Goal: Entertainment & Leisure: Browse casually

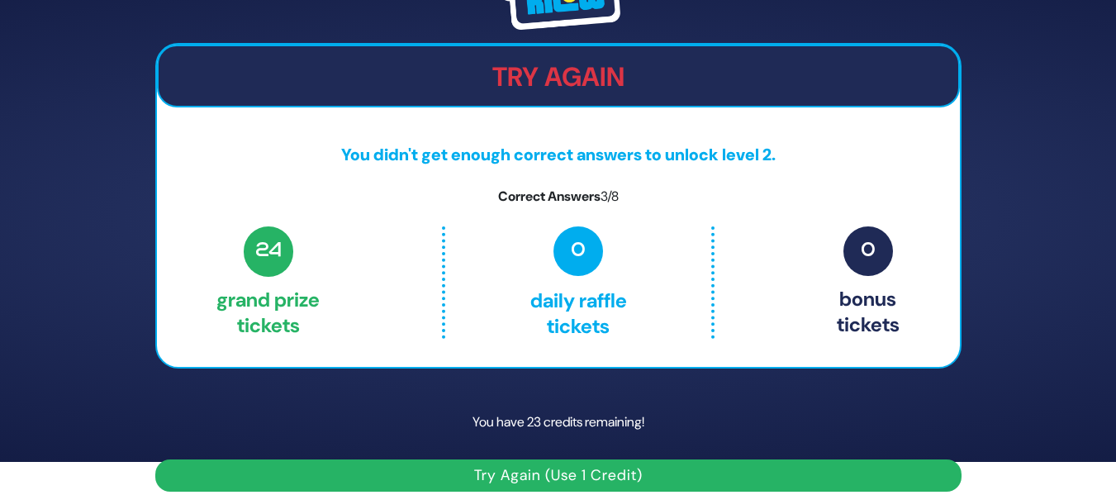
scroll to position [50, 0]
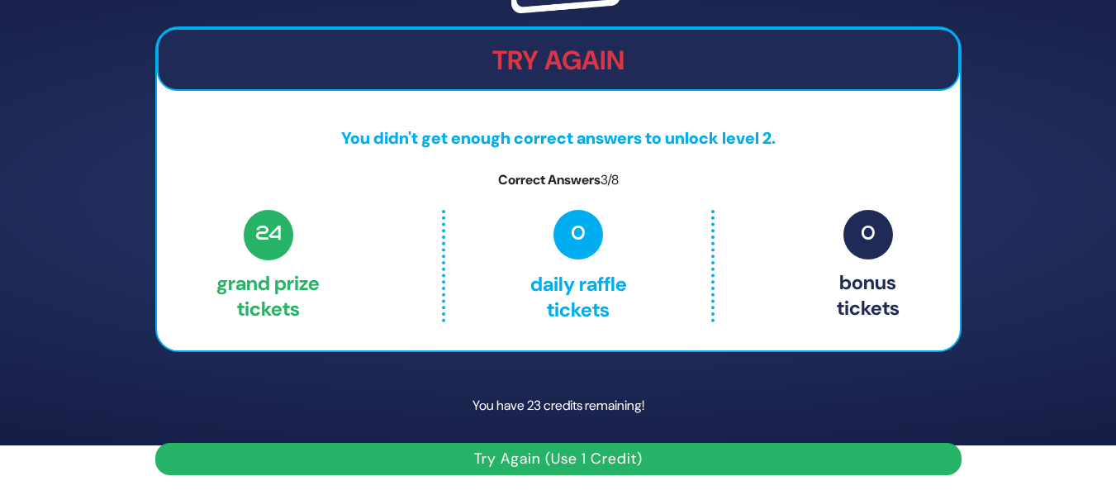
click at [619, 464] on button "Try Again (Use 1 Credit)" at bounding box center [558, 459] width 806 height 32
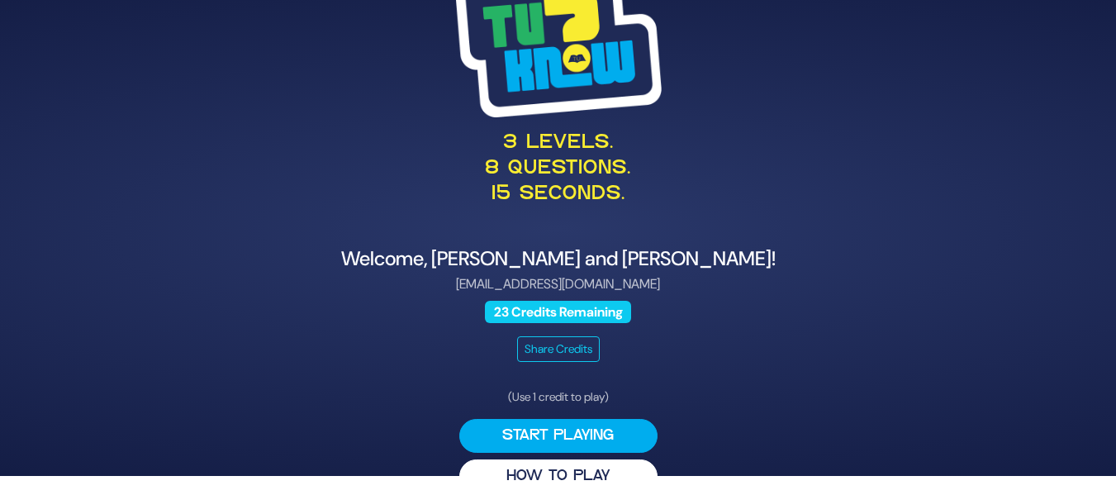
scroll to position [37, 0]
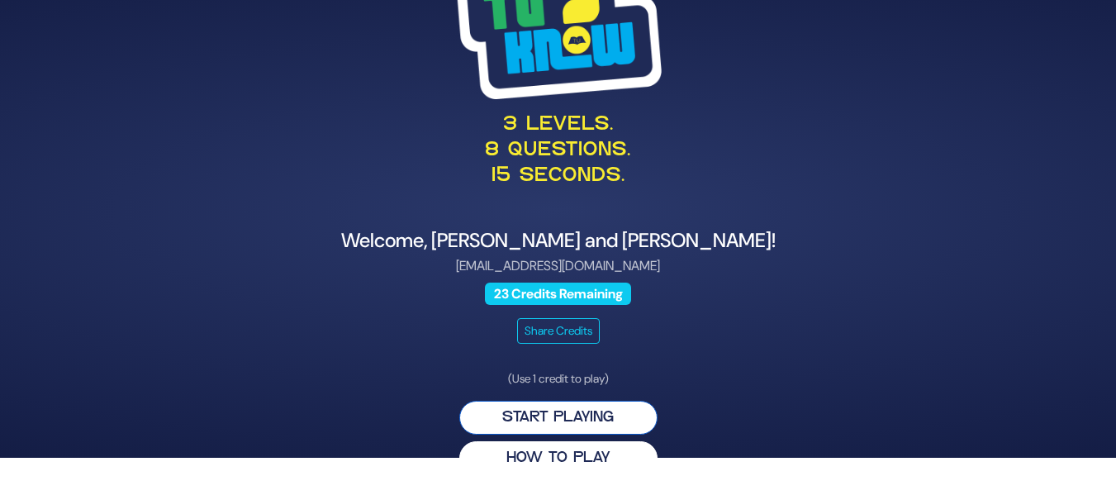
click at [543, 418] on button "Start Playing" at bounding box center [558, 418] width 198 height 34
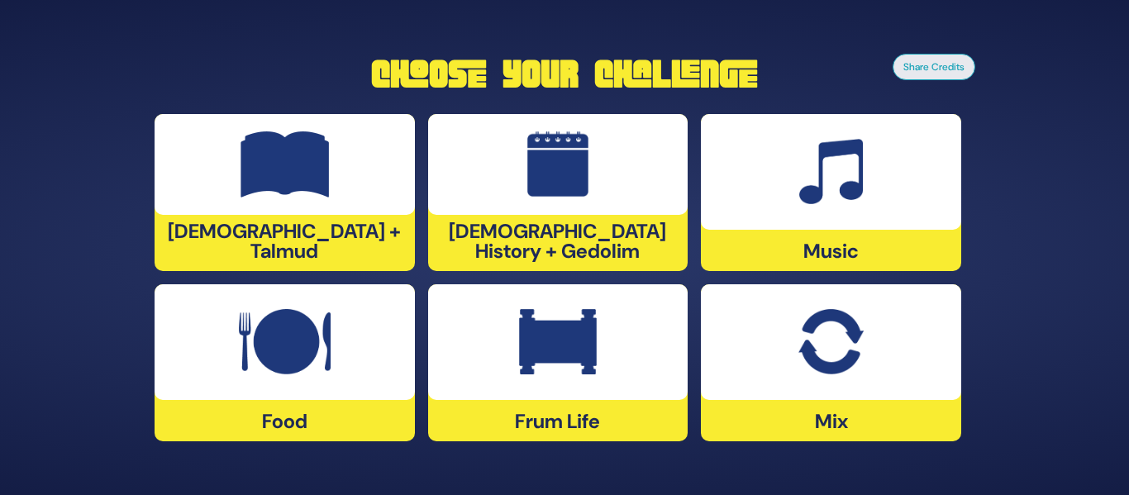
click at [879, 189] on div at bounding box center [831, 172] width 260 height 116
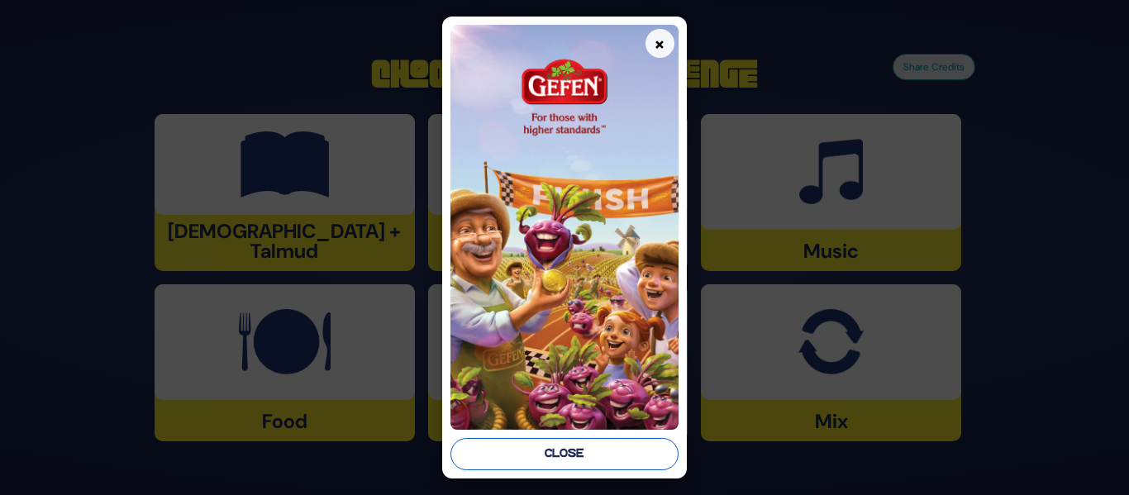
click at [535, 448] on button "Close" at bounding box center [563, 454] width 227 height 32
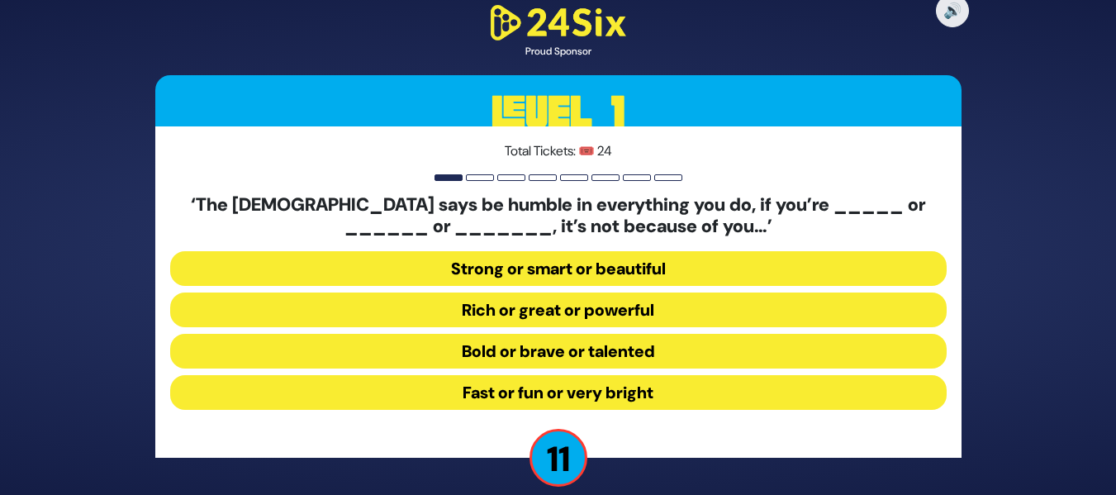
click at [625, 271] on button "Strong or smart or beautiful" at bounding box center [558, 268] width 777 height 35
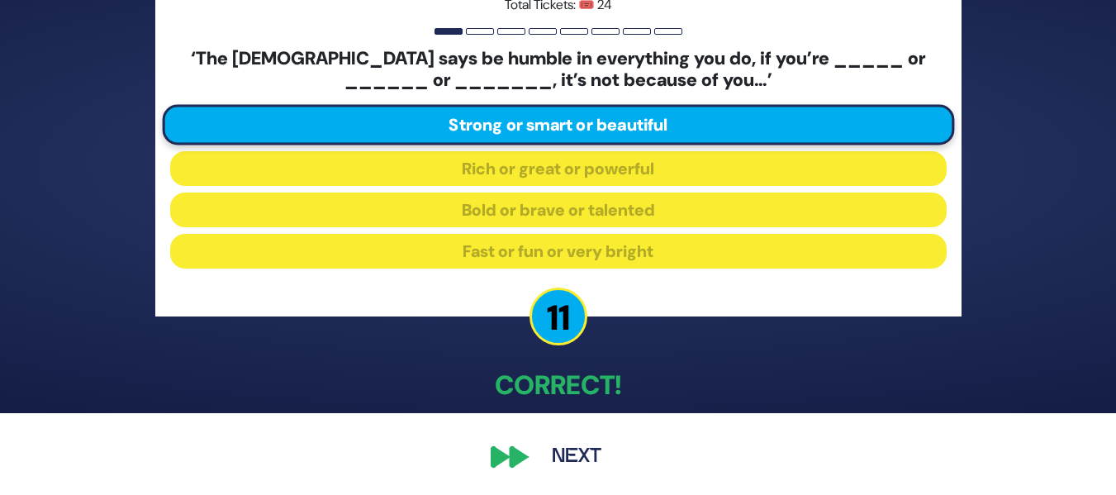
scroll to position [83, 0]
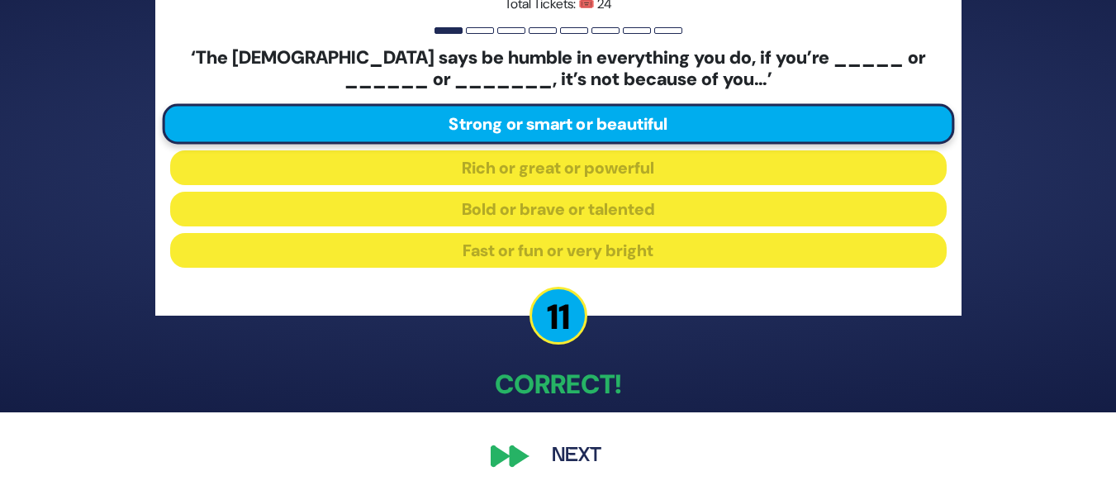
click at [540, 454] on button "Next" at bounding box center [577, 456] width 96 height 38
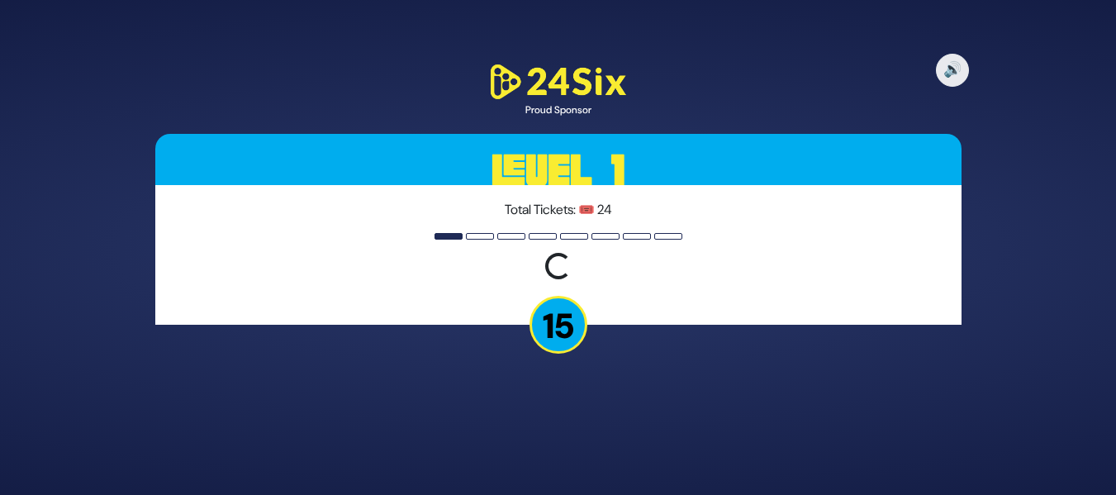
scroll to position [0, 0]
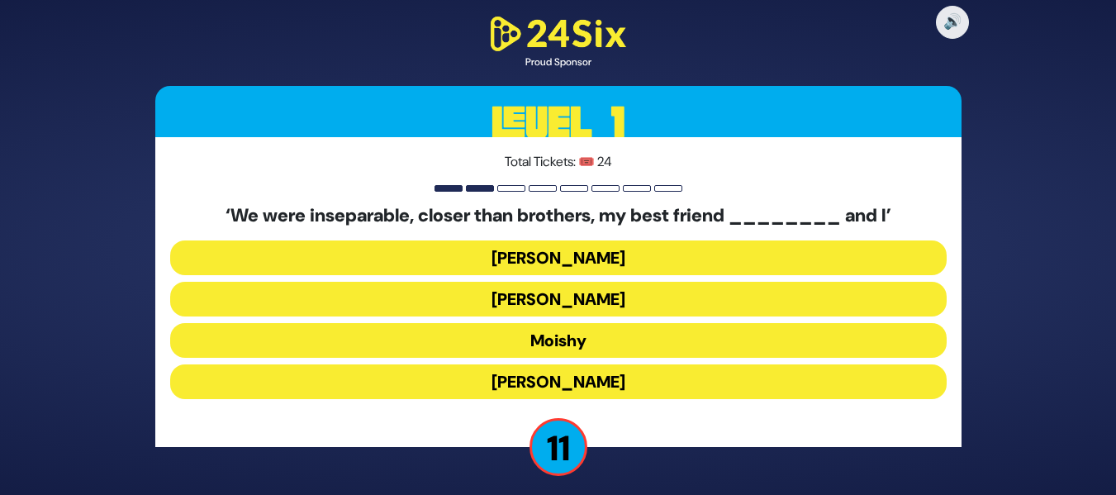
click at [597, 378] on button "Sammy" at bounding box center [558, 381] width 777 height 35
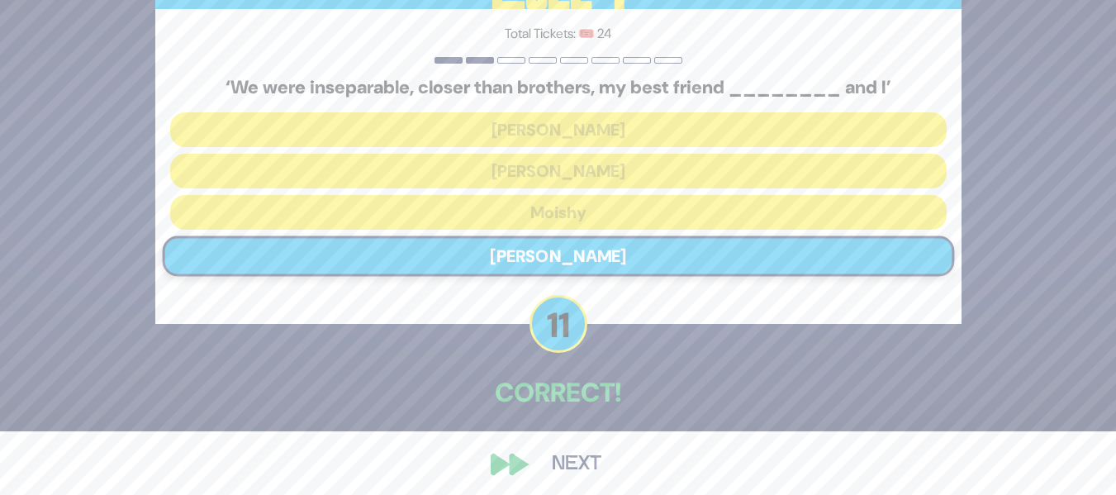
scroll to position [72, 0]
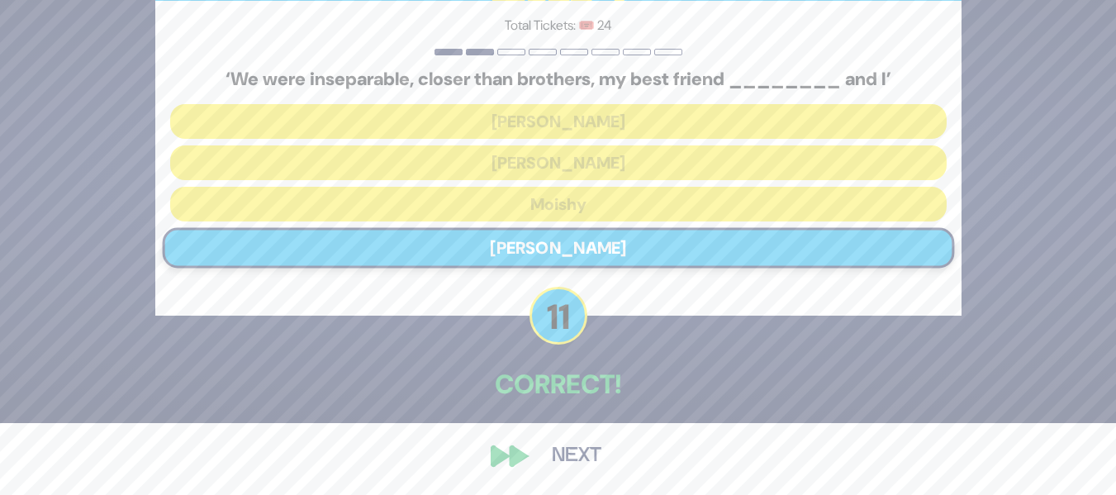
click at [545, 451] on button "Next" at bounding box center [577, 456] width 96 height 38
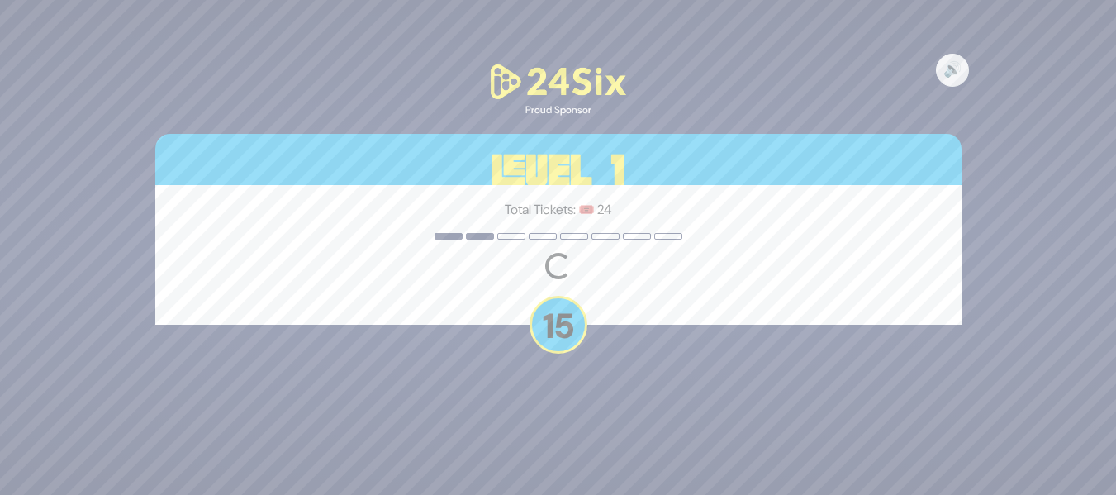
scroll to position [0, 0]
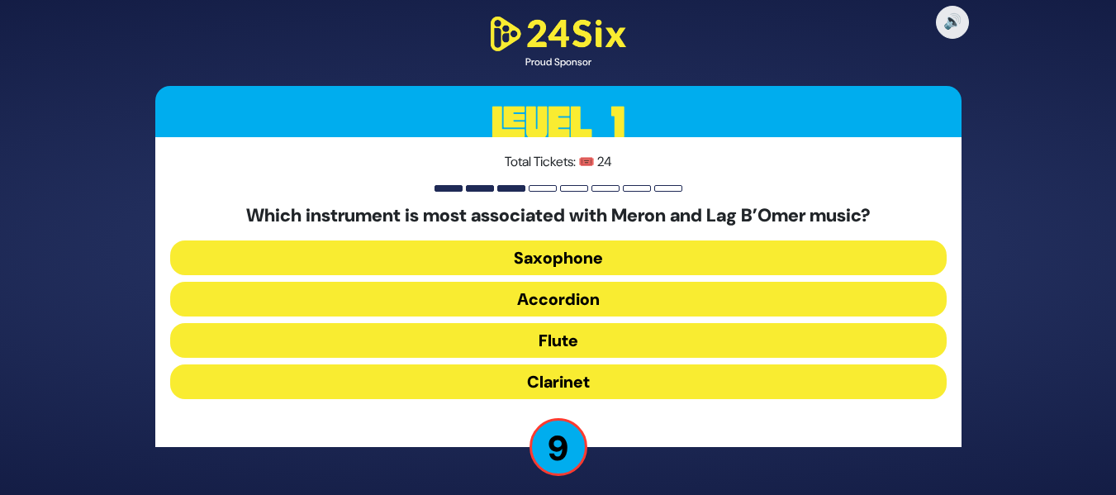
click at [587, 381] on button "Clarinet" at bounding box center [558, 381] width 777 height 35
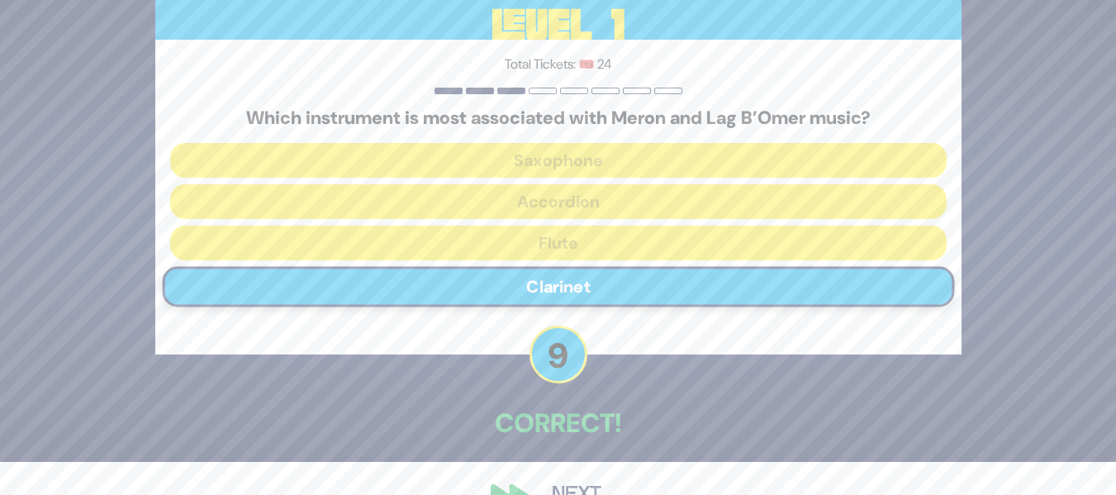
scroll to position [72, 0]
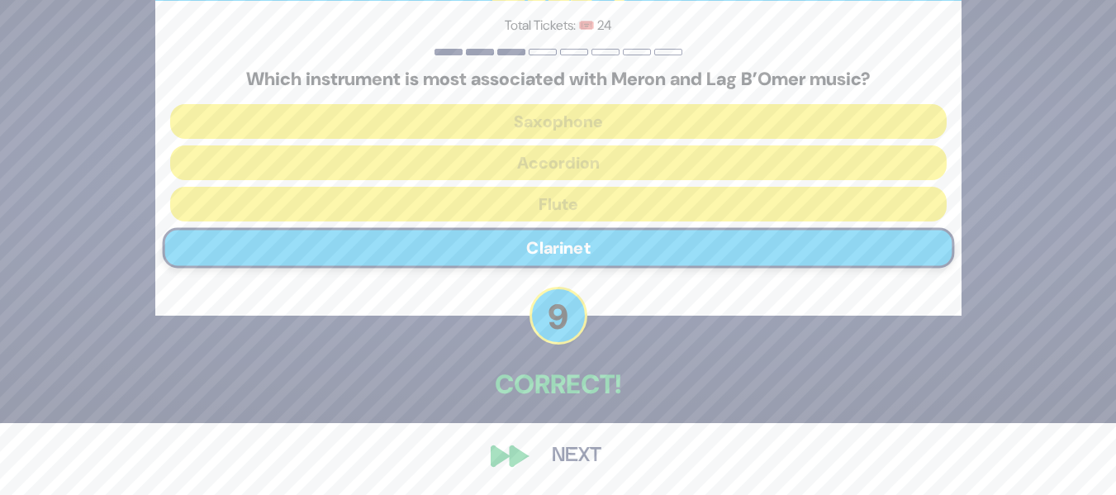
click at [559, 453] on button "Next" at bounding box center [577, 456] width 96 height 38
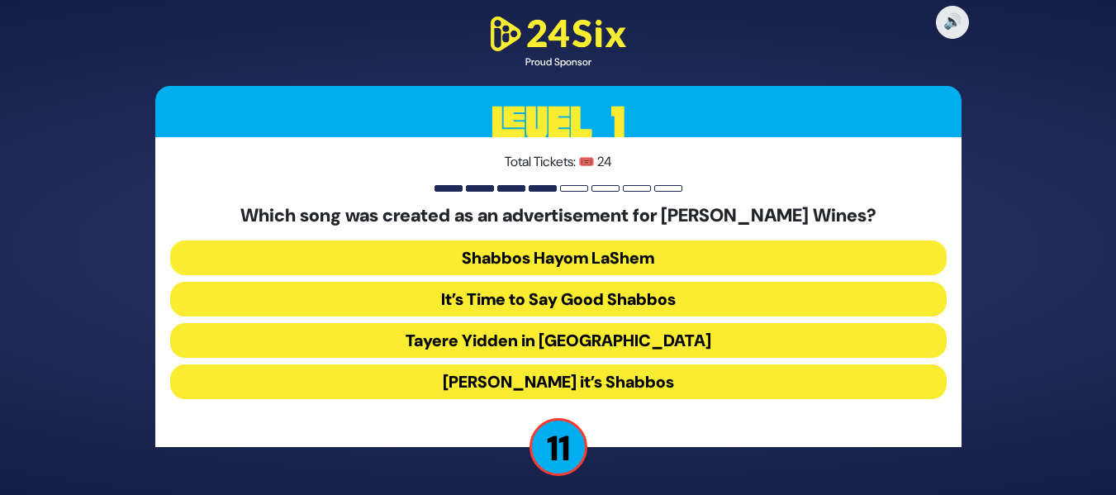
click at [582, 380] on button "Baruch Hashem it’s Shabbos" at bounding box center [558, 381] width 777 height 35
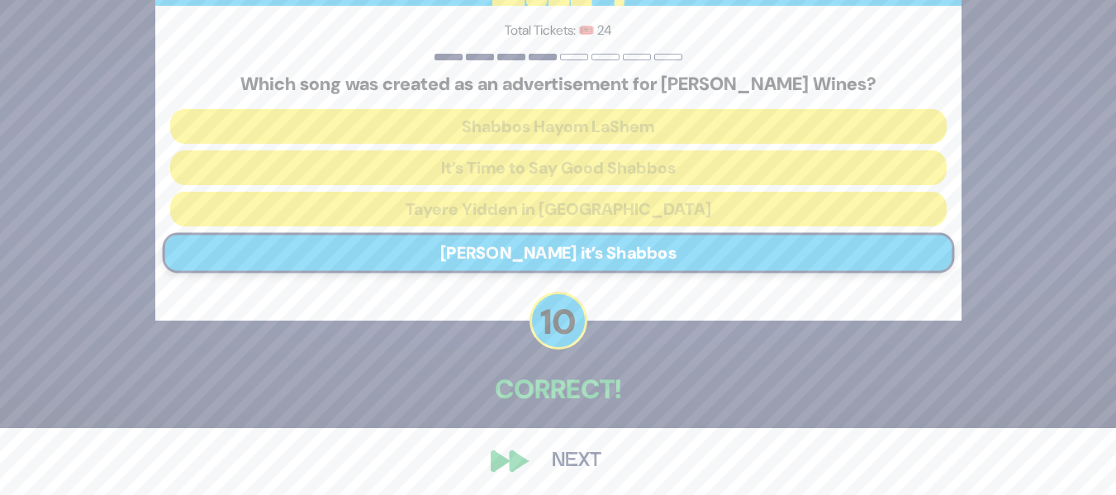
scroll to position [72, 0]
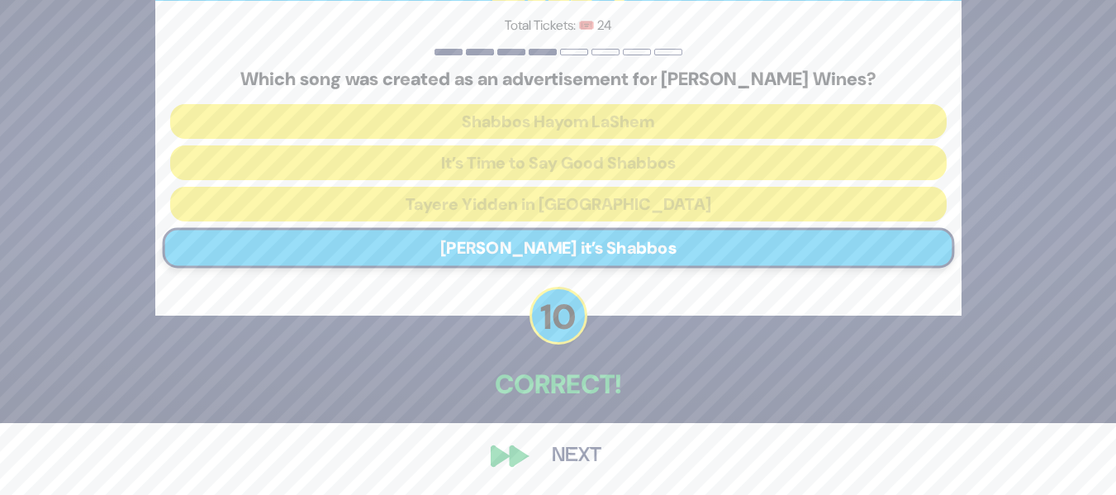
click at [544, 439] on button "Next" at bounding box center [577, 456] width 96 height 38
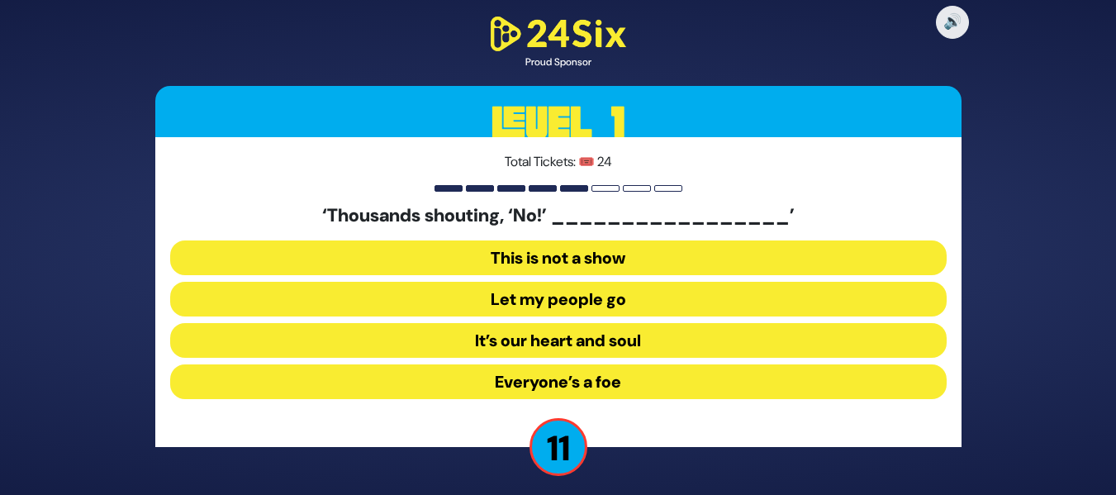
click at [625, 300] on button "Let my people go" at bounding box center [558, 299] width 777 height 35
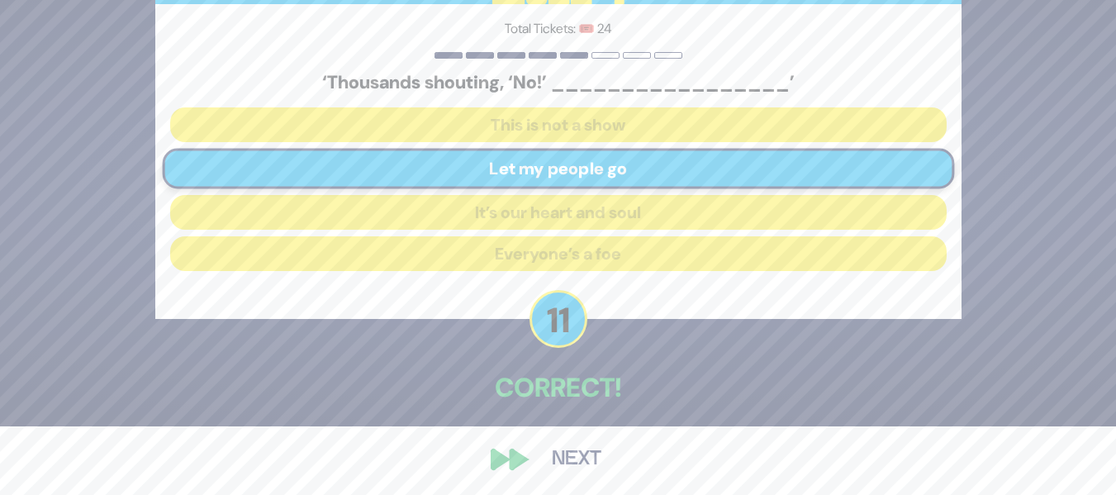
scroll to position [72, 0]
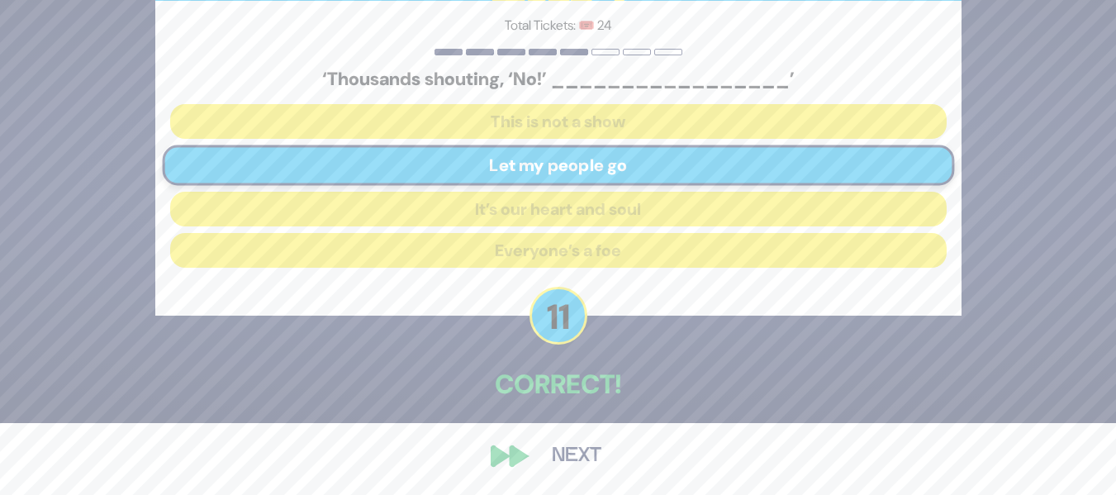
click at [540, 450] on button "Next" at bounding box center [577, 456] width 96 height 38
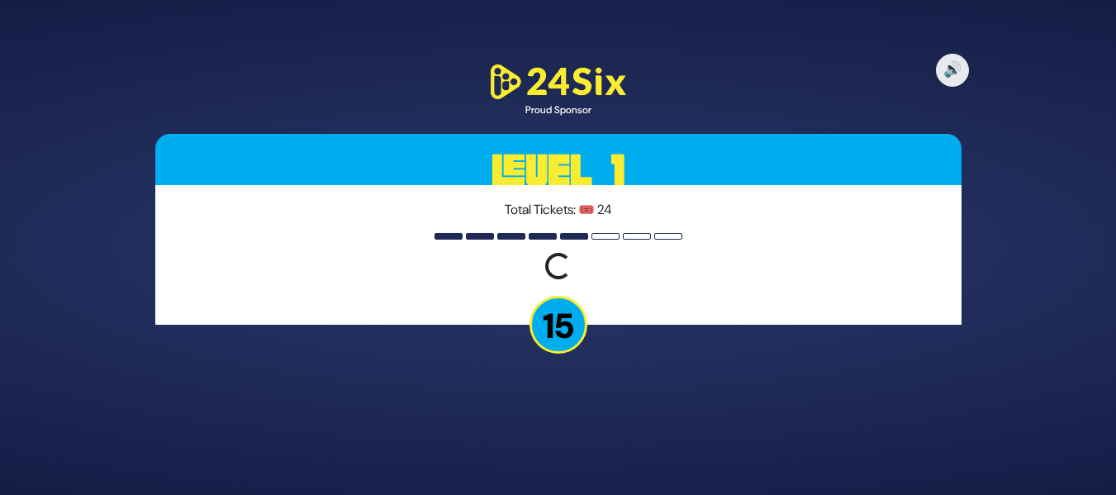
scroll to position [0, 0]
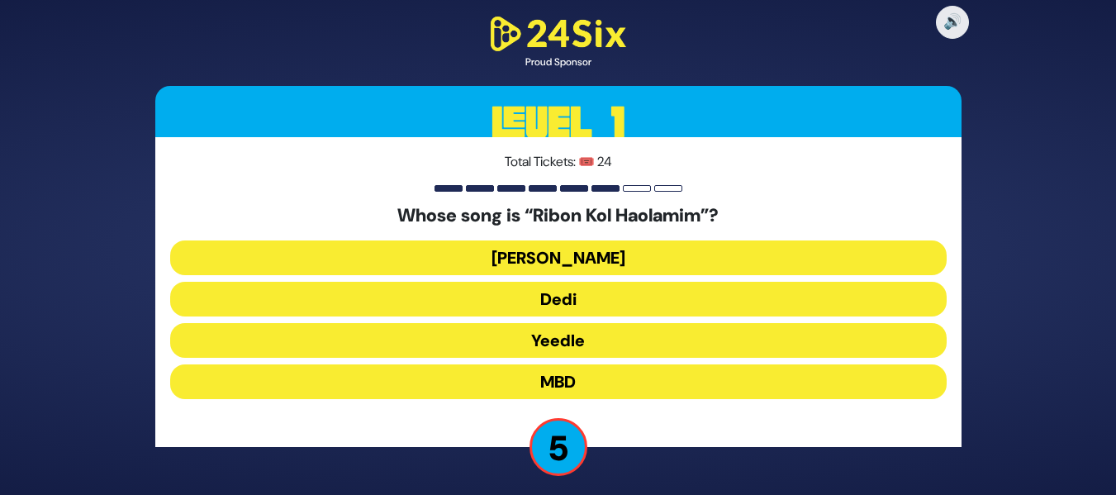
click at [585, 344] on button "Yeedle" at bounding box center [558, 340] width 777 height 35
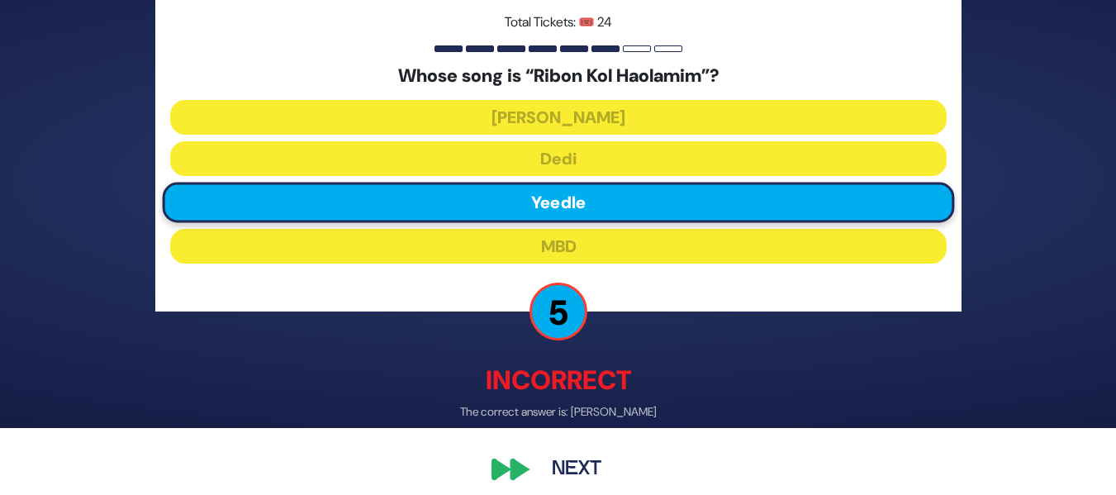
scroll to position [80, 0]
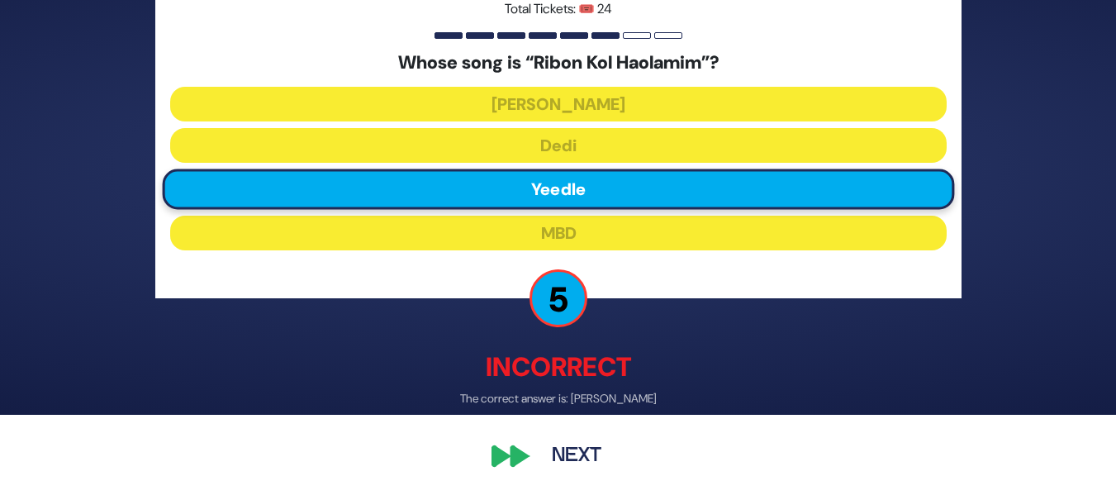
click at [563, 456] on button "Next" at bounding box center [577, 456] width 96 height 38
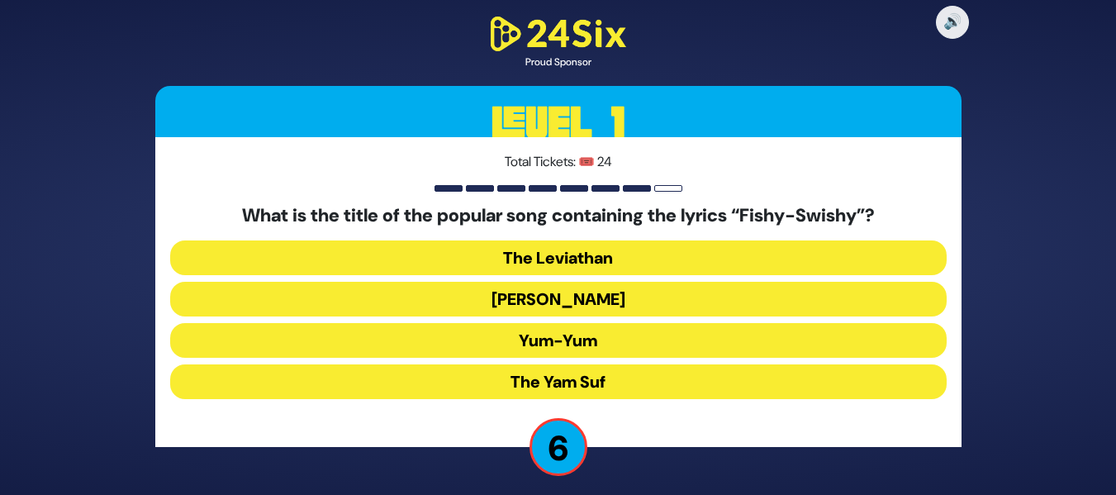
click at [711, 255] on button "The Leviathan" at bounding box center [558, 257] width 777 height 35
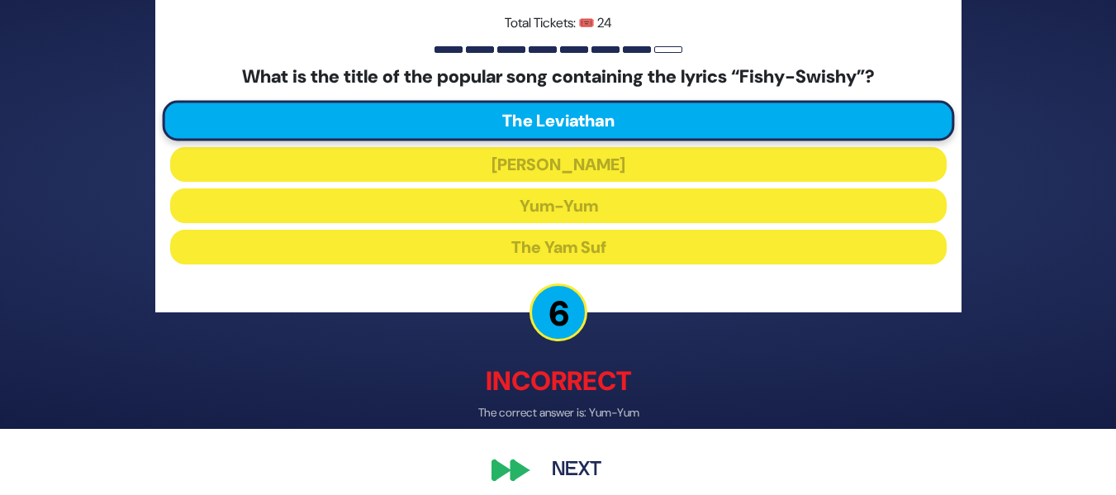
scroll to position [80, 0]
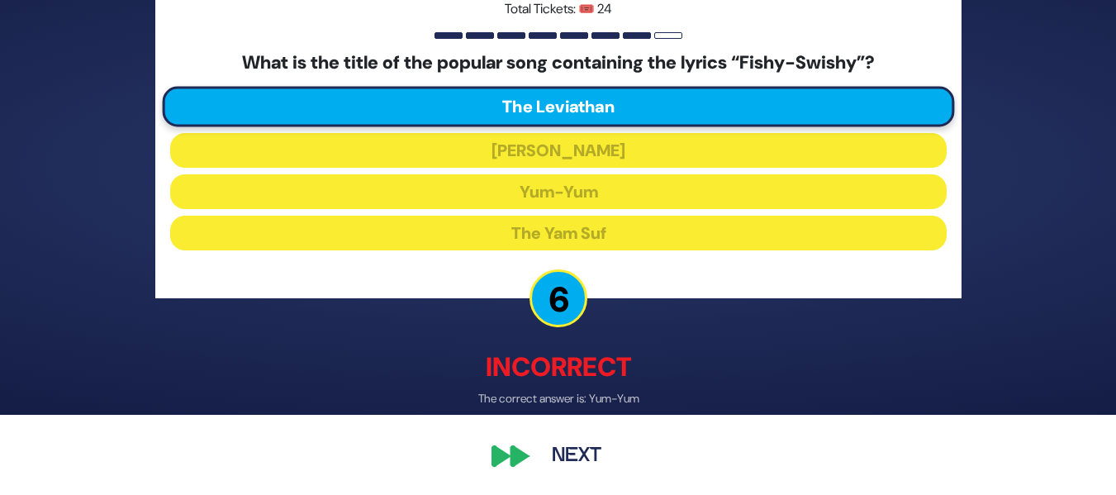
click at [538, 462] on button "Next" at bounding box center [577, 456] width 96 height 38
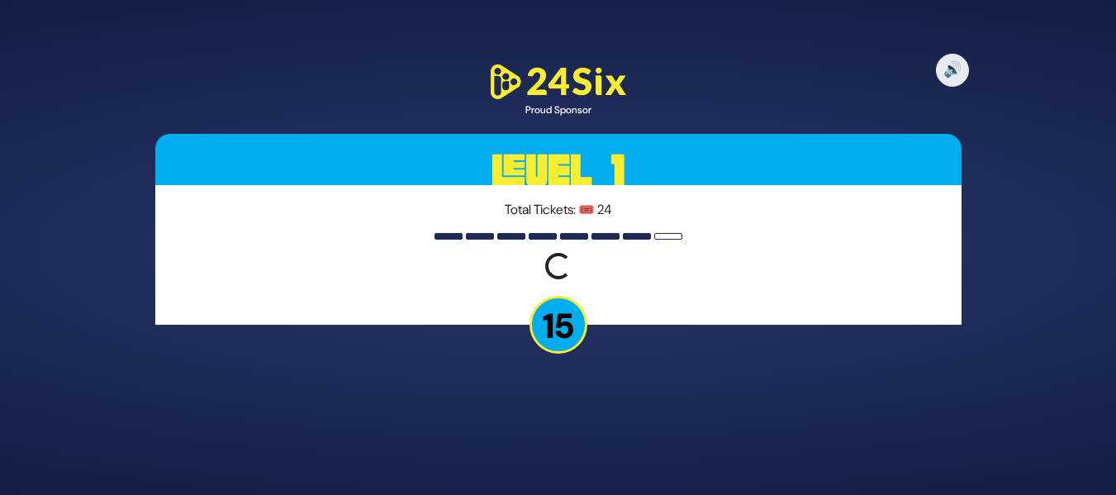
scroll to position [0, 0]
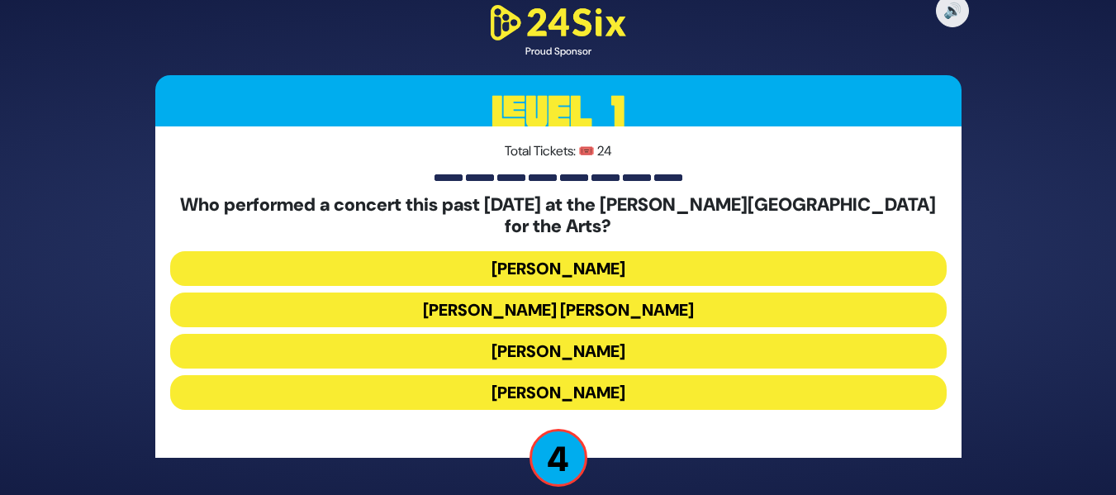
click at [655, 297] on button "Alex Claire" at bounding box center [558, 310] width 777 height 35
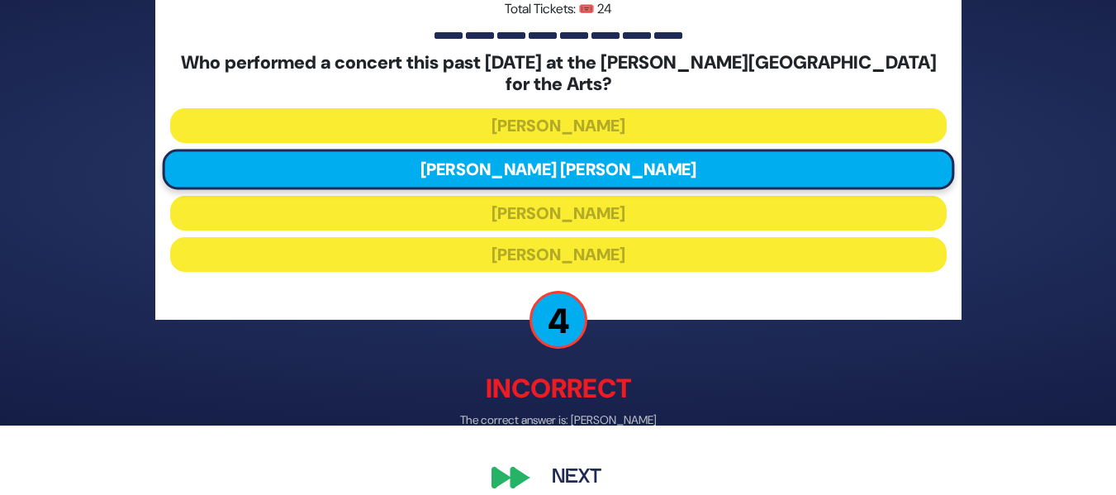
scroll to position [80, 0]
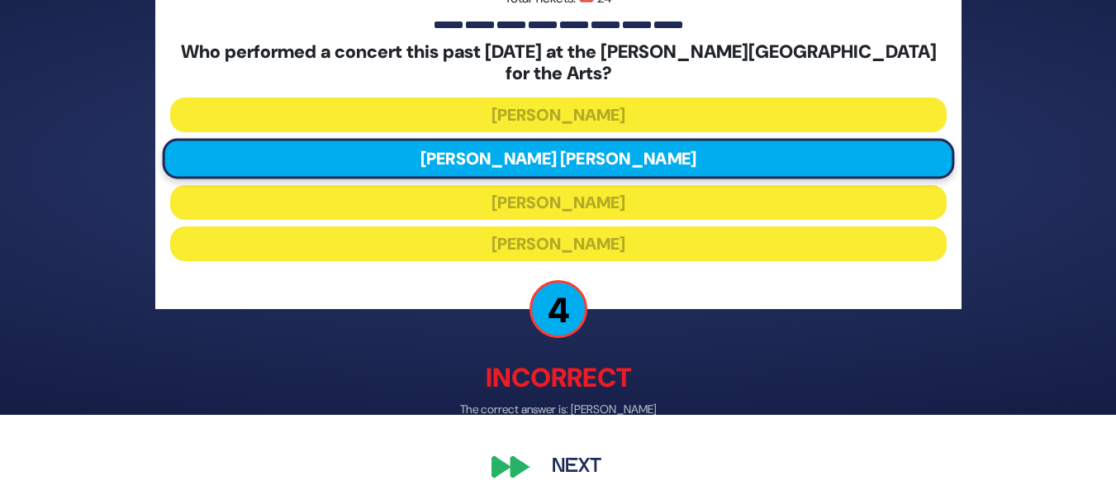
click at [531, 464] on button "Next" at bounding box center [577, 467] width 96 height 38
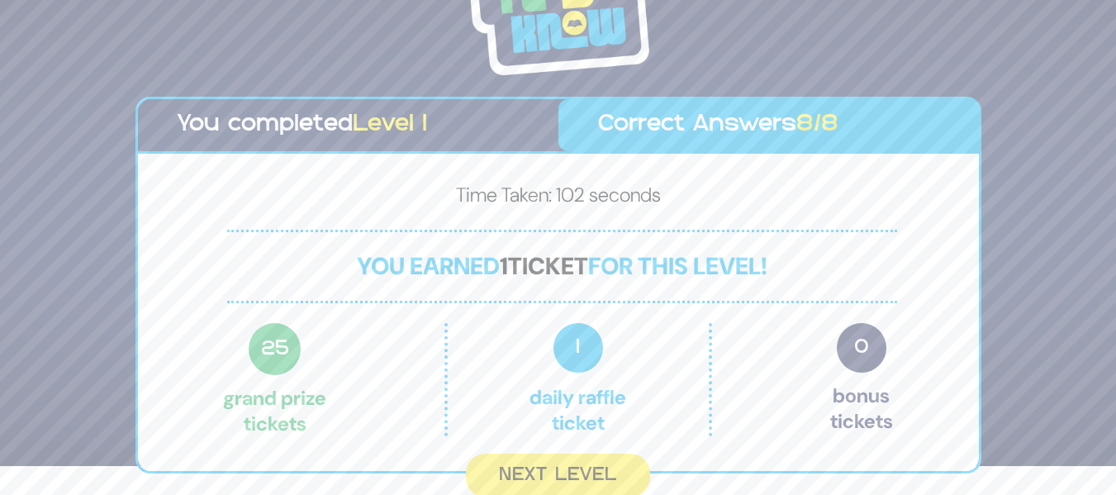
scroll to position [34, 0]
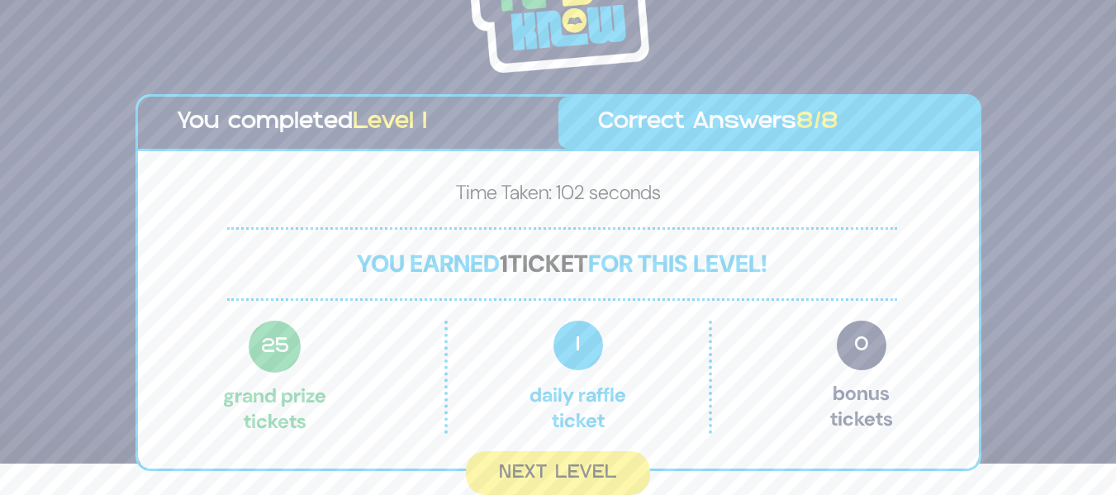
click at [531, 464] on button "Next Level" at bounding box center [558, 473] width 184 height 44
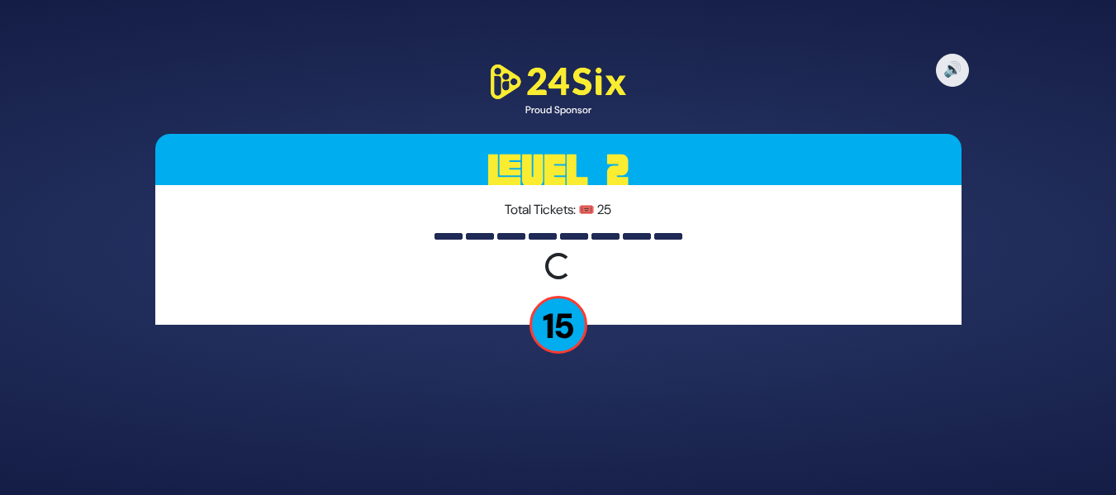
scroll to position [0, 0]
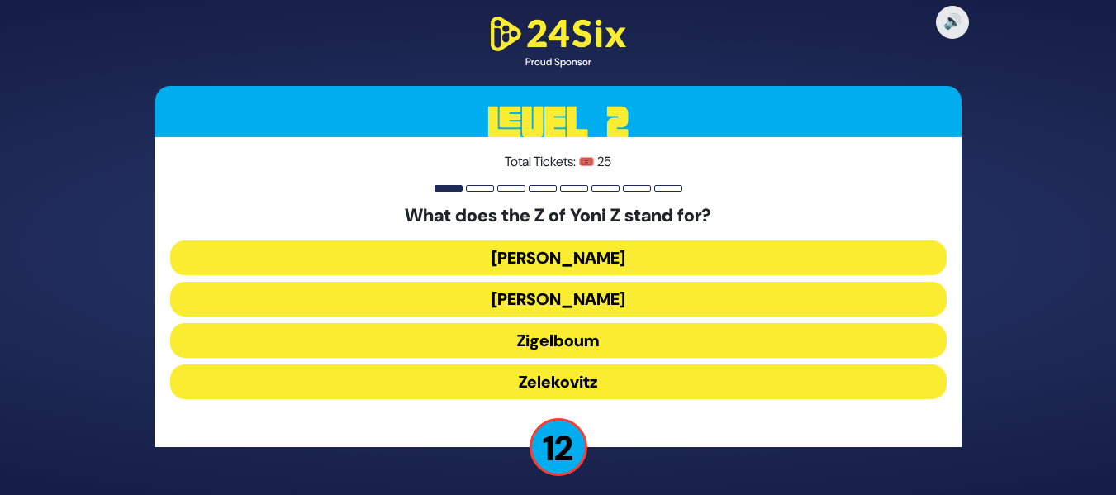
click at [578, 341] on button "Zigelboum" at bounding box center [558, 340] width 777 height 35
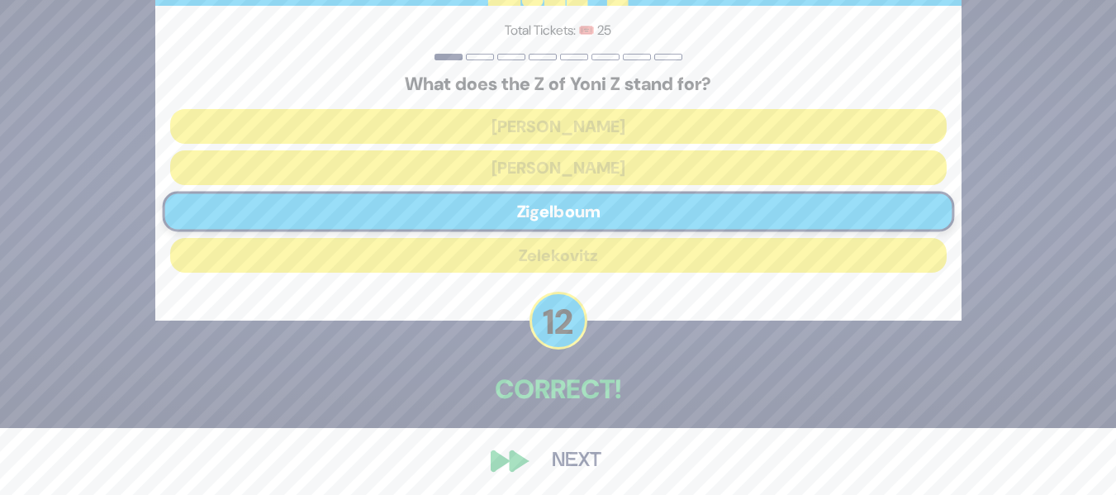
scroll to position [72, 0]
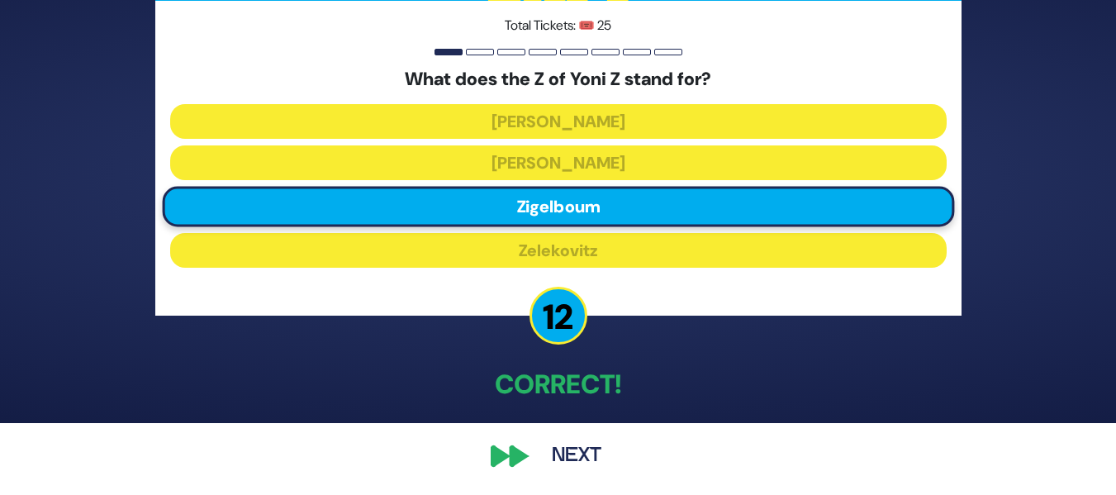
click at [559, 455] on button "Next" at bounding box center [577, 456] width 96 height 38
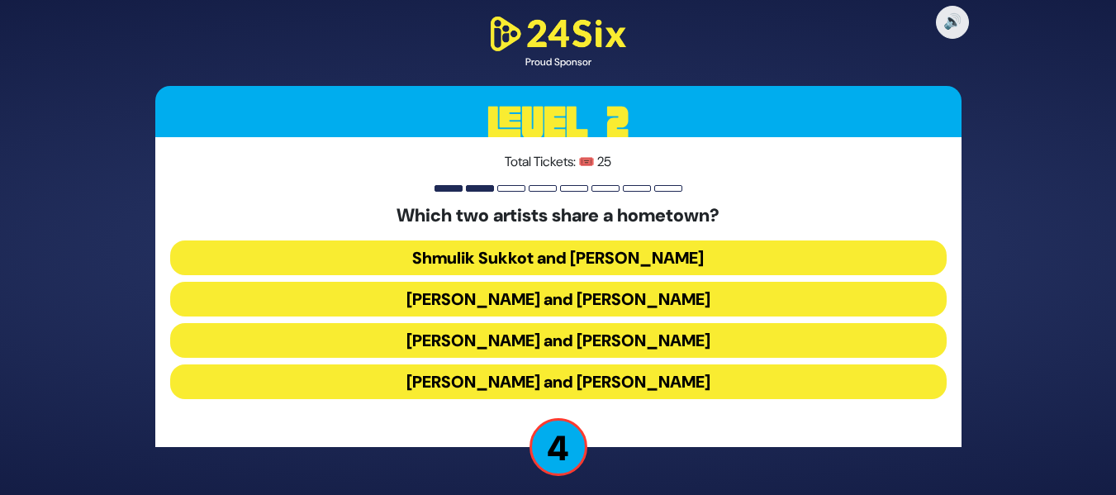
click at [702, 304] on button "Abie Rotenberg and Baruch Levine" at bounding box center [558, 299] width 777 height 35
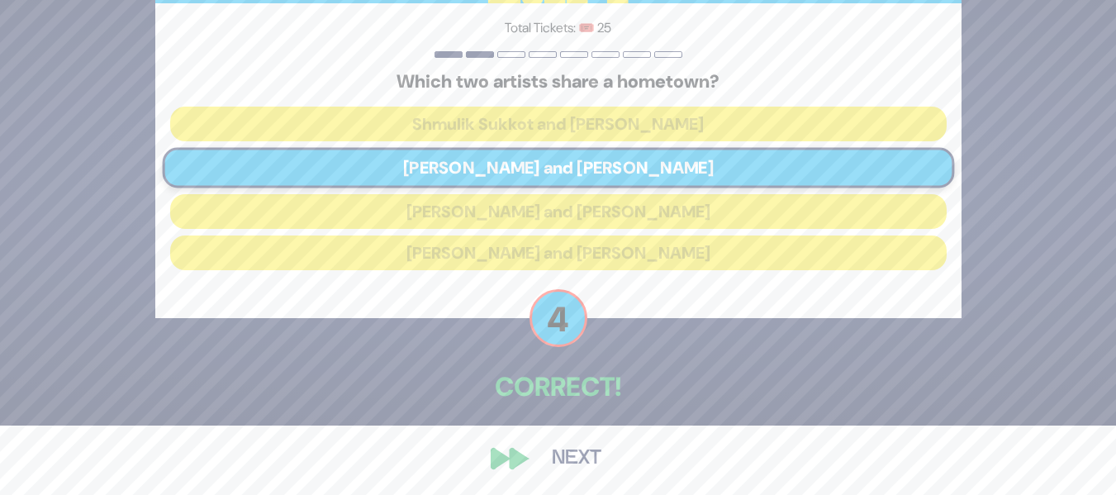
scroll to position [72, 0]
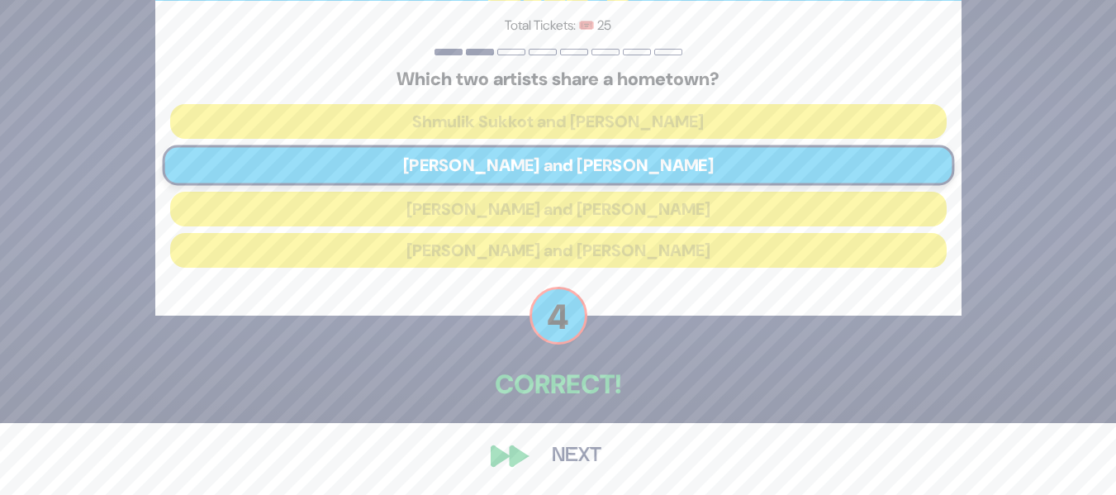
click at [555, 460] on button "Next" at bounding box center [577, 456] width 96 height 38
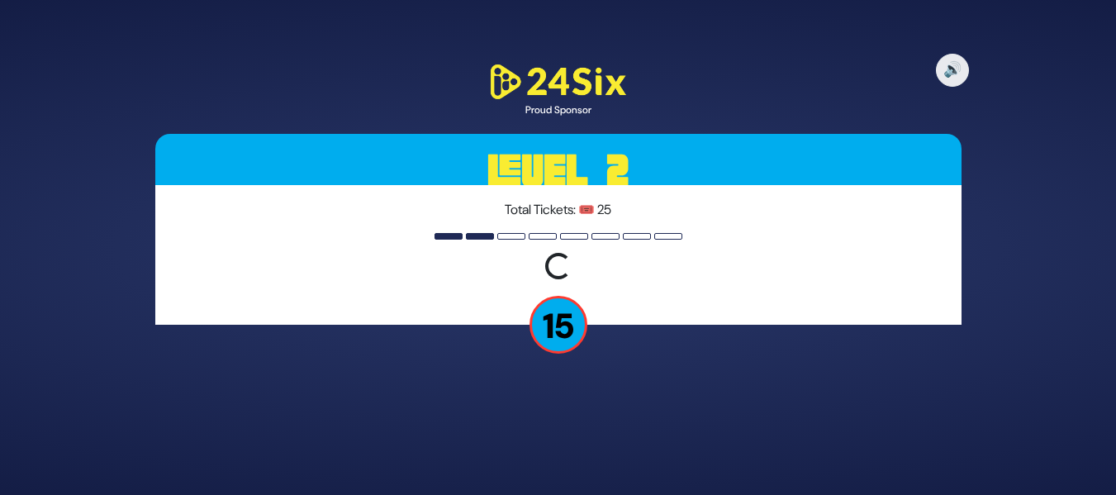
scroll to position [0, 0]
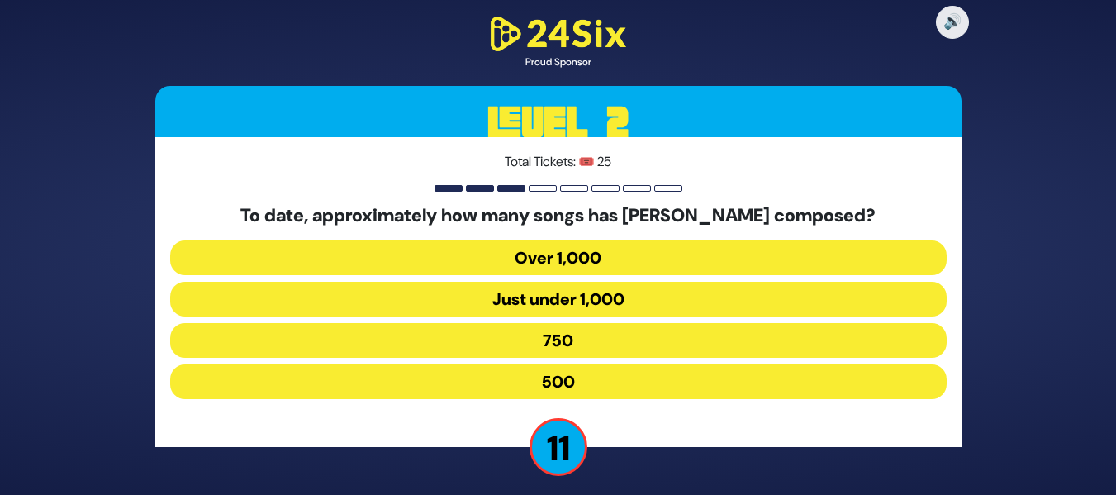
click at [655, 260] on button "Over 1,000" at bounding box center [558, 257] width 777 height 35
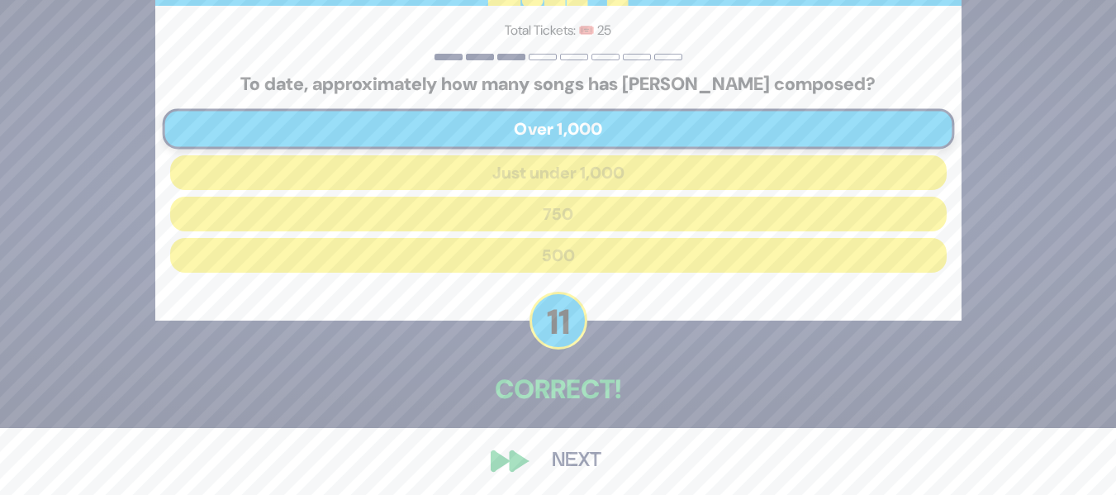
scroll to position [72, 0]
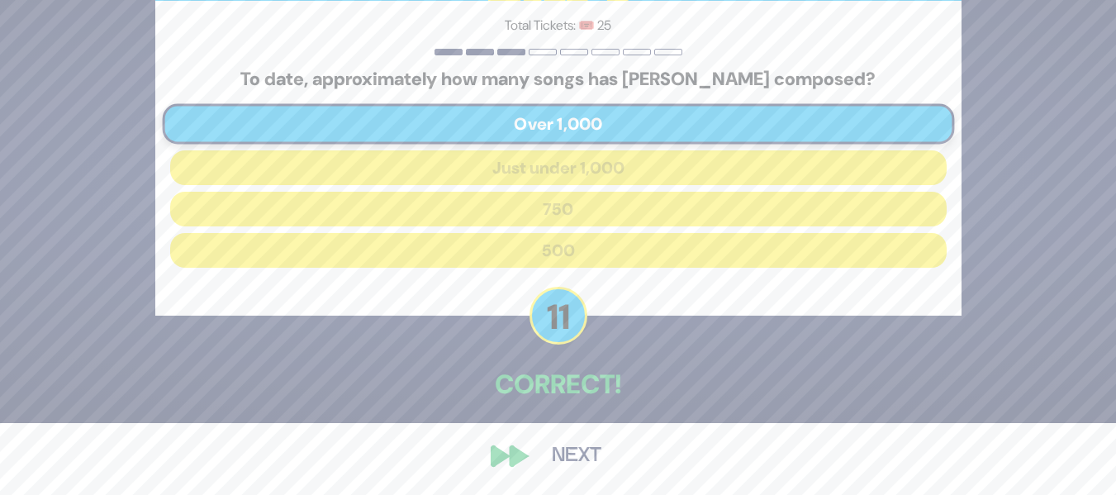
click at [540, 462] on button "Next" at bounding box center [577, 456] width 96 height 38
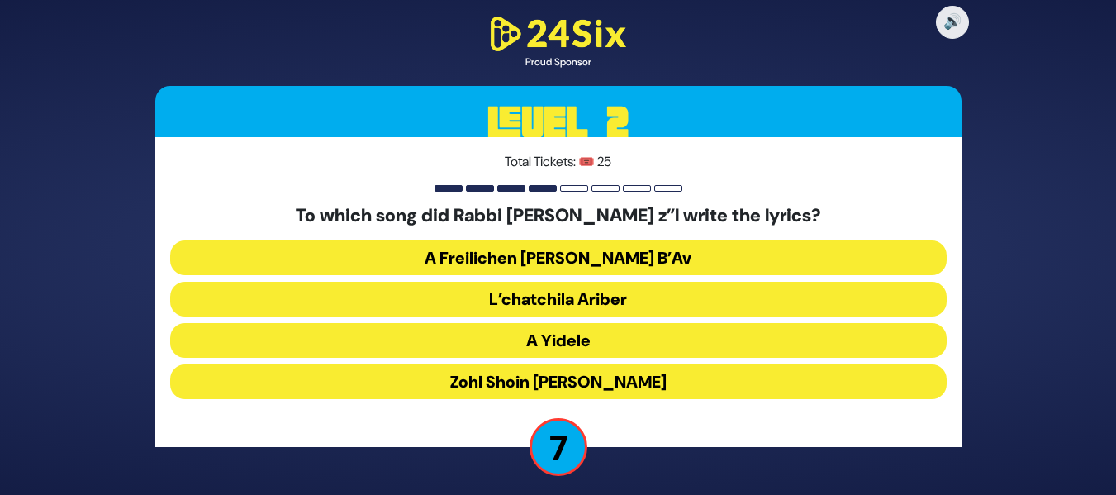
click at [596, 388] on button "Zohl Shoin Zein Di Geula" at bounding box center [558, 381] width 777 height 35
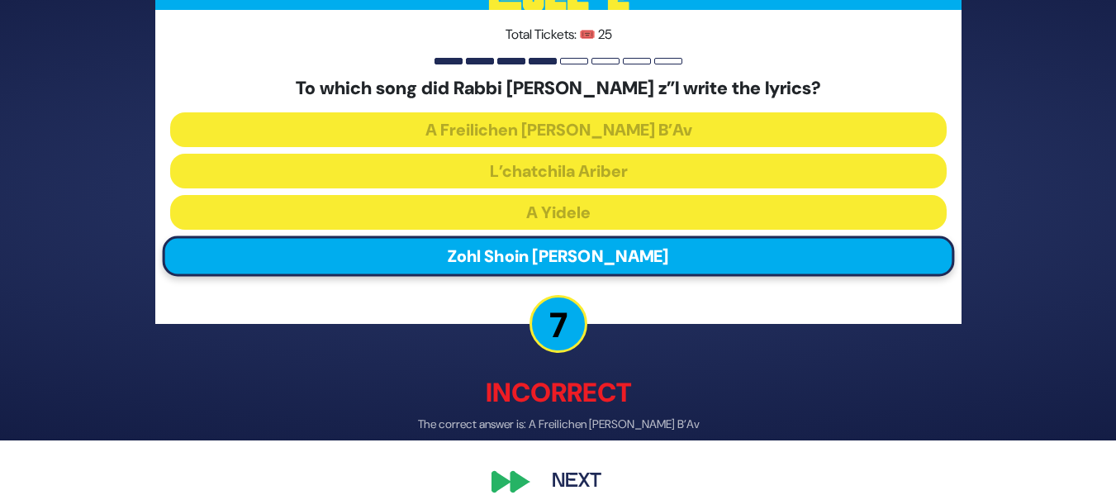
scroll to position [66, 0]
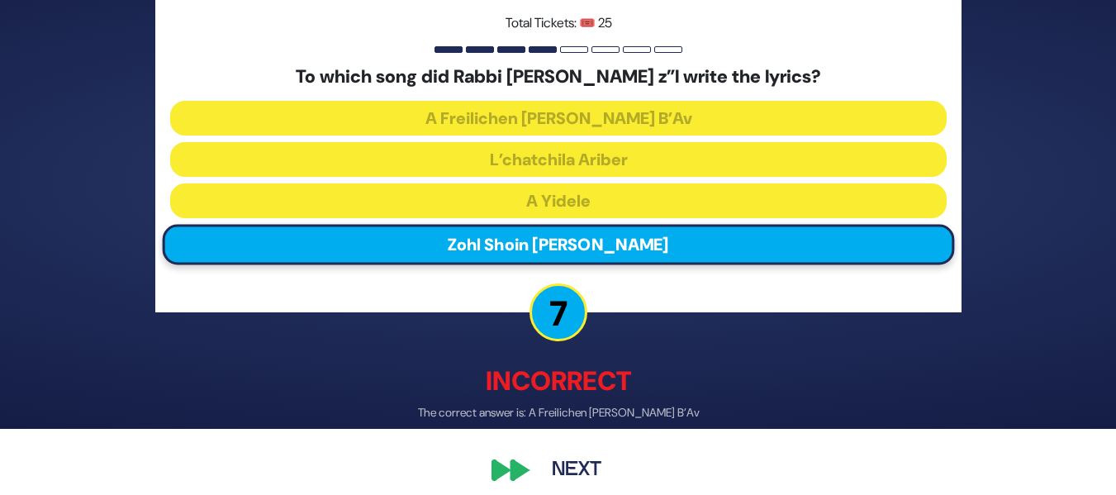
click at [557, 478] on button "Next" at bounding box center [577, 470] width 96 height 38
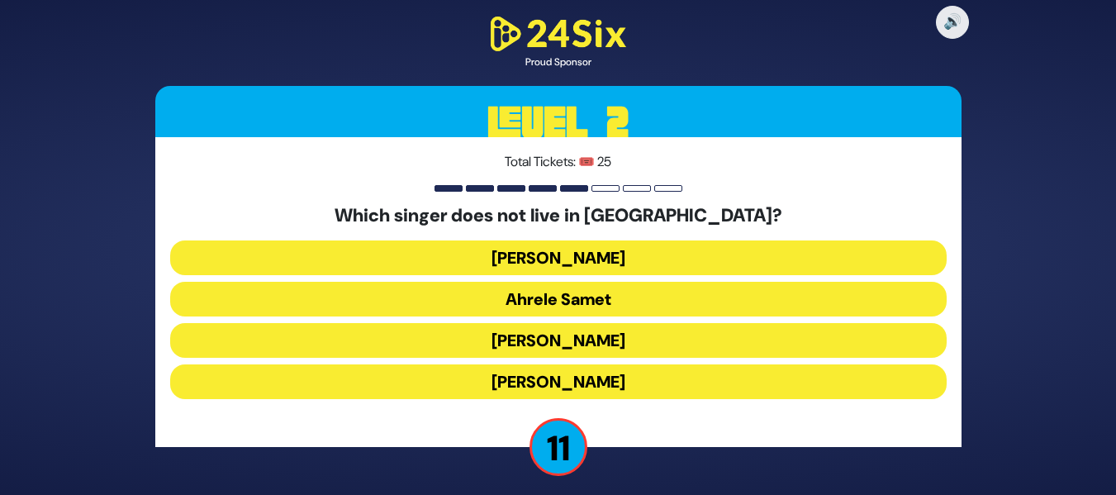
click at [620, 377] on button "Eitan Katz" at bounding box center [558, 381] width 777 height 35
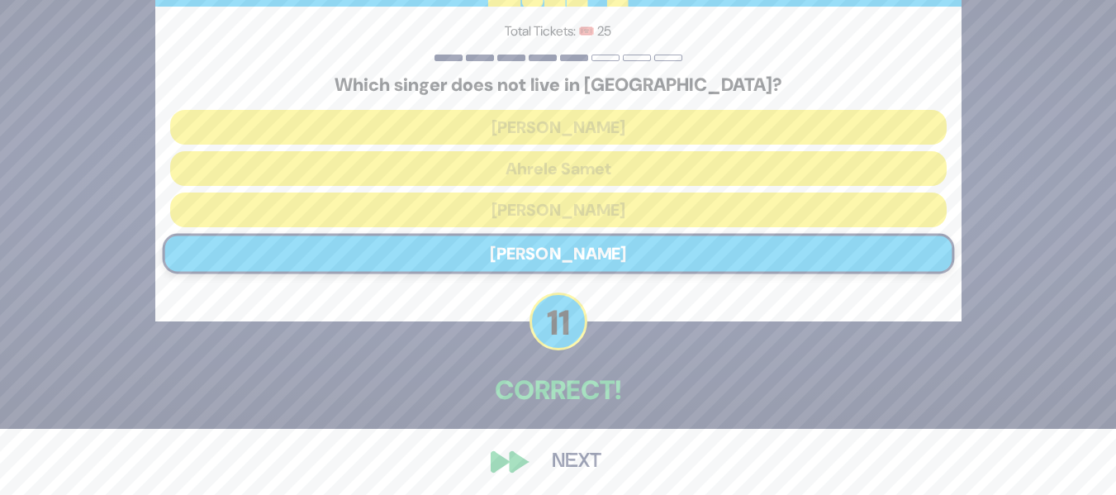
scroll to position [72, 0]
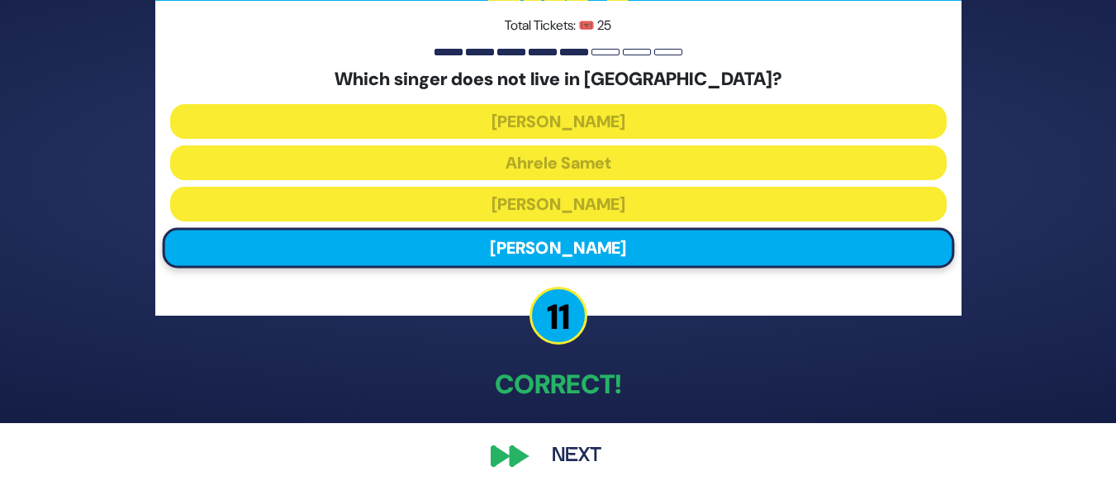
click at [559, 461] on button "Next" at bounding box center [577, 456] width 96 height 38
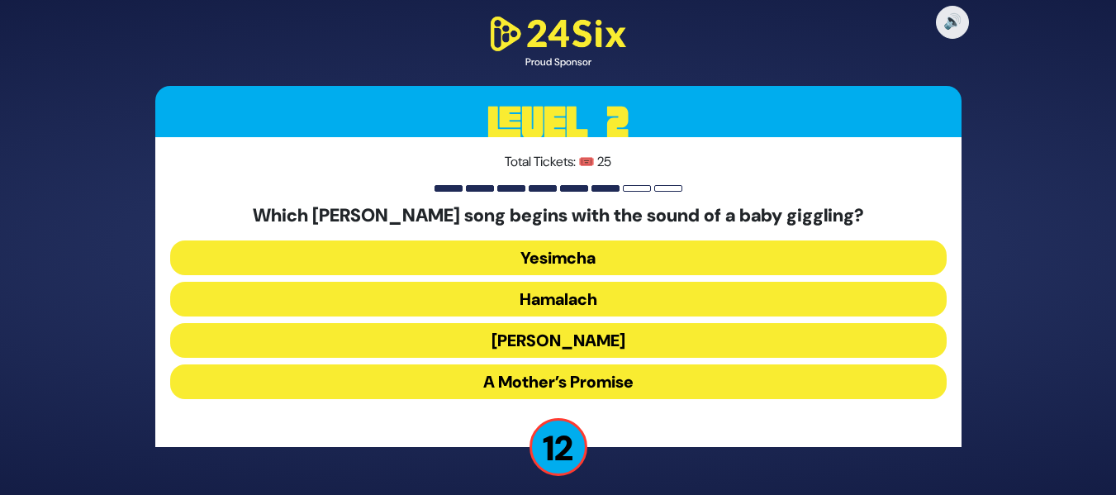
click at [639, 340] on button "Zeh Hakatan" at bounding box center [558, 340] width 777 height 35
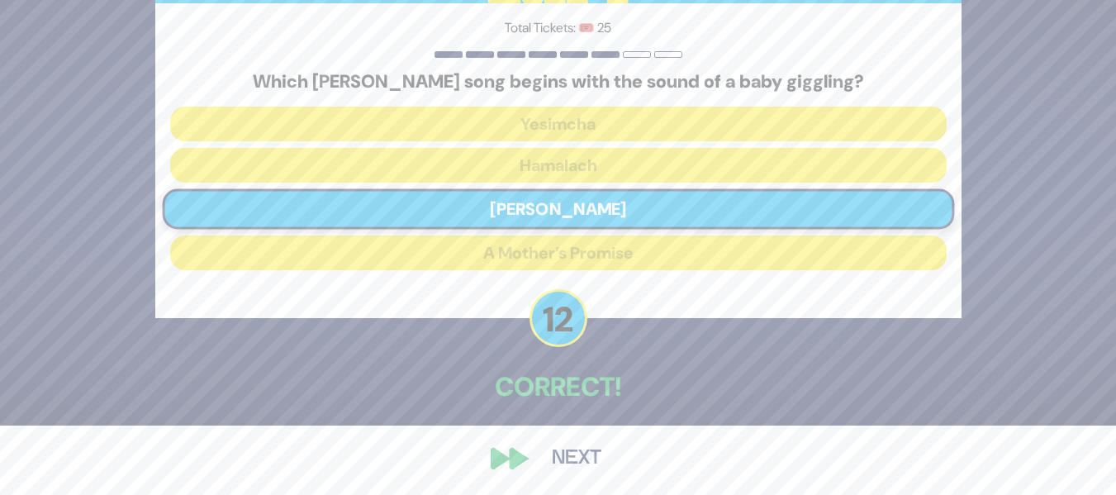
scroll to position [72, 0]
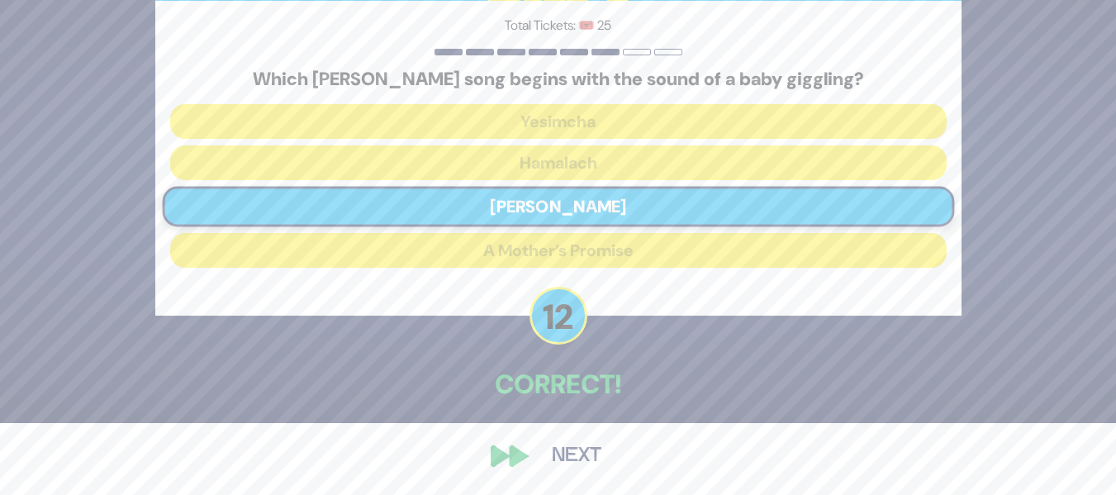
click at [565, 456] on button "Next" at bounding box center [577, 456] width 96 height 38
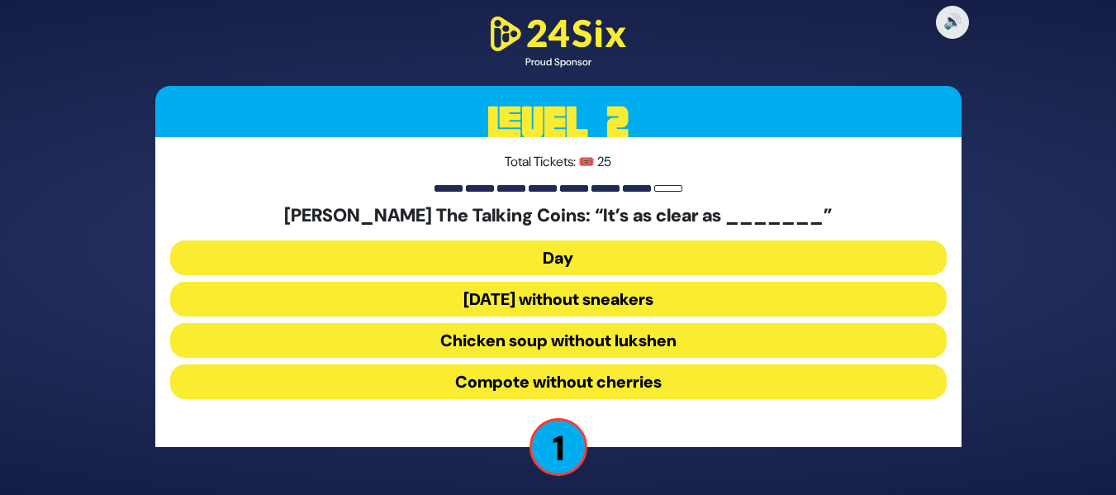
click at [698, 260] on button "Day" at bounding box center [558, 257] width 777 height 35
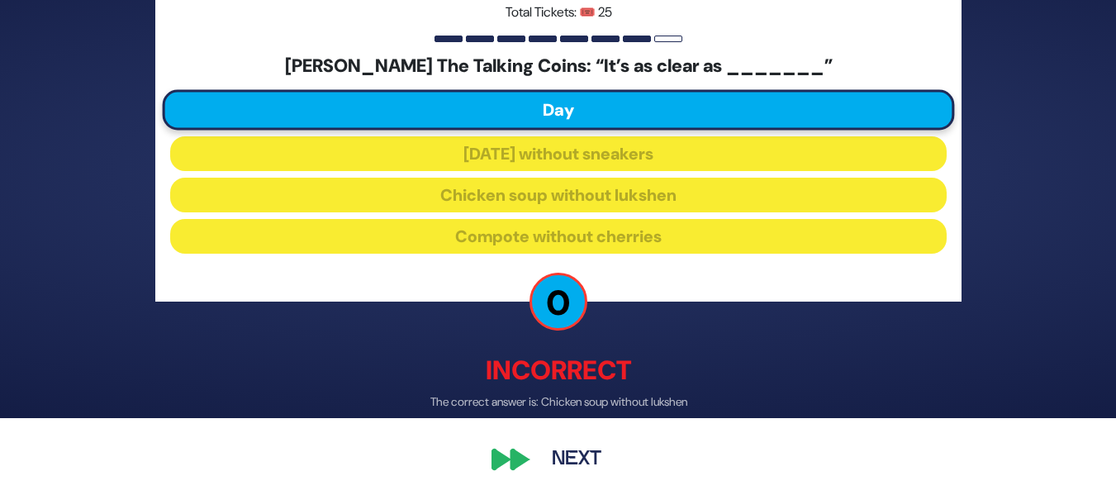
scroll to position [80, 0]
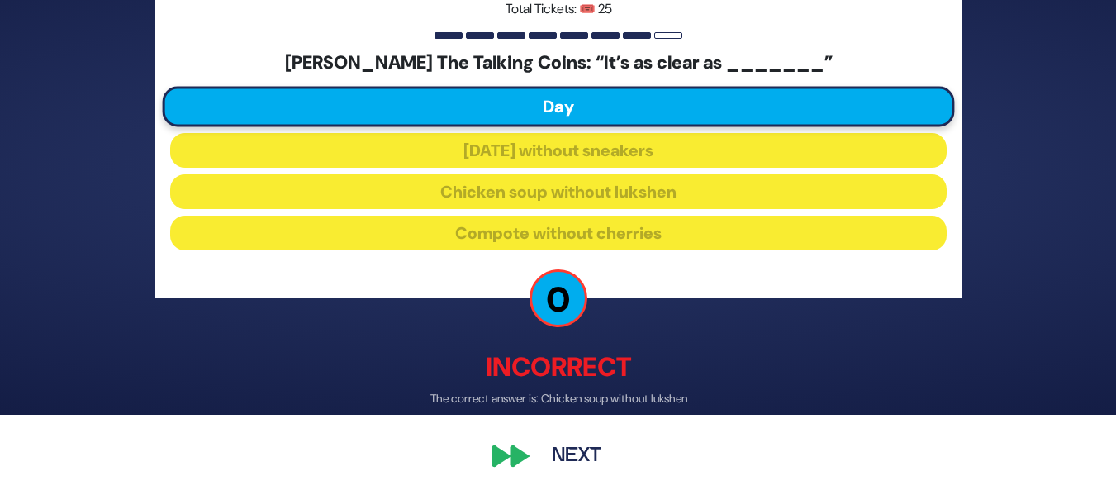
click at [559, 460] on button "Next" at bounding box center [577, 456] width 96 height 38
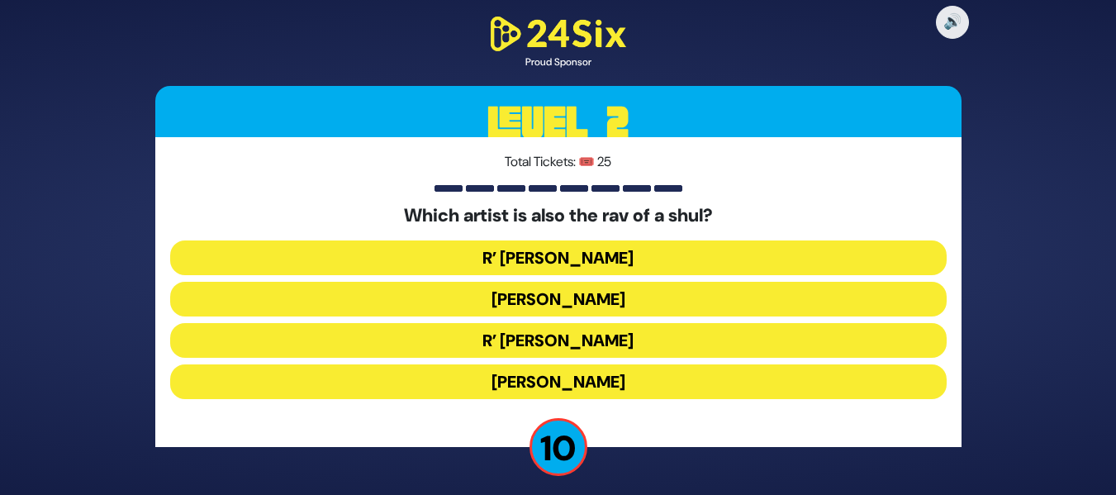
click at [631, 344] on button "R’ Shloimy Taussig" at bounding box center [558, 340] width 777 height 35
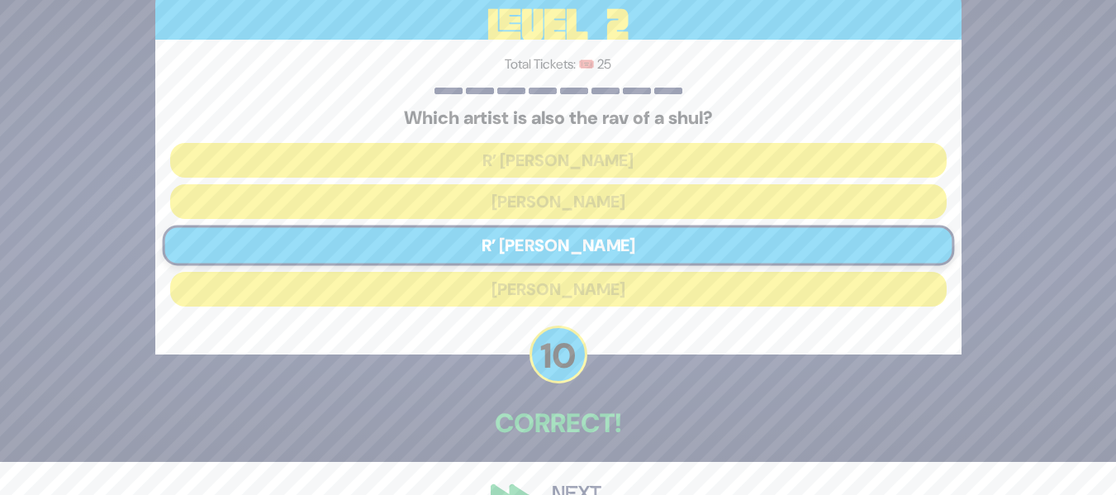
scroll to position [72, 0]
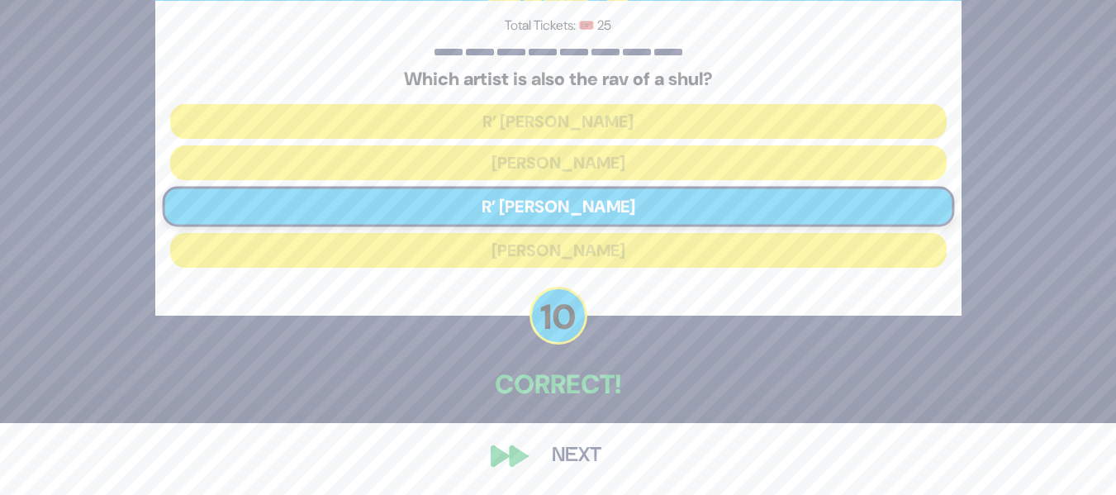
click at [551, 448] on button "Next" at bounding box center [577, 456] width 96 height 38
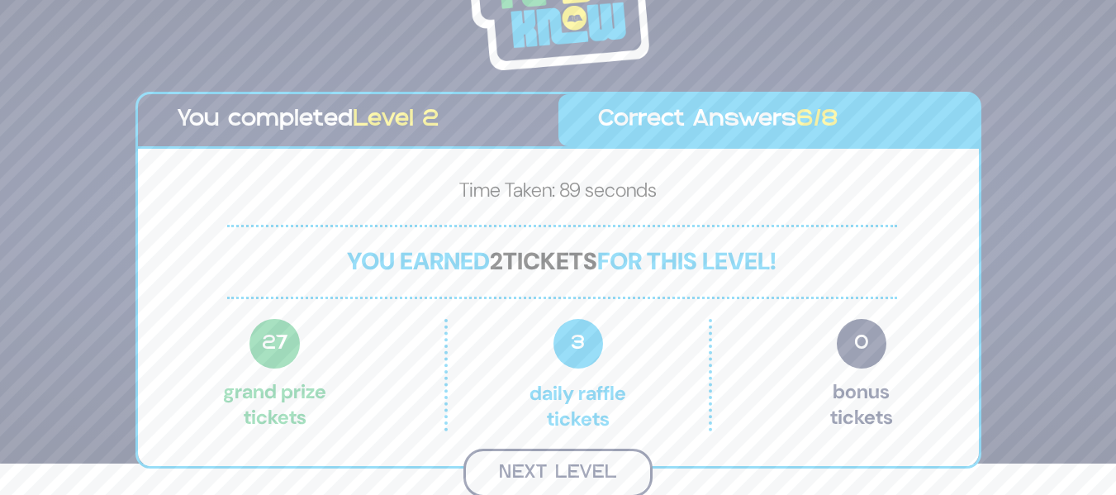
scroll to position [29, 0]
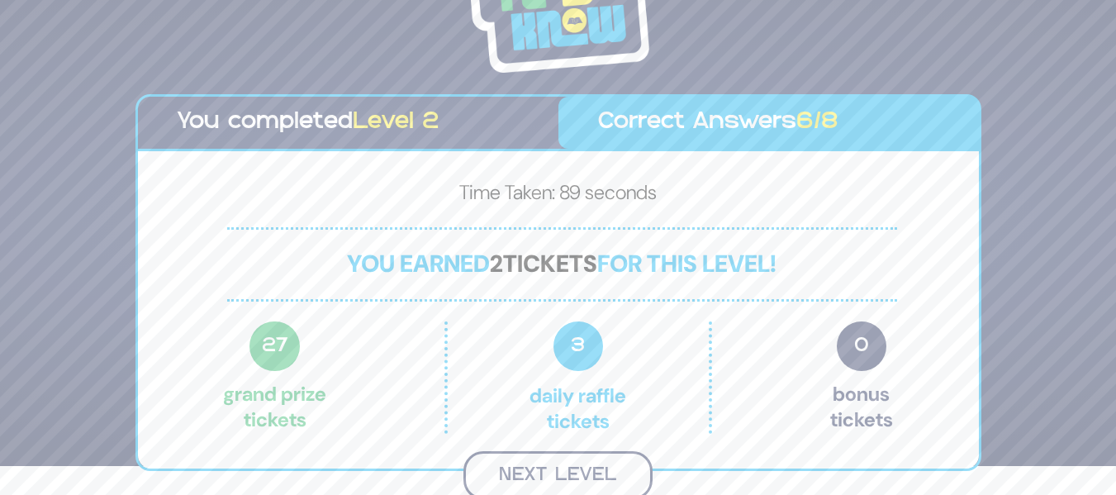
click at [545, 466] on button "Next Level" at bounding box center [558, 475] width 189 height 49
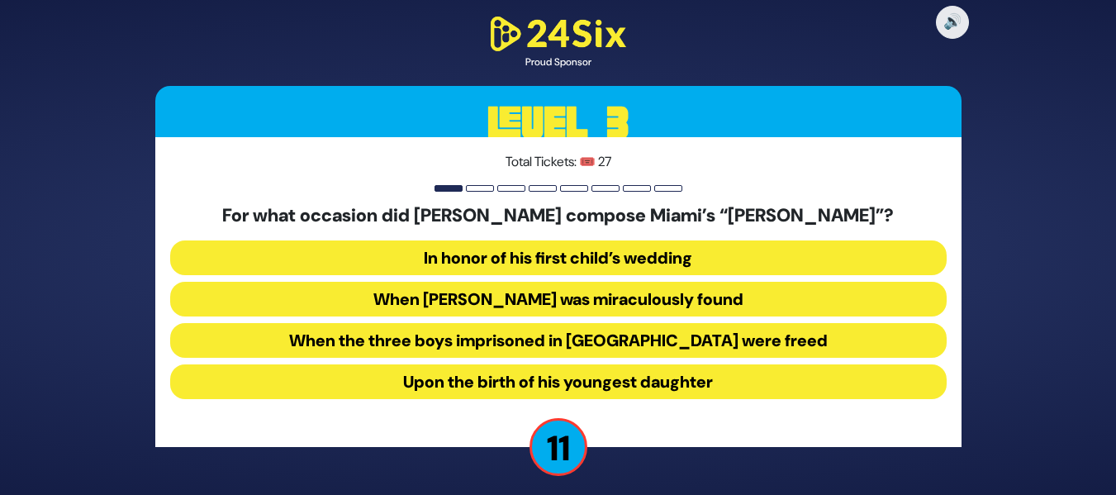
click at [645, 307] on button "When Suri Feldman was miraculously found" at bounding box center [558, 299] width 777 height 35
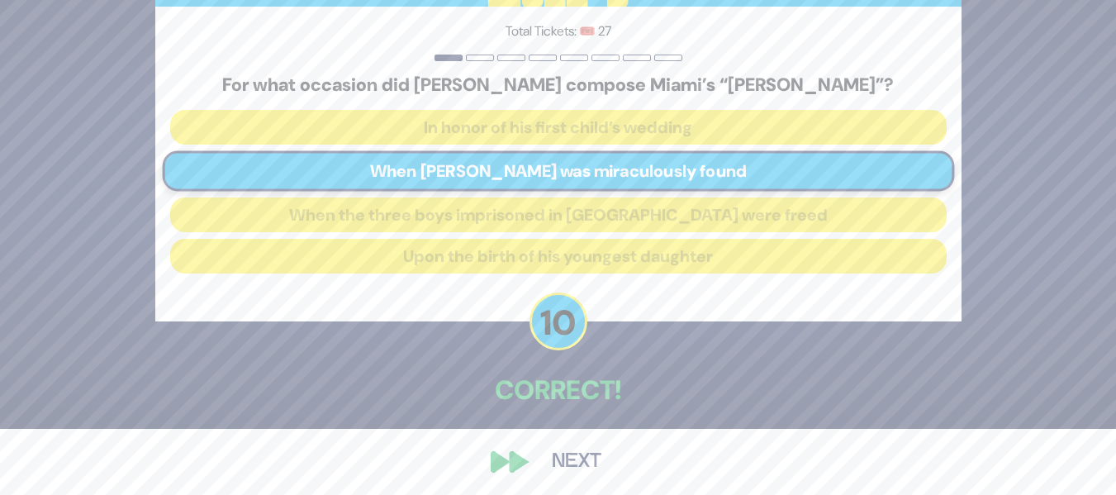
scroll to position [72, 0]
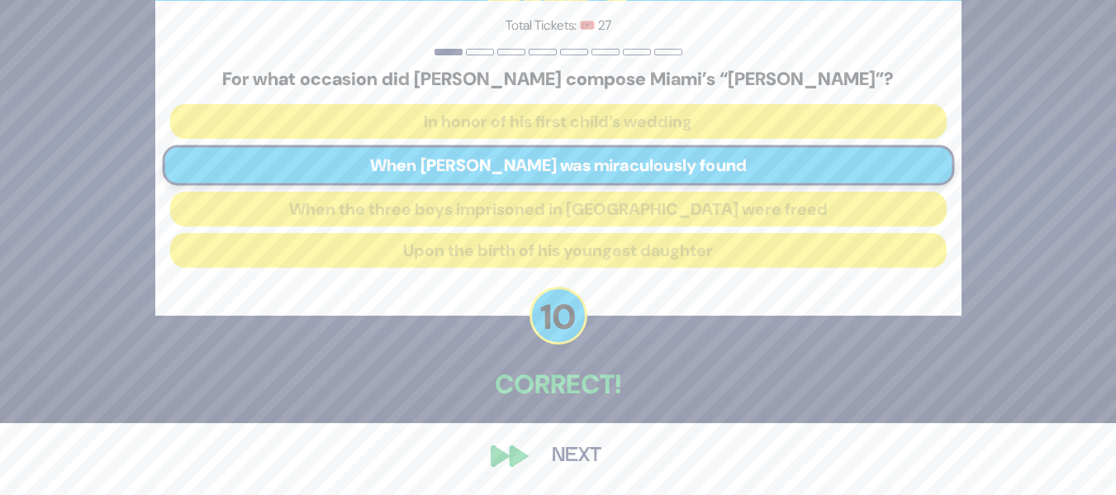
click at [535, 457] on button "Next" at bounding box center [577, 456] width 96 height 38
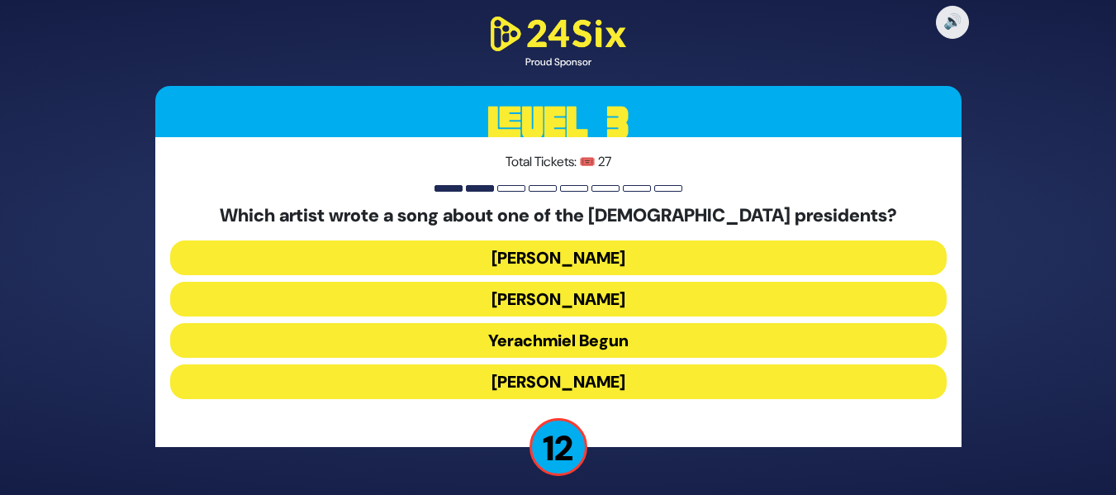
click at [643, 338] on button "Yerachmiel Begun" at bounding box center [558, 340] width 777 height 35
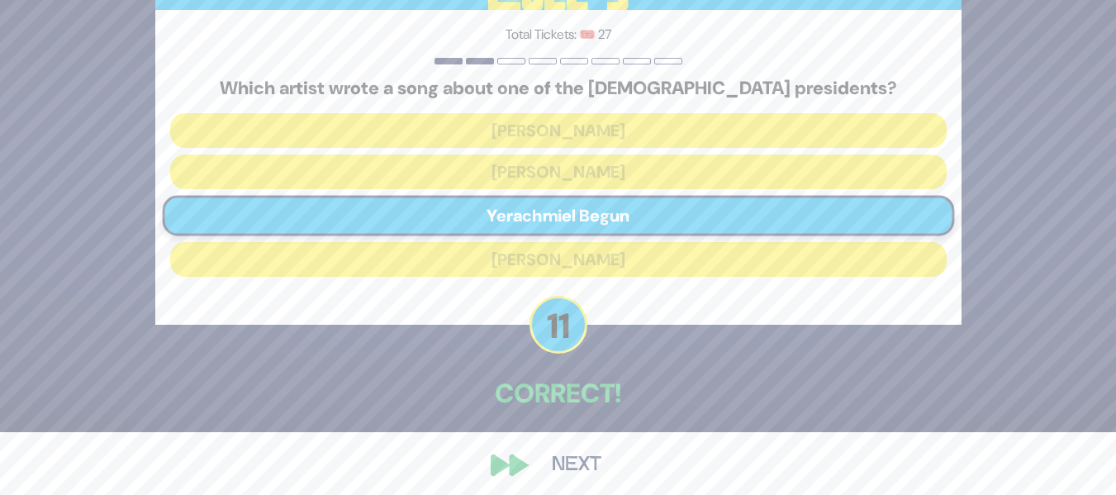
scroll to position [66, 0]
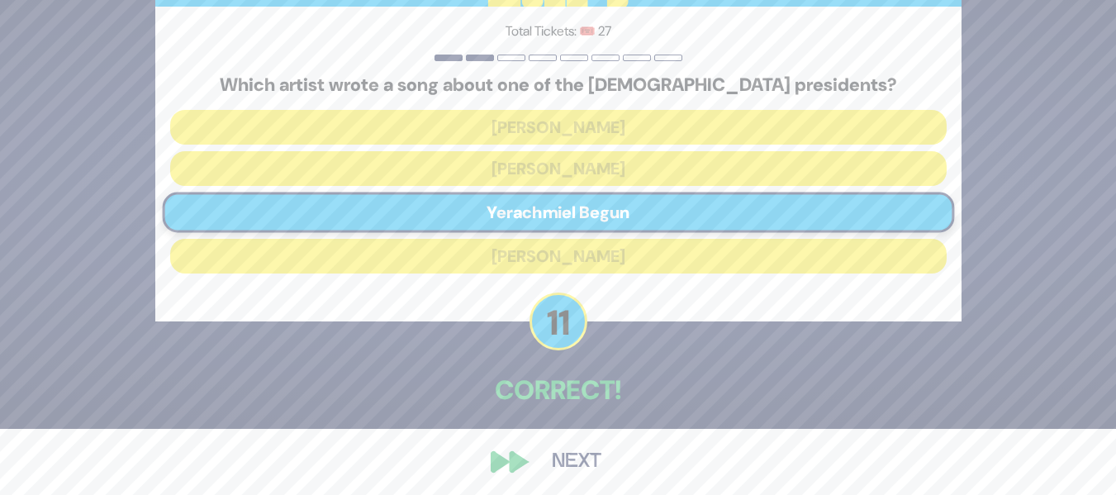
click at [573, 453] on button "Next" at bounding box center [577, 462] width 96 height 38
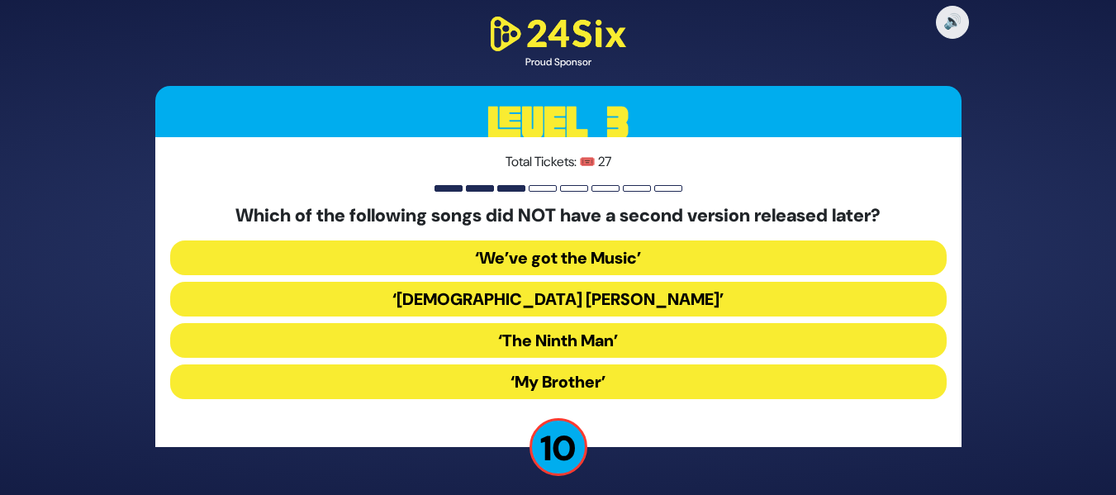
click at [614, 380] on button "‘My Brother’" at bounding box center [558, 381] width 777 height 35
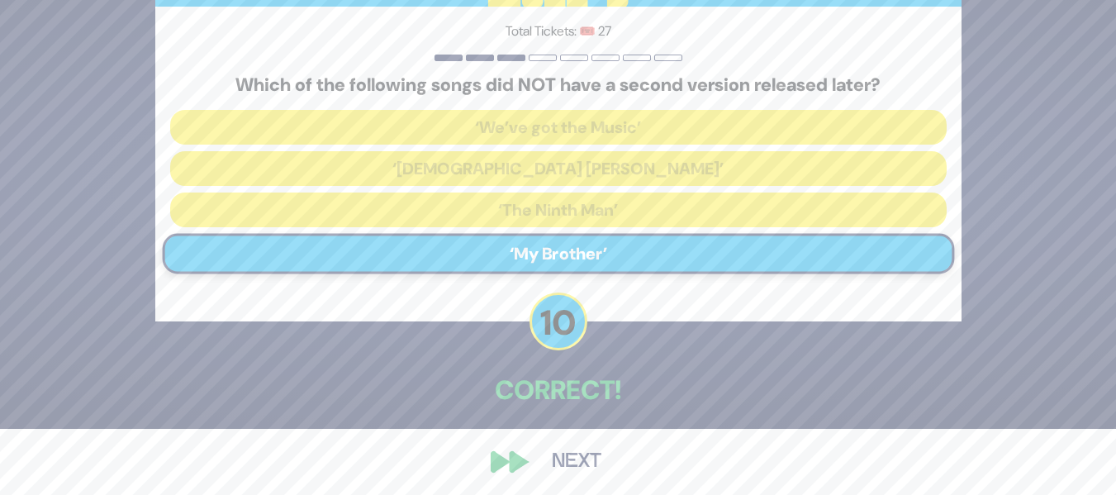
scroll to position [72, 0]
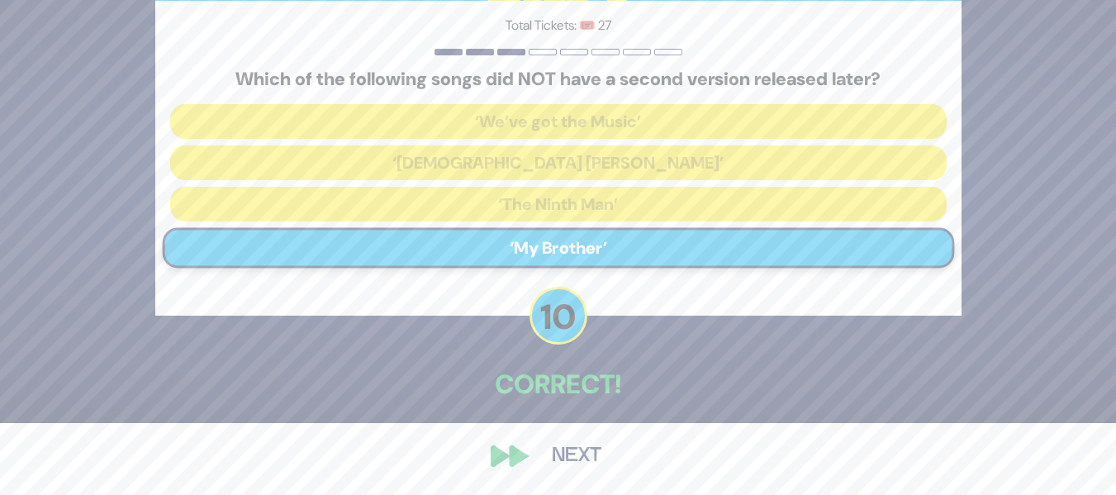
click at [544, 452] on button "Next" at bounding box center [577, 456] width 96 height 38
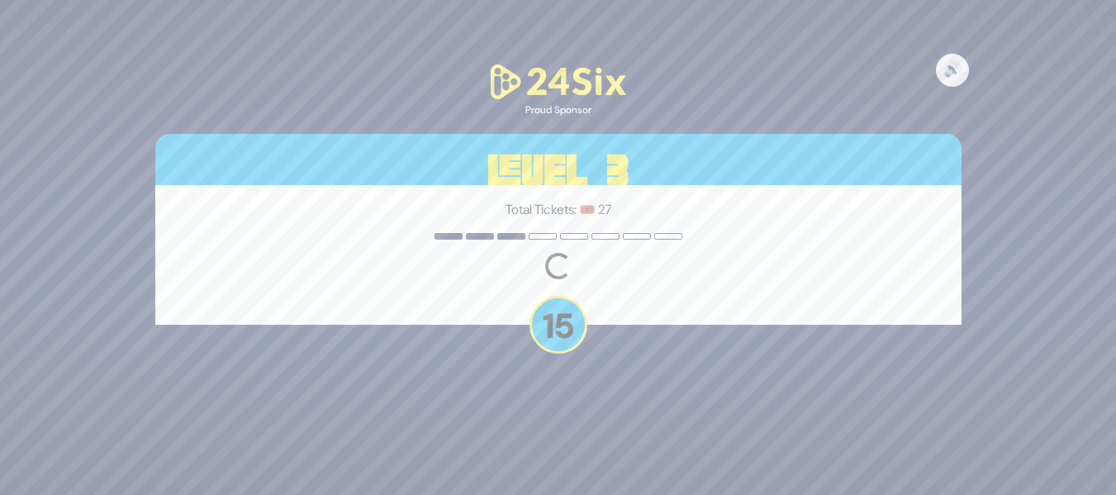
scroll to position [0, 0]
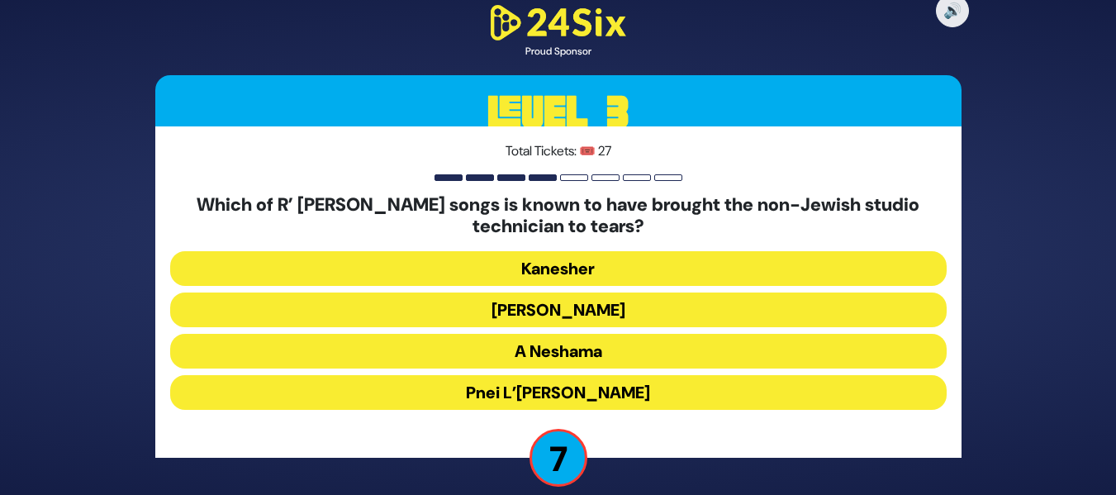
click at [646, 315] on button "Elokai Neshama" at bounding box center [558, 310] width 777 height 35
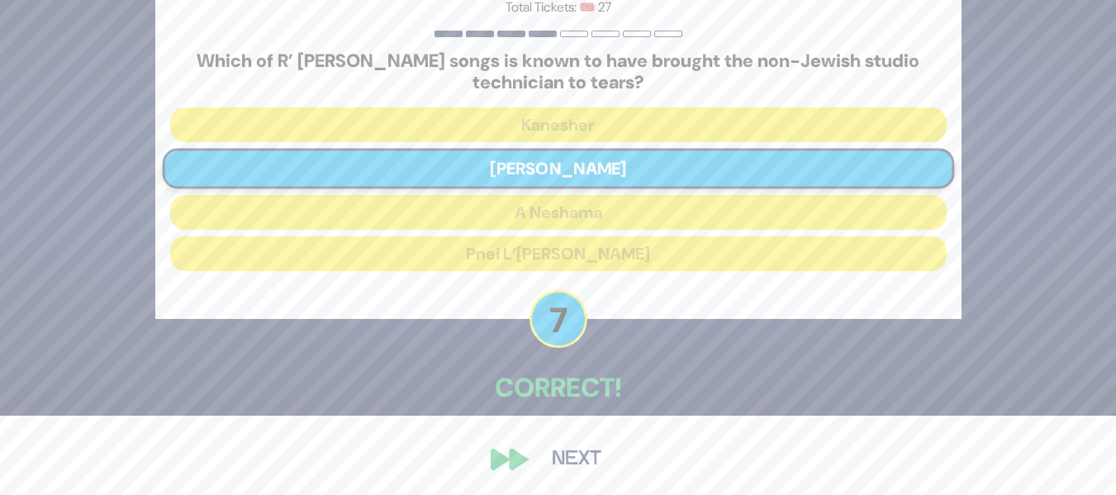
scroll to position [83, 0]
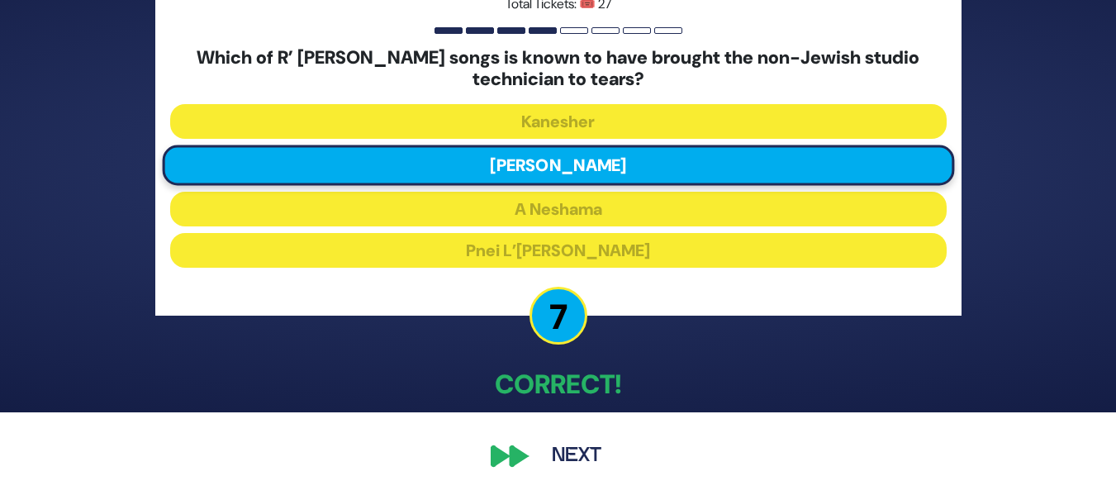
click at [529, 454] on button "Next" at bounding box center [577, 456] width 96 height 38
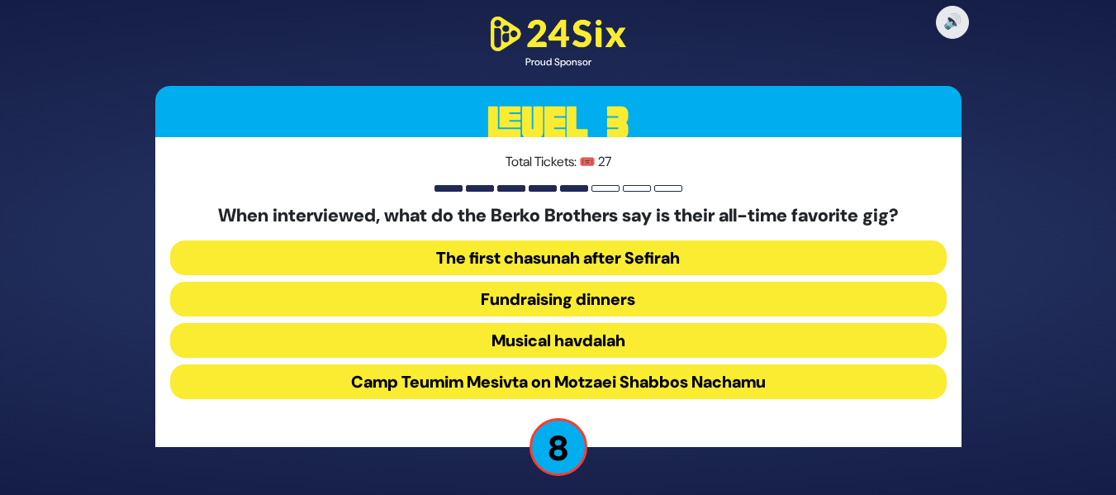
click at [710, 345] on button "Musical havdalah" at bounding box center [558, 340] width 777 height 35
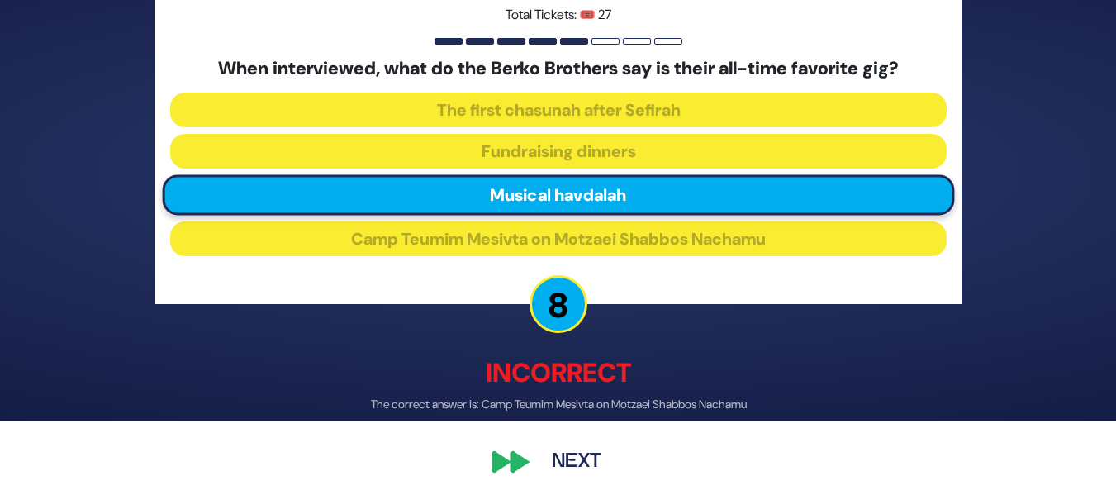
scroll to position [80, 0]
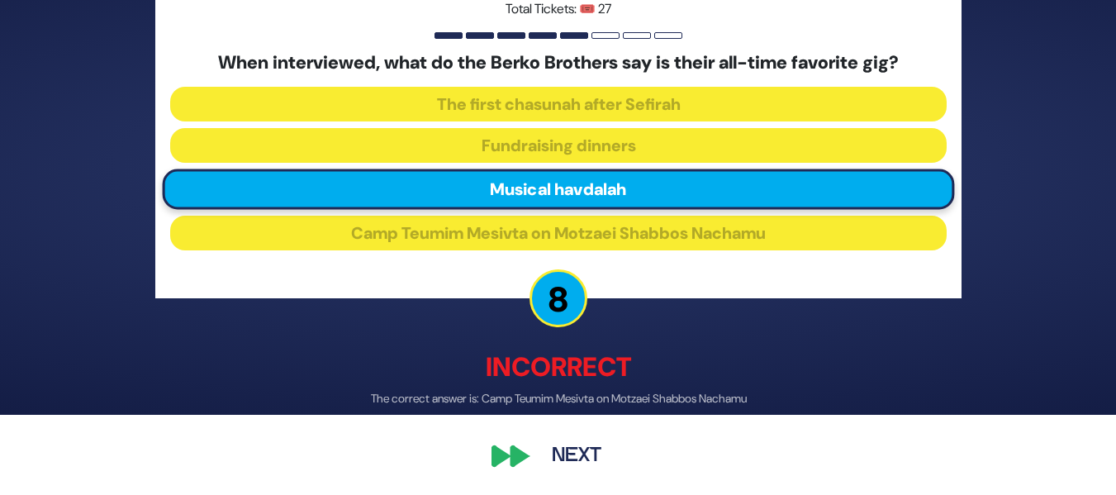
click at [544, 459] on button "Next" at bounding box center [577, 456] width 96 height 38
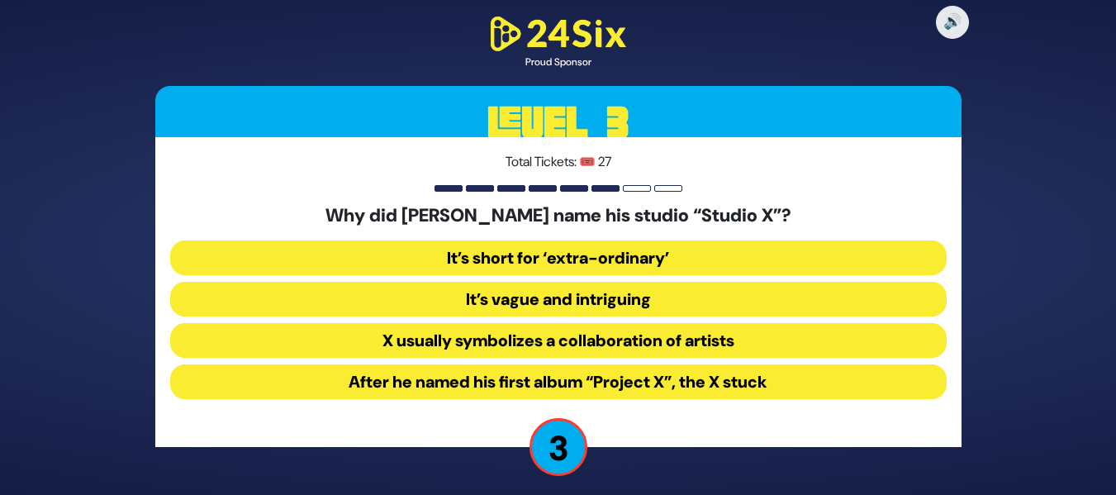
click at [642, 385] on button "After he named his first album “Project X”, the X stuck" at bounding box center [558, 381] width 777 height 35
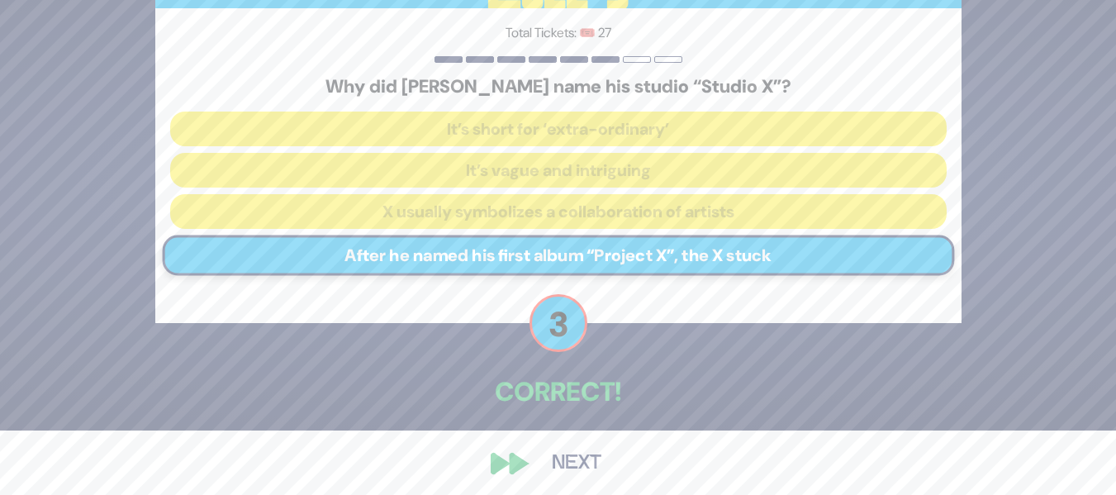
scroll to position [72, 0]
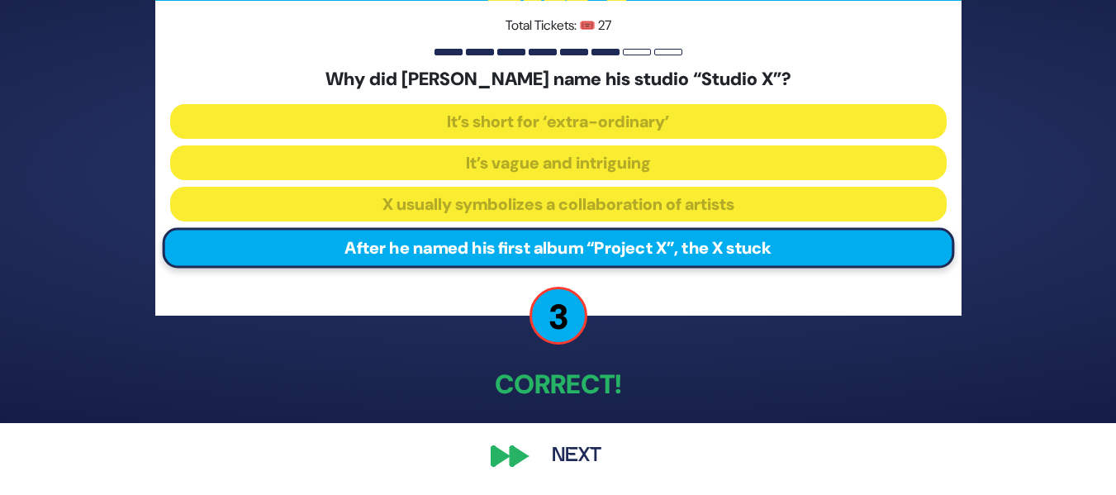
click at [557, 454] on button "Next" at bounding box center [577, 456] width 96 height 38
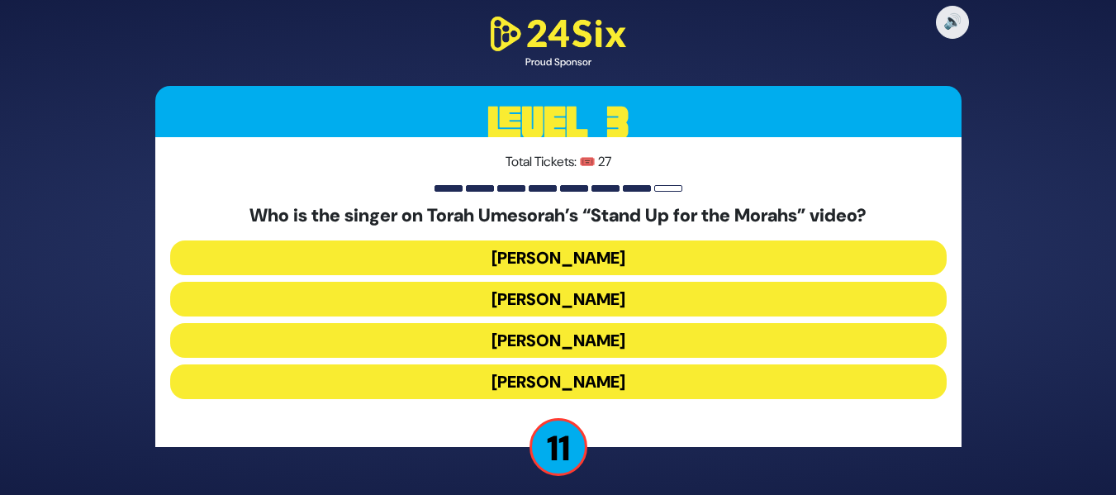
click at [721, 258] on button "Baruch Levine" at bounding box center [558, 257] width 777 height 35
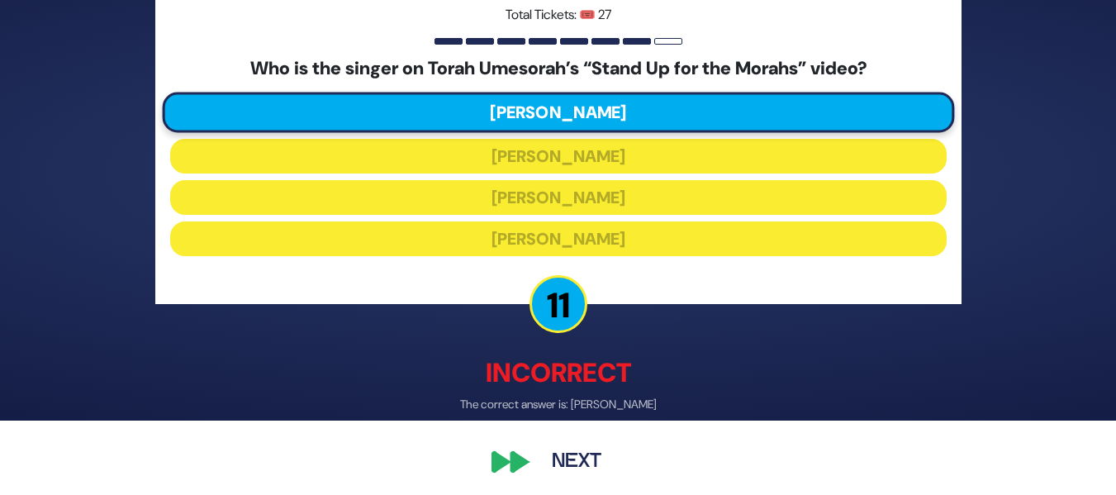
scroll to position [80, 0]
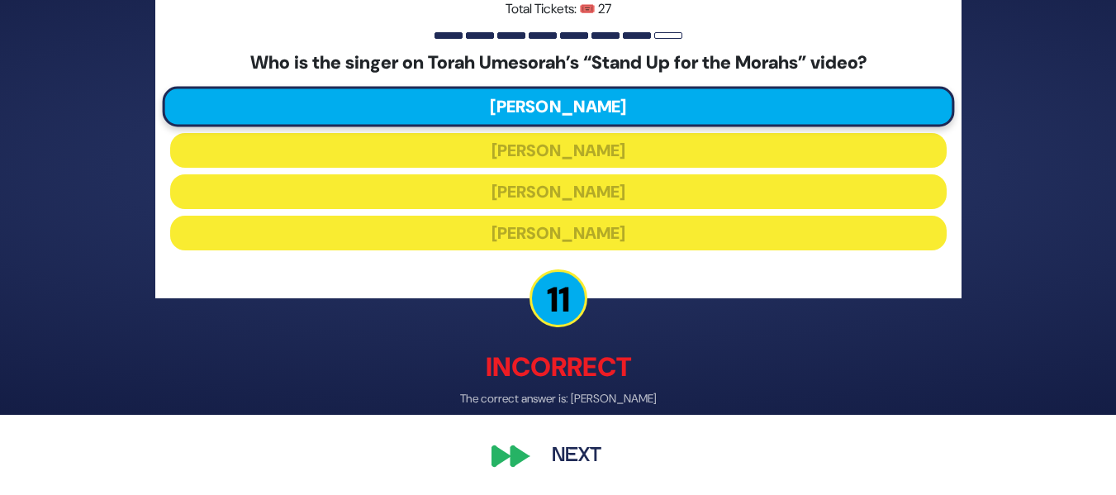
click at [564, 455] on button "Next" at bounding box center [577, 456] width 96 height 38
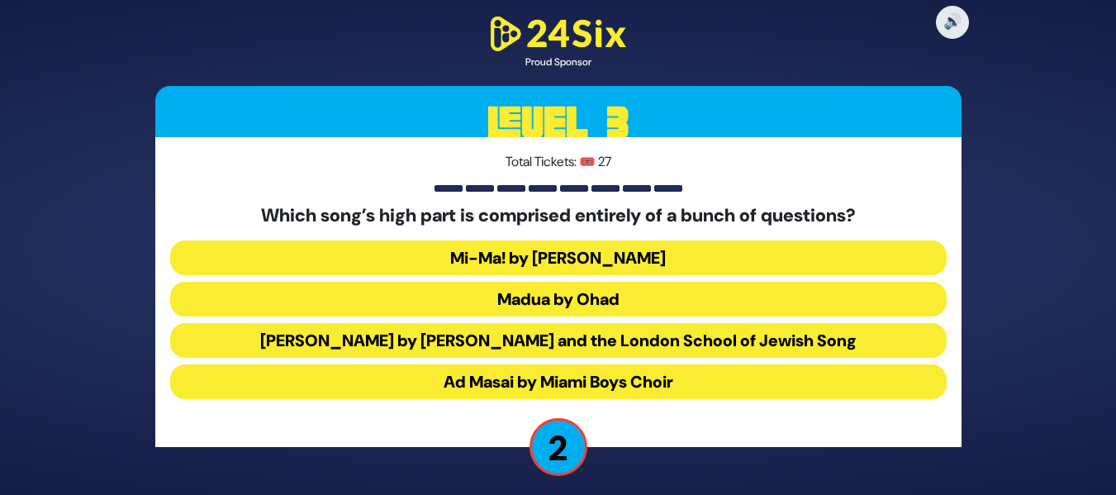
click at [635, 259] on button "Mi-Ma! by Avraham Fried" at bounding box center [558, 257] width 777 height 35
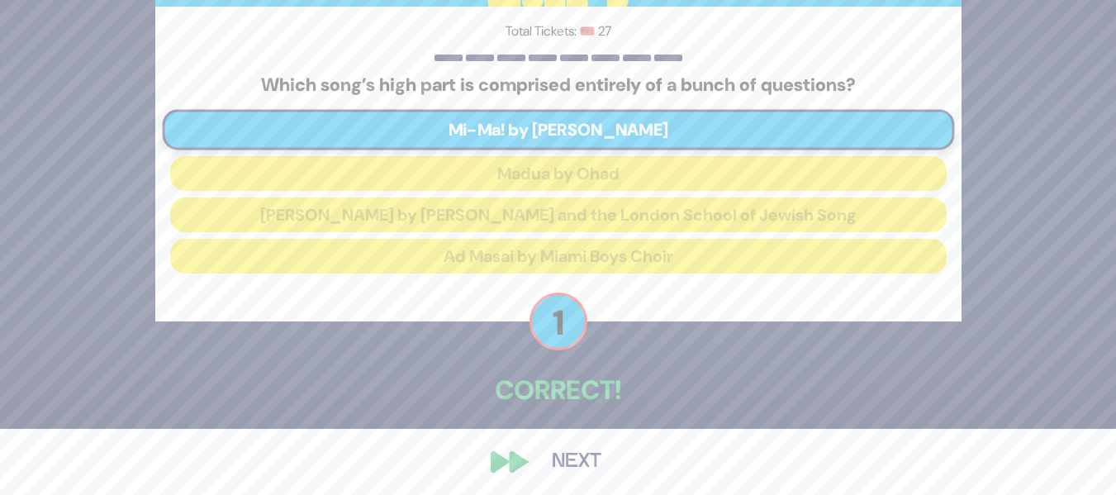
scroll to position [72, 0]
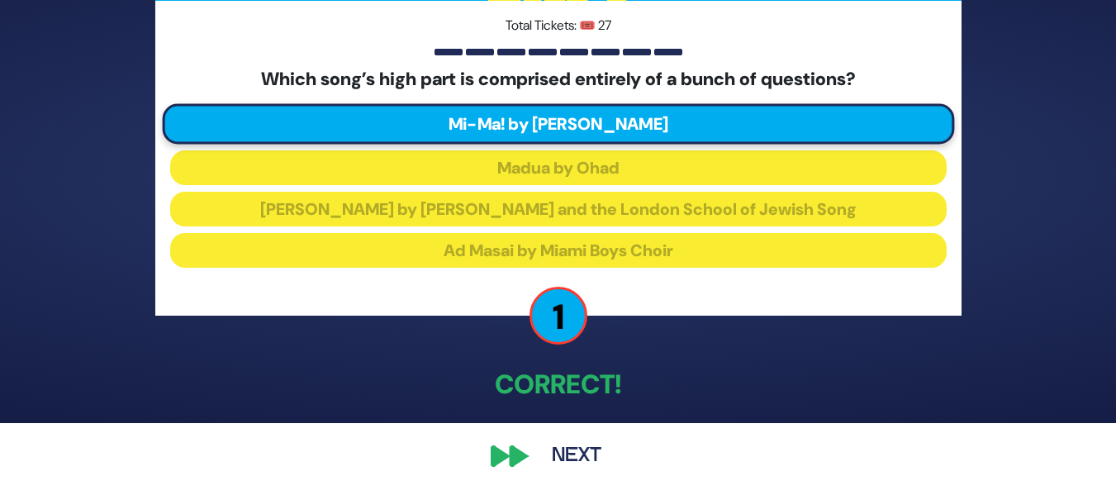
click at [552, 453] on button "Next" at bounding box center [577, 456] width 96 height 38
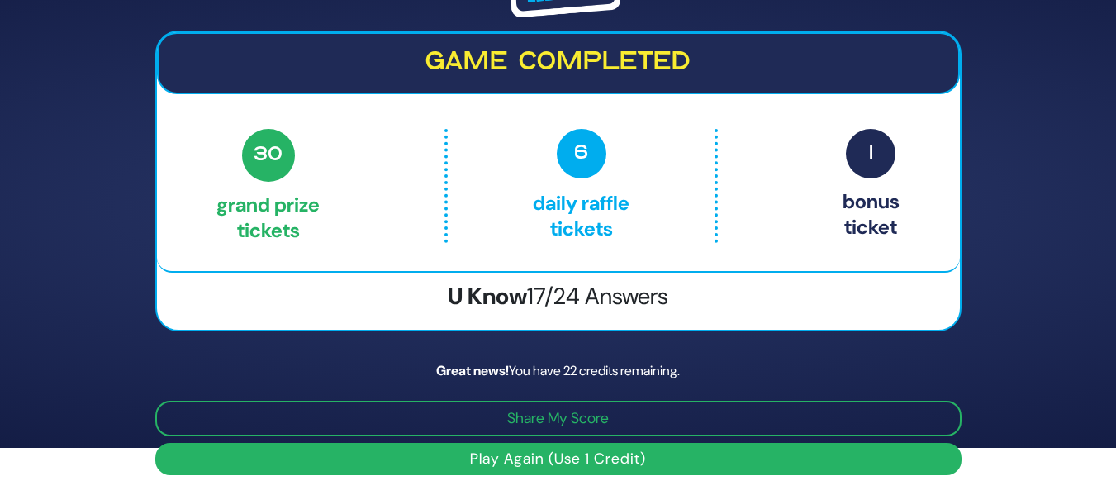
scroll to position [47, 0]
click at [592, 457] on button "Play Again (Use 1 Credit)" at bounding box center [558, 459] width 806 height 32
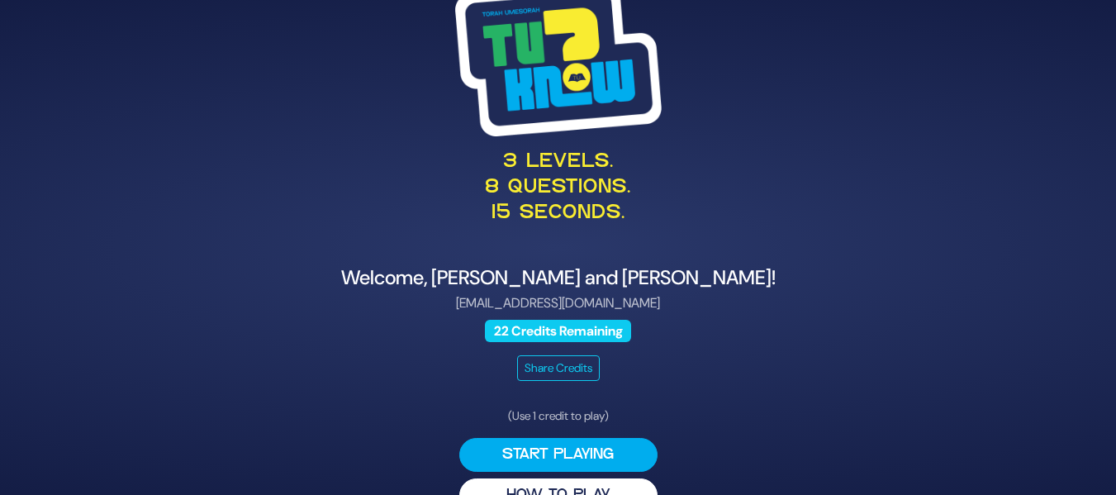
scroll to position [37, 0]
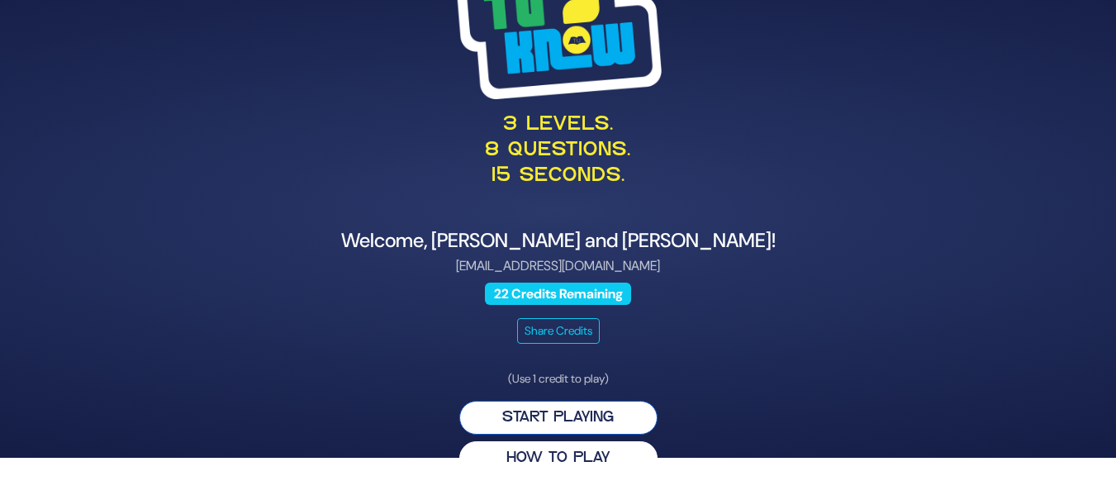
click at [507, 421] on button "Start Playing" at bounding box center [558, 418] width 198 height 34
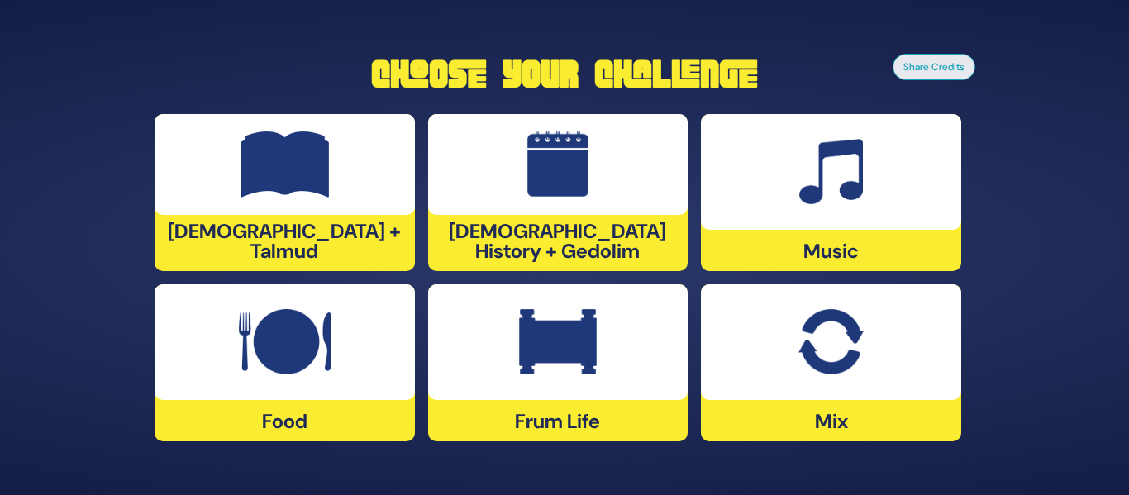
click at [307, 340] on img at bounding box center [285, 342] width 92 height 66
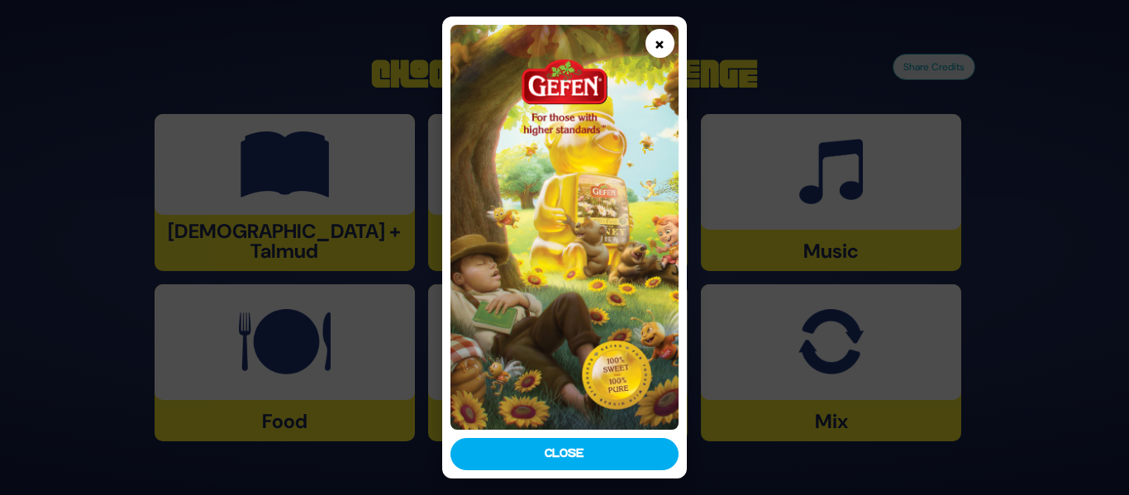
click at [665, 44] on button "×" at bounding box center [659, 43] width 29 height 29
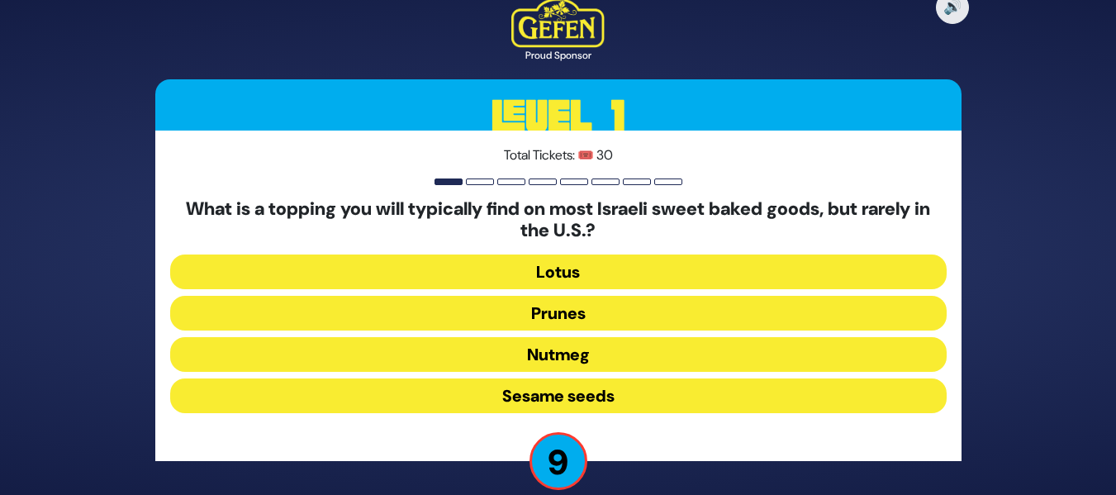
click at [576, 307] on button "Prunes" at bounding box center [558, 313] width 777 height 35
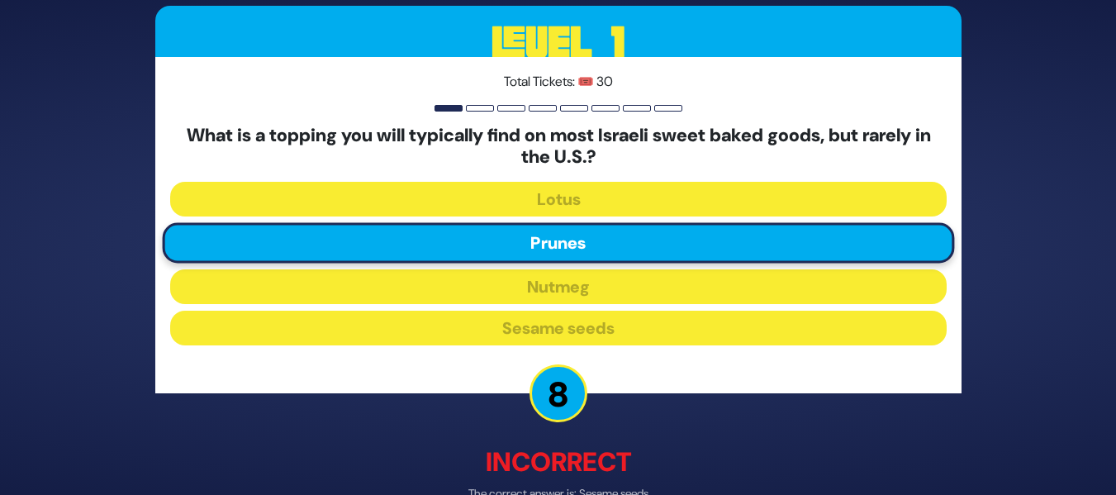
scroll to position [95, 0]
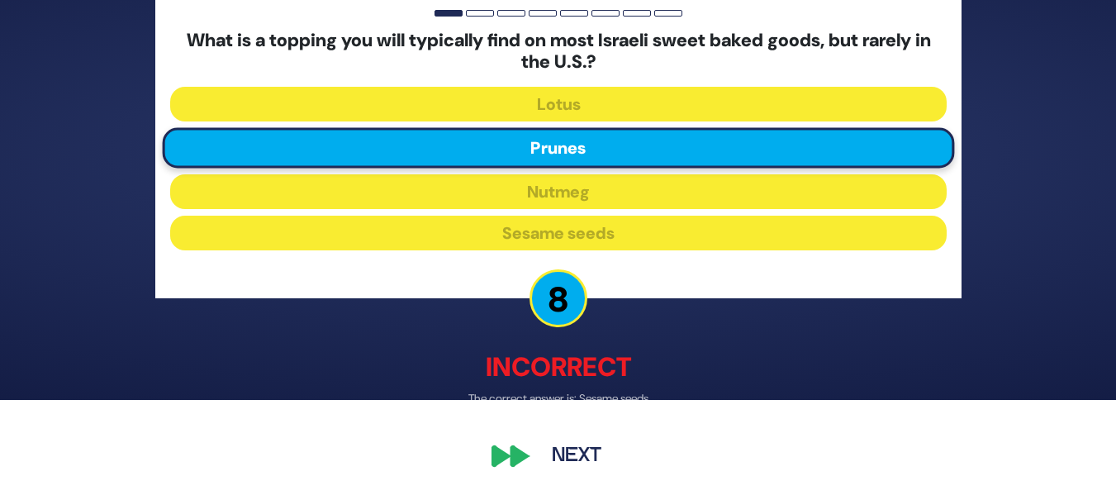
click at [589, 459] on button "Next" at bounding box center [577, 456] width 96 height 38
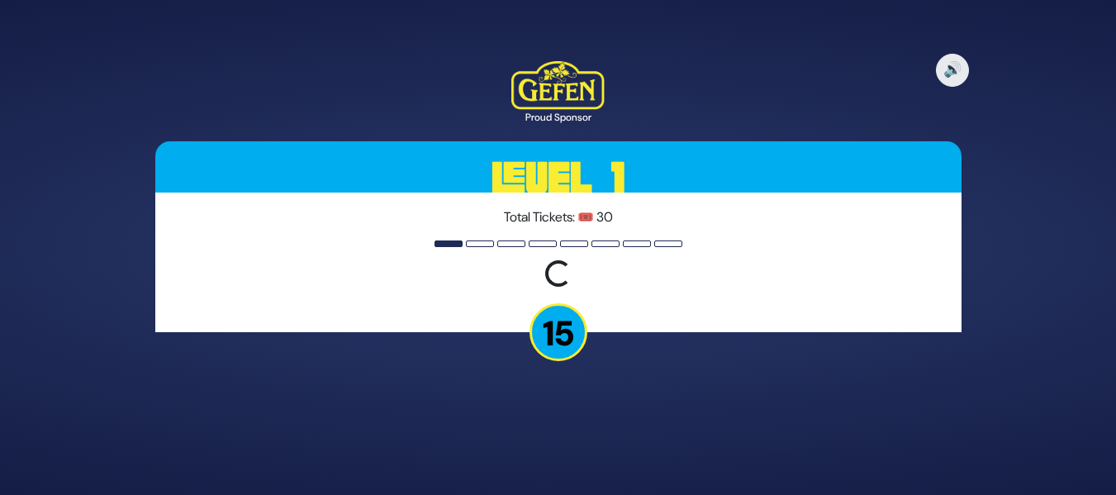
scroll to position [0, 0]
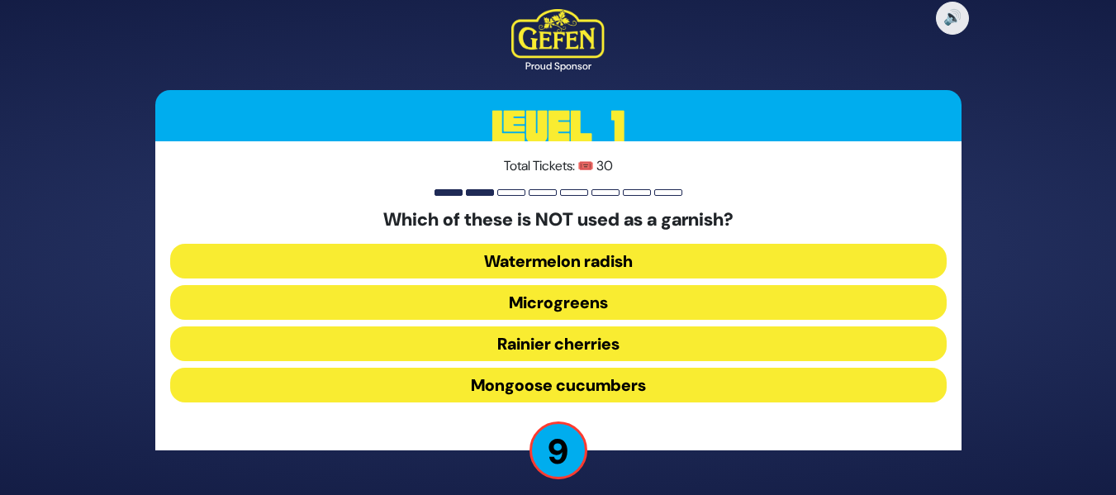
click at [615, 389] on button "Mongoose cucumbers" at bounding box center [558, 385] width 777 height 35
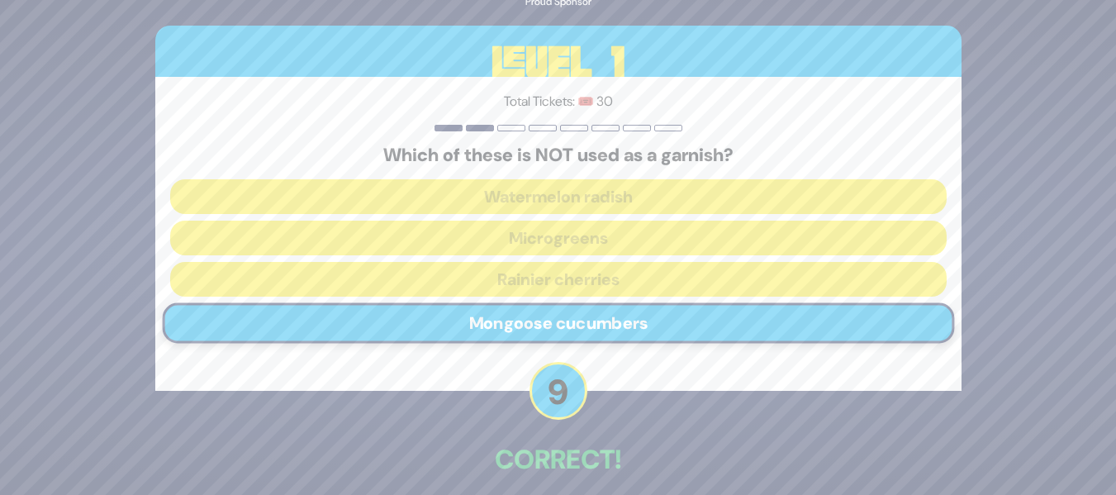
scroll to position [75, 0]
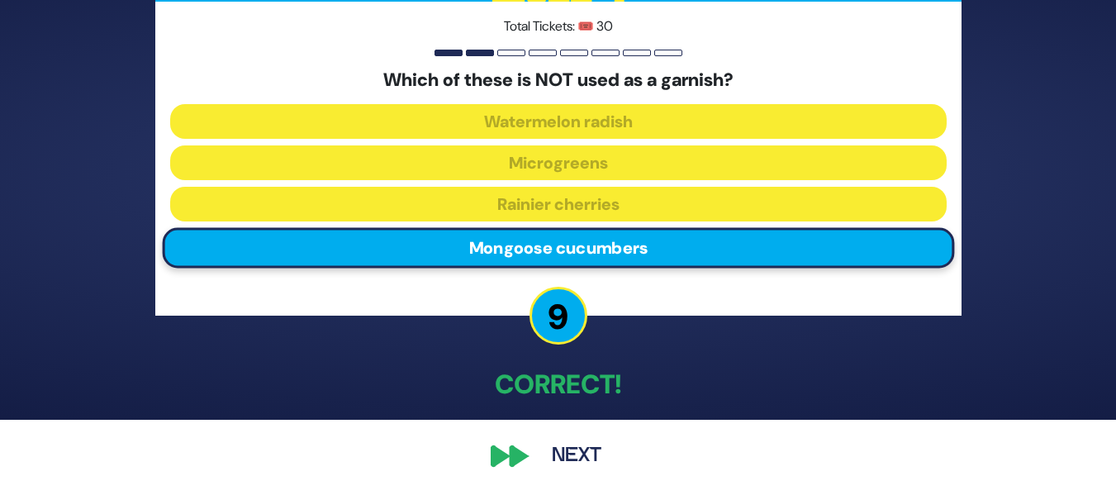
click at [579, 452] on button "Next" at bounding box center [577, 456] width 96 height 38
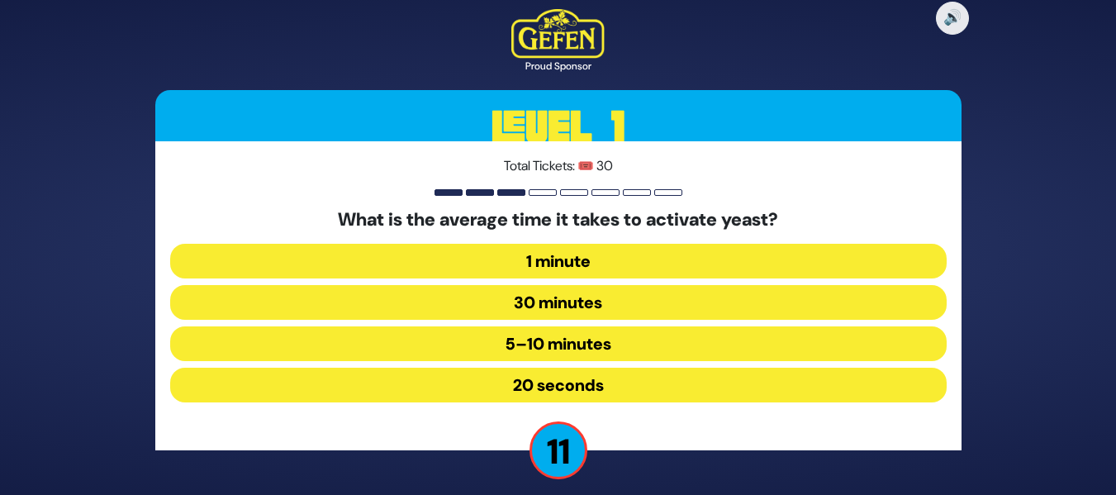
click at [725, 347] on button "5–10 minutes" at bounding box center [558, 343] width 777 height 35
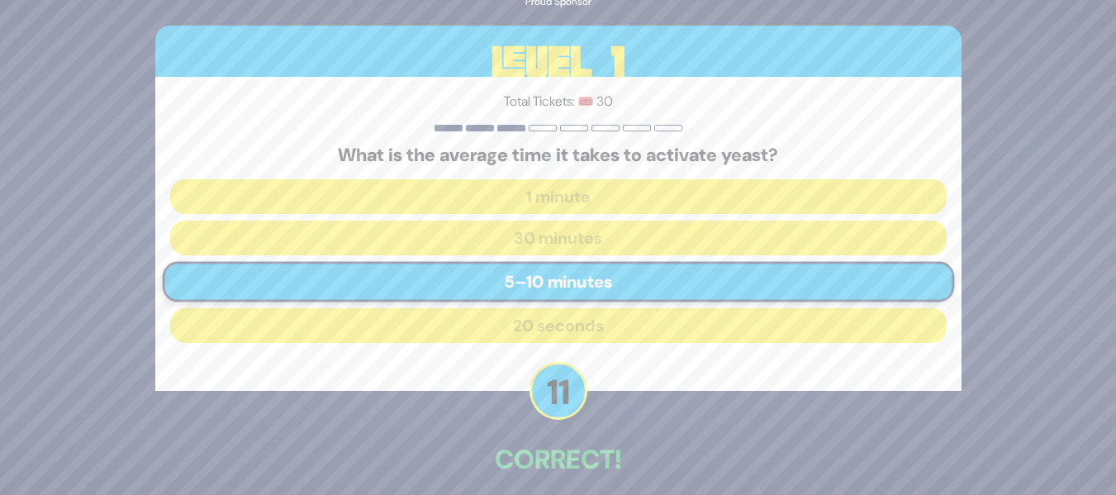
scroll to position [75, 0]
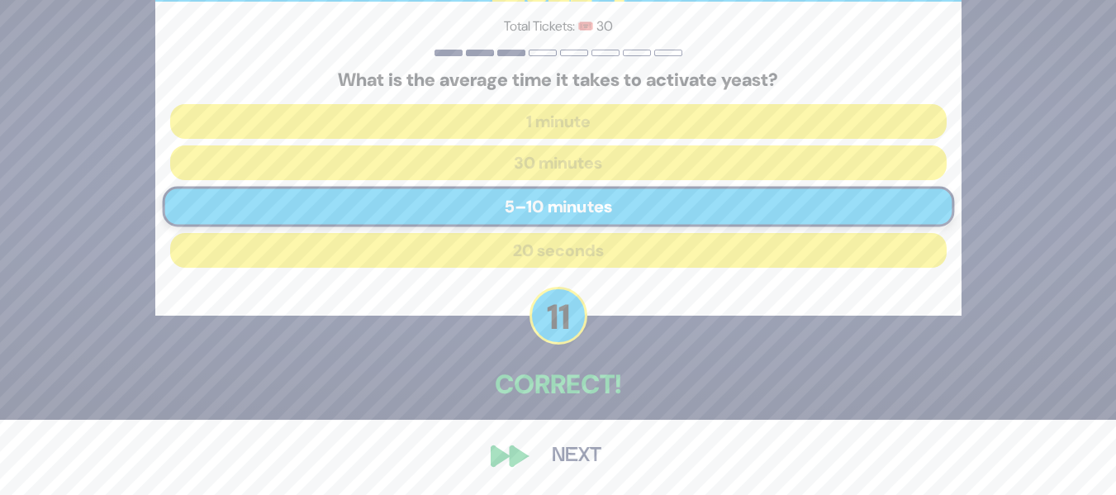
click at [559, 453] on button "Next" at bounding box center [577, 456] width 96 height 38
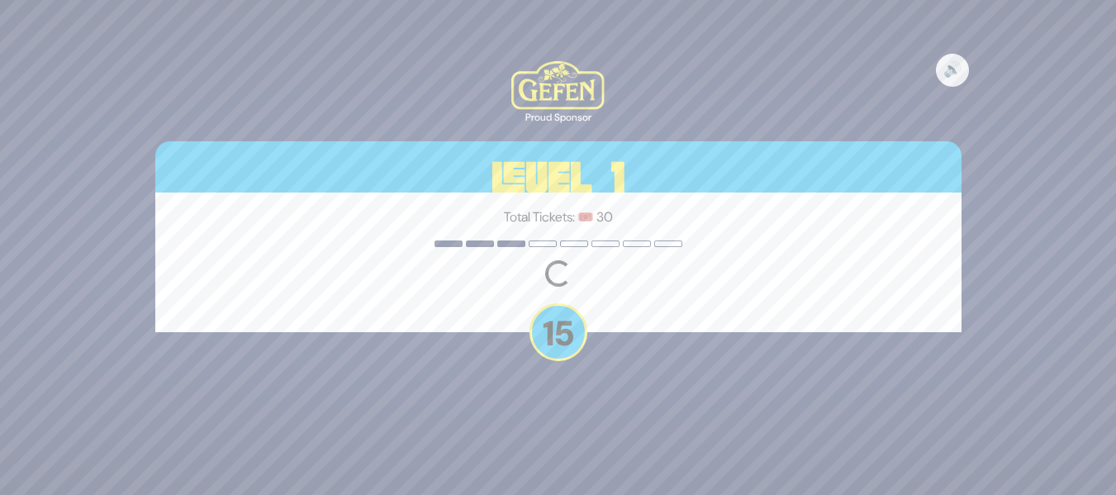
scroll to position [0, 0]
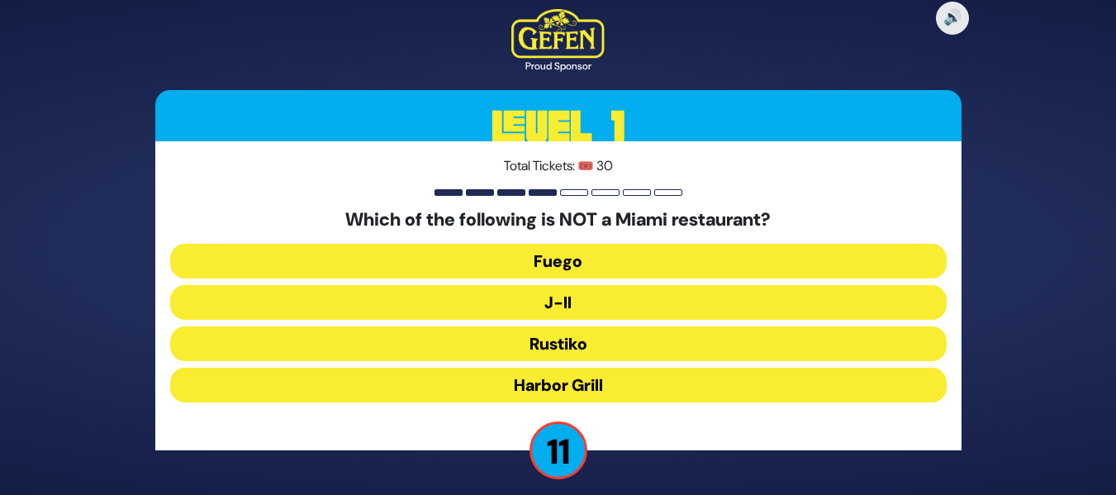
click at [588, 301] on button "J-II" at bounding box center [558, 302] width 777 height 35
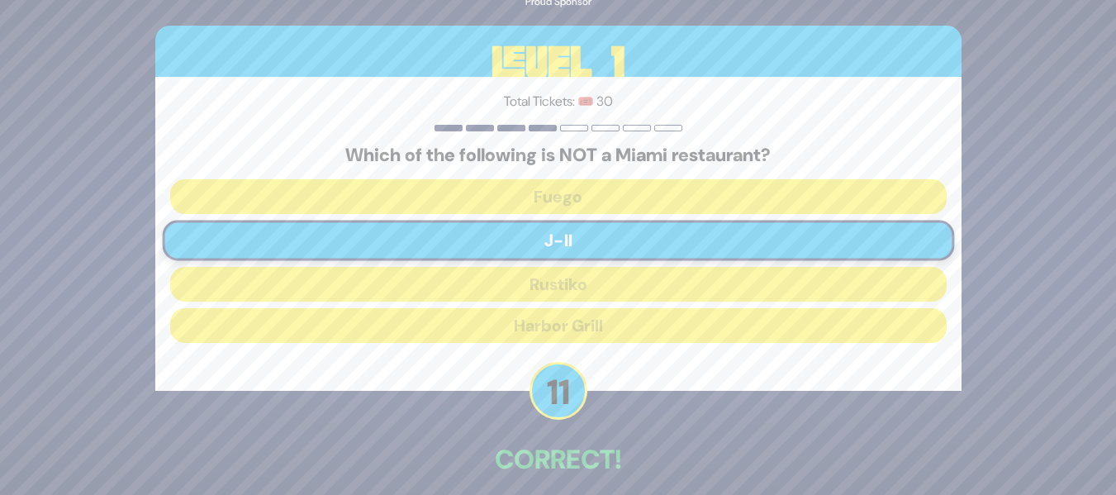
scroll to position [75, 0]
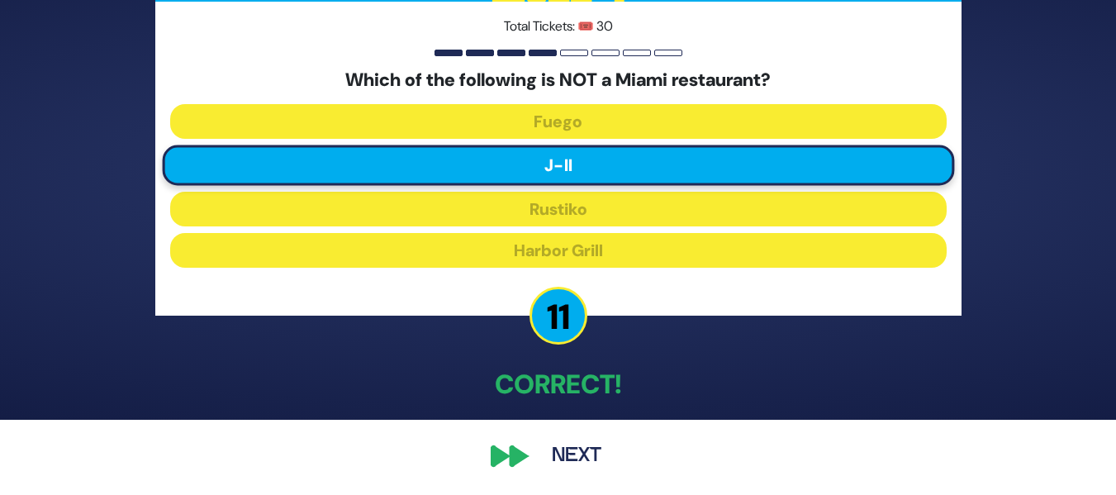
click at [586, 454] on button "Next" at bounding box center [577, 456] width 96 height 38
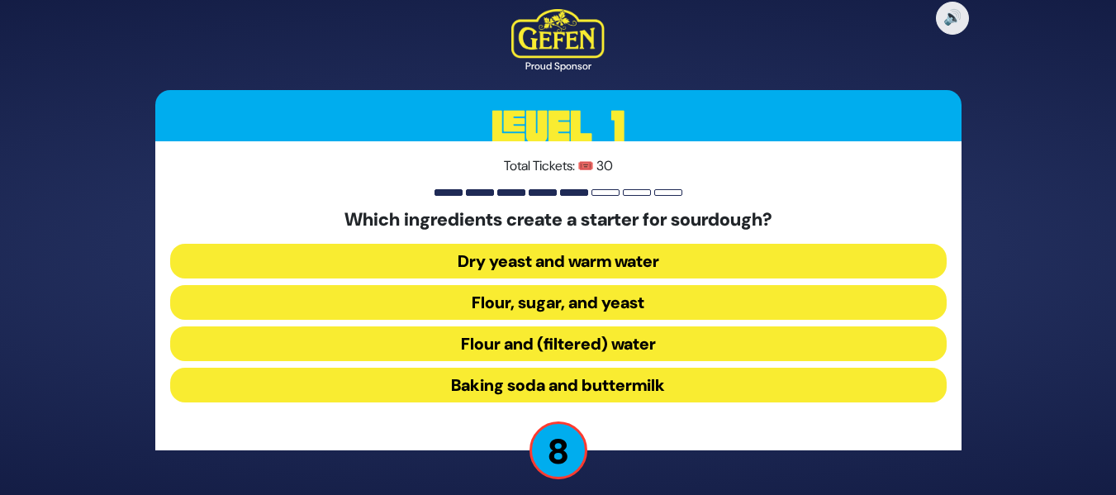
click at [738, 355] on button "Flour and (filtered) water" at bounding box center [558, 343] width 777 height 35
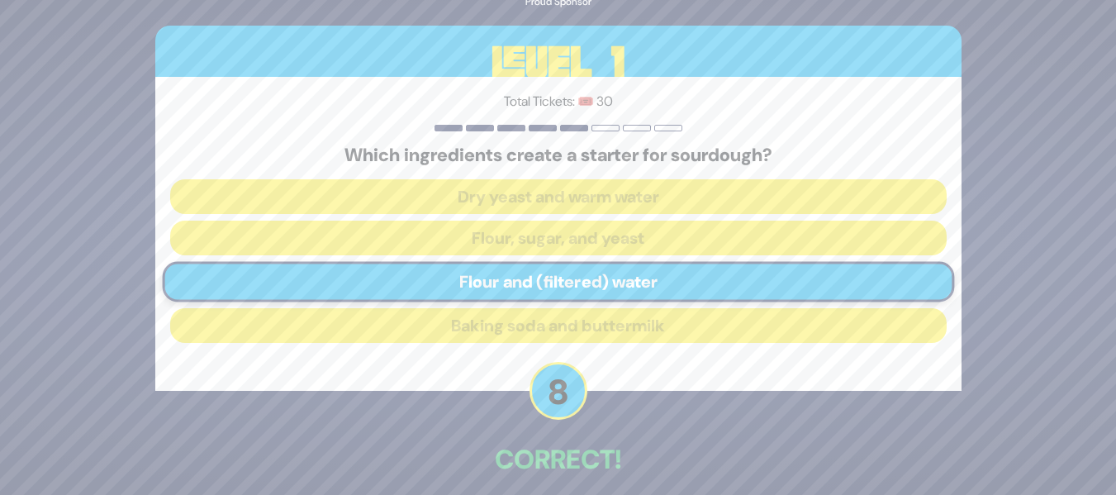
scroll to position [75, 0]
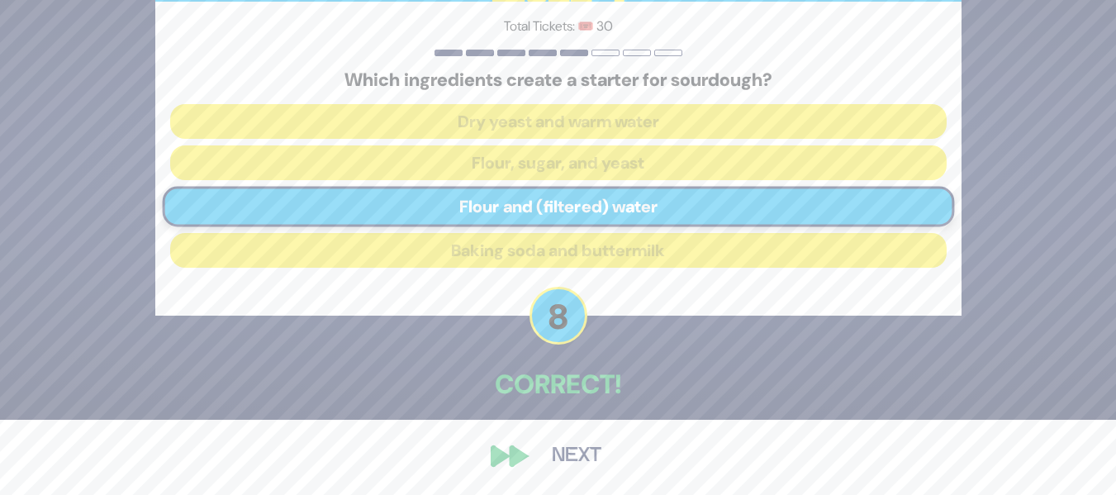
click at [573, 464] on button "Next" at bounding box center [577, 456] width 96 height 38
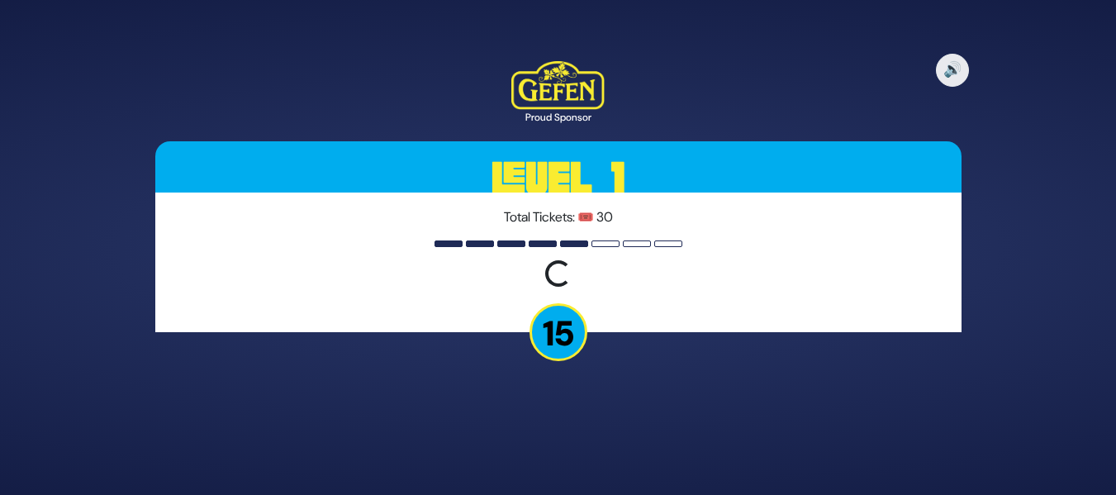
scroll to position [0, 0]
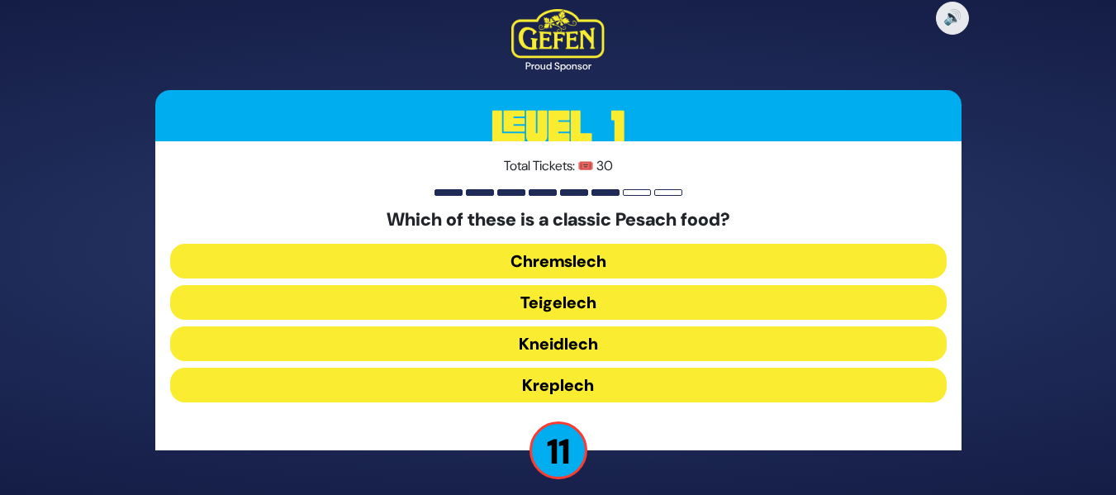
click at [739, 339] on button "Kneidlech" at bounding box center [558, 343] width 777 height 35
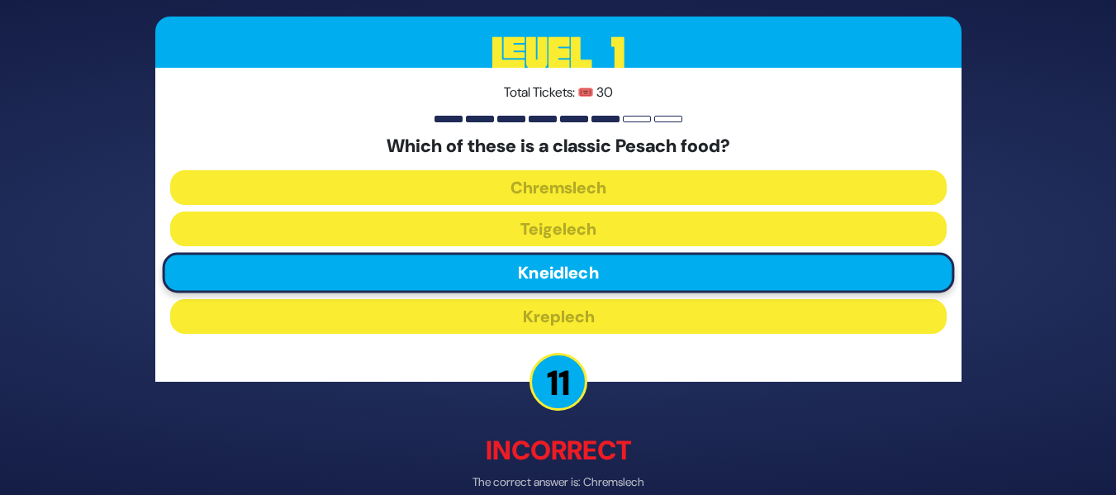
scroll to position [84, 0]
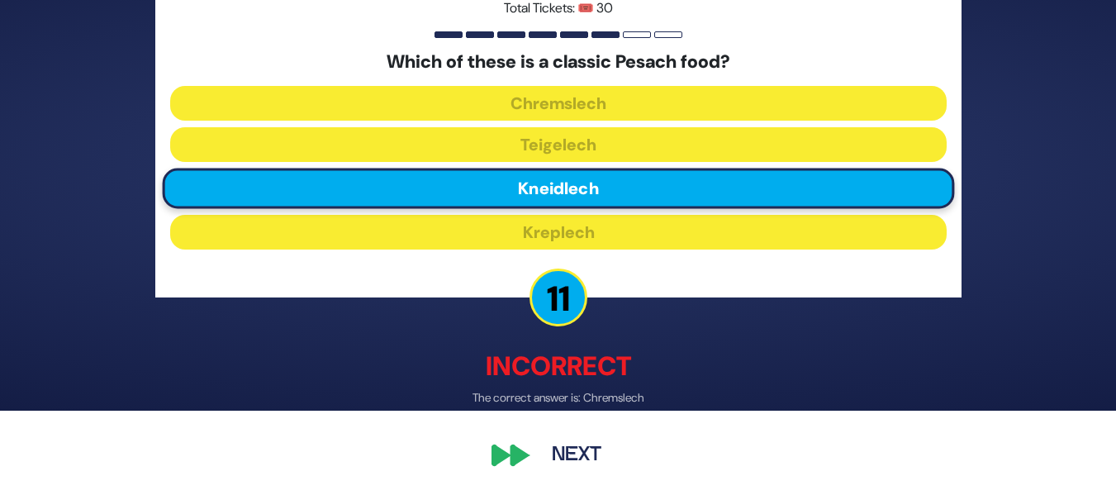
click at [556, 449] on button "Next" at bounding box center [577, 456] width 96 height 38
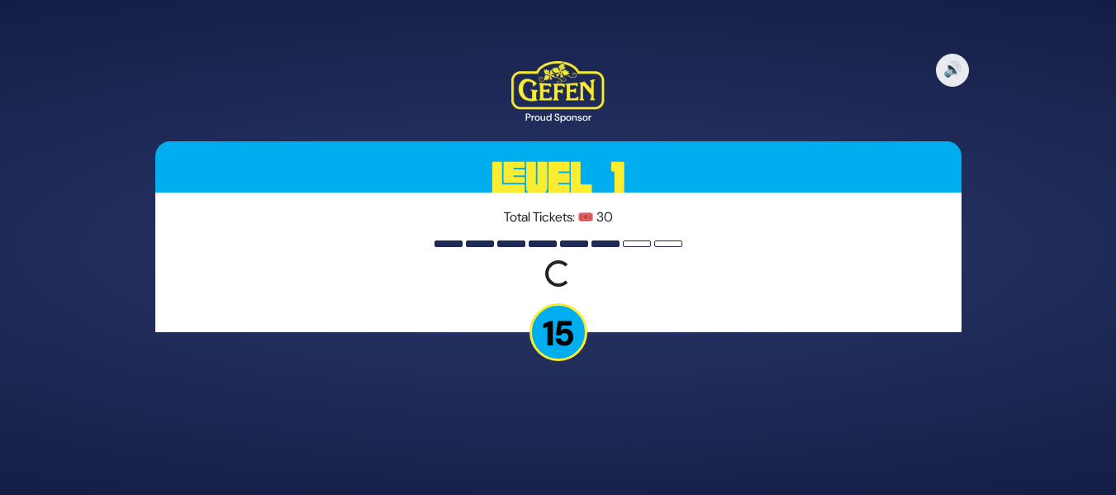
scroll to position [0, 0]
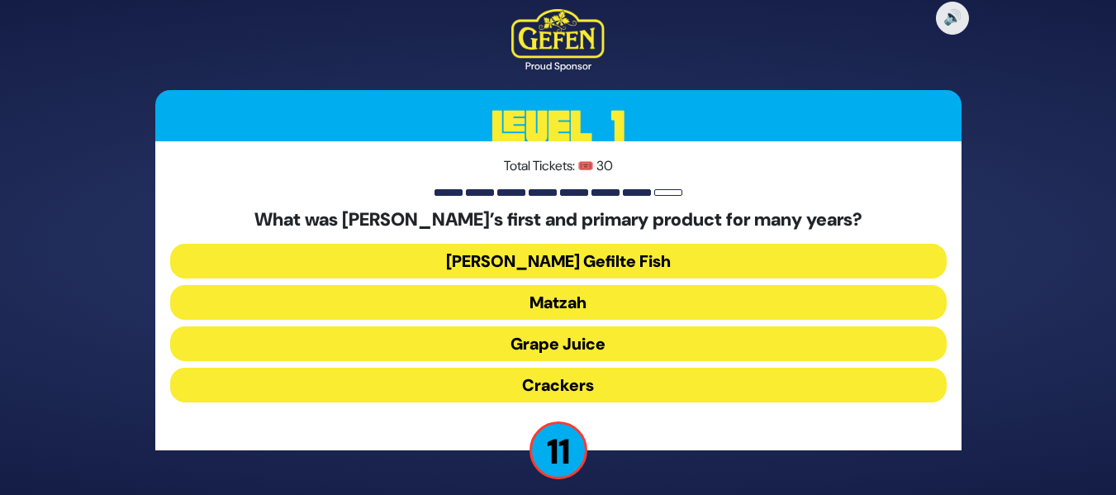
click at [630, 306] on button "Matzah" at bounding box center [558, 302] width 777 height 35
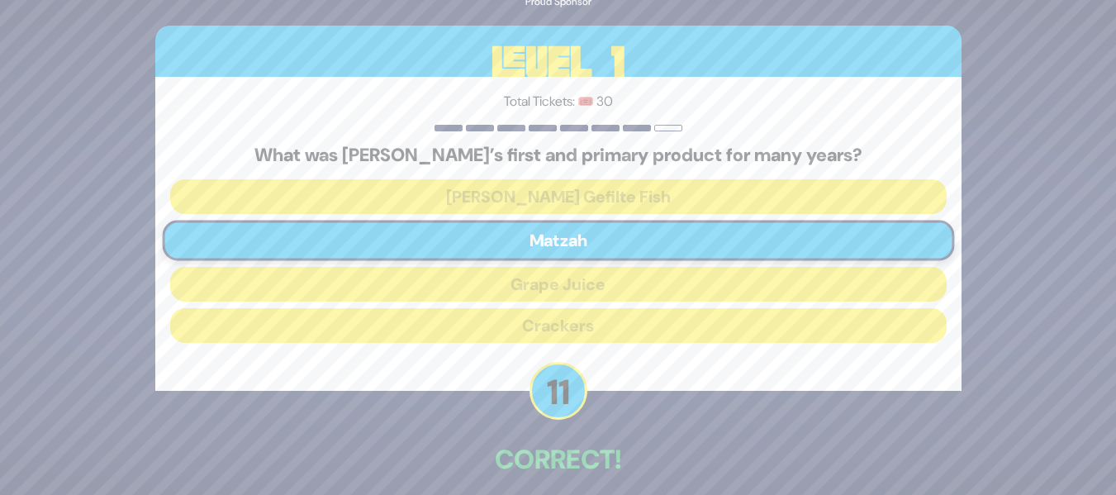
scroll to position [75, 0]
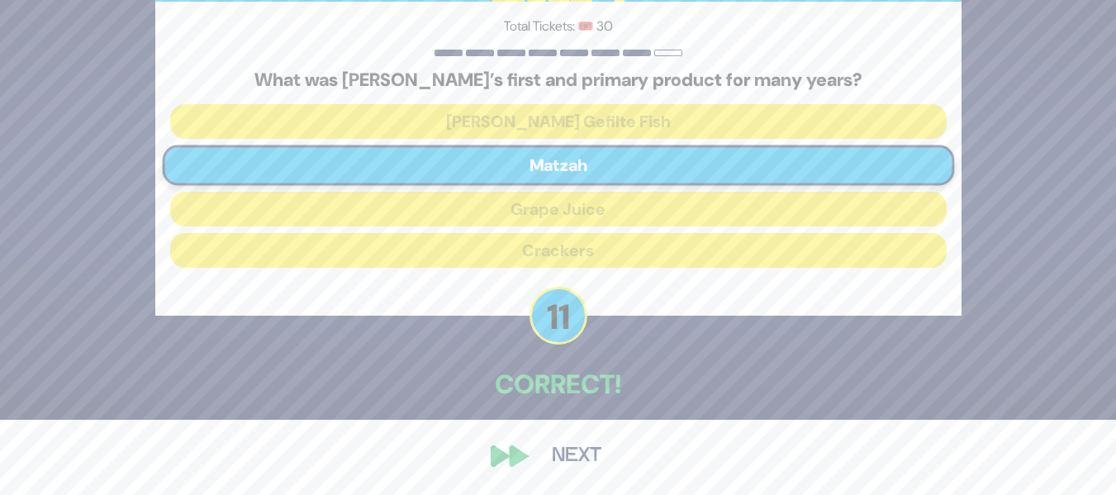
click at [569, 449] on button "Next" at bounding box center [577, 456] width 96 height 38
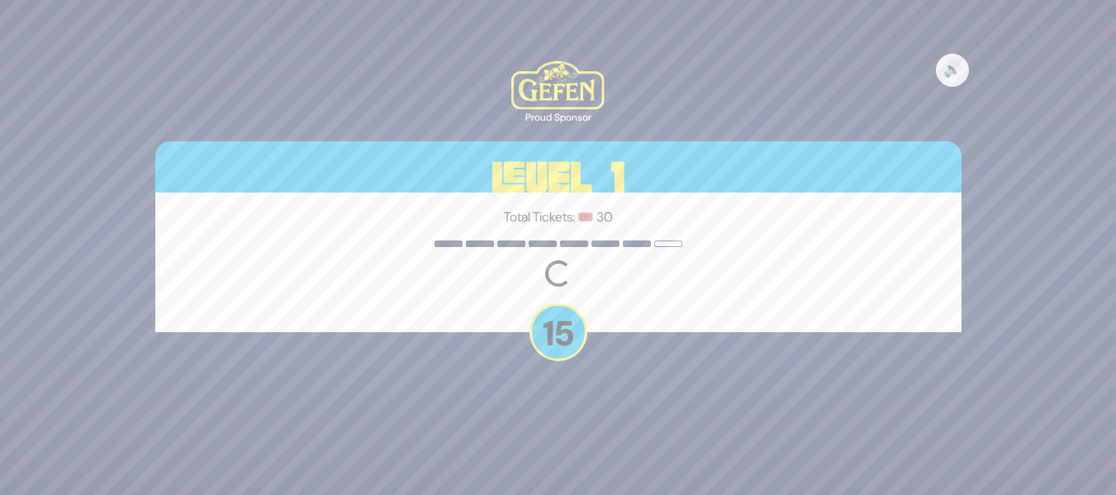
scroll to position [0, 0]
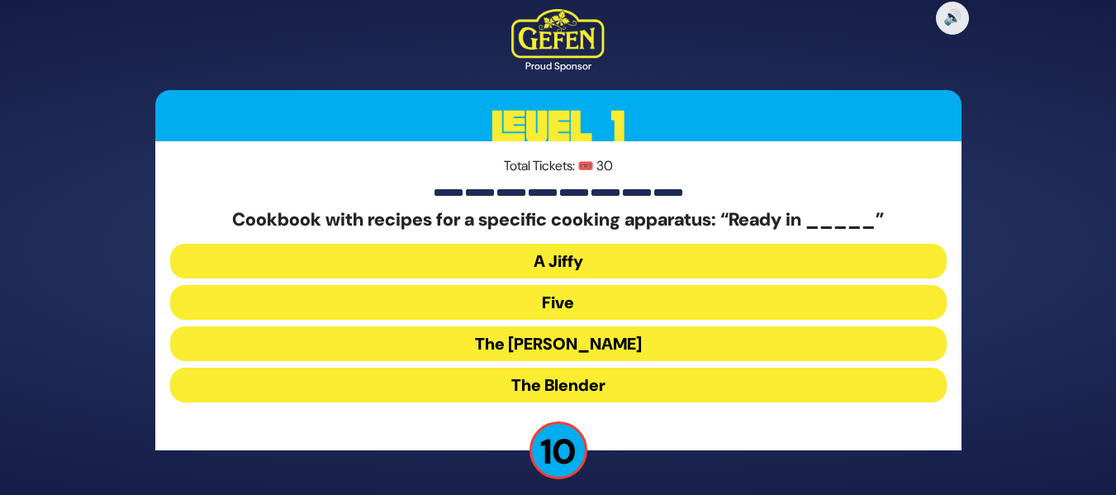
click at [561, 352] on button "The Betty" at bounding box center [558, 343] width 777 height 35
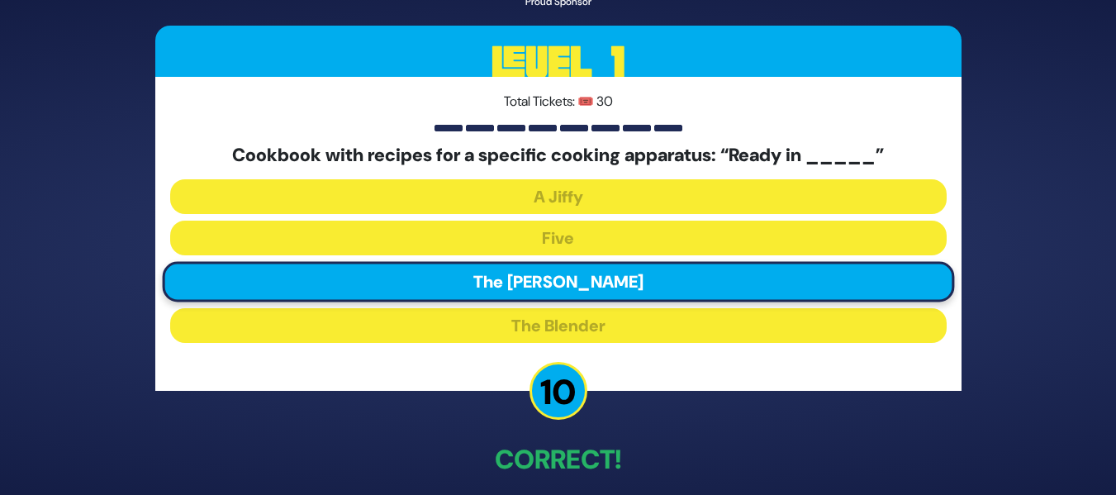
scroll to position [75, 0]
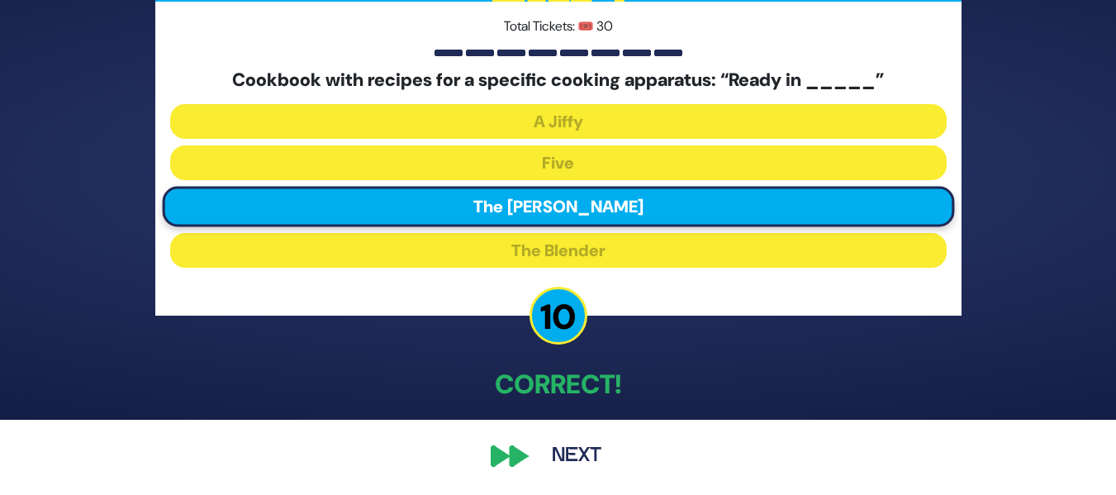
click at [582, 459] on button "Next" at bounding box center [577, 456] width 96 height 38
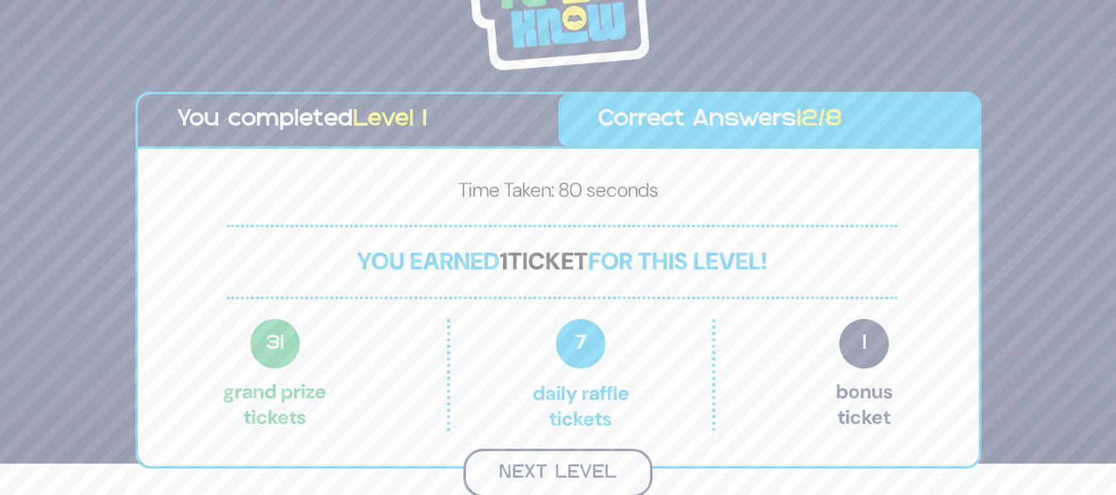
scroll to position [29, 0]
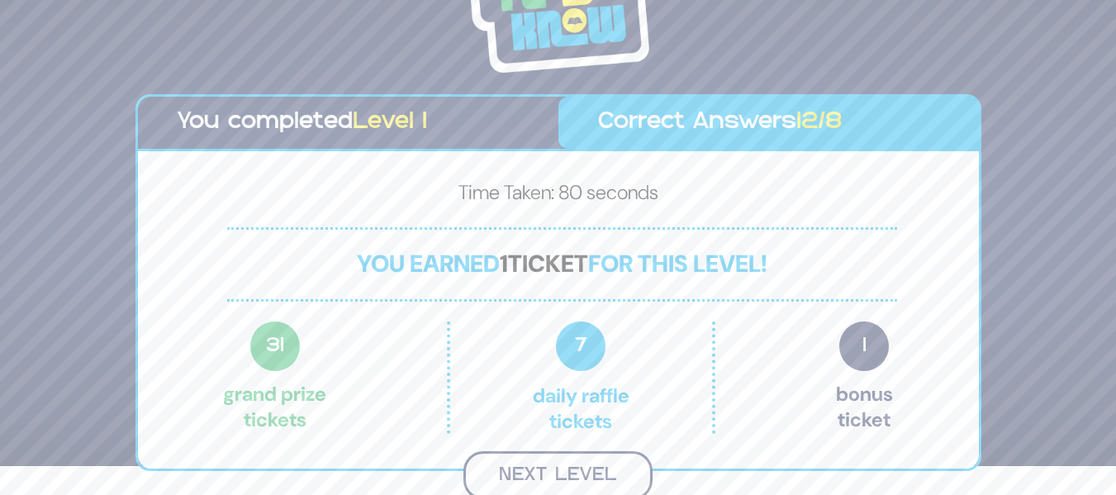
click at [605, 472] on button "Next Level" at bounding box center [558, 475] width 189 height 49
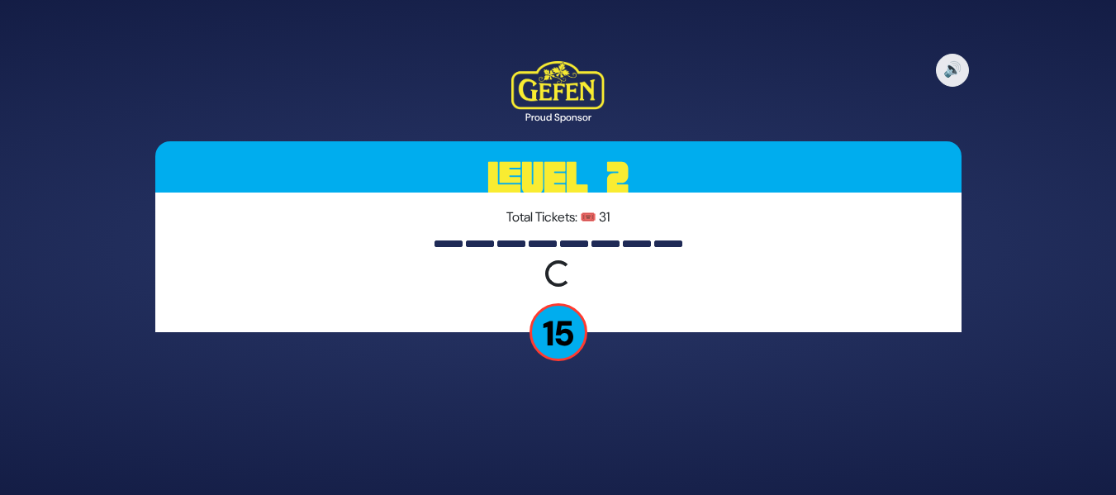
scroll to position [0, 0]
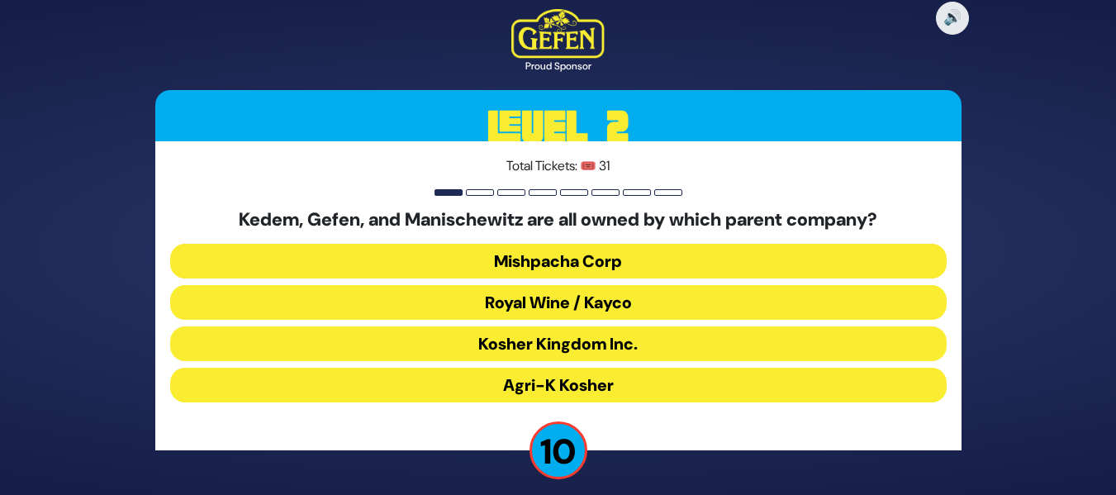
click at [604, 305] on button "Royal Wine / Kayco" at bounding box center [558, 302] width 777 height 35
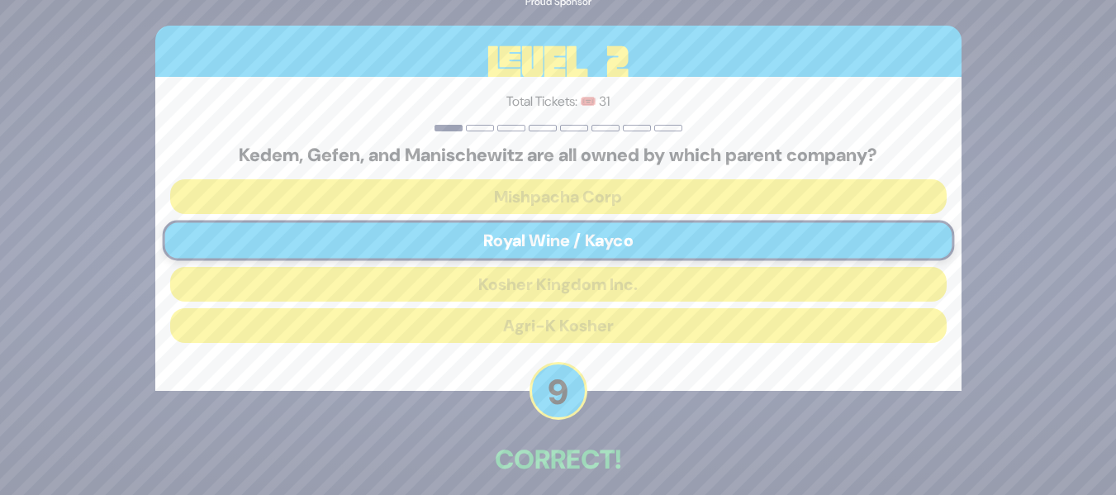
scroll to position [75, 0]
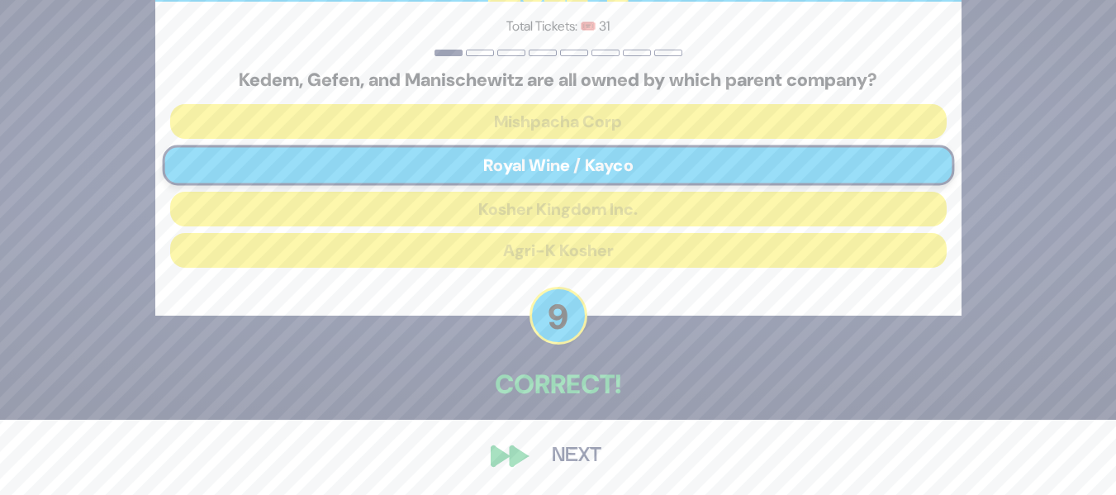
click at [583, 450] on button "Next" at bounding box center [577, 456] width 96 height 38
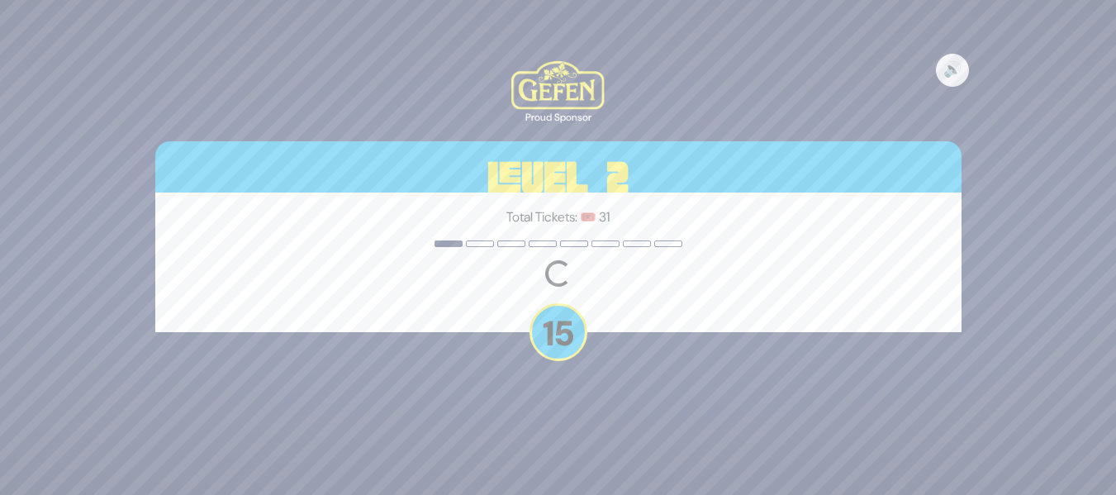
scroll to position [0, 0]
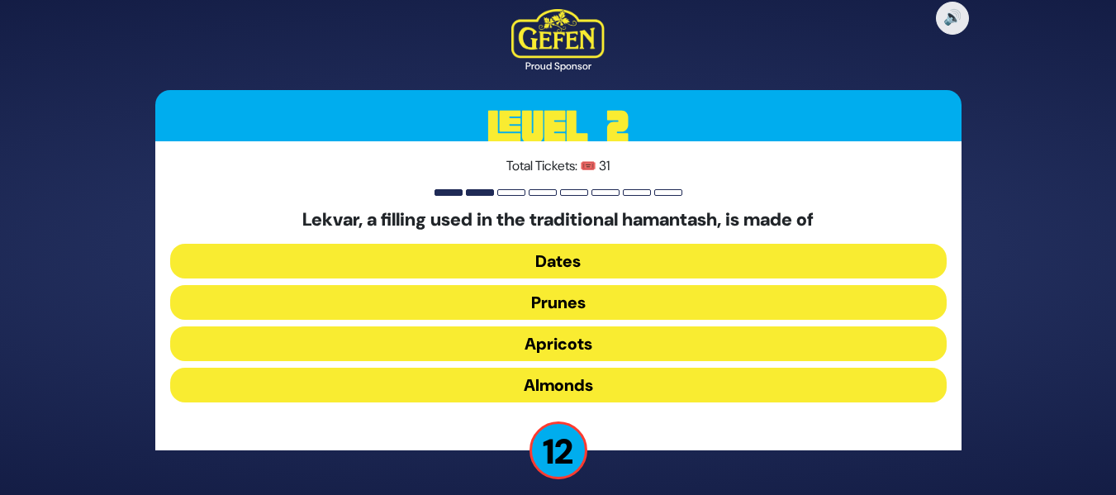
click at [614, 293] on button "Prunes" at bounding box center [558, 302] width 777 height 35
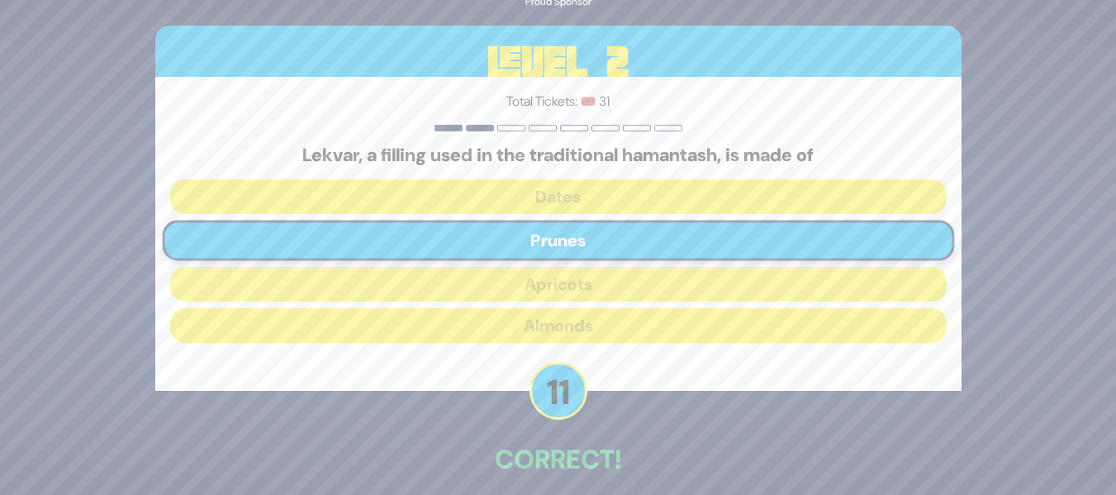
scroll to position [75, 0]
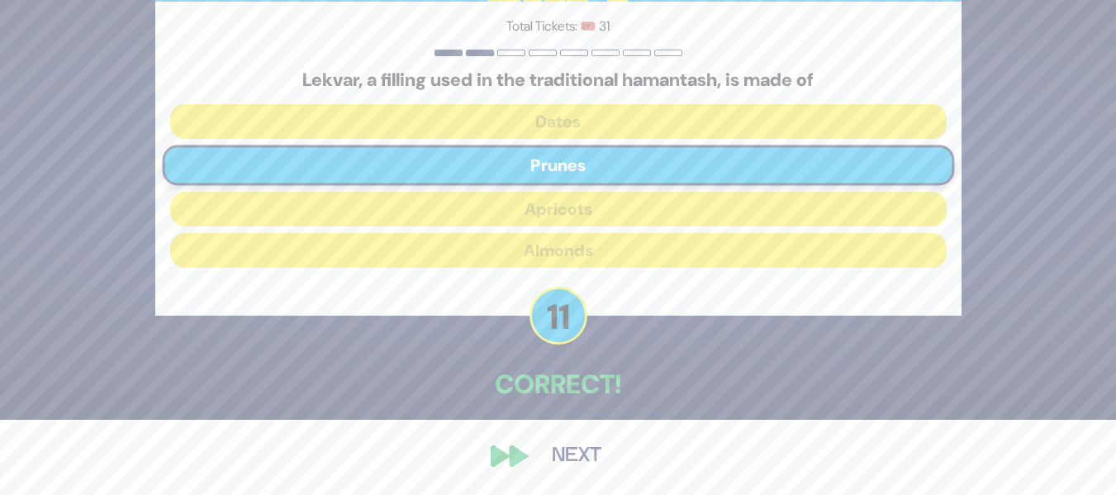
click at [569, 456] on button "Next" at bounding box center [577, 456] width 96 height 38
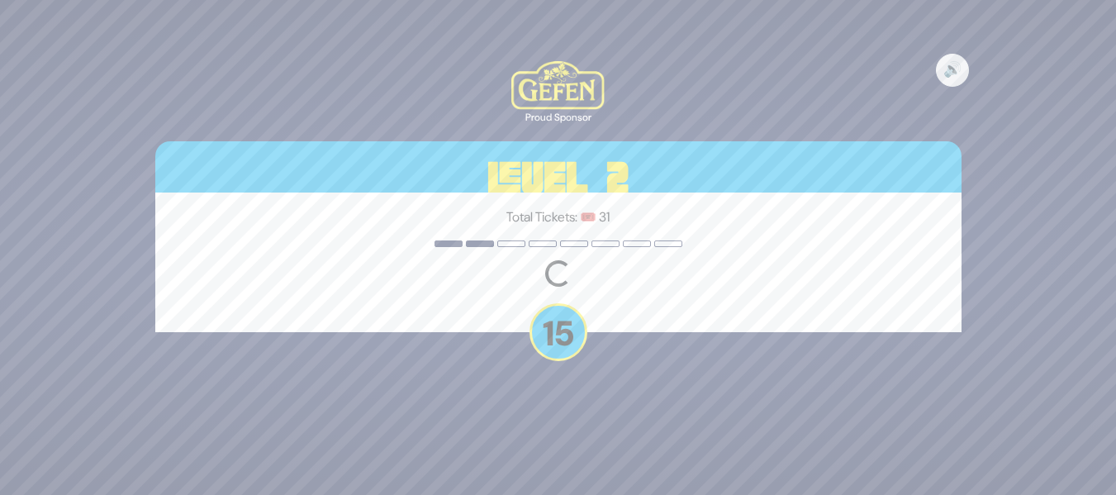
scroll to position [0, 0]
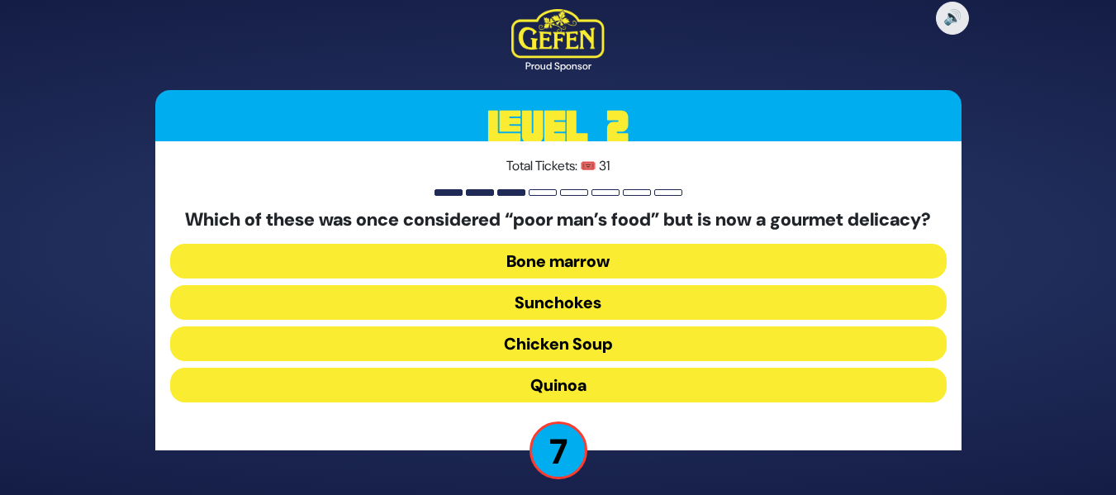
click at [678, 264] on button "Bone marrow" at bounding box center [558, 261] width 777 height 35
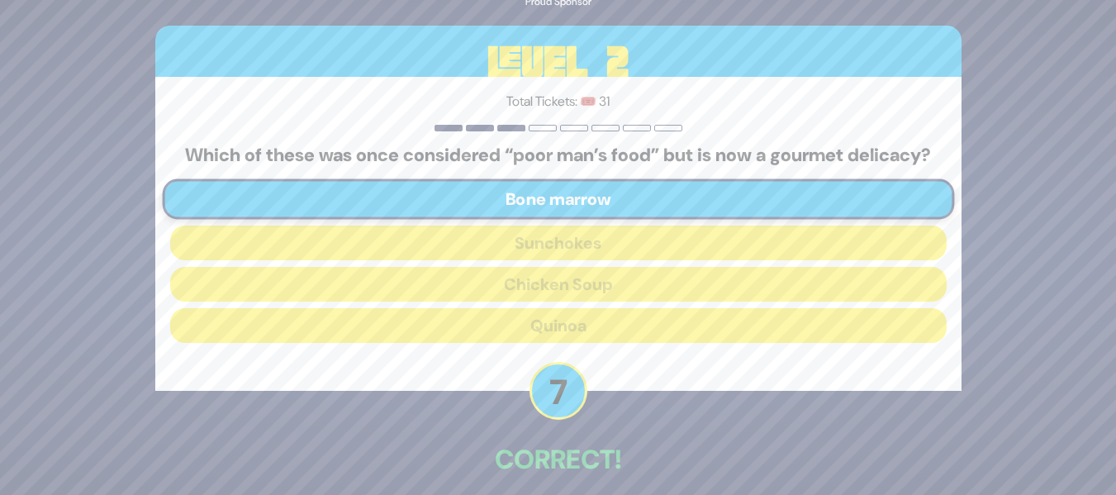
scroll to position [86, 0]
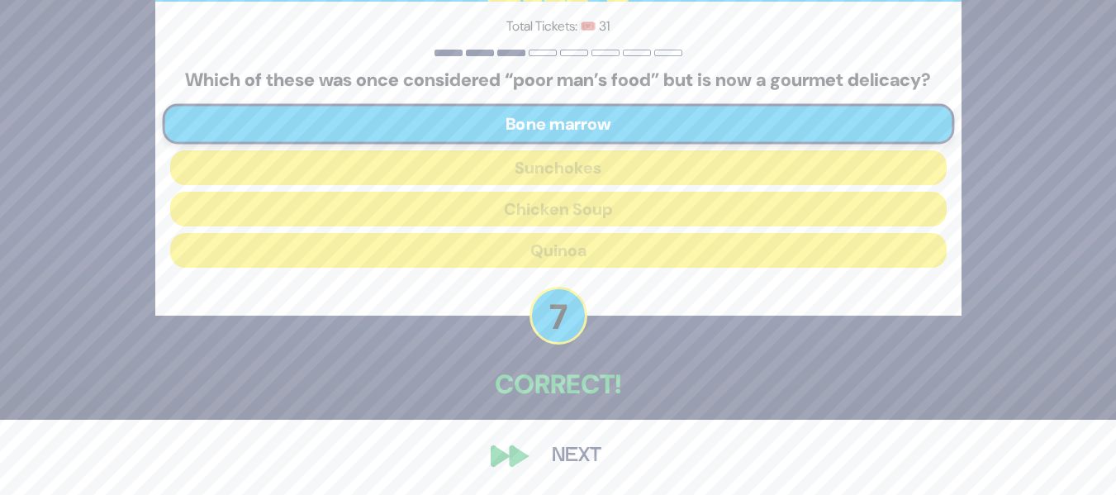
click at [578, 445] on button "Next" at bounding box center [577, 456] width 96 height 38
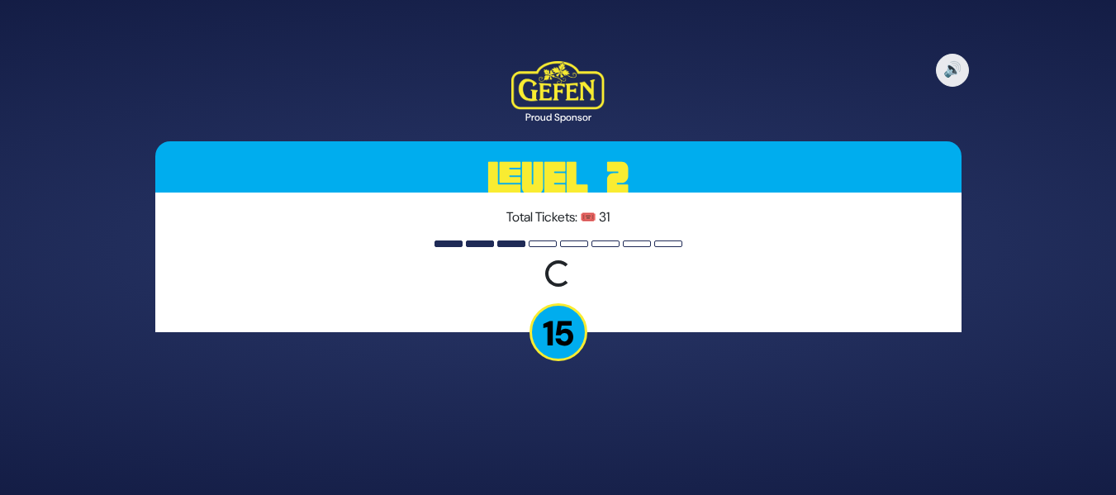
scroll to position [0, 0]
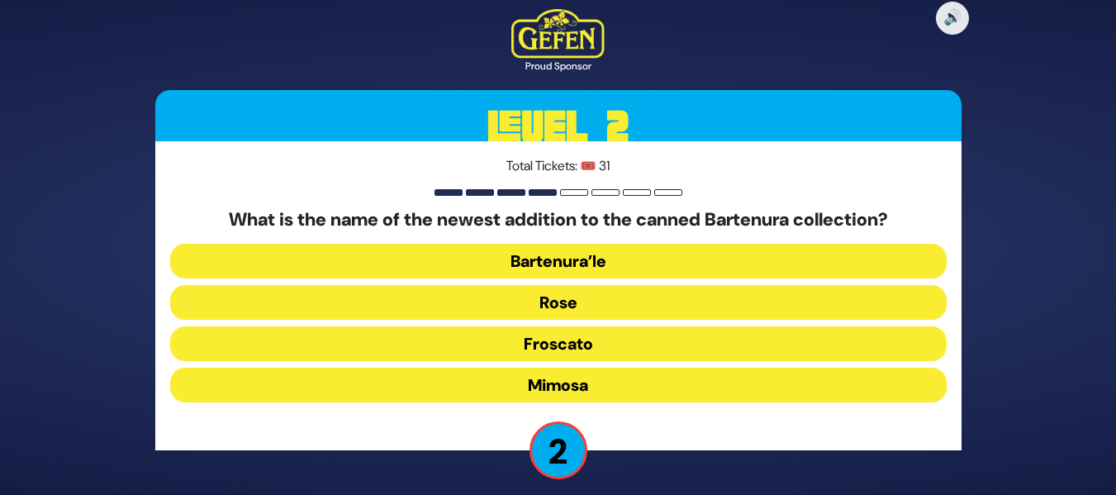
click at [623, 297] on button "Rose" at bounding box center [558, 302] width 777 height 35
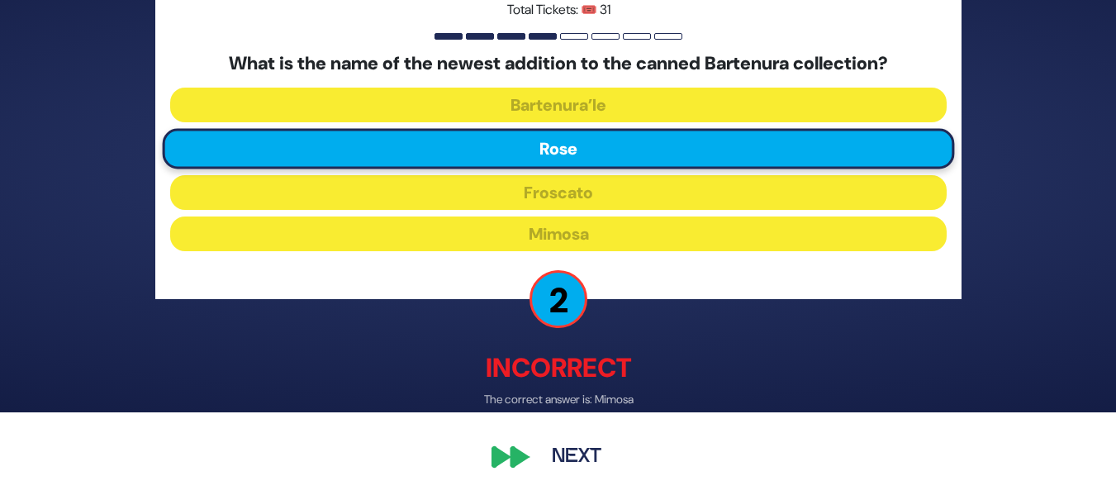
scroll to position [84, 0]
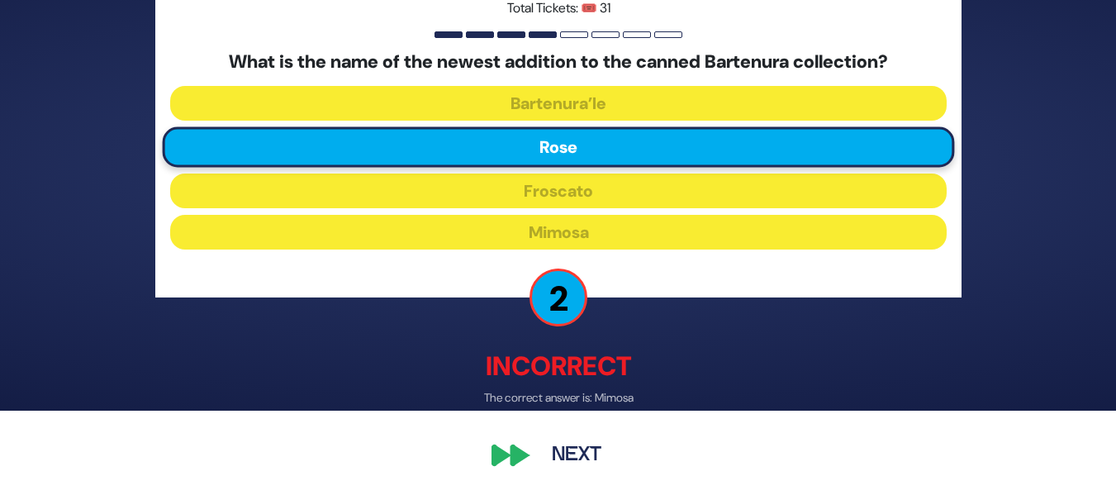
click at [551, 448] on button "Next" at bounding box center [577, 456] width 96 height 38
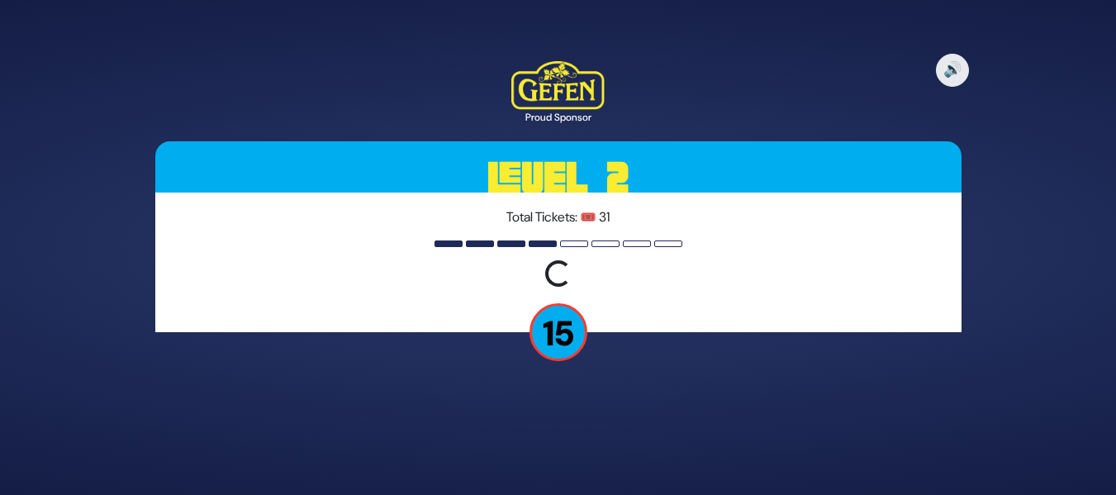
scroll to position [0, 0]
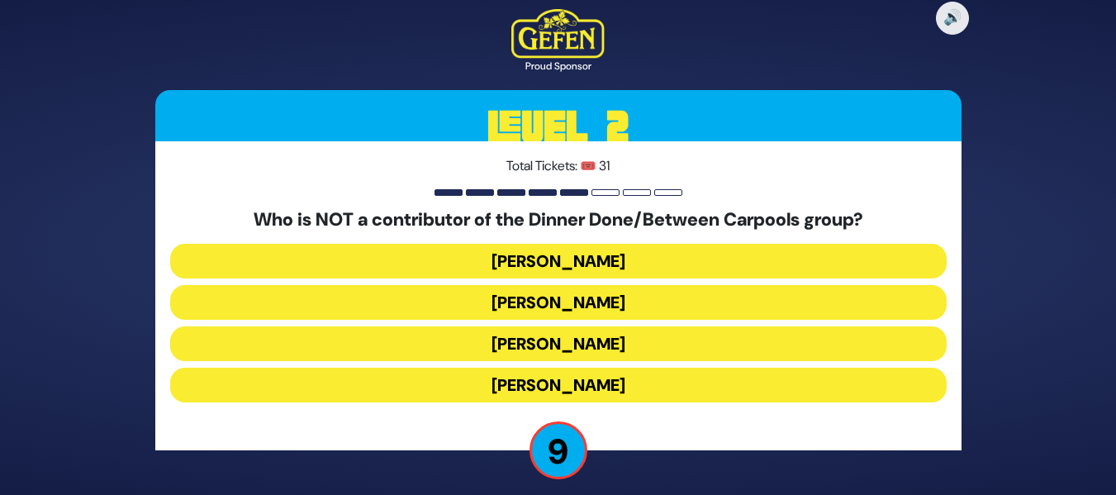
click at [542, 354] on button "Renee Muller" at bounding box center [558, 343] width 777 height 35
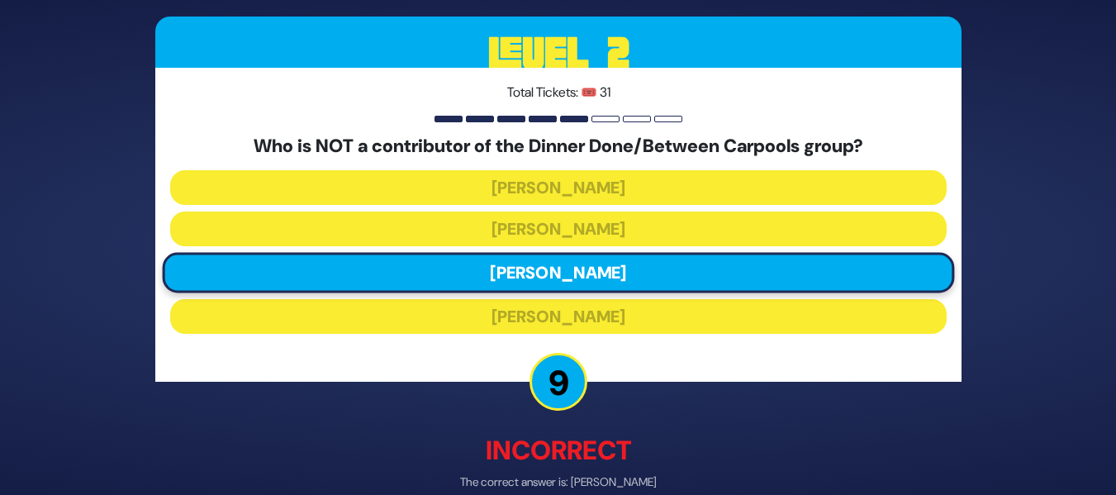
scroll to position [84, 0]
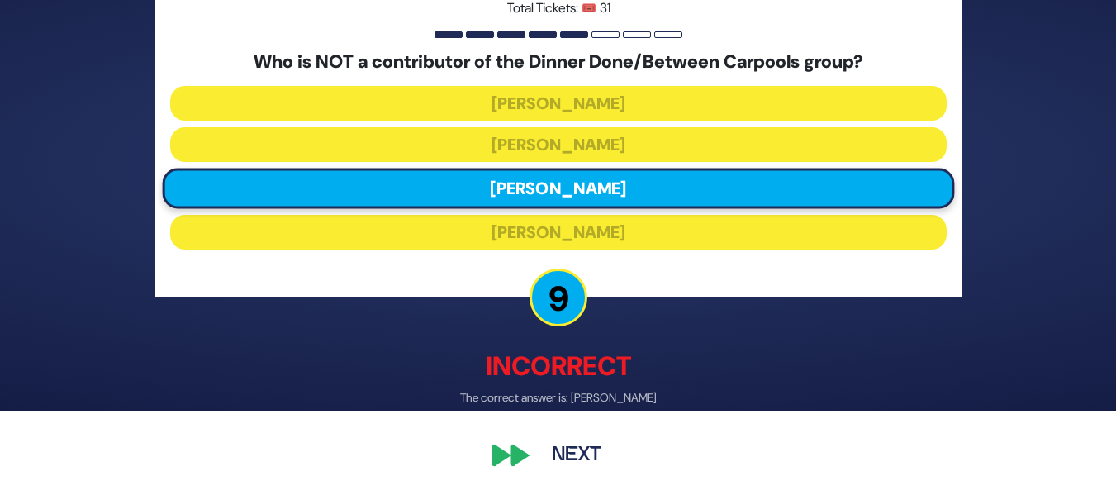
click at [576, 447] on button "Next" at bounding box center [577, 456] width 96 height 38
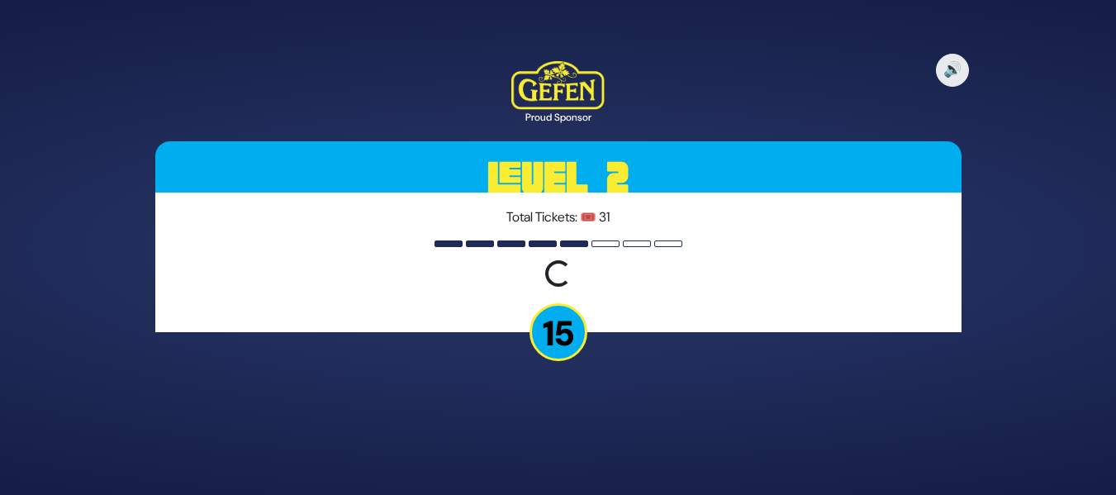
scroll to position [0, 0]
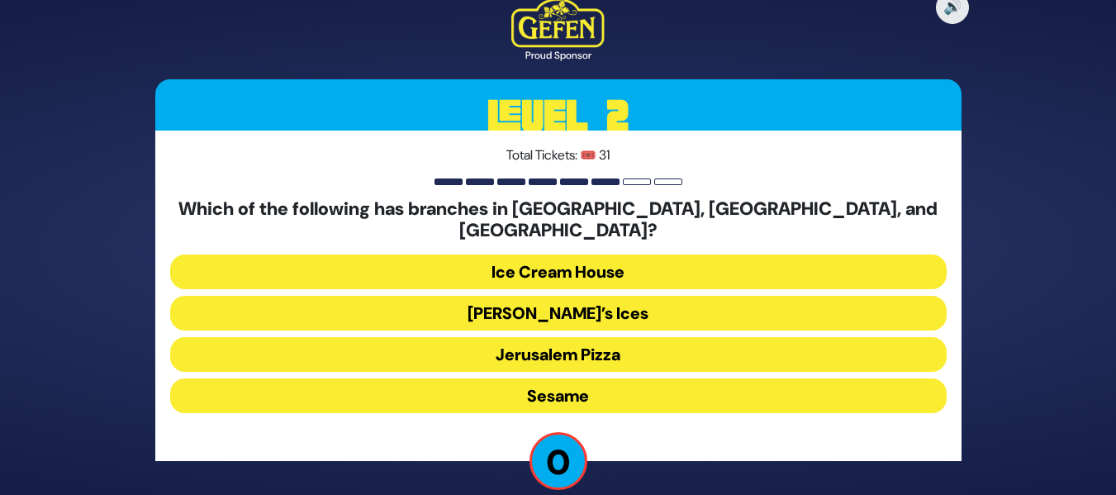
click at [447, 396] on button "Sesame" at bounding box center [558, 395] width 777 height 35
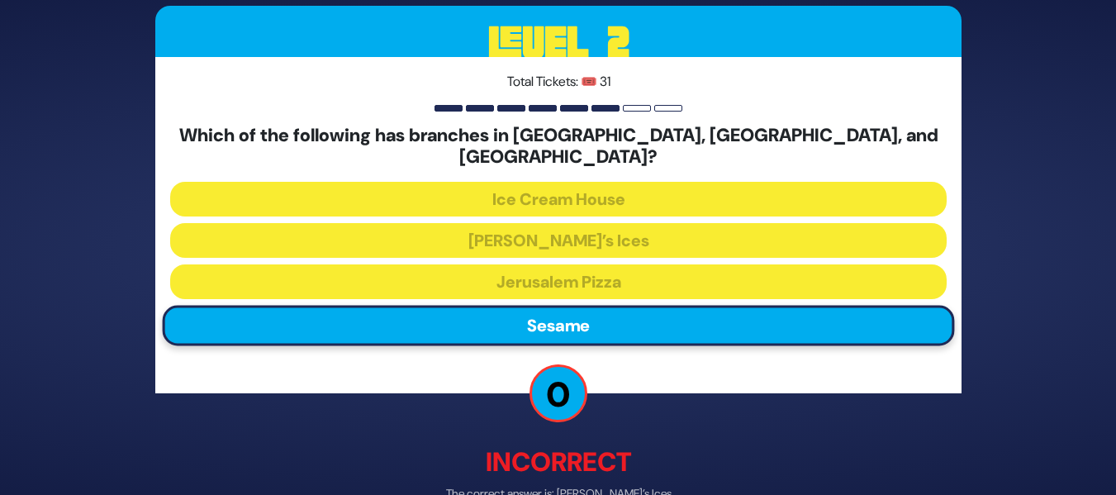
scroll to position [84, 0]
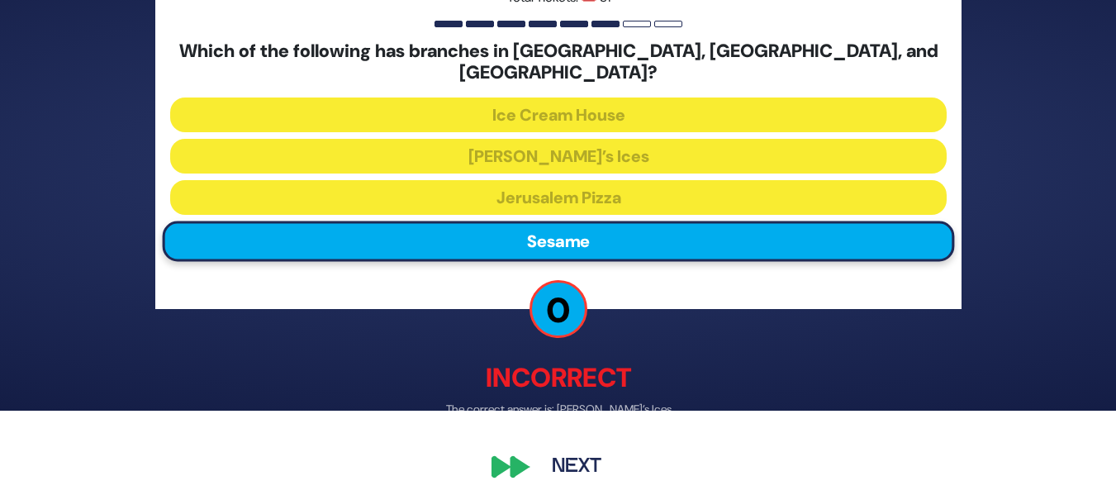
click at [549, 454] on button "Next" at bounding box center [577, 467] width 96 height 38
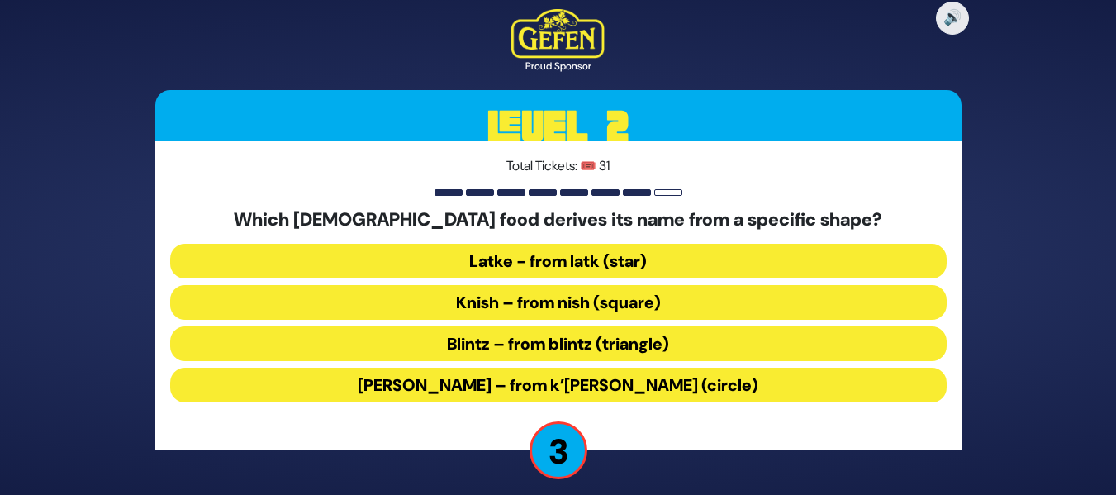
click at [487, 342] on button "Blintz – from blintz (triangle)" at bounding box center [558, 343] width 777 height 35
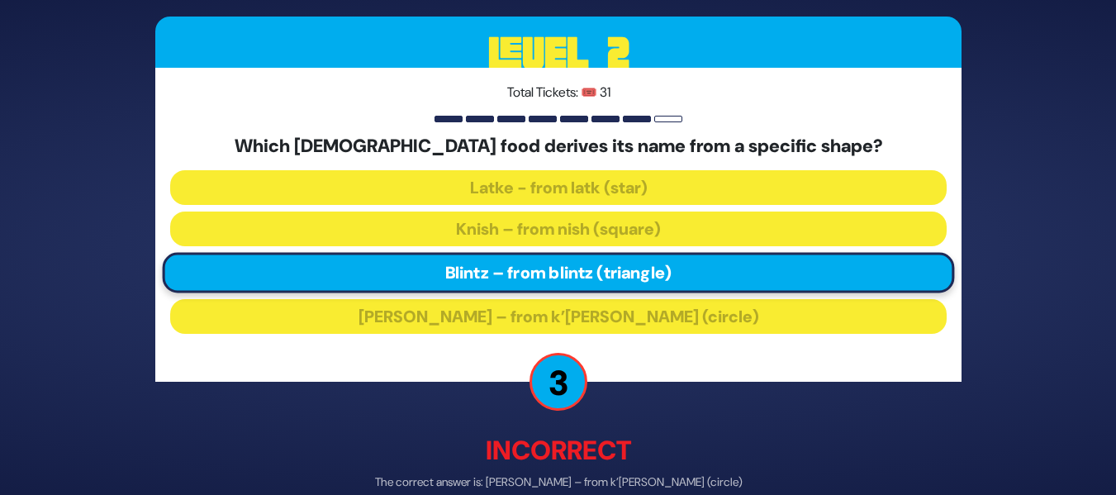
scroll to position [84, 0]
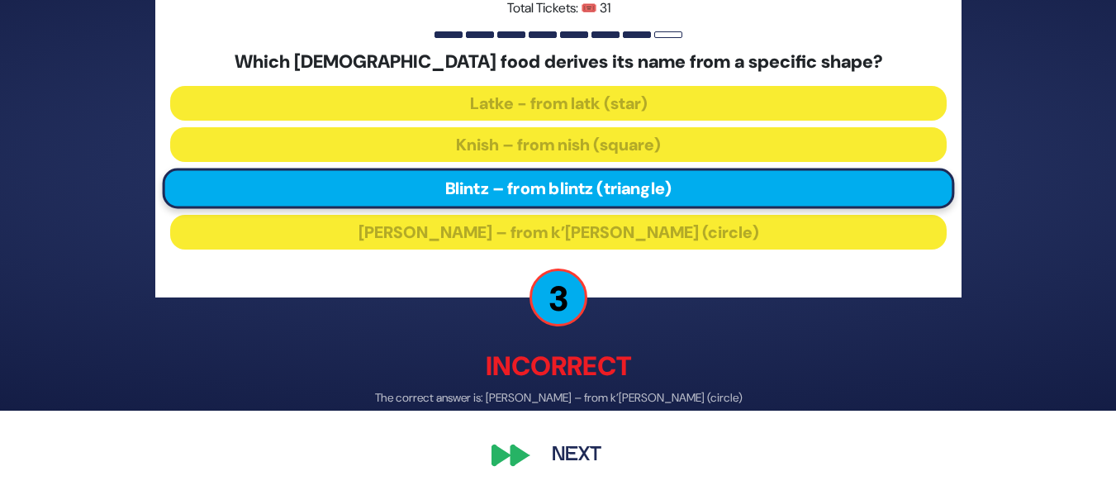
click at [574, 459] on button "Next" at bounding box center [577, 456] width 96 height 38
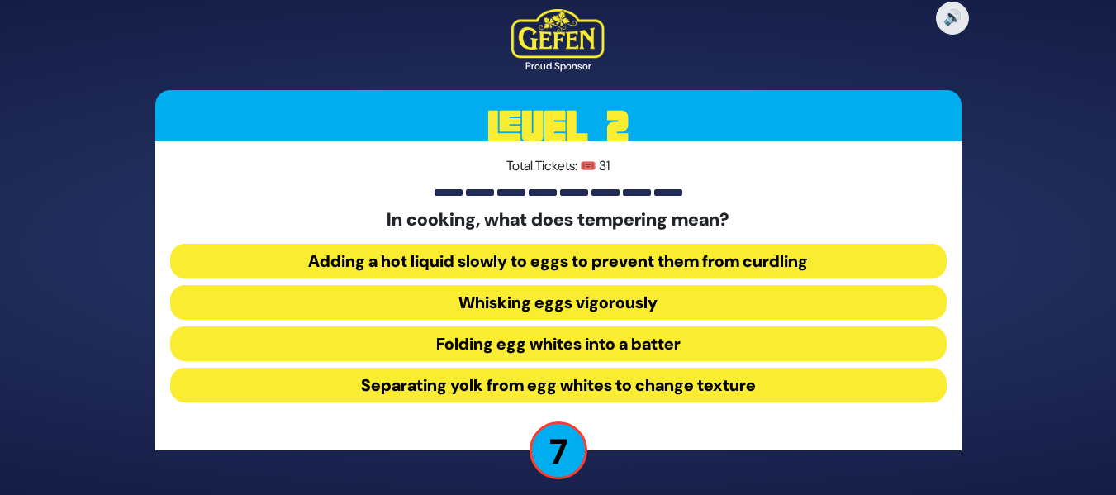
click at [559, 255] on button "Adding a hot liquid slowly to eggs to prevent them from curdling" at bounding box center [558, 261] width 777 height 35
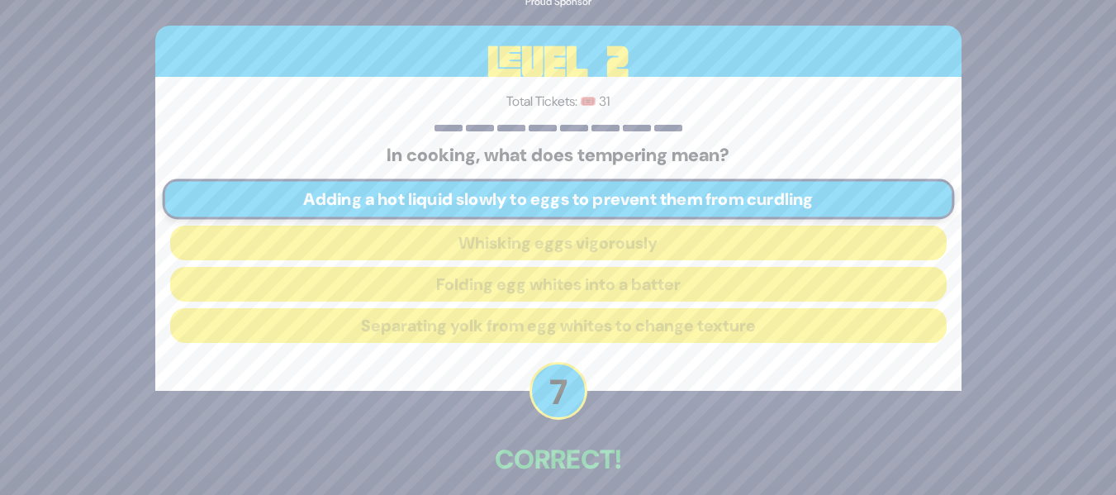
scroll to position [75, 0]
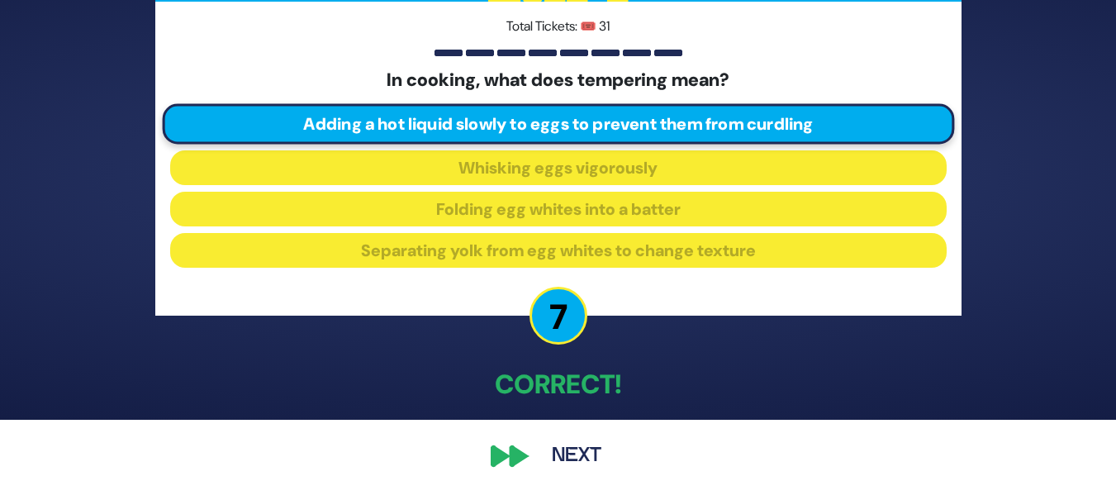
click at [581, 445] on button "Next" at bounding box center [577, 456] width 96 height 38
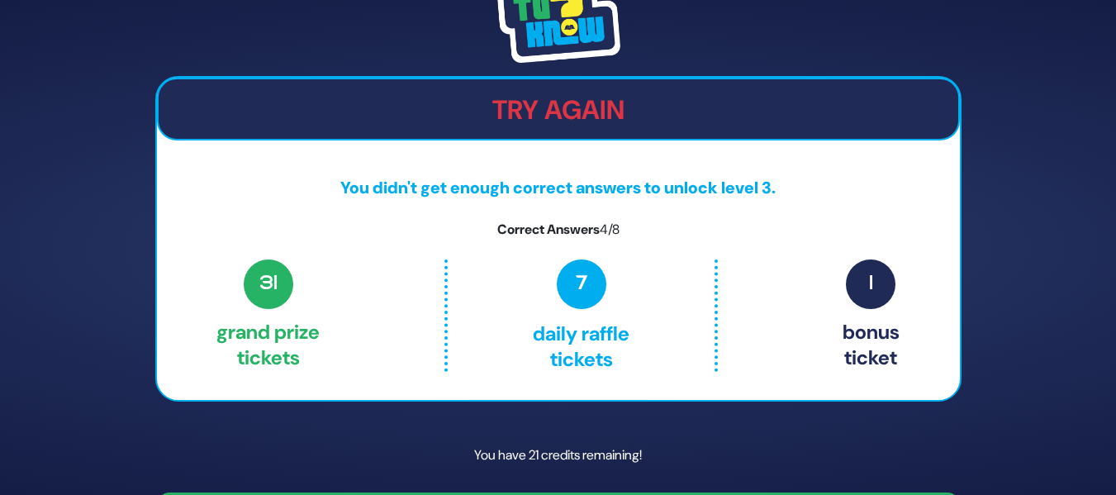
scroll to position [50, 0]
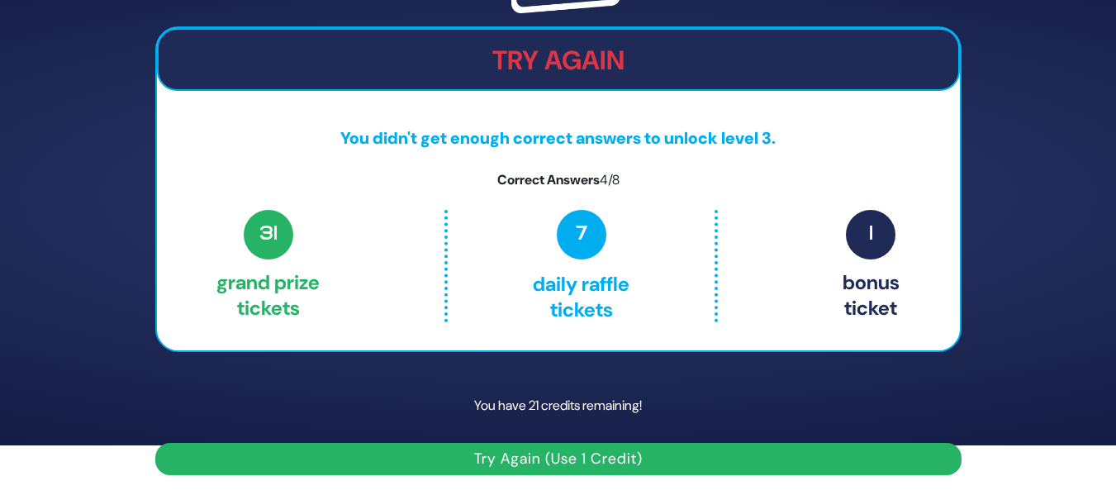
click at [550, 460] on button "Try Again (Use 1 Credit)" at bounding box center [558, 459] width 806 height 32
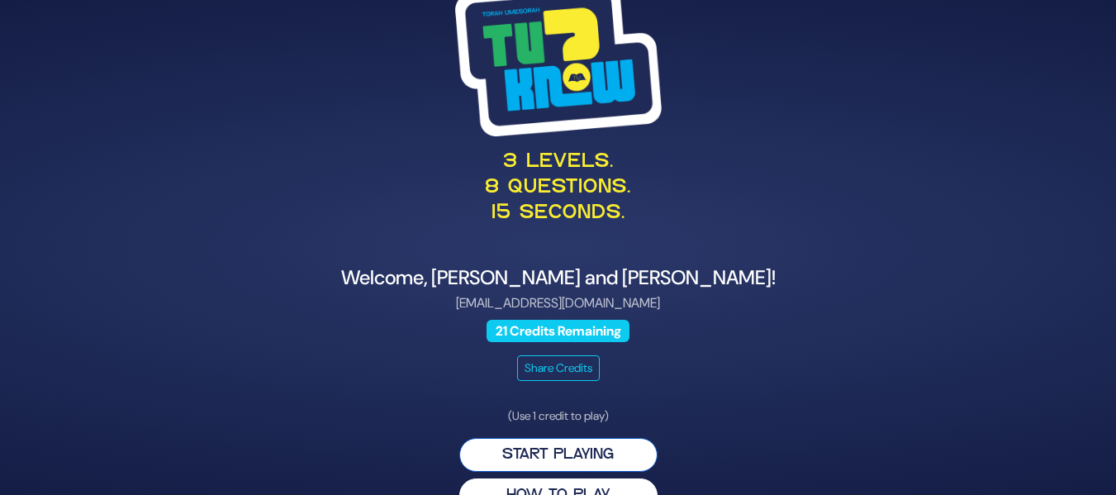
click at [523, 459] on button "Start Playing" at bounding box center [558, 455] width 198 height 34
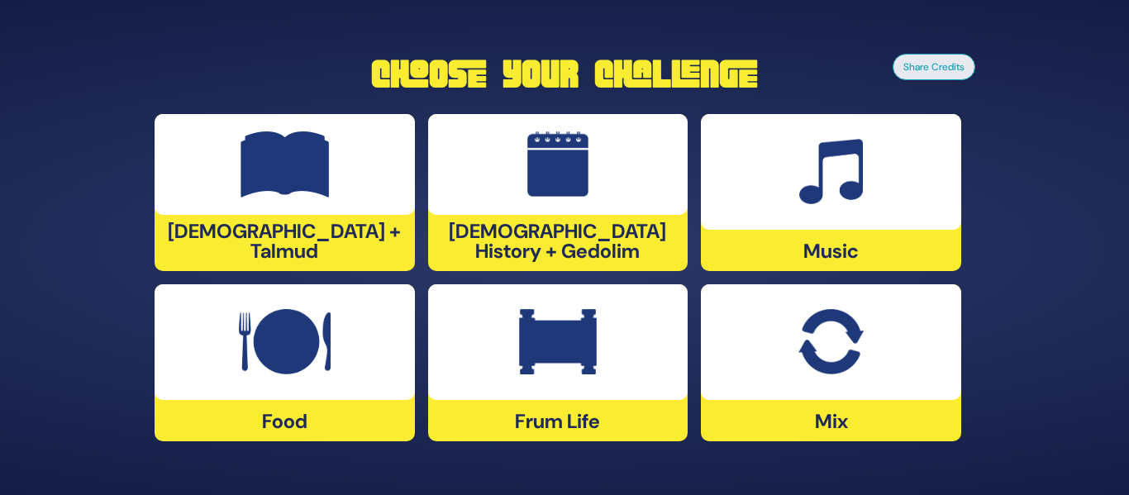
click at [363, 194] on div at bounding box center [285, 164] width 260 height 101
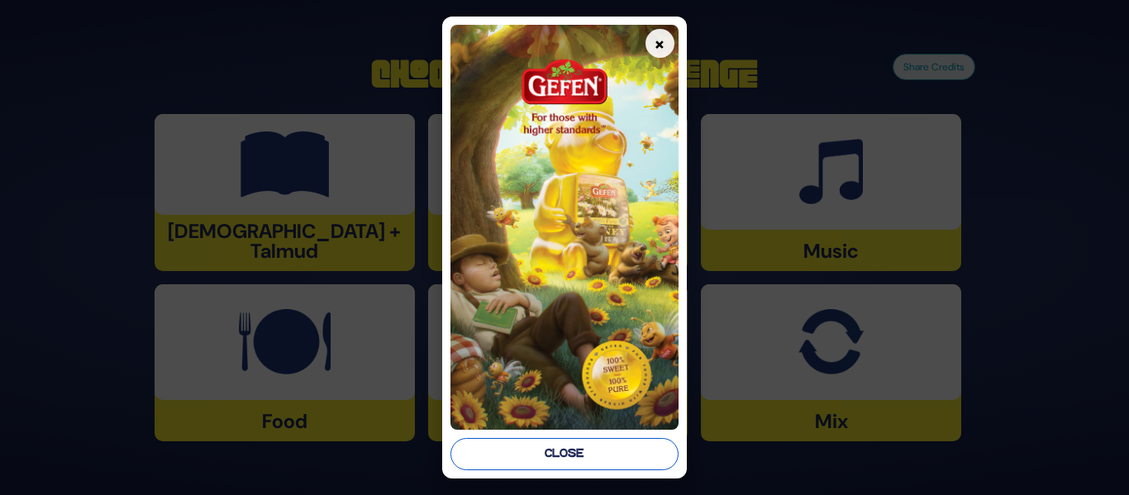
click at [568, 443] on button "Close" at bounding box center [563, 454] width 227 height 32
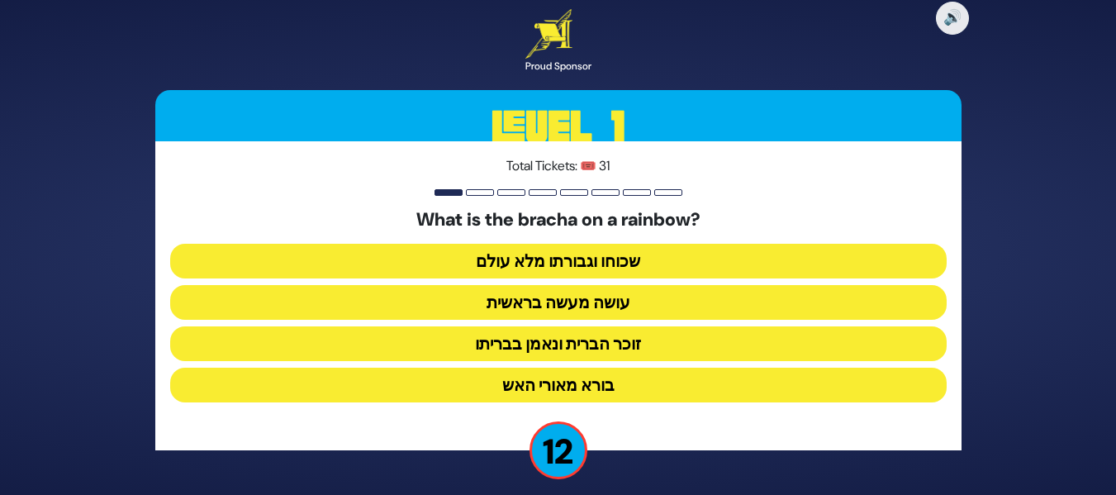
click at [561, 336] on button "זוכר הברית ונאמן בבריתו" at bounding box center [558, 343] width 777 height 35
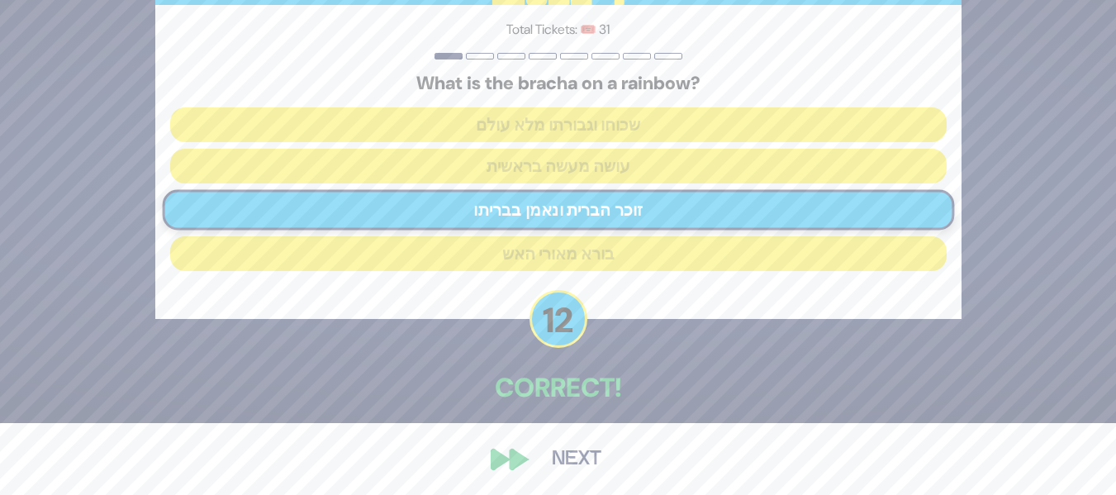
scroll to position [75, 0]
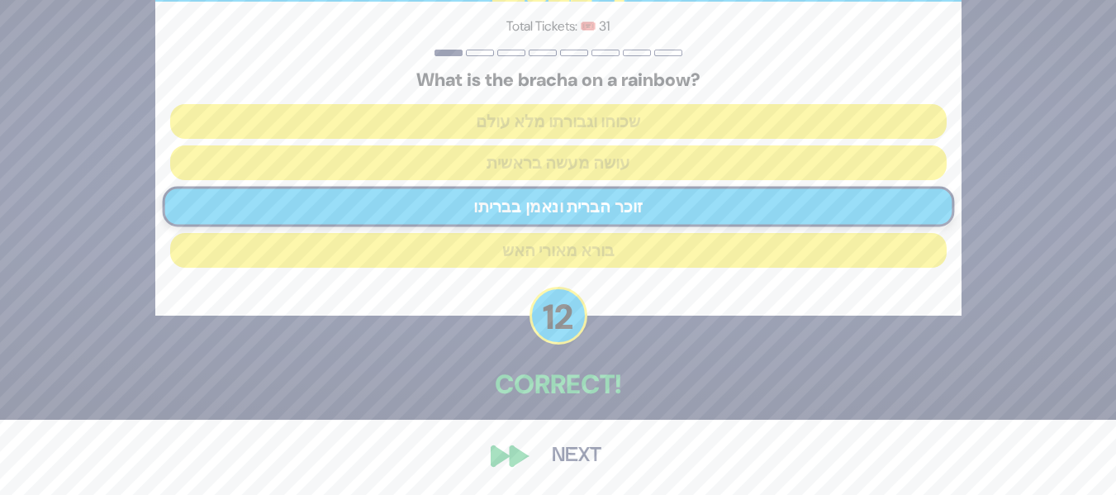
click at [559, 456] on button "Next" at bounding box center [577, 456] width 96 height 38
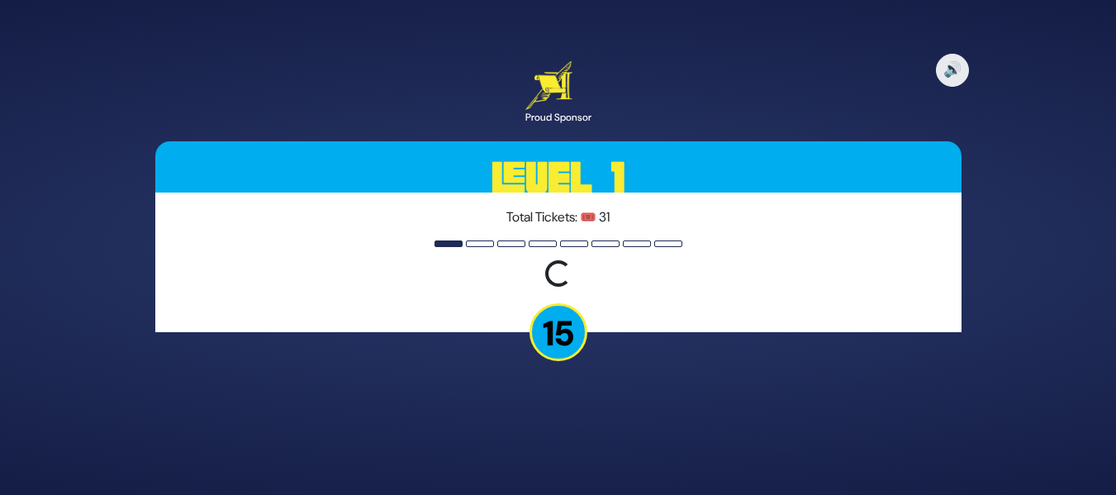
scroll to position [0, 0]
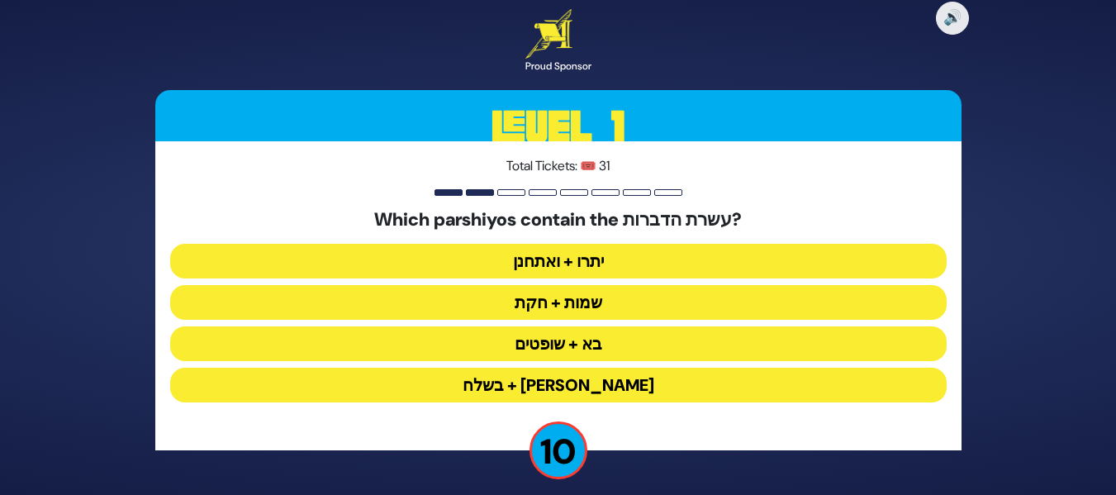
click at [625, 265] on button "יתרו + ואתחנן" at bounding box center [558, 261] width 777 height 35
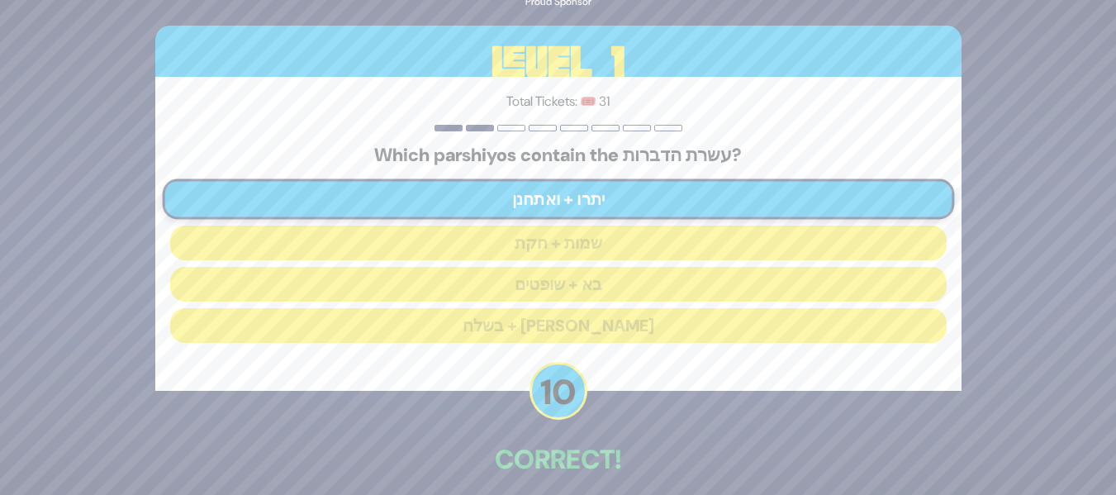
scroll to position [75, 0]
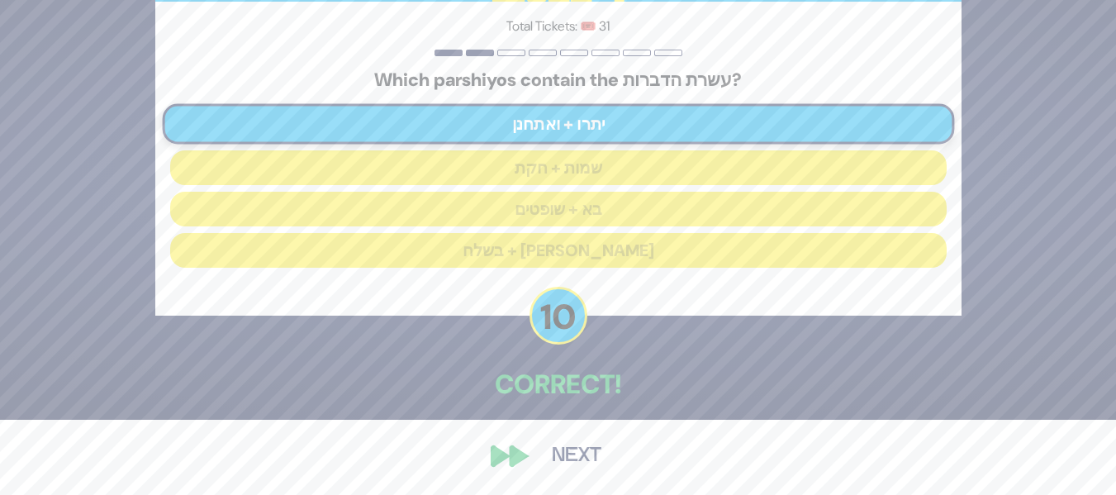
click at [580, 454] on button "Next" at bounding box center [577, 456] width 96 height 38
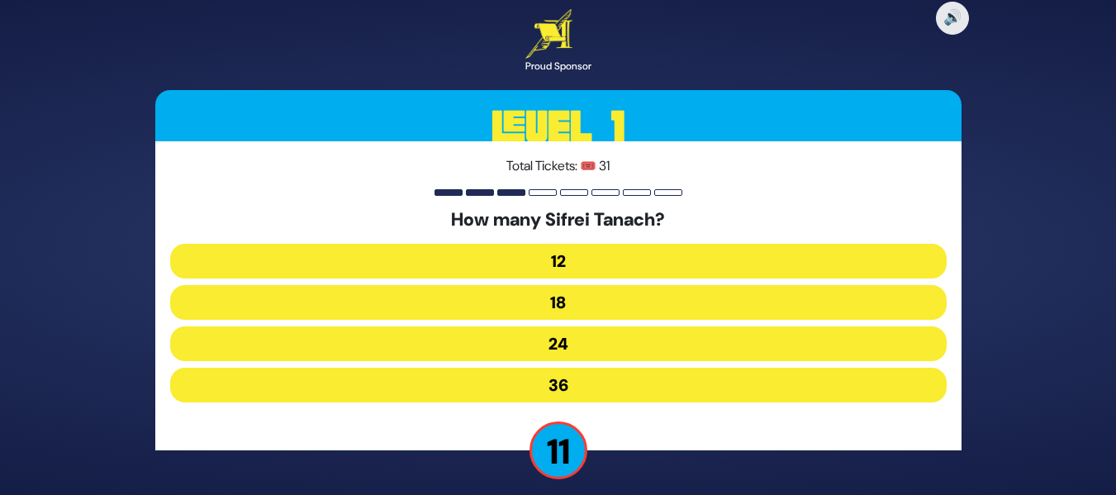
click at [670, 340] on button "24" at bounding box center [558, 343] width 777 height 35
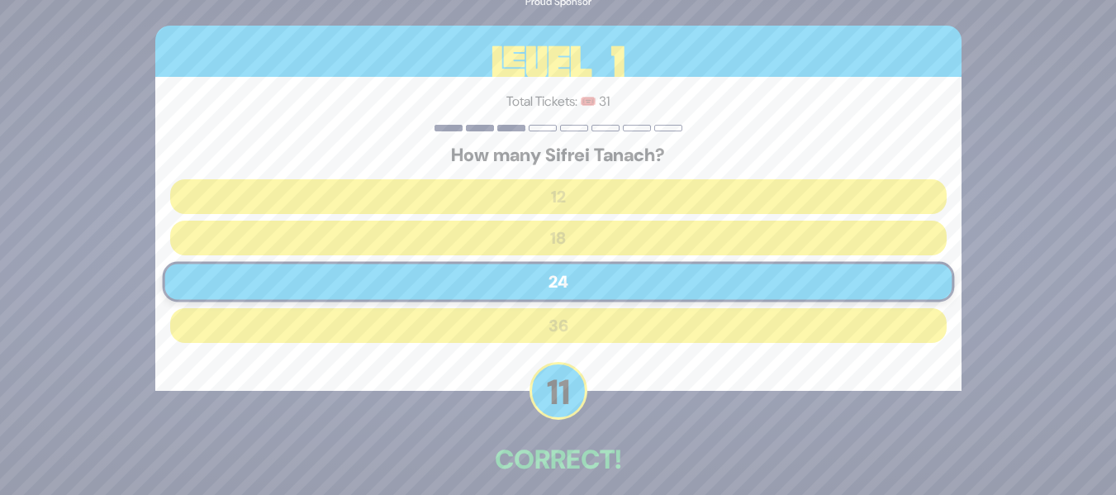
scroll to position [75, 0]
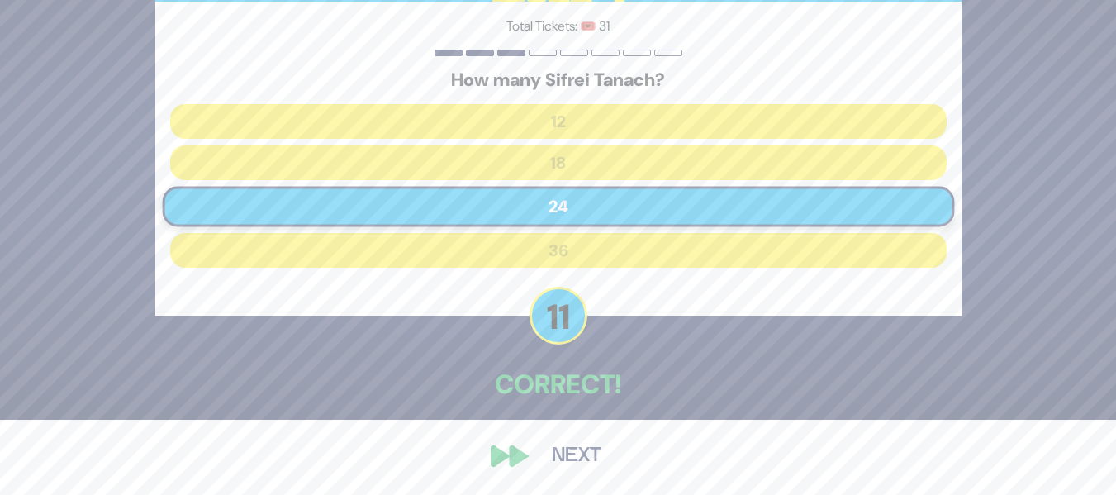
click at [571, 457] on button "Next" at bounding box center [577, 456] width 96 height 38
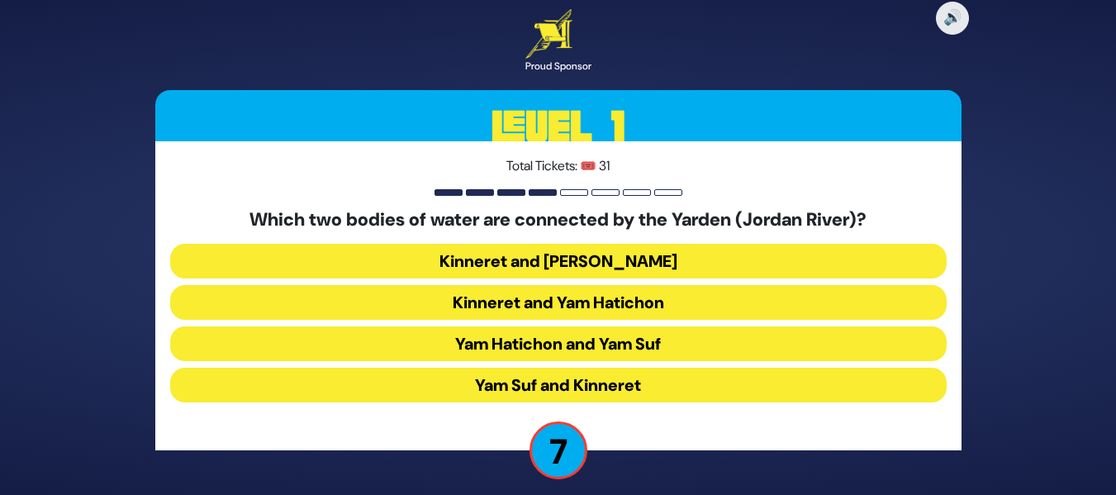
click at [754, 269] on button "Kinneret and Yam Hamelach" at bounding box center [558, 261] width 777 height 35
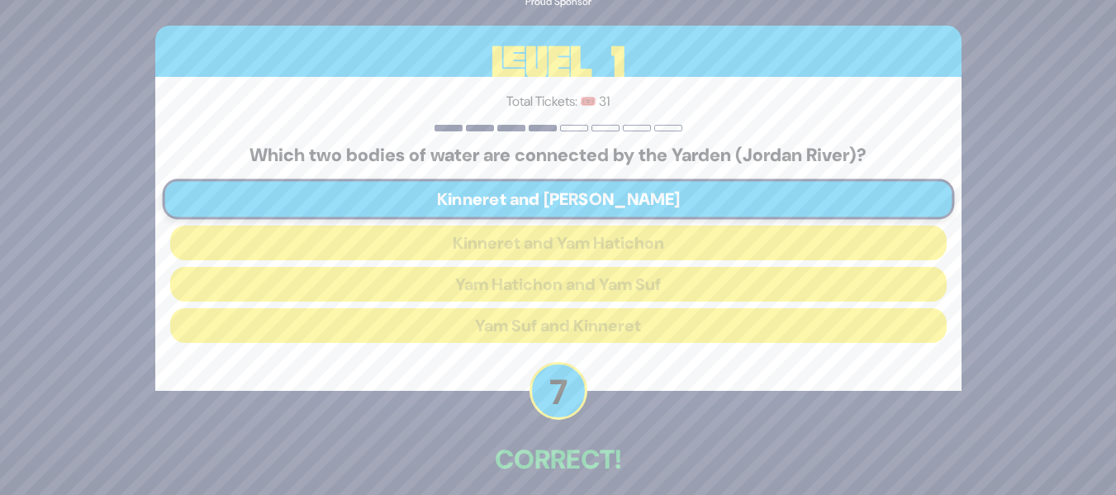
click at [1095, 330] on div "🔊 Proud Sponsor Level 1 Total Tickets: 🎟️ 31 Which two bodies of water are conn…" at bounding box center [558, 247] width 1116 height 495
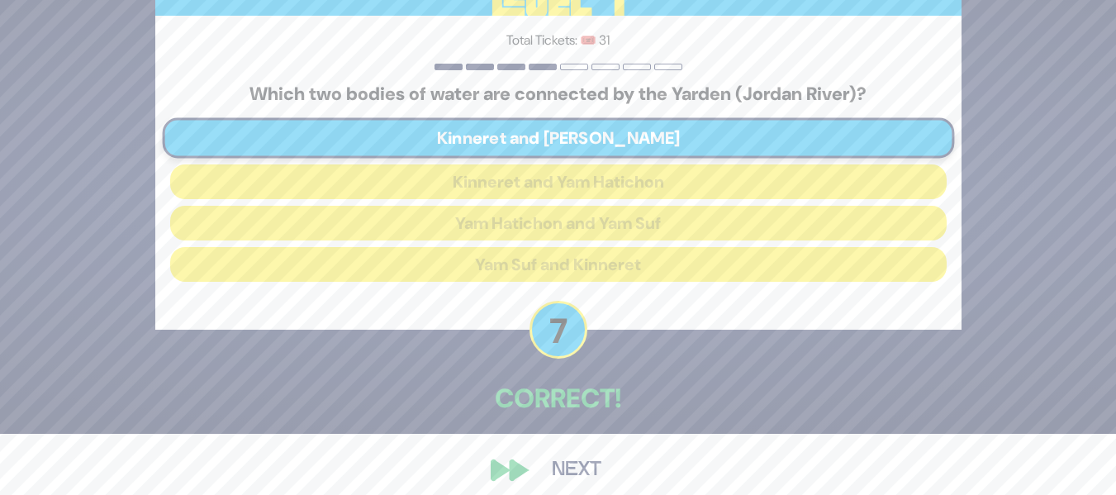
scroll to position [62, 0]
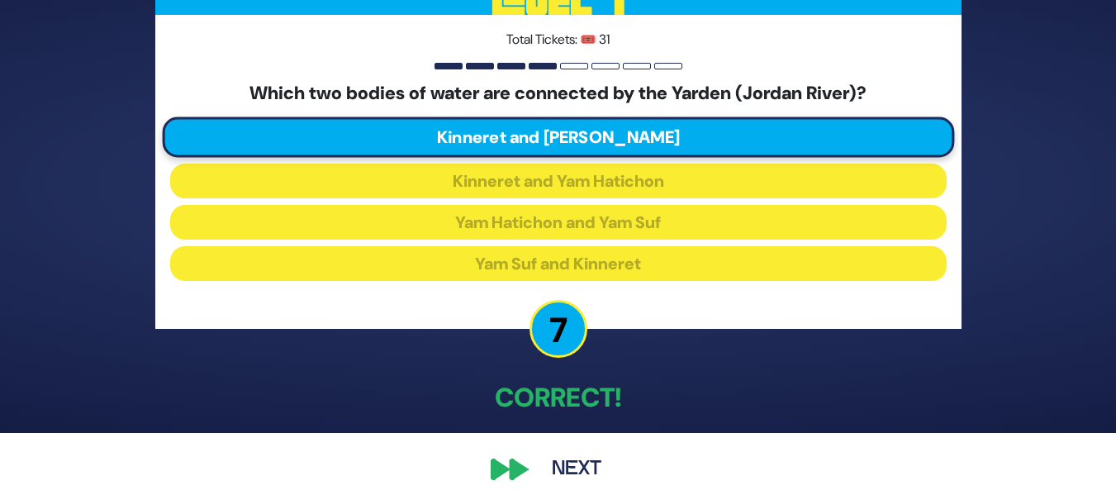
click at [568, 455] on button "Next" at bounding box center [577, 469] width 96 height 38
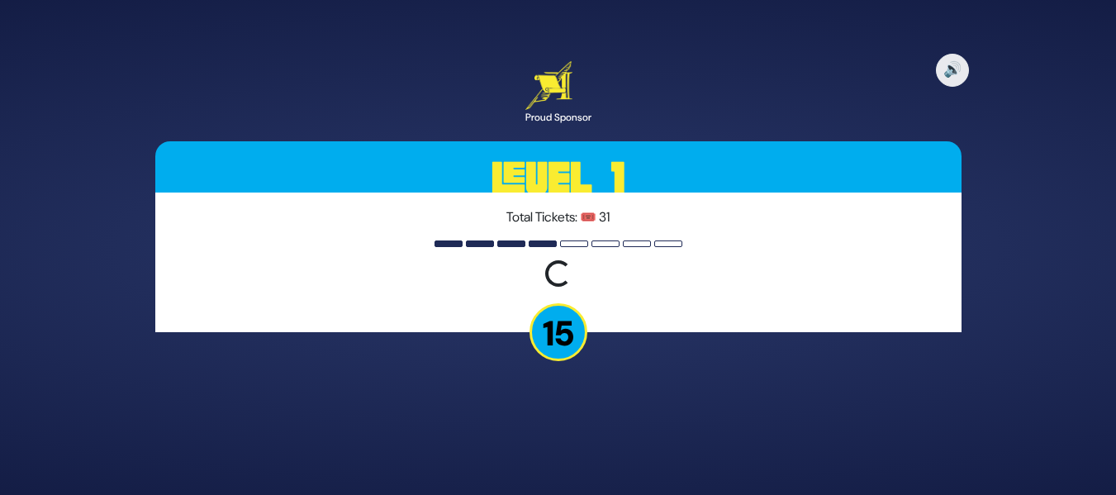
scroll to position [0, 0]
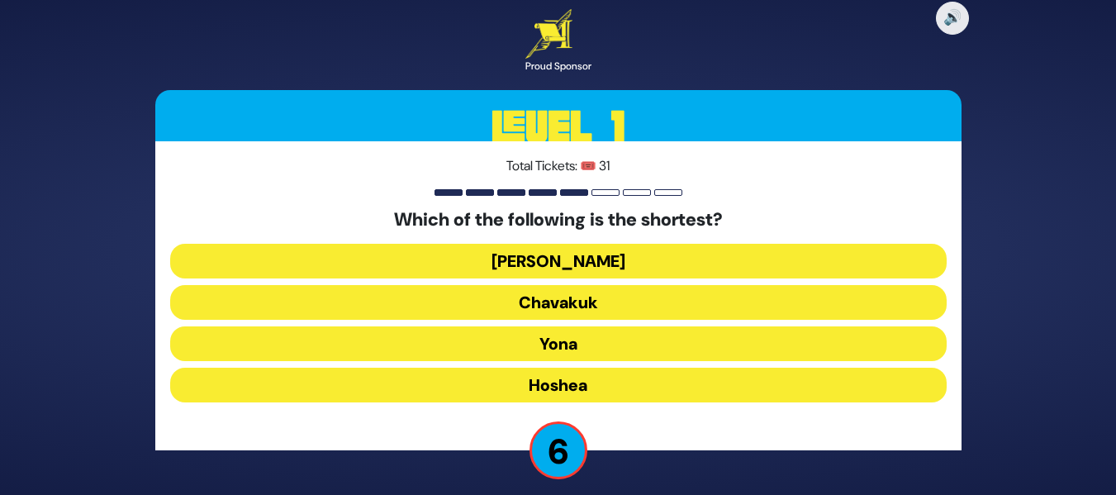
click at [639, 248] on button "Ovadia" at bounding box center [558, 261] width 777 height 35
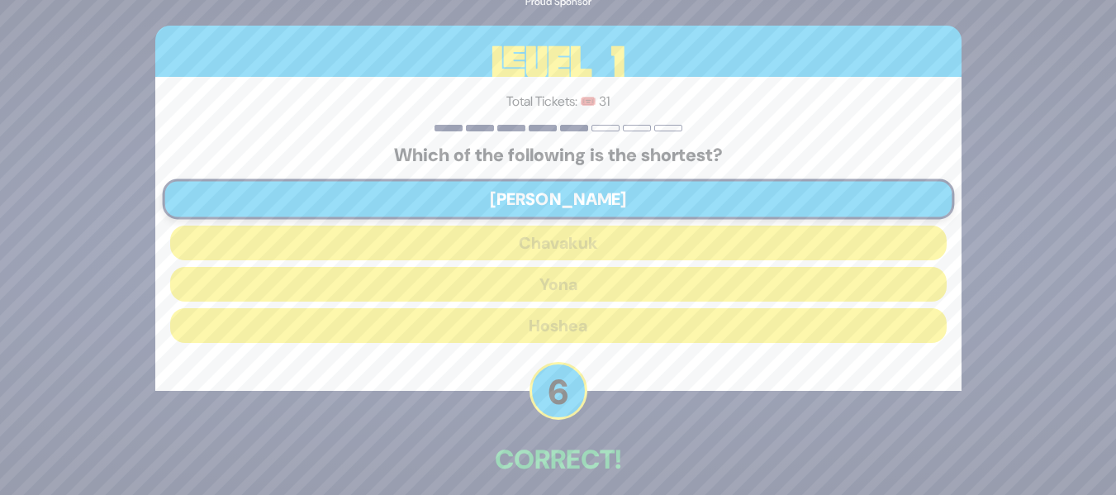
scroll to position [75, 0]
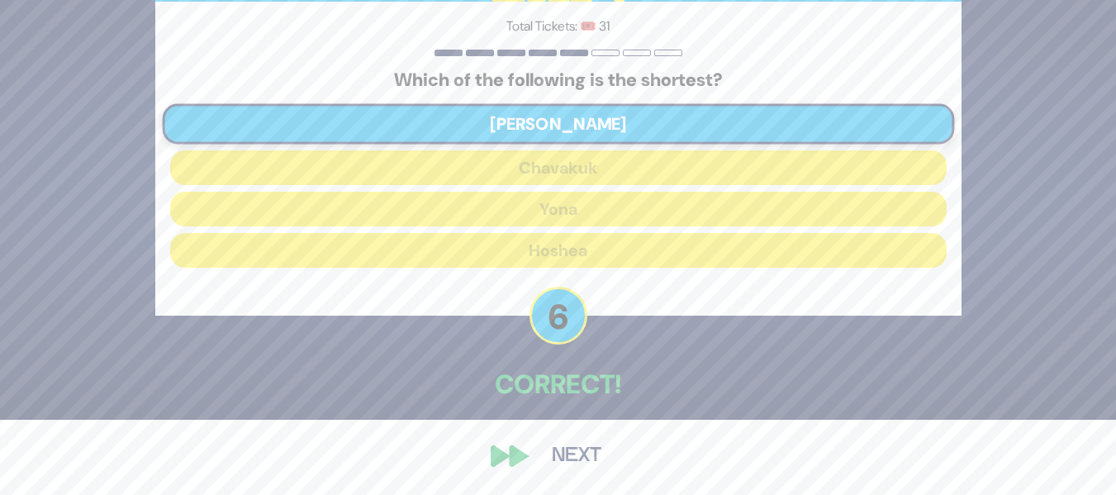
click at [597, 463] on button "Next" at bounding box center [577, 456] width 96 height 38
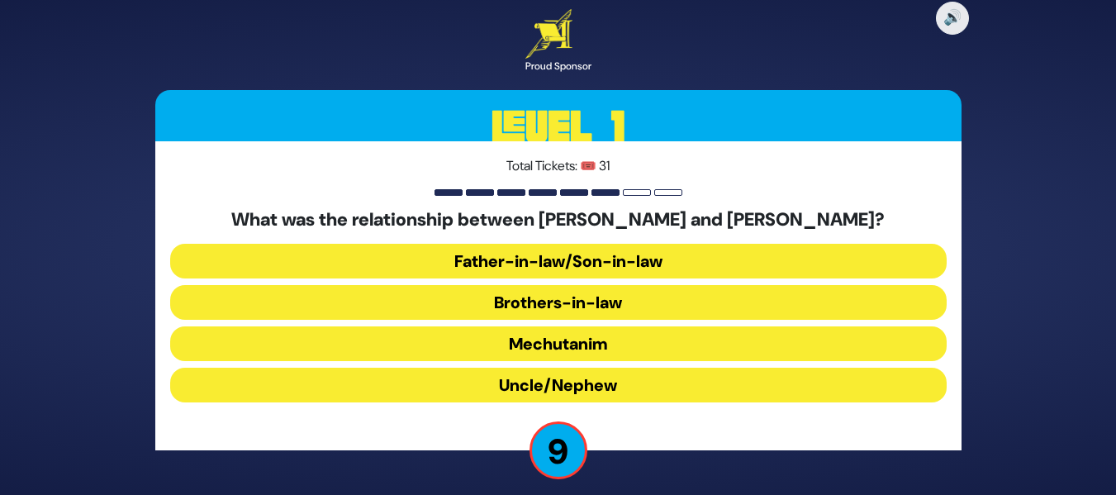
click at [602, 290] on button "Brothers-in-law" at bounding box center [558, 302] width 777 height 35
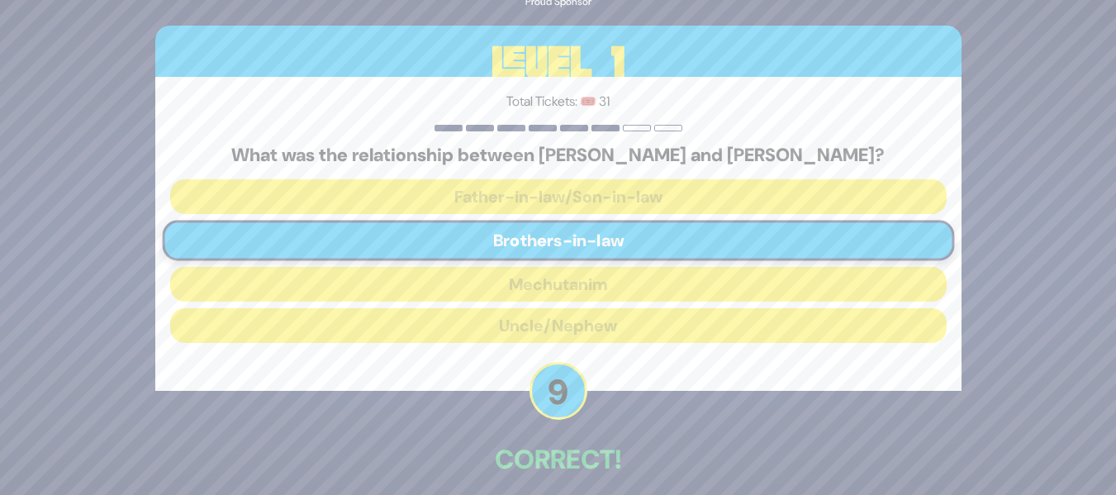
scroll to position [75, 0]
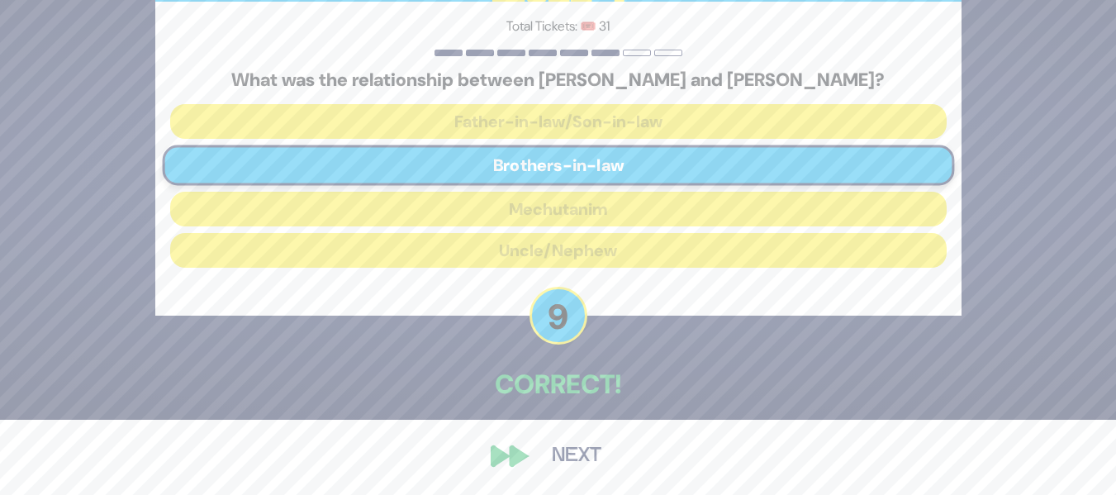
click at [579, 461] on button "Next" at bounding box center [577, 456] width 96 height 38
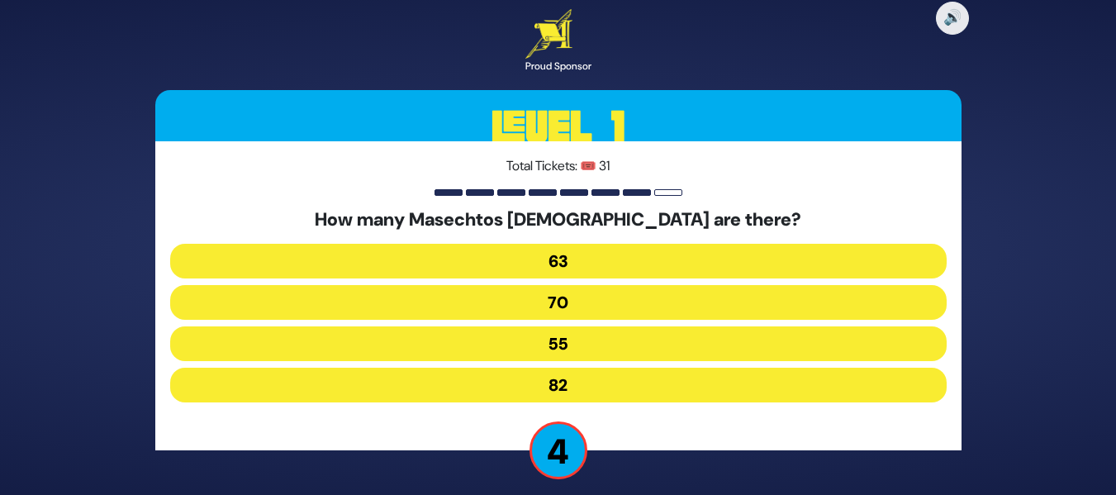
click at [581, 337] on button "55" at bounding box center [558, 343] width 777 height 35
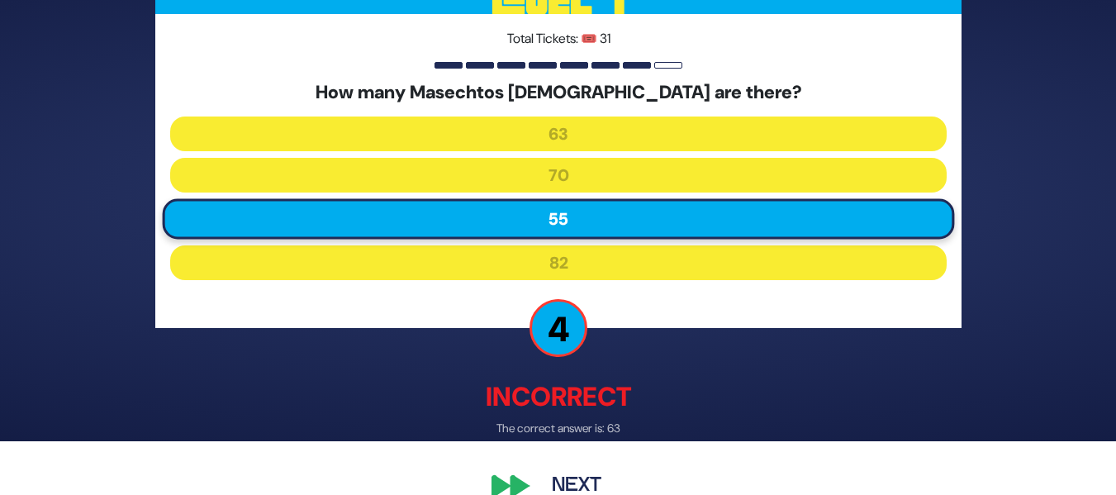
scroll to position [84, 0]
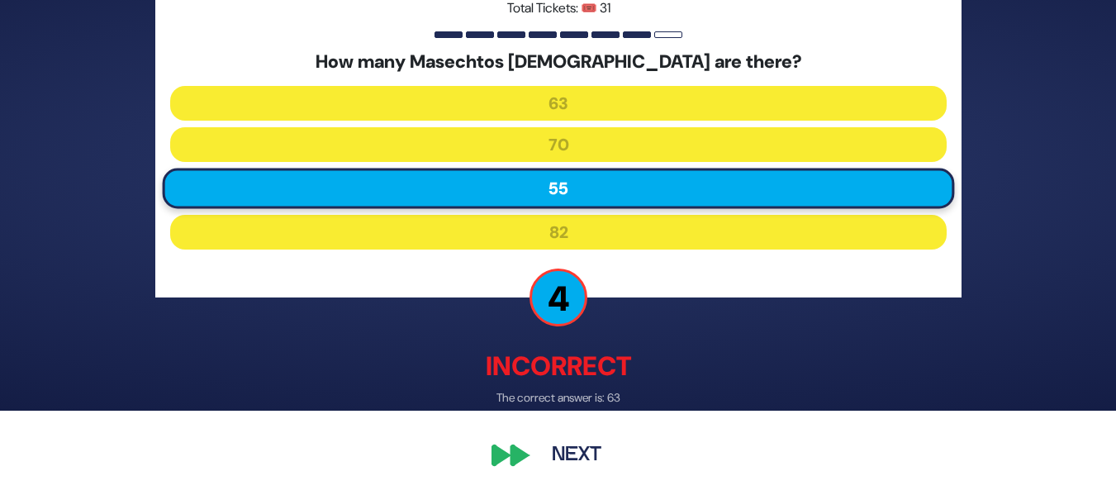
click at [561, 459] on button "Next" at bounding box center [577, 456] width 96 height 38
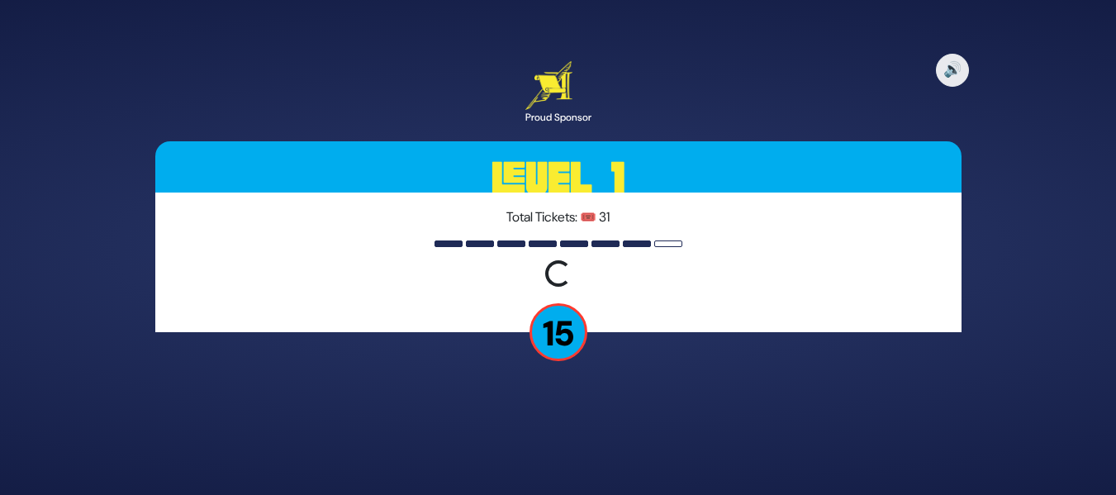
scroll to position [0, 0]
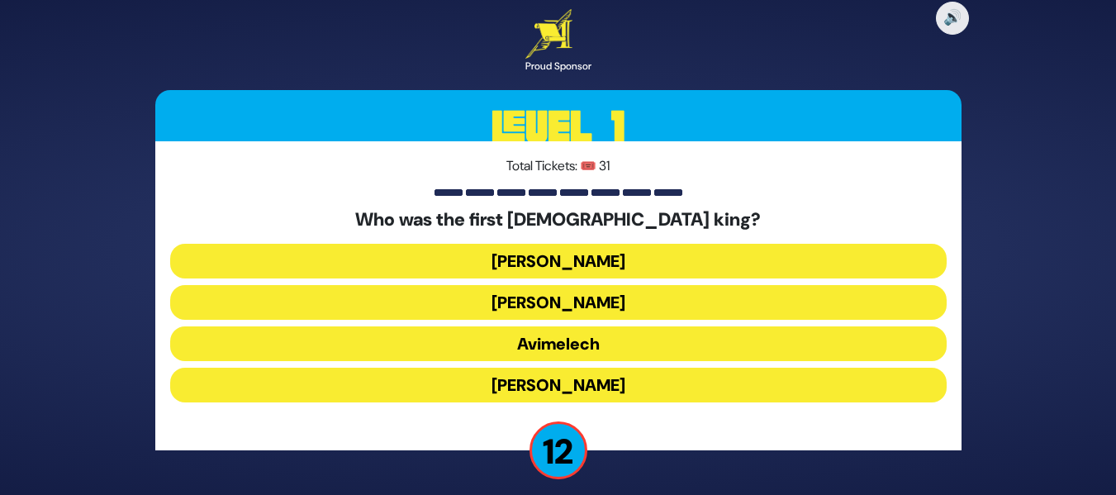
click at [680, 250] on button "Shaul" at bounding box center [558, 261] width 777 height 35
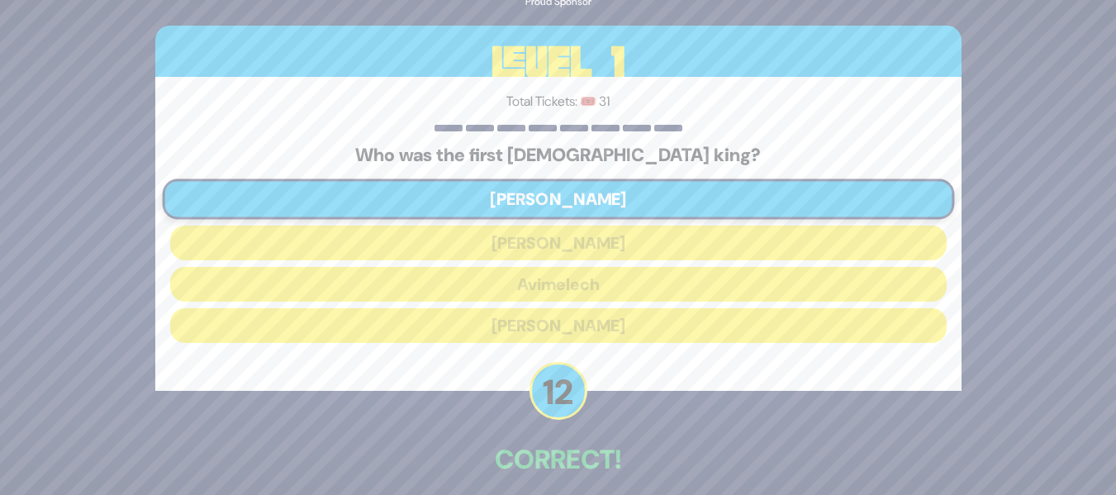
scroll to position [75, 0]
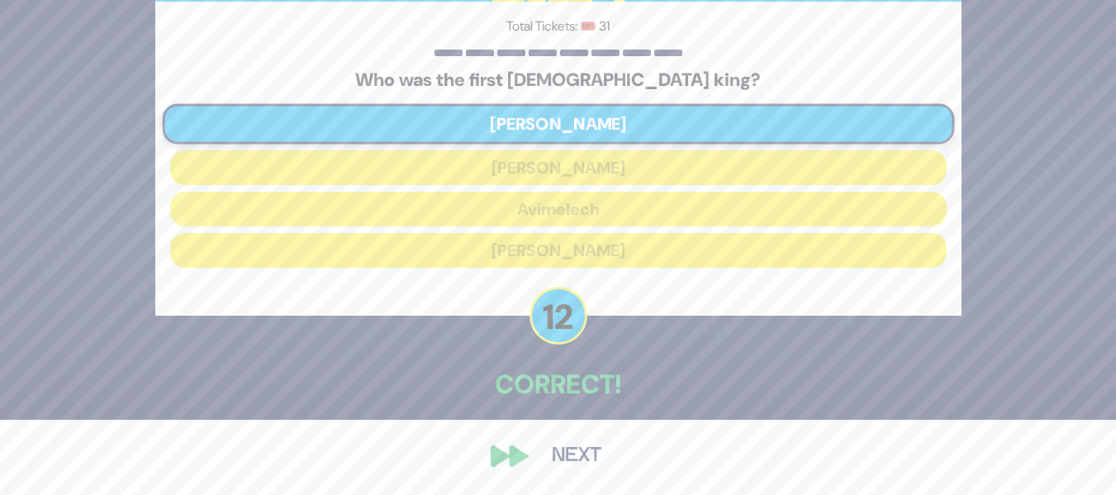
click at [552, 462] on button "Next" at bounding box center [577, 456] width 96 height 38
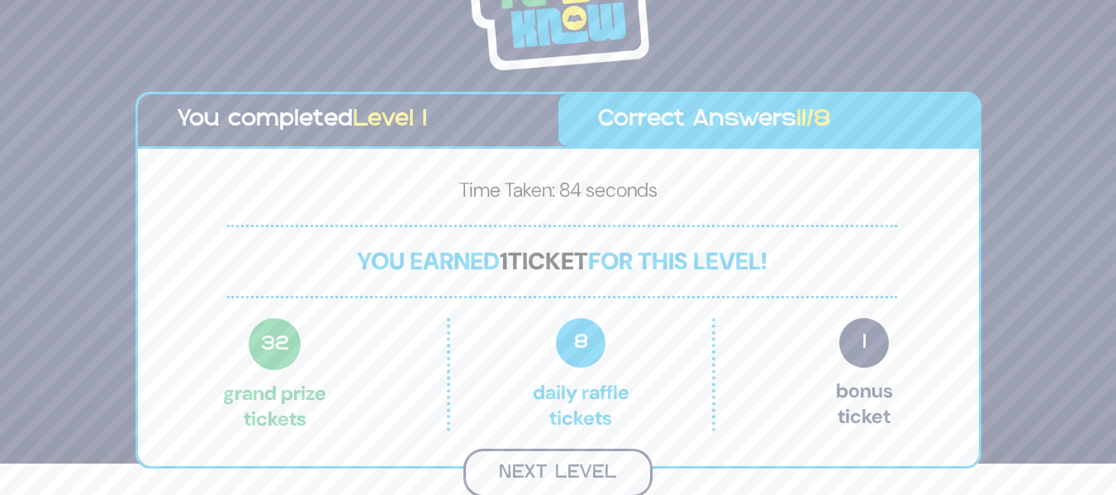
scroll to position [29, 0]
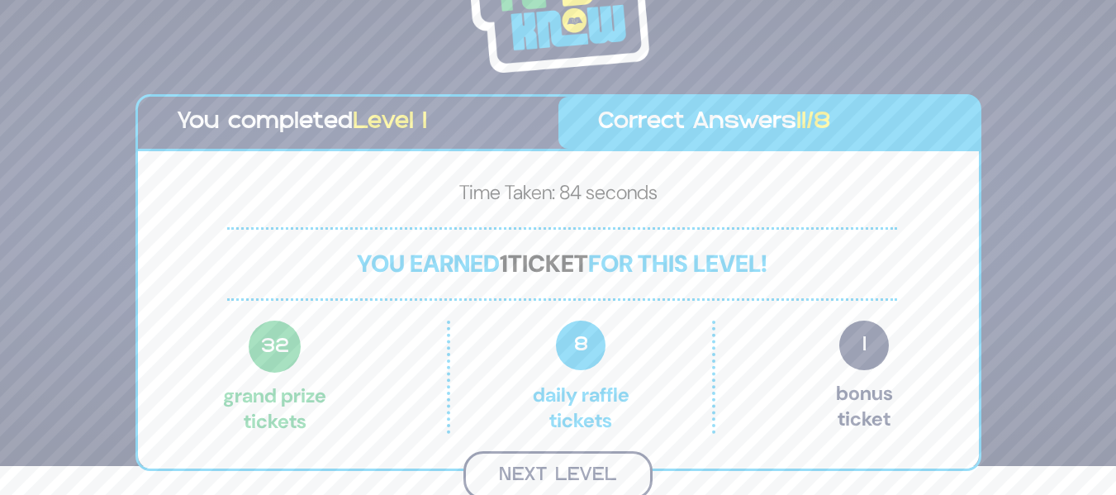
click at [567, 458] on button "Next Level" at bounding box center [558, 475] width 189 height 49
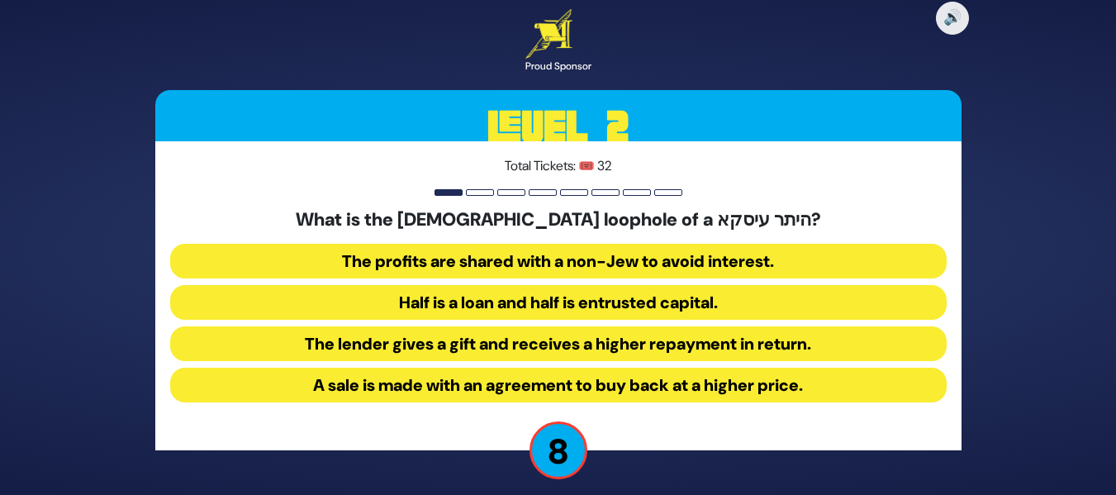
click at [537, 262] on button "The profits are shared with a non-Jew to avoid interest." at bounding box center [558, 261] width 777 height 35
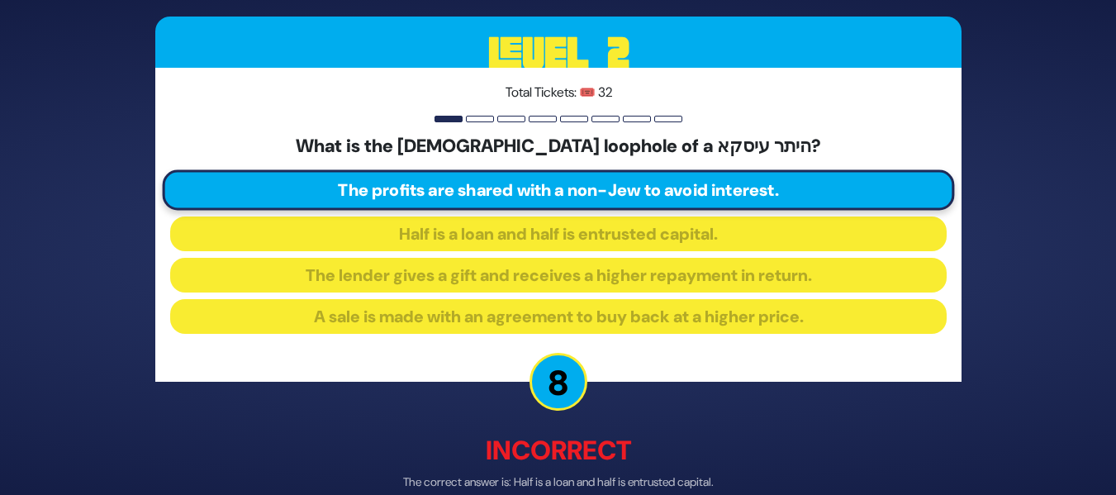
scroll to position [84, 0]
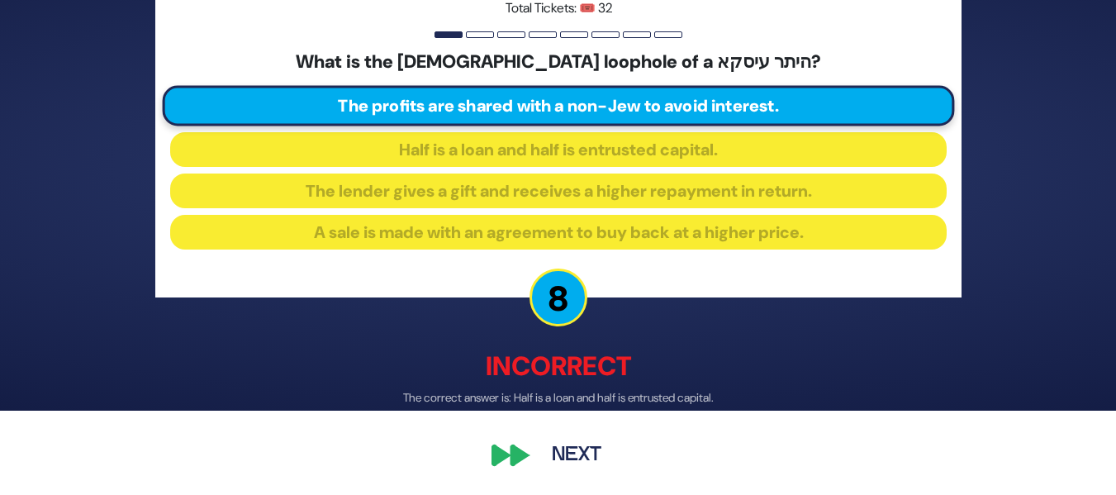
click at [573, 460] on button "Next" at bounding box center [577, 456] width 96 height 38
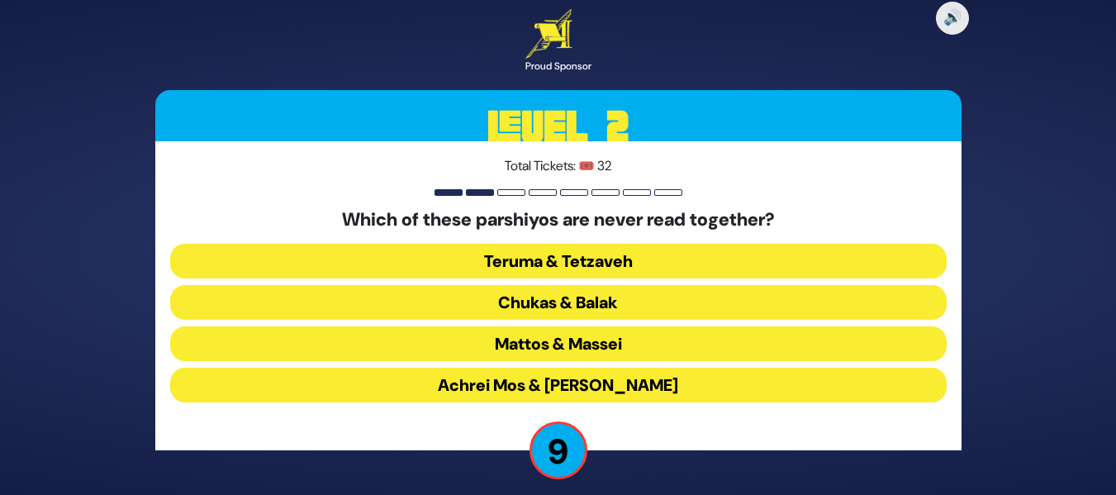
click at [683, 245] on button "Teruma & Tetzaveh" at bounding box center [558, 261] width 777 height 35
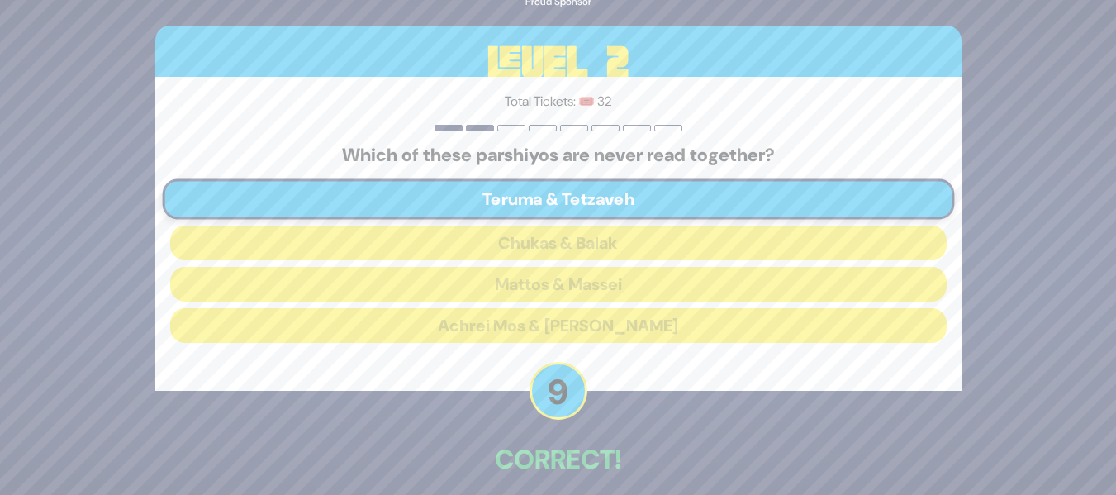
scroll to position [75, 0]
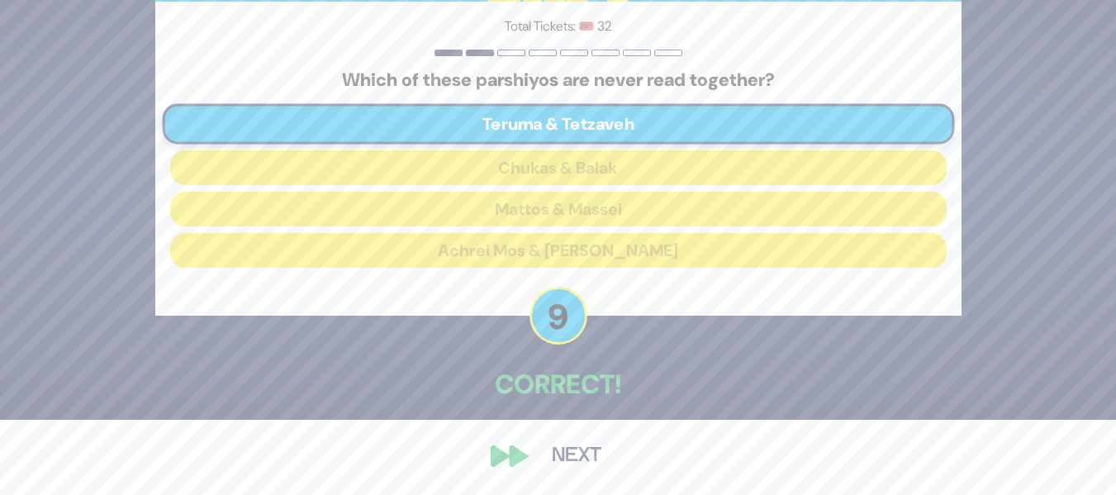
click at [573, 458] on button "Next" at bounding box center [577, 456] width 96 height 38
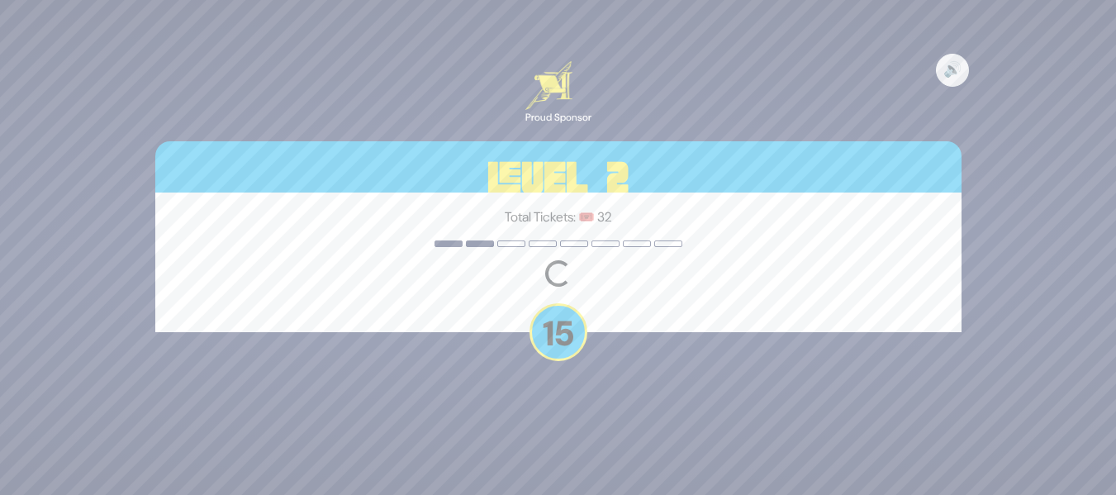
scroll to position [0, 0]
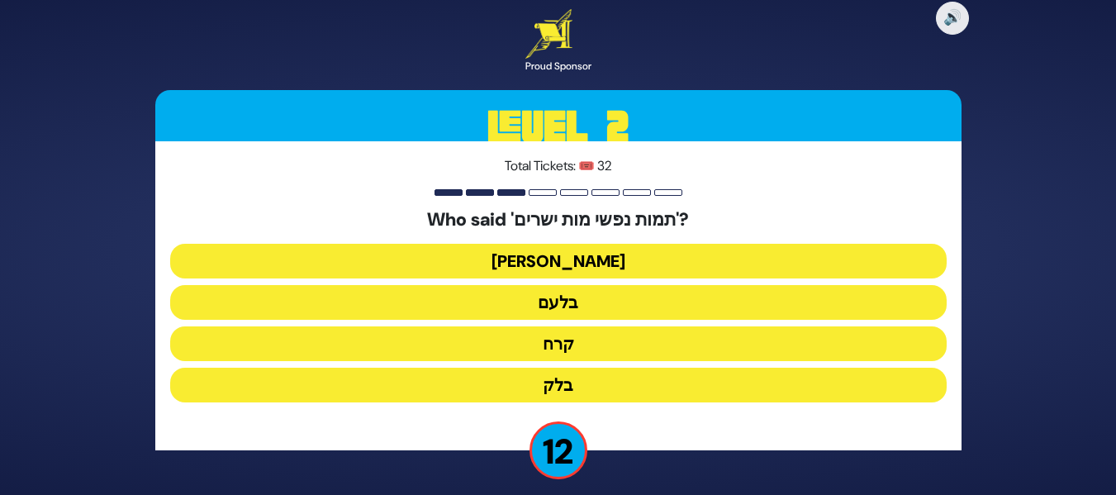
click at [616, 293] on button "בלעם" at bounding box center [558, 302] width 777 height 35
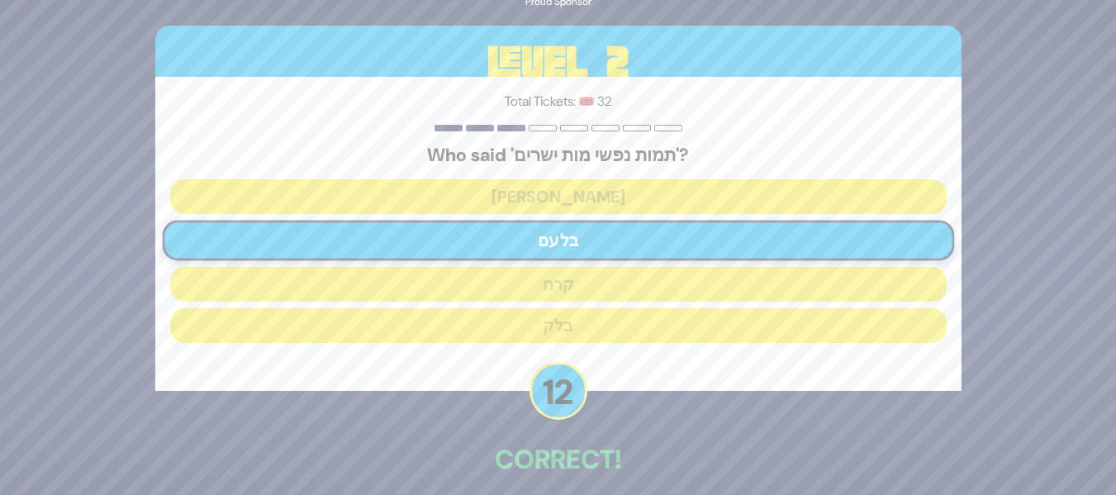
scroll to position [75, 0]
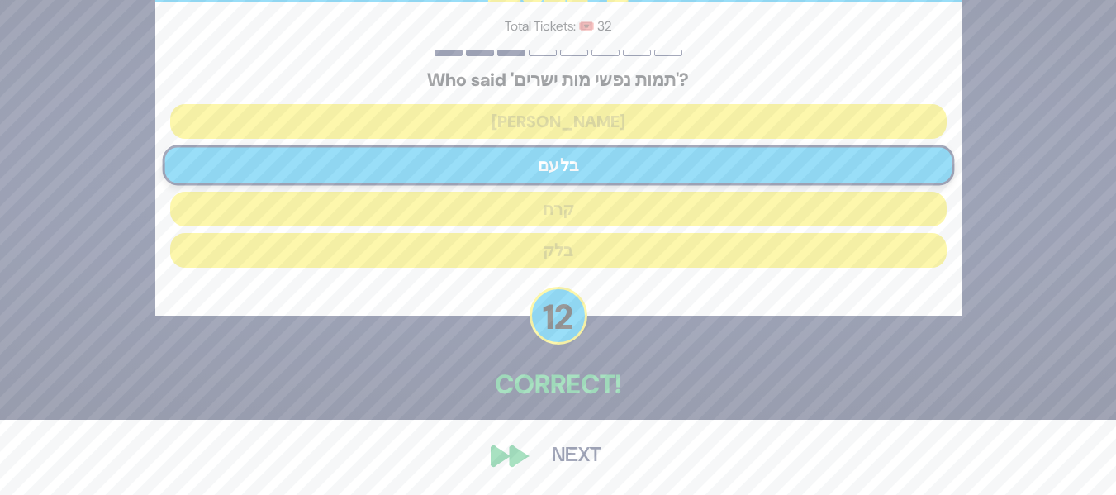
click at [559, 453] on button "Next" at bounding box center [577, 456] width 96 height 38
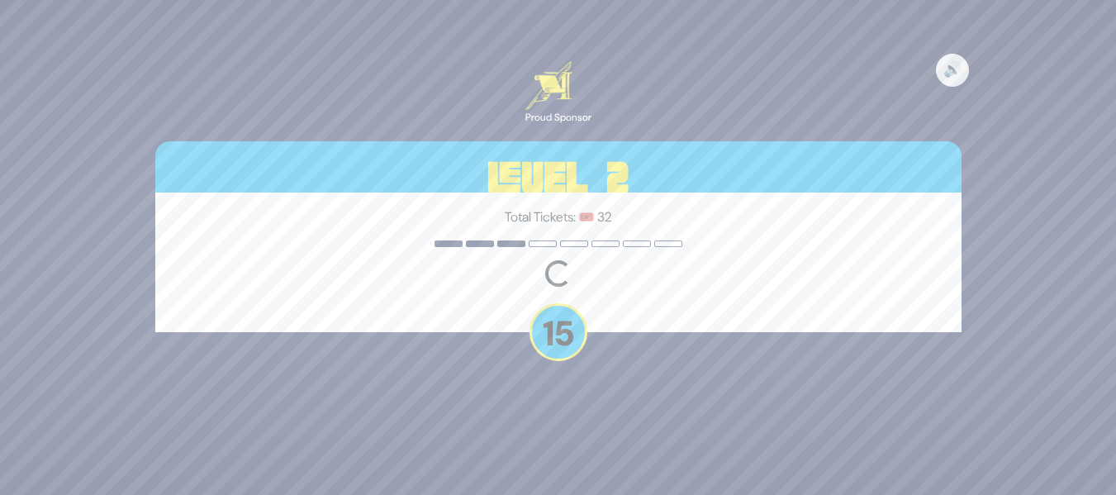
scroll to position [0, 0]
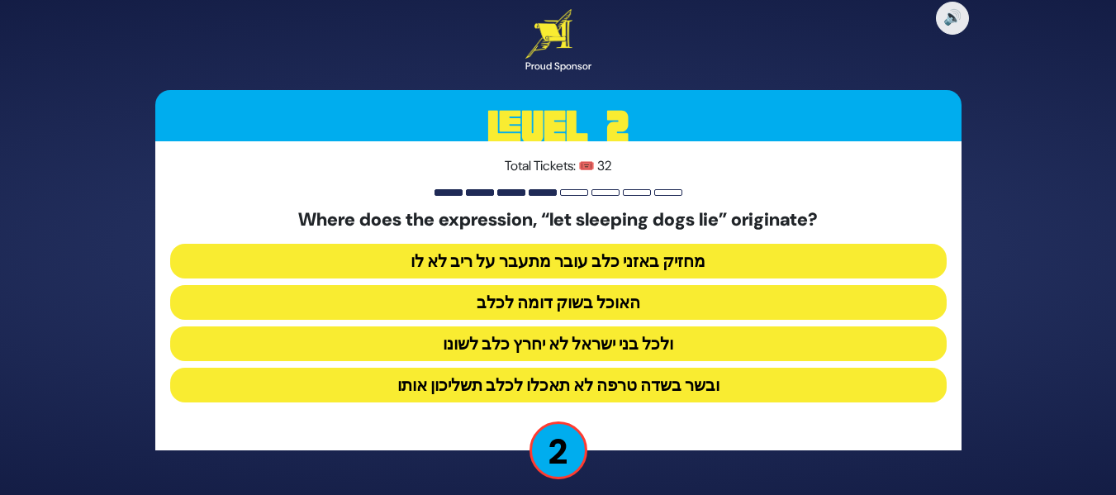
click at [622, 251] on button "מחזיק באזני כלב עובר מתעבר על ריב לא לו" at bounding box center [558, 261] width 777 height 35
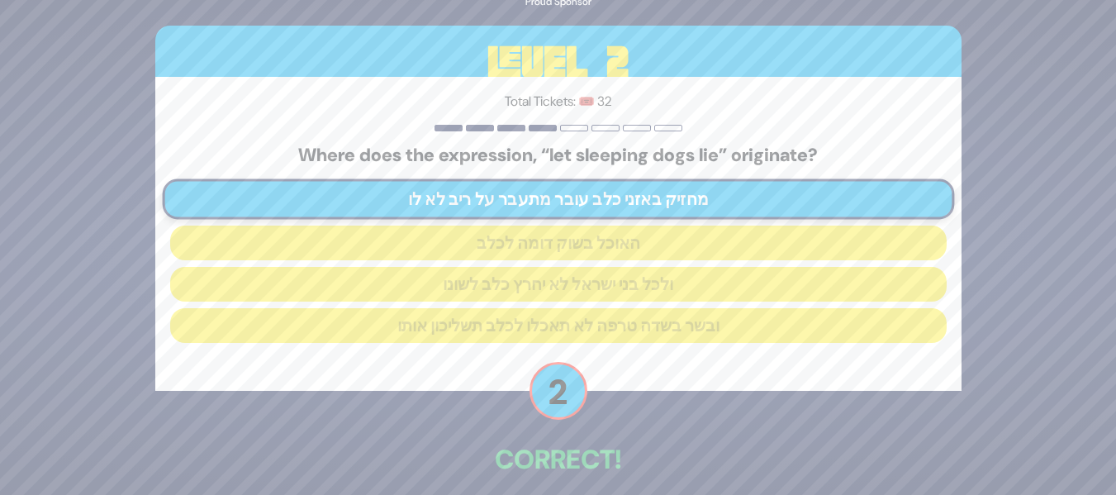
scroll to position [75, 0]
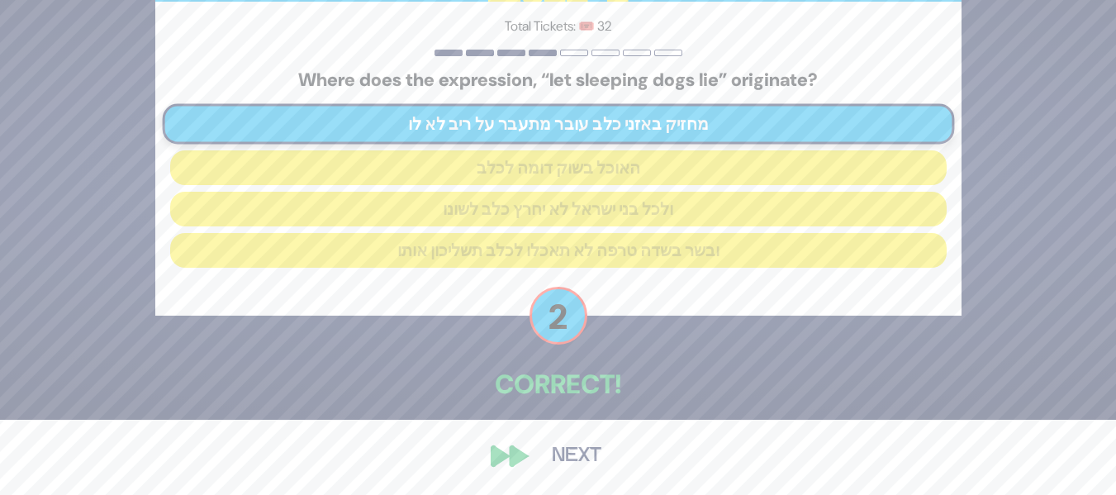
click at [581, 458] on button "Next" at bounding box center [577, 456] width 96 height 38
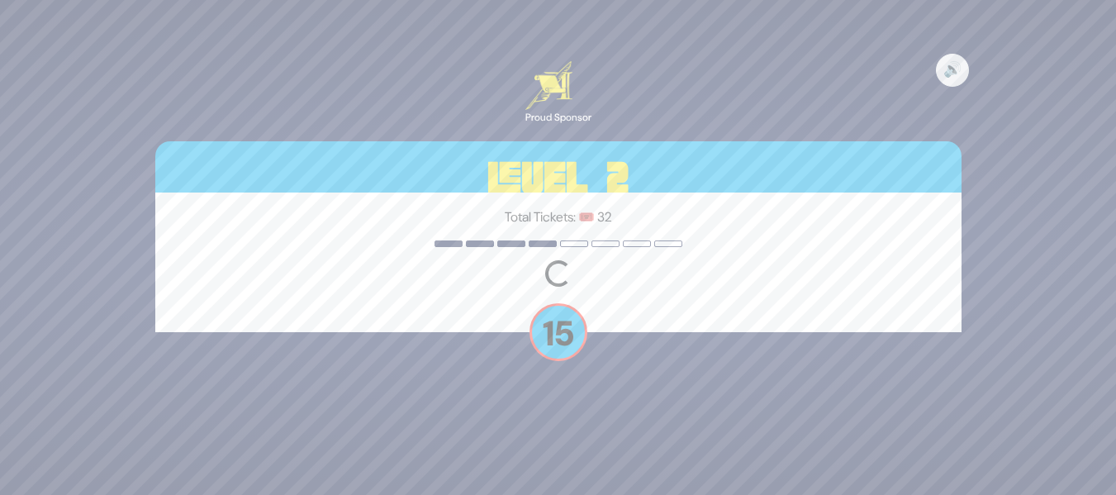
scroll to position [0, 0]
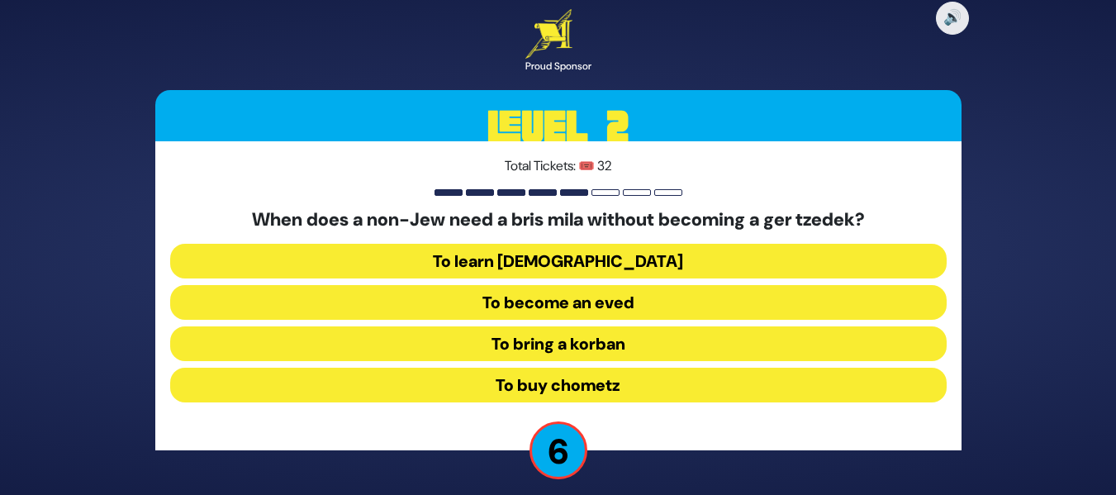
click at [603, 302] on button "To become an eved" at bounding box center [558, 302] width 777 height 35
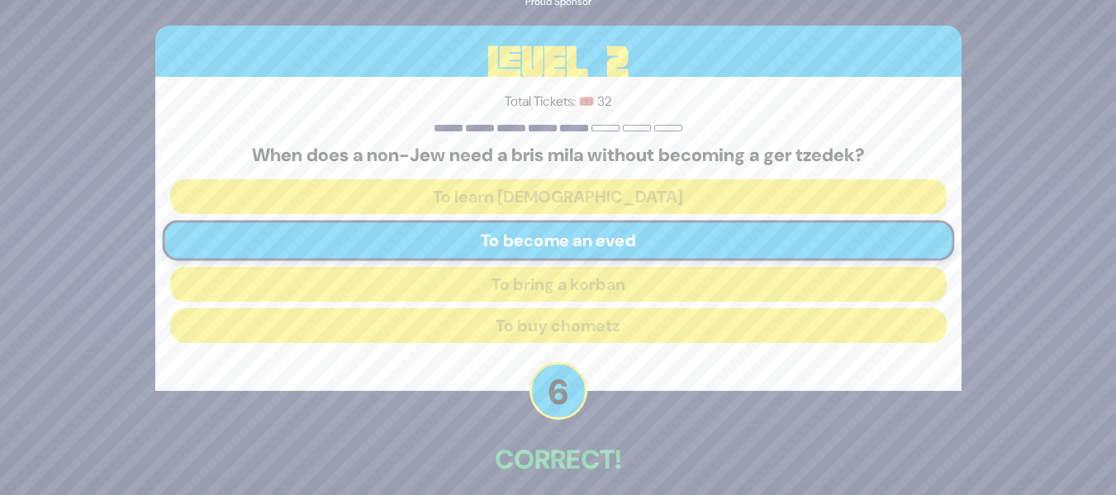
scroll to position [75, 0]
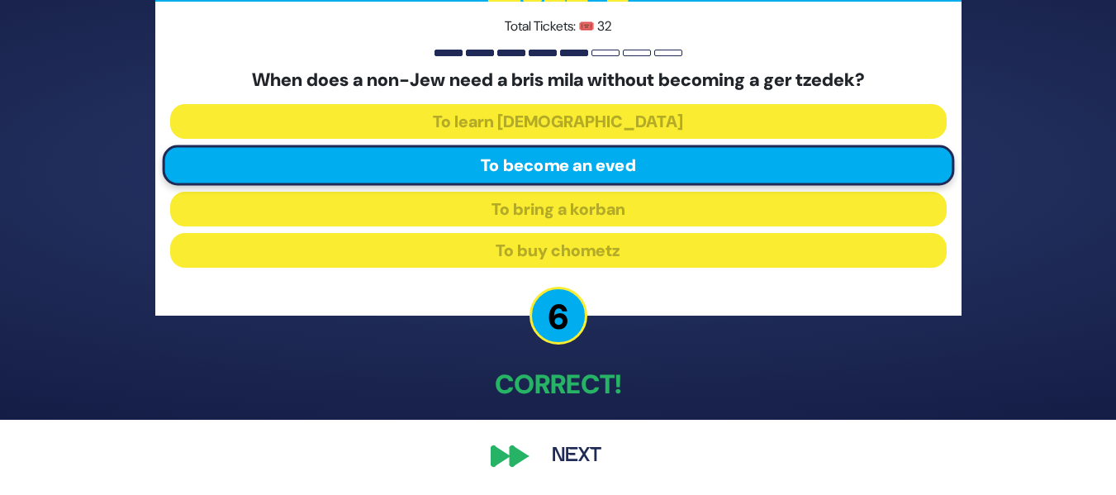
click at [585, 441] on button "Next" at bounding box center [577, 456] width 96 height 38
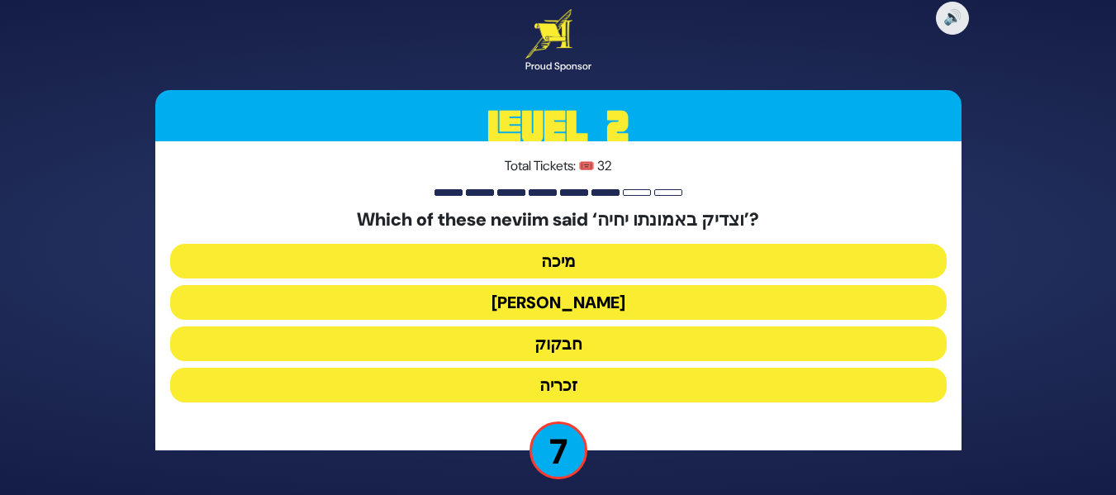
click at [626, 335] on button "חבקוק" at bounding box center [558, 343] width 777 height 35
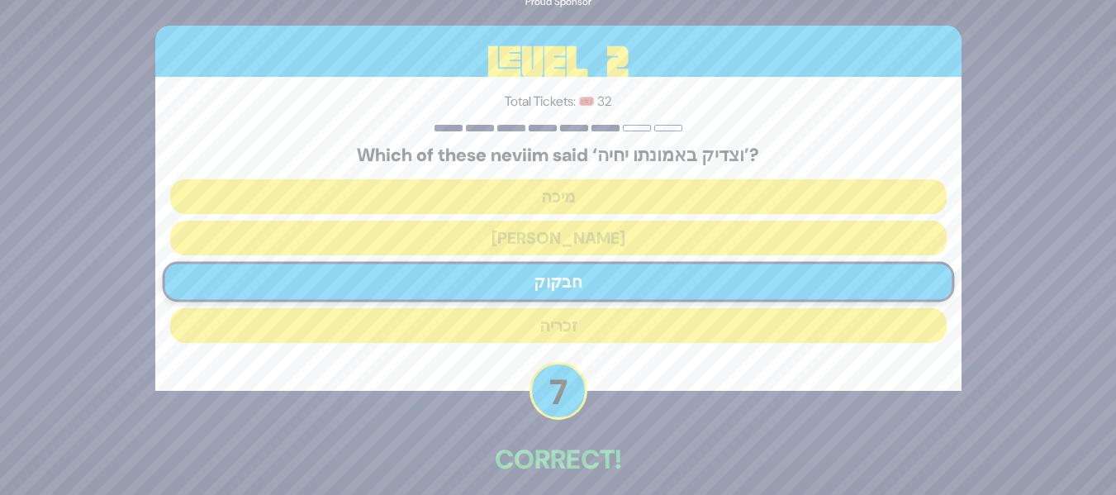
scroll to position [75, 0]
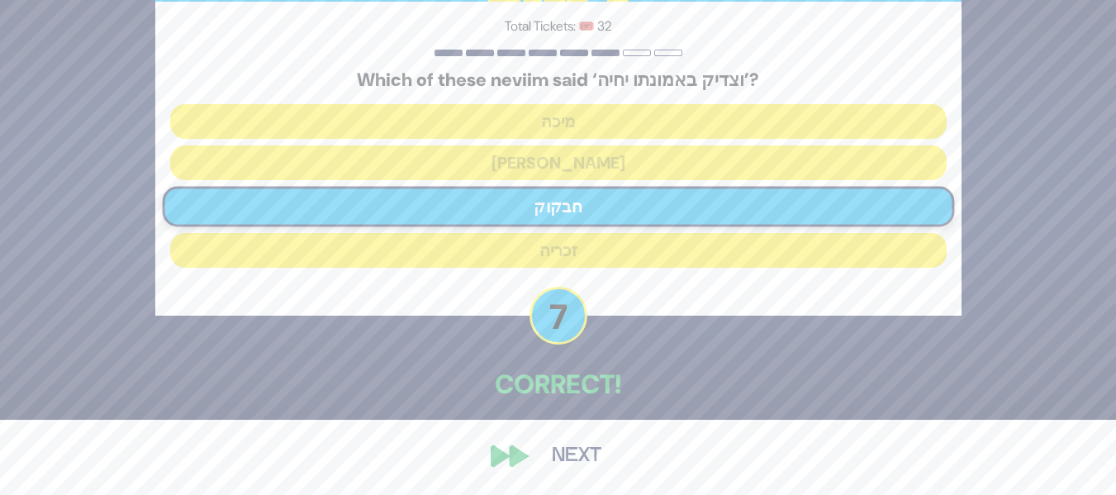
click at [586, 469] on button "Next" at bounding box center [577, 456] width 96 height 38
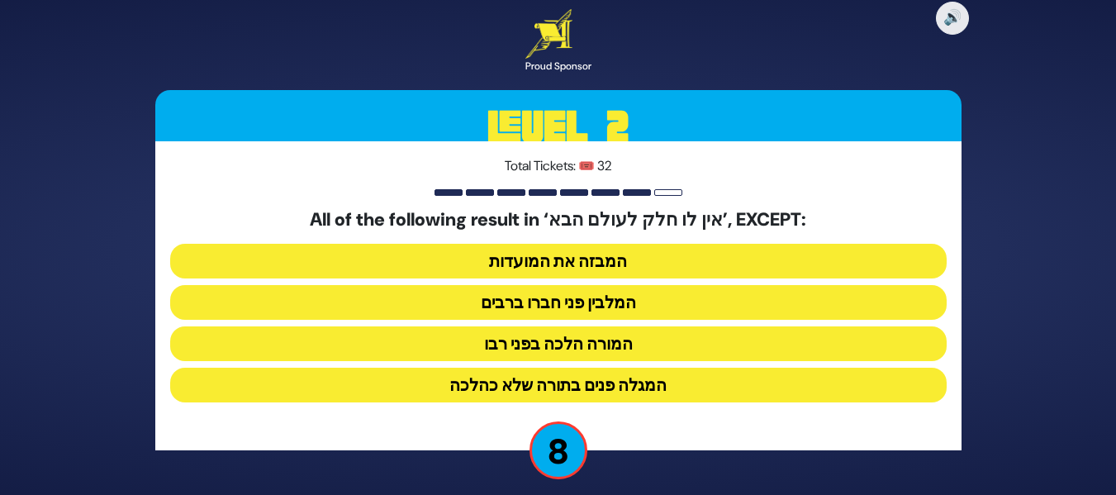
click at [616, 260] on button "המבזה את המועדות" at bounding box center [558, 261] width 777 height 35
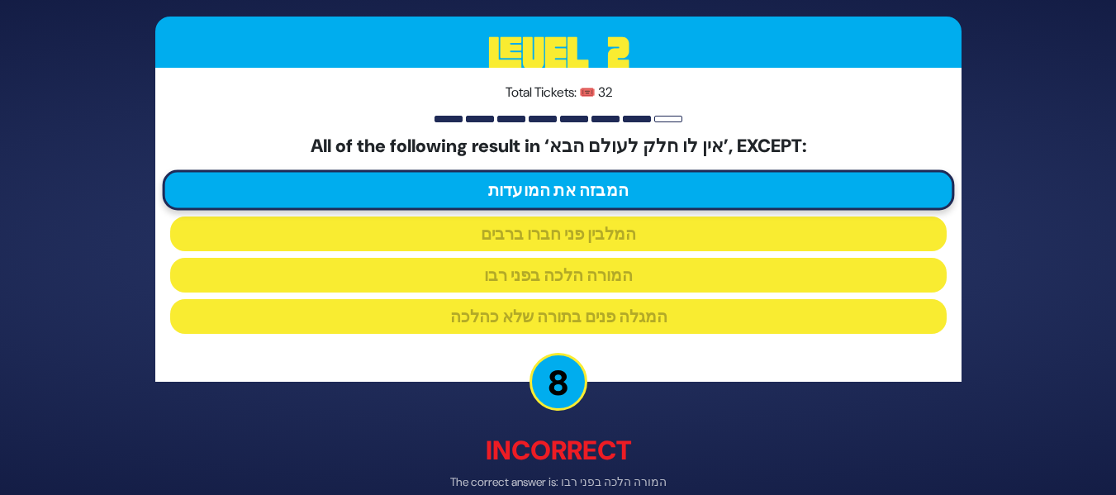
click at [1059, 359] on div "🔊 Proud Sponsor Level 2 Total Tickets: 🎟️ 32 All of the following result in ‘אי…" at bounding box center [558, 247] width 1116 height 495
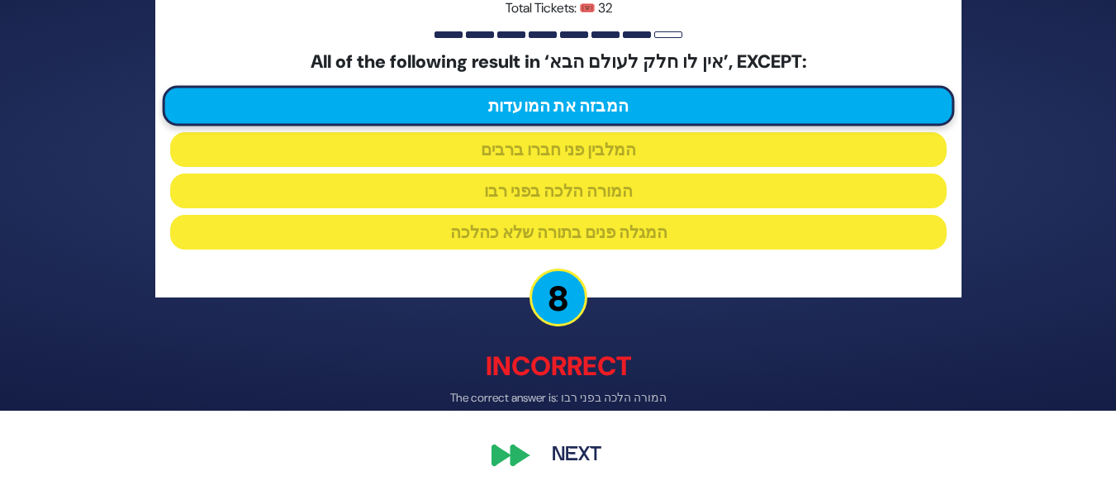
click at [584, 454] on button "Next" at bounding box center [577, 456] width 96 height 38
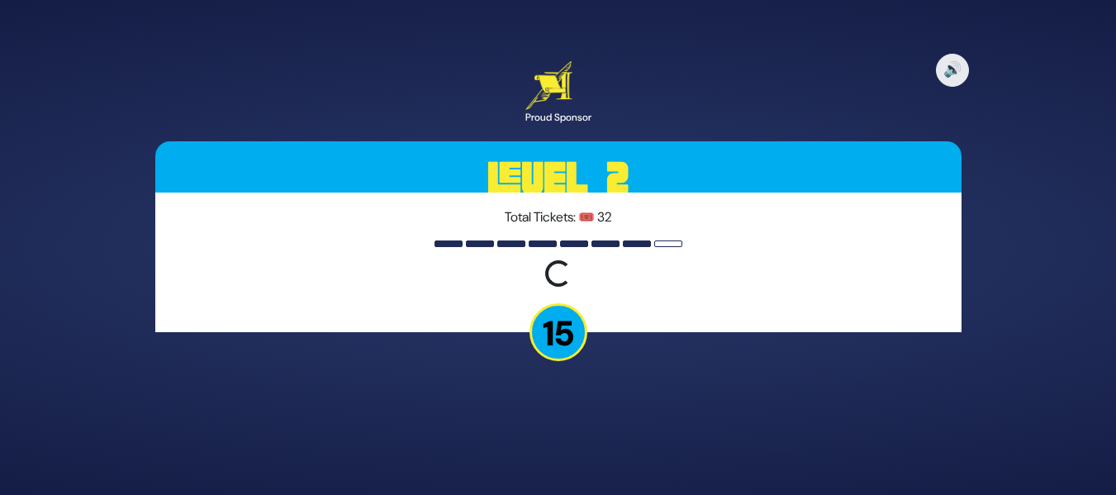
scroll to position [0, 0]
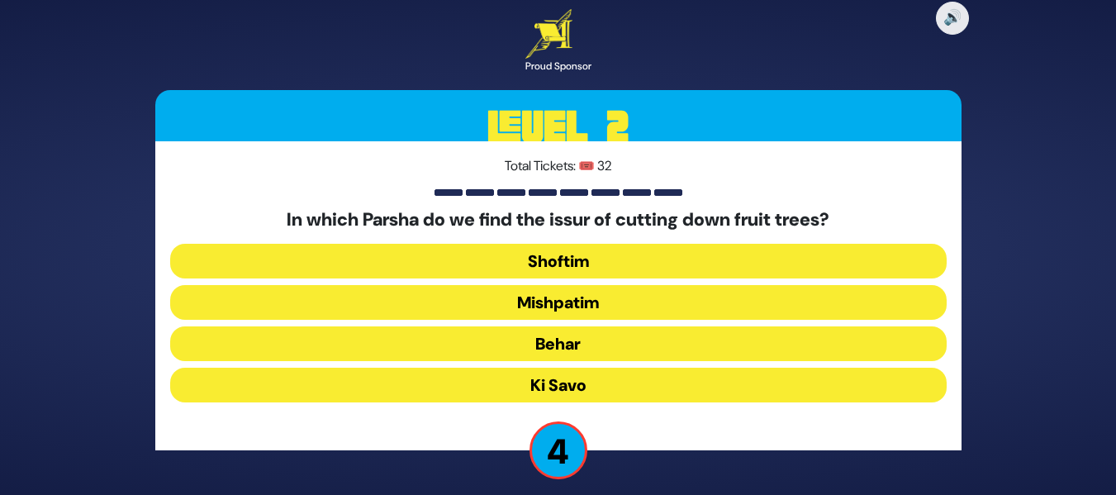
click at [644, 262] on button "Shoftim" at bounding box center [558, 261] width 777 height 35
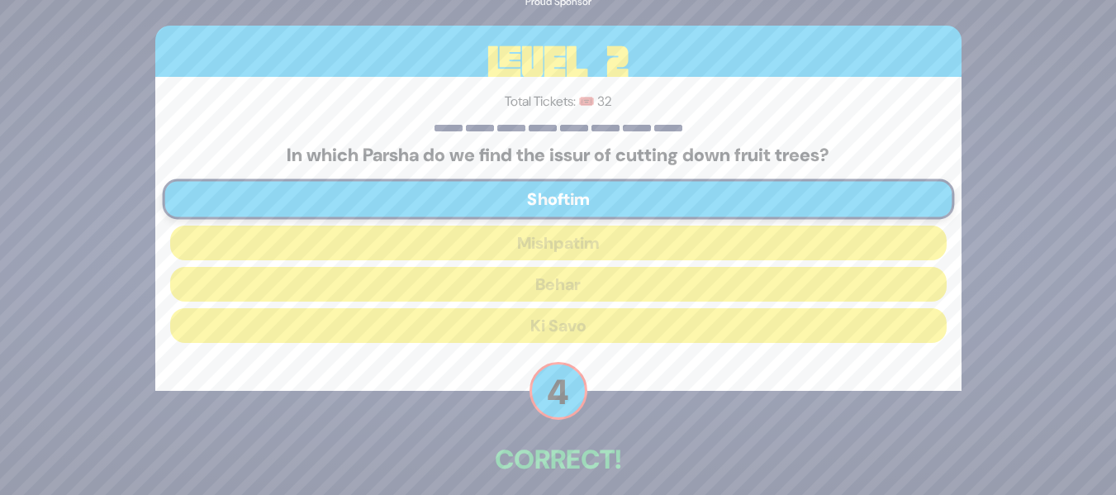
scroll to position [75, 0]
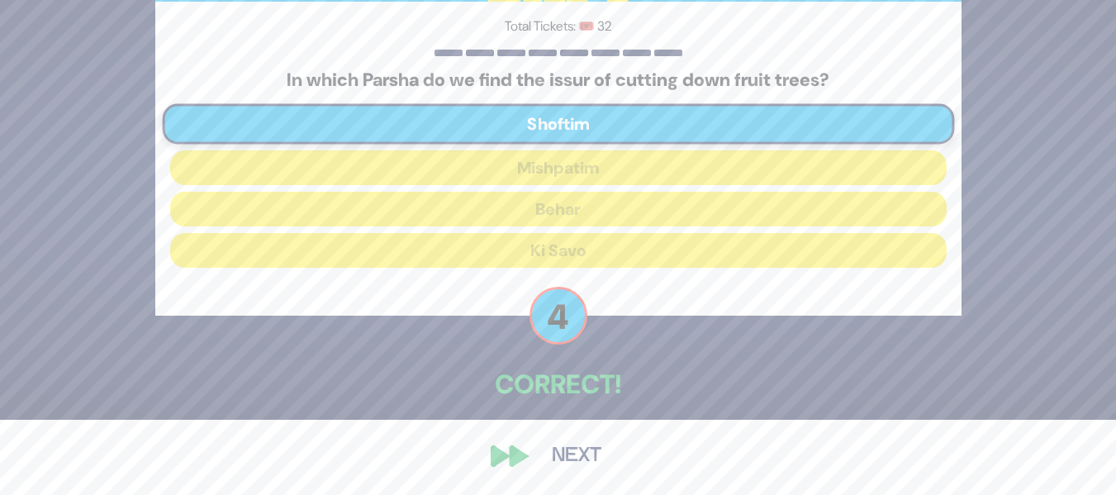
click at [569, 452] on button "Next" at bounding box center [577, 456] width 96 height 38
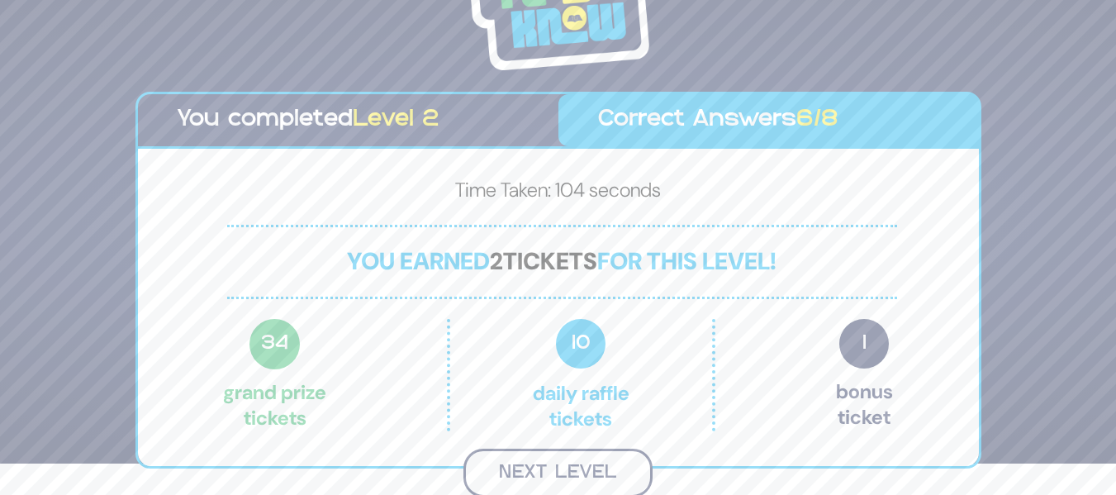
scroll to position [29, 0]
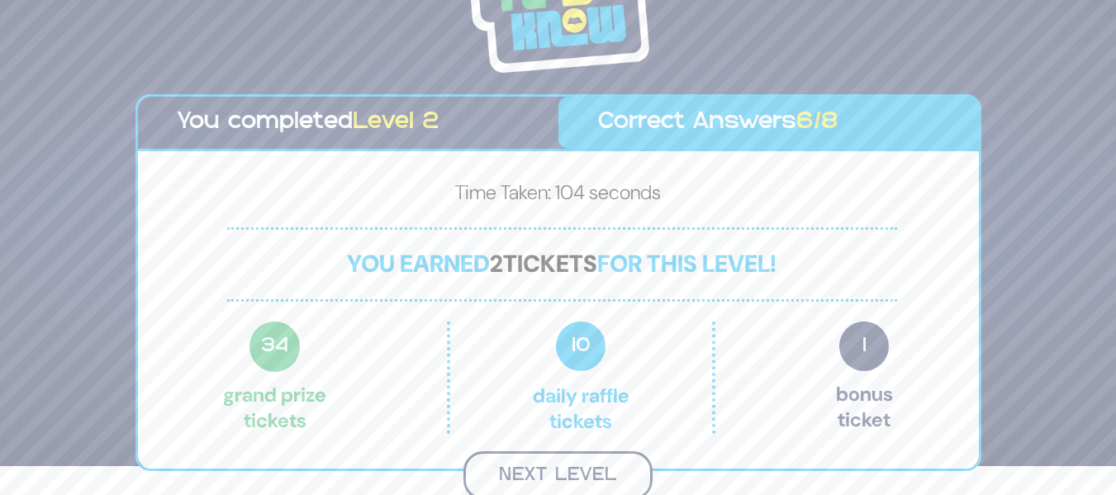
click at [578, 479] on button "Next Level" at bounding box center [558, 475] width 189 height 49
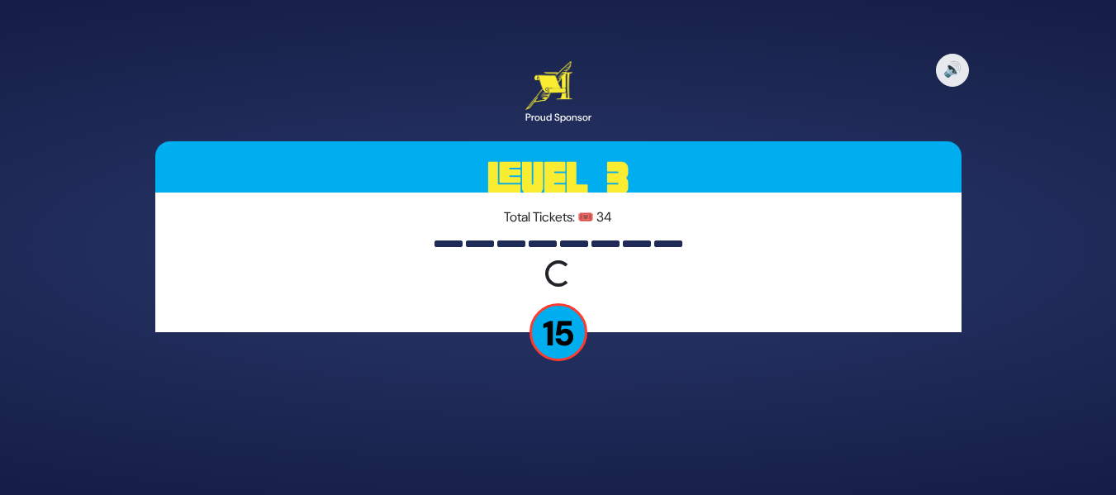
scroll to position [0, 0]
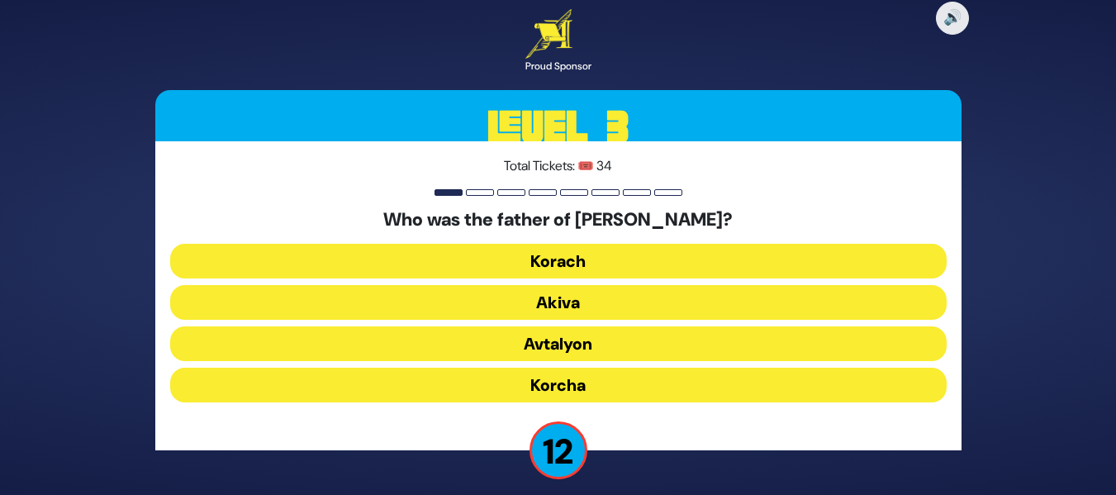
click at [595, 300] on button "Akiva" at bounding box center [558, 302] width 777 height 35
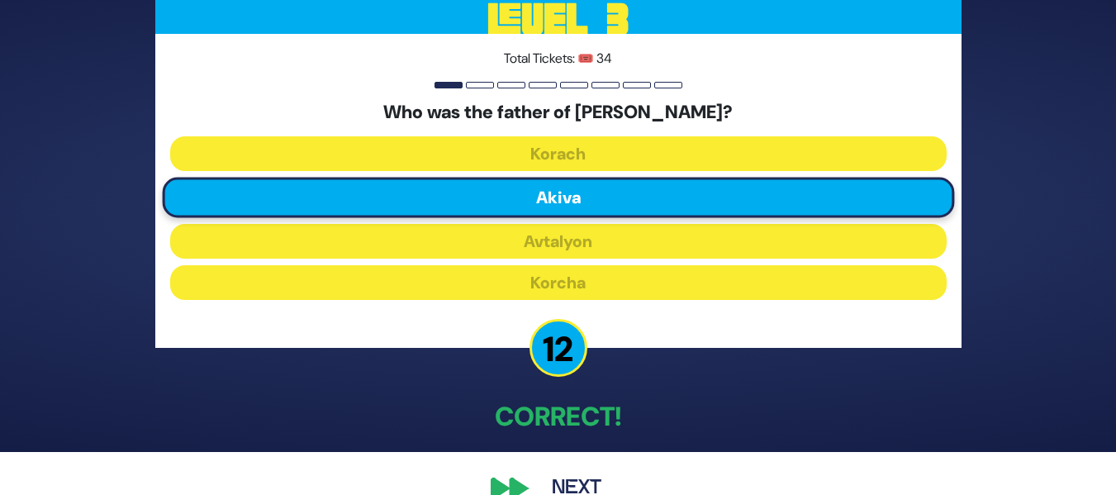
scroll to position [75, 0]
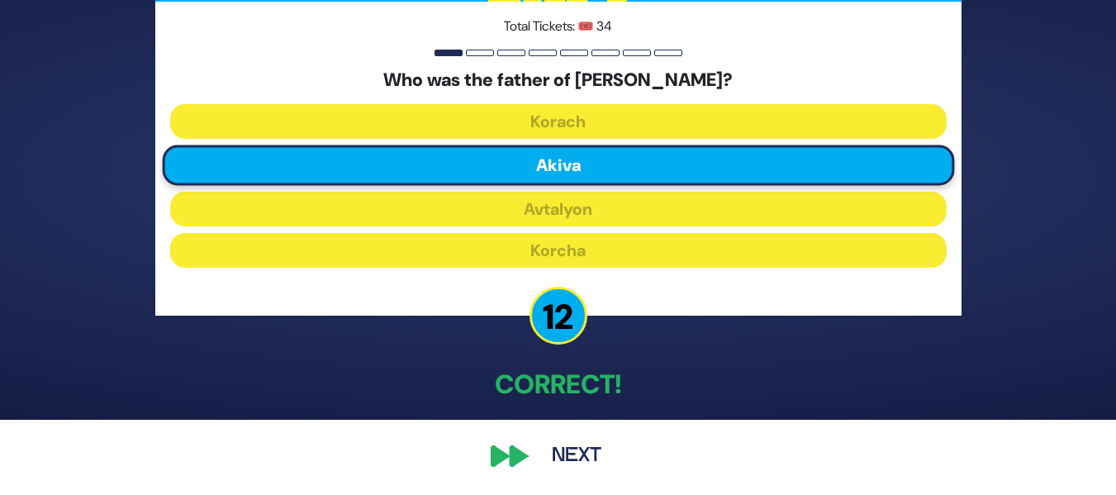
click at [549, 463] on button "Next" at bounding box center [577, 456] width 96 height 38
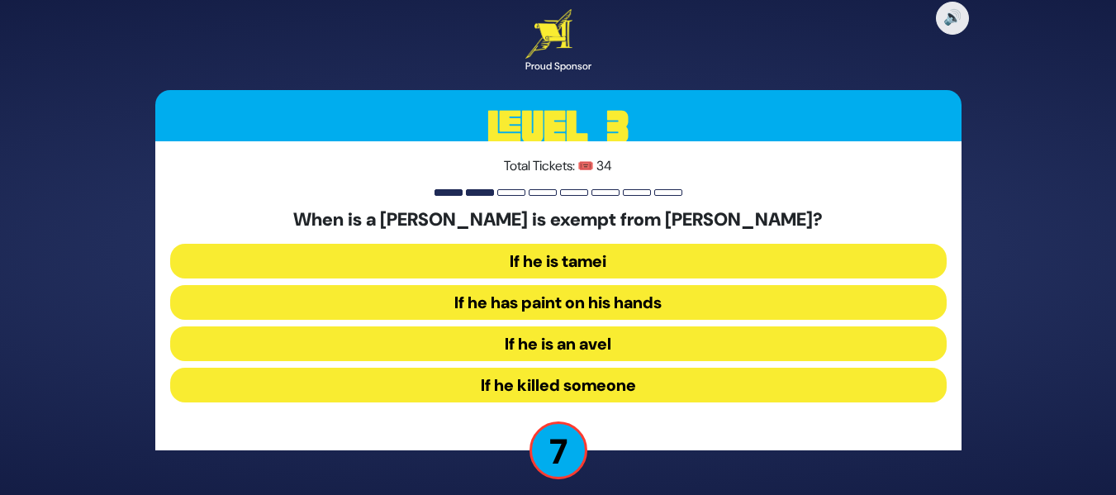
click at [529, 381] on button "If he killed someone" at bounding box center [558, 385] width 777 height 35
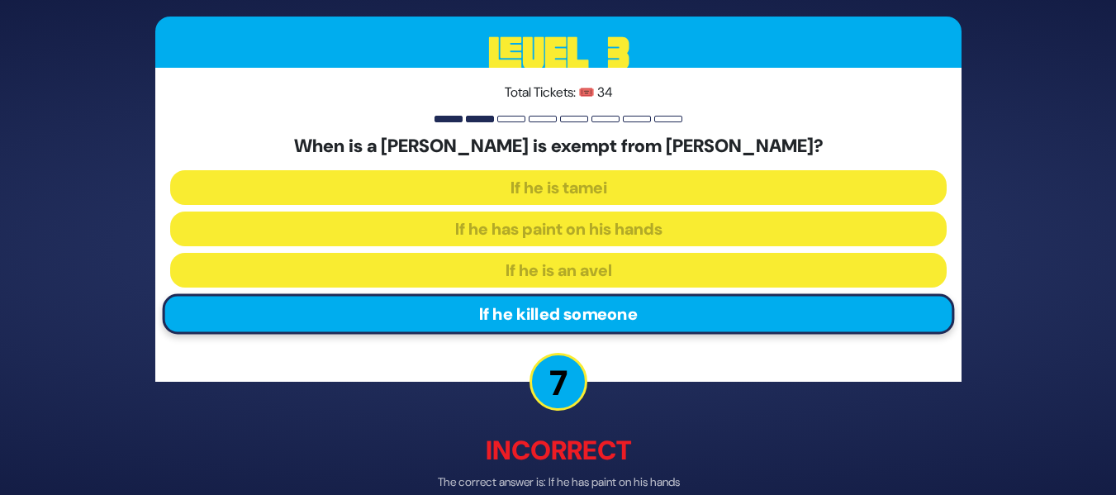
scroll to position [84, 0]
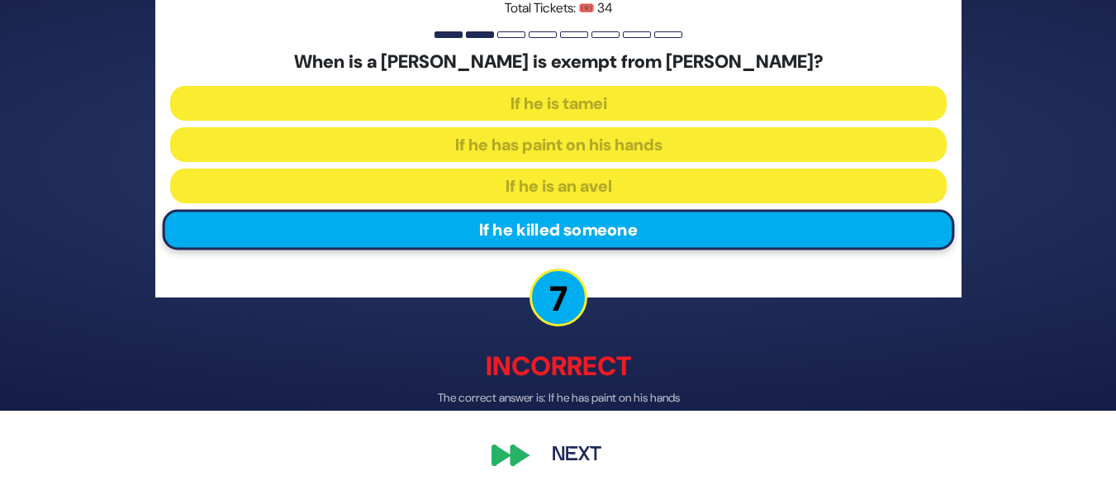
click at [564, 445] on button "Next" at bounding box center [577, 456] width 96 height 38
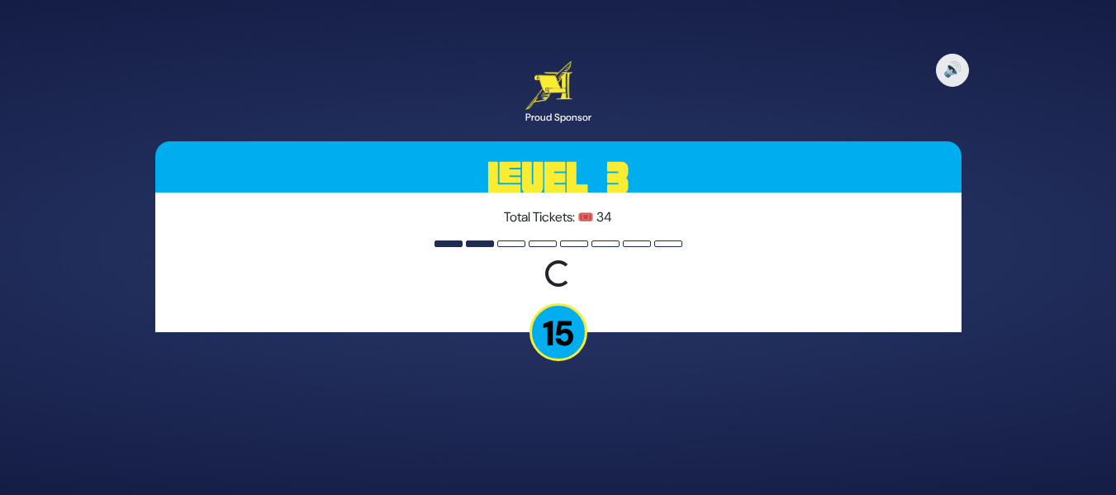
scroll to position [0, 0]
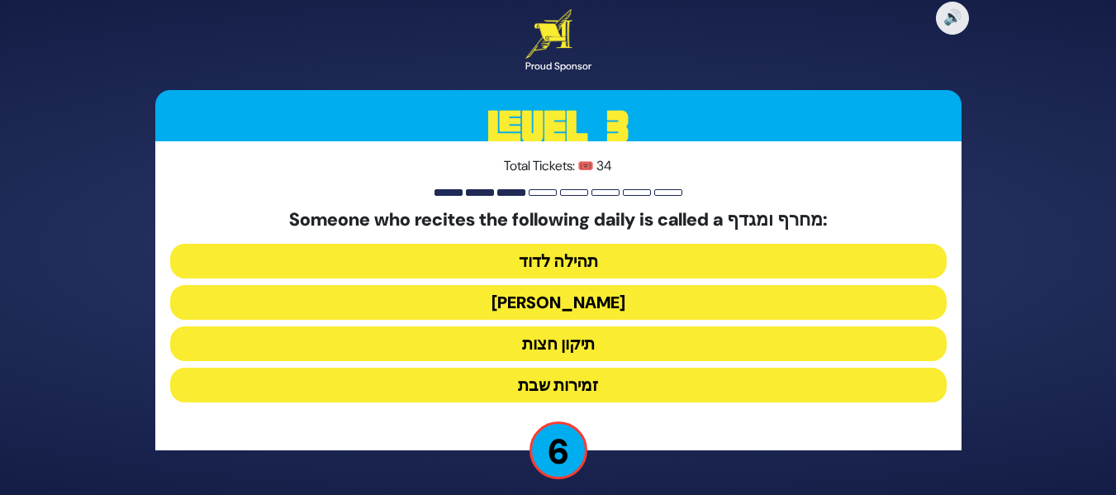
click at [602, 342] on button "תיקון חצות" at bounding box center [558, 343] width 777 height 35
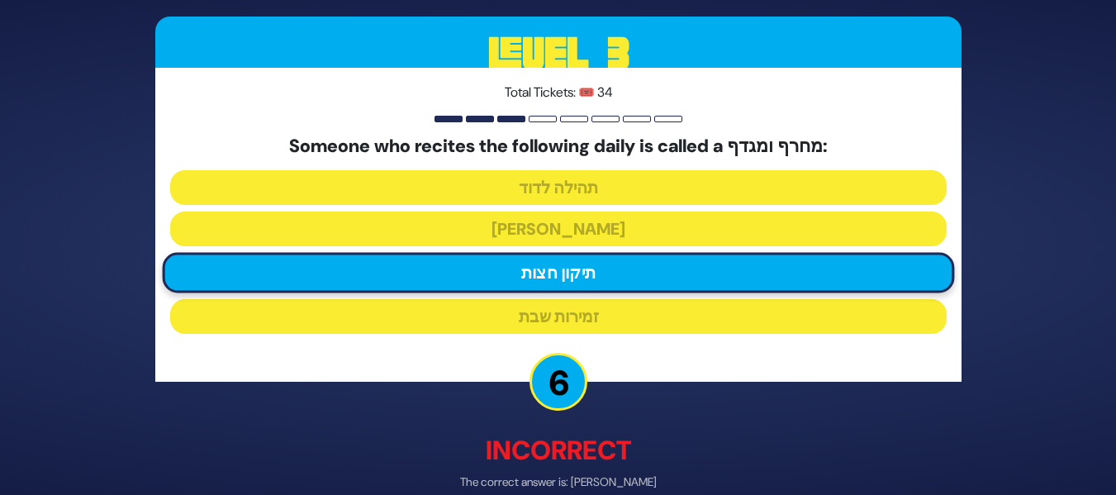
scroll to position [84, 0]
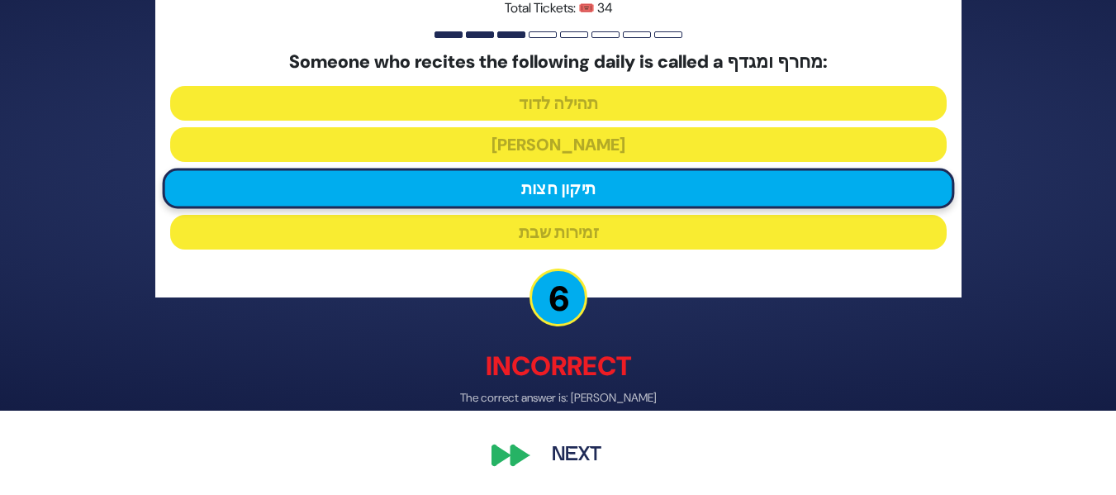
click at [553, 457] on button "Next" at bounding box center [577, 456] width 96 height 38
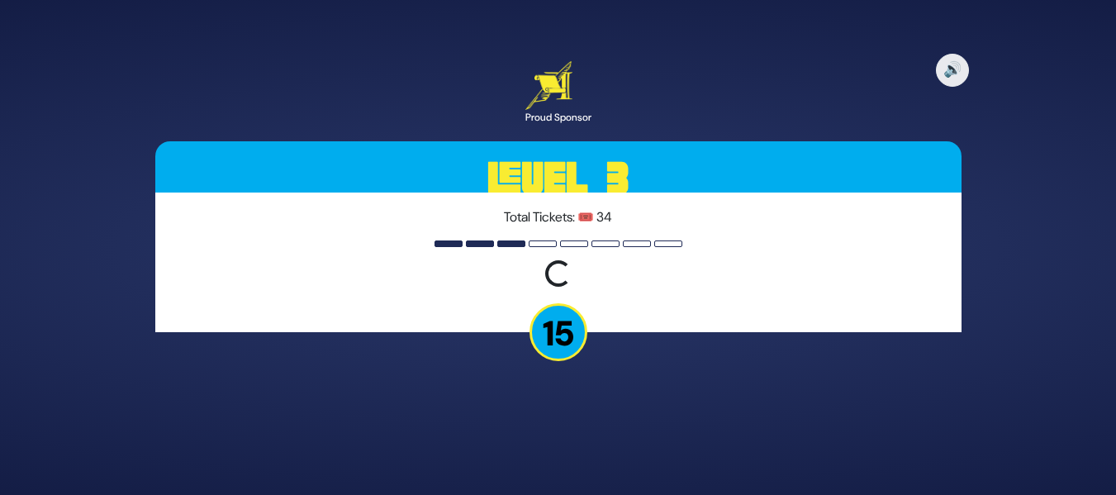
scroll to position [0, 0]
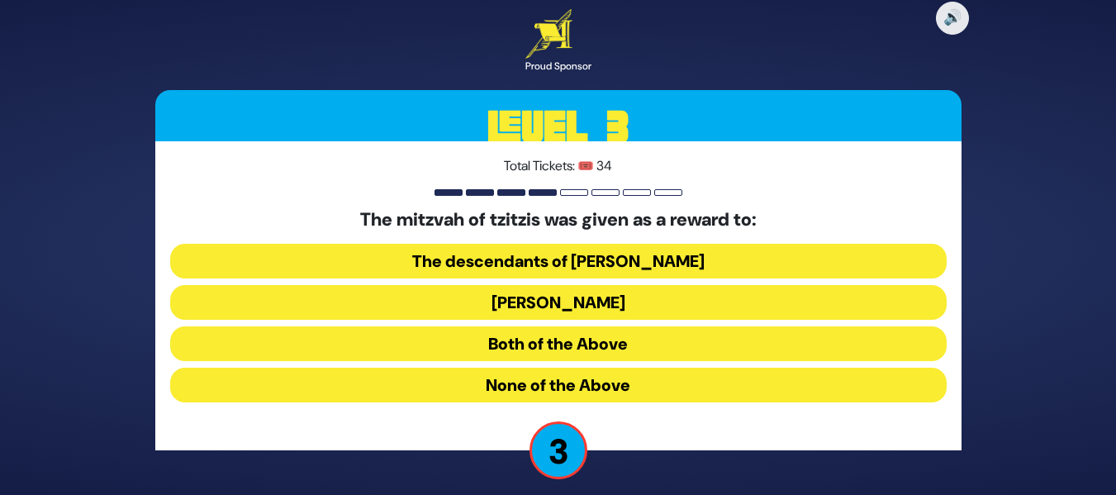
click at [565, 337] on button "Both of the Above" at bounding box center [558, 343] width 777 height 35
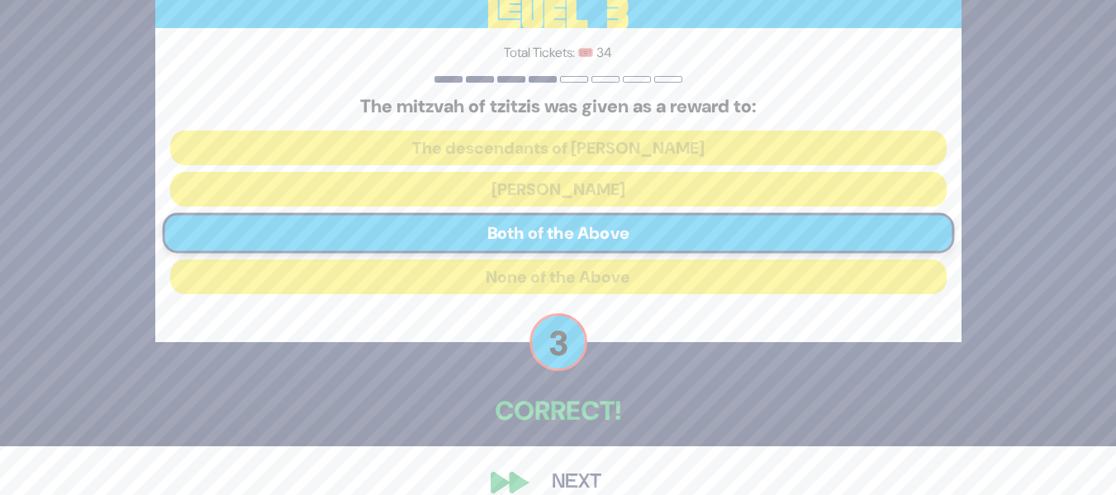
scroll to position [75, 0]
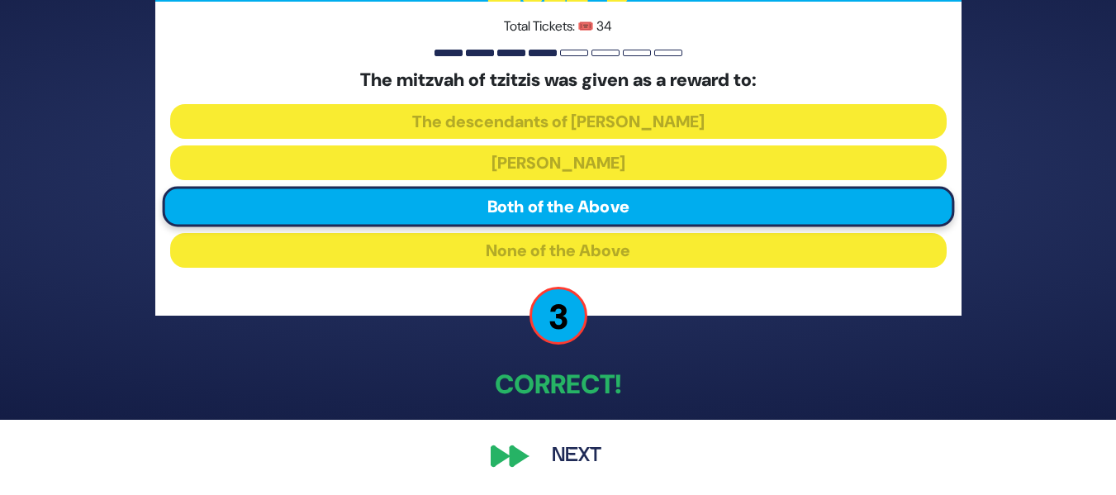
click at [558, 443] on button "Next" at bounding box center [577, 456] width 96 height 38
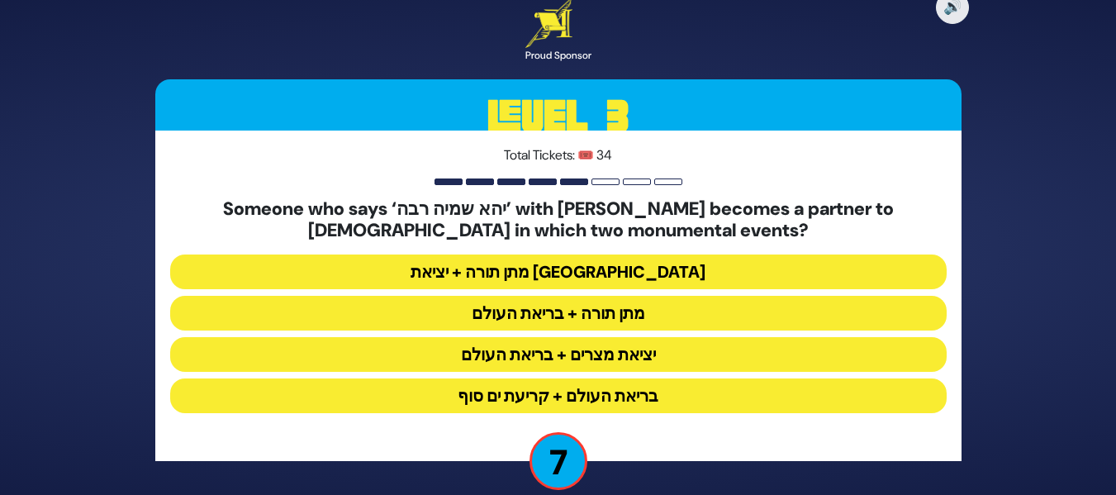
click at [631, 307] on button "מתן תורה + בריאת העולם" at bounding box center [558, 313] width 777 height 35
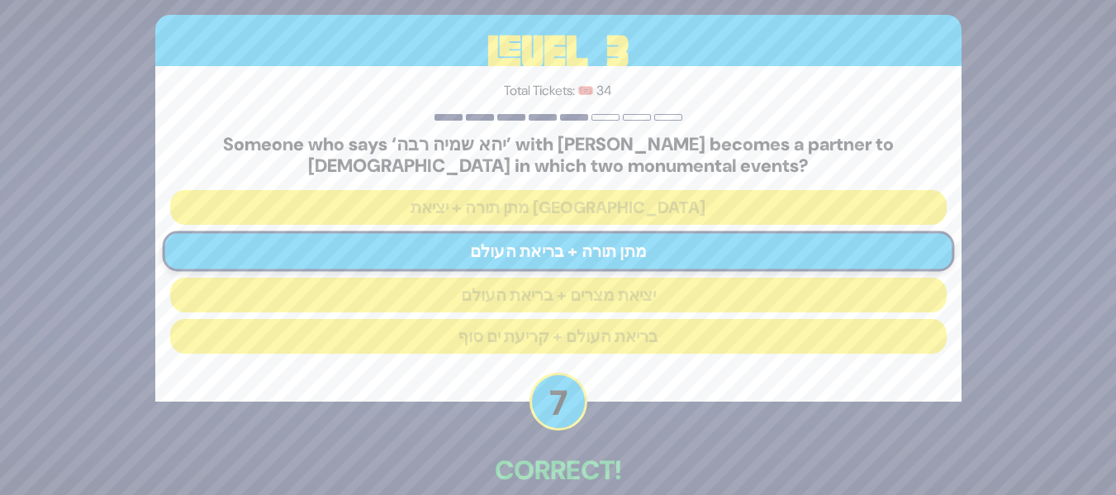
scroll to position [86, 0]
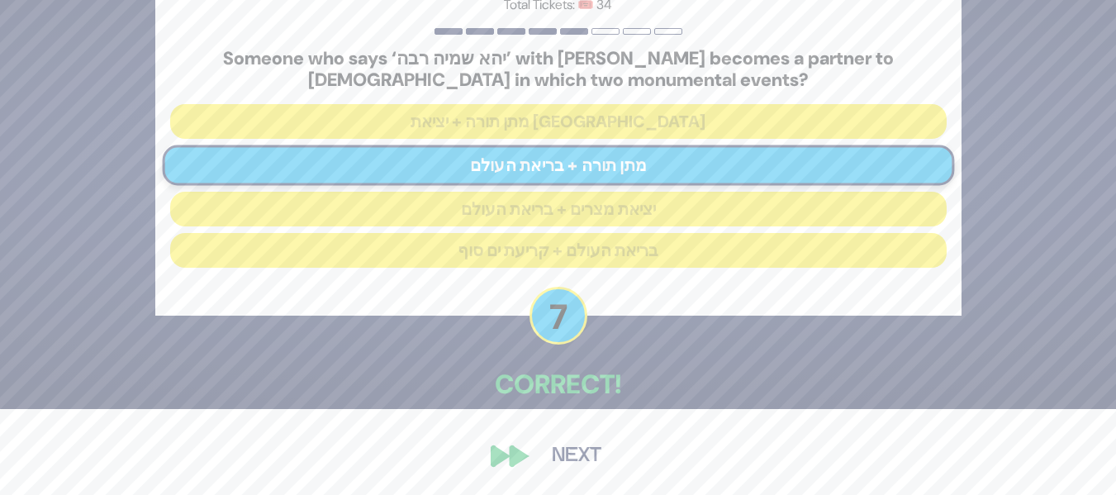
click at [580, 449] on button "Next" at bounding box center [577, 456] width 96 height 38
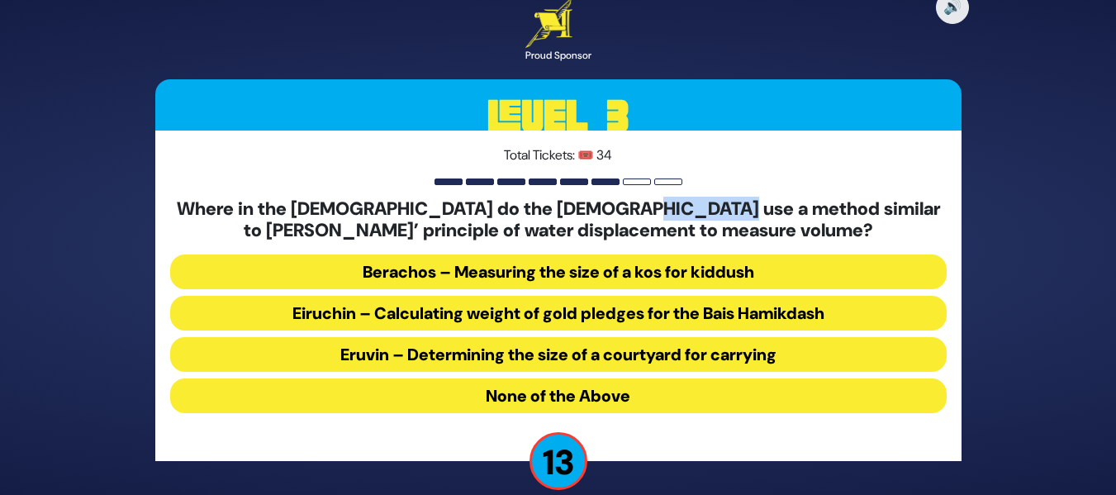
drag, startPoint x: 757, startPoint y: 214, endPoint x: 679, endPoint y: 189, distance: 81.5
click at [679, 189] on div "Total Tickets: 🎟️ 34 Where in the Mishnah do the Chachamim use a method similar…" at bounding box center [558, 296] width 806 height 331
click at [678, 189] on div "Total Tickets: 🎟️ 34 Where in the Mishnah do the Chachamim use a method similar…" at bounding box center [558, 296] width 806 height 331
click at [454, 279] on button "Berachos – Measuring the size of a kos for kiddush" at bounding box center [558, 272] width 777 height 35
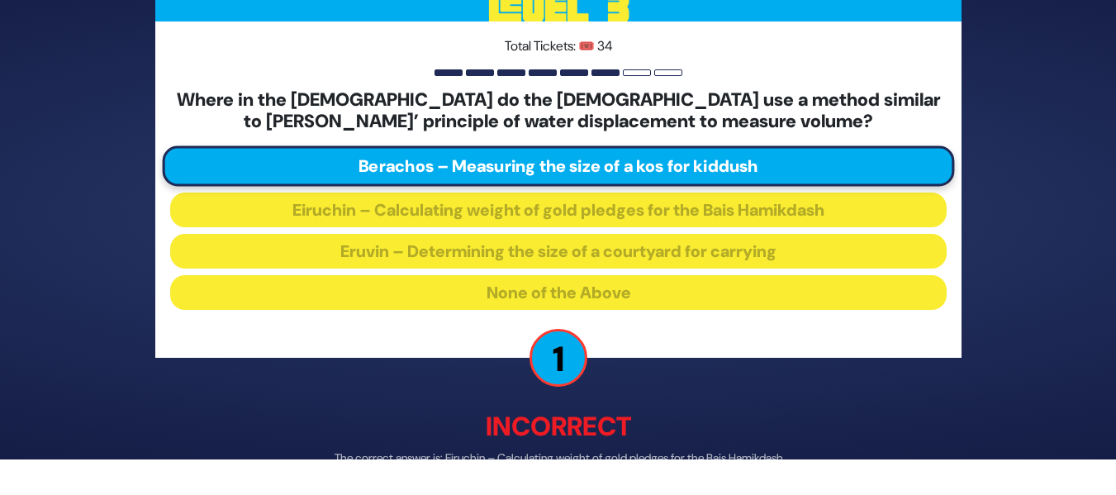
scroll to position [95, 0]
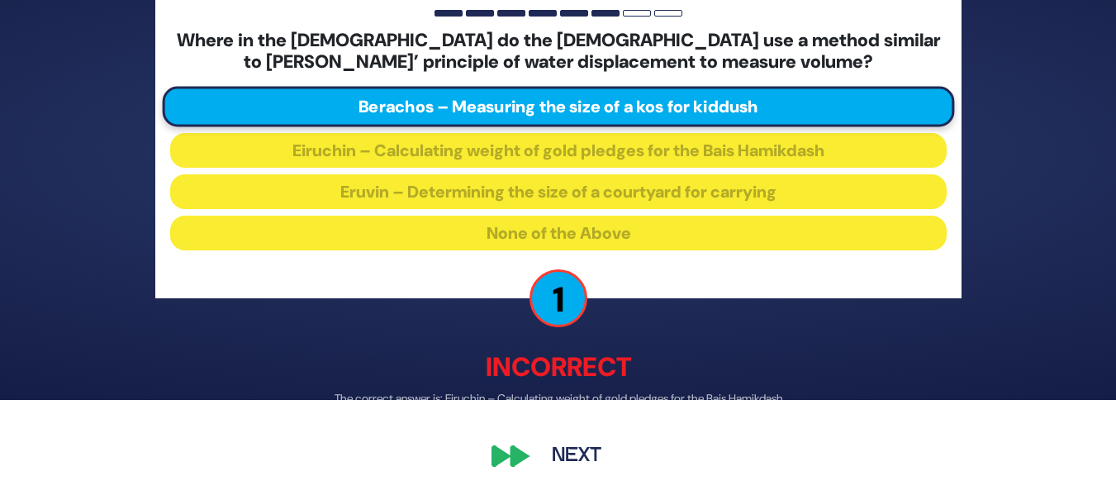
click at [590, 469] on button "Next" at bounding box center [577, 456] width 96 height 38
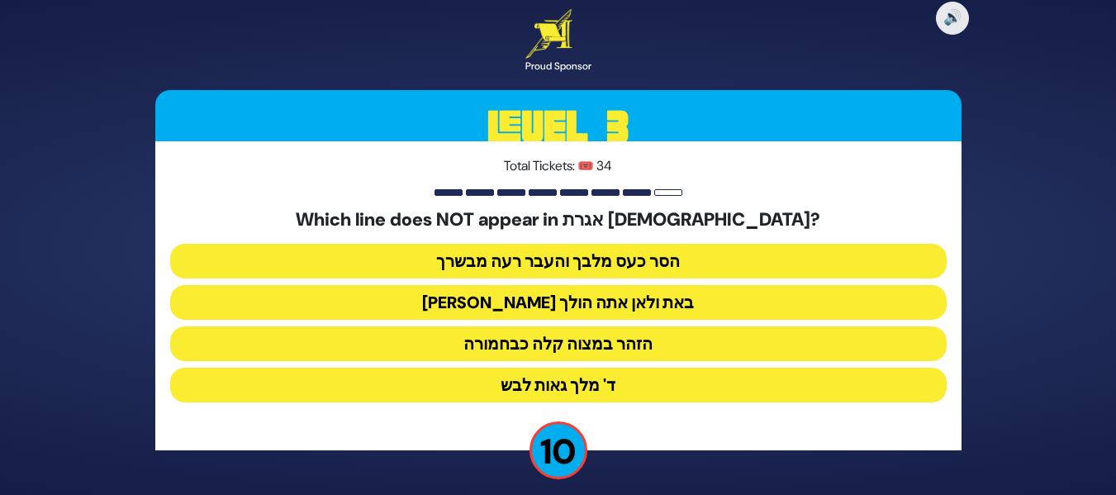
click at [582, 307] on button "מאין באת ולאן אתה הולך" at bounding box center [558, 302] width 777 height 35
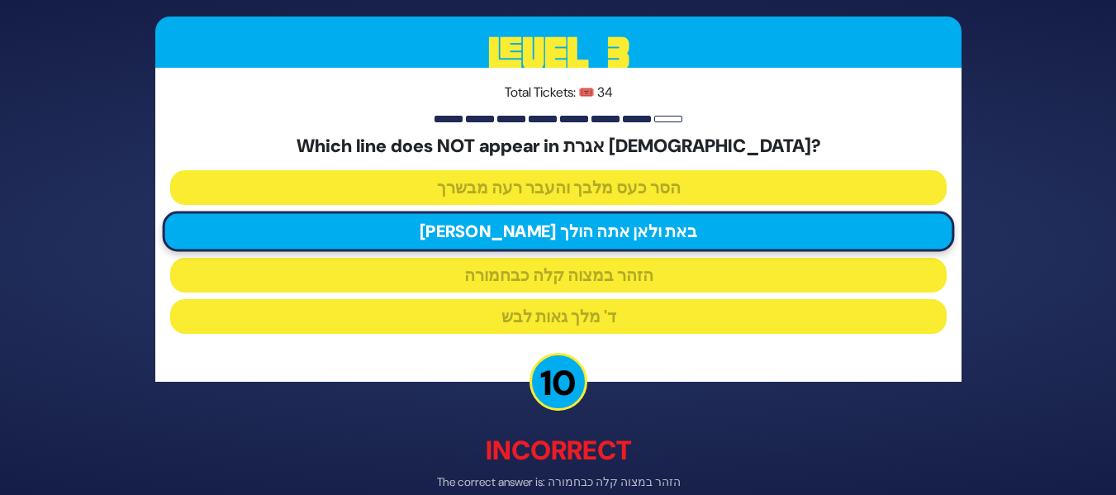
scroll to position [84, 0]
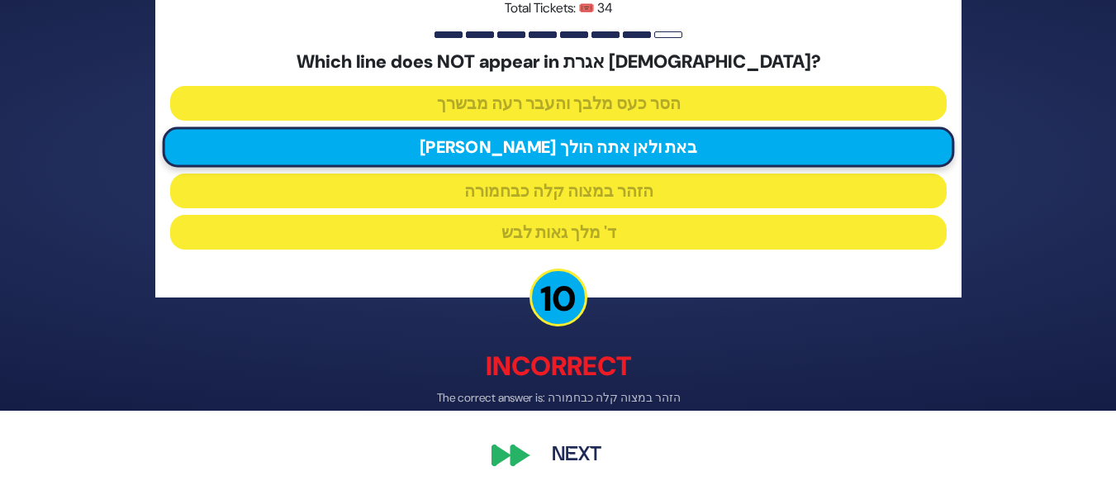
click at [568, 450] on button "Next" at bounding box center [577, 456] width 96 height 38
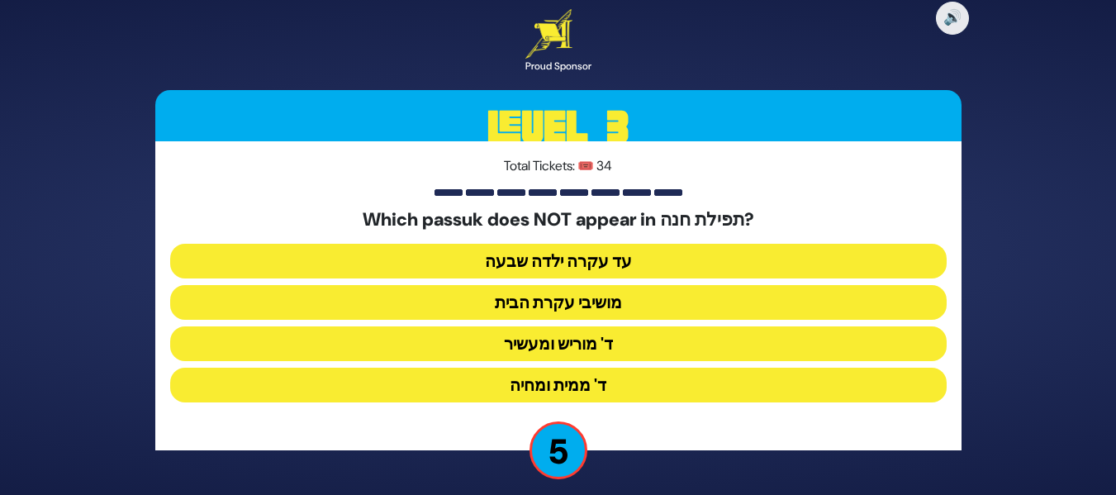
click at [565, 307] on button "מושיבי עקרת הבית" at bounding box center [558, 302] width 777 height 35
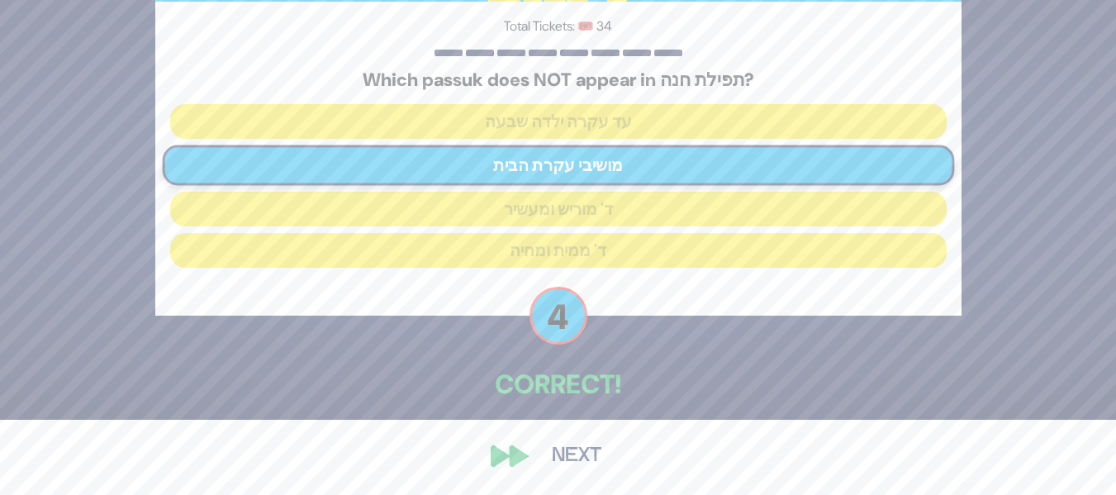
scroll to position [52, 0]
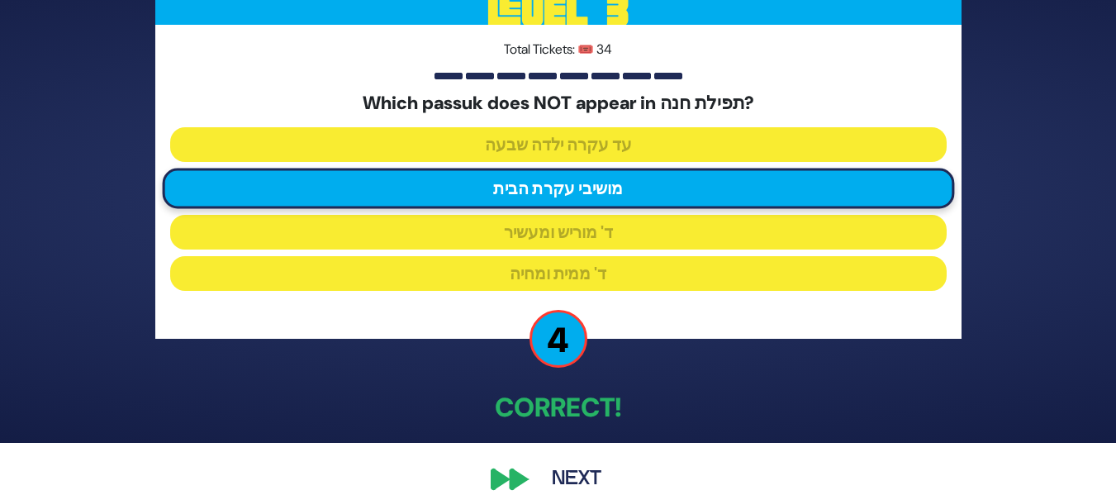
click at [555, 476] on button "Next" at bounding box center [577, 479] width 96 height 38
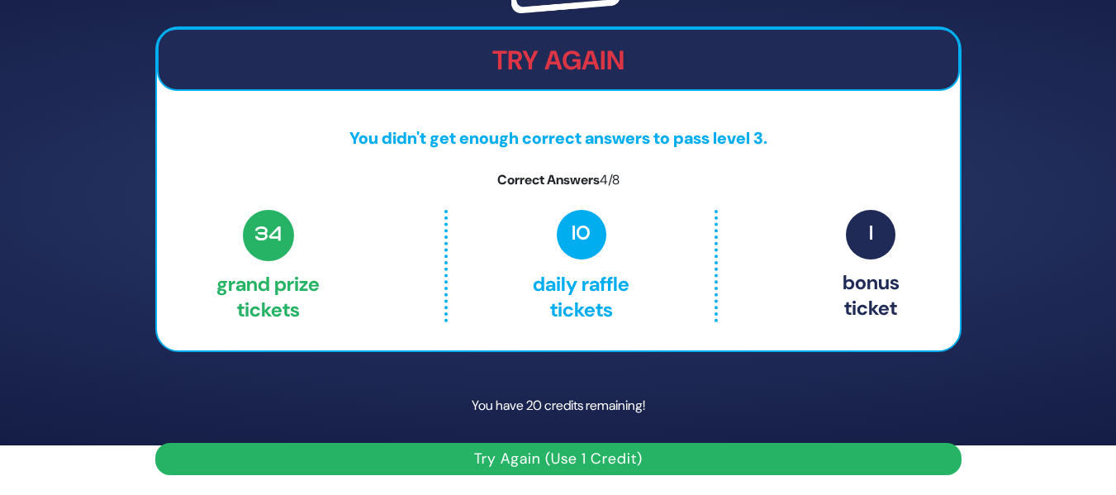
scroll to position [37, 0]
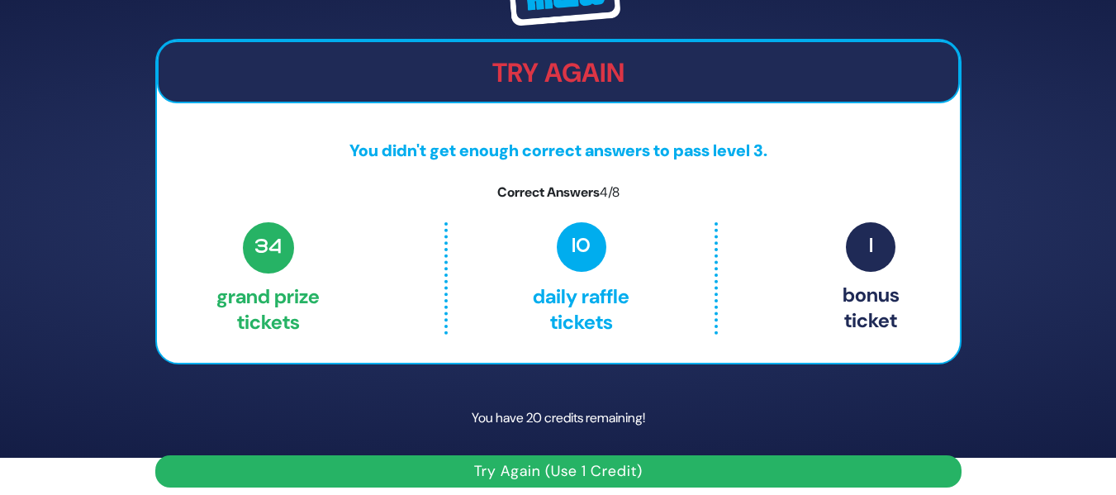
click at [582, 469] on button "Try Again (Use 1 Credit)" at bounding box center [558, 471] width 806 height 32
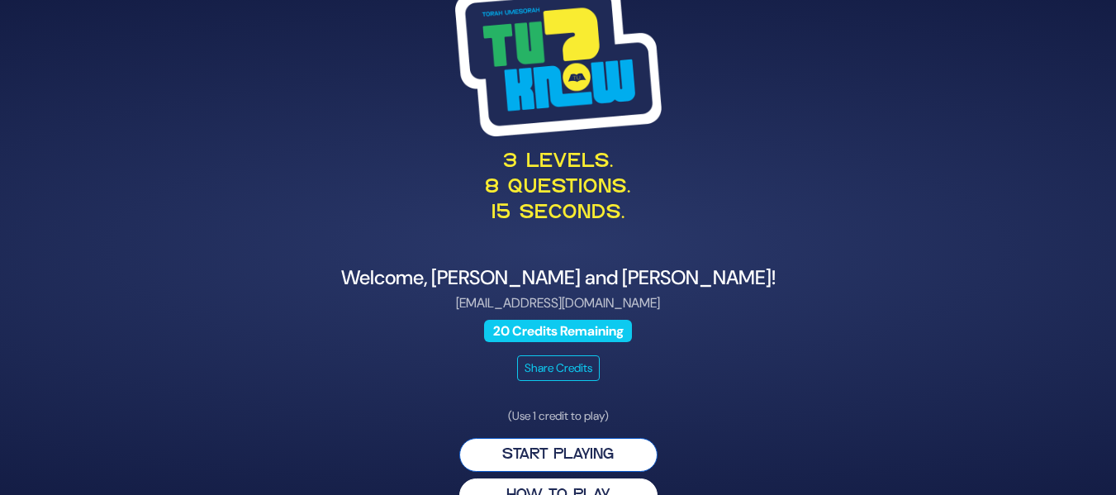
click at [502, 459] on button "Start Playing" at bounding box center [558, 455] width 198 height 34
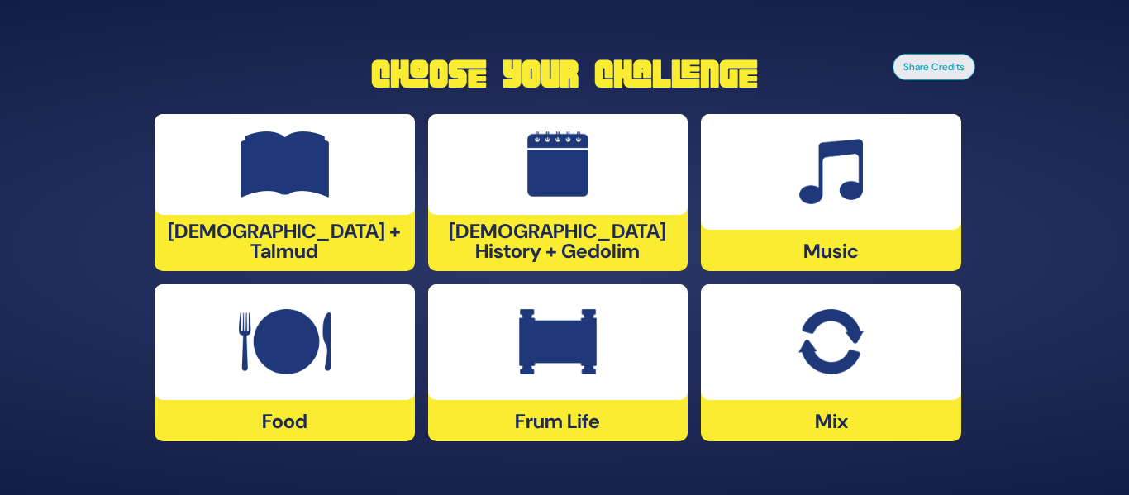
click at [519, 375] on div at bounding box center [558, 342] width 260 height 116
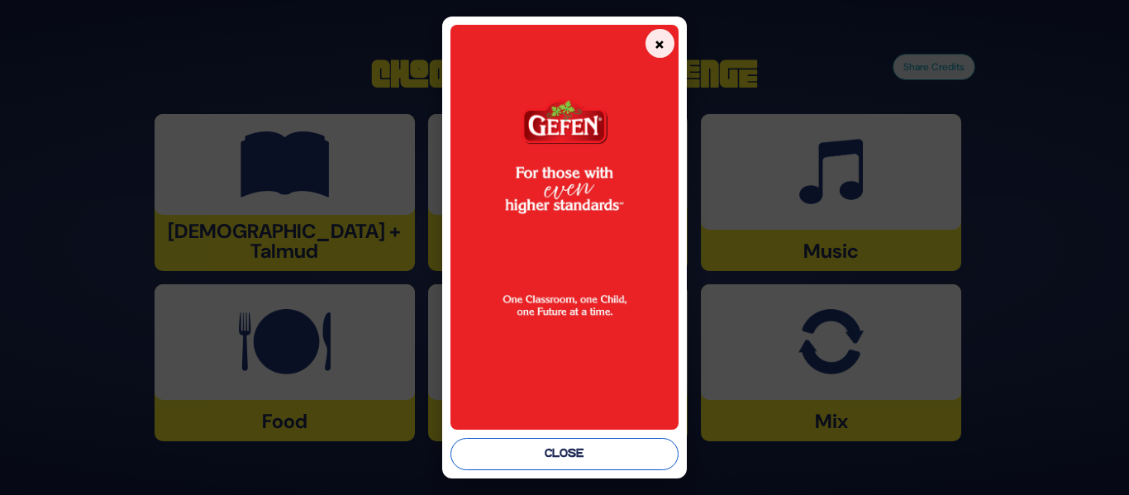
click at [533, 460] on button "Close" at bounding box center [563, 454] width 227 height 32
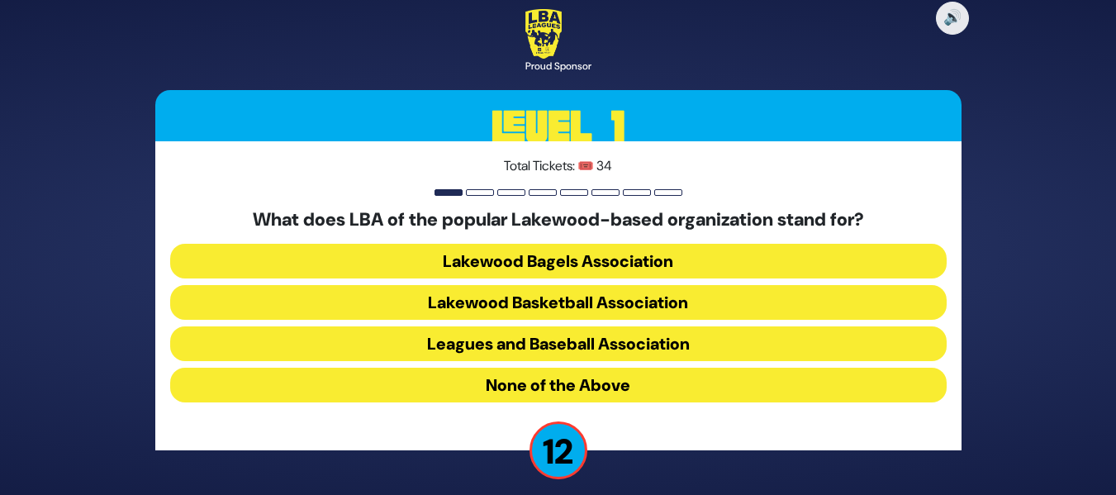
click at [635, 312] on button "Lakewood Basketball Association" at bounding box center [558, 302] width 777 height 35
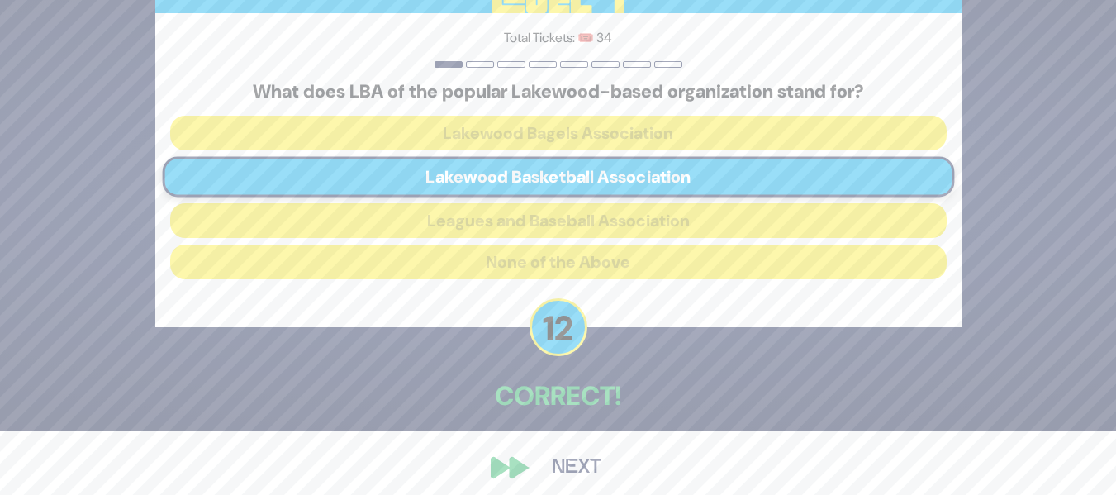
scroll to position [75, 0]
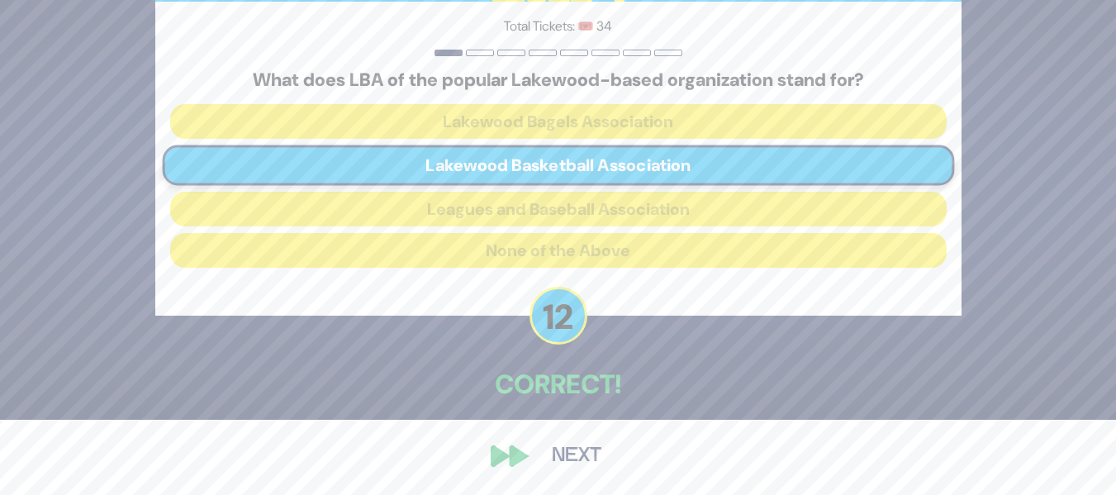
click at [549, 446] on button "Next" at bounding box center [577, 456] width 96 height 38
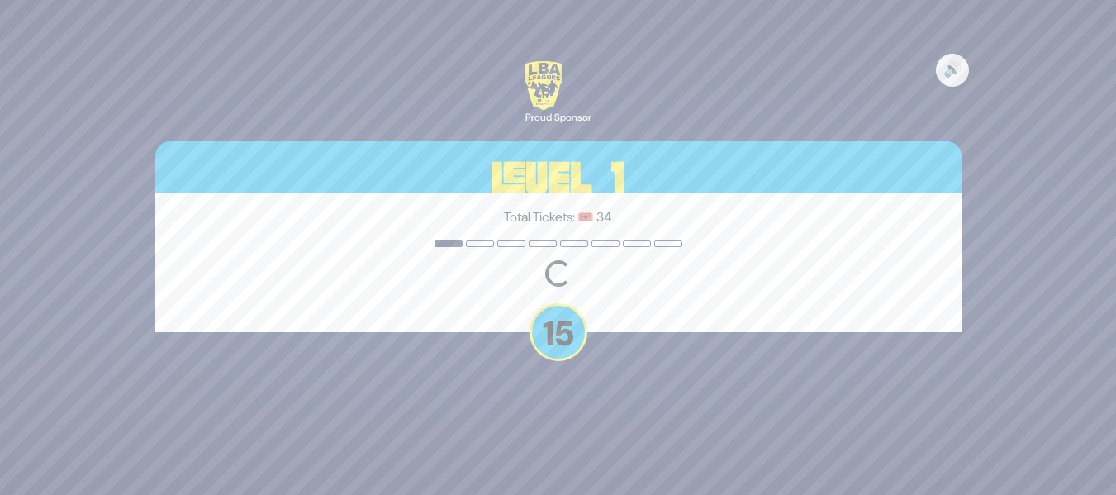
scroll to position [0, 0]
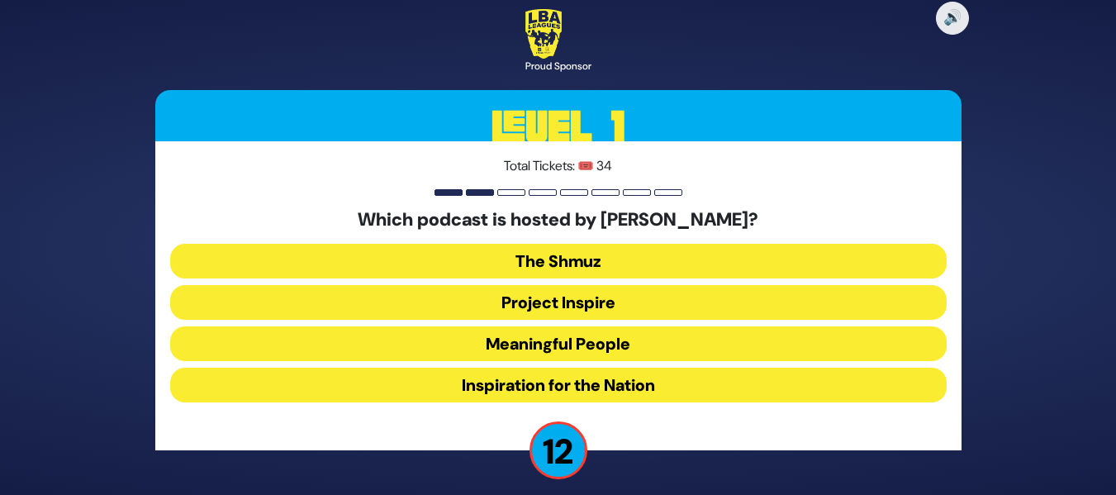
click at [606, 344] on button "Meaningful People" at bounding box center [558, 343] width 777 height 35
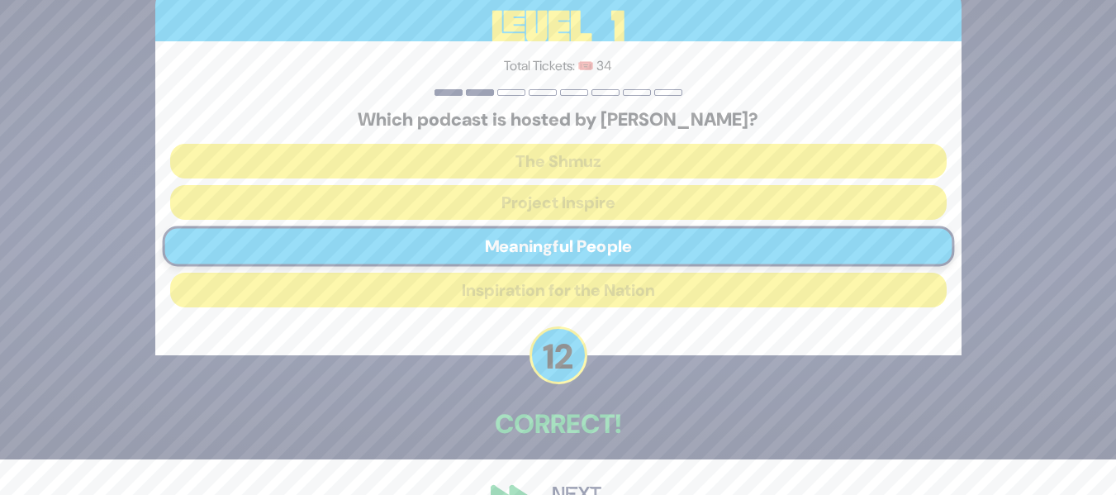
scroll to position [66, 0]
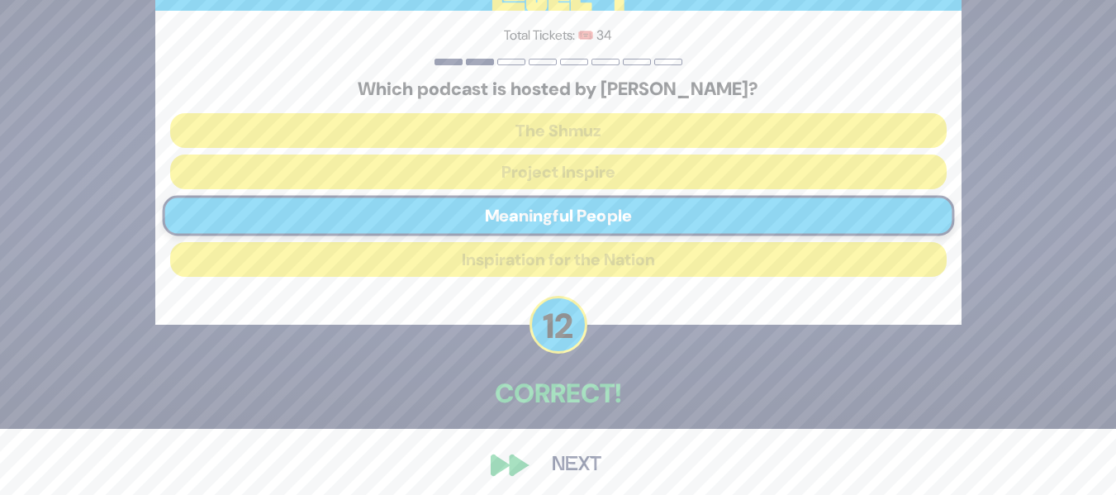
click at [586, 465] on button "Next" at bounding box center [577, 465] width 96 height 38
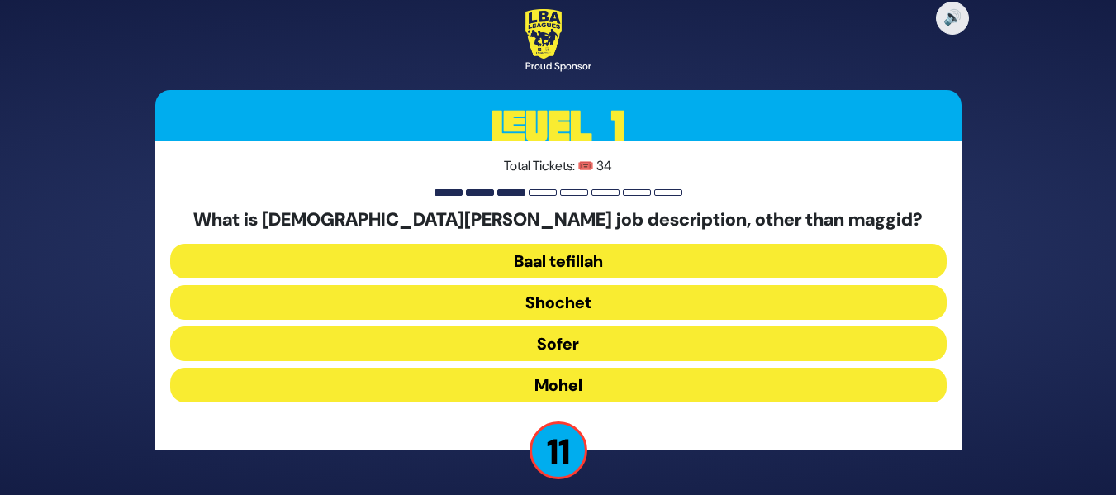
click at [603, 385] on button "Mohel" at bounding box center [558, 385] width 777 height 35
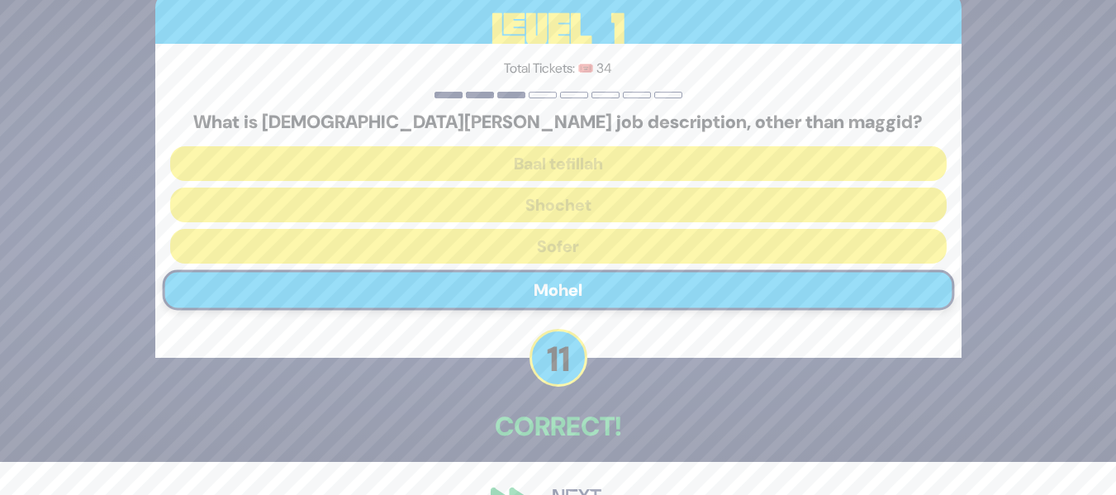
scroll to position [75, 0]
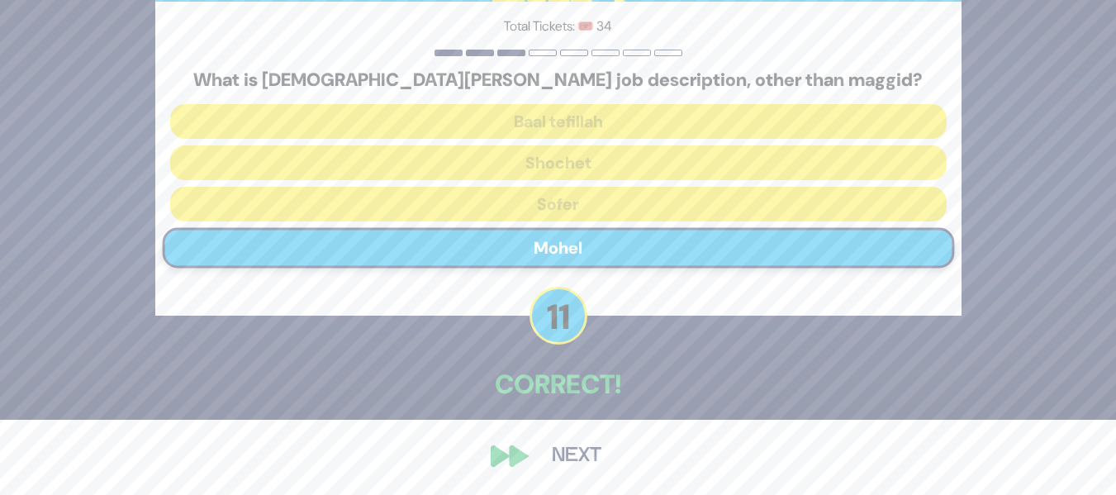
click at [562, 459] on button "Next" at bounding box center [577, 456] width 96 height 38
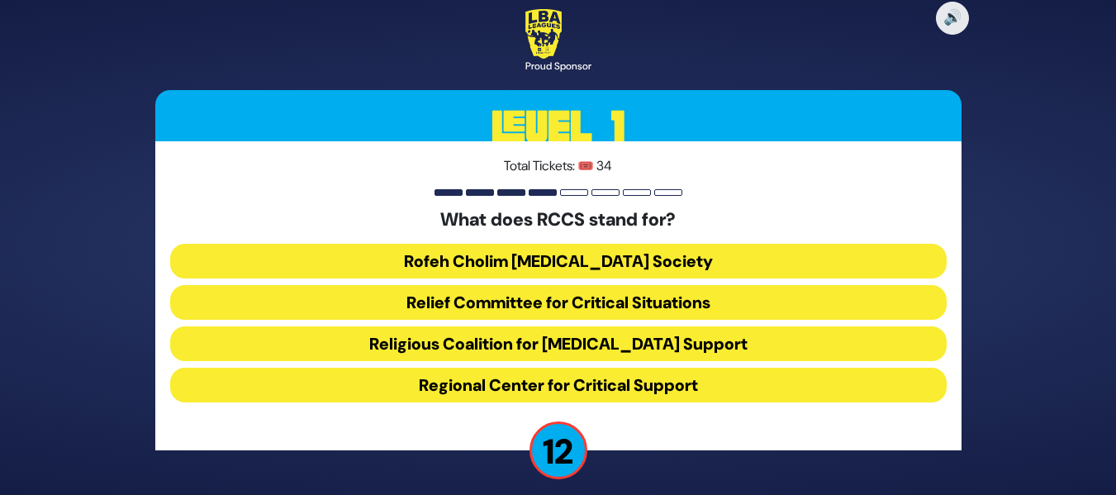
click at [637, 258] on button "Rofeh Cholim [MEDICAL_DATA] Society" at bounding box center [558, 261] width 777 height 35
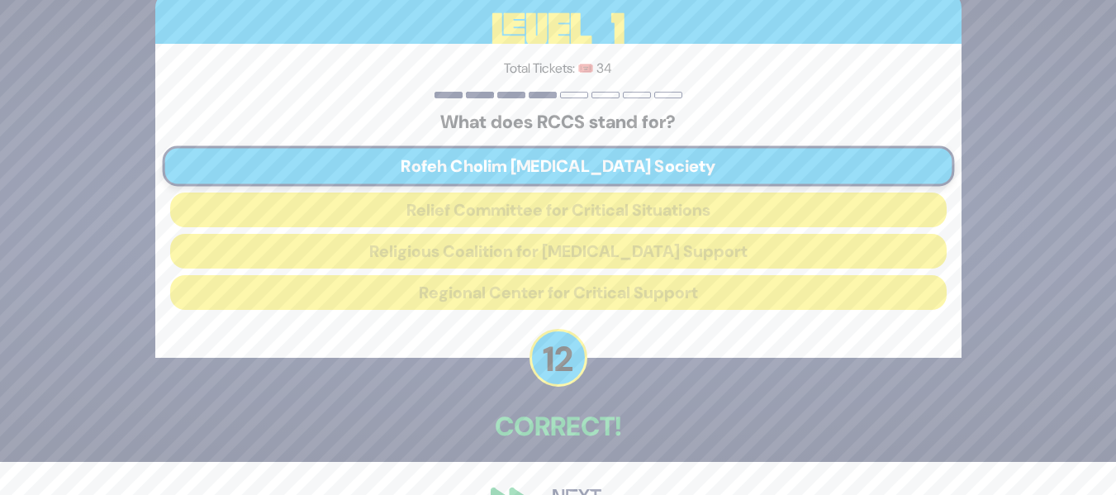
scroll to position [66, 0]
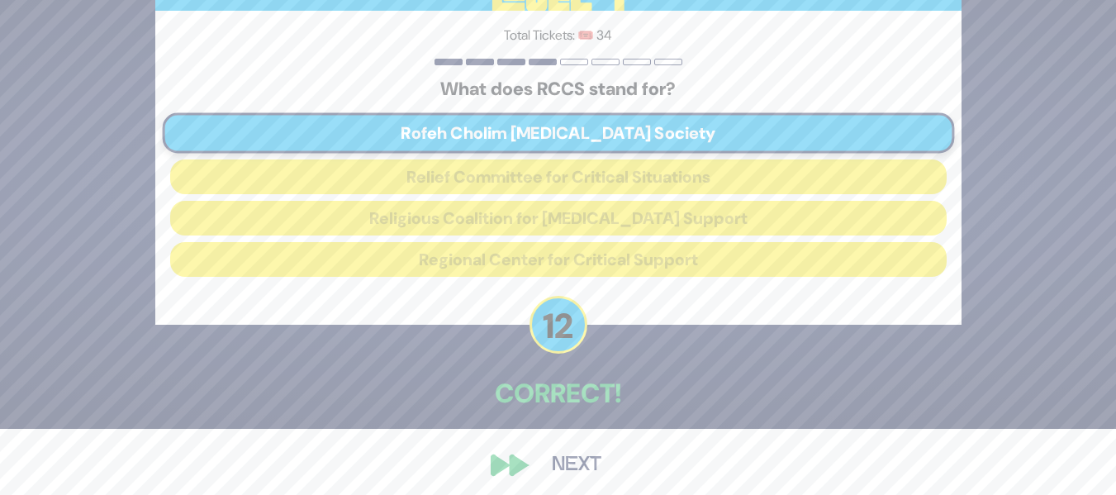
click at [550, 464] on button "Next" at bounding box center [577, 465] width 96 height 38
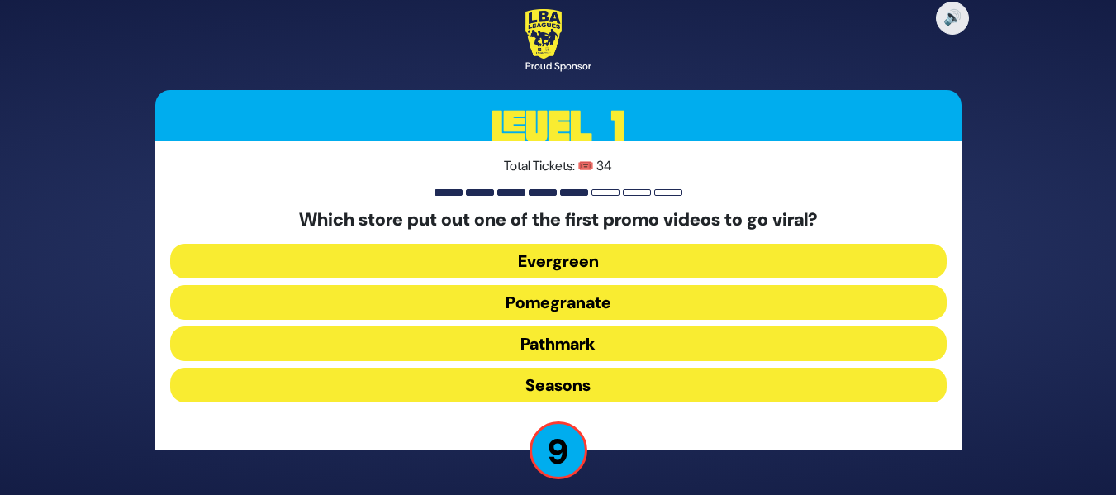
click at [658, 312] on button "Pomegranate" at bounding box center [558, 302] width 777 height 35
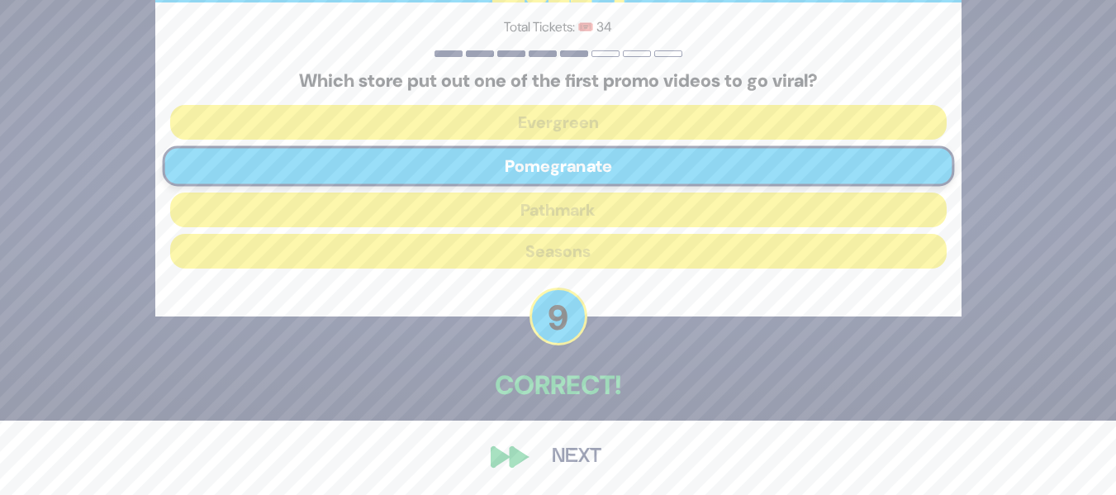
scroll to position [75, 0]
click at [559, 450] on button "Next" at bounding box center [577, 456] width 96 height 38
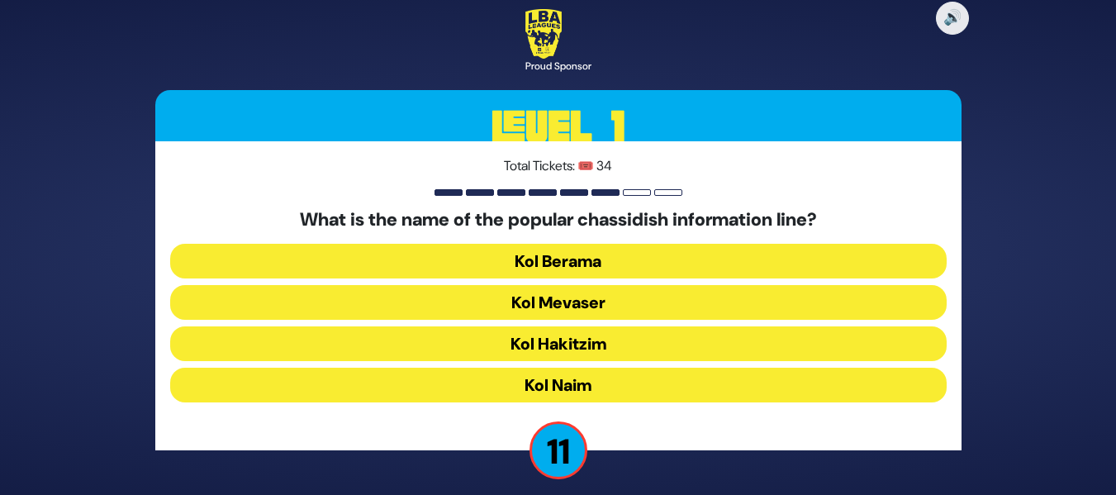
click at [635, 309] on button "Kol Mevaser" at bounding box center [558, 302] width 777 height 35
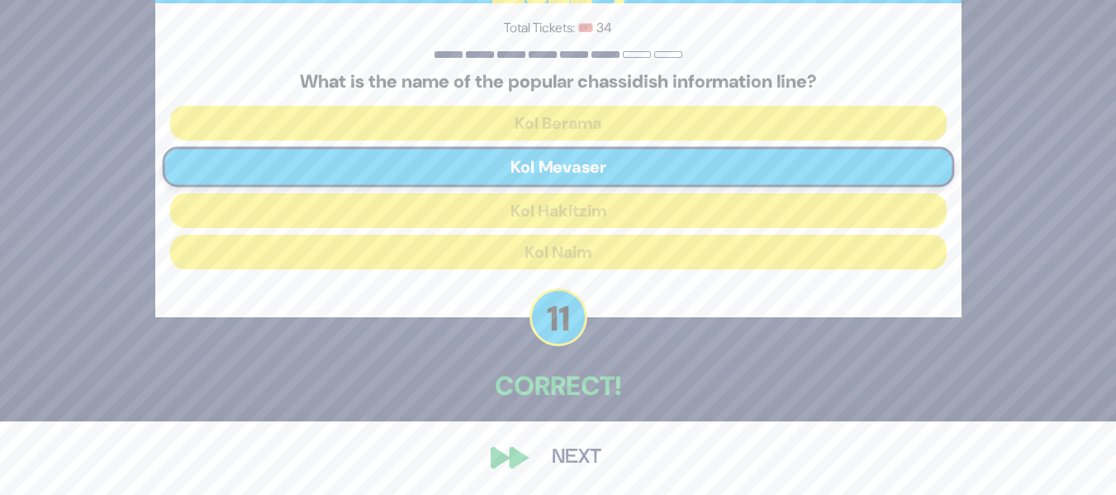
scroll to position [75, 0]
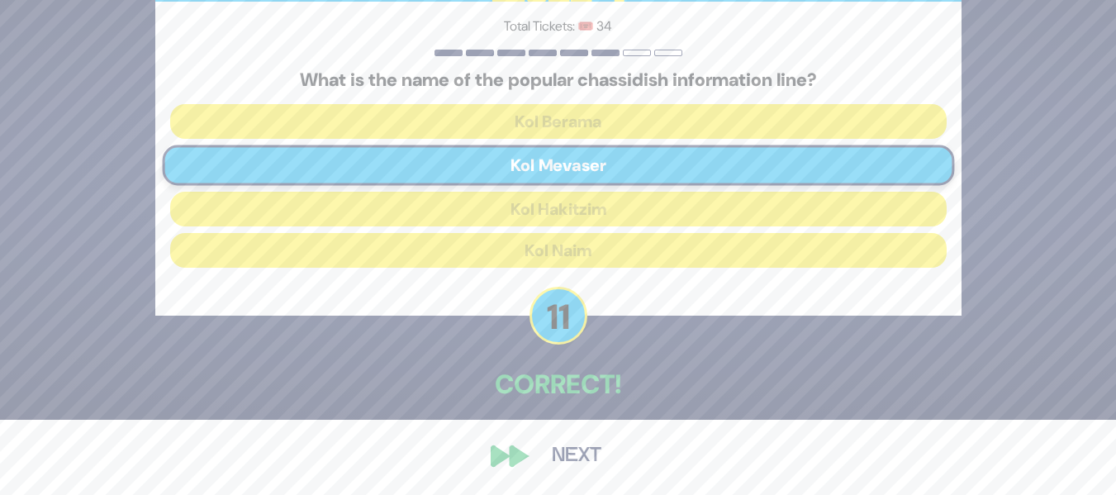
click at [564, 441] on button "Next" at bounding box center [577, 456] width 96 height 38
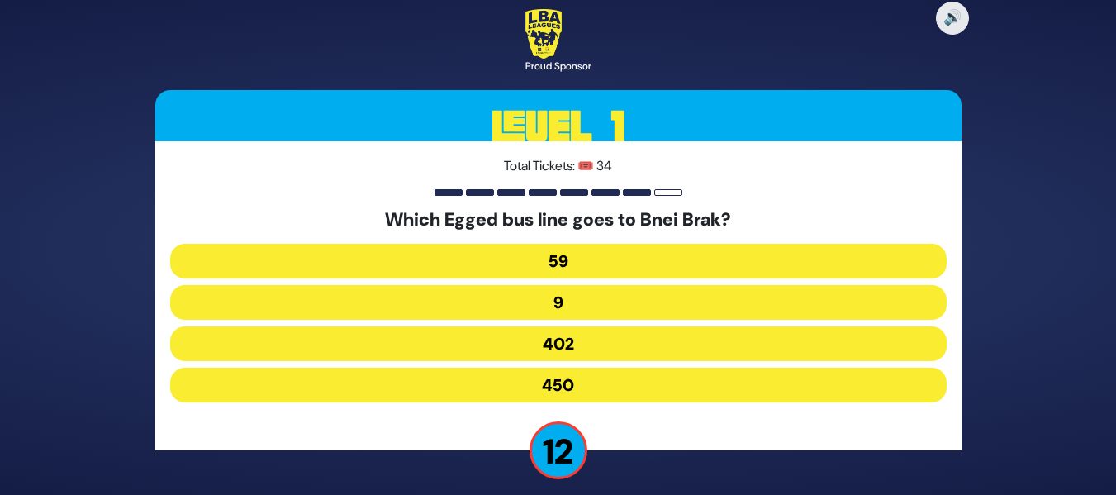
click at [606, 349] on button "402" at bounding box center [558, 343] width 777 height 35
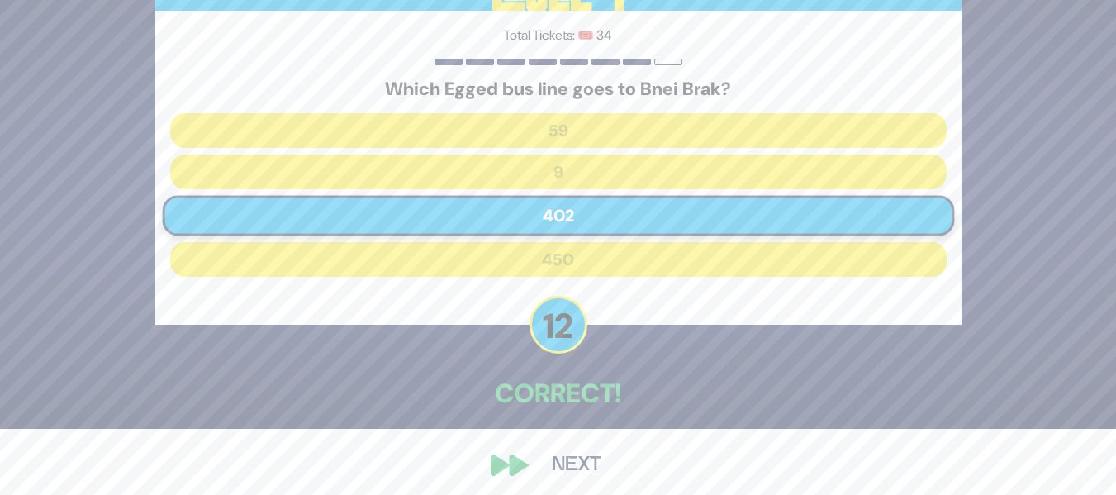
scroll to position [75, 0]
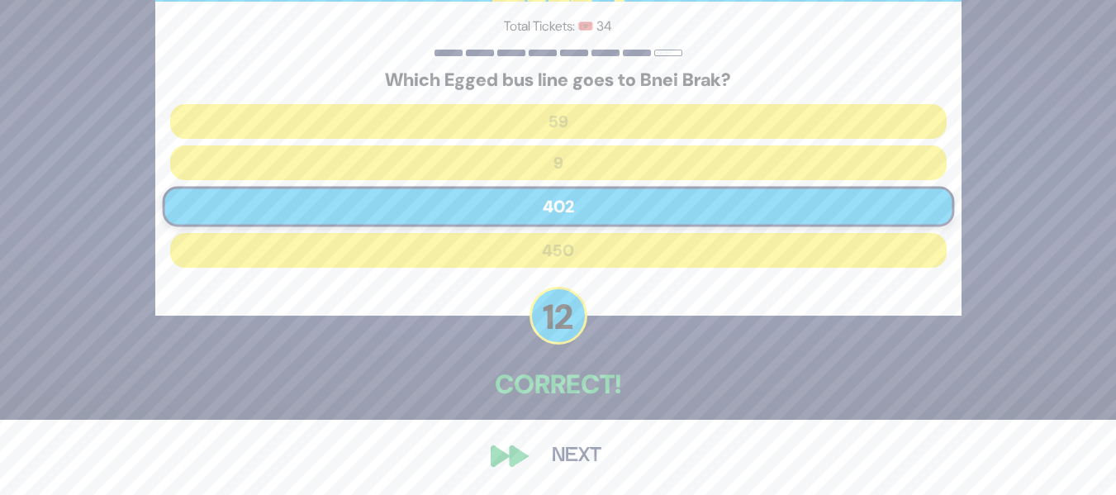
click at [551, 451] on button "Next" at bounding box center [577, 456] width 96 height 38
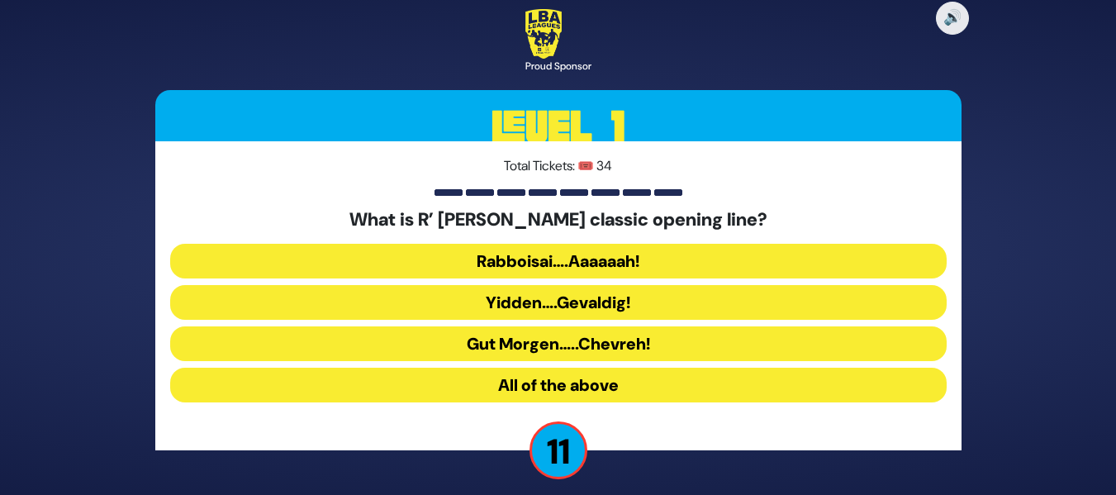
click at [625, 257] on button "Rabboisai….Aaaaaah!" at bounding box center [558, 261] width 777 height 35
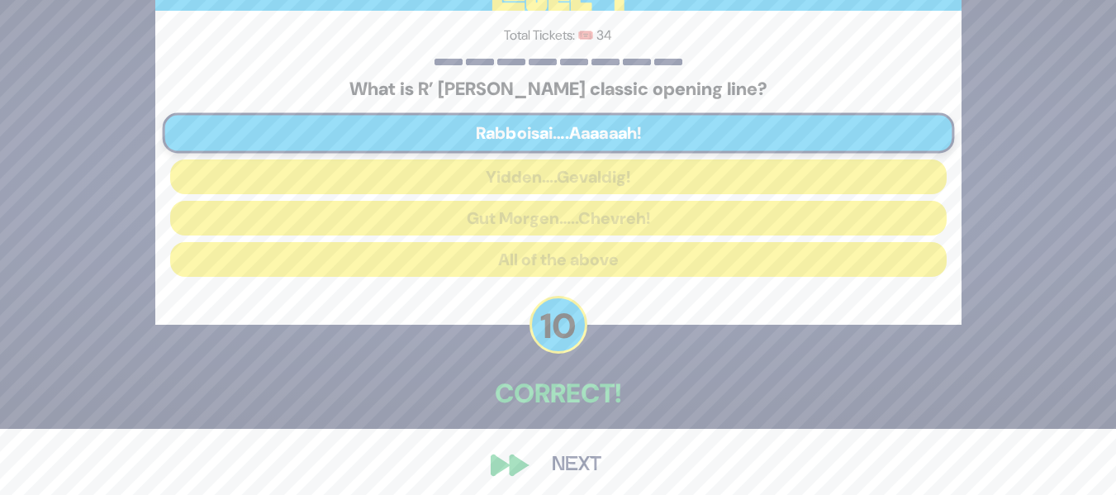
scroll to position [75, 0]
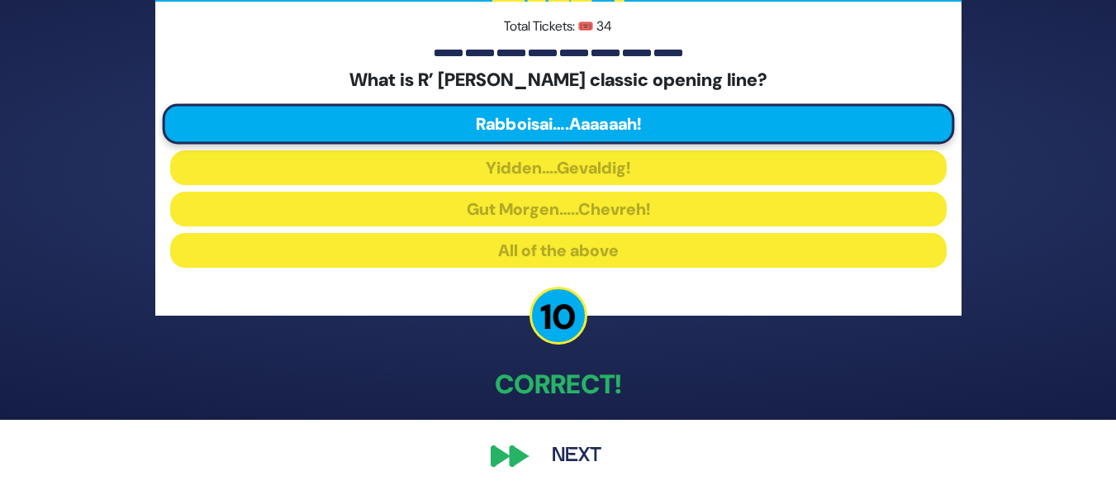
click at [557, 459] on button "Next" at bounding box center [577, 456] width 96 height 38
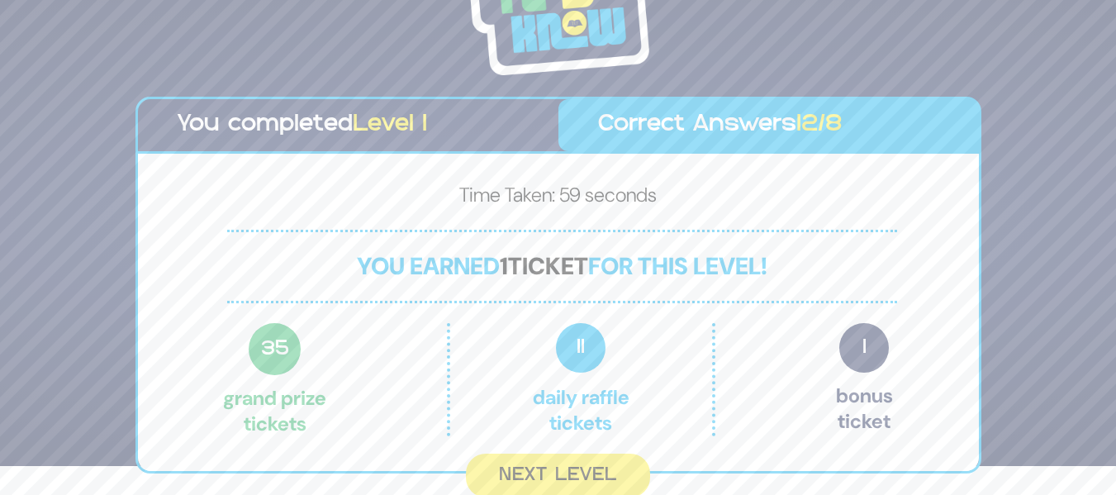
scroll to position [34, 0]
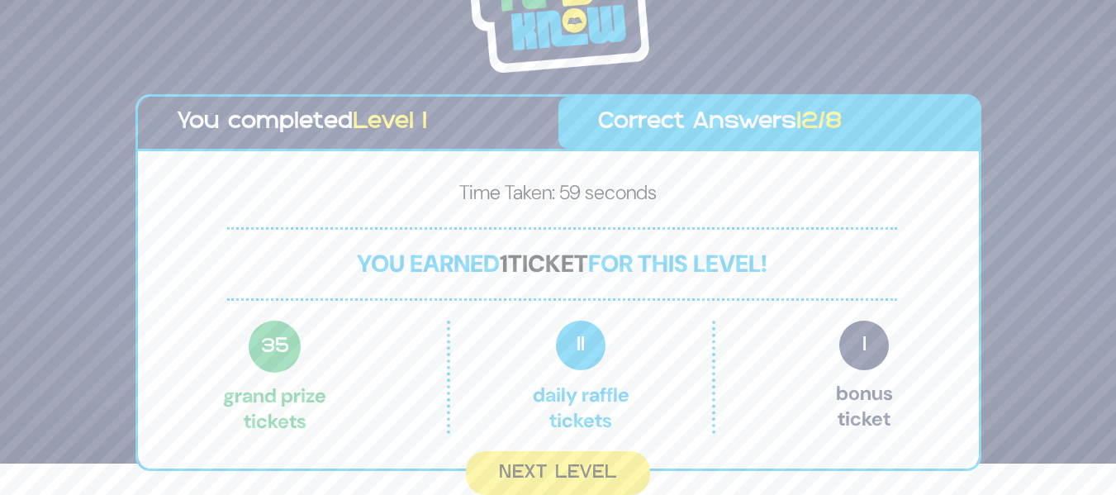
click at [560, 451] on button "Next Level" at bounding box center [558, 473] width 184 height 44
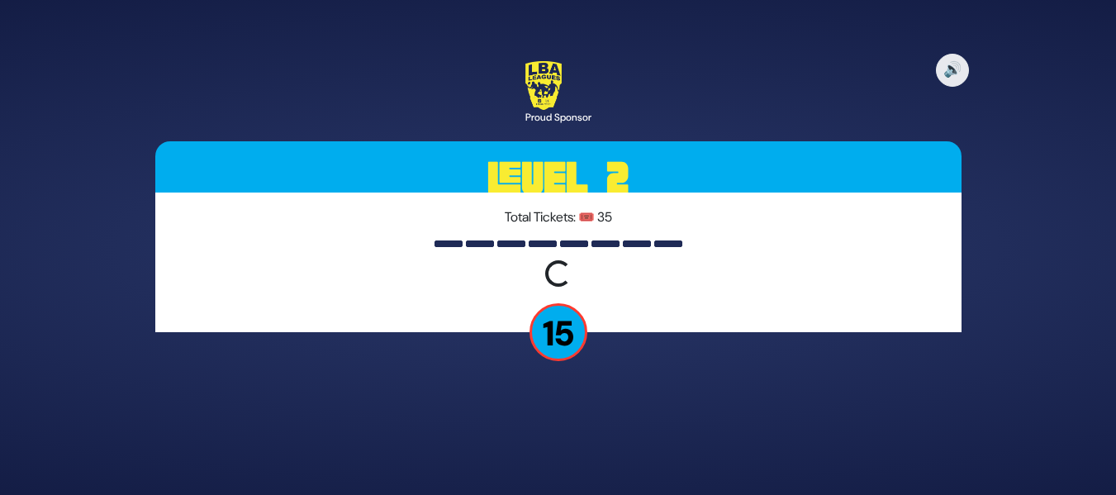
scroll to position [0, 0]
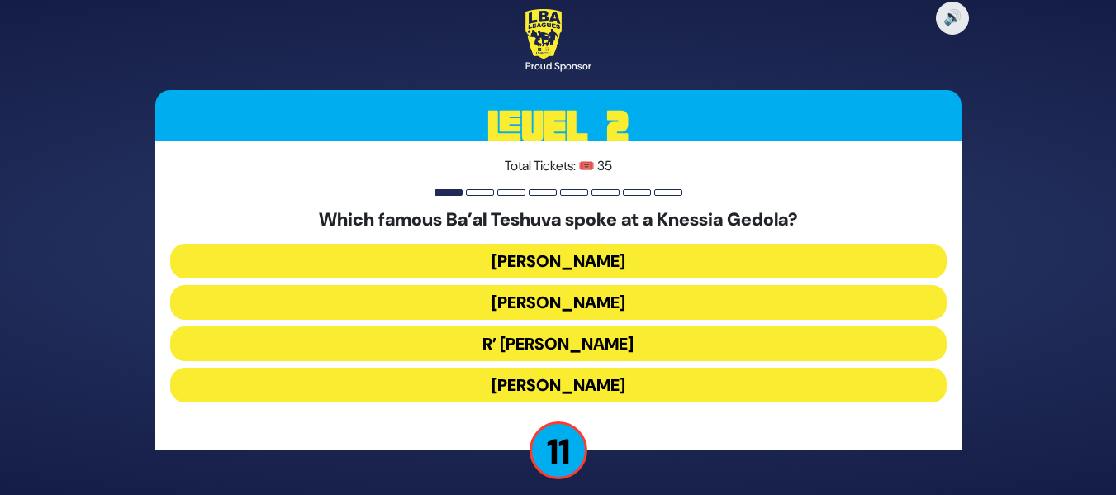
click at [617, 339] on button "R’ Uri Zohar" at bounding box center [558, 343] width 777 height 35
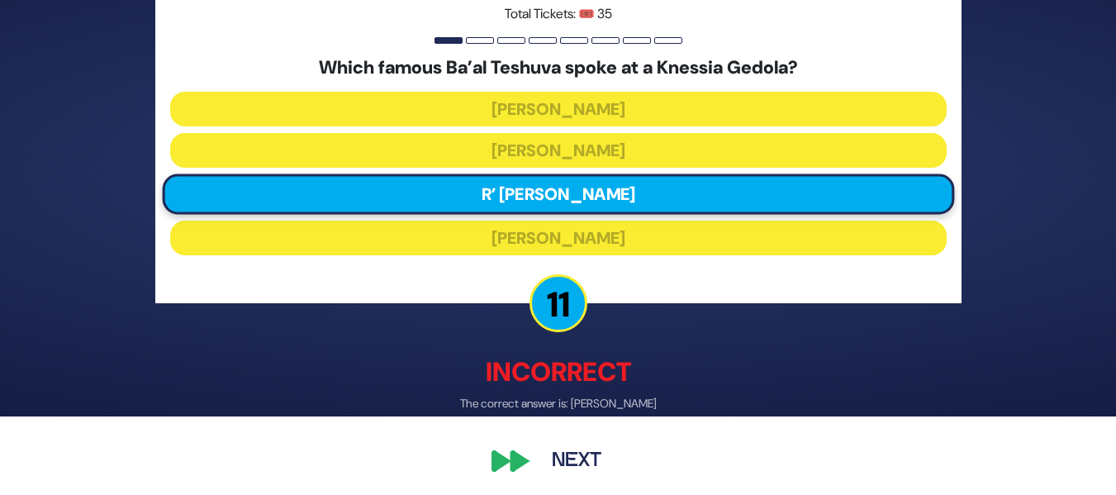
scroll to position [84, 0]
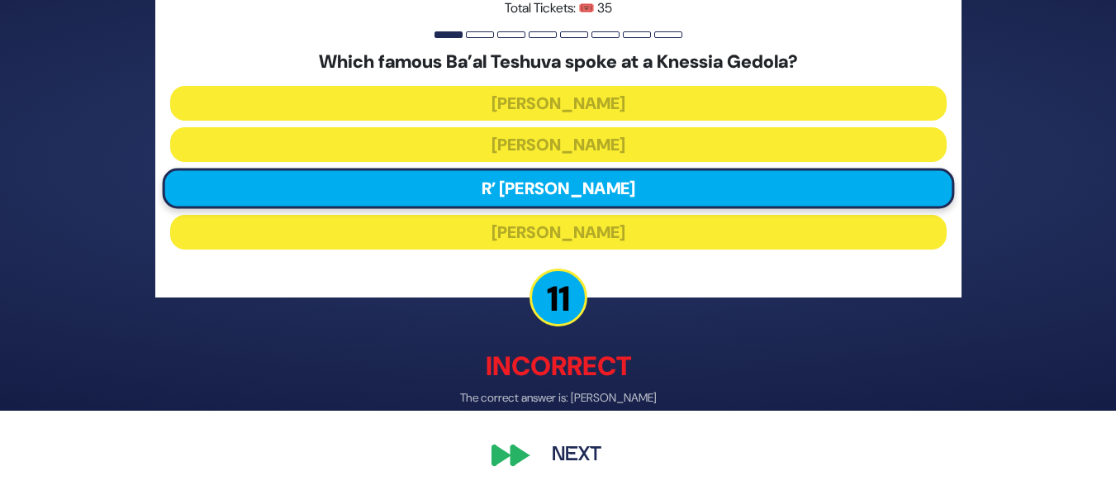
click at [566, 459] on button "Next" at bounding box center [577, 456] width 96 height 38
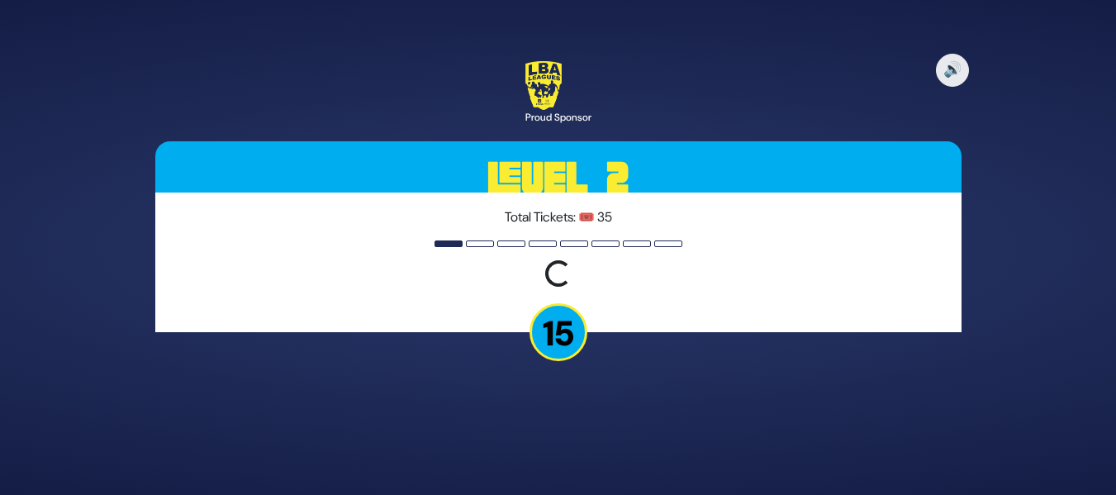
scroll to position [0, 0]
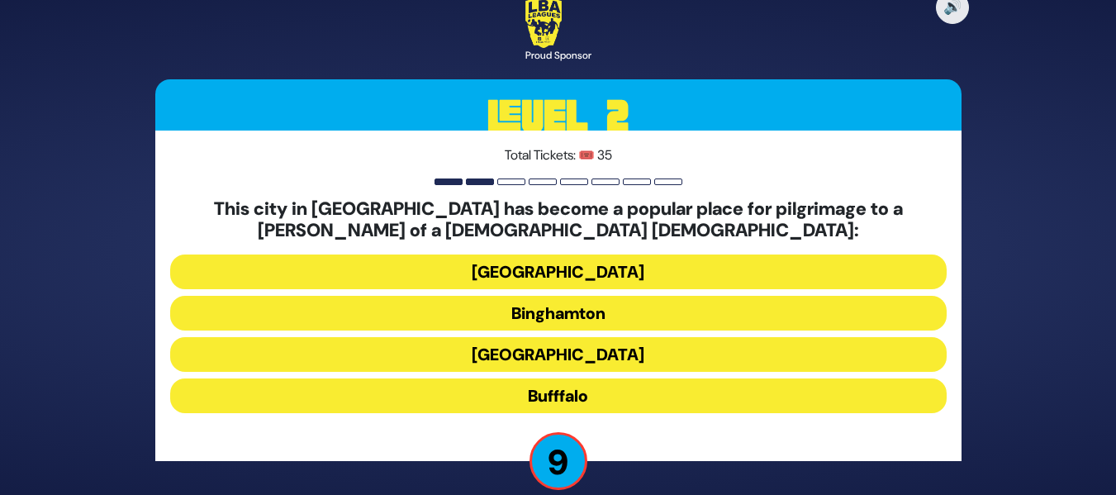
click at [601, 390] on button "Bufffalo" at bounding box center [558, 395] width 777 height 35
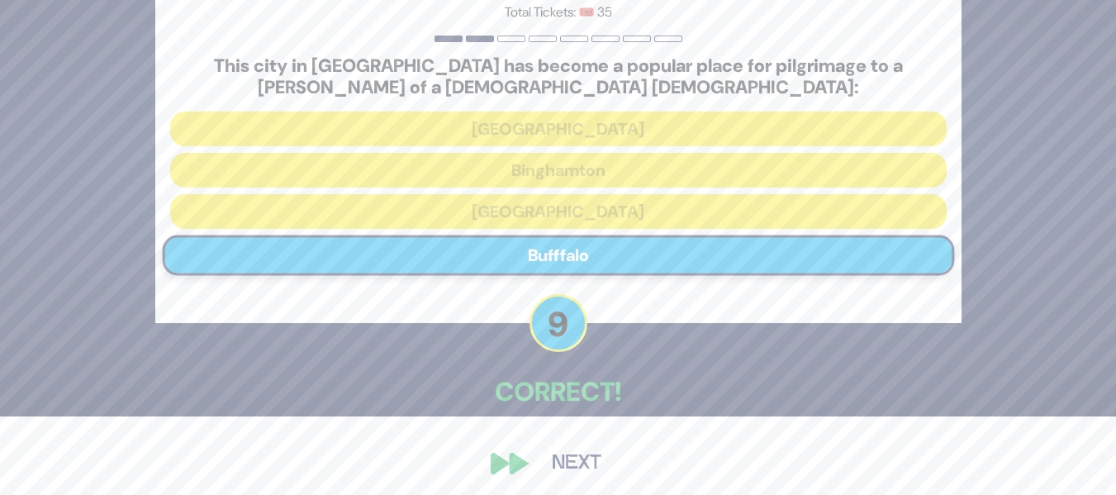
scroll to position [86, 0]
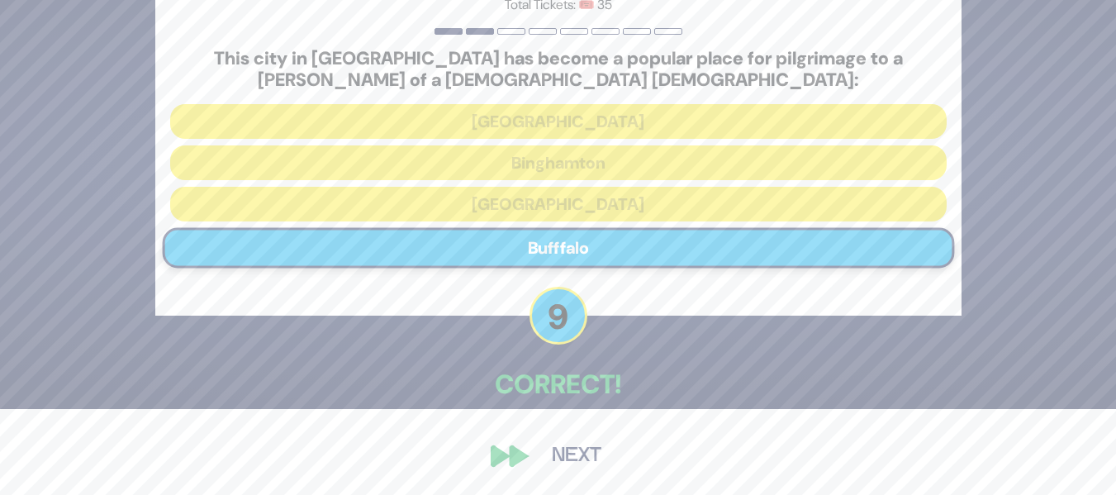
click at [560, 452] on button "Next" at bounding box center [577, 456] width 96 height 38
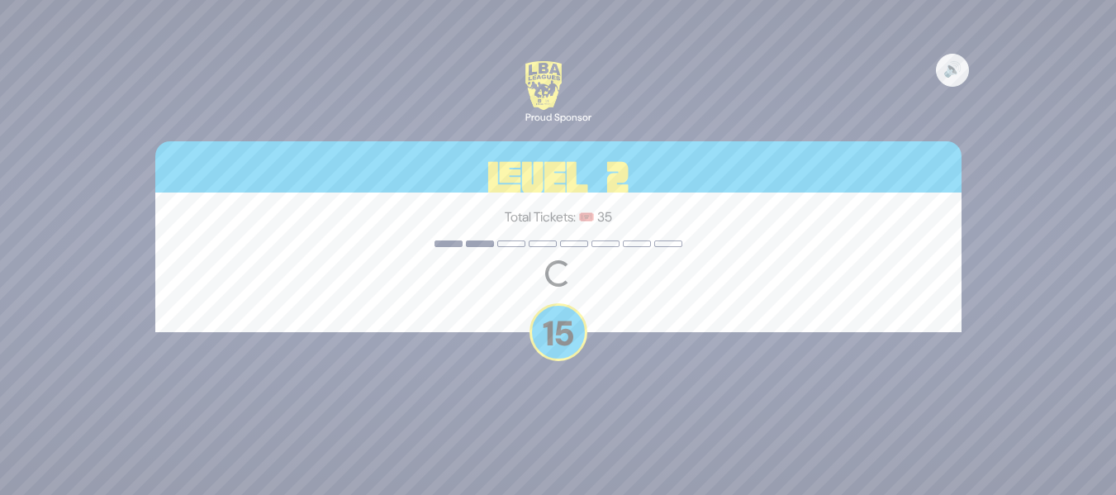
scroll to position [0, 0]
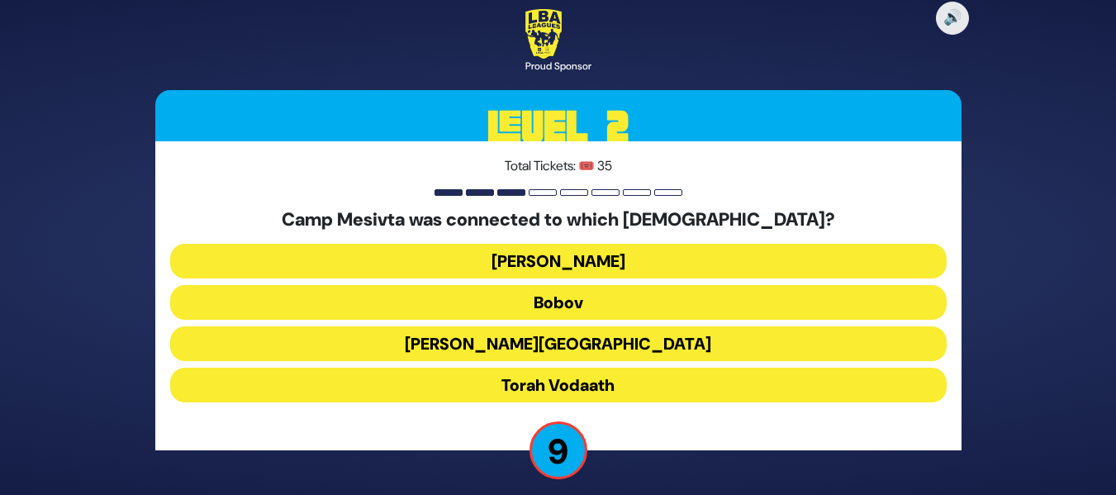
click at [621, 381] on button "Torah Vodaath" at bounding box center [558, 385] width 777 height 35
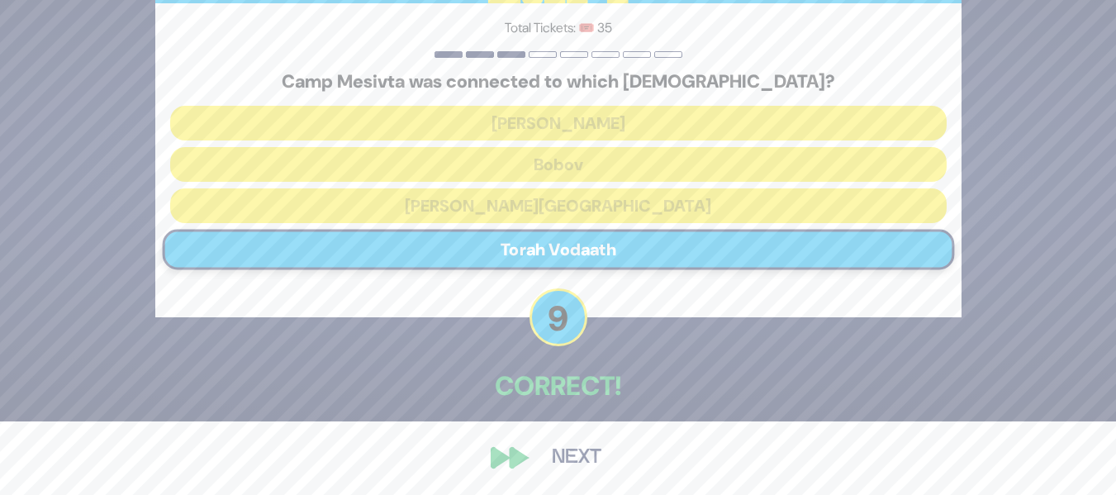
scroll to position [75, 0]
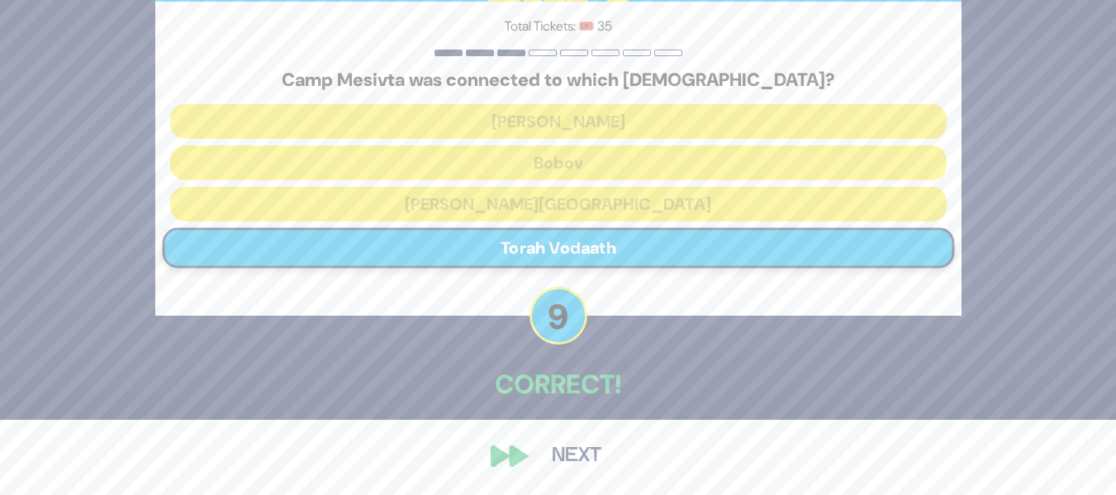
click at [580, 449] on button "Next" at bounding box center [577, 456] width 96 height 38
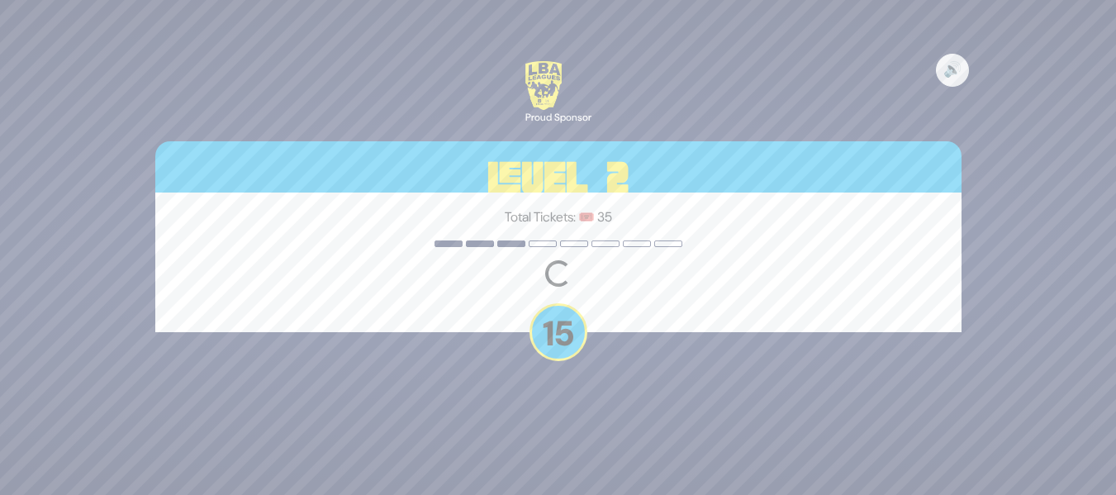
scroll to position [0, 0]
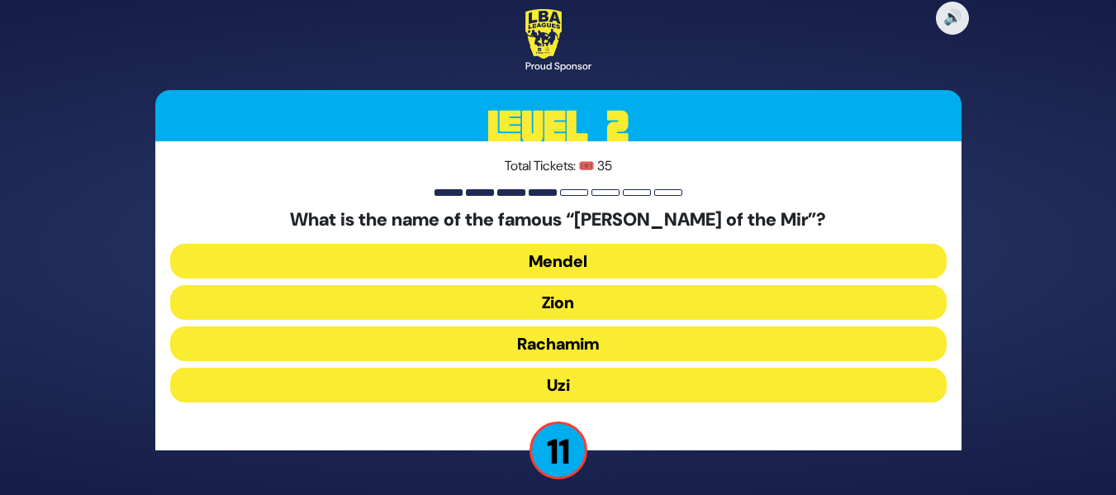
click at [592, 345] on button "Rachamim" at bounding box center [558, 343] width 777 height 35
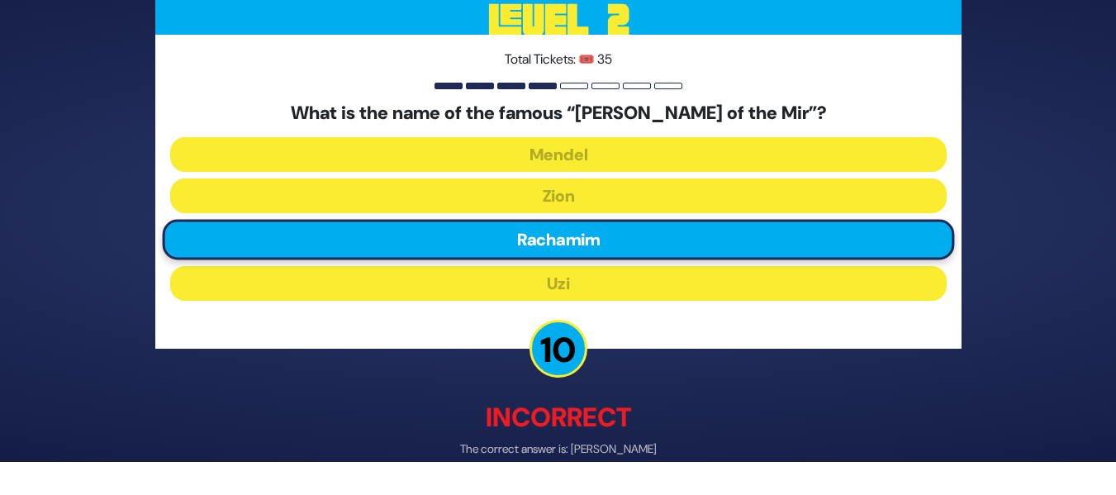
scroll to position [66, 0]
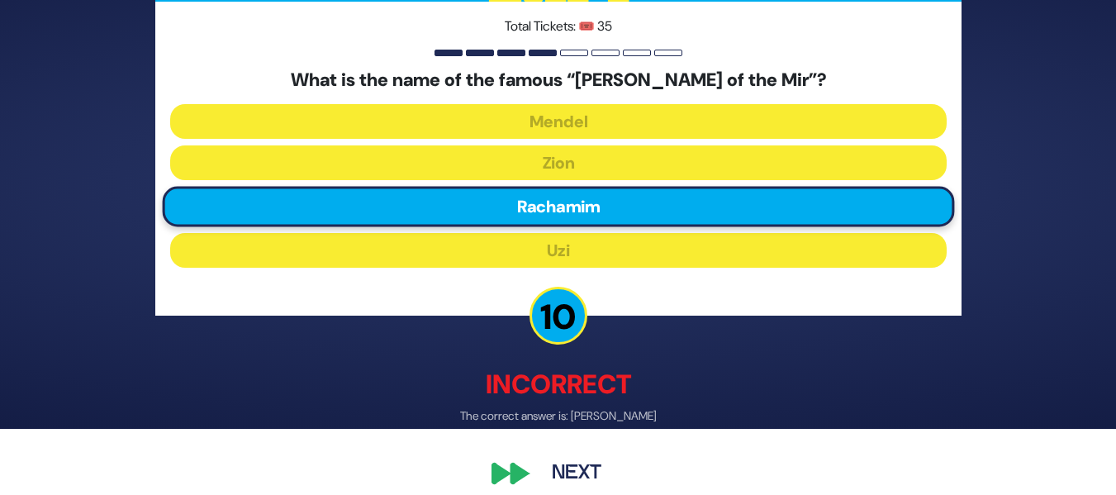
click at [539, 472] on button "Next" at bounding box center [577, 474] width 96 height 38
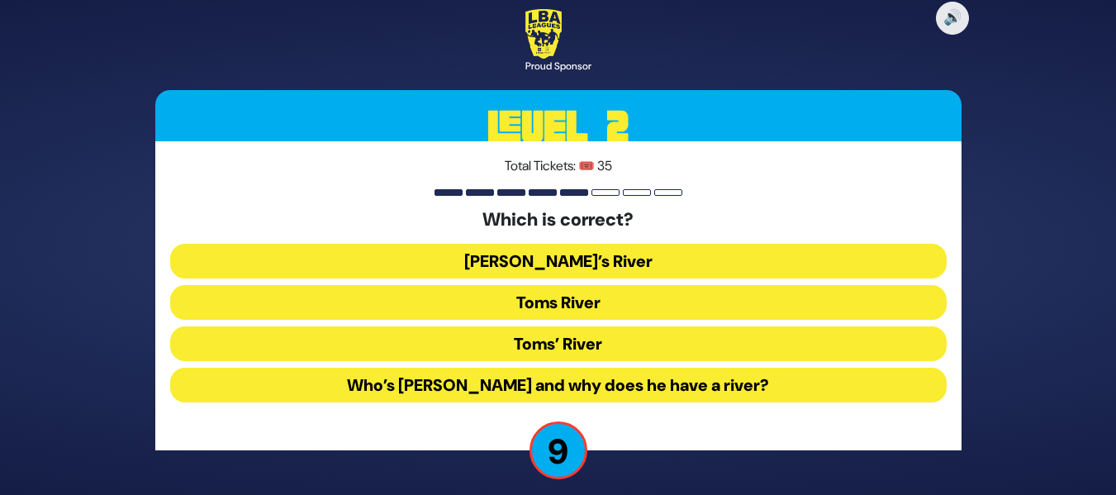
click at [591, 307] on button "Toms River" at bounding box center [558, 302] width 777 height 35
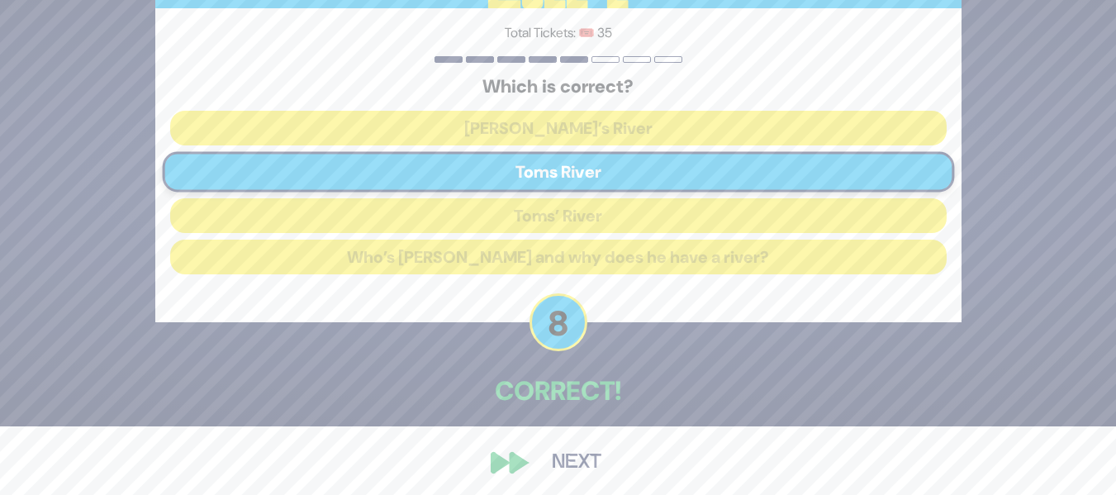
scroll to position [75, 0]
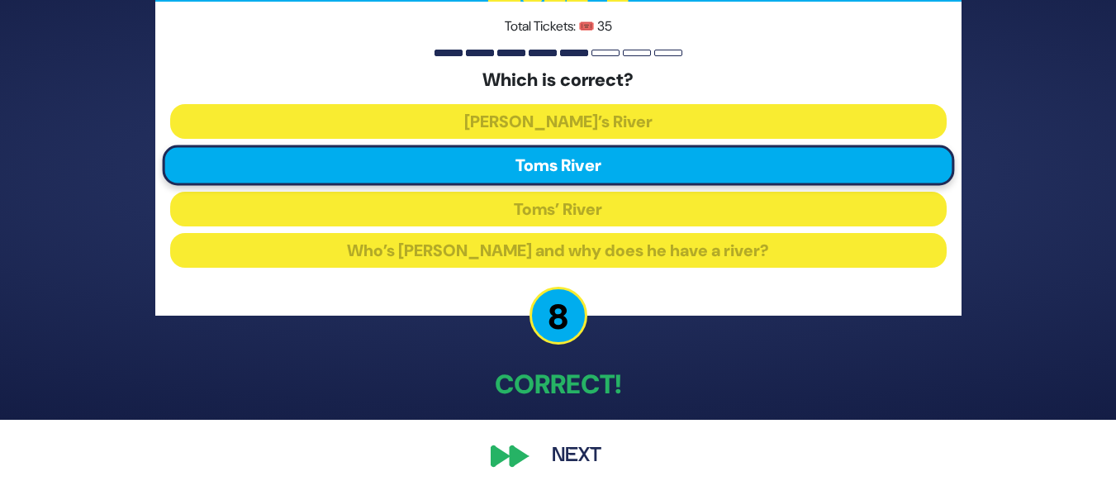
click at [555, 456] on button "Next" at bounding box center [577, 456] width 96 height 38
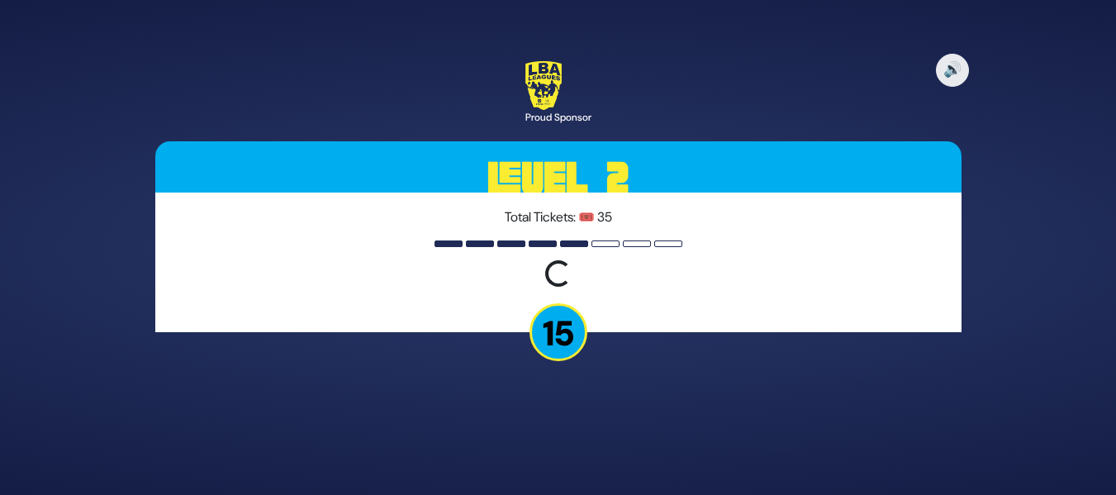
scroll to position [0, 0]
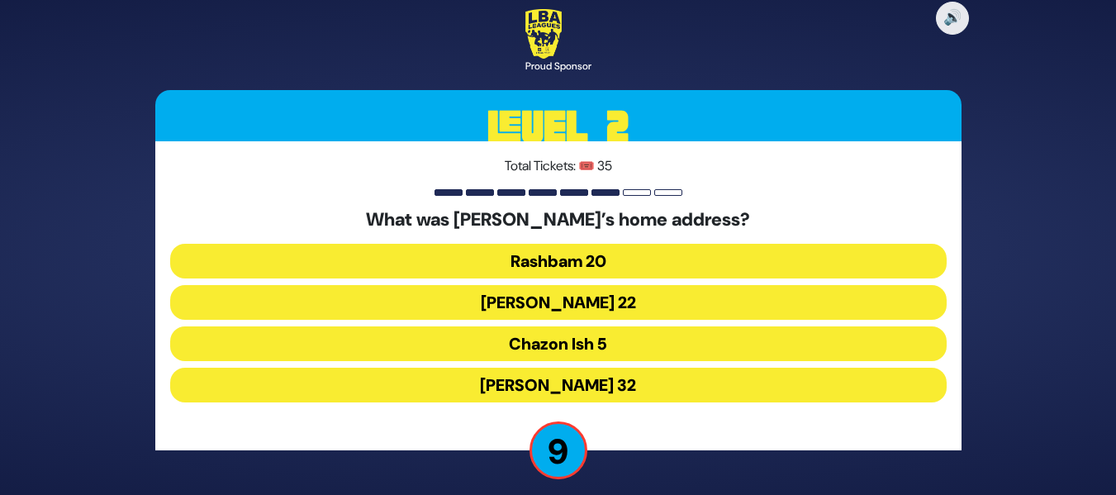
click at [596, 387] on button "Rabbi Akiva 32" at bounding box center [558, 385] width 777 height 35
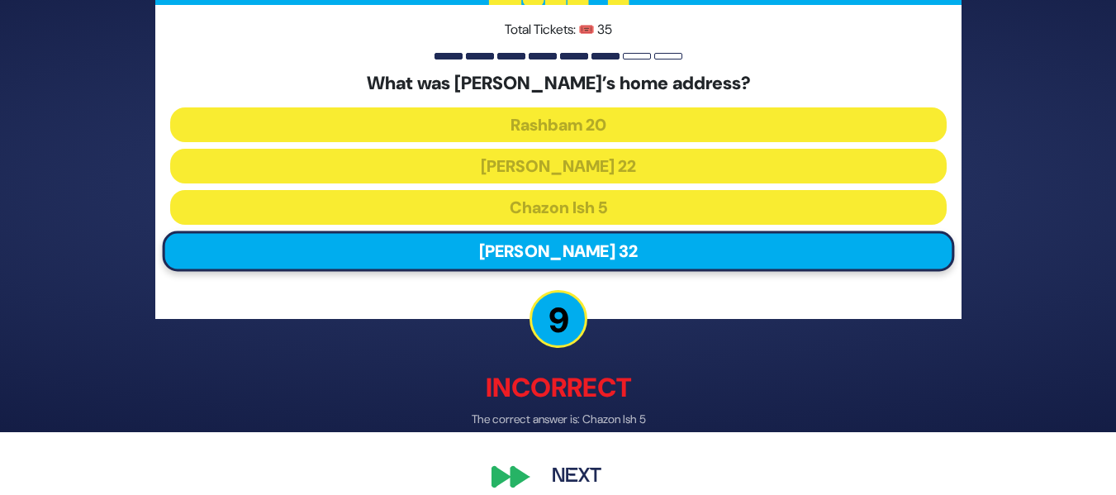
scroll to position [84, 0]
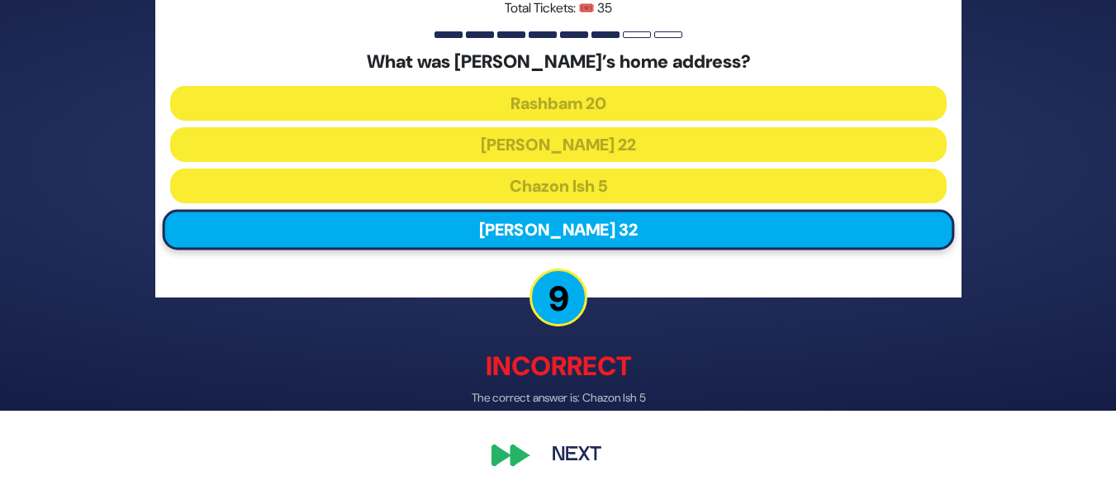
click at [543, 464] on button "Next" at bounding box center [577, 456] width 96 height 38
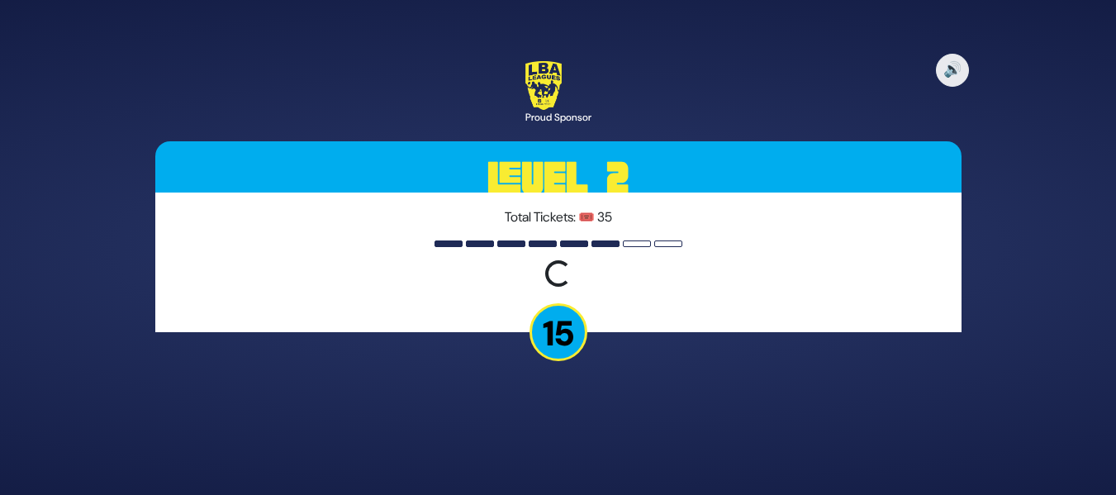
scroll to position [0, 0]
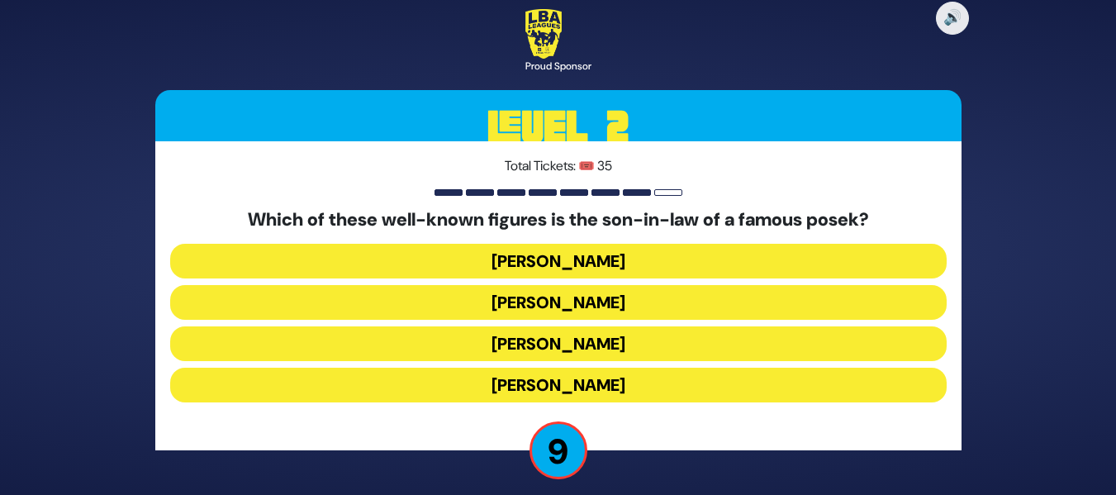
click at [607, 385] on button "Shlomo Yehuda Rechnitz" at bounding box center [558, 385] width 777 height 35
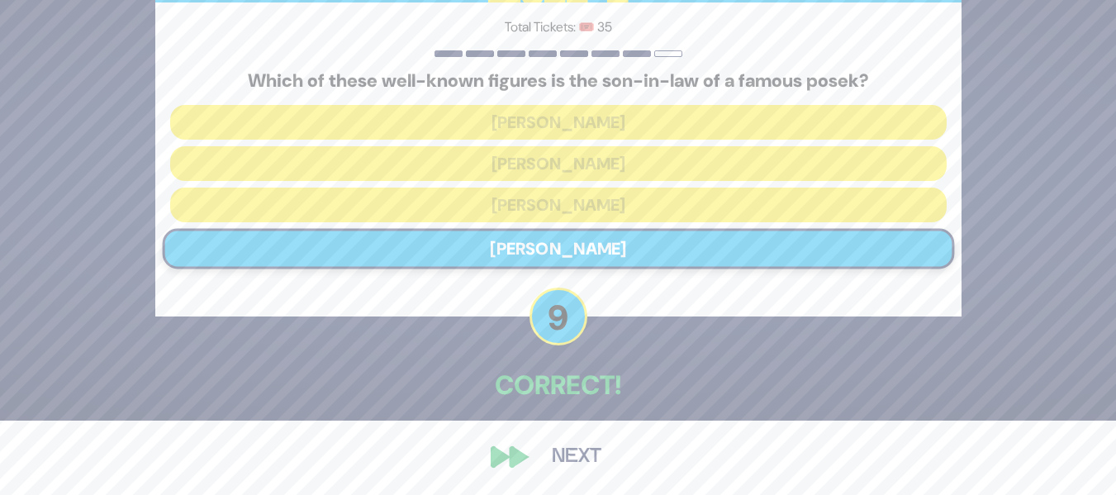
scroll to position [75, 0]
click at [552, 458] on button "Next" at bounding box center [577, 456] width 96 height 38
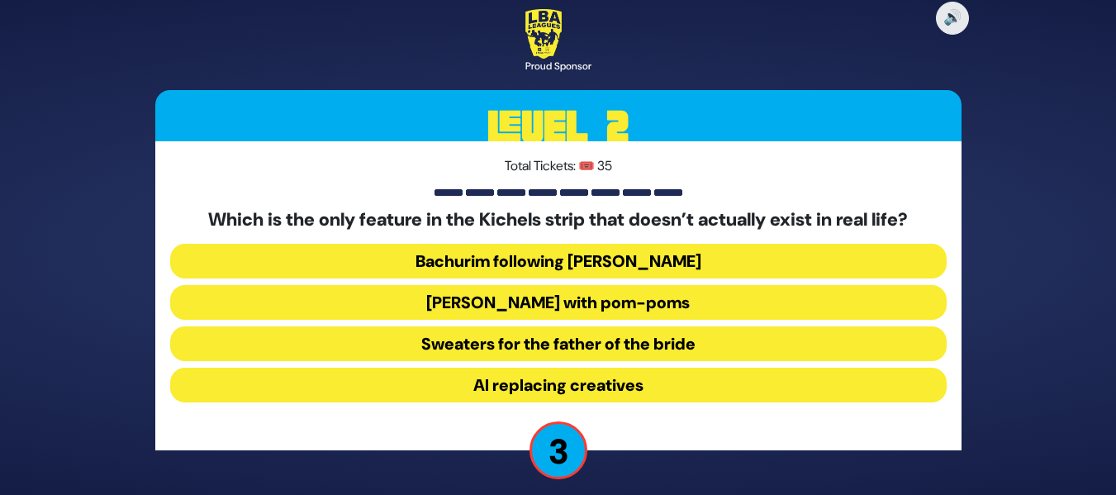
click at [651, 268] on button "Bachurim following Ben Shapiro" at bounding box center [558, 261] width 777 height 35
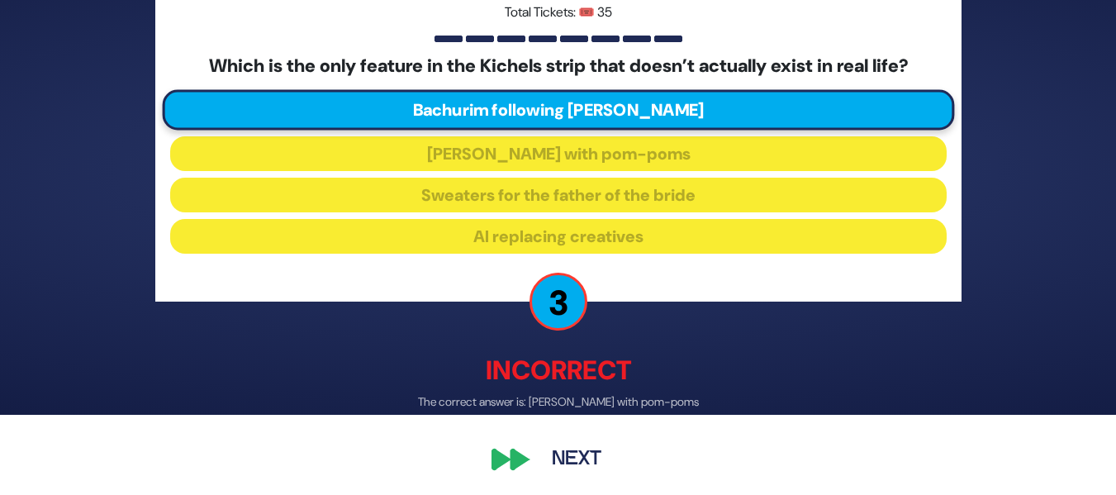
scroll to position [84, 0]
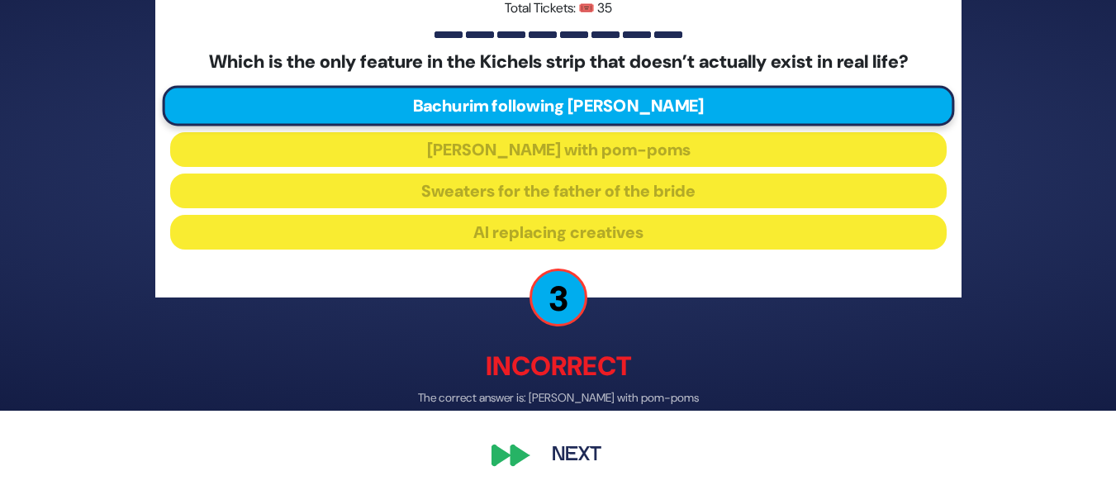
click at [531, 447] on button "Next" at bounding box center [577, 456] width 96 height 38
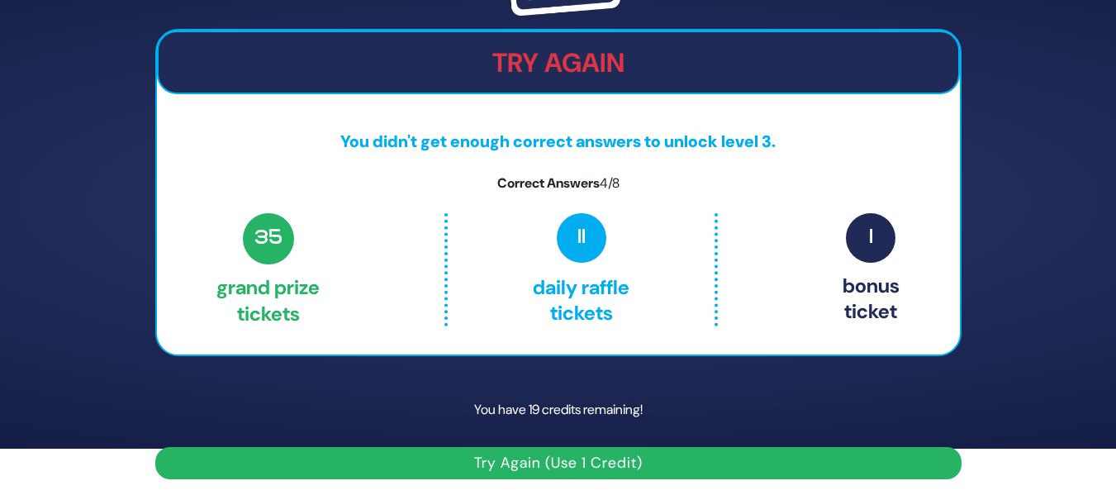
scroll to position [50, 0]
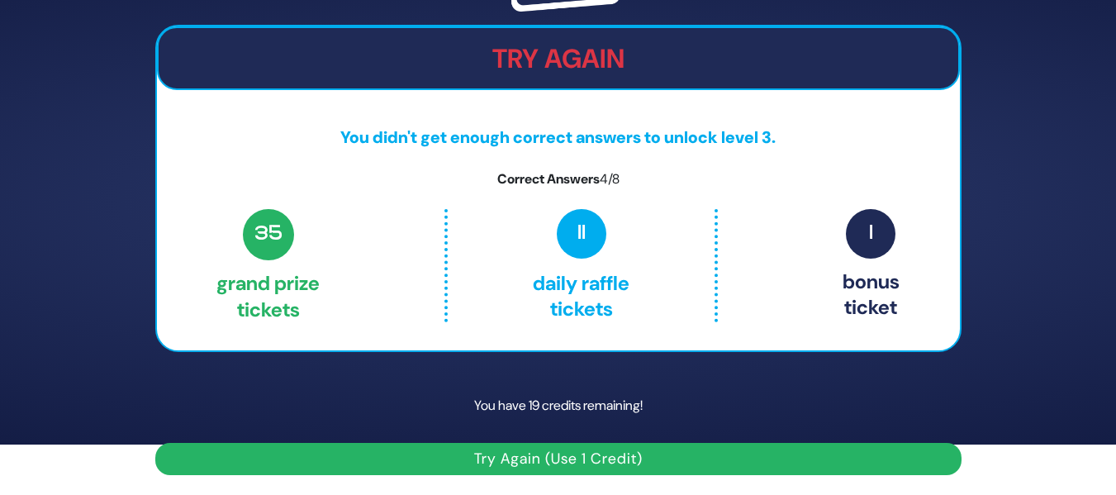
click at [489, 450] on button "Try Again (Use 1 Credit)" at bounding box center [558, 459] width 806 height 32
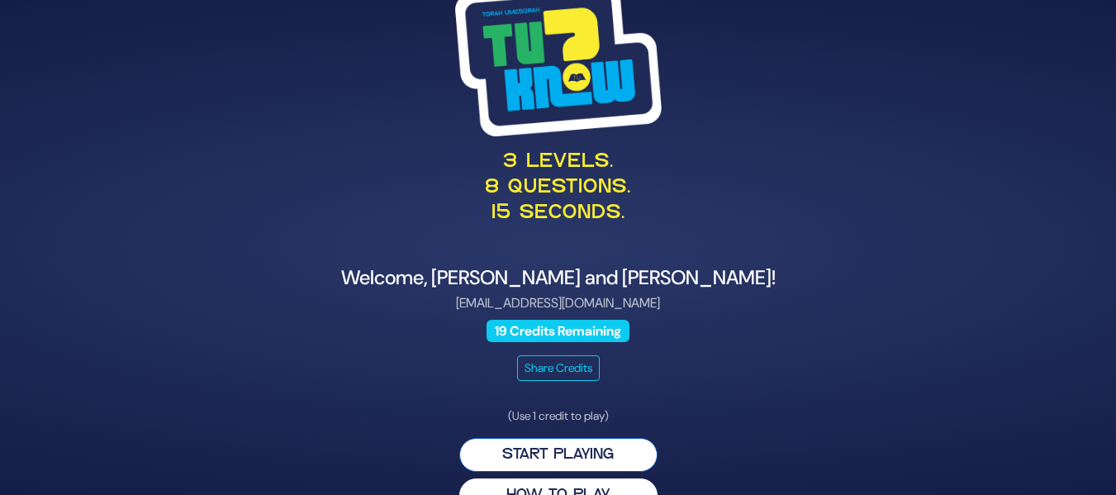
click at [549, 453] on button "Start Playing" at bounding box center [558, 455] width 198 height 34
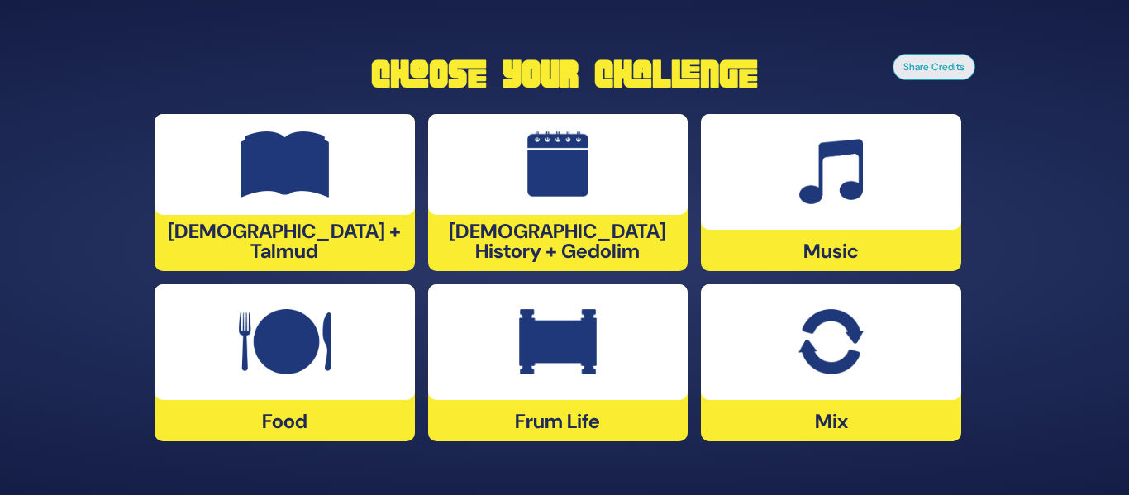
click at [570, 150] on img at bounding box center [558, 164] width 62 height 66
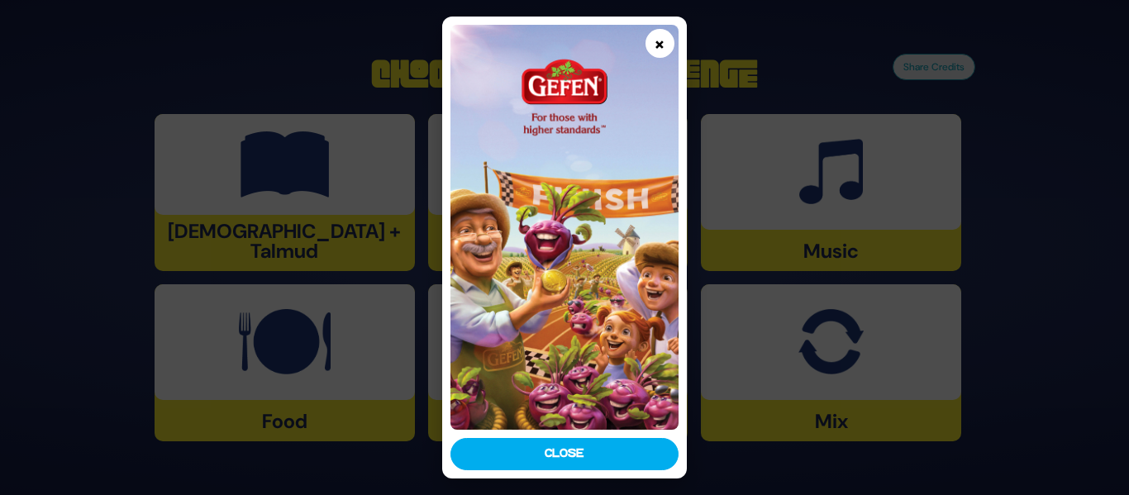
click at [658, 46] on button "×" at bounding box center [659, 43] width 29 height 29
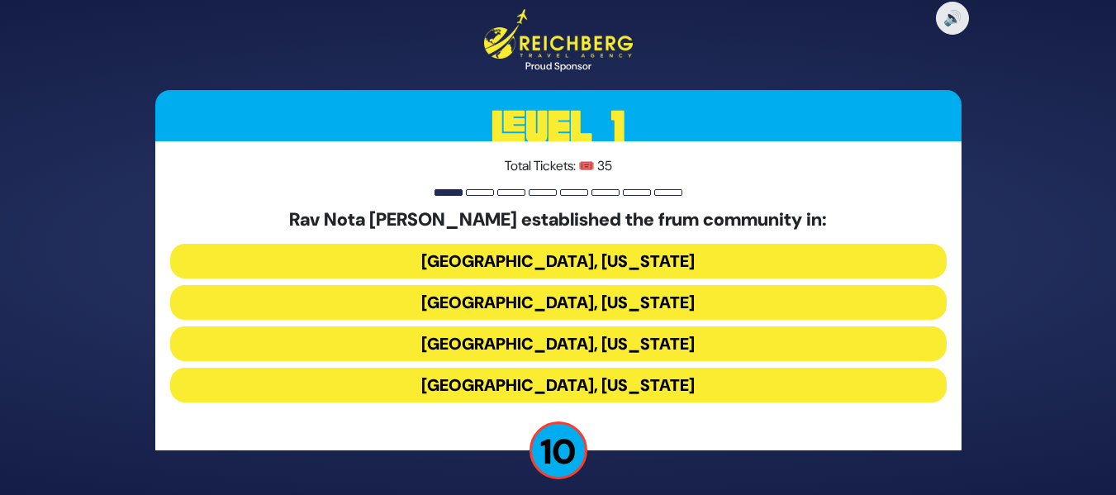
click at [750, 309] on button "[GEOGRAPHIC_DATA], [US_STATE]" at bounding box center [558, 302] width 777 height 35
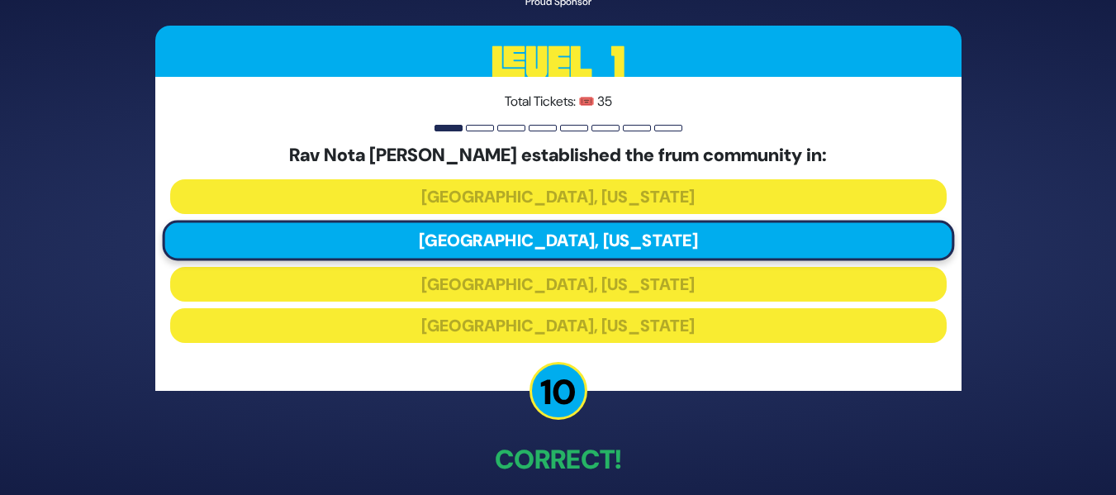
scroll to position [75, 0]
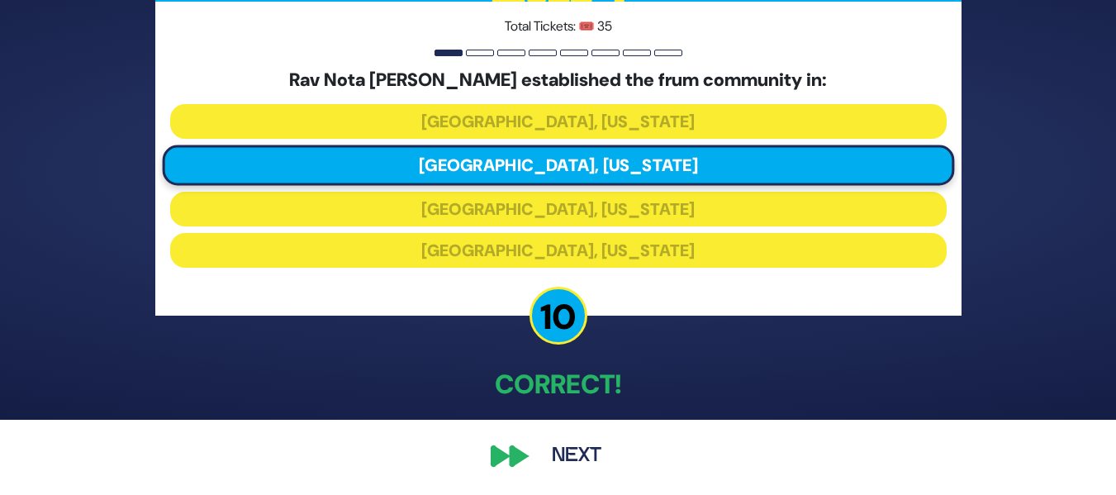
click at [574, 450] on button "Next" at bounding box center [577, 456] width 96 height 38
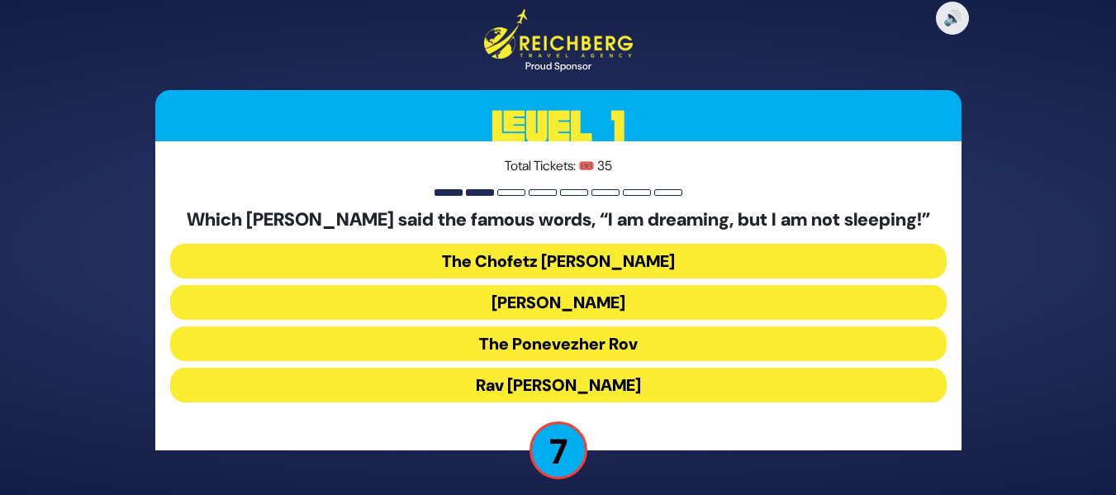
click at [583, 345] on button "The Ponevezher Rov" at bounding box center [558, 343] width 777 height 35
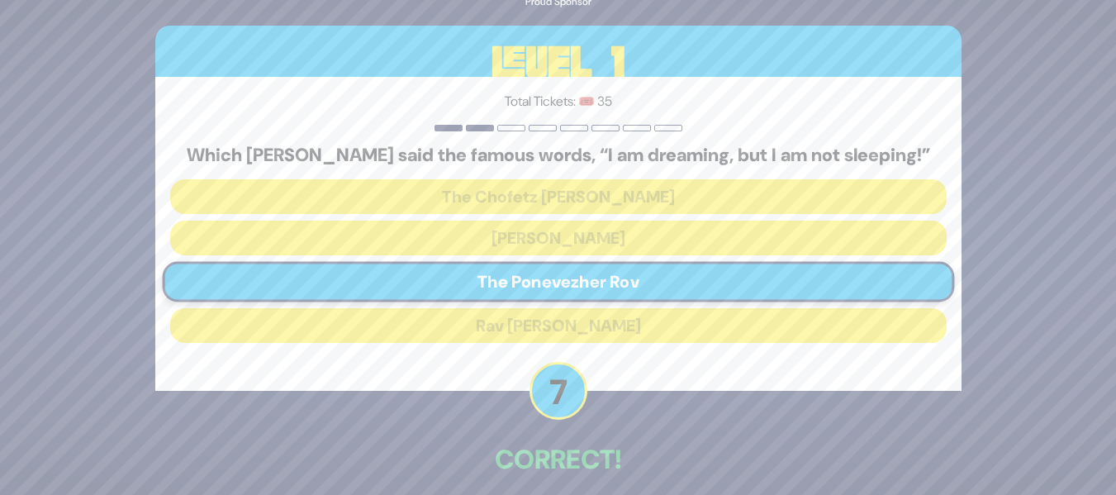
click at [1115, 370] on div "🔊 Proud Sponsor Level 1 Total Tickets: 🎟️ 35 Which Gadol said the famous words,…" at bounding box center [558, 247] width 1116 height 495
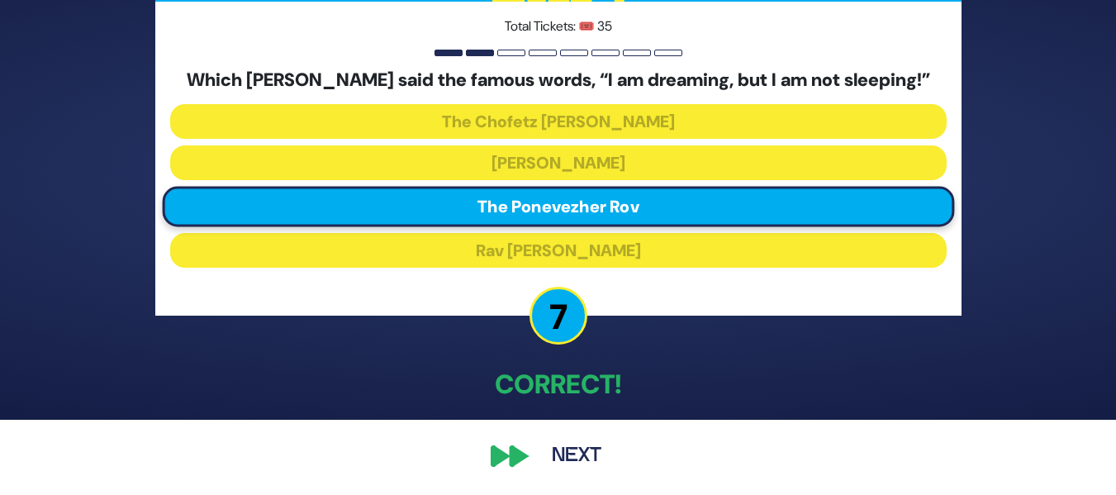
click at [536, 454] on button "Next" at bounding box center [577, 456] width 96 height 38
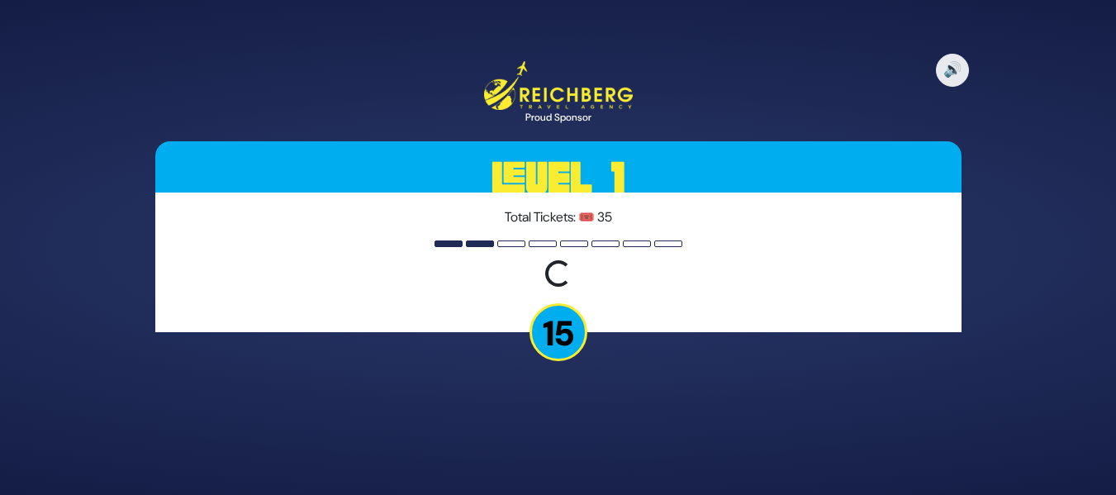
scroll to position [0, 0]
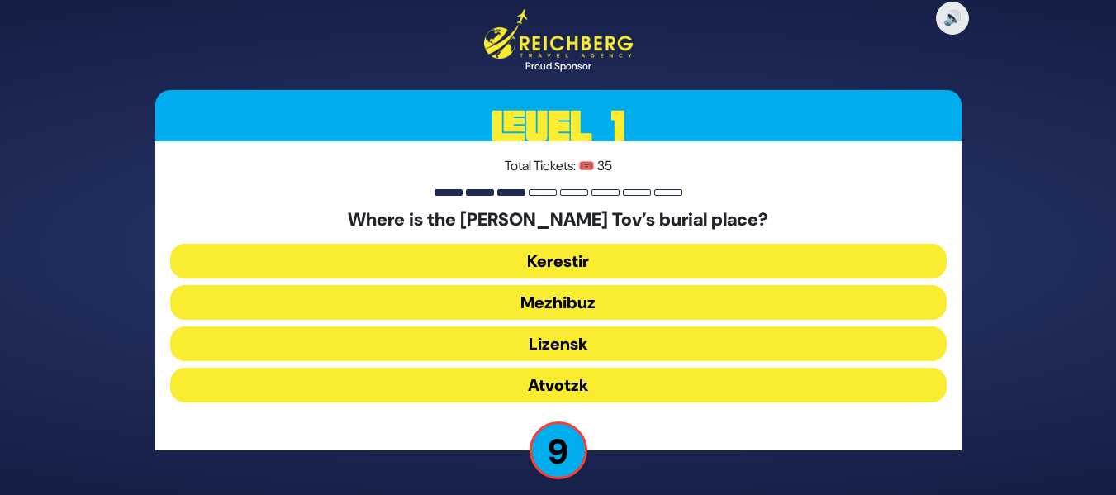
click at [687, 292] on button "Mezhibuz" at bounding box center [558, 302] width 777 height 35
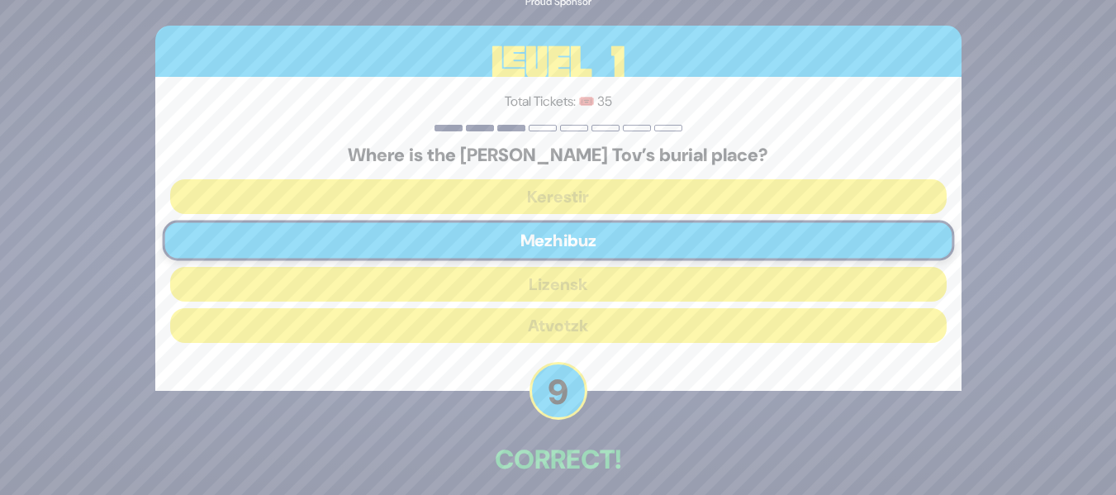
scroll to position [75, 0]
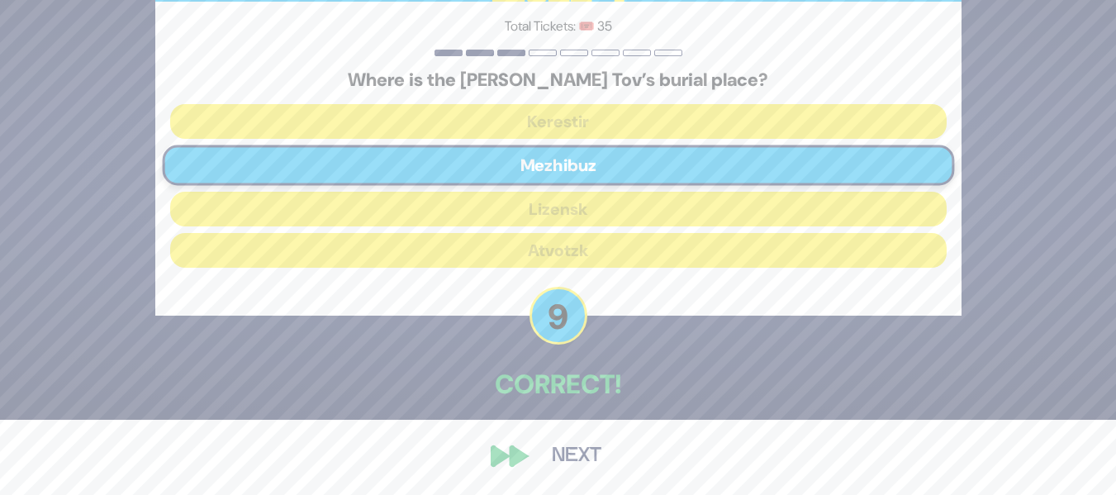
click at [592, 445] on button "Next" at bounding box center [577, 456] width 96 height 38
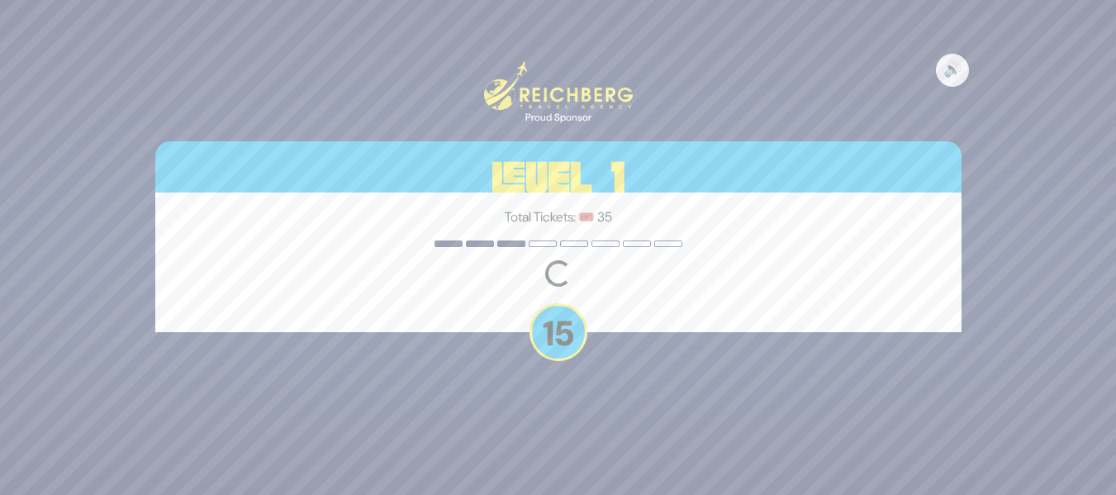
scroll to position [0, 0]
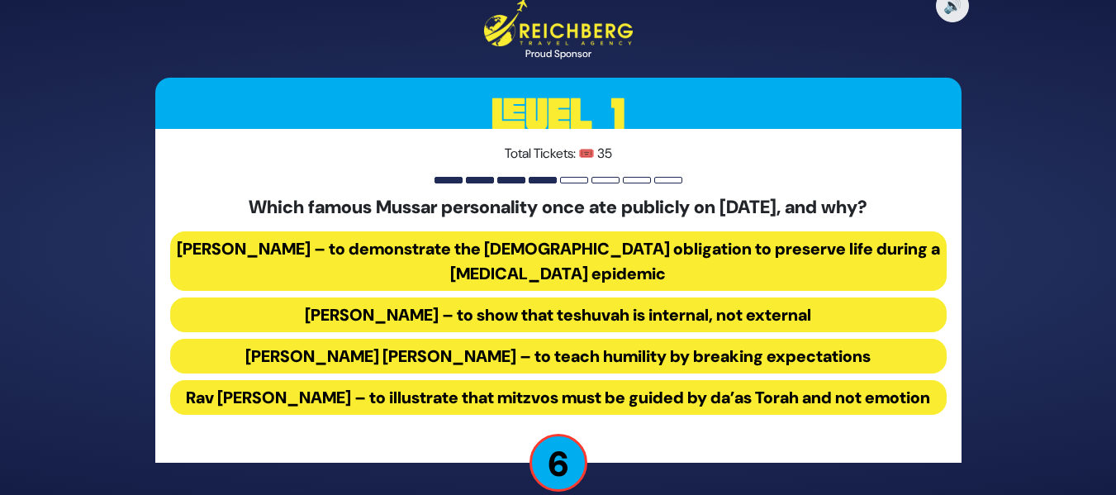
click at [697, 231] on button "[PERSON_NAME] – to demonstrate the [DEMOGRAPHIC_DATA] obligation to preserve li…" at bounding box center [558, 260] width 777 height 59
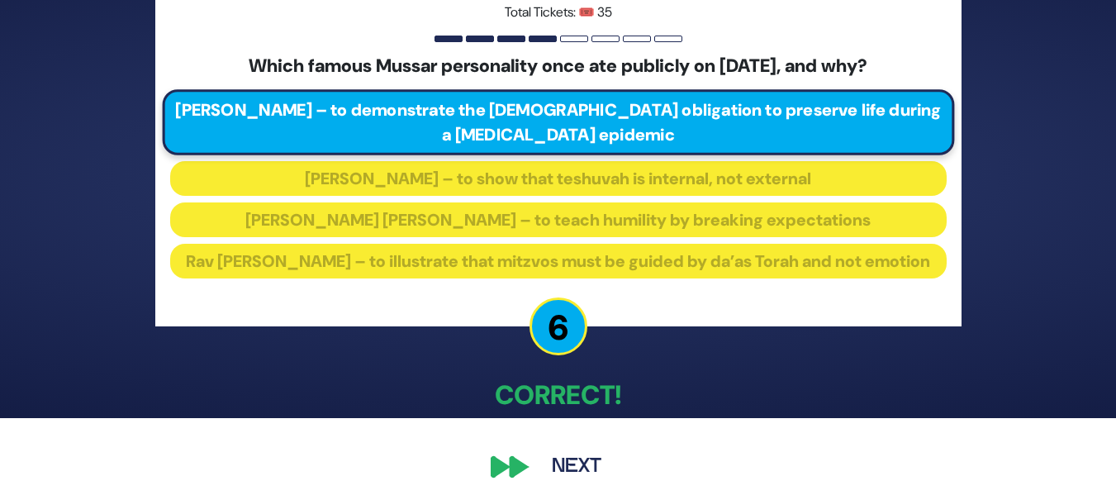
scroll to position [100, 0]
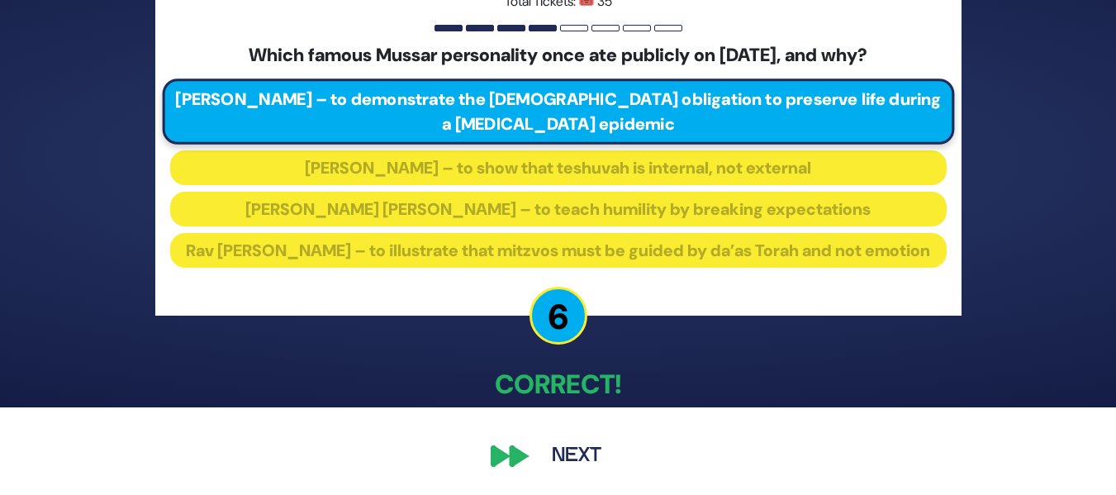
click at [573, 451] on button "Next" at bounding box center [577, 456] width 96 height 38
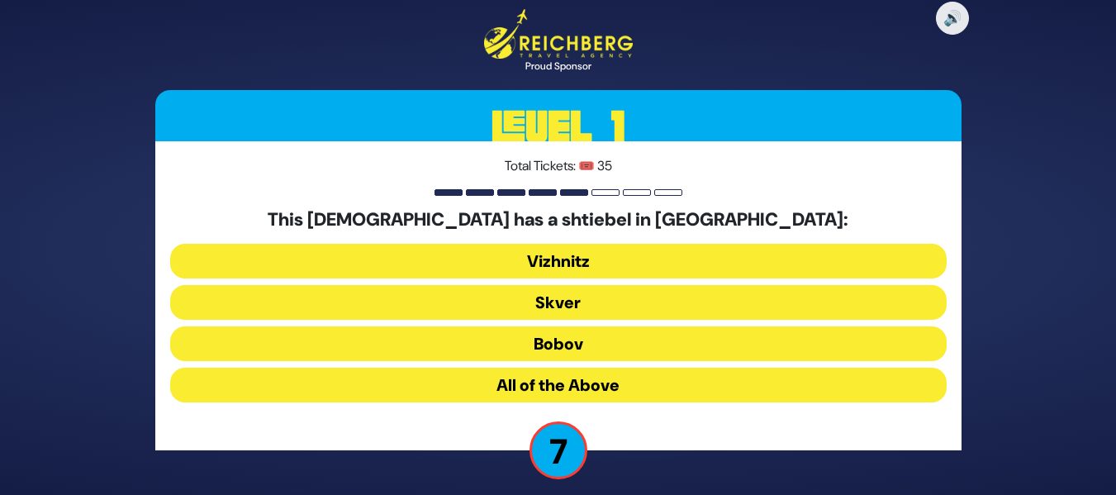
click at [588, 374] on button "All of the Above" at bounding box center [558, 385] width 777 height 35
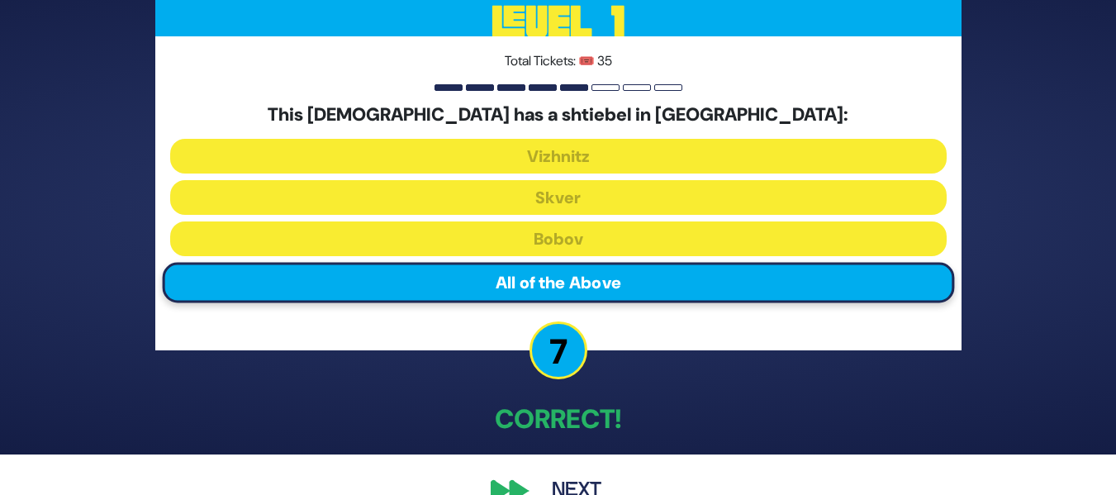
scroll to position [43, 0]
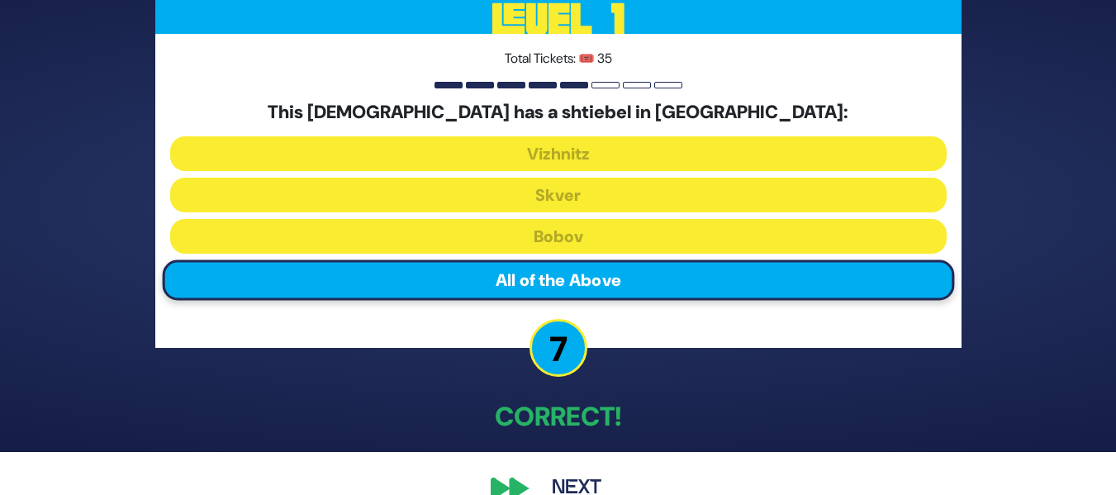
click at [573, 478] on button "Next" at bounding box center [577, 488] width 96 height 38
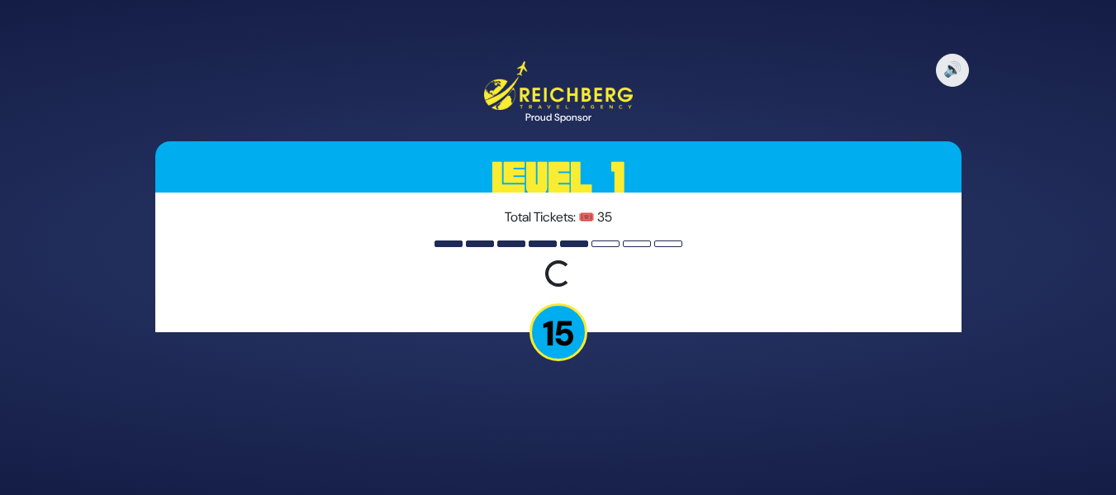
scroll to position [0, 0]
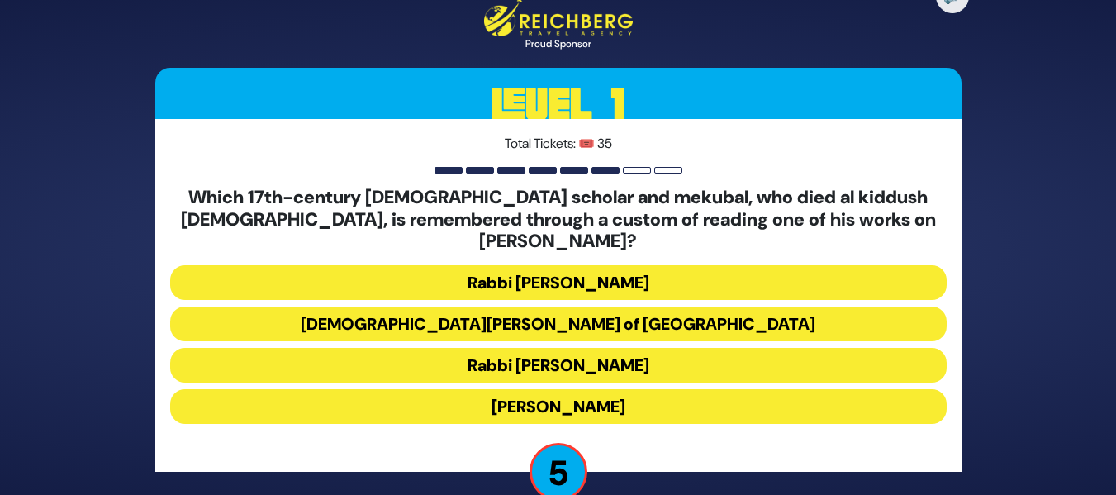
click at [706, 307] on button "[DEMOGRAPHIC_DATA][PERSON_NAME] of [GEOGRAPHIC_DATA]" at bounding box center [558, 324] width 777 height 35
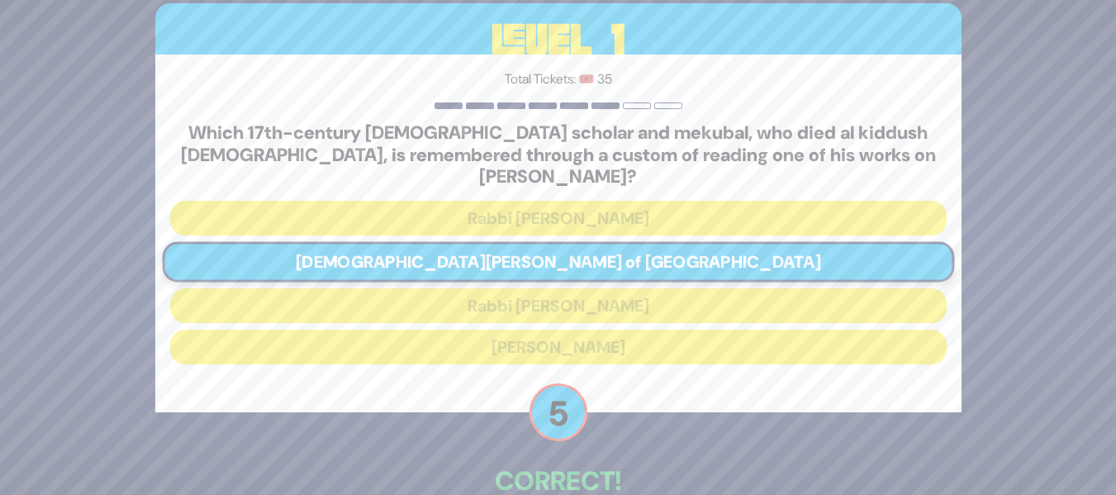
scroll to position [86, 0]
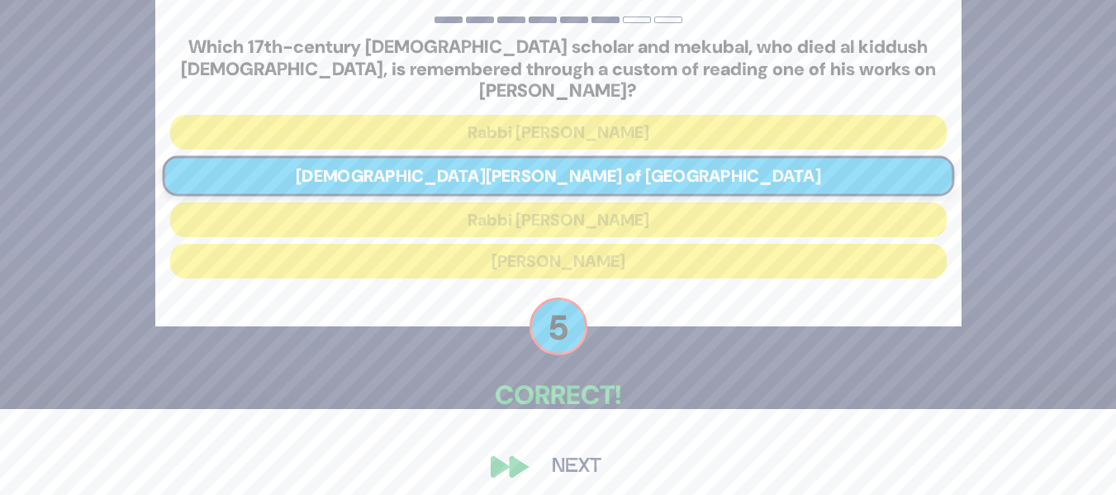
click at [592, 465] on button "Next" at bounding box center [577, 467] width 96 height 38
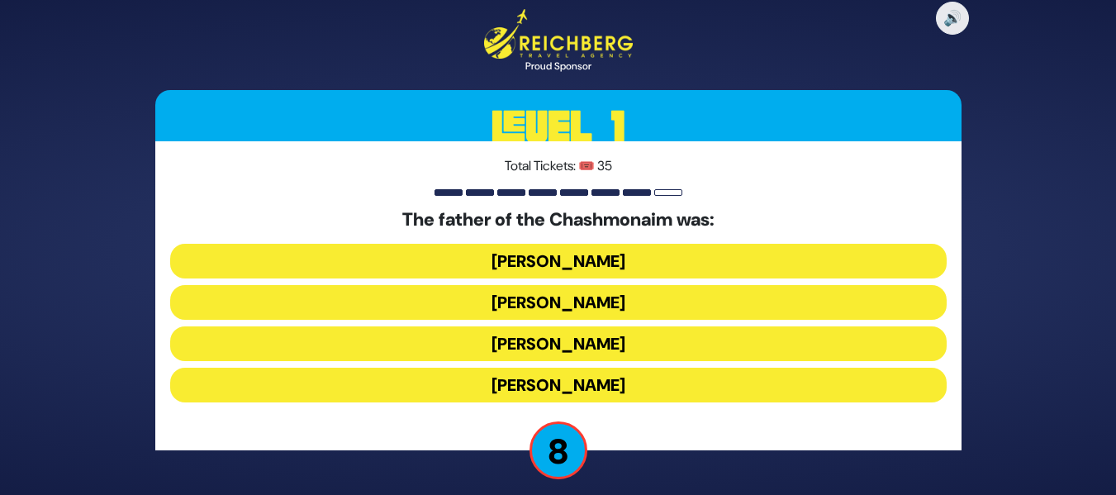
click at [634, 256] on button "[PERSON_NAME]" at bounding box center [558, 261] width 777 height 35
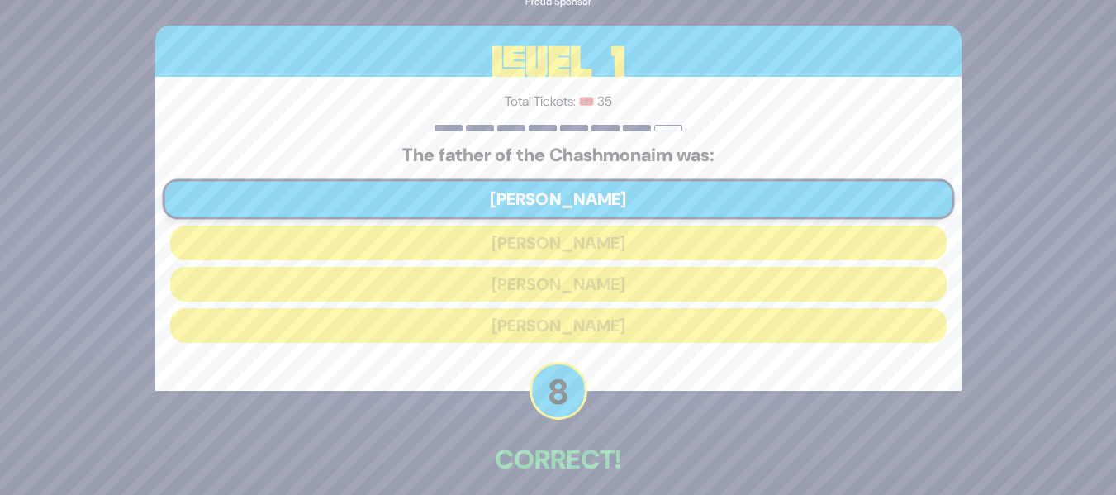
scroll to position [75, 0]
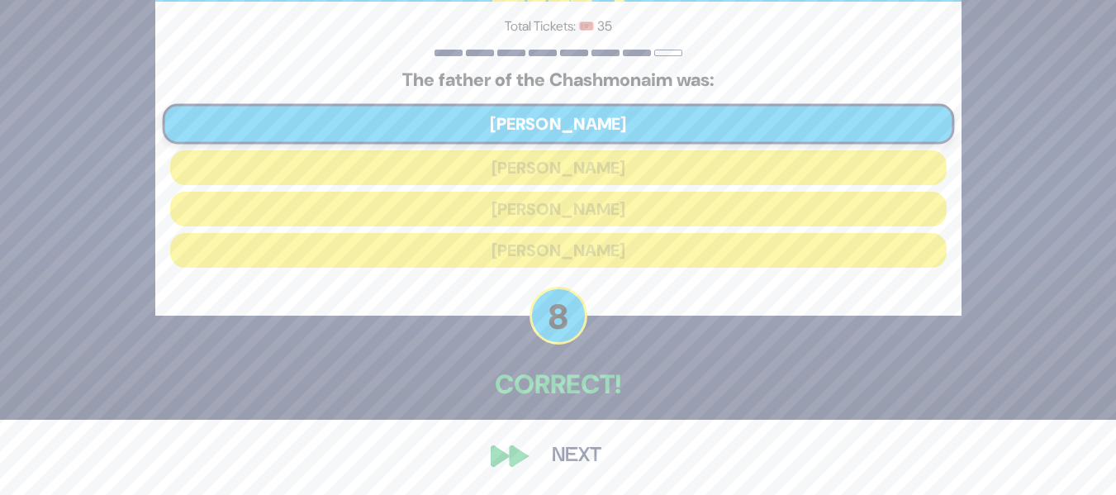
click at [590, 446] on button "Next" at bounding box center [577, 456] width 96 height 38
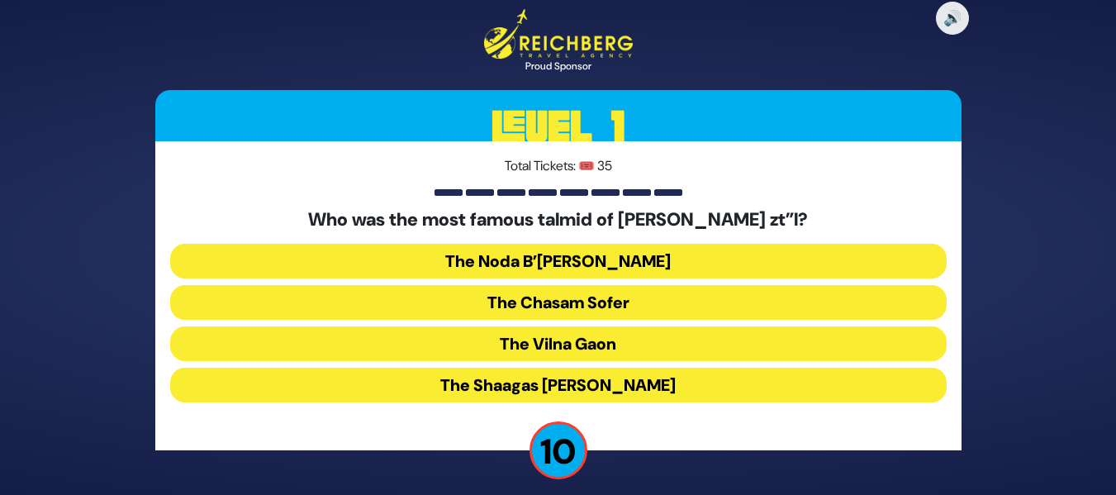
click at [794, 288] on button "The Chasam Sofer" at bounding box center [558, 302] width 777 height 35
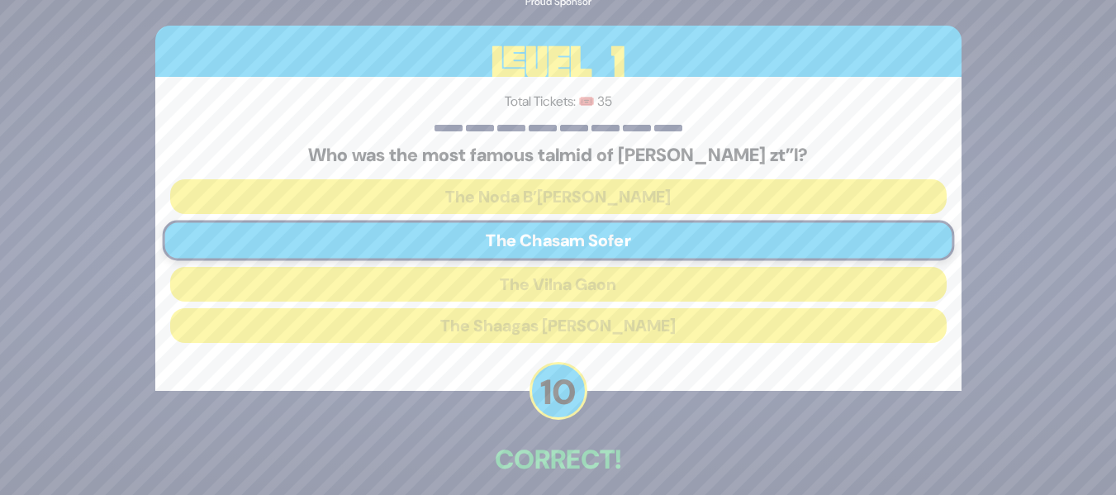
scroll to position [75, 0]
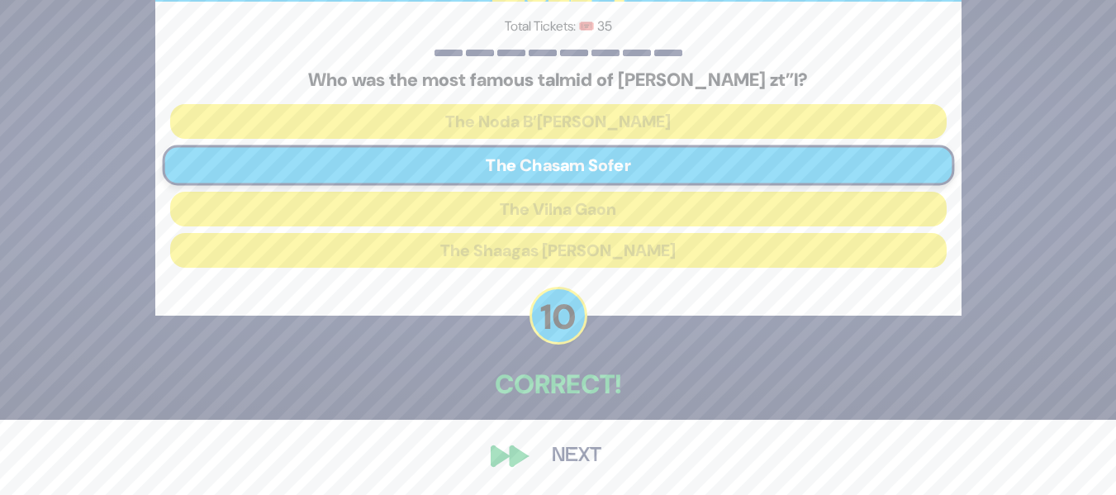
click at [569, 462] on button "Next" at bounding box center [577, 456] width 96 height 38
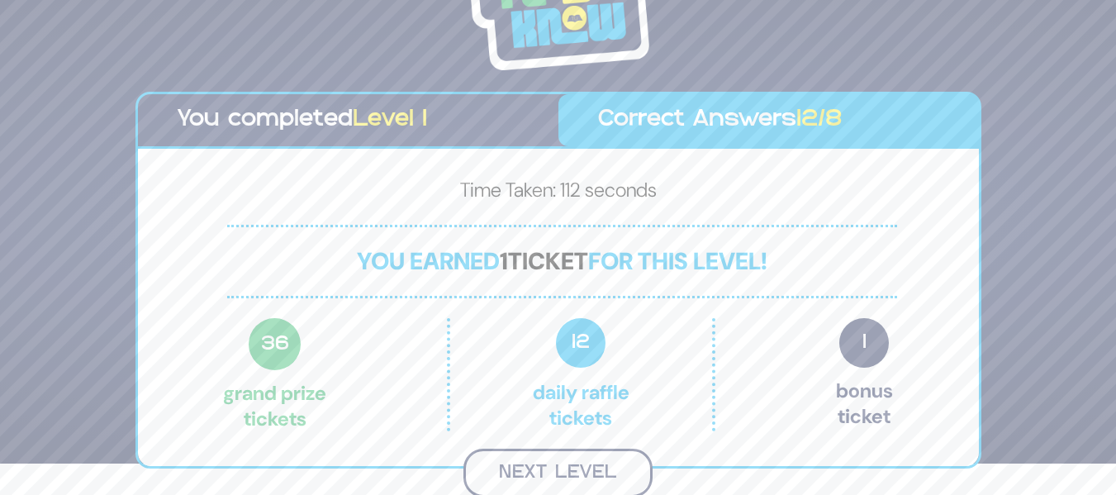
scroll to position [29, 0]
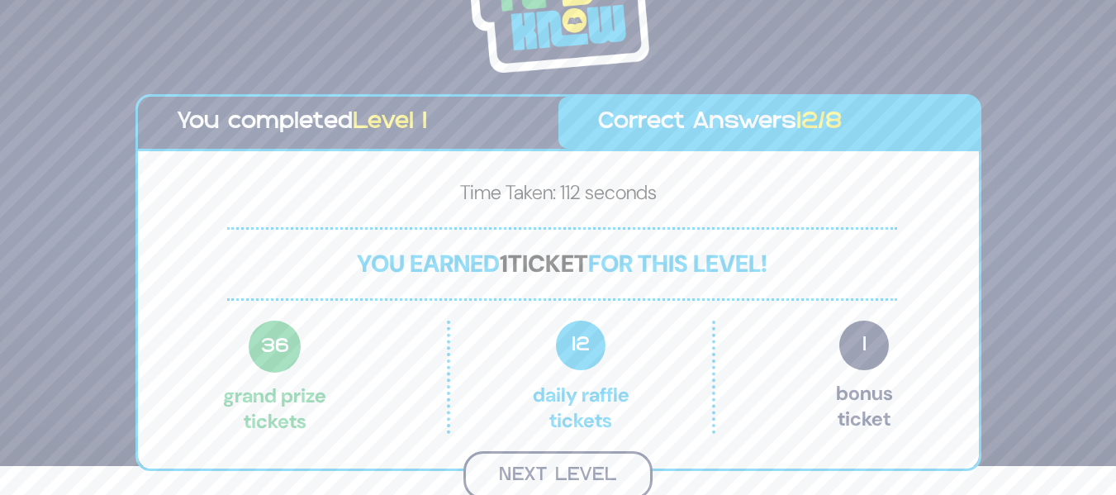
click at [519, 463] on button "Next Level" at bounding box center [558, 475] width 189 height 49
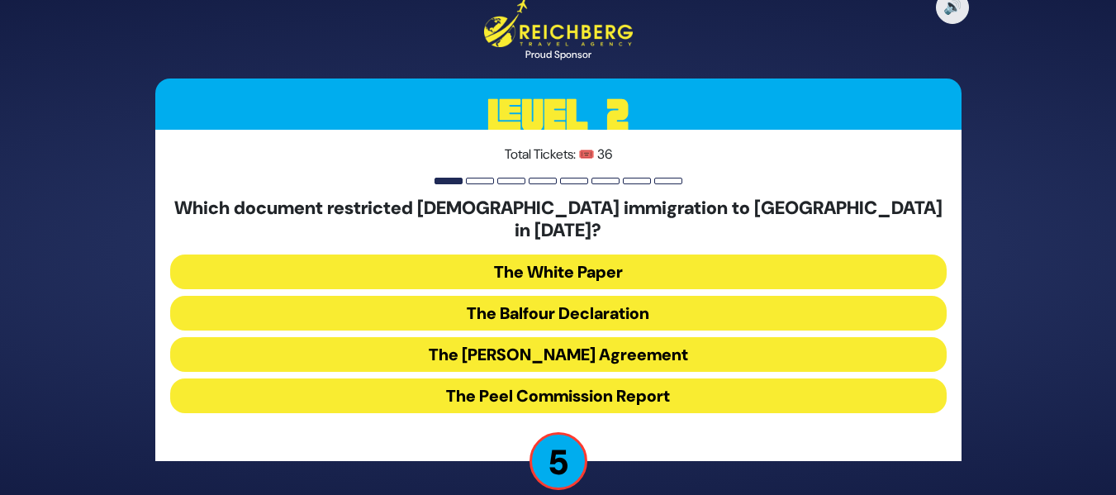
click at [589, 296] on button "The Balfour Declaration" at bounding box center [558, 313] width 777 height 35
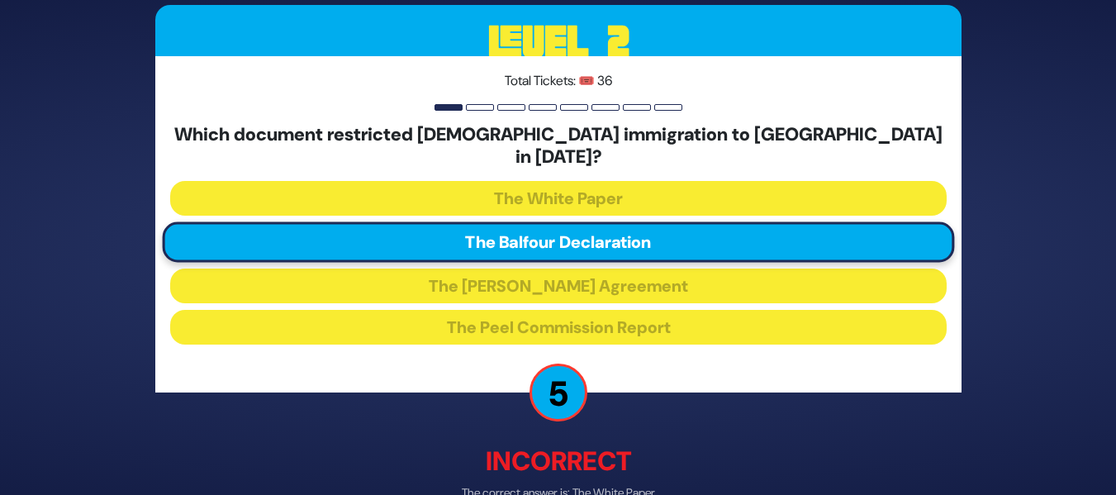
scroll to position [83, 0]
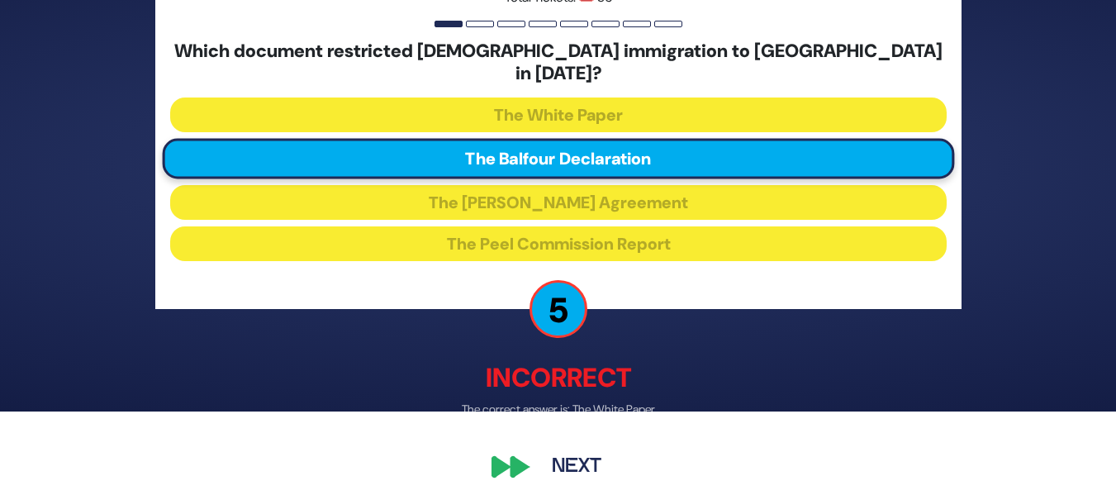
click at [540, 449] on button "Next" at bounding box center [577, 468] width 96 height 38
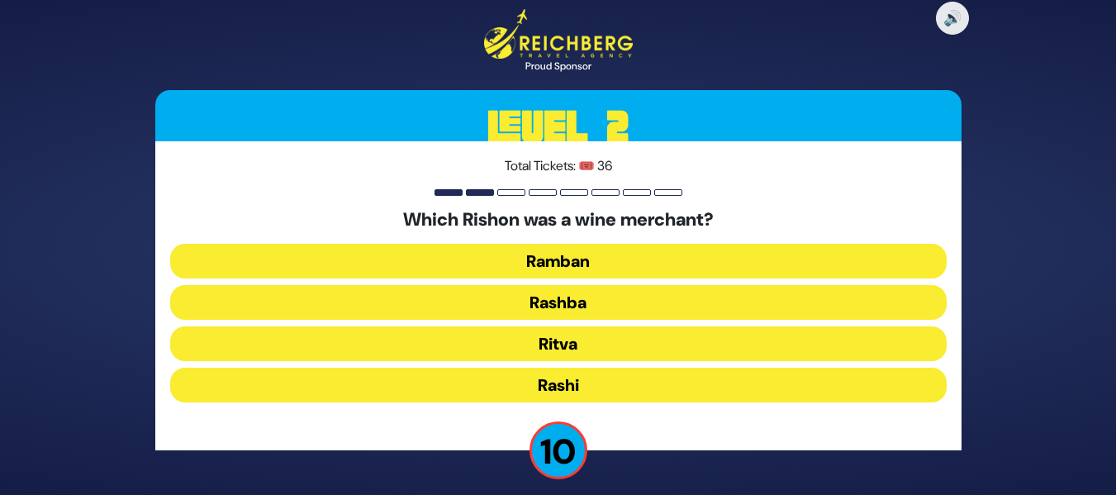
click at [596, 371] on button "Rashi" at bounding box center [558, 385] width 777 height 35
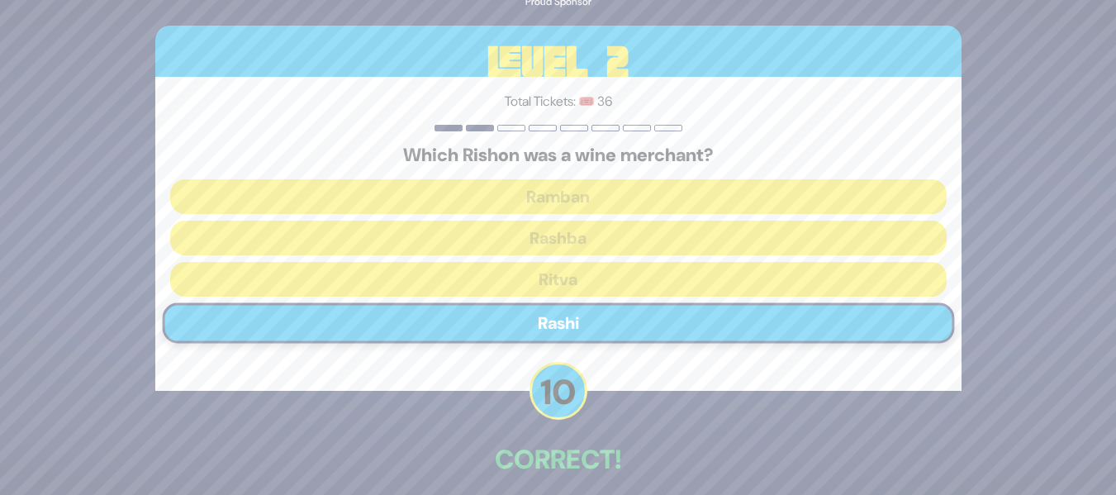
scroll to position [75, 0]
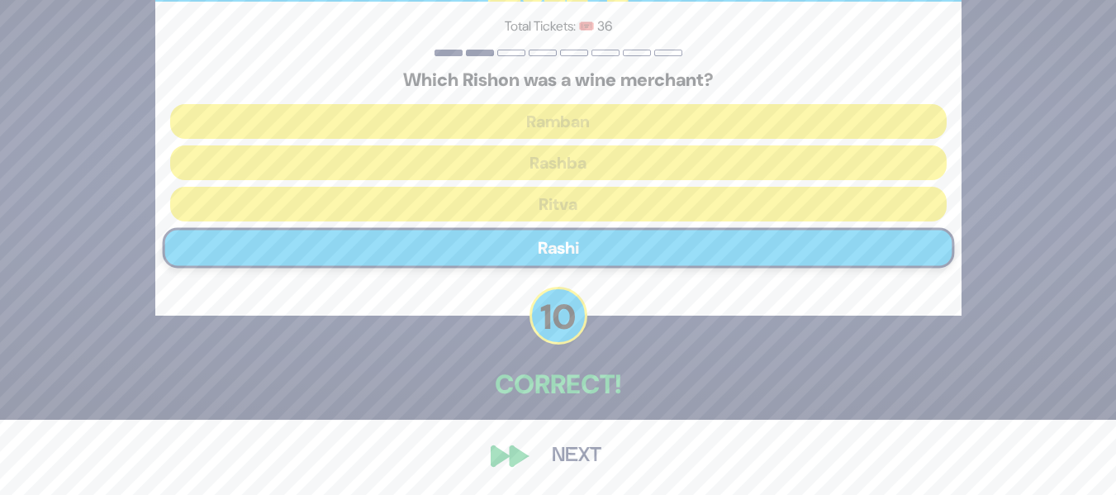
click at [573, 450] on button "Next" at bounding box center [577, 456] width 96 height 38
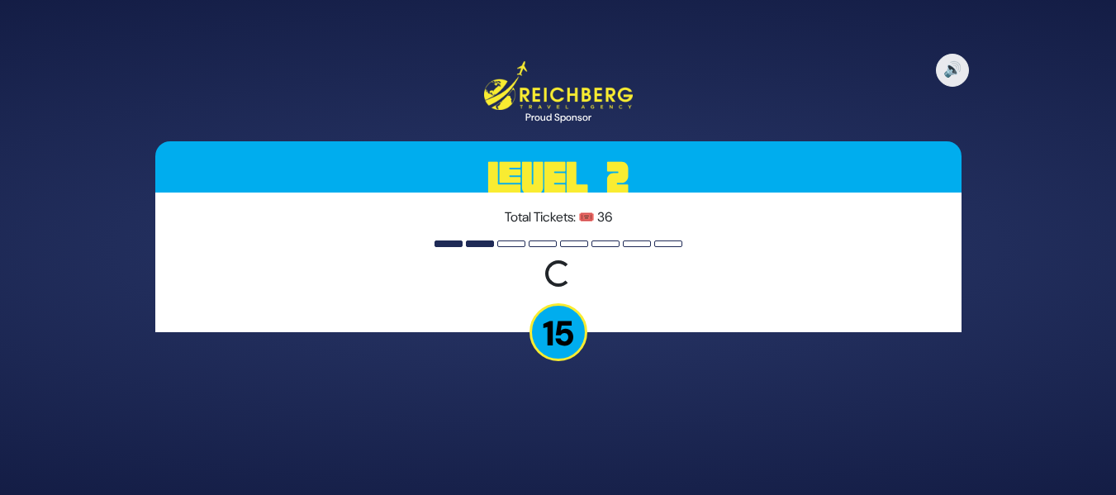
scroll to position [0, 0]
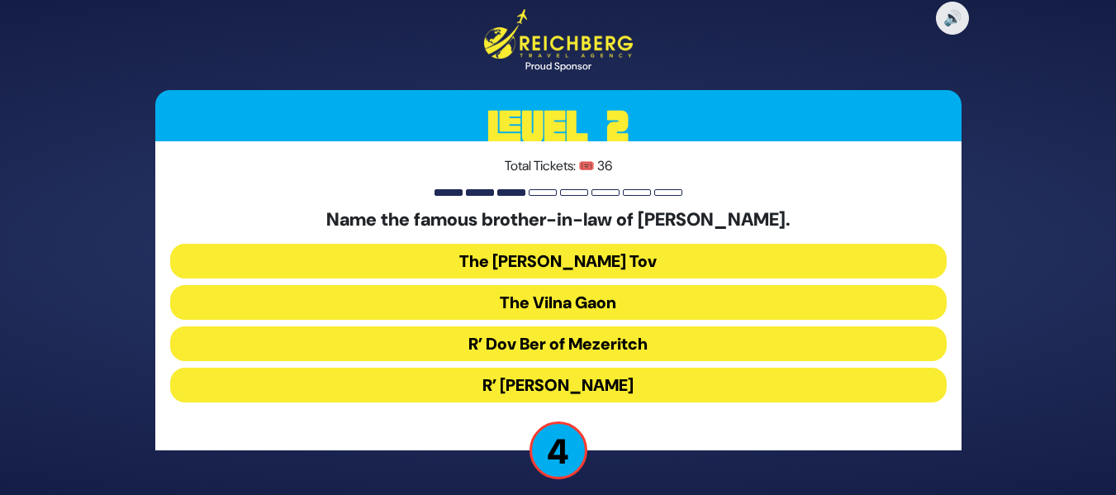
click at [635, 373] on button "R’ [PERSON_NAME]" at bounding box center [558, 385] width 777 height 35
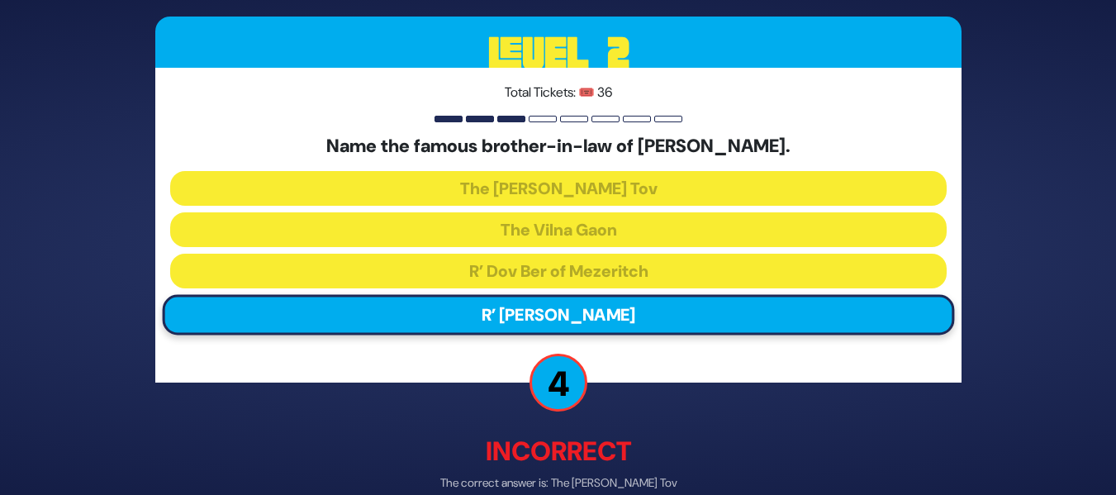
scroll to position [83, 0]
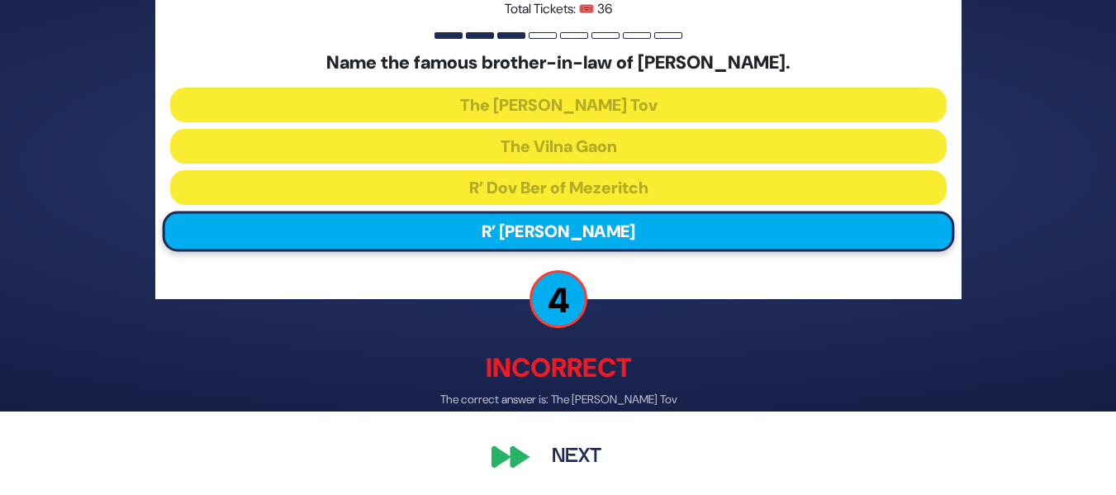
click at [564, 454] on button "Next" at bounding box center [577, 456] width 96 height 38
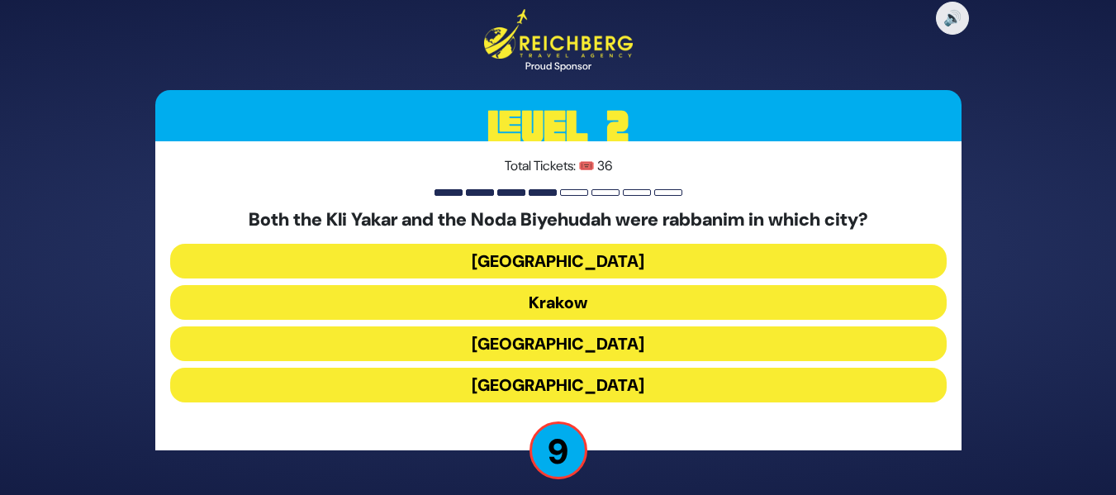
click at [557, 379] on button "Prague" at bounding box center [558, 385] width 777 height 35
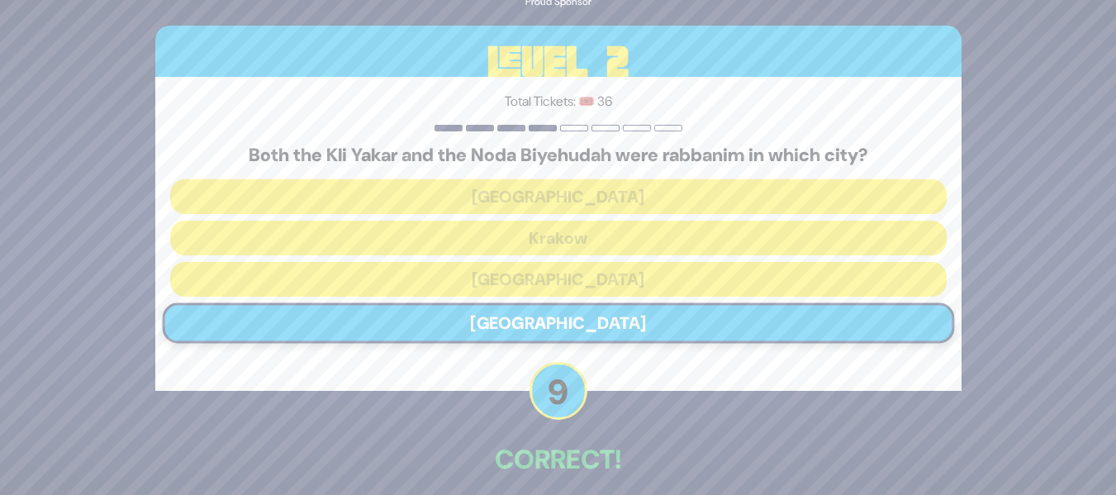
scroll to position [75, 0]
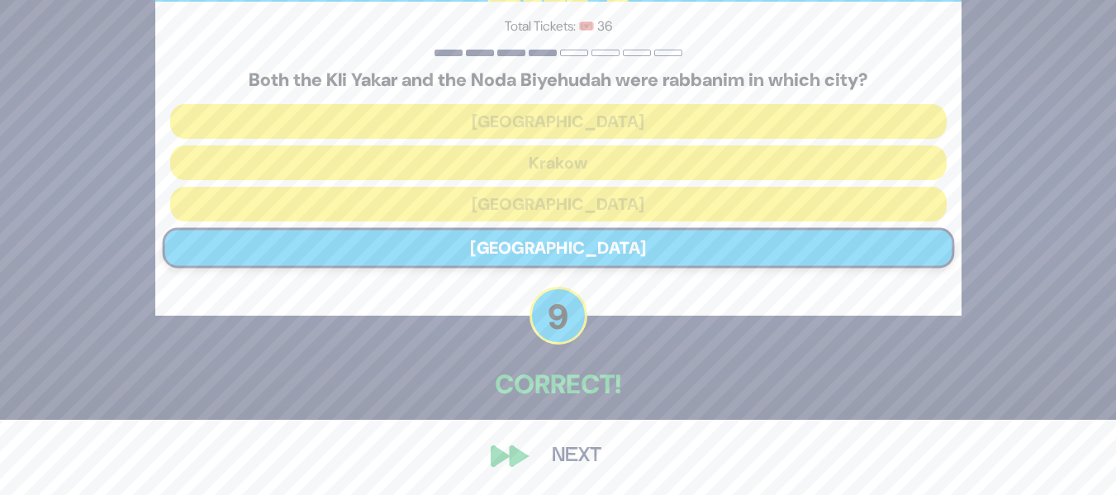
click at [589, 459] on button "Next" at bounding box center [577, 456] width 96 height 38
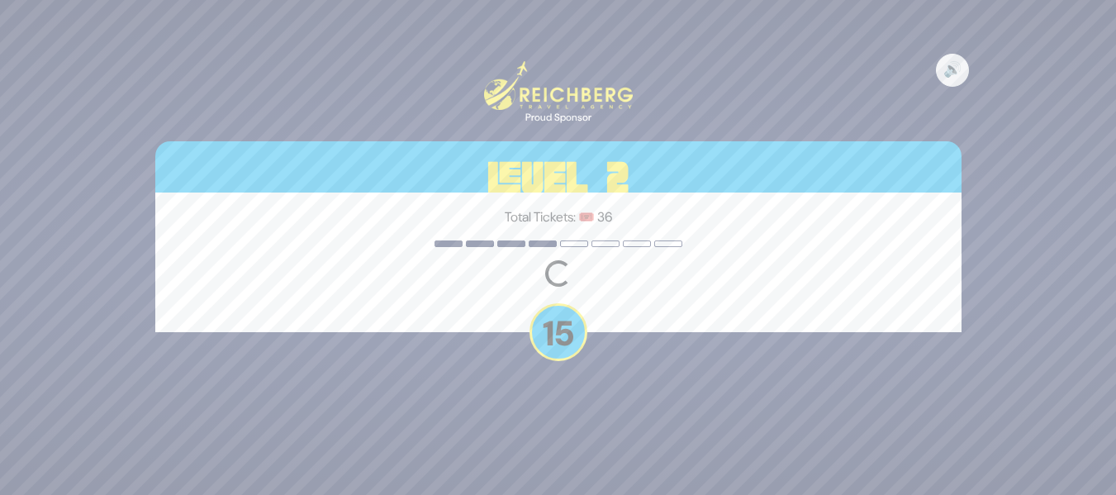
scroll to position [0, 0]
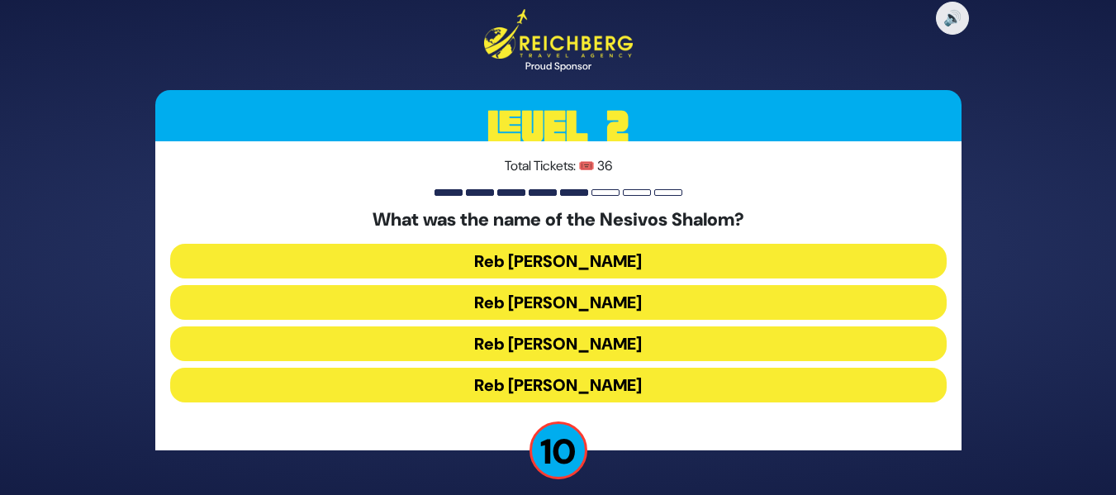
click at [717, 345] on button "Reb Shulem Noach" at bounding box center [558, 343] width 777 height 35
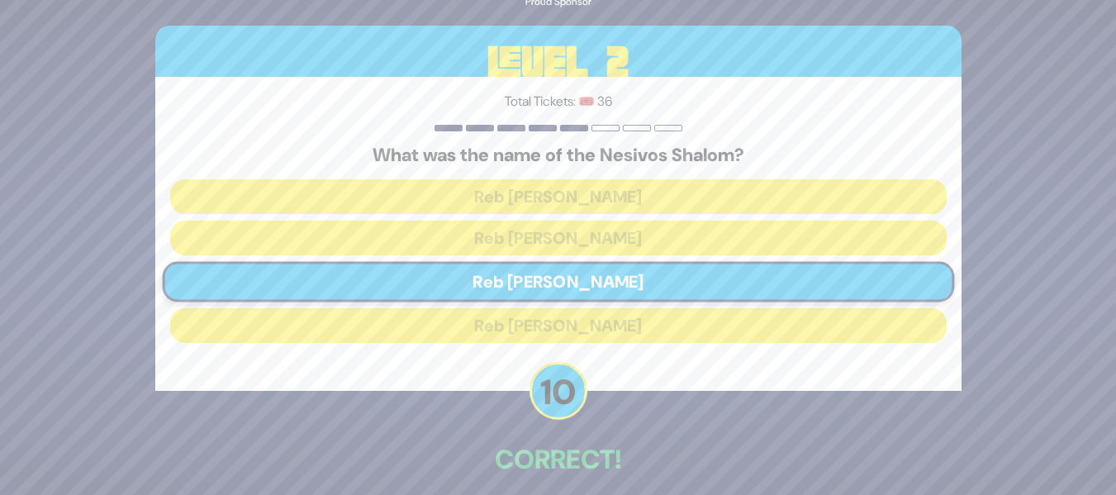
scroll to position [75, 0]
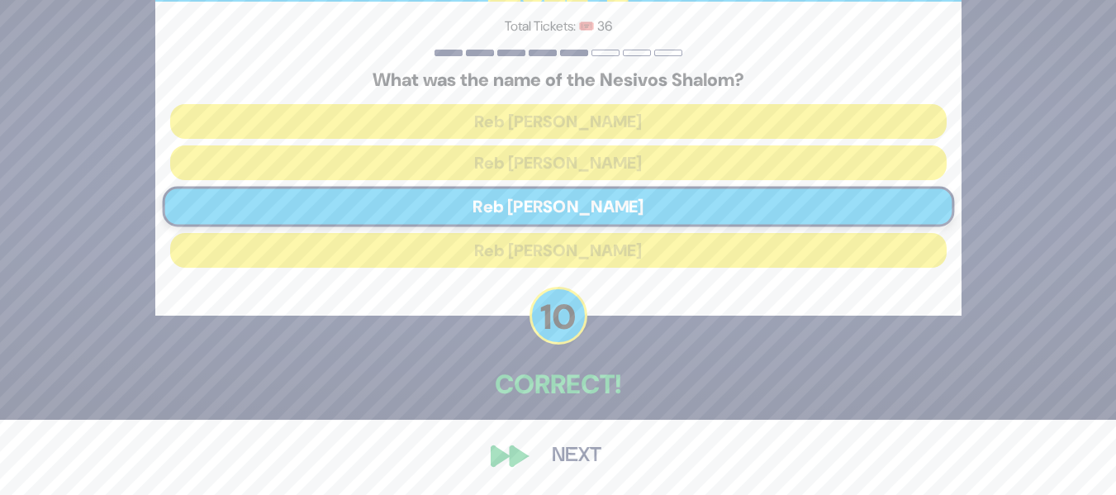
click at [592, 458] on button "Next" at bounding box center [577, 456] width 96 height 38
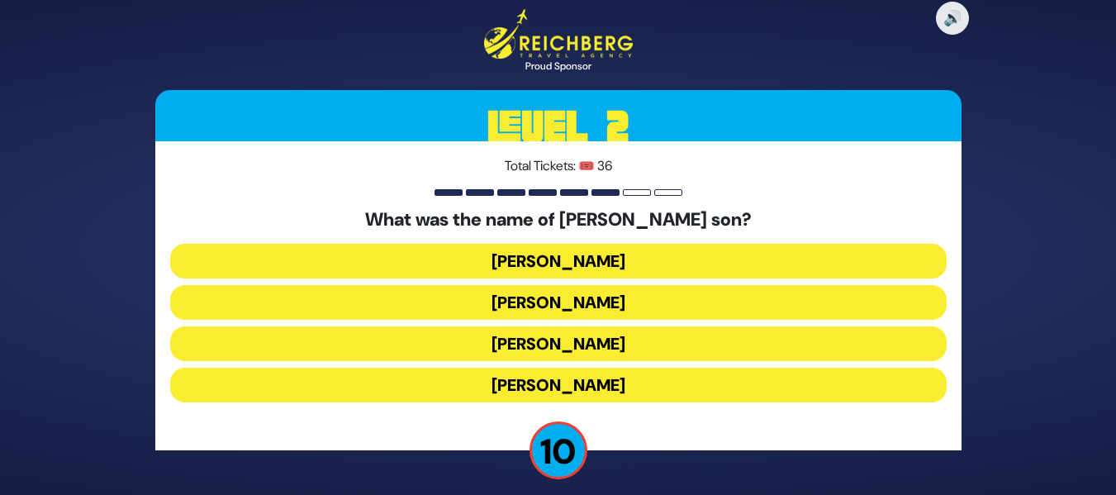
click at [601, 347] on button "Amos Bunim" at bounding box center [558, 343] width 777 height 35
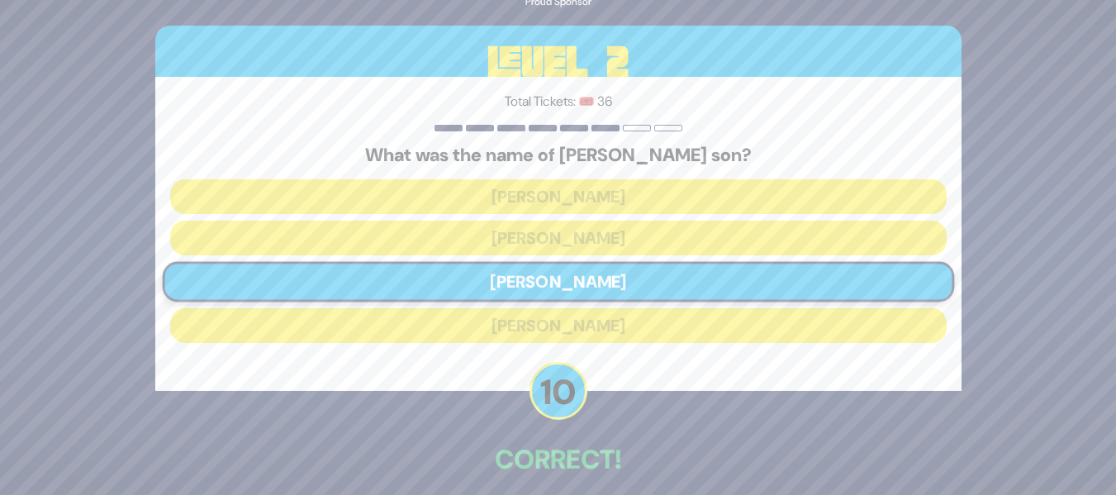
scroll to position [75, 0]
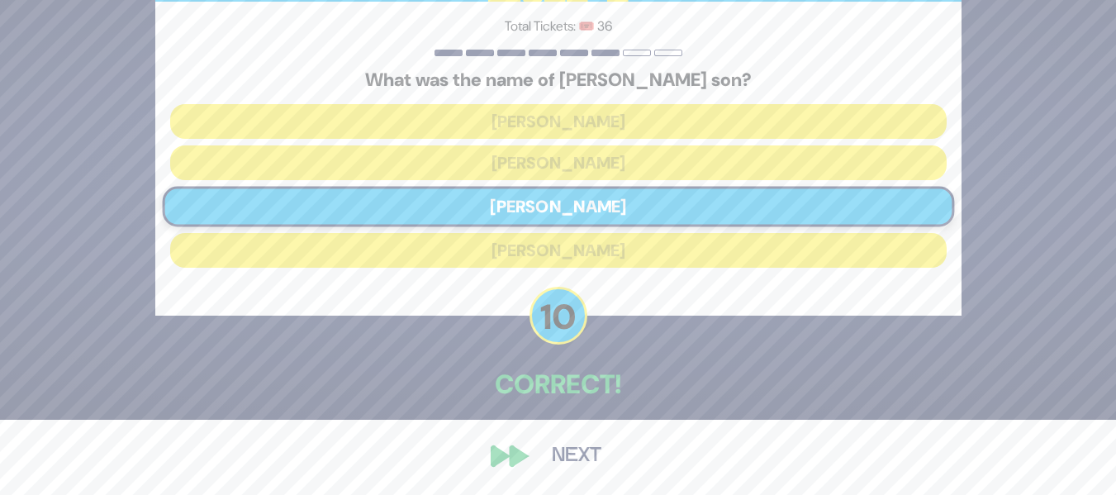
click at [588, 457] on button "Next" at bounding box center [577, 456] width 96 height 38
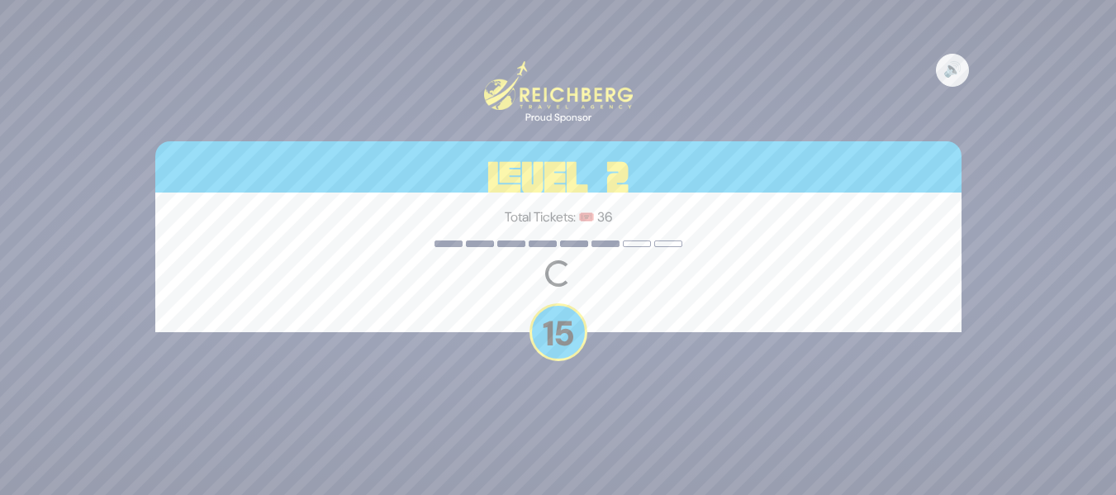
scroll to position [0, 0]
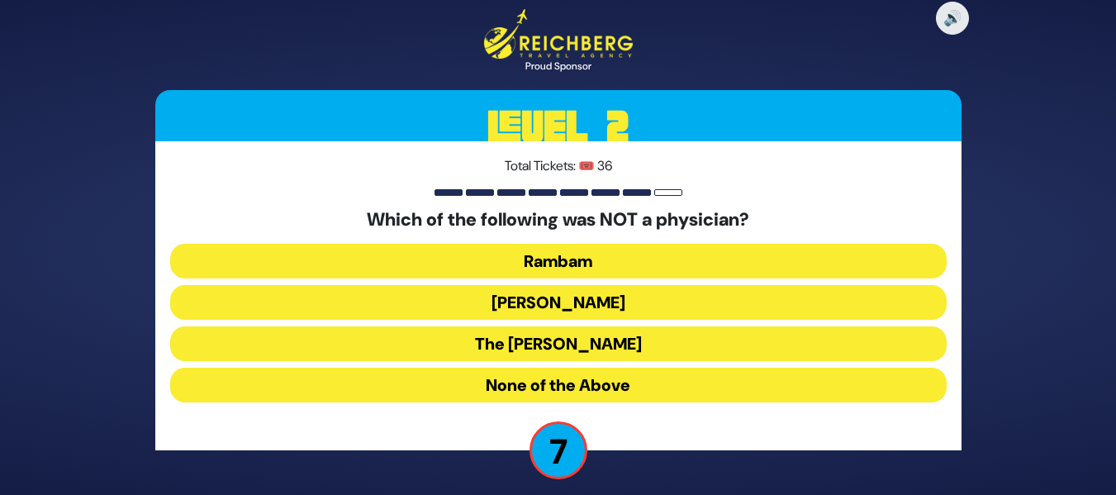
click at [673, 345] on button "The Amorah Shmuel" at bounding box center [558, 343] width 777 height 35
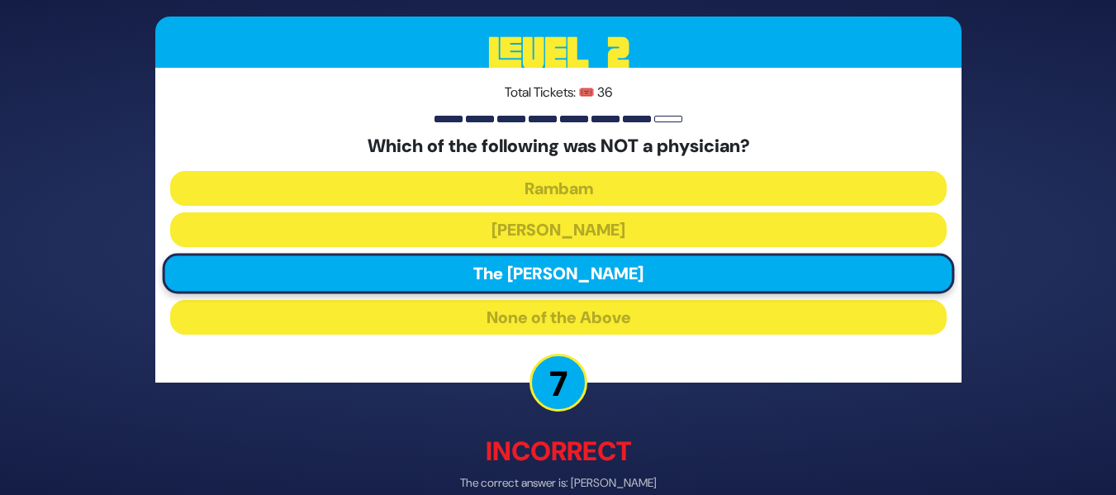
scroll to position [83, 0]
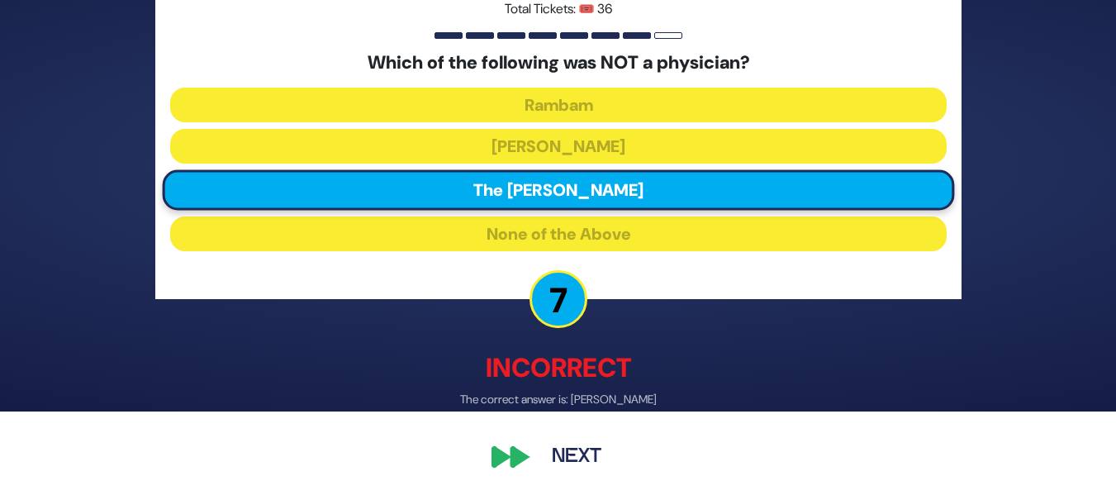
click at [602, 454] on button "Next" at bounding box center [577, 456] width 96 height 38
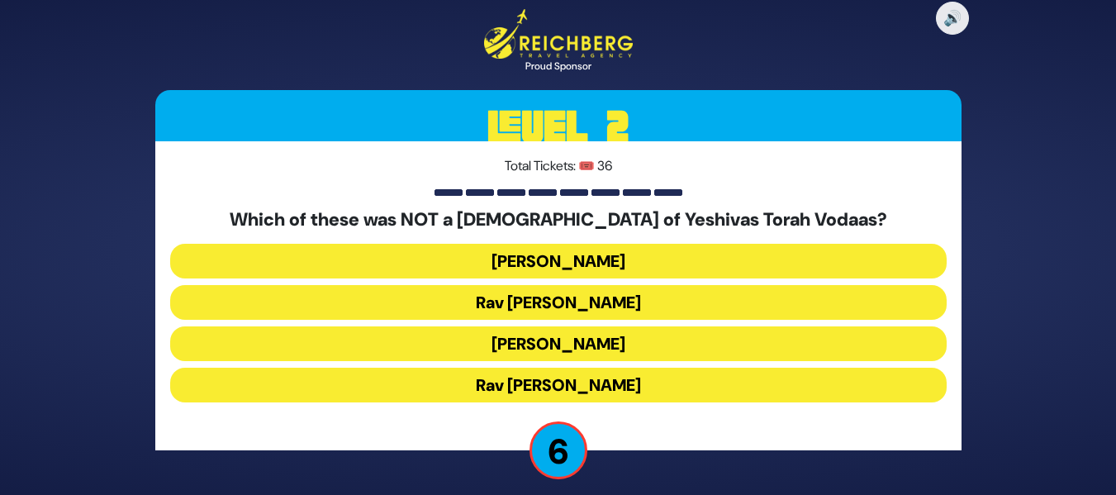
click at [645, 298] on button "Rav Gedalya Schorr" at bounding box center [558, 302] width 777 height 35
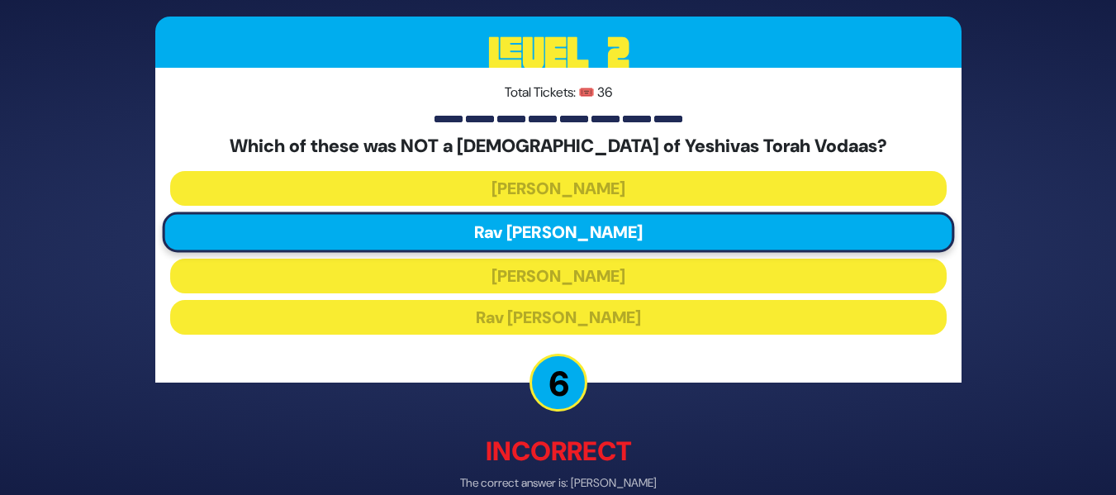
click at [1021, 293] on div "🔊 Proud Sponsor Level 2 Total Tickets: 🎟️ 36 Which of these was NOT a Rosh Yesh…" at bounding box center [558, 247] width 1116 height 495
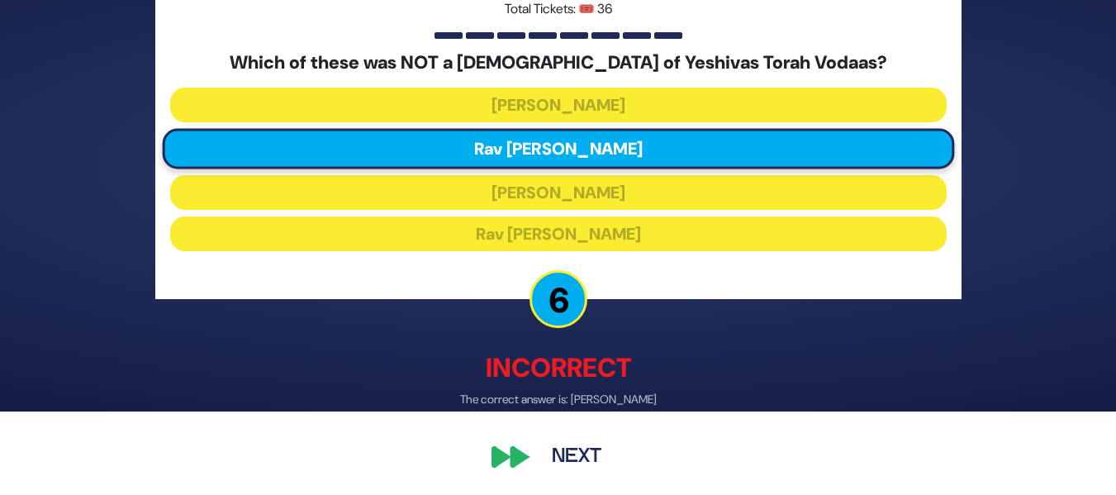
click at [583, 452] on button "Next" at bounding box center [577, 456] width 96 height 38
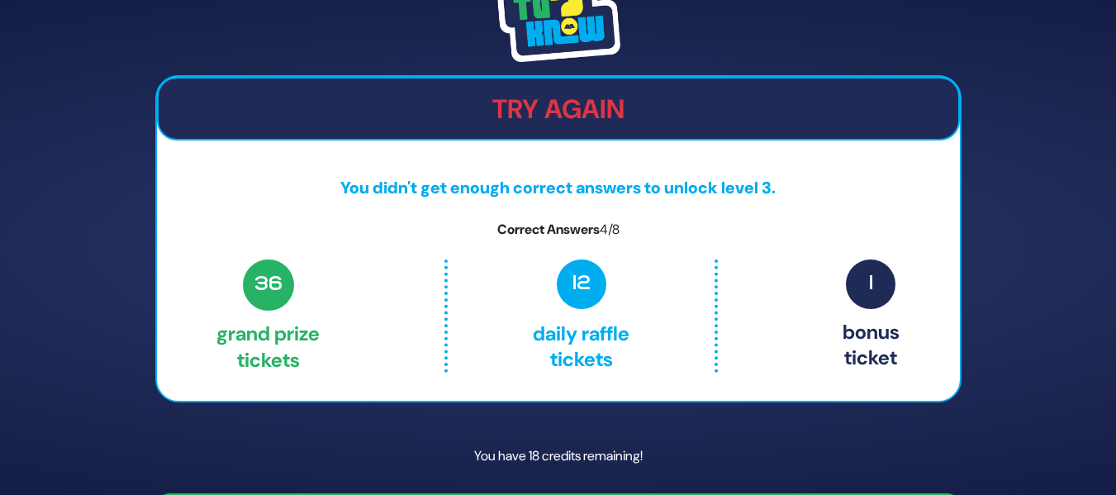
scroll to position [50, 0]
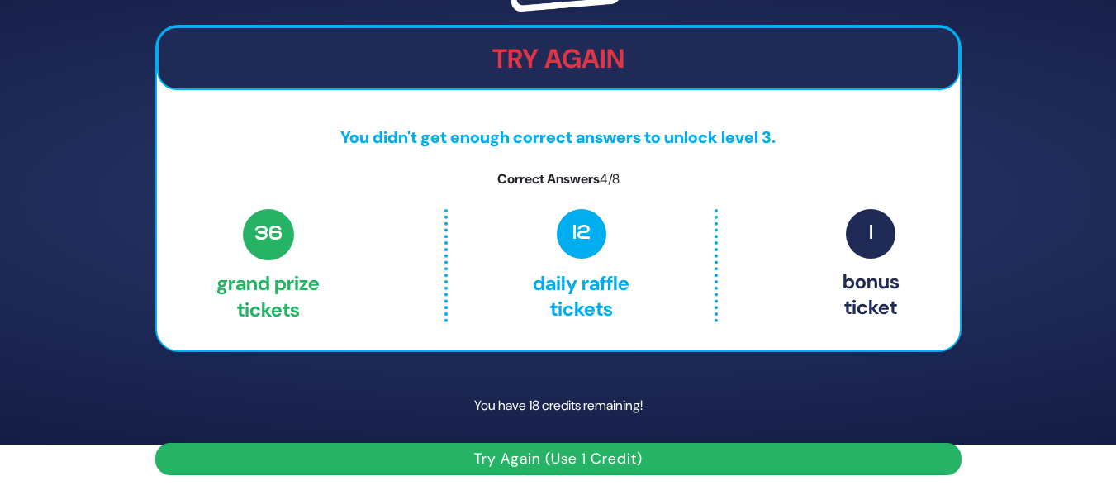
click at [559, 464] on button "Try Again (Use 1 Credit)" at bounding box center [558, 459] width 806 height 32
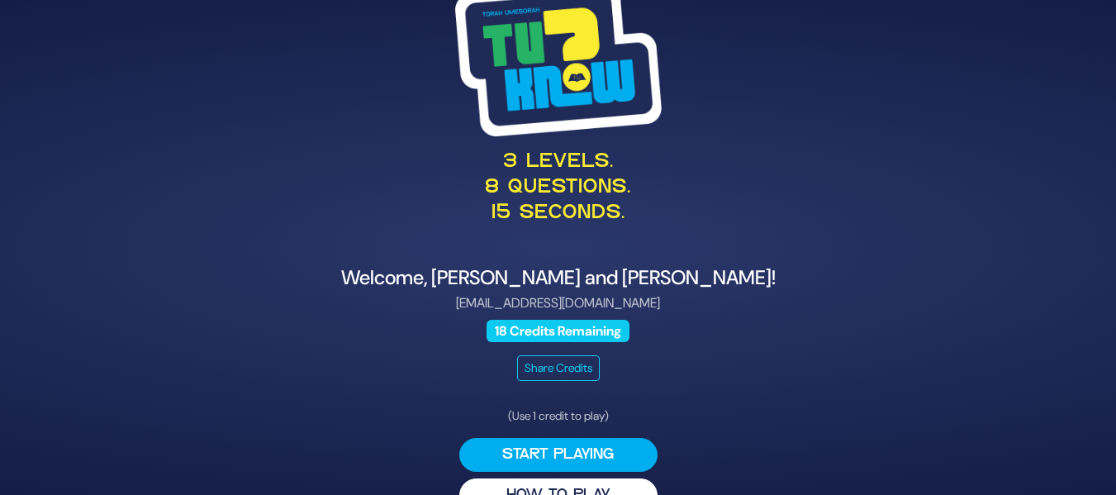
click at [1098, 328] on div "3 levels. 8 questions. 15 seconds. Welcome, [PERSON_NAME] and [PERSON_NAME]! [E…" at bounding box center [558, 247] width 1116 height 495
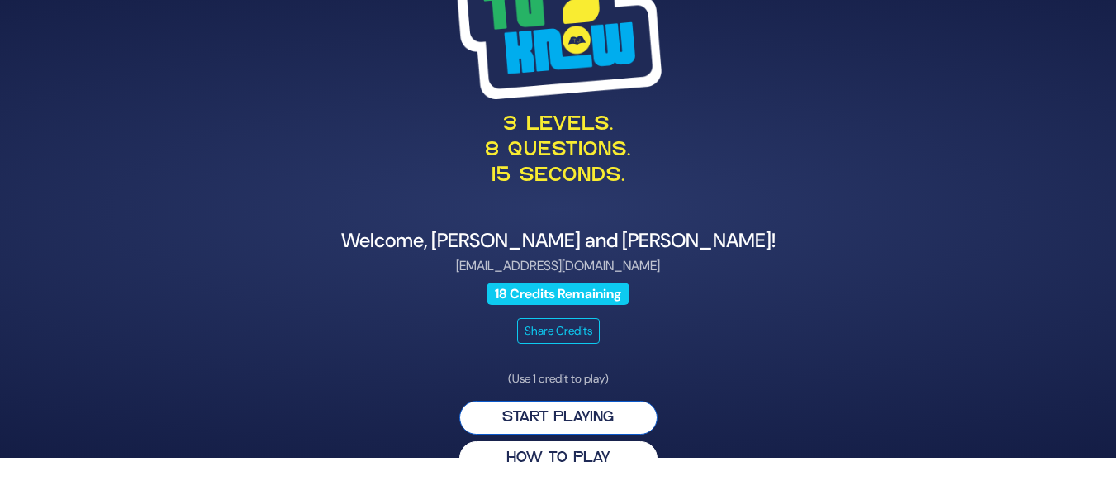
click at [626, 411] on button "Start Playing" at bounding box center [558, 418] width 198 height 34
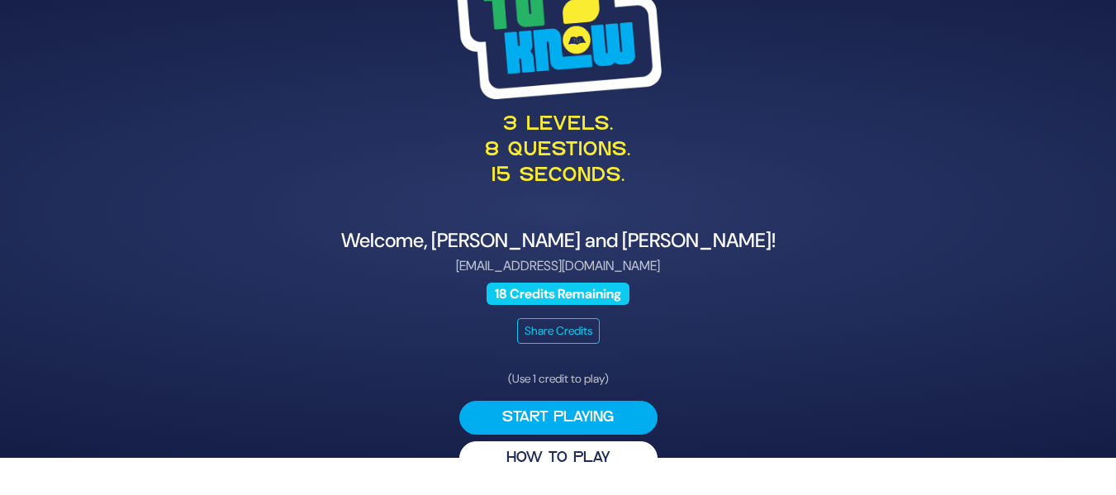
scroll to position [0, 0]
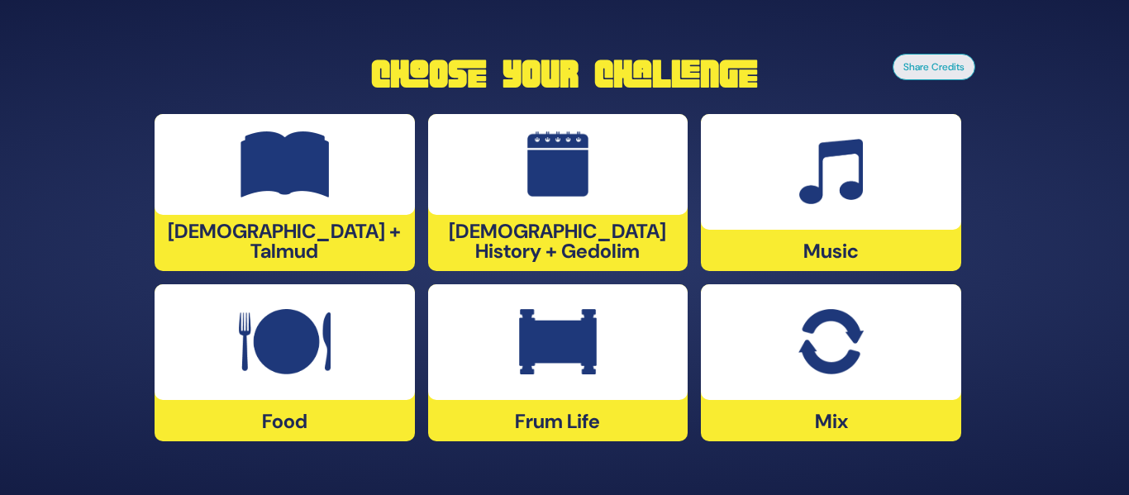
click at [857, 334] on img at bounding box center [830, 342] width 64 height 66
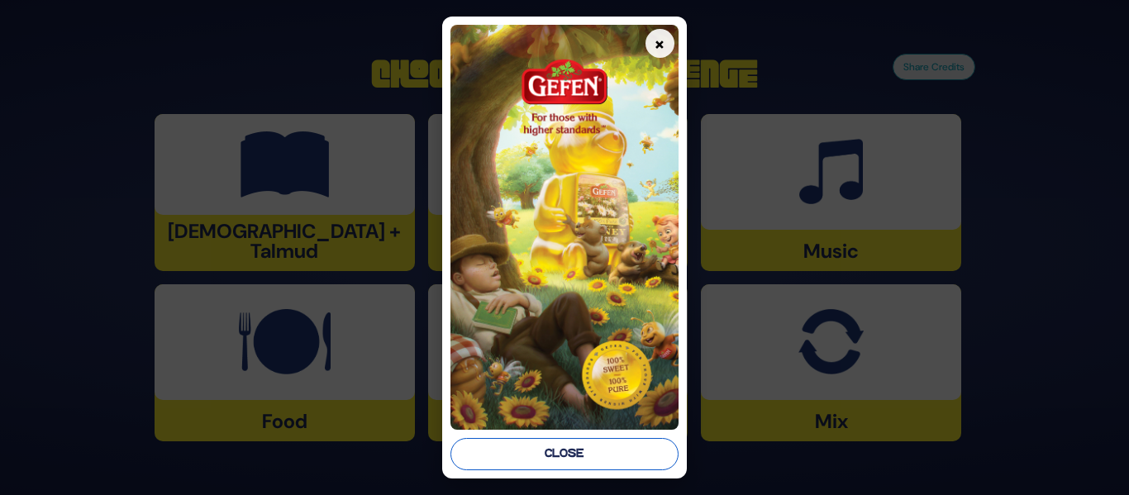
click at [526, 449] on button "Close" at bounding box center [563, 454] width 227 height 32
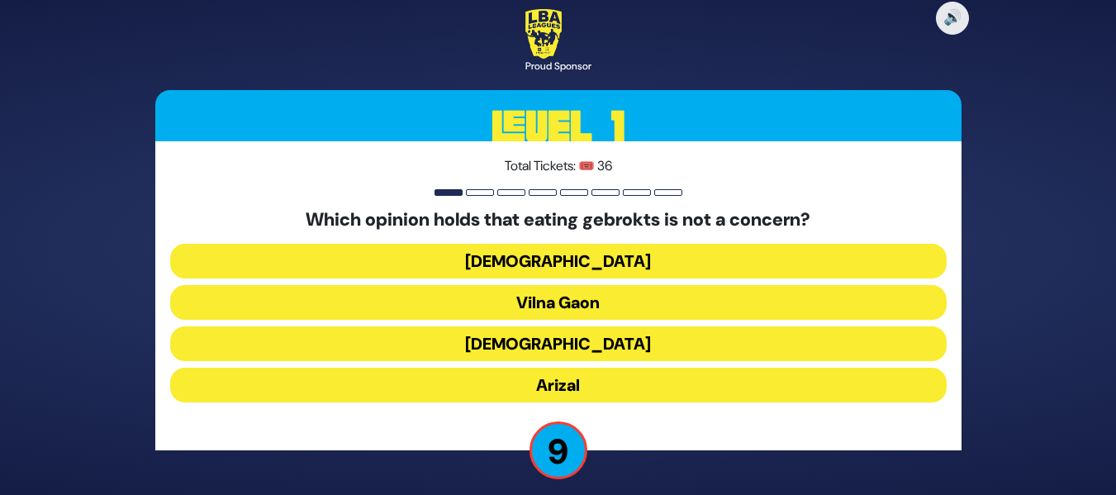
click at [677, 300] on button "Vilna Gaon" at bounding box center [558, 302] width 777 height 35
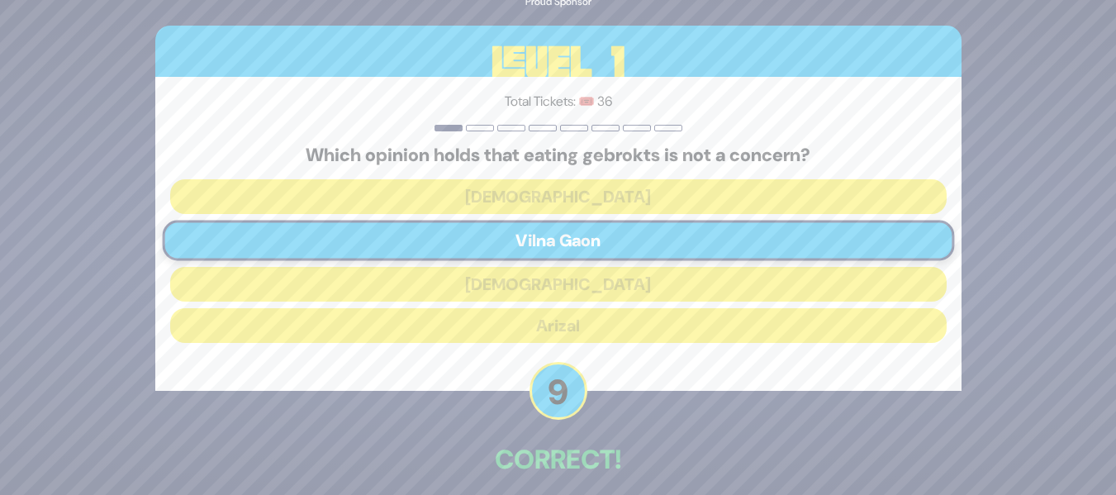
scroll to position [75, 0]
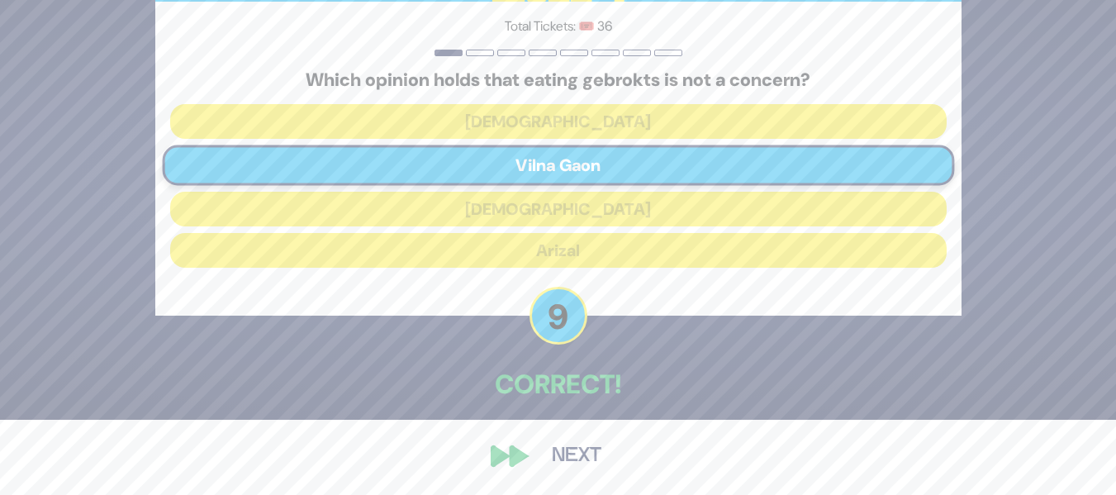
click at [570, 464] on button "Next" at bounding box center [577, 456] width 96 height 38
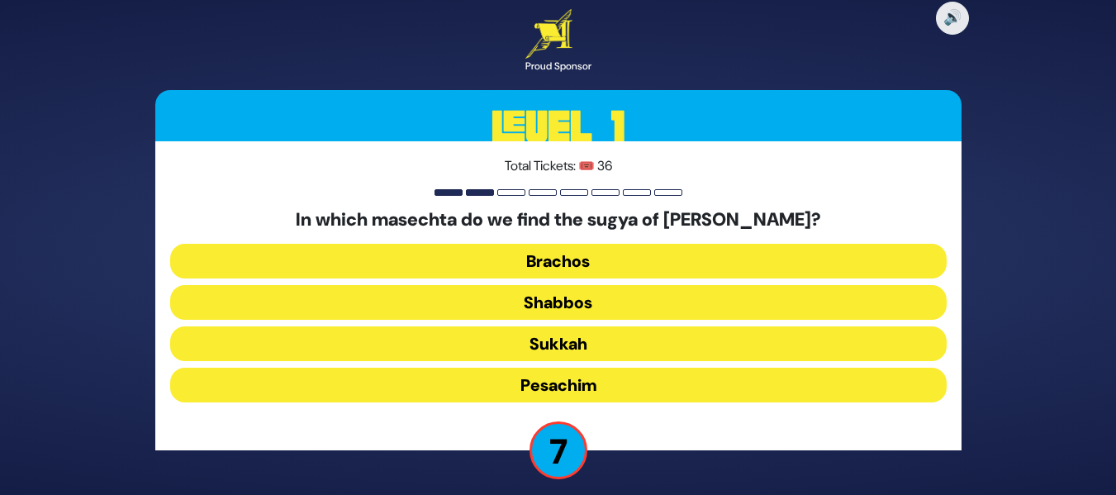
click at [695, 298] on button "Shabbos" at bounding box center [558, 302] width 777 height 35
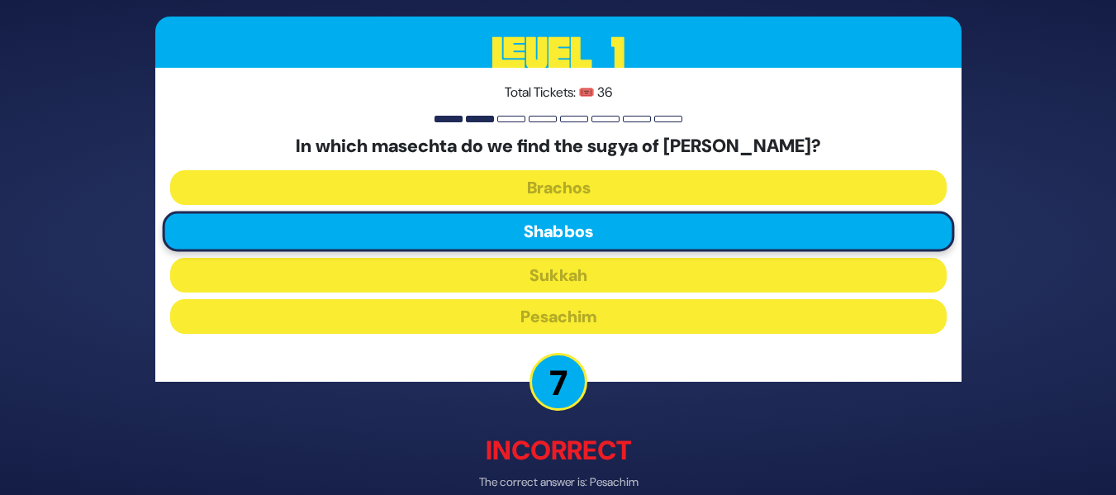
scroll to position [84, 0]
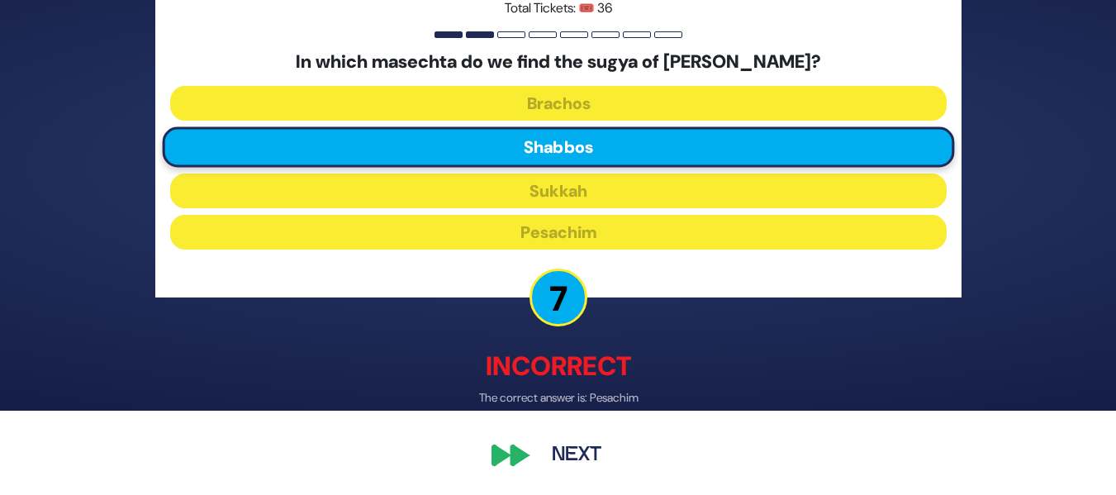
click at [568, 441] on button "Next" at bounding box center [577, 456] width 96 height 38
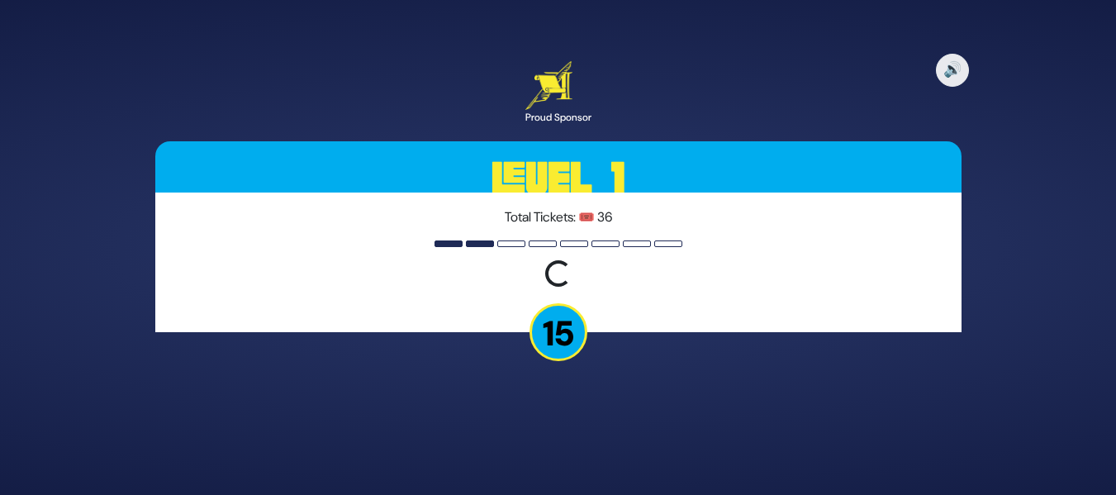
scroll to position [0, 0]
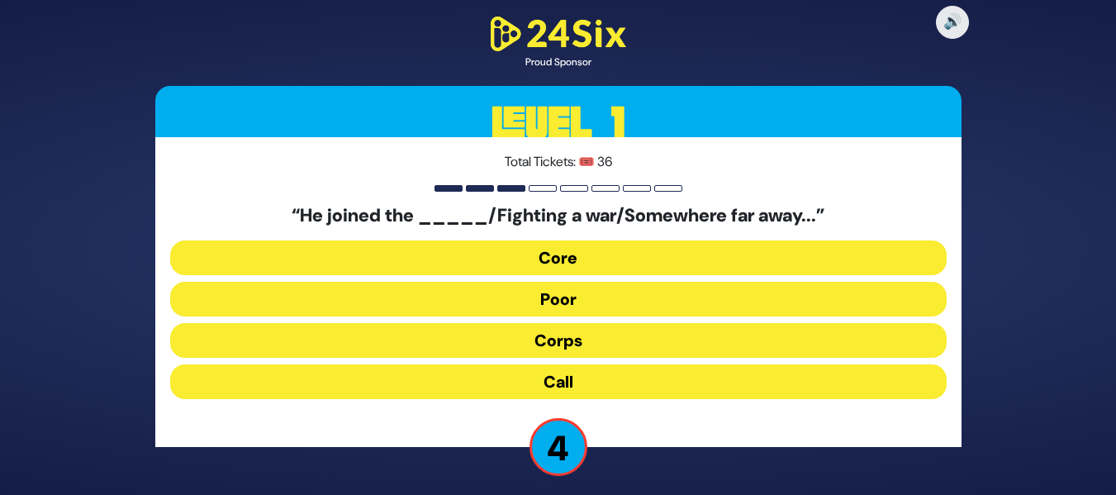
click at [630, 386] on button "Call" at bounding box center [558, 381] width 777 height 35
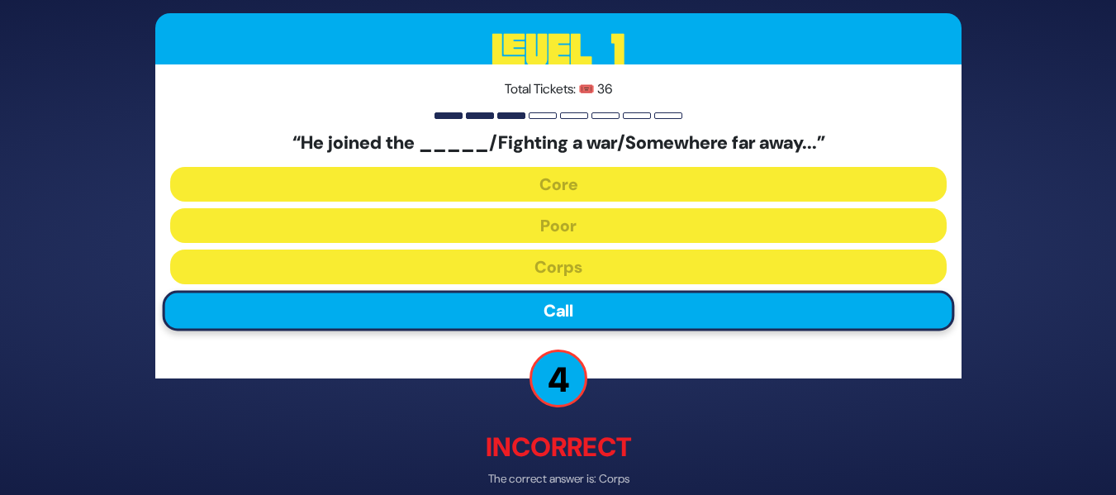
scroll to position [80, 0]
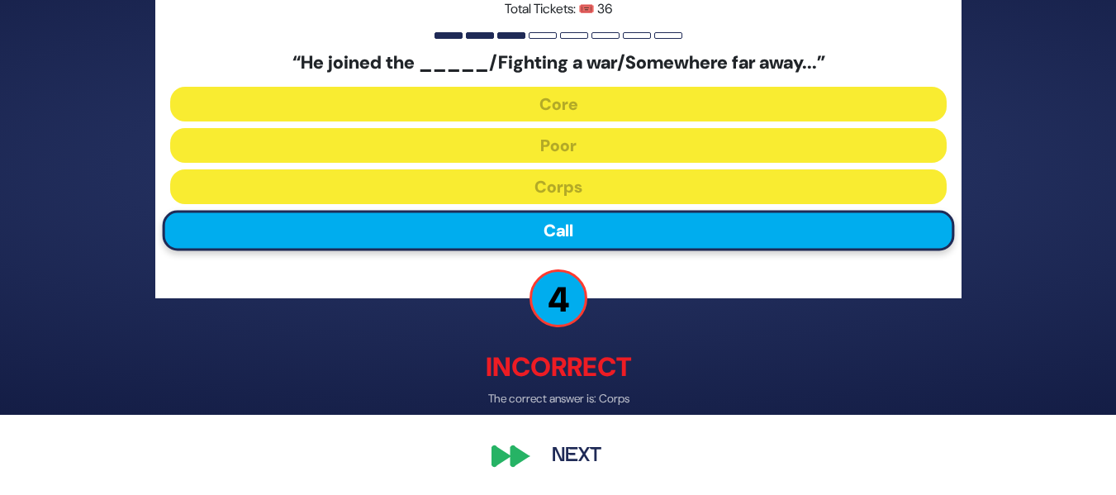
click at [592, 457] on button "Next" at bounding box center [577, 456] width 96 height 38
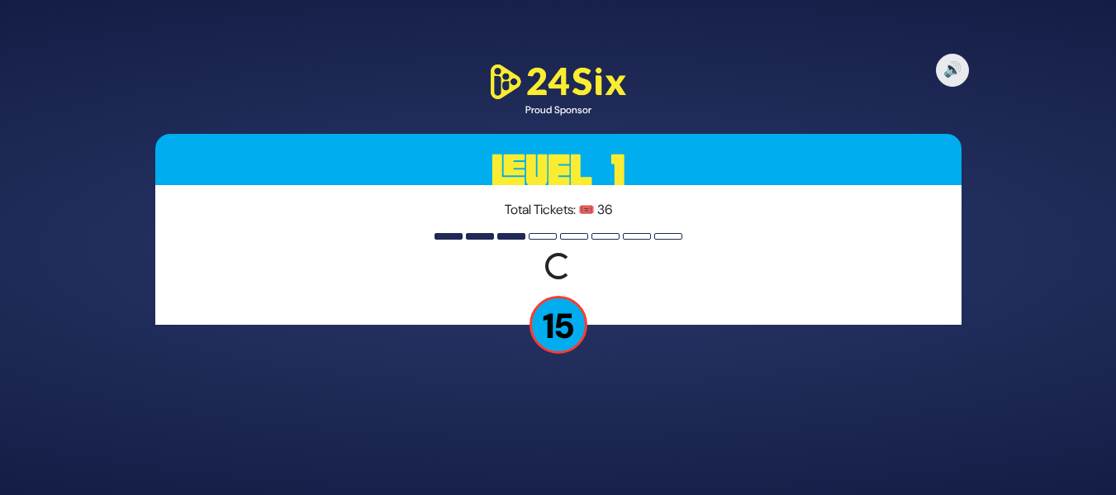
scroll to position [0, 0]
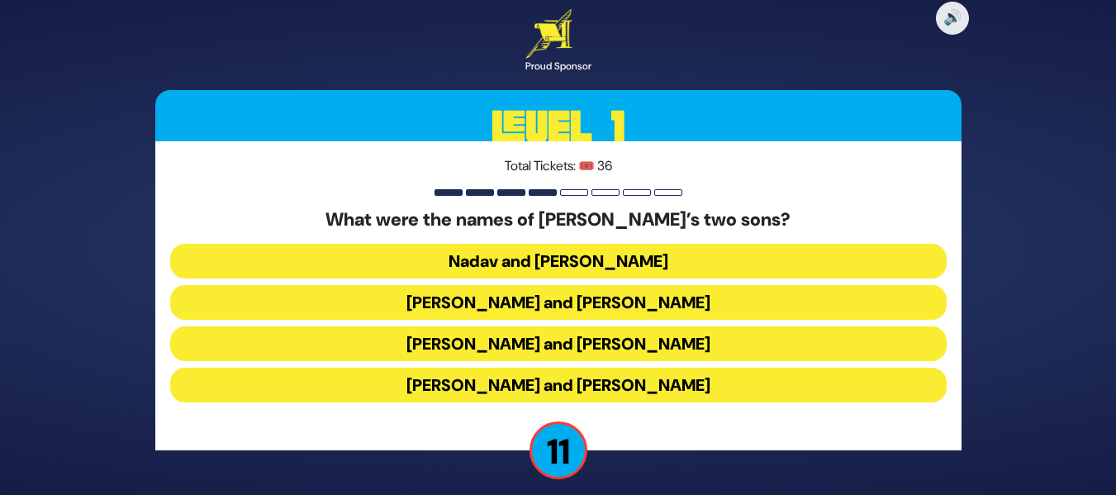
click at [718, 378] on button "Gershom and Eliezer" at bounding box center [558, 385] width 777 height 35
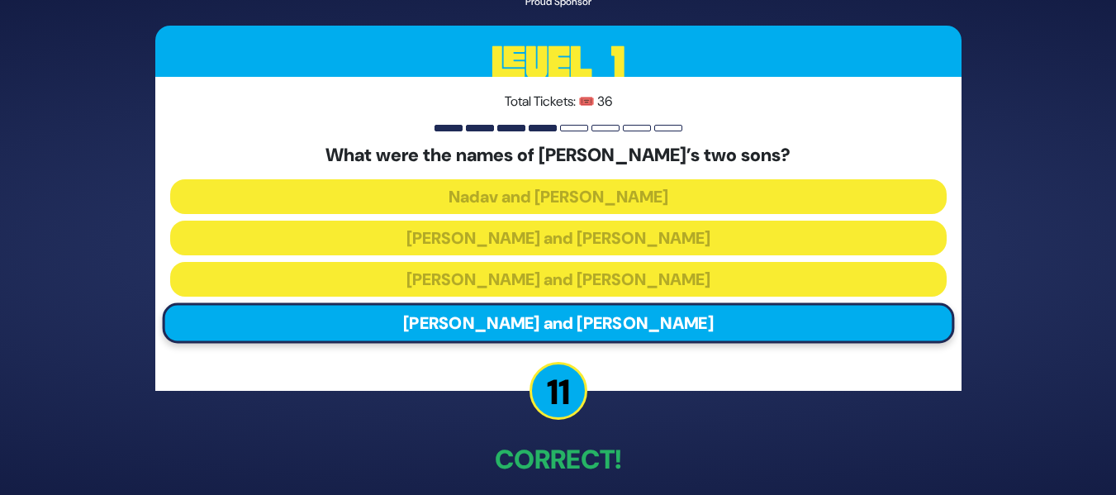
scroll to position [75, 0]
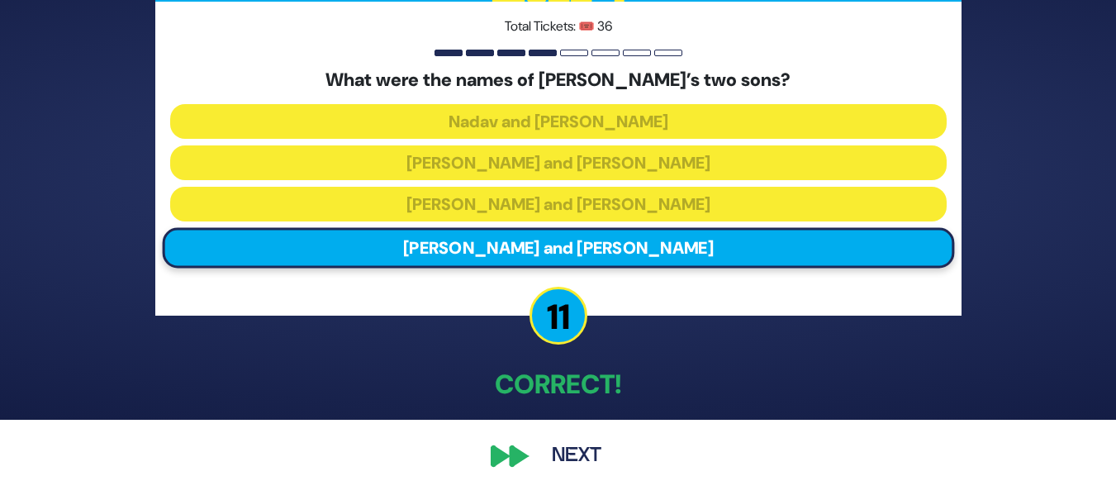
click at [600, 454] on button "Next" at bounding box center [577, 456] width 96 height 38
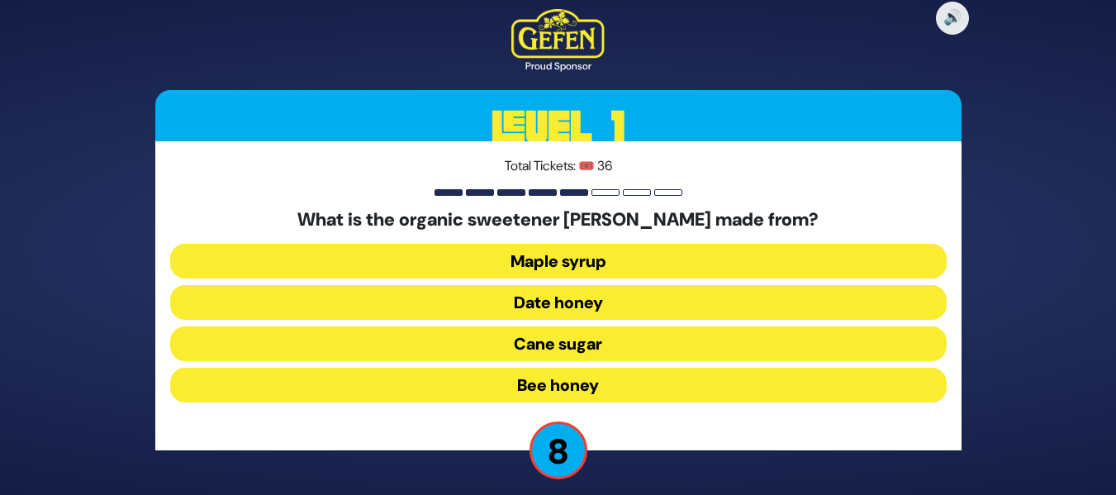
click at [670, 303] on button "Date honey" at bounding box center [558, 302] width 777 height 35
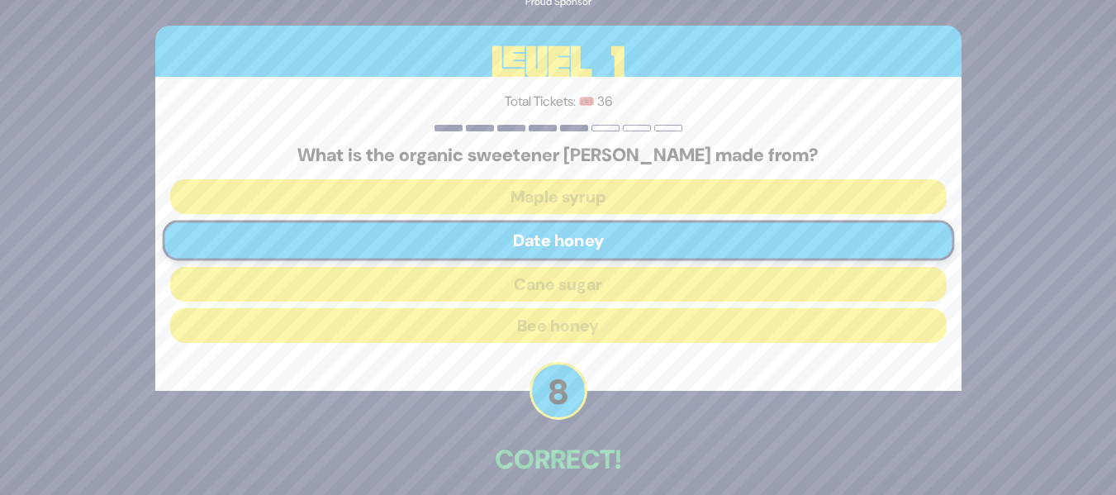
scroll to position [75, 0]
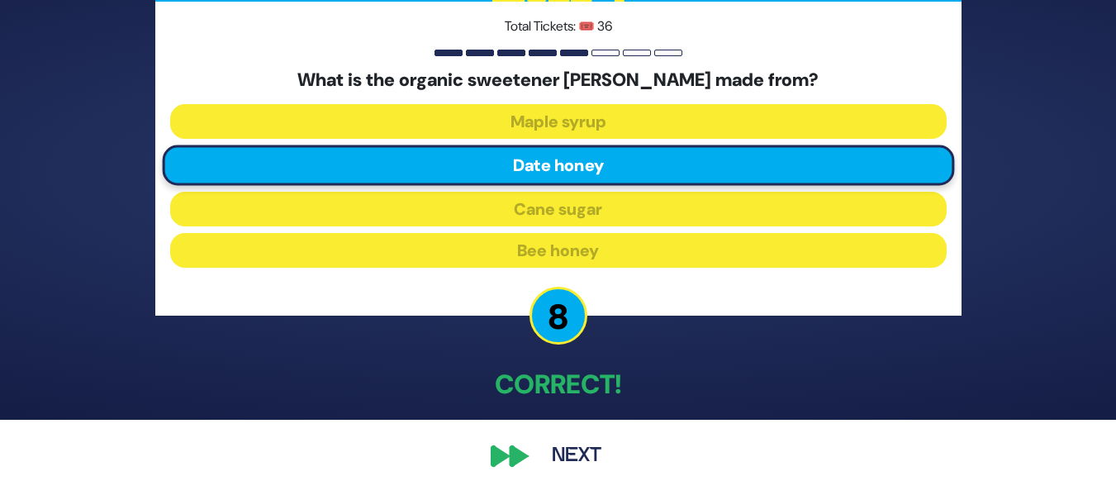
click at [588, 458] on button "Next" at bounding box center [577, 456] width 96 height 38
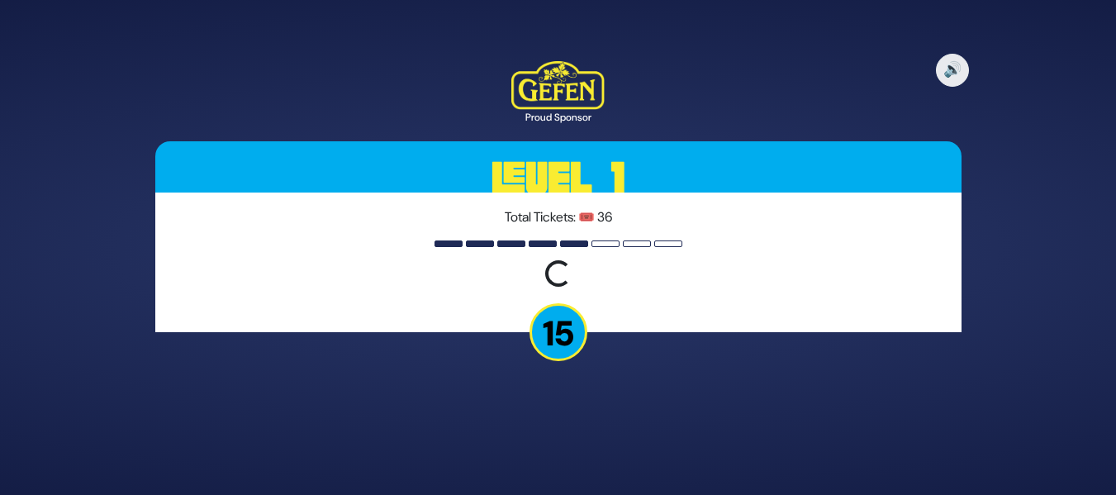
scroll to position [0, 0]
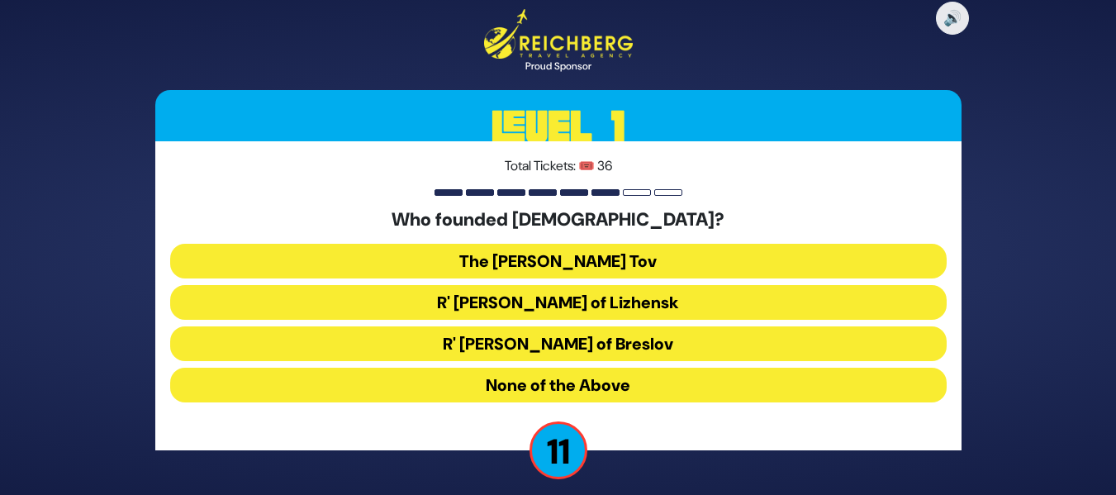
click at [738, 255] on button "The [PERSON_NAME] Tov" at bounding box center [558, 261] width 777 height 35
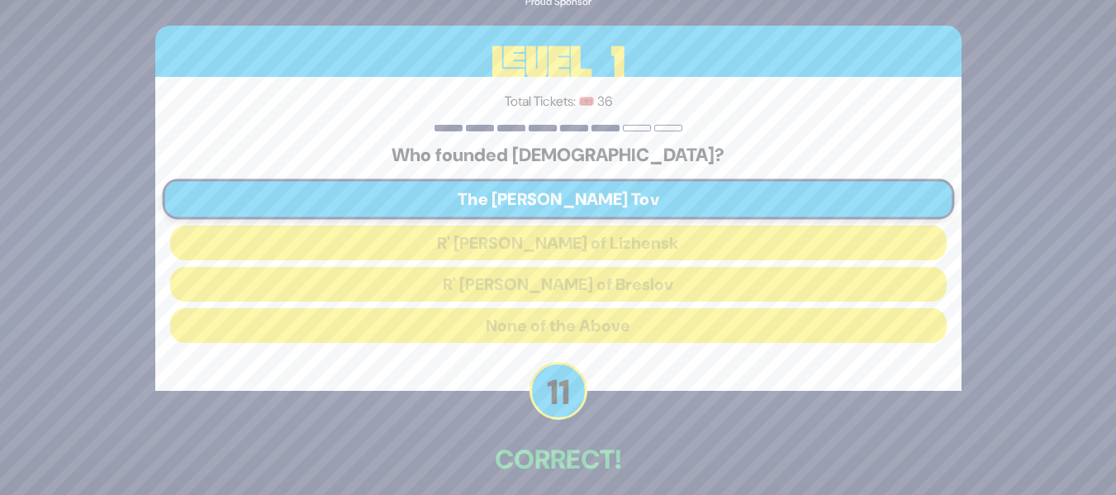
scroll to position [75, 0]
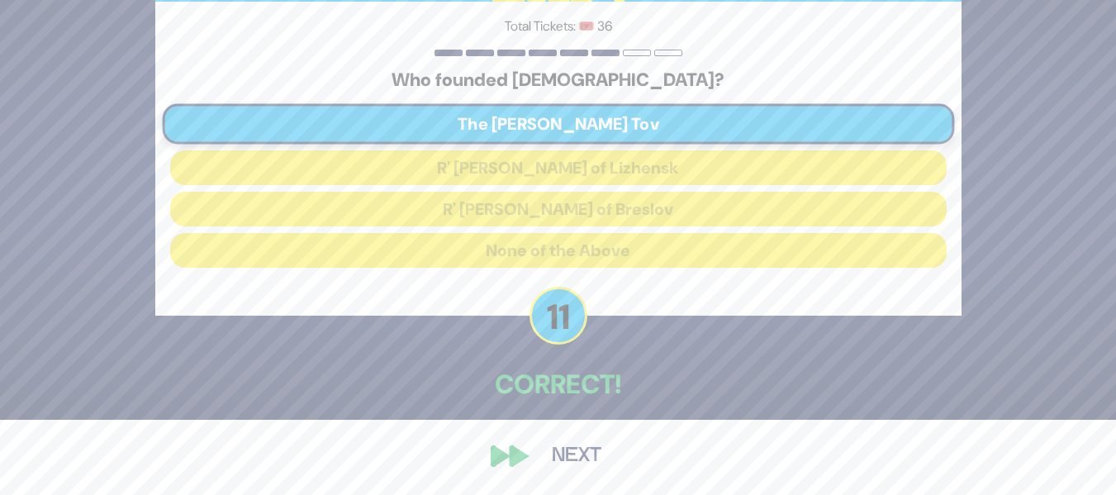
click at [564, 457] on button "Next" at bounding box center [577, 456] width 96 height 38
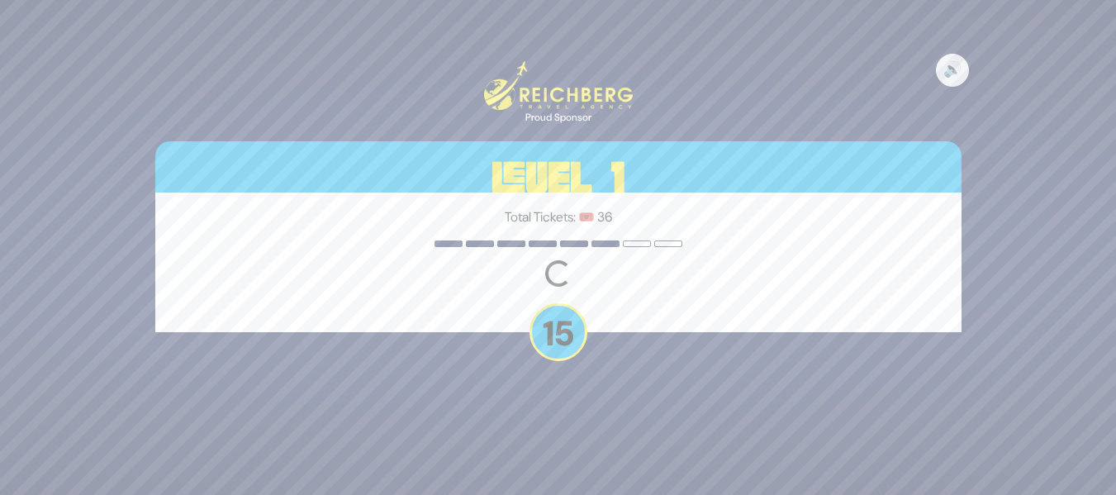
scroll to position [0, 0]
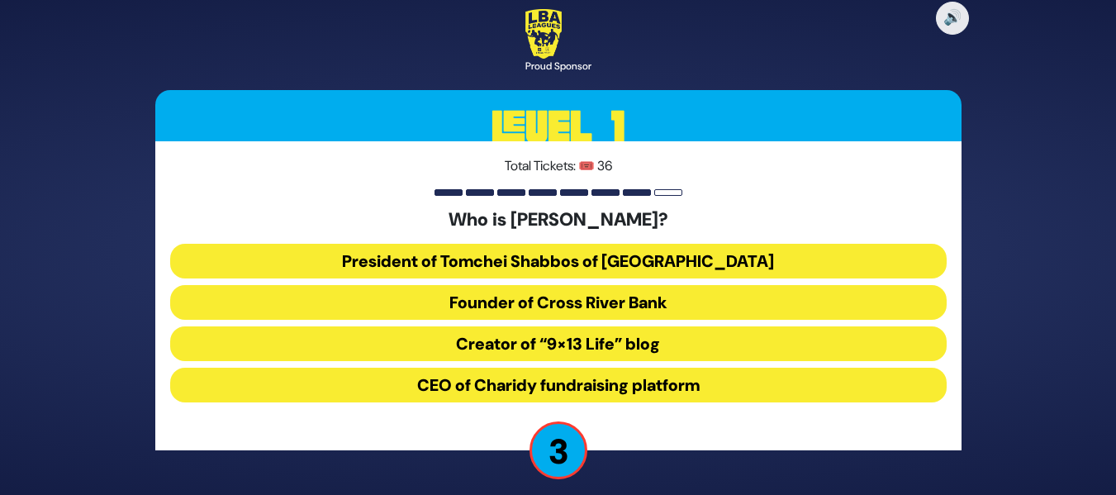
click at [726, 265] on button "President of Tomchei Shabbos of Rockland County" at bounding box center [558, 261] width 777 height 35
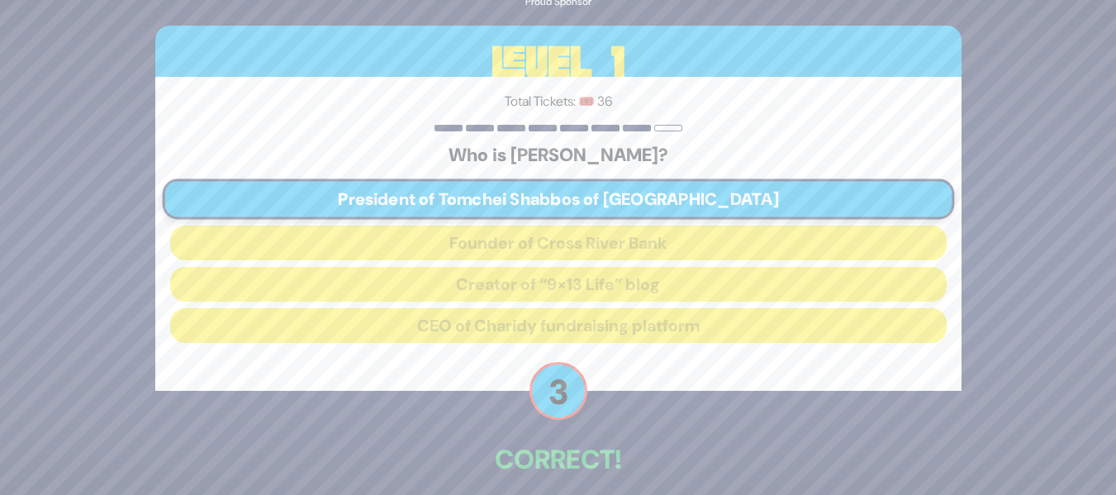
scroll to position [75, 0]
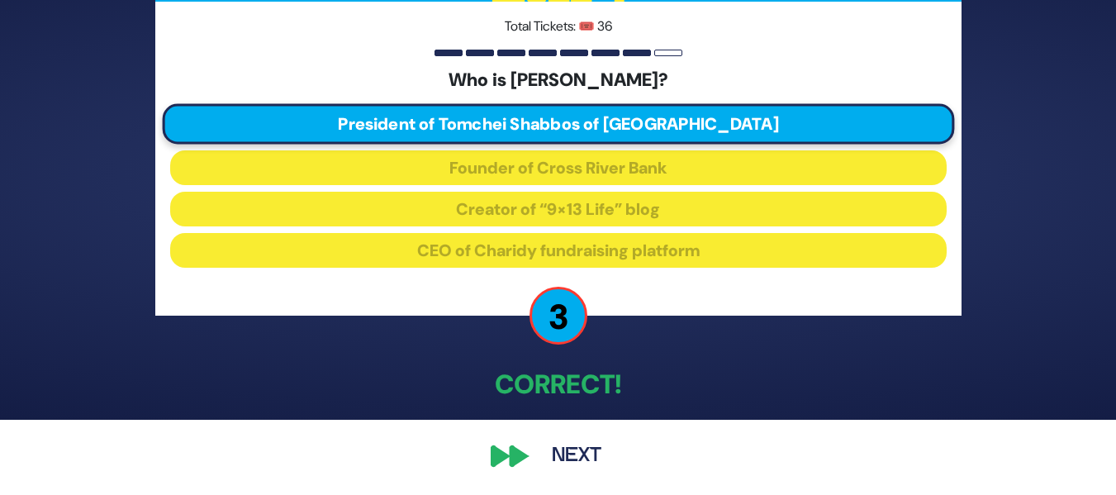
click at [562, 456] on button "Next" at bounding box center [577, 456] width 96 height 38
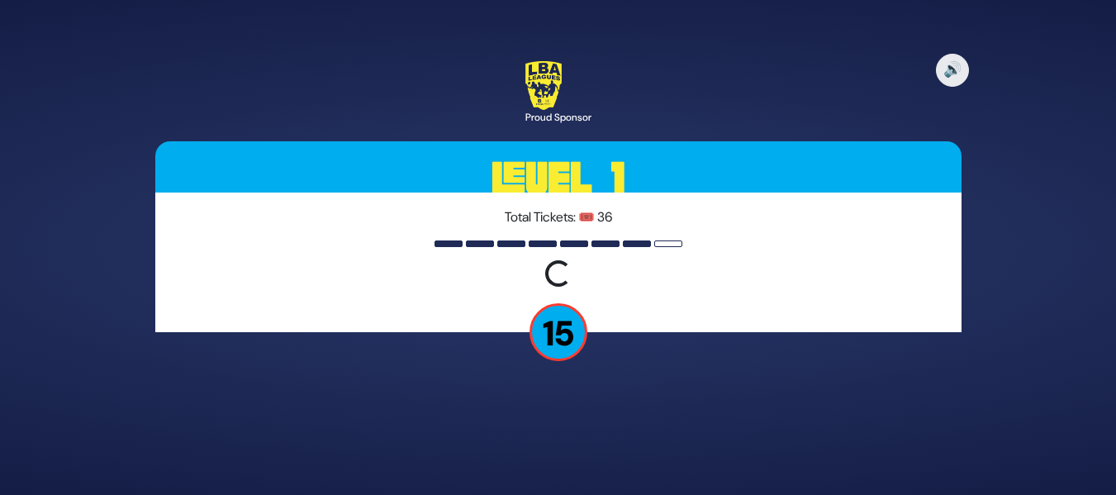
scroll to position [0, 0]
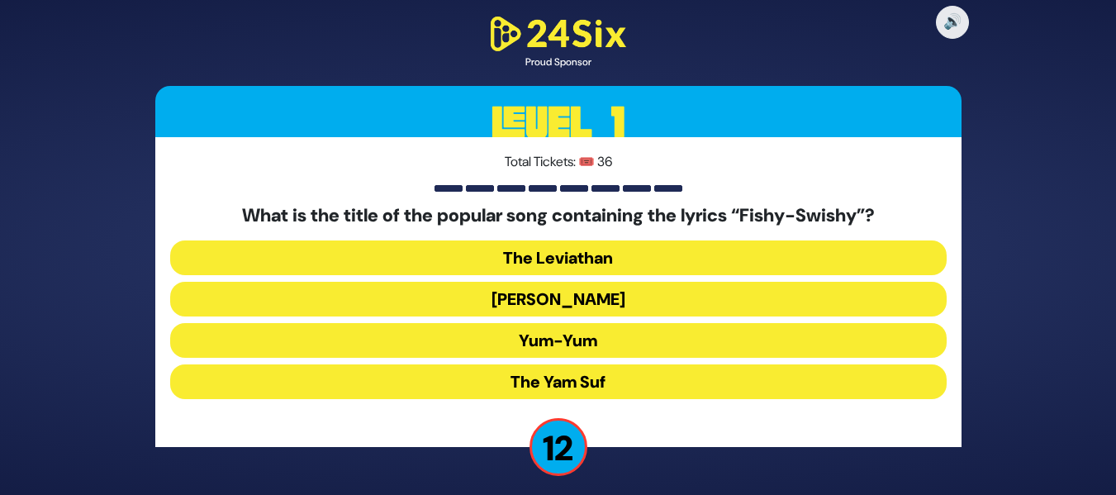
click at [704, 340] on button "Yum-Yum" at bounding box center [558, 340] width 777 height 35
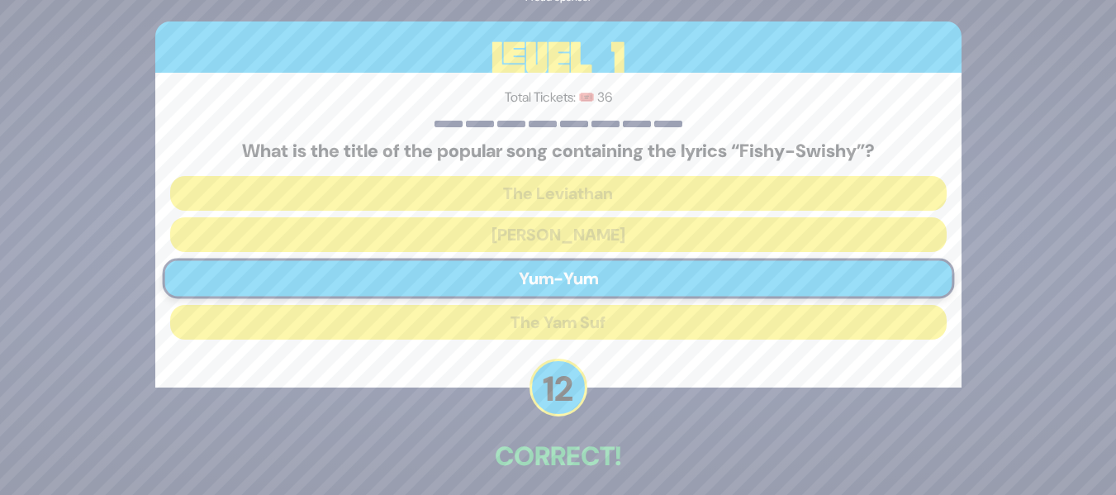
scroll to position [72, 0]
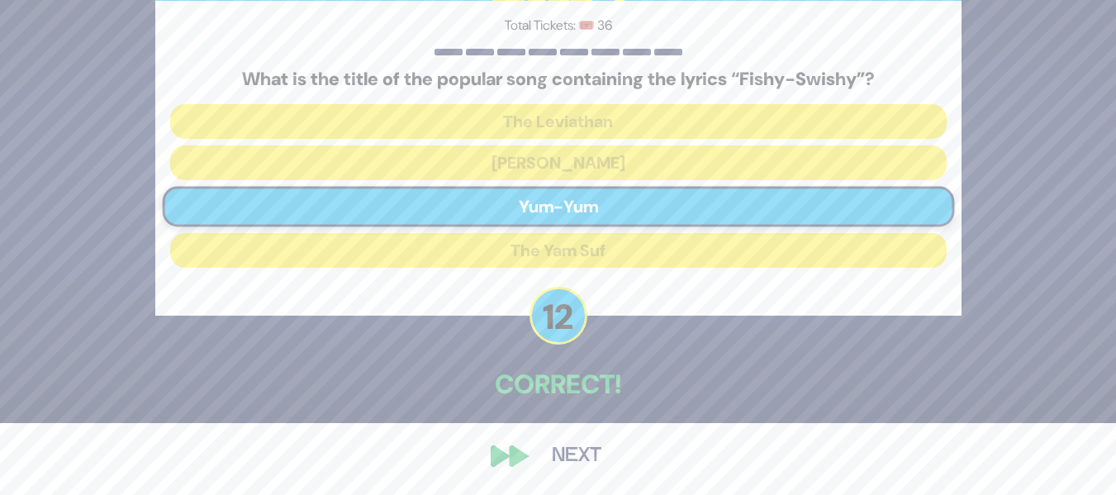
click at [587, 460] on button "Next" at bounding box center [577, 456] width 96 height 38
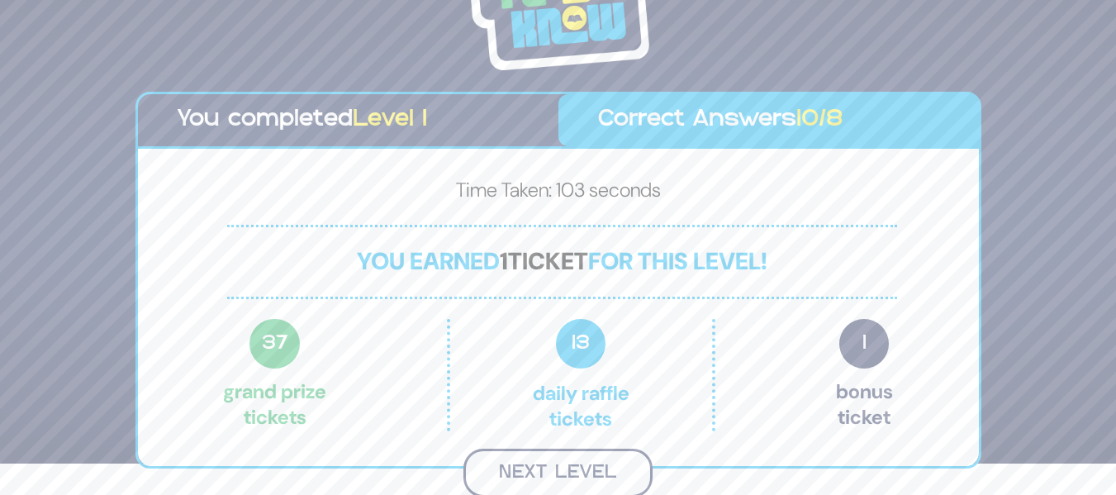
scroll to position [29, 0]
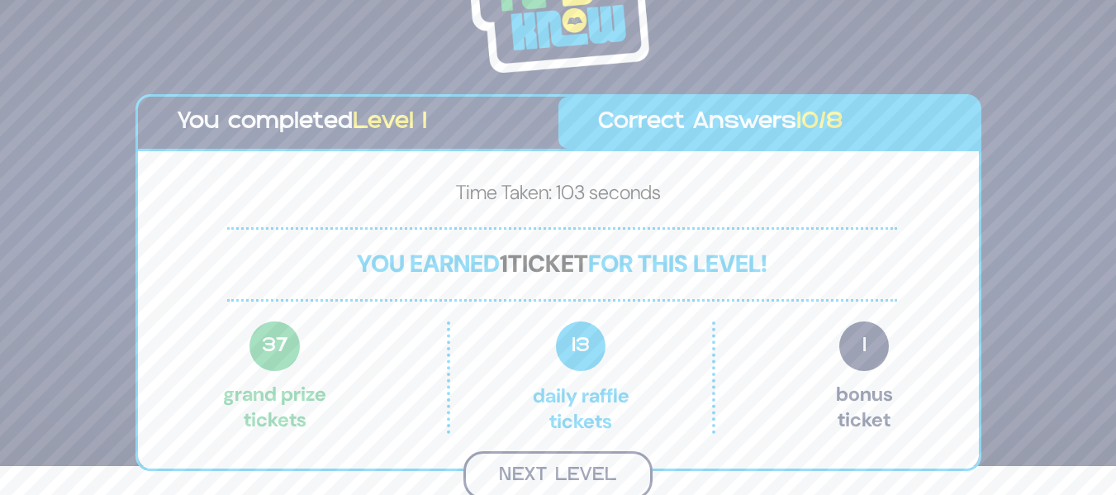
click at [535, 462] on button "Next Level" at bounding box center [558, 475] width 189 height 49
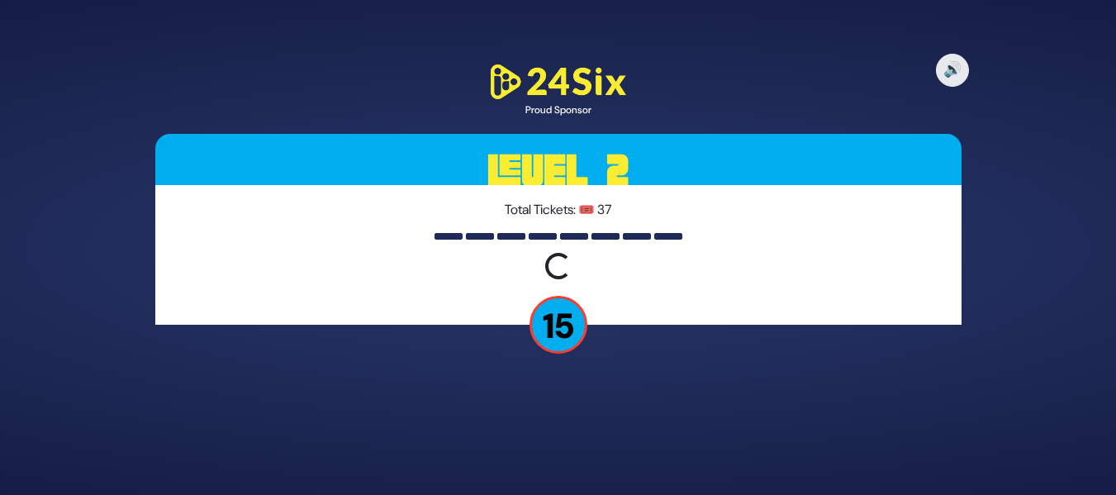
scroll to position [0, 0]
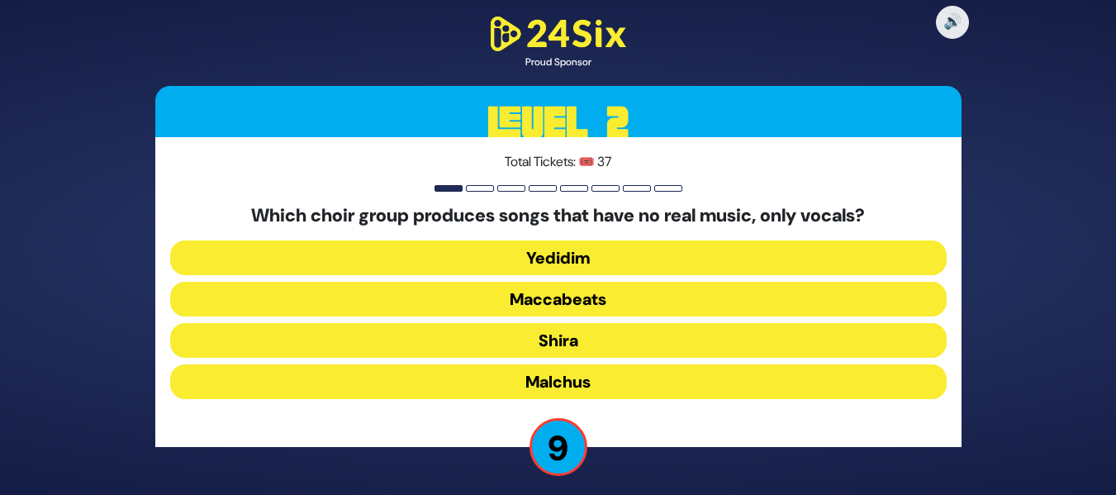
click at [645, 297] on button "Maccabeats" at bounding box center [558, 299] width 777 height 35
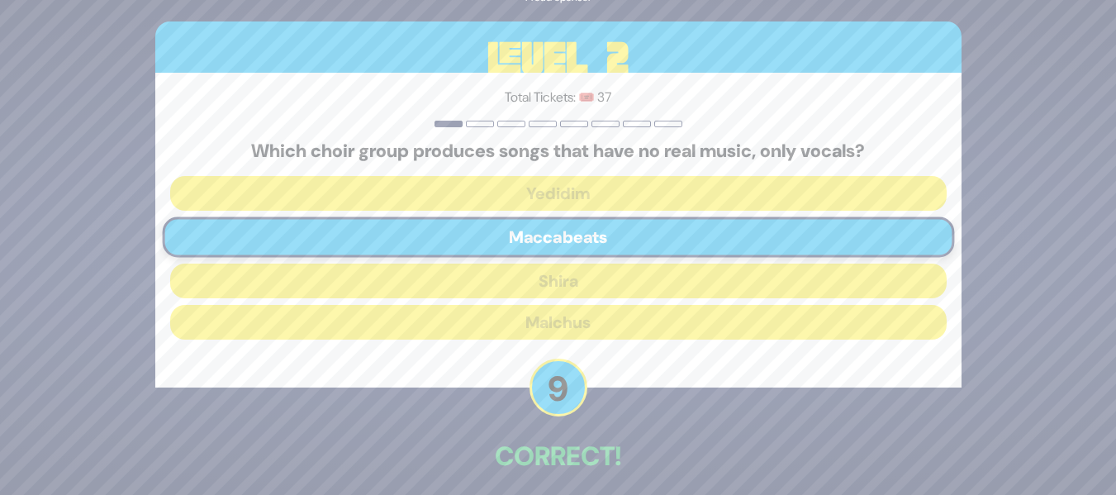
scroll to position [72, 0]
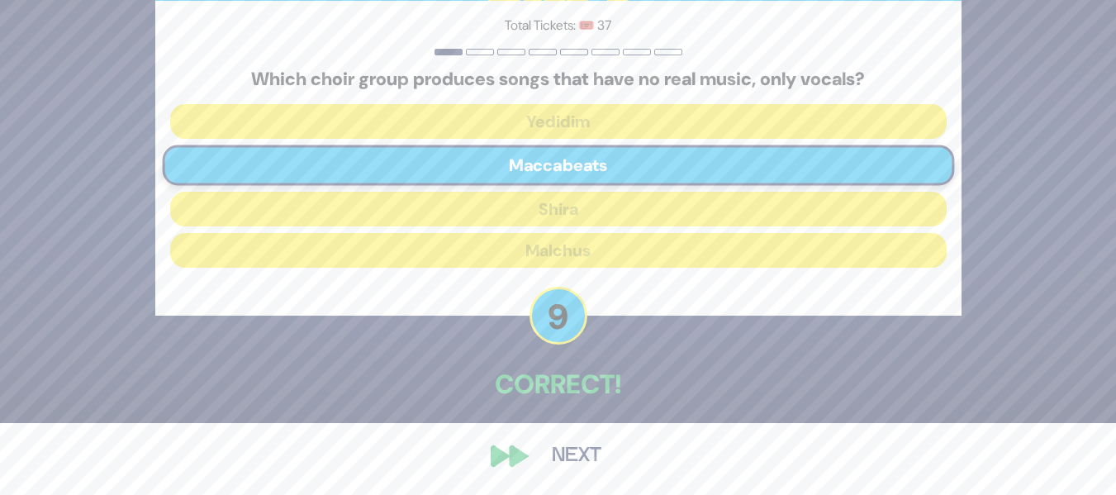
click at [573, 452] on button "Next" at bounding box center [577, 456] width 96 height 38
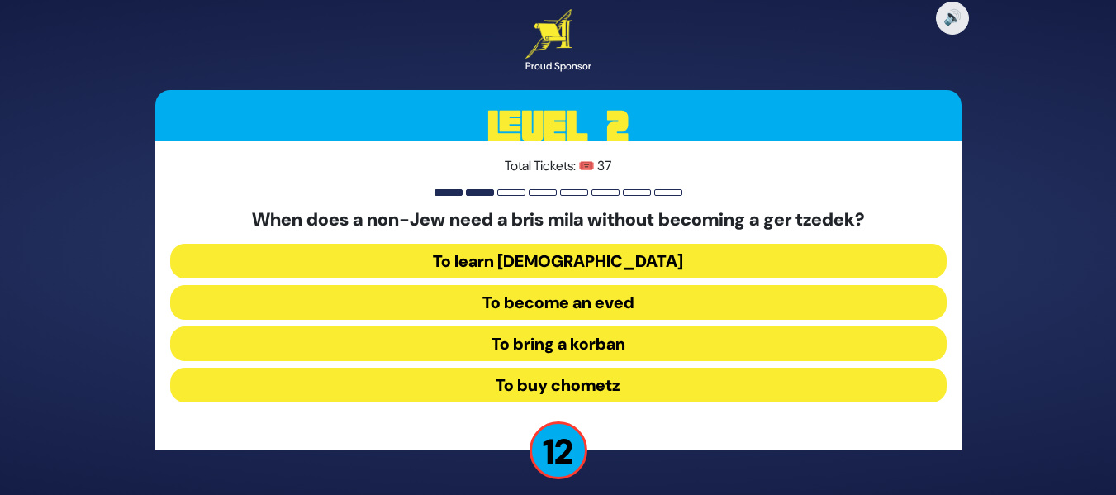
click at [684, 294] on button "To become an eved" at bounding box center [558, 302] width 777 height 35
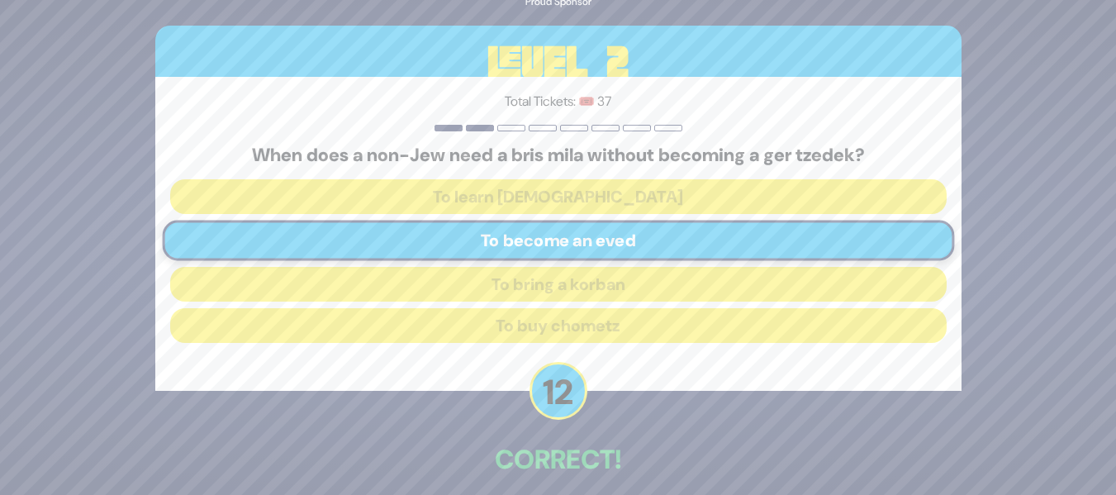
scroll to position [75, 0]
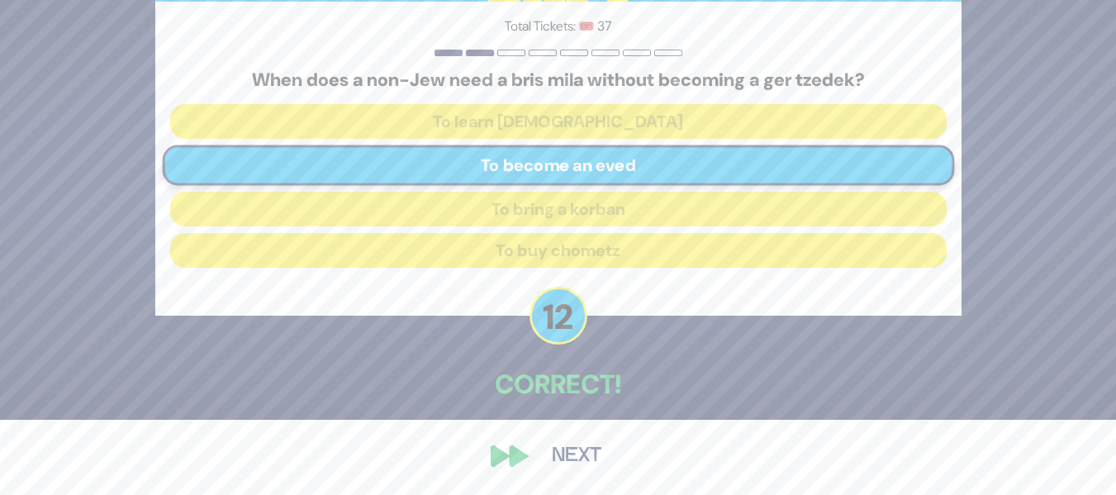
click at [579, 462] on button "Next" at bounding box center [577, 456] width 96 height 38
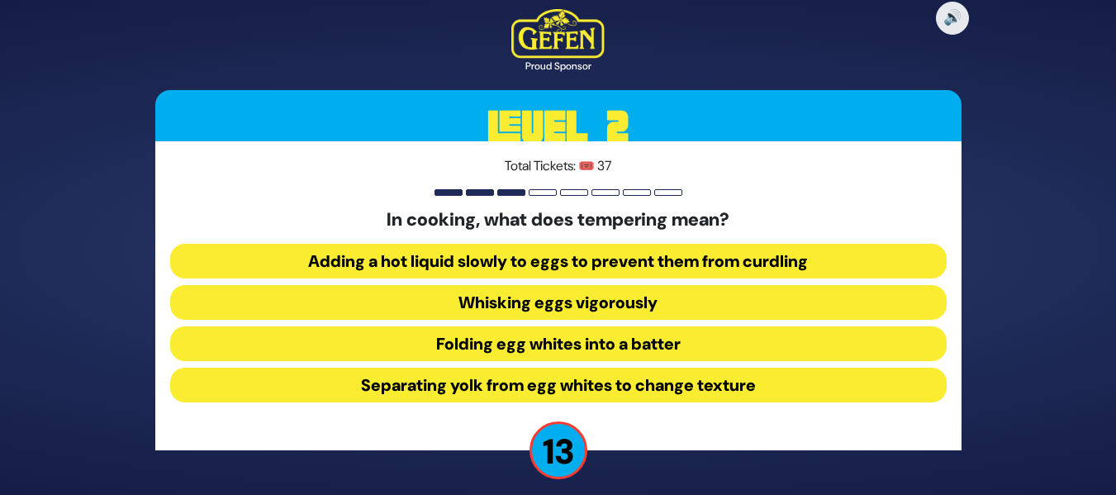
click at [751, 252] on button "Adding a hot liquid slowly to eggs to prevent them from curdling" at bounding box center [558, 261] width 777 height 35
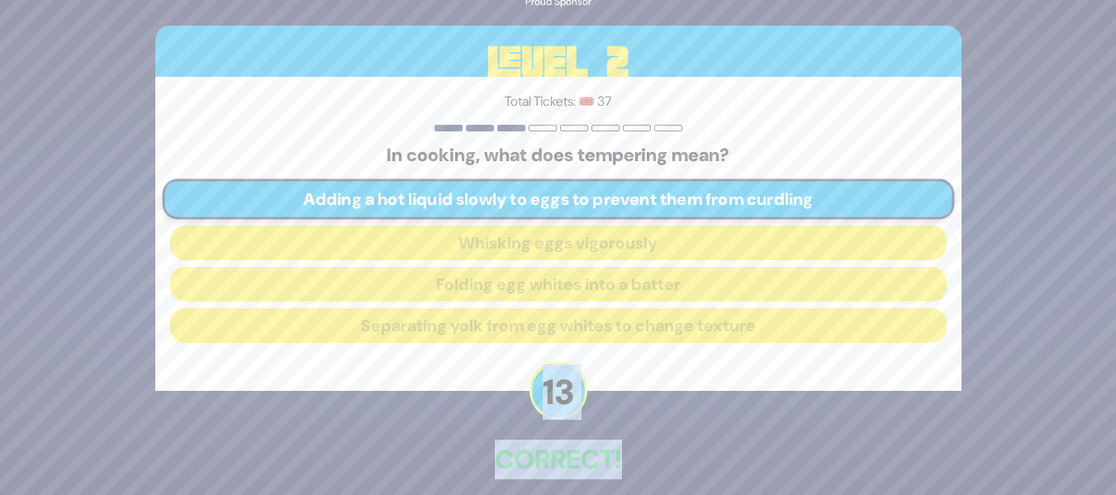
drag, startPoint x: 1097, startPoint y: 351, endPoint x: 1117, endPoint y: 444, distance: 94.6
click at [1116, 444] on html "🔊 Proud Sponsor Level 2 Total Tickets: 🎟️ 37 In cooking, what does tempering me…" at bounding box center [558, 247] width 1116 height 495
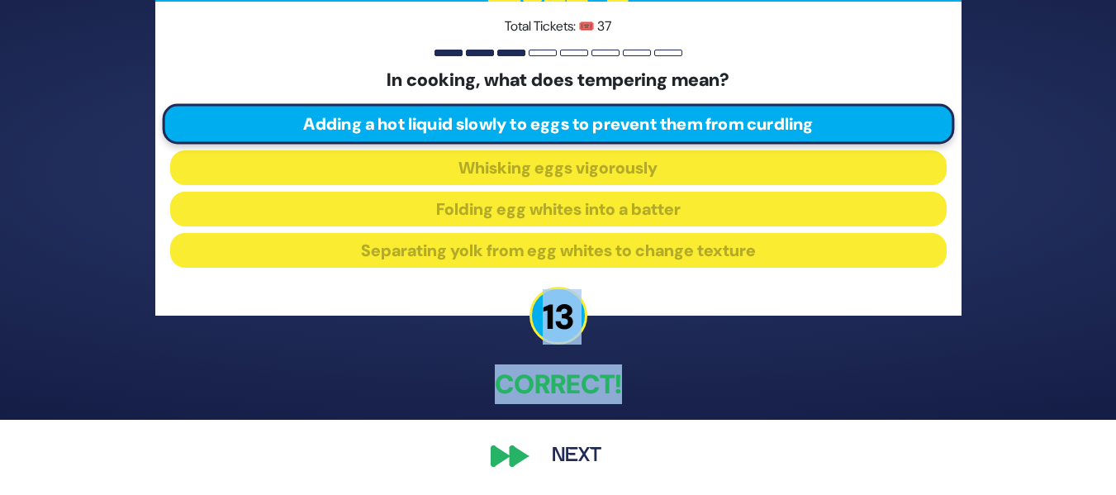
click at [577, 464] on button "Next" at bounding box center [577, 456] width 96 height 38
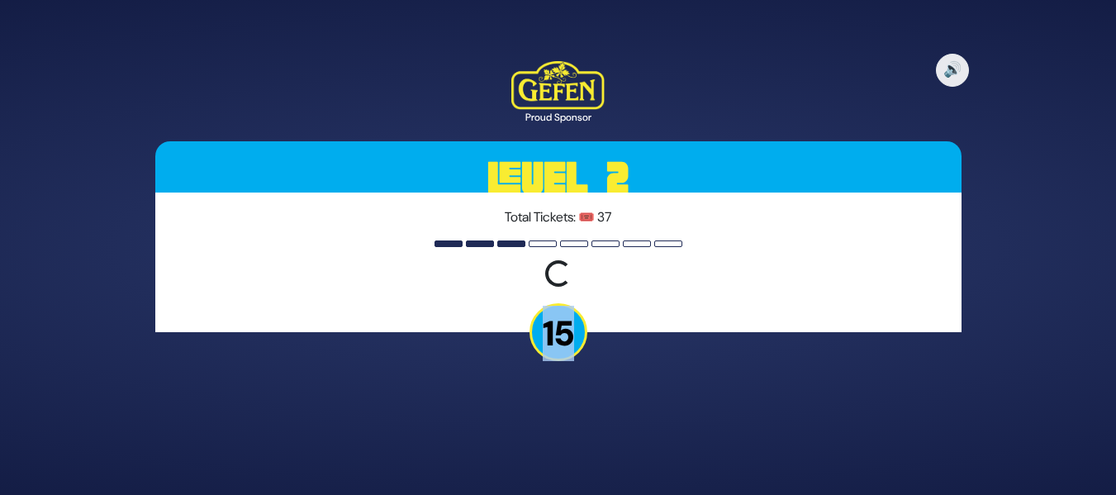
scroll to position [0, 0]
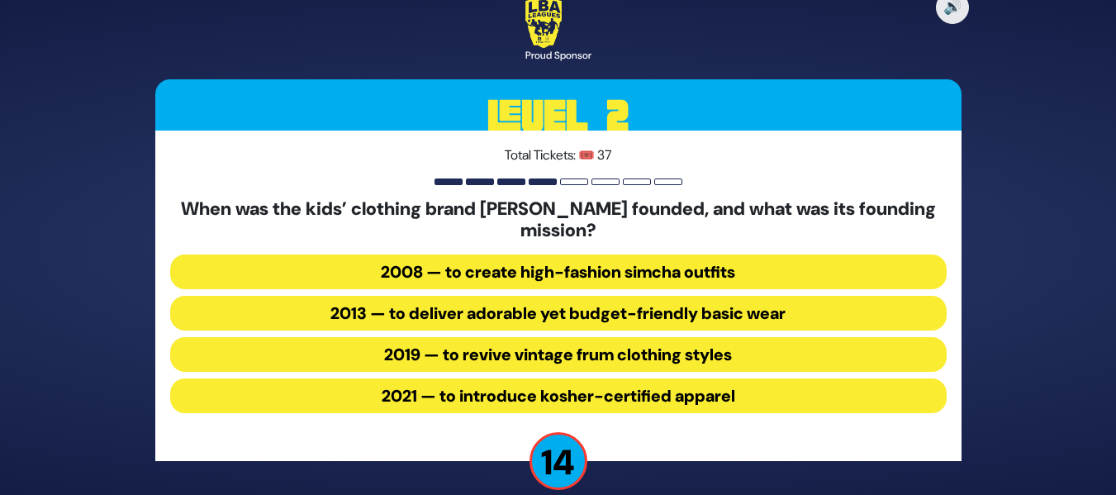
click at [960, 159] on div "Total Tickets: 🎟️ 37 When was the kids’ clothing brand Lil Leggs founded, and w…" at bounding box center [558, 296] width 806 height 331
click at [760, 306] on button "2013 — to deliver adorable yet budget-friendly basic wear" at bounding box center [558, 313] width 777 height 35
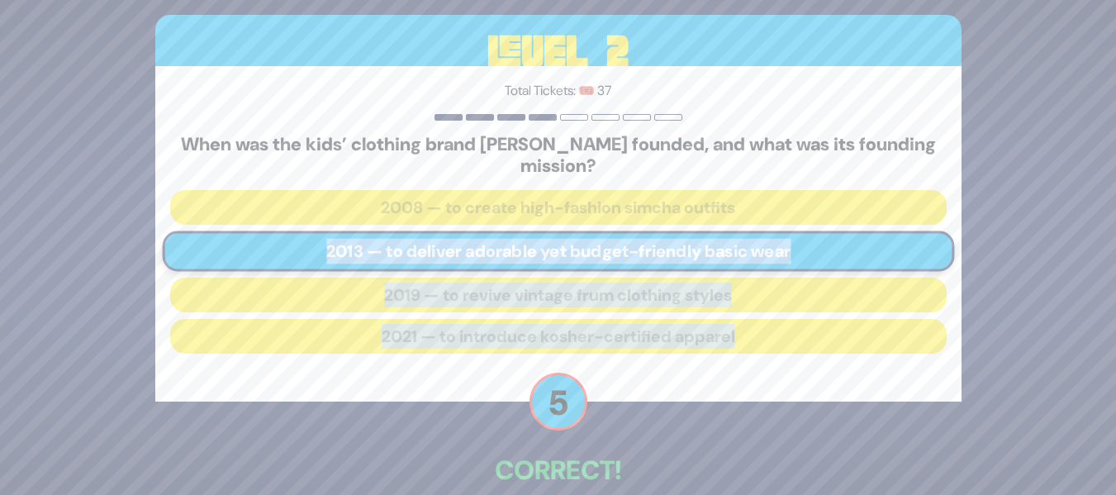
drag, startPoint x: 1113, startPoint y: 225, endPoint x: 1128, endPoint y: 339, distance: 115.0
click at [1116, 339] on html "🔊 Proud Sponsor Level 2 Total Tickets: 🎟️ 37 When was the kids’ clothing brand …" at bounding box center [558, 247] width 1116 height 495
click at [1109, 218] on div "🔊 Proud Sponsor Level 2 Total Tickets: 🎟️ 37 When was the kids’ clothing brand …" at bounding box center [558, 247] width 1116 height 495
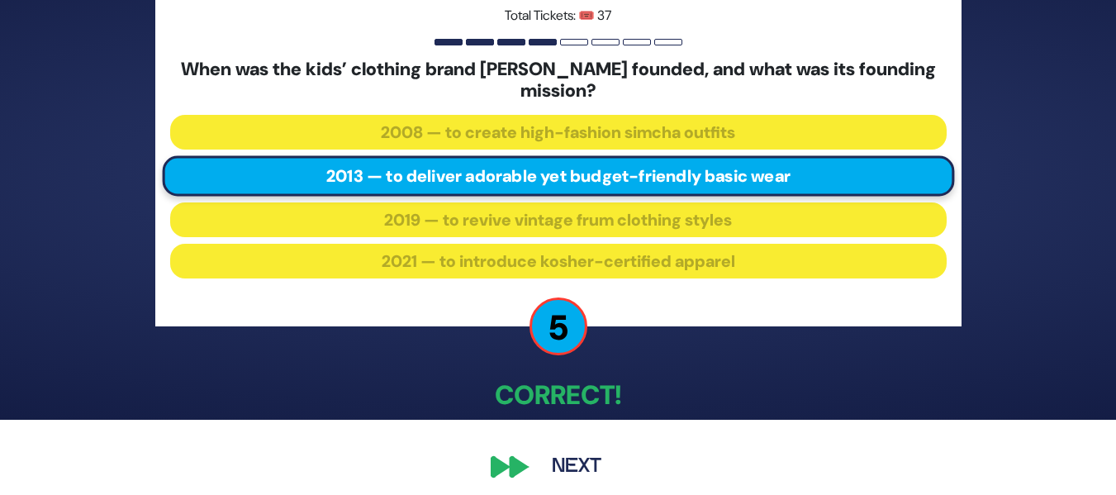
scroll to position [74, 0]
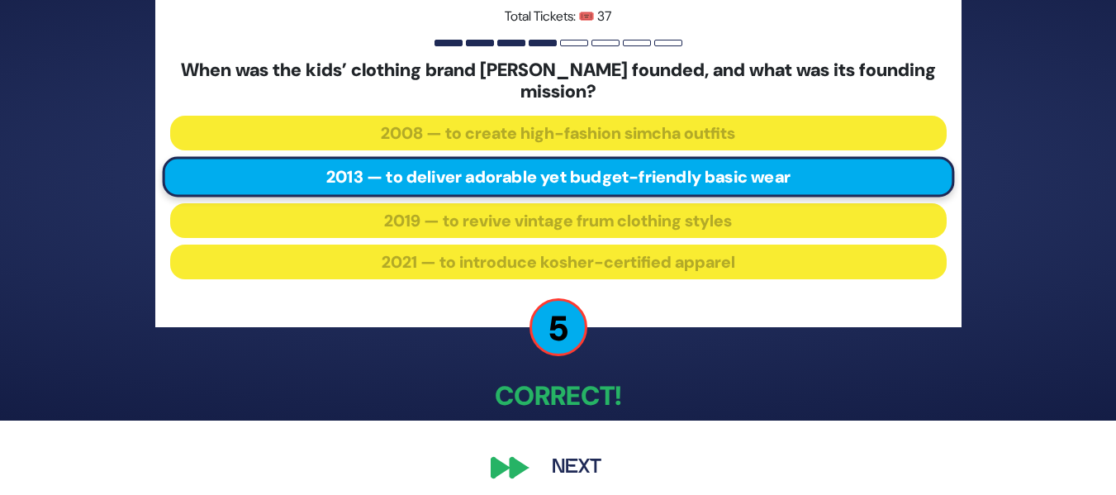
click at [573, 478] on button "Next" at bounding box center [577, 468] width 96 height 38
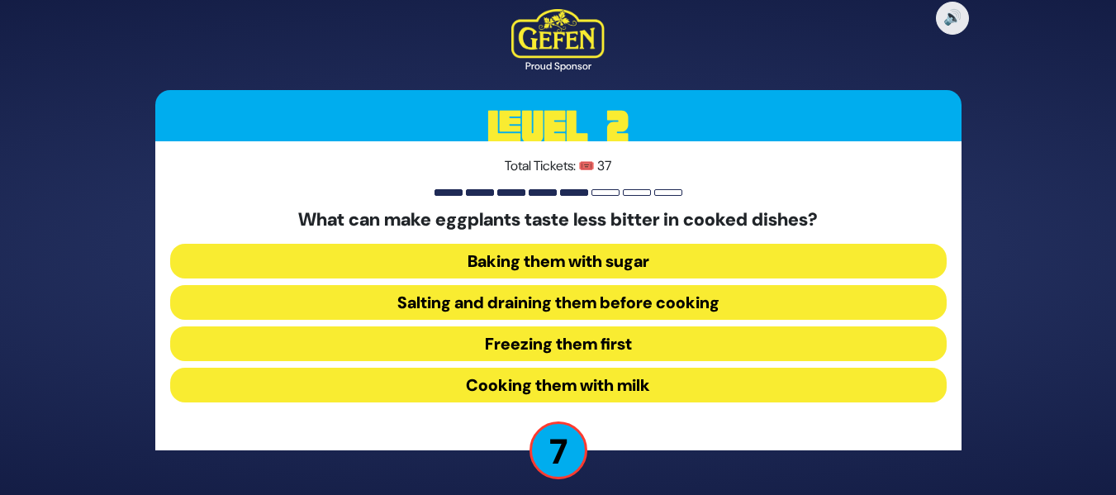
click at [750, 302] on button "Salting and draining them before cooking" at bounding box center [558, 302] width 777 height 35
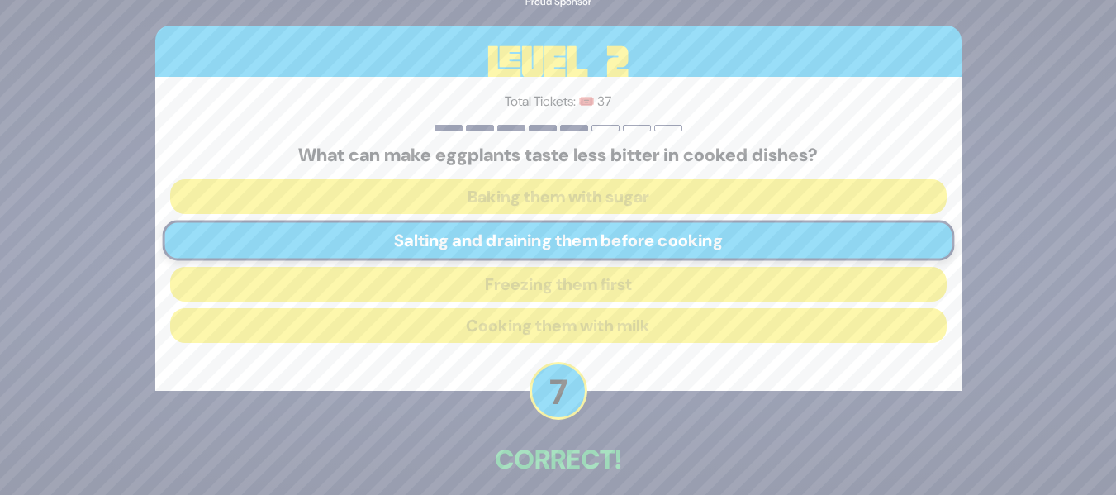
scroll to position [75, 0]
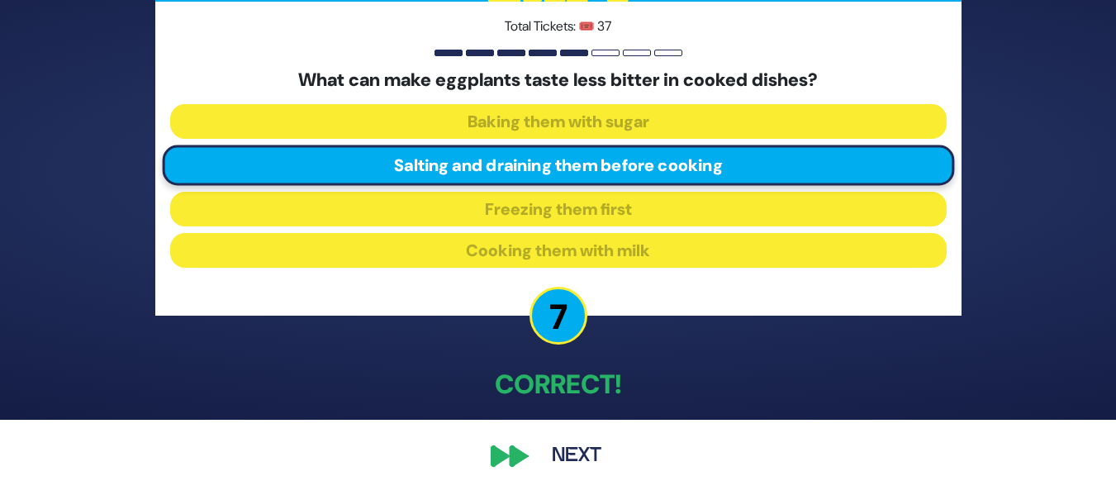
click at [581, 459] on button "Next" at bounding box center [577, 456] width 96 height 38
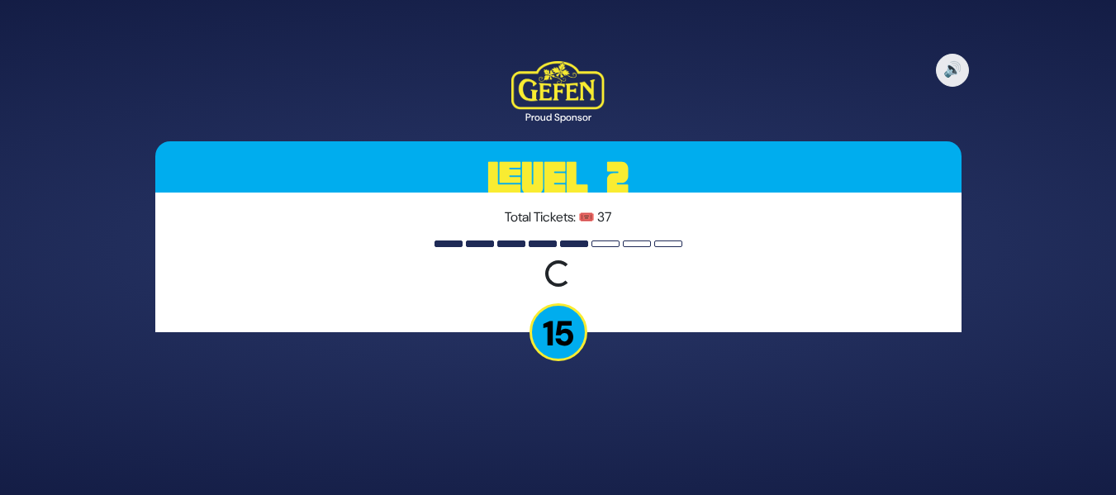
scroll to position [0, 0]
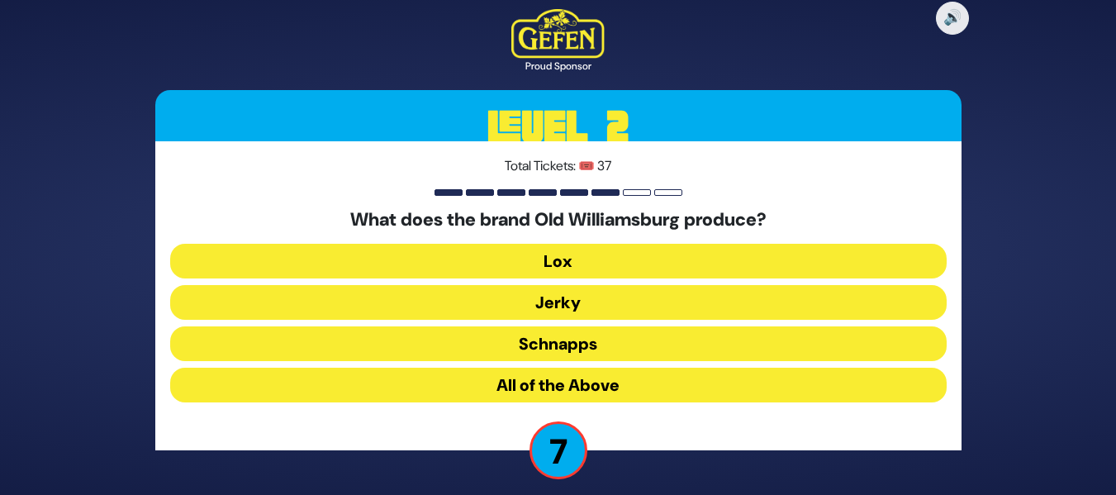
click at [684, 376] on button "All of the Above" at bounding box center [558, 385] width 777 height 35
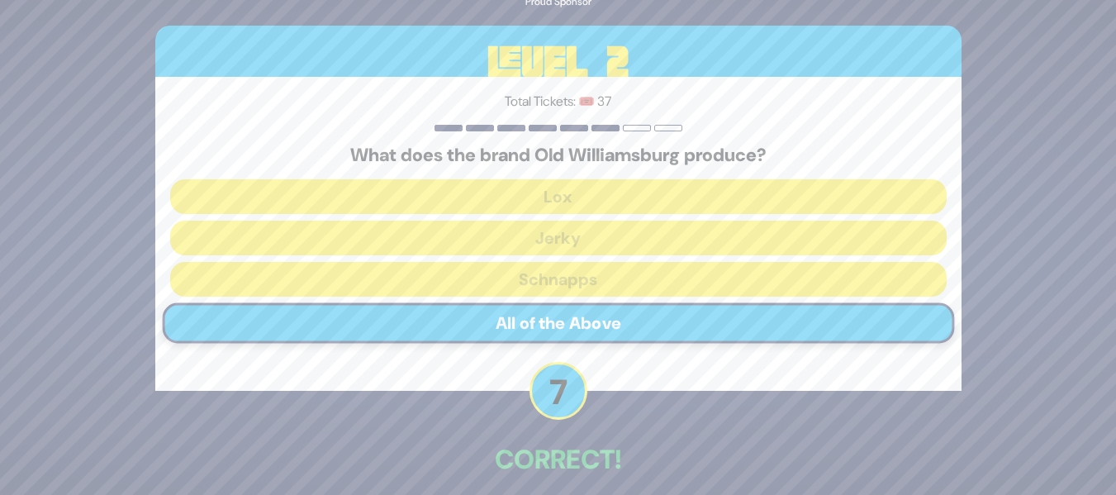
scroll to position [75, 0]
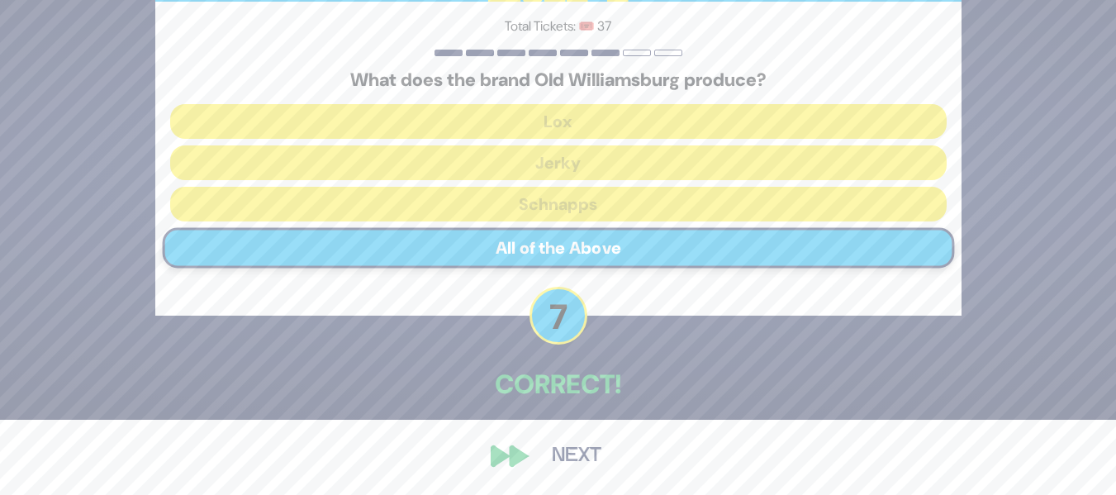
click at [588, 462] on button "Next" at bounding box center [577, 456] width 96 height 38
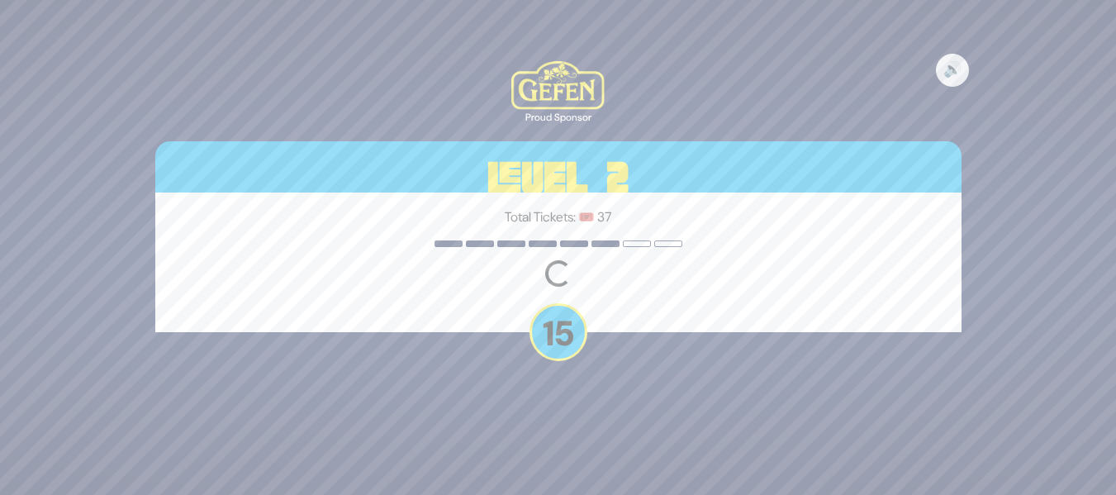
scroll to position [0, 0]
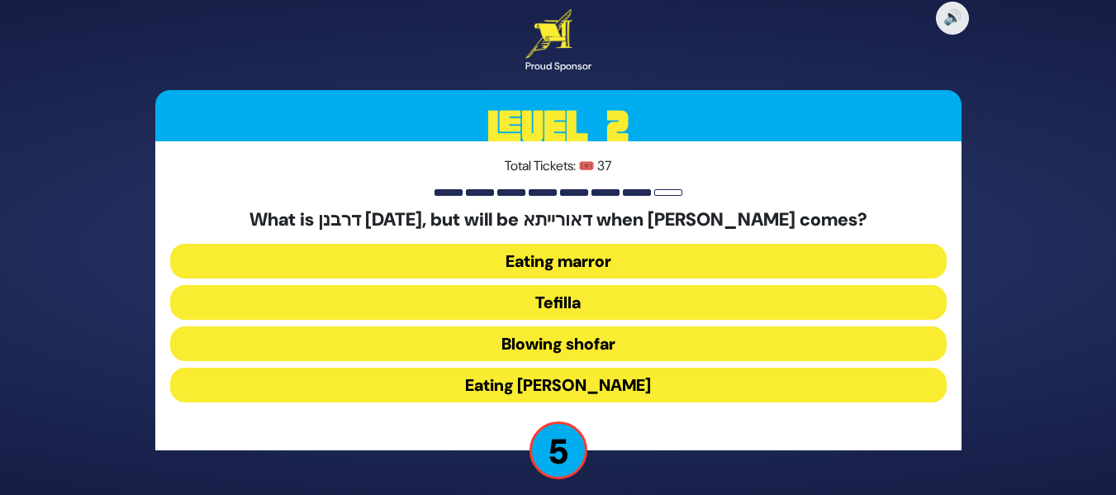
click at [716, 299] on button "Tefilla" at bounding box center [558, 302] width 777 height 35
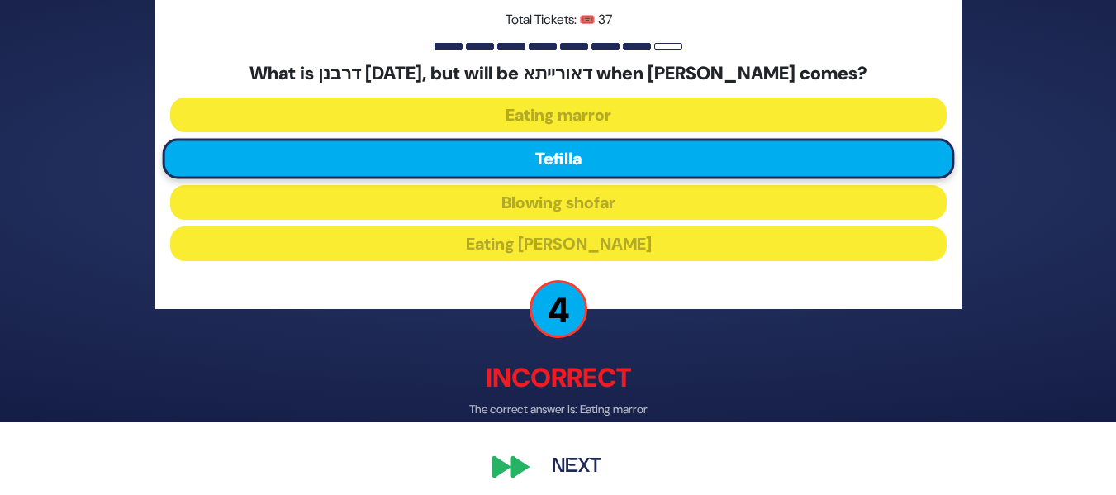
scroll to position [72, 0]
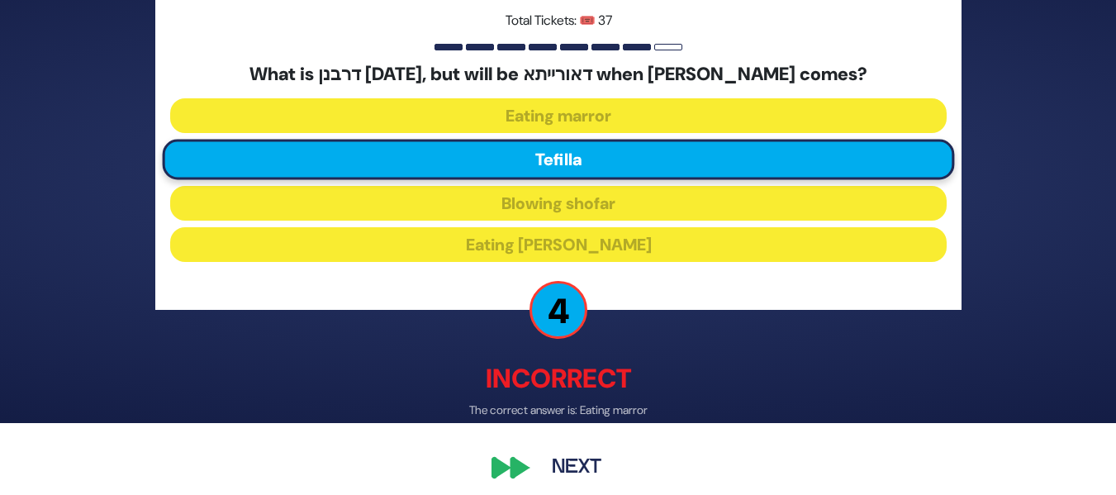
click at [568, 459] on button "Next" at bounding box center [577, 469] width 96 height 38
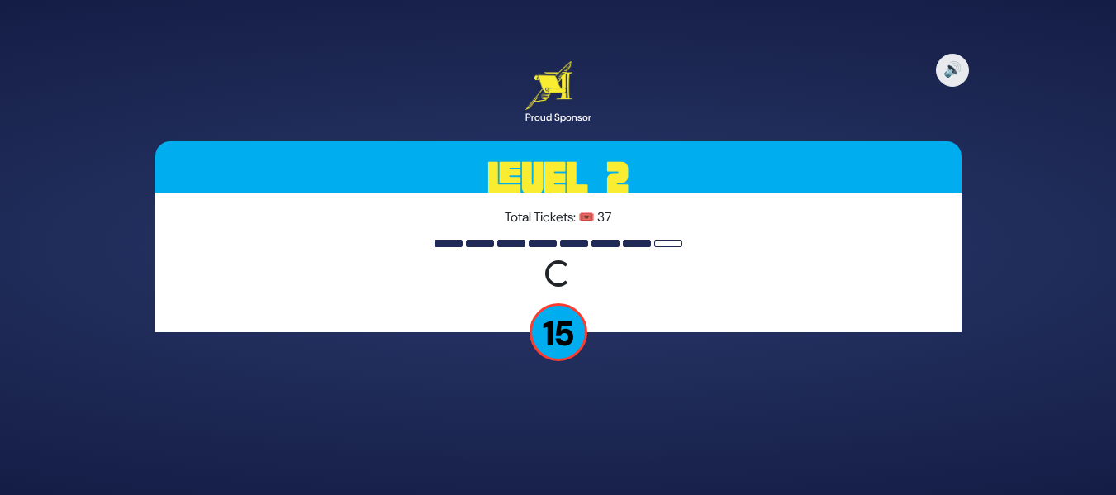
scroll to position [0, 0]
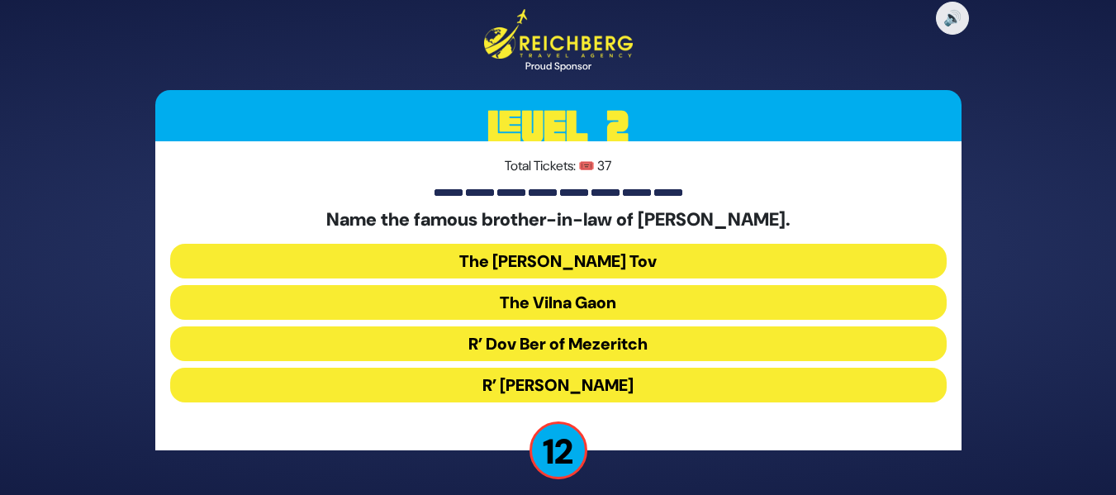
click at [614, 269] on button "The Baal Shem Tov" at bounding box center [558, 261] width 777 height 35
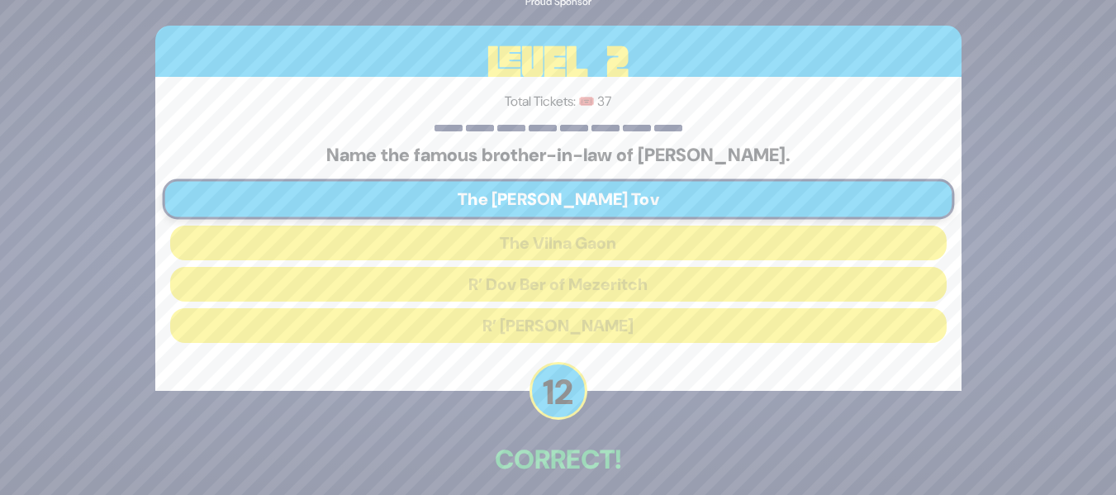
scroll to position [75, 0]
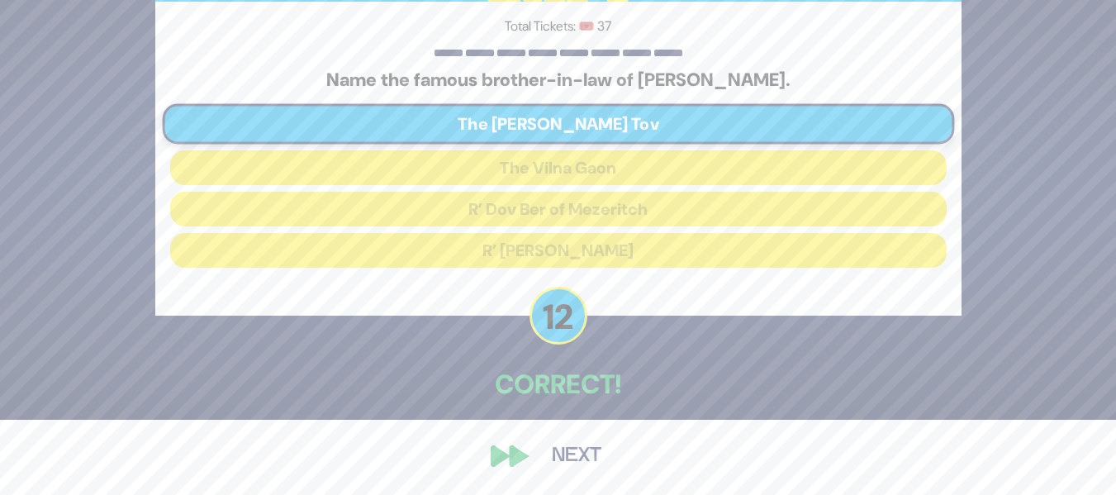
click at [584, 457] on button "Next" at bounding box center [577, 456] width 96 height 38
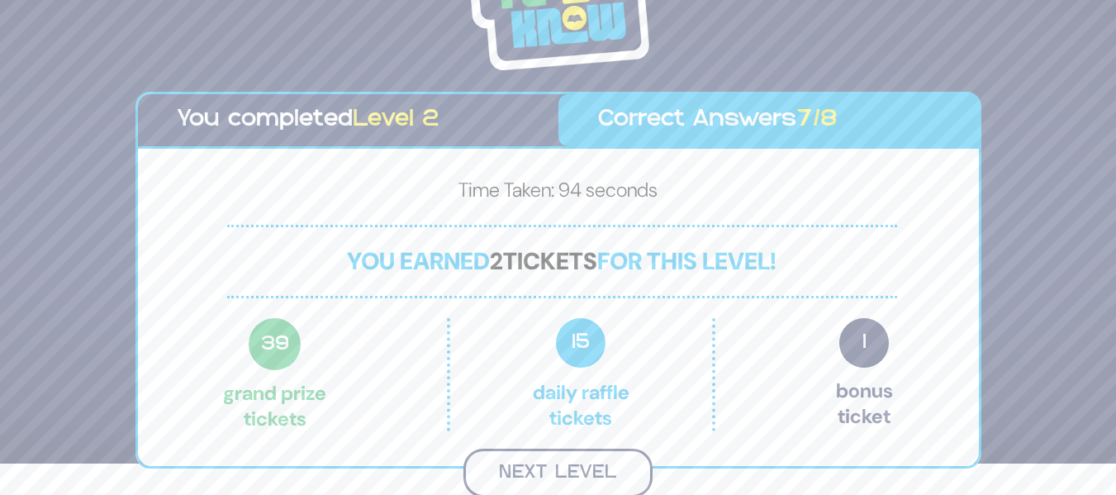
scroll to position [29, 0]
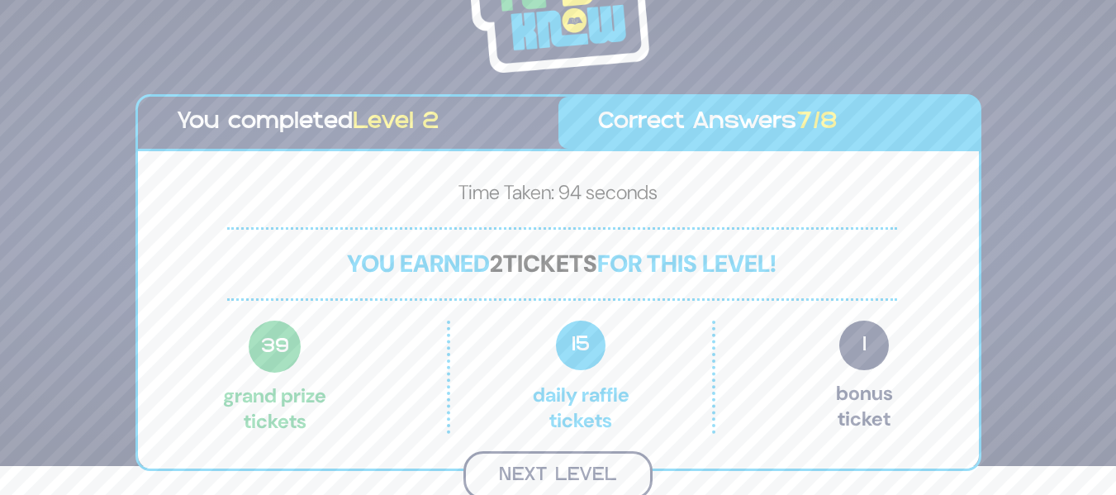
click at [616, 459] on button "Next Level" at bounding box center [558, 475] width 189 height 49
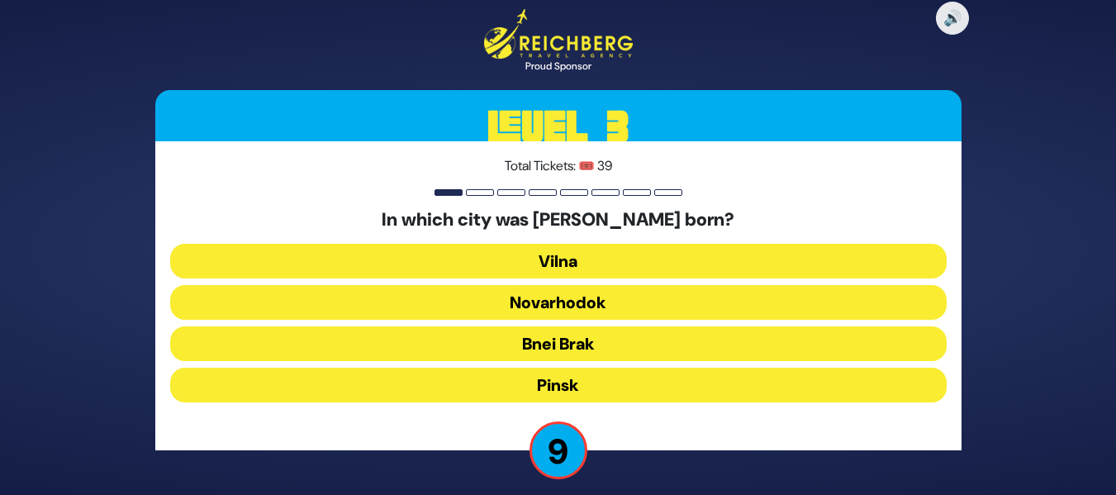
click at [642, 350] on button "Bnei Brak" at bounding box center [558, 343] width 777 height 35
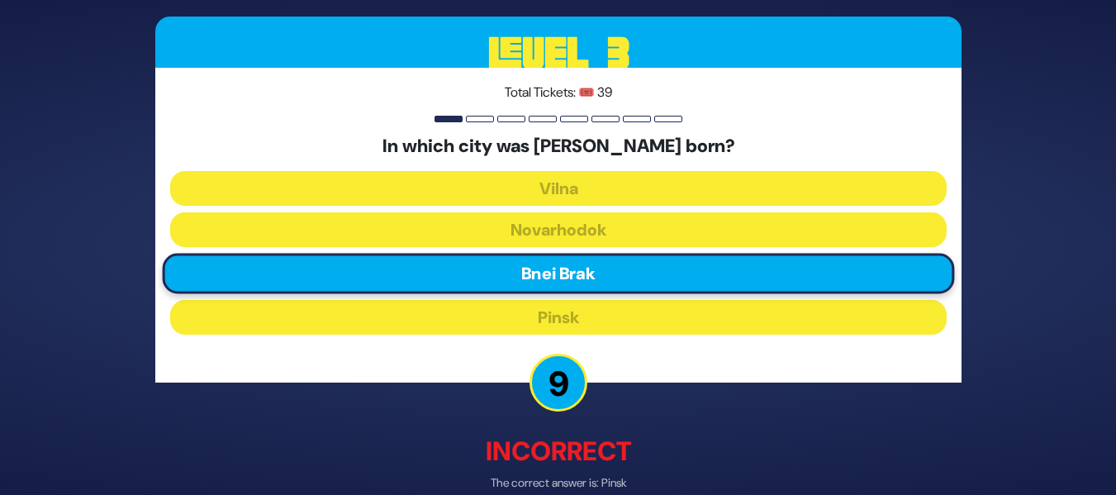
scroll to position [83, 0]
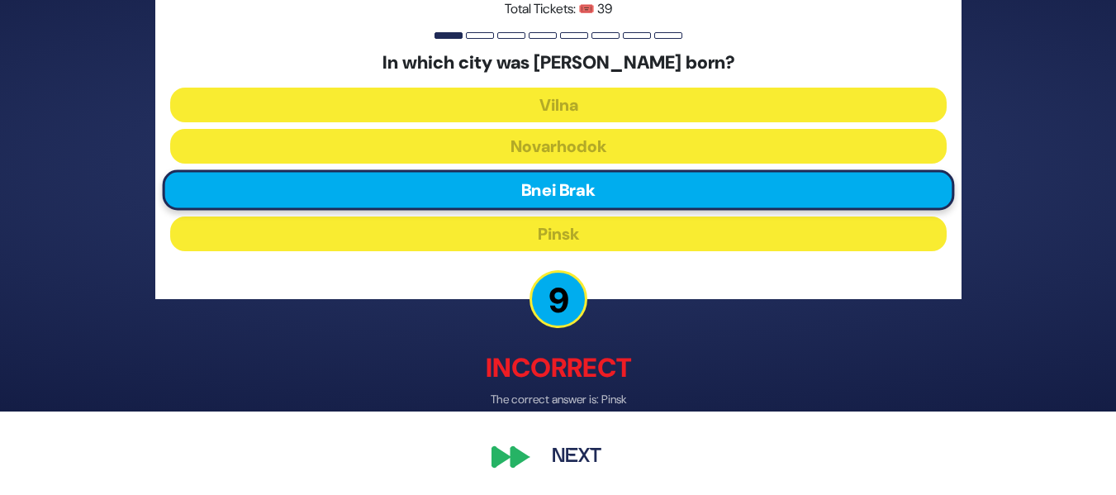
click at [564, 467] on button "Next" at bounding box center [577, 456] width 96 height 38
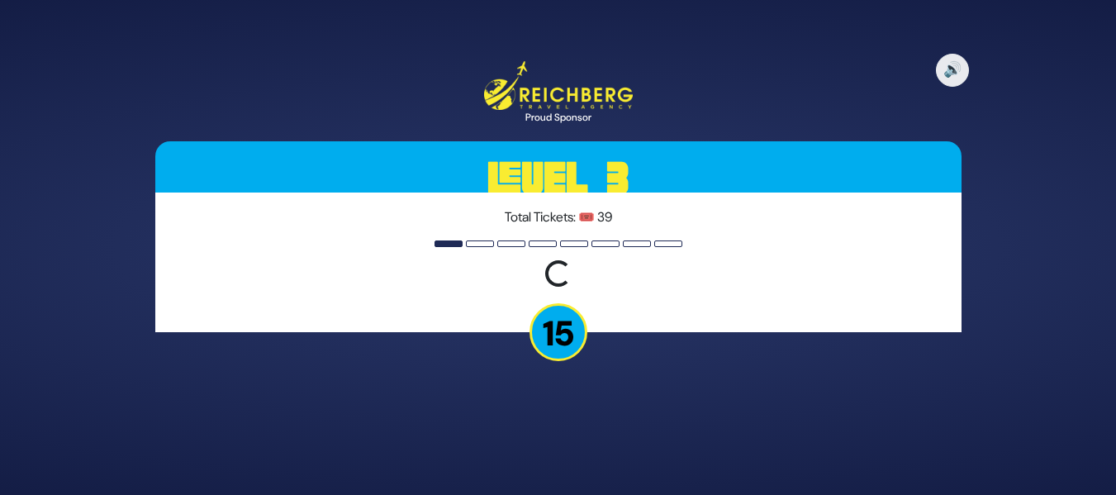
scroll to position [0, 0]
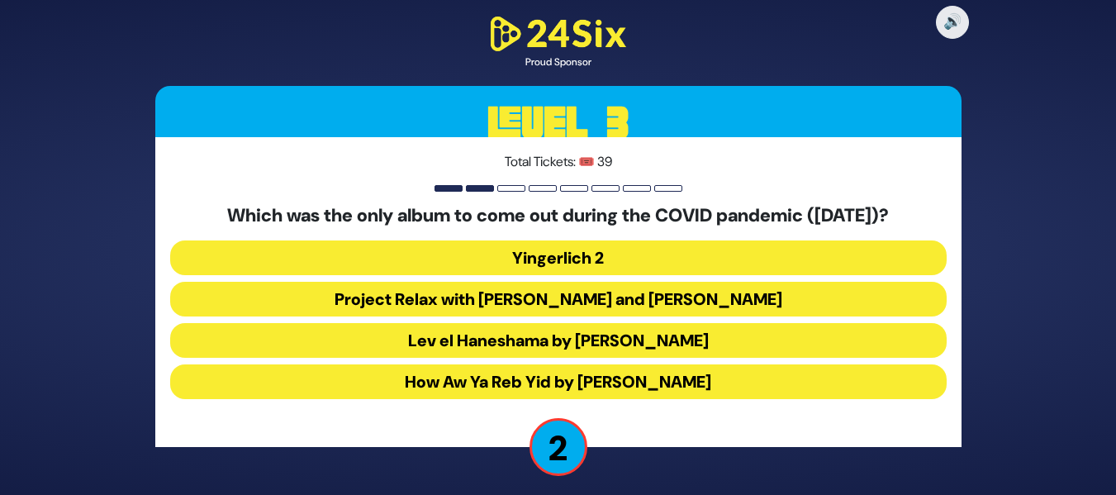
click at [540, 341] on button "Lev el Haneshama by Naftali Moshe Schnitzler" at bounding box center [558, 340] width 777 height 35
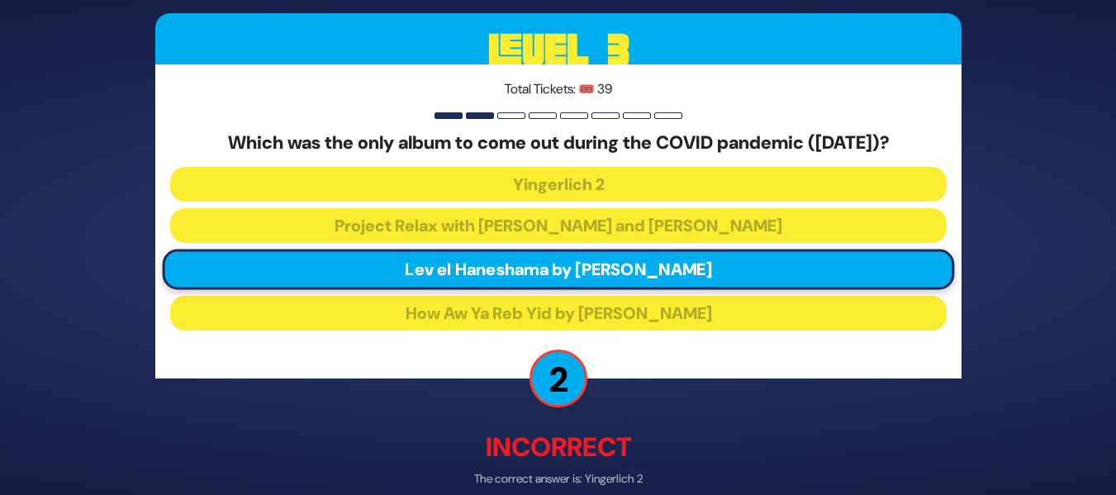
scroll to position [80, 0]
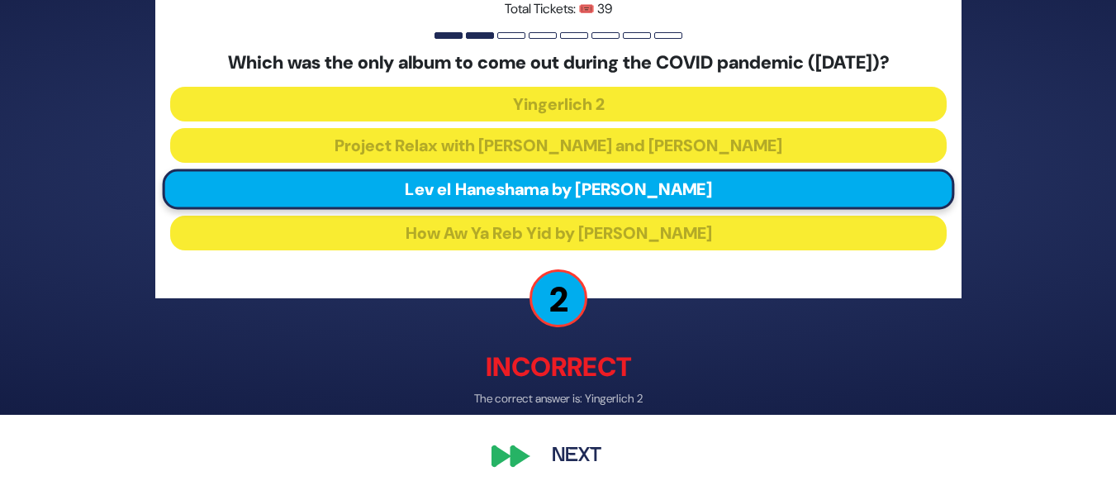
click at [597, 454] on button "Next" at bounding box center [577, 456] width 96 height 38
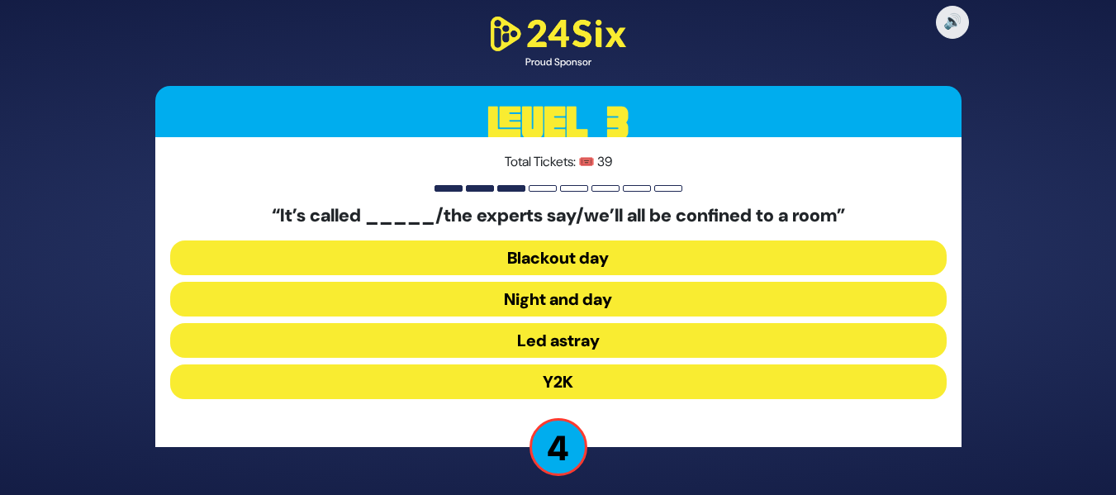
click at [598, 255] on button "Blackout day" at bounding box center [558, 257] width 777 height 35
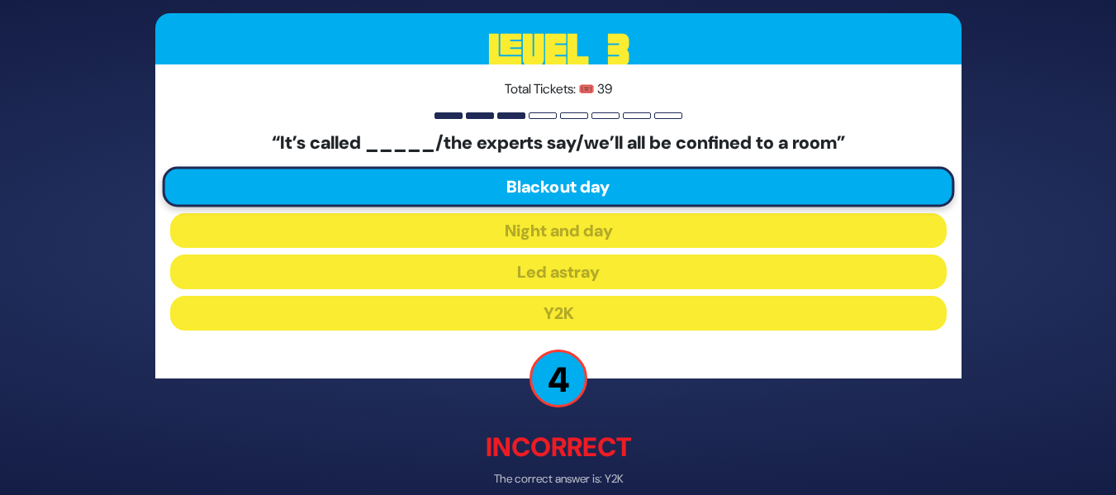
scroll to position [80, 0]
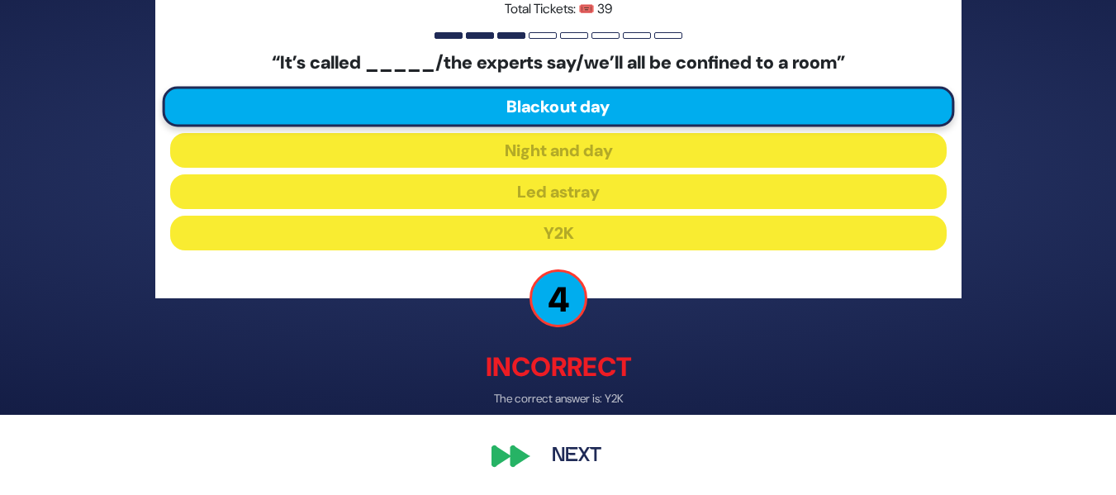
click at [570, 454] on button "Next" at bounding box center [577, 456] width 96 height 38
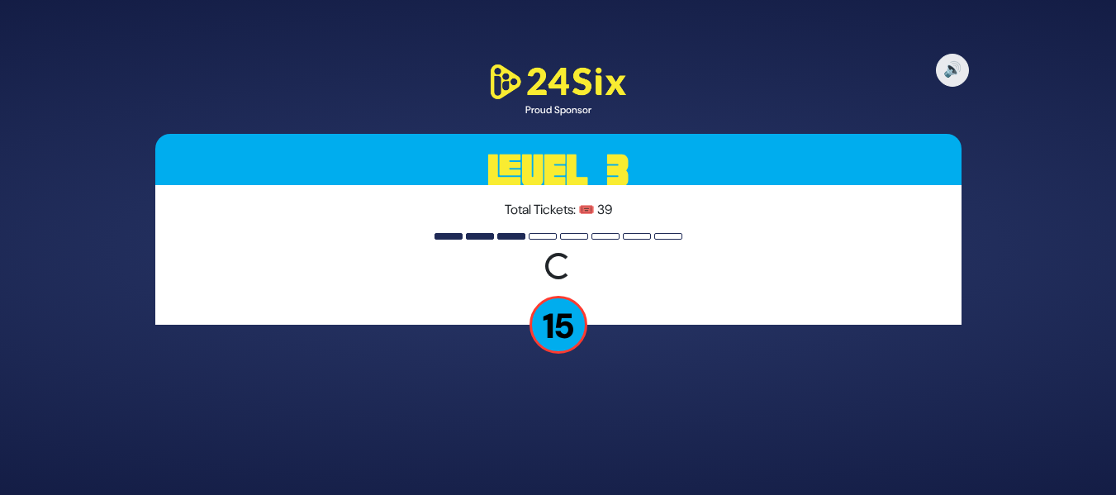
scroll to position [0, 0]
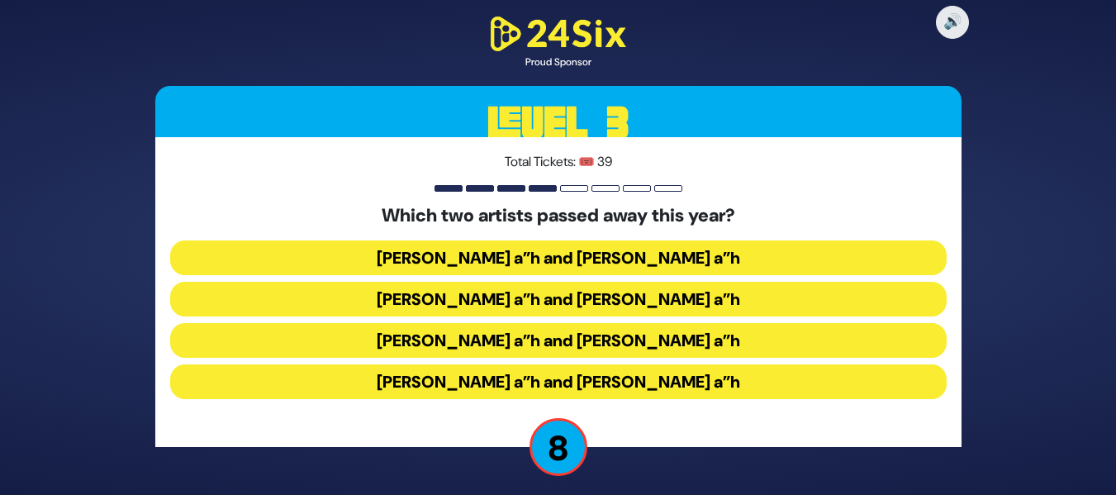
click at [588, 379] on button "Yigal Calek a”h and Dedi Graucher a”h" at bounding box center [558, 381] width 777 height 35
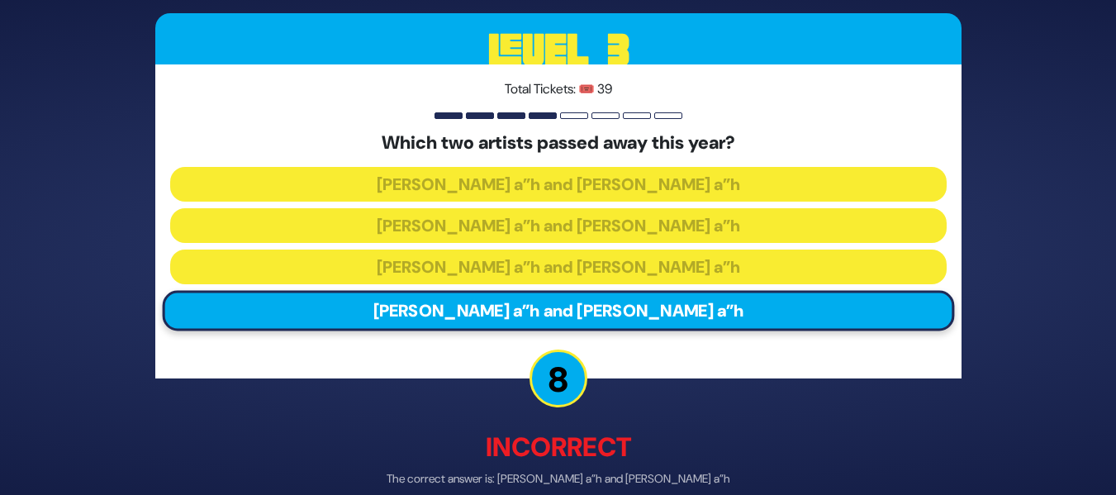
scroll to position [80, 0]
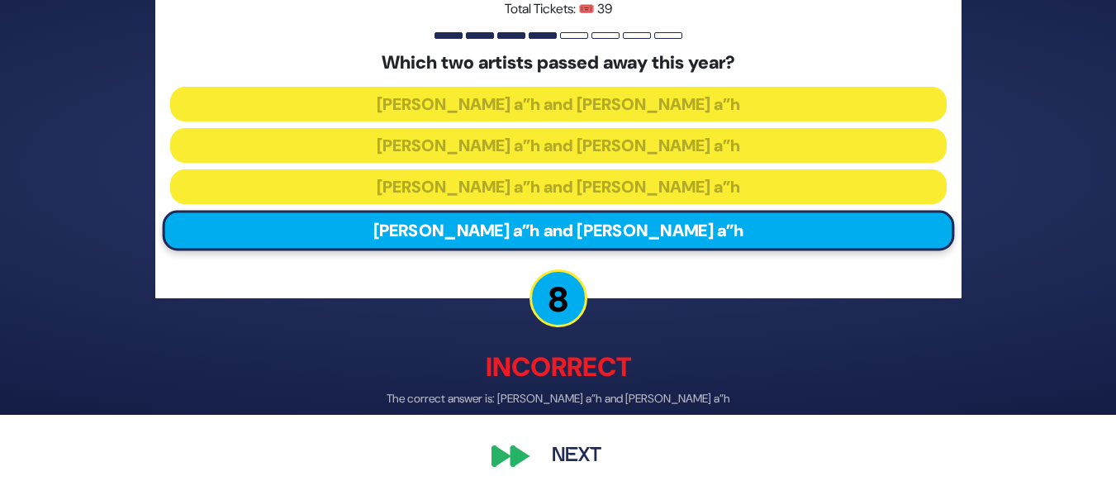
click at [593, 458] on button "Next" at bounding box center [577, 456] width 96 height 38
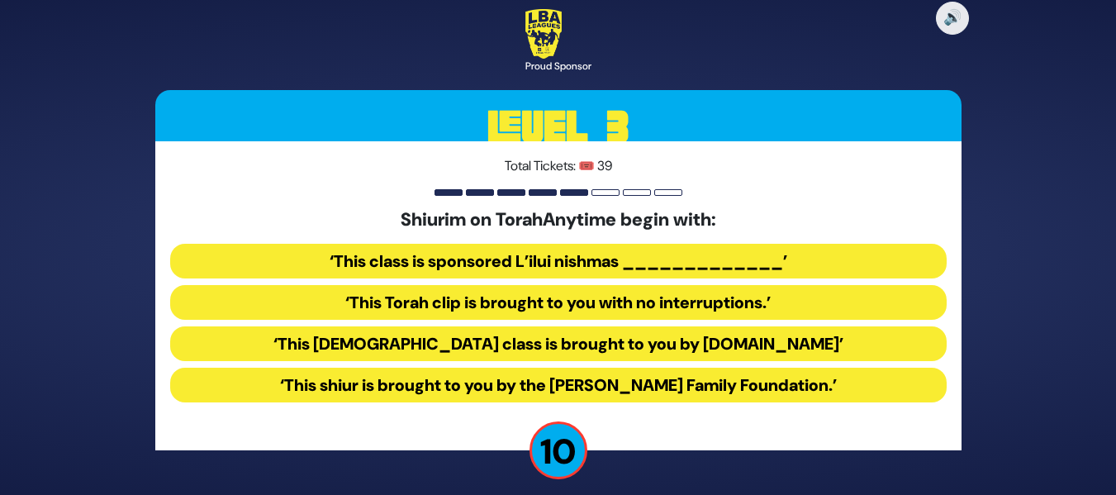
click at [535, 354] on button "‘This Torah class is brought to you by TorahAnytime.com’" at bounding box center [558, 343] width 777 height 35
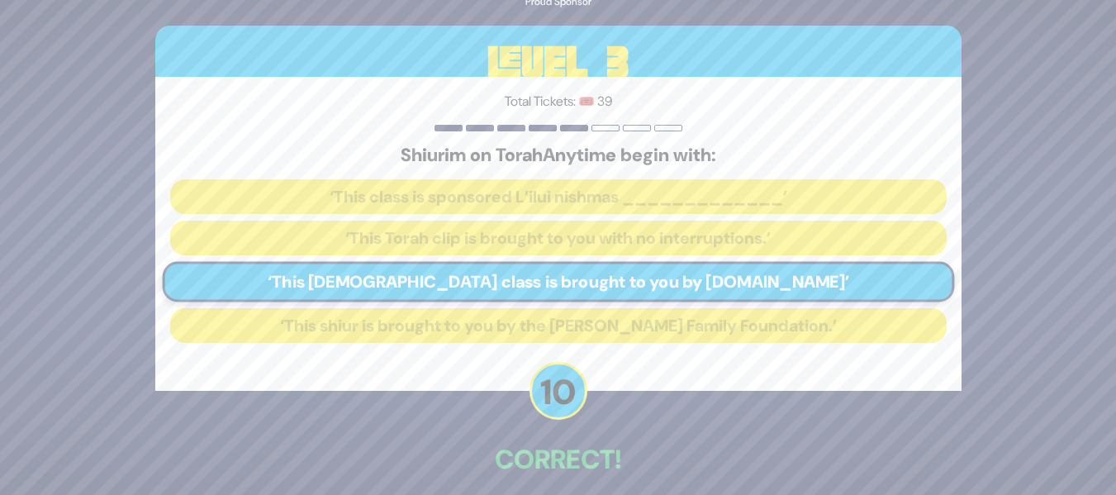
scroll to position [75, 0]
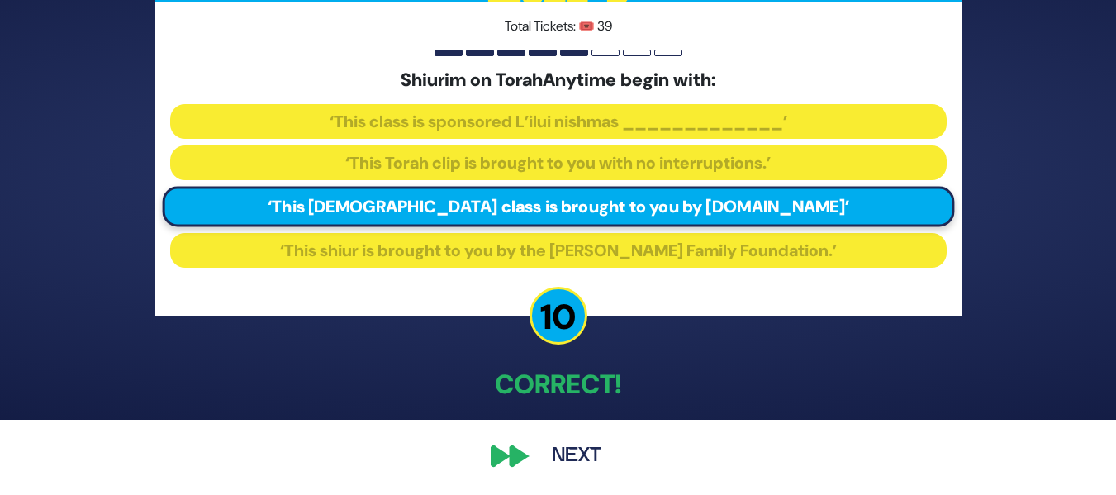
click at [595, 453] on button "Next" at bounding box center [577, 456] width 96 height 38
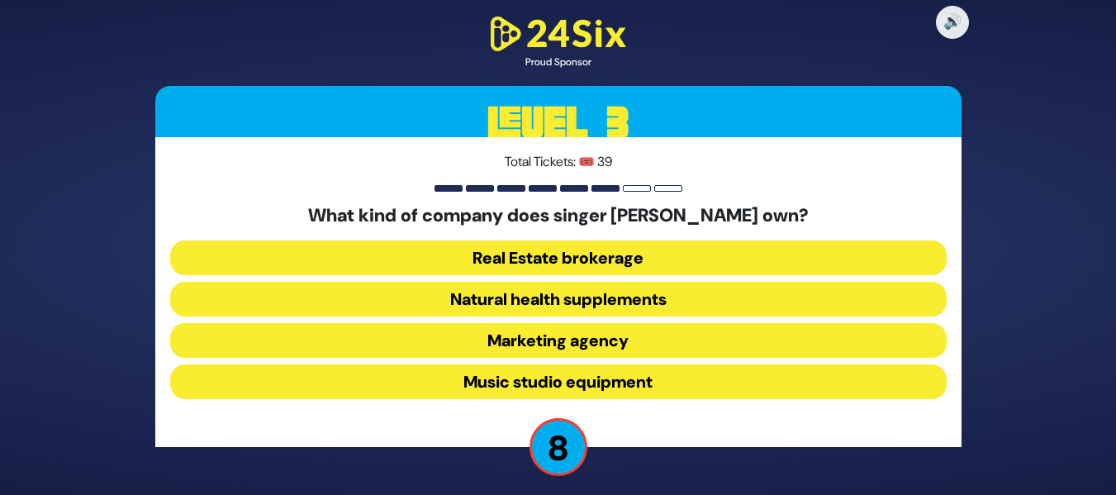
click at [598, 244] on button "Real Estate brokerage" at bounding box center [558, 257] width 777 height 35
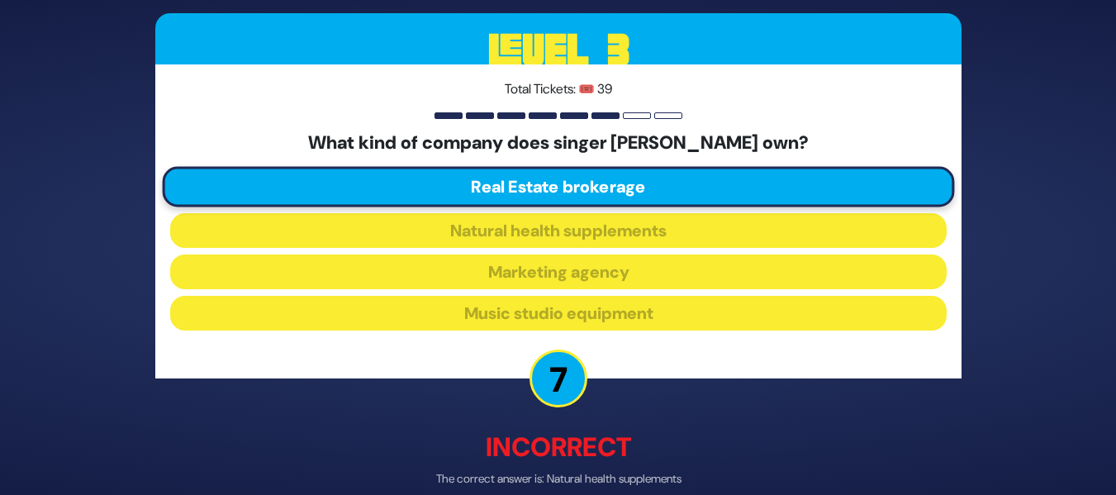
scroll to position [80, 0]
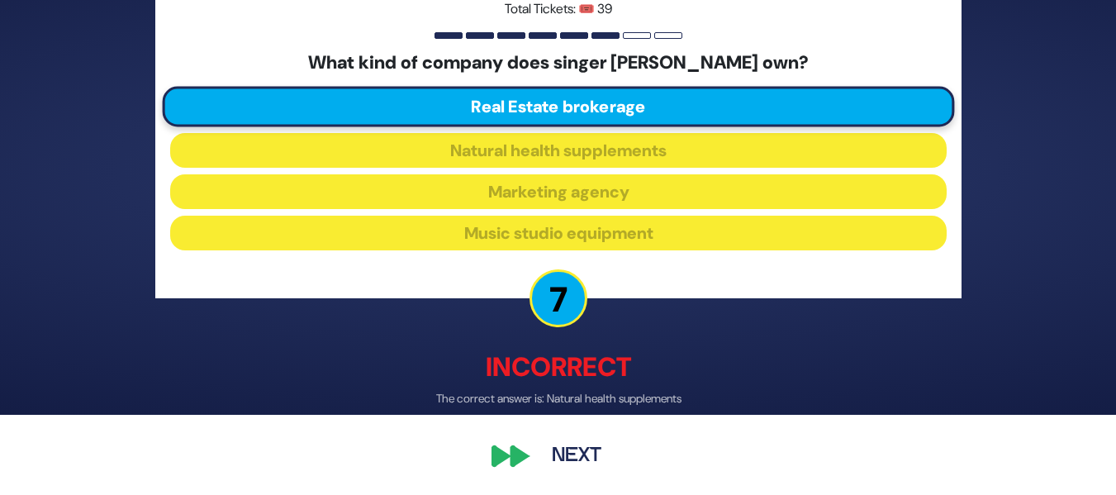
click at [607, 454] on button "Next" at bounding box center [577, 456] width 96 height 38
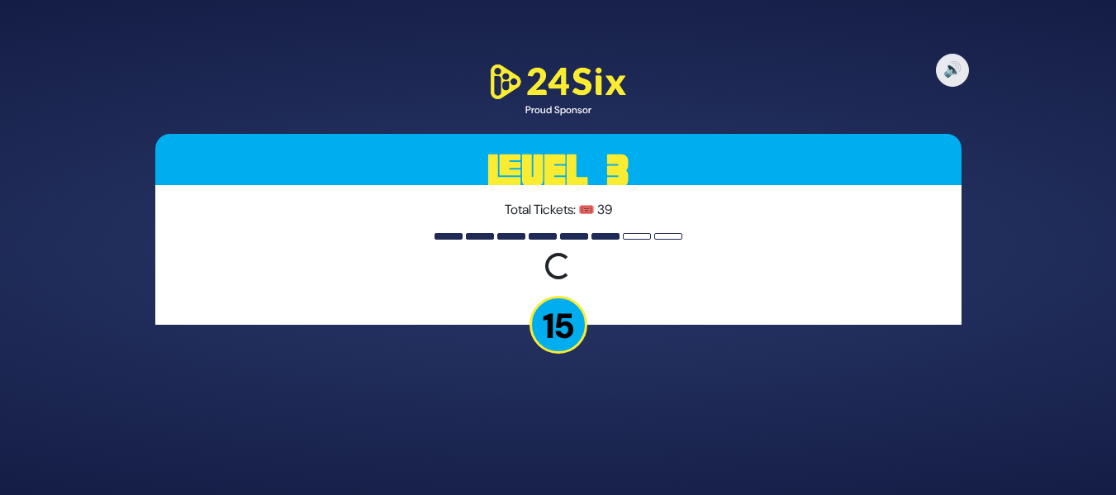
scroll to position [0, 0]
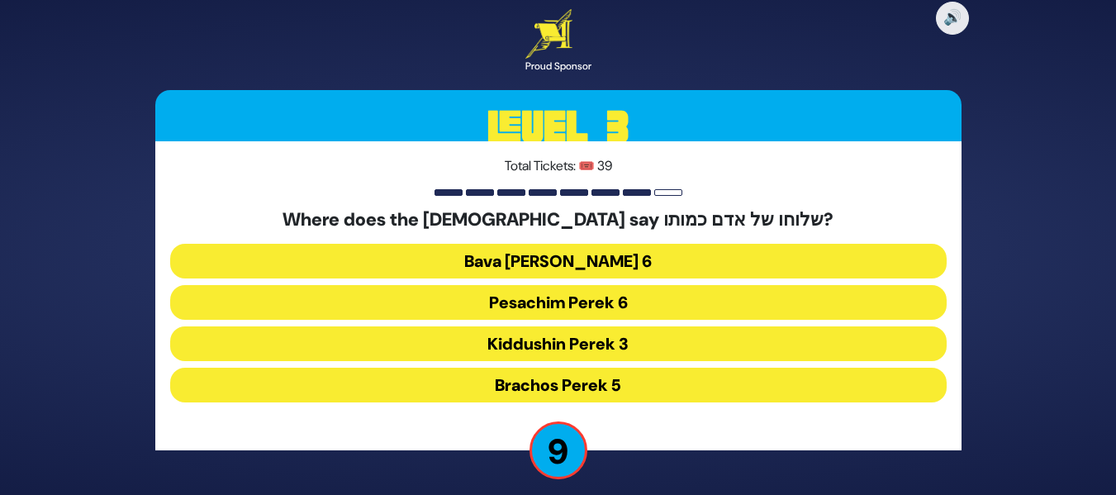
click at [598, 329] on button "Kiddushin Perek 3" at bounding box center [558, 343] width 777 height 35
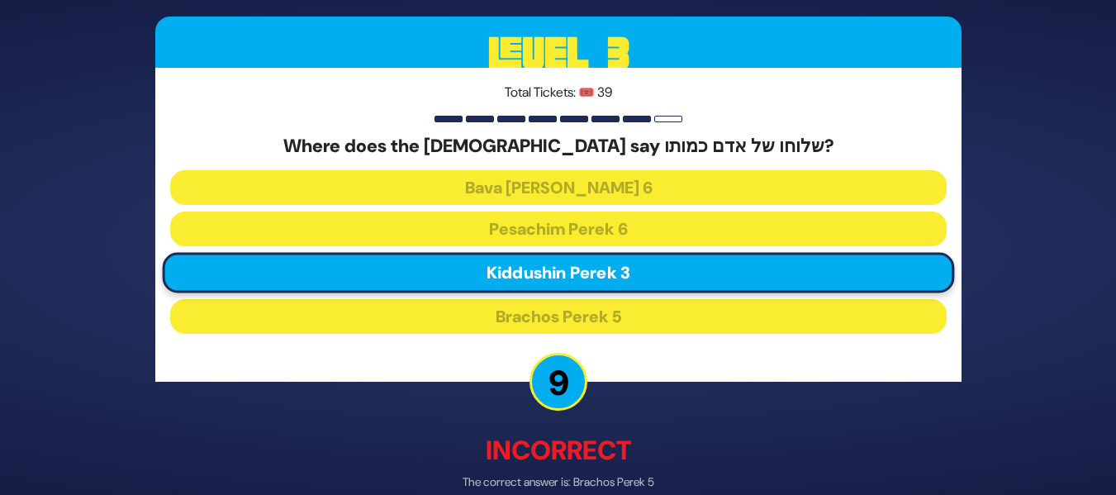
scroll to position [84, 0]
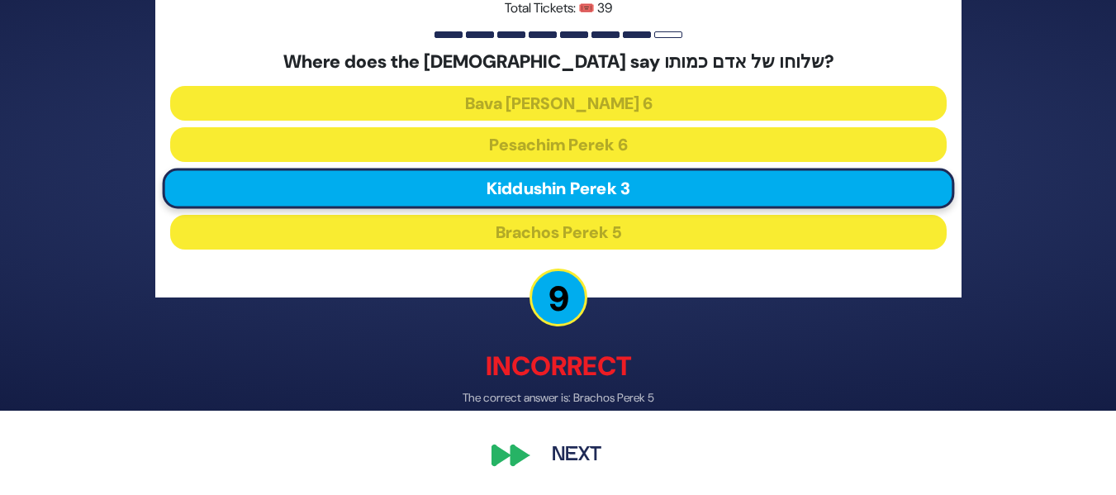
click at [585, 457] on button "Next" at bounding box center [577, 456] width 96 height 38
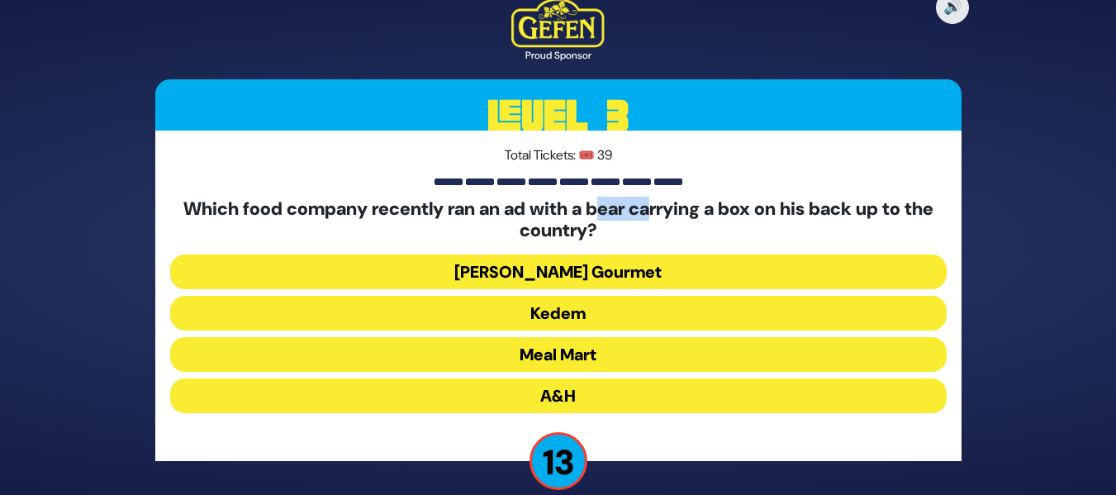
drag, startPoint x: 673, startPoint y: 206, endPoint x: 614, endPoint y: 202, distance: 59.6
click at [619, 202] on h5 "Which food company recently ran an ad with a bear carrying a box on his back up…" at bounding box center [558, 220] width 777 height 44
click at [614, 202] on h5 "Which food company recently ran an ad with a bear carrying a box on his back up…" at bounding box center [558, 220] width 777 height 44
click at [554, 279] on button "Yedid Gourmet" at bounding box center [558, 272] width 777 height 35
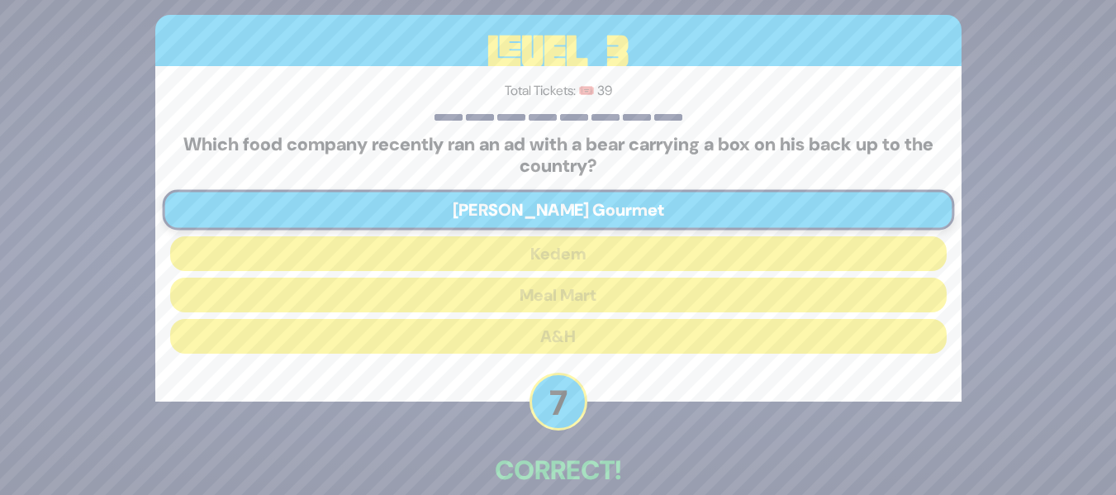
click at [1116, 331] on div "🔊 Proud Sponsor Level 3 Total Tickets: 🎟️ 39 Which food company recently ran an…" at bounding box center [558, 247] width 1116 height 495
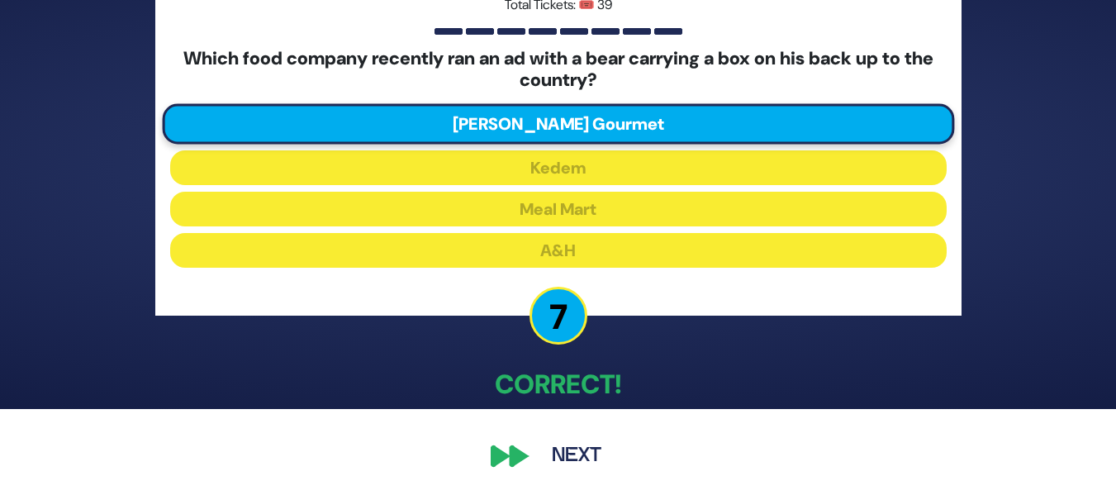
scroll to position [65, 0]
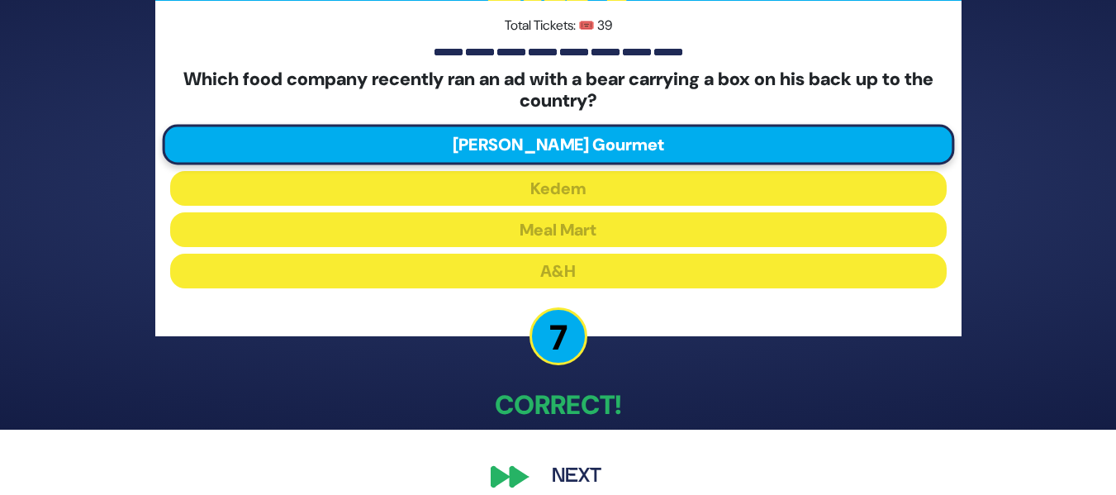
click at [553, 469] on button "Next" at bounding box center [577, 477] width 96 height 38
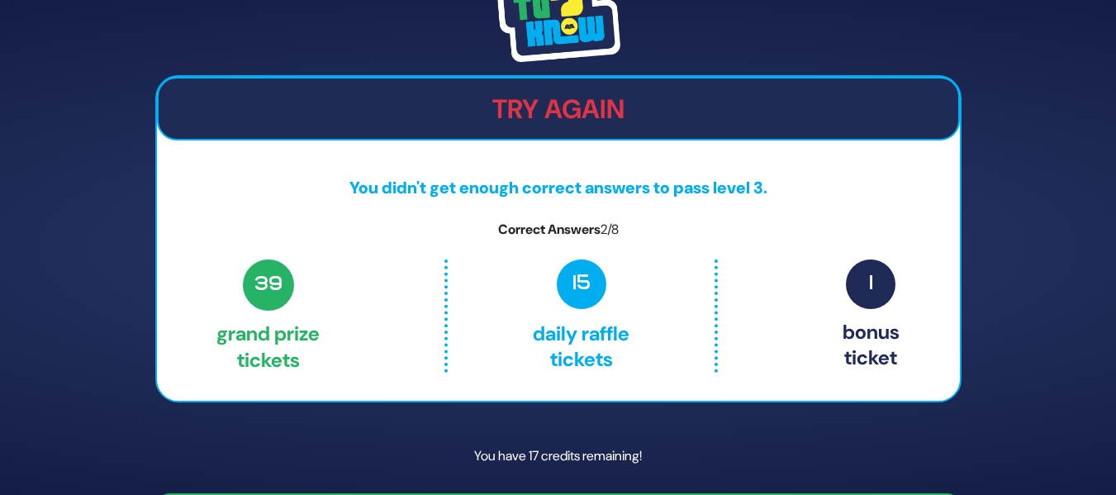
scroll to position [50, 0]
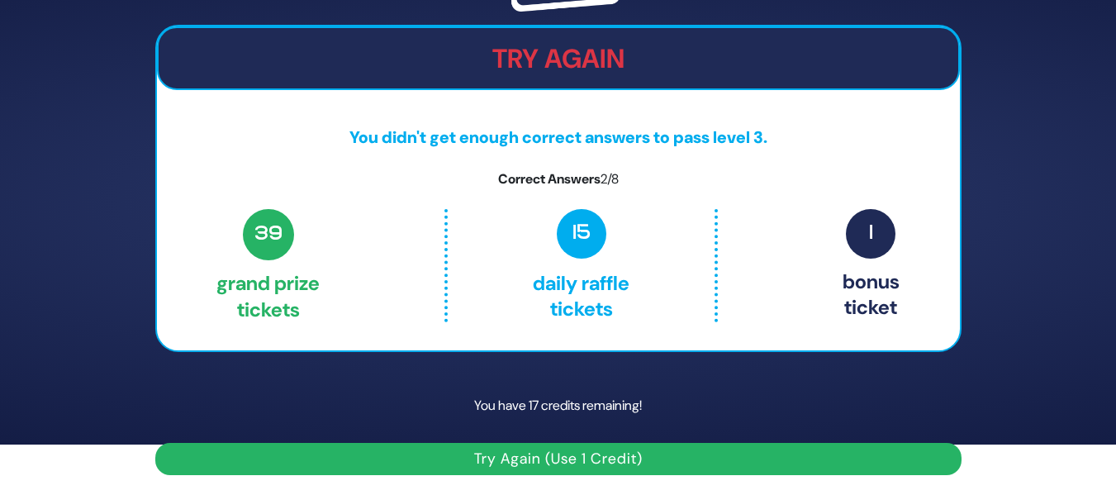
click at [517, 449] on button "Try Again (Use 1 Credit)" at bounding box center [558, 459] width 806 height 32
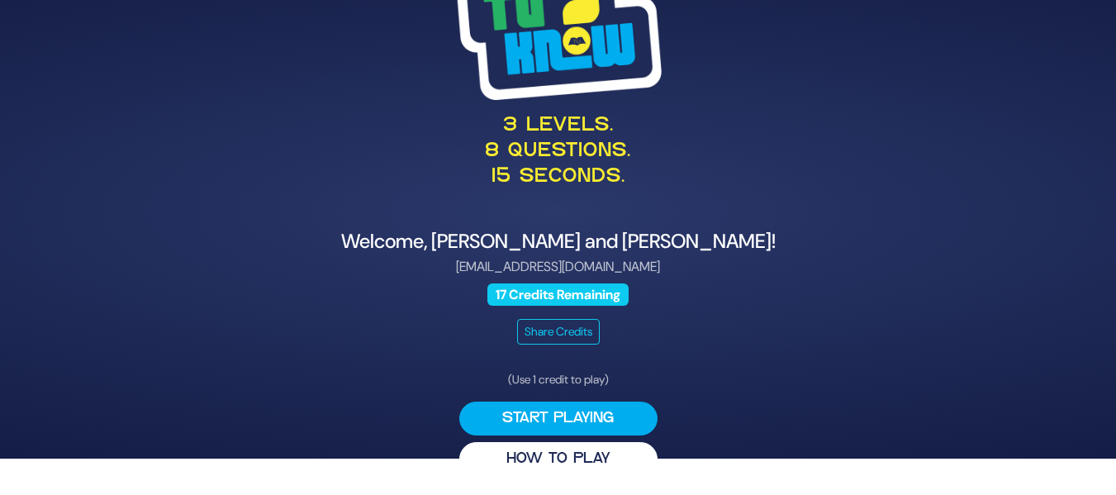
scroll to position [37, 0]
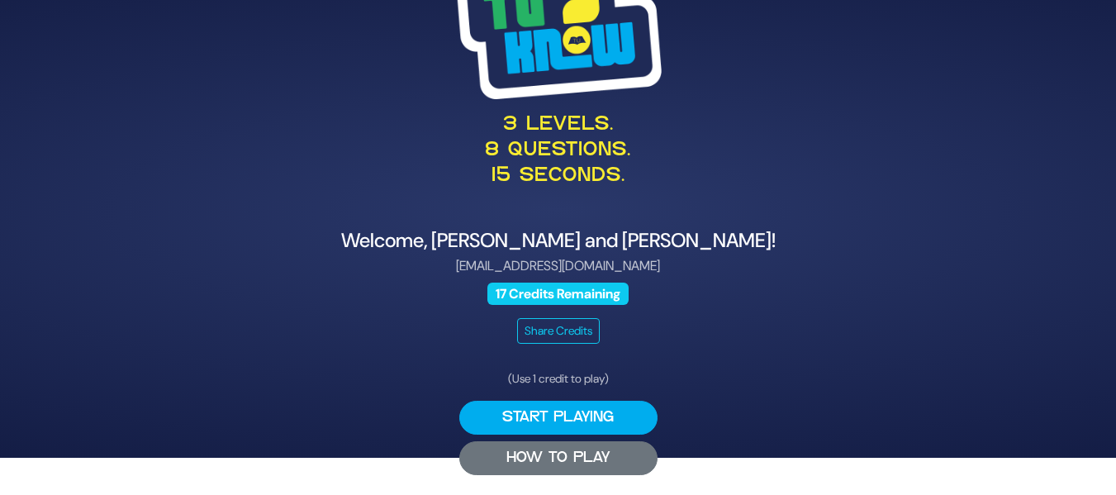
click at [554, 458] on button "HOW TO PLAY" at bounding box center [558, 458] width 198 height 34
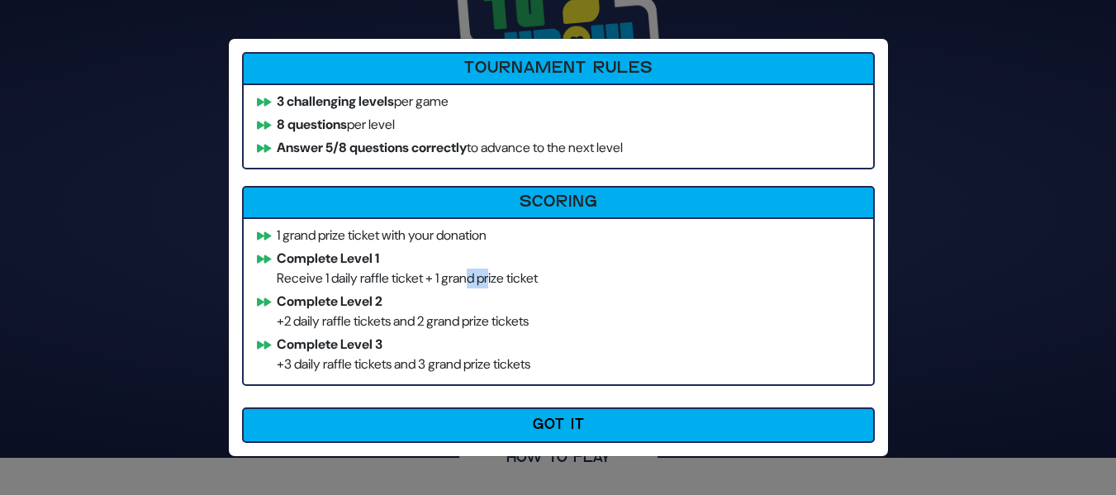
drag, startPoint x: 508, startPoint y: 276, endPoint x: 474, endPoint y: 277, distance: 33.9
click at [474, 277] on li "Complete Level 1 Receive 1 daily raffle ticket + 1 grand prize ticket" at bounding box center [558, 269] width 616 height 40
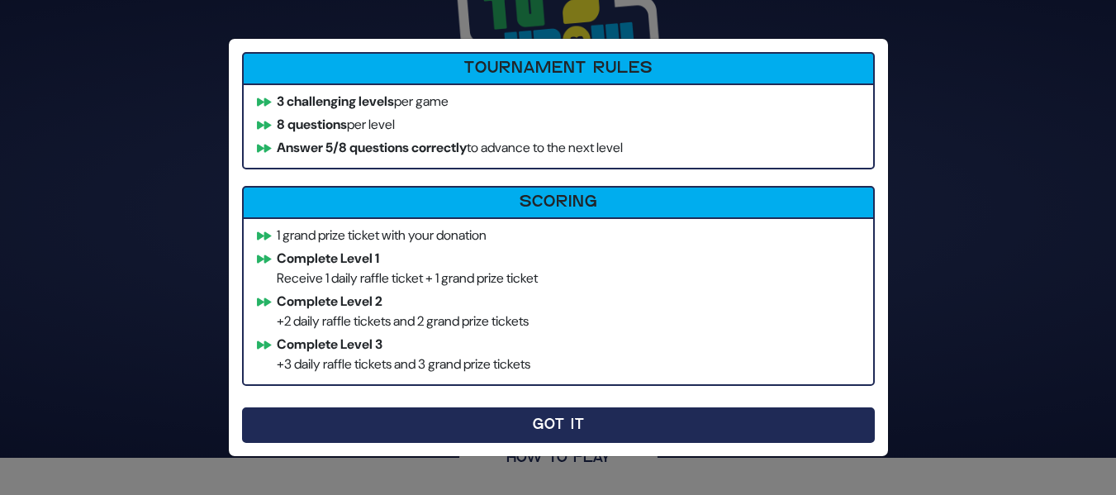
click at [450, 419] on button "Got It" at bounding box center [558, 425] width 633 height 36
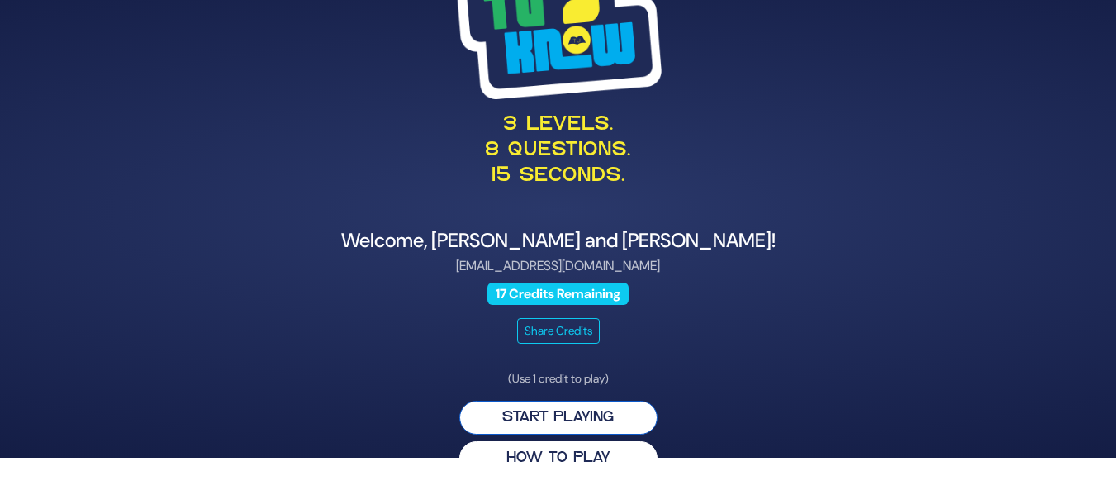
click at [551, 425] on button "Start Playing" at bounding box center [558, 418] width 198 height 34
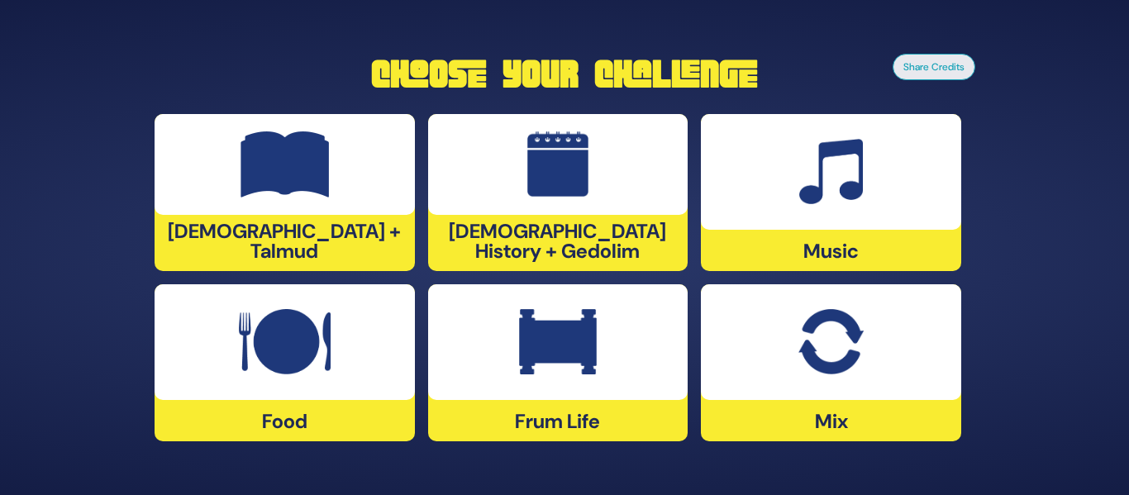
click at [583, 345] on img at bounding box center [558, 342] width 78 height 66
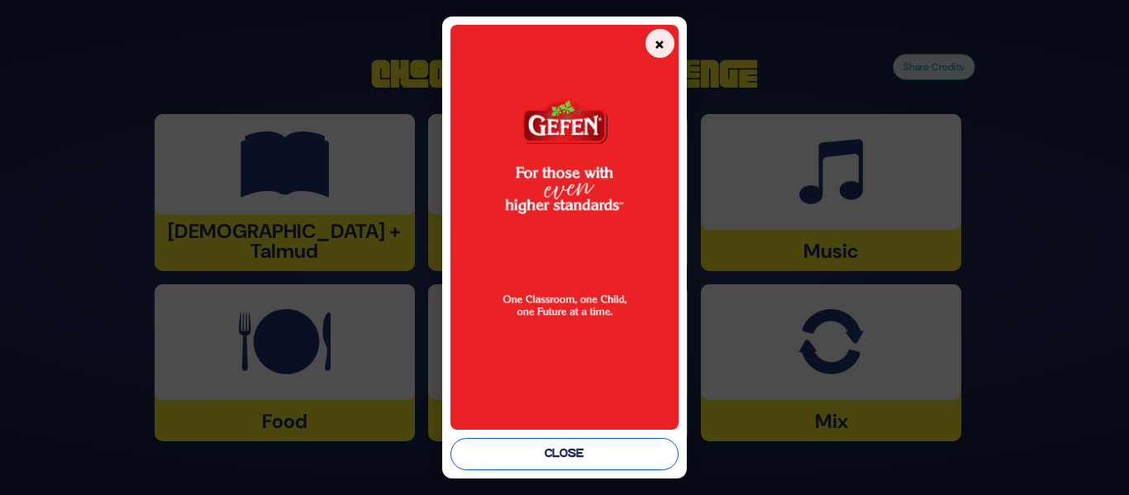
click at [550, 458] on button "Close" at bounding box center [563, 454] width 227 height 32
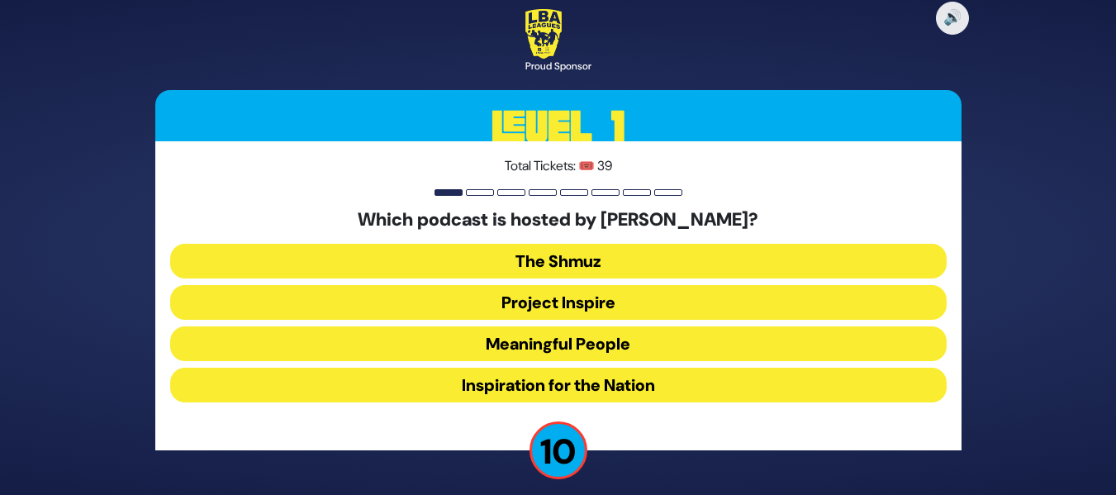
click at [589, 335] on button "Meaningful People" at bounding box center [558, 343] width 777 height 35
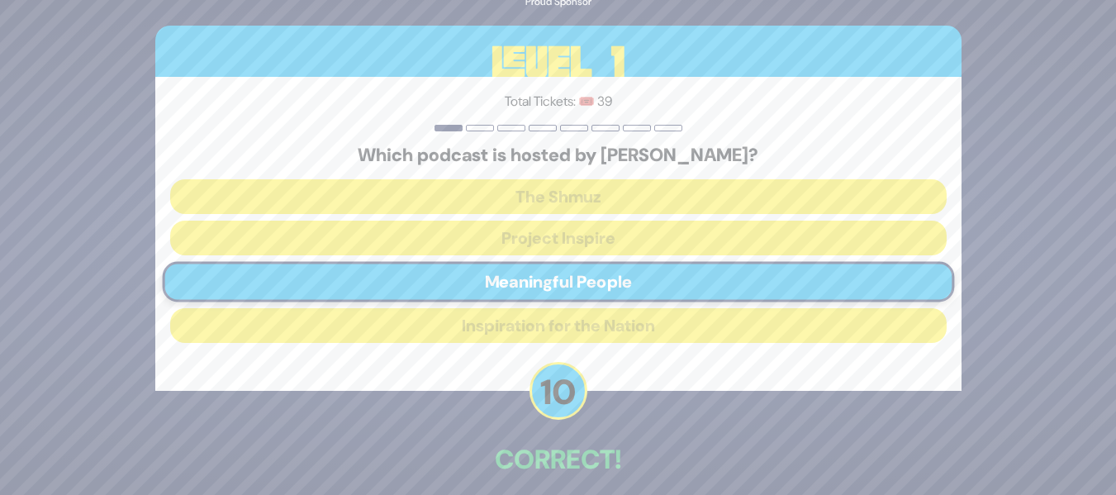
scroll to position [75, 0]
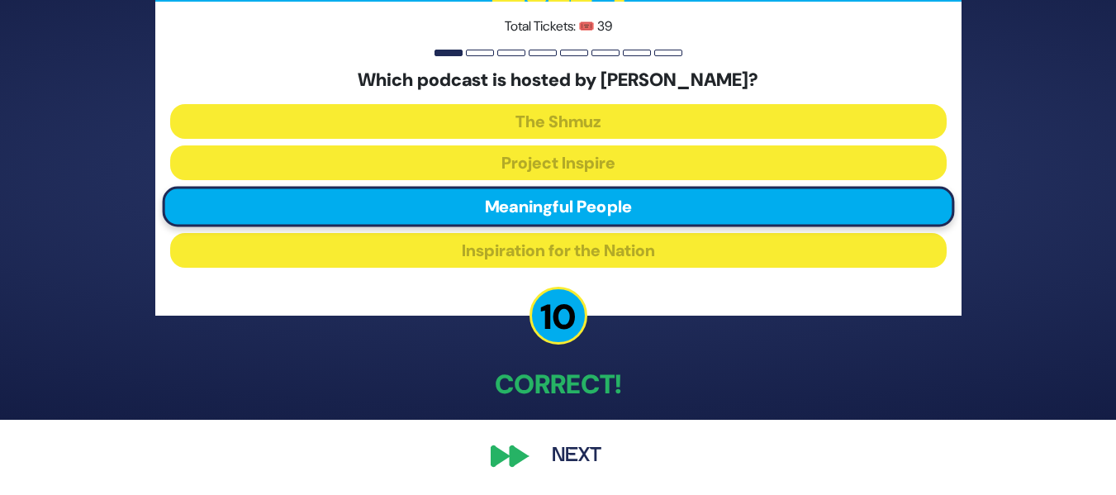
click at [555, 454] on button "Next" at bounding box center [577, 456] width 96 height 38
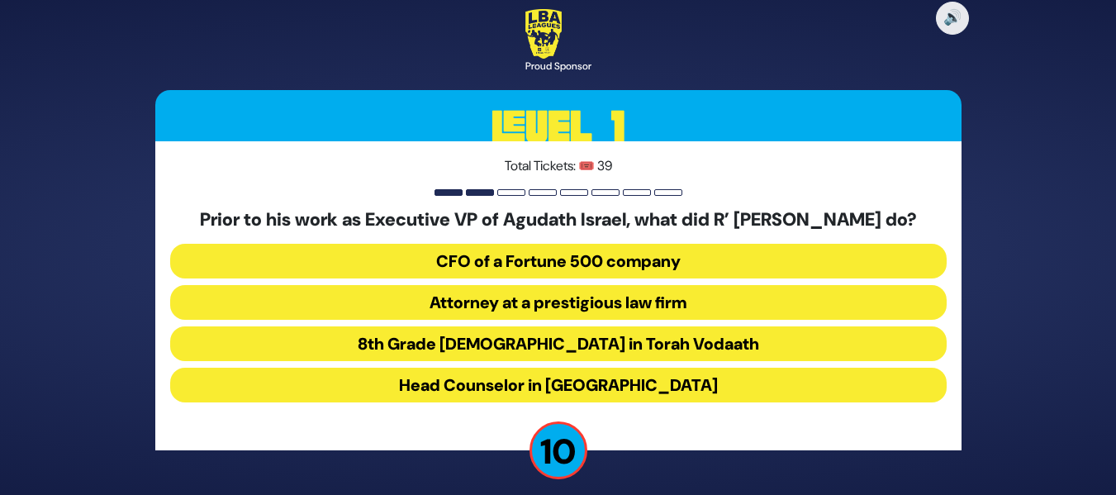
click at [569, 313] on button "Attorney at a prestigious law firm" at bounding box center [558, 302] width 777 height 35
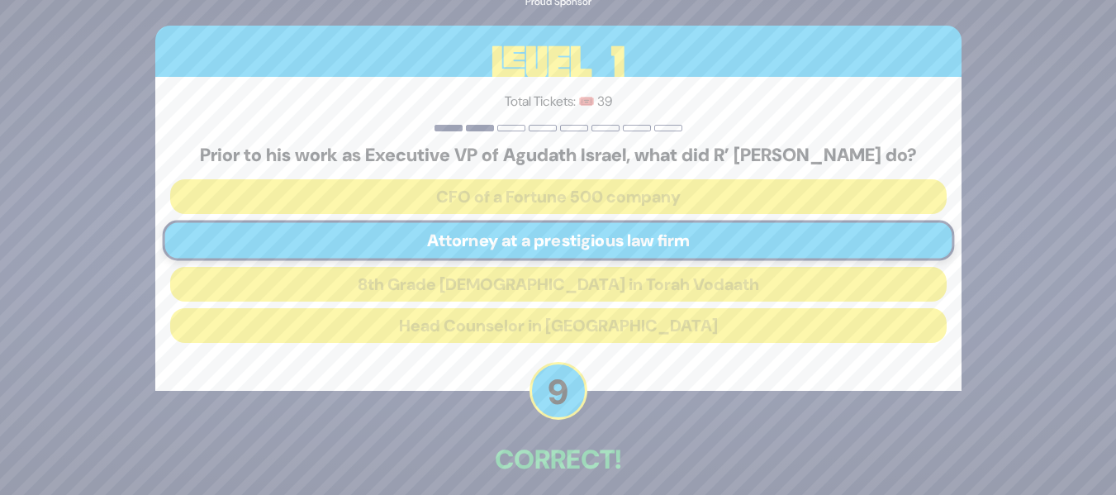
scroll to position [86, 0]
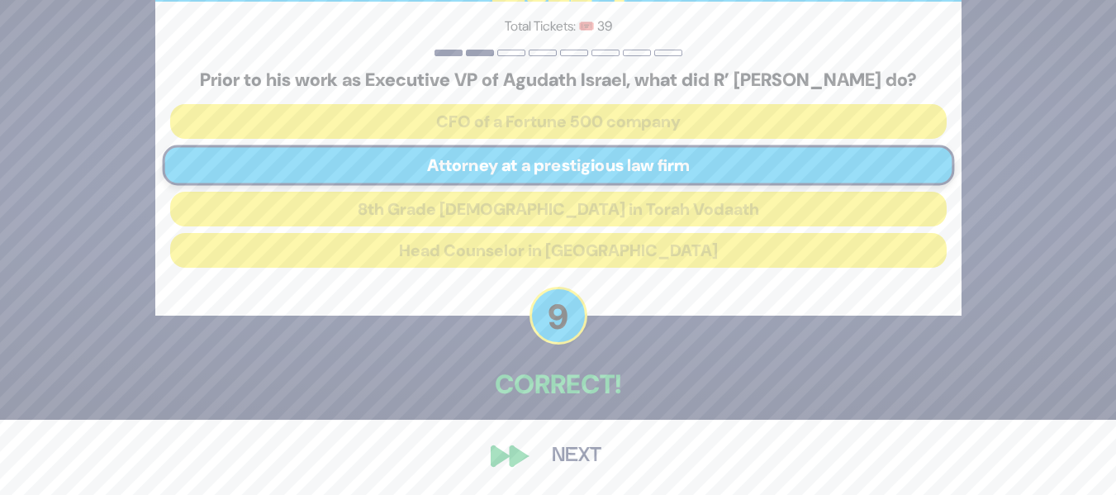
click at [549, 461] on button "Next" at bounding box center [577, 456] width 96 height 38
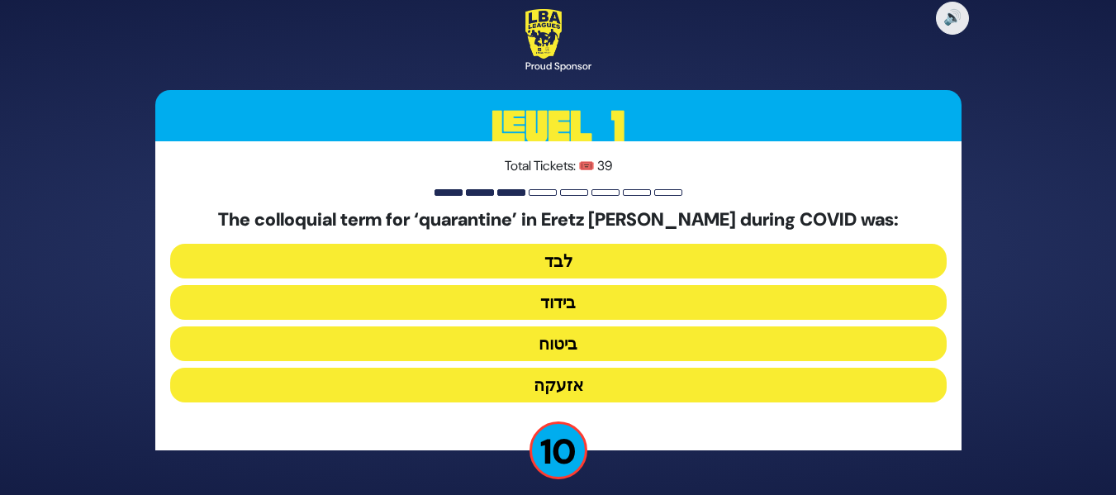
click at [652, 293] on button "בידוד" at bounding box center [558, 302] width 777 height 35
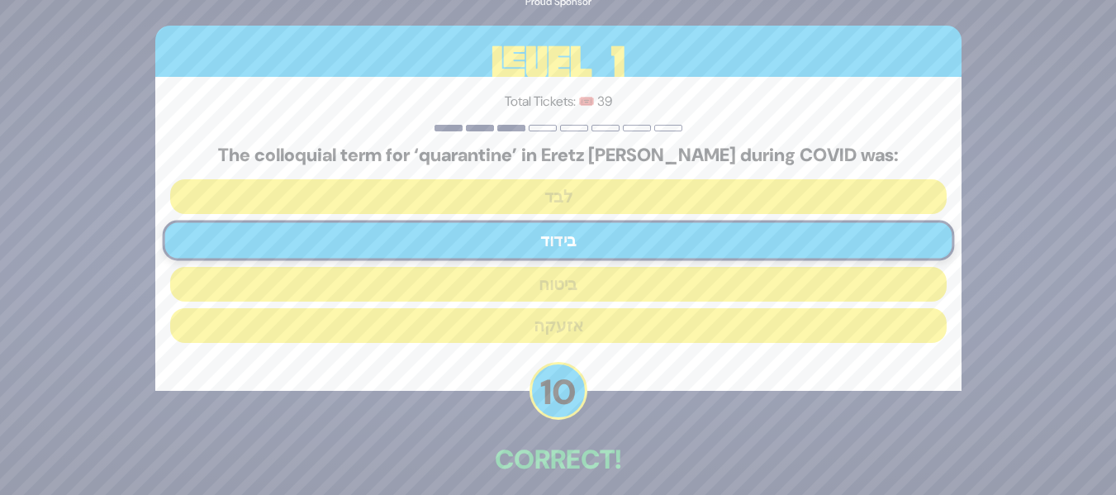
scroll to position [75, 0]
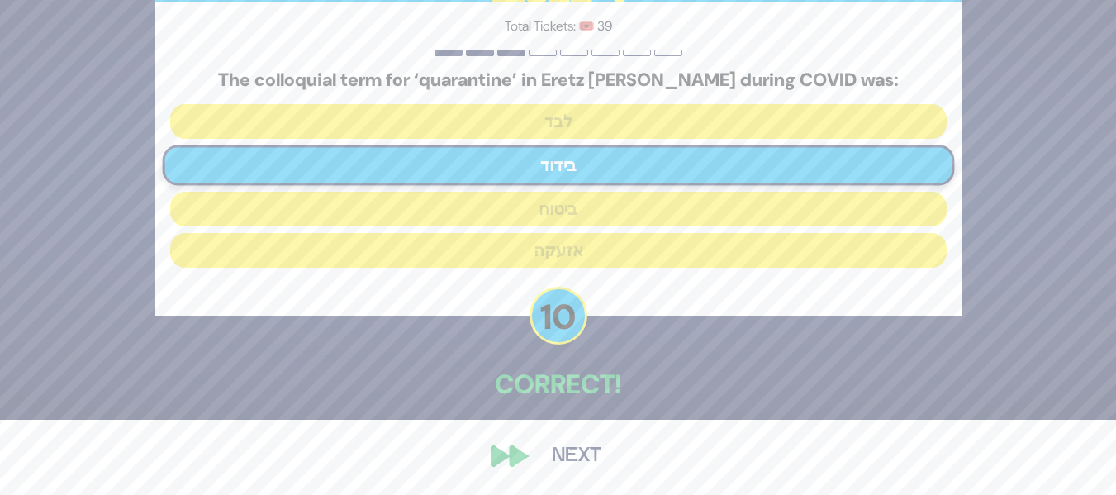
click at [571, 445] on button "Next" at bounding box center [577, 456] width 96 height 38
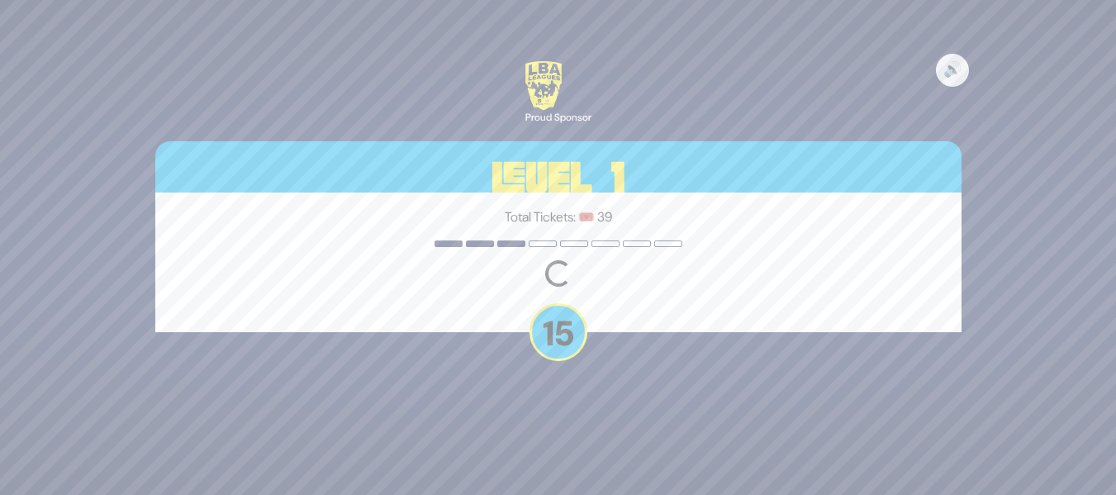
scroll to position [0, 0]
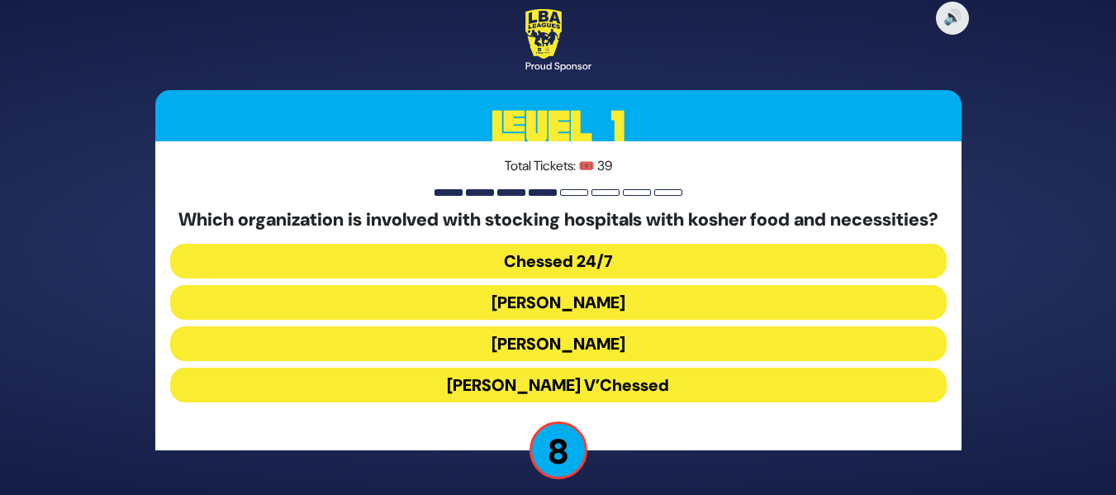
click at [690, 278] on button "Chessed 24/7" at bounding box center [558, 261] width 777 height 35
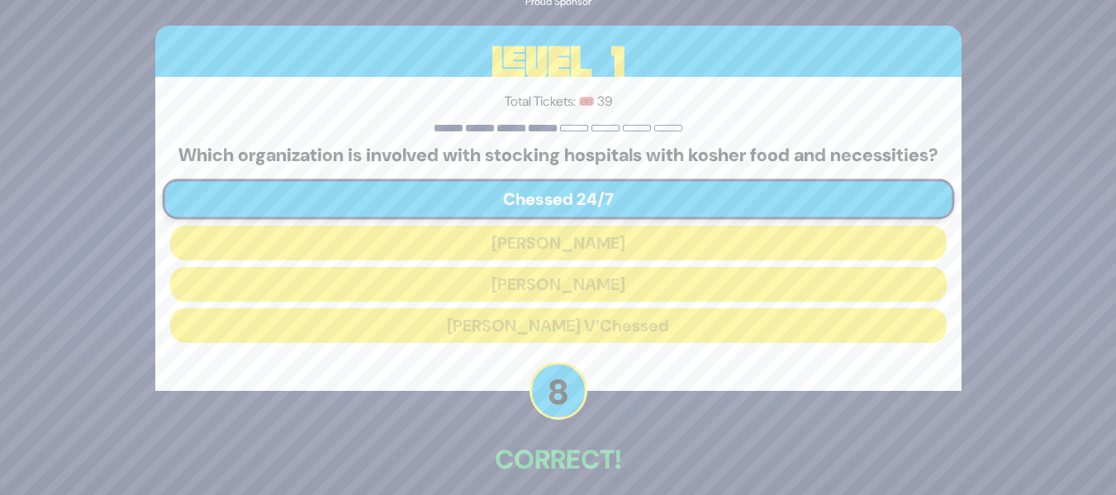
scroll to position [86, 0]
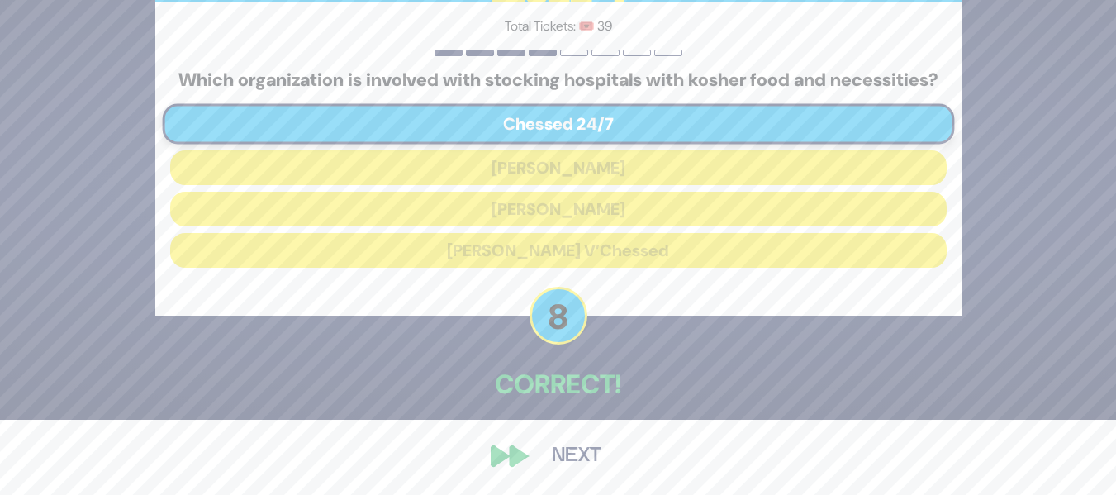
click at [582, 469] on button "Next" at bounding box center [577, 456] width 96 height 38
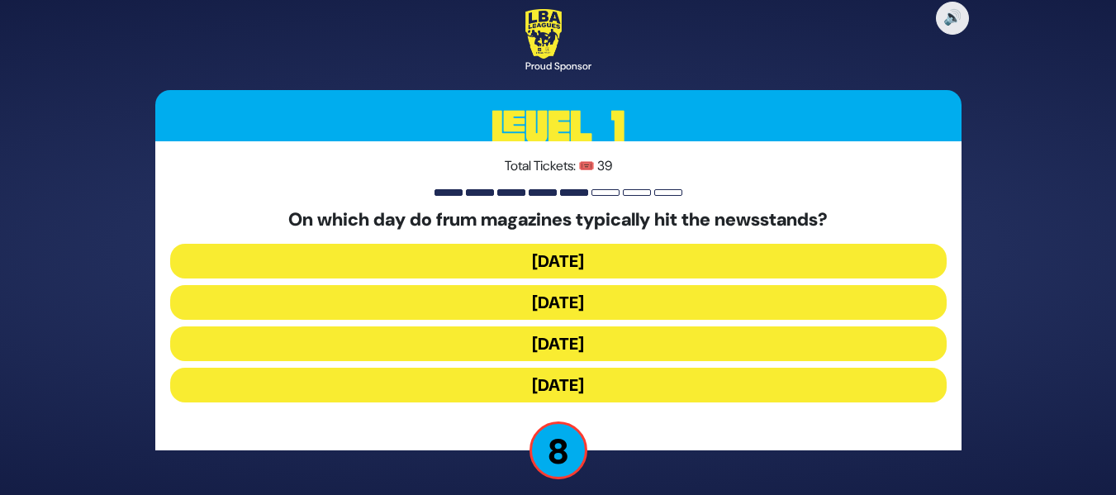
click at [672, 297] on button "Wednesday" at bounding box center [558, 302] width 777 height 35
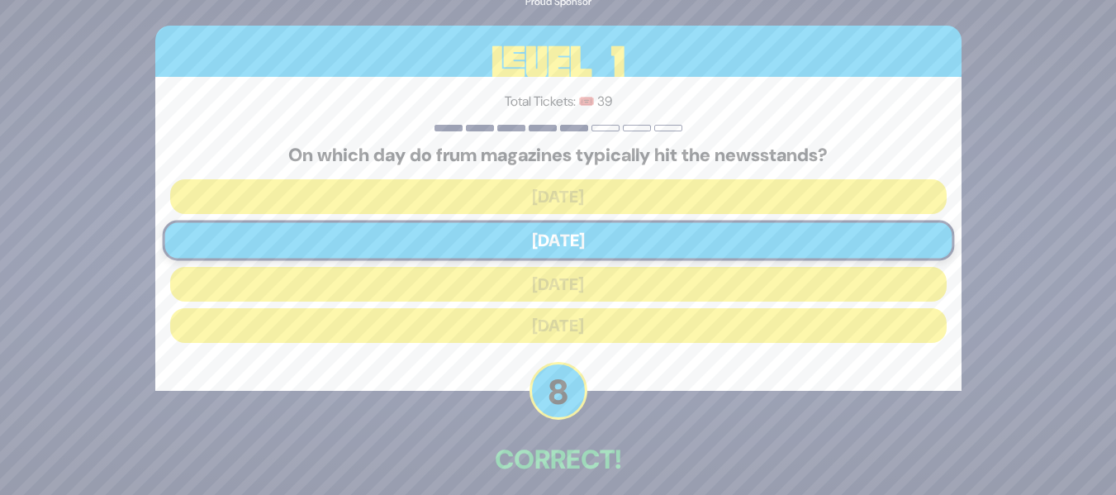
scroll to position [75, 0]
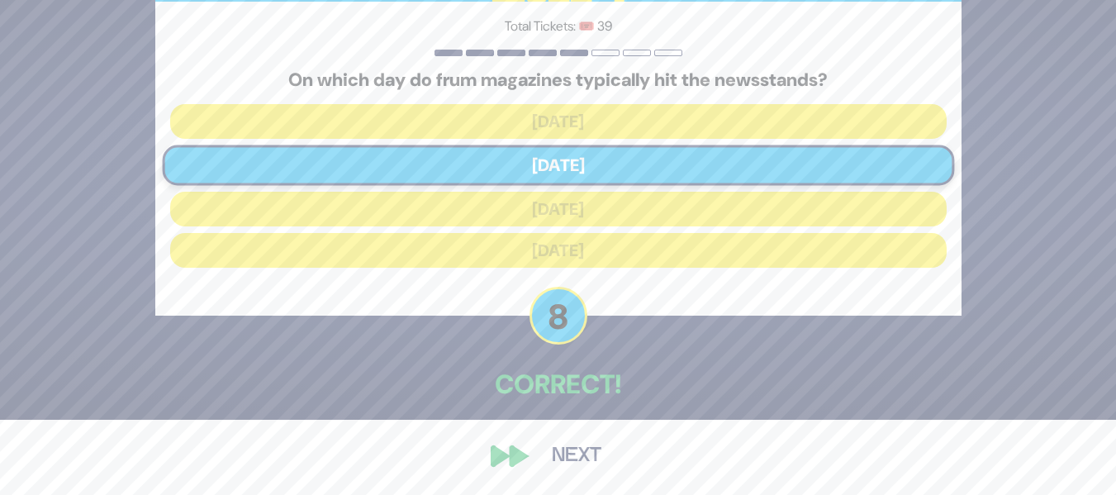
click at [579, 461] on button "Next" at bounding box center [577, 456] width 96 height 38
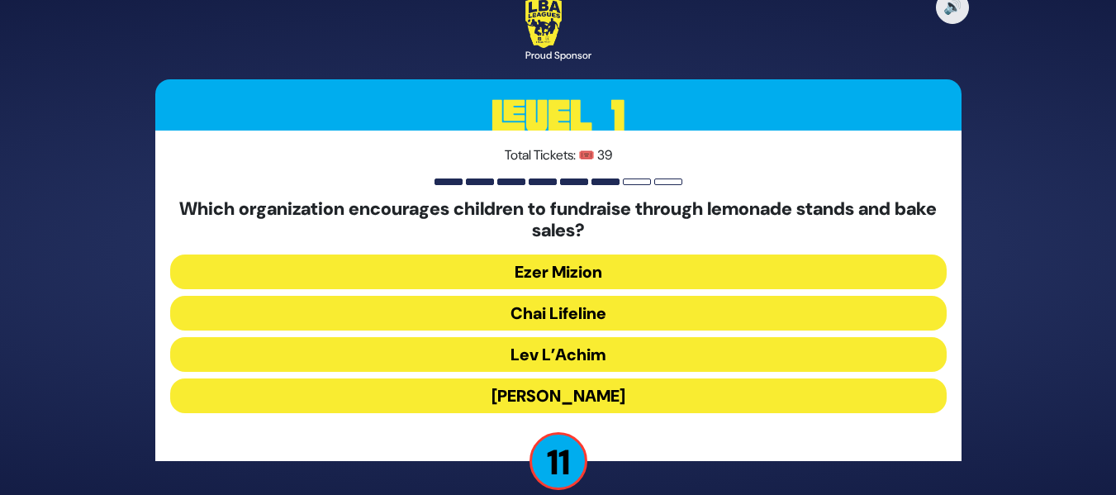
click at [673, 306] on button "Chai Lifeline" at bounding box center [558, 313] width 777 height 35
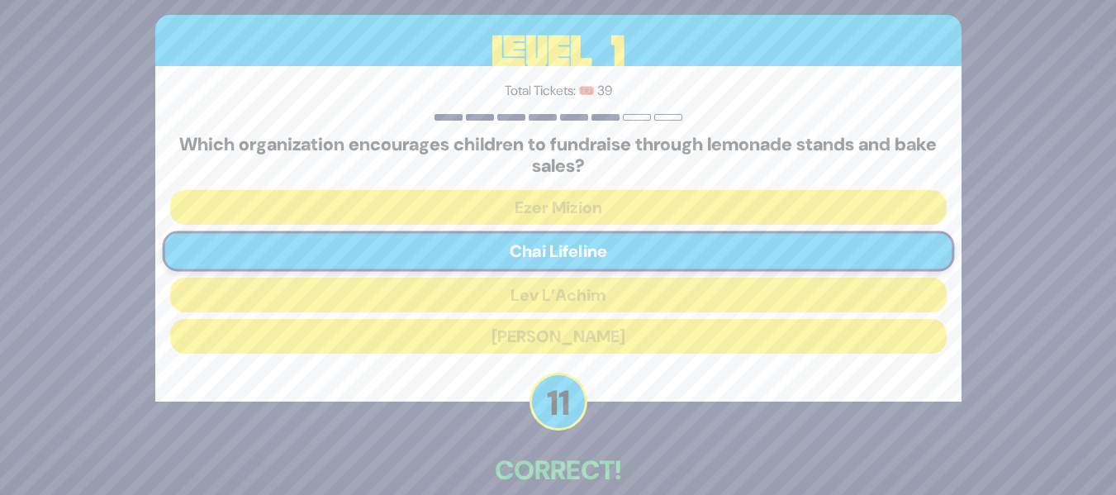
scroll to position [86, 0]
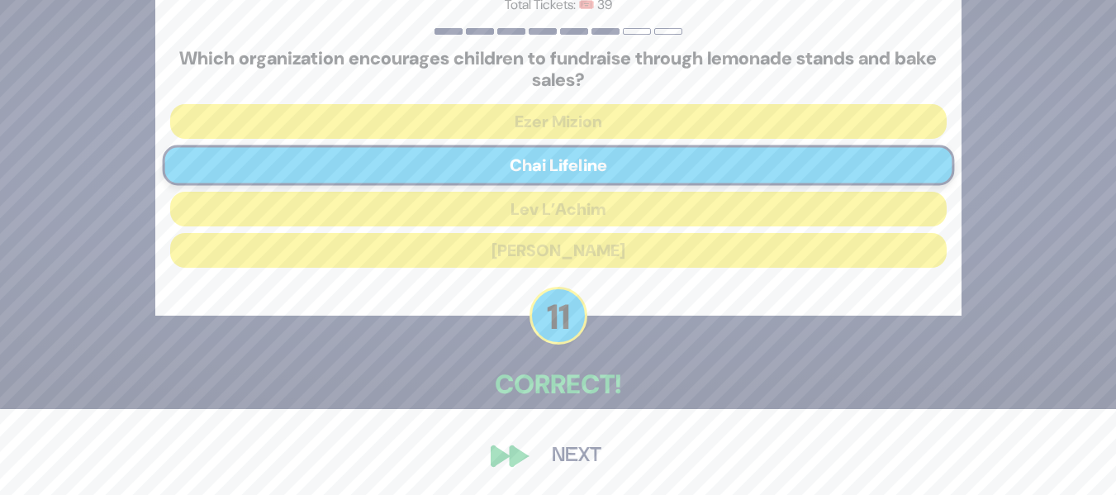
click at [578, 464] on button "Next" at bounding box center [577, 456] width 96 height 38
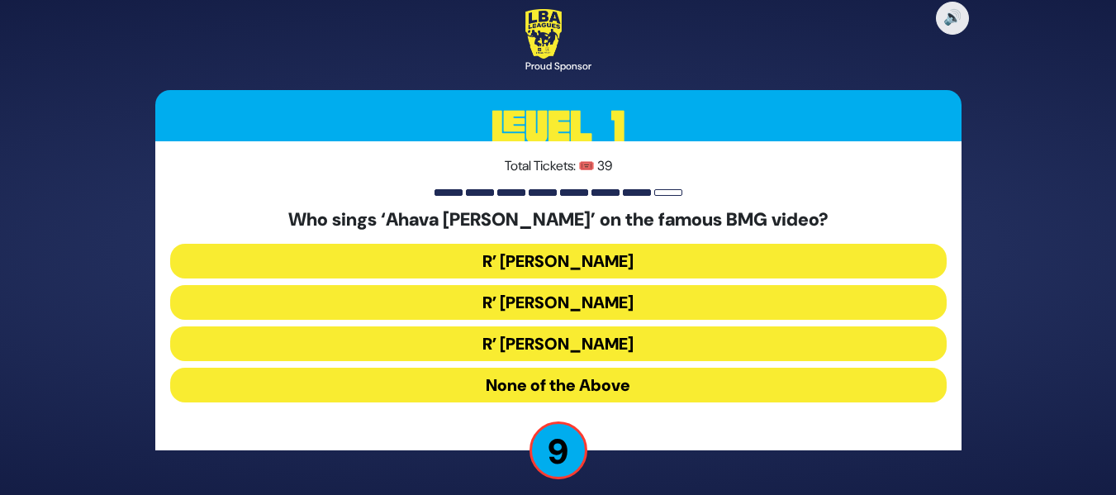
click at [642, 352] on button "R’ Abish Brodt" at bounding box center [558, 343] width 777 height 35
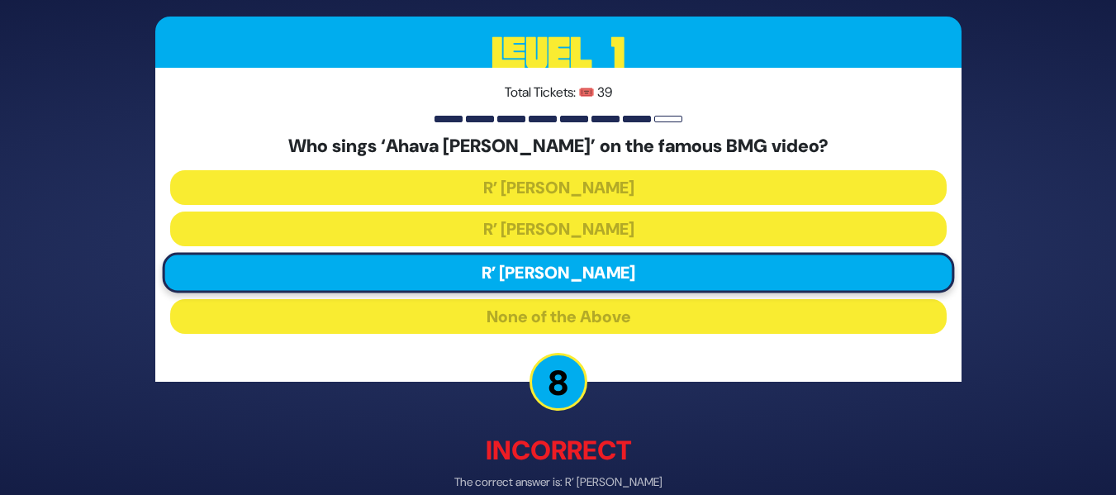
scroll to position [84, 0]
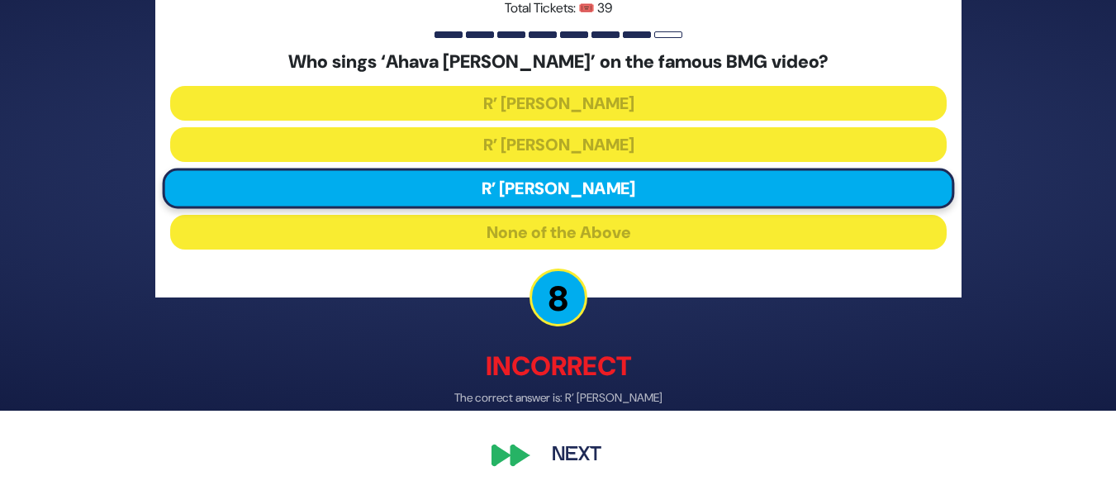
click at [568, 450] on button "Next" at bounding box center [577, 456] width 96 height 38
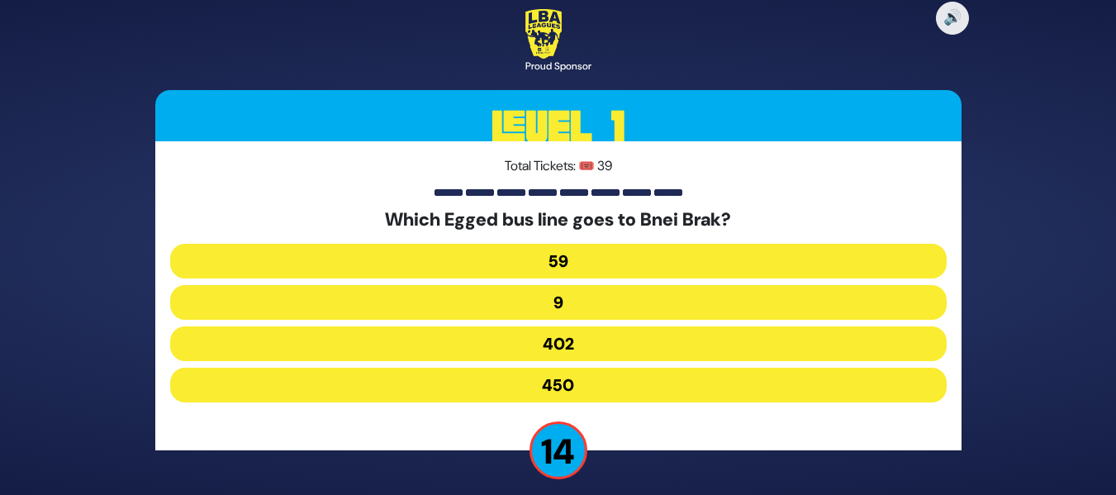
click at [633, 340] on button "402" at bounding box center [558, 343] width 777 height 35
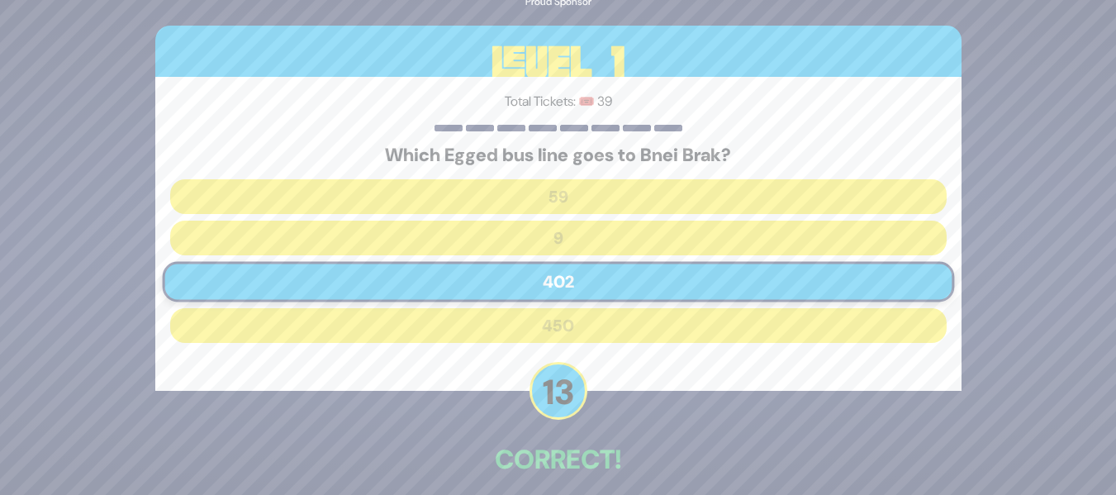
scroll to position [75, 0]
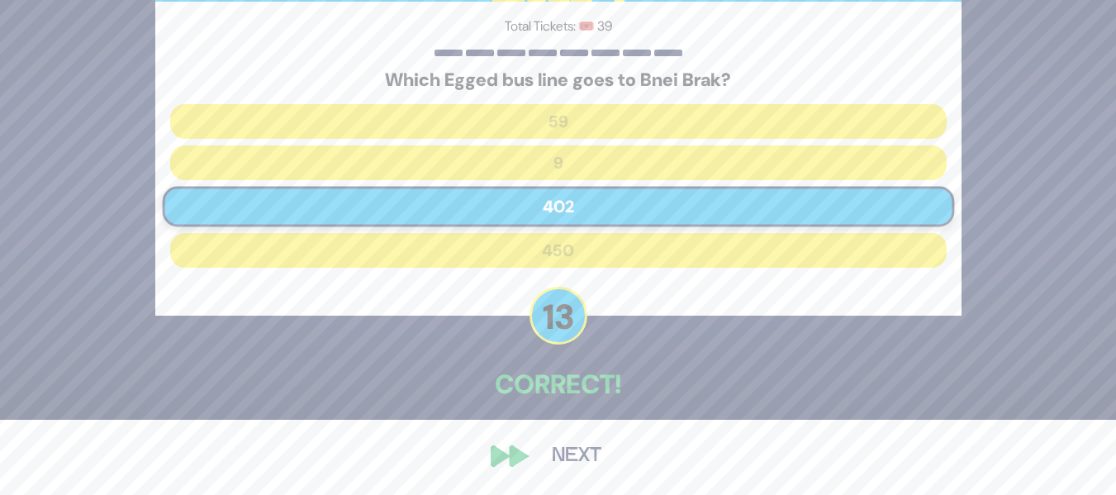
click at [580, 454] on button "Next" at bounding box center [577, 456] width 96 height 38
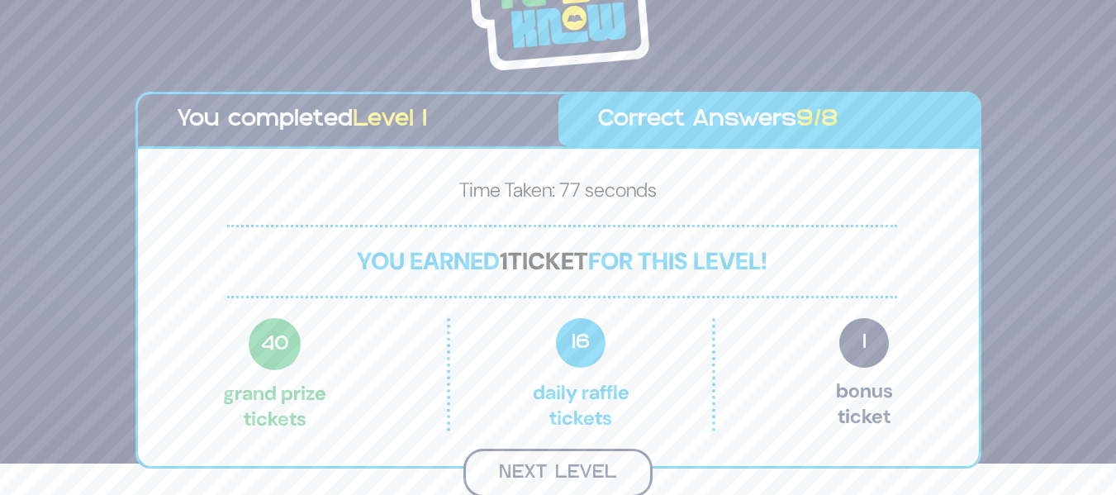
scroll to position [29, 0]
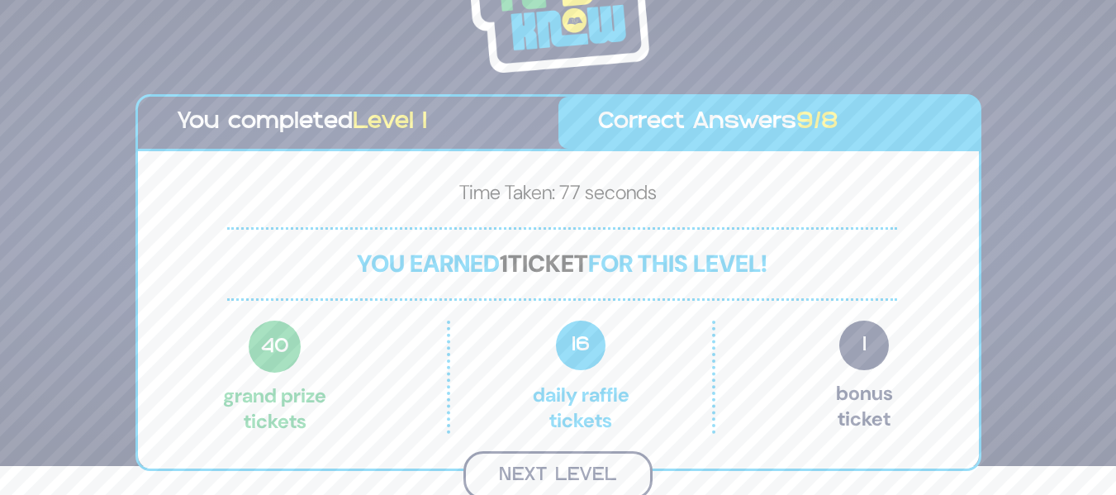
click at [541, 459] on button "Next Level" at bounding box center [558, 475] width 189 height 49
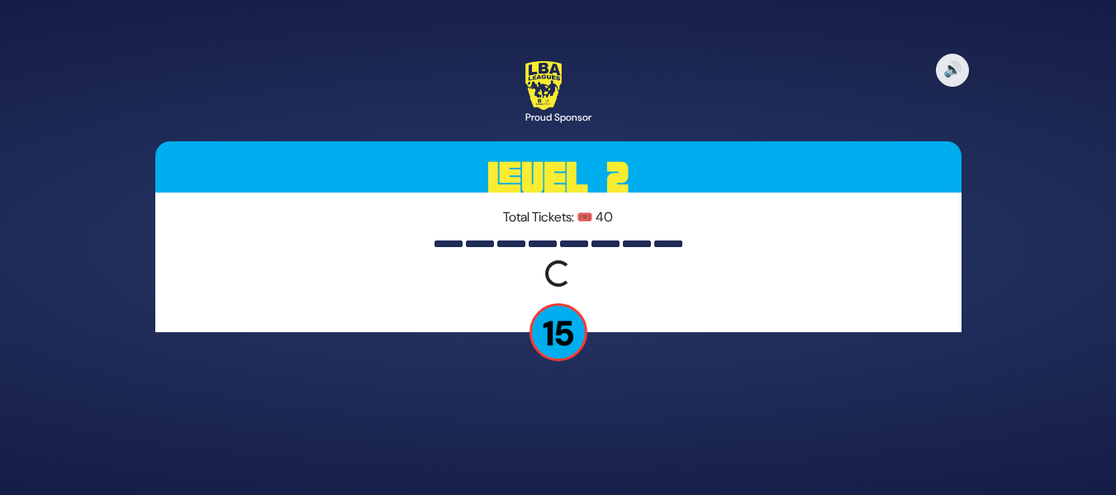
scroll to position [0, 0]
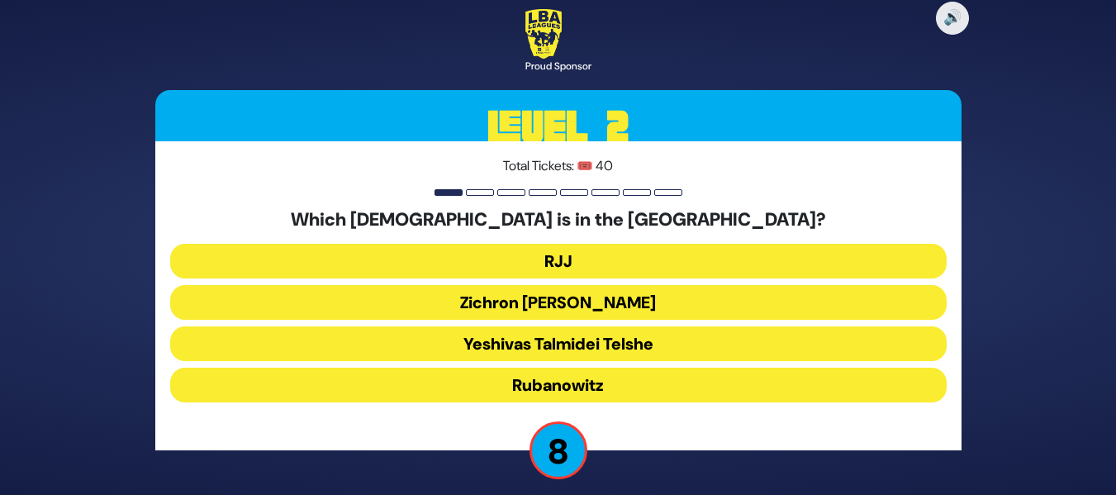
click at [721, 264] on button "RJJ" at bounding box center [558, 261] width 777 height 35
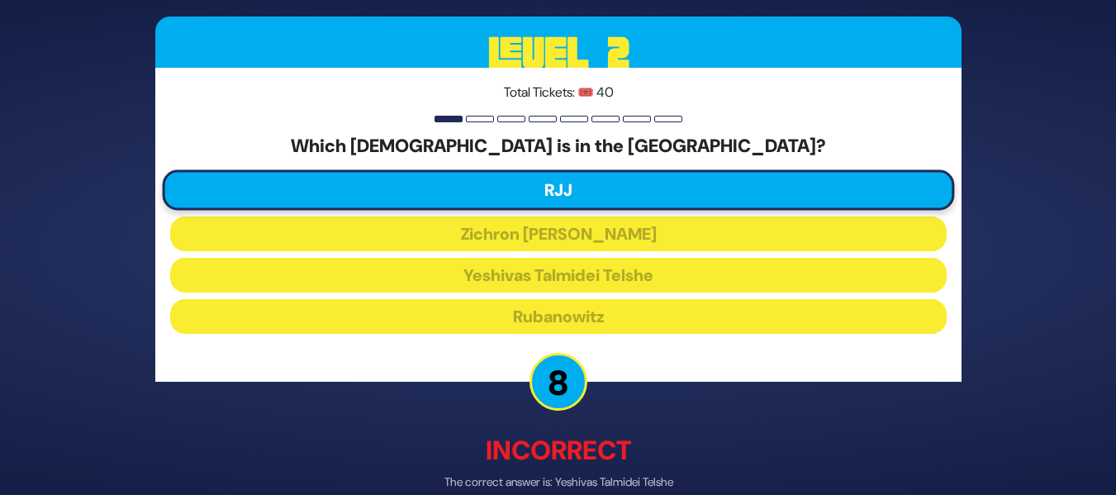
scroll to position [84, 0]
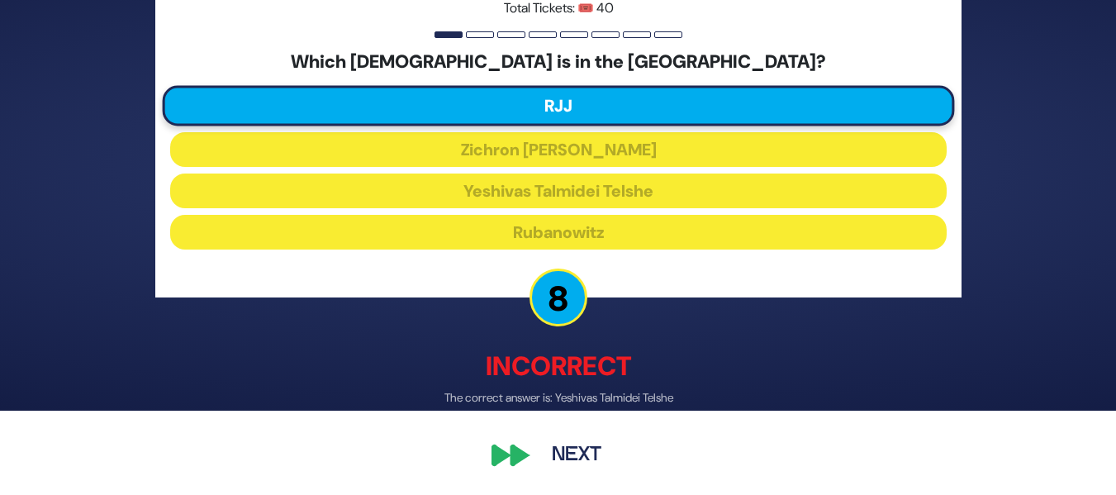
click at [583, 448] on button "Next" at bounding box center [577, 456] width 96 height 38
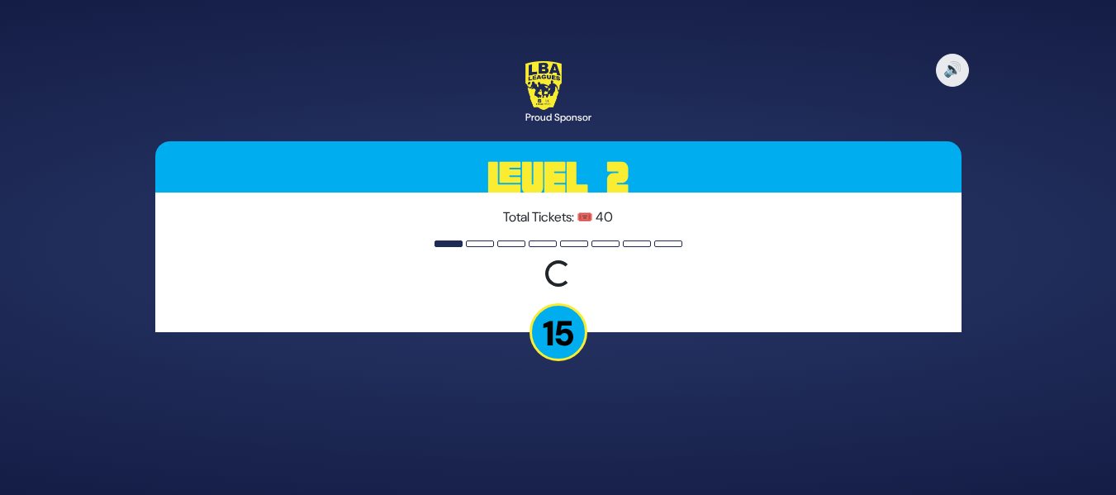
scroll to position [0, 0]
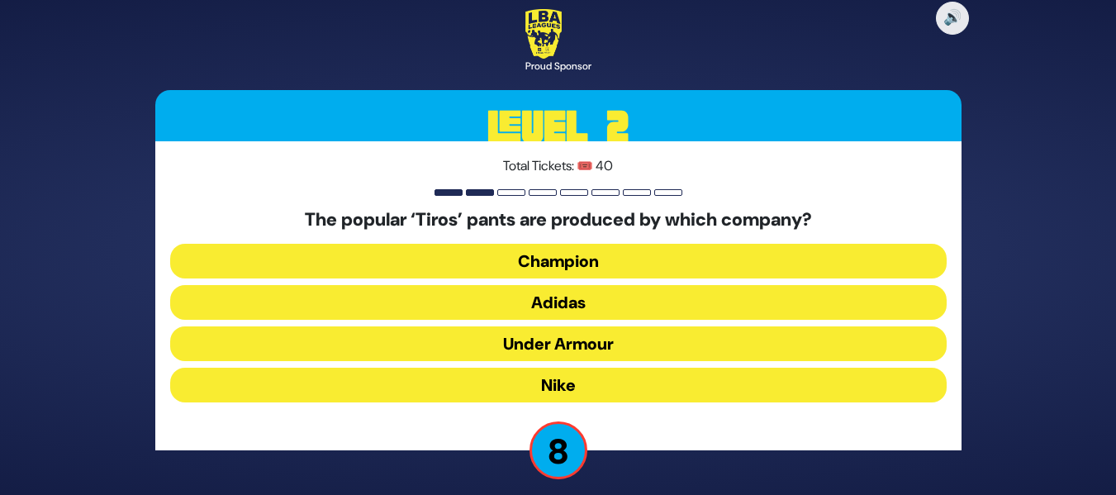
click at [721, 266] on button "Champion" at bounding box center [558, 261] width 777 height 35
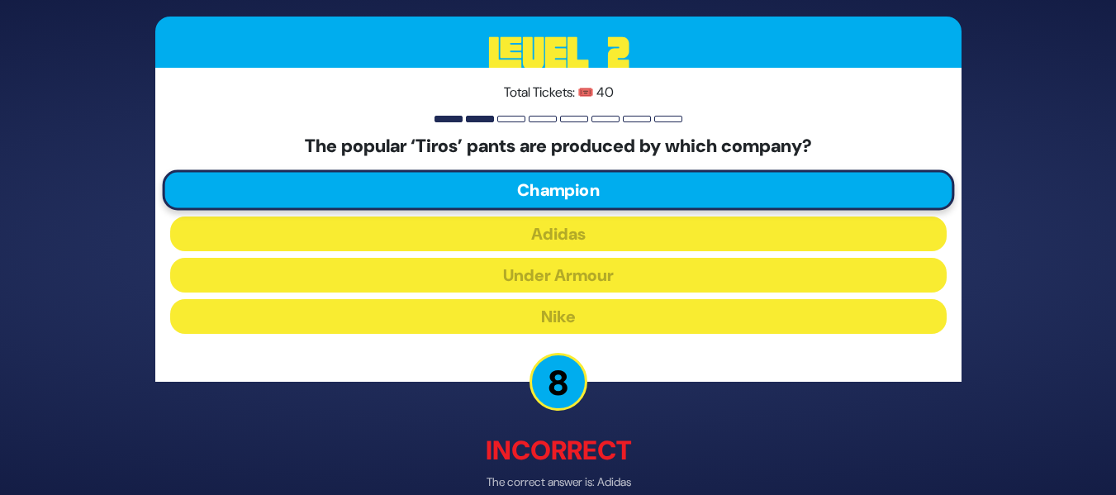
click at [1113, 392] on div "🔊 Proud Sponsor Level 2 Total Tickets: 🎟️ 40 The popular ‘Tiros’ pants are prod…" at bounding box center [558, 247] width 1116 height 495
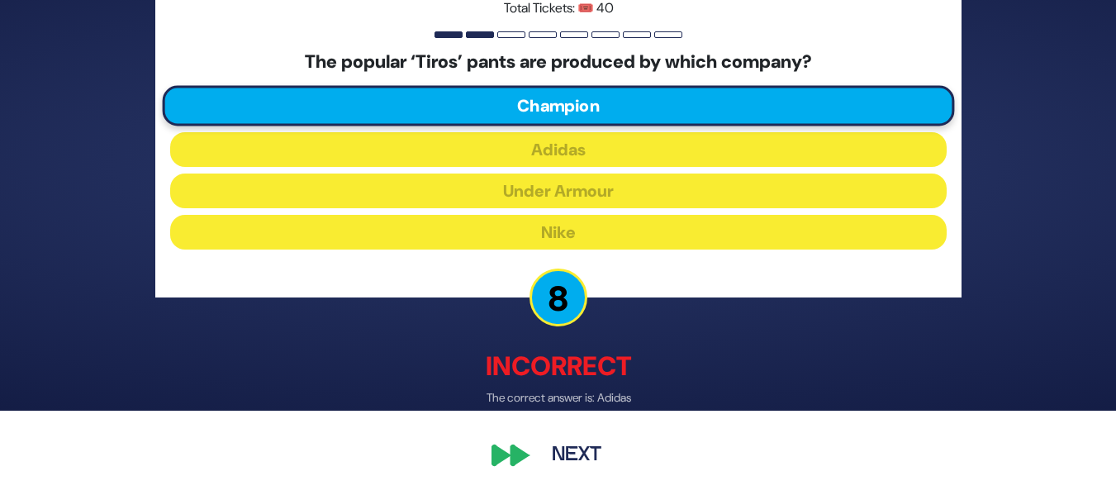
click at [530, 461] on button "Next" at bounding box center [577, 456] width 96 height 38
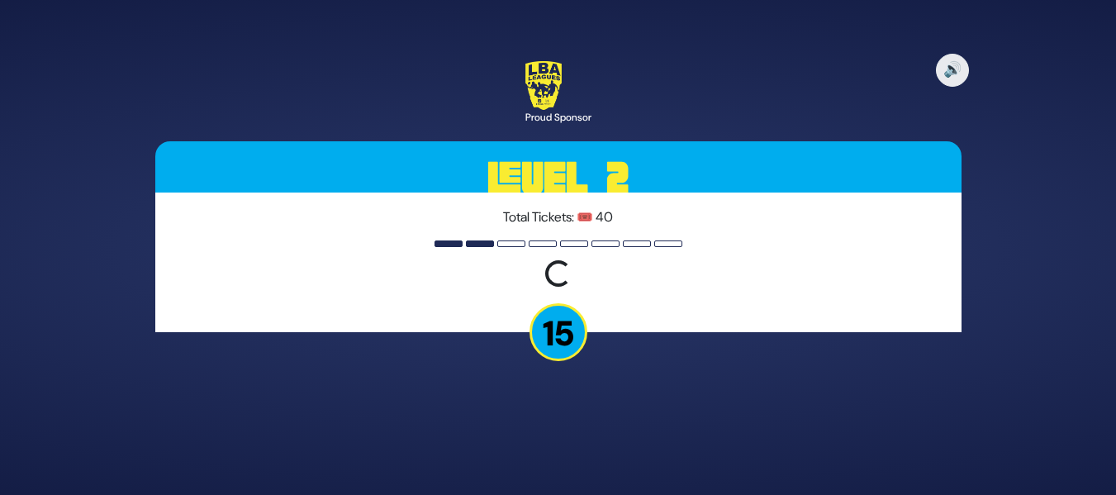
scroll to position [0, 0]
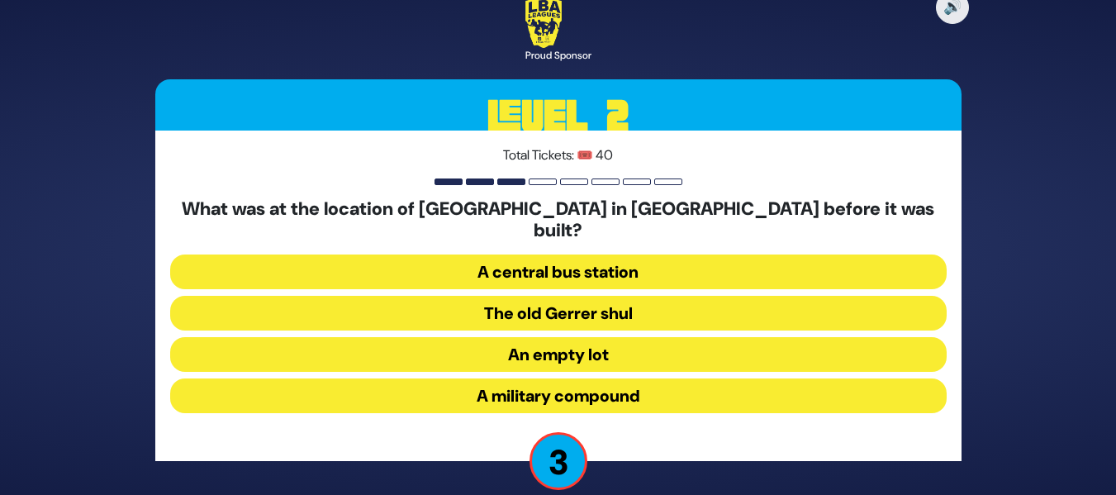
click at [539, 337] on button "An empty lot" at bounding box center [558, 354] width 777 height 35
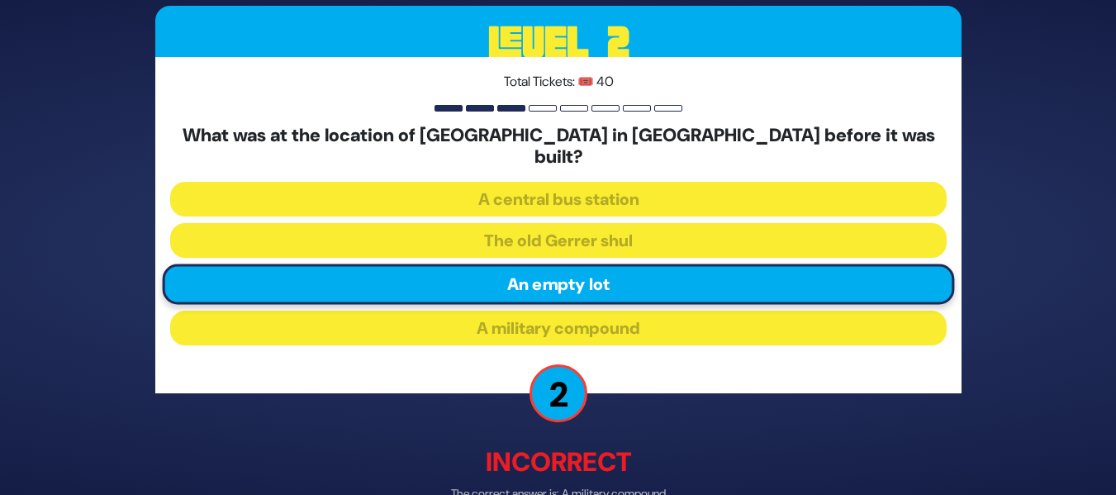
scroll to position [84, 0]
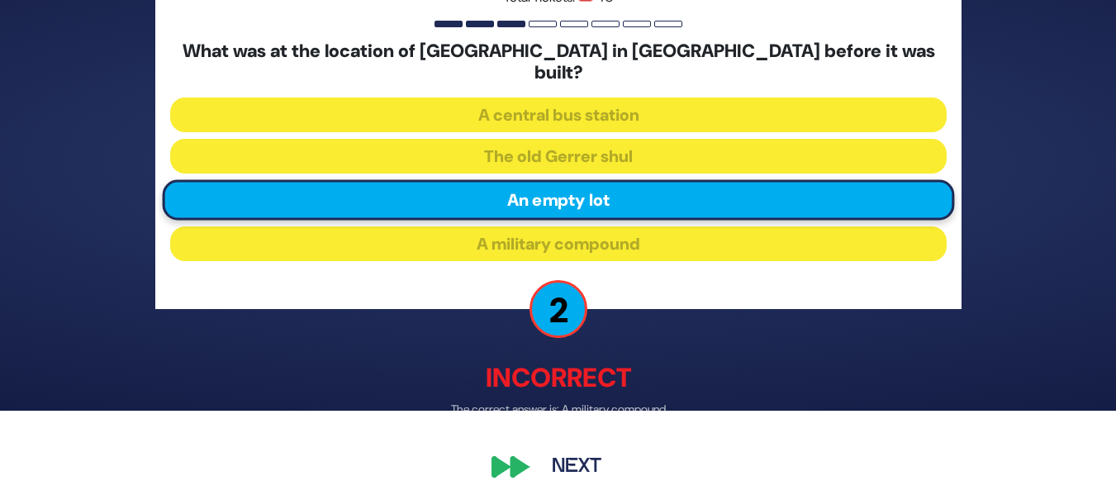
click at [586, 459] on button "Next" at bounding box center [577, 467] width 96 height 38
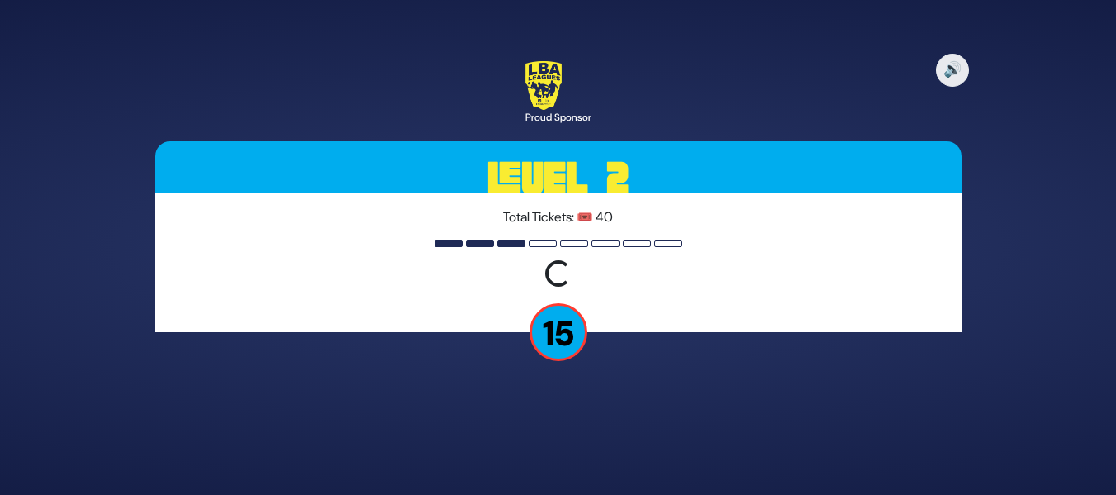
scroll to position [0, 0]
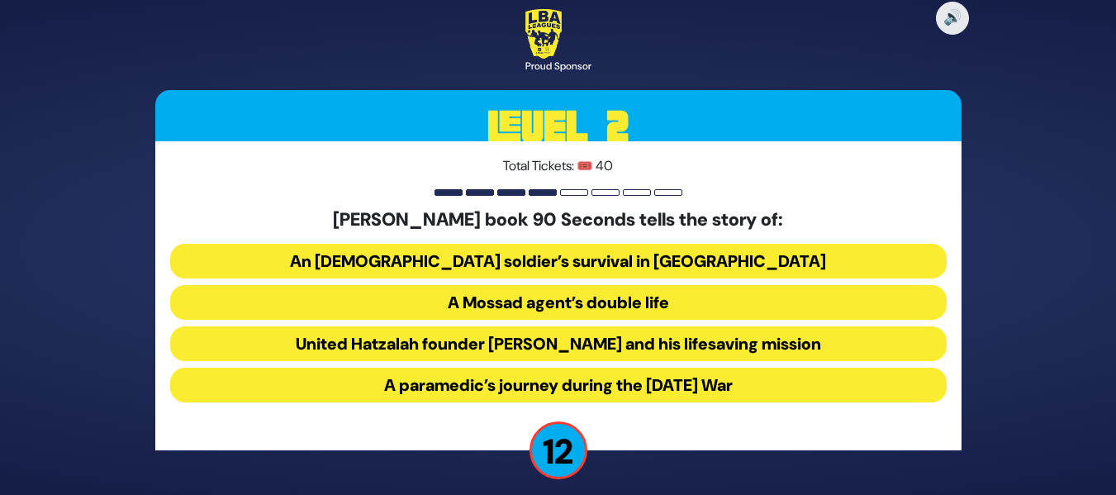
click at [668, 344] on button "United Hatzalah founder Eli Beer and his lifesaving mission" at bounding box center [558, 343] width 777 height 35
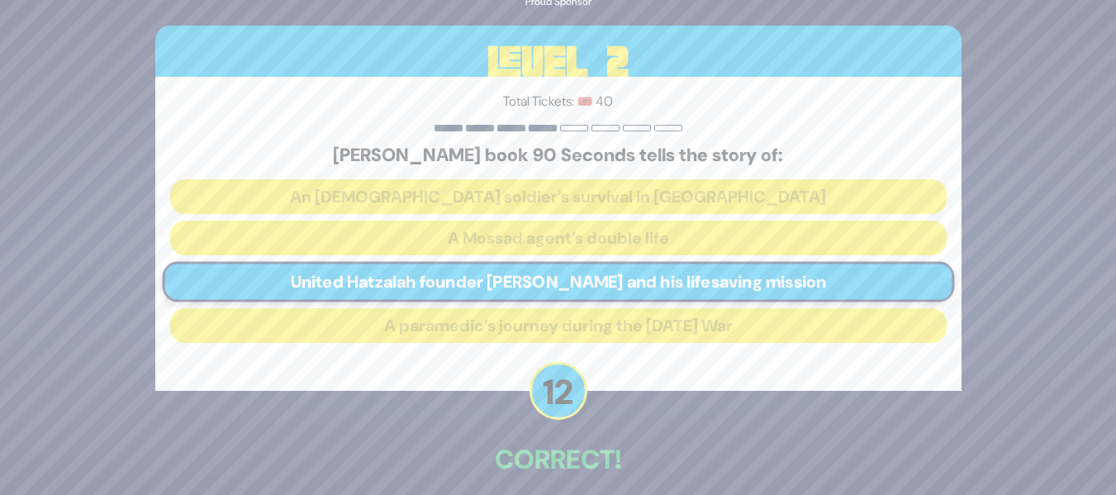
scroll to position [75, 0]
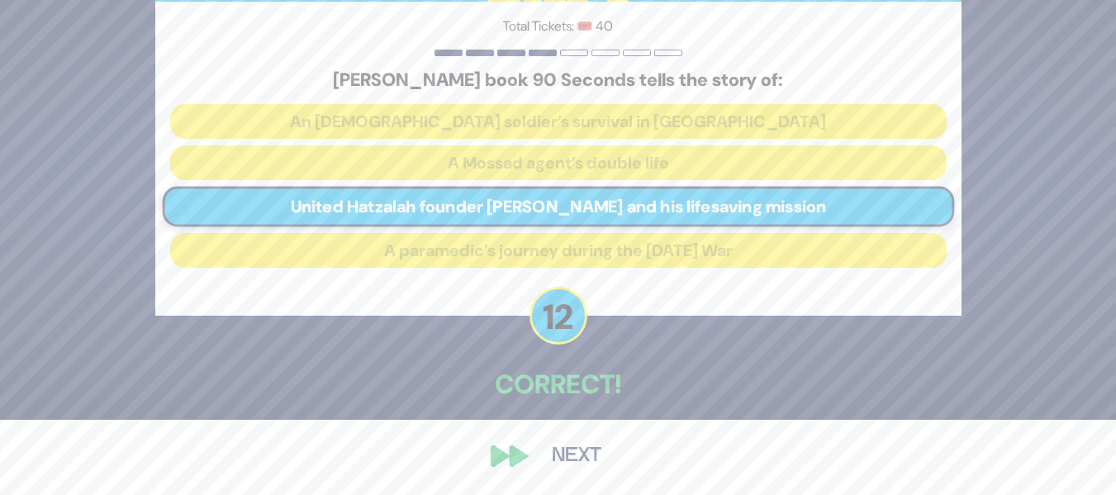
click at [568, 461] on button "Next" at bounding box center [577, 456] width 96 height 38
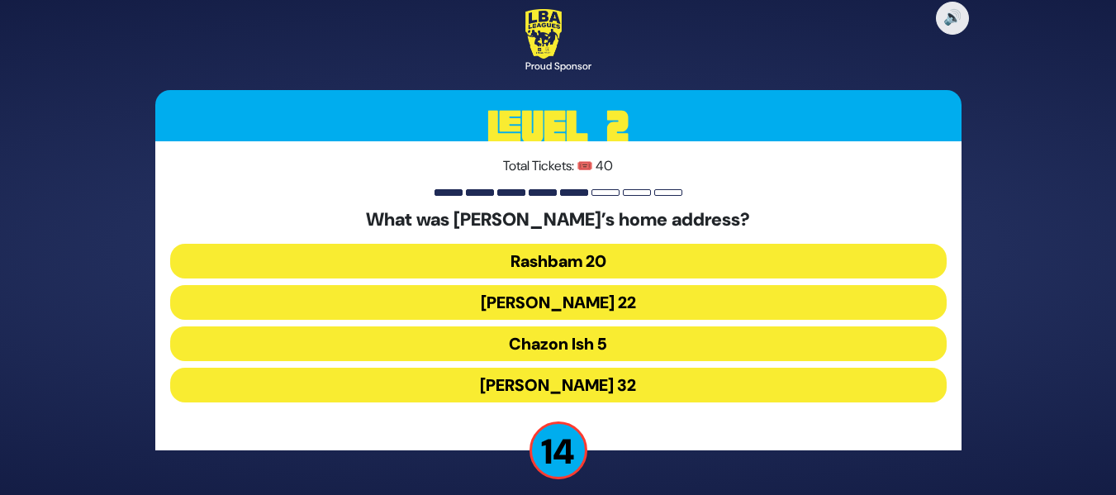
click at [576, 339] on button "Chazon Ish 5" at bounding box center [558, 343] width 777 height 35
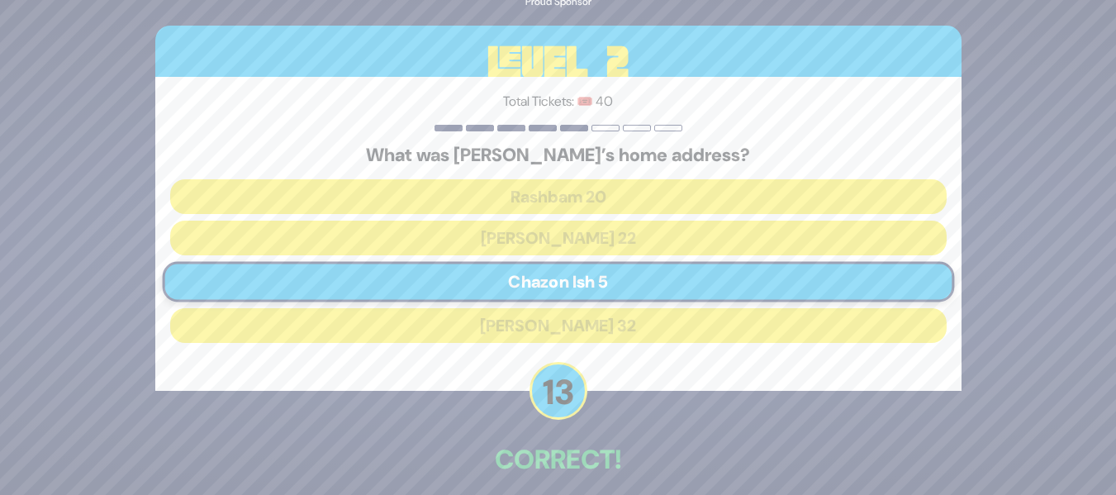
scroll to position [75, 0]
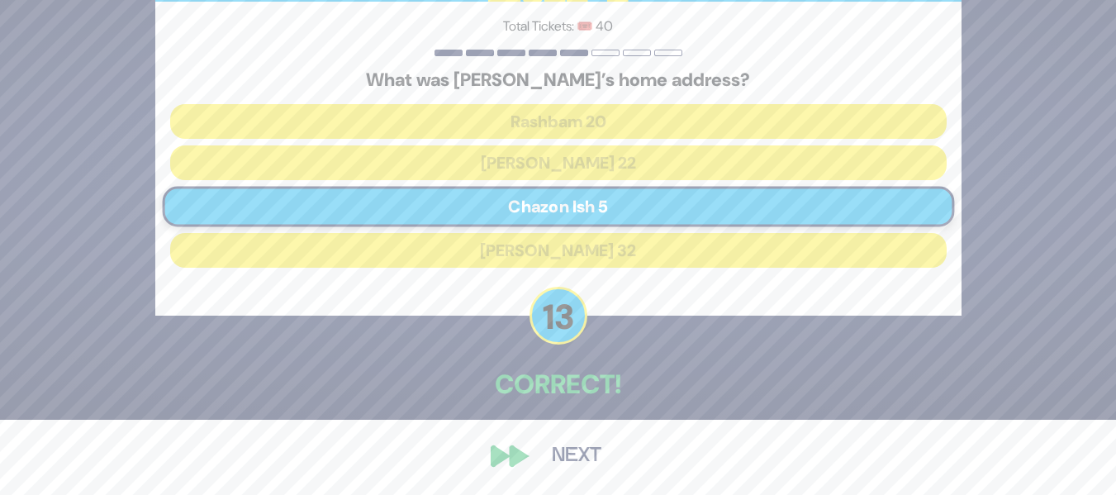
click at [582, 461] on button "Next" at bounding box center [577, 456] width 96 height 38
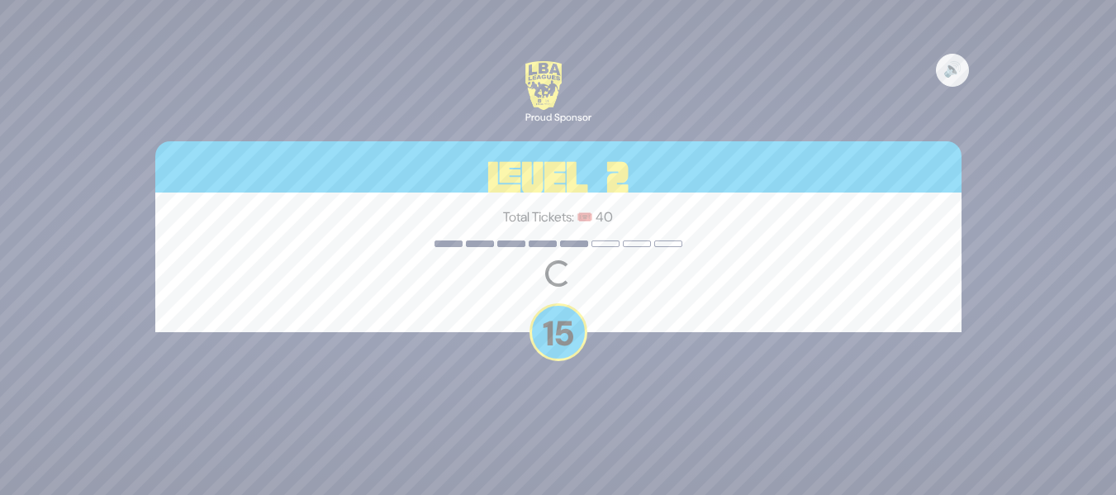
scroll to position [0, 0]
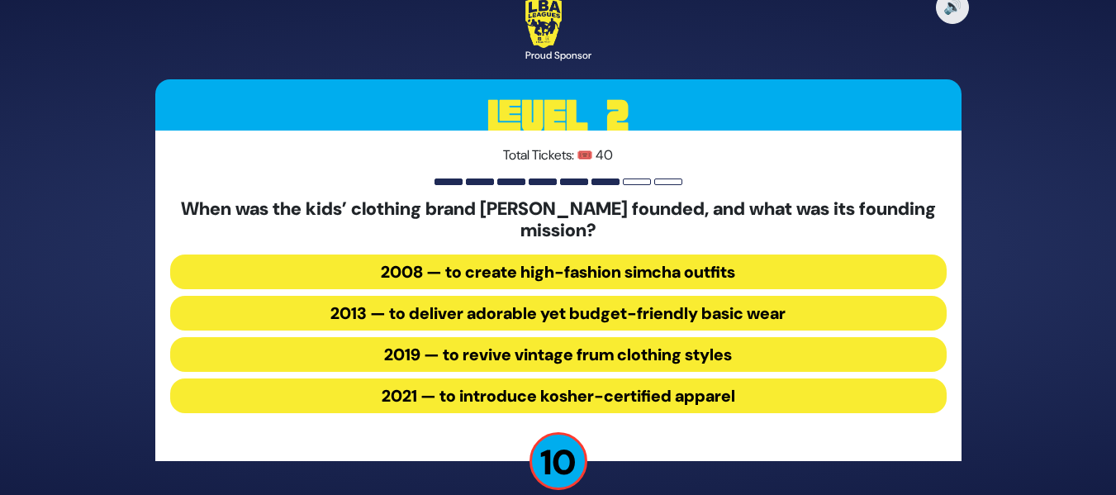
click at [625, 313] on button "2013 — to deliver adorable yet budget-friendly basic wear" at bounding box center [558, 313] width 777 height 35
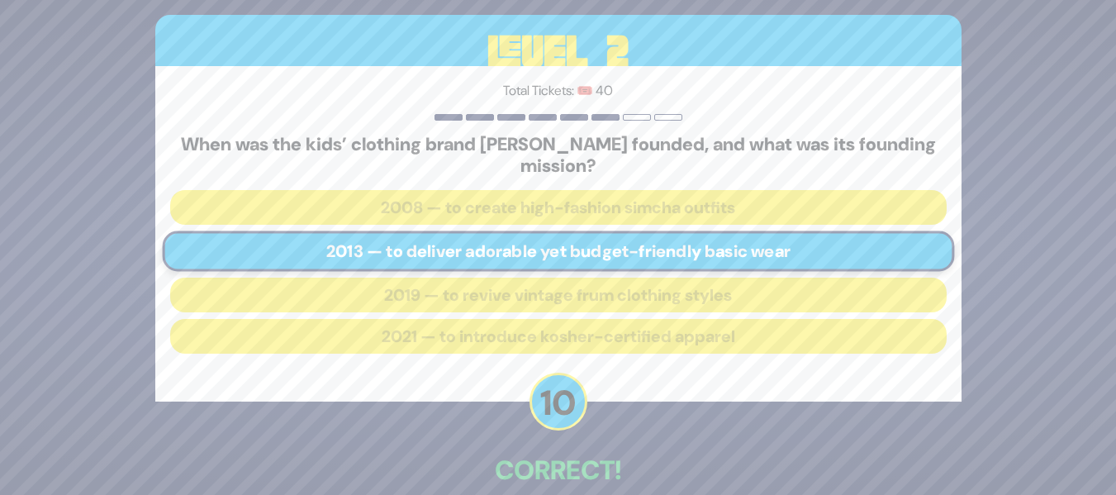
scroll to position [86, 0]
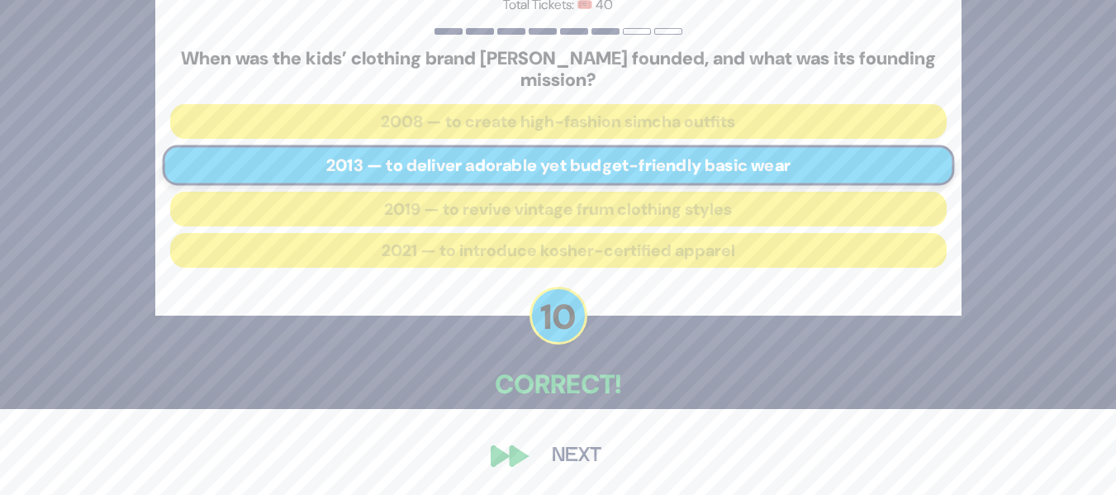
click at [593, 444] on button "Next" at bounding box center [577, 456] width 96 height 38
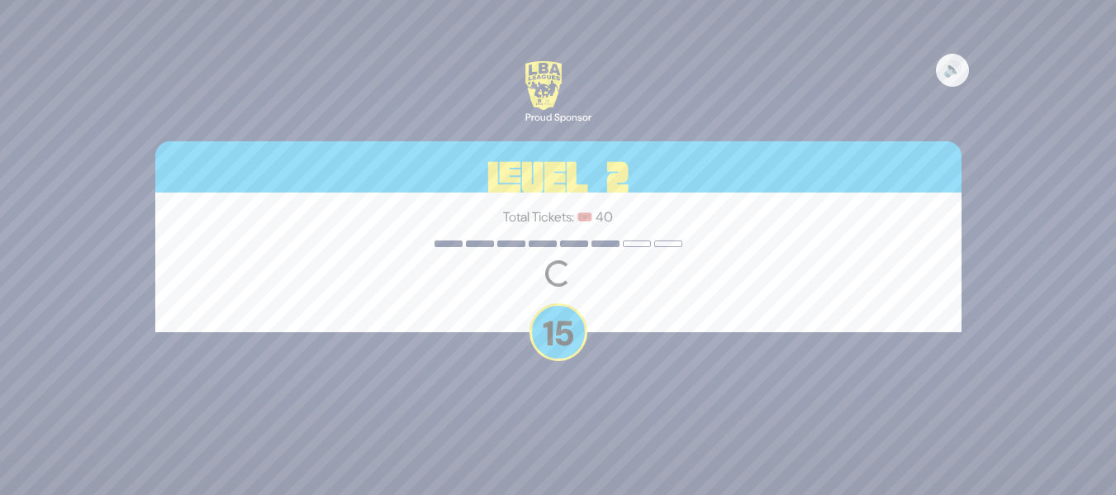
scroll to position [0, 0]
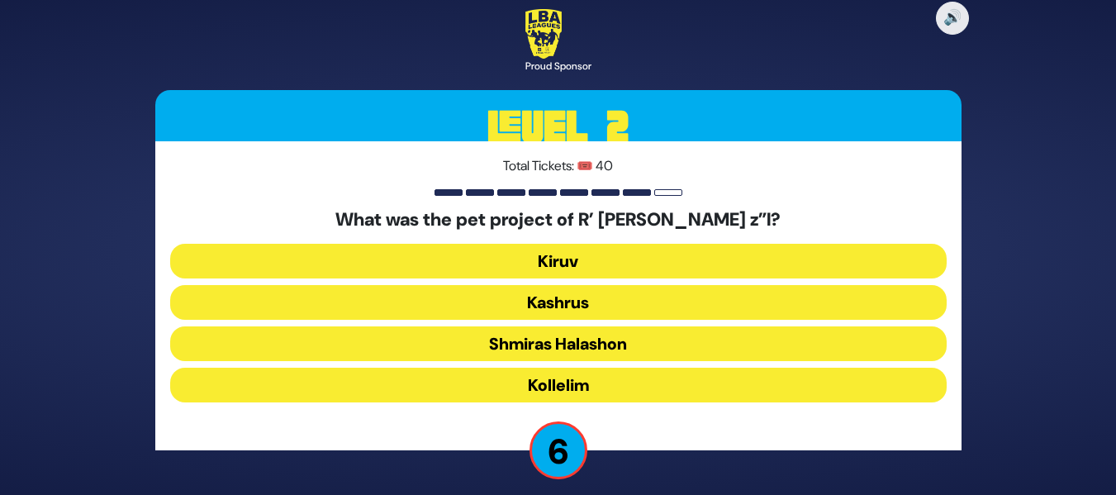
click at [562, 394] on button "Kollelim" at bounding box center [558, 385] width 777 height 35
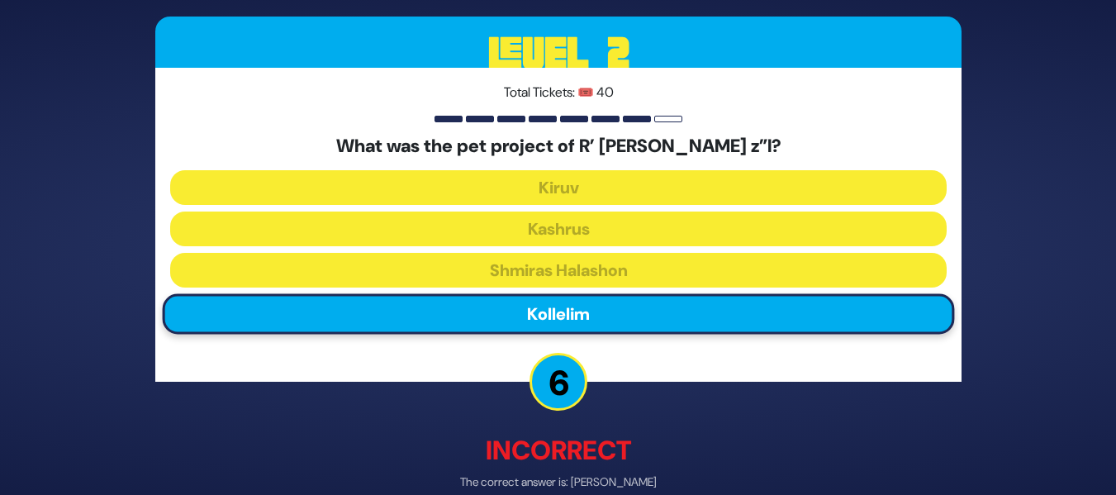
scroll to position [84, 0]
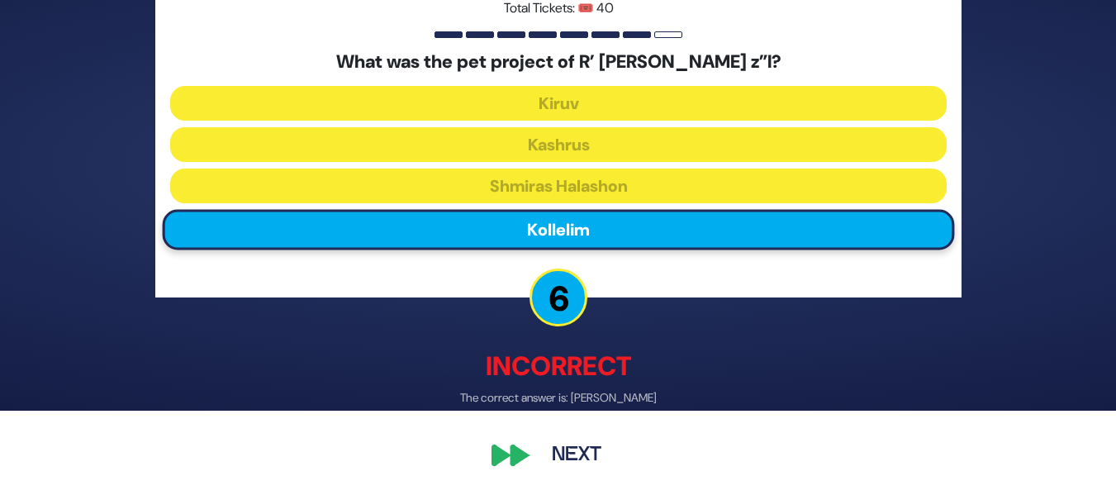
click at [553, 464] on button "Next" at bounding box center [577, 456] width 96 height 38
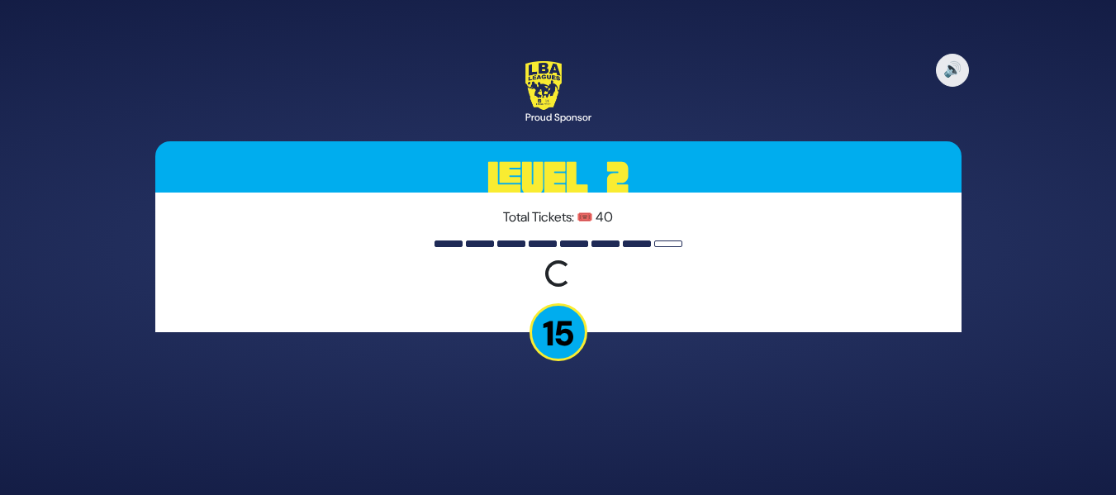
scroll to position [0, 0]
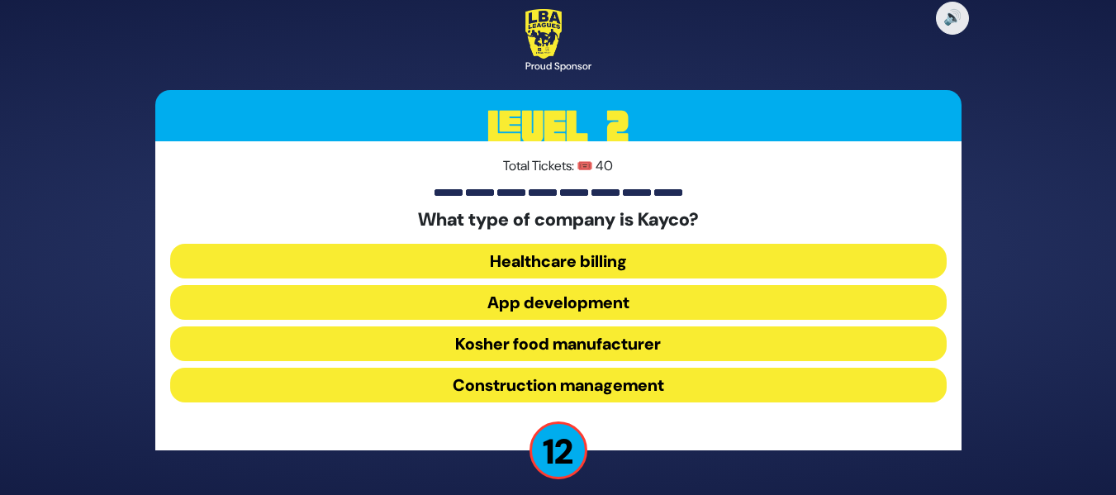
click at [703, 330] on button "Kosher food manufacturer" at bounding box center [558, 343] width 777 height 35
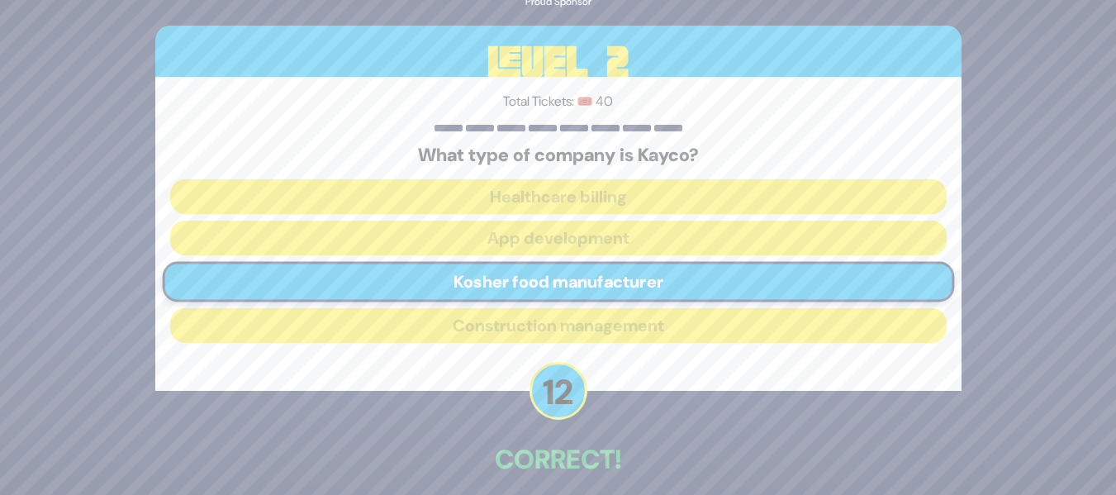
scroll to position [75, 0]
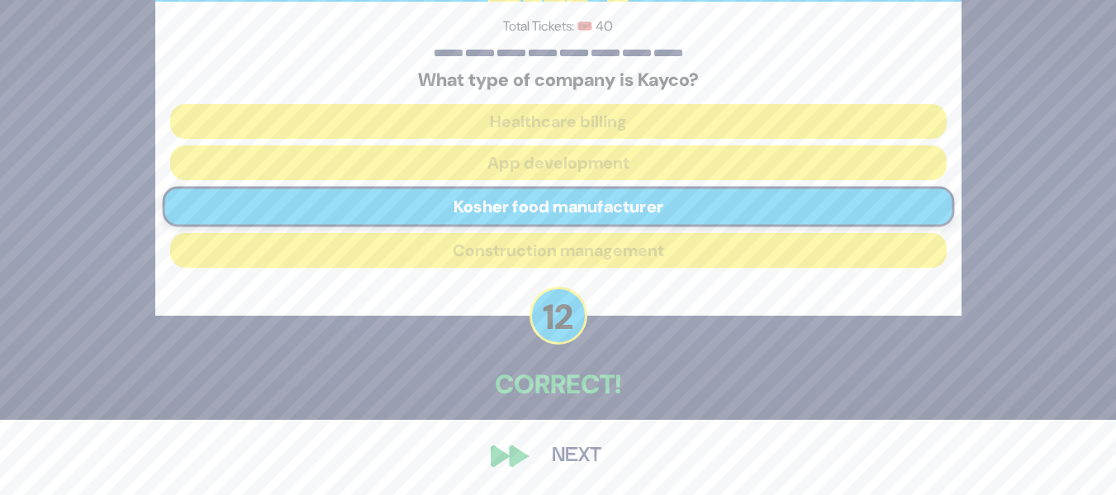
click at [577, 459] on button "Next" at bounding box center [577, 456] width 96 height 38
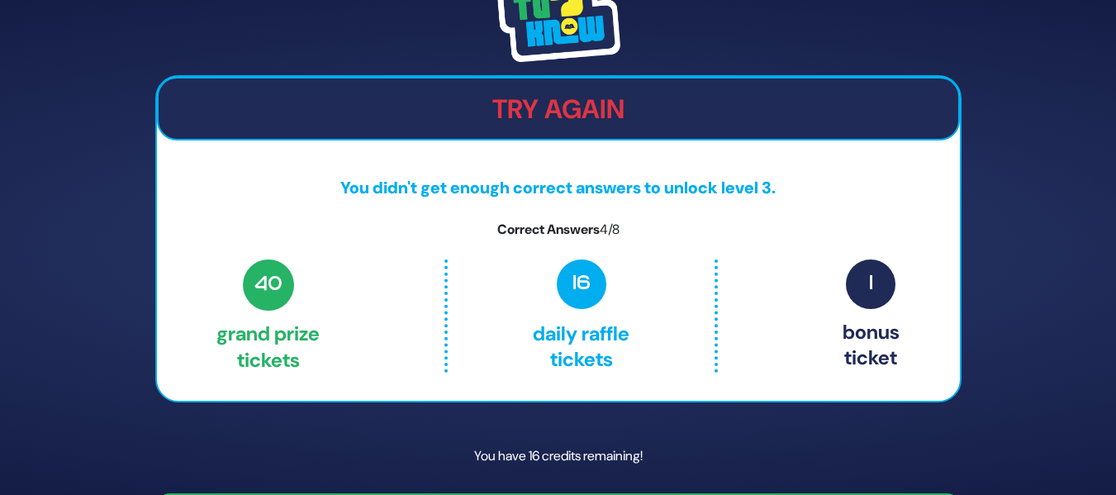
scroll to position [50, 0]
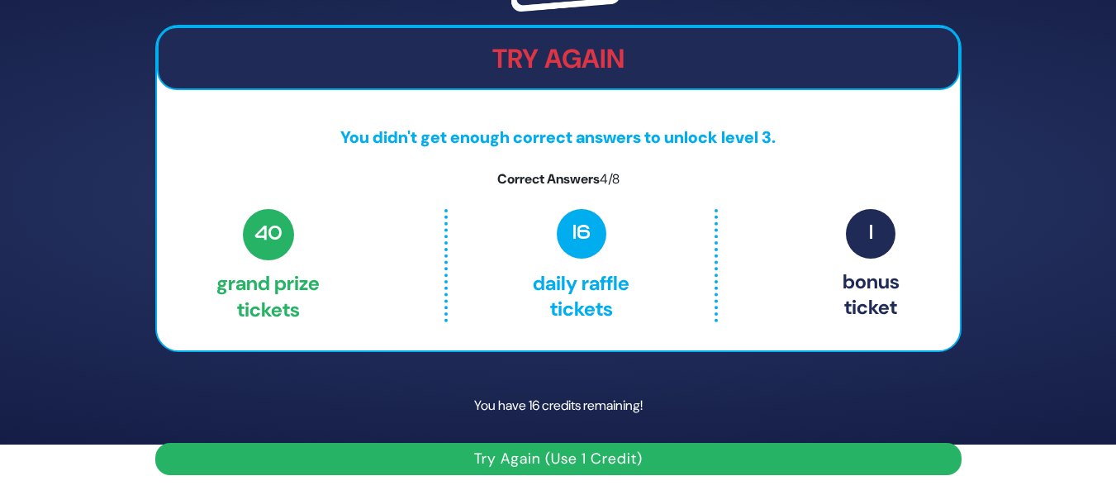
click at [600, 464] on button "Try Again (Use 1 Credit)" at bounding box center [558, 459] width 806 height 32
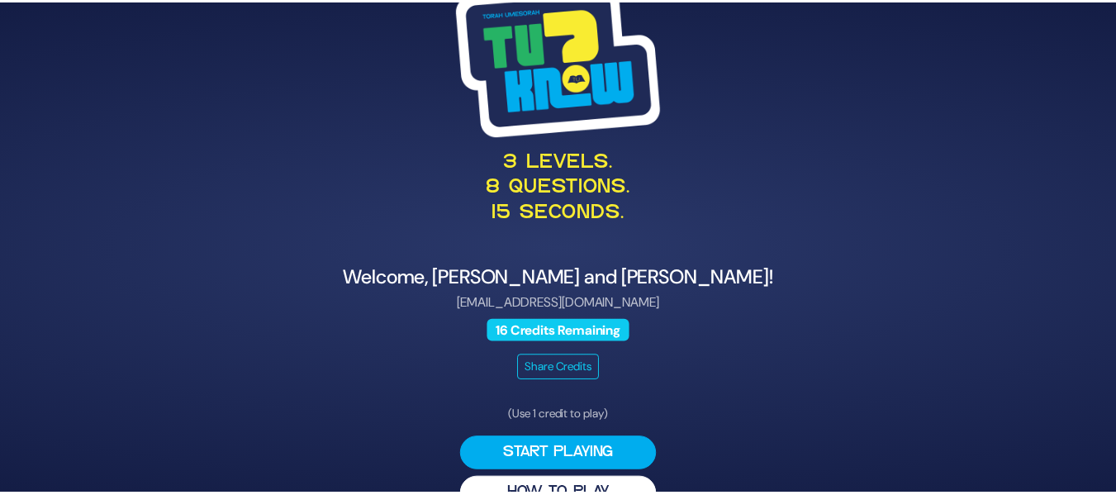
scroll to position [37, 0]
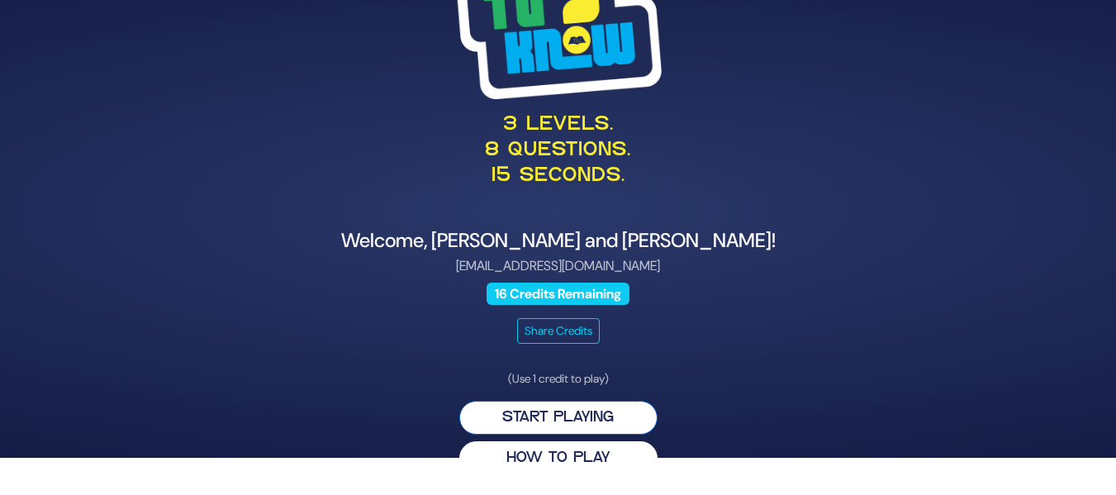
click at [628, 411] on button "Start Playing" at bounding box center [558, 418] width 198 height 34
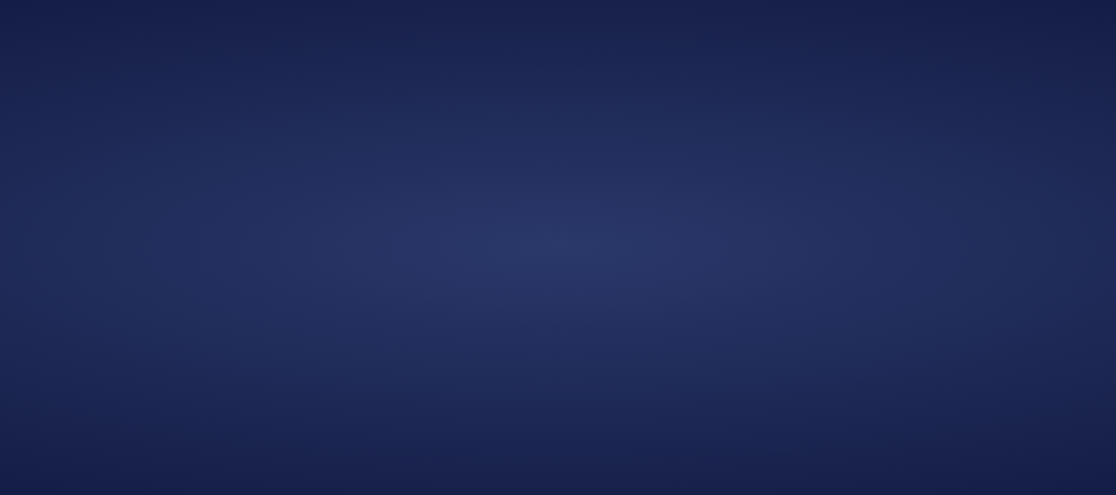
scroll to position [0, 0]
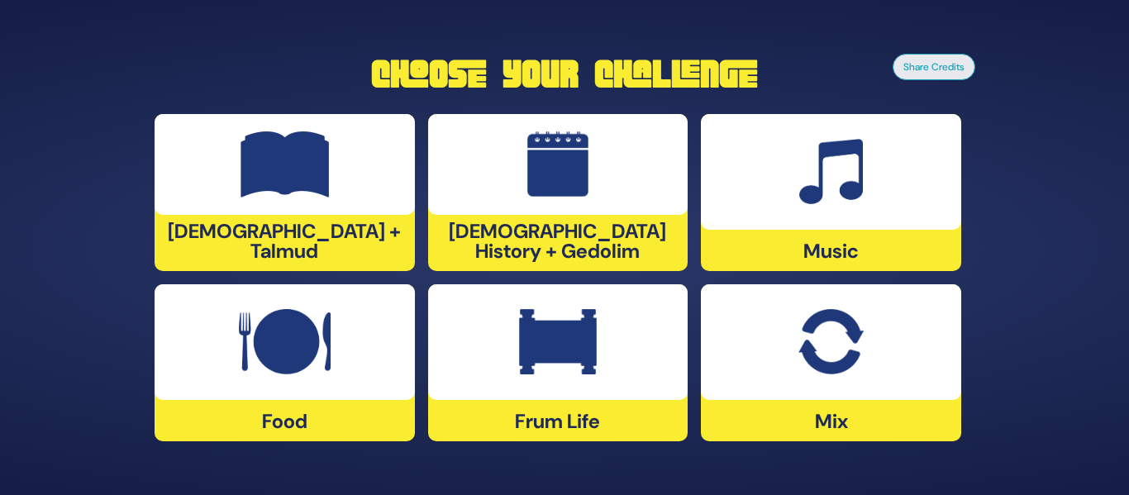
click at [806, 173] on img at bounding box center [831, 172] width 64 height 66
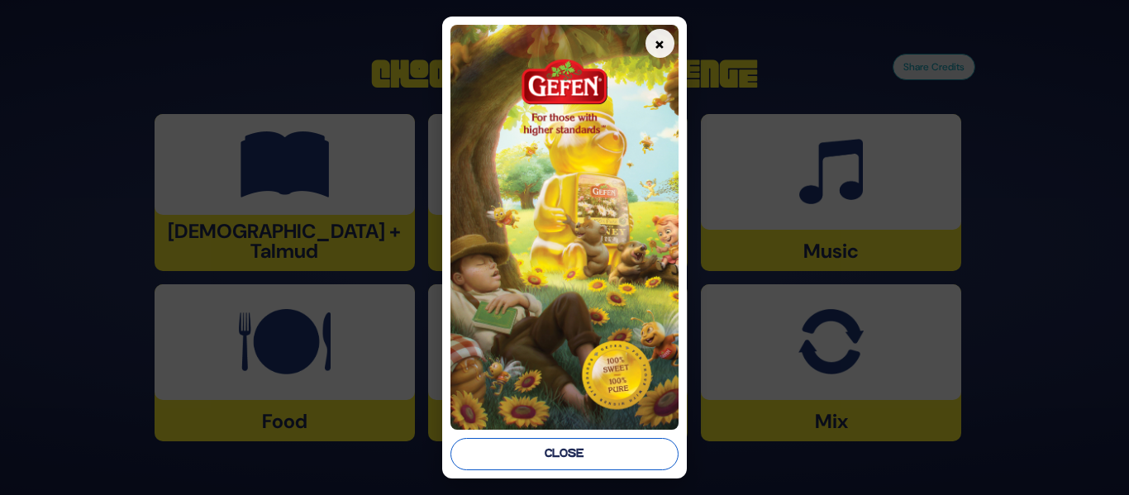
click at [537, 444] on button "Close" at bounding box center [563, 454] width 227 height 32
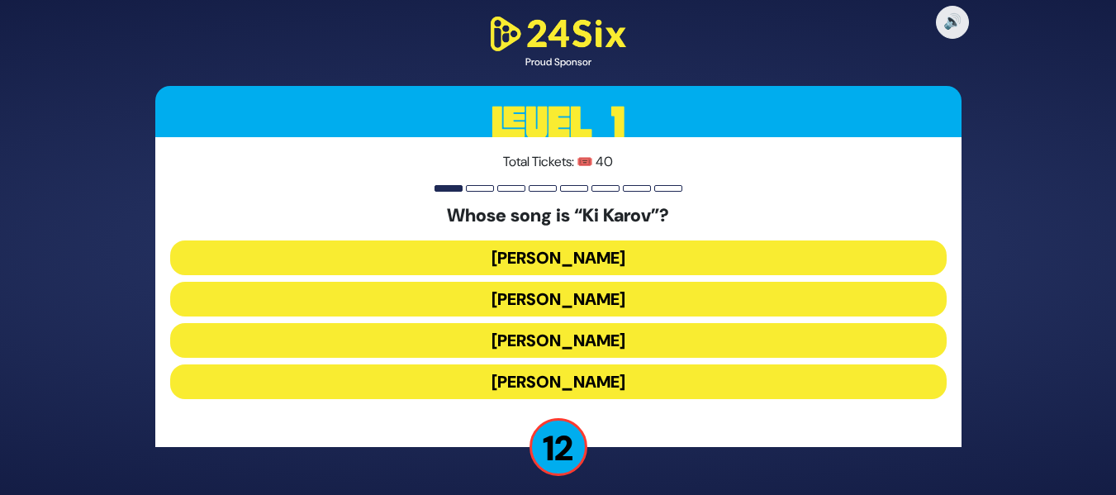
click at [572, 304] on button "[PERSON_NAME]" at bounding box center [558, 299] width 777 height 35
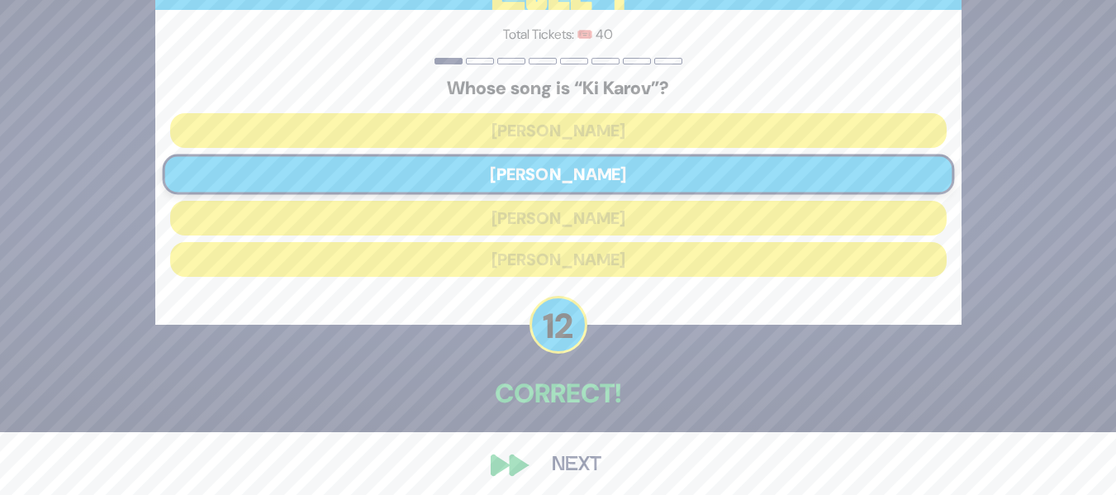
scroll to position [72, 0]
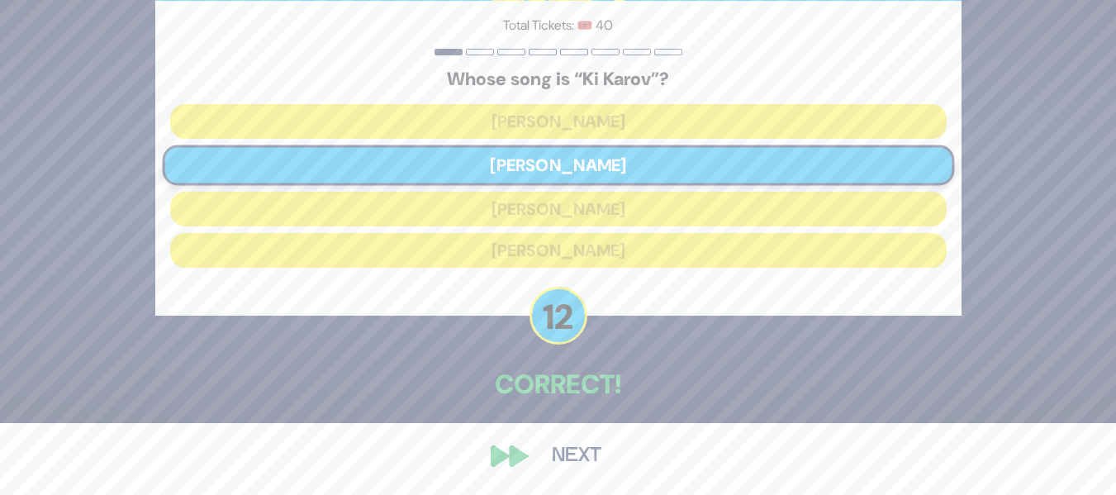
click at [545, 439] on button "Next" at bounding box center [577, 456] width 96 height 38
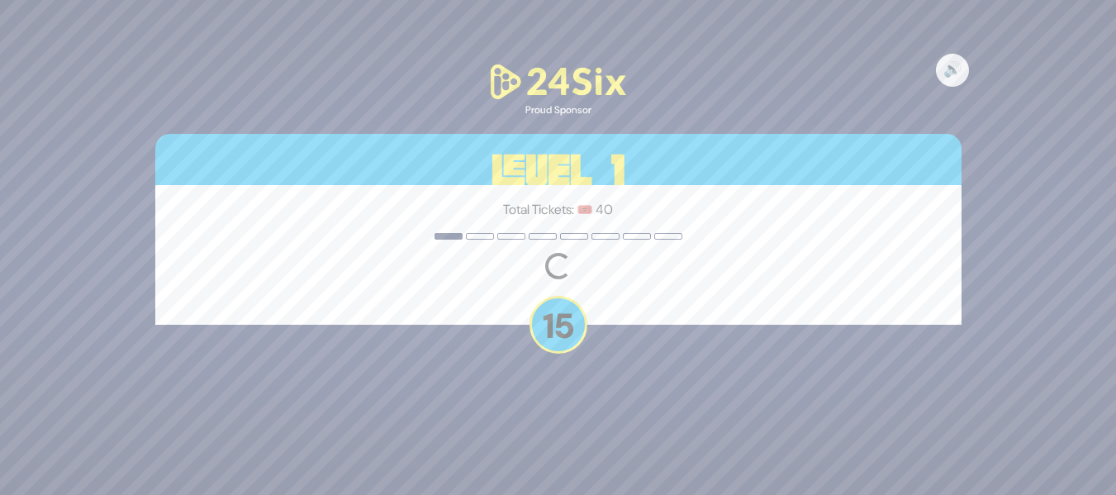
scroll to position [0, 0]
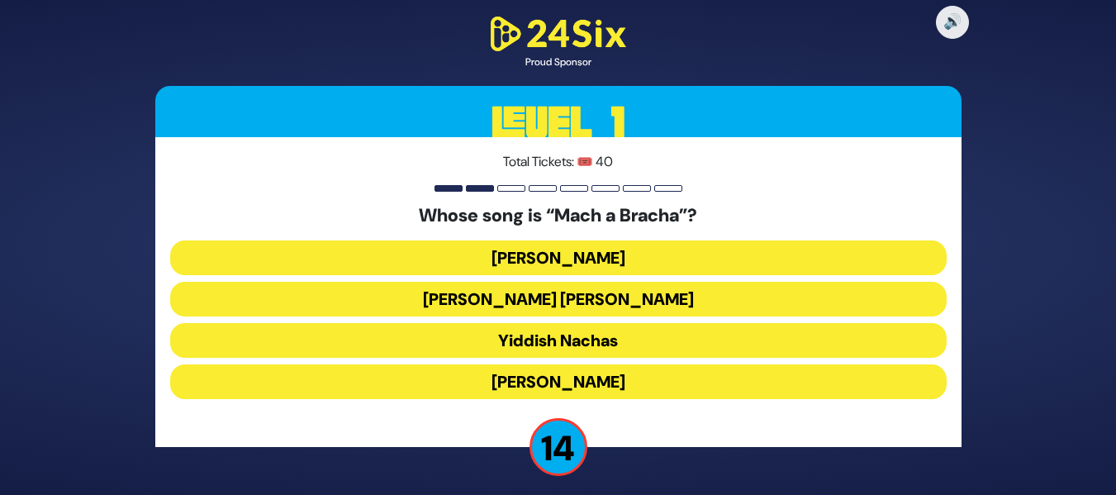
click at [617, 301] on button "[PERSON_NAME] [PERSON_NAME]" at bounding box center [558, 299] width 777 height 35
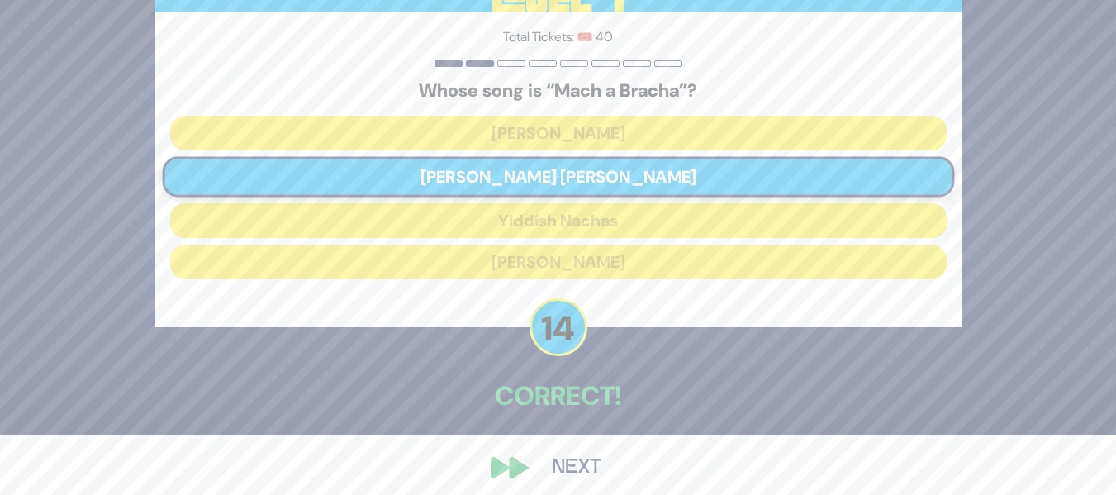
scroll to position [72, 0]
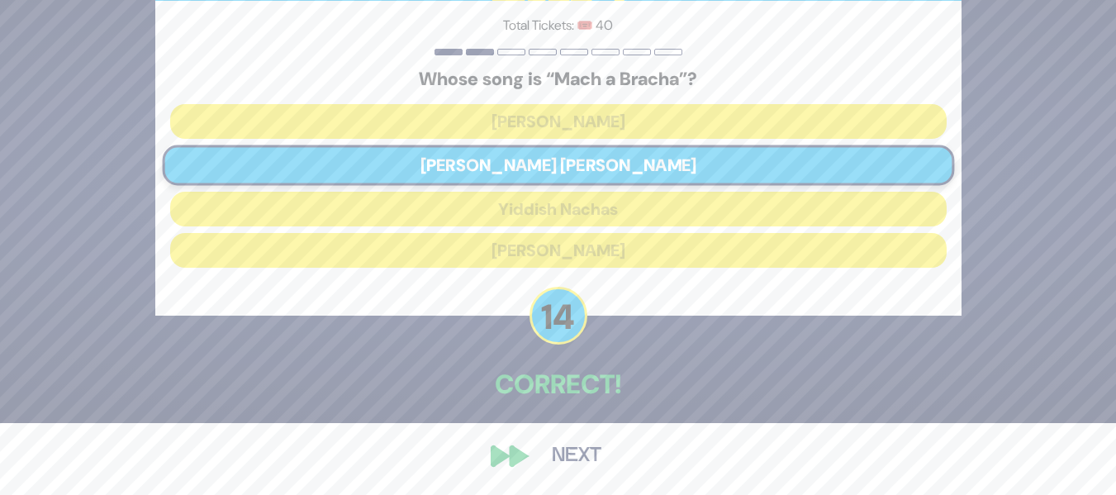
click at [580, 440] on button "Next" at bounding box center [577, 456] width 96 height 38
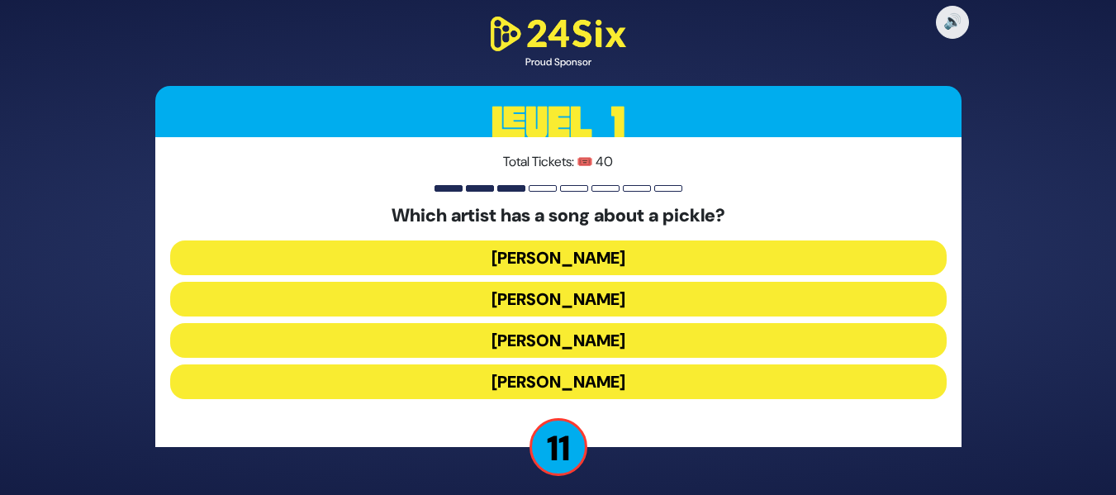
click at [671, 254] on button "[PERSON_NAME]" at bounding box center [558, 257] width 777 height 35
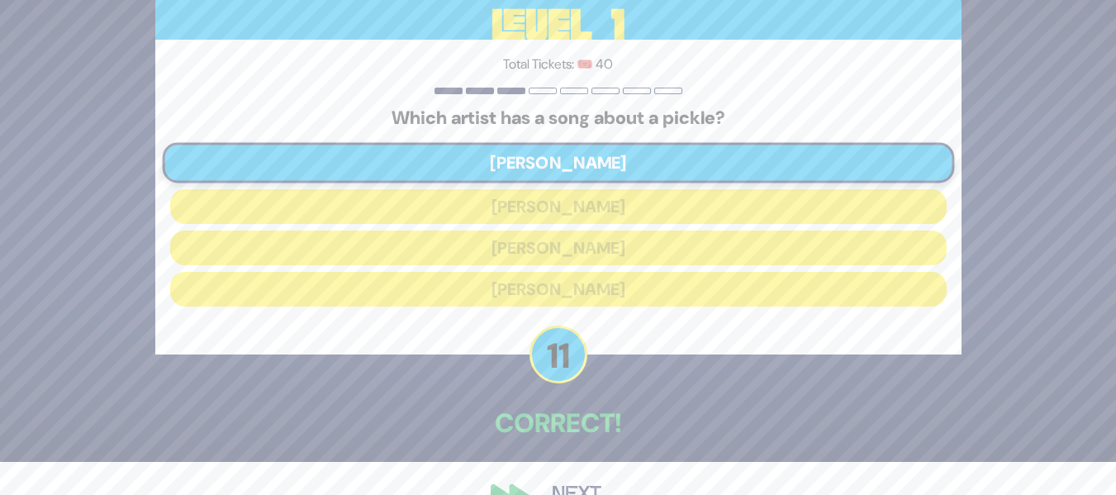
scroll to position [66, 0]
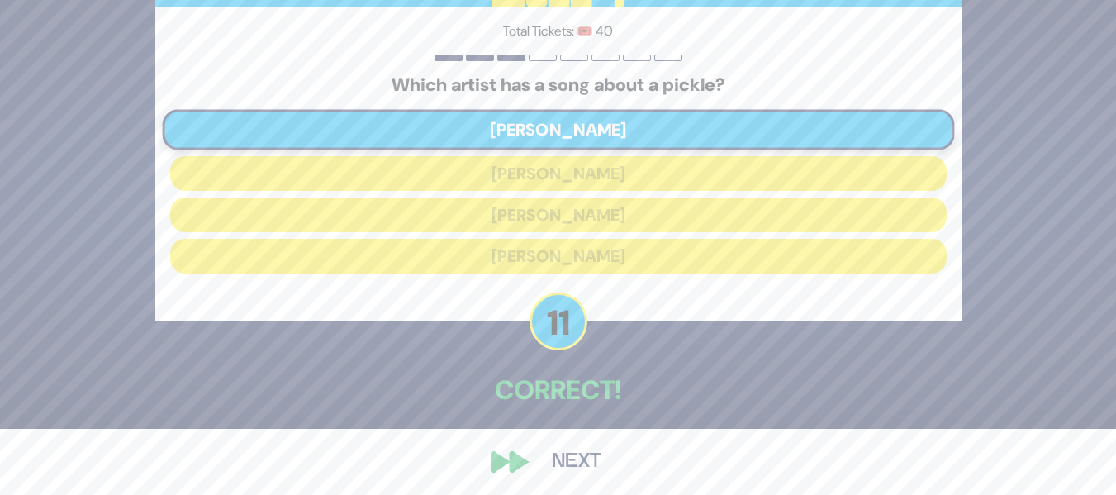
click at [535, 467] on button "Next" at bounding box center [577, 462] width 96 height 38
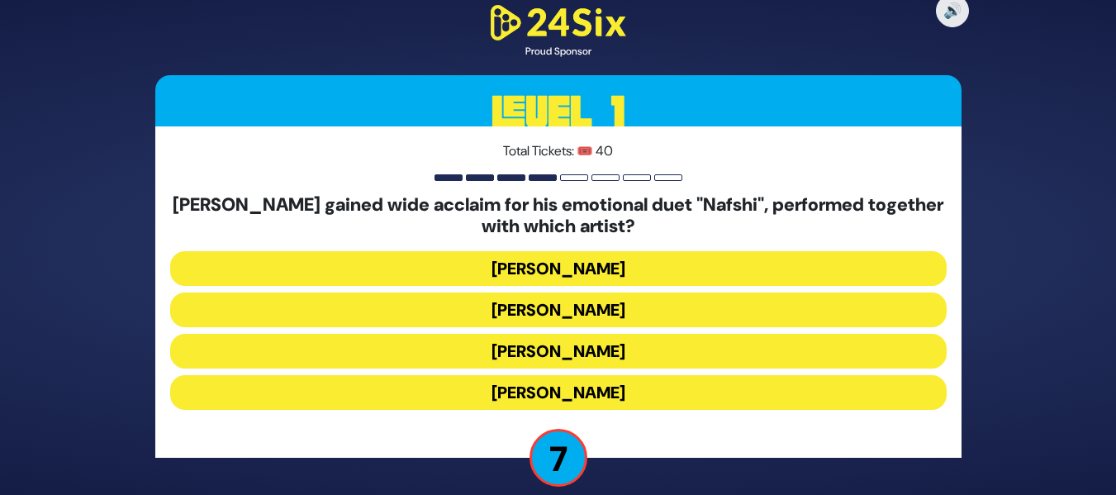
click at [621, 319] on button "[PERSON_NAME]" at bounding box center [558, 310] width 777 height 35
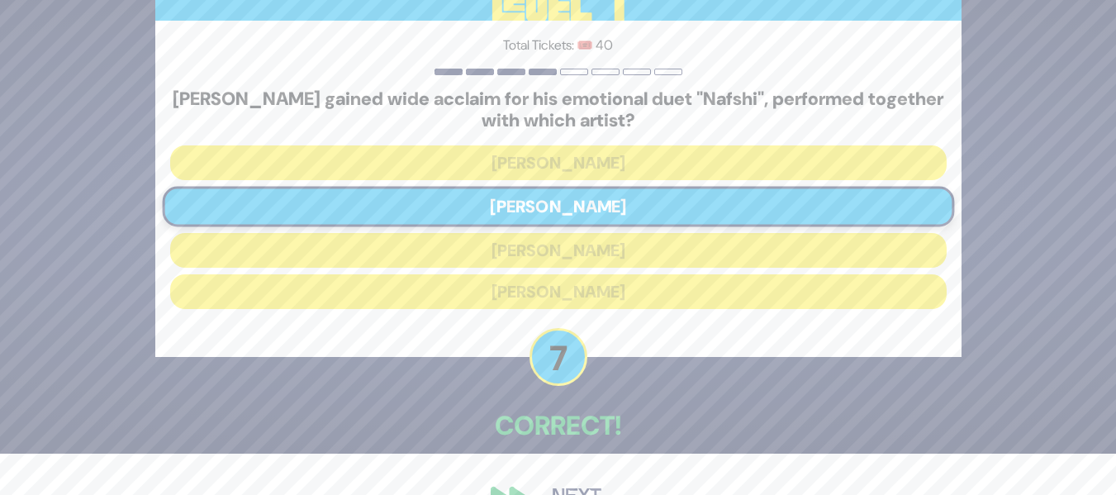
scroll to position [66, 0]
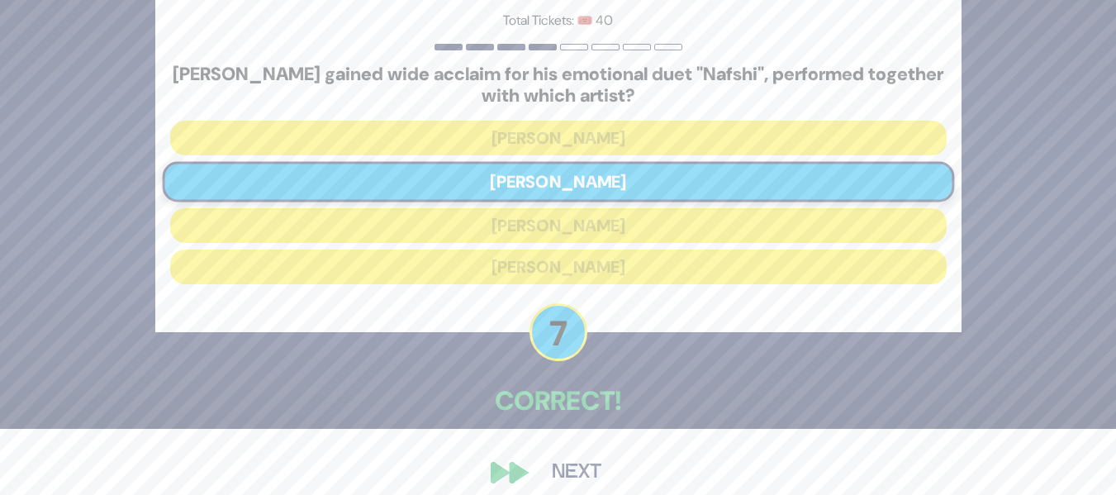
click at [540, 478] on button "Next" at bounding box center [577, 473] width 96 height 38
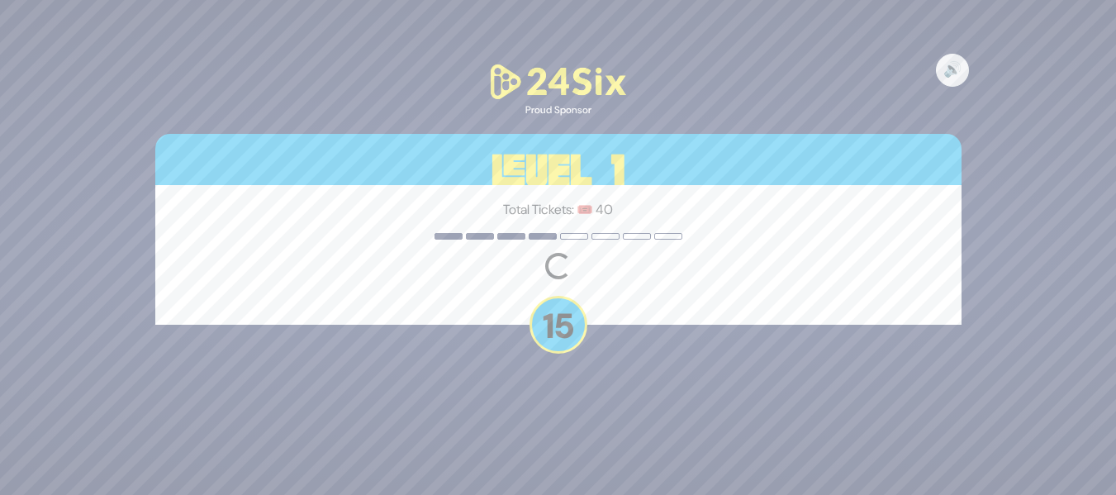
scroll to position [0, 0]
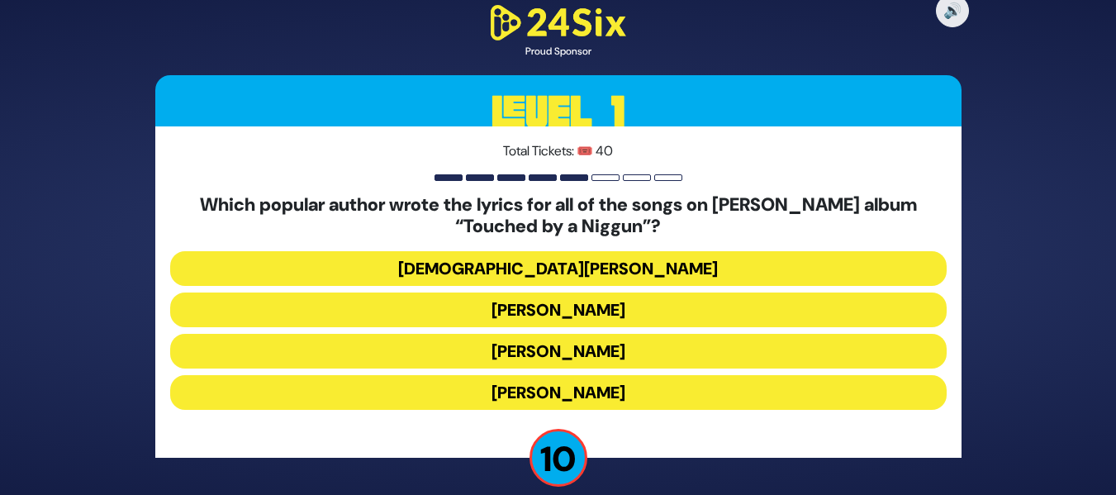
click at [656, 266] on button "[DEMOGRAPHIC_DATA][PERSON_NAME]" at bounding box center [558, 268] width 777 height 35
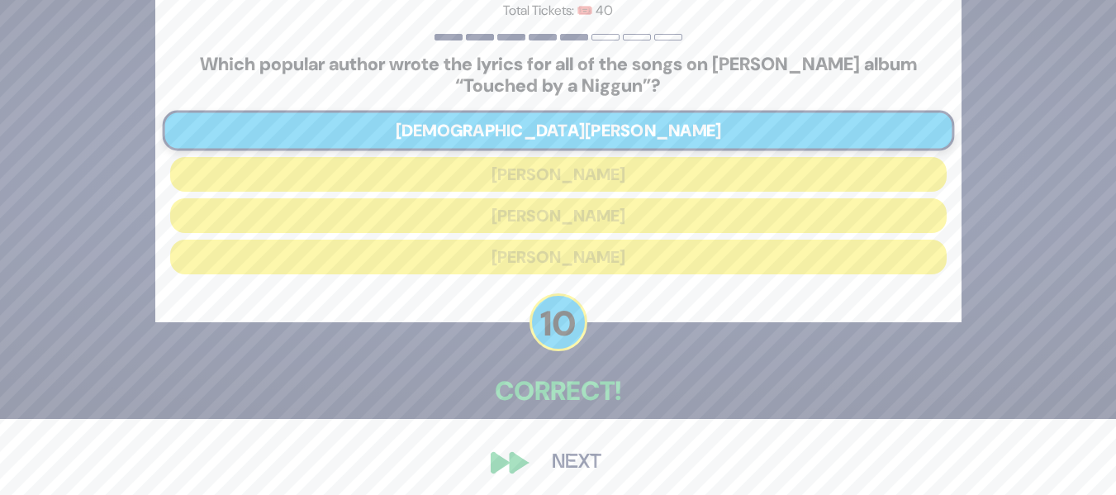
scroll to position [83, 0]
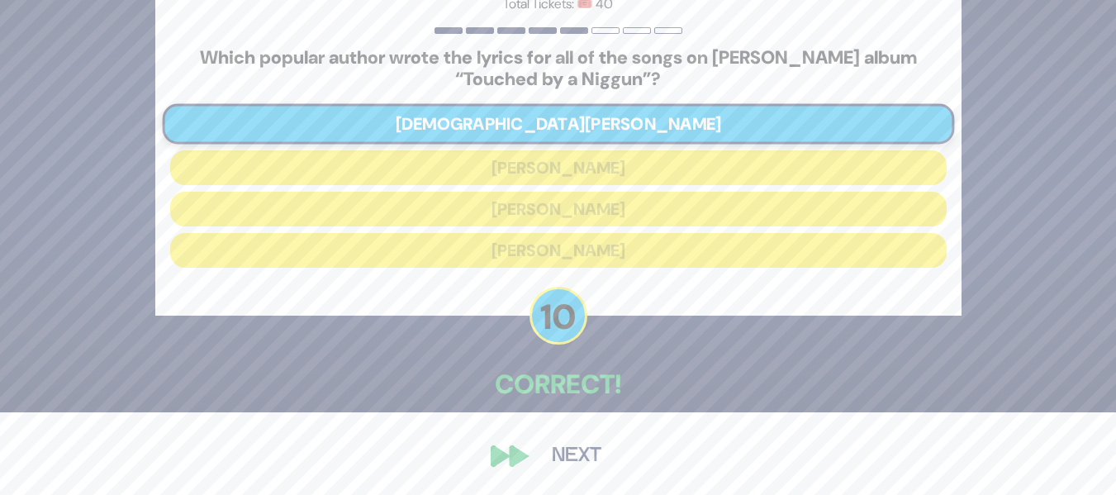
click at [544, 459] on button "Next" at bounding box center [577, 456] width 96 height 38
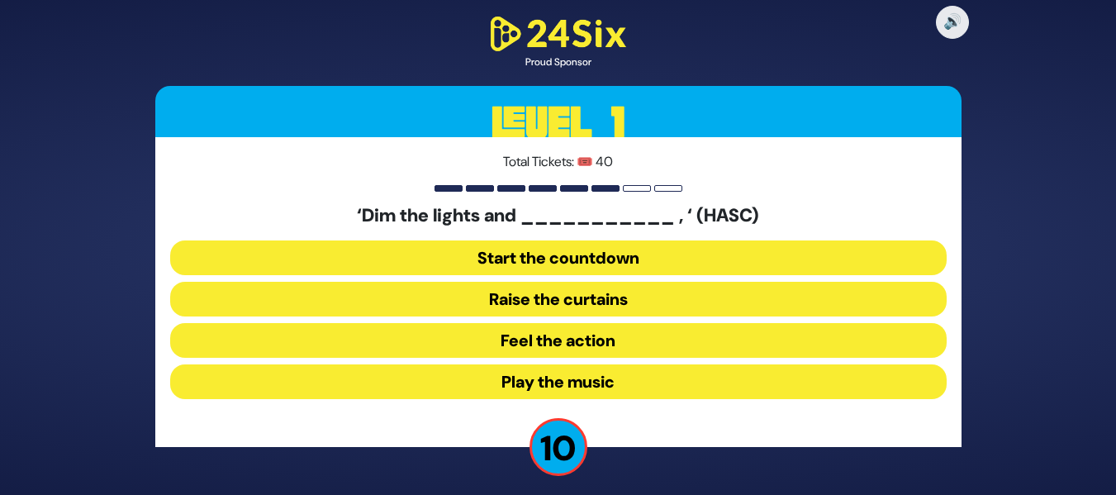
click at [608, 287] on button "Raise the curtains" at bounding box center [558, 299] width 777 height 35
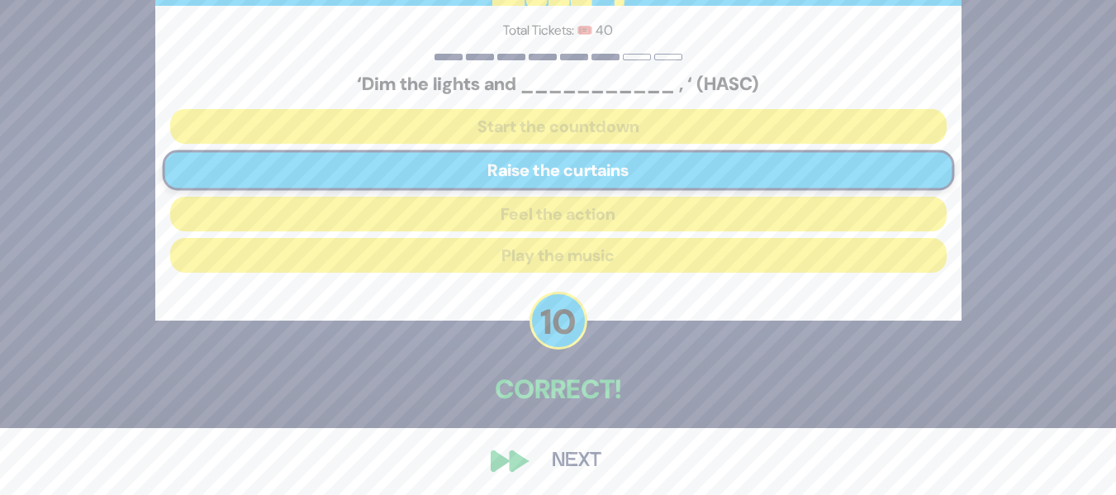
scroll to position [72, 0]
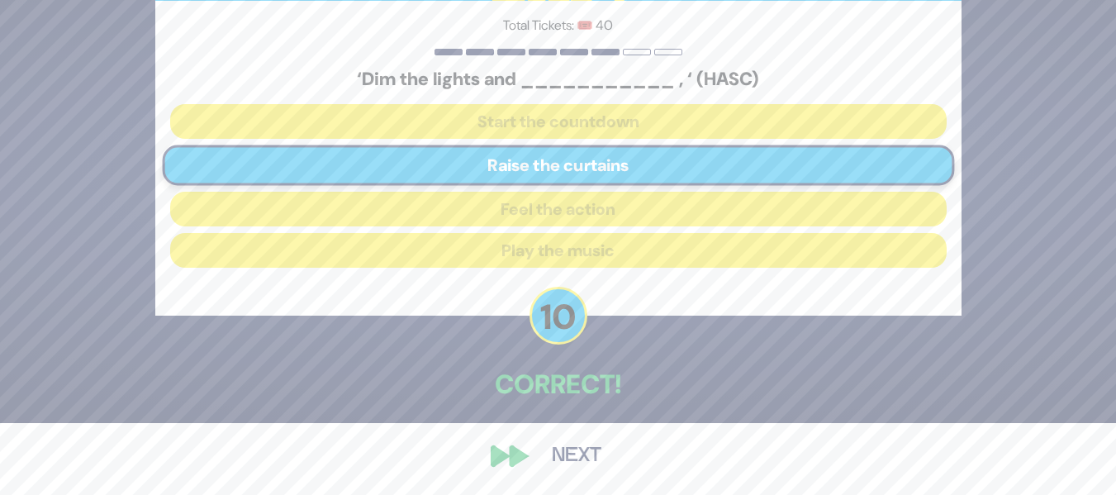
click at [551, 447] on button "Next" at bounding box center [577, 456] width 96 height 38
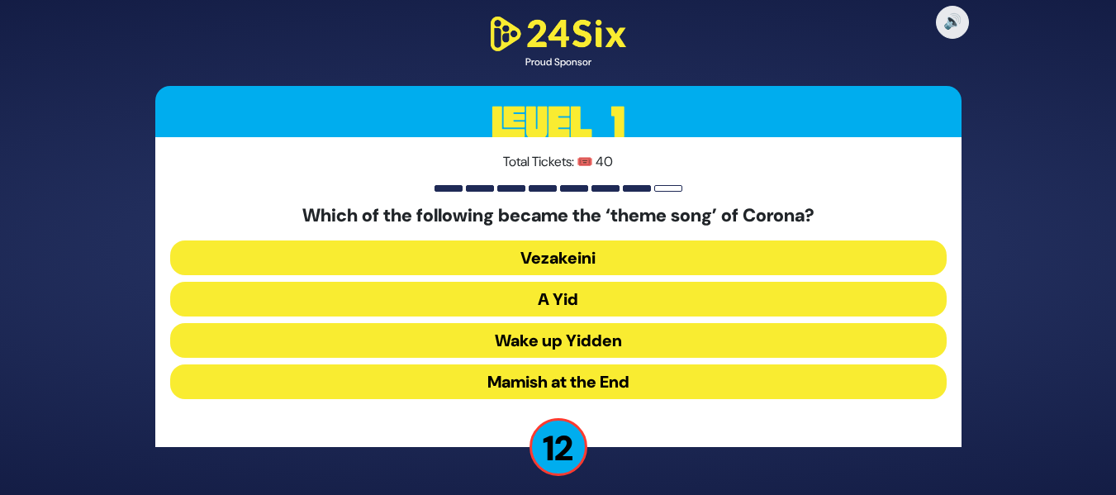
click at [657, 306] on button "A Yid" at bounding box center [558, 299] width 777 height 35
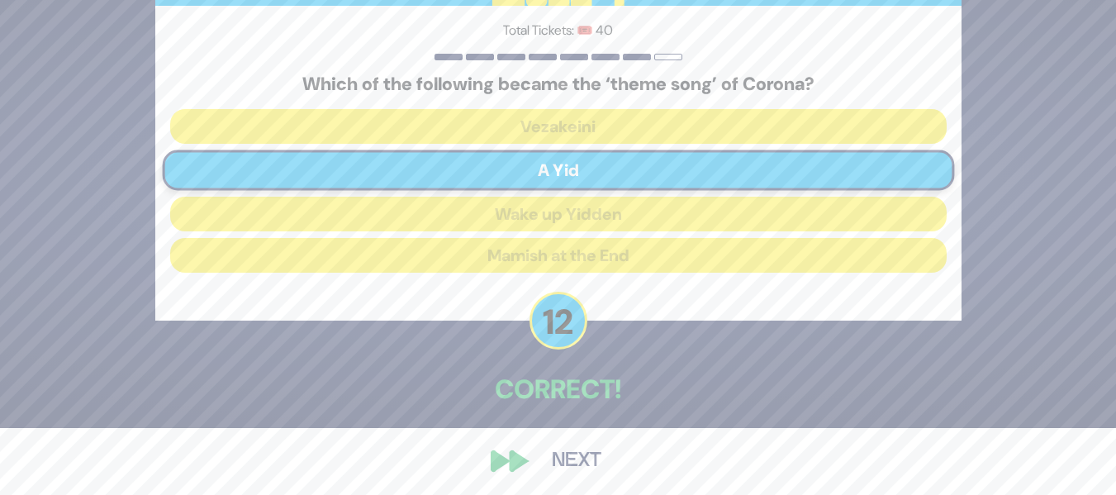
scroll to position [72, 0]
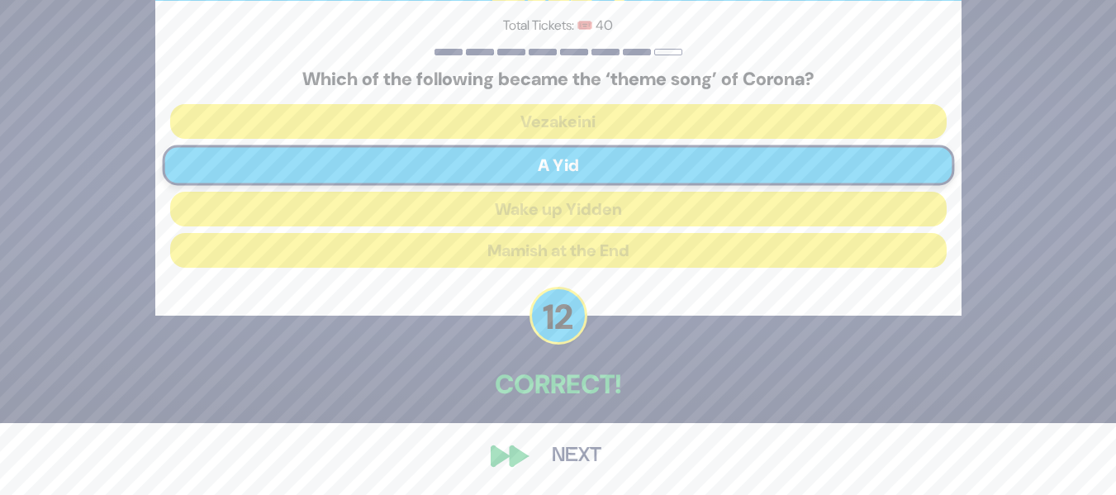
click at [559, 467] on button "Next" at bounding box center [577, 456] width 96 height 38
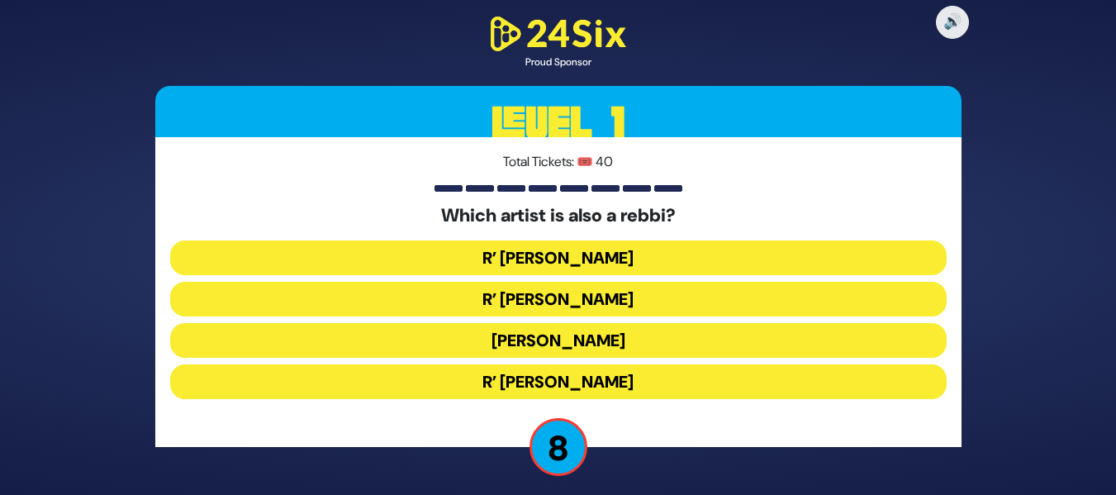
click at [596, 388] on button "R’ [PERSON_NAME]" at bounding box center [558, 381] width 777 height 35
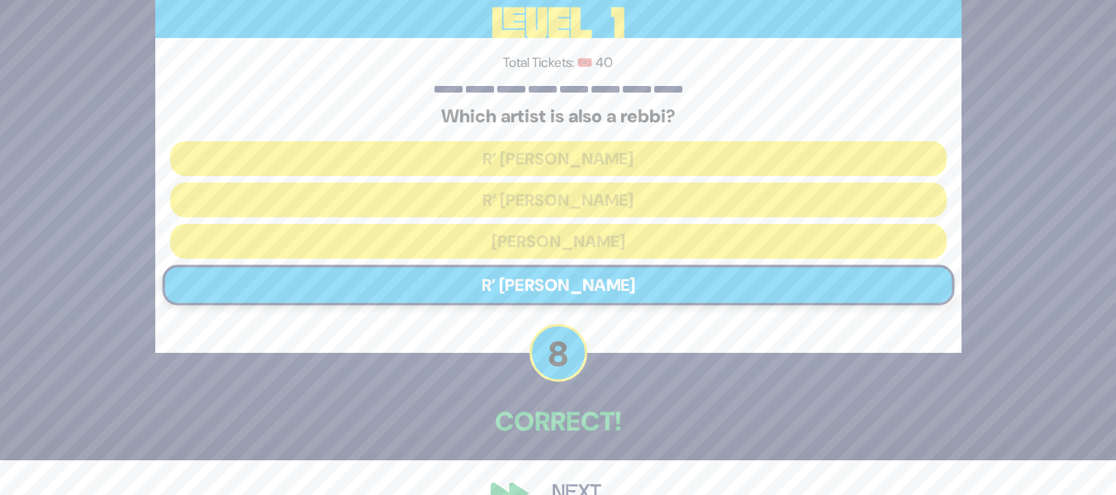
scroll to position [72, 0]
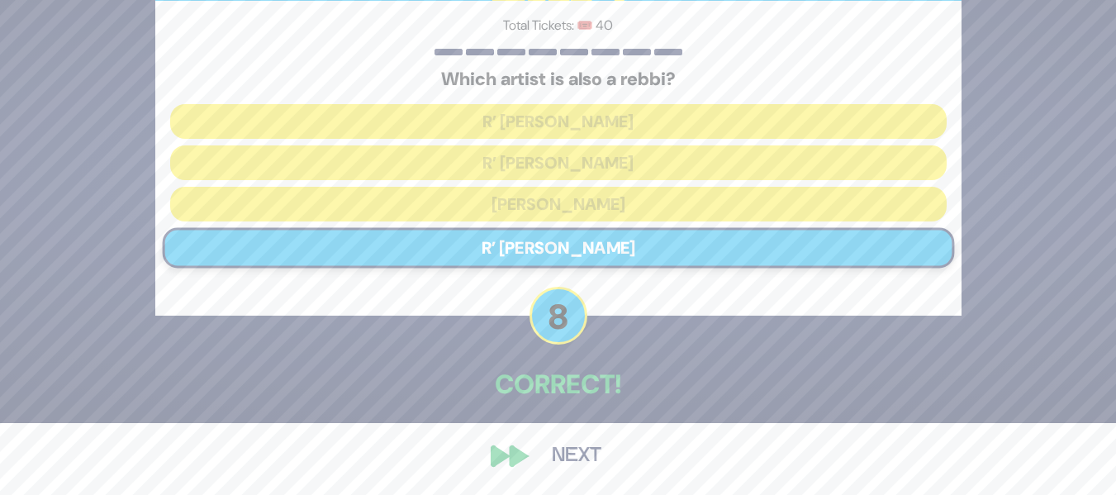
click at [563, 458] on button "Next" at bounding box center [577, 456] width 96 height 38
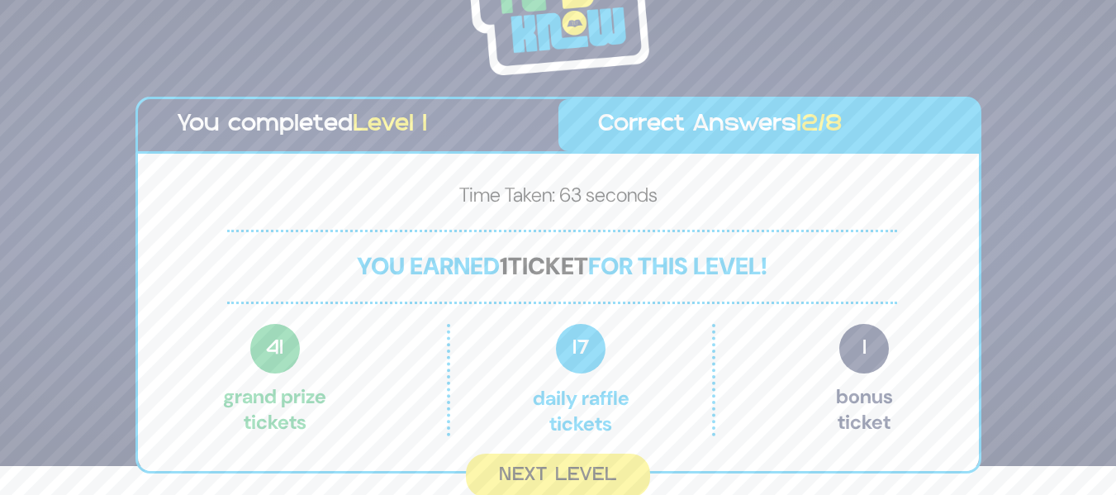
scroll to position [34, 0]
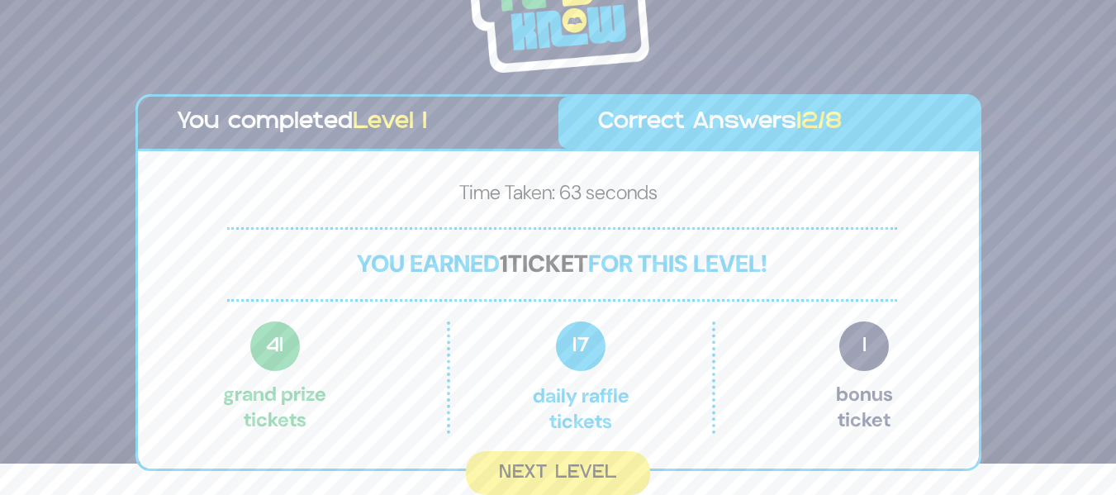
click at [563, 458] on button "Next Level" at bounding box center [558, 473] width 184 height 44
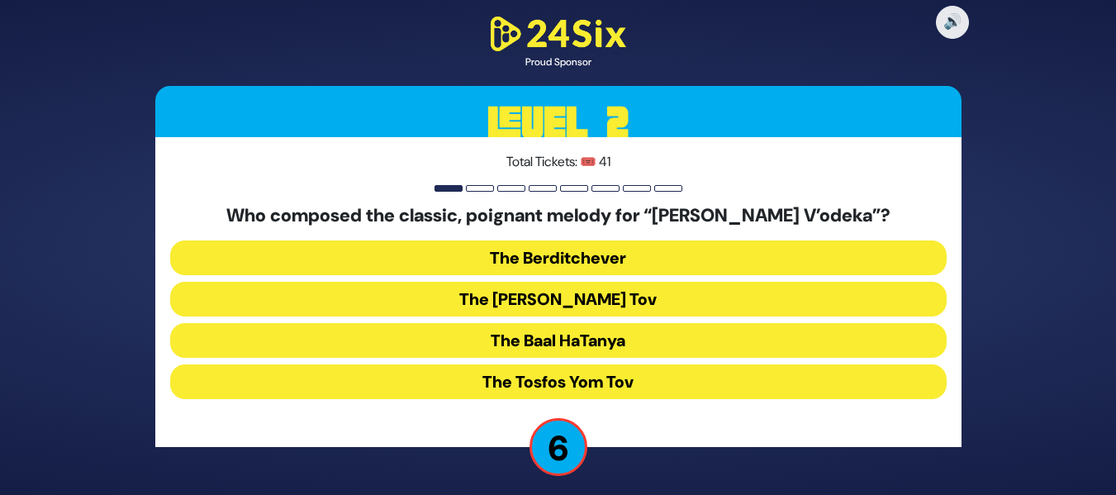
click at [625, 345] on button "The Baal HaTanya" at bounding box center [558, 340] width 777 height 35
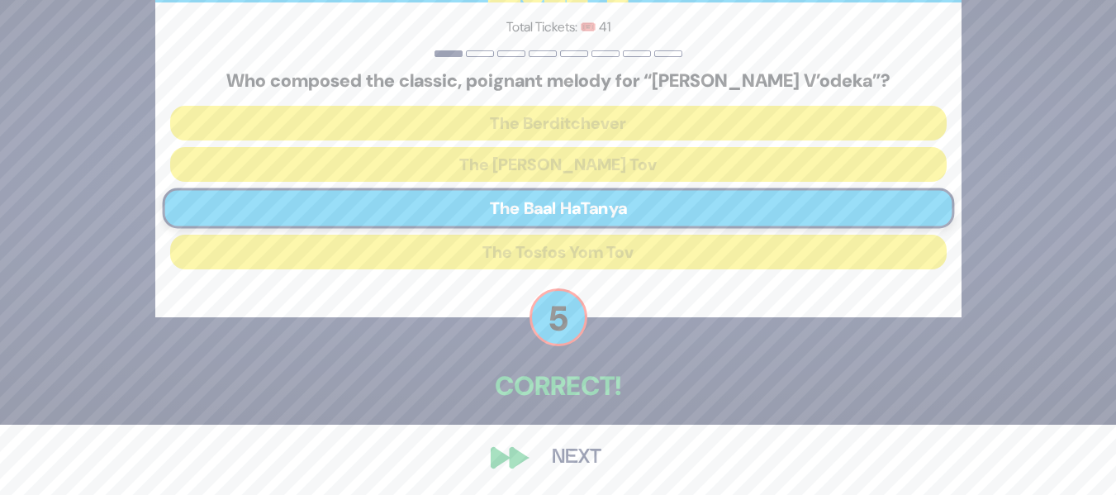
scroll to position [72, 0]
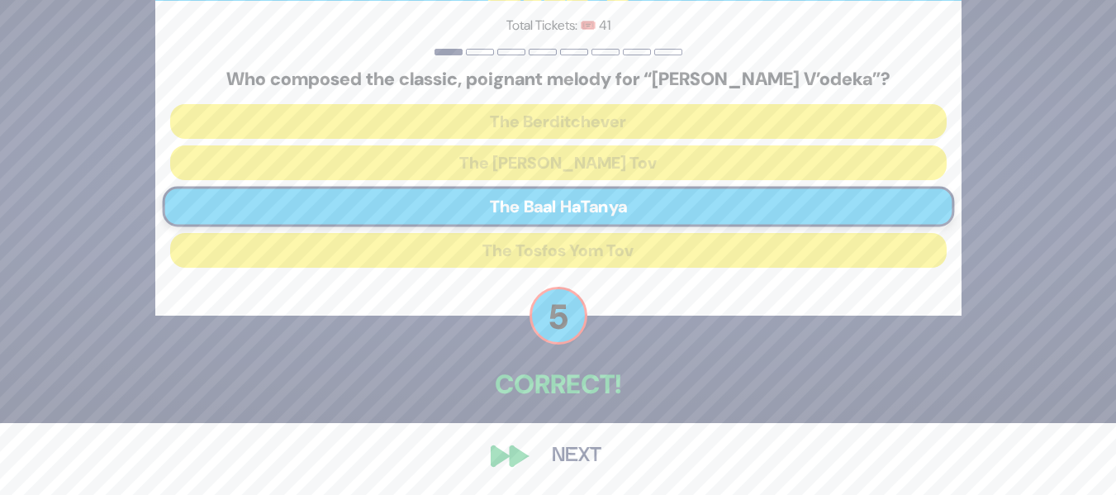
click at [575, 441] on button "Next" at bounding box center [577, 456] width 96 height 38
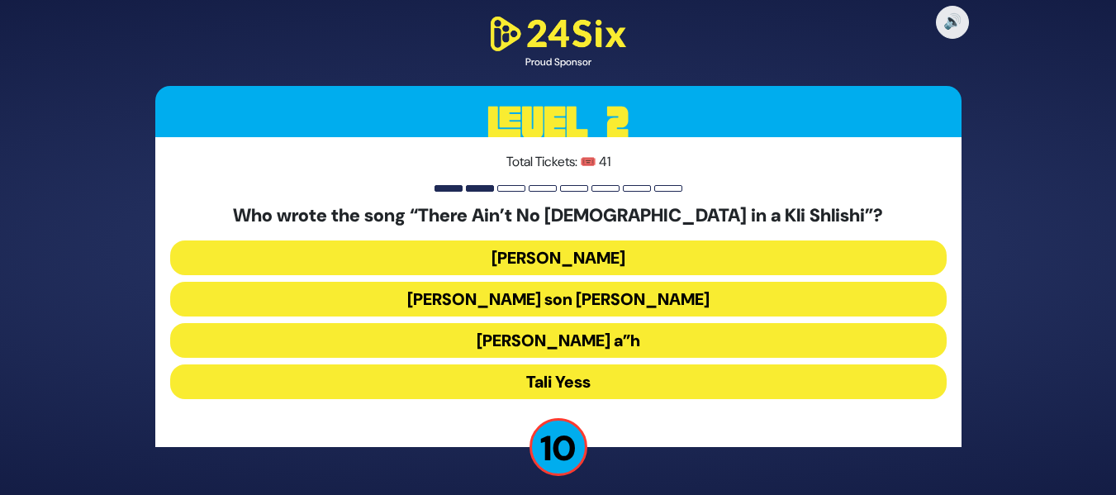
click at [638, 331] on button "[PERSON_NAME] a”h" at bounding box center [558, 340] width 777 height 35
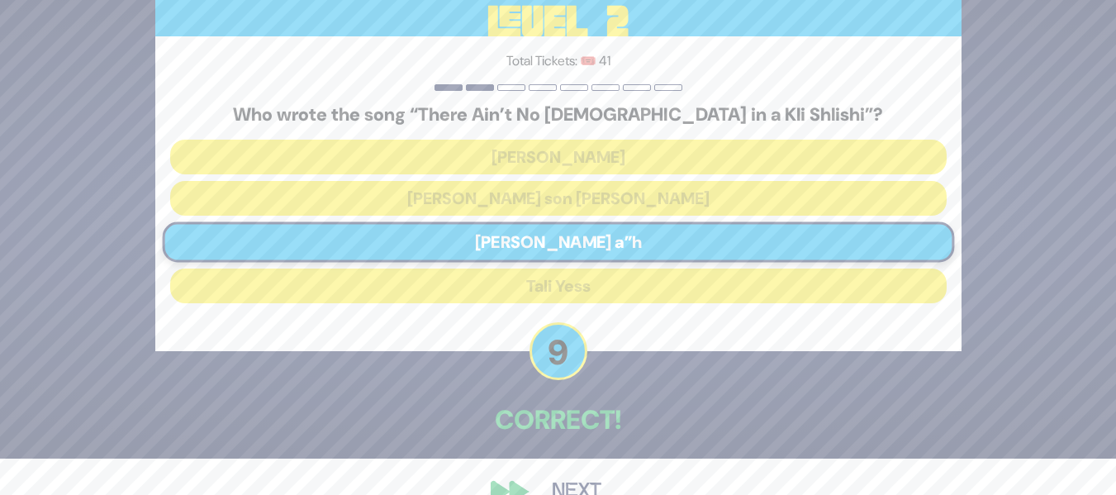
scroll to position [72, 0]
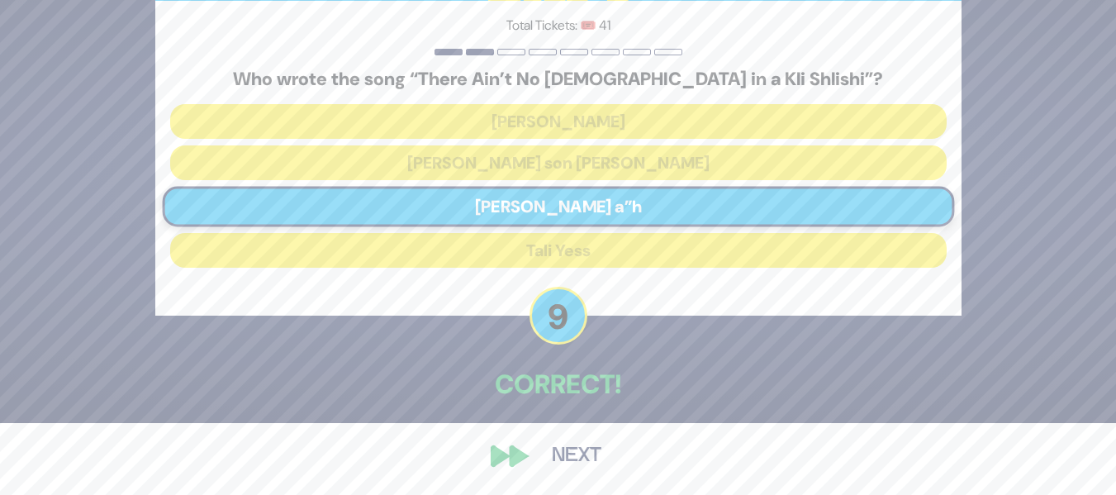
click at [565, 440] on button "Next" at bounding box center [577, 456] width 96 height 38
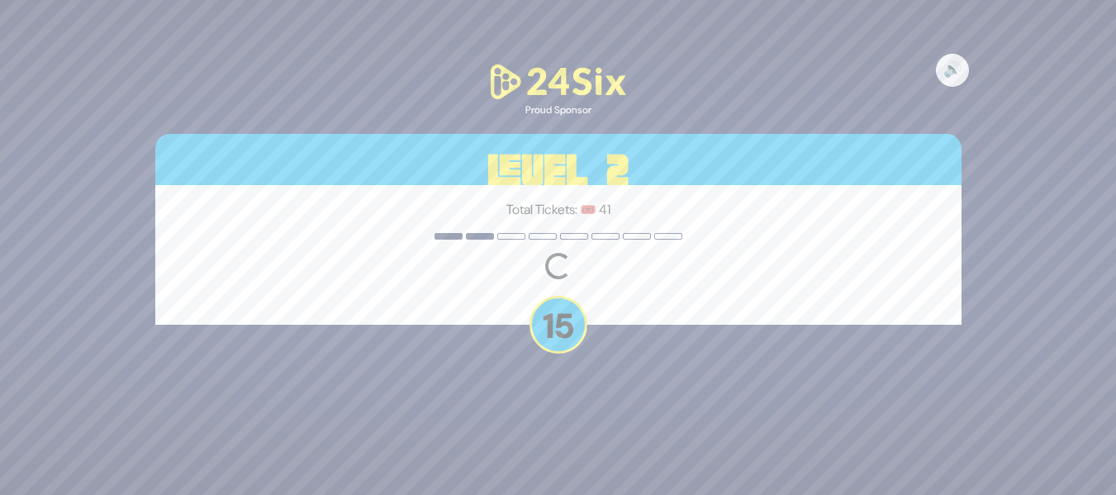
scroll to position [0, 0]
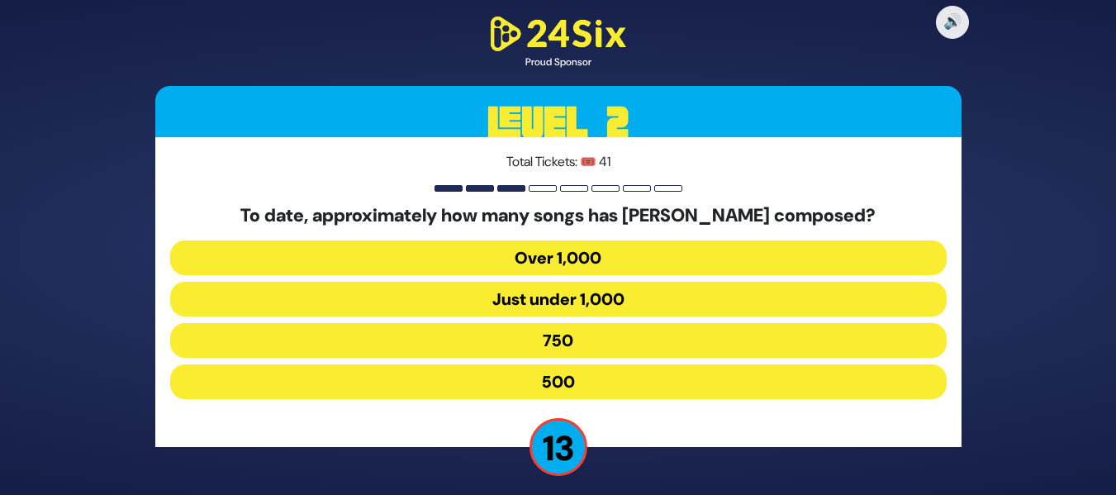
click at [663, 262] on button "Over 1,000" at bounding box center [558, 257] width 777 height 35
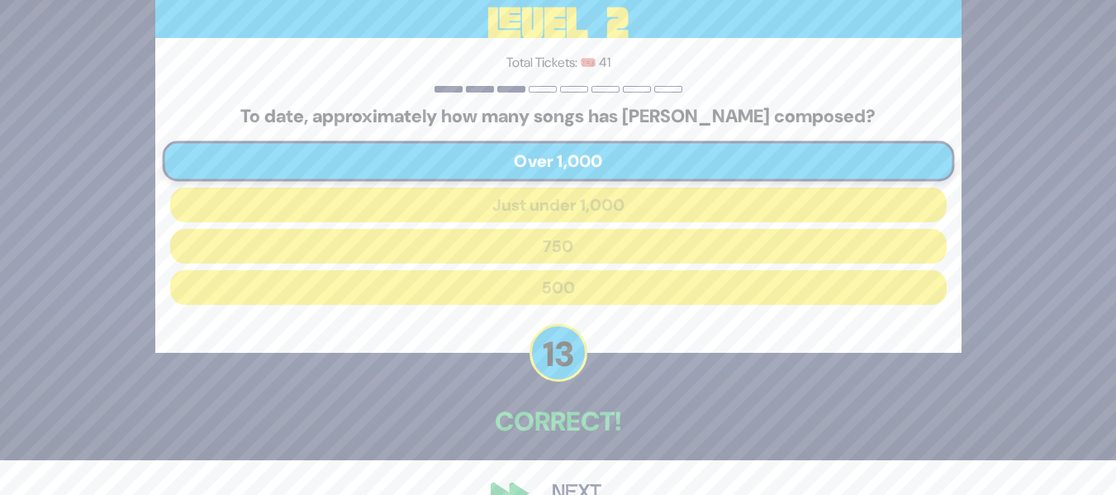
scroll to position [72, 0]
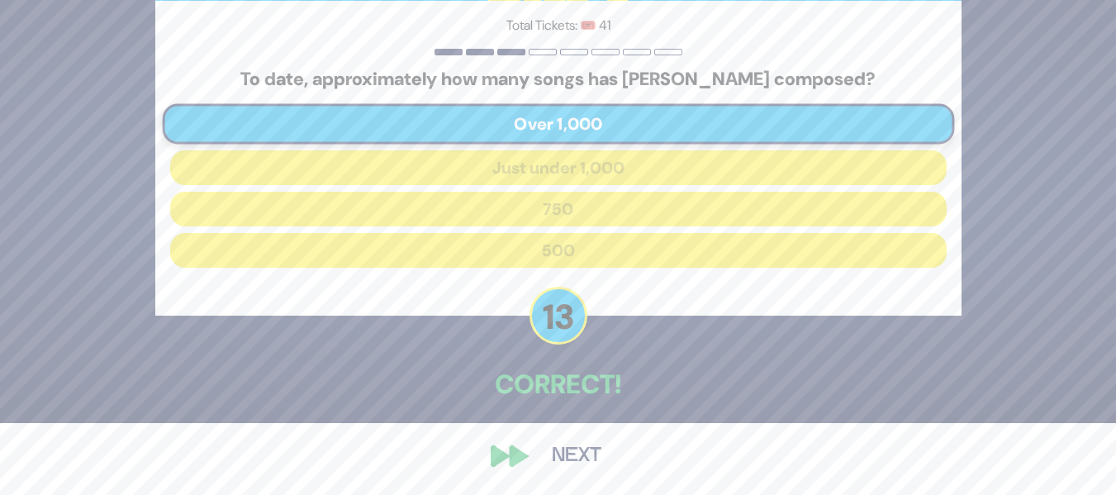
click at [565, 441] on button "Next" at bounding box center [577, 456] width 96 height 38
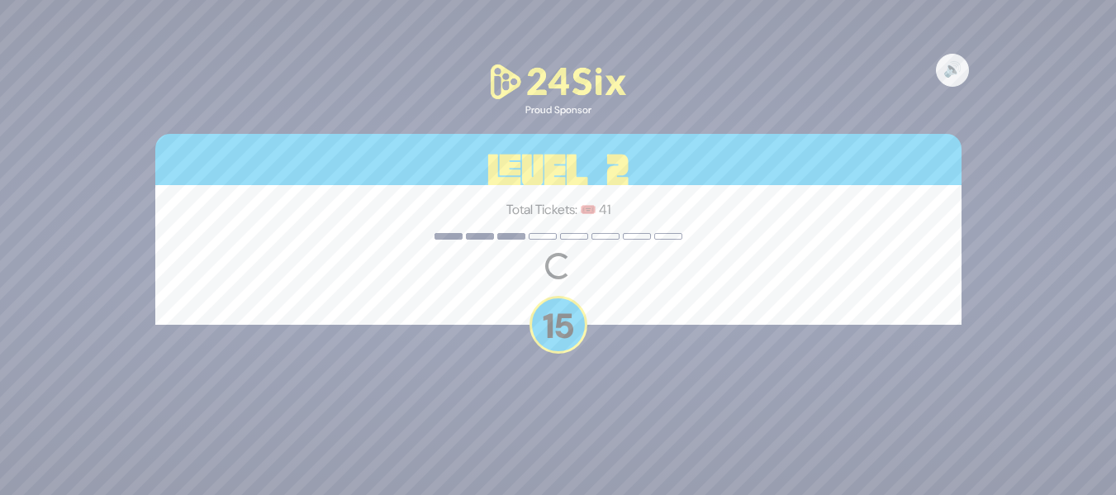
scroll to position [0, 0]
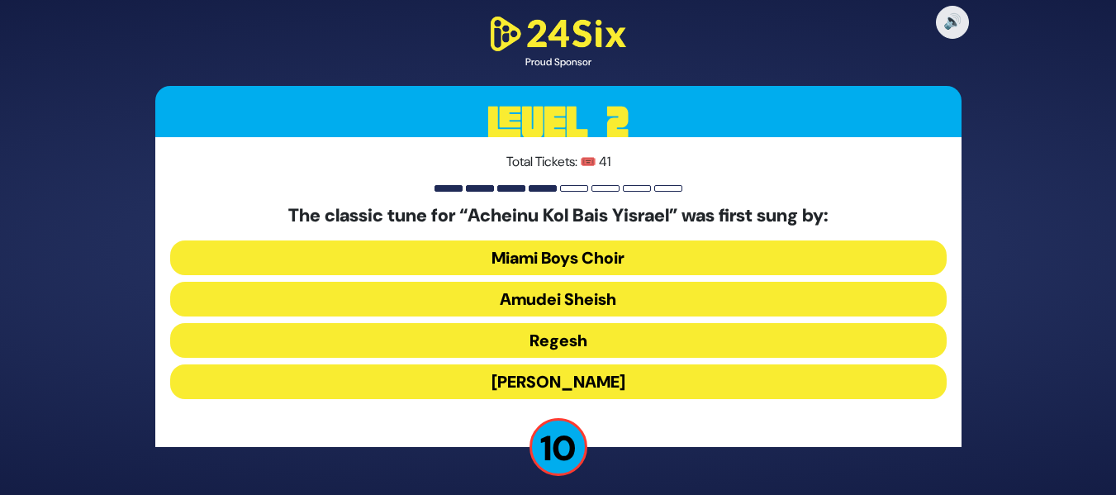
click at [633, 368] on button "[PERSON_NAME]" at bounding box center [558, 381] width 777 height 35
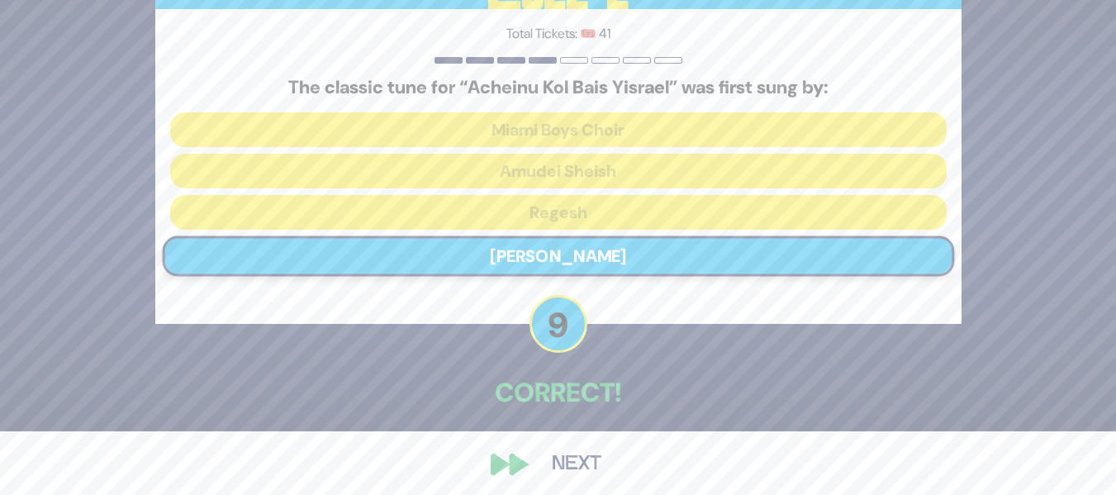
scroll to position [66, 0]
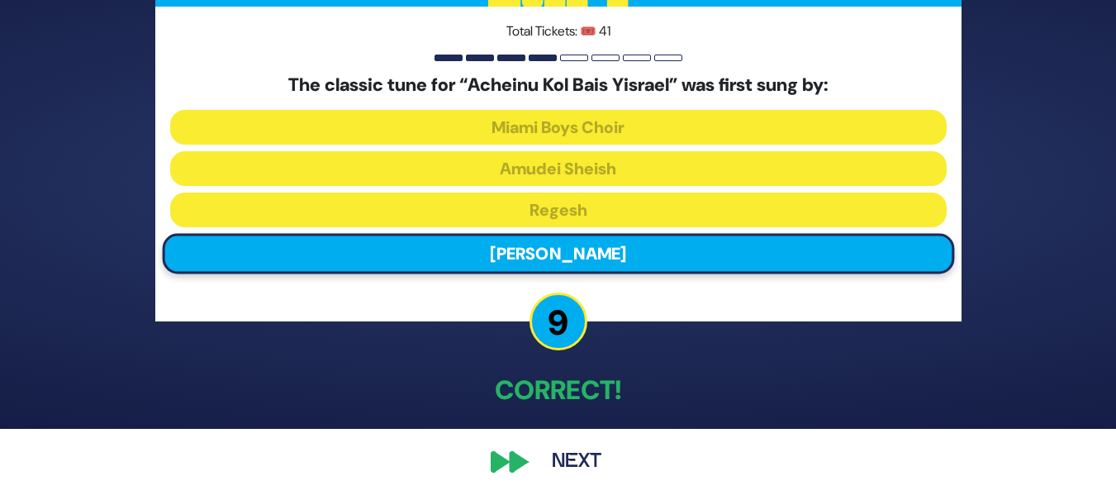
click at [588, 445] on button "Next" at bounding box center [577, 462] width 96 height 38
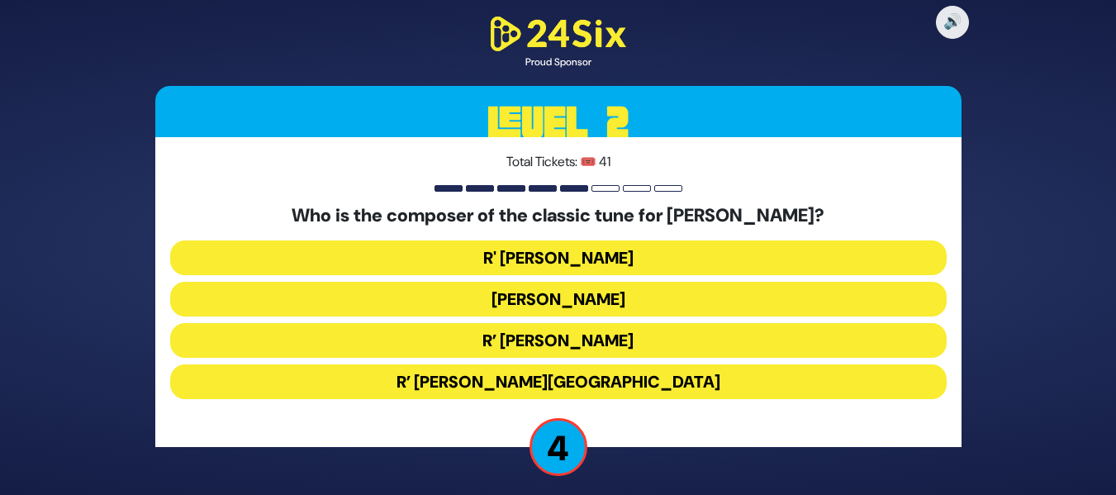
click at [644, 369] on button "R’ [PERSON_NAME][GEOGRAPHIC_DATA]" at bounding box center [558, 381] width 777 height 35
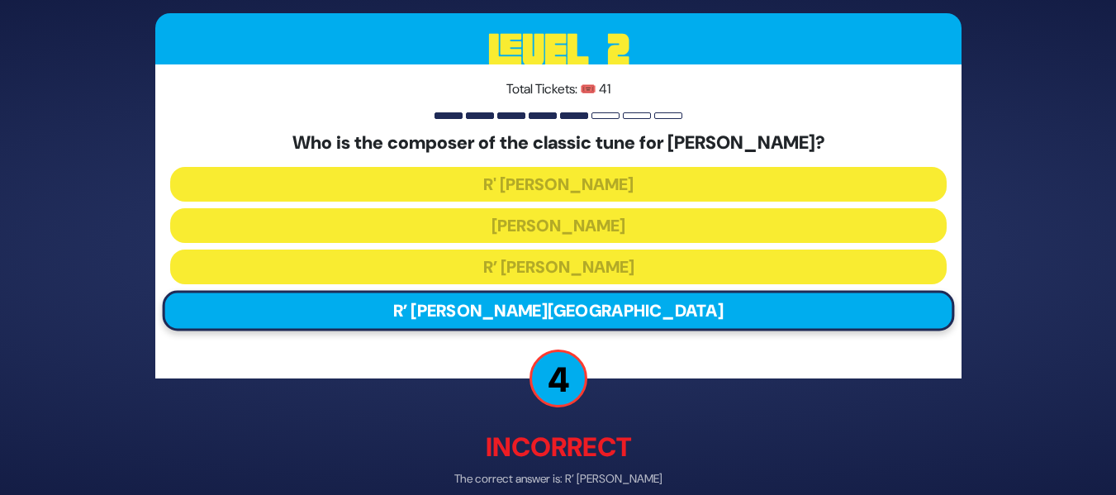
click at [644, 369] on div "Total Tickets: 🎟️ 41 Who is the composer of the classic tune for [PERSON_NAME]?…" at bounding box center [558, 221] width 806 height 314
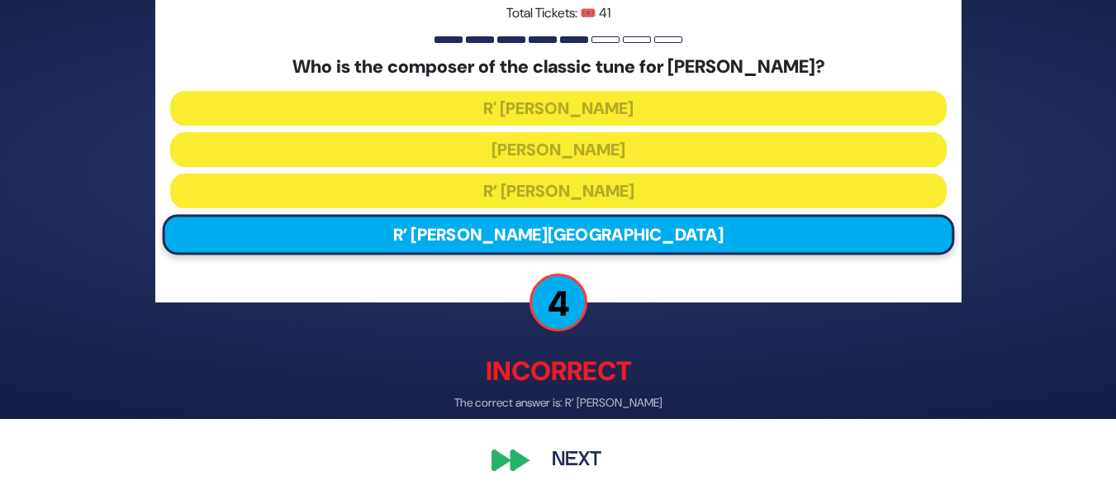
scroll to position [80, 0]
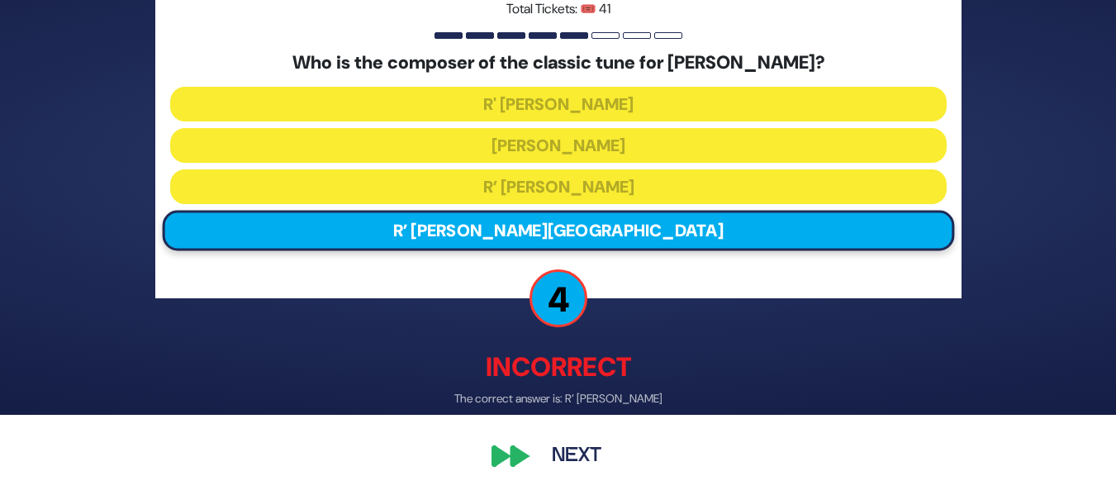
click at [580, 450] on button "Next" at bounding box center [577, 456] width 96 height 38
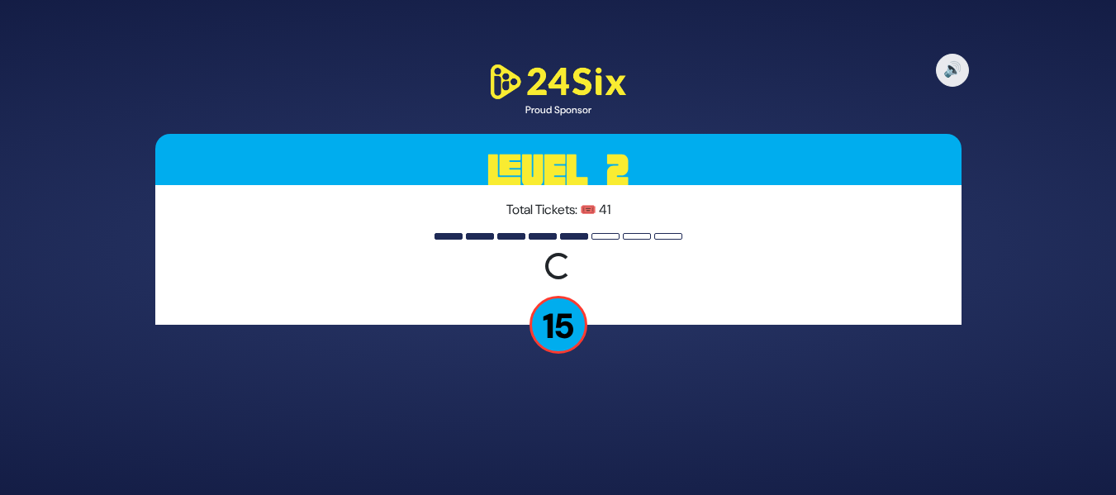
scroll to position [0, 0]
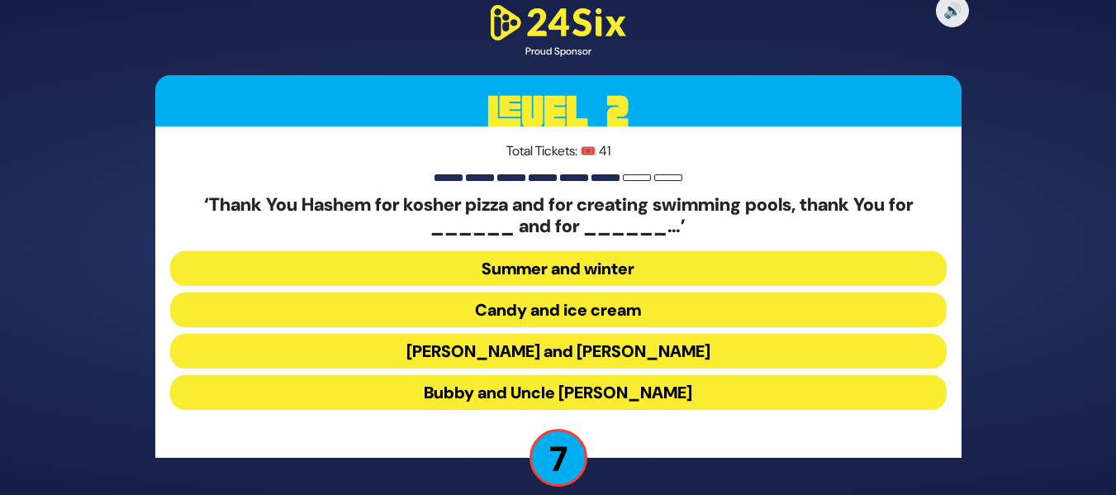
click at [547, 354] on button "[PERSON_NAME] and [PERSON_NAME]" at bounding box center [558, 351] width 777 height 35
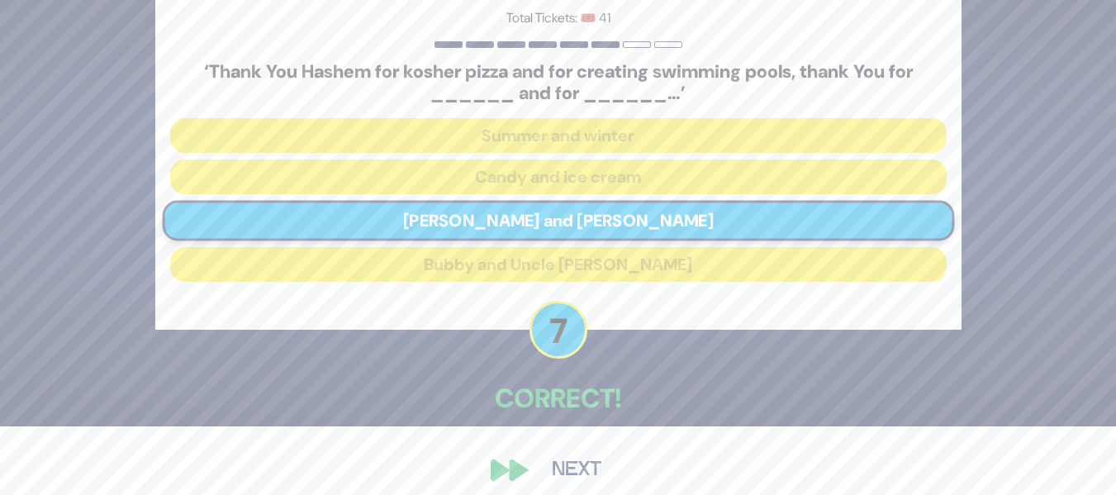
scroll to position [83, 0]
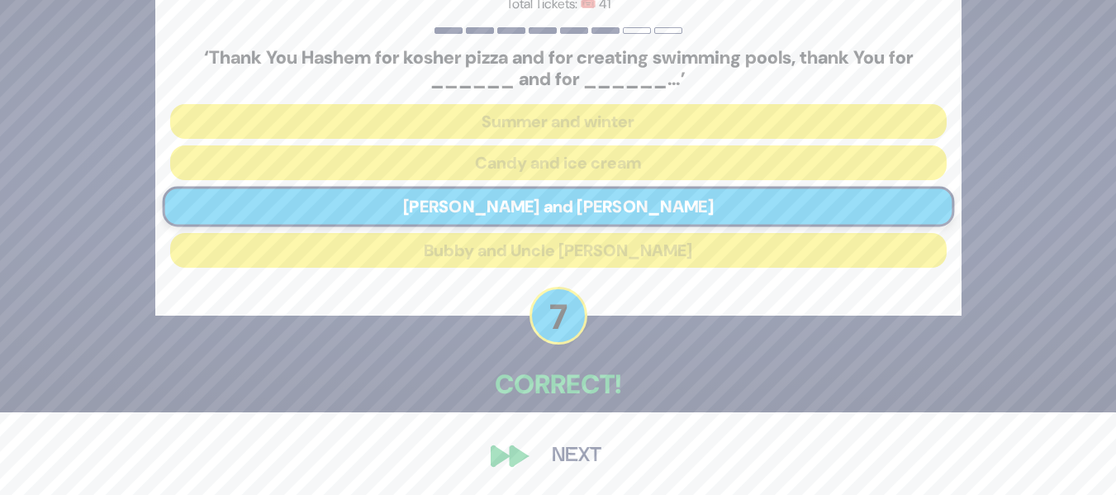
click at [545, 442] on button "Next" at bounding box center [577, 456] width 96 height 38
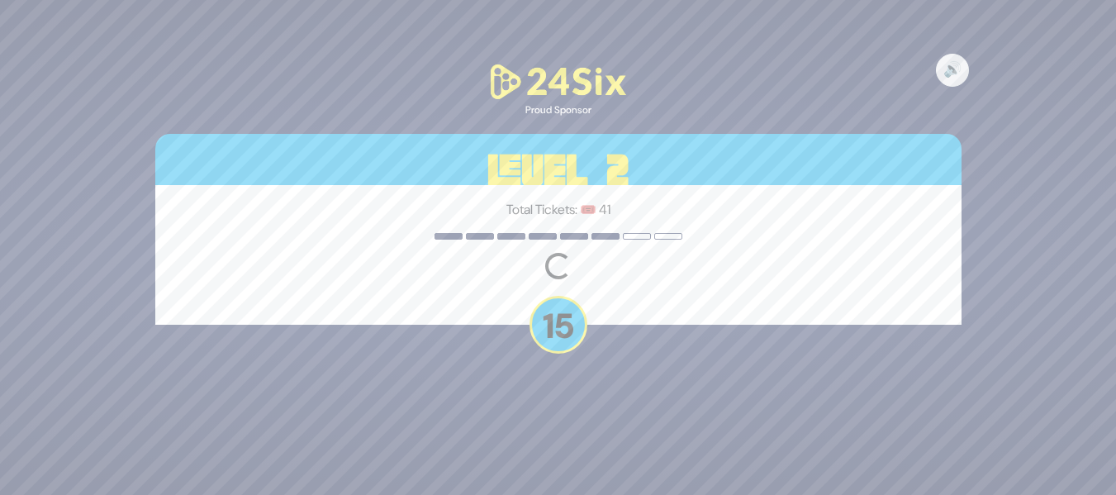
scroll to position [0, 0]
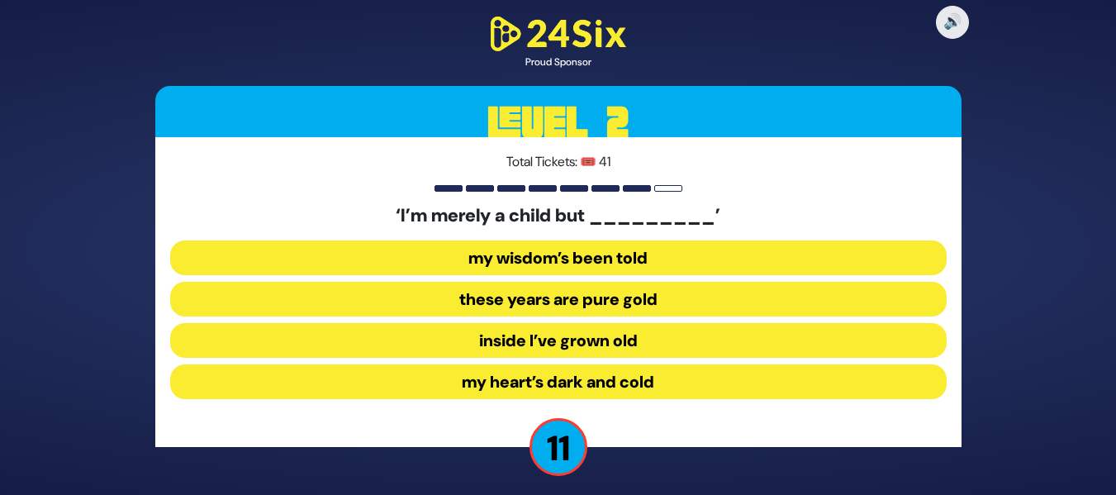
click at [634, 345] on button "inside I’ve grown old" at bounding box center [558, 340] width 777 height 35
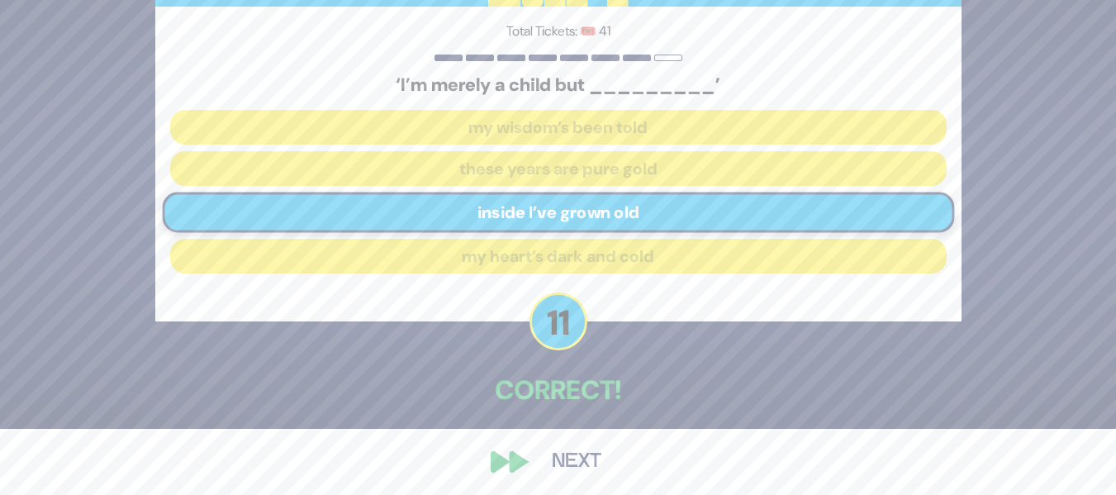
scroll to position [72, 0]
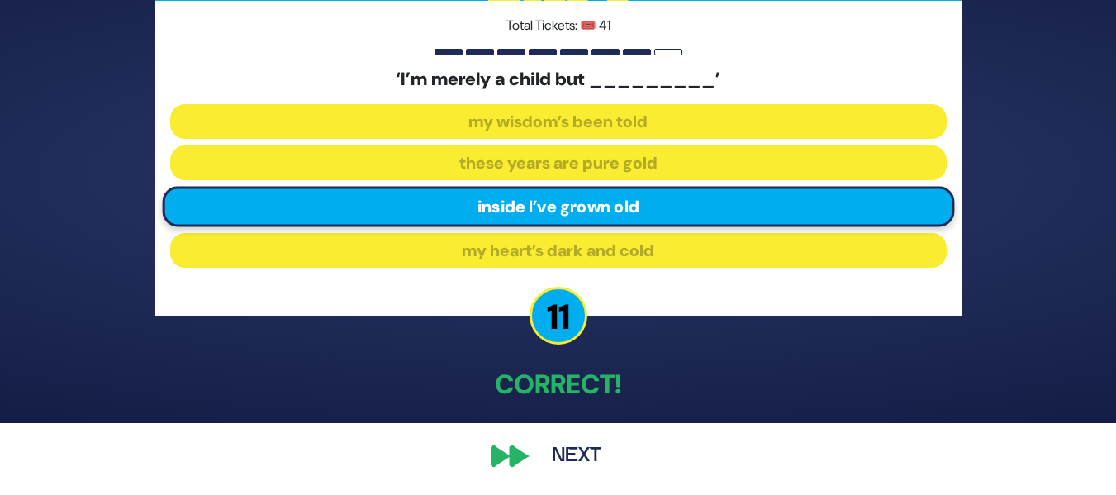
click at [561, 437] on button "Next" at bounding box center [577, 456] width 96 height 38
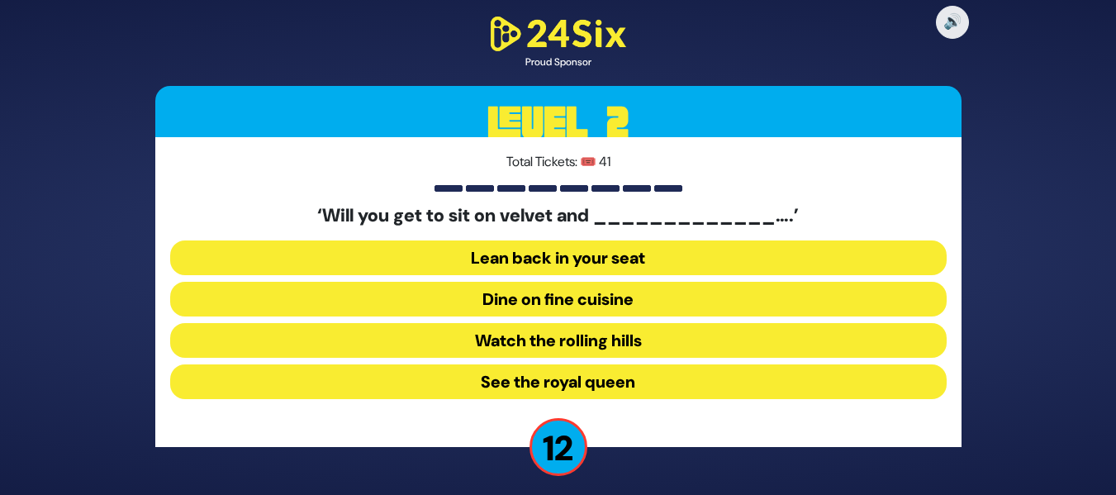
click at [636, 297] on button "Dine on fine cuisine" at bounding box center [558, 299] width 777 height 35
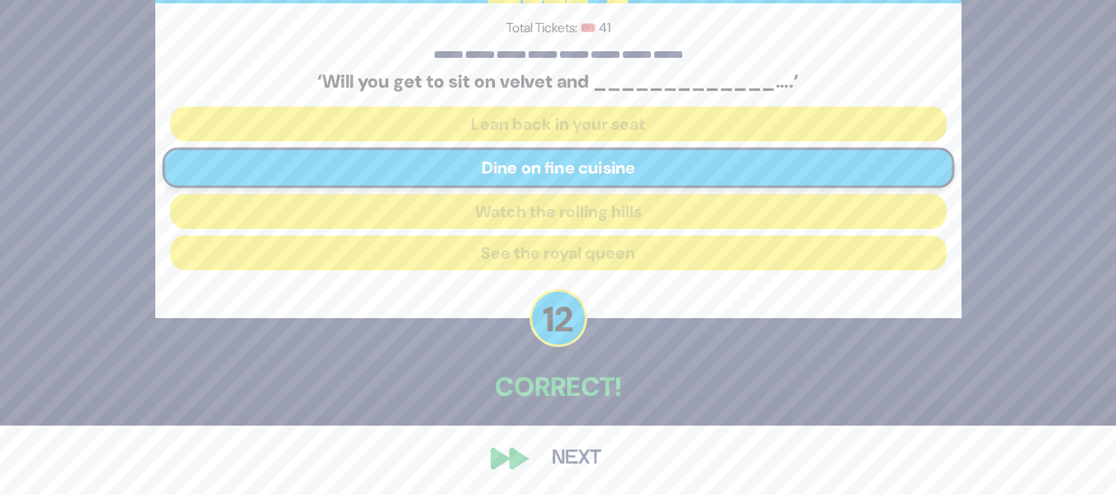
scroll to position [72, 0]
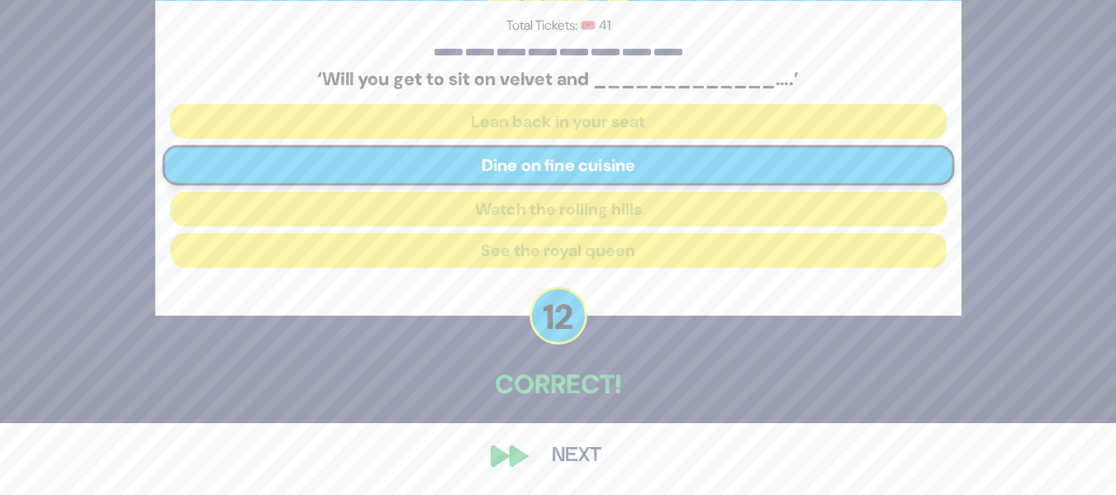
click at [559, 447] on button "Next" at bounding box center [577, 456] width 96 height 38
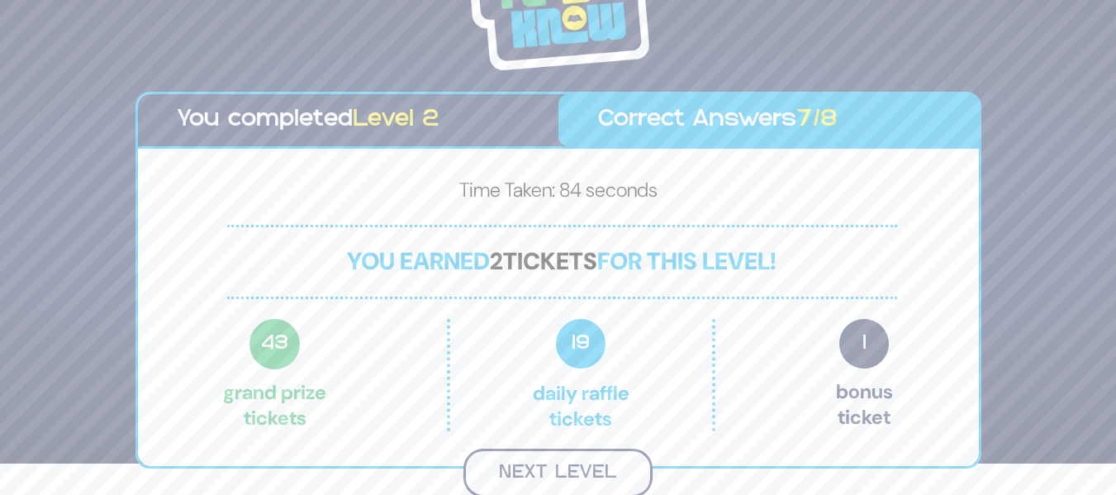
scroll to position [29, 0]
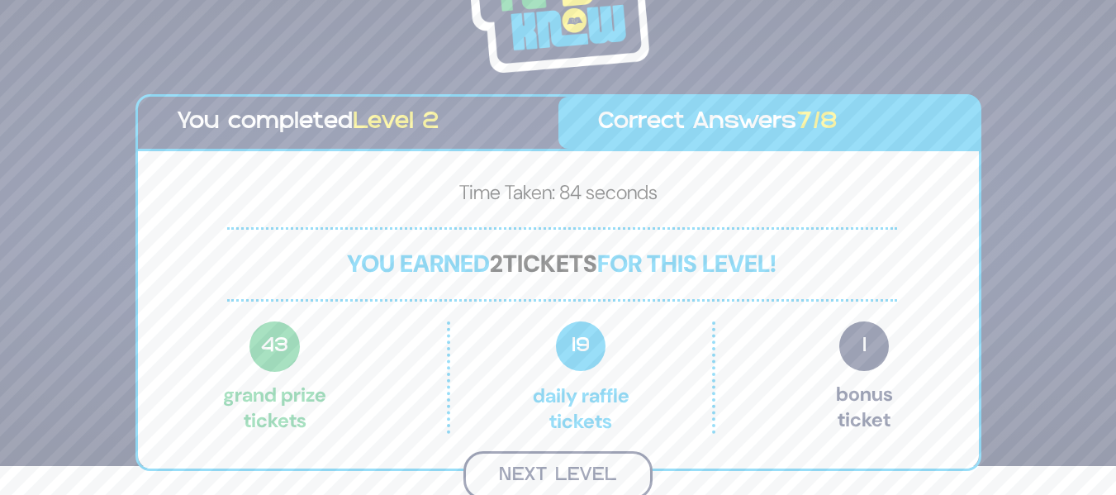
click at [576, 475] on button "Next Level" at bounding box center [558, 475] width 189 height 49
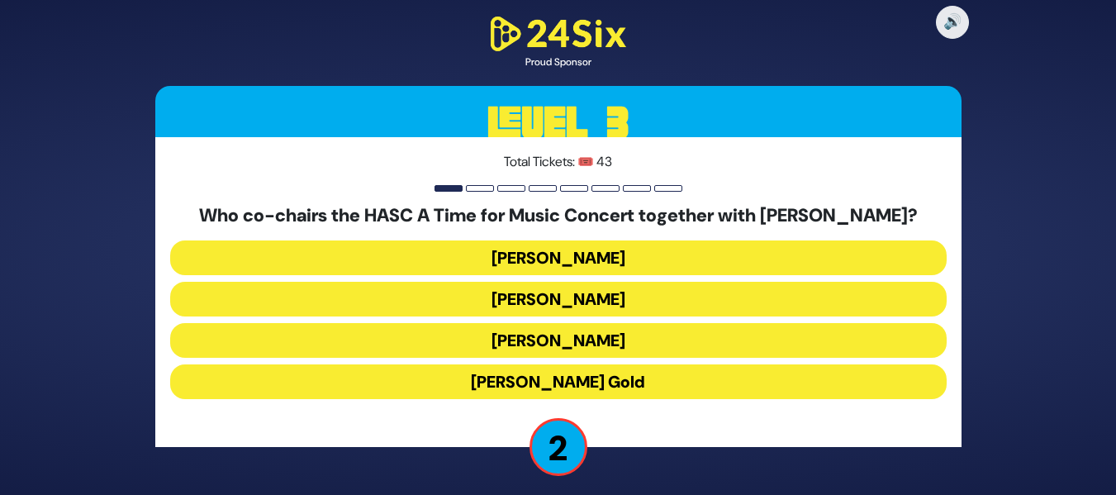
click at [621, 344] on button "[PERSON_NAME]" at bounding box center [558, 340] width 777 height 35
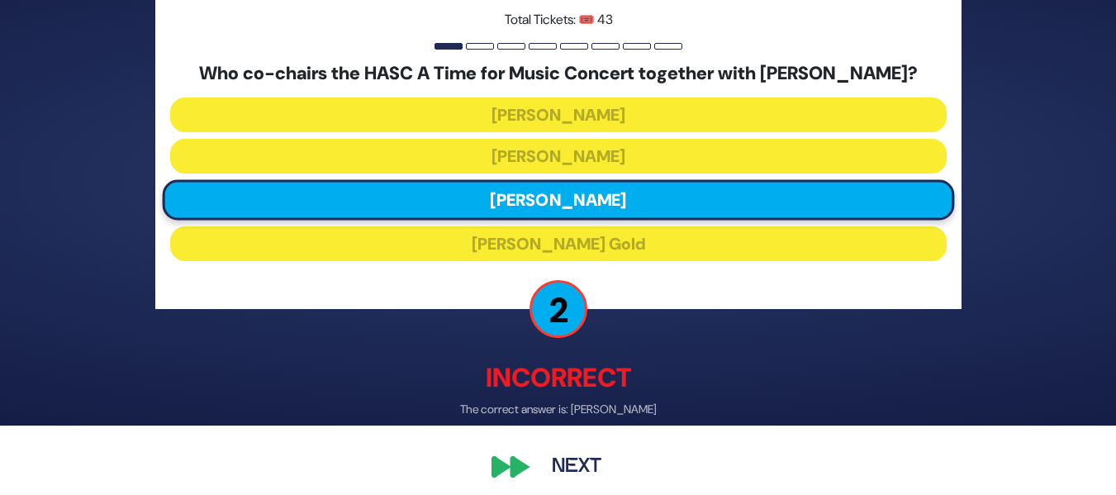
scroll to position [80, 0]
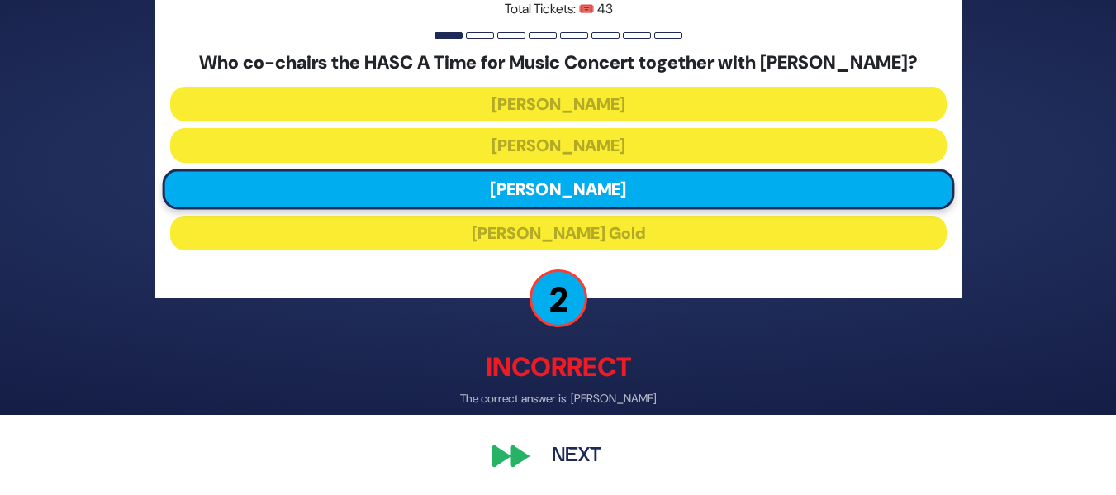
click at [567, 443] on button "Next" at bounding box center [577, 456] width 96 height 38
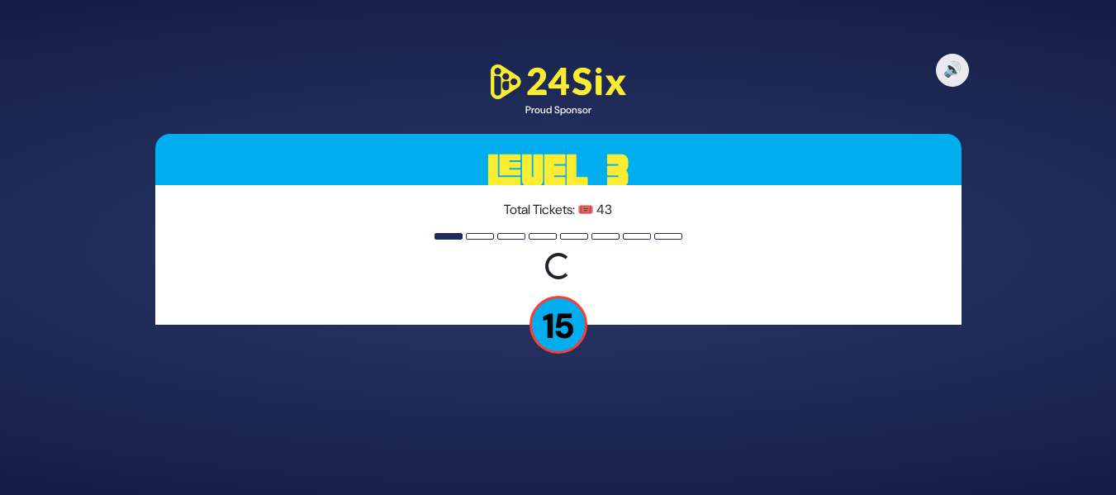
scroll to position [0, 0]
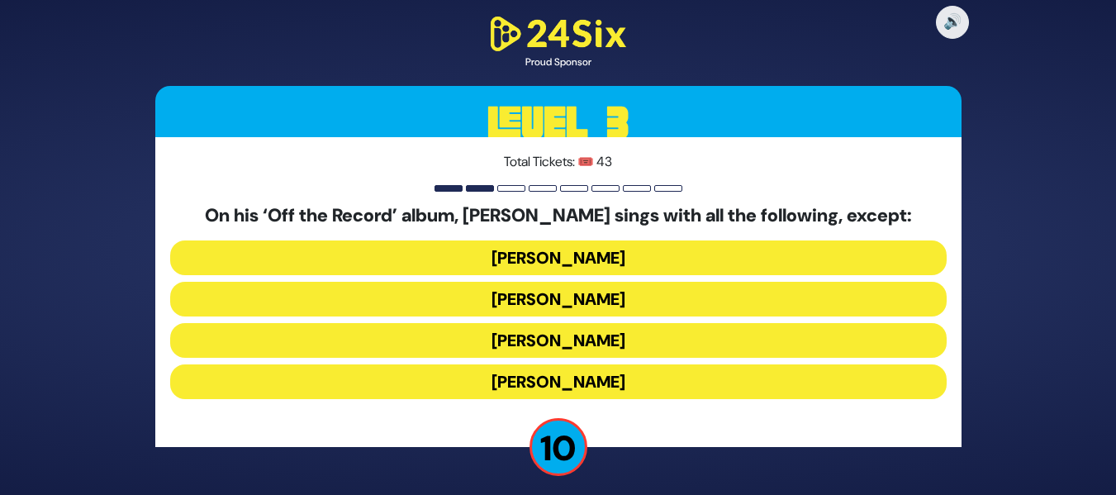
click at [635, 295] on button "[PERSON_NAME]" at bounding box center [558, 299] width 777 height 35
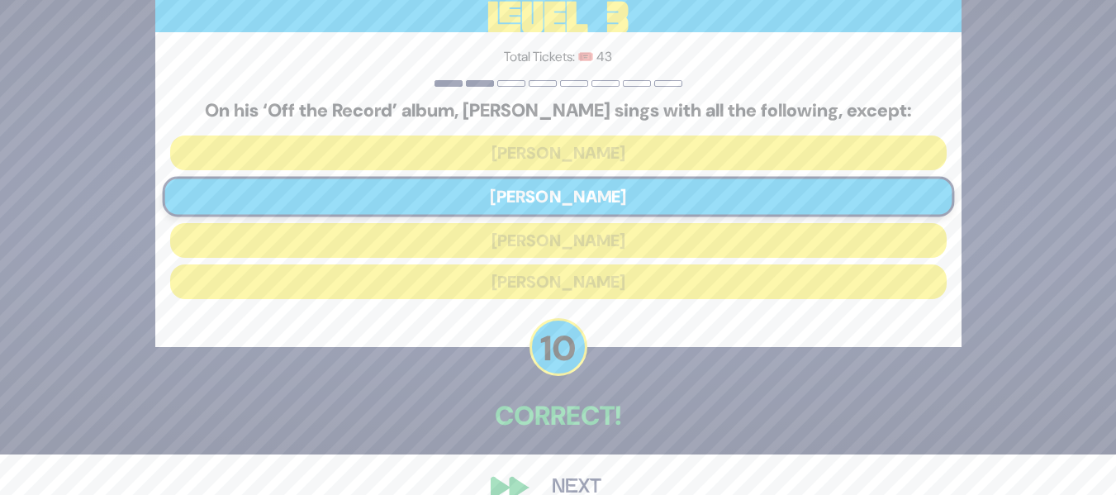
scroll to position [72, 0]
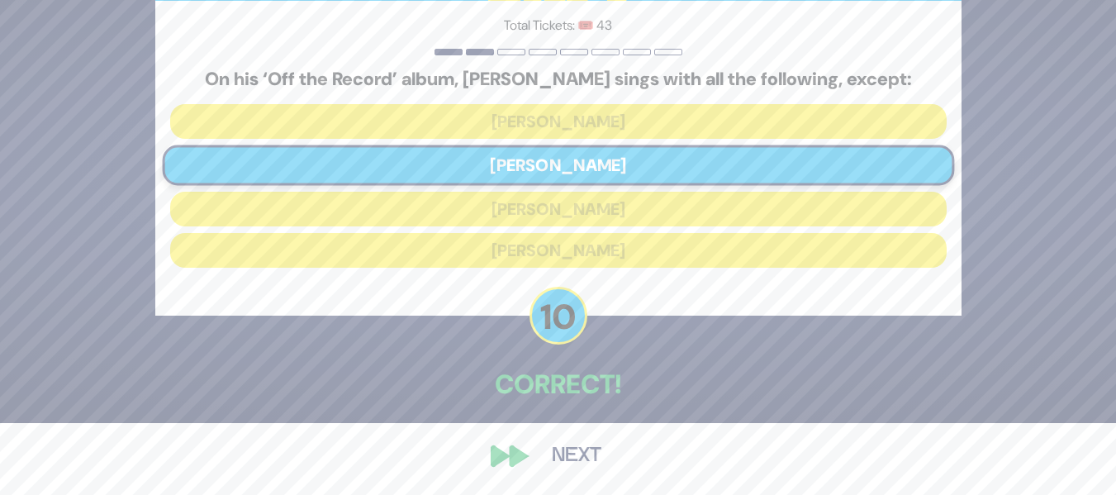
click at [552, 449] on button "Next" at bounding box center [577, 456] width 96 height 38
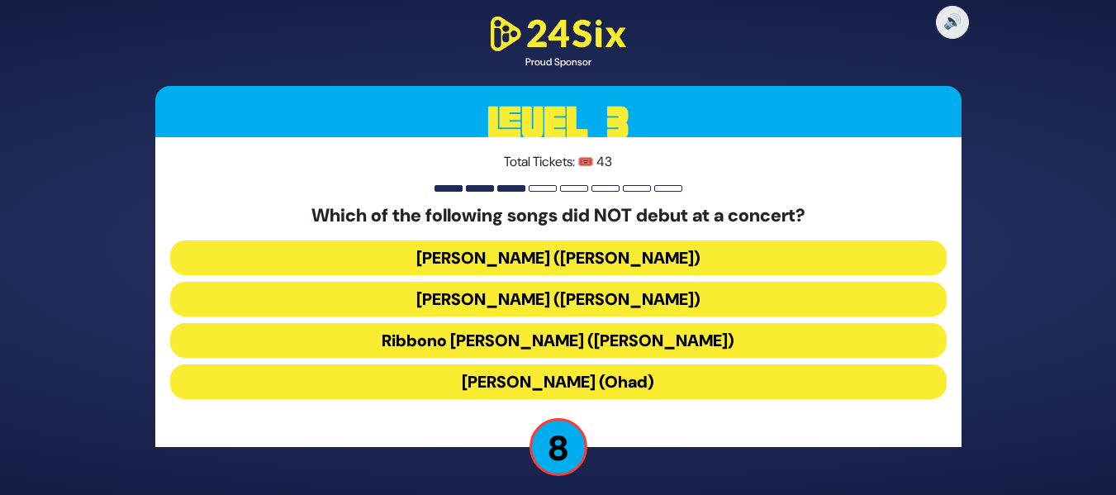
click at [609, 307] on button "[PERSON_NAME] ([PERSON_NAME])" at bounding box center [558, 299] width 777 height 35
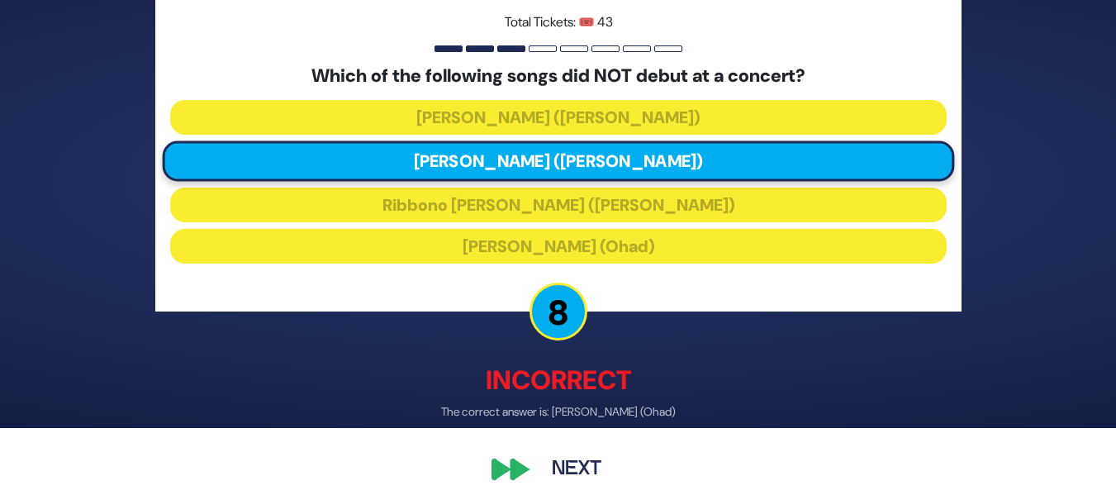
scroll to position [80, 0]
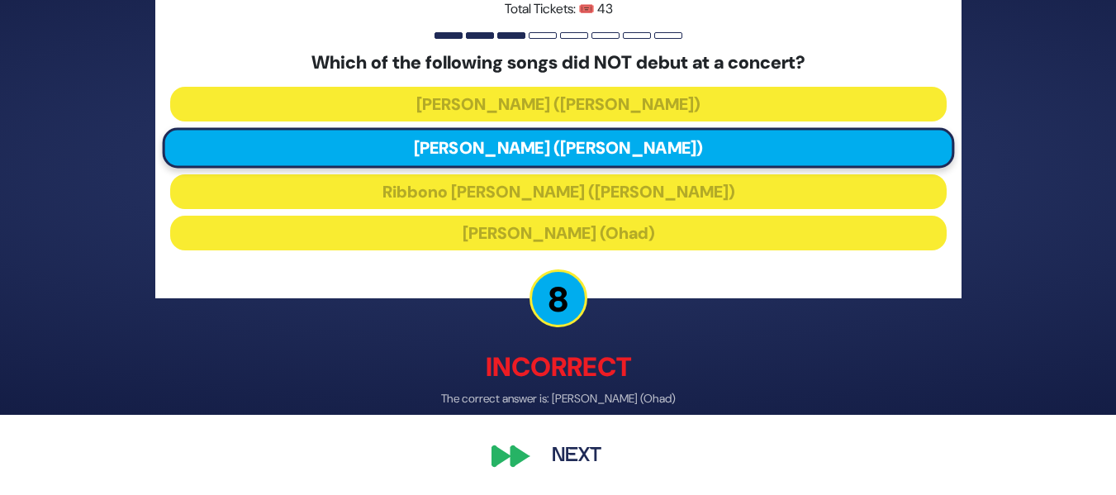
click at [548, 454] on button "Next" at bounding box center [577, 456] width 96 height 38
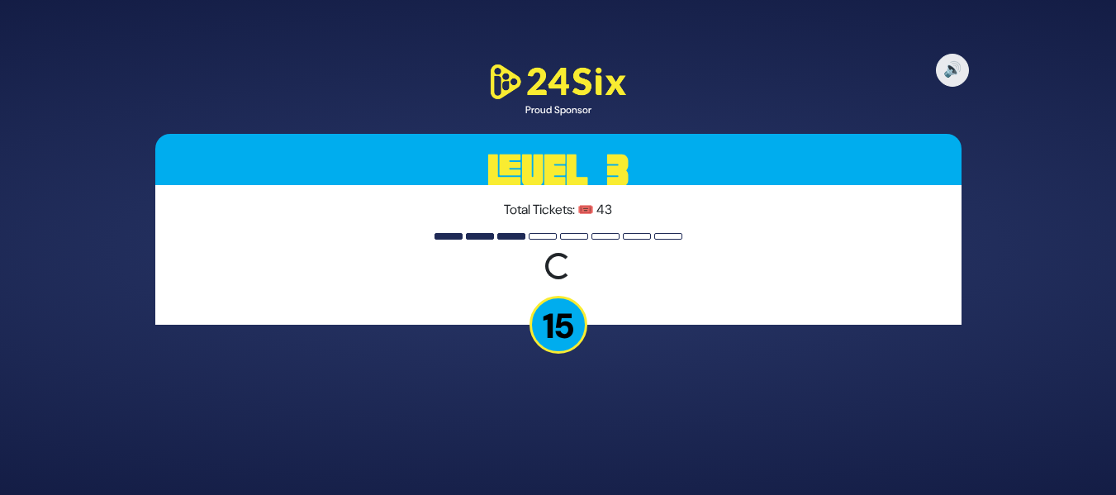
scroll to position [0, 0]
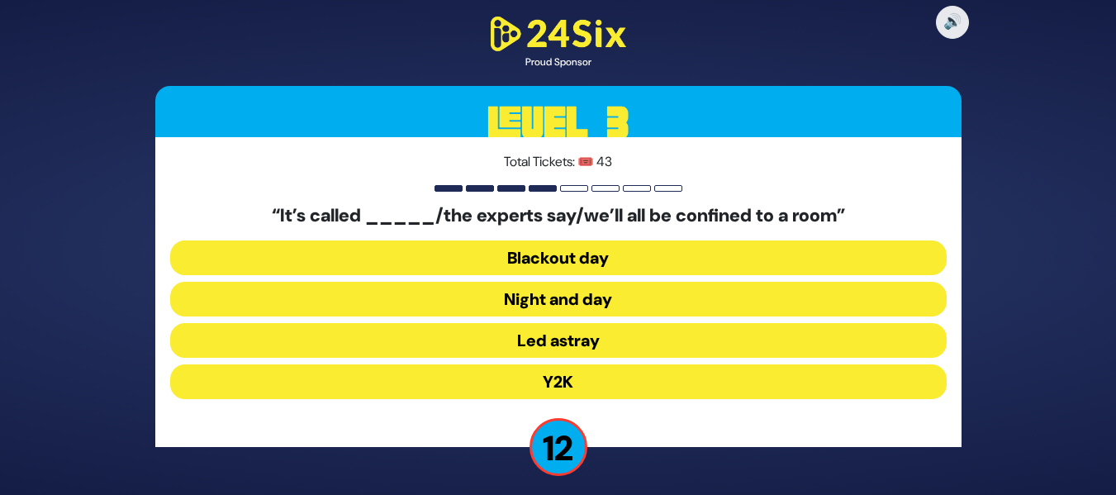
click at [573, 378] on button "Y2K" at bounding box center [558, 381] width 777 height 35
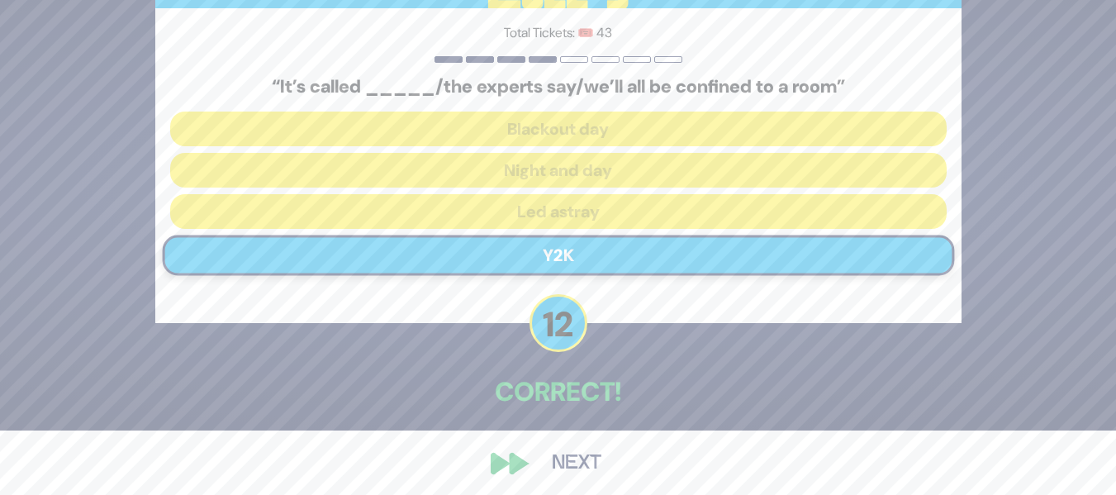
scroll to position [66, 0]
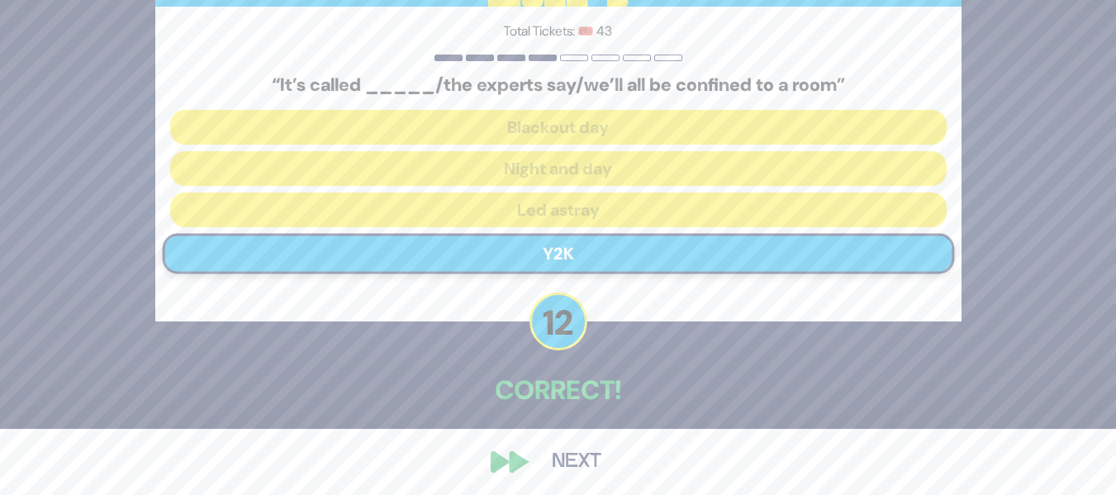
click at [555, 451] on button "Next" at bounding box center [577, 462] width 96 height 38
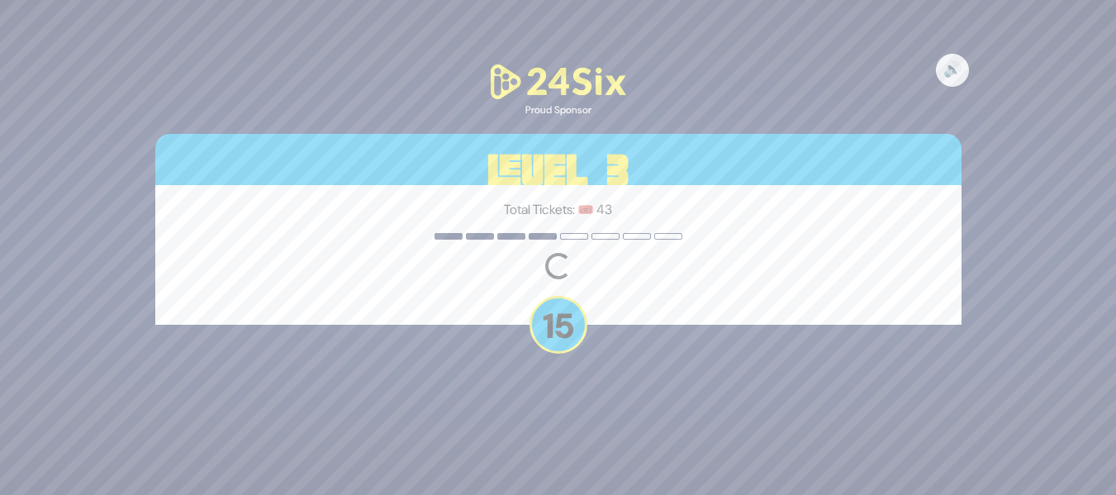
scroll to position [0, 0]
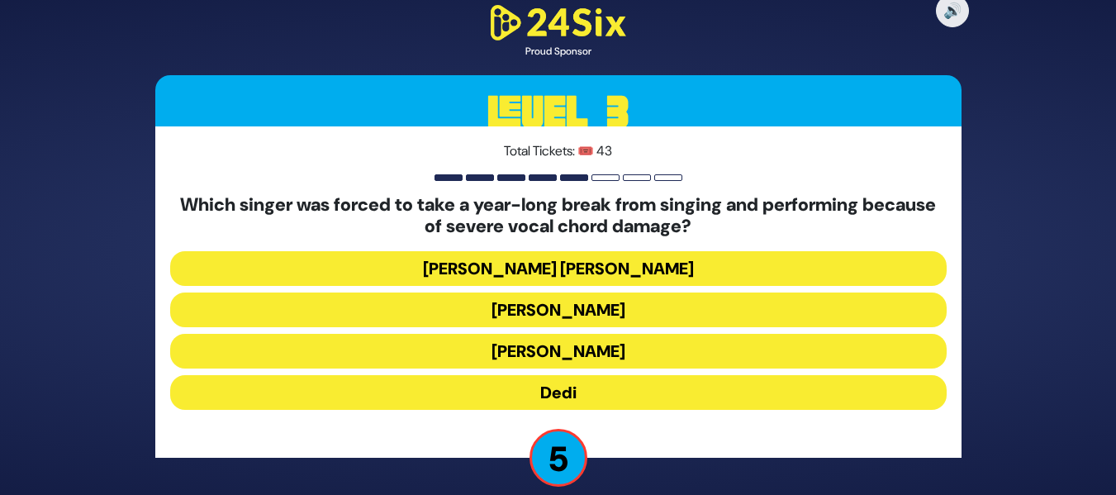
click at [635, 344] on button "[PERSON_NAME]" at bounding box center [558, 351] width 777 height 35
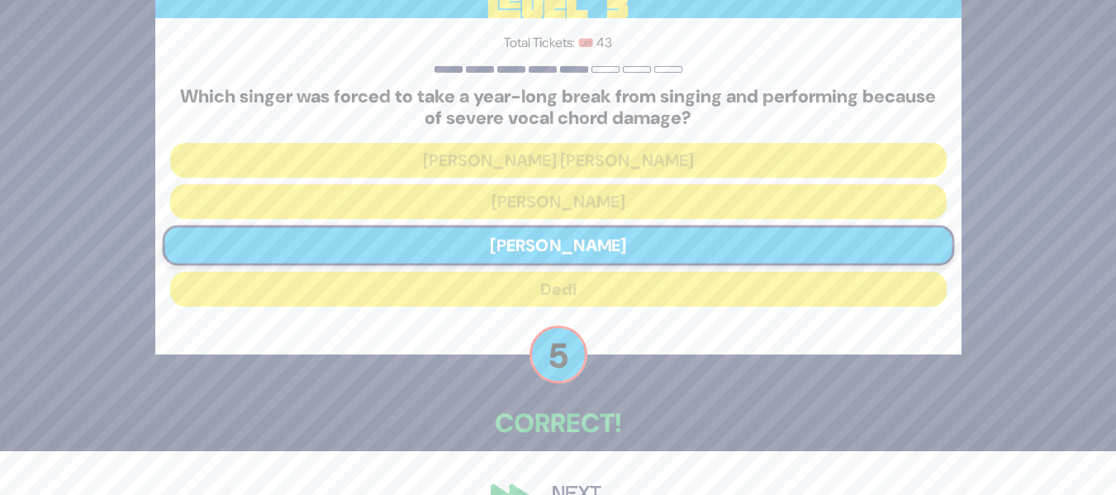
scroll to position [83, 0]
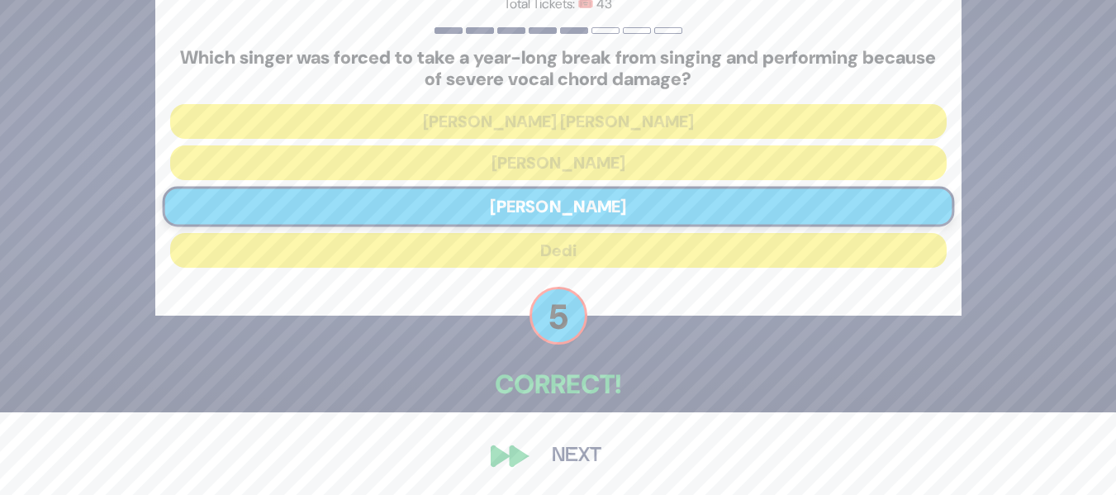
click at [568, 462] on button "Next" at bounding box center [577, 456] width 96 height 38
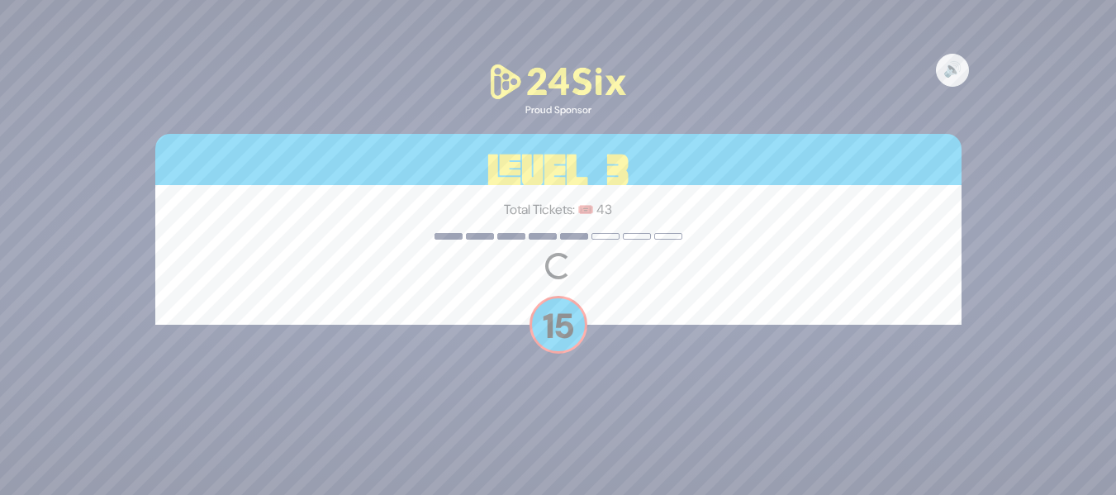
scroll to position [0, 0]
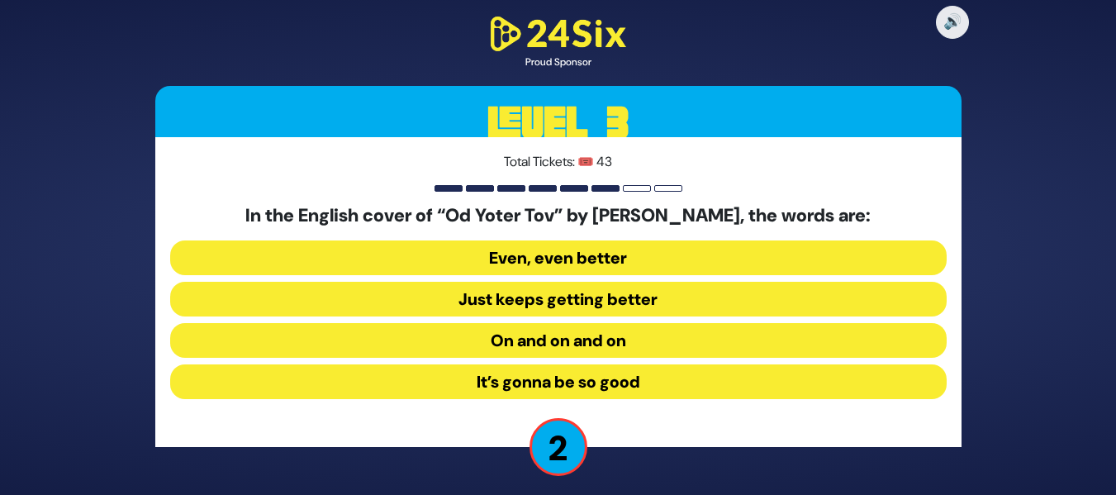
click at [604, 309] on button "Just keeps getting better" at bounding box center [558, 299] width 777 height 35
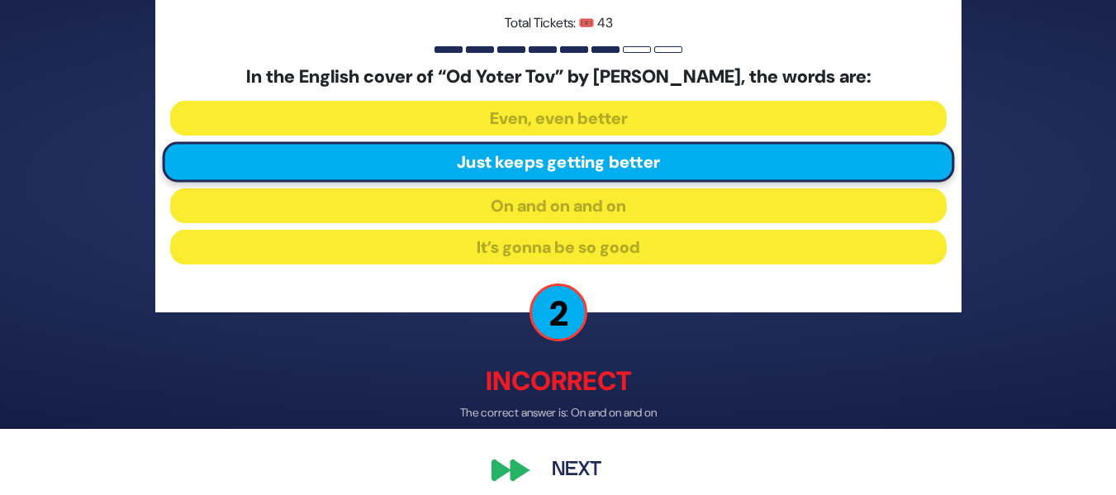
scroll to position [80, 0]
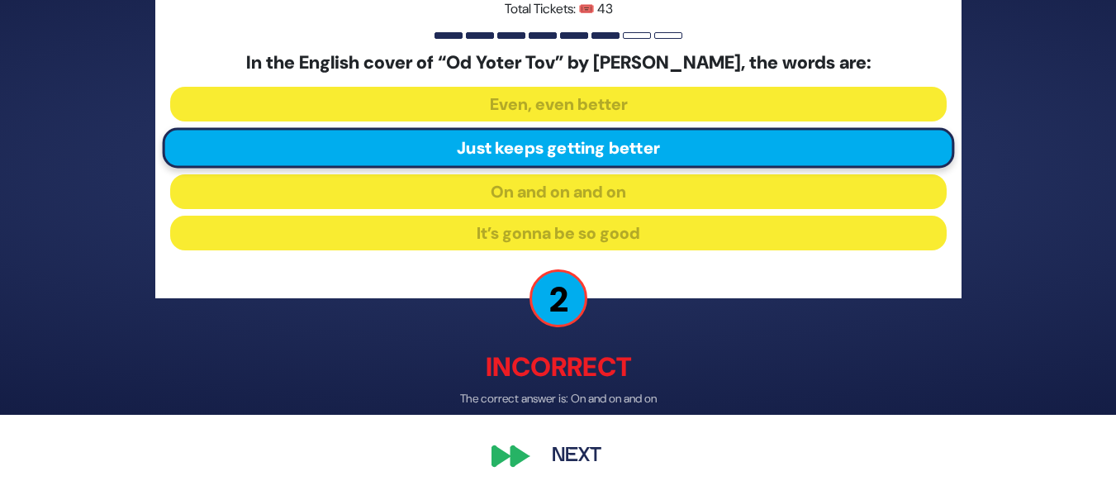
click at [562, 454] on button "Next" at bounding box center [577, 456] width 96 height 38
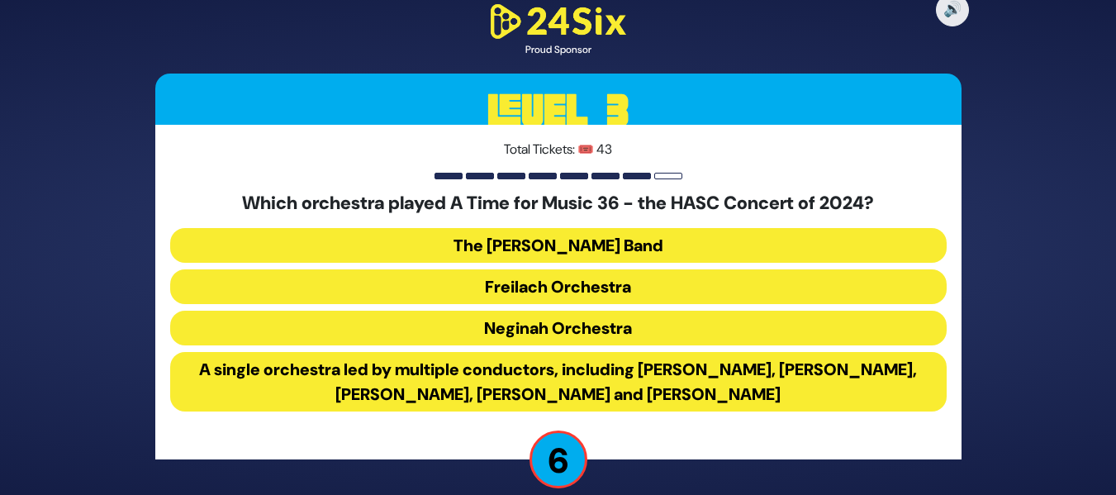
click at [700, 388] on button "A single orchestra led by multiple conductors, including [PERSON_NAME], [PERSON…" at bounding box center [558, 381] width 777 height 59
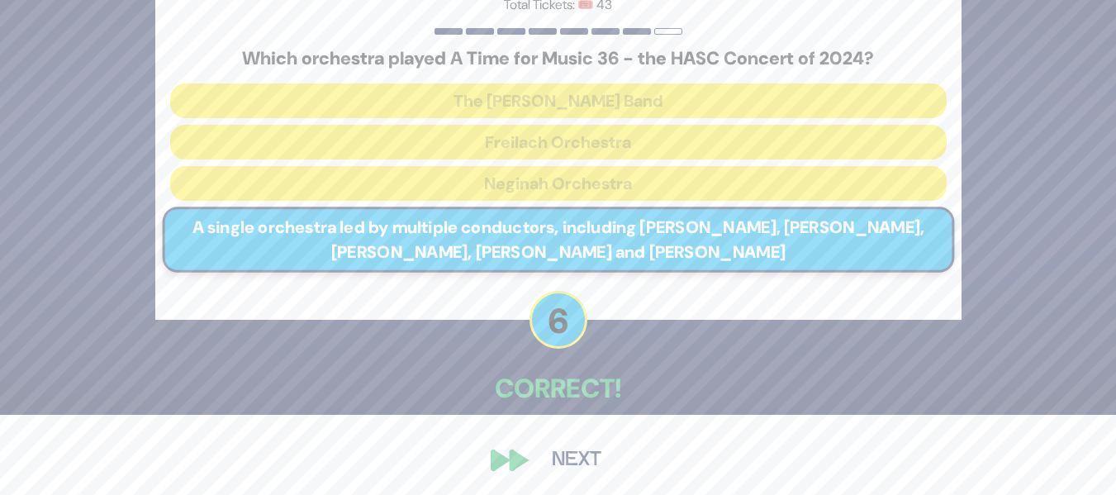
scroll to position [84, 0]
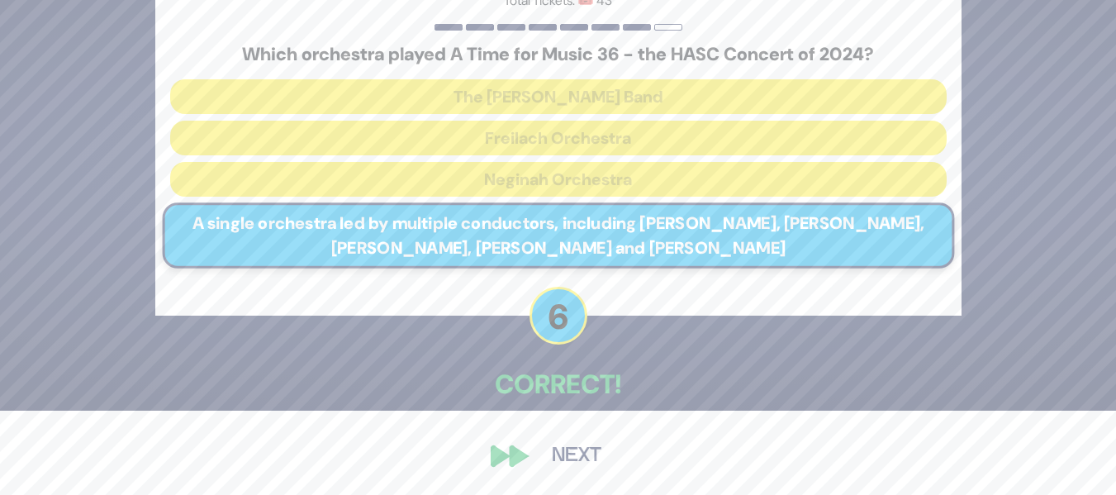
click at [561, 464] on button "Next" at bounding box center [577, 456] width 96 height 38
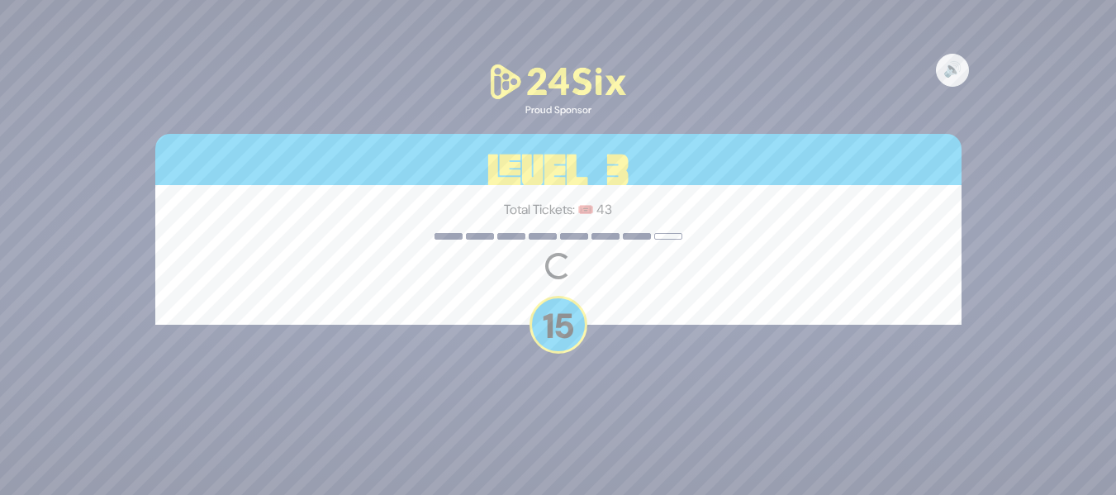
scroll to position [0, 0]
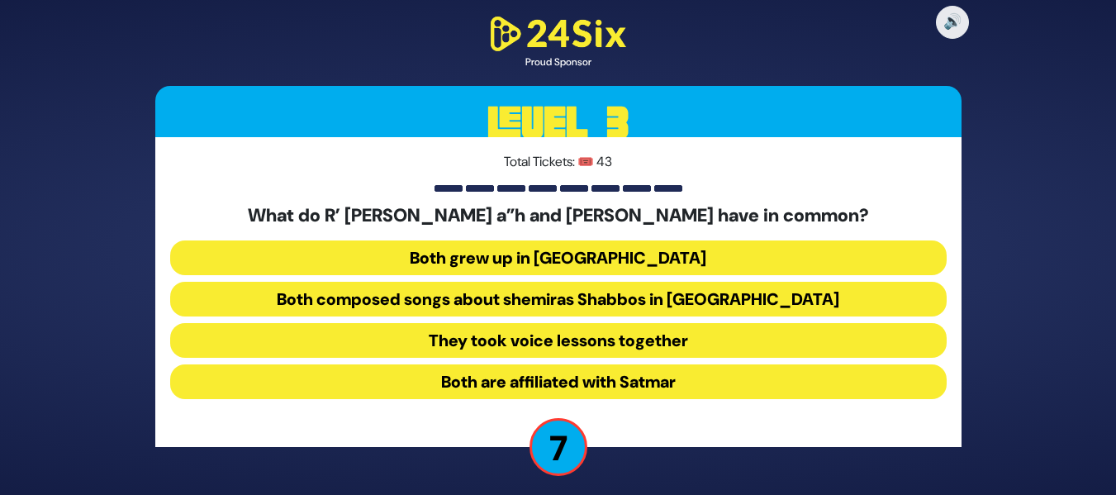
click at [683, 297] on button "Both composed songs about shemiras Shabbos in [GEOGRAPHIC_DATA]" at bounding box center [558, 299] width 777 height 35
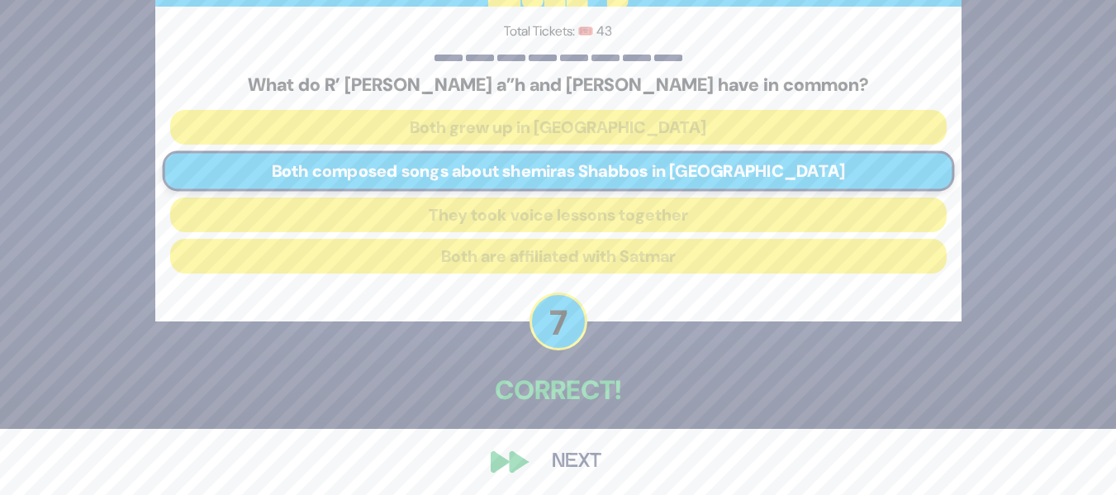
scroll to position [72, 0]
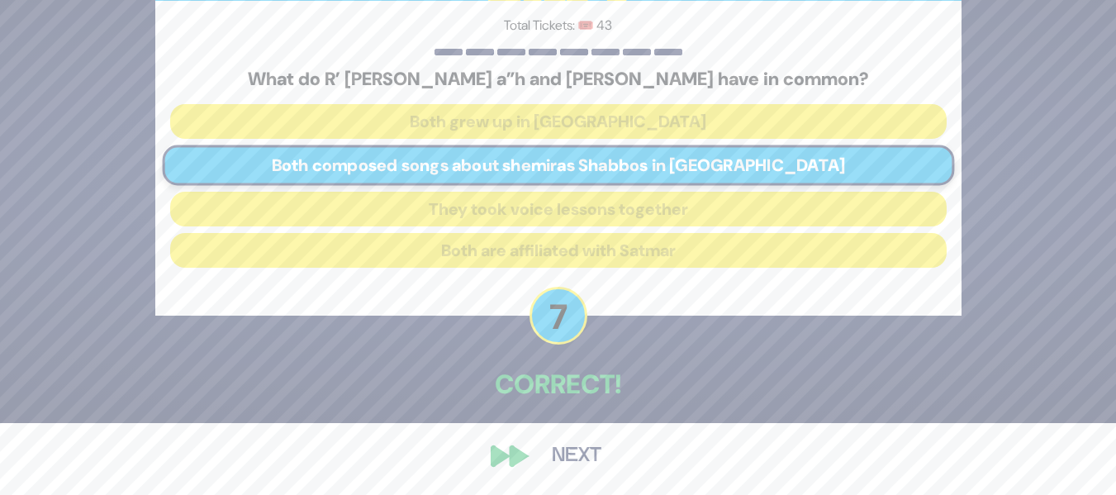
click at [565, 463] on button "Next" at bounding box center [577, 456] width 96 height 38
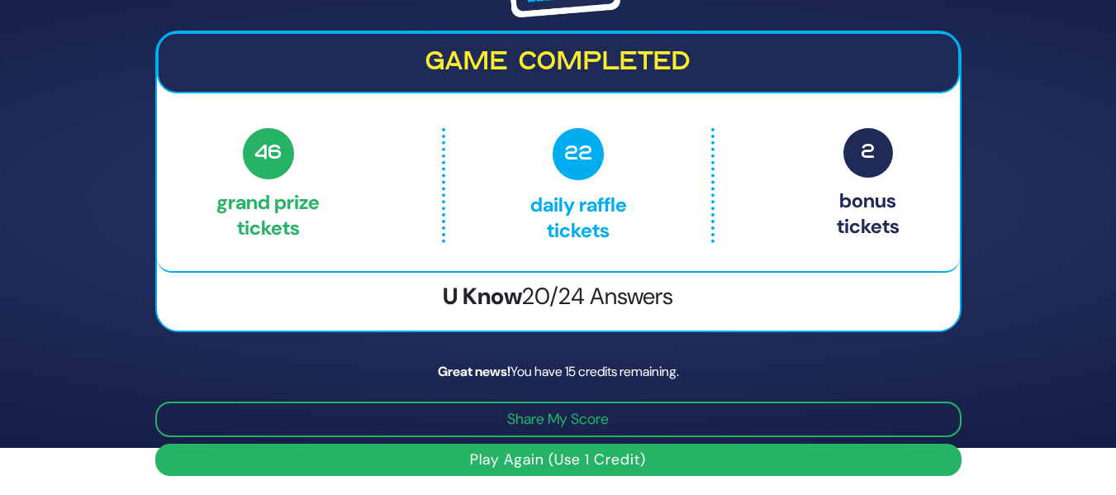
scroll to position [48, 0]
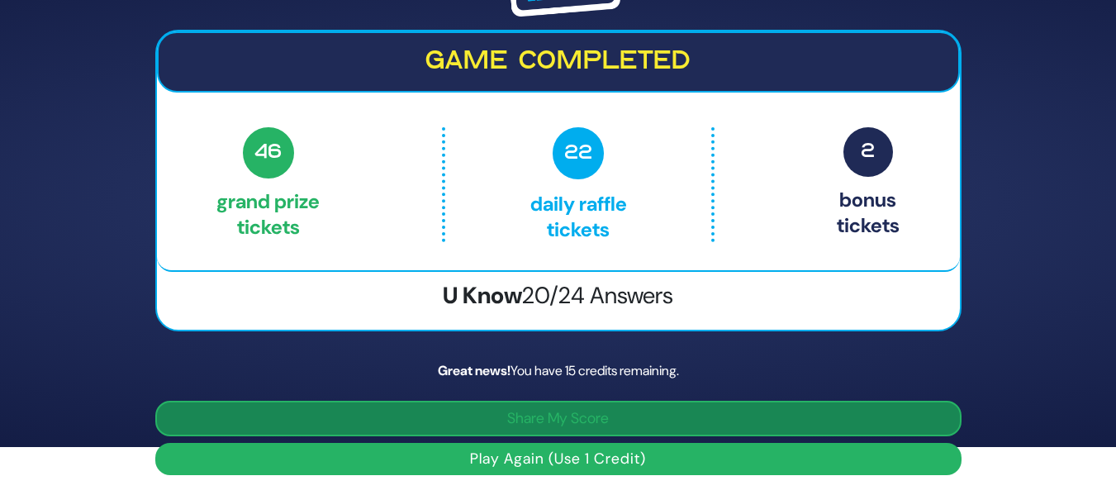
click at [766, 417] on button "Share My Score" at bounding box center [558, 419] width 806 height 36
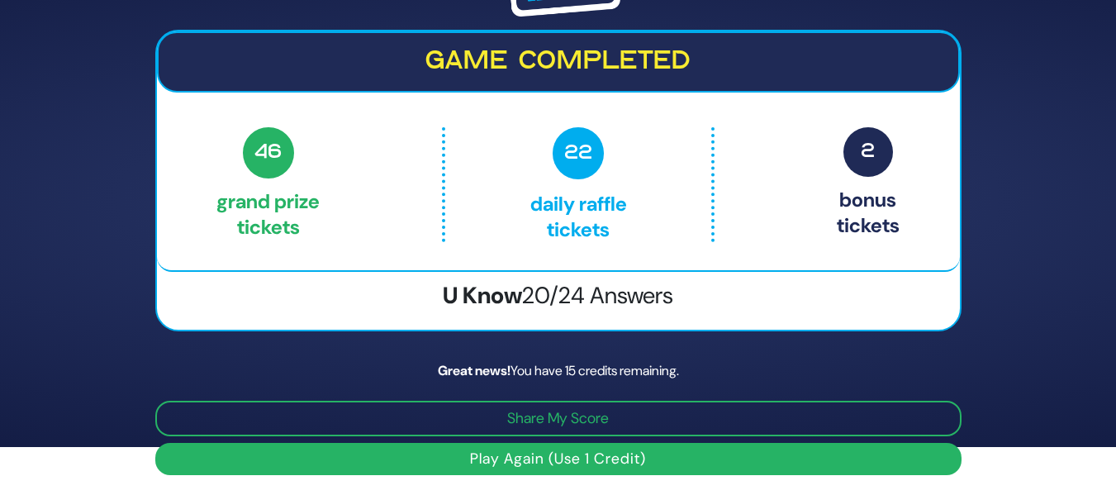
click at [561, 456] on button "Play Again (Use 1 Credit)" at bounding box center [558, 459] width 806 height 32
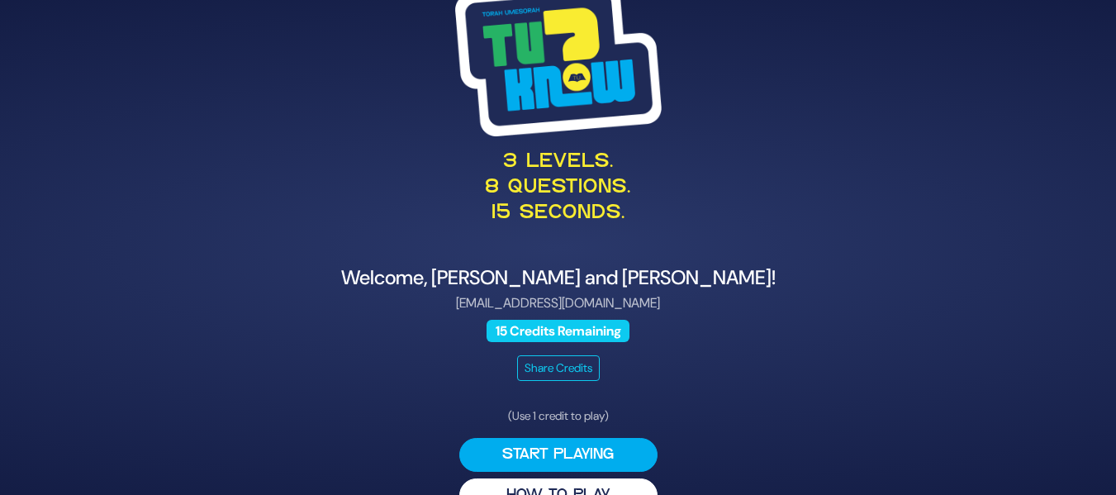
click at [561, 456] on button "Start Playing" at bounding box center [558, 455] width 198 height 34
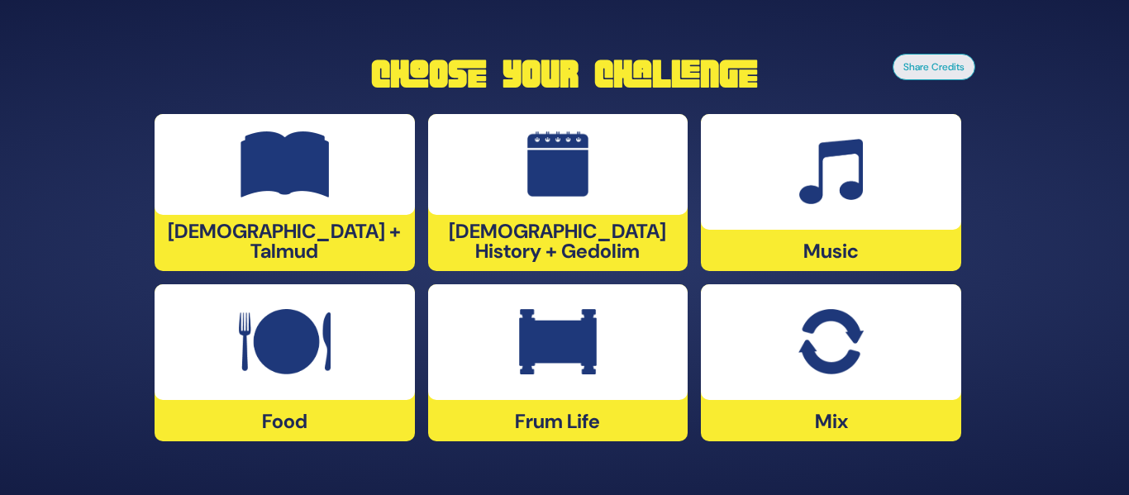
click at [312, 373] on img at bounding box center [285, 342] width 92 height 66
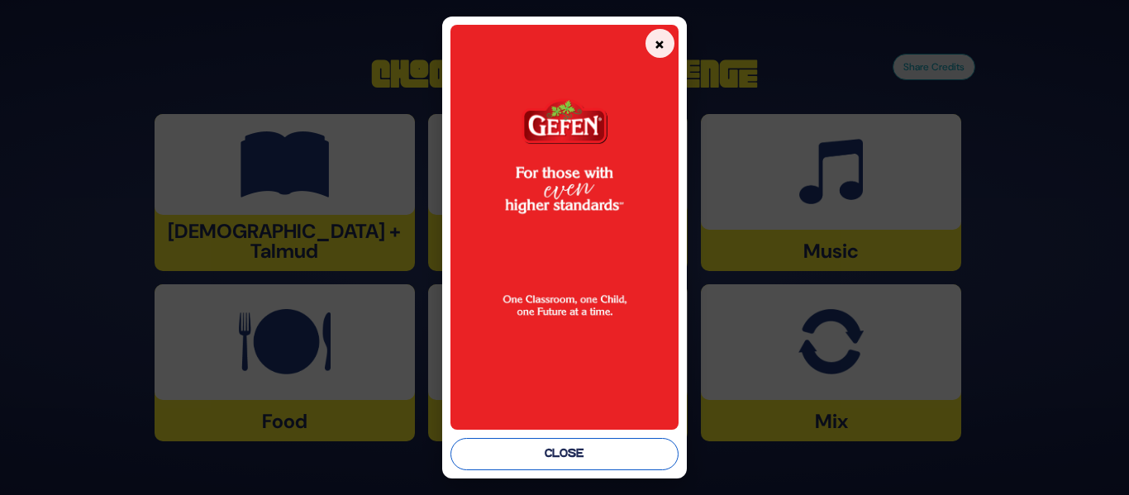
click at [574, 455] on button "Close" at bounding box center [563, 454] width 227 height 32
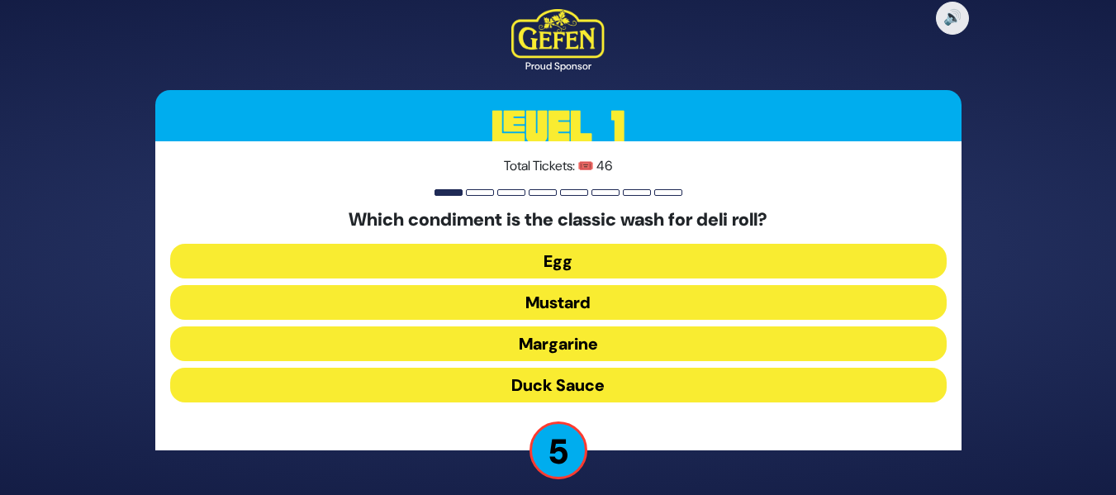
click at [626, 391] on button "Duck Sauce" at bounding box center [558, 385] width 777 height 35
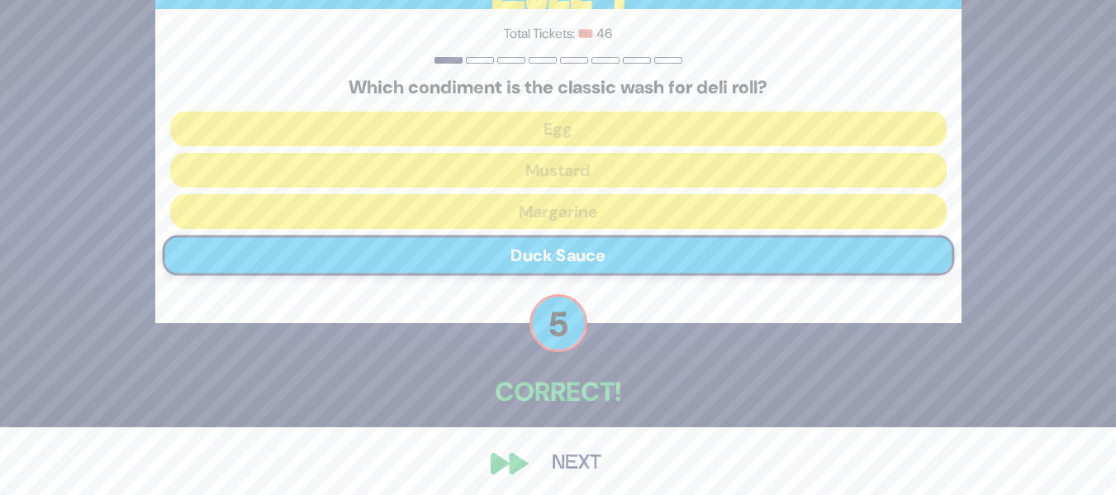
scroll to position [75, 0]
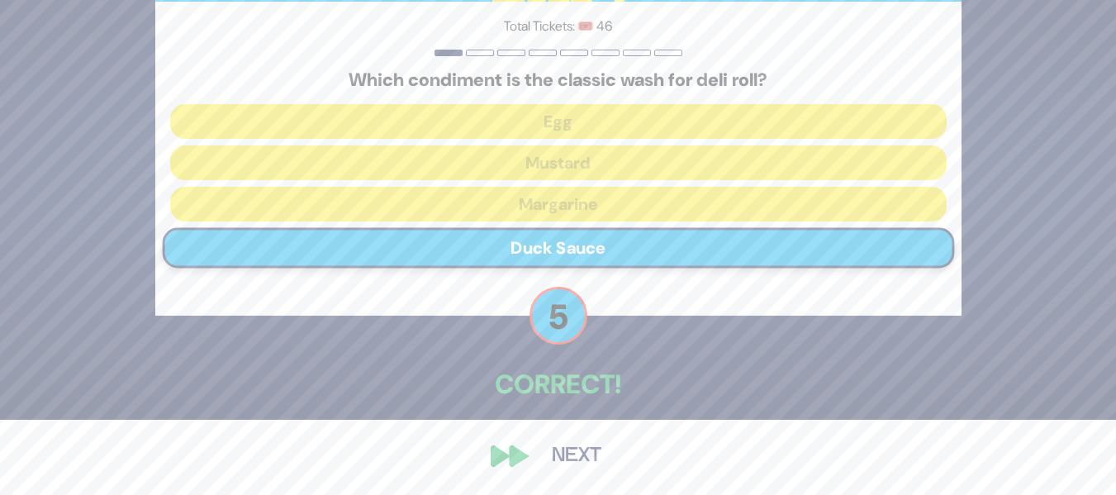
click at [571, 461] on button "Next" at bounding box center [577, 456] width 96 height 38
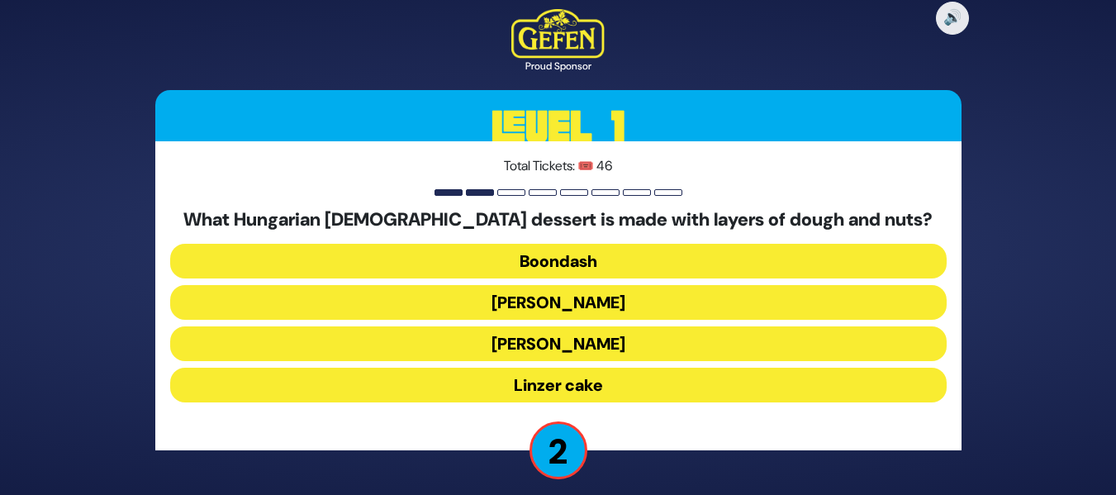
click at [589, 335] on button "[PERSON_NAME]" at bounding box center [558, 343] width 777 height 35
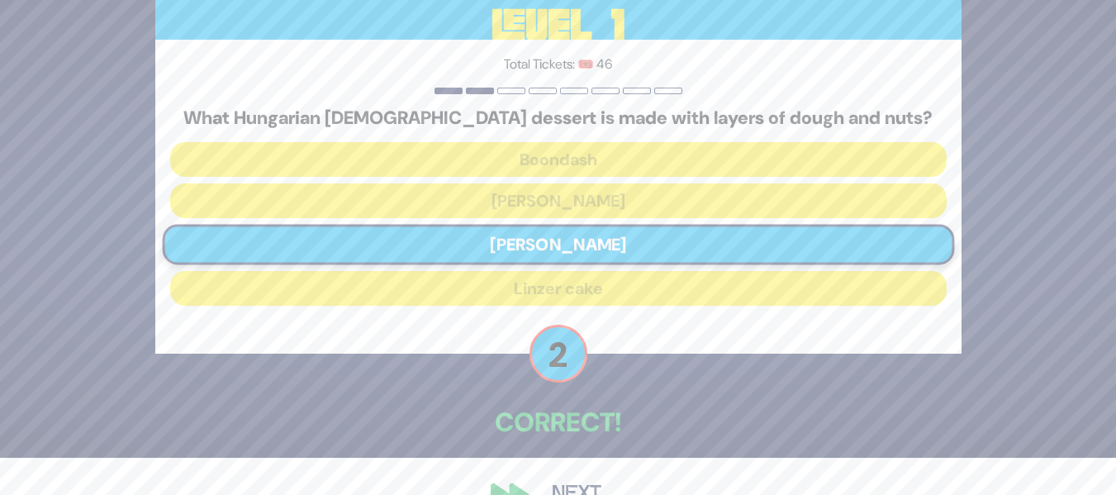
scroll to position [75, 0]
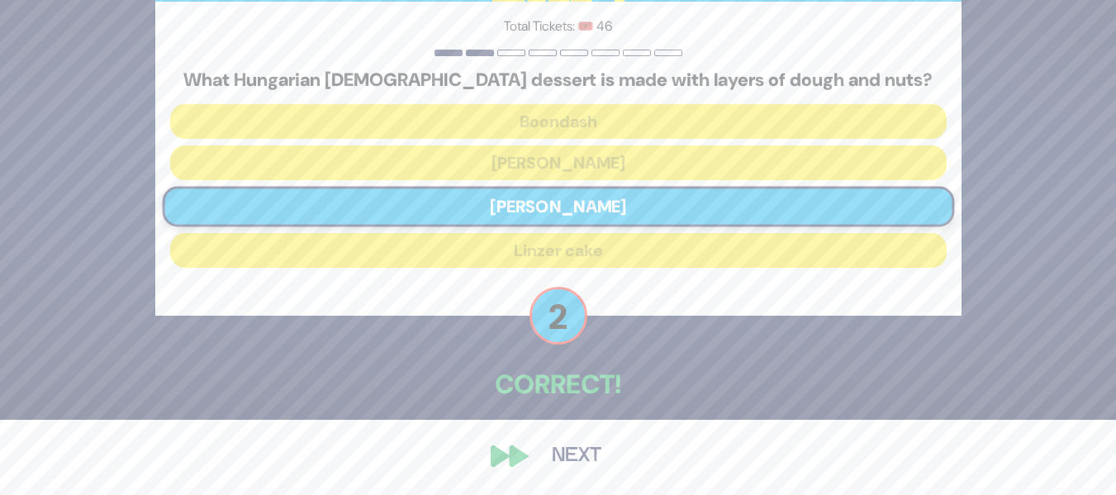
click at [582, 449] on button "Next" at bounding box center [577, 456] width 96 height 38
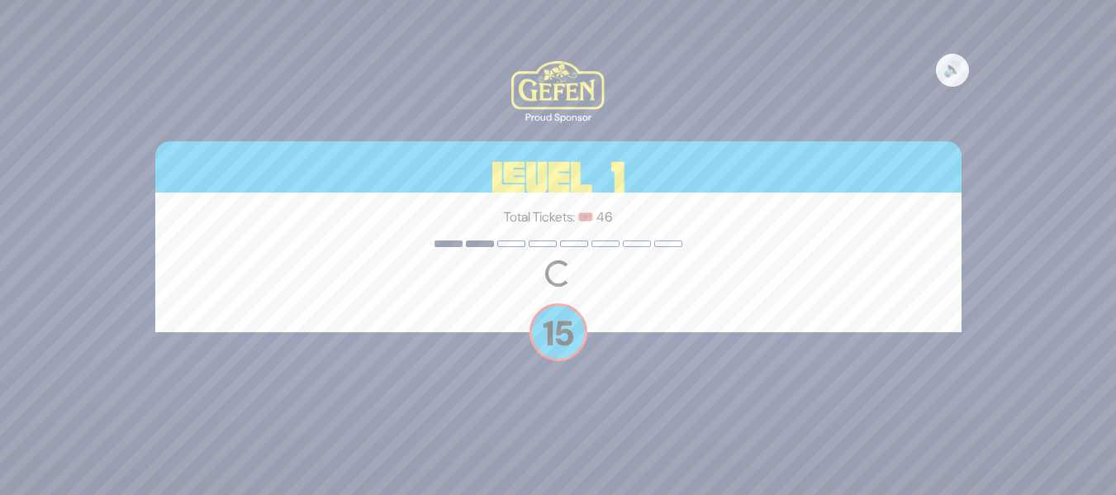
scroll to position [0, 0]
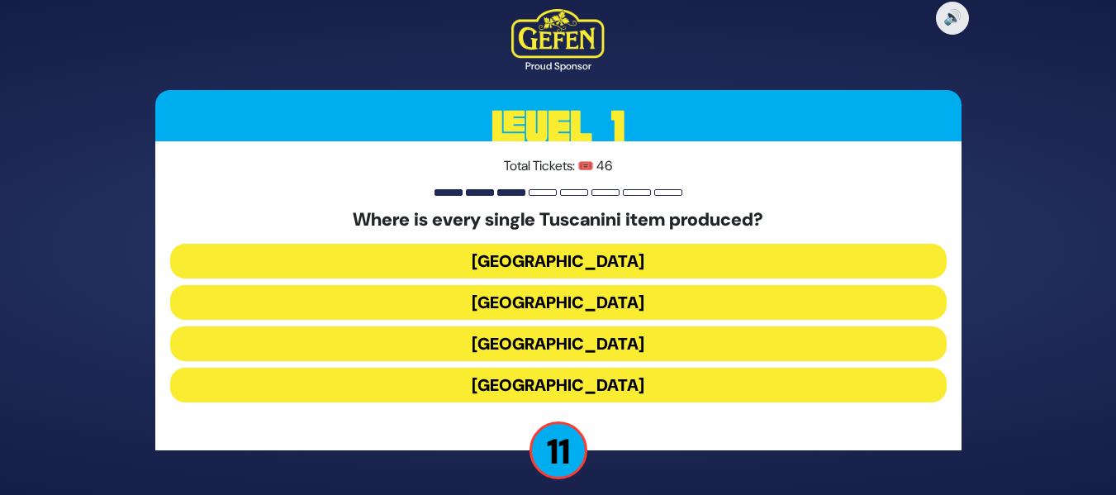
click at [599, 331] on button "[GEOGRAPHIC_DATA]" at bounding box center [558, 343] width 777 height 35
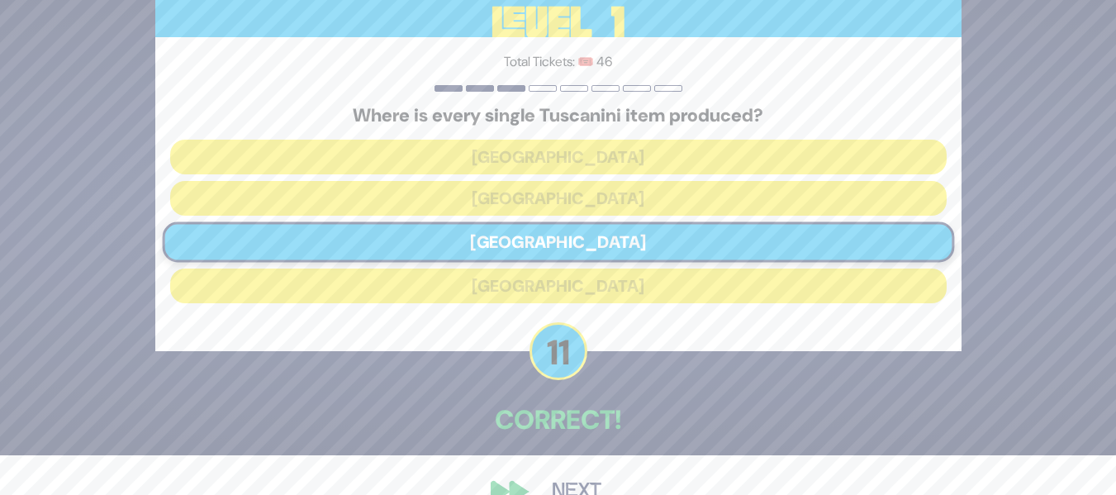
scroll to position [75, 0]
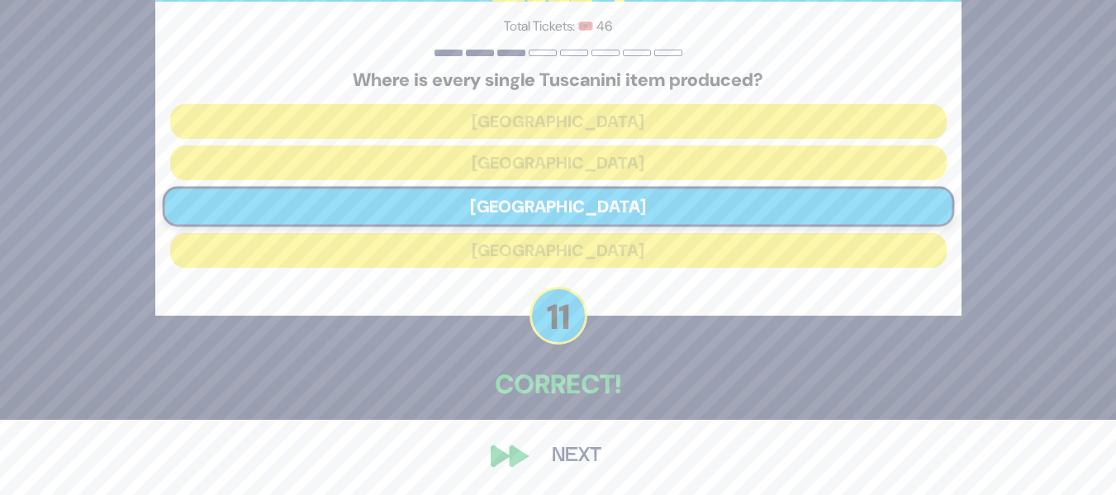
click at [569, 454] on button "Next" at bounding box center [577, 456] width 96 height 38
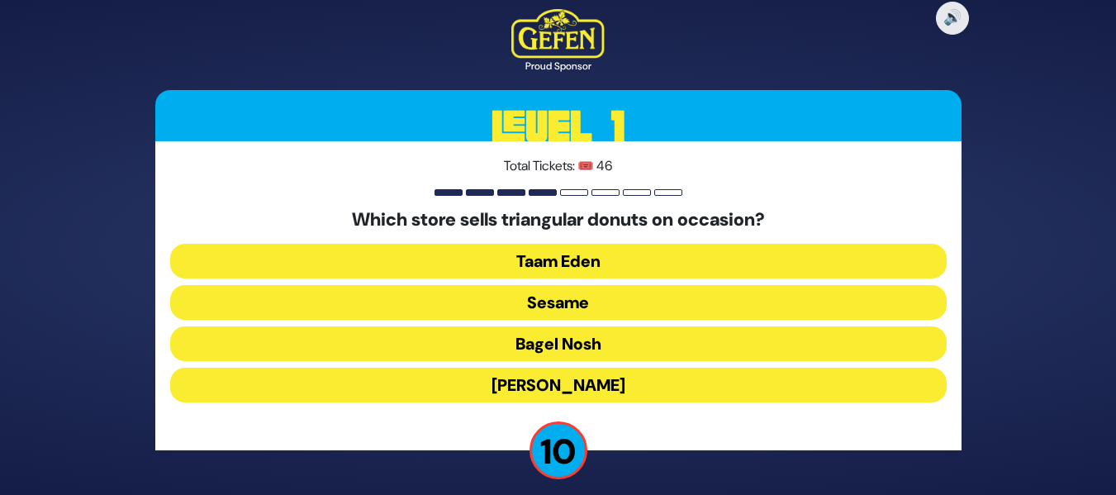
click at [622, 296] on button "Sesame" at bounding box center [558, 302] width 777 height 35
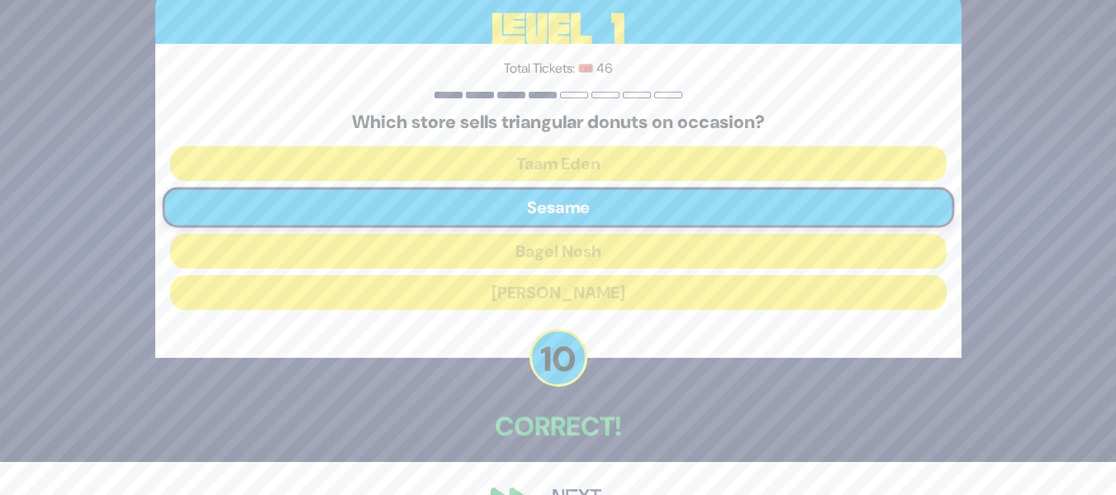
scroll to position [66, 0]
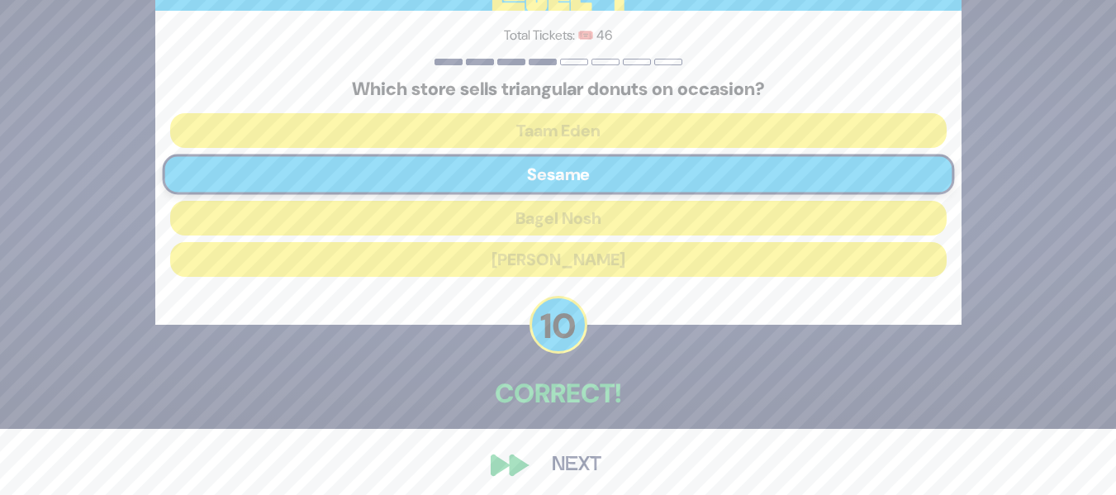
click at [565, 446] on button "Next" at bounding box center [577, 465] width 96 height 38
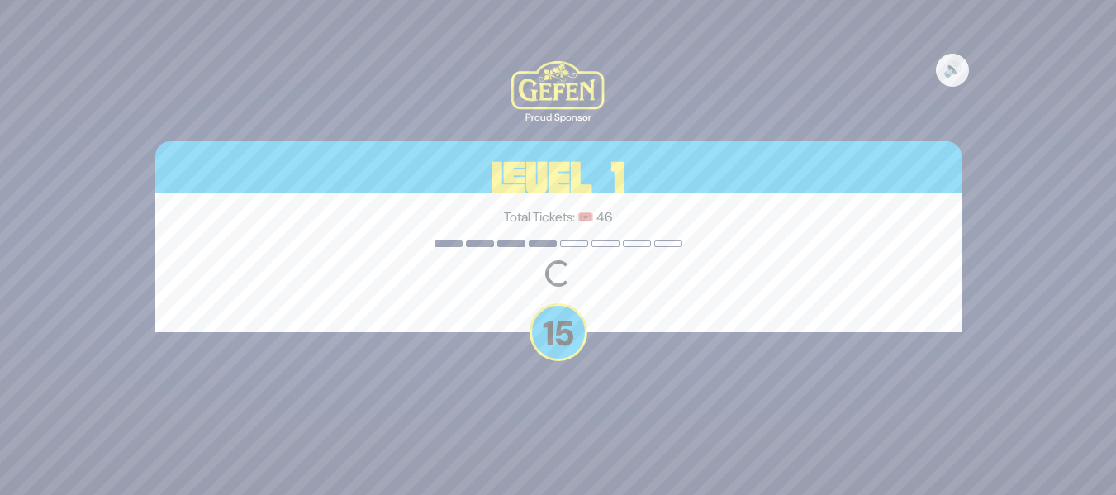
scroll to position [0, 0]
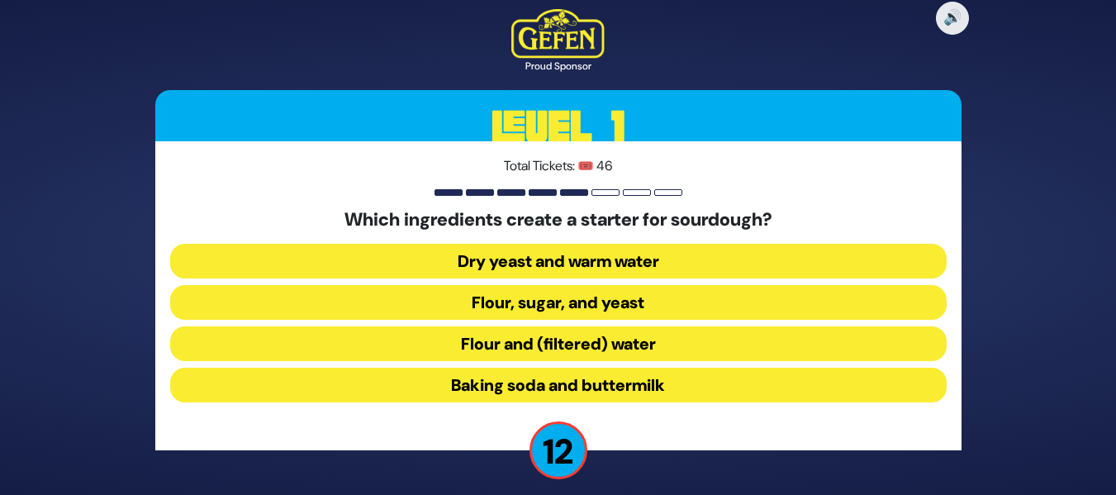
click at [596, 335] on button "Flour and (filtered) water" at bounding box center [558, 343] width 777 height 35
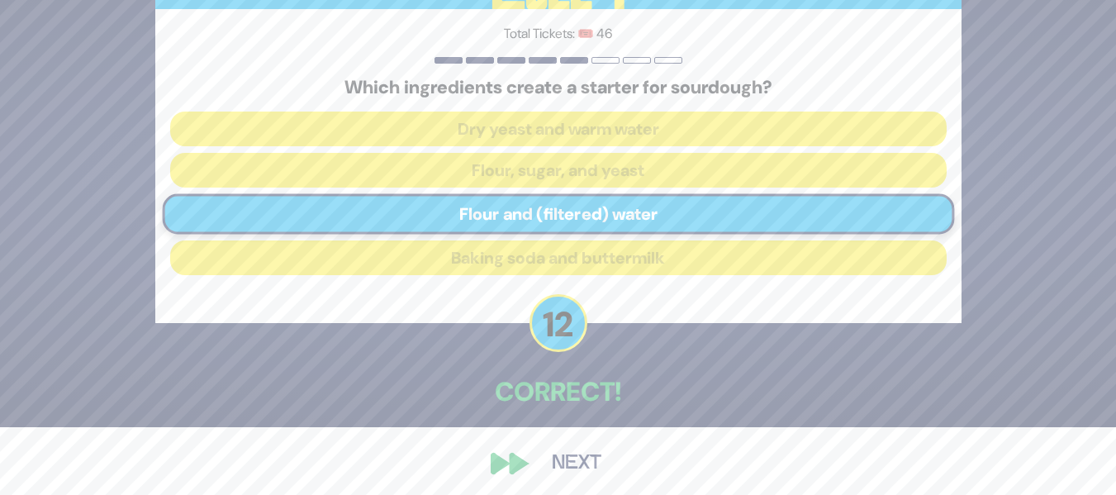
scroll to position [75, 0]
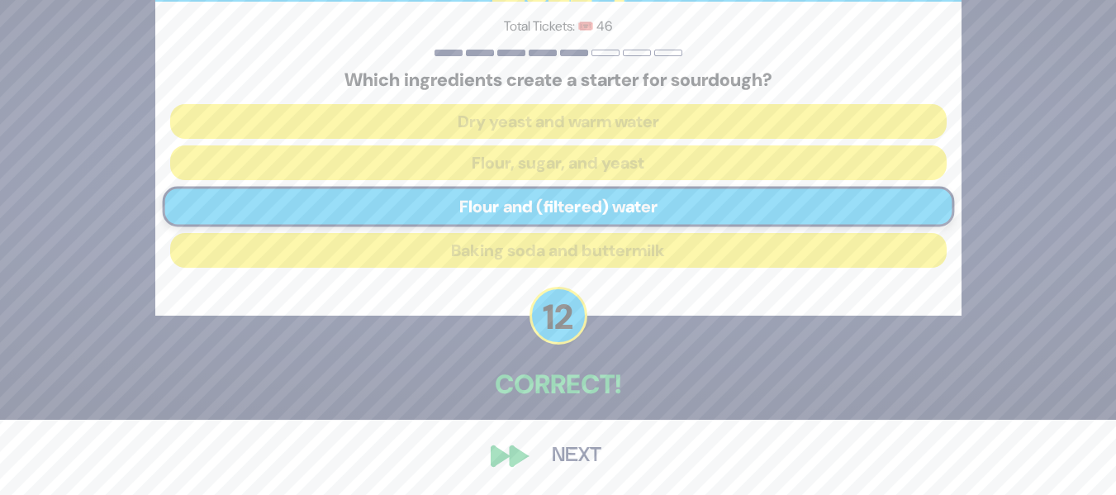
click at [547, 447] on button "Next" at bounding box center [577, 456] width 96 height 38
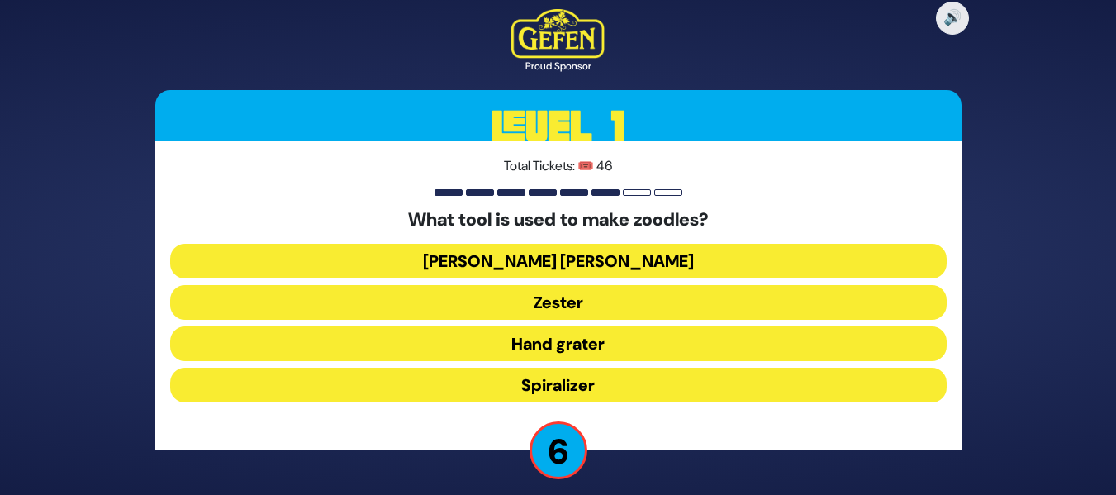
click at [602, 263] on button "[PERSON_NAME] [PERSON_NAME]" at bounding box center [558, 261] width 777 height 35
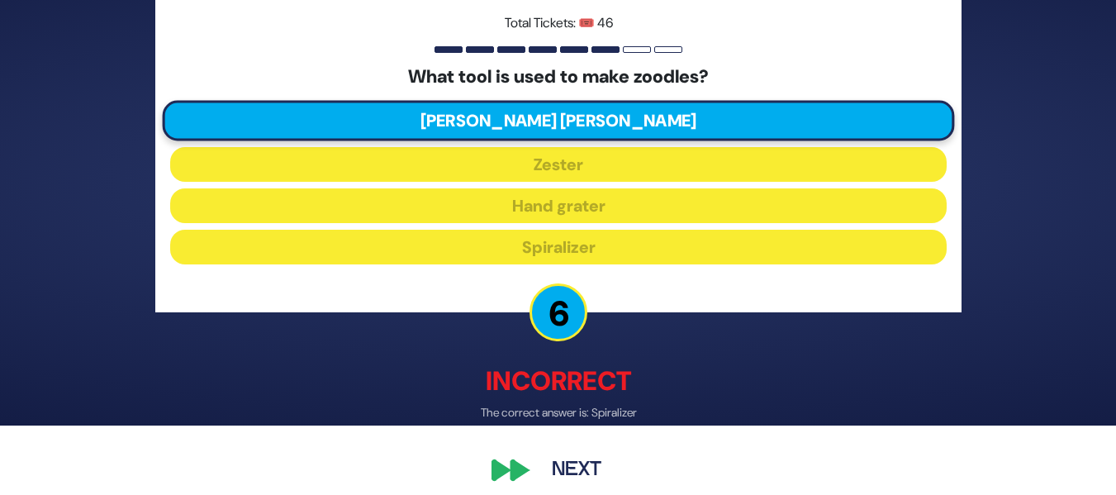
scroll to position [84, 0]
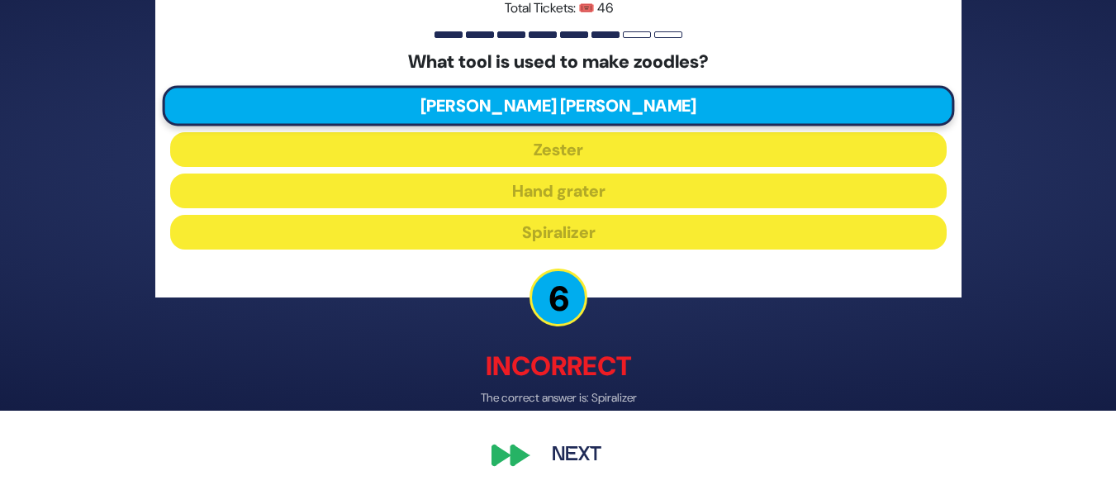
click at [563, 440] on button "Next" at bounding box center [577, 456] width 96 height 38
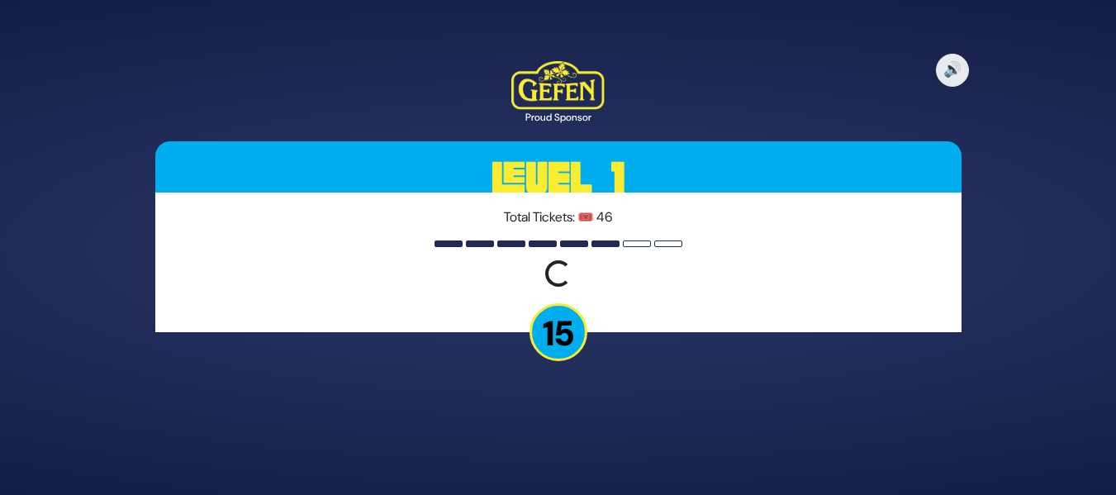
scroll to position [0, 0]
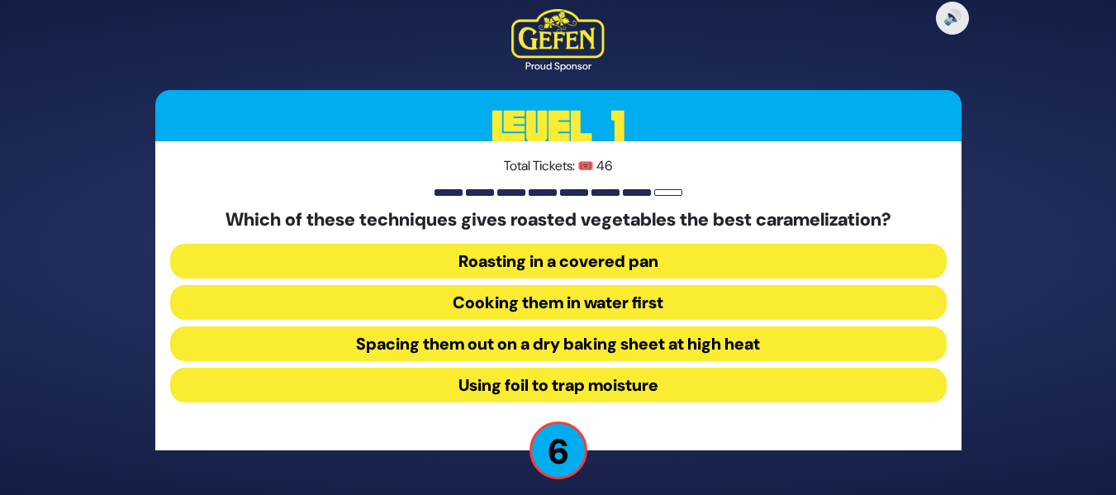
click at [668, 332] on button "Spacing them out on a dry baking sheet at high heat" at bounding box center [558, 343] width 777 height 35
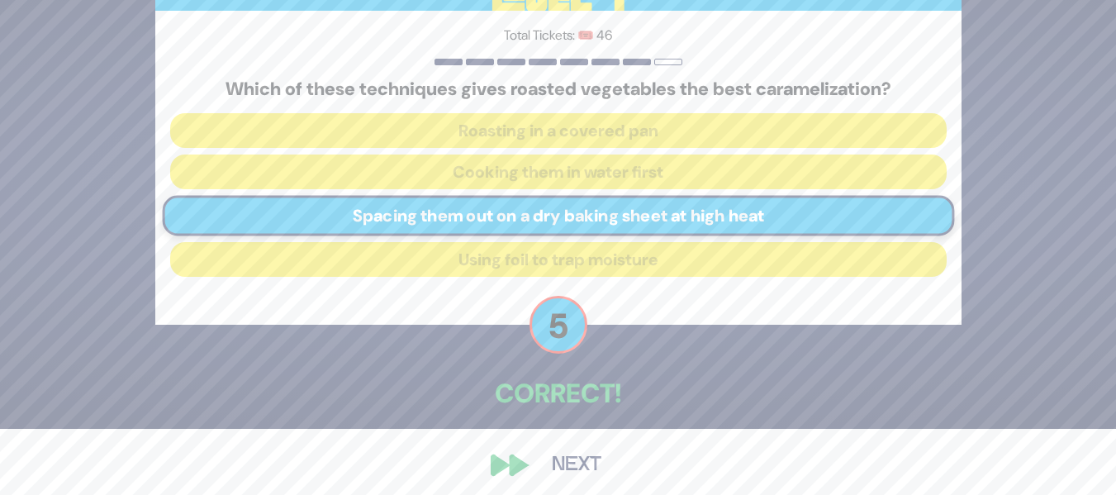
scroll to position [75, 0]
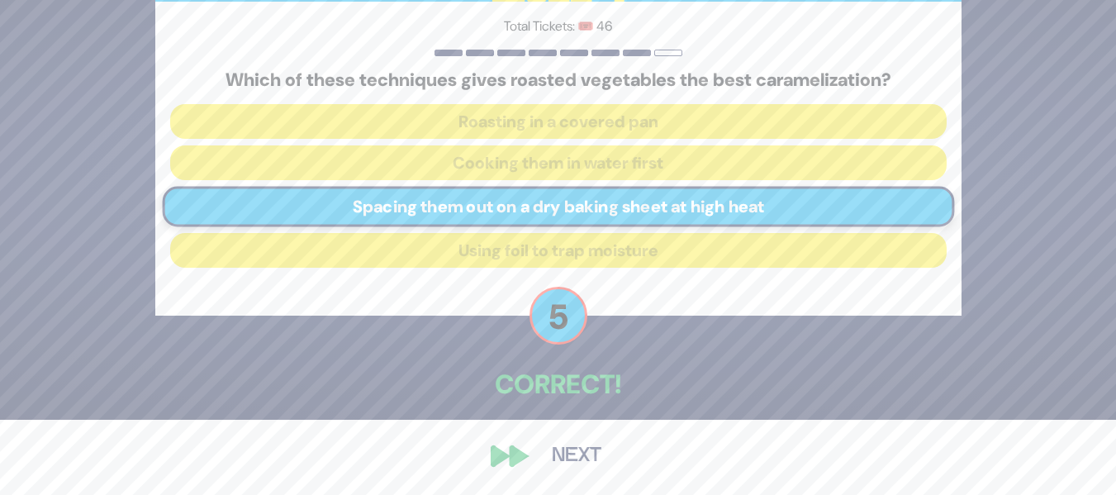
click at [572, 453] on button "Next" at bounding box center [577, 456] width 96 height 38
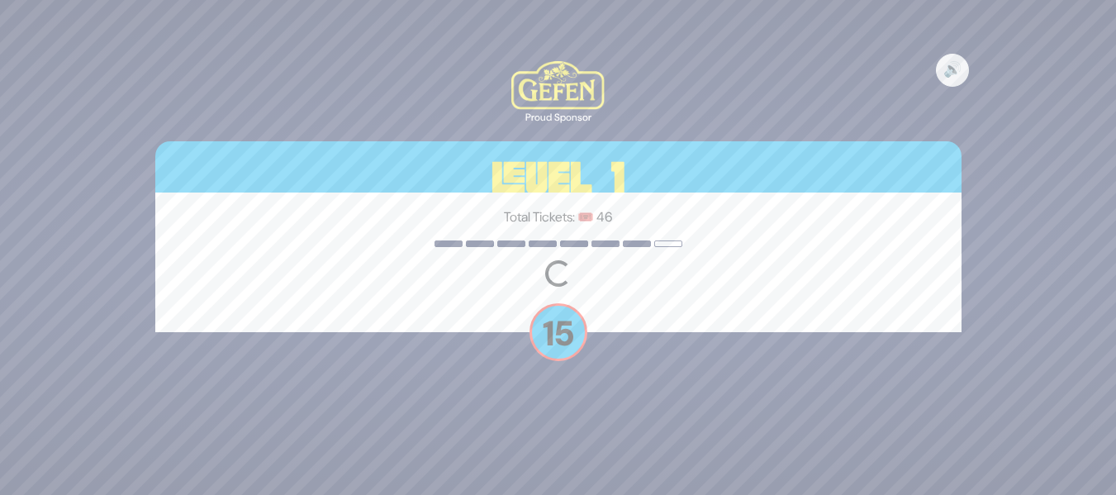
scroll to position [0, 0]
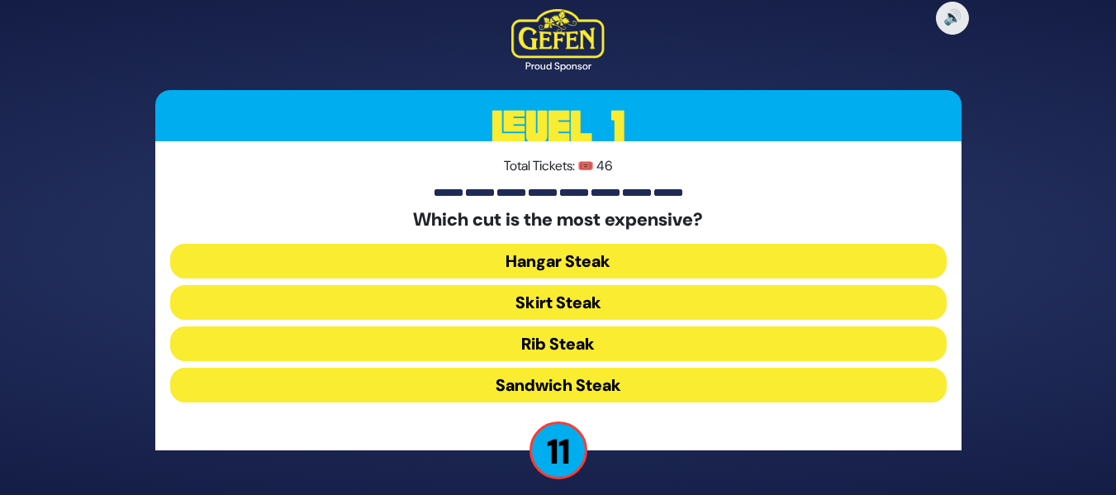
click at [600, 335] on button "Rib Steak" at bounding box center [558, 343] width 777 height 35
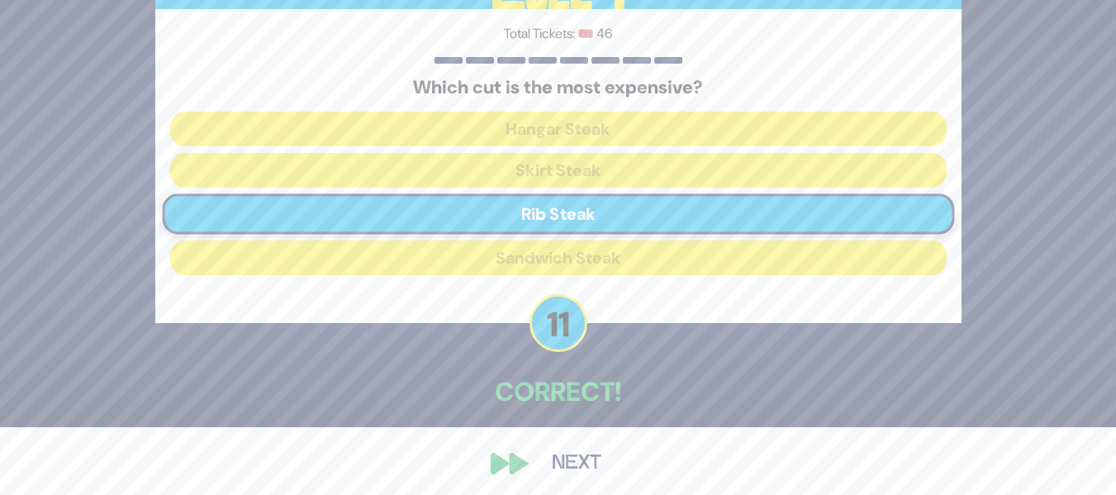
scroll to position [75, 0]
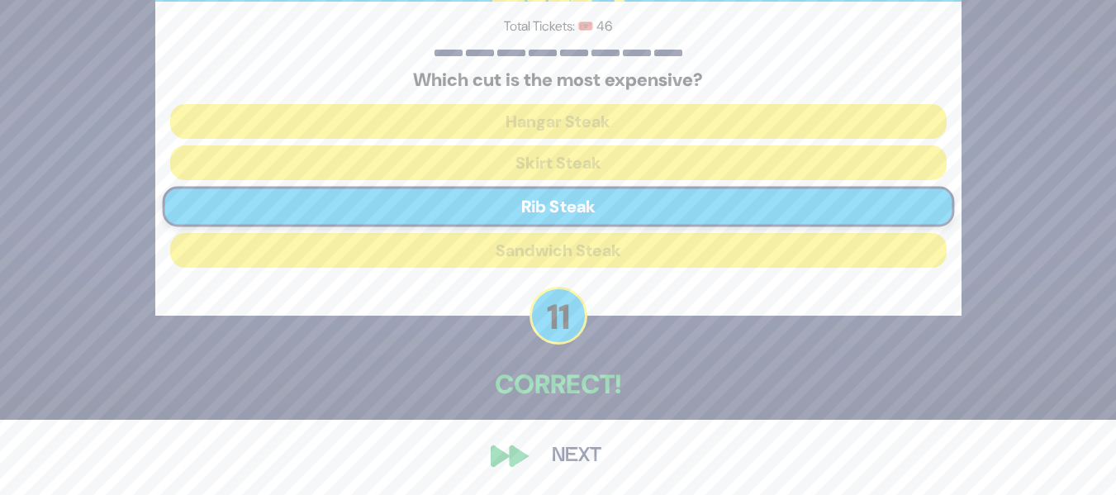
click at [516, 451] on div "🔊 Proud Sponsor Level 1 Total Tickets: 🎟️ 46 Which cut is the most expensive? H…" at bounding box center [559, 172] width 846 height 645
click at [549, 446] on button "Next" at bounding box center [577, 456] width 96 height 38
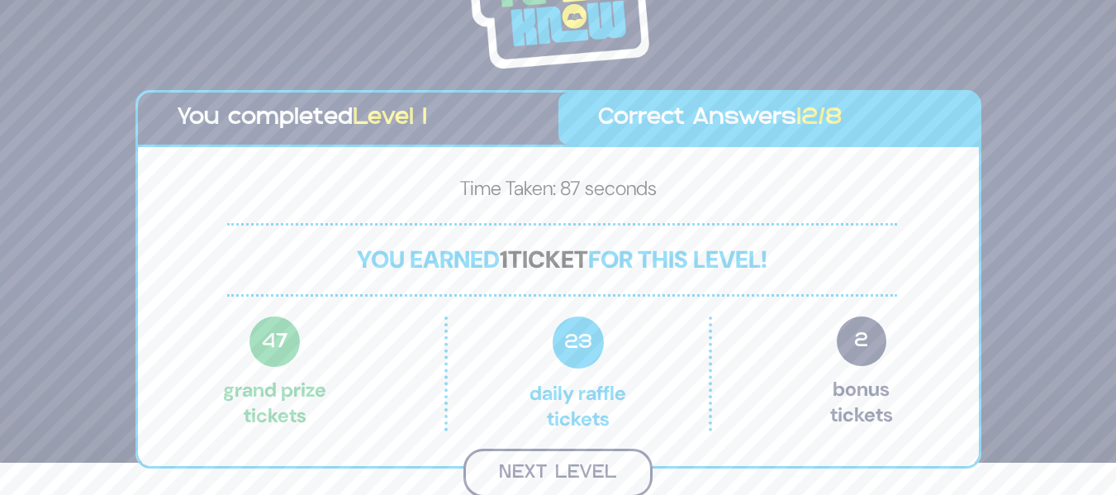
scroll to position [30, 0]
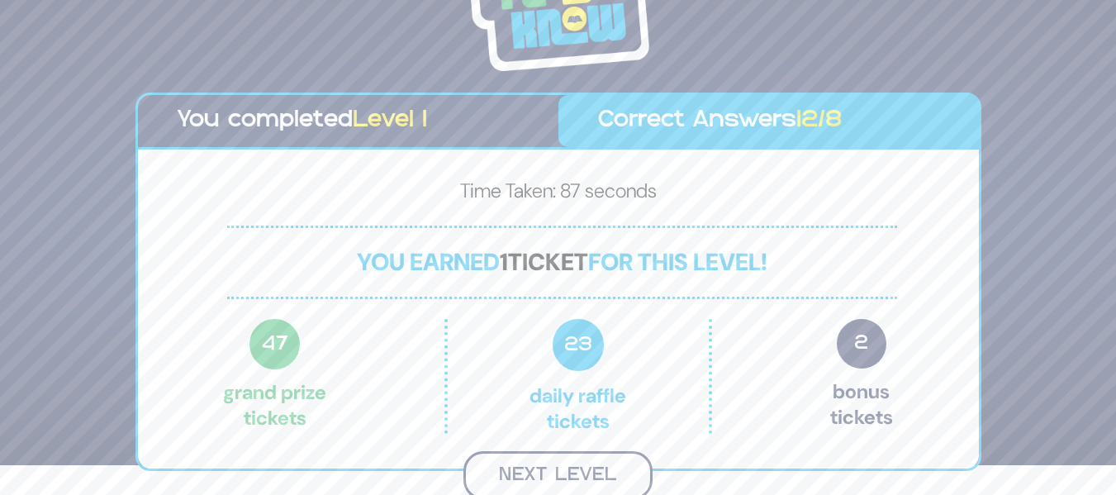
click at [630, 458] on button "Next Level" at bounding box center [558, 475] width 189 height 49
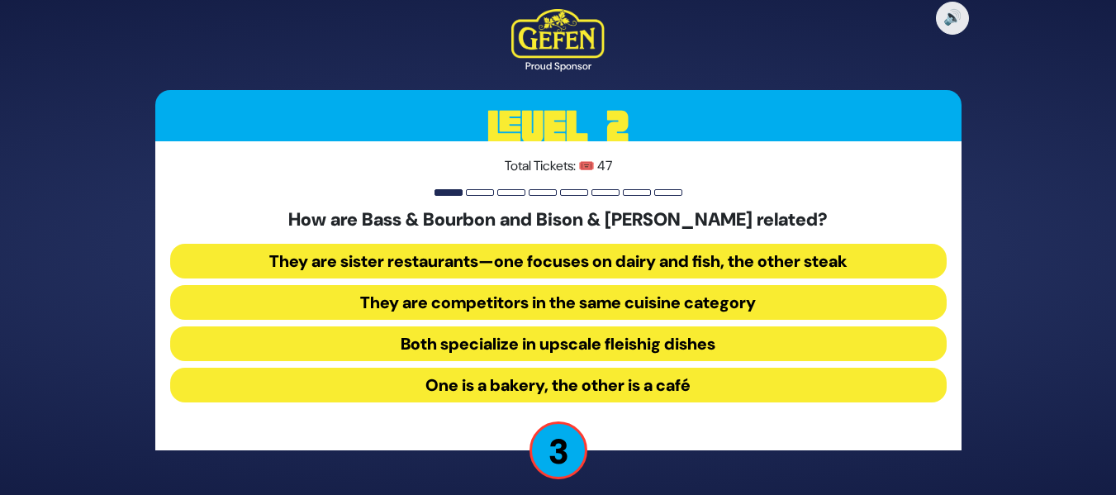
click at [648, 273] on button "They are sister restaurants—one focuses on dairy and fish, the other steak" at bounding box center [558, 261] width 777 height 35
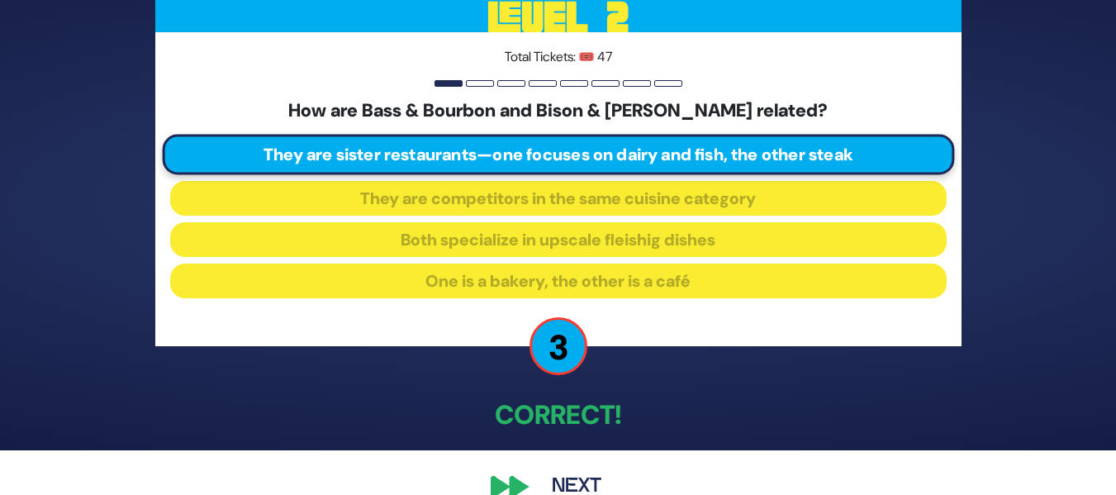
scroll to position [75, 0]
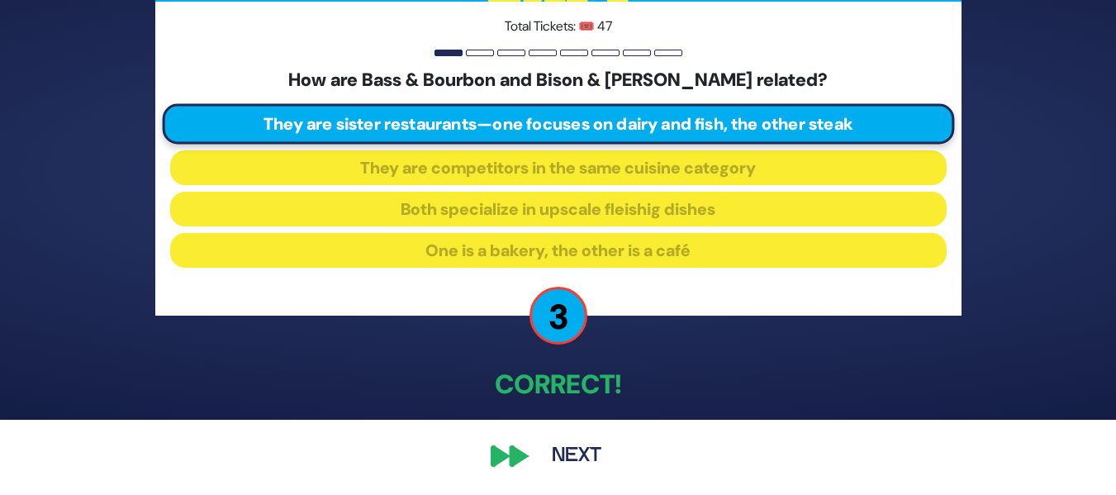
click at [588, 448] on button "Next" at bounding box center [577, 456] width 96 height 38
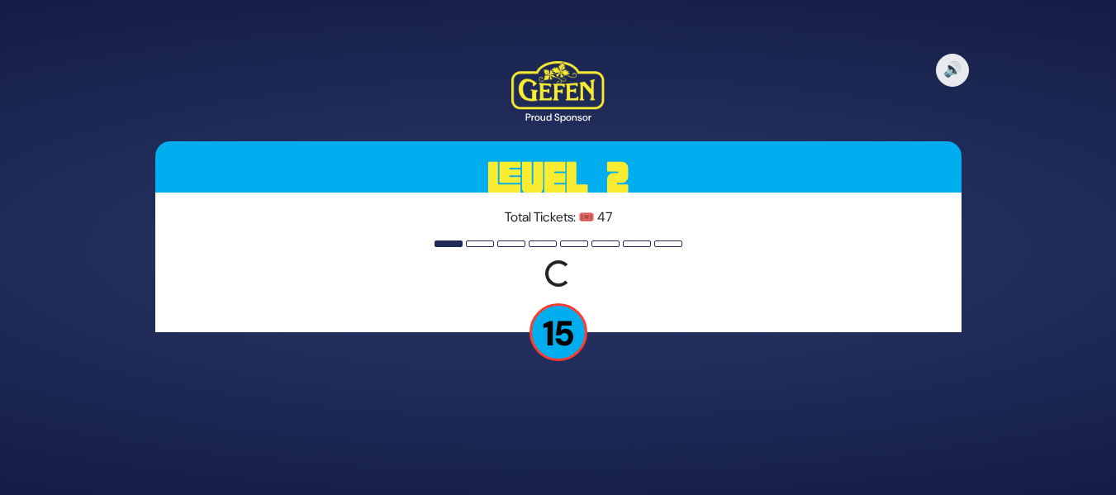
scroll to position [0, 0]
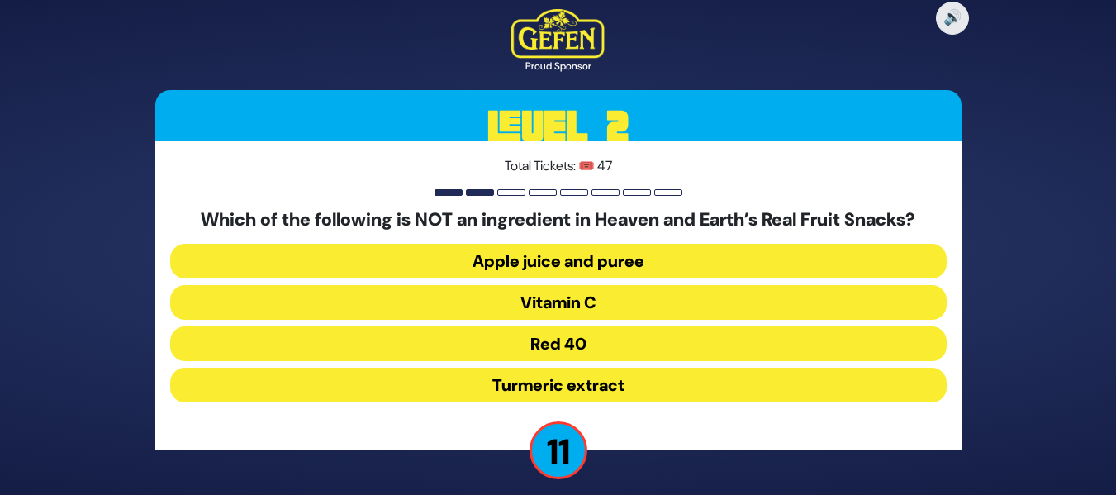
click at [684, 341] on button "Red 40" at bounding box center [558, 343] width 777 height 35
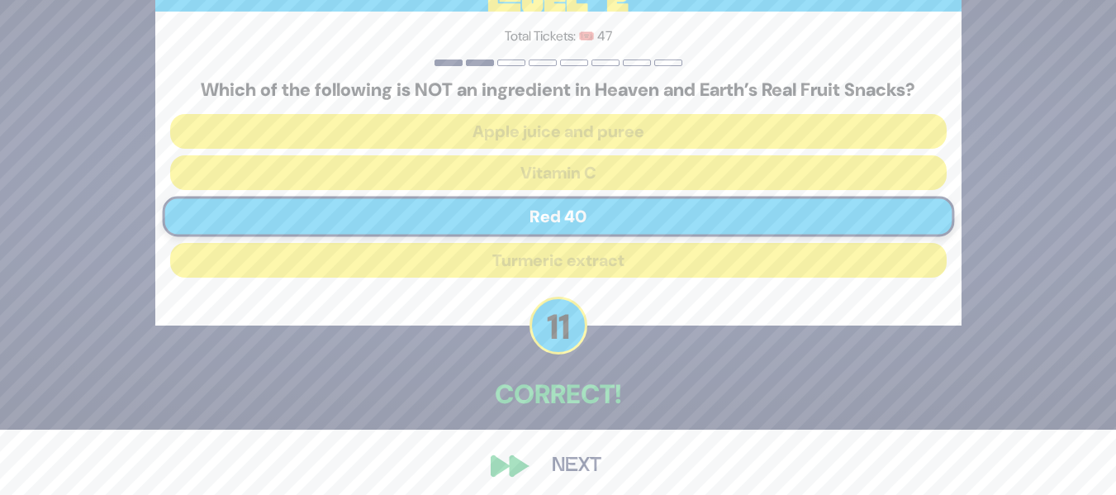
scroll to position [75, 0]
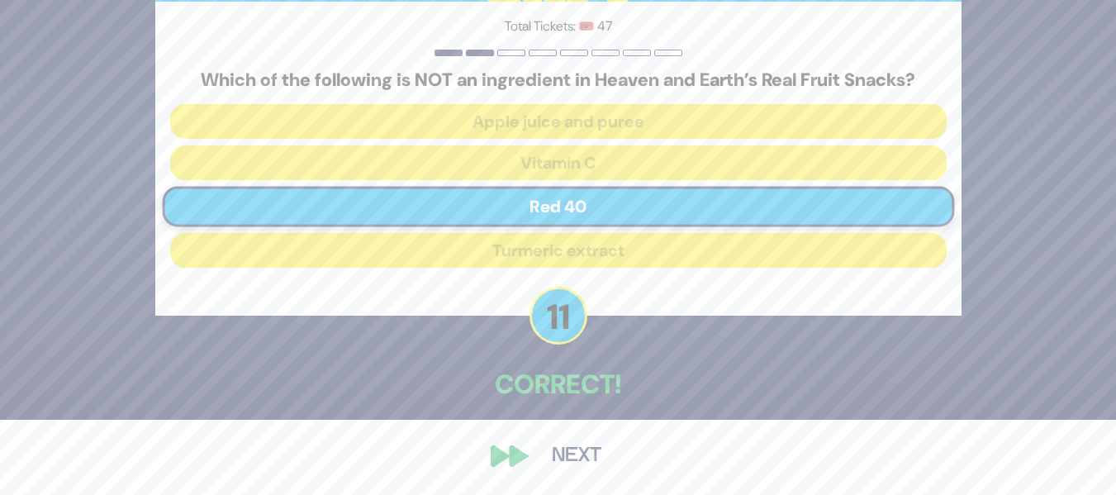
click at [577, 444] on button "Next" at bounding box center [577, 456] width 96 height 38
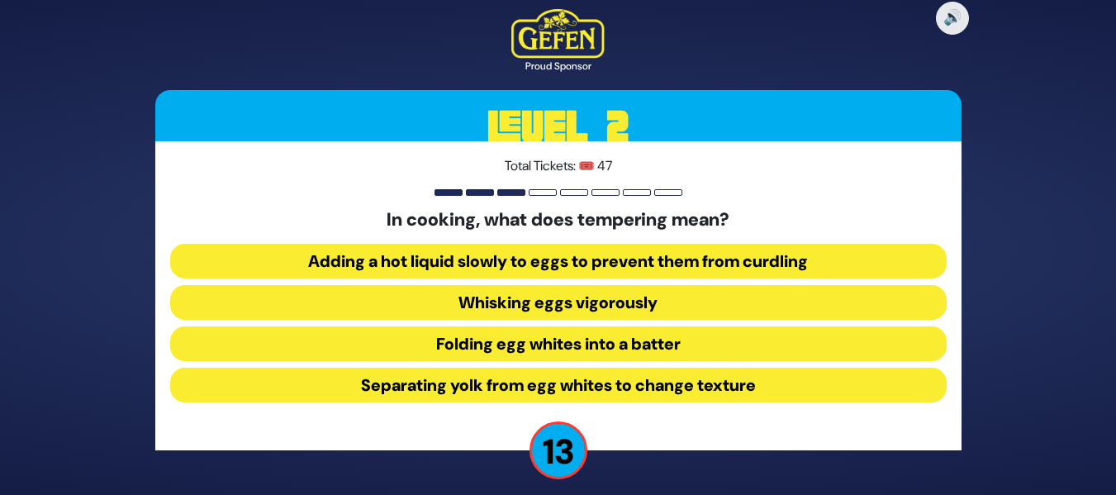
click at [655, 252] on button "Adding a hot liquid slowly to eggs to prevent them from curdling" at bounding box center [558, 261] width 777 height 35
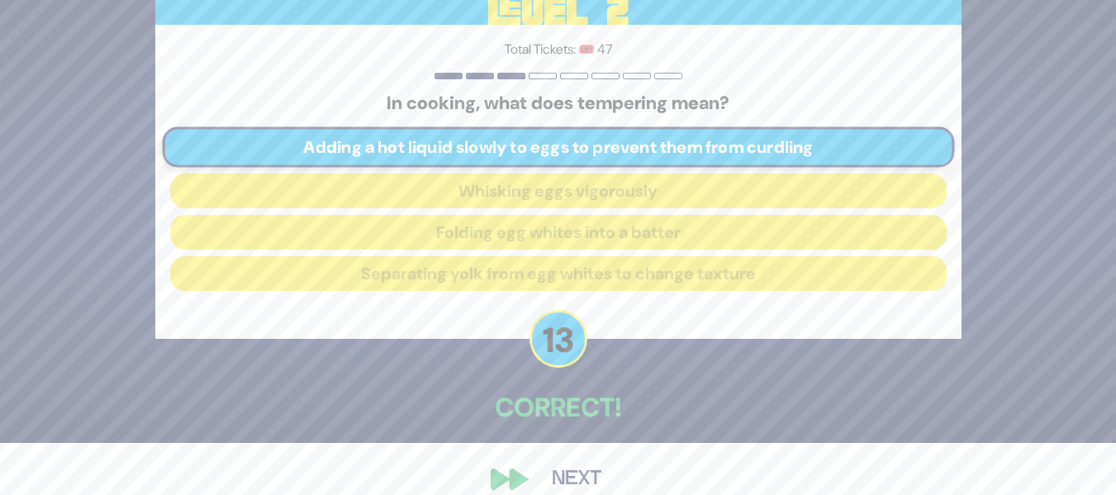
scroll to position [75, 0]
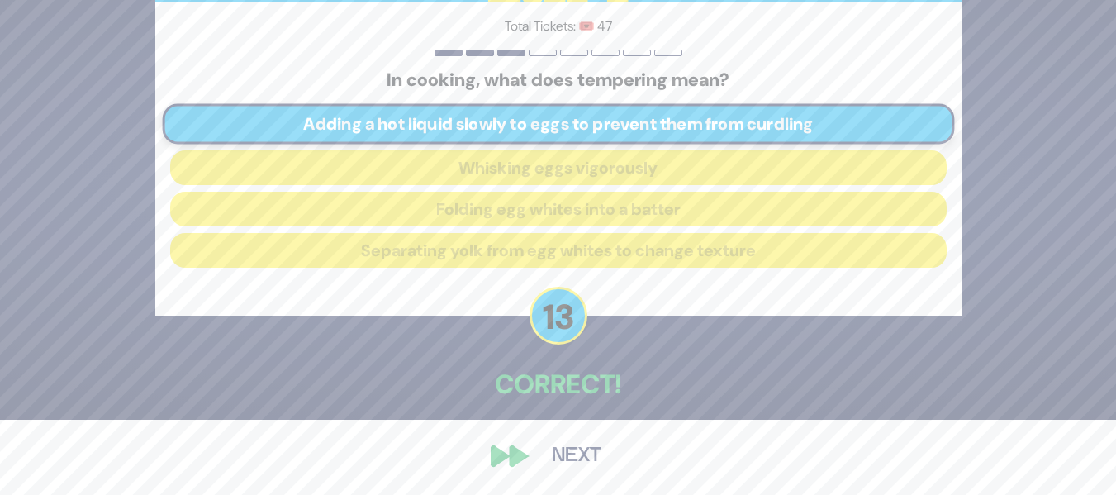
click at [567, 459] on button "Next" at bounding box center [577, 456] width 96 height 38
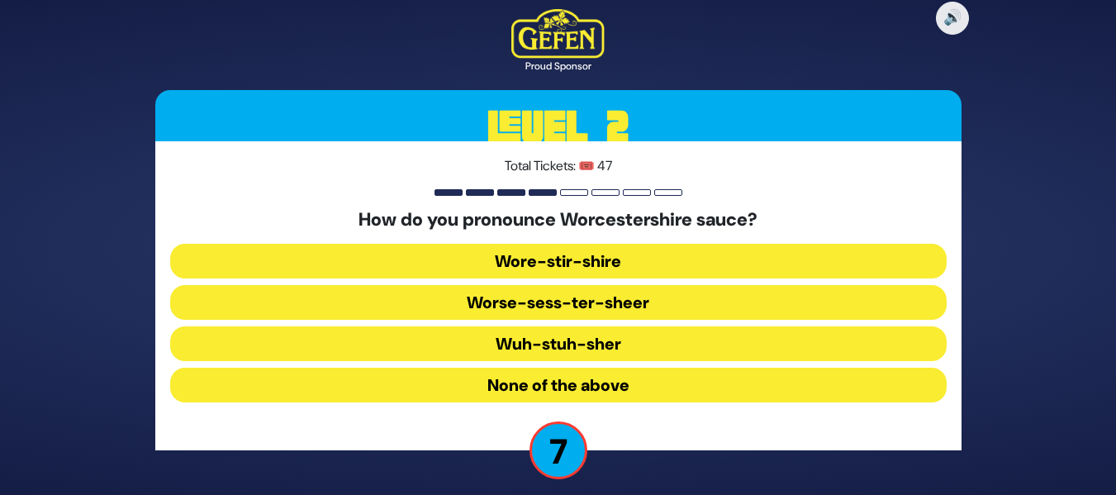
click at [611, 307] on button "Worse-sess-ter-sheer" at bounding box center [558, 302] width 777 height 35
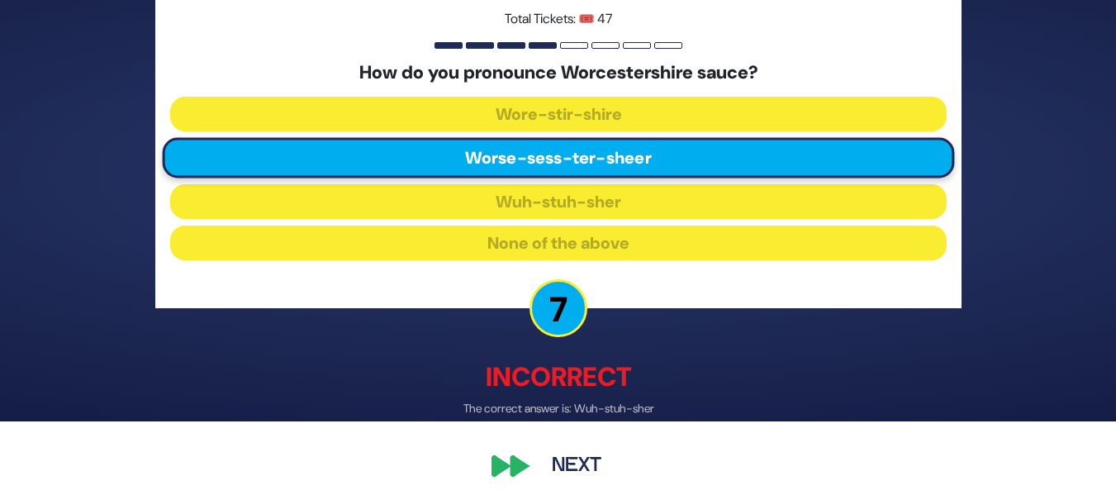
scroll to position [84, 0]
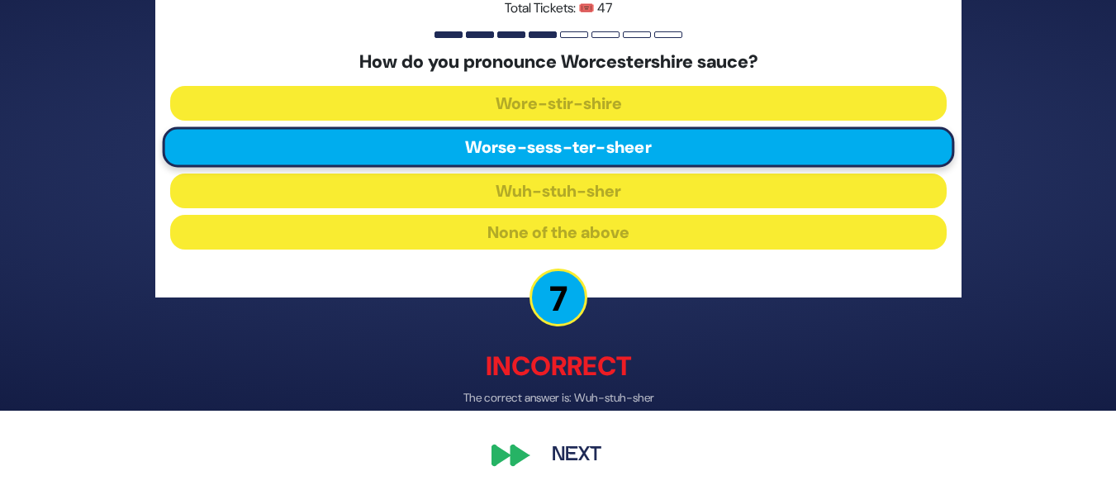
click at [577, 447] on button "Next" at bounding box center [577, 456] width 96 height 38
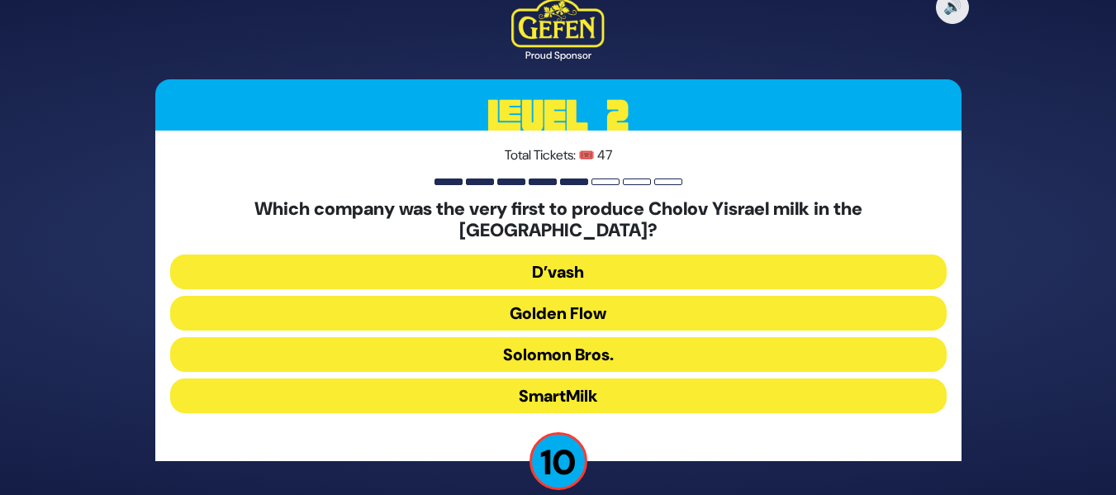
click at [628, 297] on button "Golden Flow" at bounding box center [558, 313] width 777 height 35
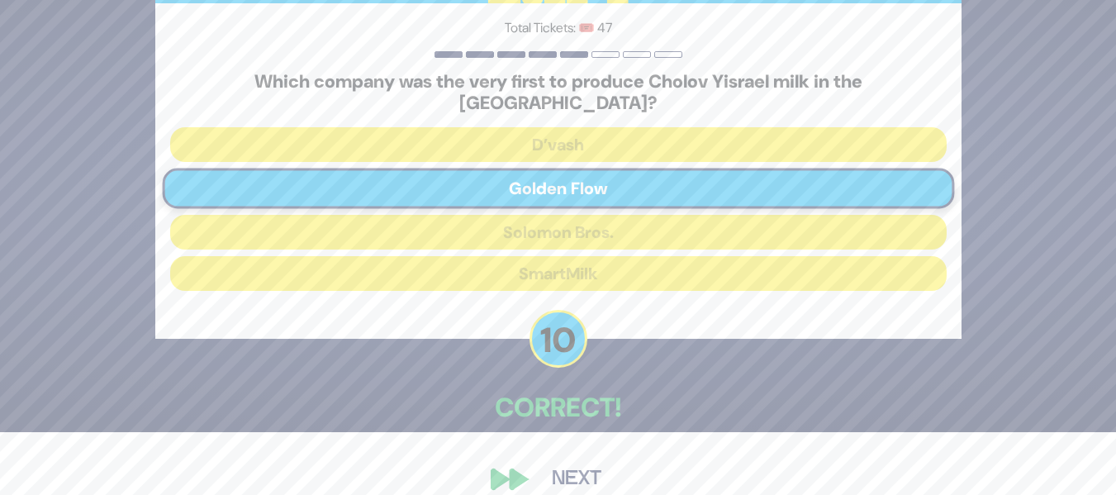
scroll to position [75, 0]
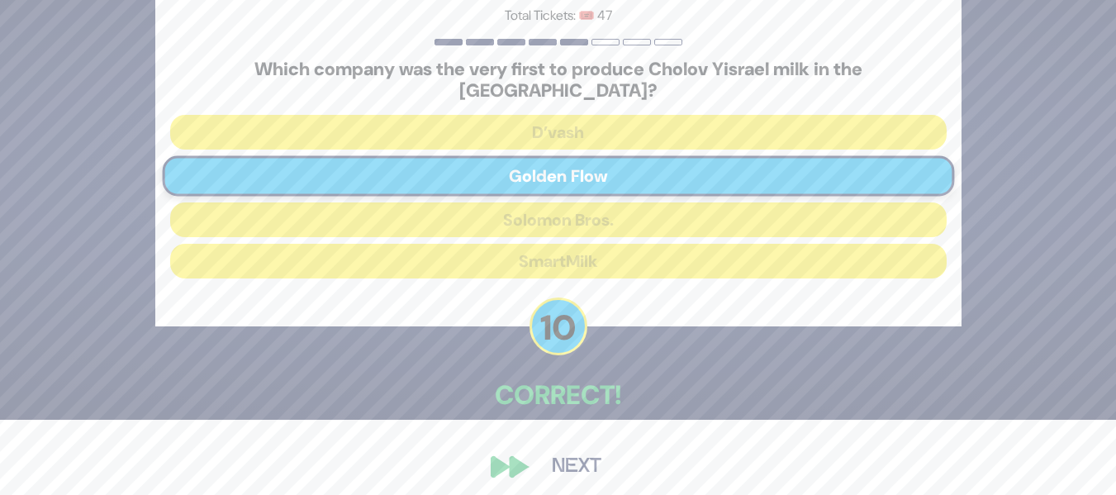
click at [583, 450] on button "Next" at bounding box center [577, 467] width 96 height 38
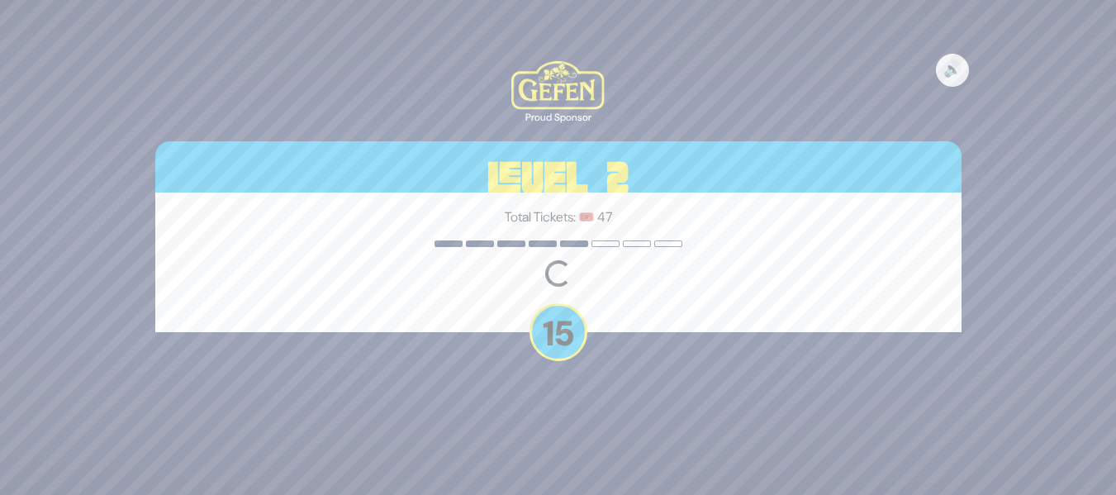
scroll to position [0, 0]
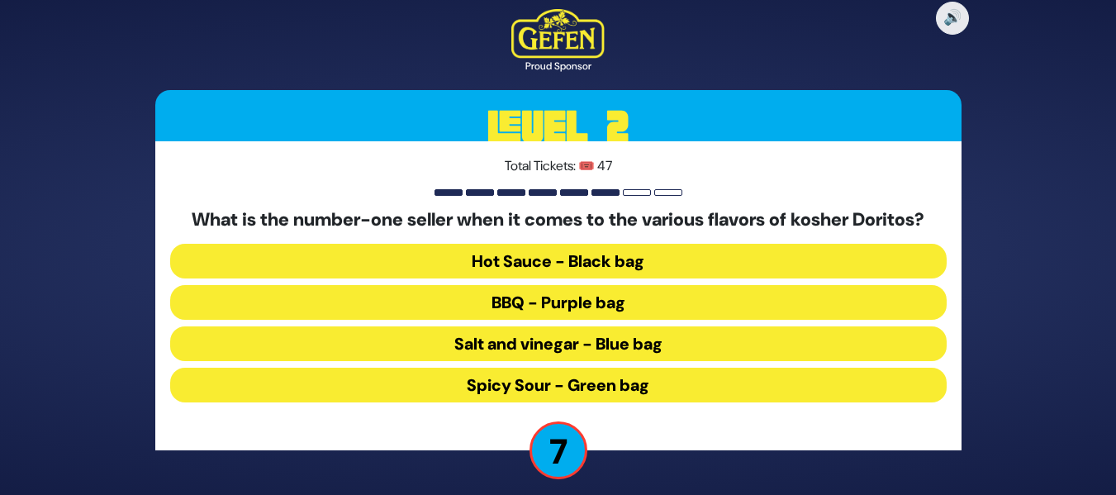
click at [635, 378] on button "Spicy Sour - Green bag" at bounding box center [558, 385] width 777 height 35
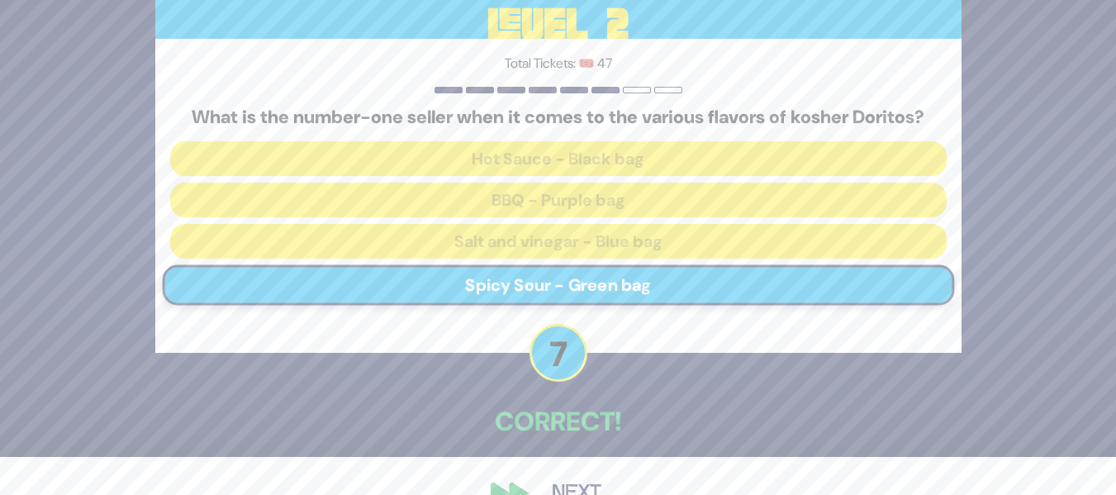
scroll to position [66, 0]
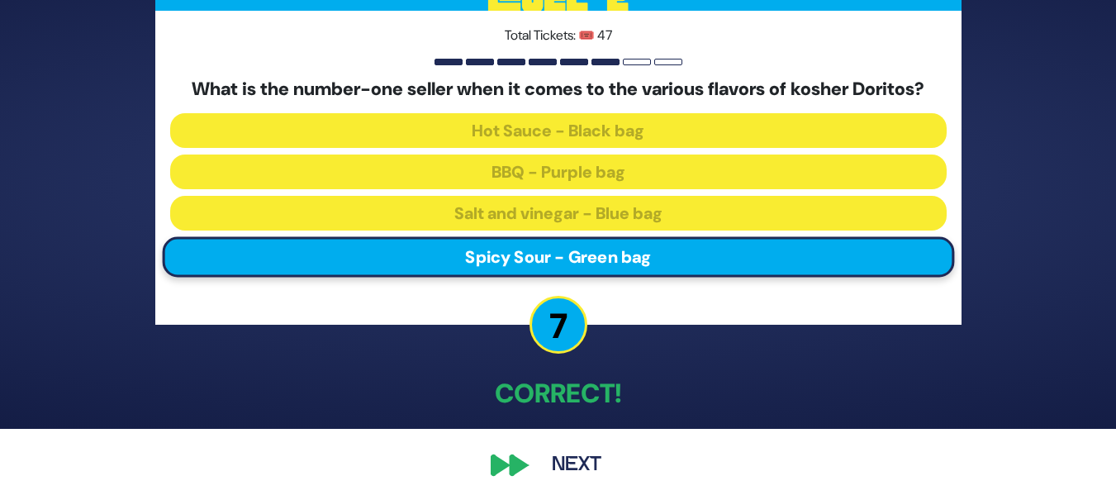
click at [569, 464] on button "Next" at bounding box center [577, 465] width 96 height 38
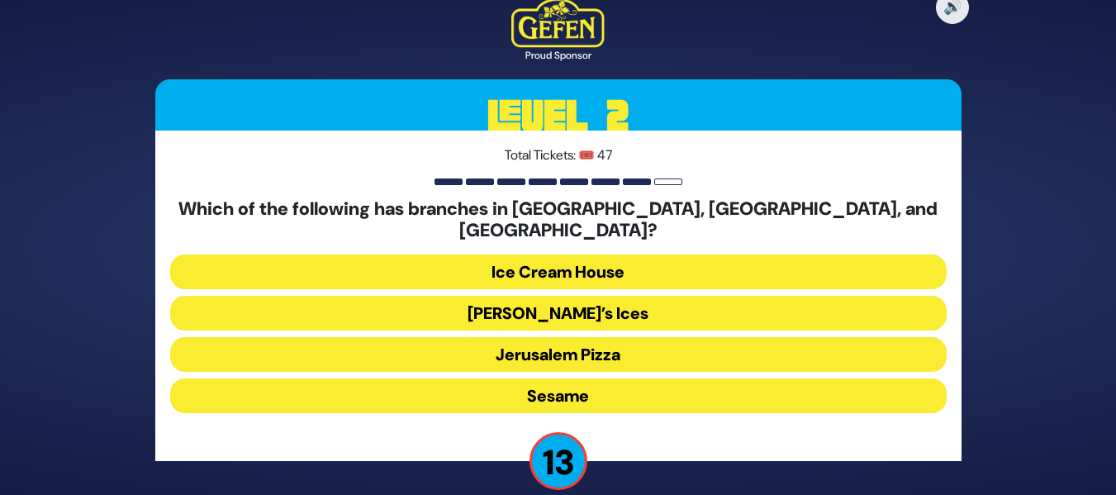
click at [690, 305] on button "[PERSON_NAME]’s Ices" at bounding box center [558, 313] width 777 height 35
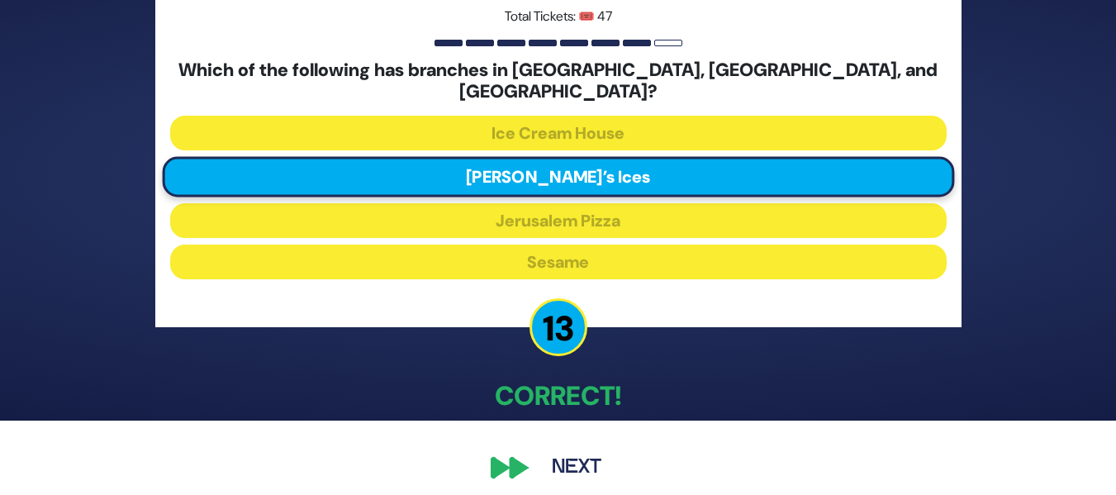
scroll to position [75, 0]
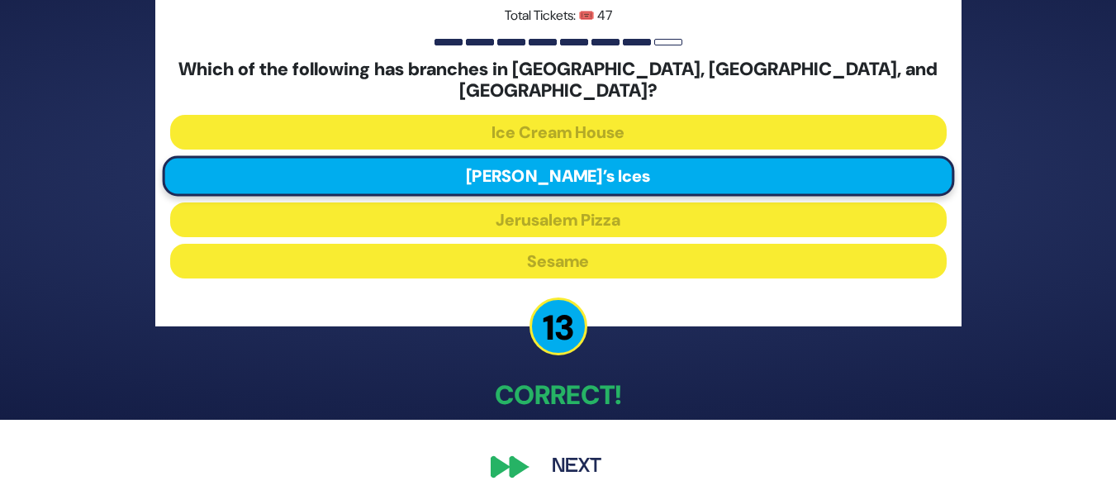
click at [552, 448] on button "Next" at bounding box center [577, 467] width 96 height 38
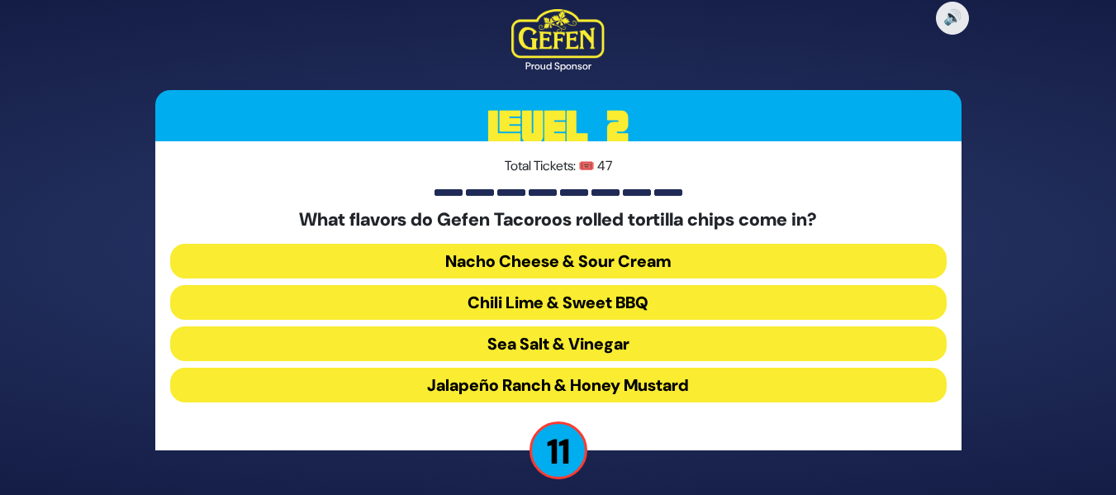
click at [619, 305] on button "Chili Lime & Sweet BBQ" at bounding box center [558, 302] width 777 height 35
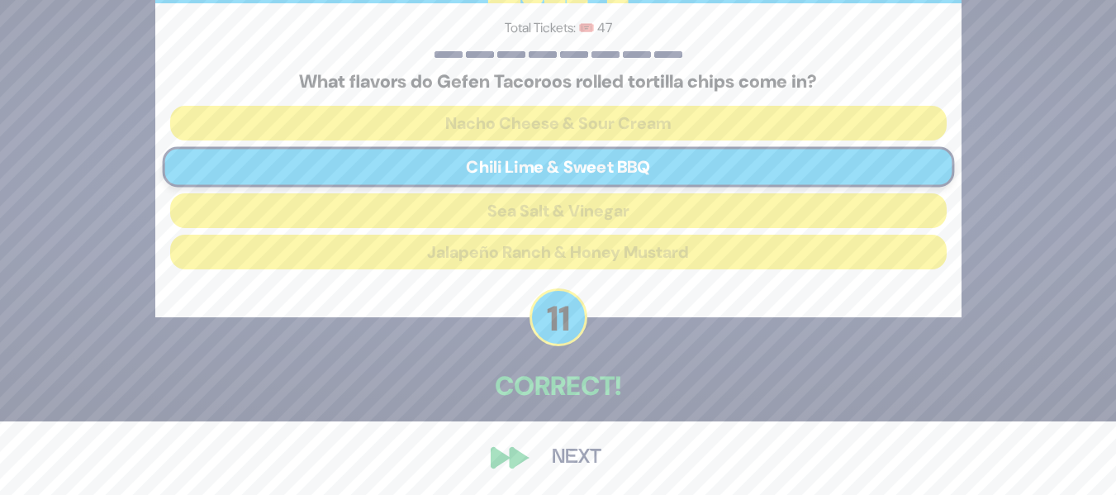
scroll to position [75, 0]
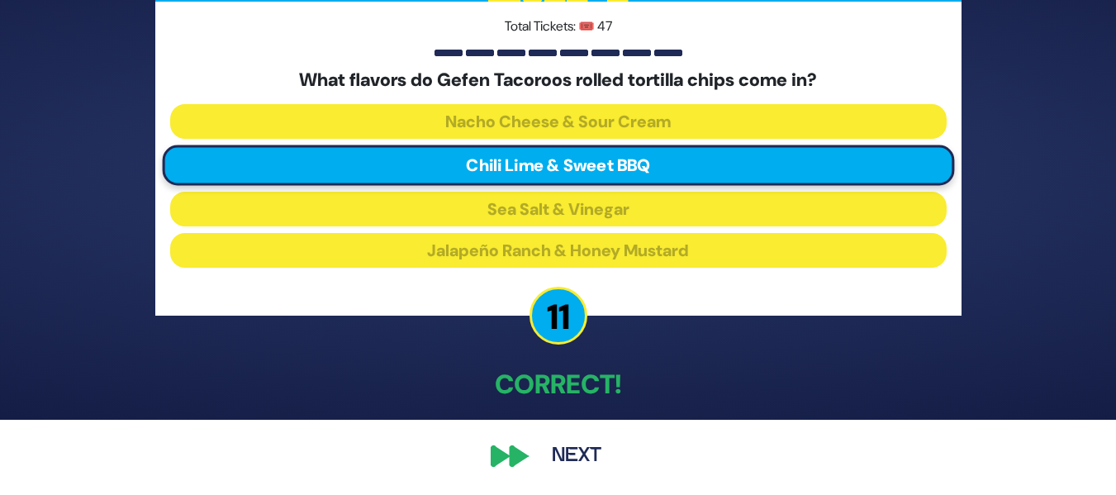
click at [553, 463] on button "Next" at bounding box center [577, 456] width 96 height 38
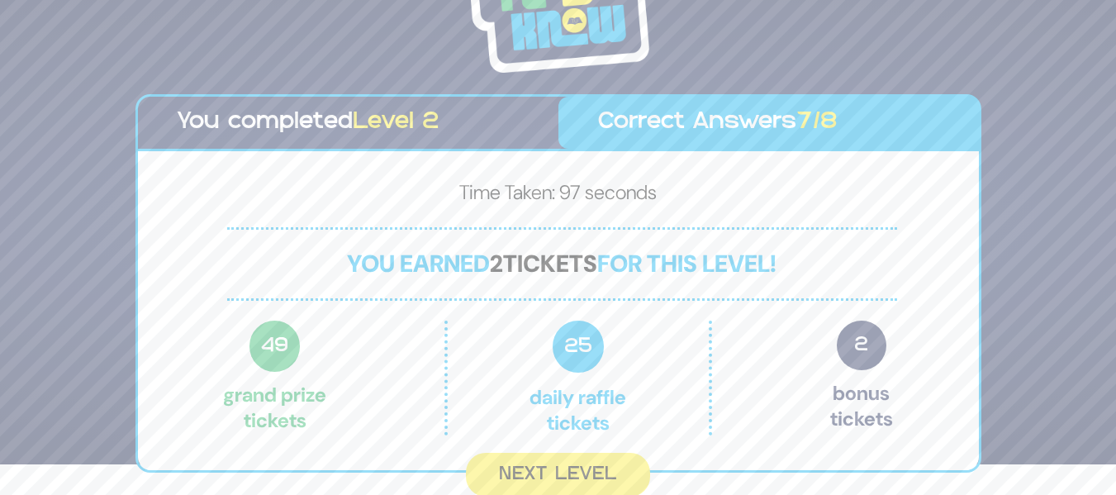
scroll to position [35, 0]
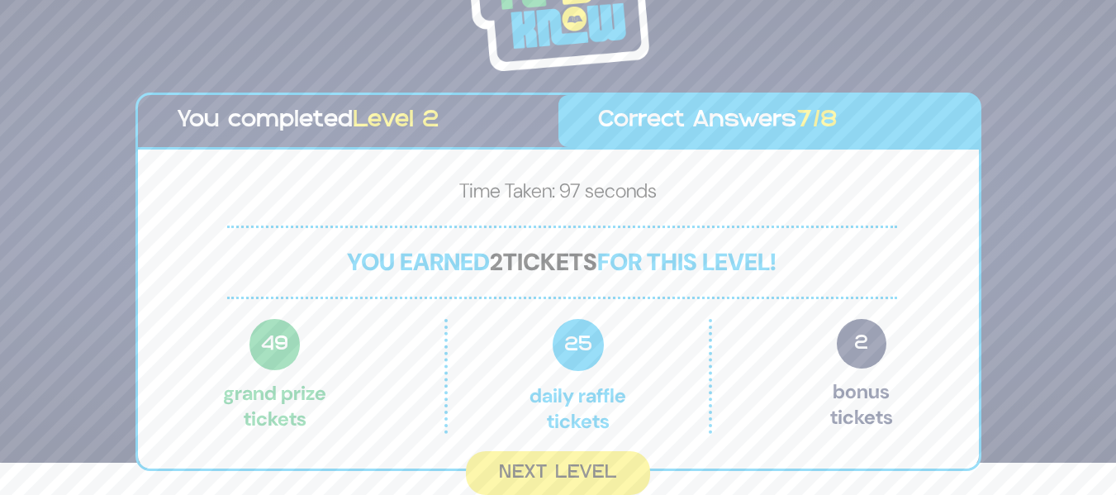
click at [553, 463] on button "Next Level" at bounding box center [558, 473] width 184 height 44
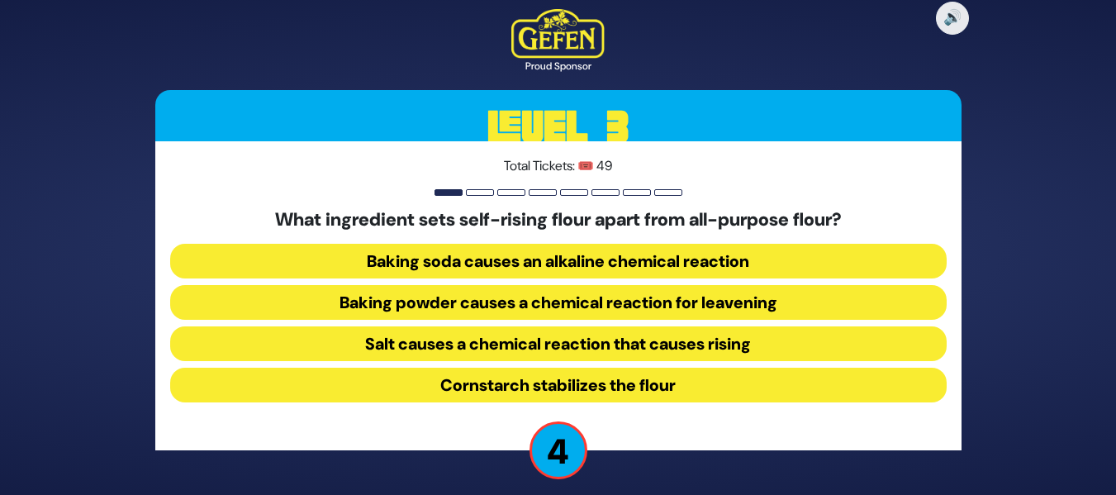
click at [654, 301] on button "Baking powder causes a chemical reaction for leavening" at bounding box center [558, 302] width 777 height 35
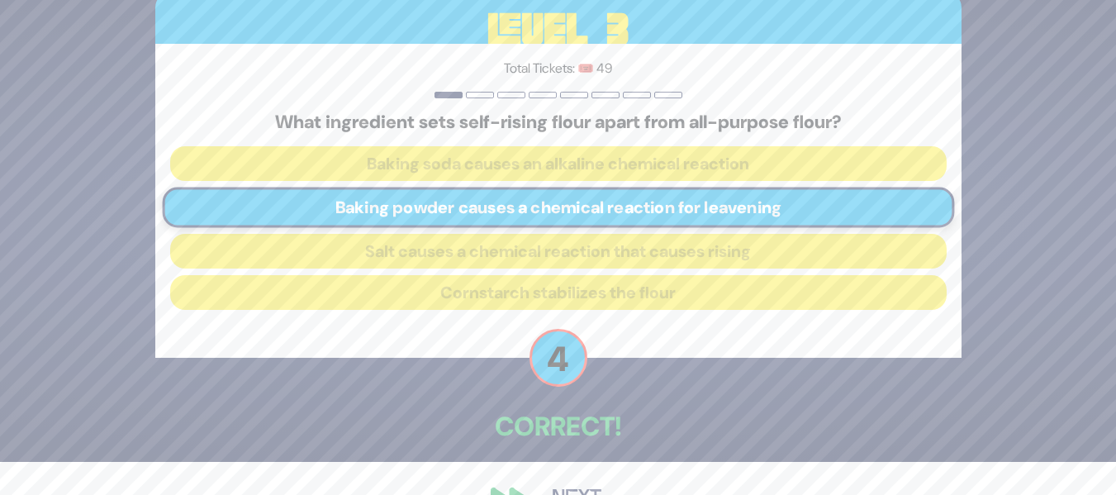
scroll to position [66, 0]
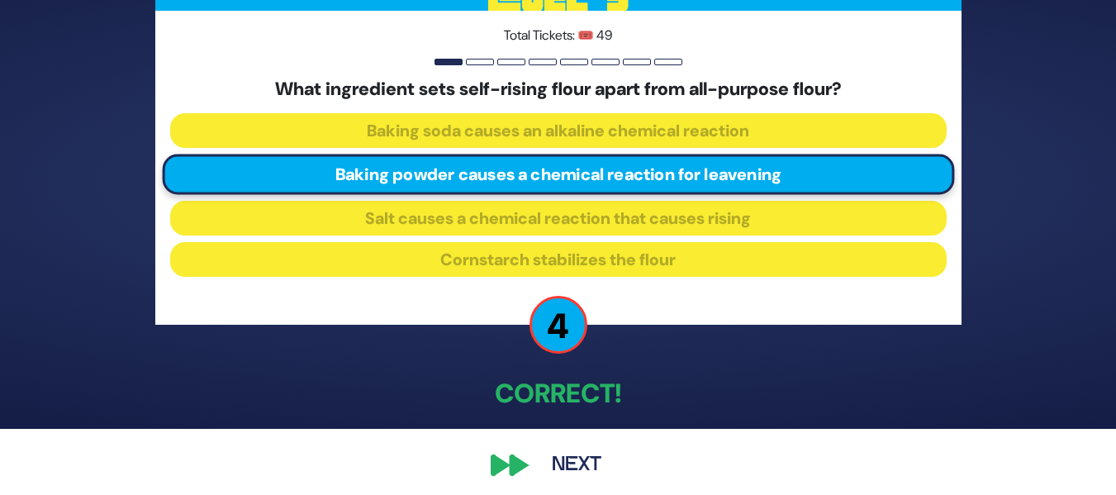
click at [555, 464] on button "Next" at bounding box center [577, 465] width 96 height 38
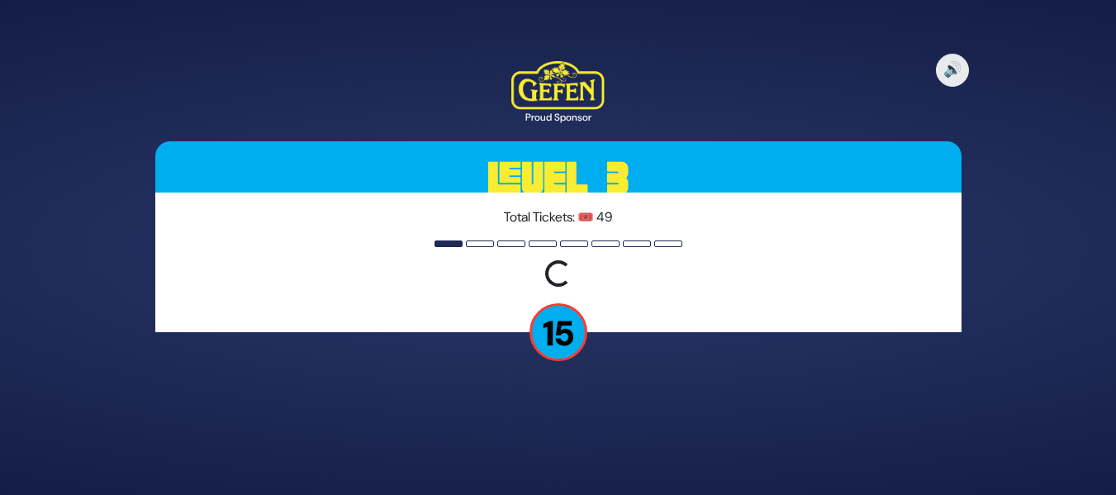
scroll to position [0, 0]
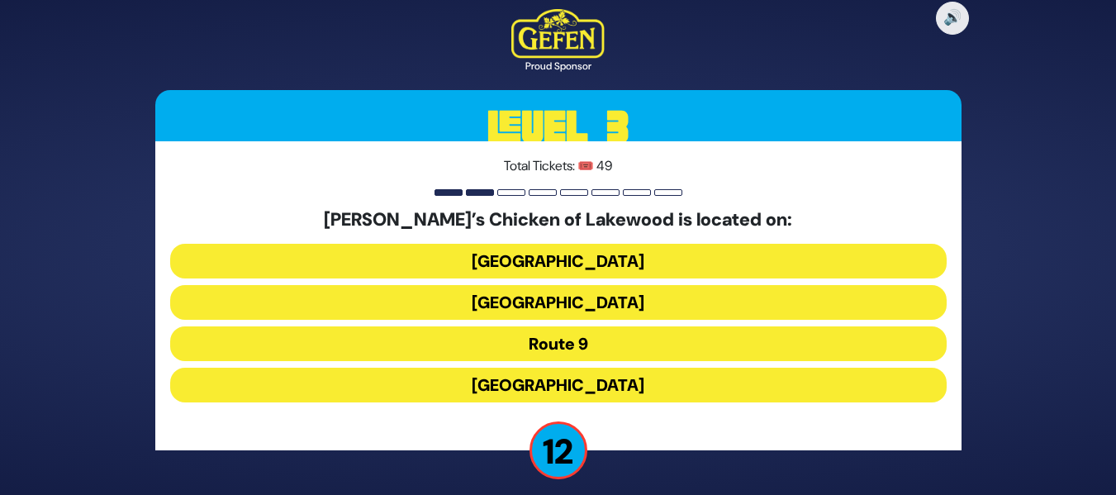
click at [634, 297] on button "Cedarbridge Avenue" at bounding box center [558, 302] width 777 height 35
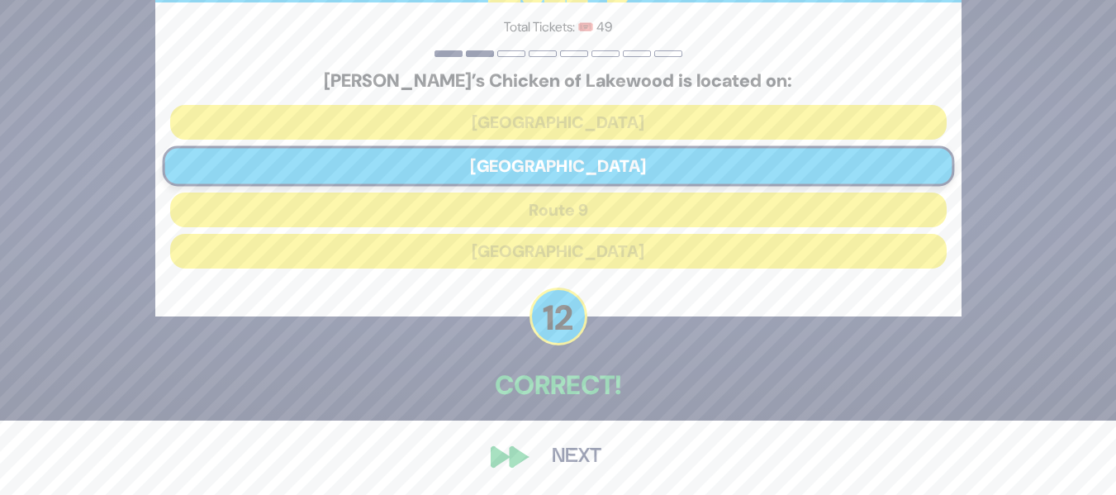
scroll to position [75, 0]
click at [562, 464] on button "Next" at bounding box center [577, 456] width 96 height 38
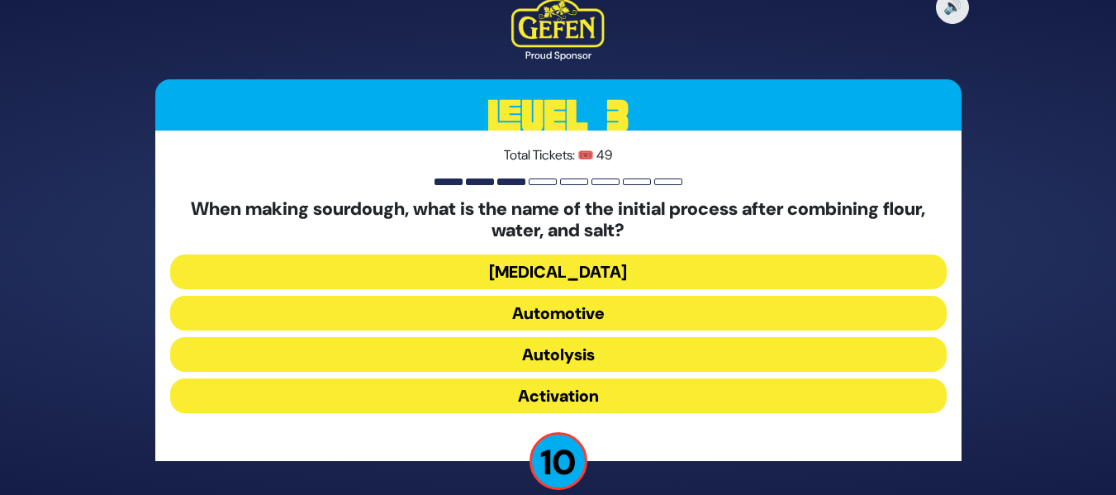
click at [612, 388] on button "Activation" at bounding box center [558, 395] width 777 height 35
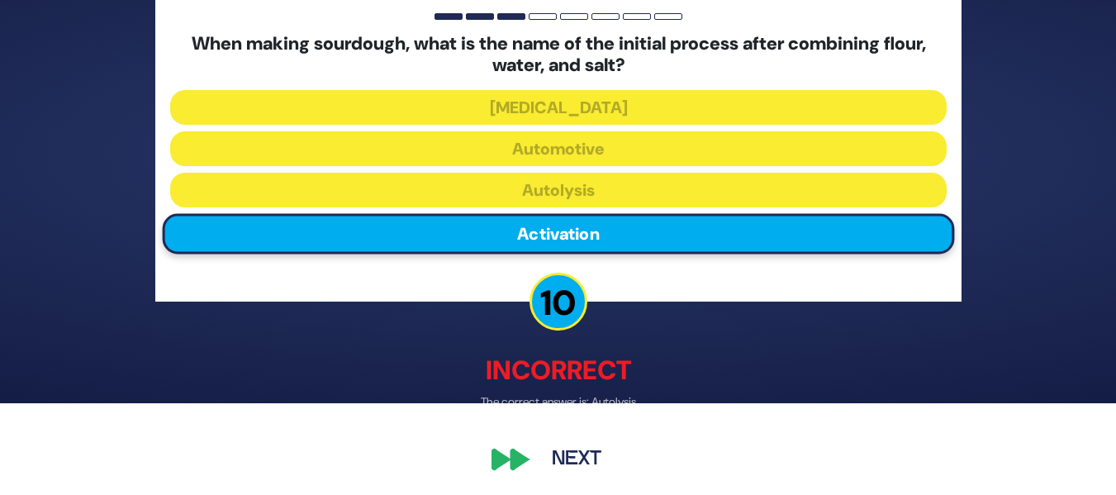
scroll to position [95, 0]
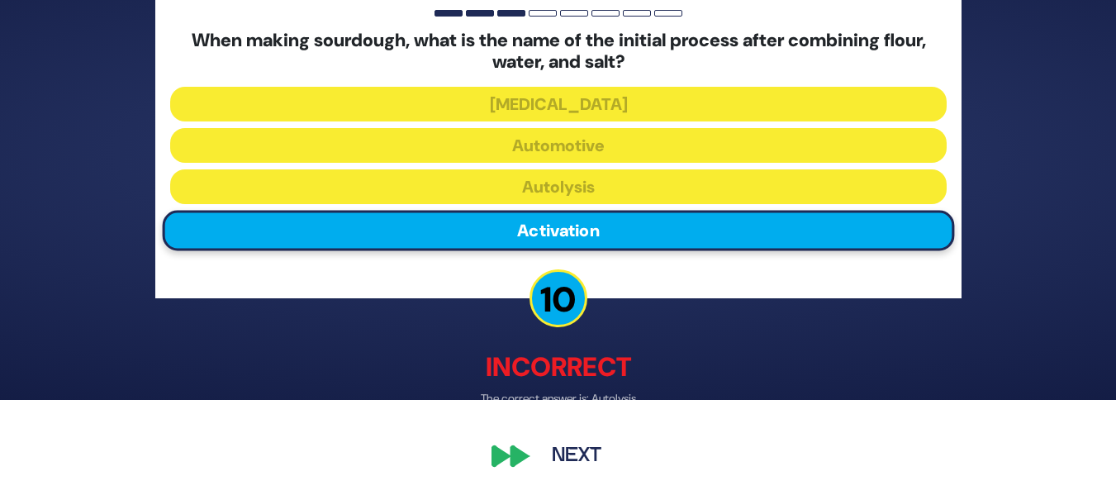
click at [572, 456] on button "Next" at bounding box center [577, 456] width 96 height 38
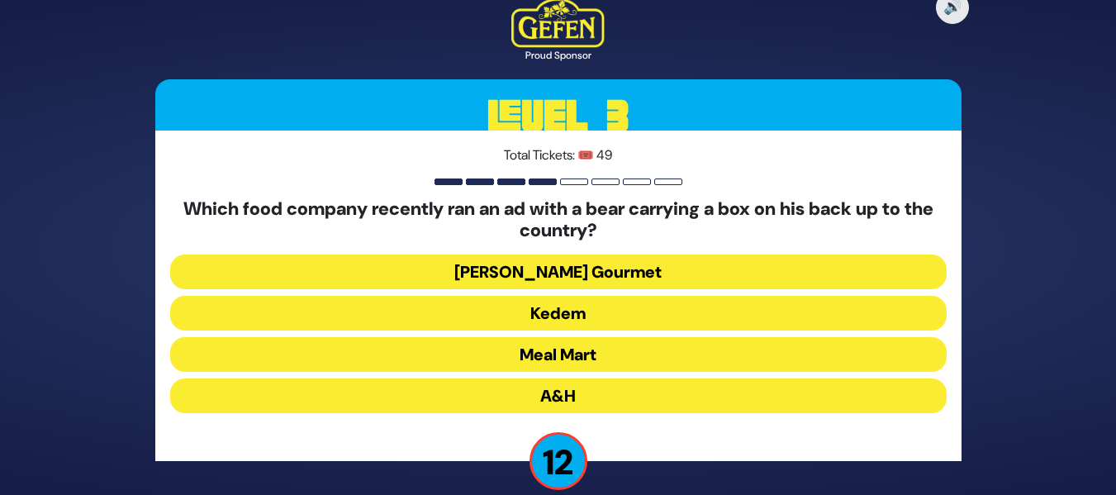
click at [630, 281] on button "Yedid Gourmet" at bounding box center [558, 272] width 777 height 35
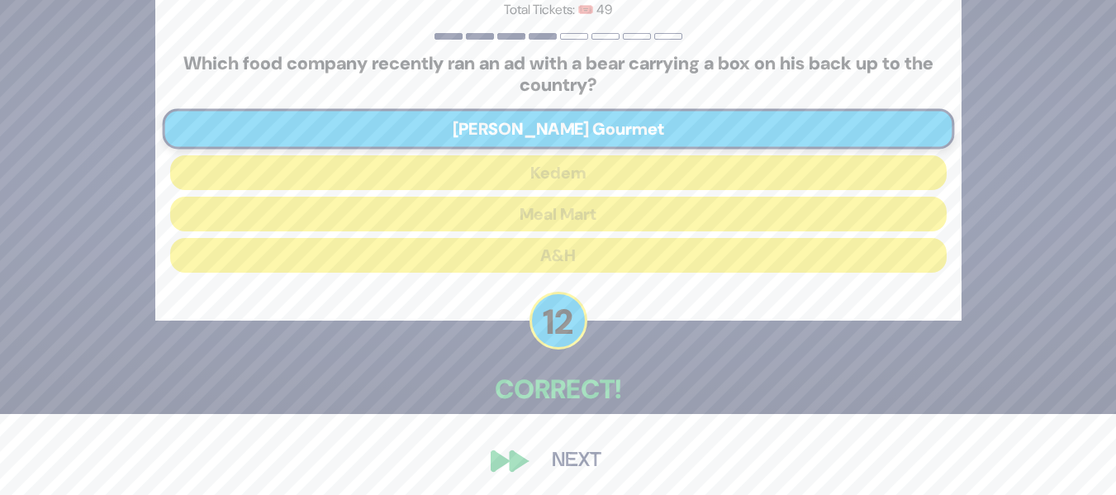
scroll to position [86, 0]
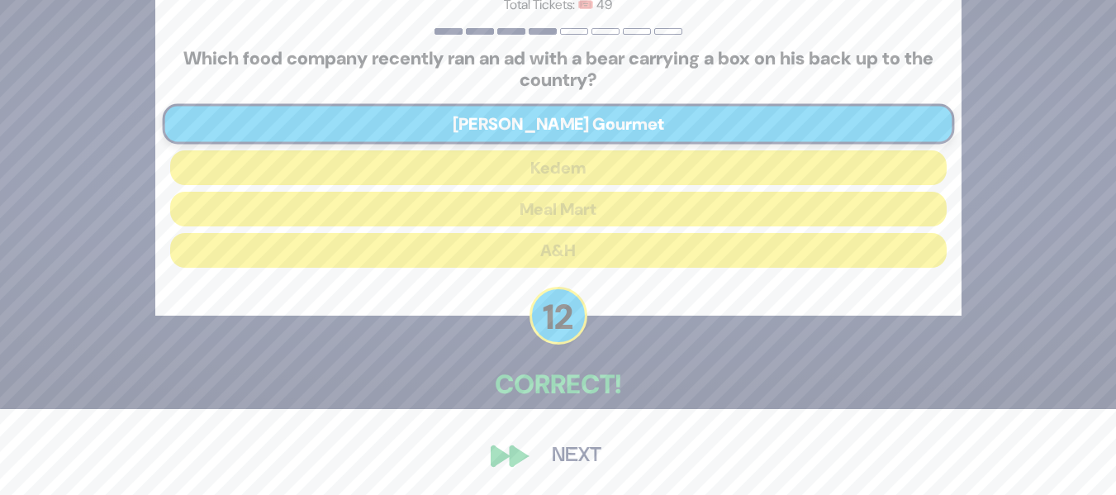
click at [575, 448] on button "Next" at bounding box center [577, 456] width 96 height 38
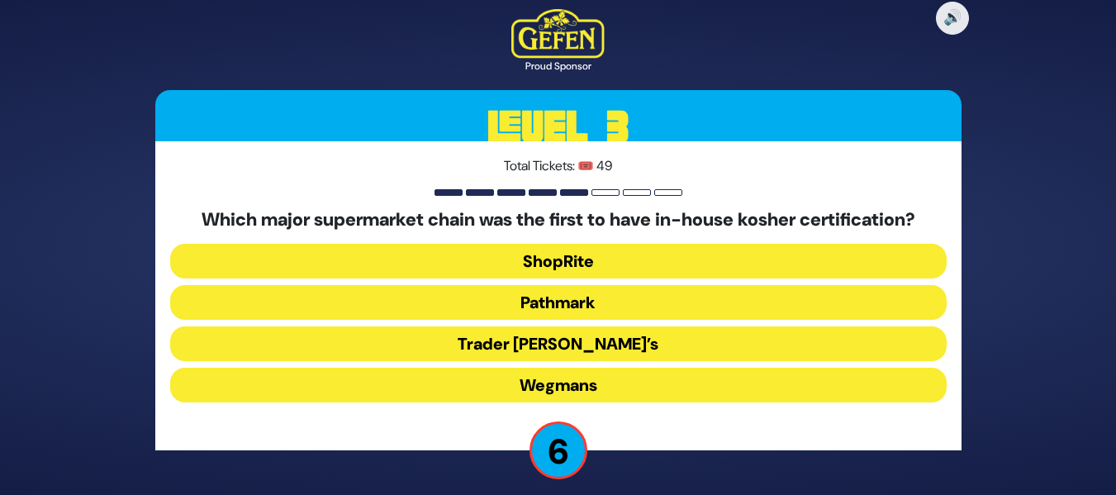
click at [692, 254] on button "ShopRite" at bounding box center [558, 261] width 777 height 35
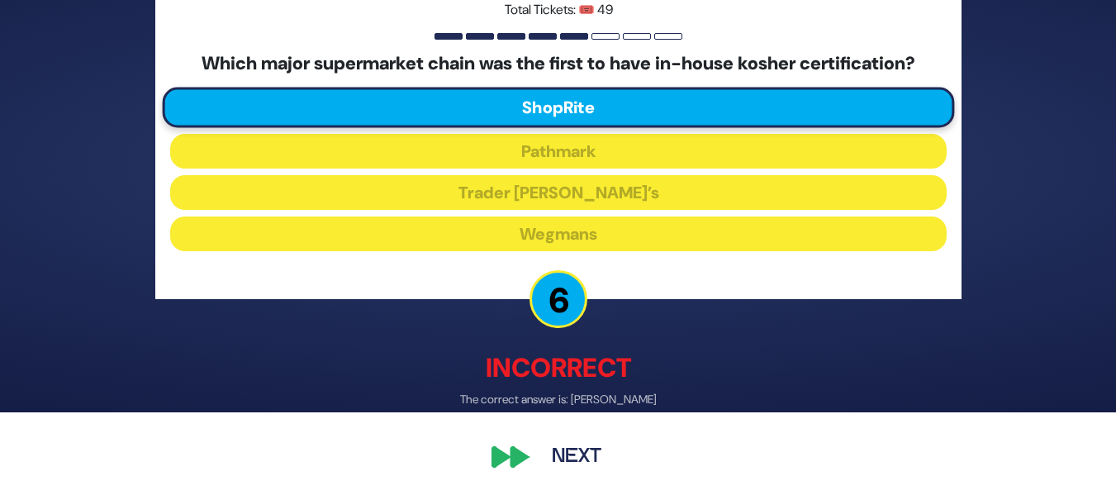
scroll to position [84, 0]
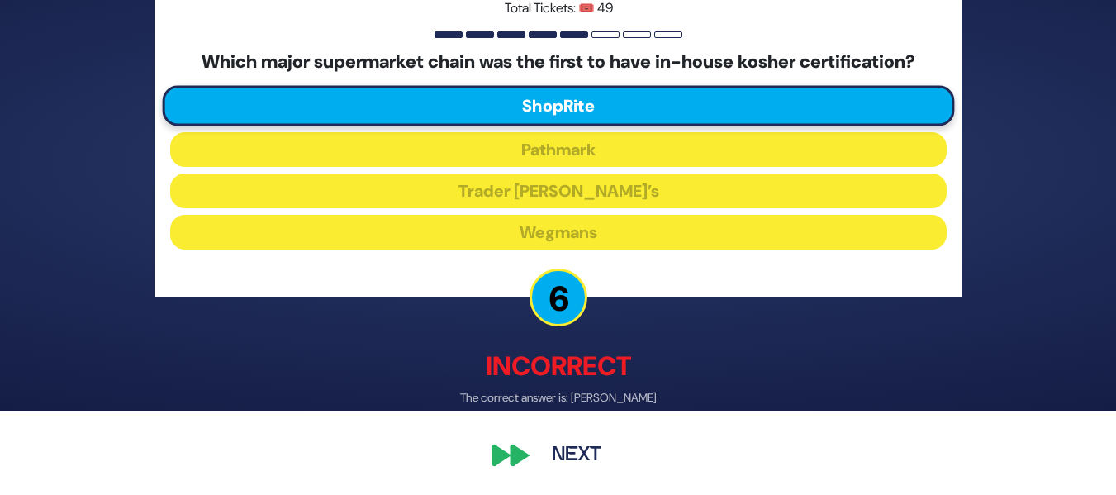
click at [576, 461] on button "Next" at bounding box center [577, 456] width 96 height 38
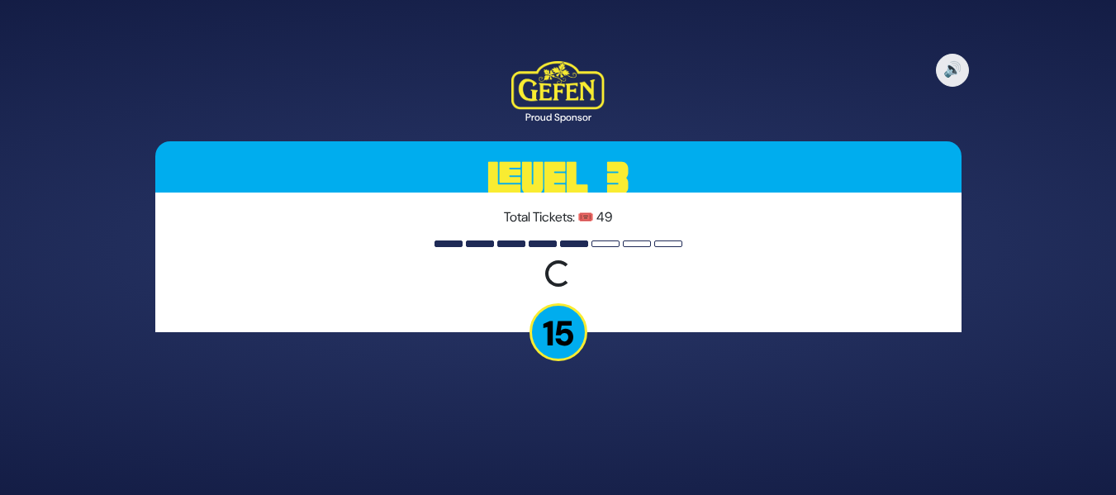
scroll to position [0, 0]
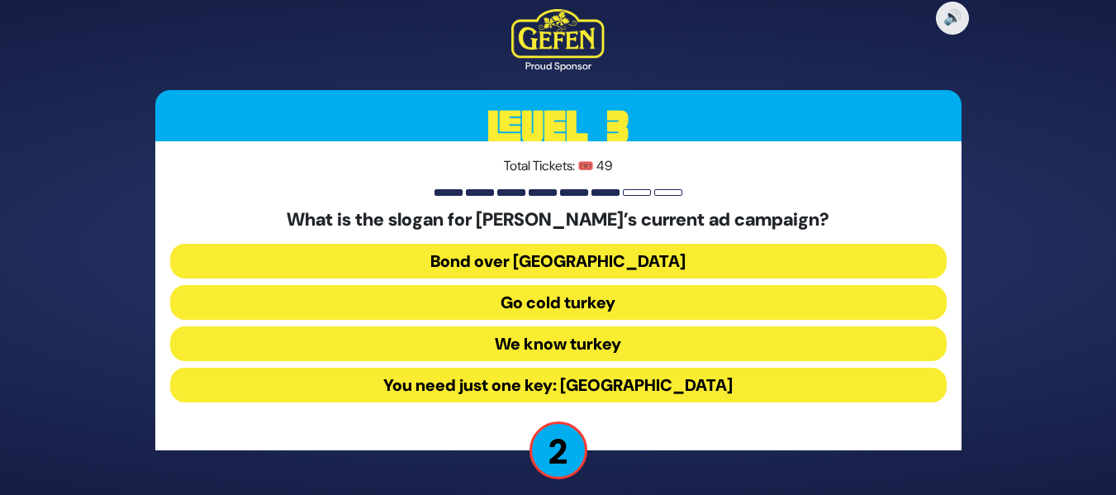
click at [636, 349] on button "We know turkey" at bounding box center [558, 343] width 777 height 35
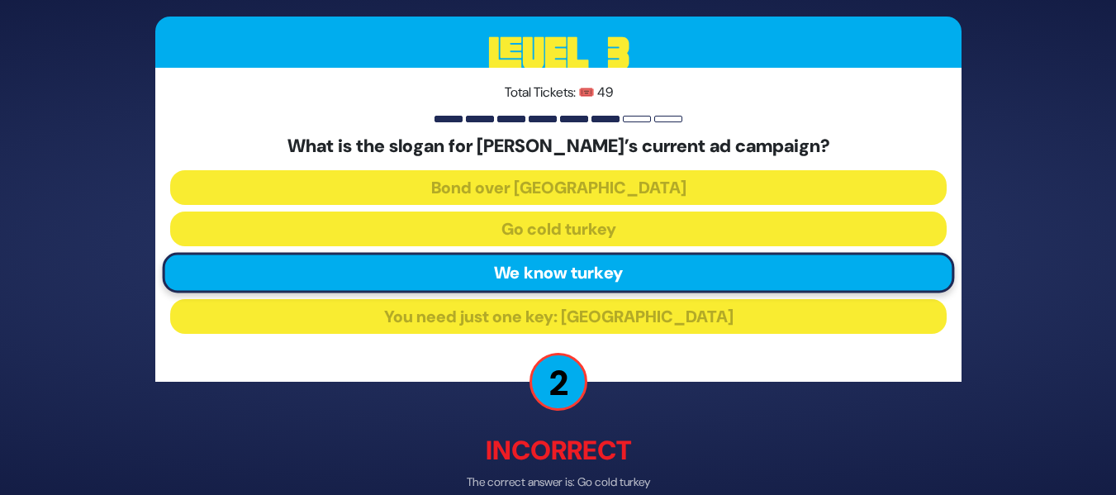
scroll to position [84, 0]
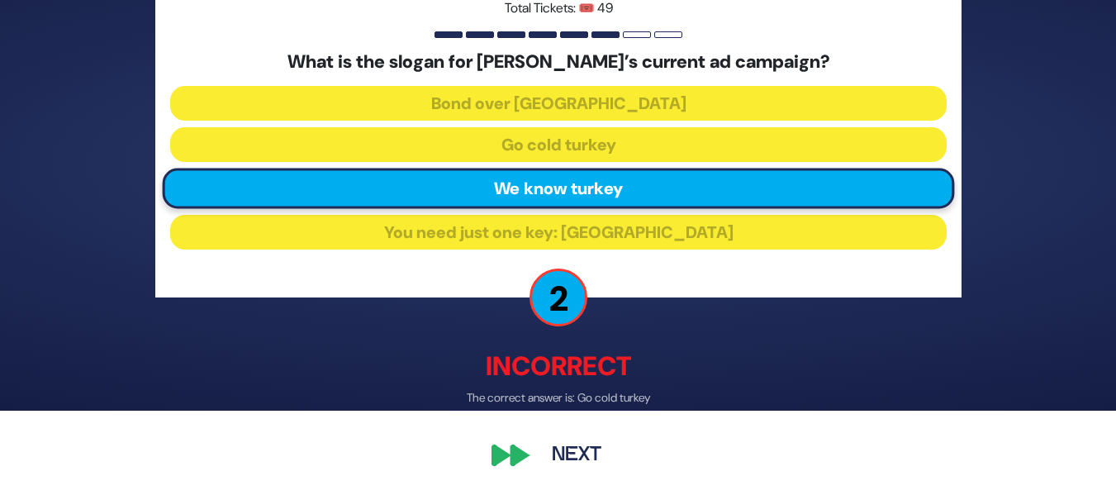
click at [583, 462] on button "Next" at bounding box center [577, 456] width 96 height 38
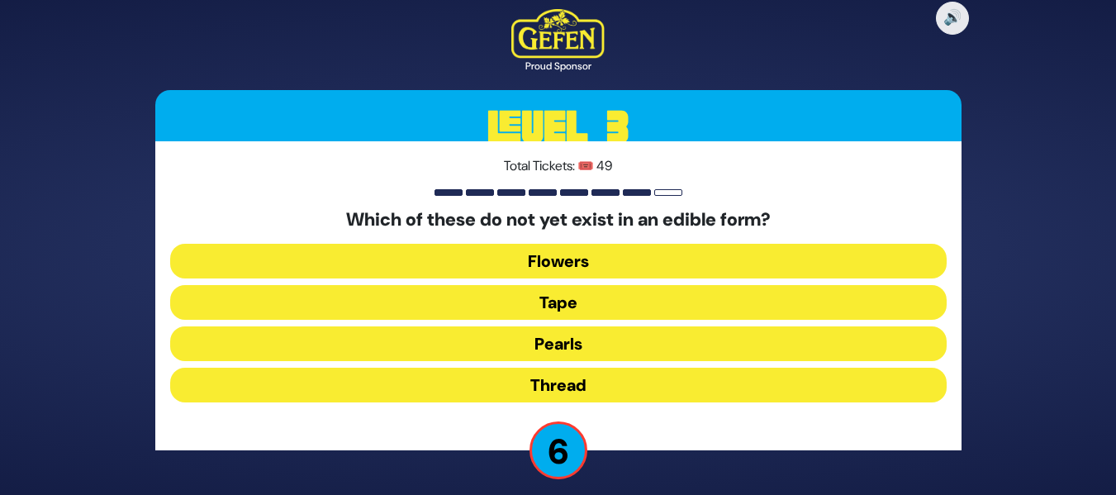
click at [564, 383] on button "Thread" at bounding box center [558, 385] width 777 height 35
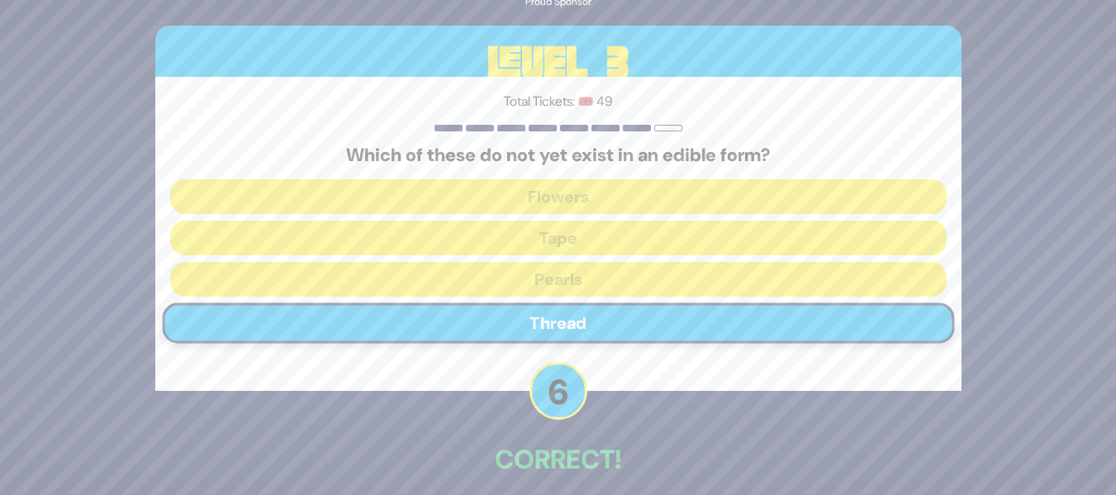
scroll to position [75, 0]
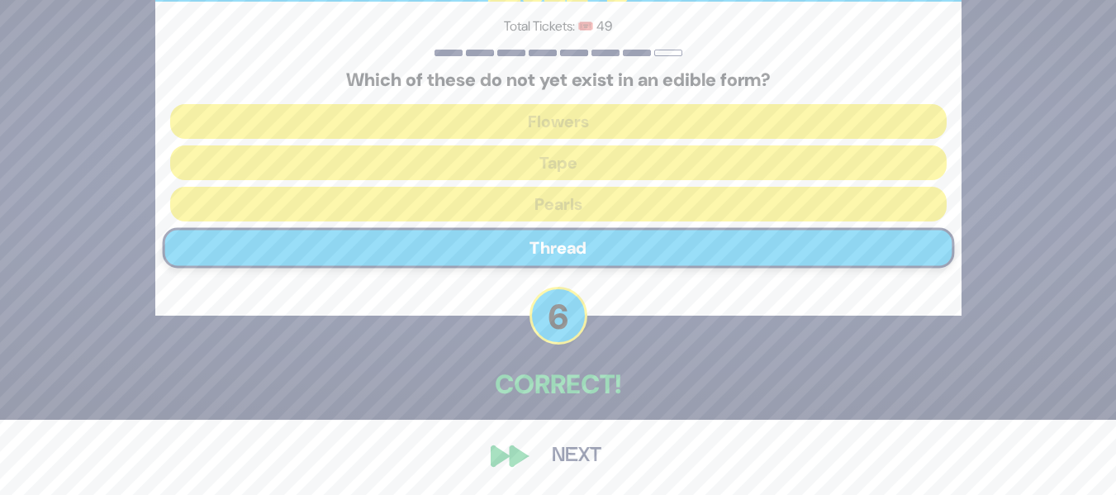
click at [573, 450] on button "Next" at bounding box center [577, 456] width 96 height 38
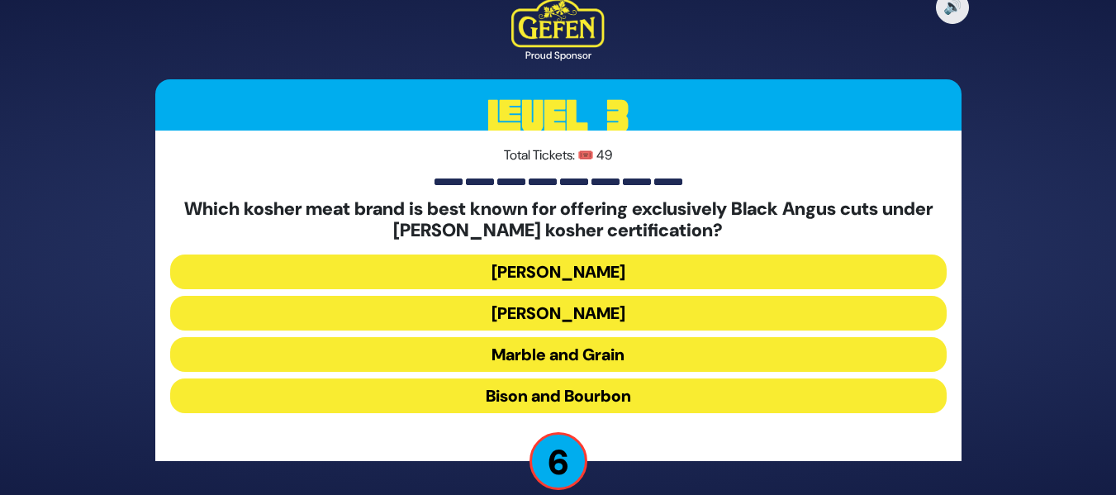
click at [651, 261] on button "Solomon’s" at bounding box center [558, 272] width 777 height 35
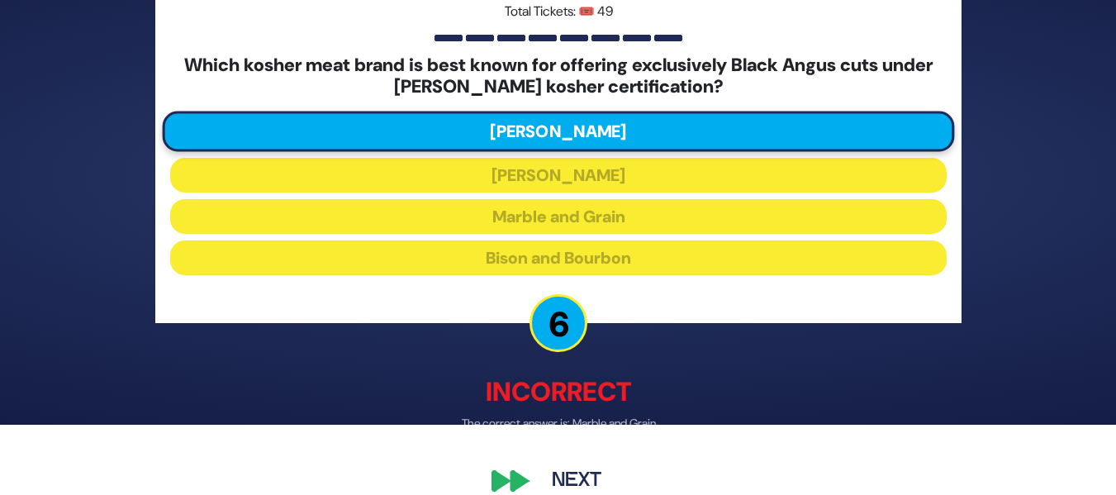
scroll to position [95, 0]
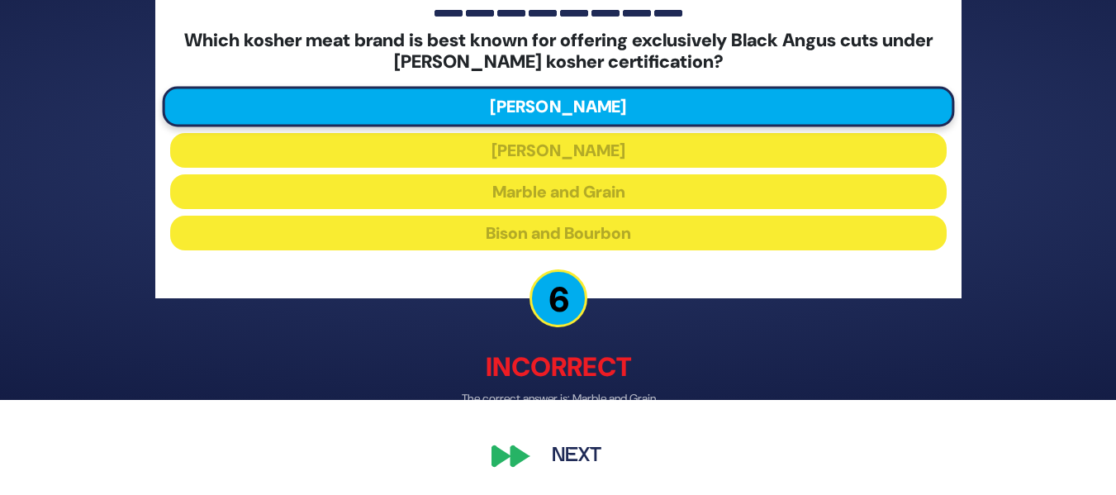
click at [582, 469] on button "Next" at bounding box center [577, 456] width 96 height 38
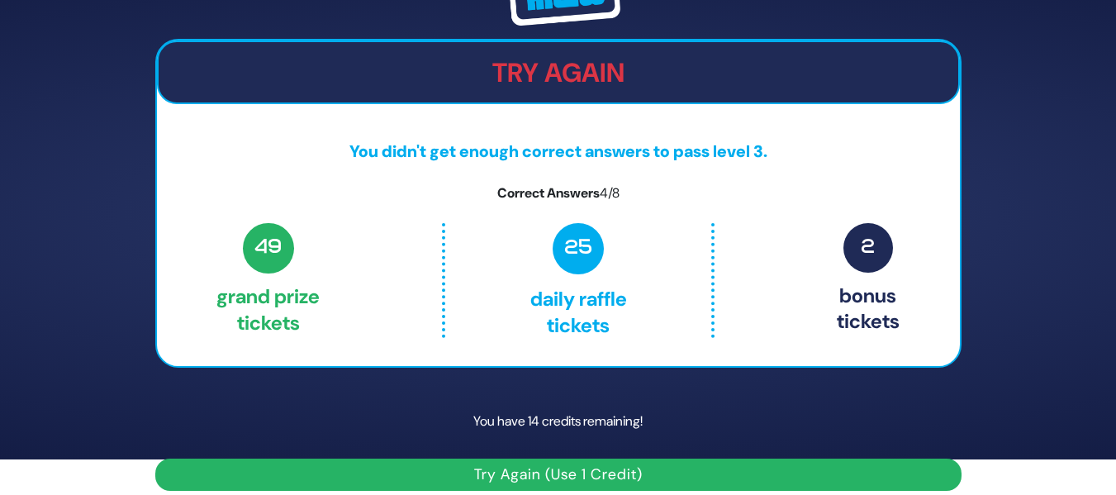
scroll to position [51, 0]
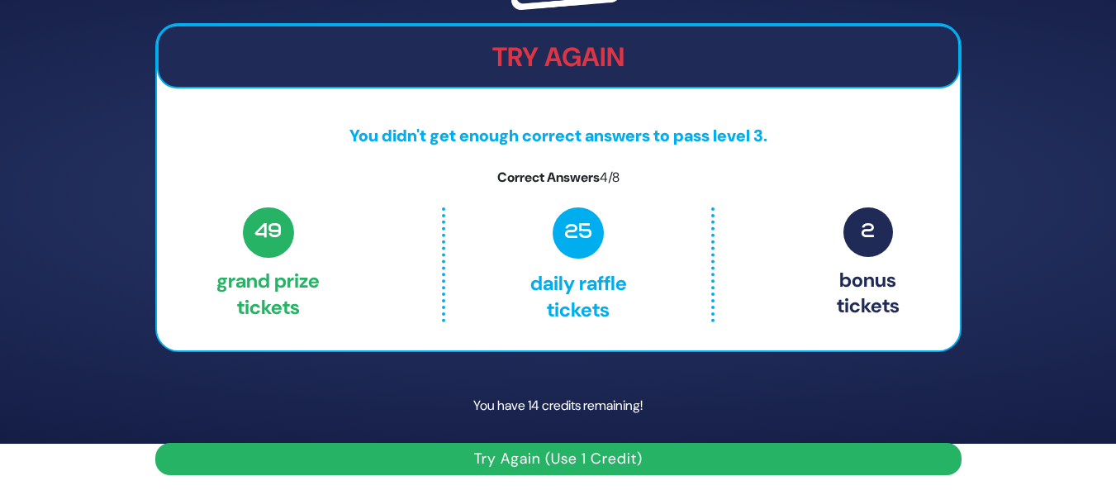
click at [582, 469] on button "Try Again (Use 1 Credit)" at bounding box center [558, 459] width 806 height 32
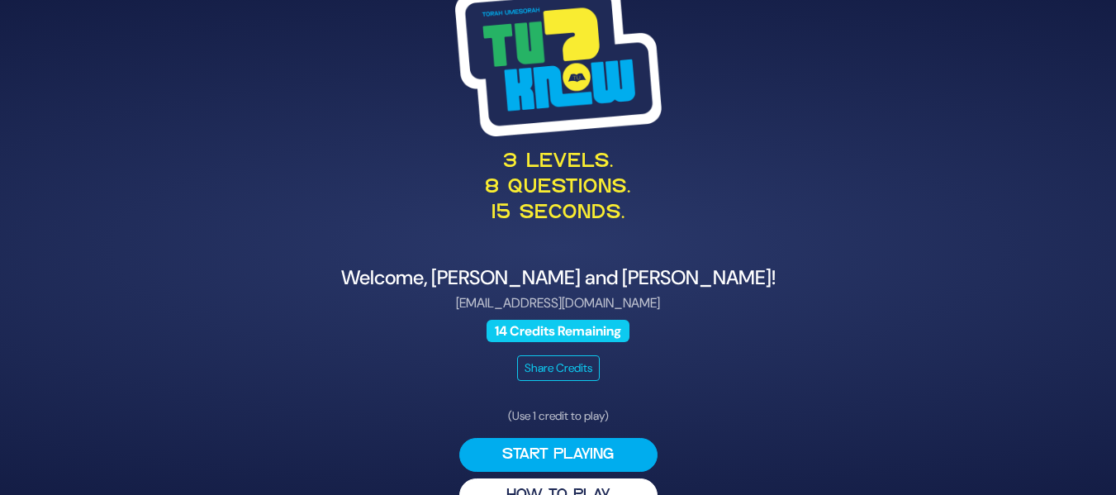
click at [582, 469] on button "Start Playing" at bounding box center [558, 455] width 198 height 34
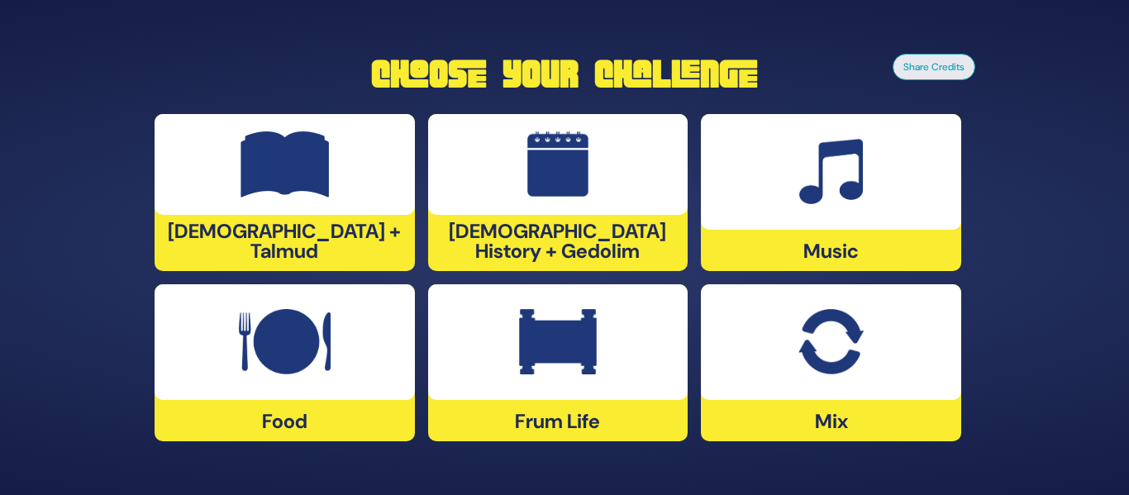
click at [559, 210] on div at bounding box center [558, 164] width 260 height 101
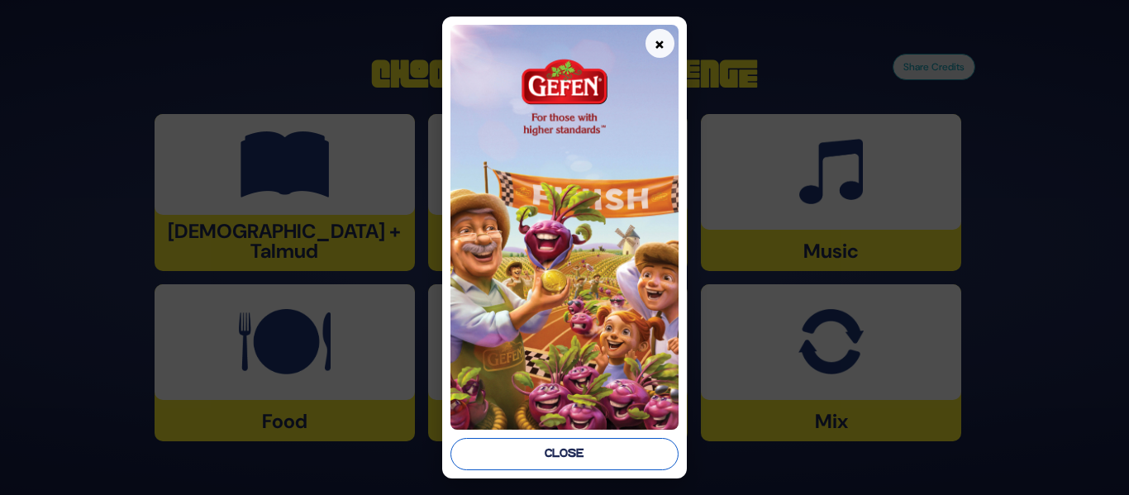
click at [608, 464] on button "Close" at bounding box center [563, 454] width 227 height 32
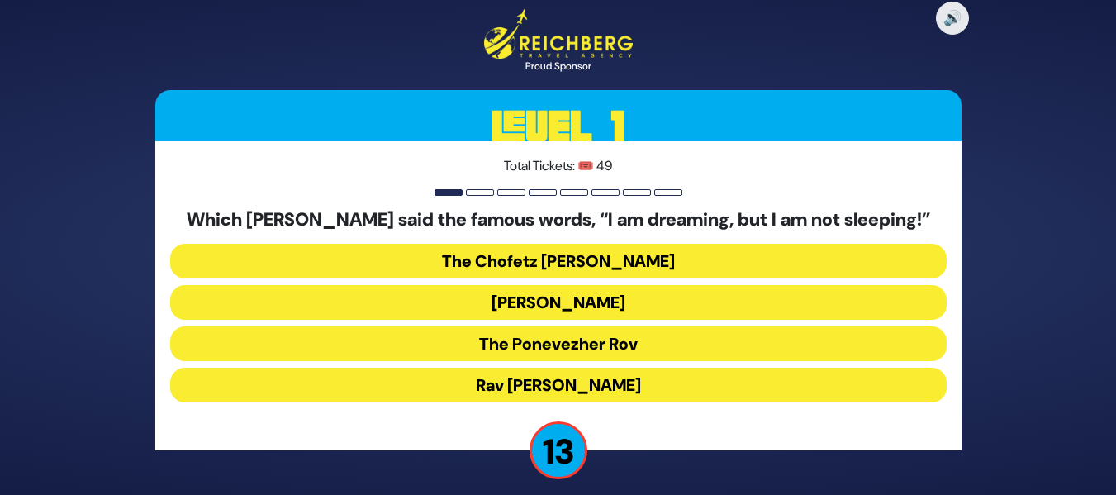
click at [645, 352] on button "The Ponevezher Rov" at bounding box center [558, 343] width 777 height 35
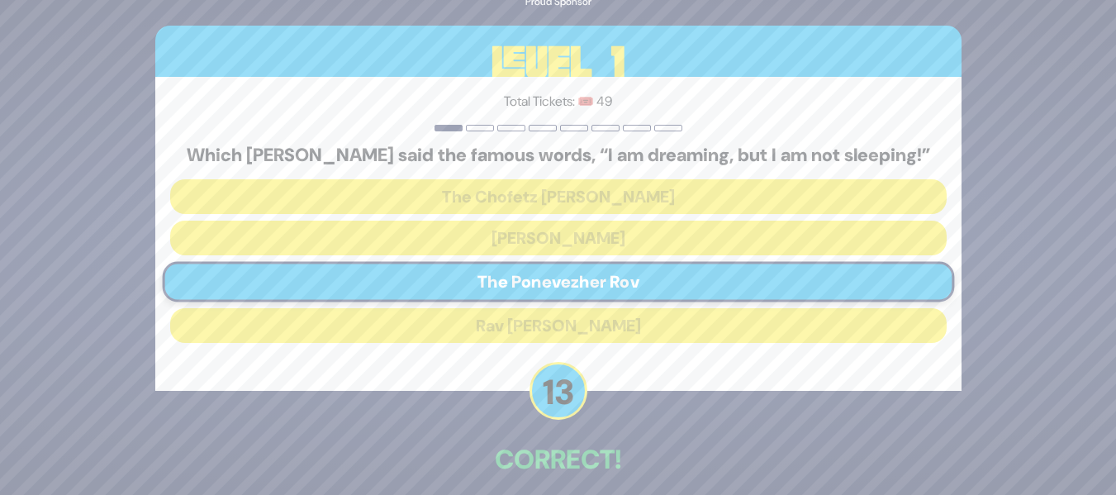
scroll to position [75, 0]
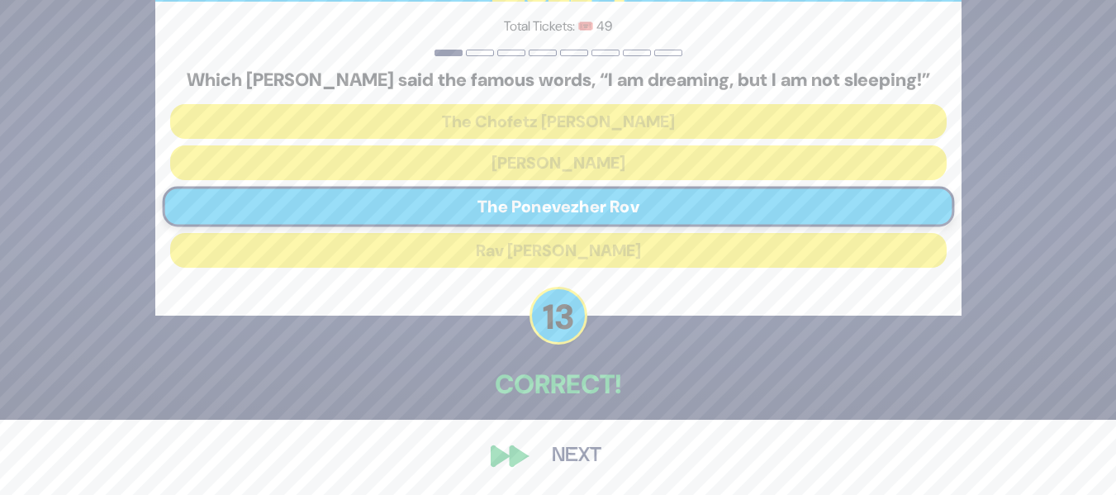
click at [564, 446] on button "Next" at bounding box center [577, 456] width 96 height 38
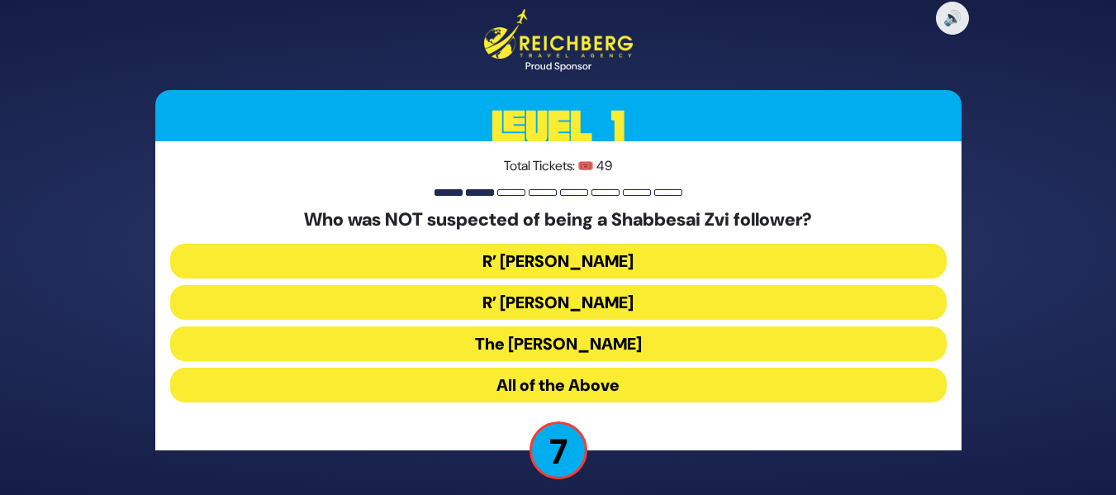
click at [711, 373] on button "All of the Above" at bounding box center [558, 385] width 777 height 35
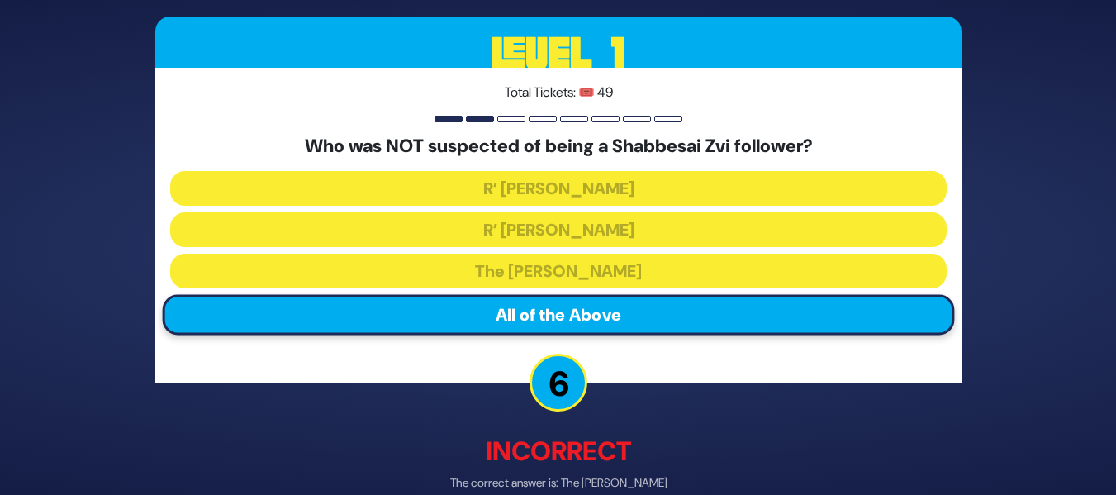
scroll to position [83, 0]
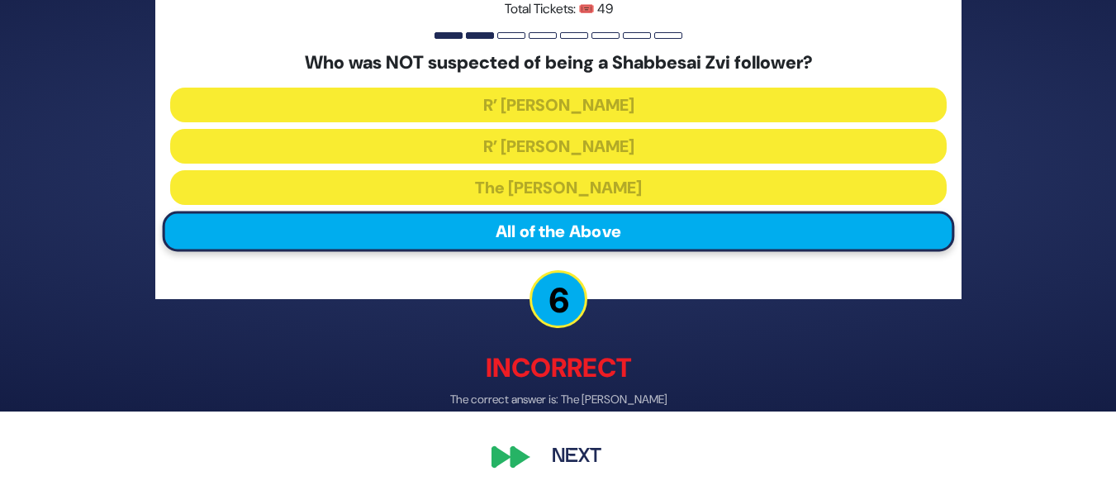
click at [590, 439] on button "Next" at bounding box center [577, 456] width 96 height 38
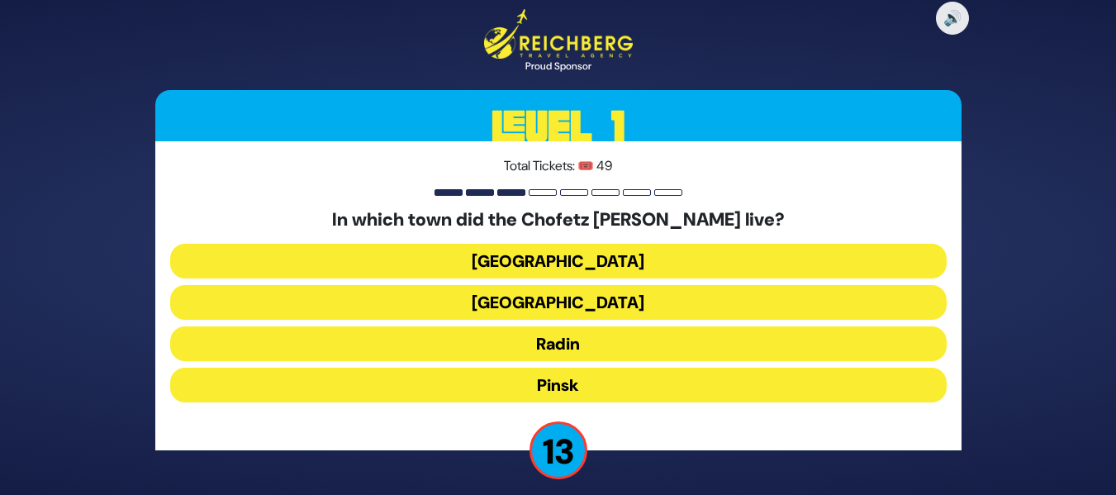
click at [660, 354] on button "Radin" at bounding box center [558, 343] width 777 height 35
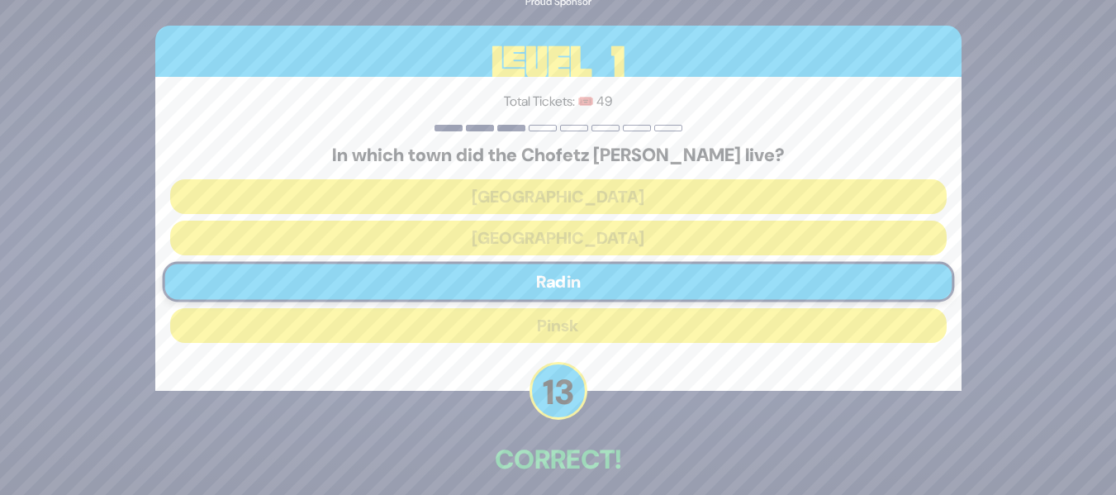
scroll to position [75, 0]
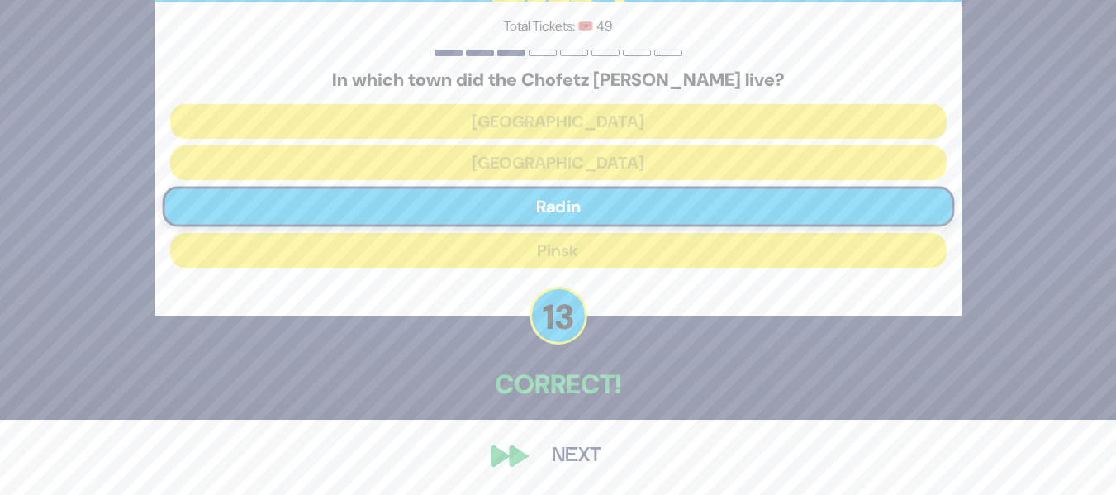
click at [592, 464] on button "Next" at bounding box center [577, 456] width 96 height 38
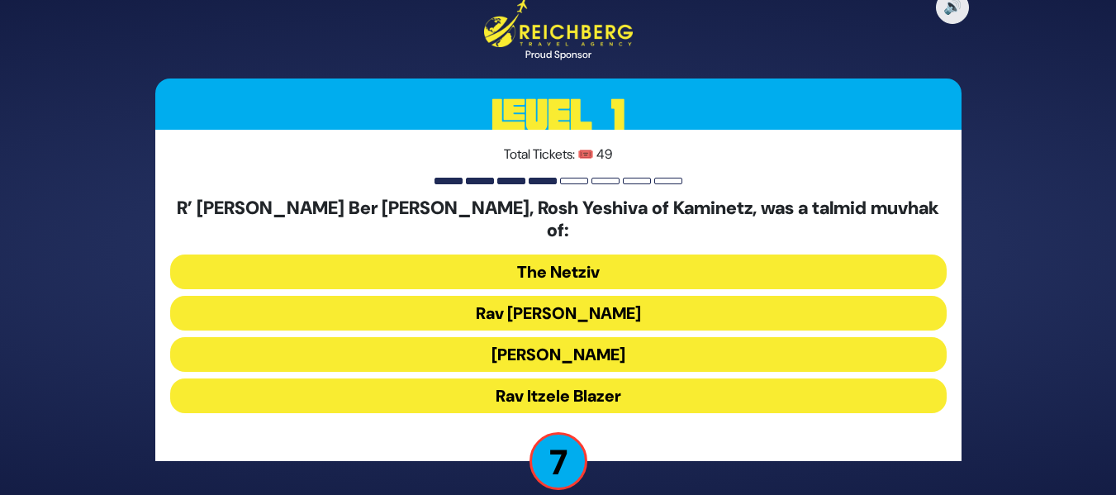
click at [647, 297] on button "Rav [PERSON_NAME]" at bounding box center [558, 313] width 777 height 35
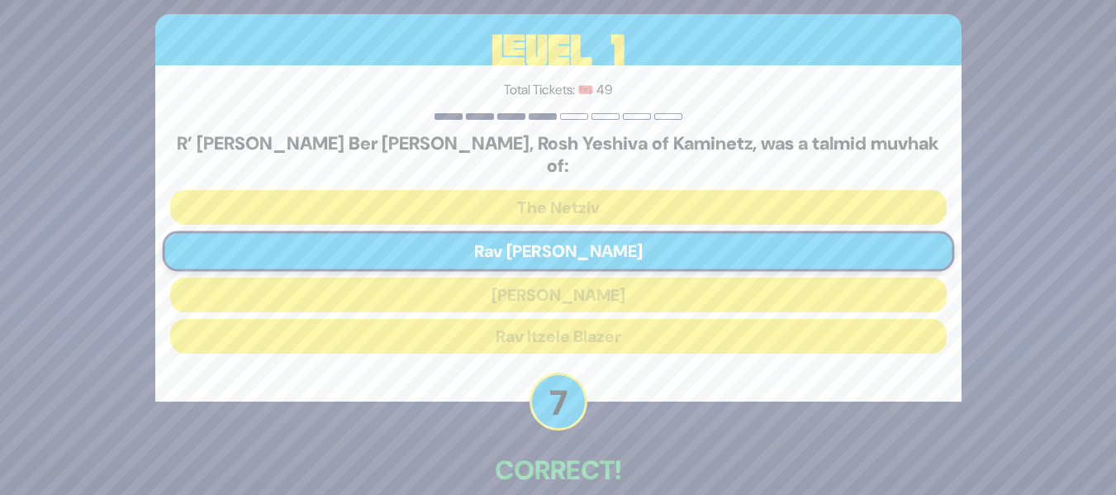
scroll to position [75, 0]
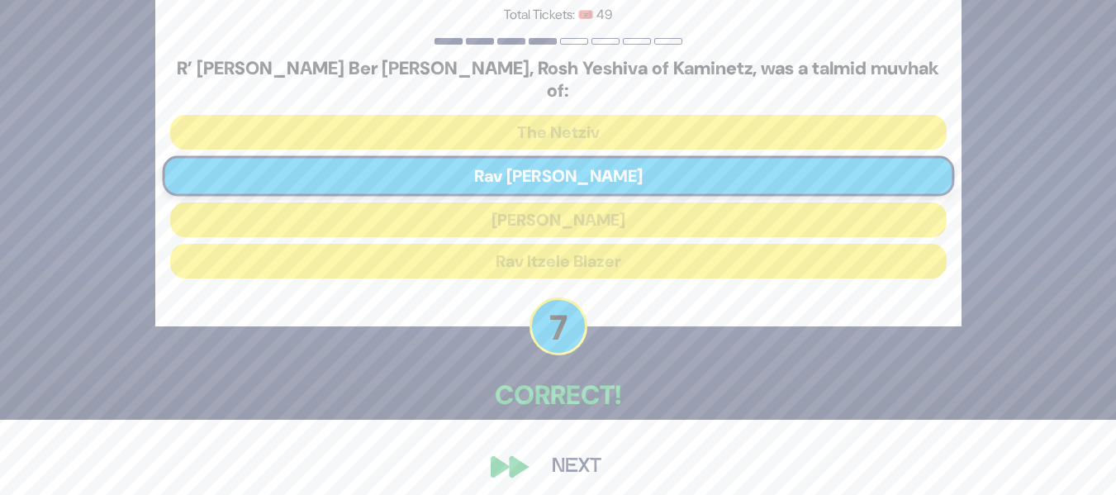
click at [587, 455] on button "Next" at bounding box center [577, 467] width 96 height 38
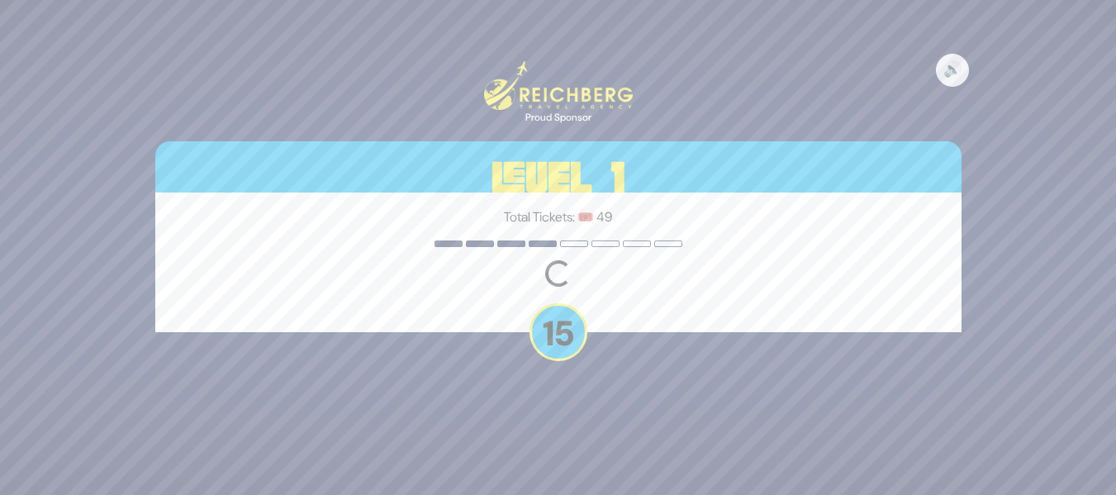
scroll to position [0, 0]
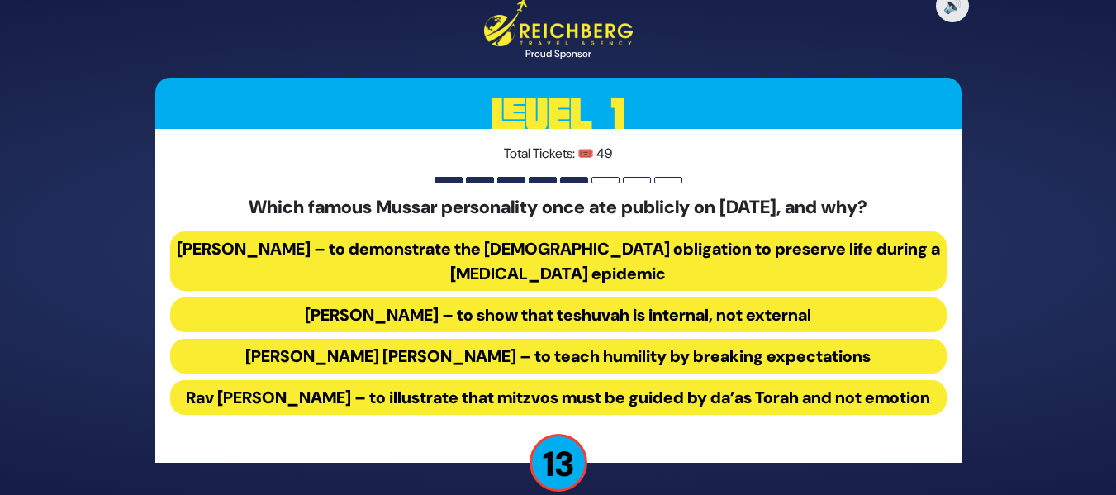
click at [687, 245] on button "[PERSON_NAME] – to demonstrate the [DEMOGRAPHIC_DATA] obligation to preserve li…" at bounding box center [558, 260] width 777 height 59
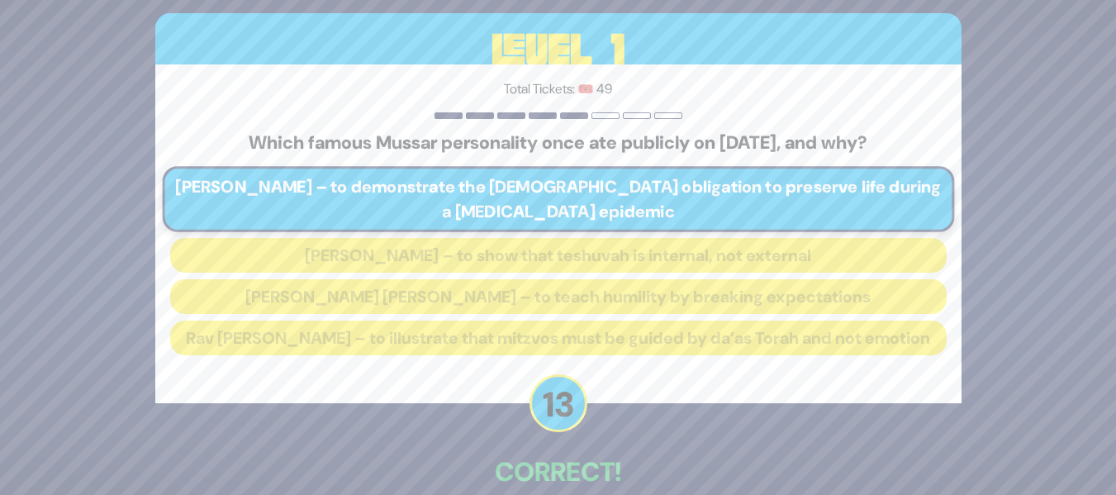
scroll to position [100, 0]
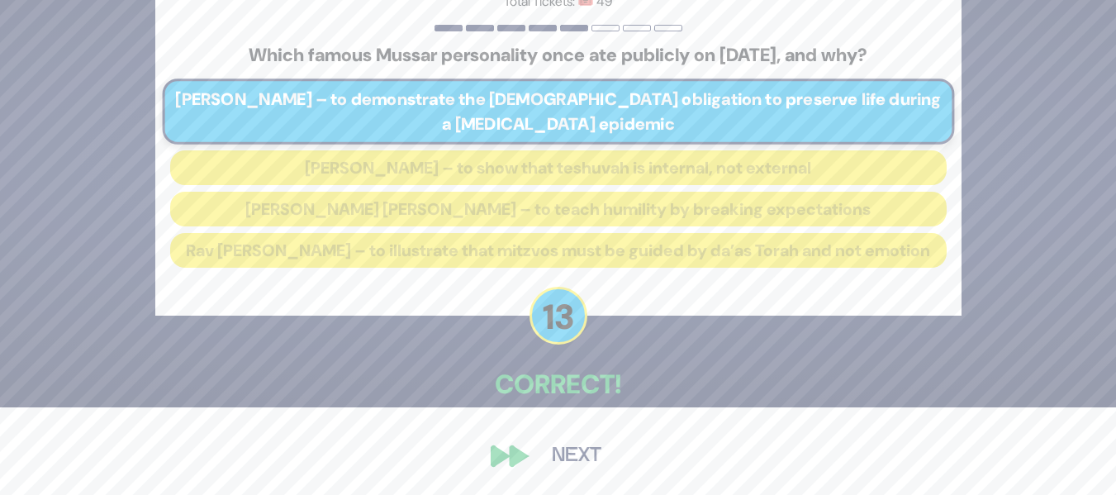
click at [564, 467] on button "Next" at bounding box center [577, 456] width 96 height 38
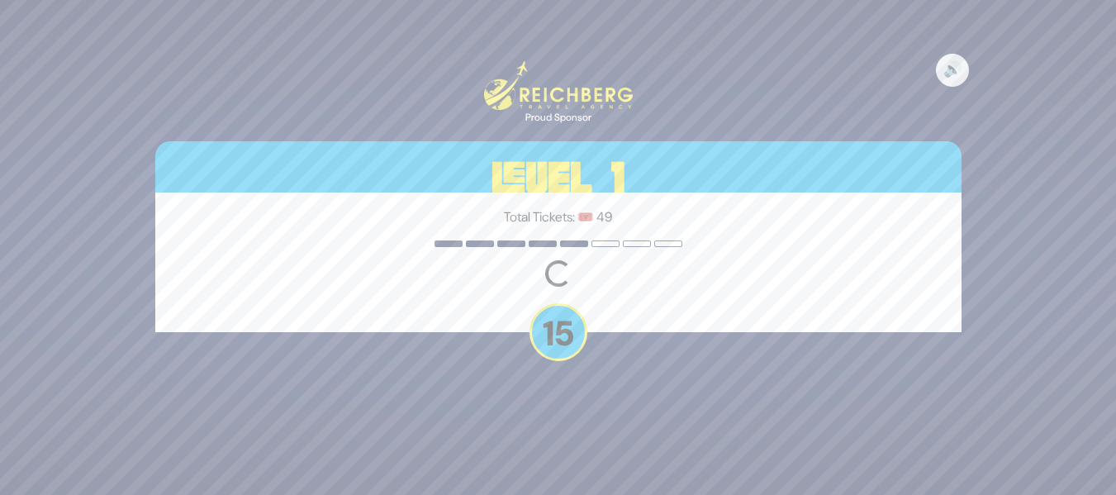
scroll to position [0, 0]
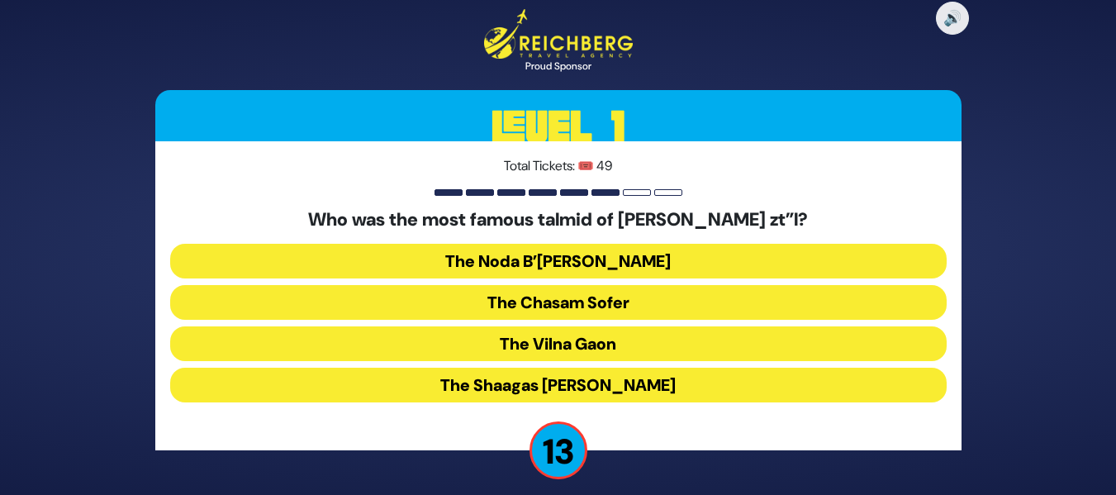
click at [672, 295] on button "The Chasam Sofer" at bounding box center [558, 302] width 777 height 35
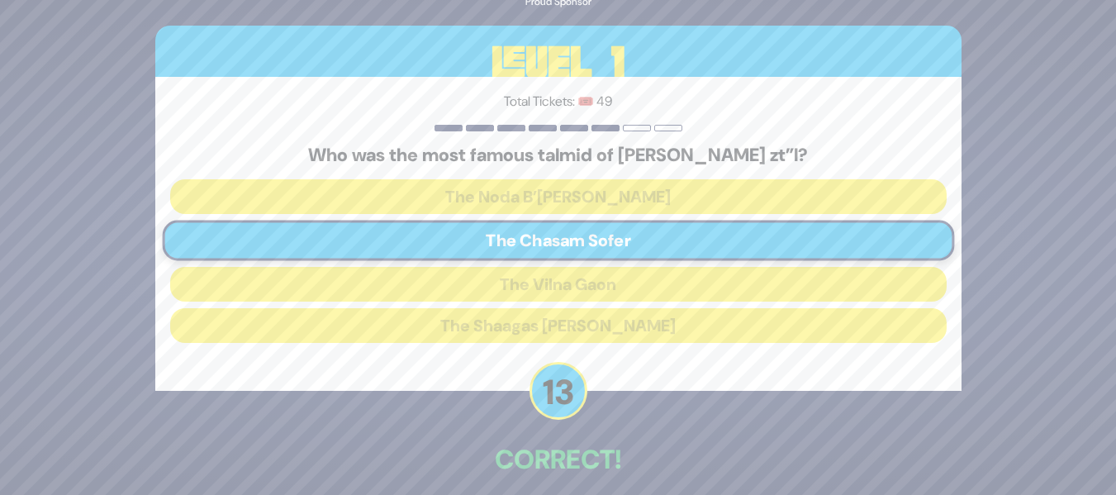
scroll to position [75, 0]
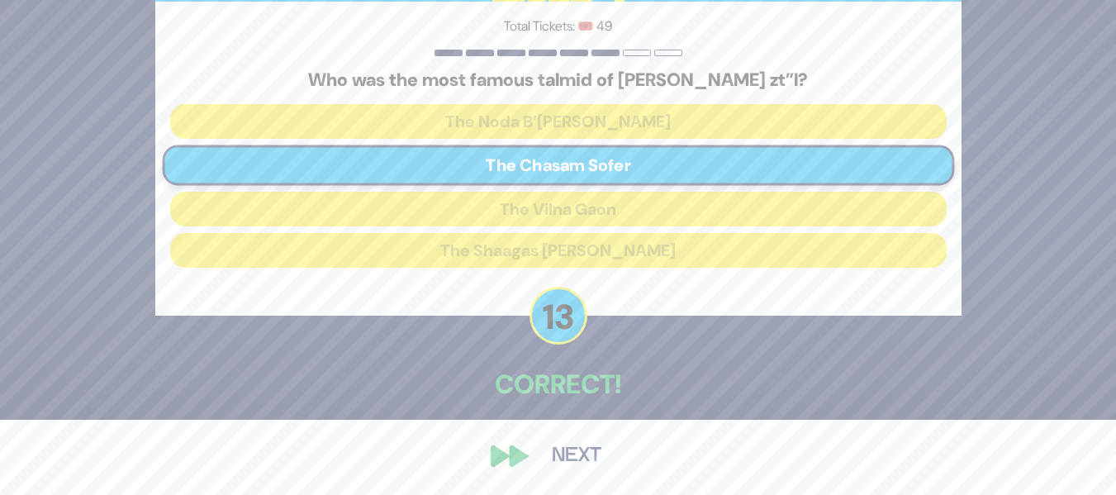
click at [599, 456] on button "Next" at bounding box center [577, 456] width 96 height 38
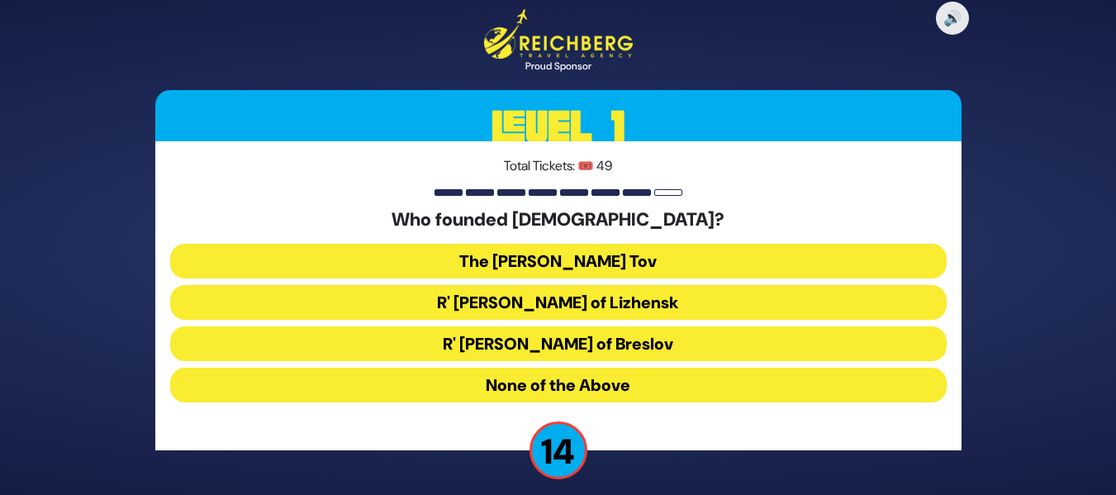
click at [739, 257] on button "The [PERSON_NAME] Tov" at bounding box center [558, 261] width 777 height 35
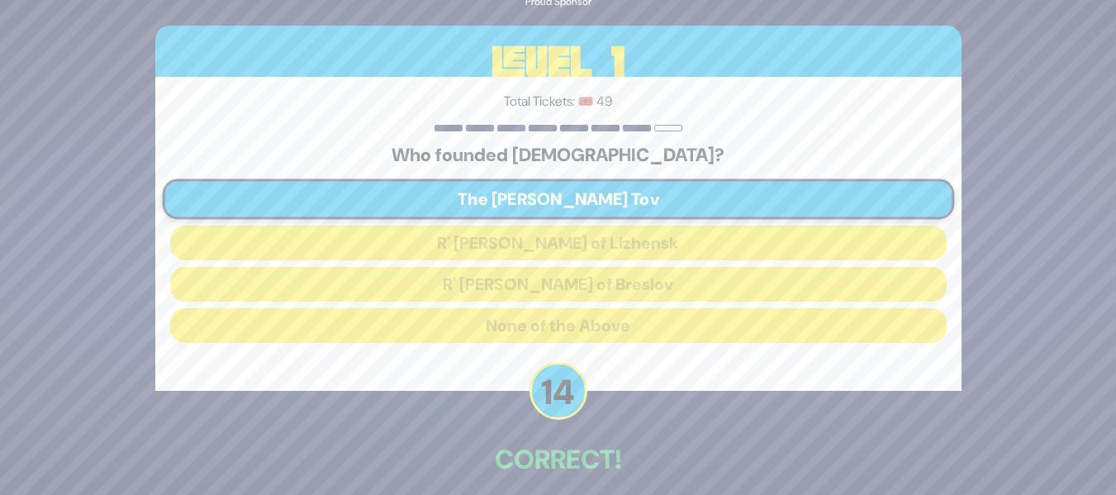
scroll to position [75, 0]
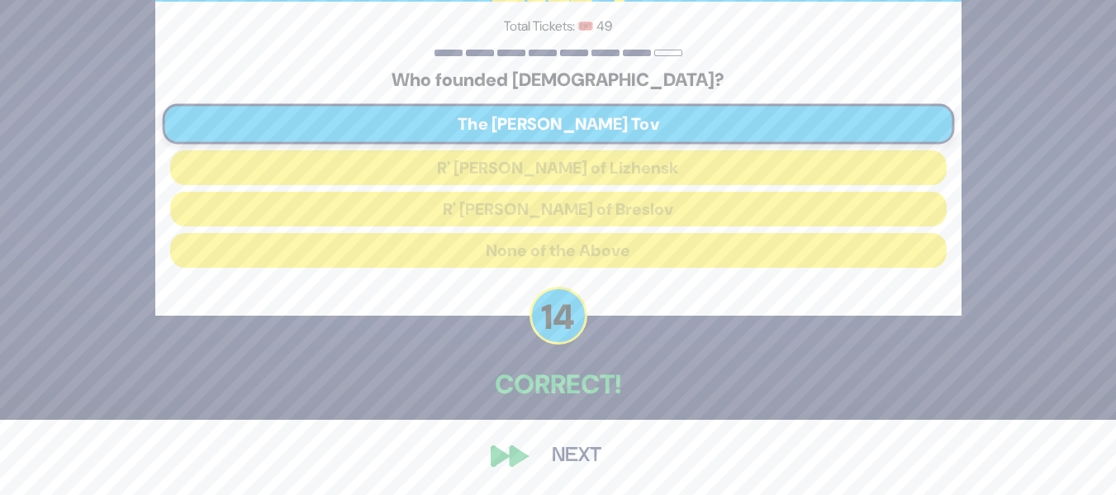
click at [543, 453] on button "Next" at bounding box center [577, 456] width 96 height 38
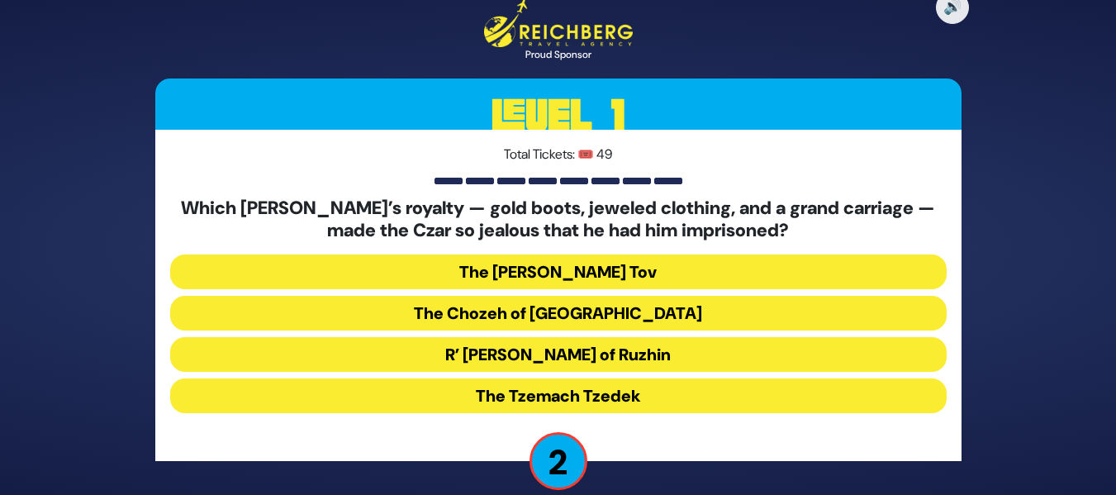
click at [492, 384] on button "The Tzemach Tzedek" at bounding box center [558, 395] width 777 height 35
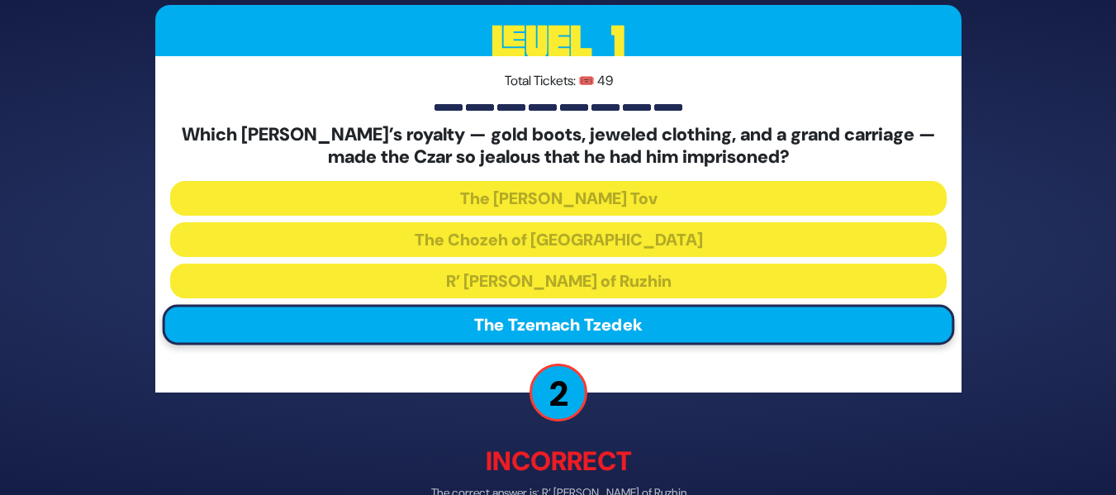
scroll to position [95, 0]
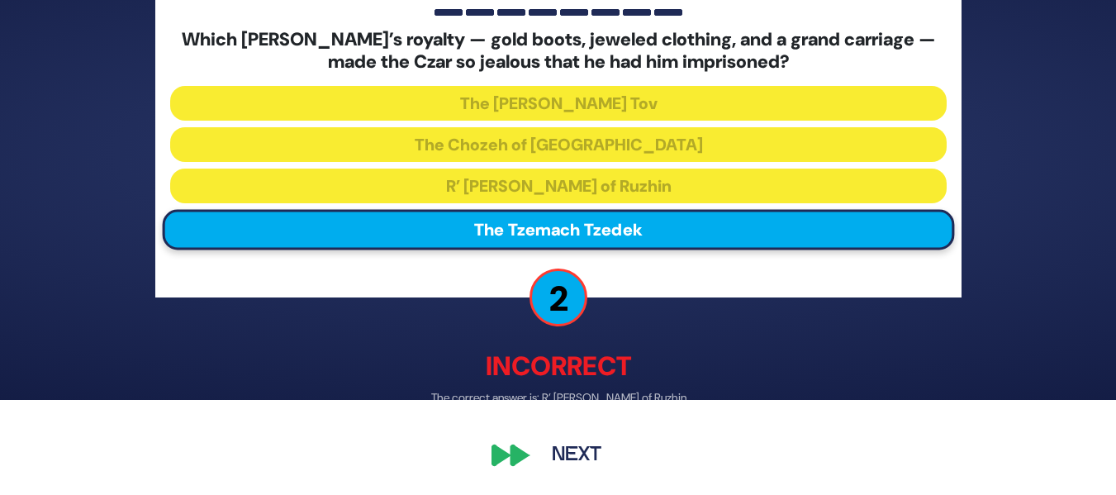
click at [565, 463] on button "Next" at bounding box center [577, 456] width 96 height 38
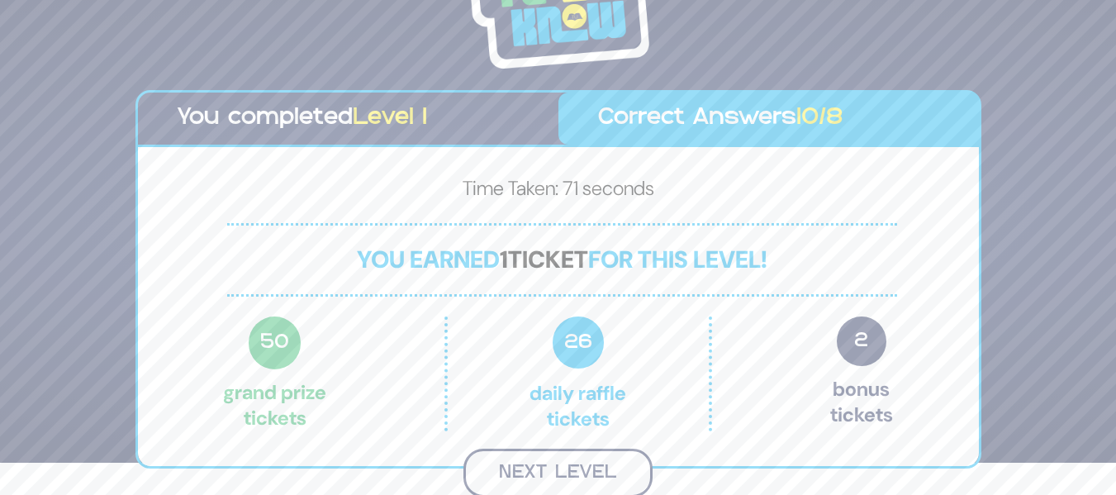
scroll to position [30, 0]
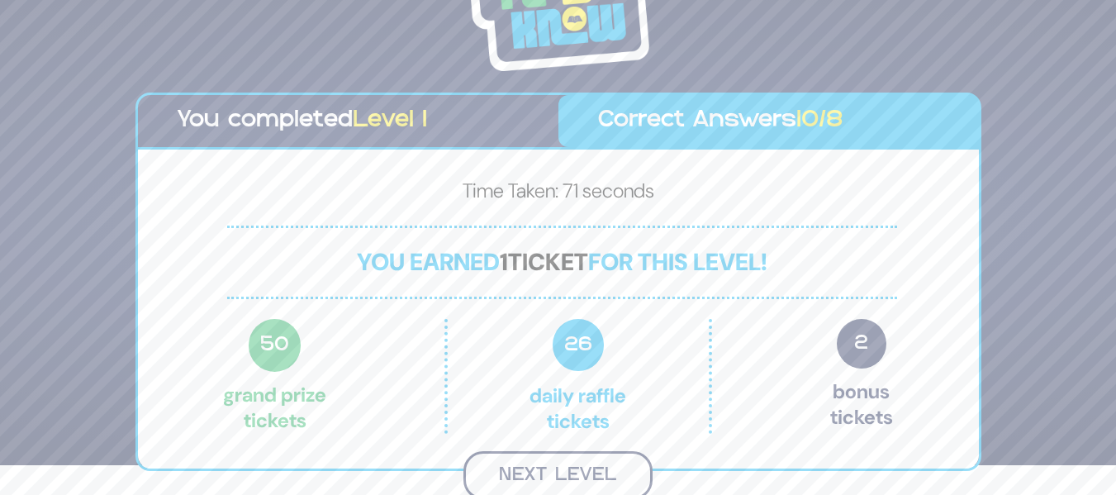
click at [592, 472] on button "Next Level" at bounding box center [558, 475] width 189 height 49
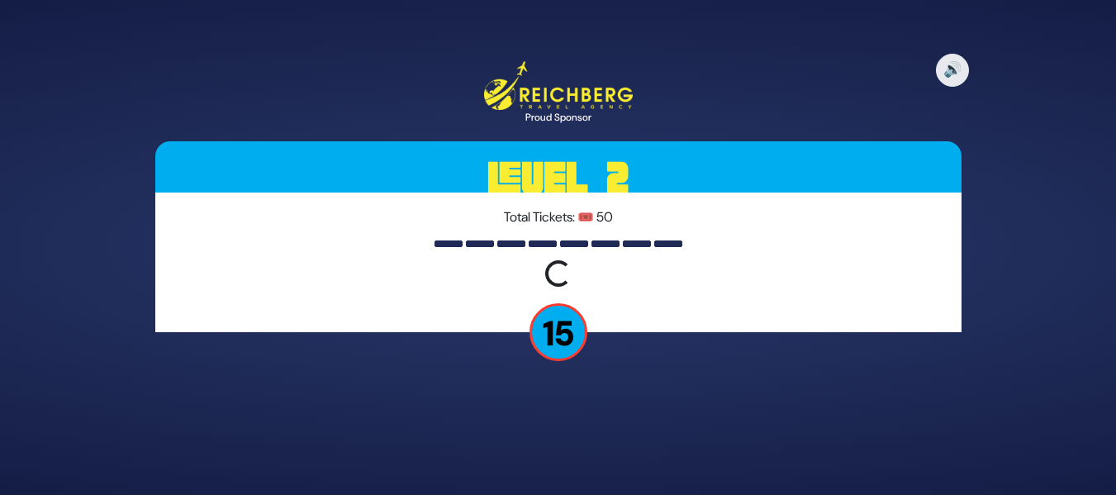
scroll to position [0, 0]
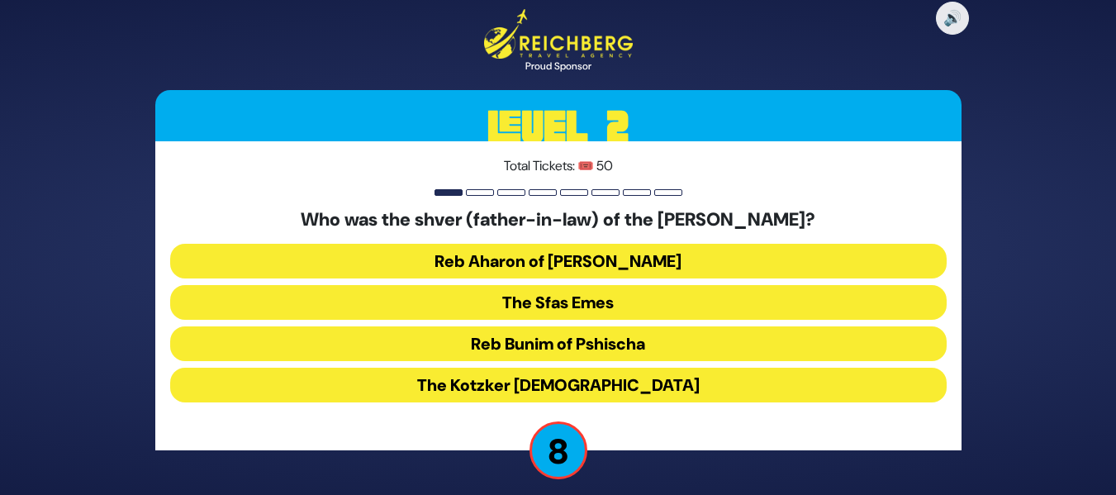
click at [570, 376] on button "The Kotzker [DEMOGRAPHIC_DATA]" at bounding box center [558, 385] width 777 height 35
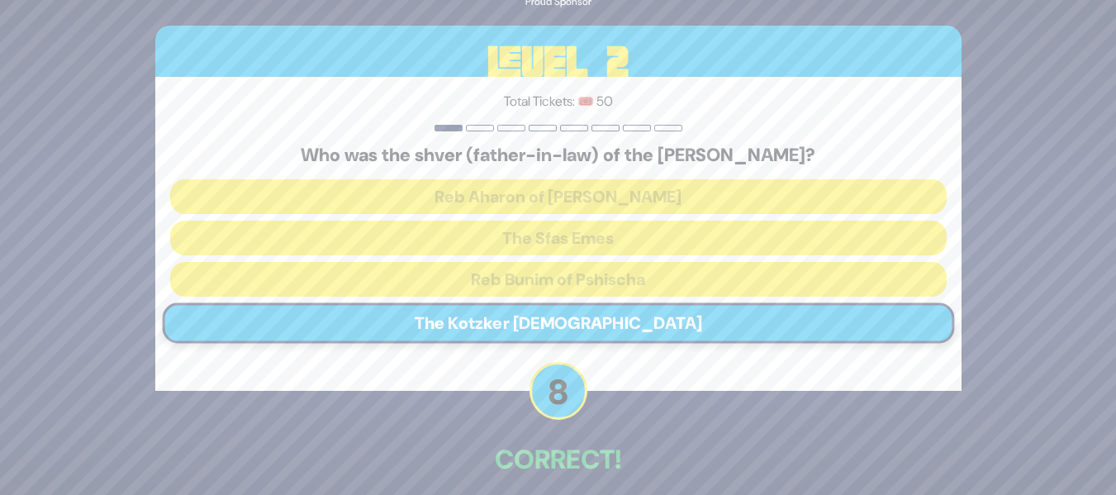
scroll to position [75, 0]
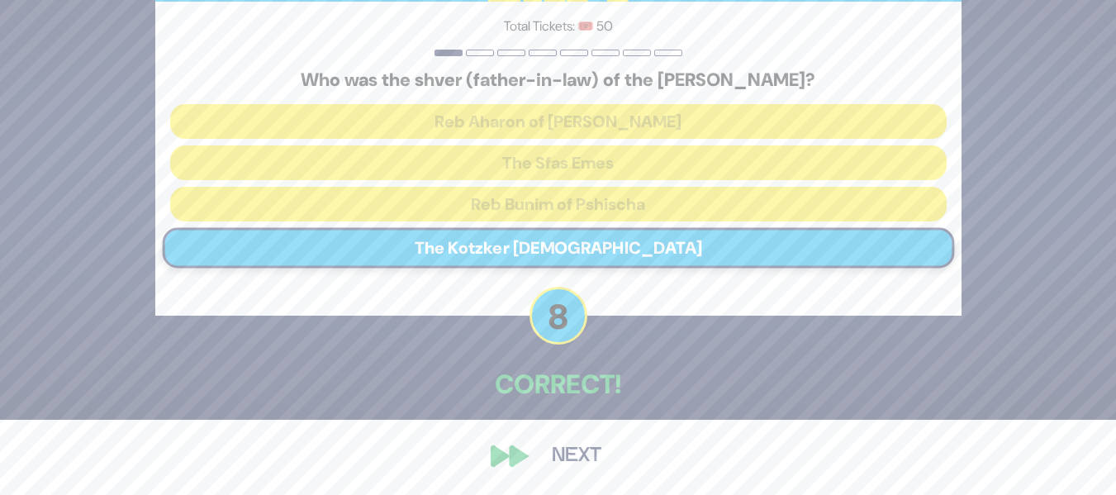
click at [599, 451] on button "Next" at bounding box center [577, 456] width 96 height 38
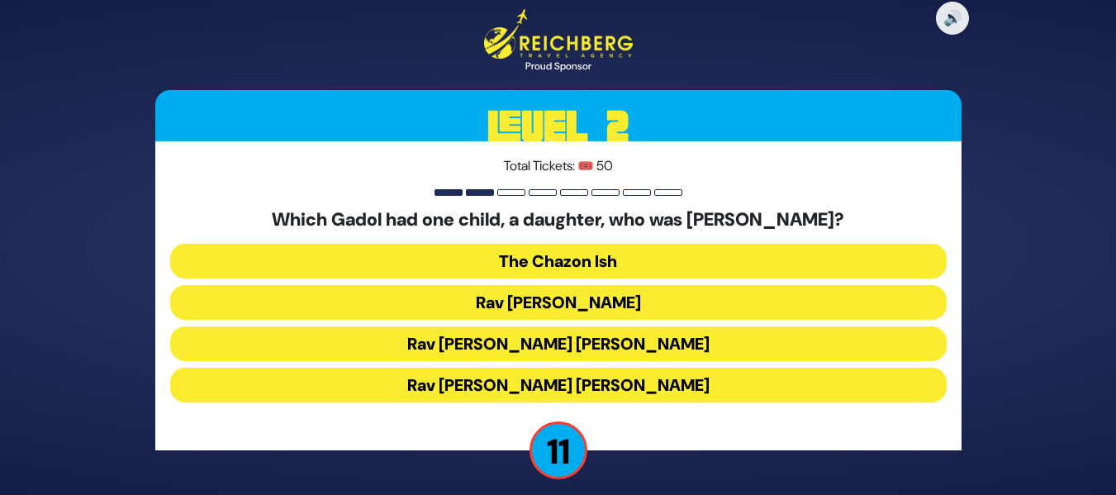
click at [677, 341] on button "Rav [PERSON_NAME] [PERSON_NAME]" at bounding box center [558, 343] width 777 height 35
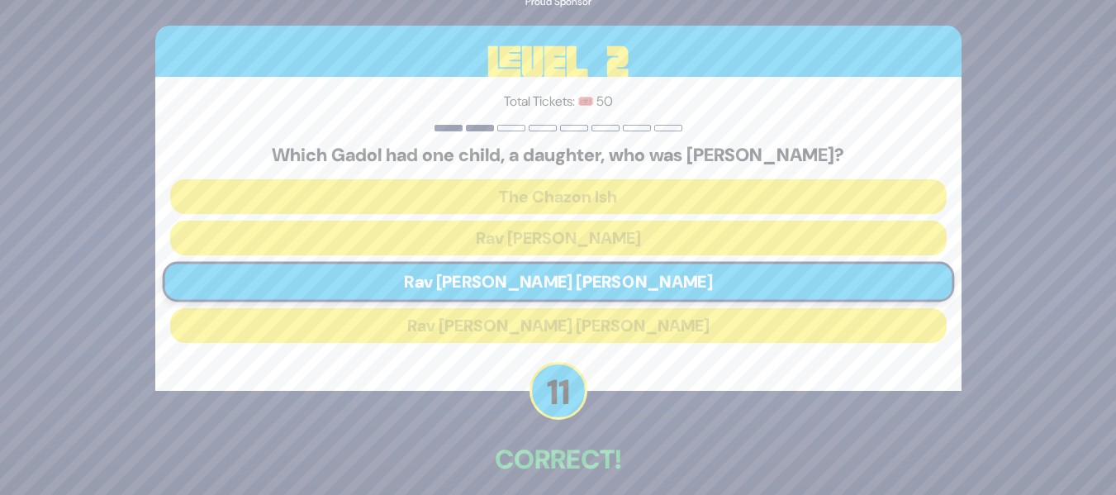
scroll to position [75, 0]
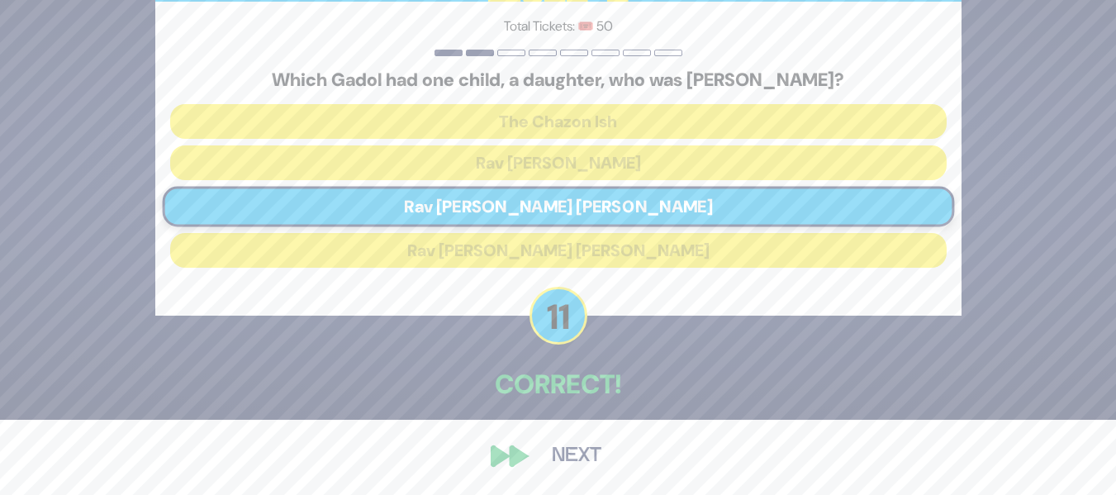
click at [571, 449] on button "Next" at bounding box center [577, 456] width 96 height 38
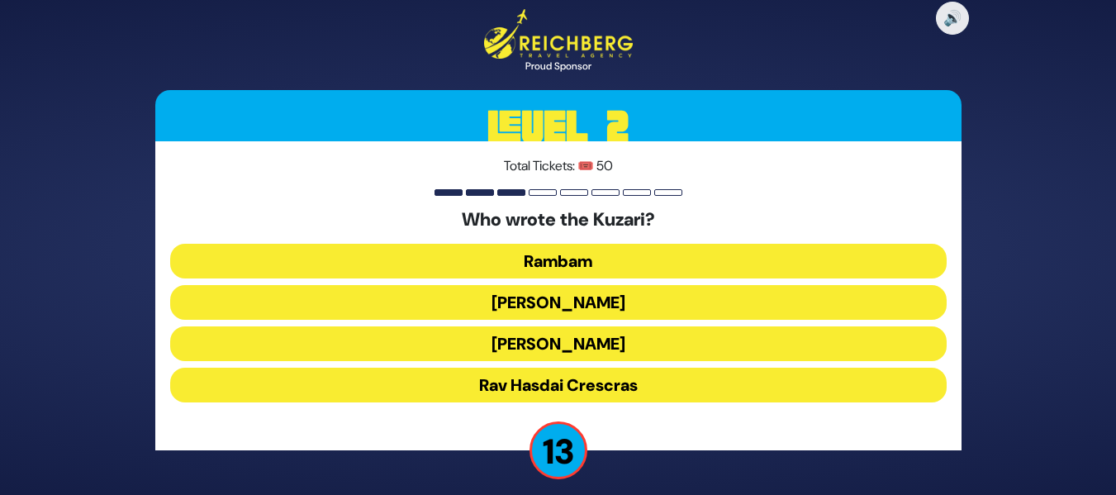
click at [648, 336] on button "[PERSON_NAME]" at bounding box center [558, 343] width 777 height 35
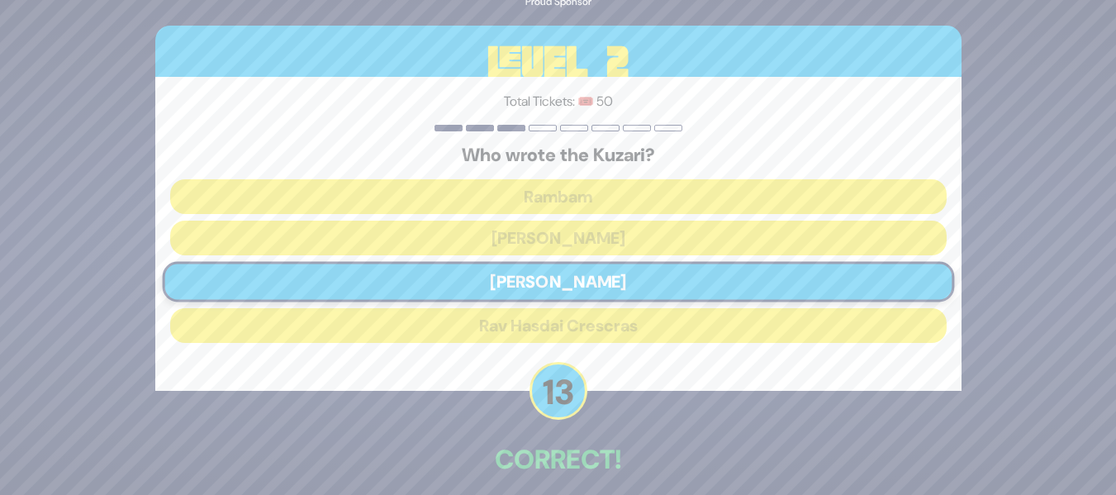
scroll to position [75, 0]
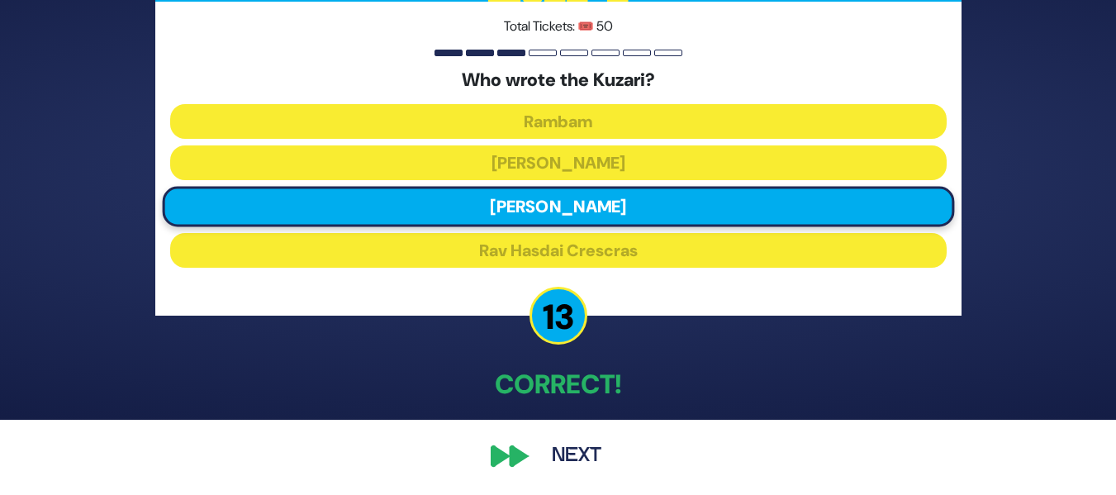
click at [575, 448] on button "Next" at bounding box center [577, 456] width 96 height 38
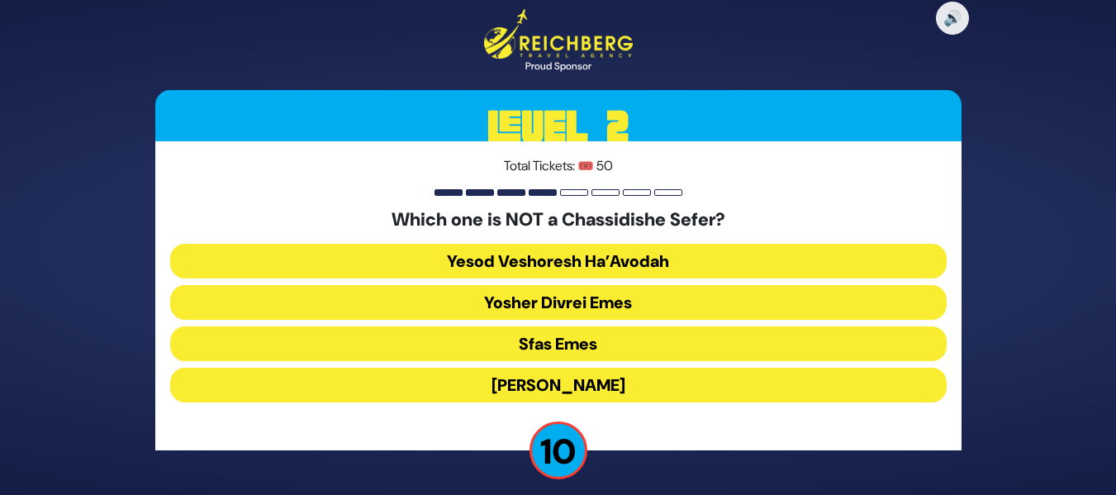
click at [664, 302] on button "Yosher Divrei Emes" at bounding box center [558, 302] width 777 height 35
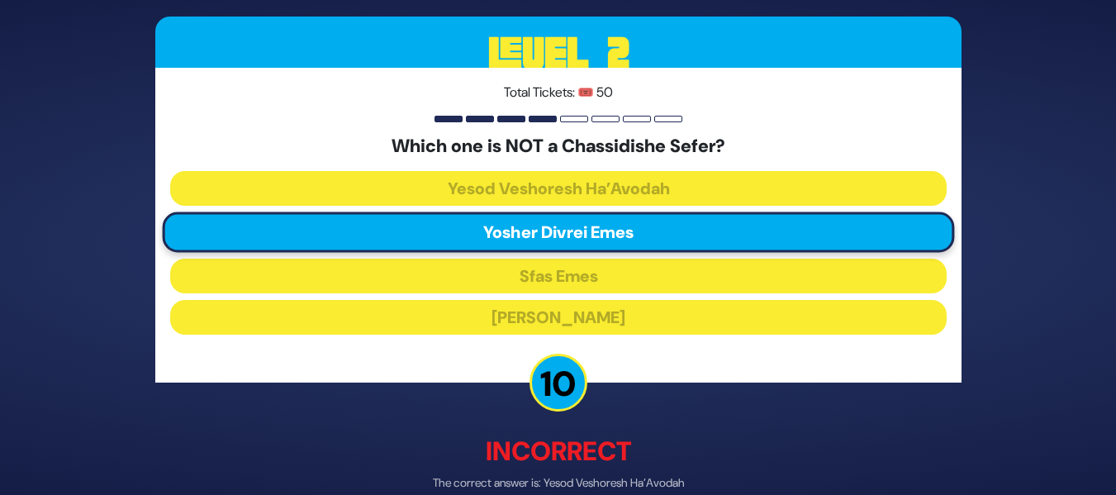
scroll to position [83, 0]
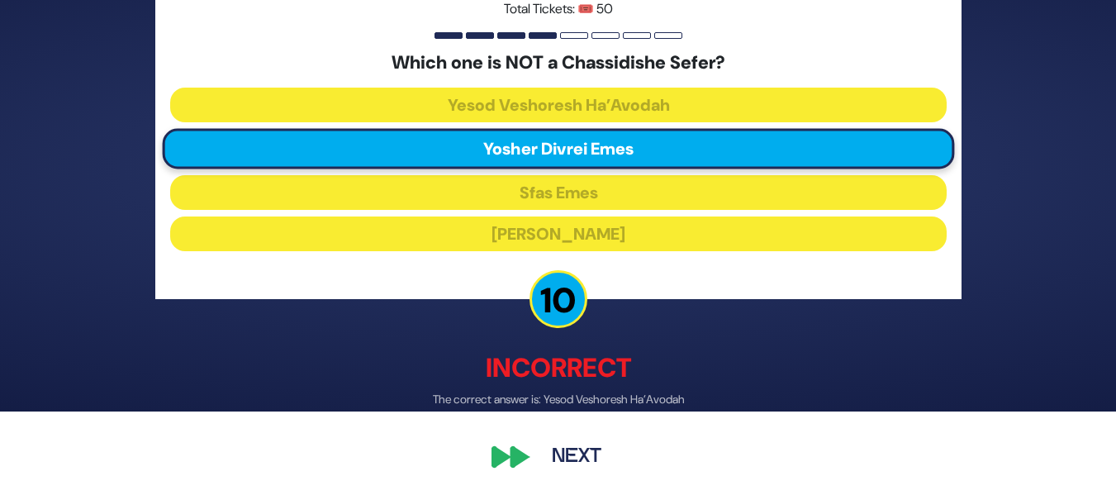
click at [581, 456] on button "Next" at bounding box center [577, 456] width 96 height 38
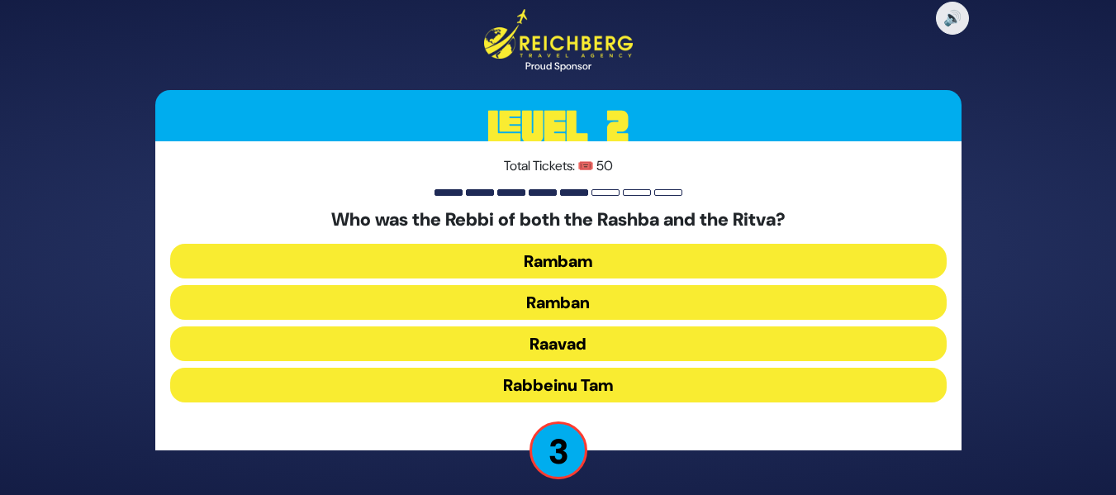
click at [489, 377] on button "Rabbeinu Tam" at bounding box center [558, 385] width 777 height 35
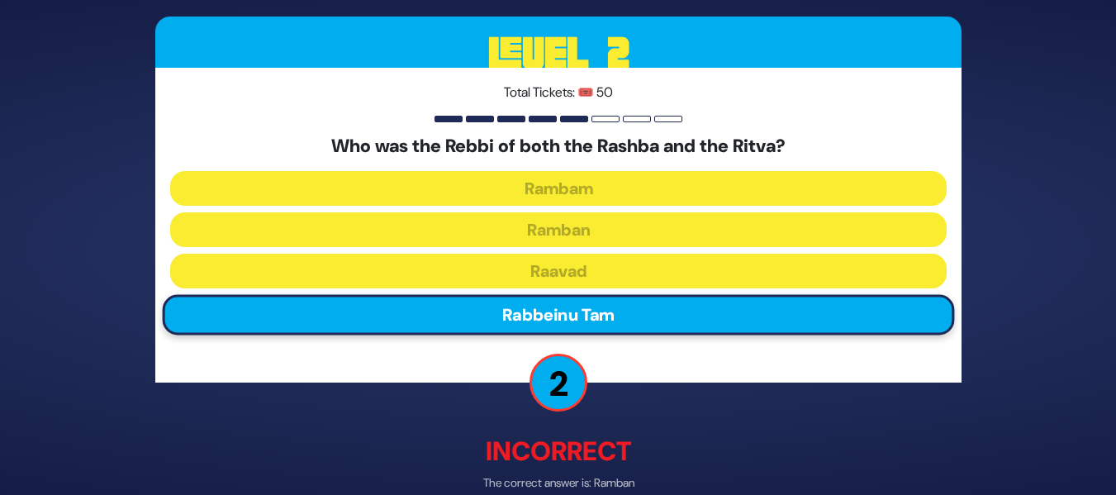
click at [1111, 389] on div "🔊 Proud Sponsor Level 2 Total Tickets: 🎟️ 50 Who was the Rebbi of both the Rash…" at bounding box center [558, 247] width 1116 height 495
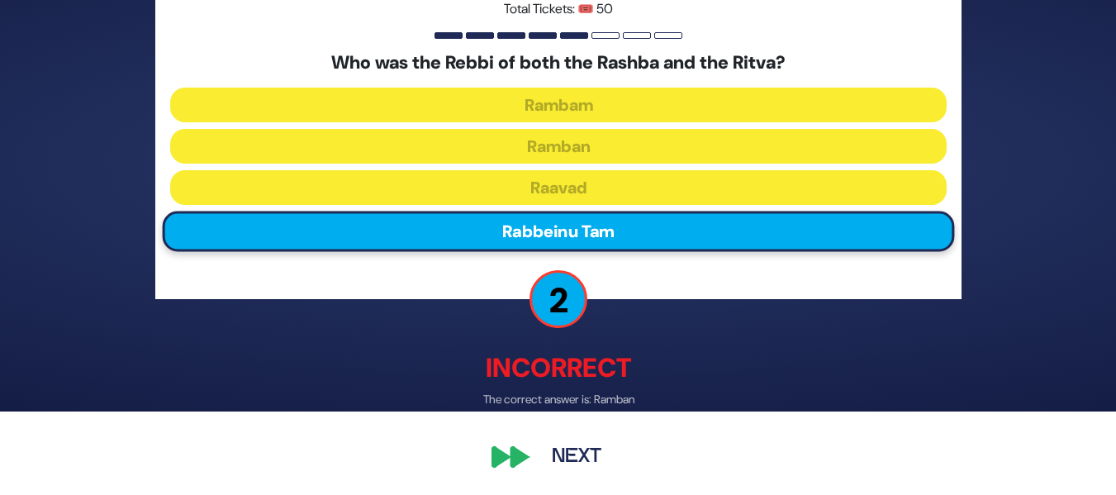
click at [573, 453] on button "Next" at bounding box center [577, 456] width 96 height 38
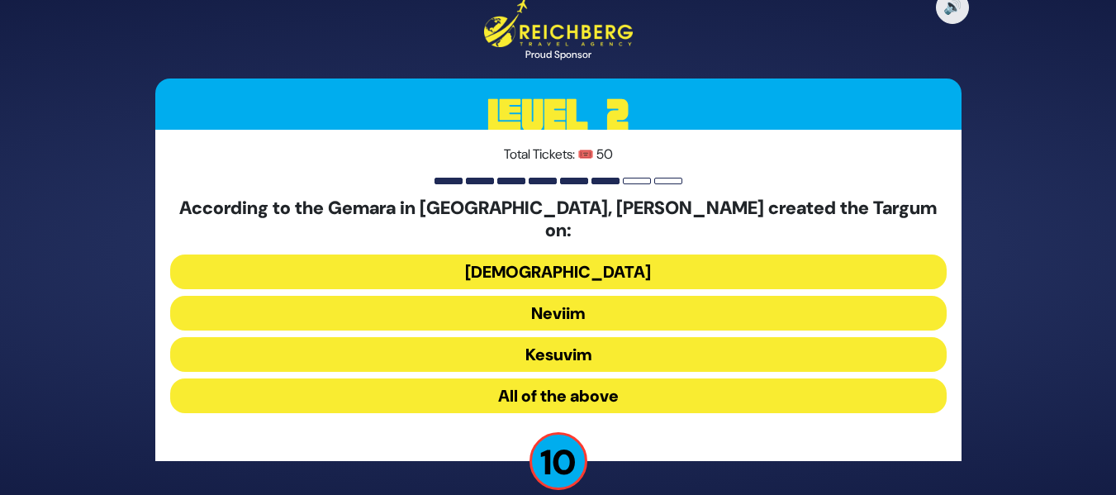
click at [597, 378] on button "All of the above" at bounding box center [558, 395] width 777 height 35
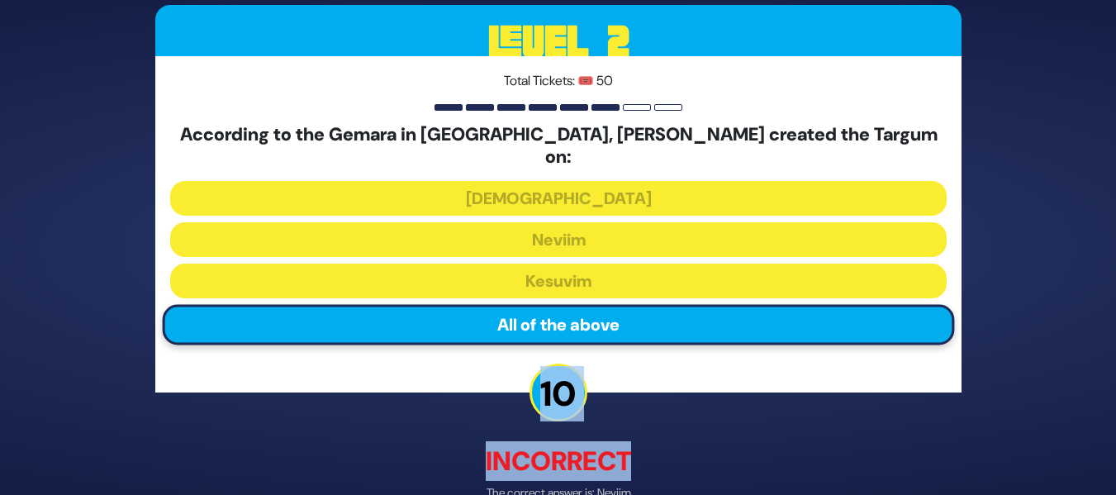
drag, startPoint x: 1115, startPoint y: 340, endPoint x: 1100, endPoint y: 460, distance: 121.6
click at [1100, 460] on div "🔊 Proud Sponsor Level 2 Total Tickets: 🎟️ 50 According to the Gemara in [GEOGRA…" at bounding box center [558, 247] width 1116 height 495
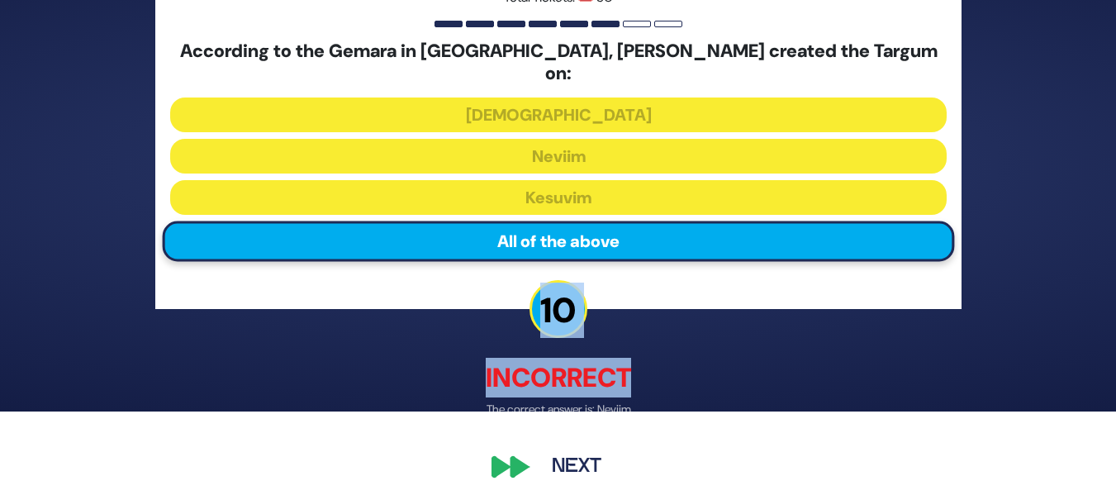
click at [564, 449] on button "Next" at bounding box center [577, 468] width 96 height 38
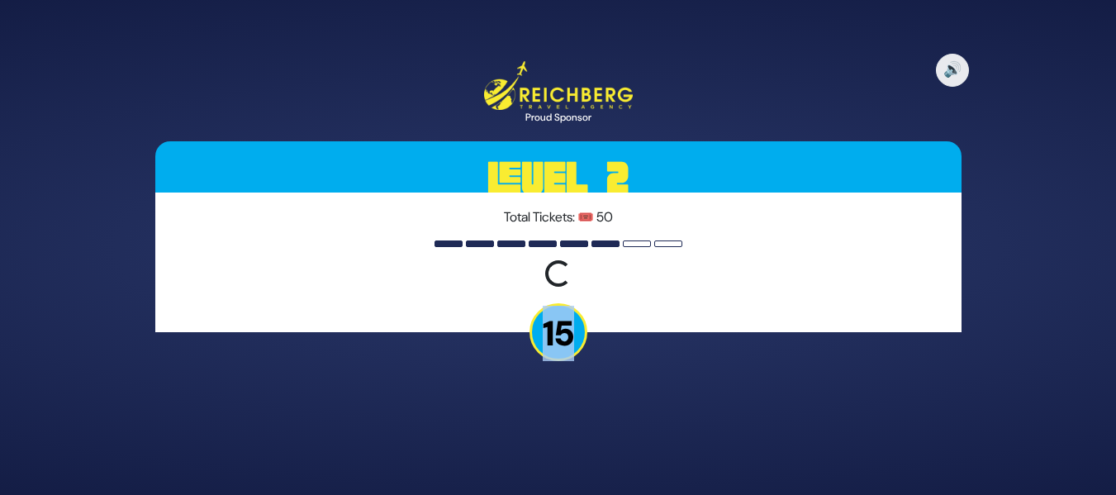
scroll to position [0, 0]
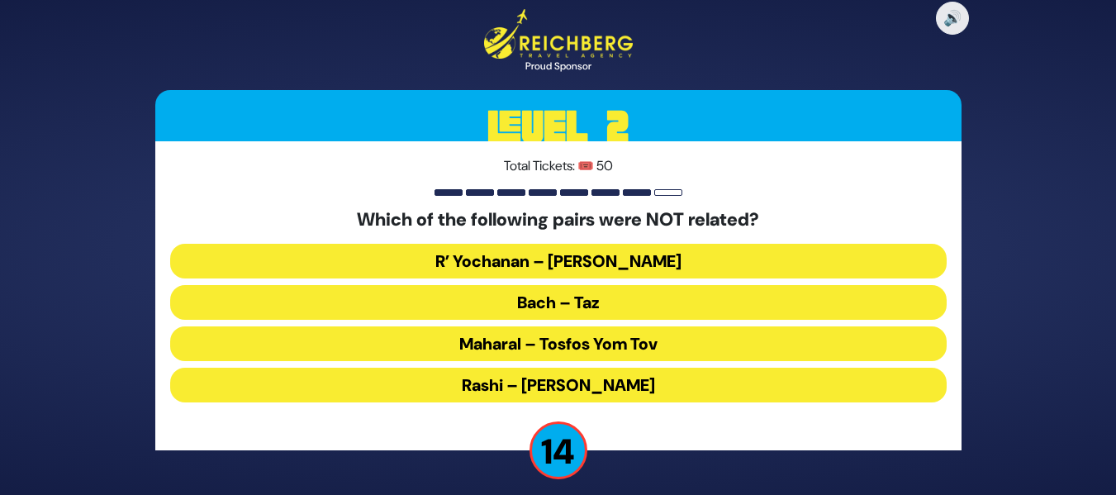
click at [859, 176] on div "Total Tickets: 🎟️ 50 Which of the following pairs were NOT related? [PERSON_NAM…" at bounding box center [558, 295] width 806 height 309
click at [635, 345] on button "Maharal – Tosfos Yom Tov" at bounding box center [558, 343] width 777 height 35
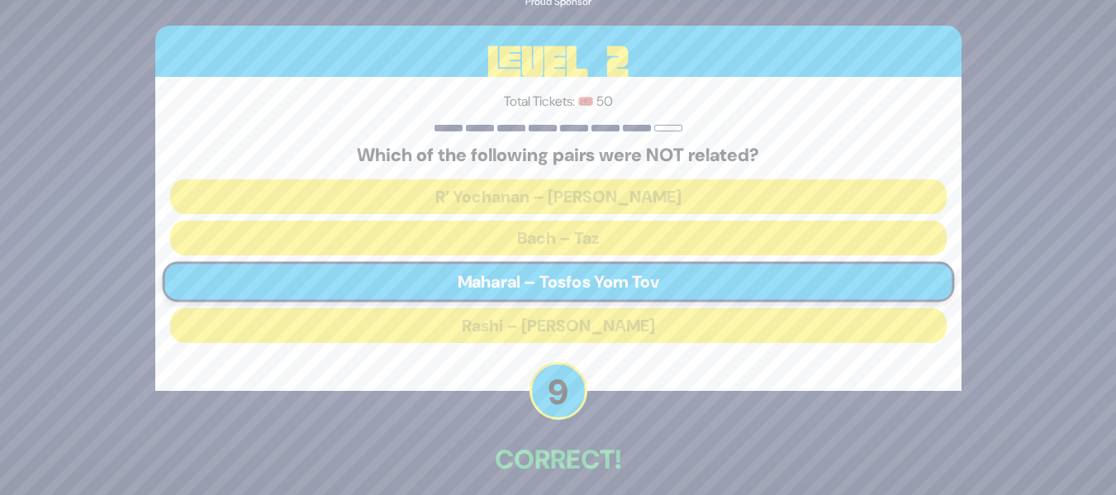
scroll to position [75, 0]
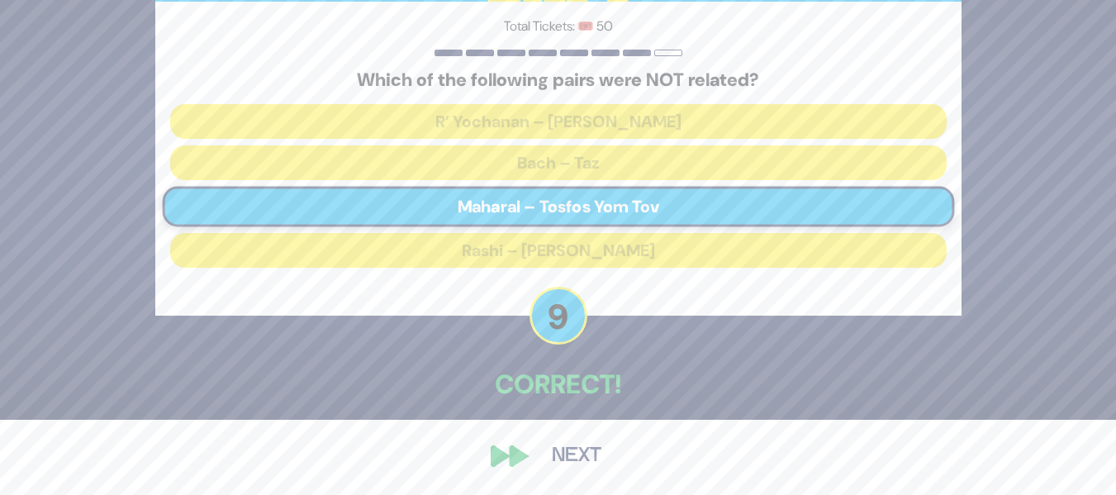
click at [569, 454] on button "Next" at bounding box center [577, 456] width 96 height 38
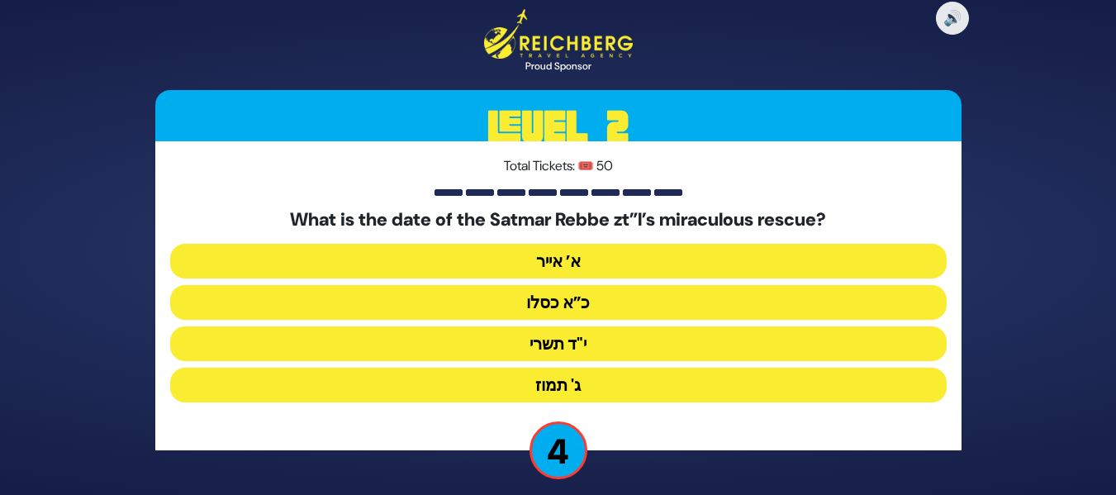
click at [584, 378] on button "ג' תמוז" at bounding box center [558, 385] width 777 height 35
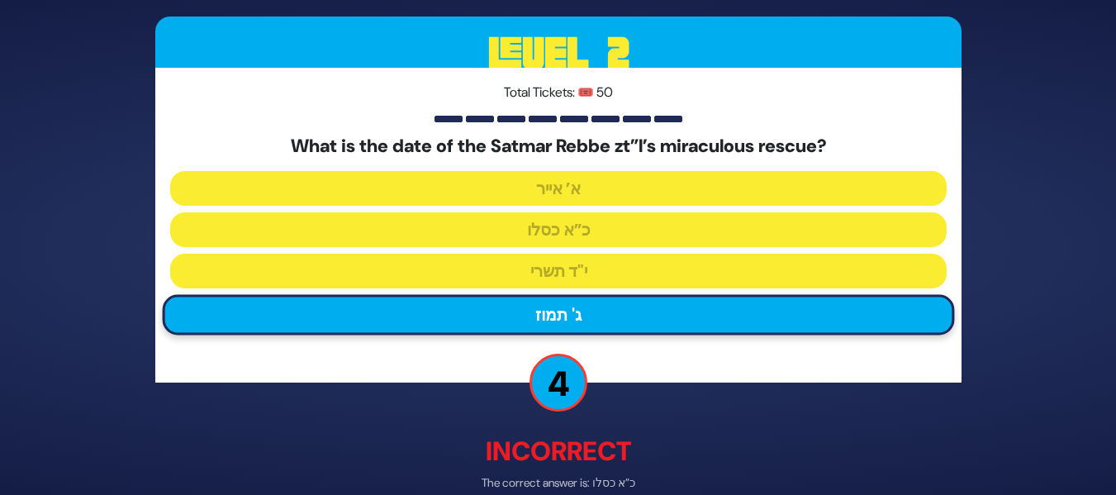
click at [1110, 335] on div "🔊 Proud Sponsor Level 2 Total Tickets: 🎟️ 50 What is the date of the Satmar Reb…" at bounding box center [558, 247] width 1116 height 495
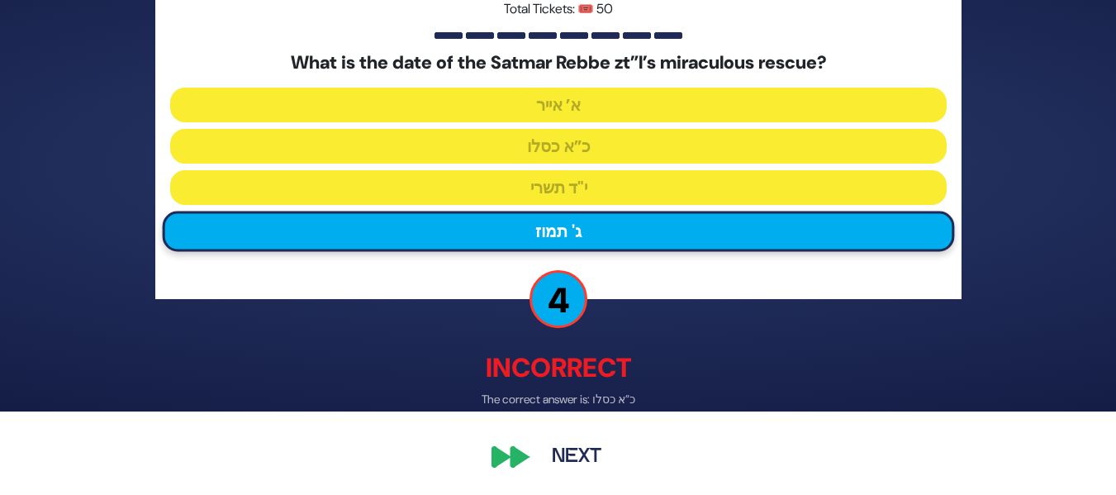
click at [592, 453] on button "Next" at bounding box center [577, 456] width 96 height 38
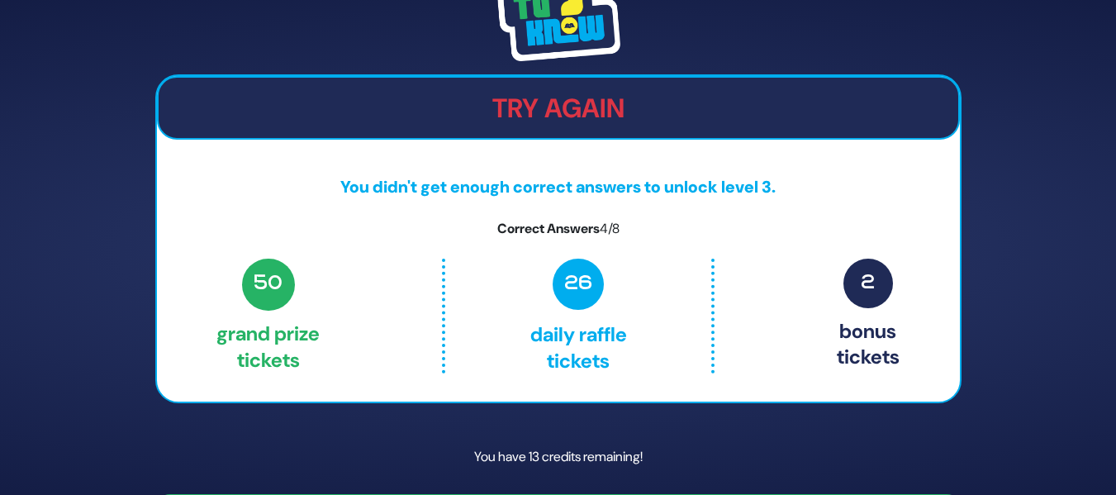
scroll to position [51, 0]
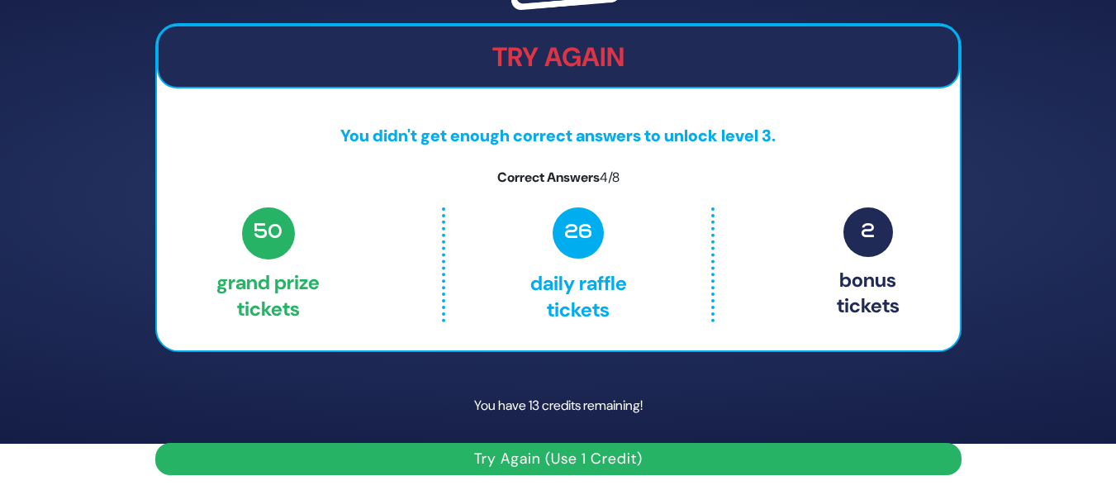
click at [488, 451] on button "Try Again (Use 1 Credit)" at bounding box center [558, 459] width 806 height 32
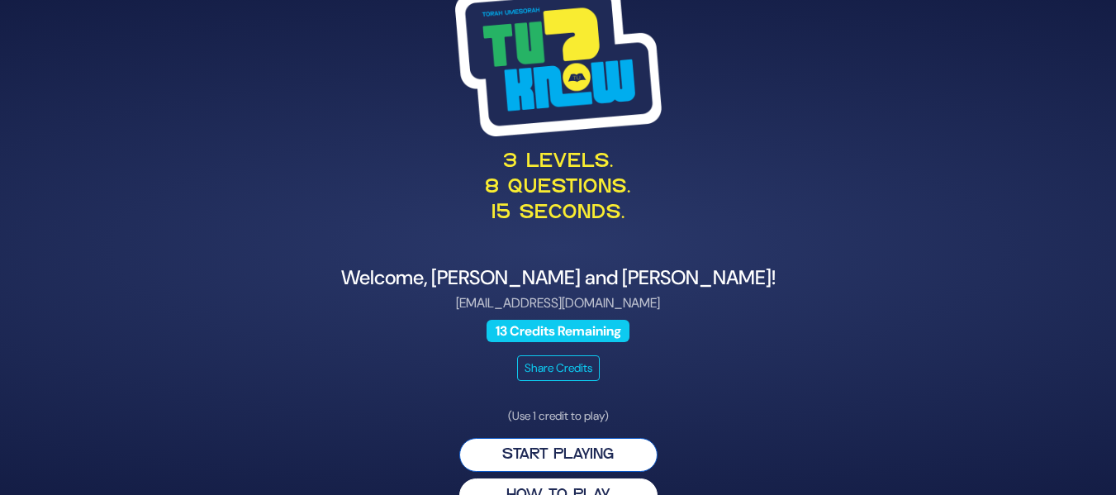
click at [588, 453] on button "Start Playing" at bounding box center [558, 455] width 198 height 34
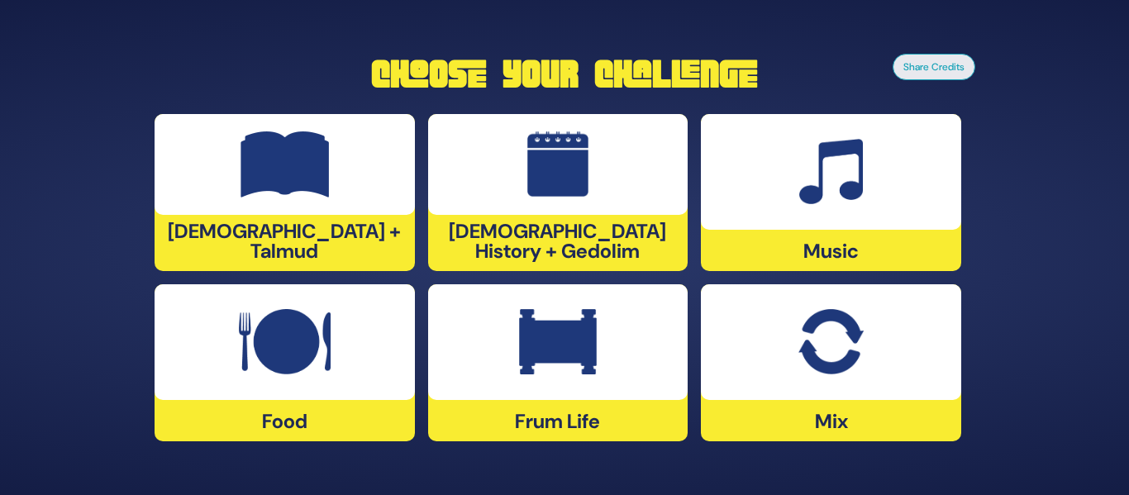
click at [859, 316] on img at bounding box center [830, 342] width 64 height 66
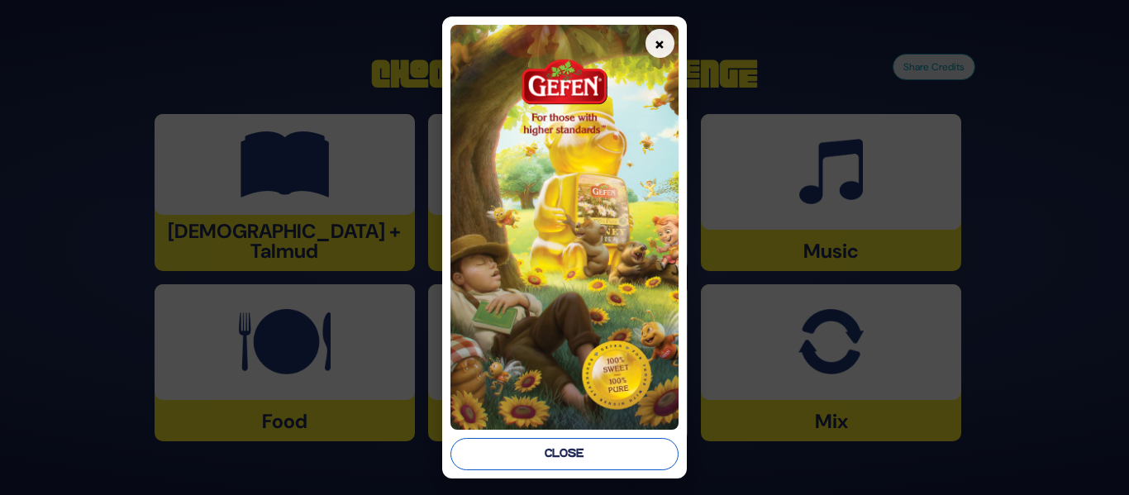
click at [625, 438] on button "Close" at bounding box center [563, 454] width 227 height 32
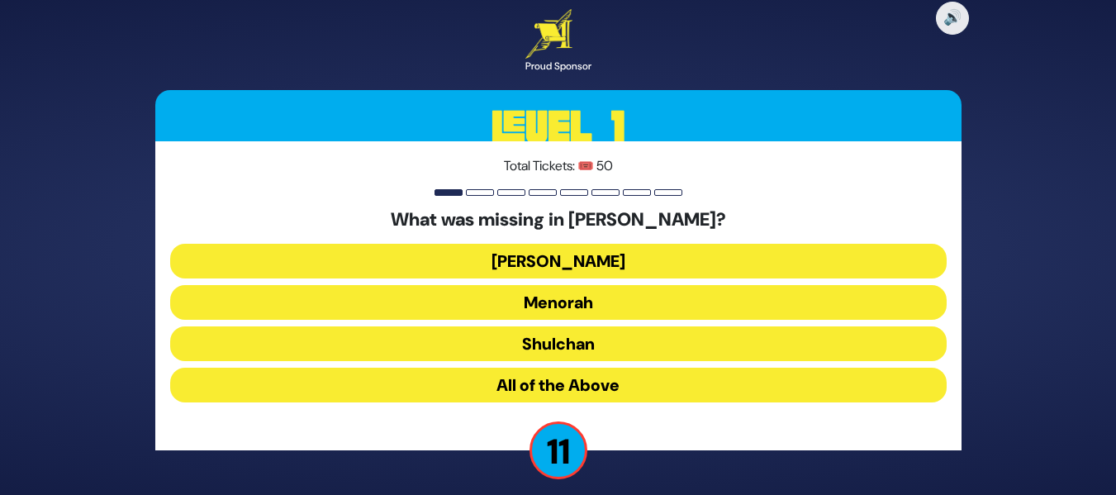
click at [824, 255] on button "Aron" at bounding box center [558, 261] width 777 height 35
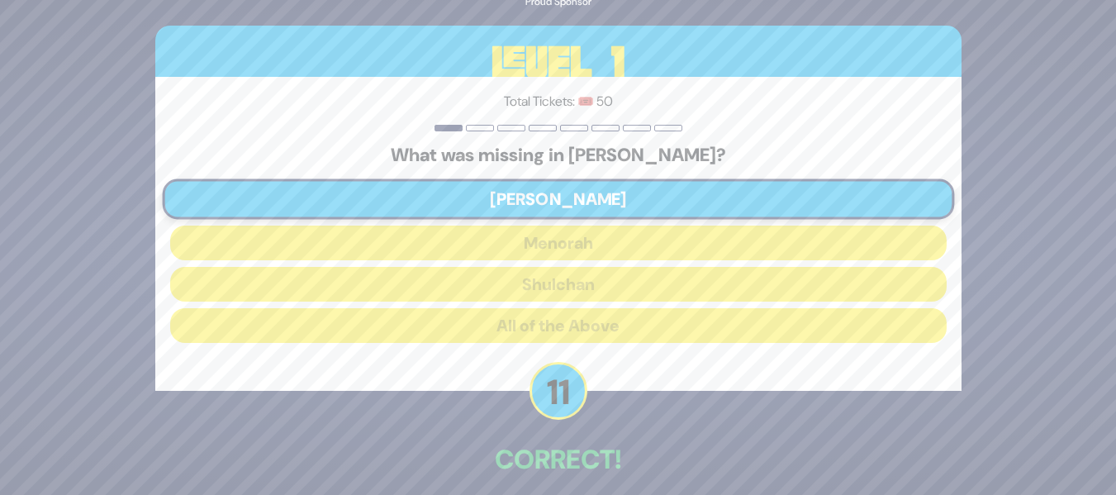
scroll to position [75, 0]
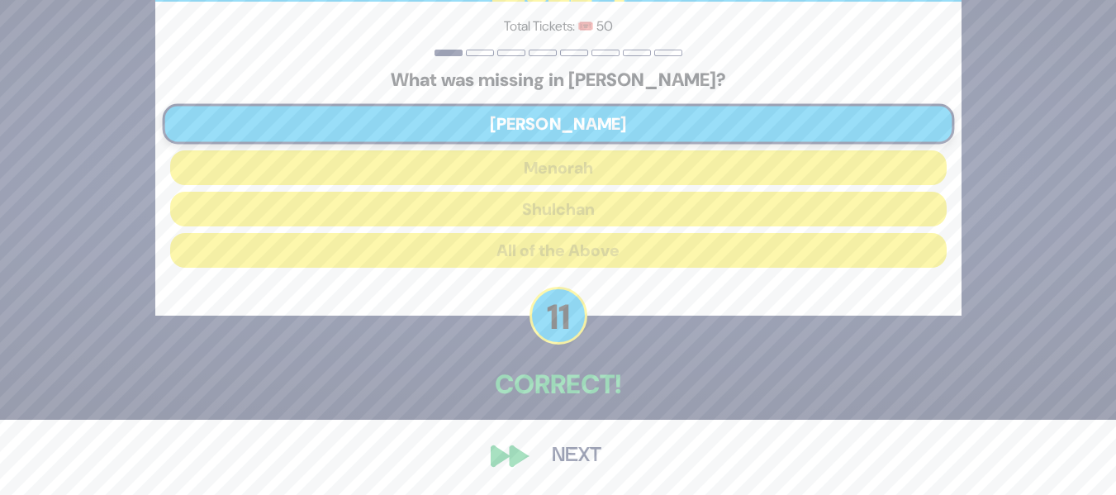
click at [562, 464] on button "Next" at bounding box center [577, 456] width 96 height 38
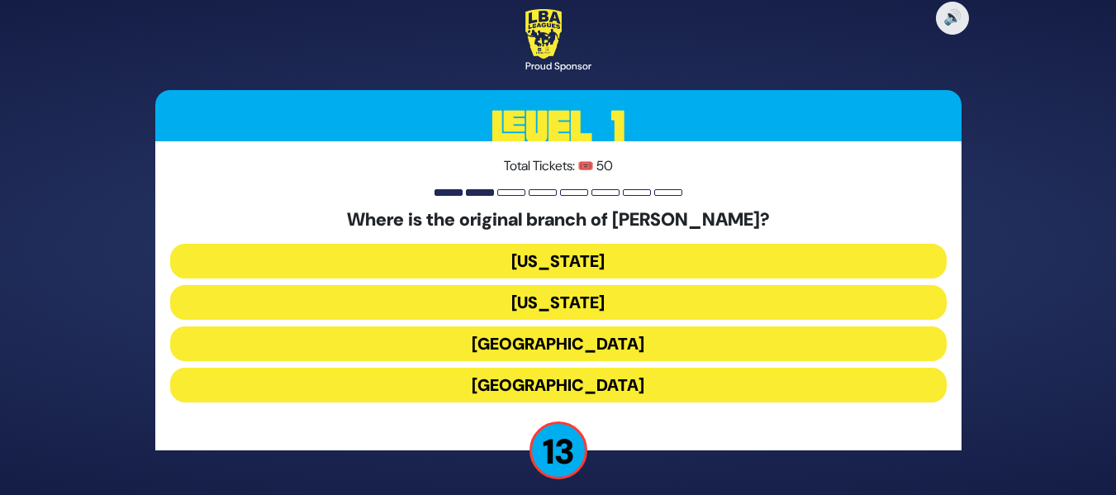
click at [692, 334] on button "London" at bounding box center [558, 343] width 777 height 35
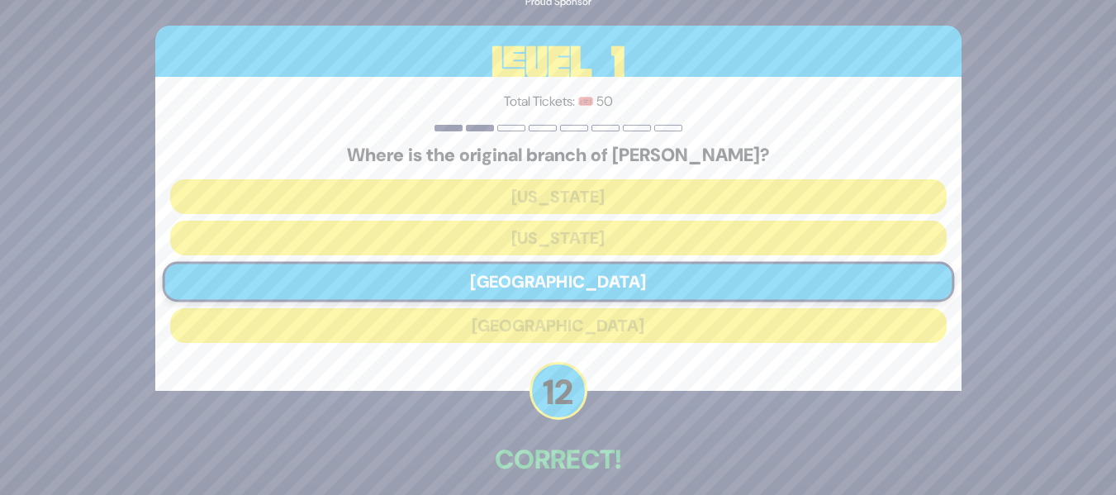
scroll to position [75, 0]
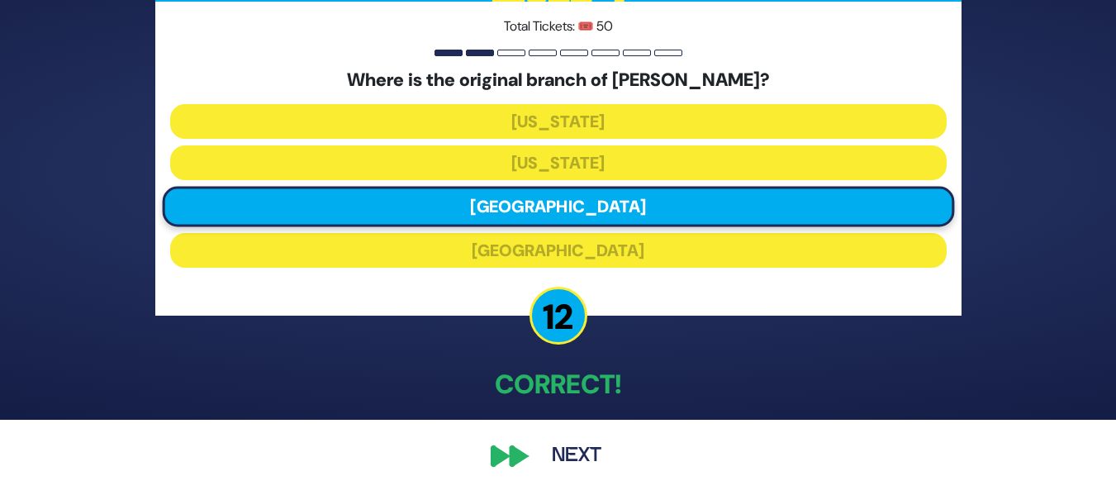
click at [593, 461] on button "Next" at bounding box center [577, 456] width 96 height 38
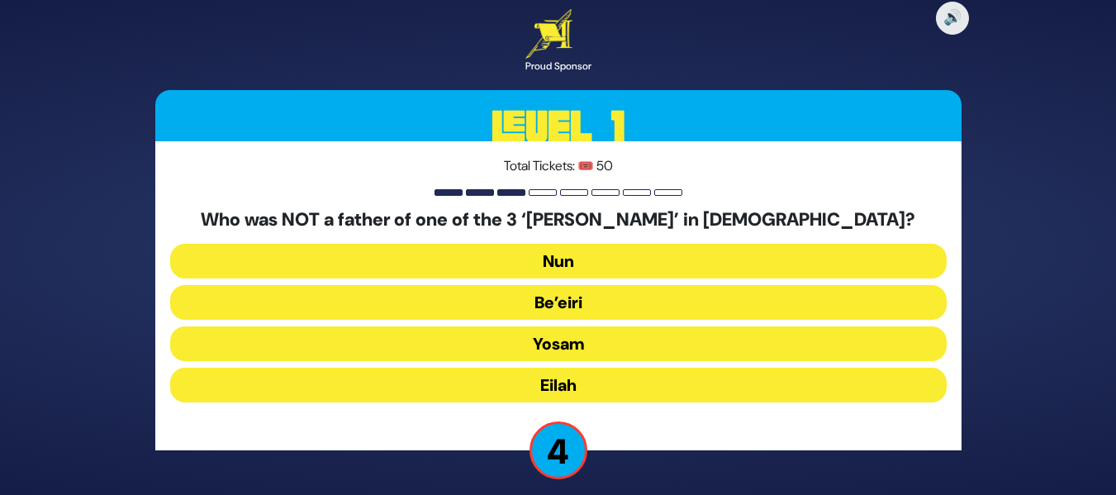
click at [659, 257] on button "Nun" at bounding box center [558, 261] width 777 height 35
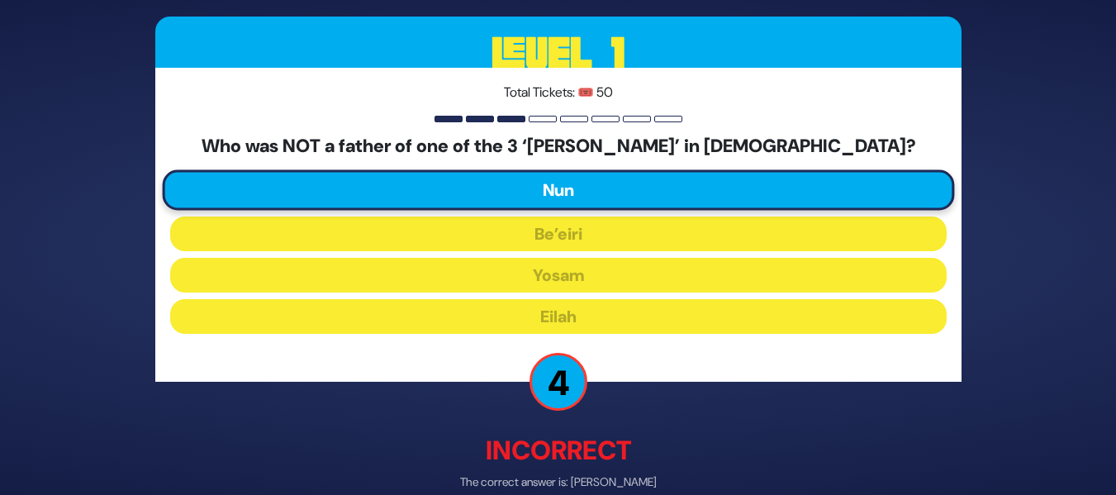
scroll to position [84, 0]
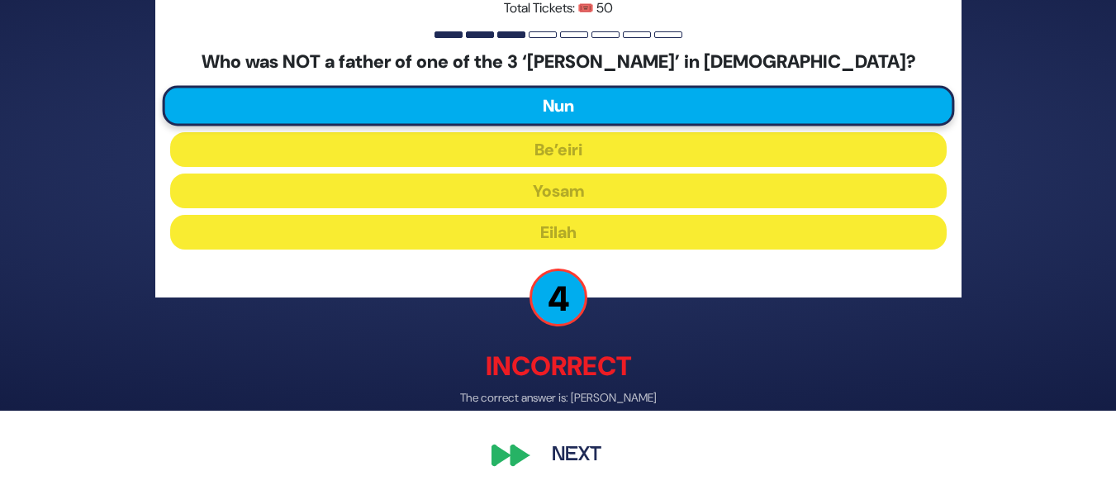
click at [567, 468] on button "Next" at bounding box center [577, 456] width 96 height 38
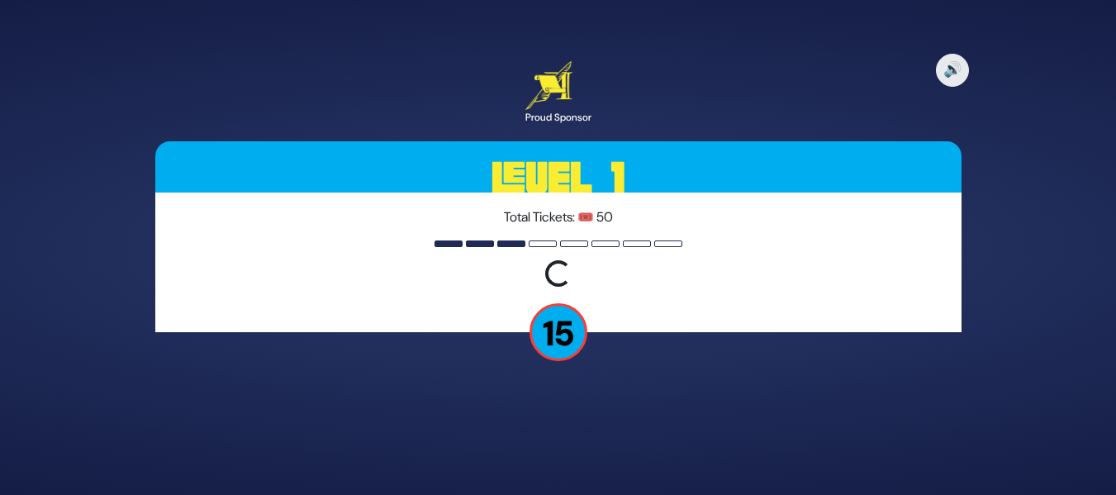
scroll to position [0, 0]
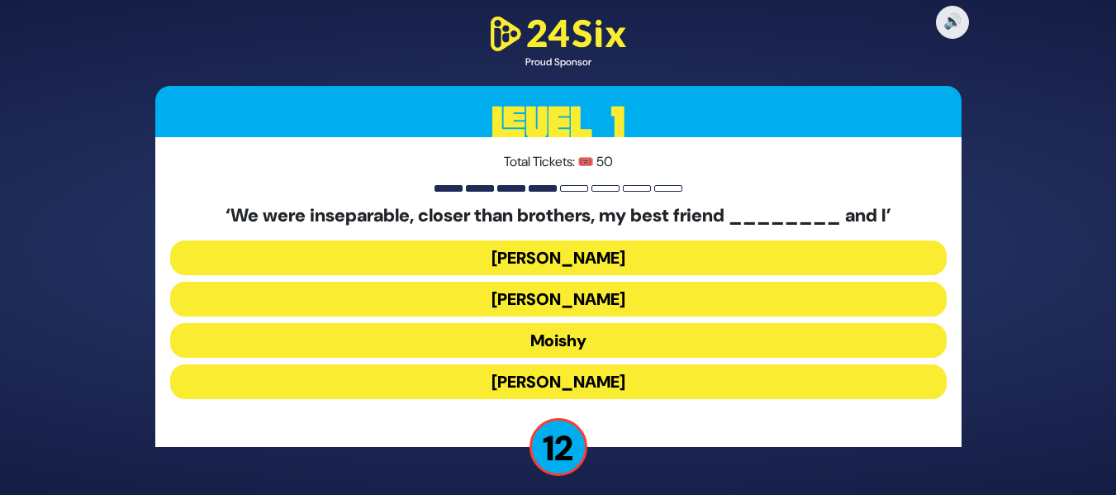
click at [588, 369] on button "Sammy" at bounding box center [558, 381] width 777 height 35
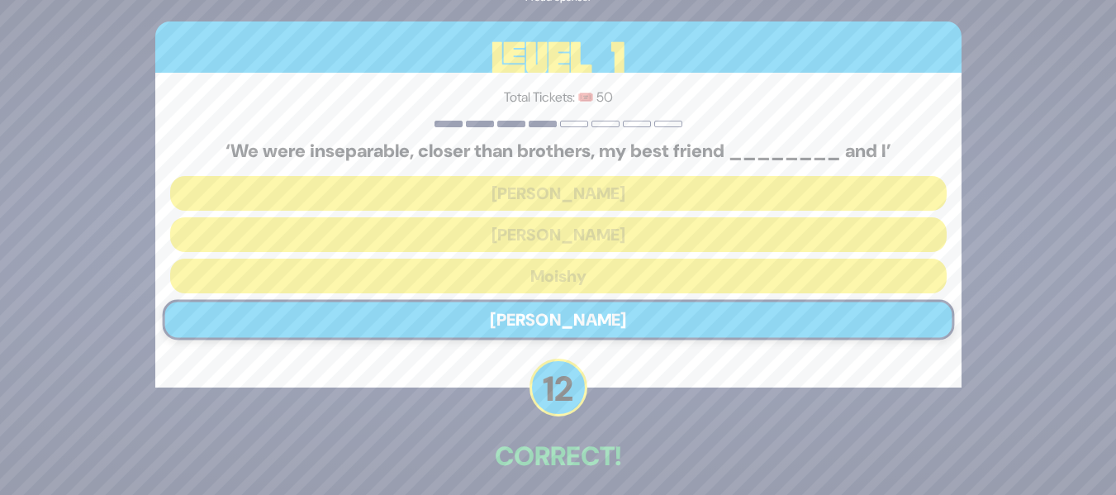
scroll to position [72, 0]
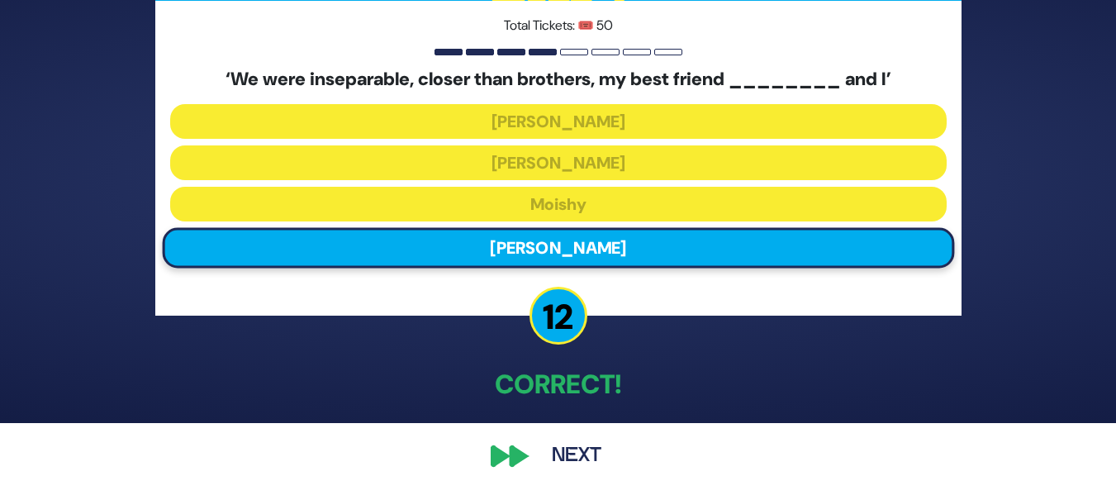
click at [598, 447] on button "Next" at bounding box center [577, 456] width 96 height 38
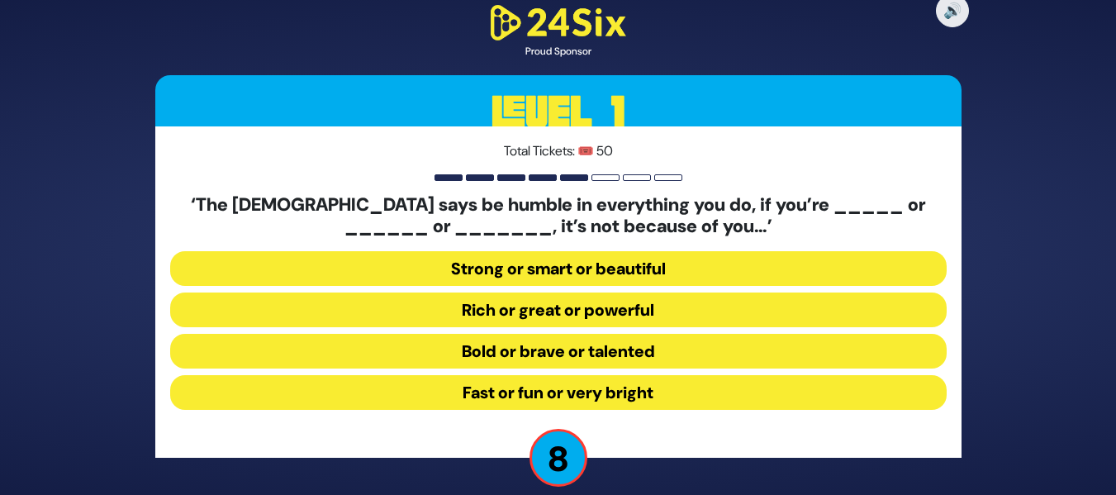
click at [603, 268] on button "Strong or smart or beautiful" at bounding box center [558, 268] width 777 height 35
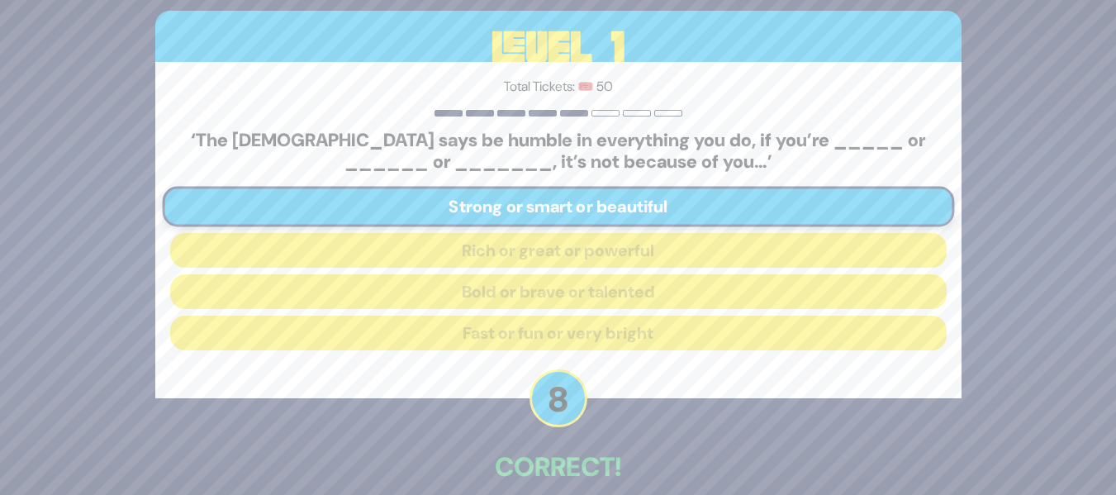
scroll to position [83, 0]
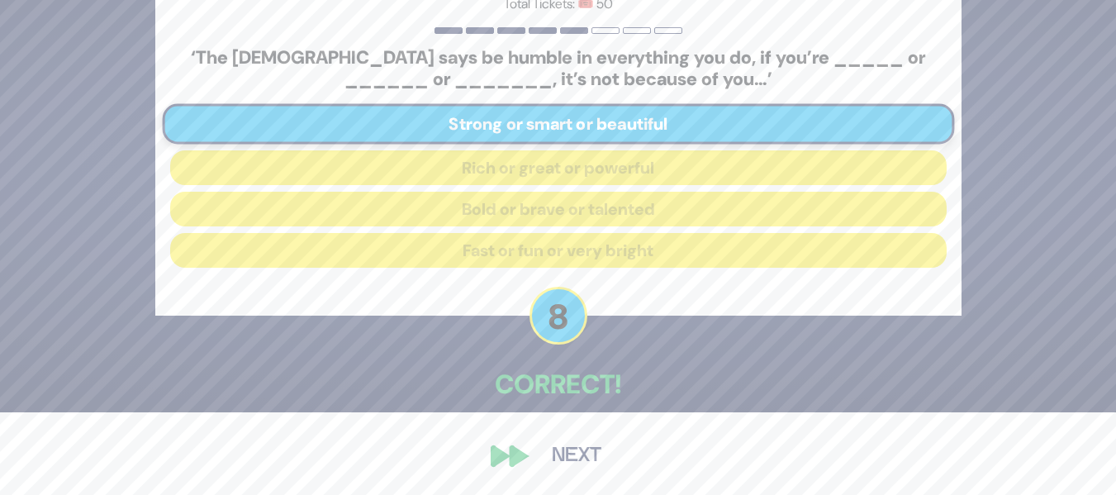
click at [581, 455] on button "Next" at bounding box center [577, 456] width 96 height 38
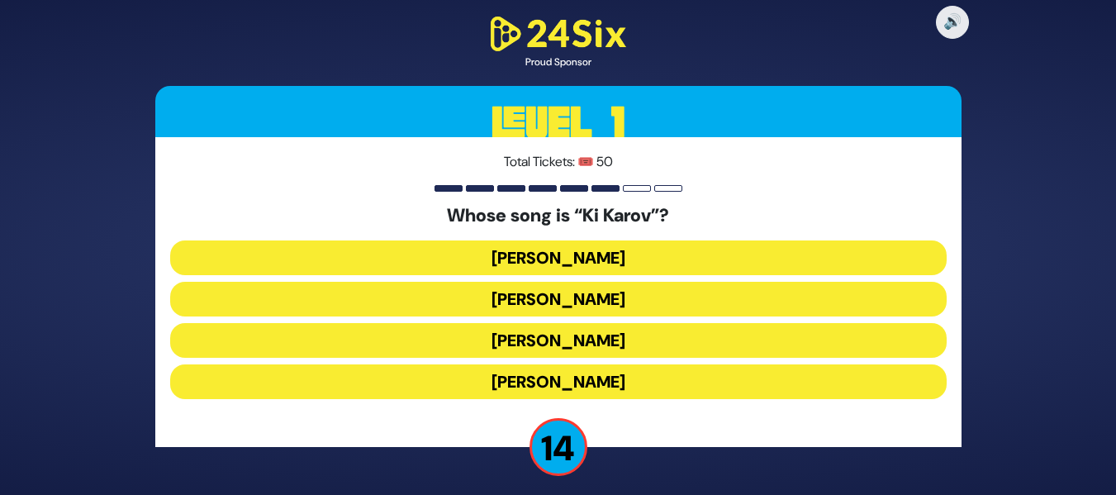
click at [721, 292] on button "[PERSON_NAME]" at bounding box center [558, 299] width 777 height 35
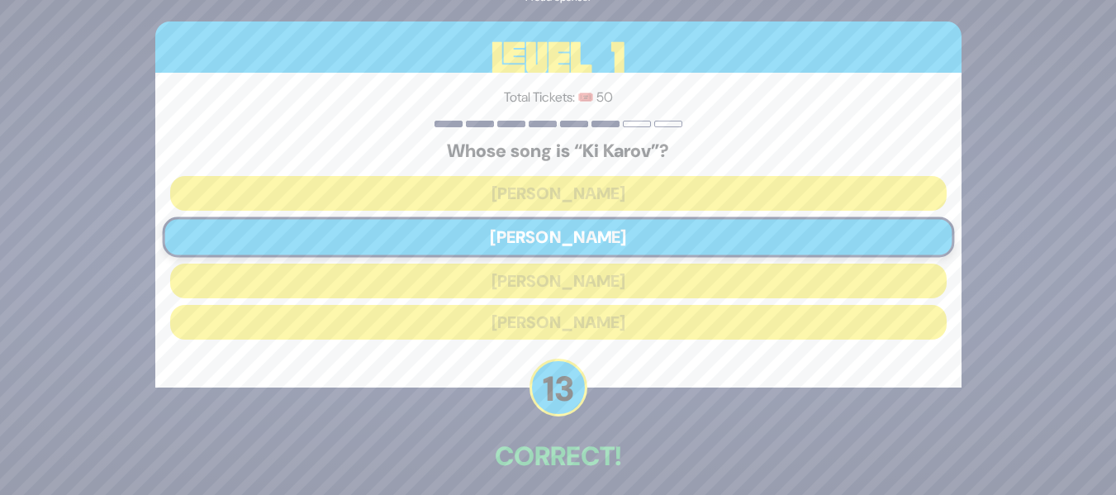
scroll to position [72, 0]
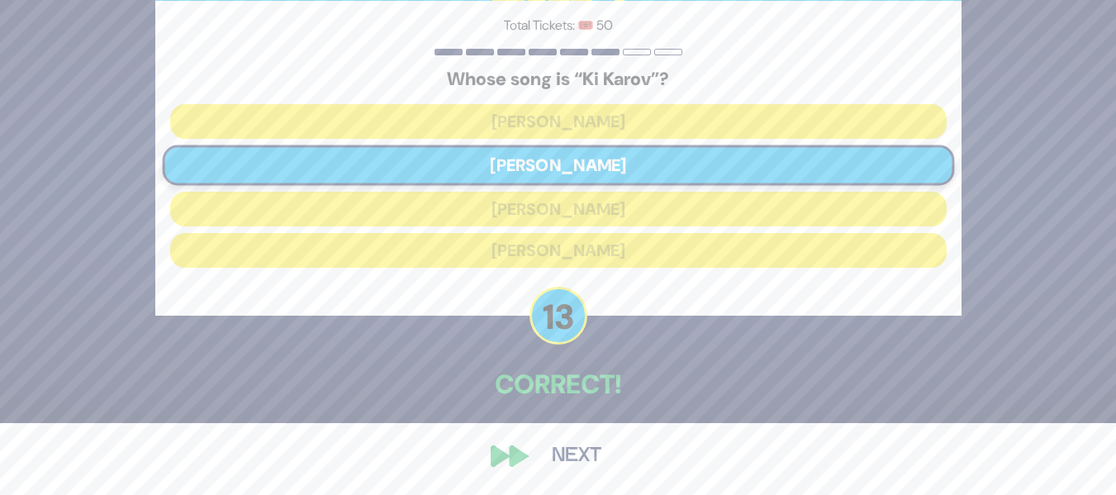
click at [593, 459] on button "Next" at bounding box center [577, 456] width 96 height 38
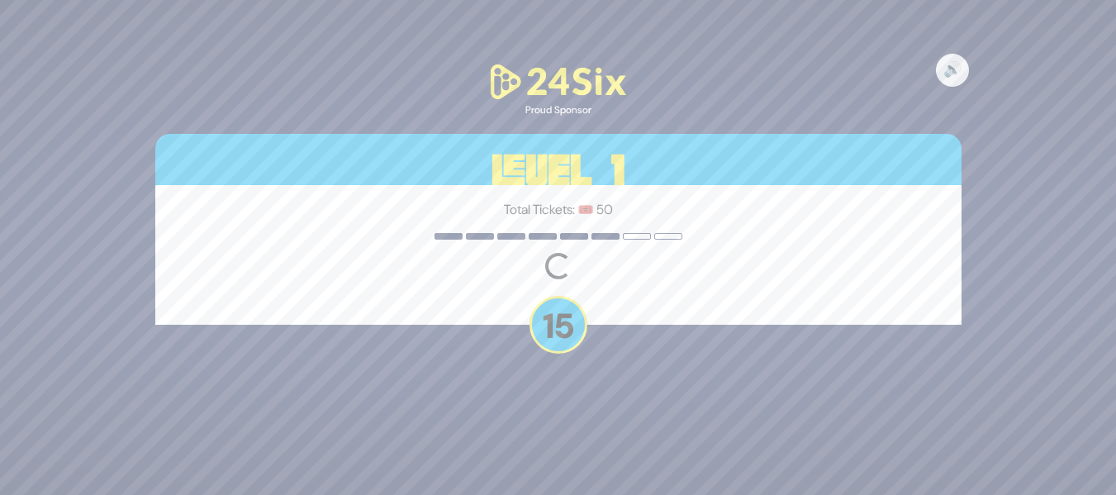
scroll to position [0, 0]
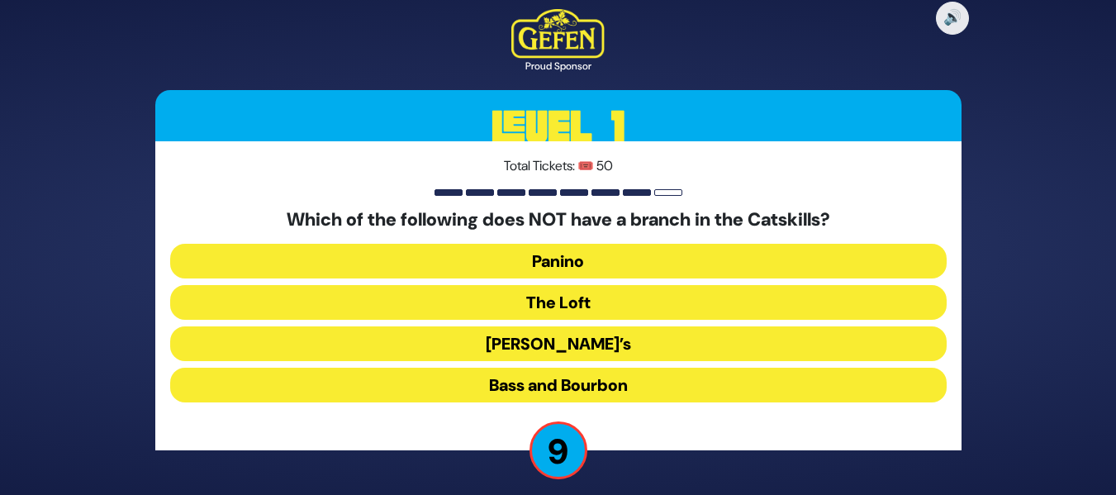
click at [659, 309] on button "The Loft" at bounding box center [558, 302] width 777 height 35
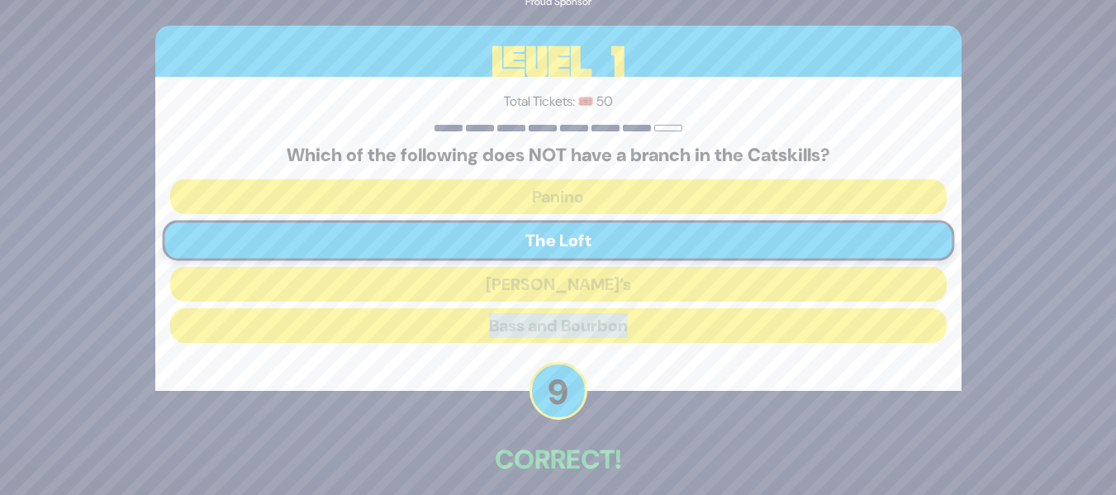
drag, startPoint x: 1115, startPoint y: 274, endPoint x: 1108, endPoint y: 353, distance: 78.8
click at [1108, 353] on div "🔊 Proud Sponsor Level 1 Total Tickets: 🎟️ 50 Which of the following does NOT ha…" at bounding box center [558, 247] width 1116 height 495
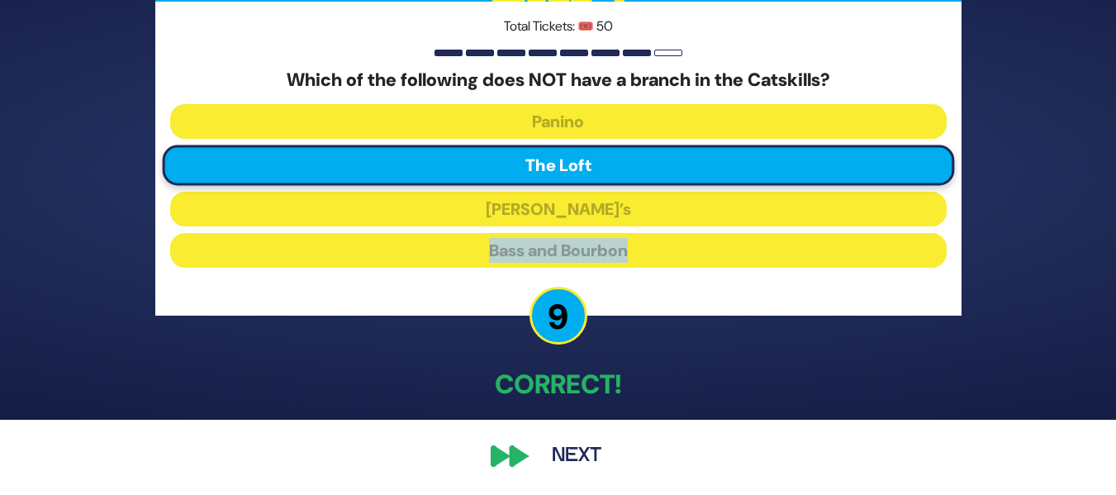
click at [571, 449] on button "Next" at bounding box center [577, 456] width 96 height 38
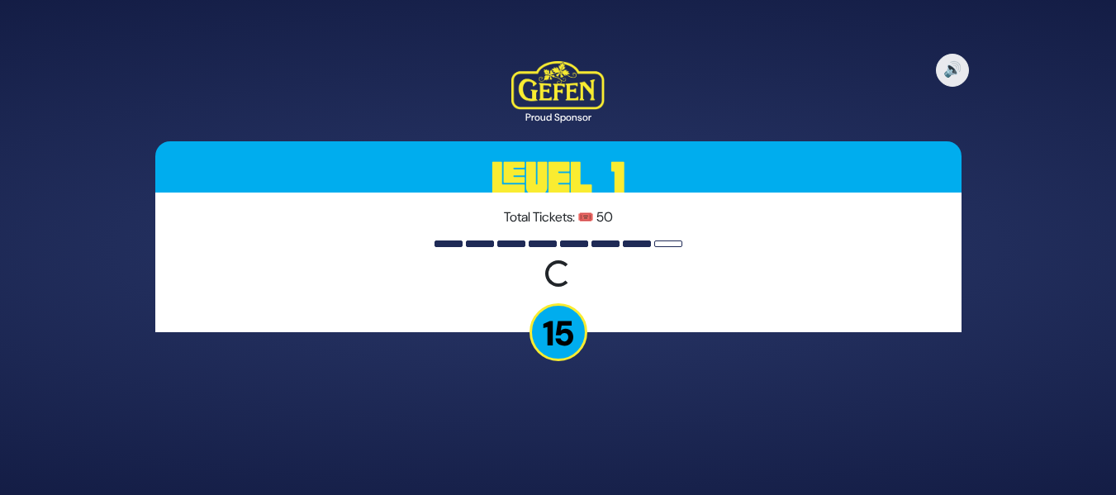
scroll to position [0, 0]
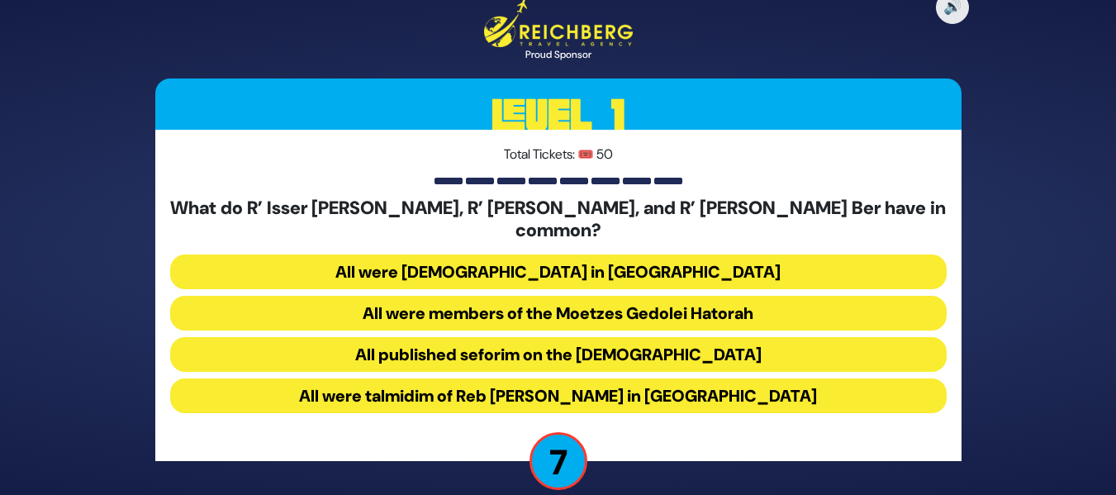
click at [729, 385] on button "All were talmidim of Reb Chaim Brisker in Volozhin" at bounding box center [558, 395] width 777 height 35
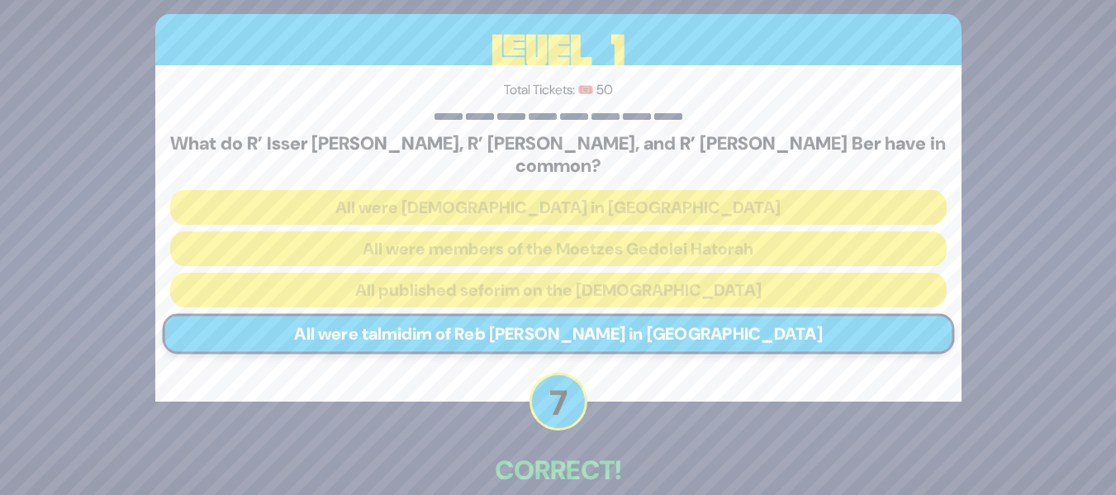
scroll to position [75, 0]
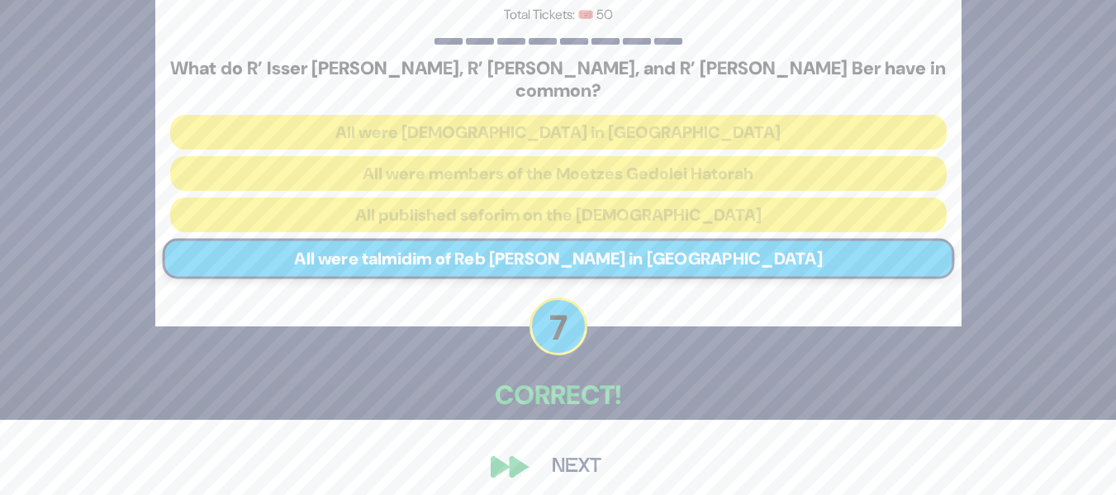
click at [569, 460] on button "Next" at bounding box center [577, 467] width 96 height 38
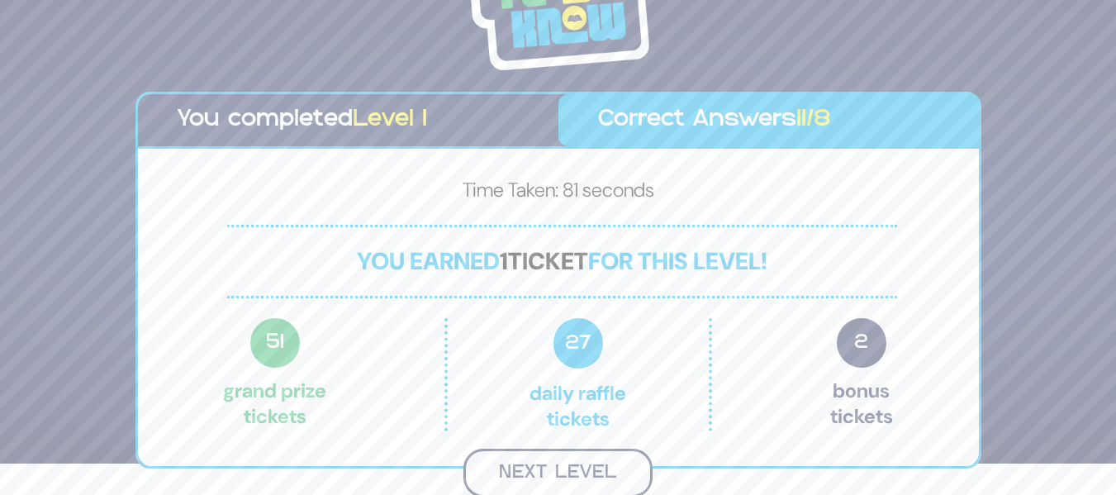
scroll to position [29, 0]
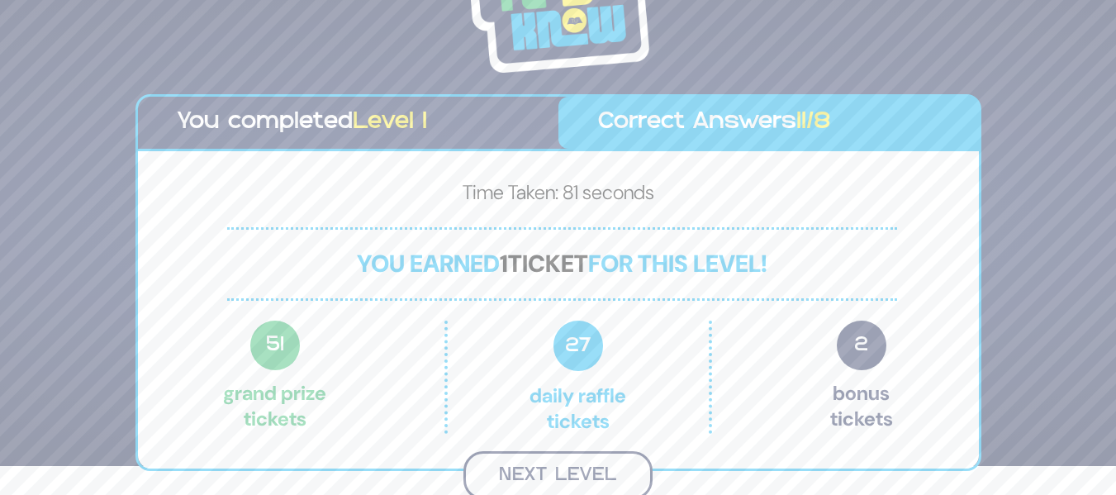
click at [544, 467] on button "Next Level" at bounding box center [558, 475] width 189 height 49
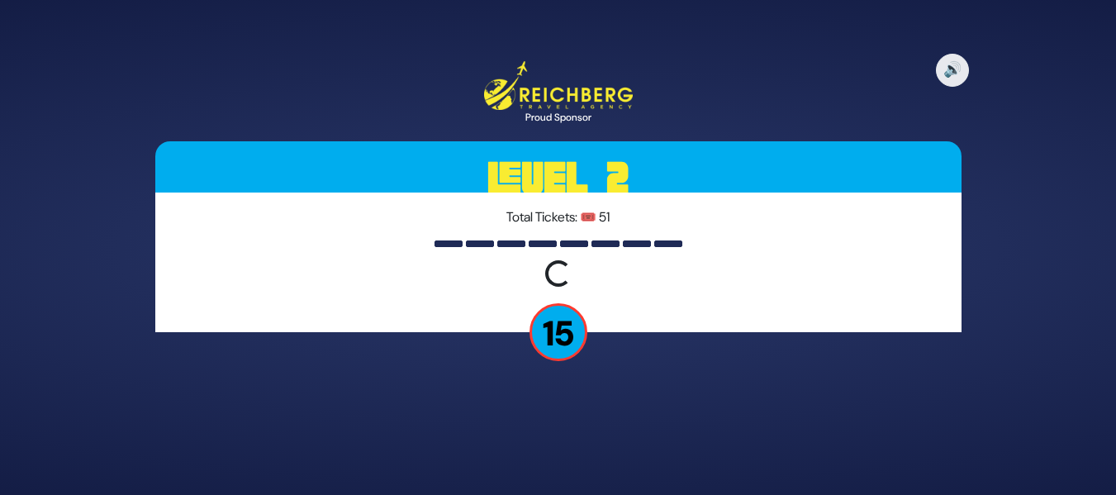
scroll to position [0, 0]
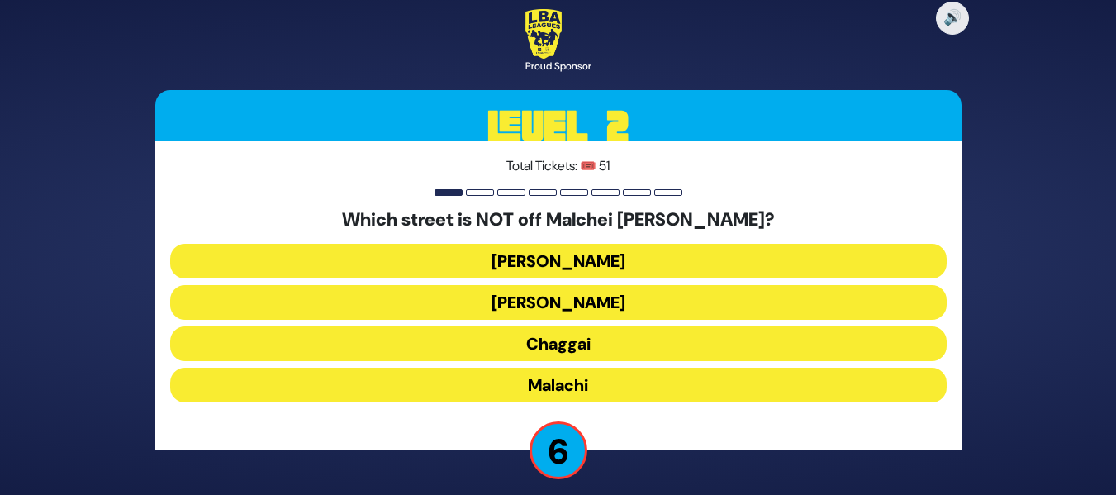
click at [823, 249] on button "Yechezkel" at bounding box center [558, 261] width 777 height 35
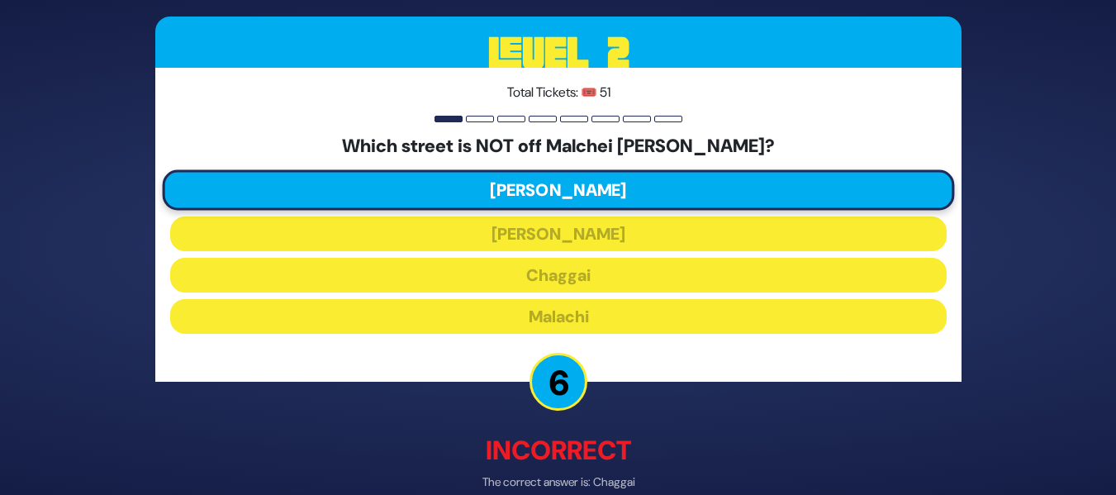
scroll to position [84, 0]
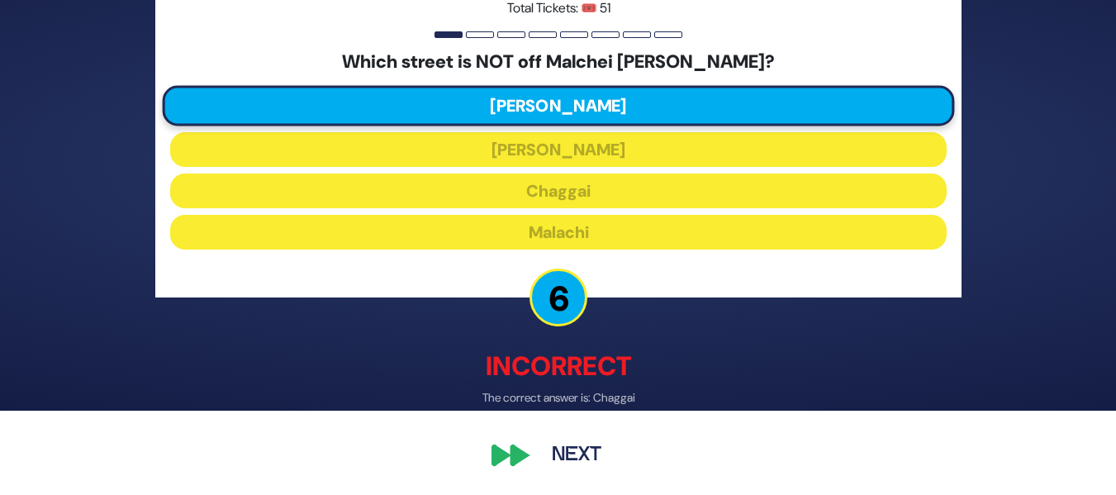
click at [582, 446] on button "Next" at bounding box center [577, 456] width 96 height 38
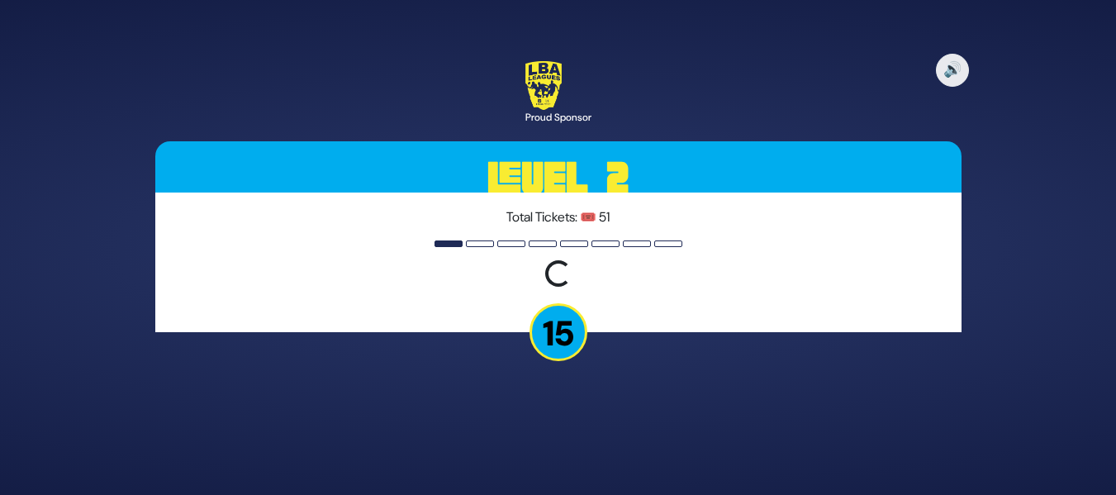
scroll to position [0, 0]
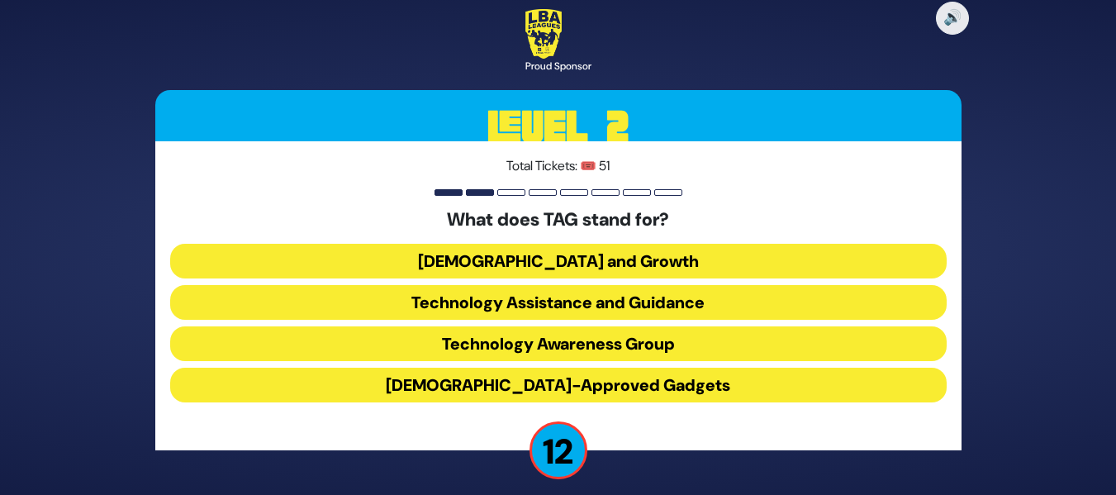
click at [676, 345] on button "Technology Awareness Group" at bounding box center [558, 343] width 777 height 35
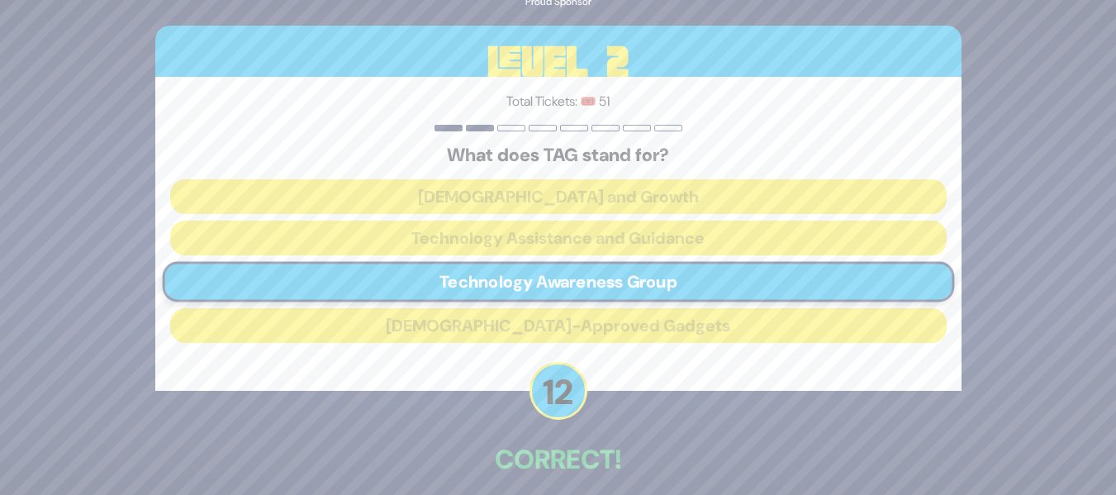
scroll to position [75, 0]
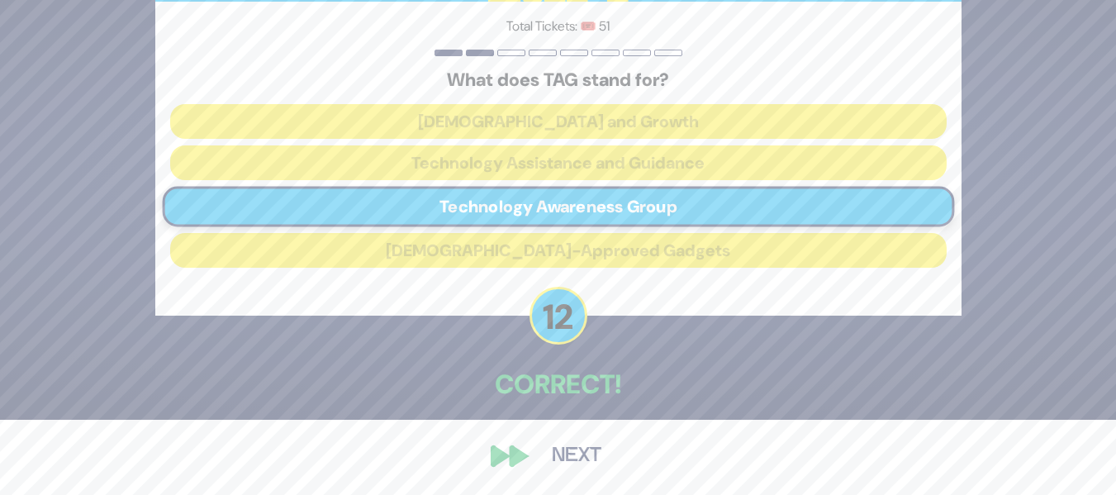
click at [578, 461] on button "Next" at bounding box center [577, 456] width 96 height 38
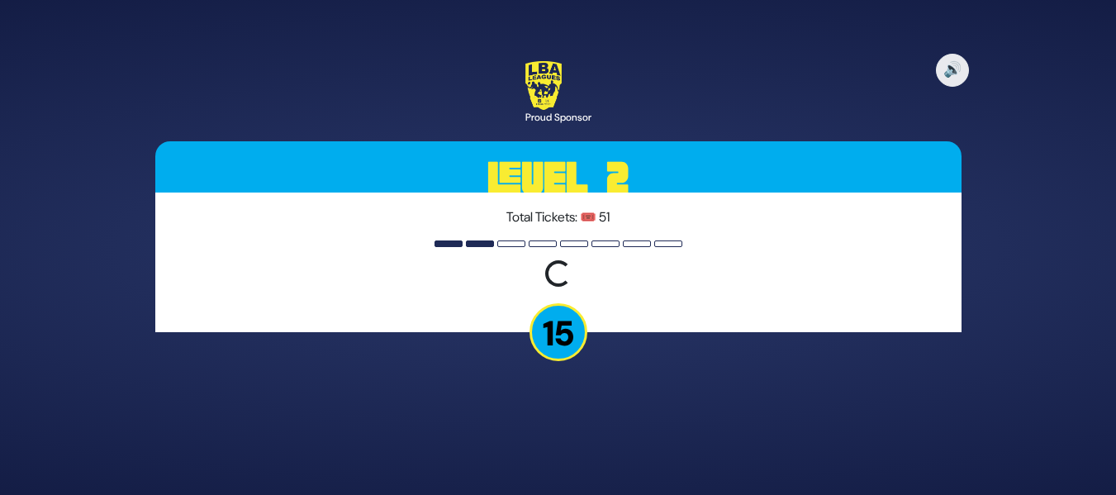
scroll to position [0, 0]
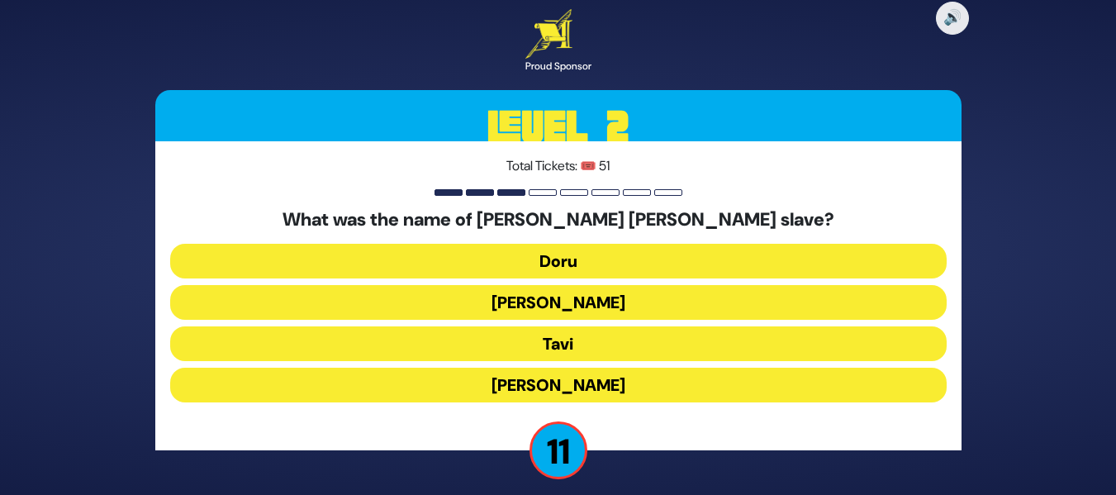
click at [755, 342] on button "Tavi" at bounding box center [558, 343] width 777 height 35
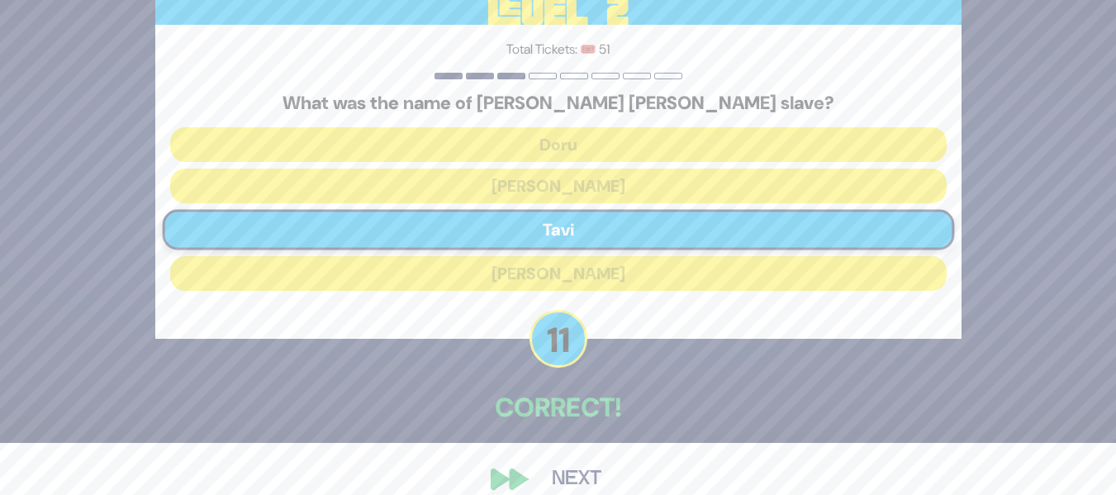
scroll to position [75, 0]
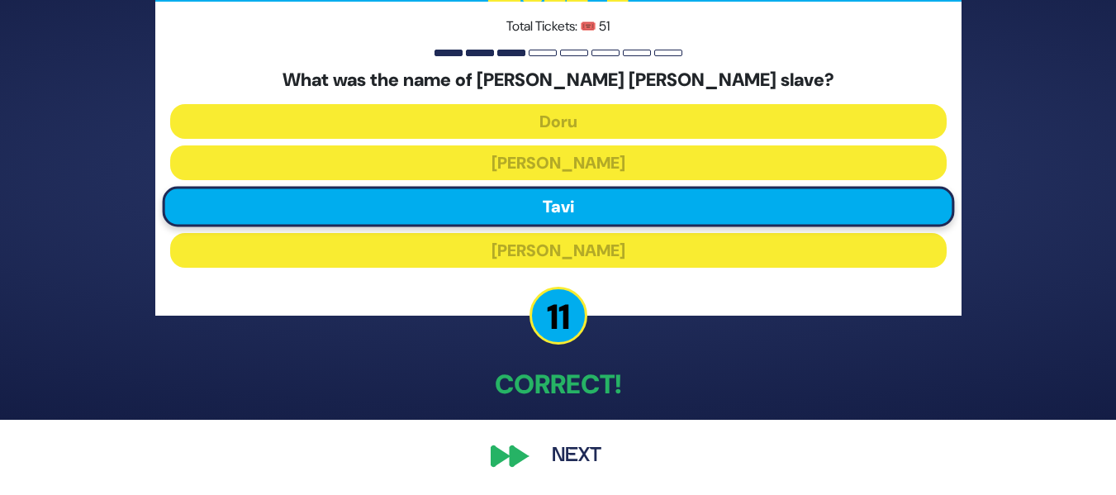
click at [576, 456] on button "Next" at bounding box center [577, 456] width 96 height 38
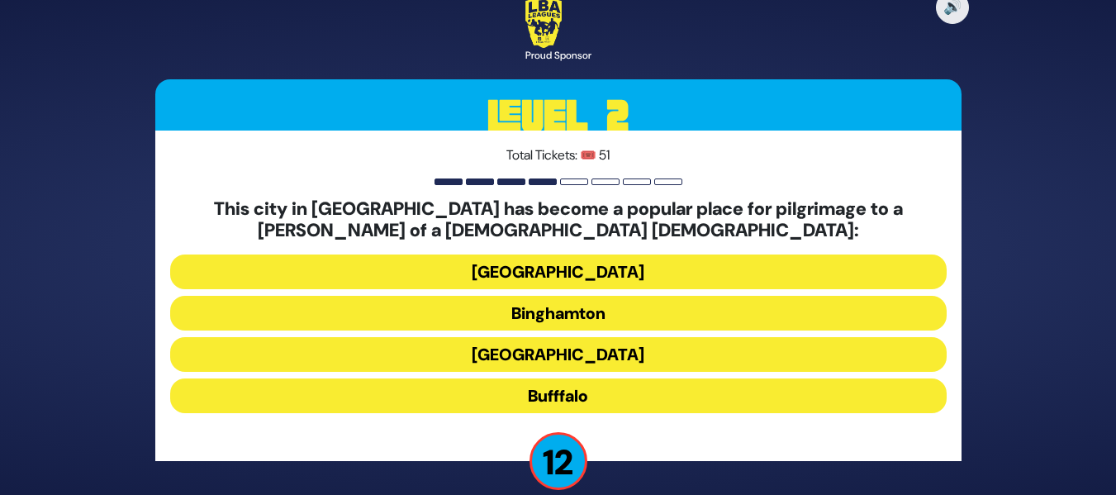
click at [621, 396] on button "Bufffalo" at bounding box center [558, 395] width 777 height 35
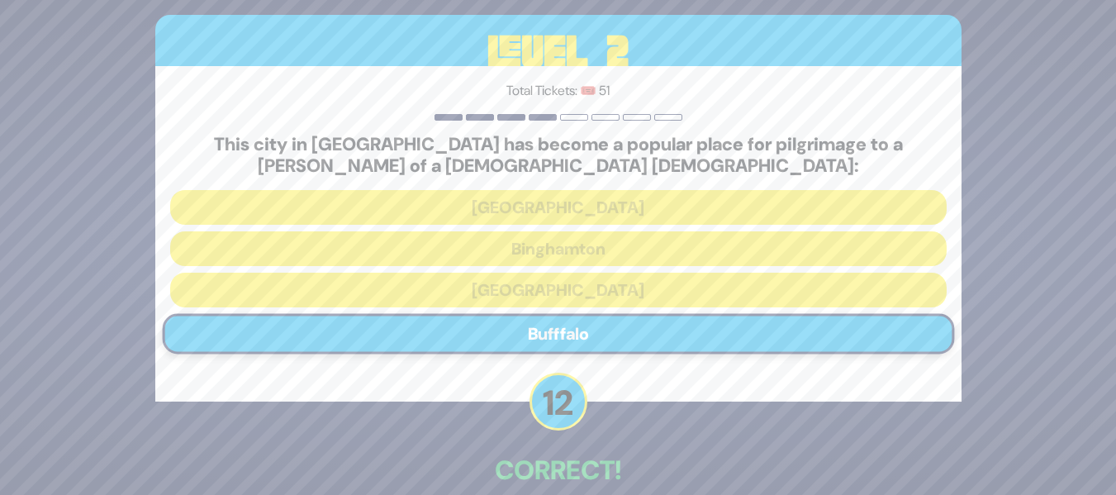
scroll to position [86, 0]
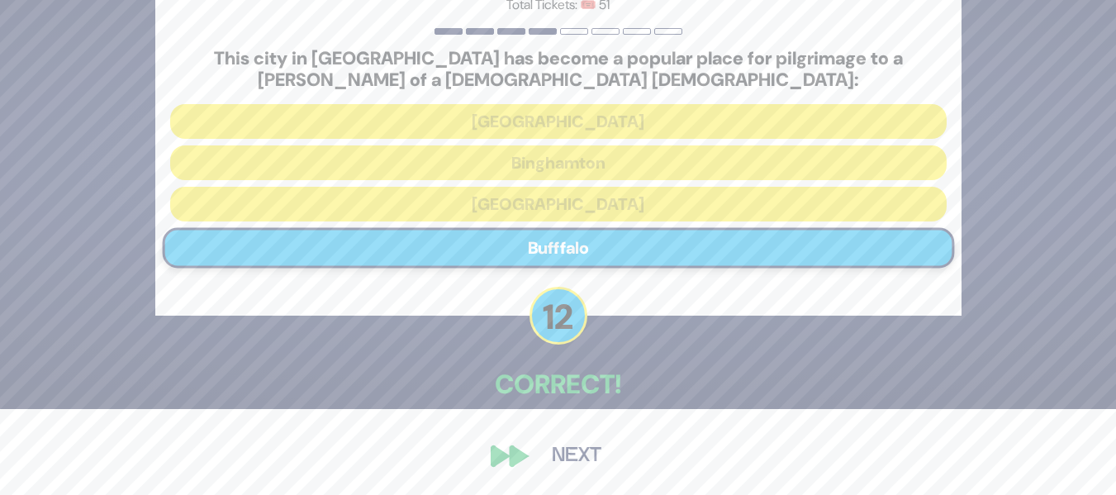
click at [566, 450] on button "Next" at bounding box center [577, 456] width 96 height 38
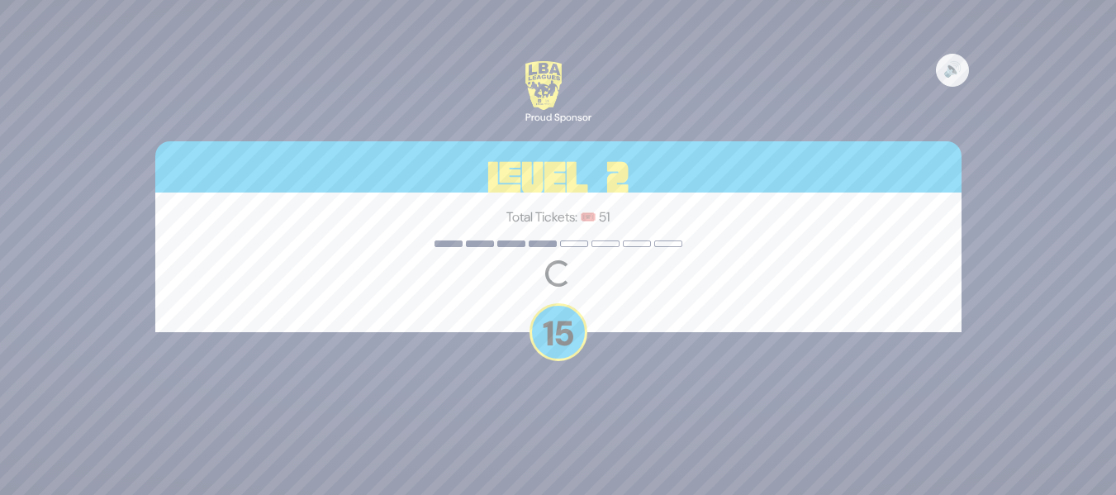
scroll to position [0, 0]
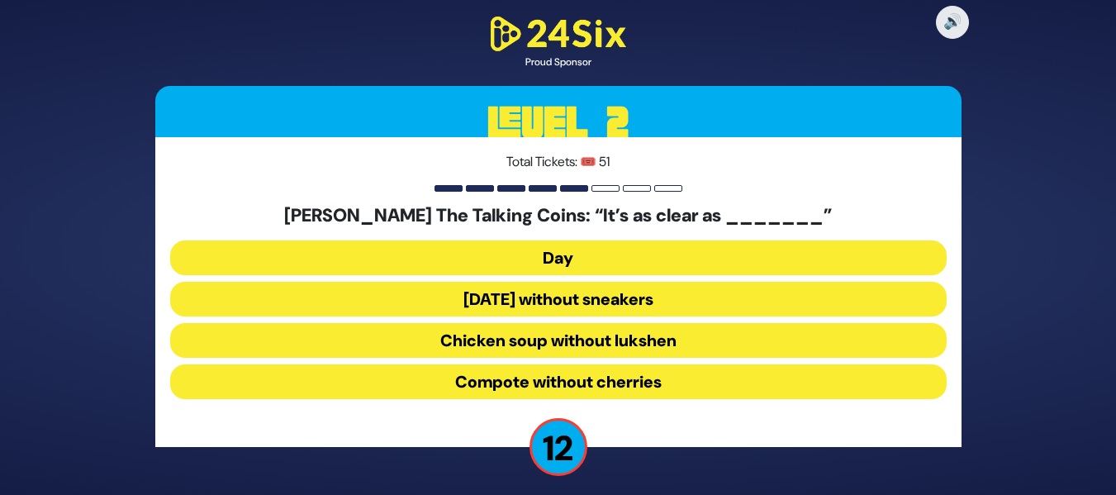
click at [756, 326] on button "Chicken soup without lukshen" at bounding box center [558, 340] width 777 height 35
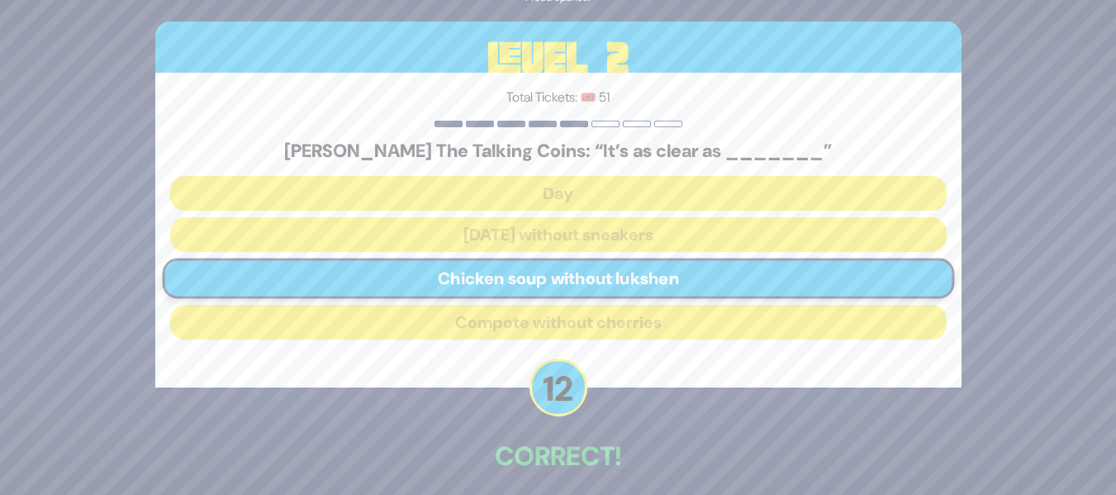
scroll to position [72, 0]
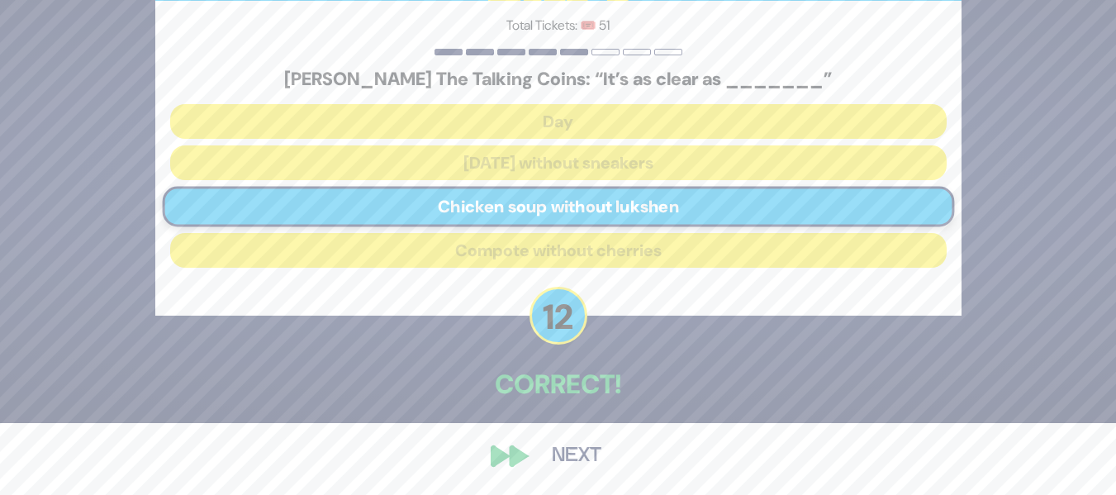
click at [598, 448] on button "Next" at bounding box center [577, 456] width 96 height 38
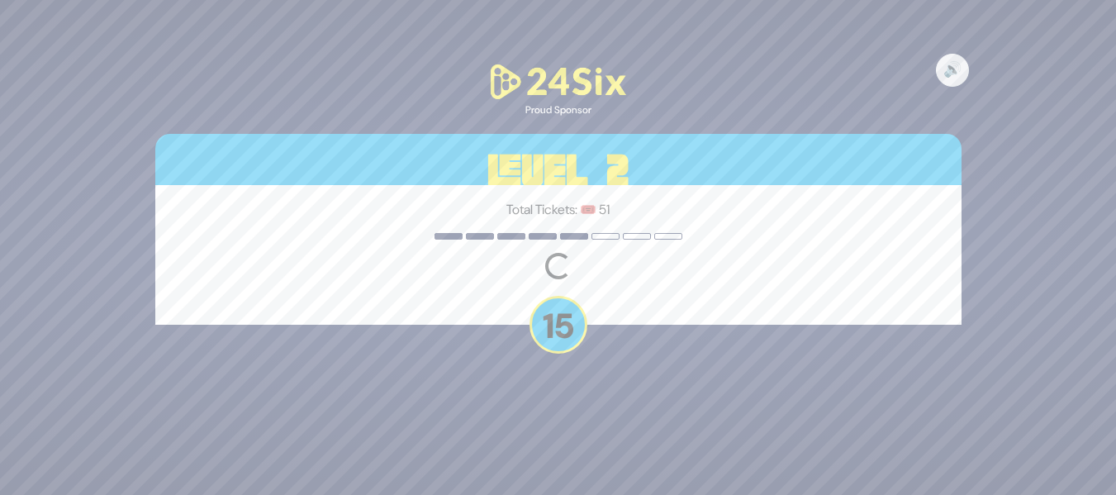
scroll to position [0, 0]
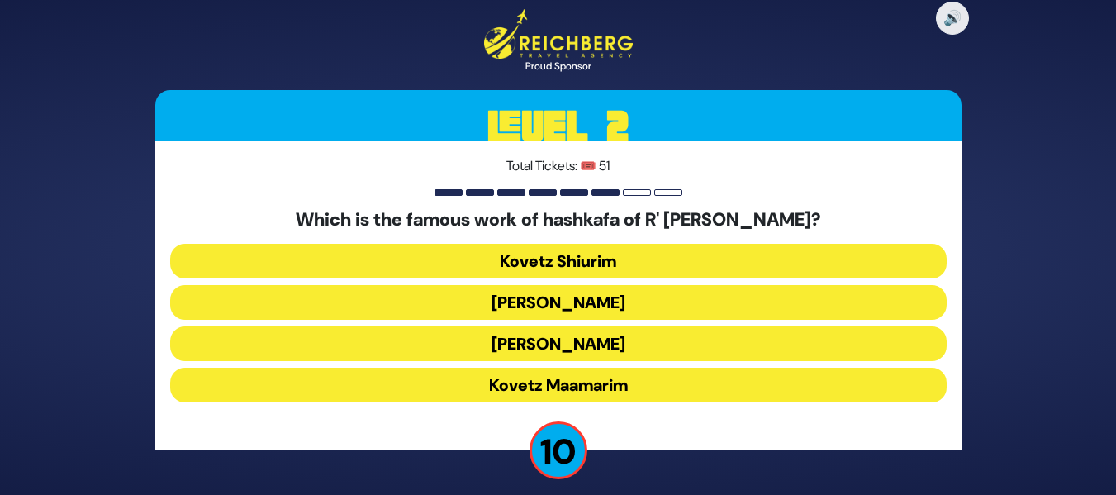
click at [720, 343] on button "Ikvisa DeMeshicha" at bounding box center [558, 343] width 777 height 35
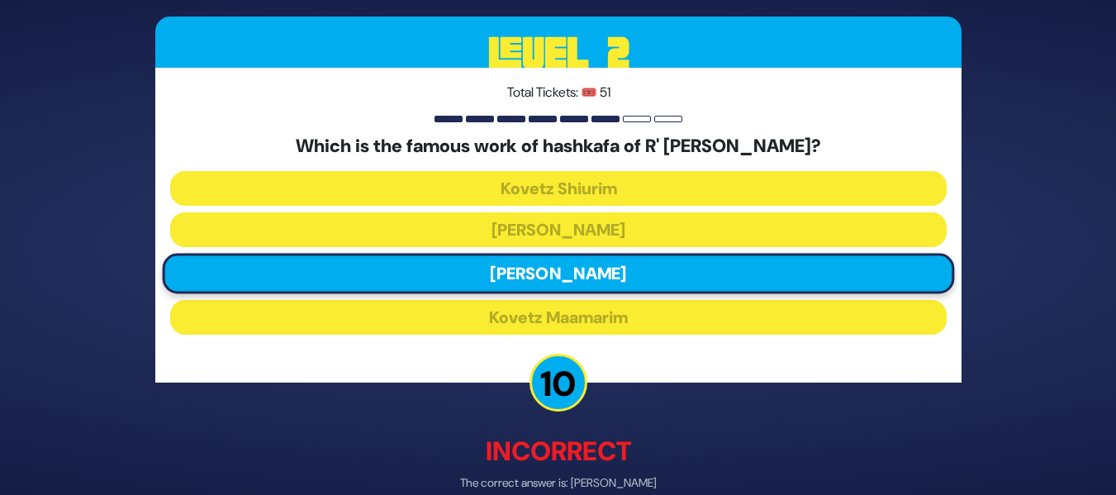
scroll to position [83, 0]
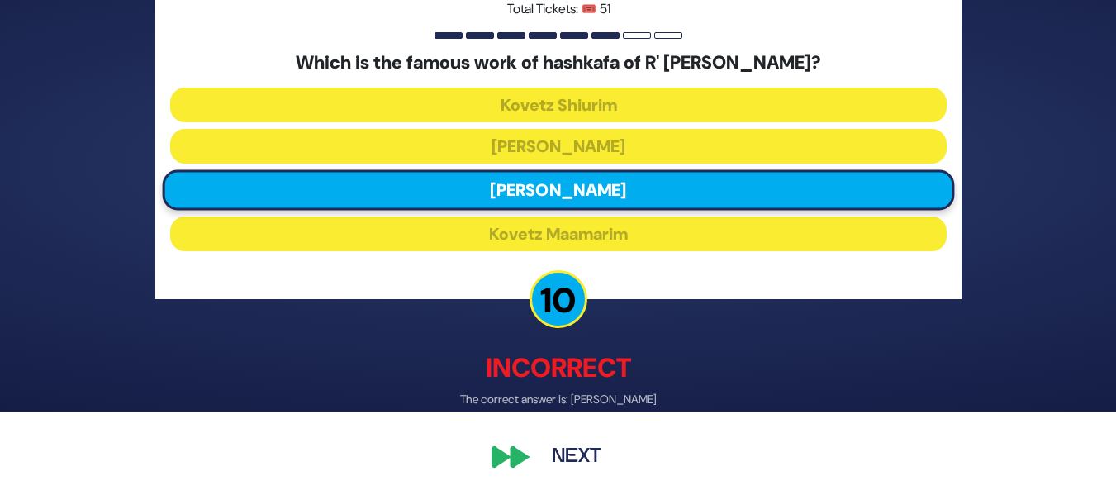
click at [578, 458] on button "Next" at bounding box center [577, 456] width 96 height 38
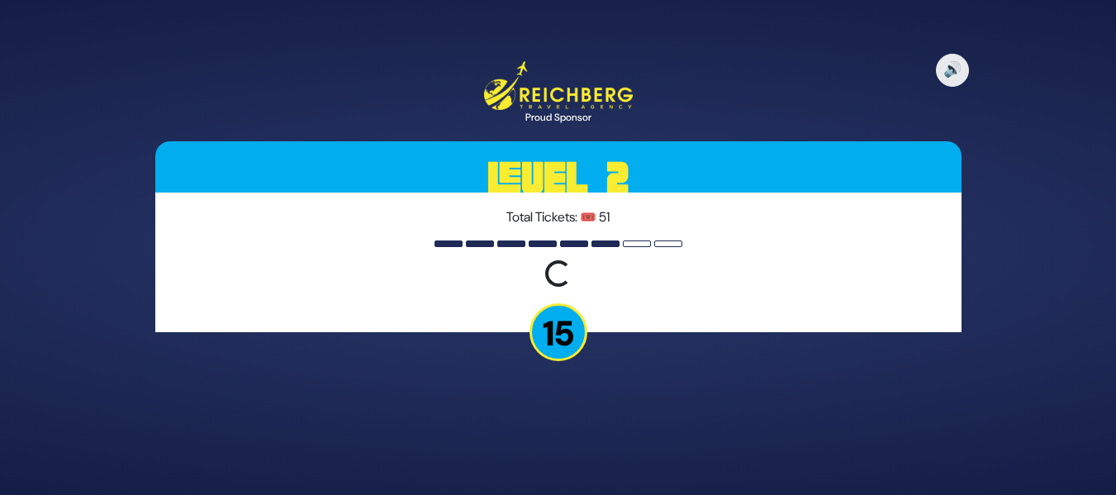
scroll to position [0, 0]
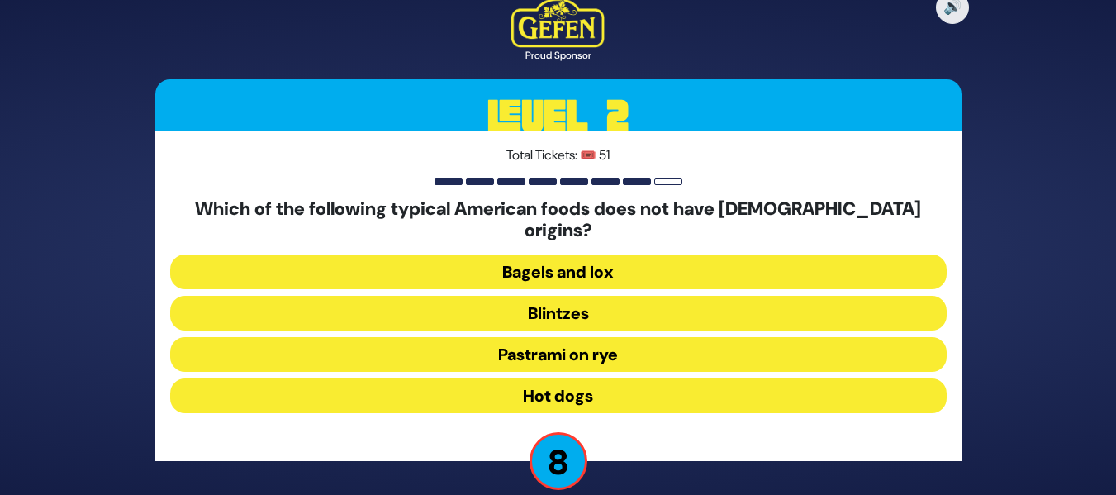
click at [650, 378] on button "Hot dogs" at bounding box center [558, 395] width 777 height 35
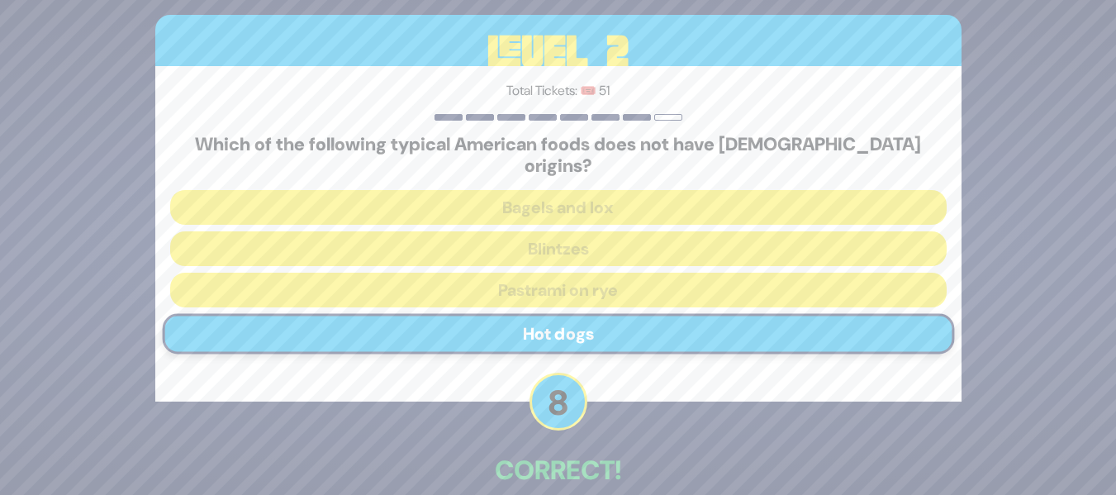
scroll to position [75, 0]
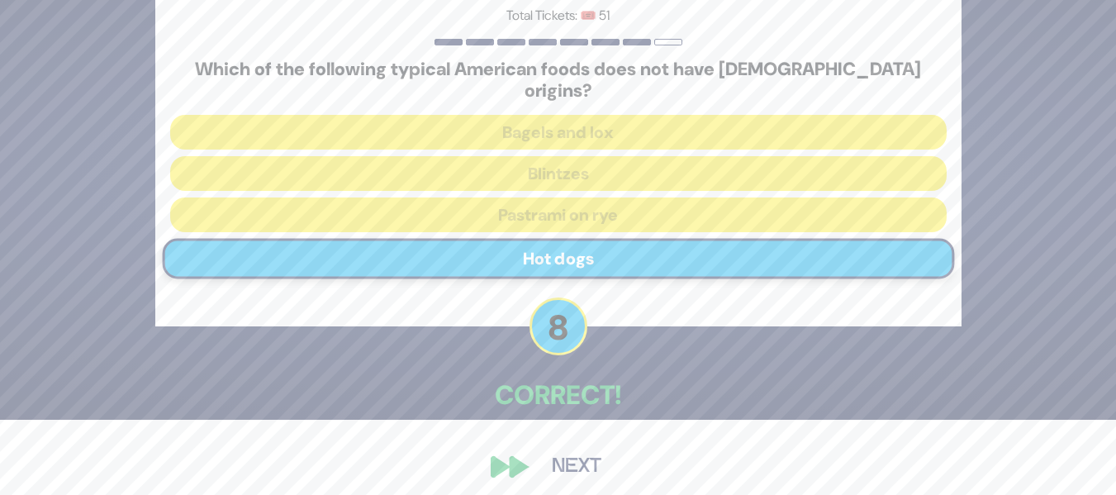
click at [550, 459] on button "Next" at bounding box center [577, 467] width 96 height 38
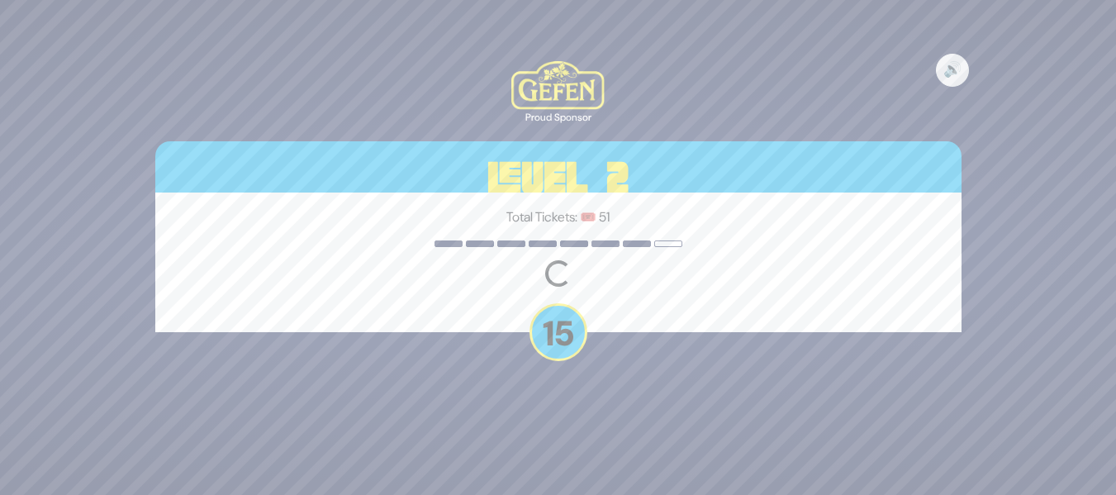
scroll to position [0, 0]
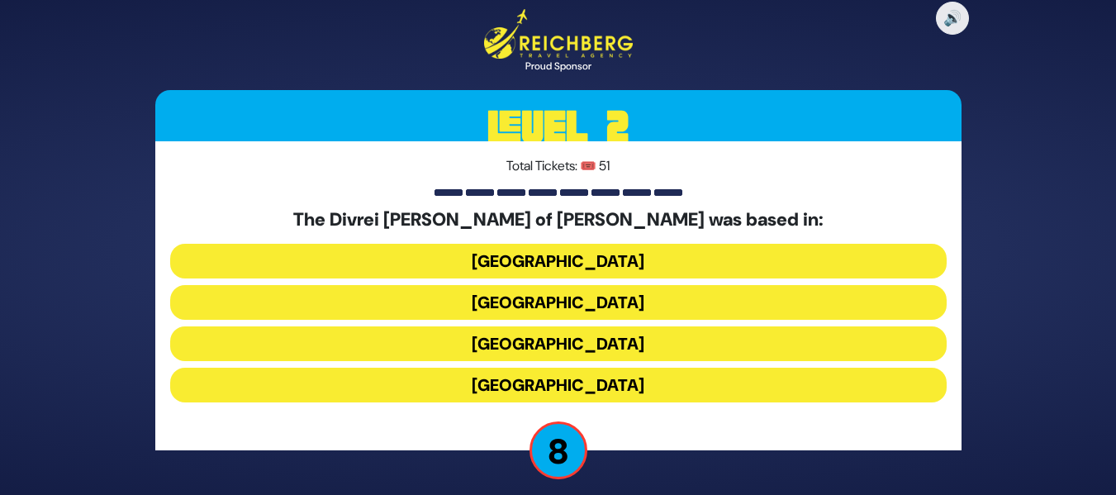
click at [675, 259] on button "Hungary" at bounding box center [558, 261] width 777 height 35
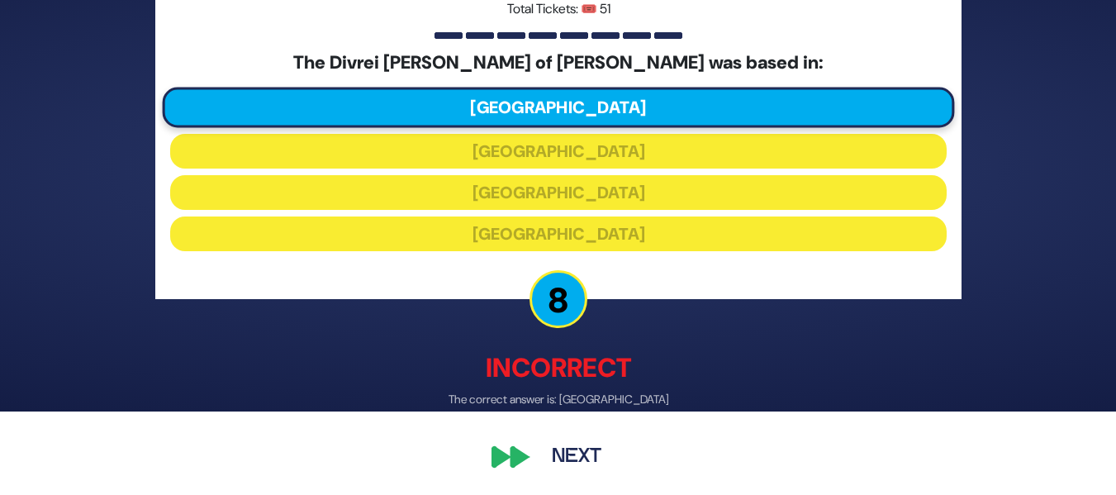
scroll to position [63, 0]
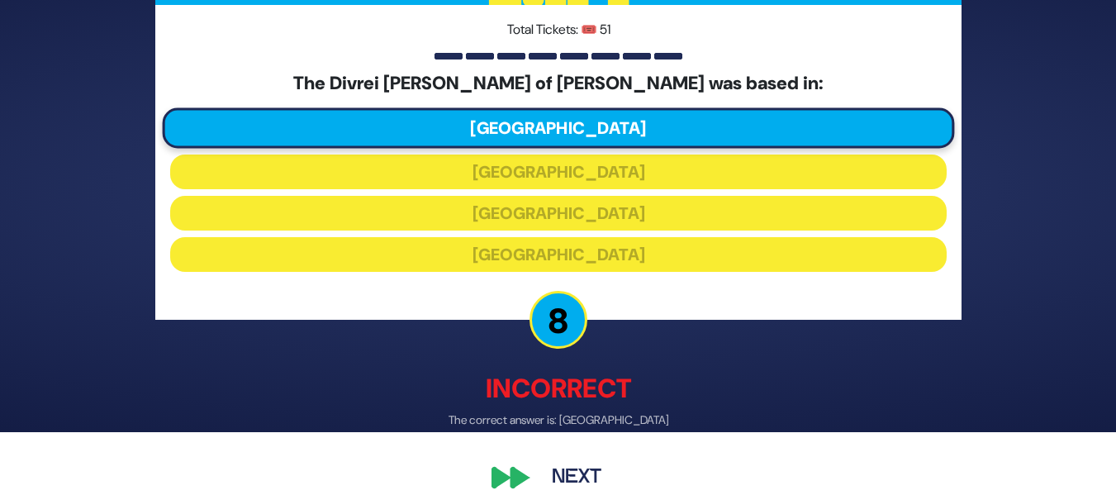
click at [573, 488] on button "Next" at bounding box center [577, 477] width 96 height 38
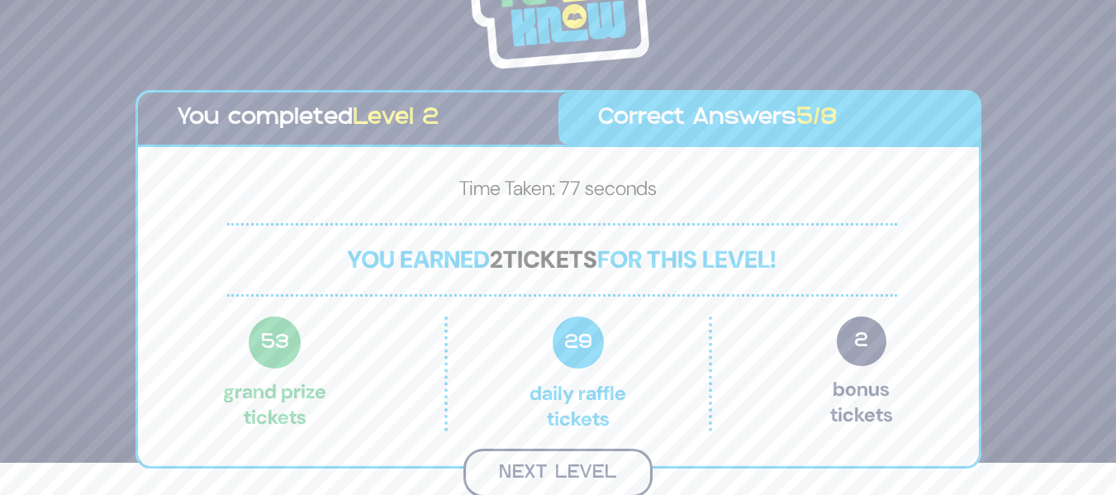
scroll to position [30, 0]
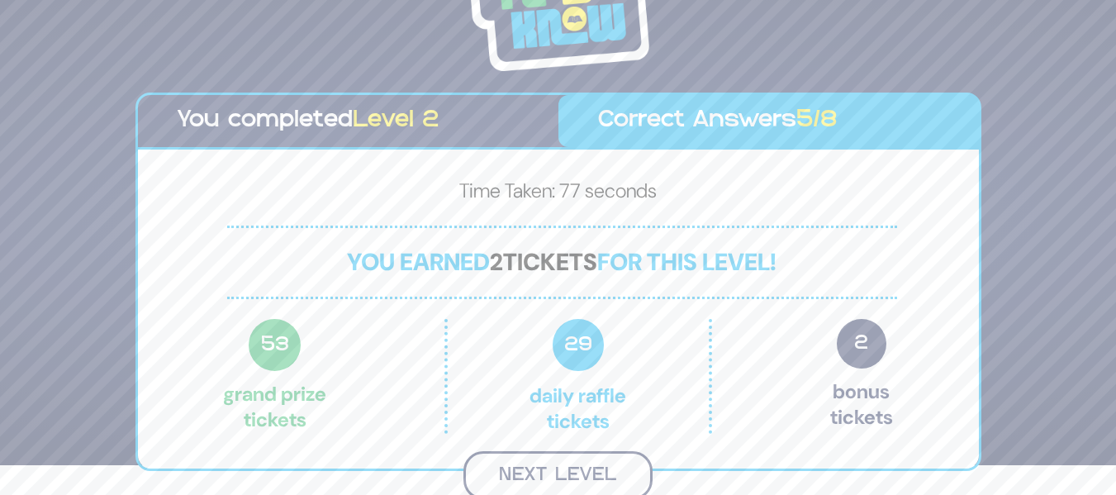
click at [557, 479] on button "Next Level" at bounding box center [558, 475] width 189 height 49
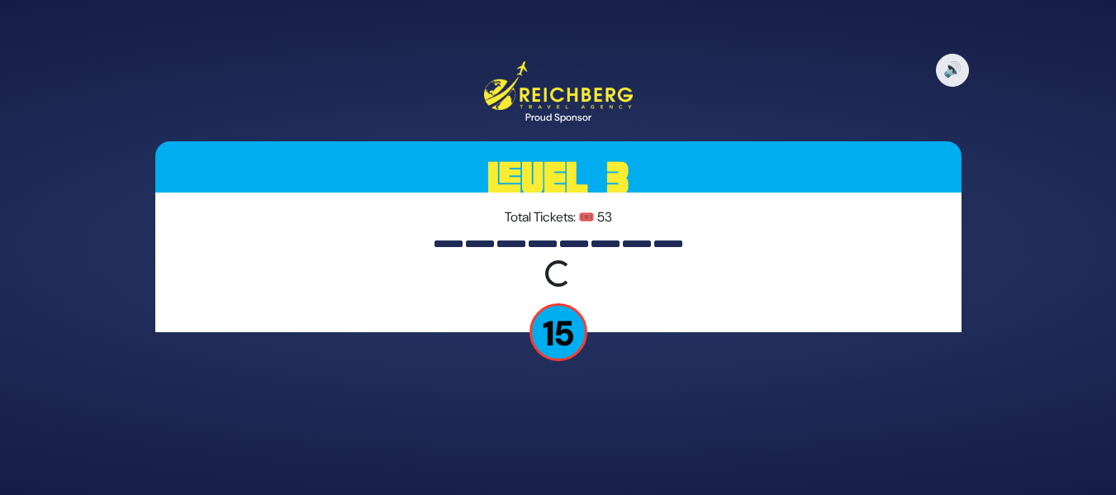
scroll to position [0, 0]
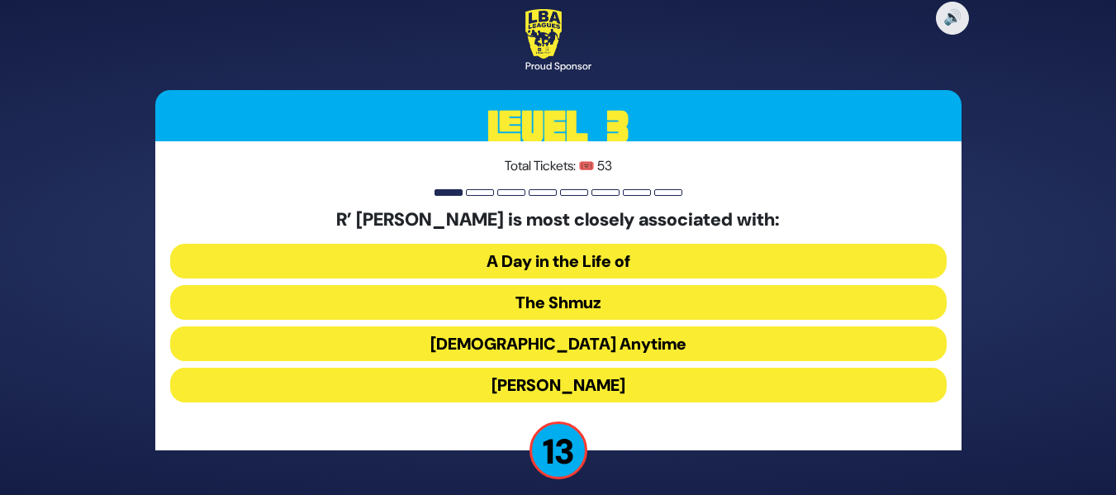
click at [697, 302] on button "The Shmuz" at bounding box center [558, 302] width 777 height 35
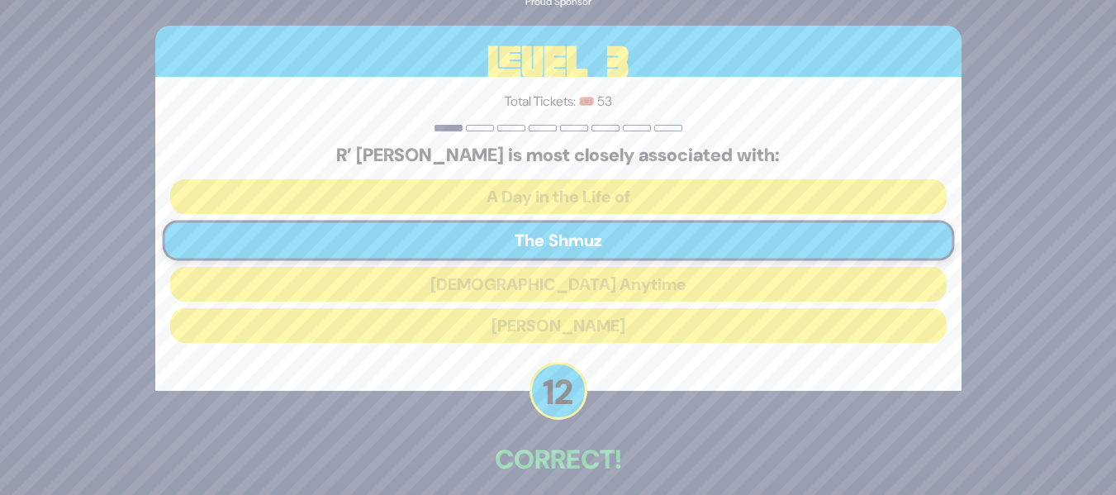
scroll to position [75, 0]
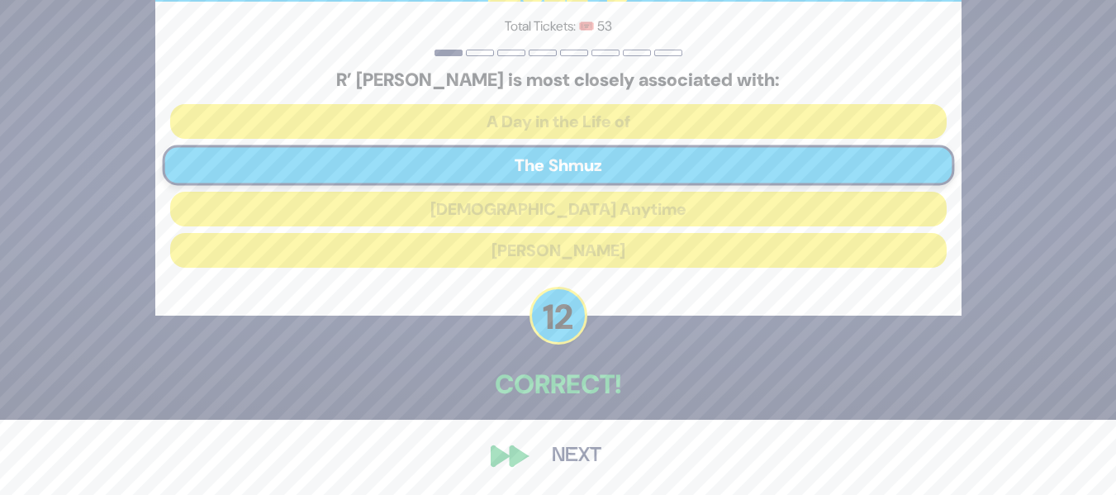
click at [554, 457] on button "Next" at bounding box center [577, 456] width 96 height 38
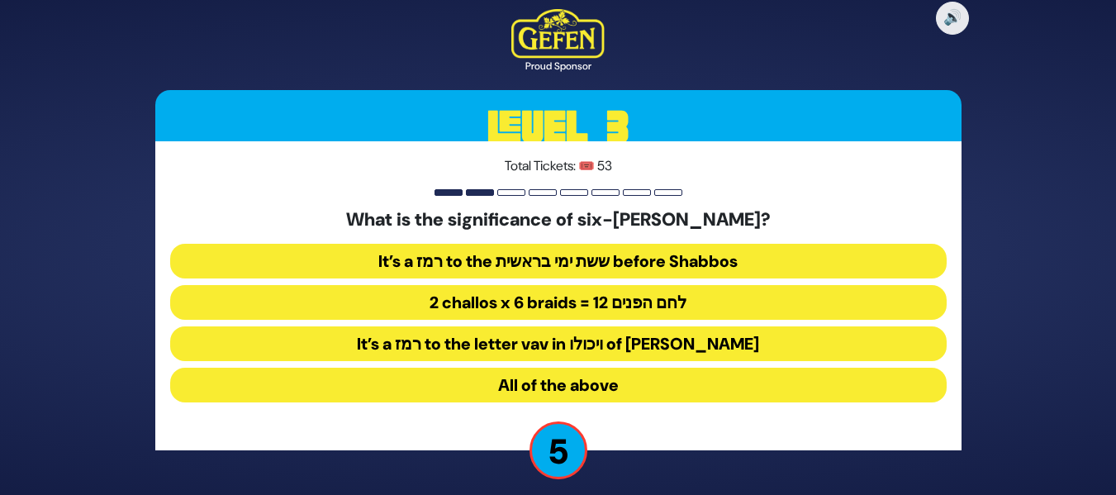
click at [586, 381] on button "All of the above" at bounding box center [558, 385] width 777 height 35
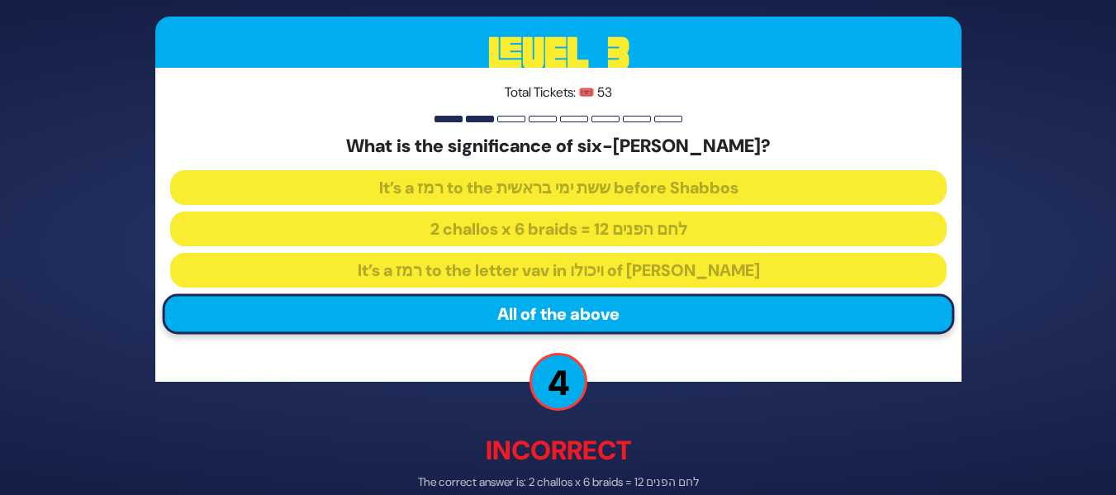
scroll to position [84, 0]
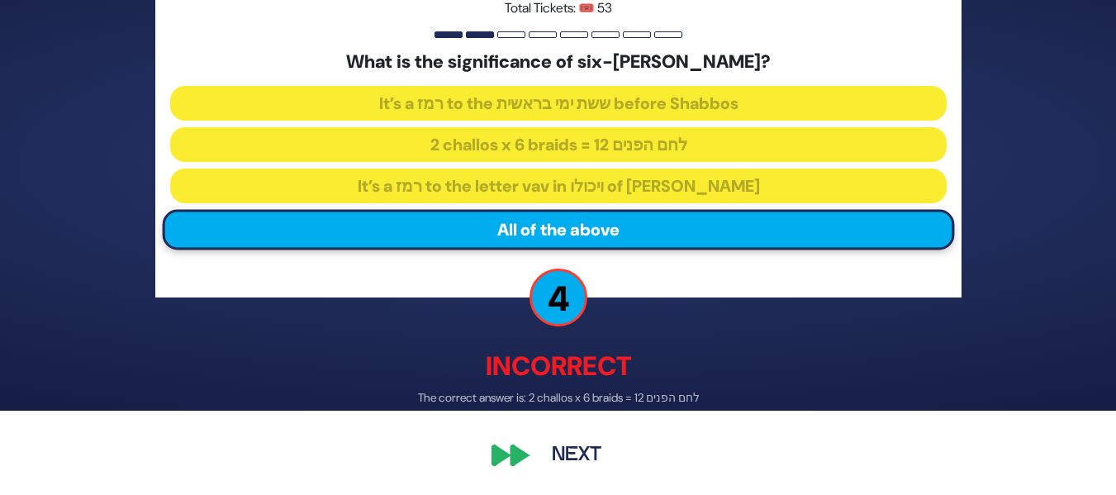
click at [584, 455] on button "Next" at bounding box center [577, 456] width 96 height 38
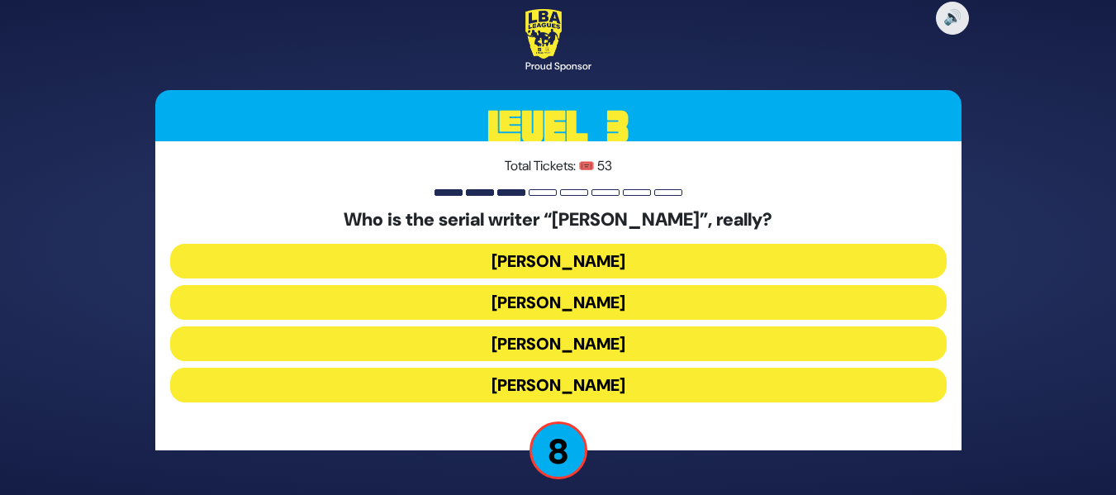
click at [587, 311] on button "Yisroel Besser" at bounding box center [558, 302] width 777 height 35
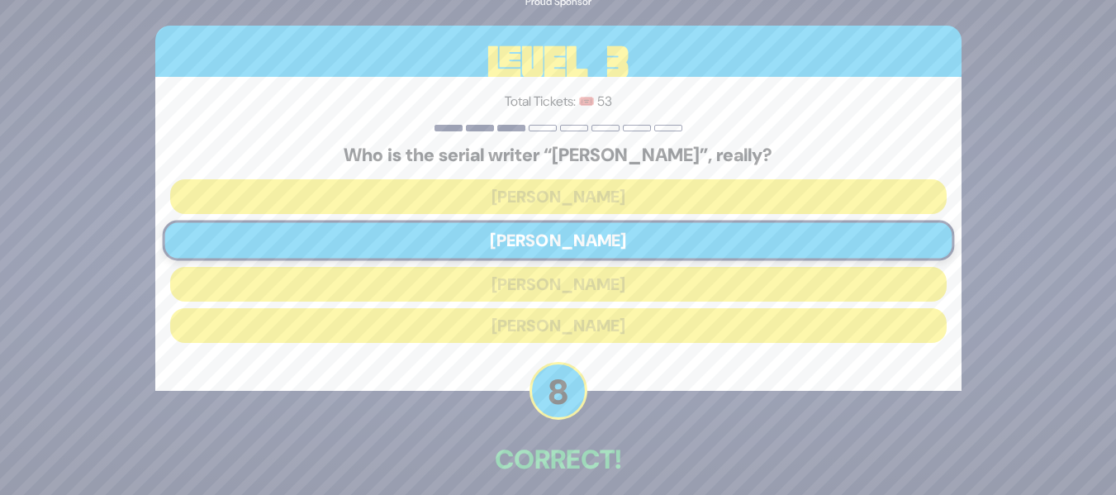
scroll to position [75, 0]
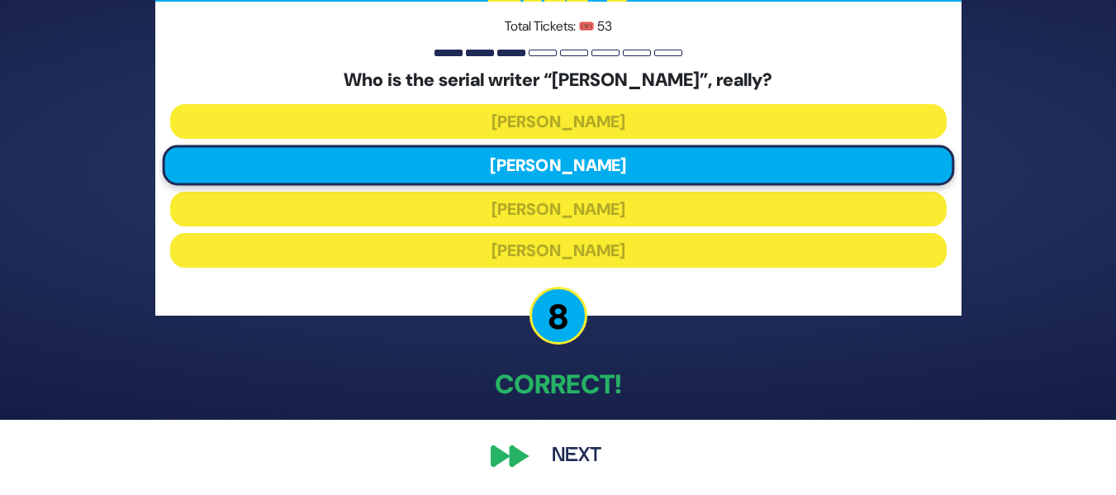
click at [588, 454] on button "Next" at bounding box center [577, 456] width 96 height 38
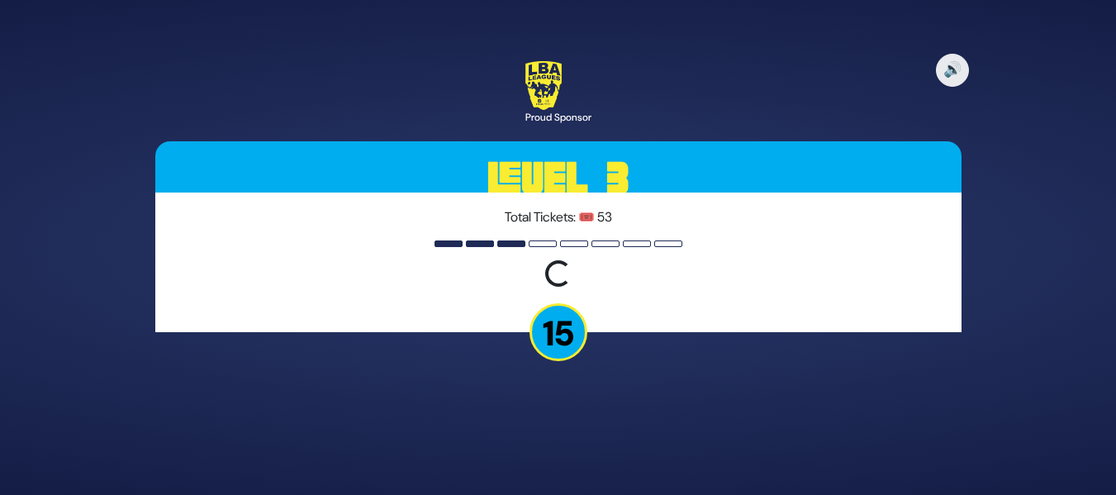
scroll to position [0, 0]
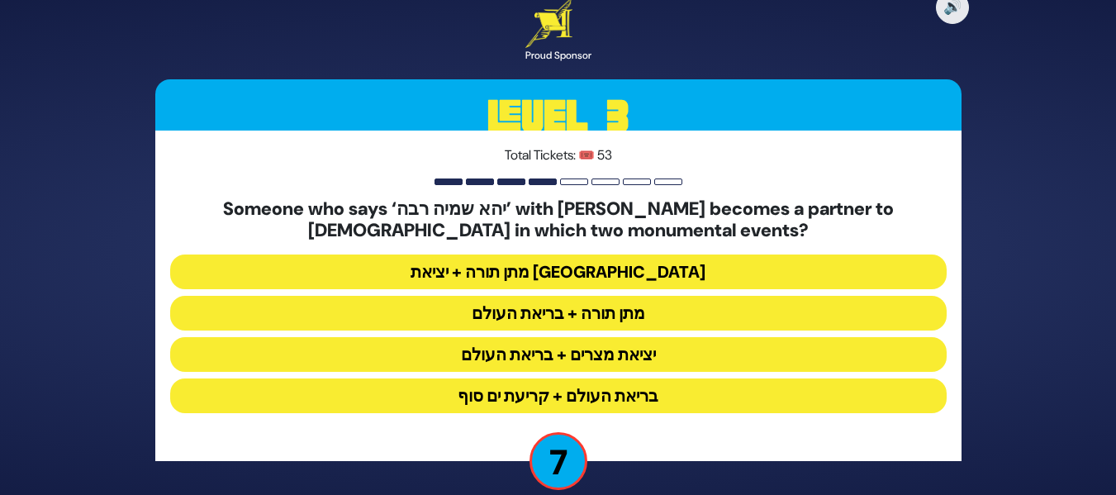
click at [663, 323] on button "מתן תורה + בריאת העולם" at bounding box center [558, 313] width 777 height 35
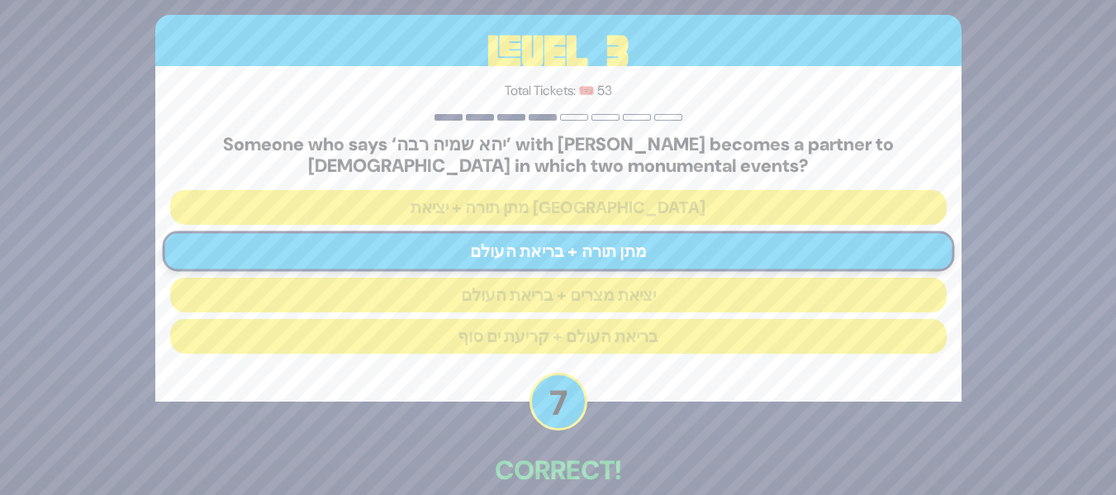
scroll to position [86, 0]
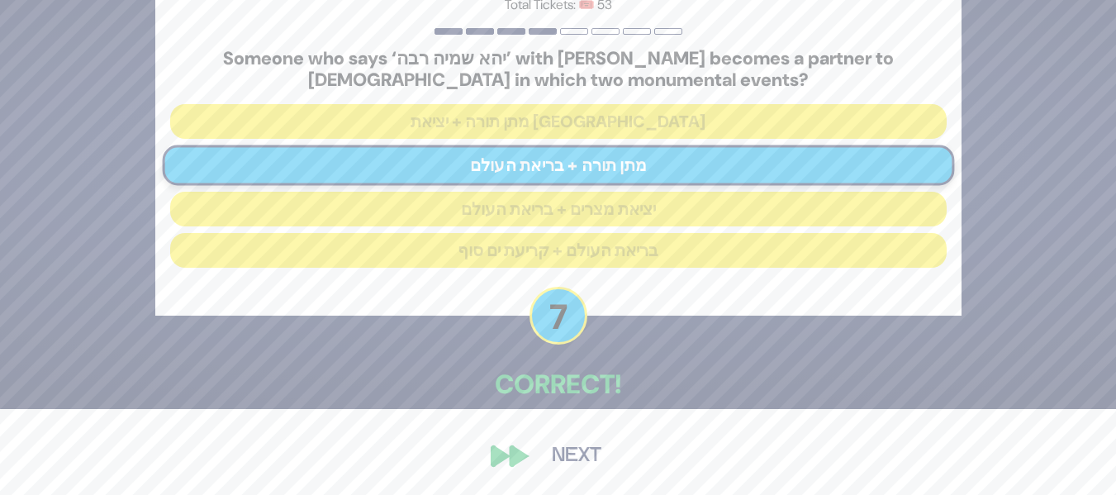
click at [573, 464] on button "Next" at bounding box center [577, 456] width 96 height 38
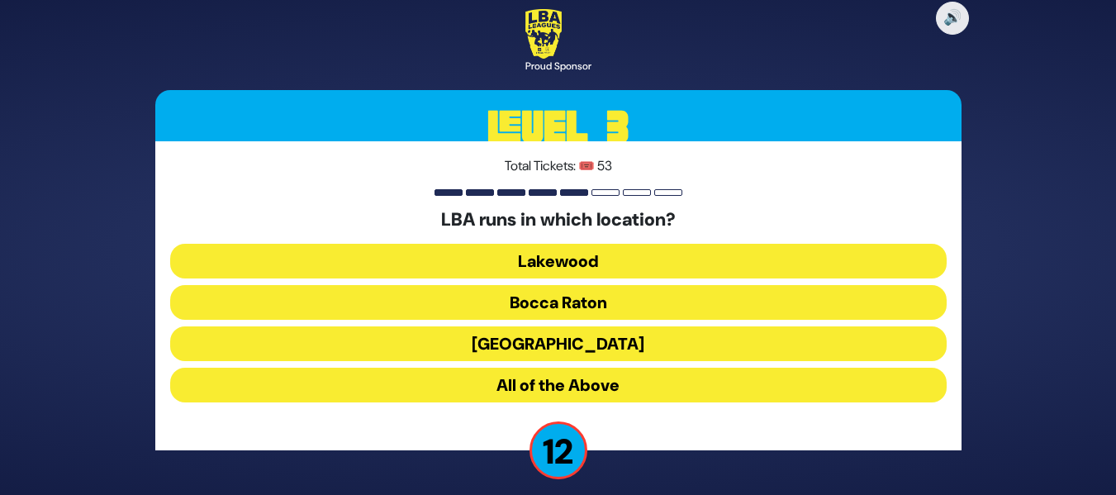
click at [642, 261] on button "Lakewood" at bounding box center [558, 261] width 777 height 35
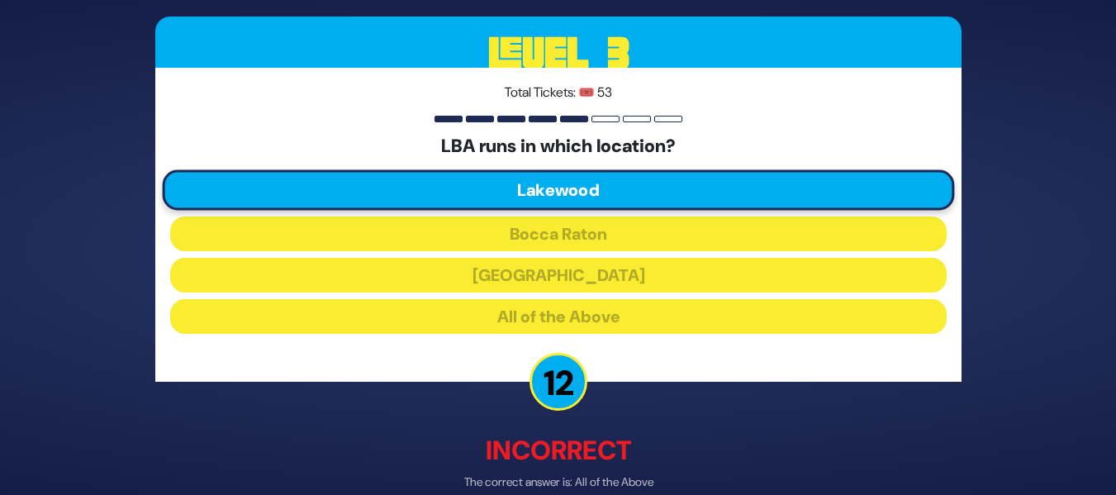
scroll to position [84, 0]
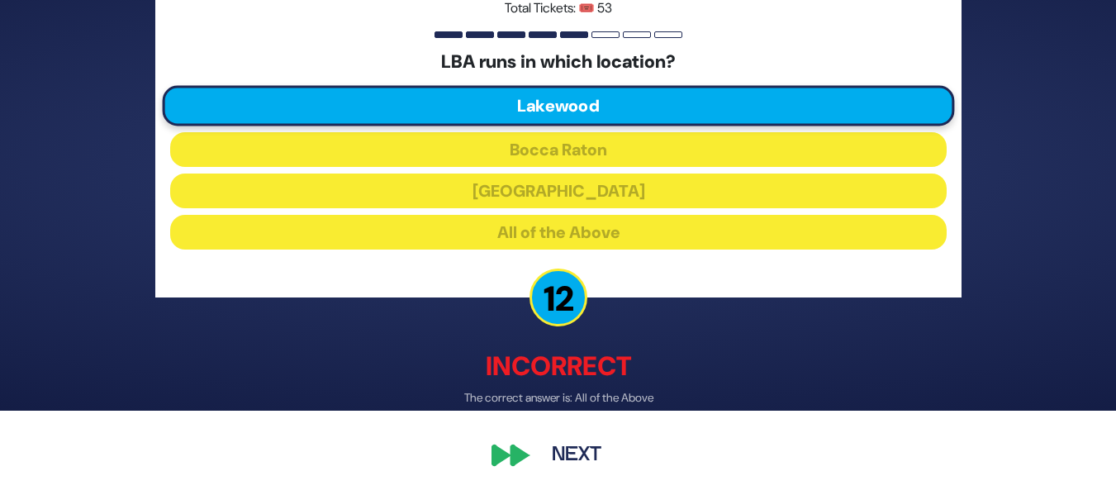
click at [581, 453] on button "Next" at bounding box center [577, 456] width 96 height 38
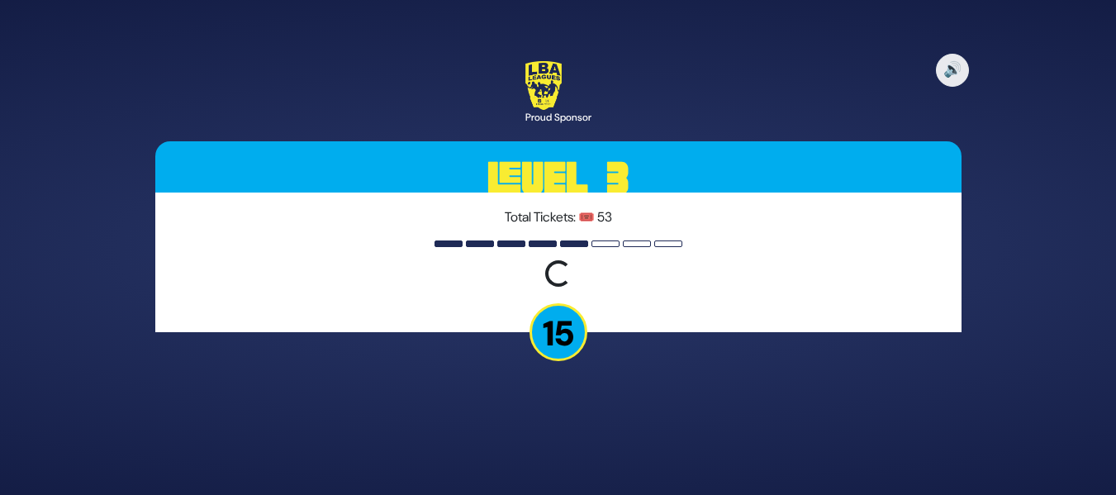
scroll to position [0, 0]
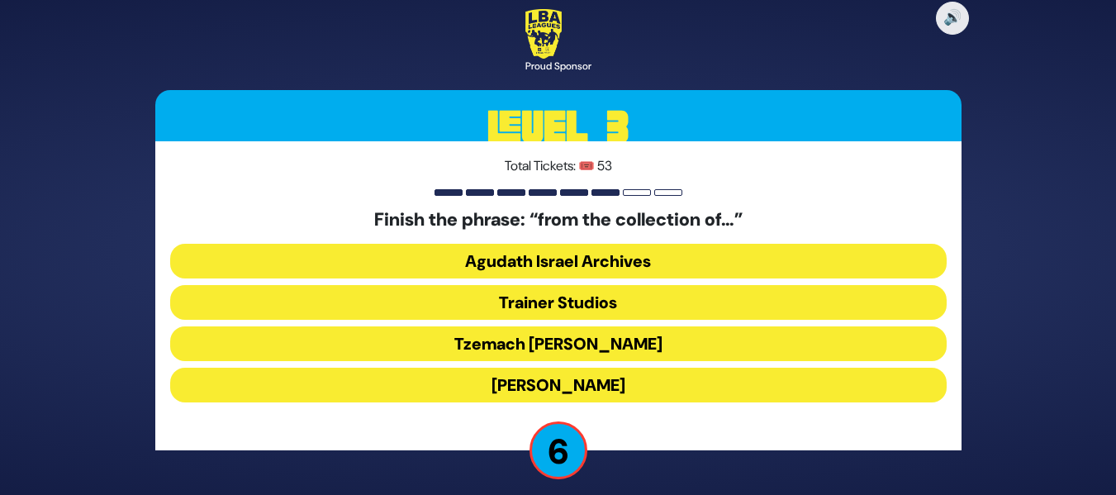
click at [622, 381] on button "Moshe D. Yarmish" at bounding box center [558, 385] width 777 height 35
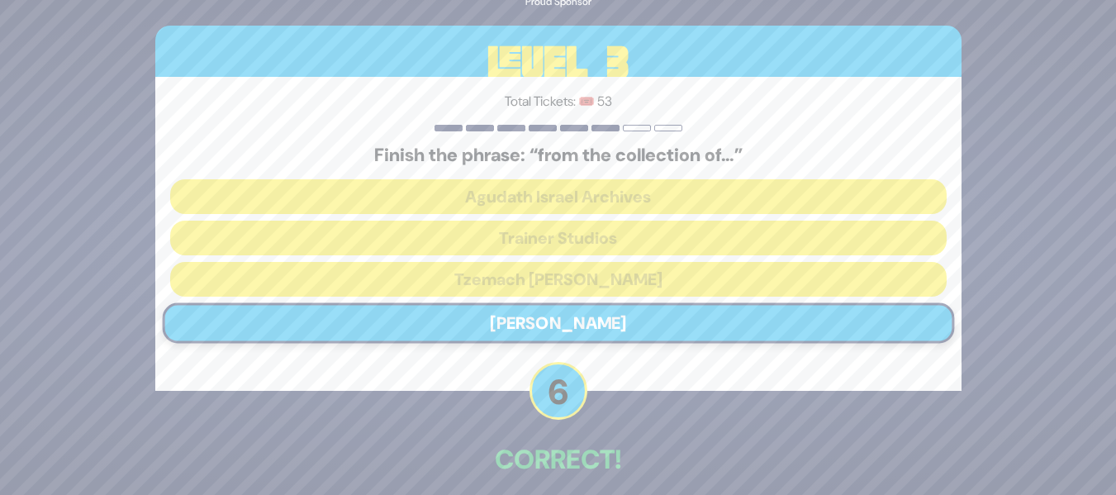
scroll to position [75, 0]
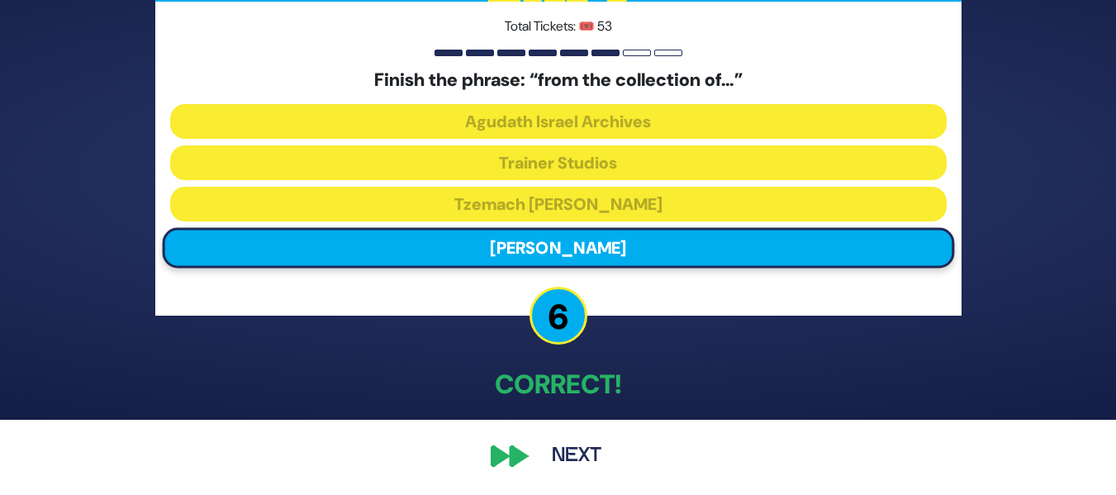
click at [585, 454] on button "Next" at bounding box center [577, 456] width 96 height 38
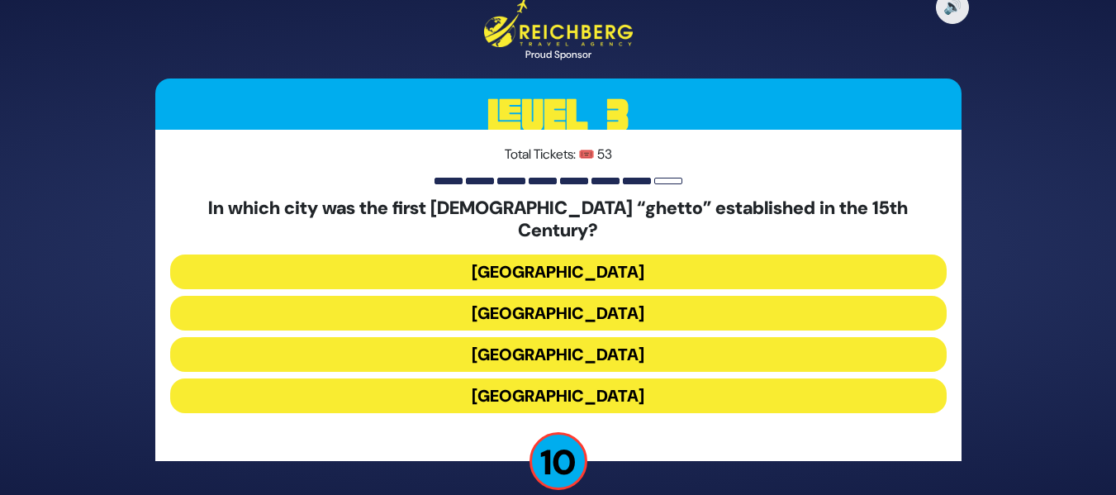
click at [820, 255] on button "Frankfurt" at bounding box center [558, 272] width 777 height 35
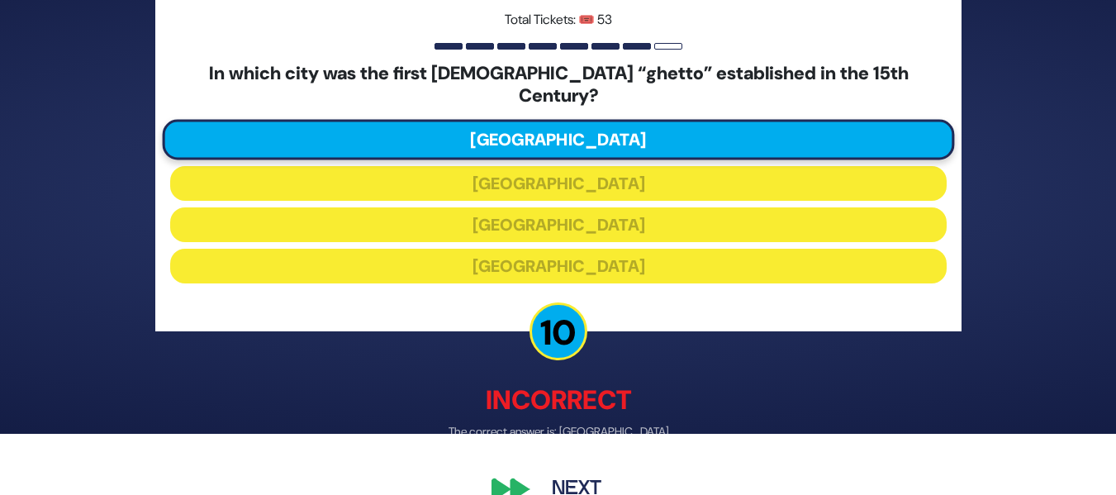
scroll to position [83, 0]
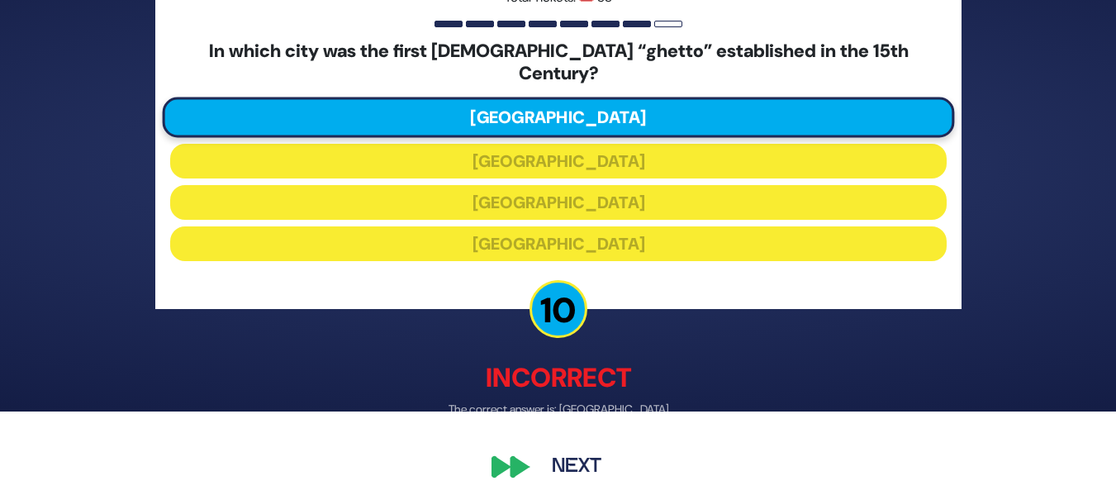
click at [562, 453] on button "Next" at bounding box center [577, 468] width 96 height 38
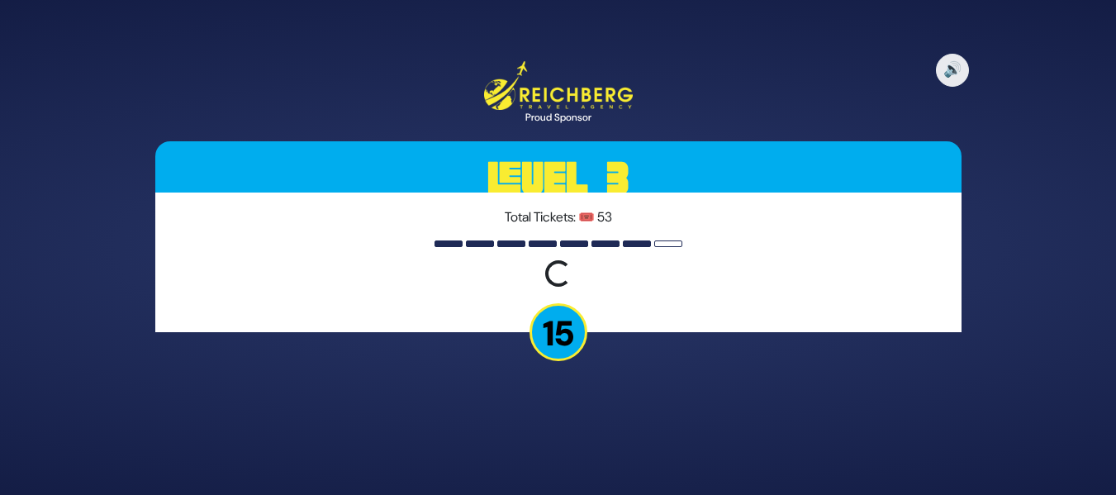
scroll to position [0, 0]
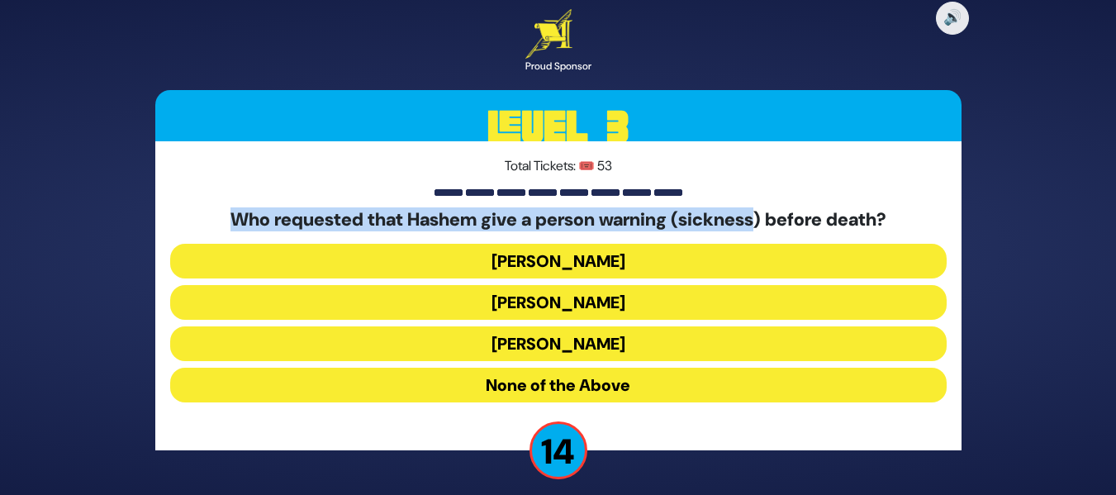
drag, startPoint x: 764, startPoint y: 207, endPoint x: 703, endPoint y: 169, distance: 71.3
click at [703, 169] on div "Total Tickets: 🎟️ 53 Who requested that Hashem give a person warning (sickness)…" at bounding box center [558, 295] width 806 height 309
click at [703, 169] on p "Total Tickets: 🎟️ 53" at bounding box center [558, 166] width 777 height 20
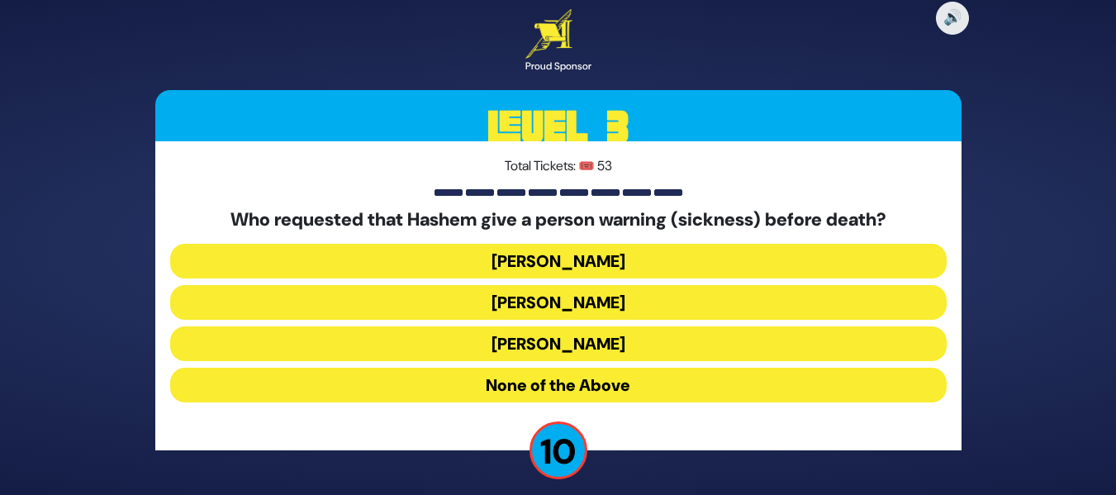
click at [659, 266] on button "Avraham" at bounding box center [558, 261] width 777 height 35
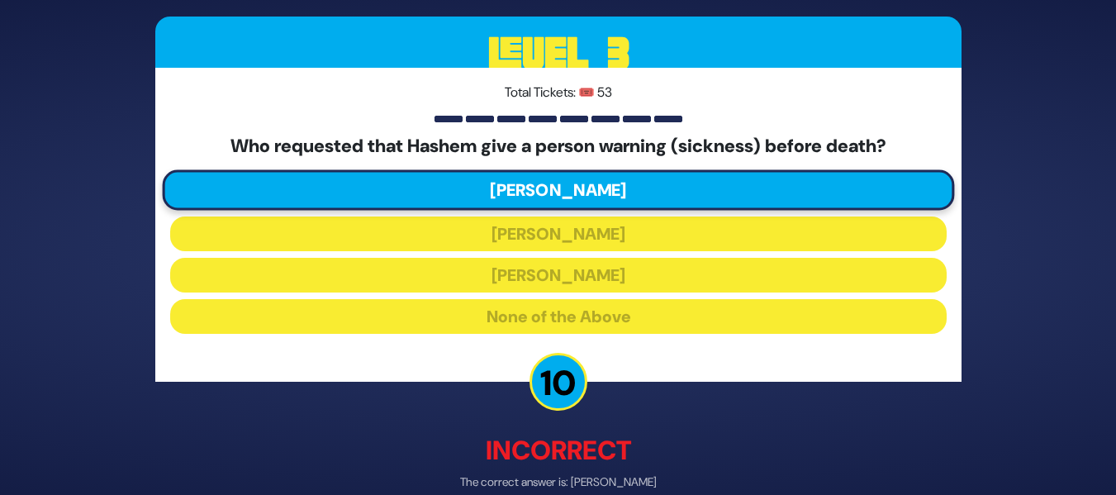
scroll to position [84, 0]
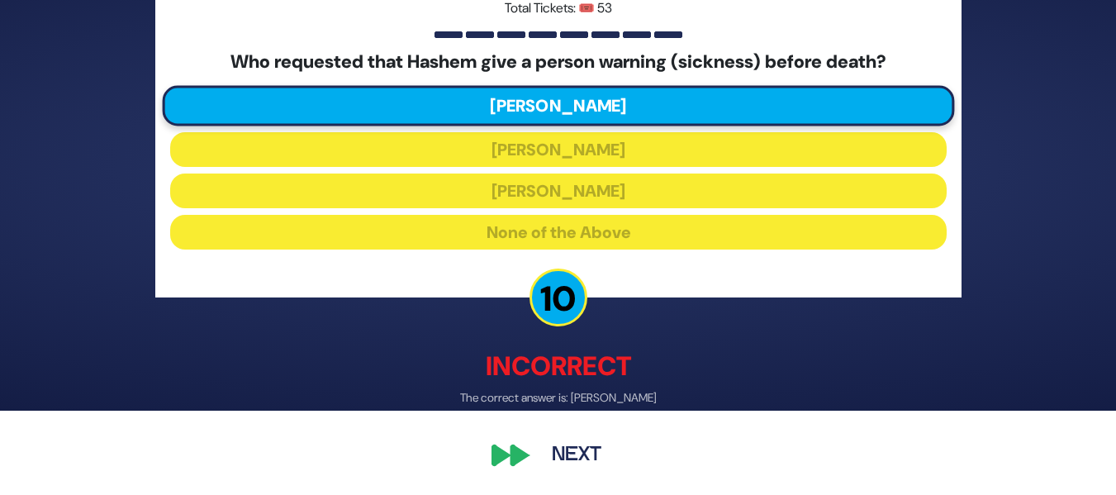
click at [592, 456] on button "Next" at bounding box center [577, 456] width 96 height 38
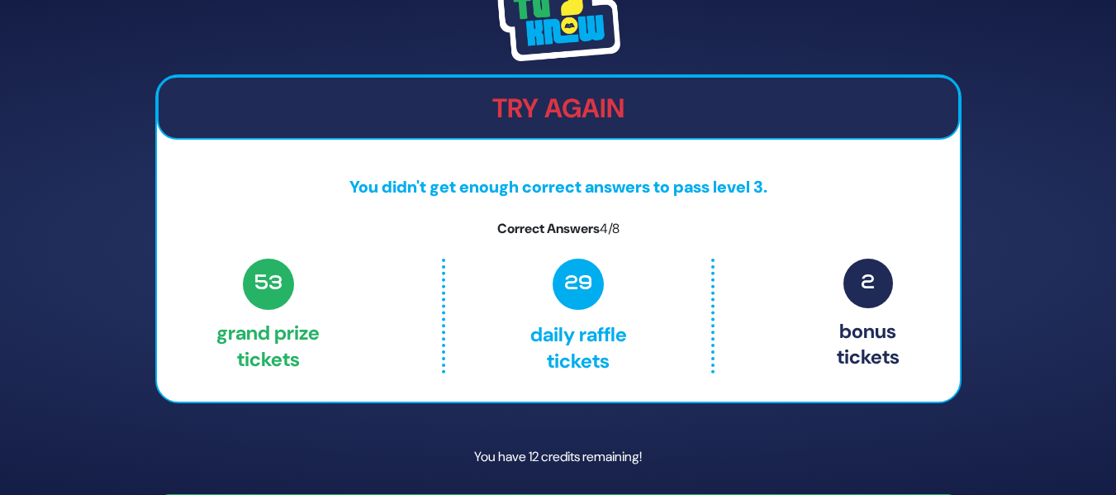
scroll to position [51, 0]
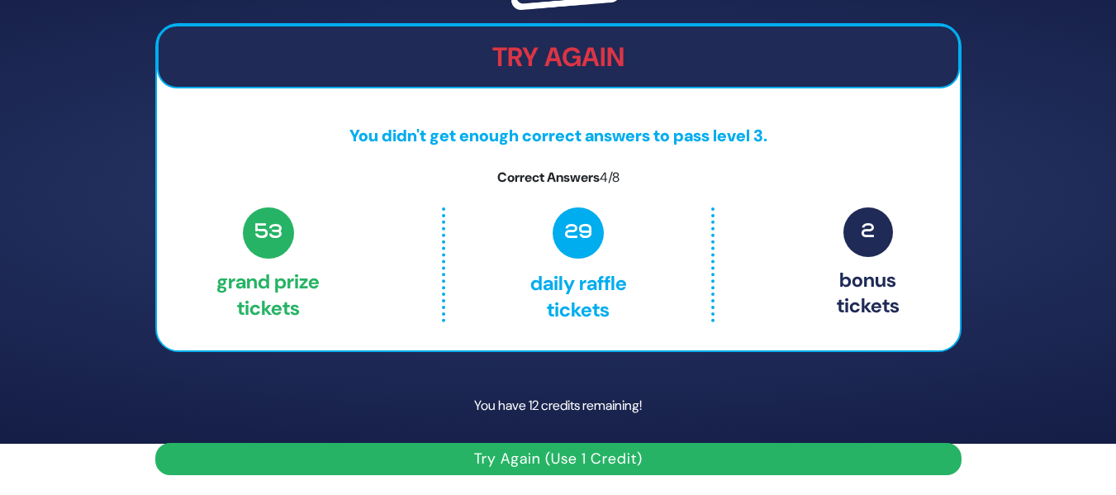
click at [507, 451] on button "Try Again (Use 1 Credit)" at bounding box center [558, 459] width 806 height 32
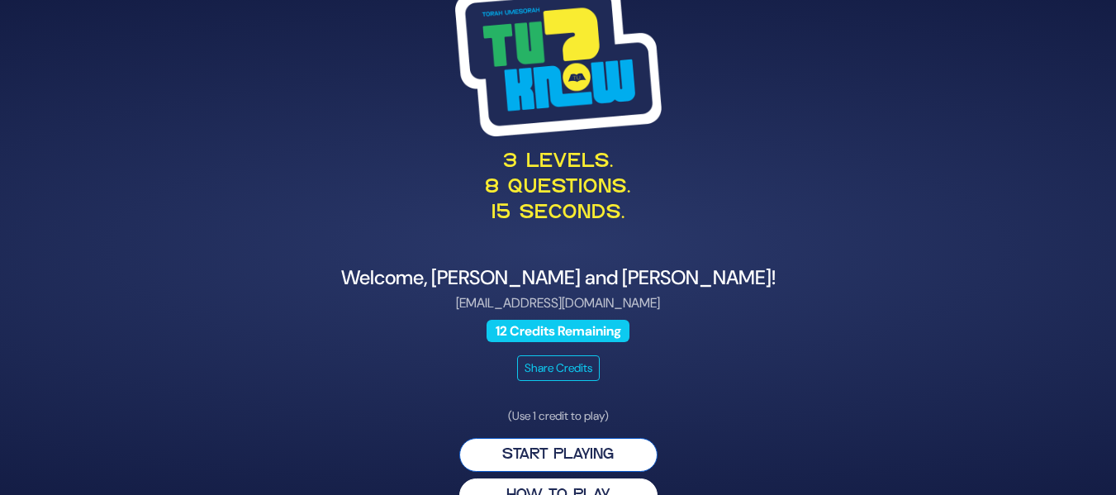
click at [573, 454] on button "Start Playing" at bounding box center [558, 455] width 198 height 34
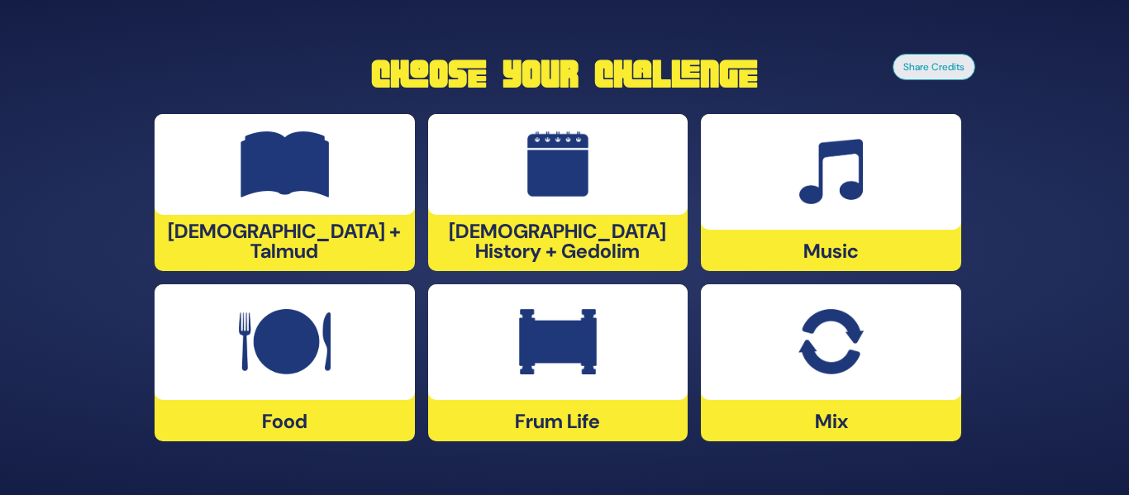
click at [851, 225] on div at bounding box center [831, 172] width 260 height 116
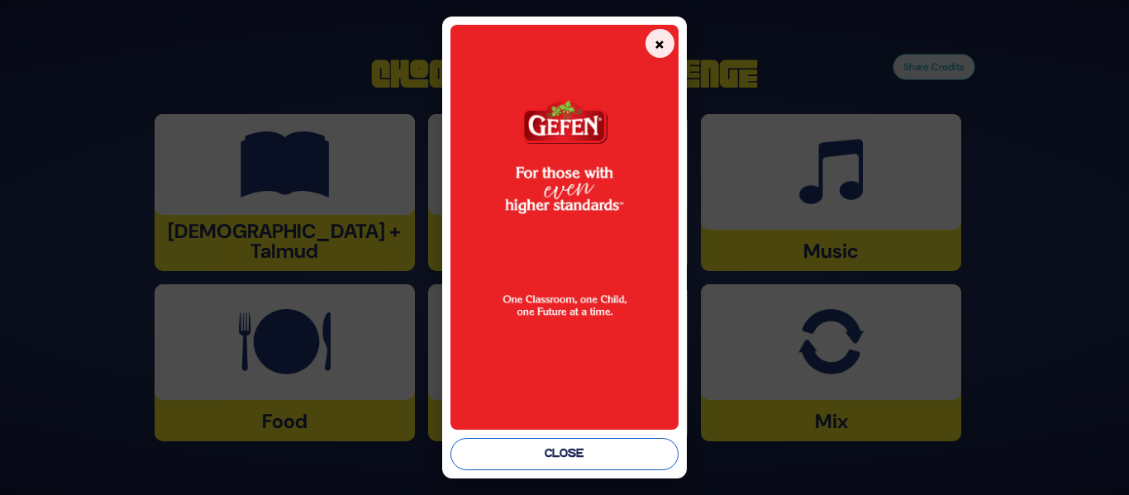
click at [536, 446] on button "Close" at bounding box center [563, 454] width 227 height 32
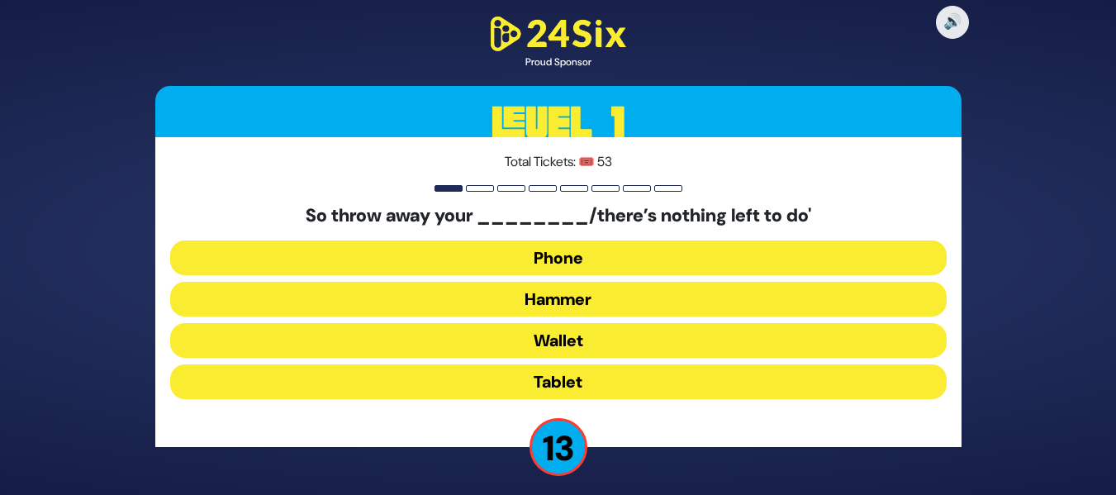
click at [582, 300] on button "Hammer" at bounding box center [558, 299] width 777 height 35
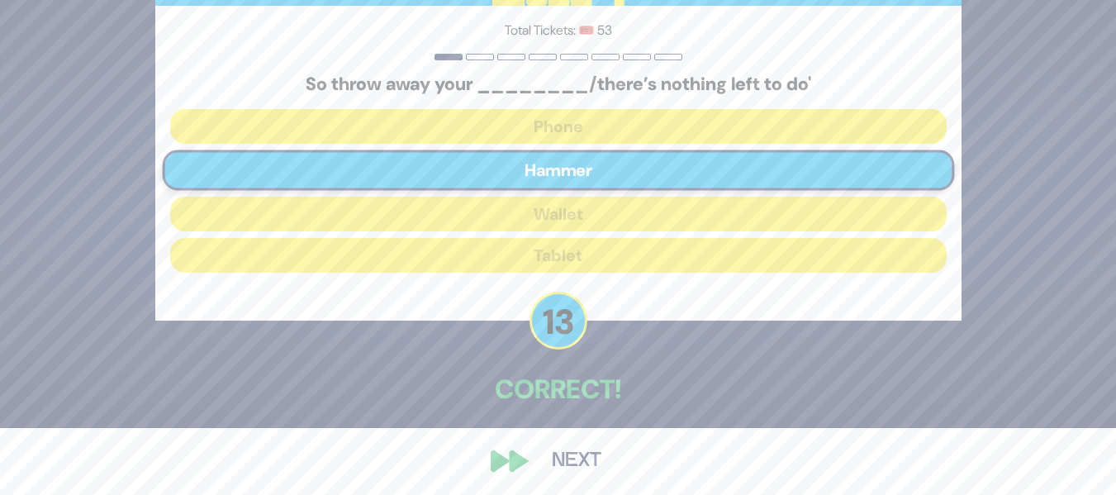
scroll to position [72, 0]
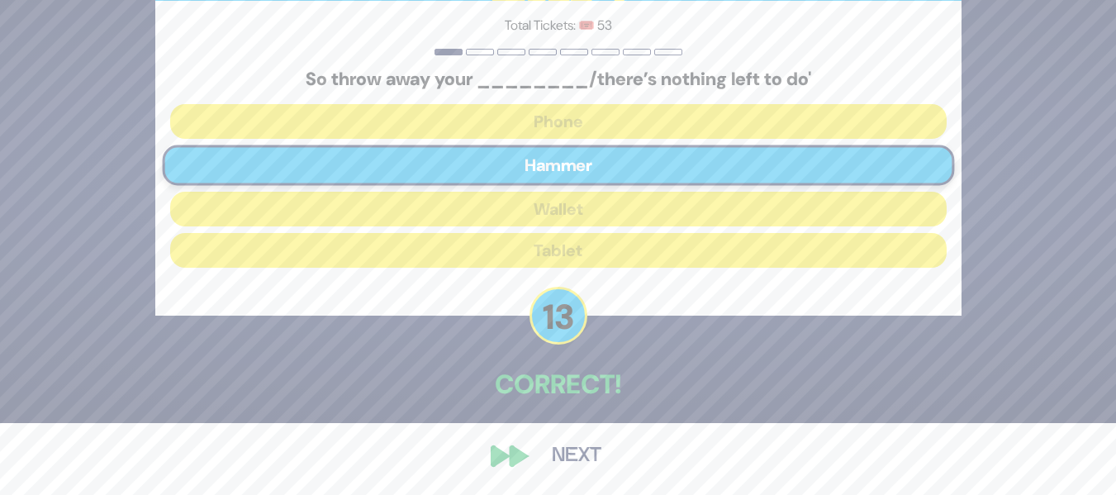
click at [545, 435] on div "🔊 Proud Sponsor Level 1 Total Tickets: 🎟️ 53 So throw away your ________/there’…" at bounding box center [559, 176] width 846 height 638
click at [540, 458] on button "Next" at bounding box center [577, 456] width 96 height 38
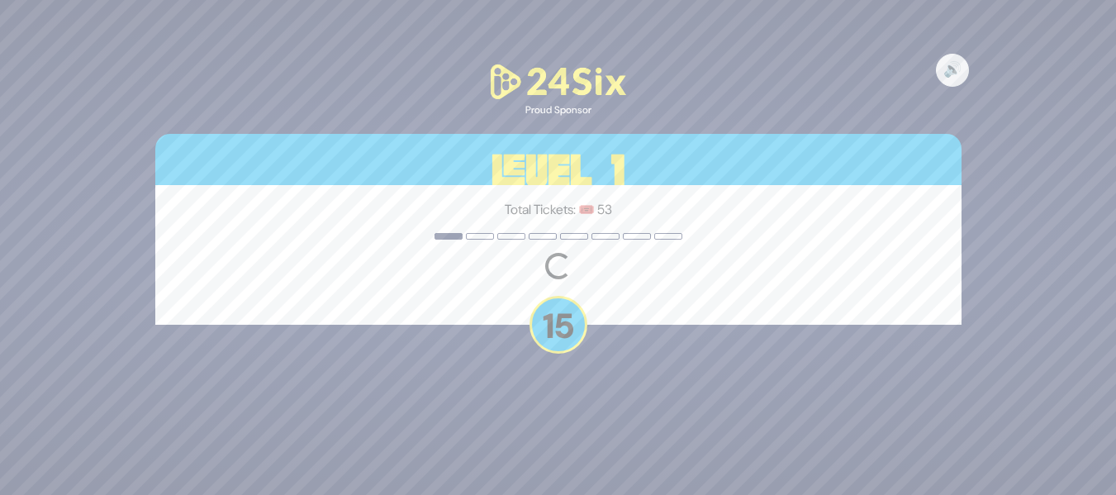
scroll to position [0, 0]
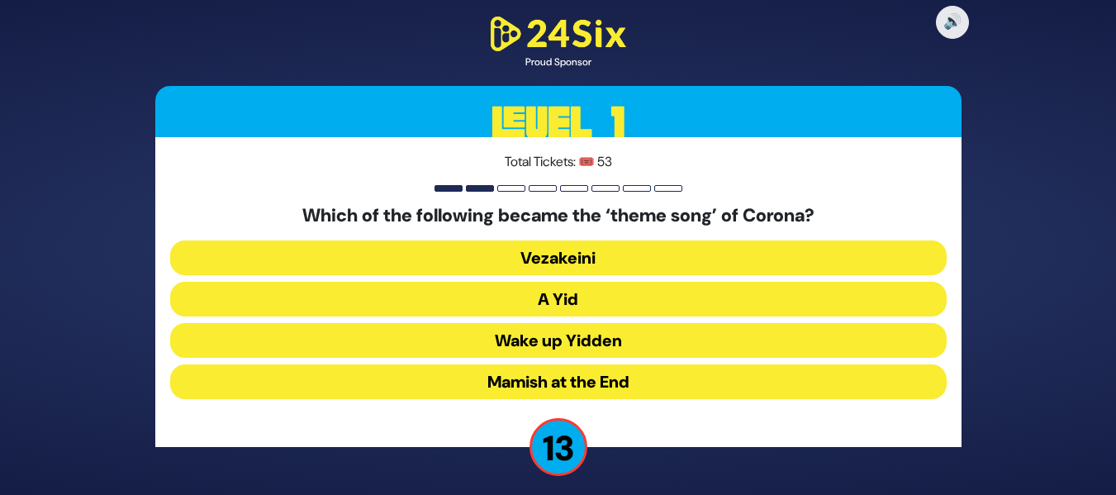
click at [641, 301] on button "A Yid" at bounding box center [558, 299] width 777 height 35
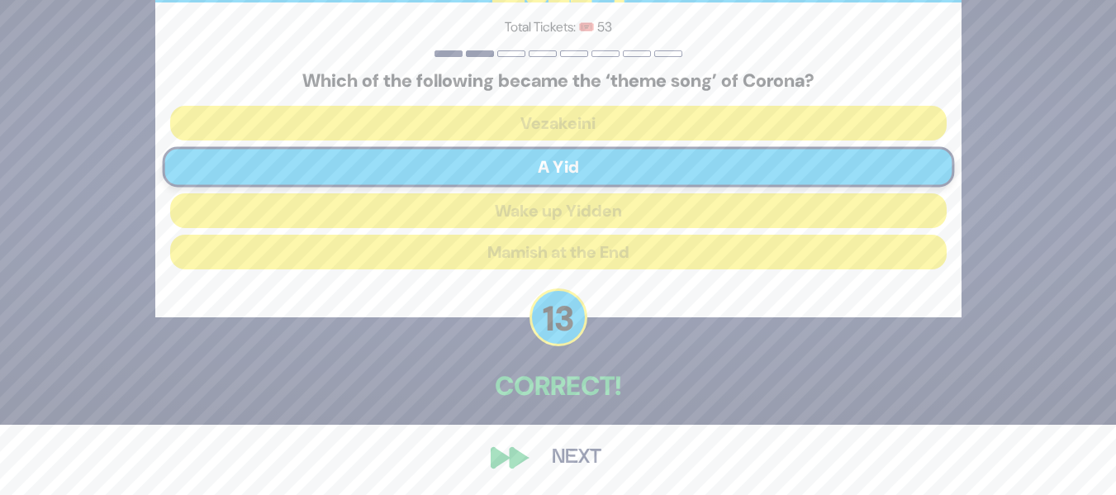
scroll to position [72, 0]
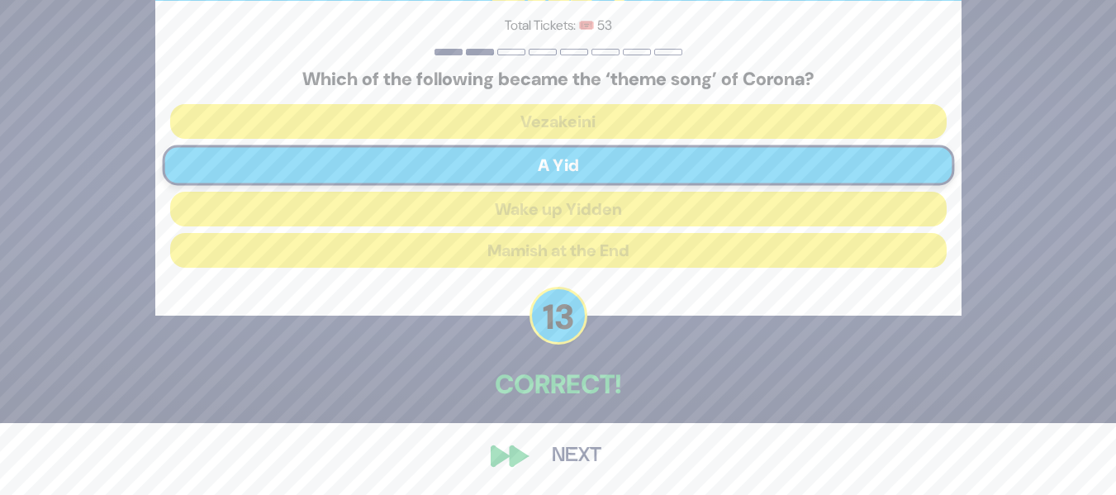
click at [574, 452] on button "Next" at bounding box center [577, 456] width 96 height 38
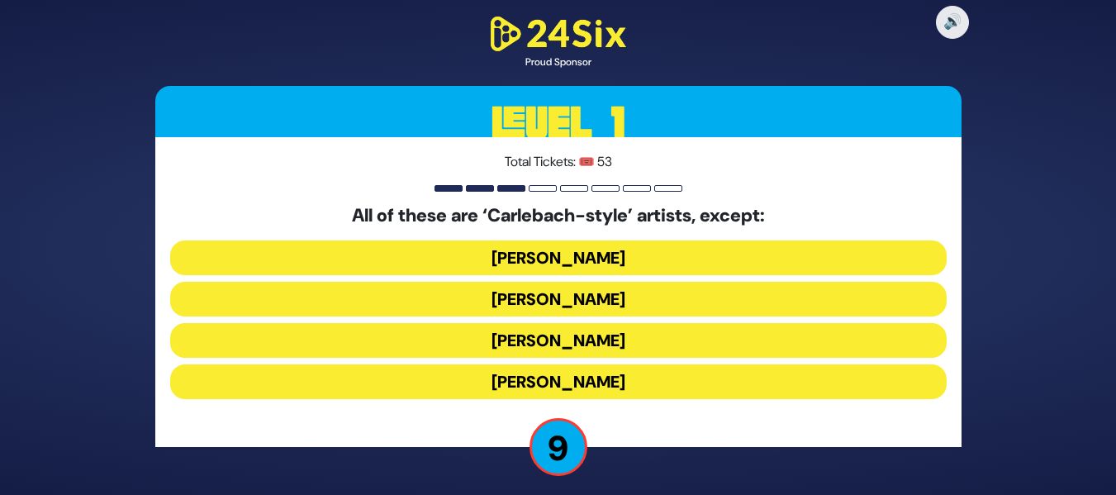
click at [616, 384] on button "[PERSON_NAME]" at bounding box center [558, 381] width 777 height 35
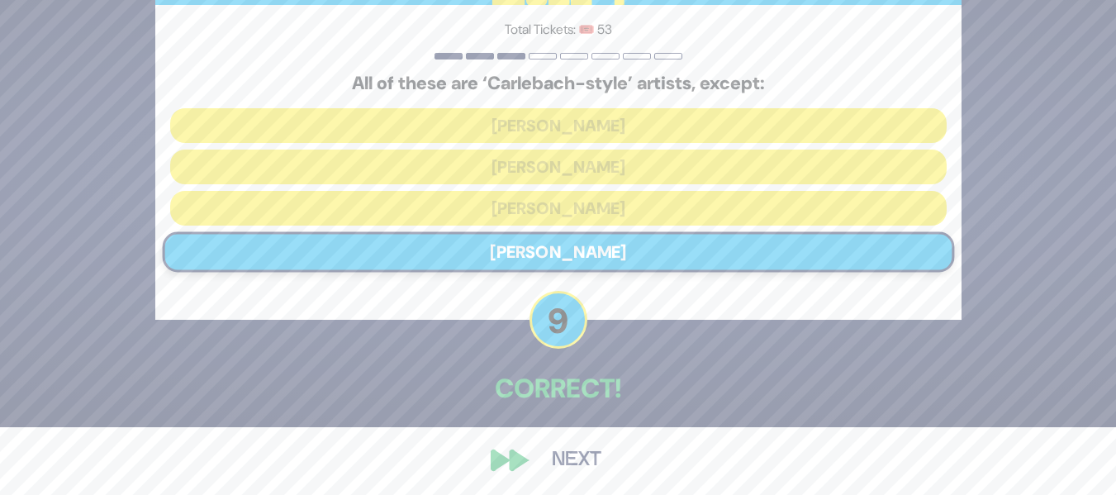
scroll to position [72, 0]
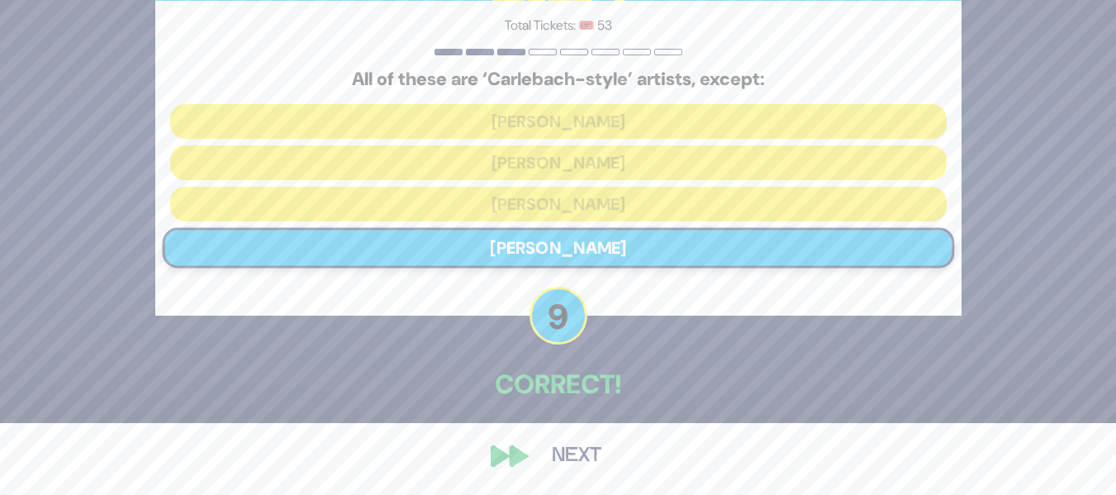
click at [583, 468] on button "Next" at bounding box center [577, 456] width 96 height 38
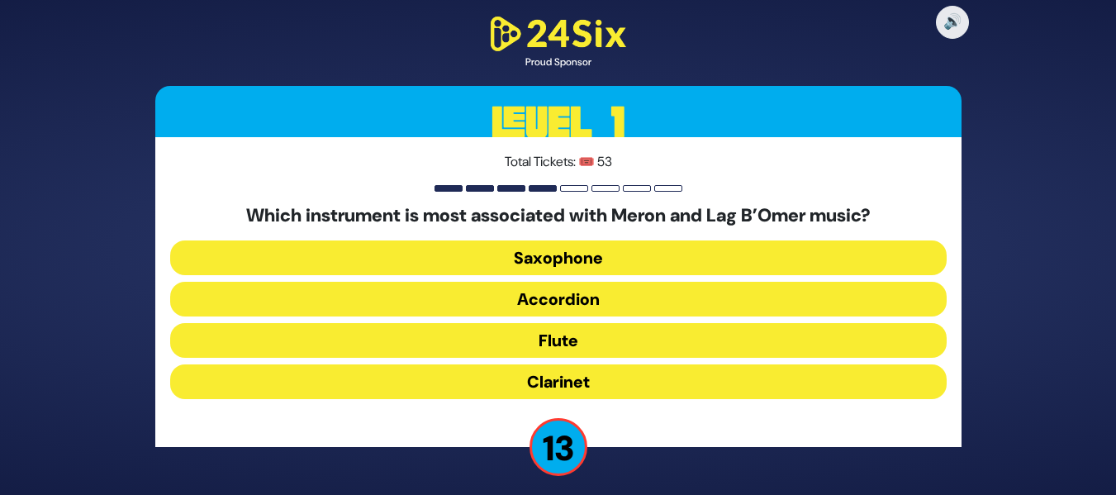
click at [610, 380] on button "Clarinet" at bounding box center [558, 381] width 777 height 35
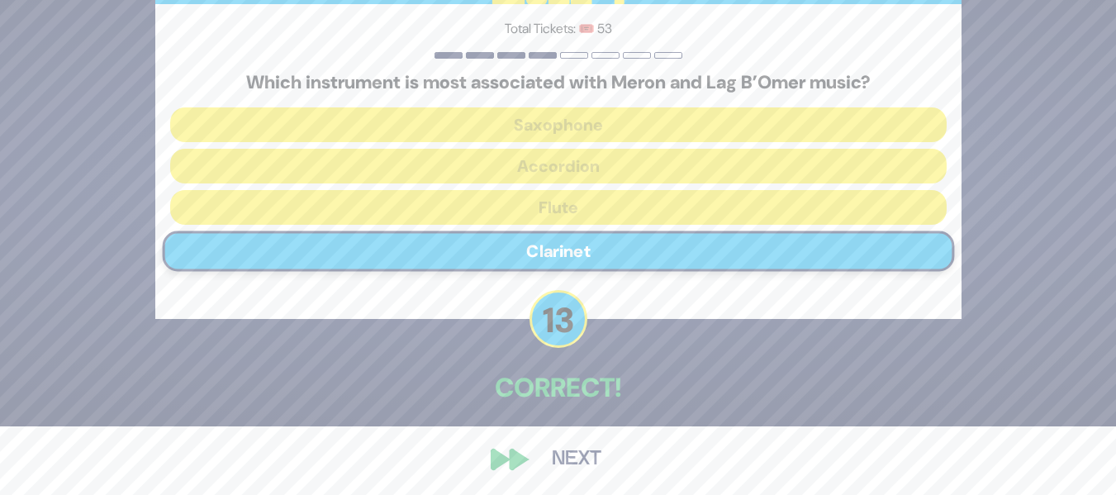
scroll to position [72, 0]
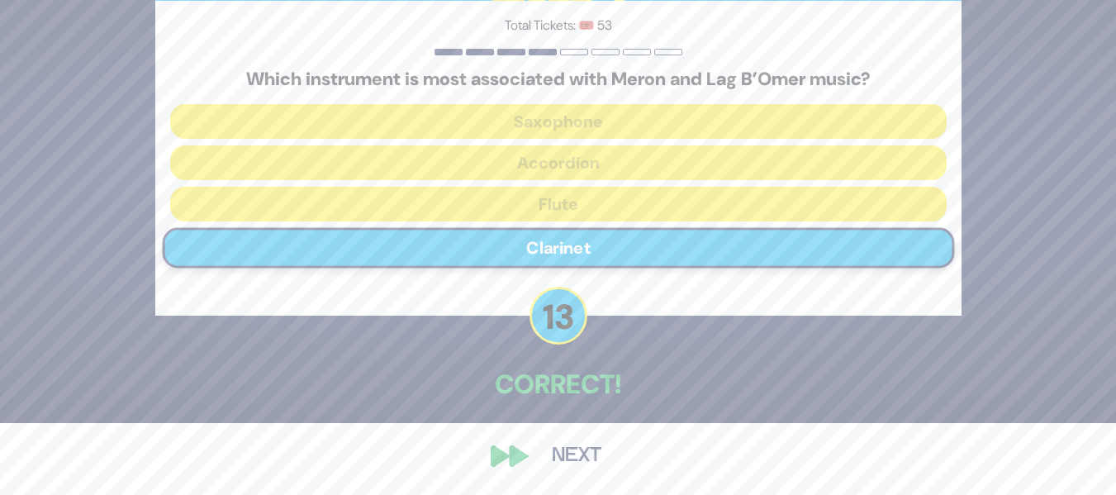
click at [566, 445] on button "Next" at bounding box center [577, 456] width 96 height 38
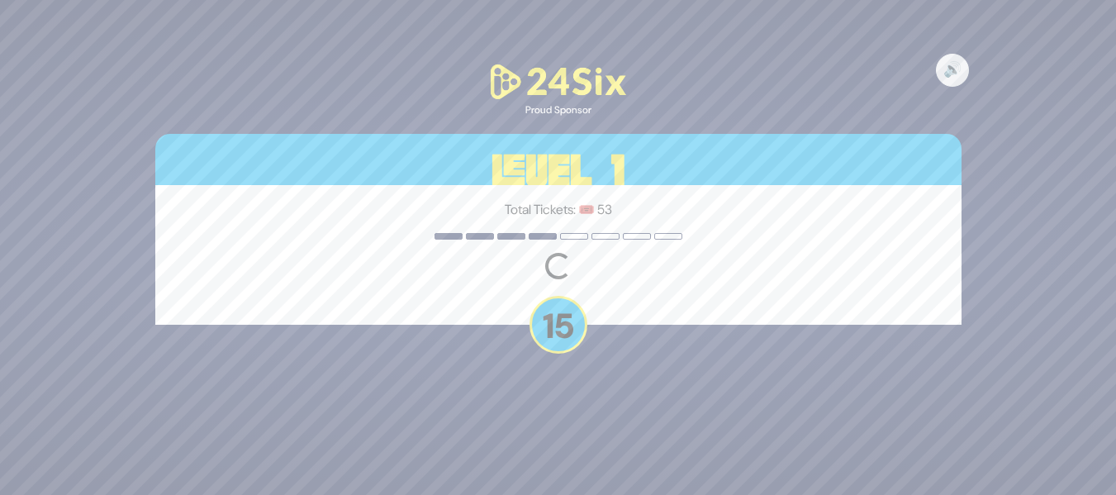
scroll to position [0, 0]
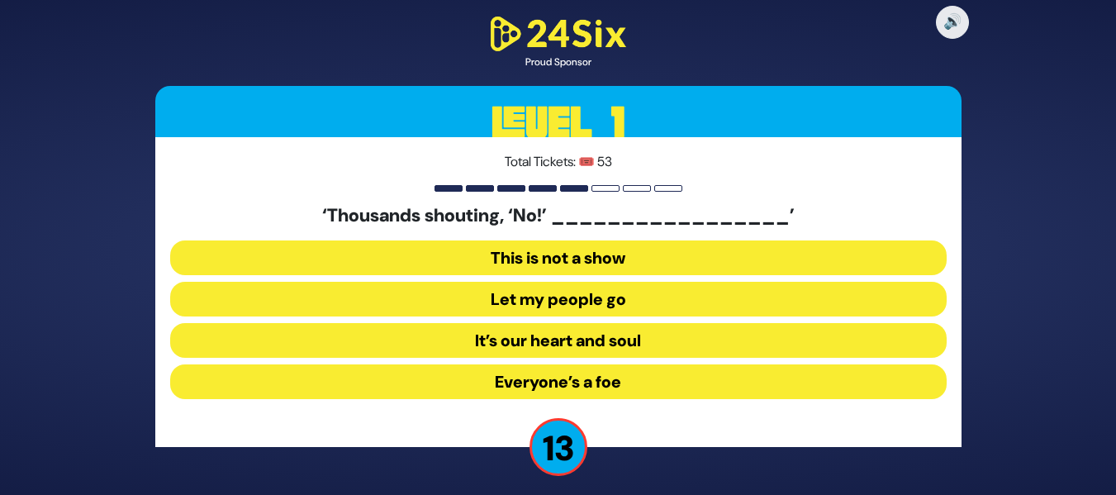
click at [609, 299] on button "Let my people go" at bounding box center [558, 299] width 777 height 35
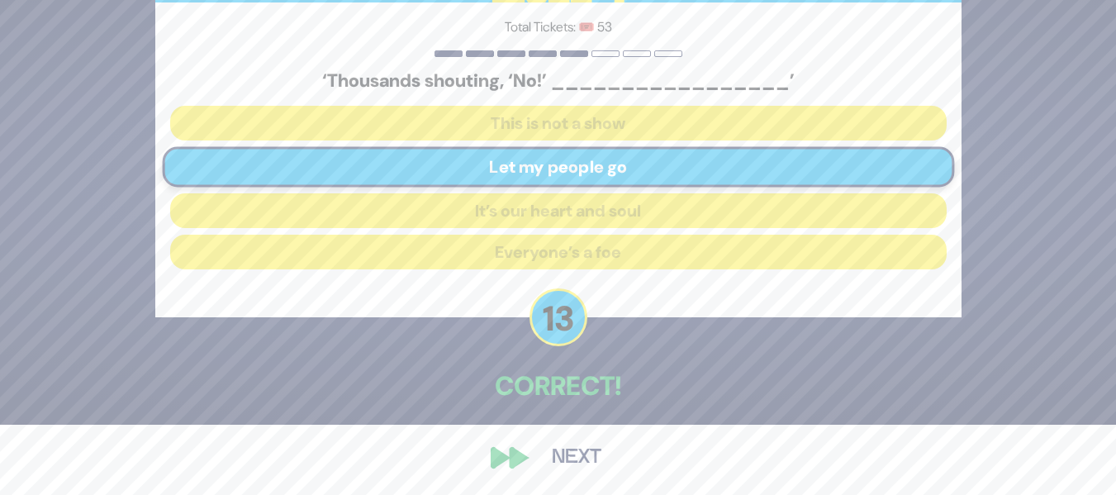
scroll to position [72, 0]
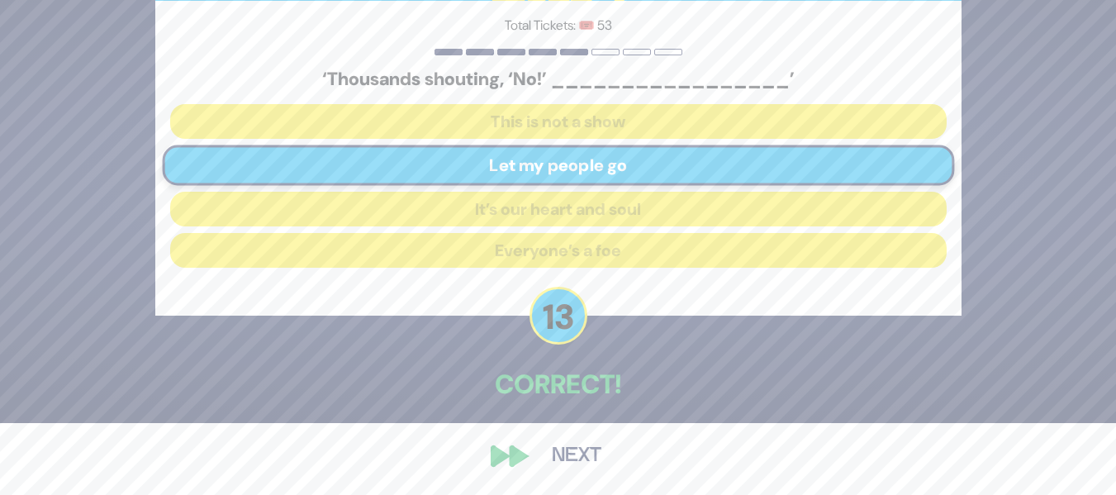
click at [555, 443] on button "Next" at bounding box center [577, 456] width 96 height 38
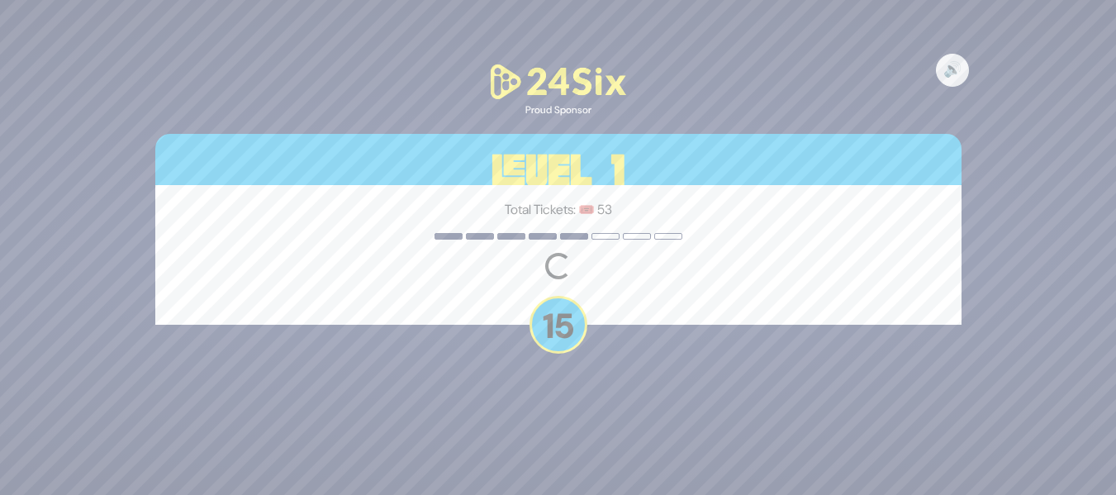
scroll to position [0, 0]
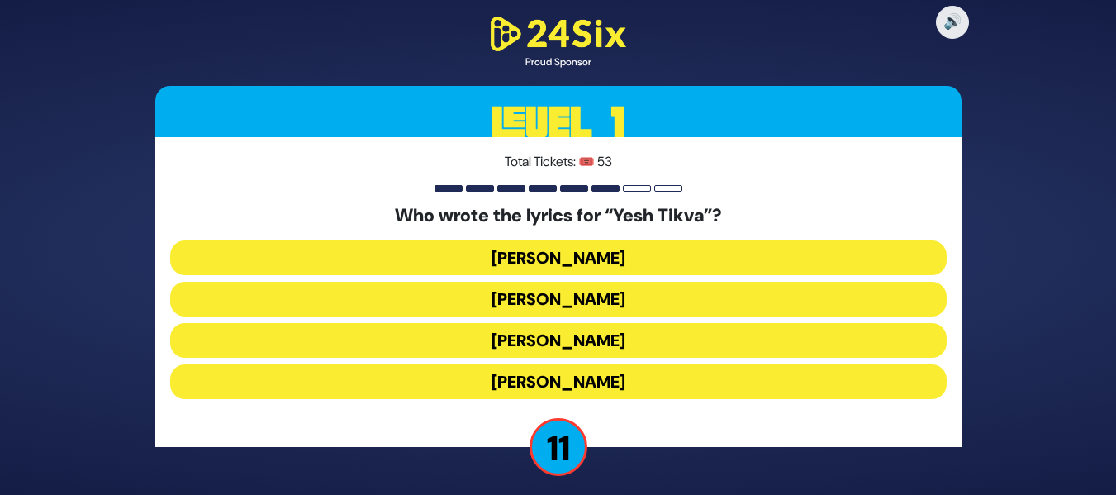
click at [630, 300] on button "[PERSON_NAME]" at bounding box center [558, 299] width 777 height 35
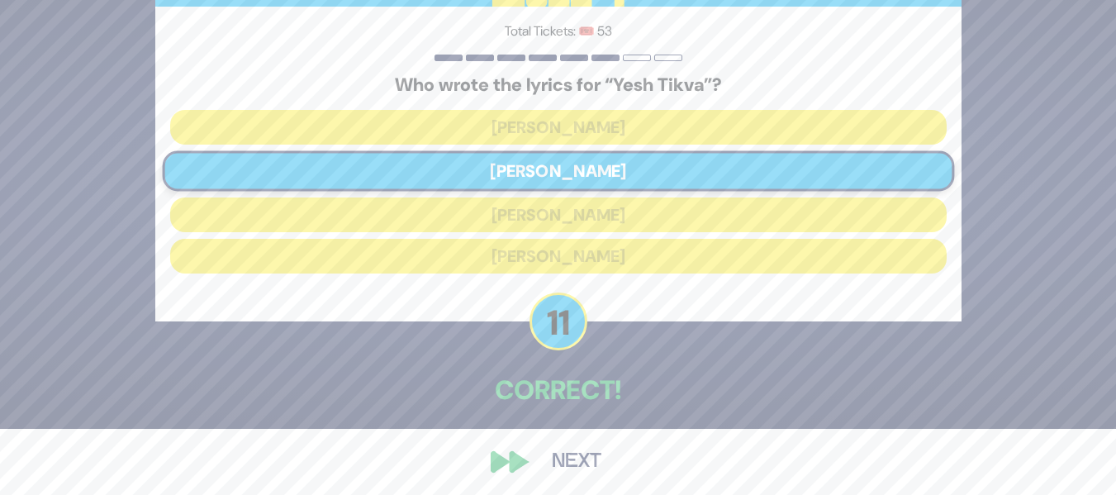
scroll to position [72, 0]
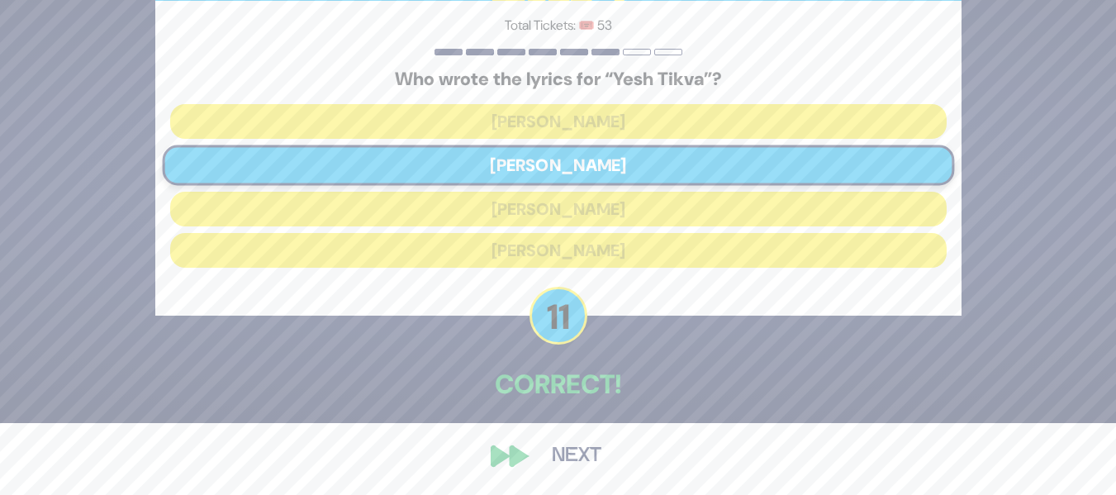
click at [562, 440] on button "Next" at bounding box center [577, 456] width 96 height 38
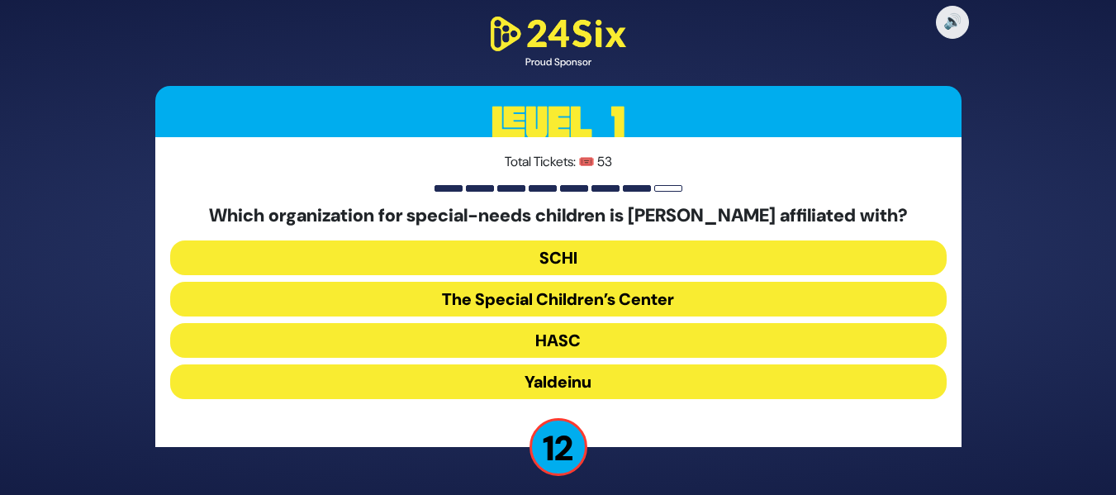
click at [597, 307] on button "The Special Children’s Center" at bounding box center [558, 299] width 777 height 35
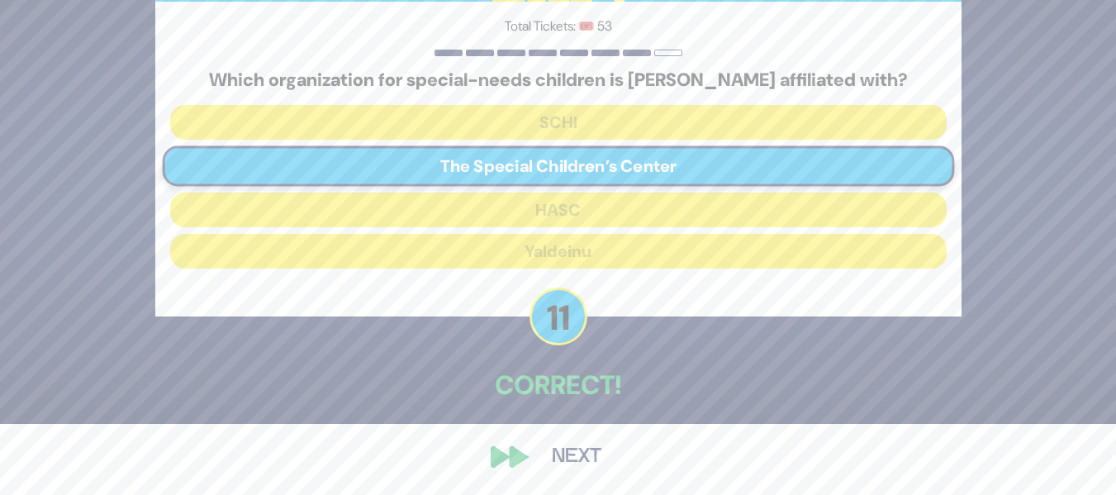
scroll to position [72, 0]
click at [531, 448] on button "Next" at bounding box center [577, 456] width 96 height 38
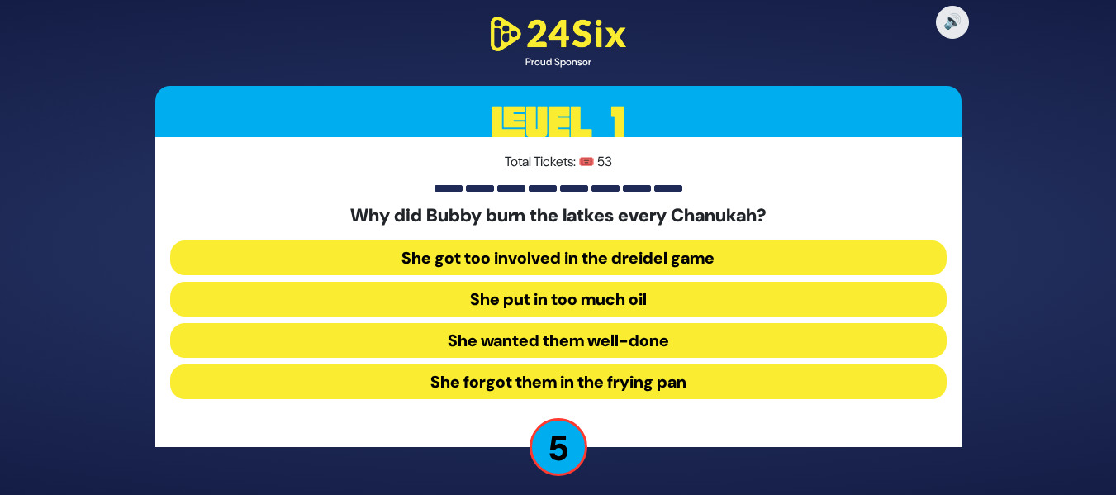
click at [634, 391] on button "She forgot them in the frying pan" at bounding box center [558, 381] width 777 height 35
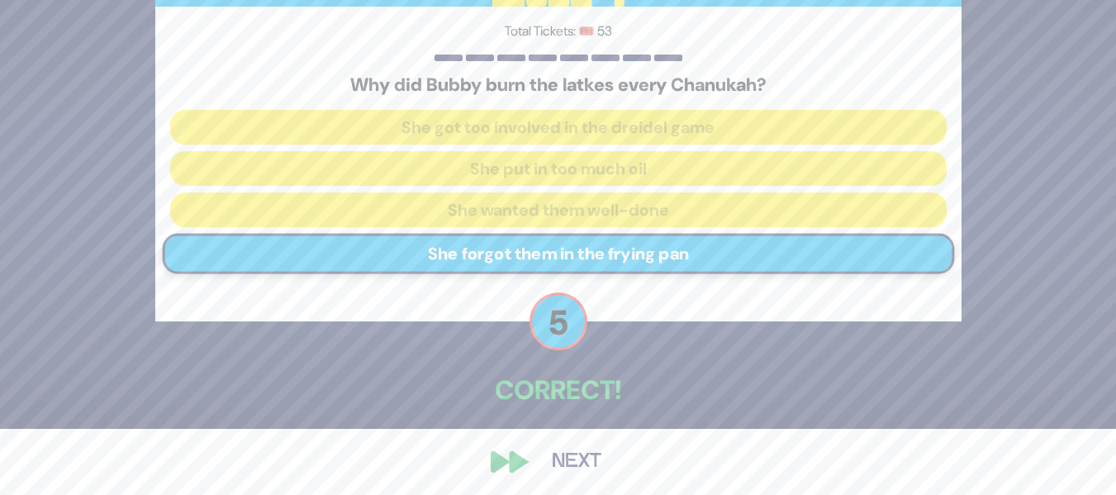
scroll to position [72, 0]
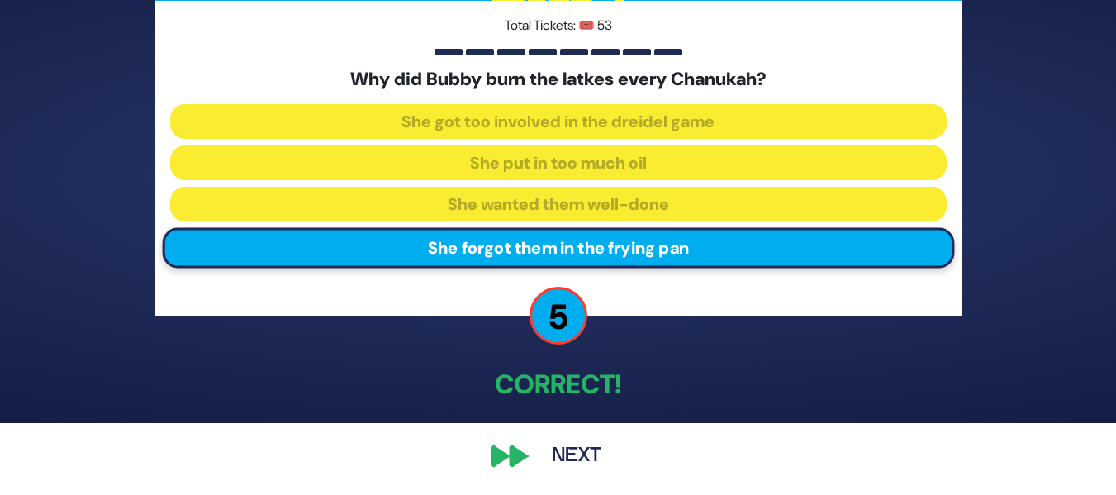
click at [548, 459] on button "Next" at bounding box center [577, 456] width 96 height 38
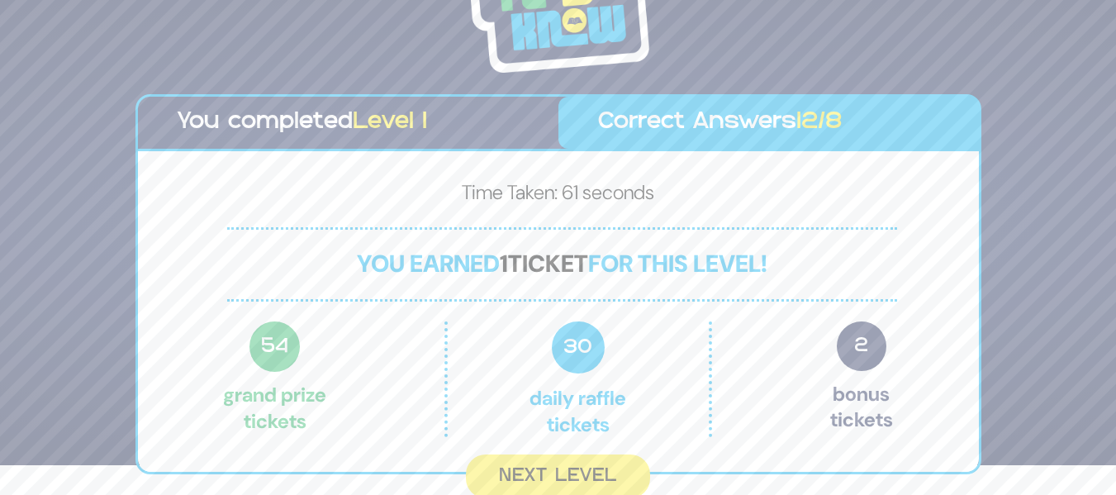
scroll to position [35, 0]
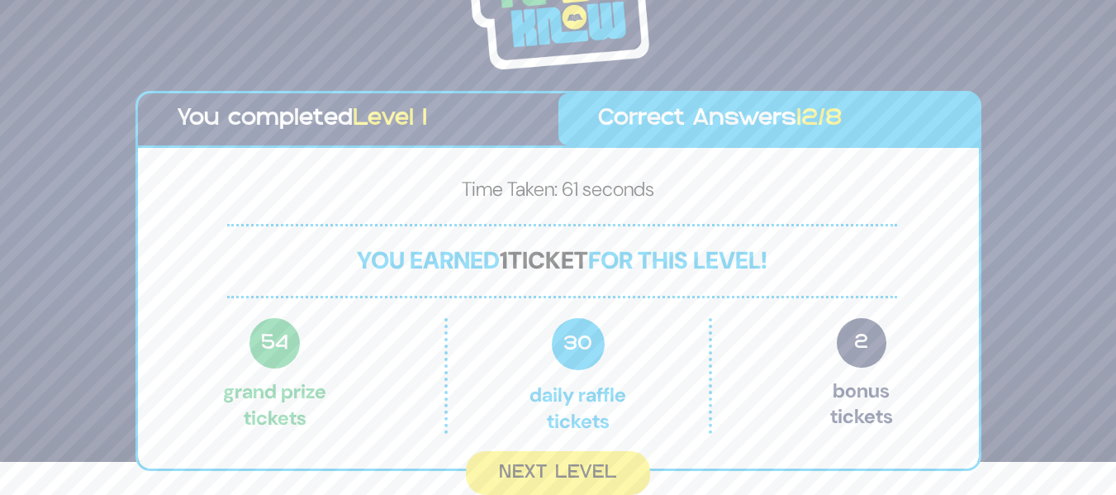
click at [548, 459] on button "Next Level" at bounding box center [558, 473] width 184 height 44
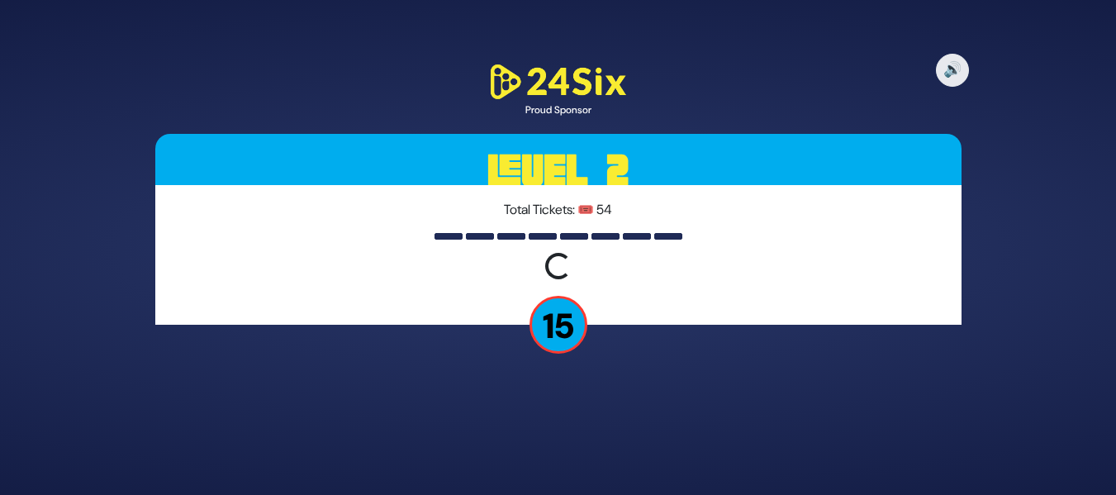
scroll to position [0, 0]
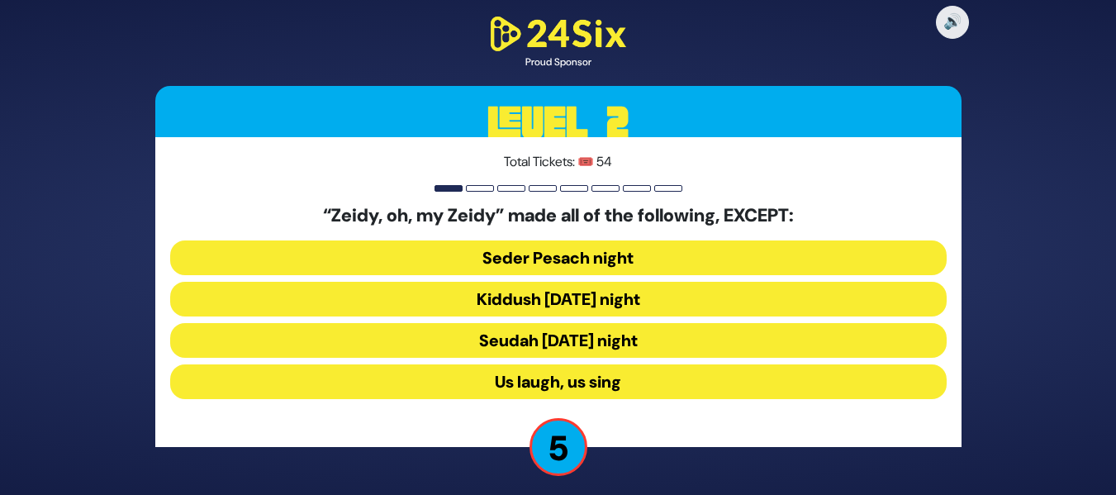
click at [626, 349] on button "Seudah [DATE] night" at bounding box center [558, 340] width 777 height 35
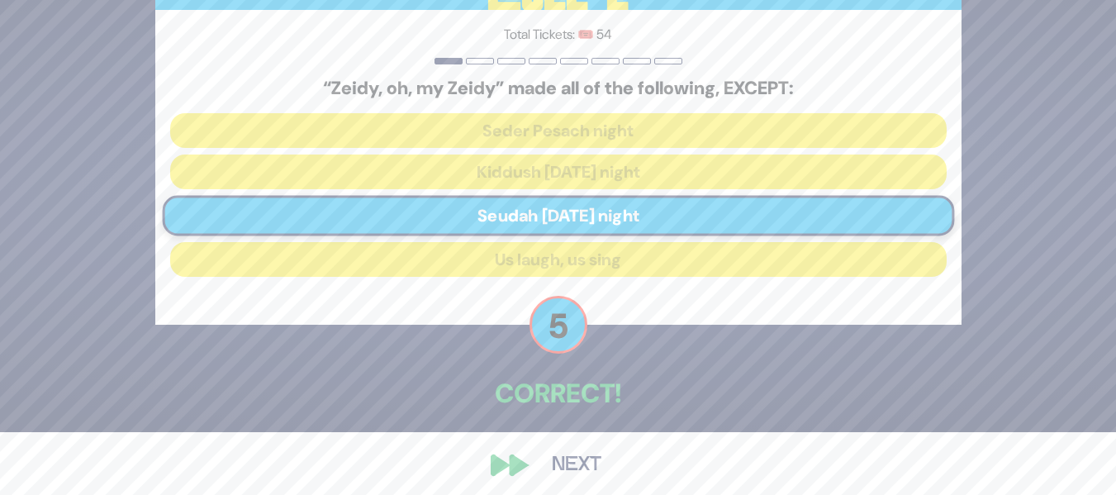
scroll to position [72, 0]
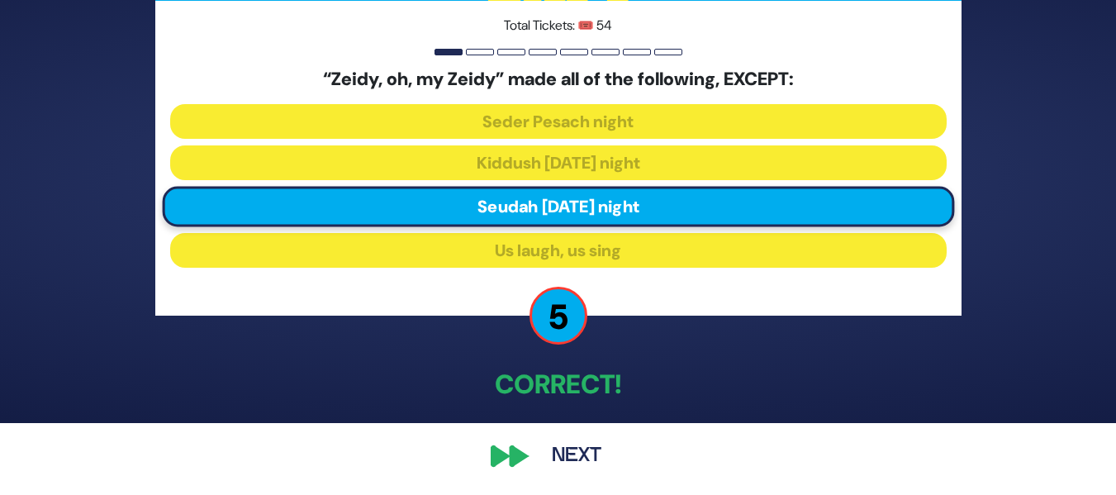
click at [550, 466] on button "Next" at bounding box center [577, 456] width 96 height 38
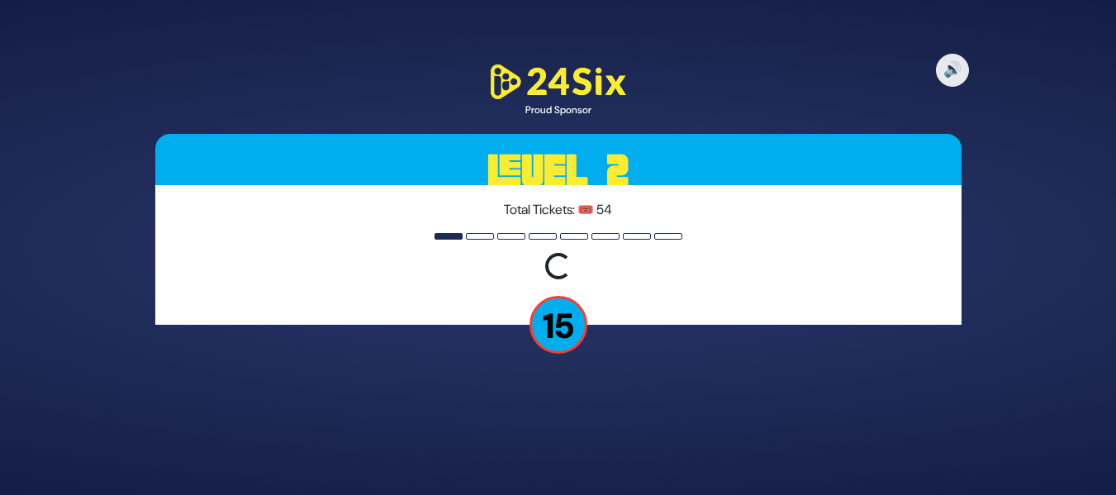
scroll to position [0, 0]
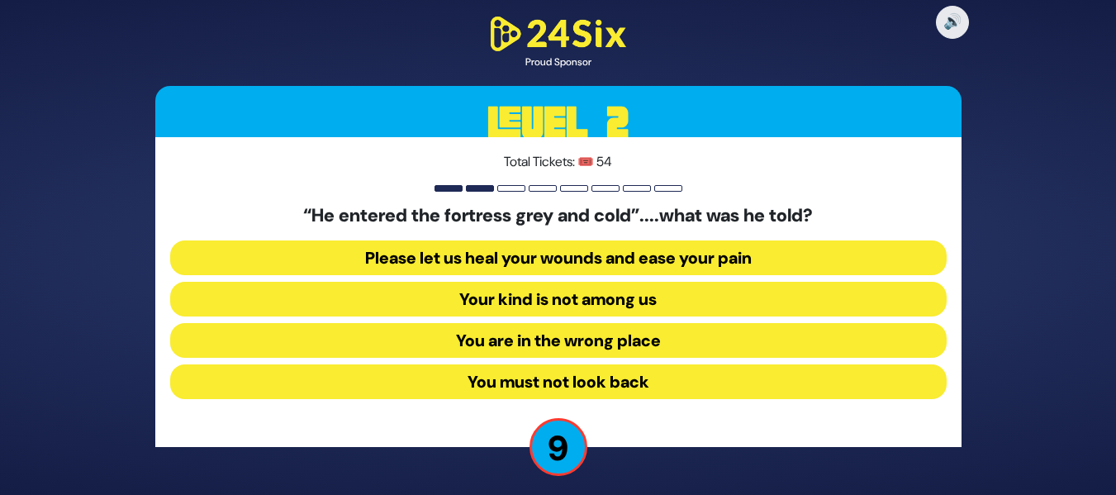
click at [662, 303] on button "Your kind is not among us" at bounding box center [558, 299] width 777 height 35
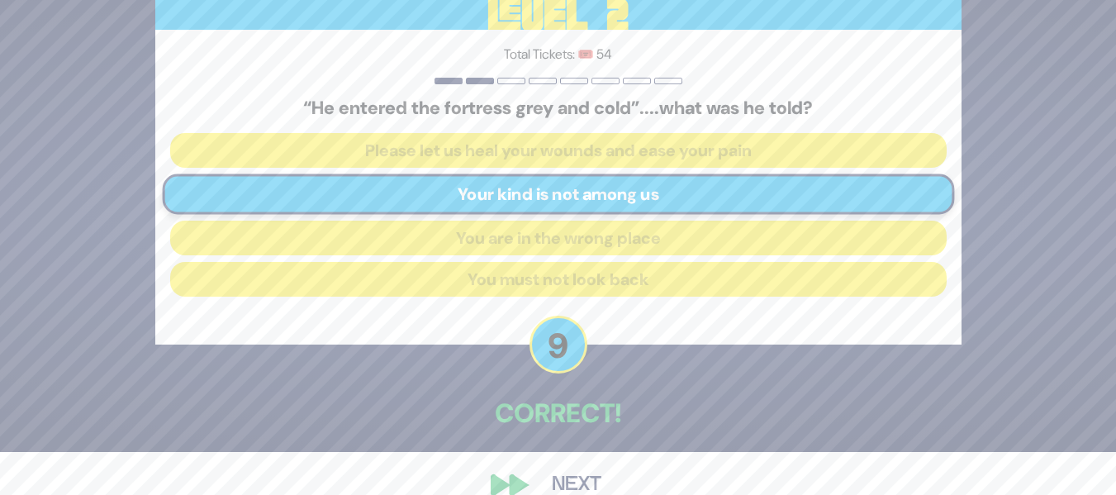
scroll to position [72, 0]
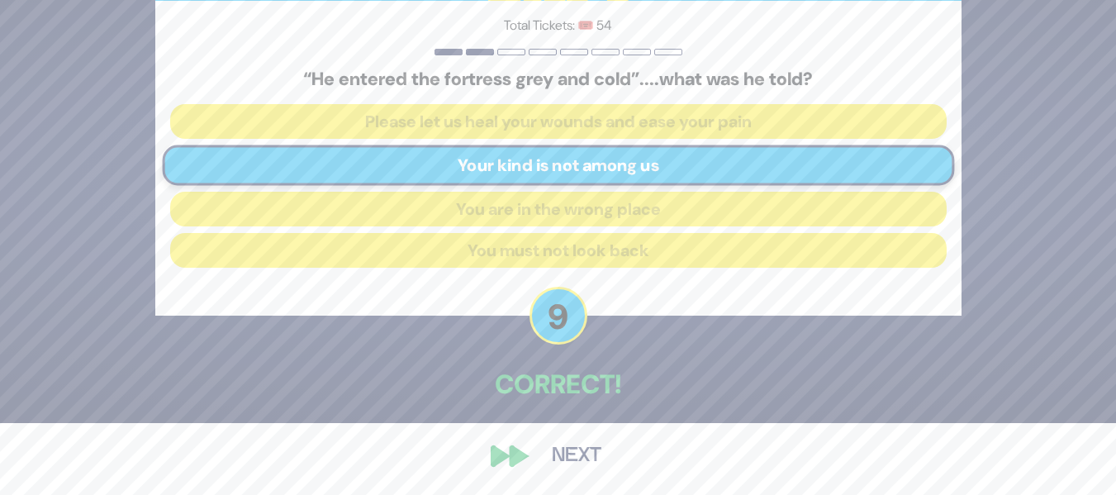
click at [563, 458] on button "Next" at bounding box center [577, 456] width 96 height 38
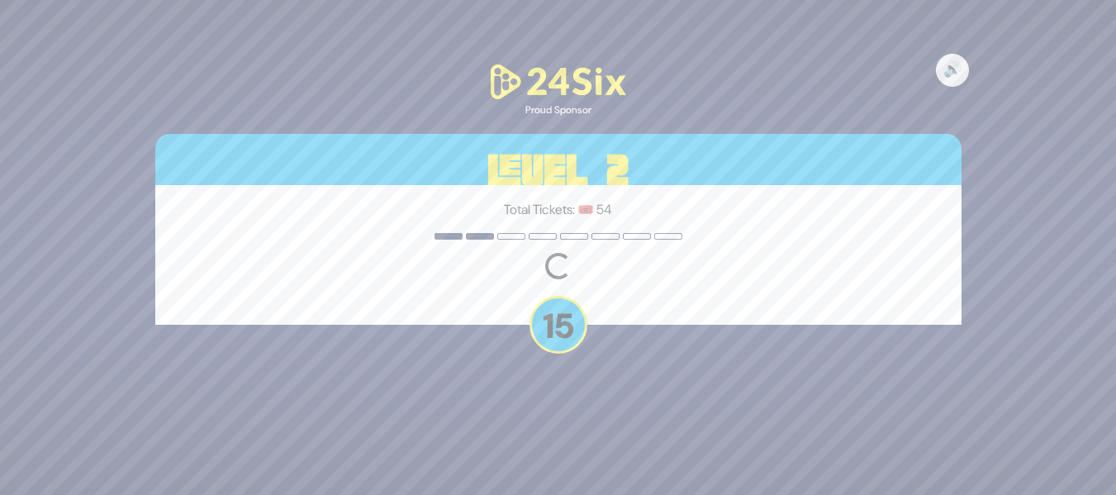
scroll to position [0, 0]
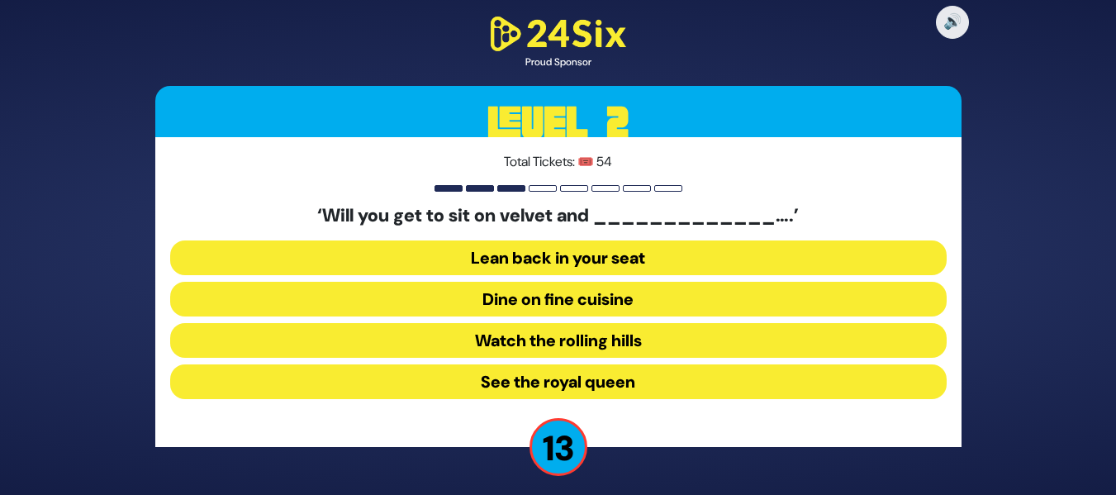
click at [652, 302] on button "Dine on fine cuisine" at bounding box center [558, 299] width 777 height 35
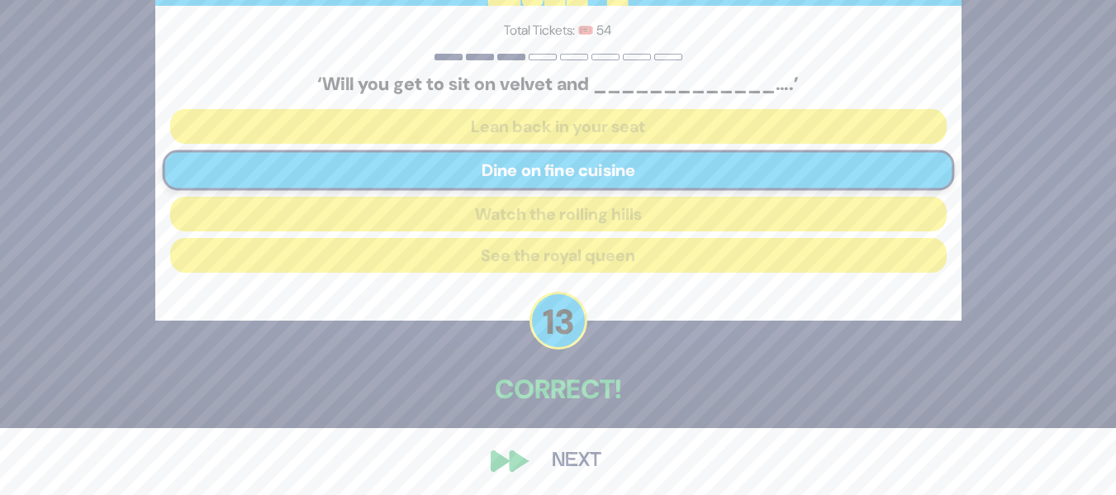
scroll to position [72, 0]
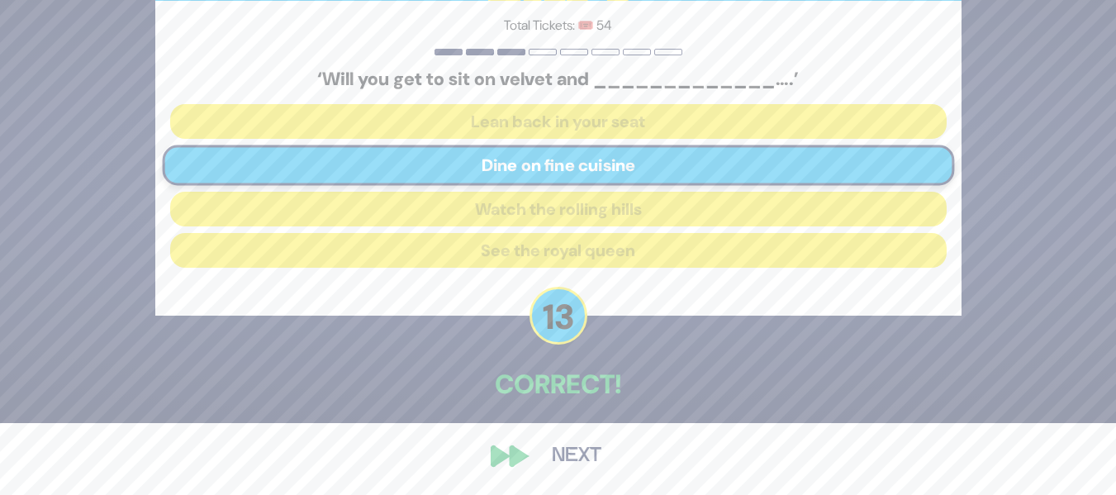
click at [567, 459] on button "Next" at bounding box center [577, 456] width 96 height 38
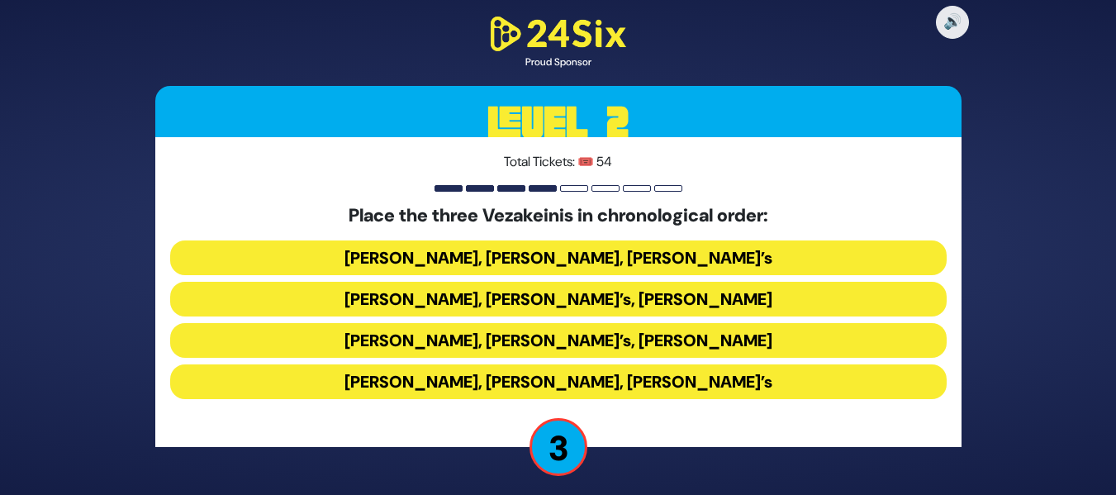
click at [540, 257] on button "Baruch Levine’s, Avraham Fried’s, Bonei Olam’s" at bounding box center [558, 257] width 777 height 35
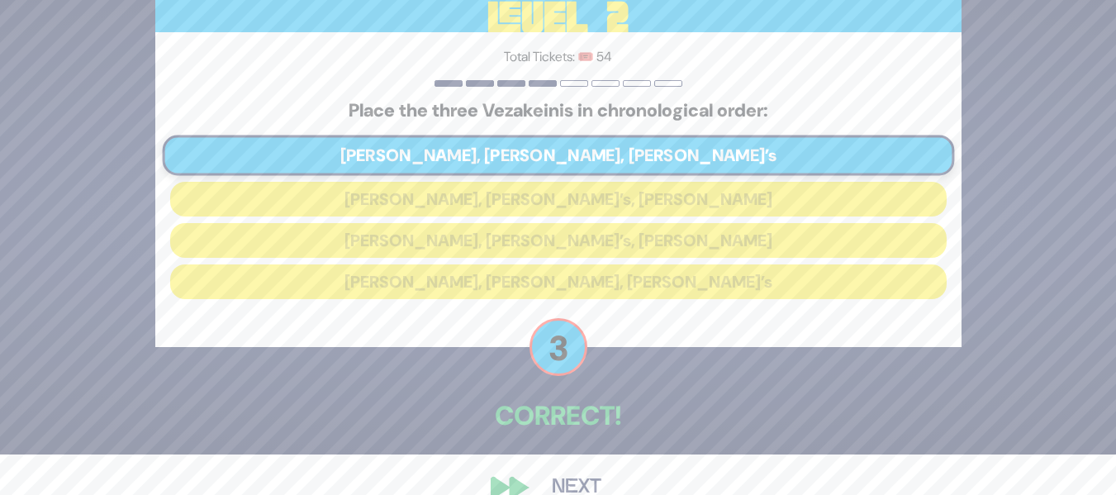
scroll to position [72, 0]
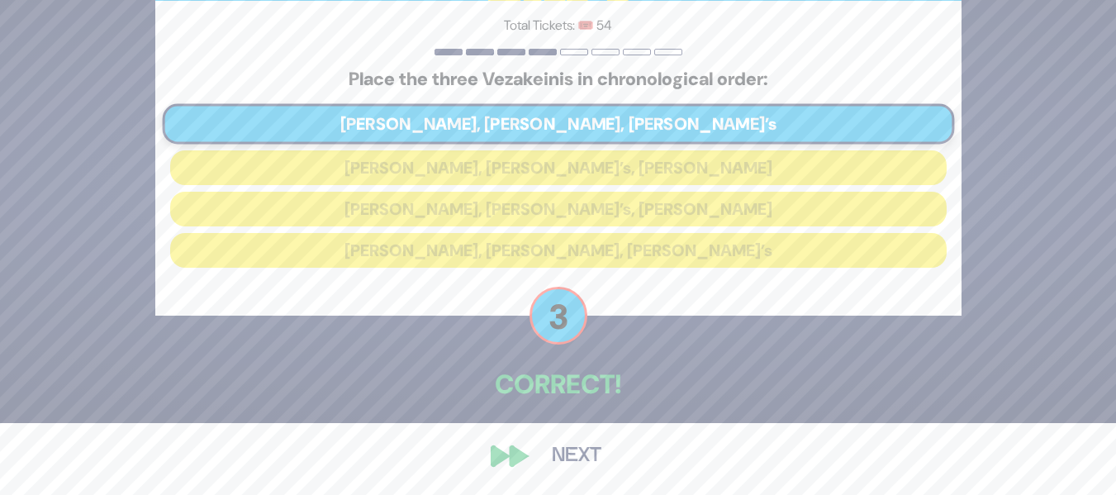
click at [581, 457] on button "Next" at bounding box center [577, 456] width 96 height 38
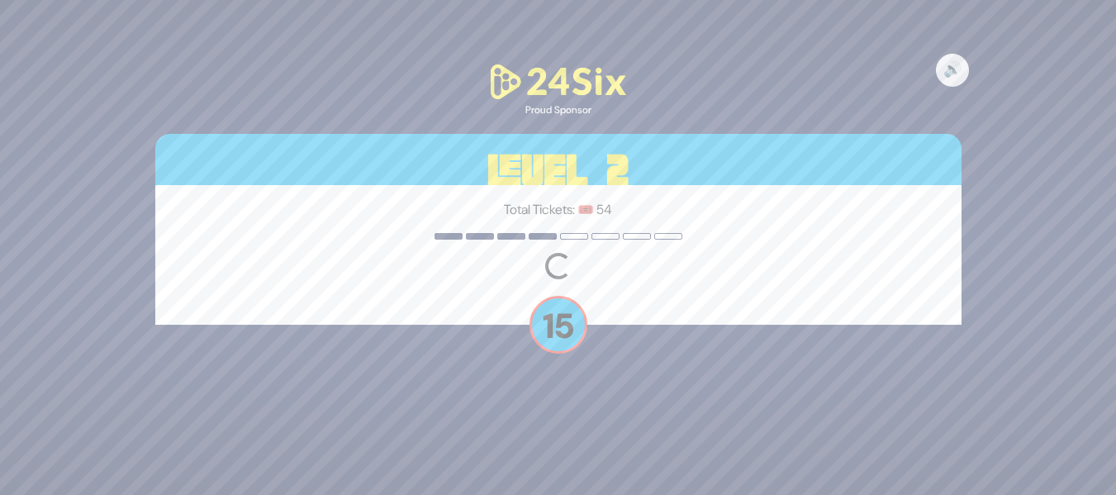
scroll to position [0, 0]
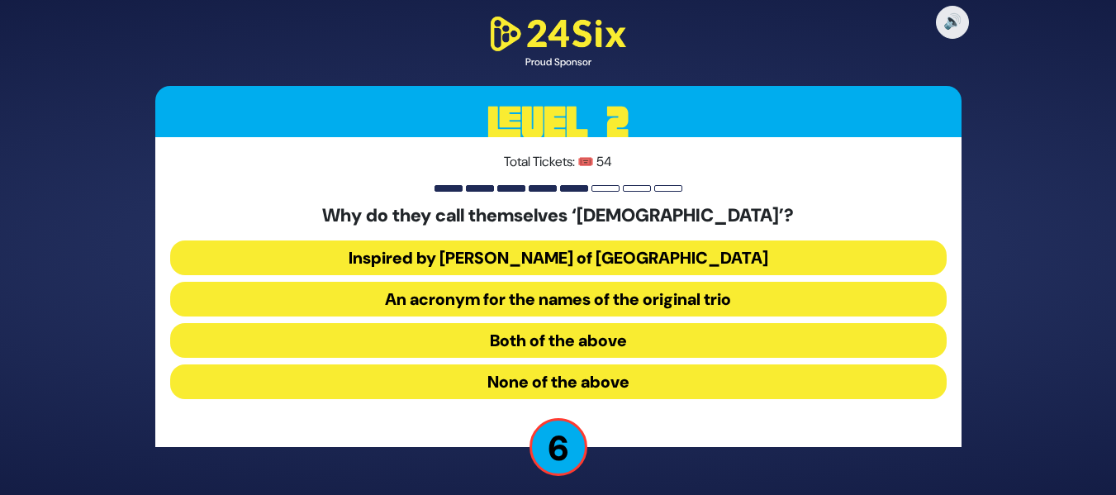
click at [673, 256] on button "Inspired by R’ Zusha of Hanipoli" at bounding box center [558, 257] width 777 height 35
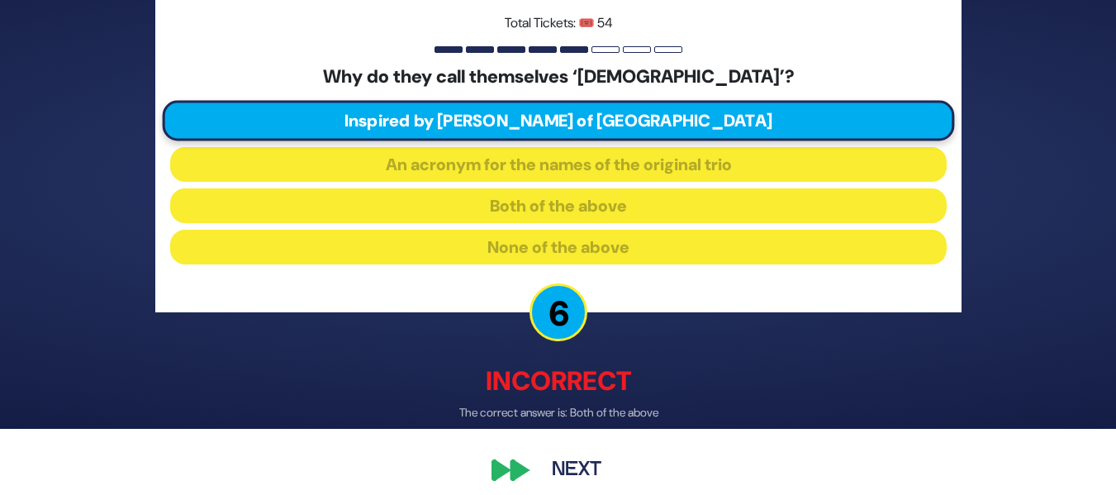
scroll to position [80, 0]
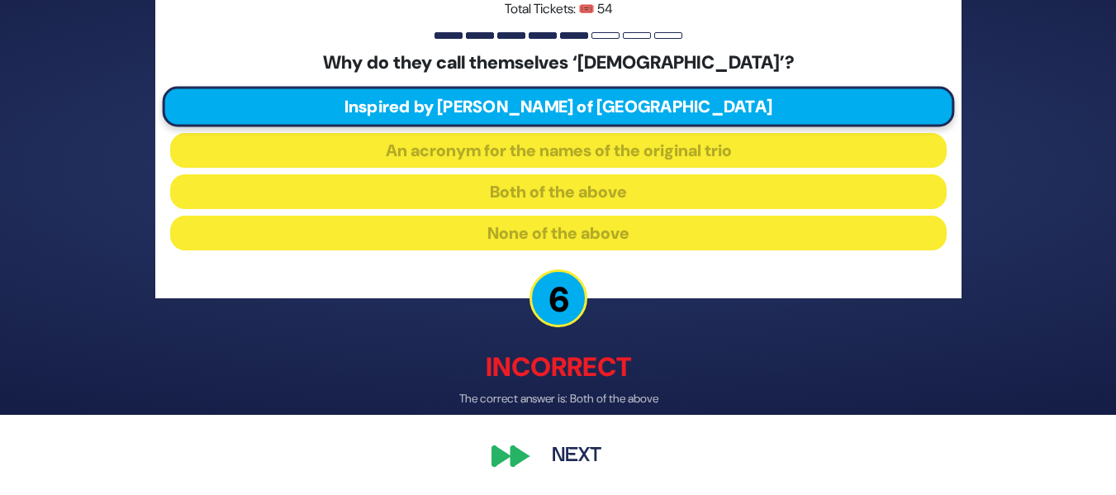
click at [549, 446] on button "Next" at bounding box center [577, 456] width 96 height 38
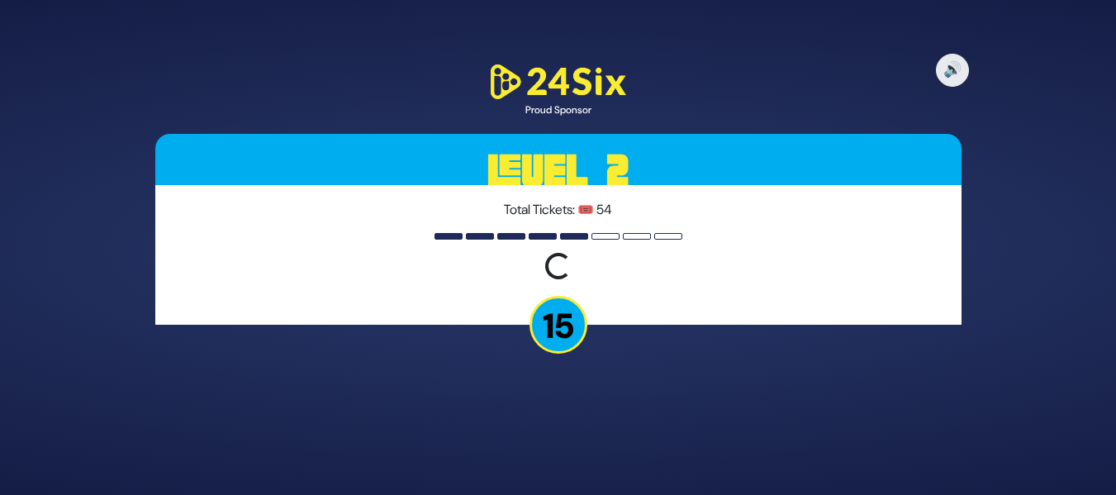
scroll to position [0, 0]
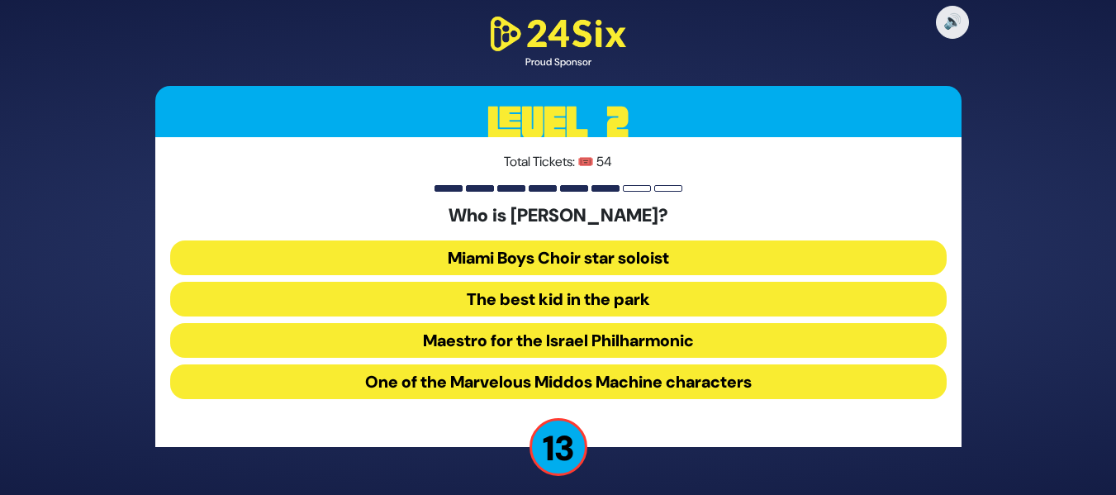
click at [655, 295] on button "The best kid in the park" at bounding box center [558, 299] width 777 height 35
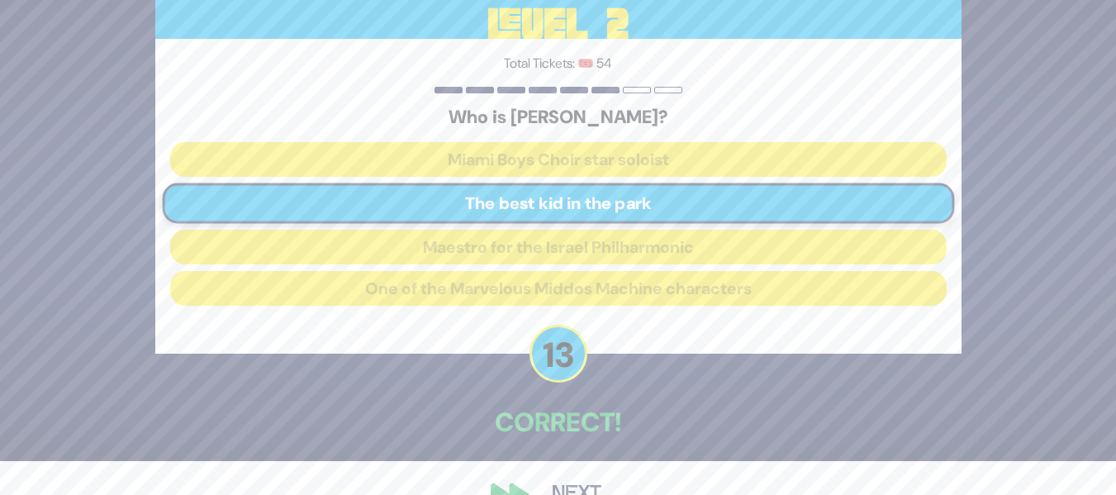
scroll to position [66, 0]
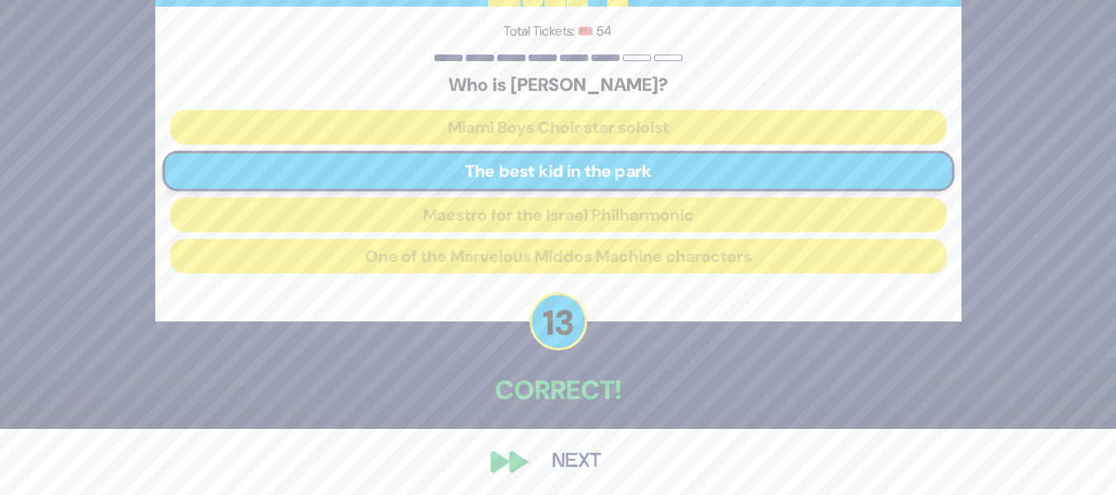
click at [554, 446] on button "Next" at bounding box center [577, 462] width 96 height 38
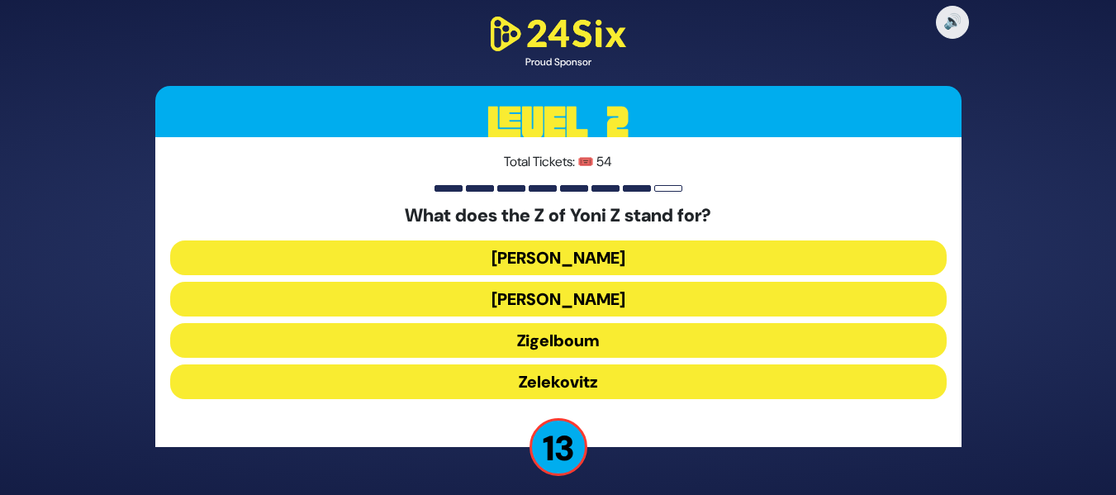
click at [609, 337] on button "Zigelboum" at bounding box center [558, 340] width 777 height 35
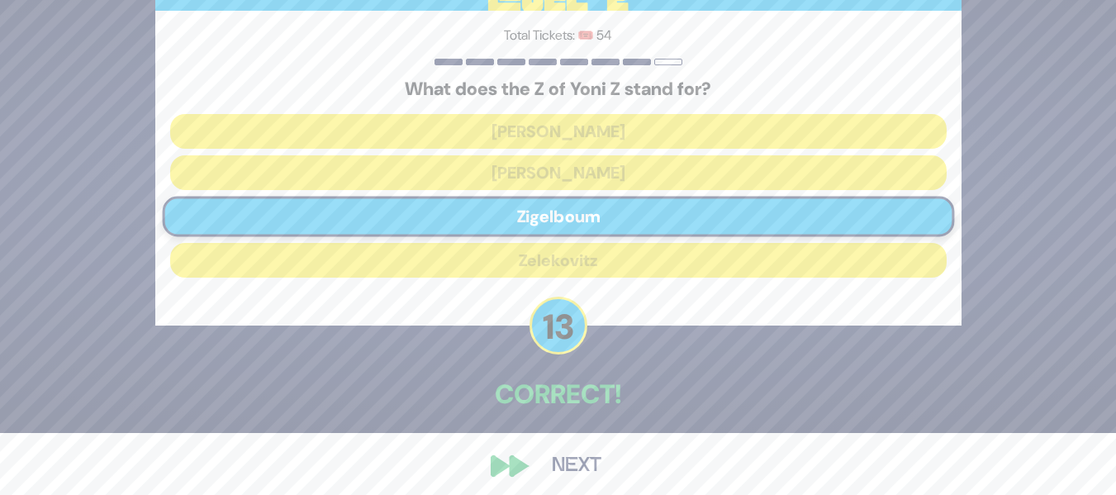
scroll to position [72, 0]
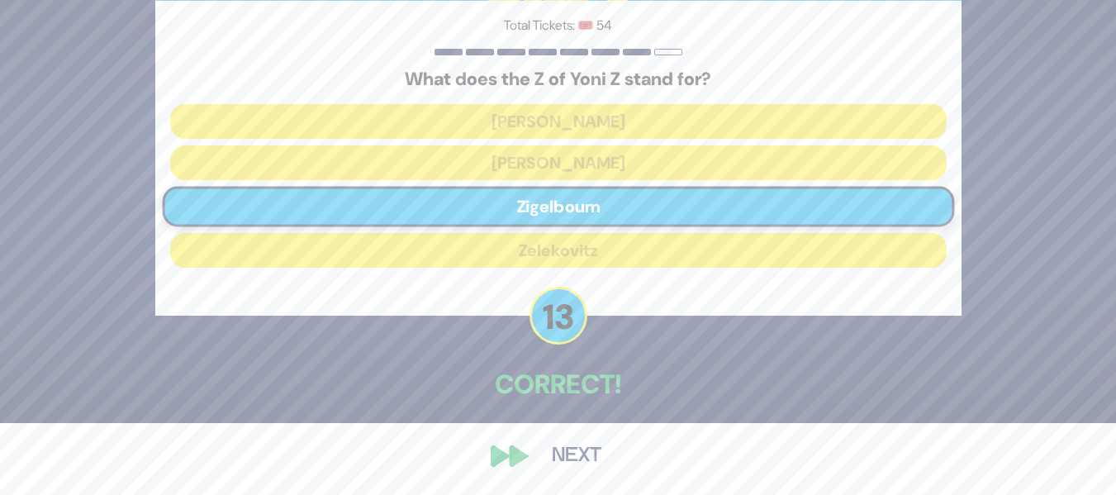
click at [565, 445] on button "Next" at bounding box center [577, 456] width 96 height 38
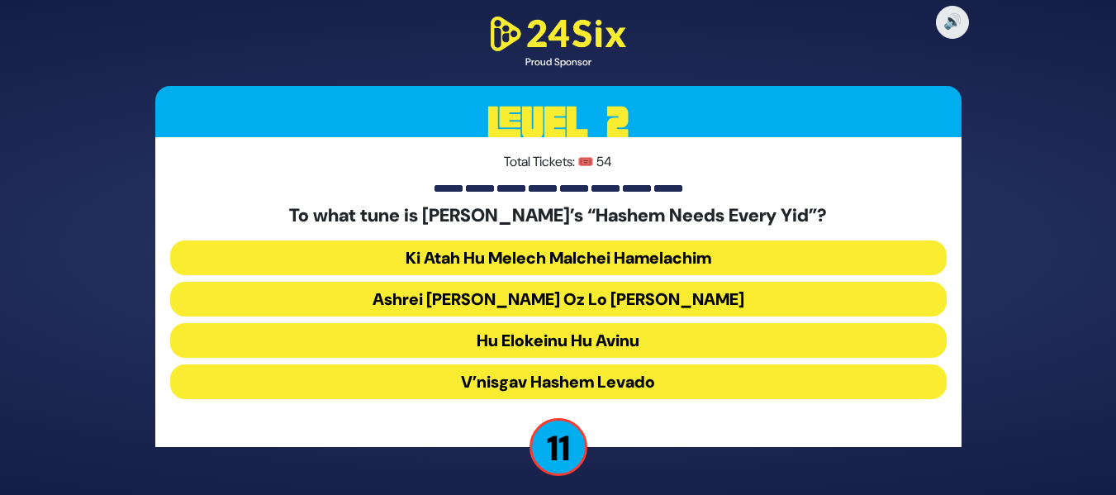
click at [657, 292] on button "Ashrei [PERSON_NAME] Oz Lo [PERSON_NAME]" at bounding box center [558, 299] width 777 height 35
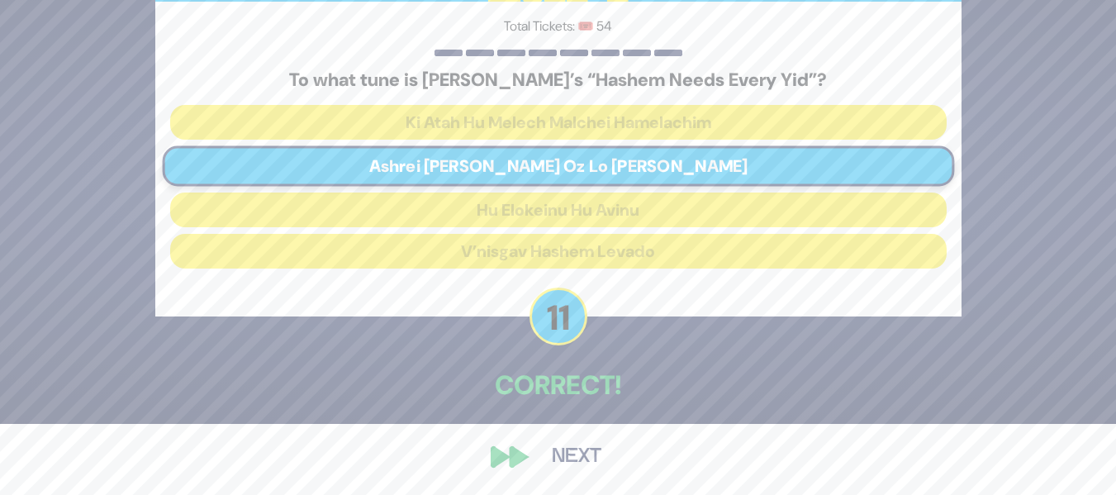
scroll to position [72, 0]
click at [565, 445] on button "Next" at bounding box center [577, 456] width 96 height 38
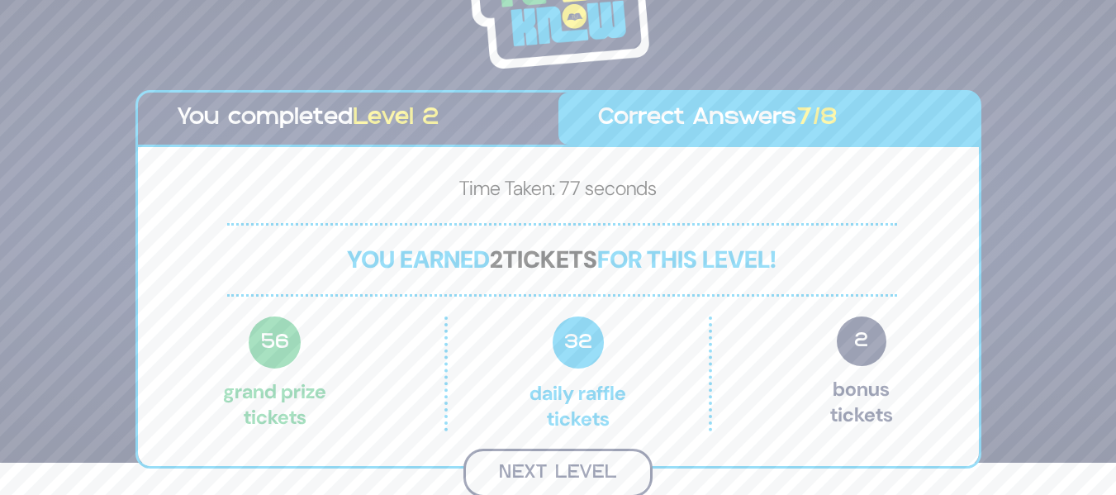
scroll to position [30, 0]
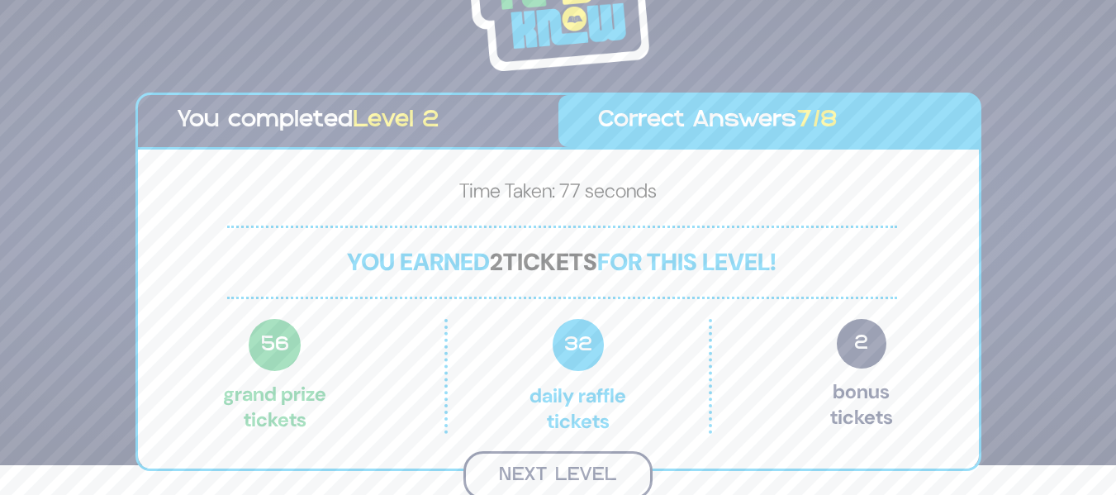
click at [555, 483] on button "Next Level" at bounding box center [558, 475] width 189 height 49
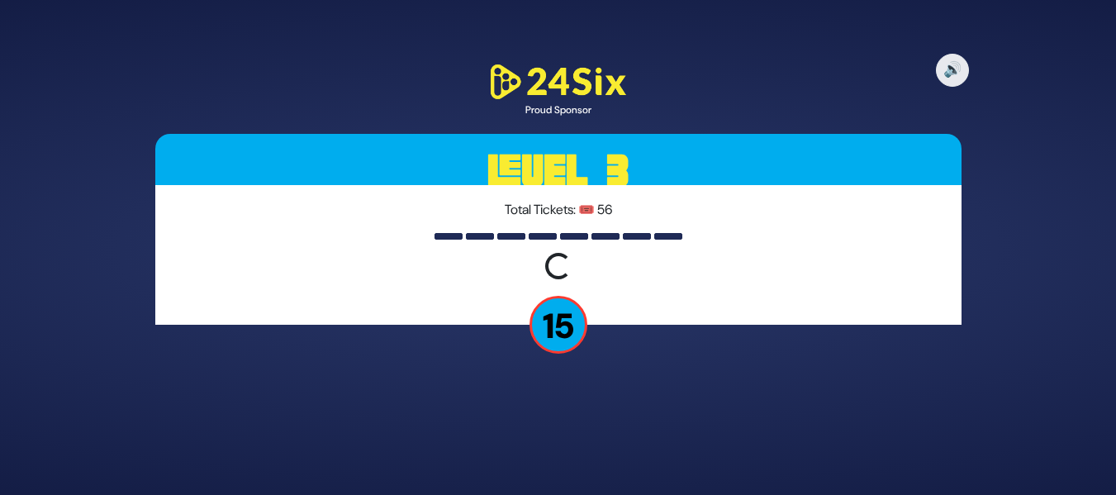
scroll to position [0, 0]
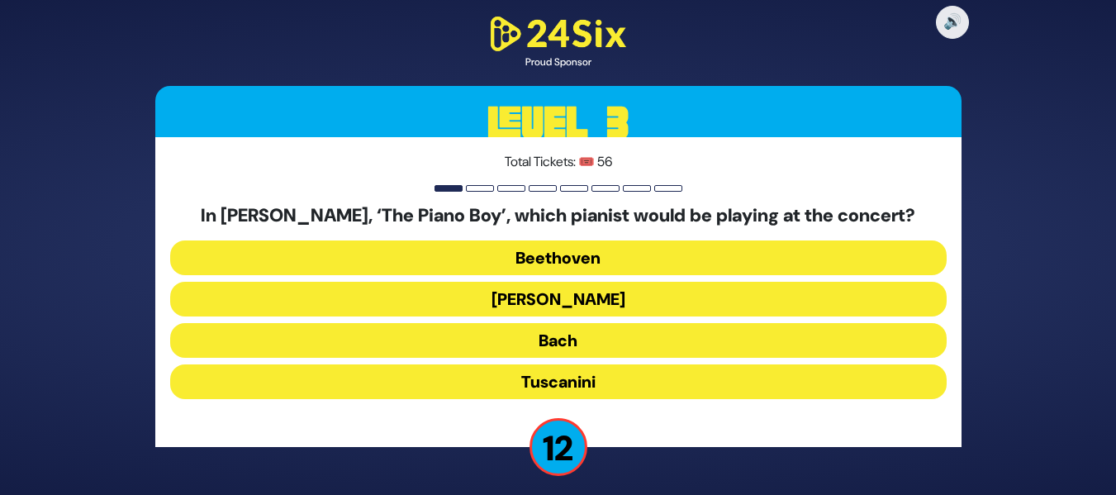
click at [648, 297] on button "Paderewski" at bounding box center [558, 299] width 777 height 35
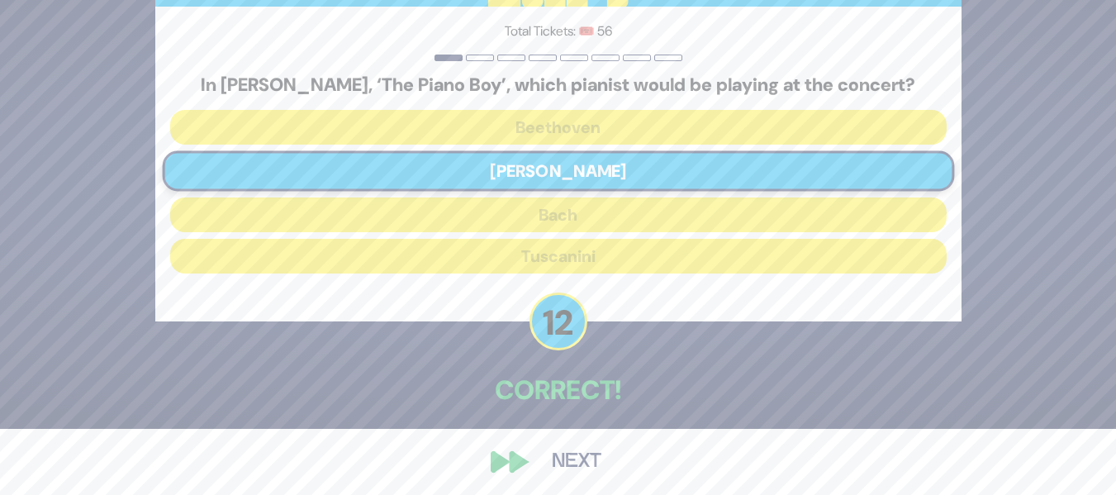
scroll to position [72, 0]
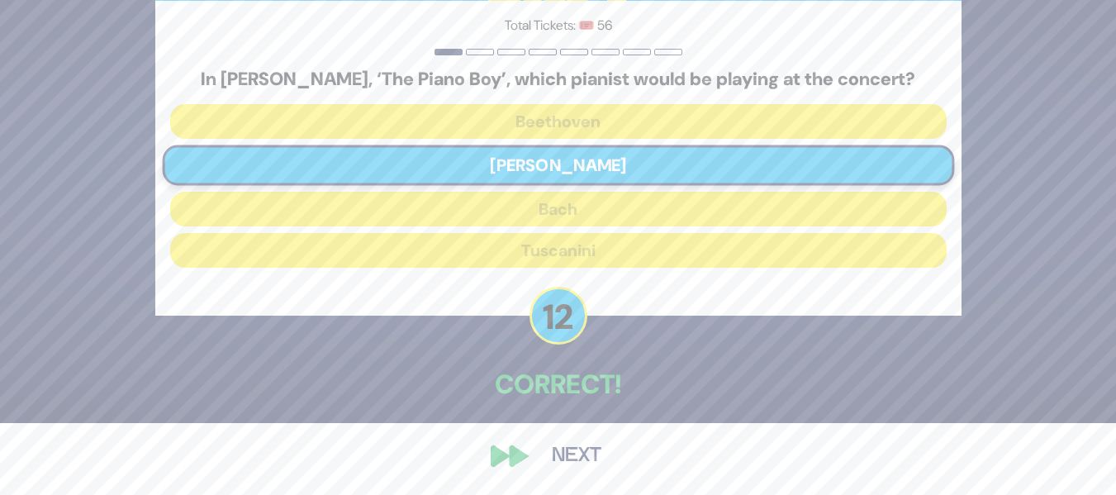
click at [560, 459] on button "Next" at bounding box center [577, 456] width 96 height 38
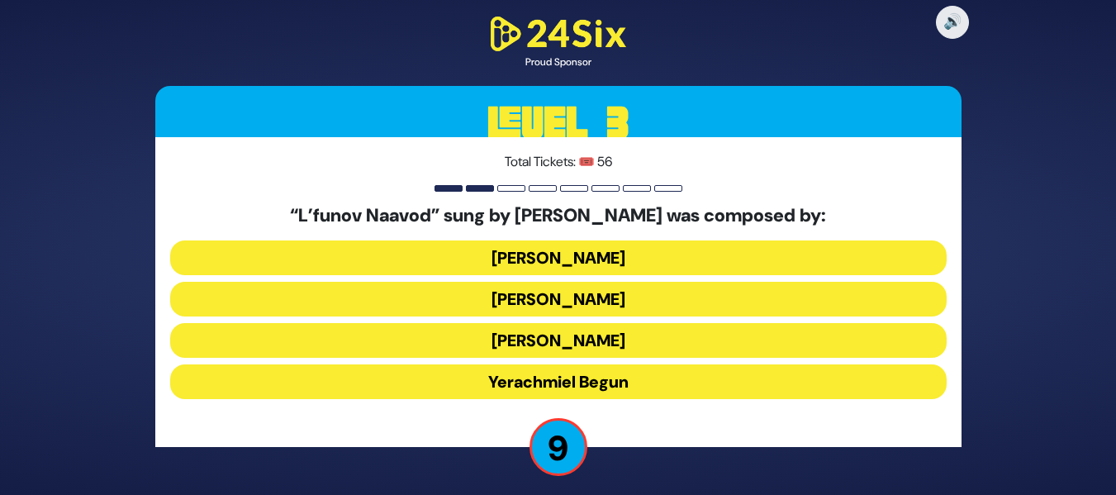
click at [640, 344] on button "Yossi Green" at bounding box center [558, 340] width 777 height 35
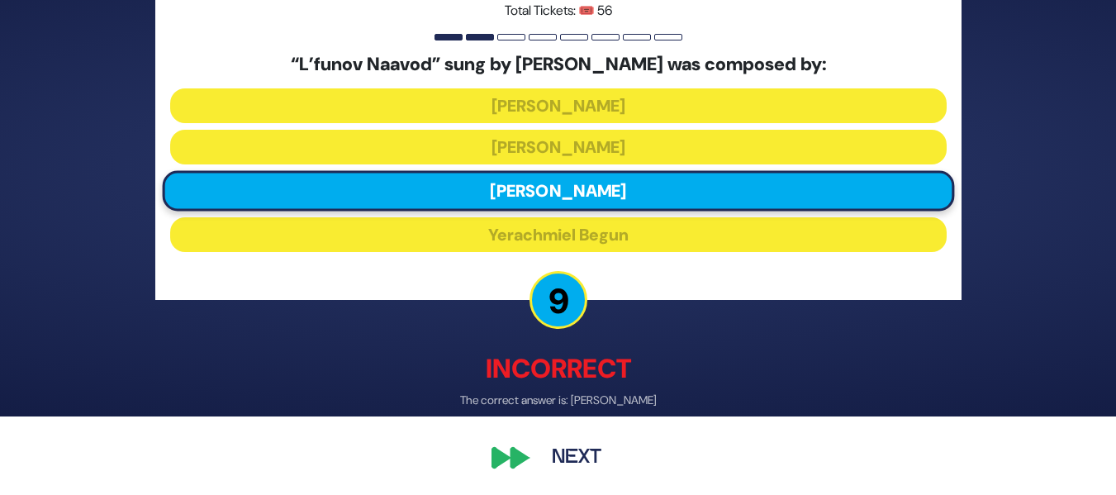
scroll to position [80, 0]
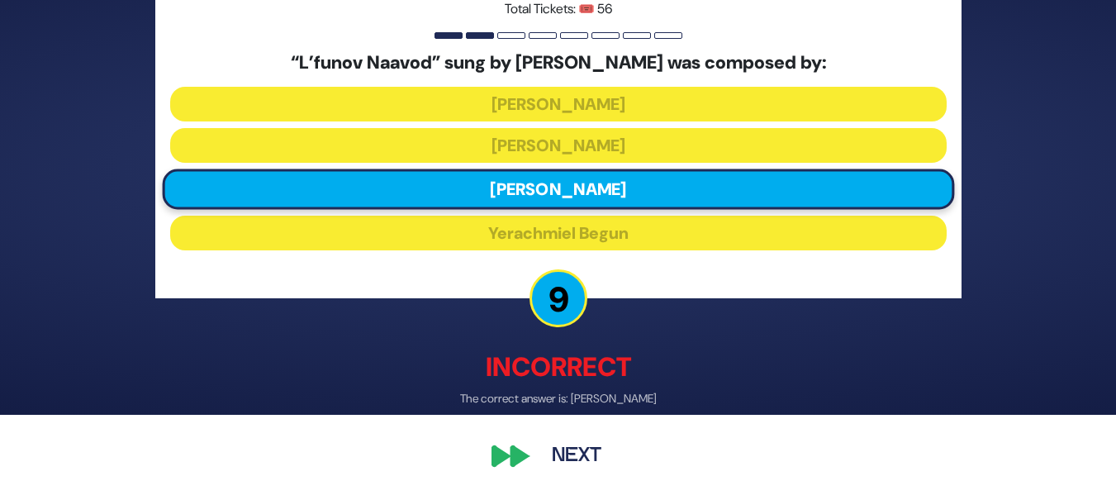
click at [551, 448] on button "Next" at bounding box center [577, 456] width 96 height 38
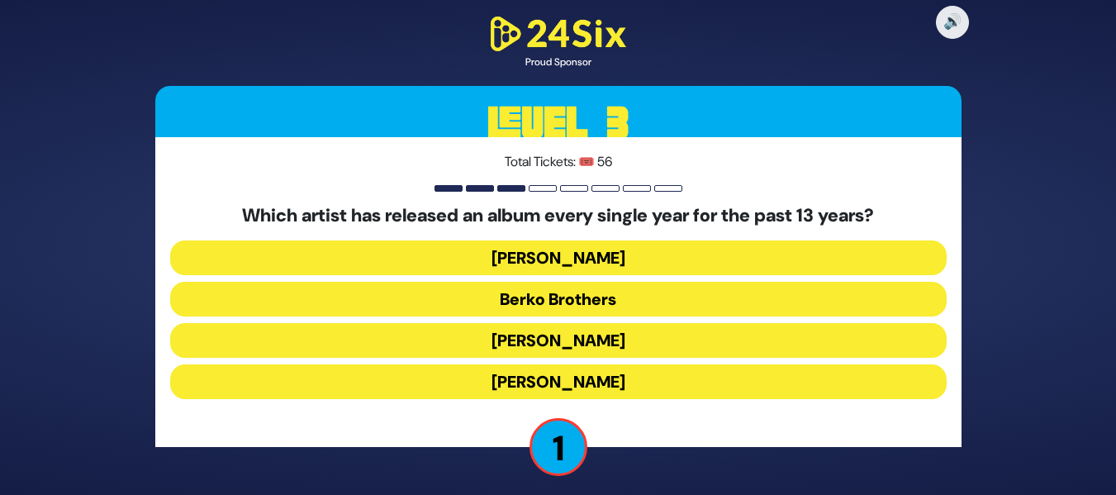
click at [661, 264] on button "[PERSON_NAME]" at bounding box center [558, 257] width 777 height 35
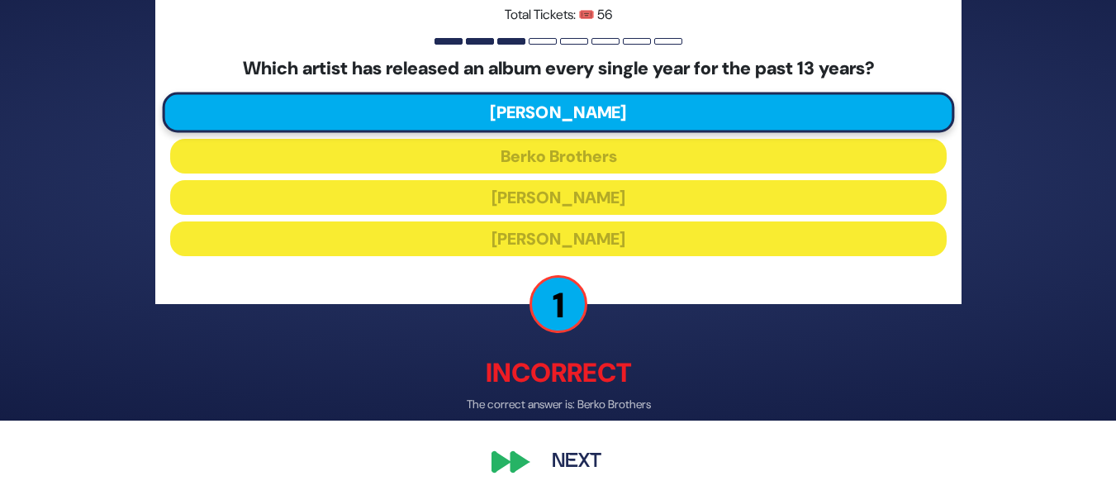
scroll to position [80, 0]
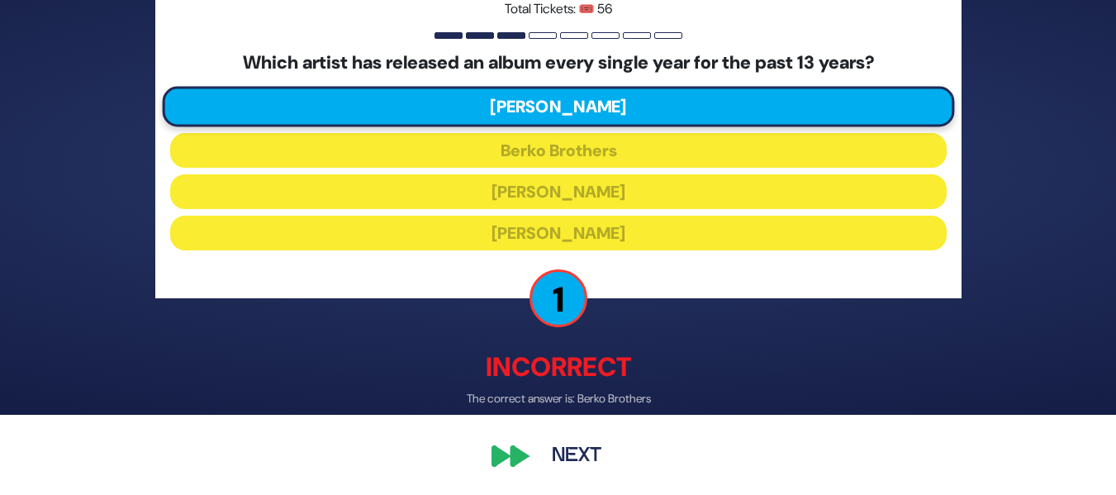
click at [560, 467] on button "Next" at bounding box center [577, 456] width 96 height 38
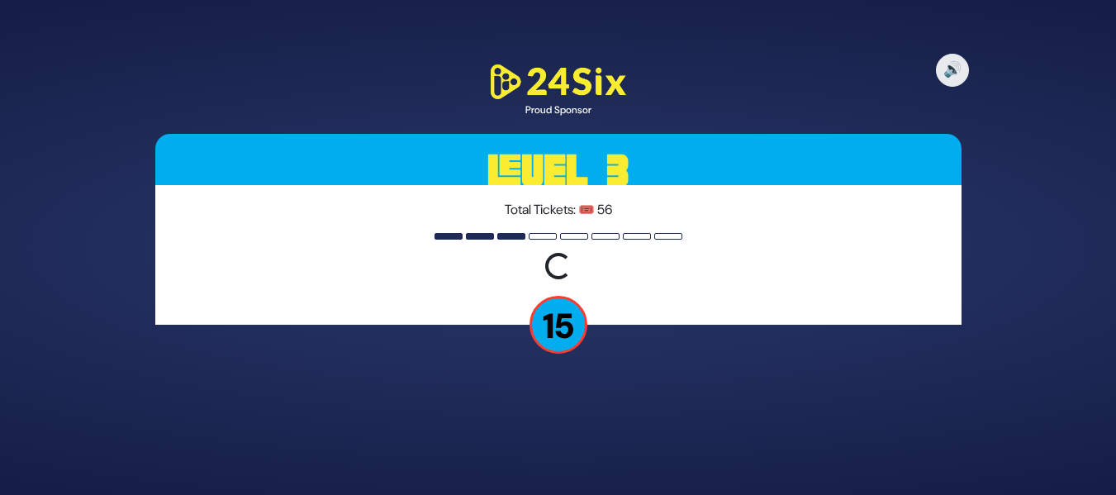
scroll to position [0, 0]
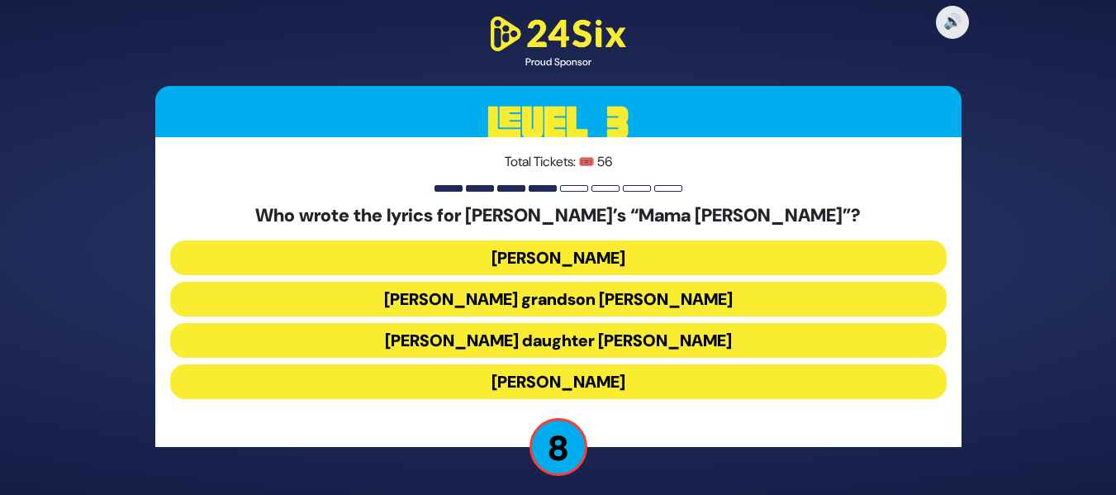
click at [588, 381] on button "Dina Storch" at bounding box center [558, 381] width 777 height 35
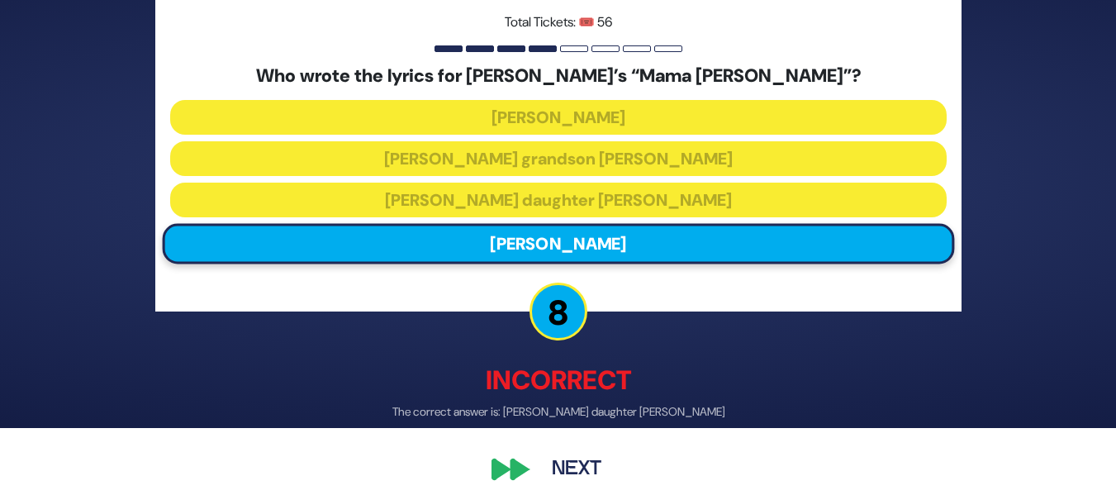
scroll to position [80, 0]
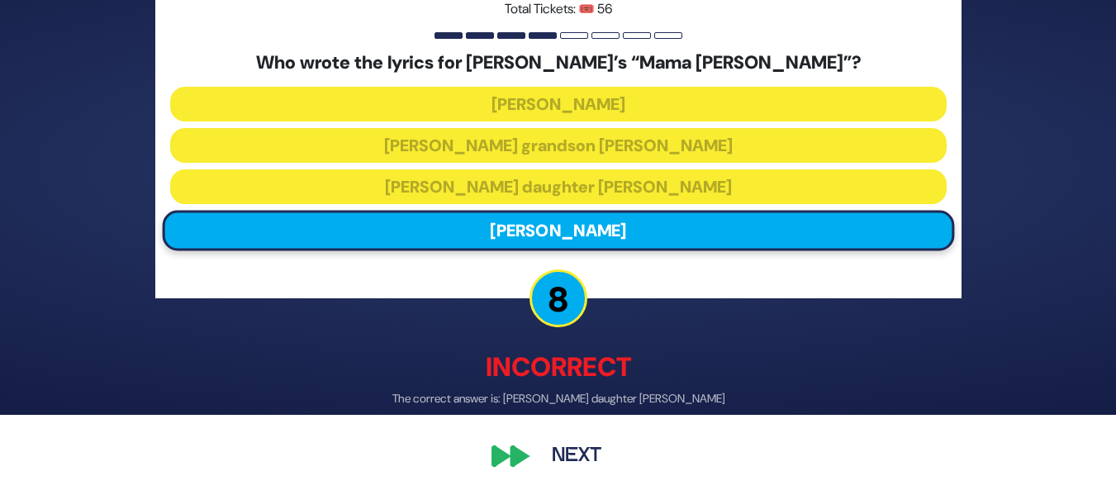
click at [567, 452] on button "Next" at bounding box center [577, 456] width 96 height 38
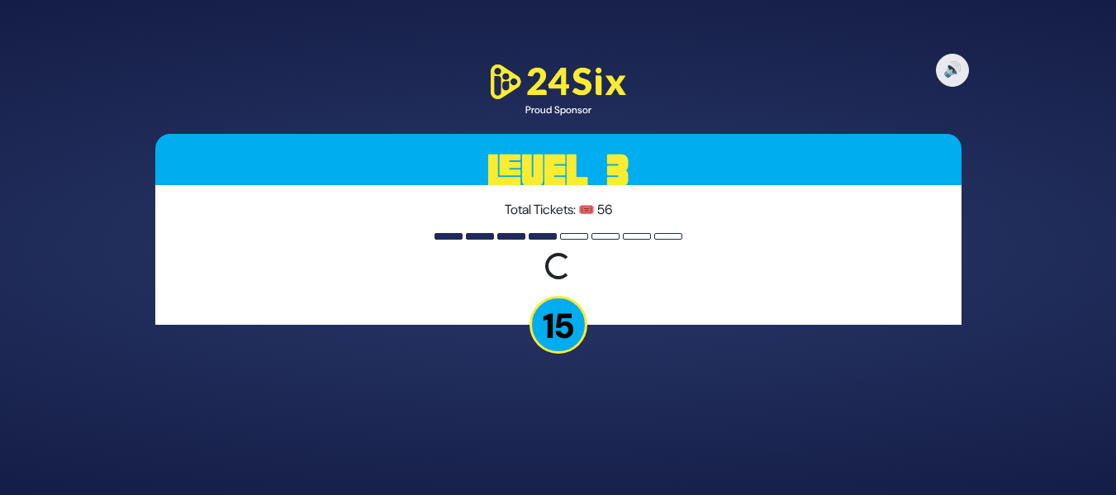
scroll to position [0, 0]
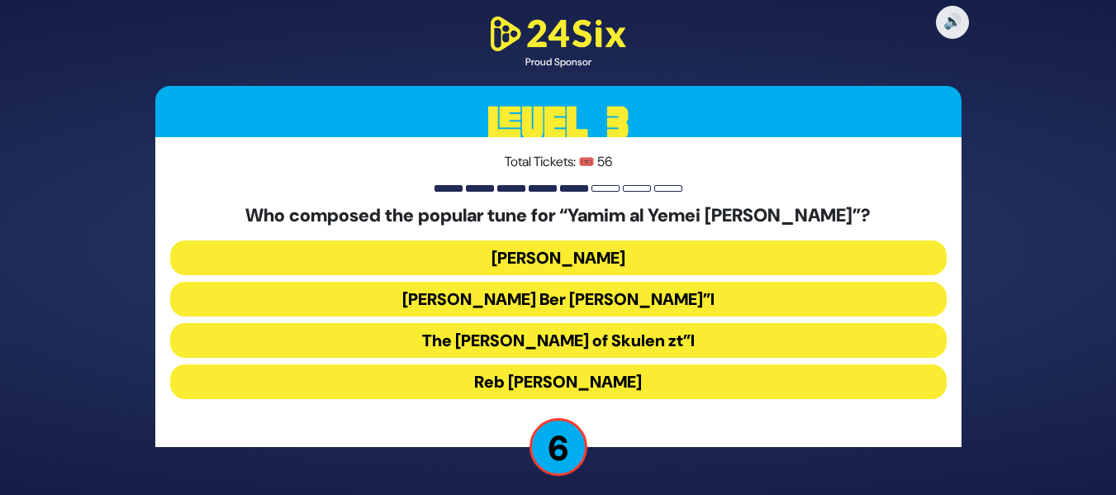
click at [674, 257] on button "Mona Rosenblum" at bounding box center [558, 257] width 777 height 35
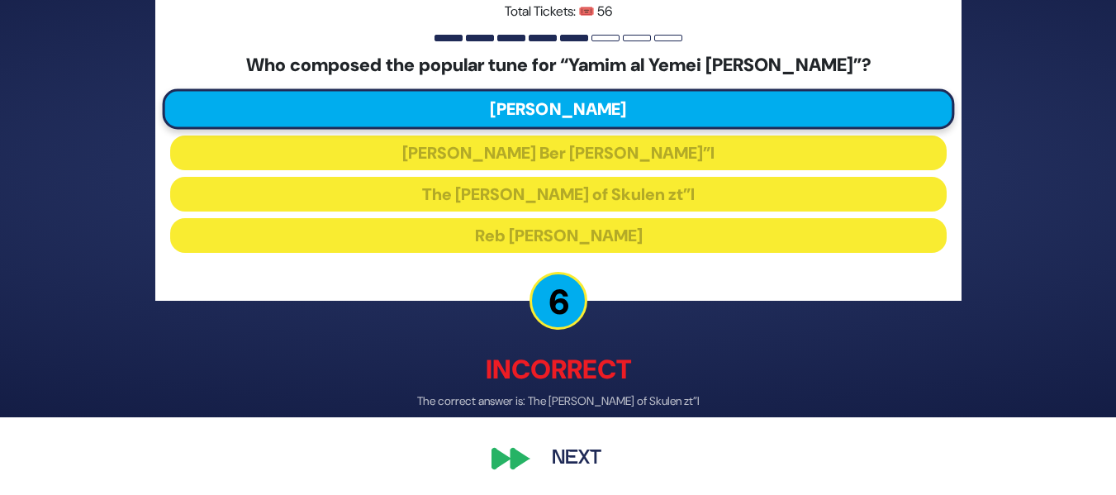
scroll to position [80, 0]
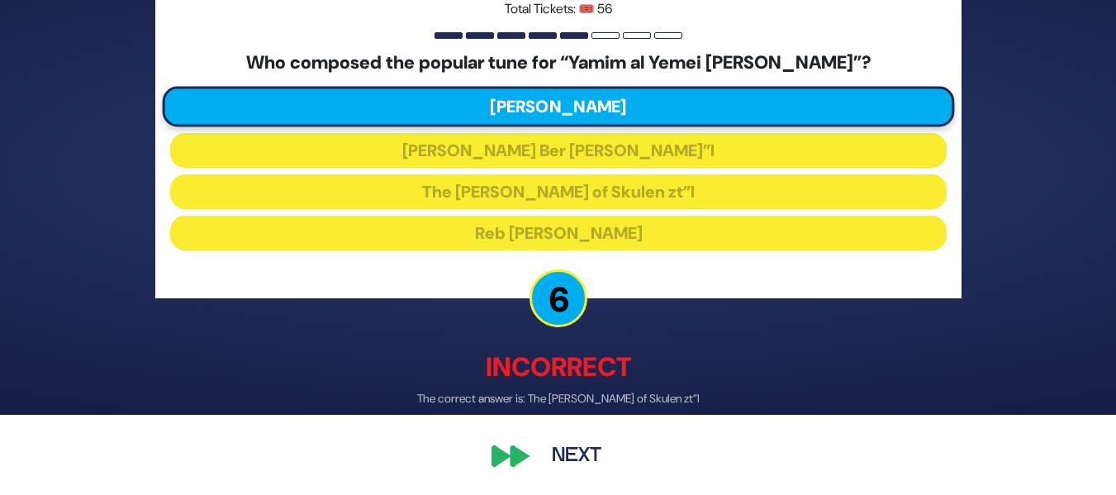
click at [554, 440] on button "Next" at bounding box center [577, 456] width 96 height 38
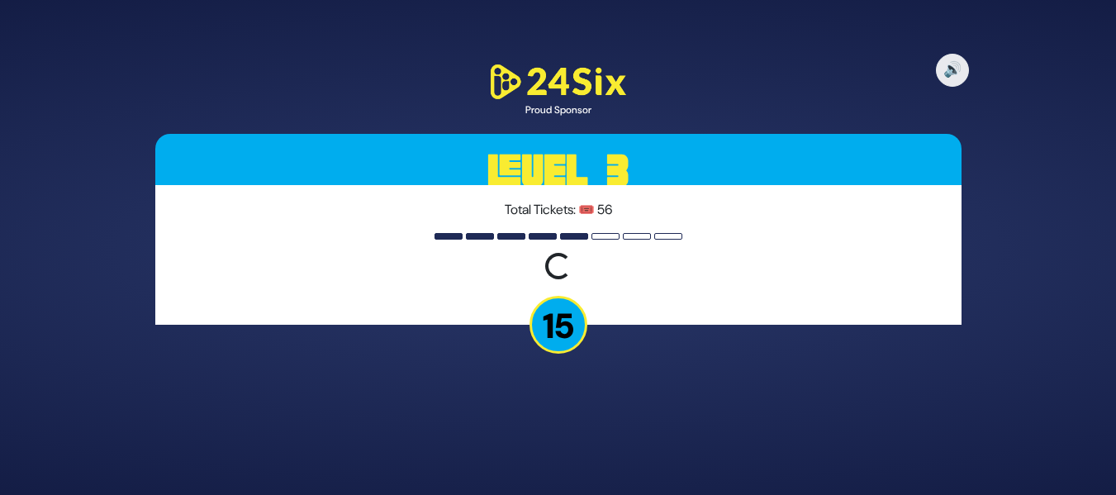
scroll to position [0, 0]
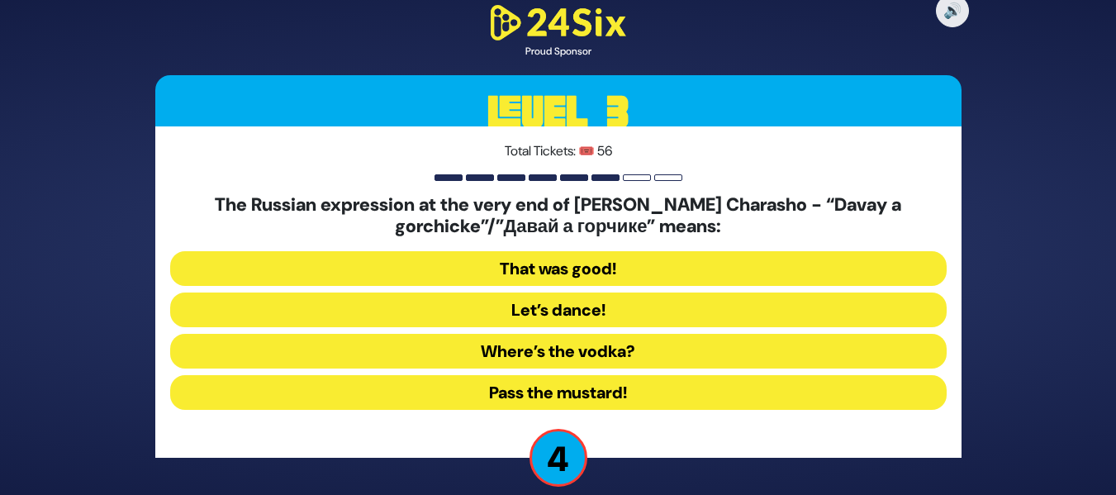
click at [598, 305] on button "Let’s dance!" at bounding box center [558, 310] width 777 height 35
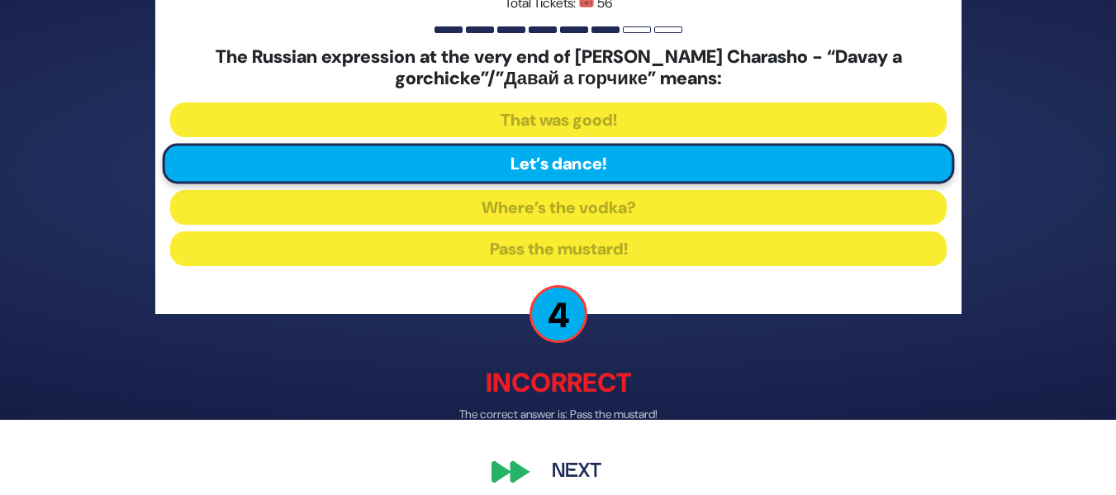
scroll to position [91, 0]
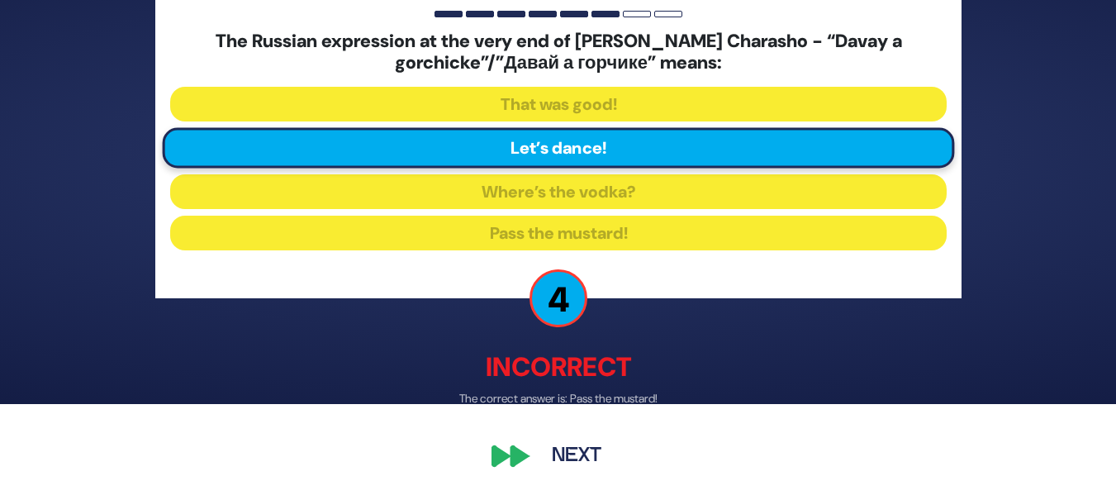
click at [563, 453] on button "Next" at bounding box center [577, 456] width 96 height 38
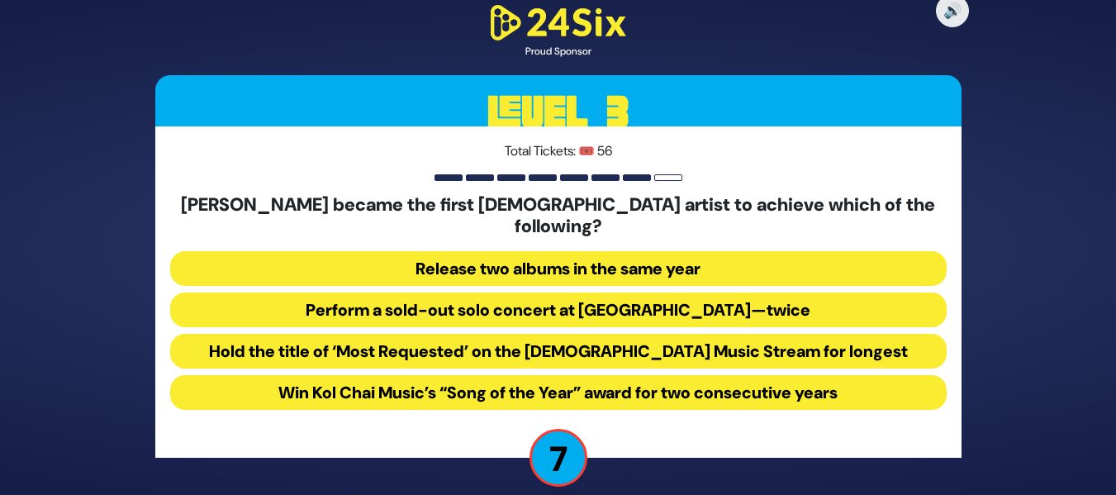
click at [628, 300] on button "Perform a sold-out solo concert at Madison Square Garden—twice" at bounding box center [558, 310] width 777 height 35
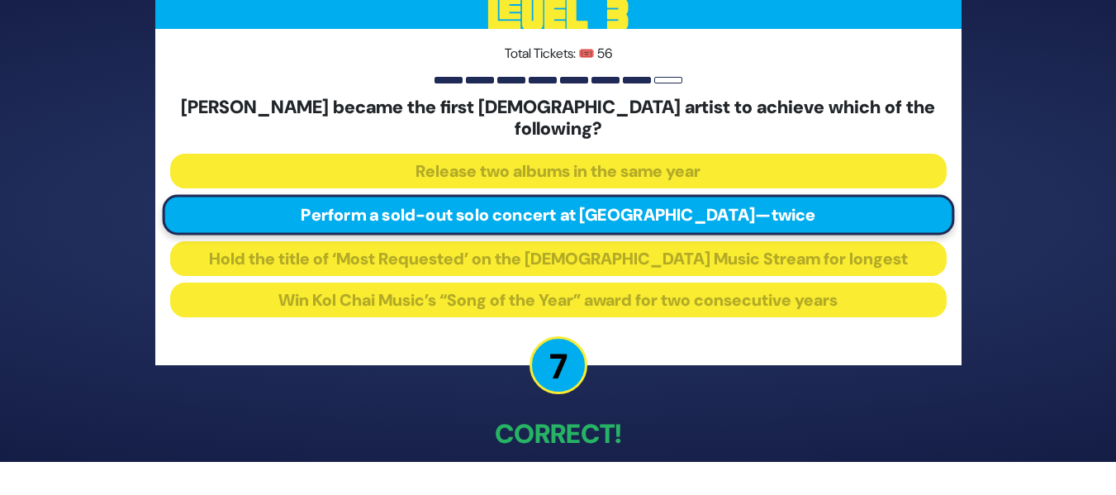
scroll to position [72, 0]
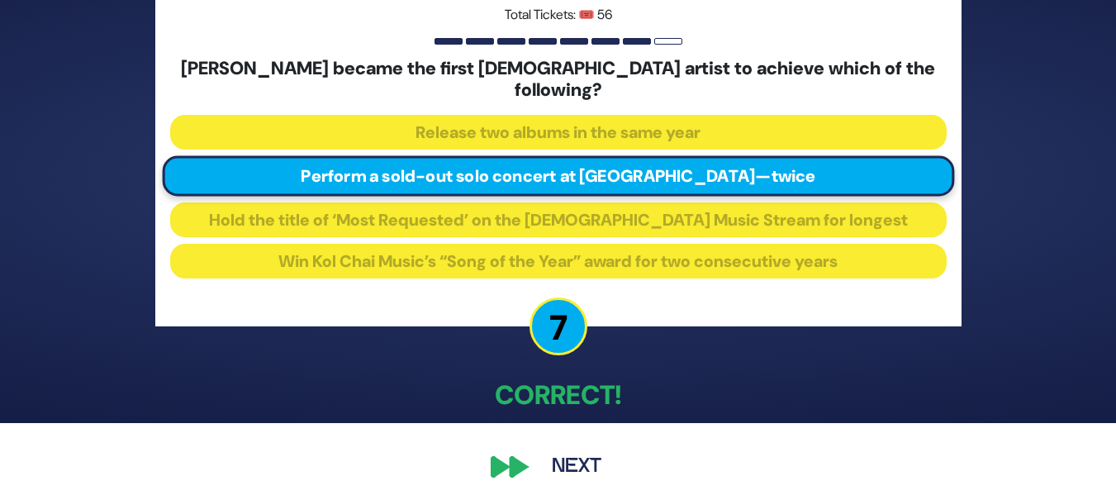
click at [587, 448] on button "Next" at bounding box center [577, 467] width 96 height 38
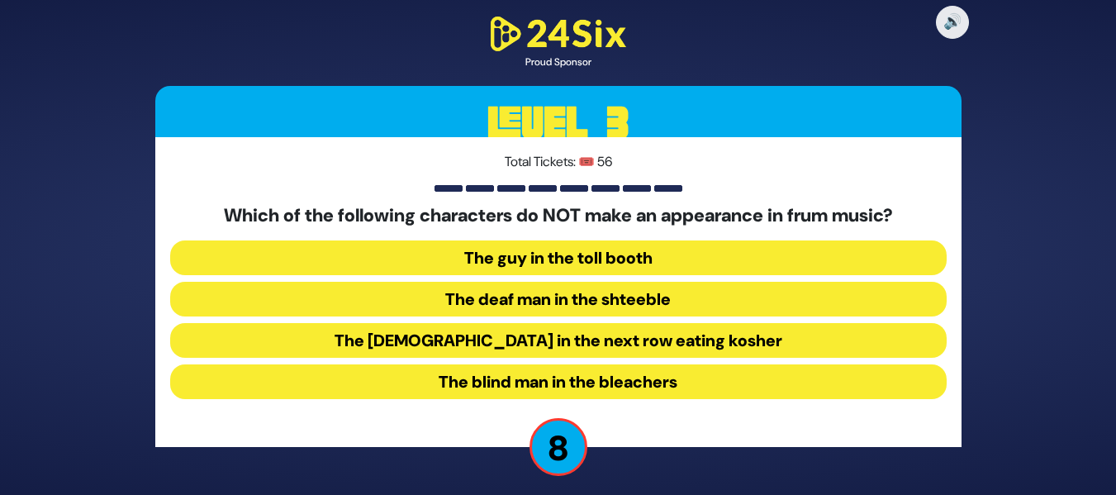
click at [645, 383] on button "The blind man in the bleachers" at bounding box center [558, 381] width 777 height 35
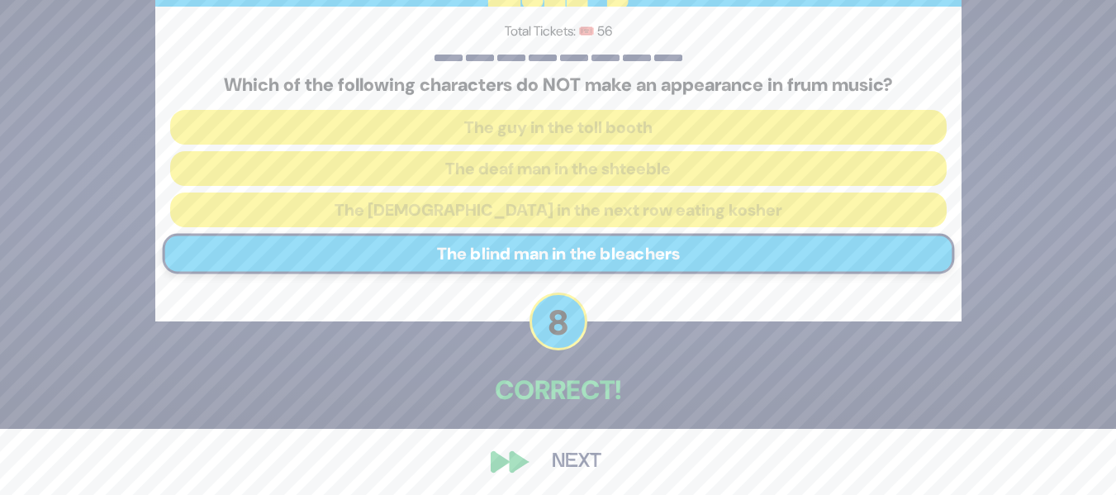
scroll to position [72, 0]
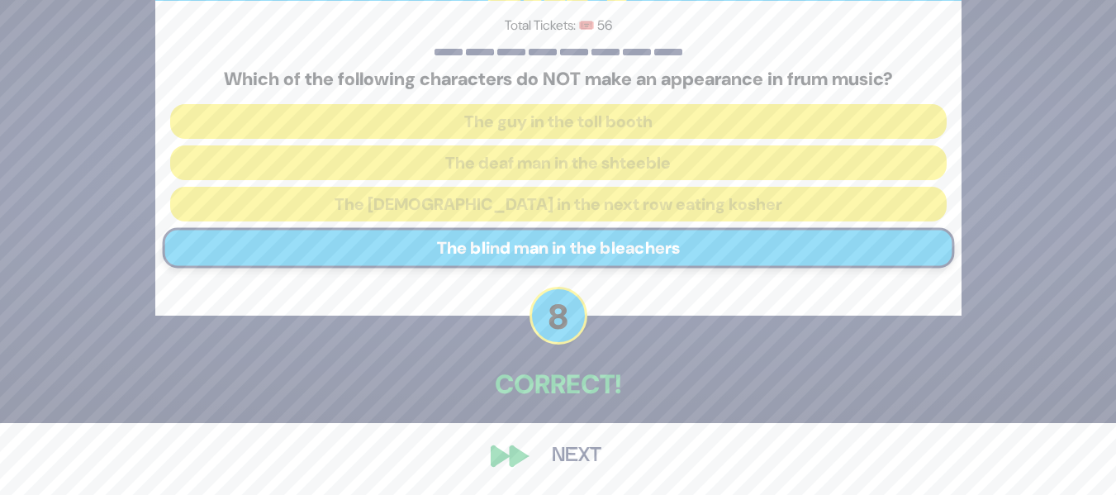
click at [579, 442] on button "Next" at bounding box center [577, 456] width 96 height 38
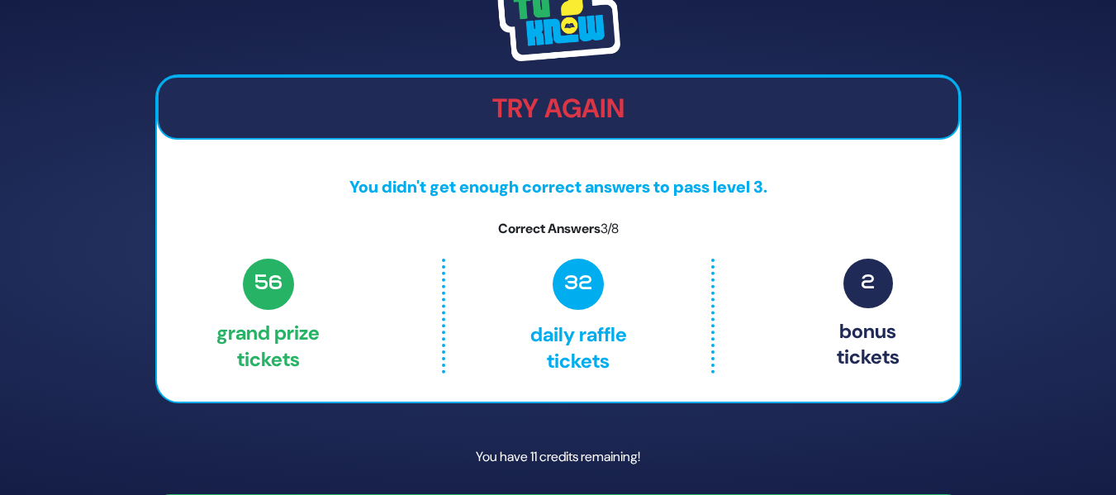
click at [1113, 273] on div "Share Credits Try Again You didn't get enough correct answers to pass level 3. …" at bounding box center [558, 247] width 1116 height 495
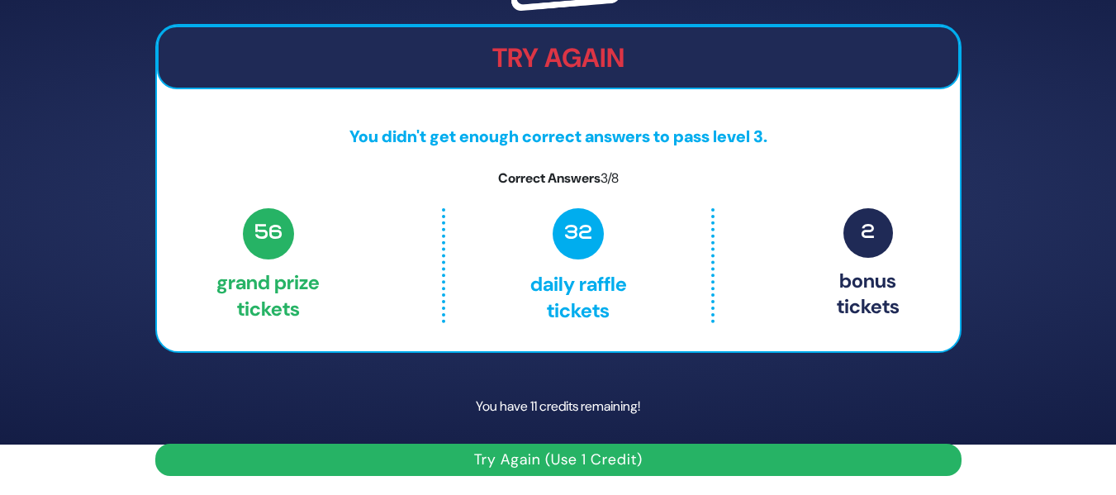
click at [670, 454] on button "Try Again (Use 1 Credit)" at bounding box center [558, 460] width 806 height 32
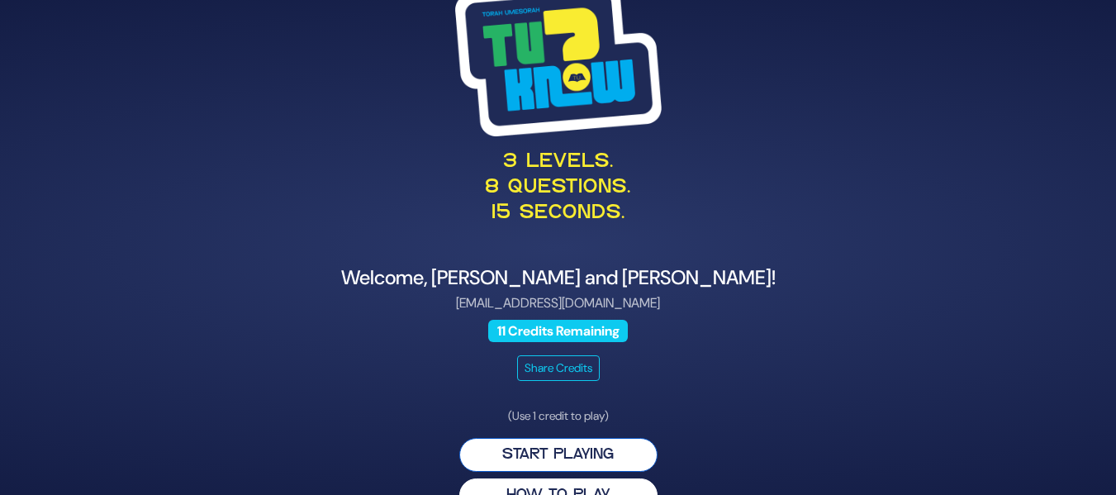
click at [586, 442] on button "Start Playing" at bounding box center [558, 455] width 198 height 34
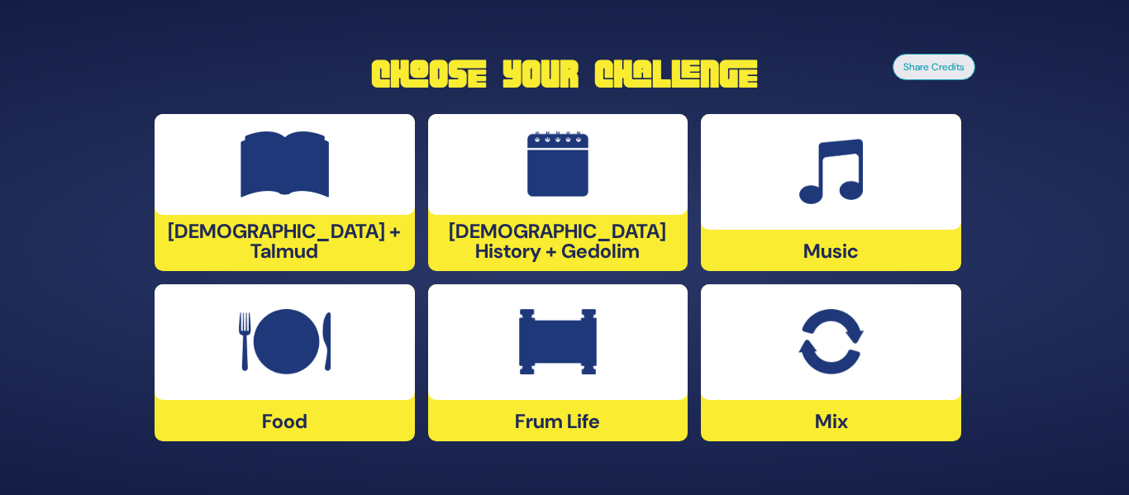
click at [890, 240] on div "Music" at bounding box center [831, 192] width 260 height 157
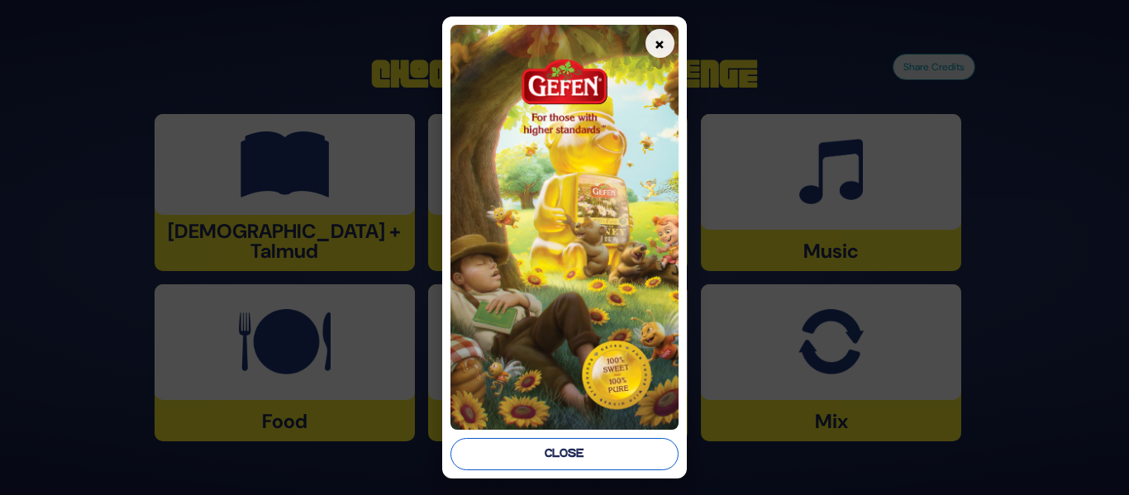
click at [575, 455] on button "Close" at bounding box center [563, 454] width 227 height 32
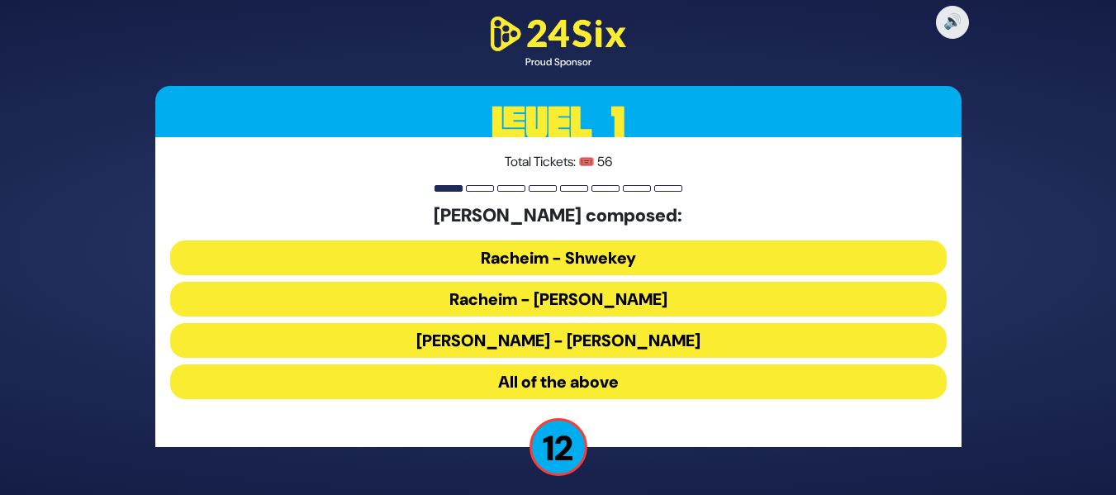
click at [595, 387] on button "All of the above" at bounding box center [558, 381] width 777 height 35
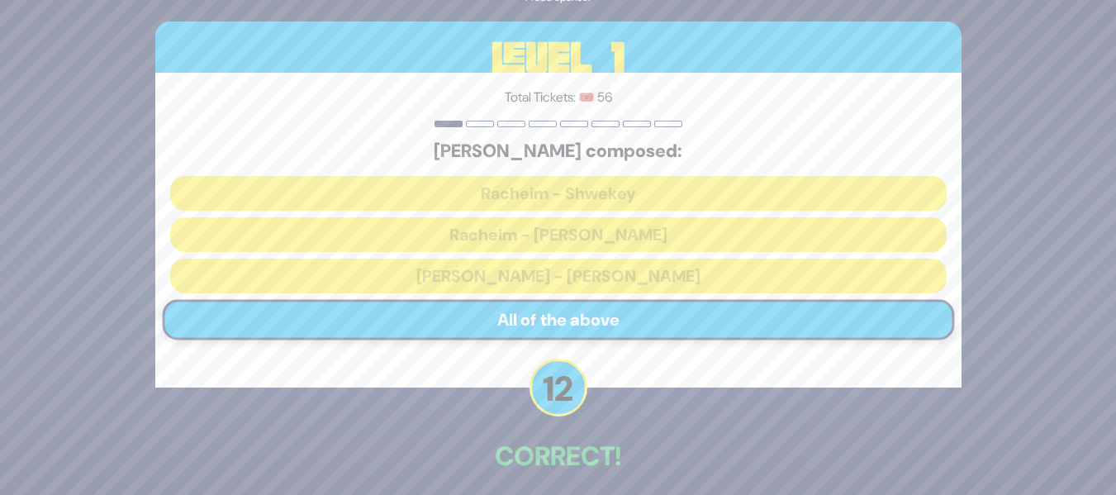
scroll to position [72, 0]
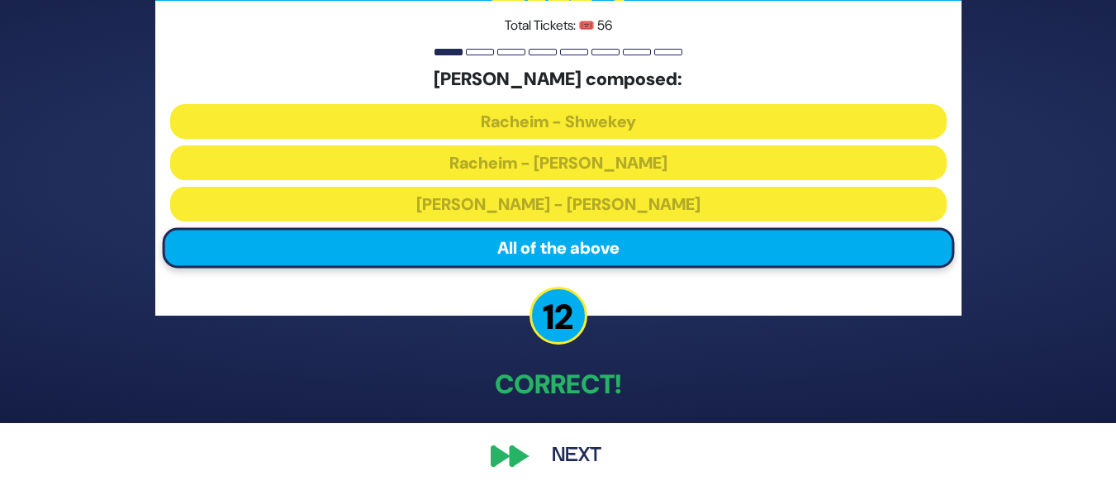
click at [593, 450] on button "Next" at bounding box center [577, 456] width 96 height 38
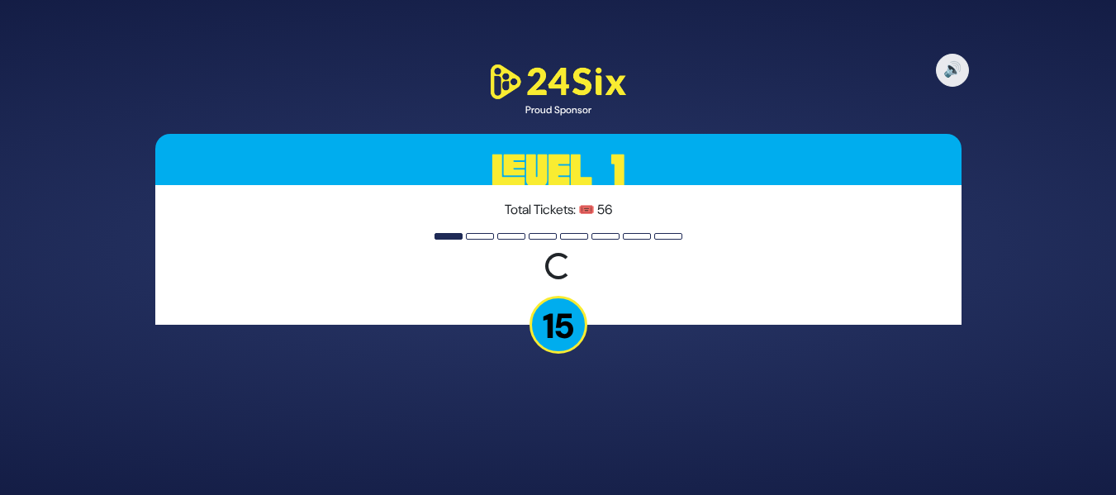
scroll to position [0, 0]
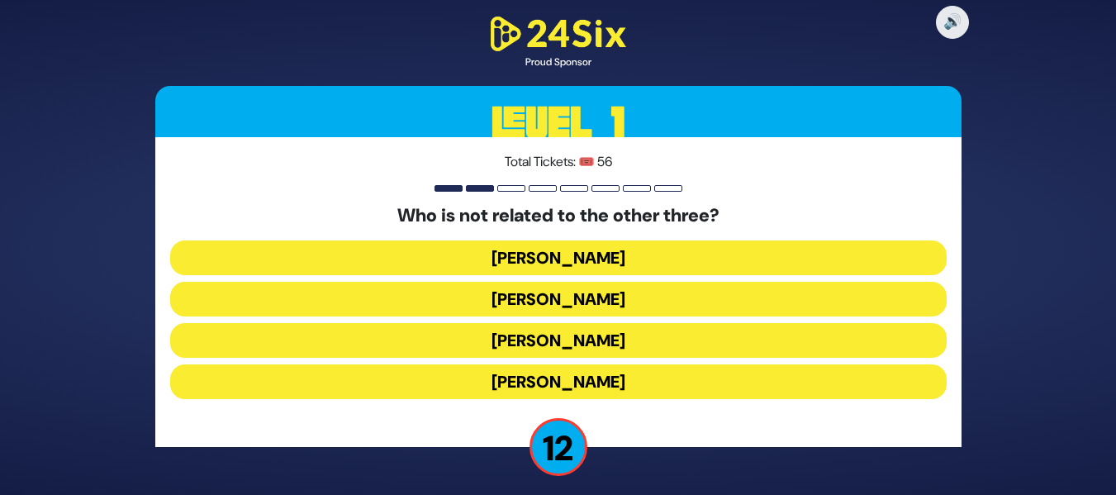
click at [783, 368] on button "[PERSON_NAME]" at bounding box center [558, 381] width 777 height 35
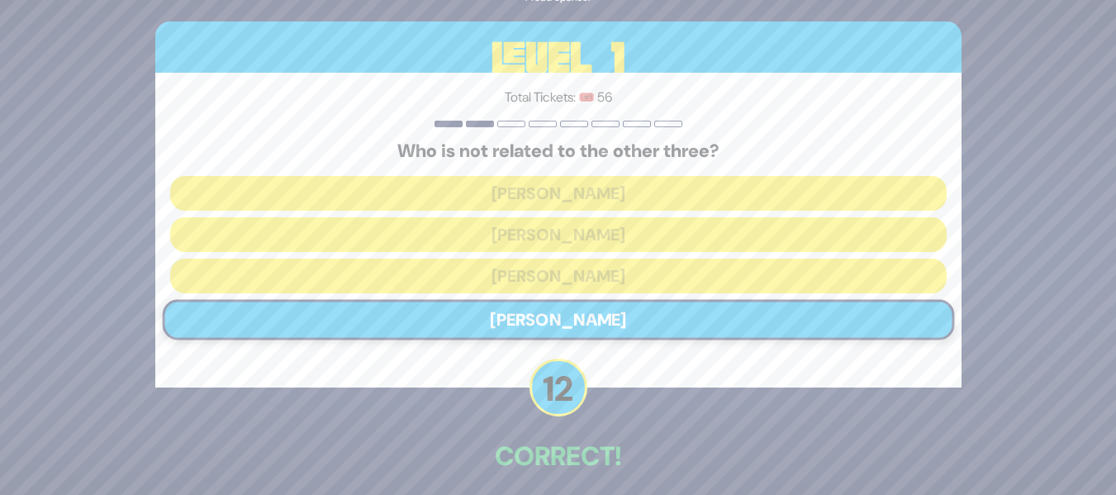
scroll to position [72, 0]
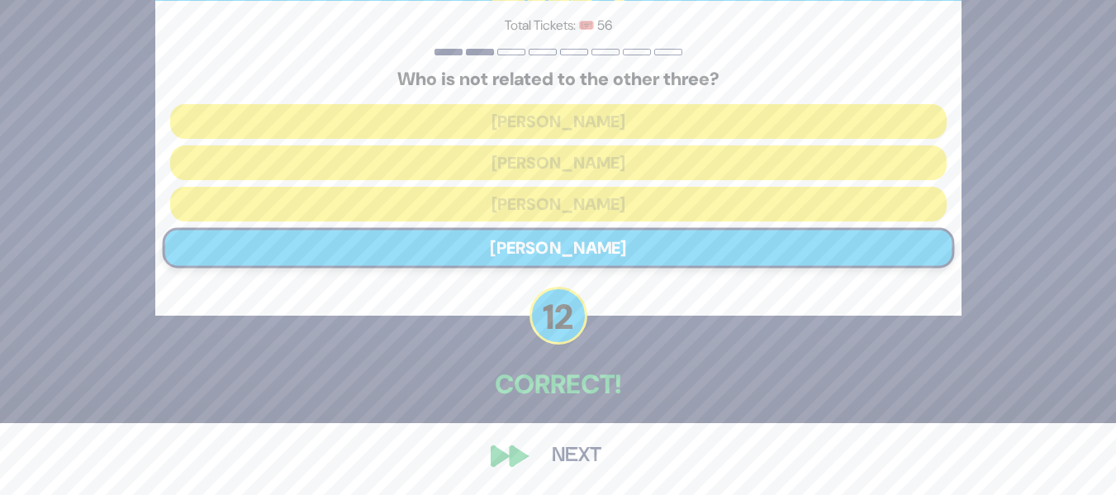
click at [578, 465] on button "Next" at bounding box center [577, 456] width 96 height 38
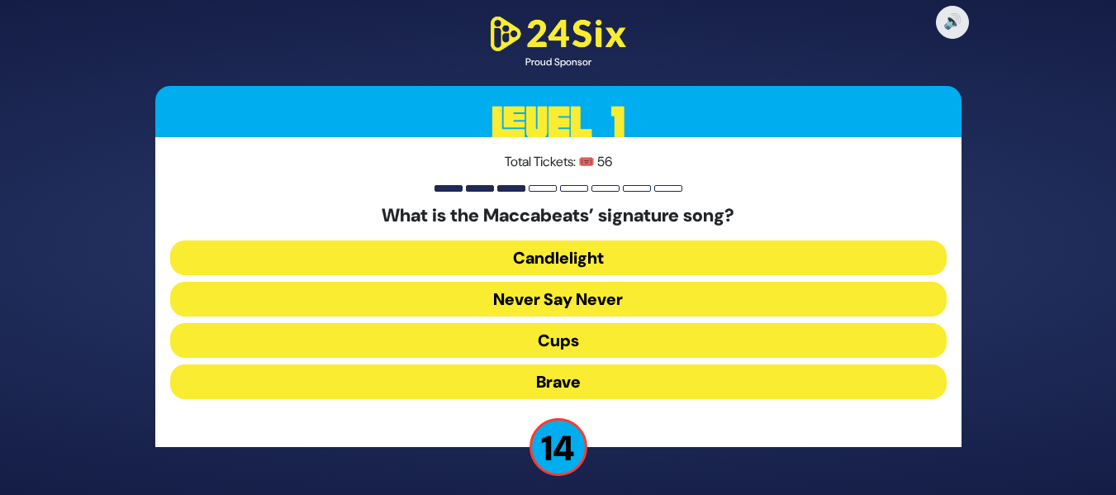
click at [802, 239] on div "What is the Maccabeats’ signature song? Candlelight Never Say Never Cups Brave" at bounding box center [558, 305] width 777 height 200
click at [794, 246] on button "Candlelight" at bounding box center [558, 257] width 777 height 35
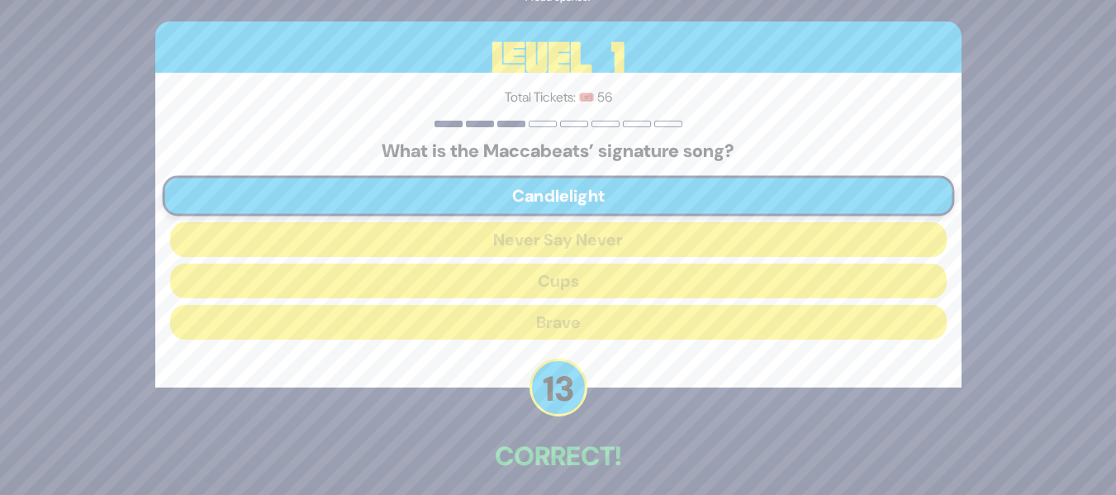
scroll to position [72, 0]
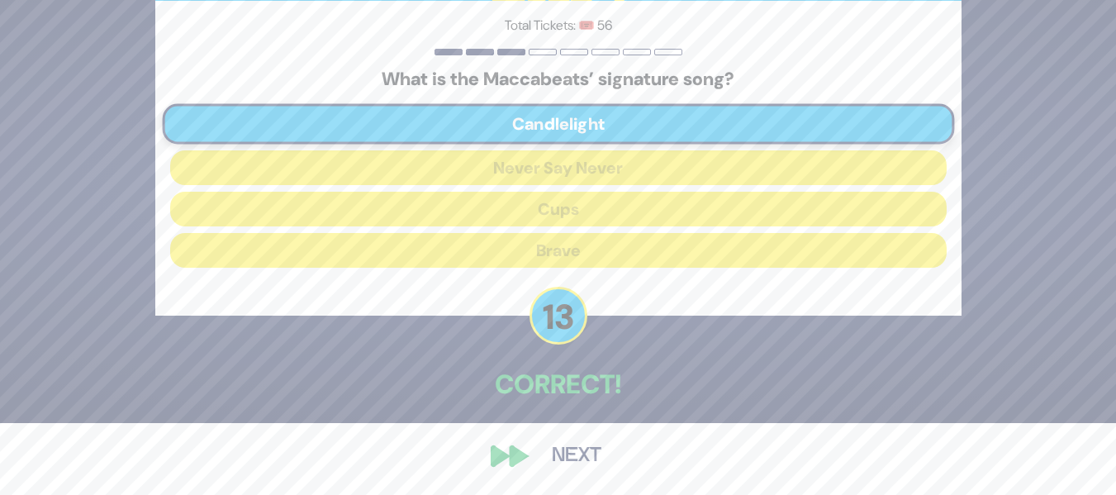
click at [580, 442] on button "Next" at bounding box center [577, 456] width 96 height 38
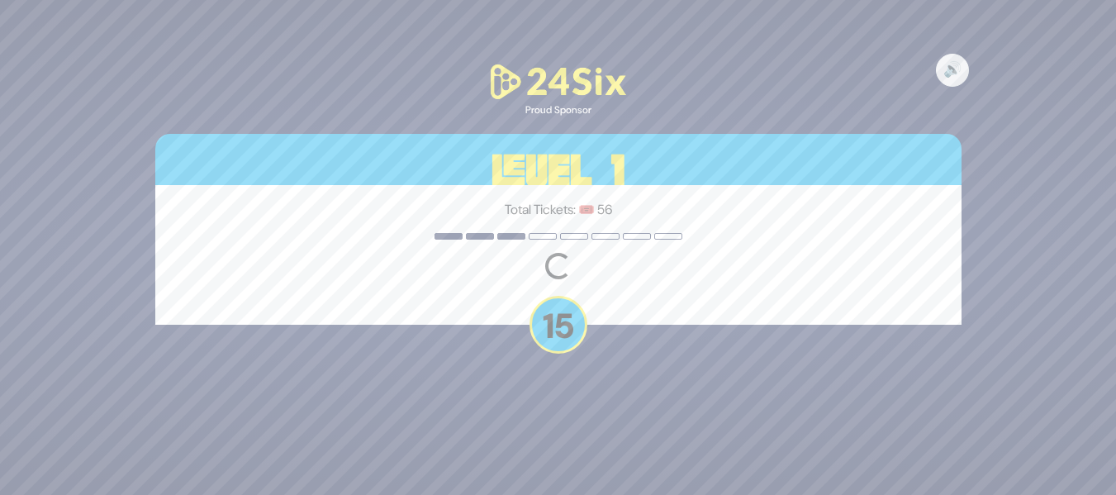
scroll to position [0, 0]
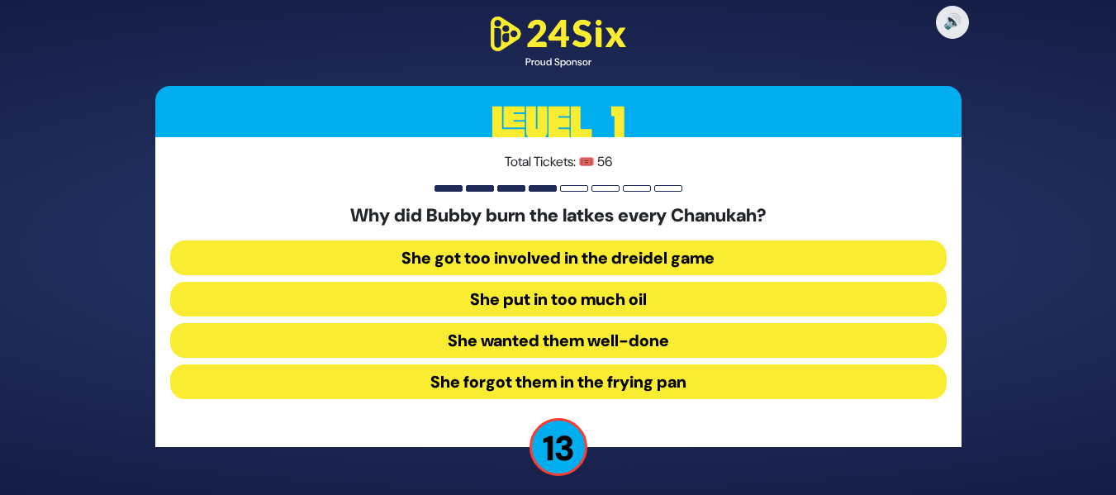
click at [660, 378] on button "She forgot them in the frying pan" at bounding box center [558, 381] width 777 height 35
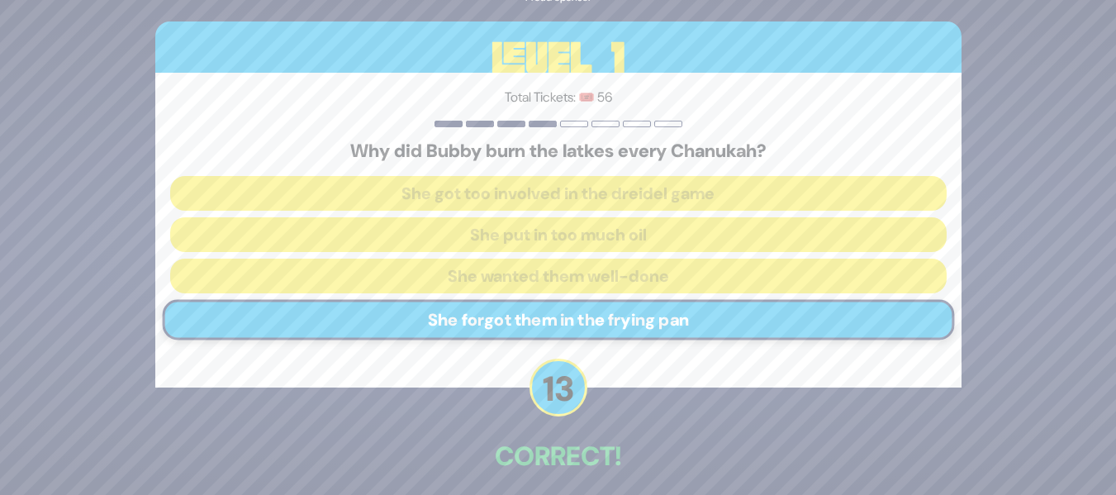
scroll to position [72, 0]
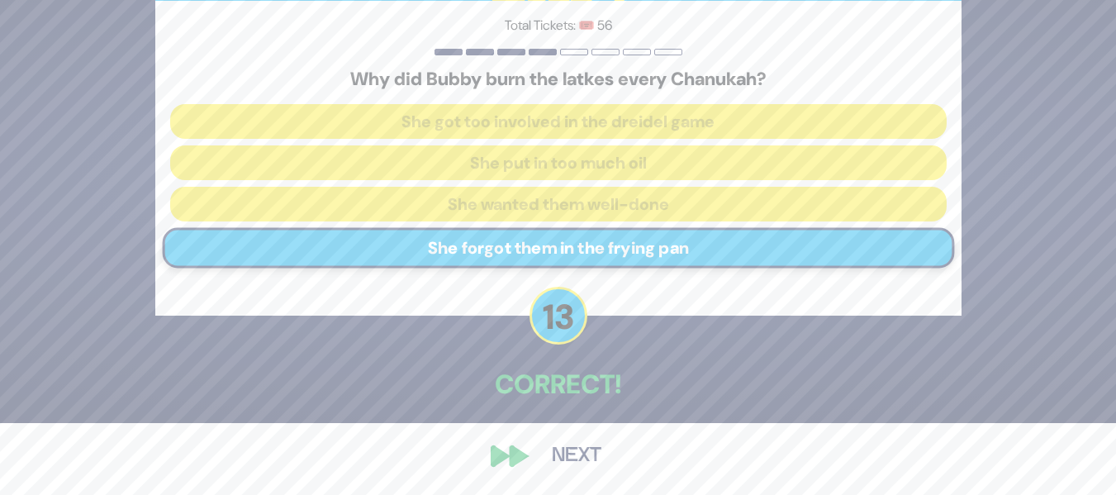
click at [594, 459] on button "Next" at bounding box center [577, 456] width 96 height 38
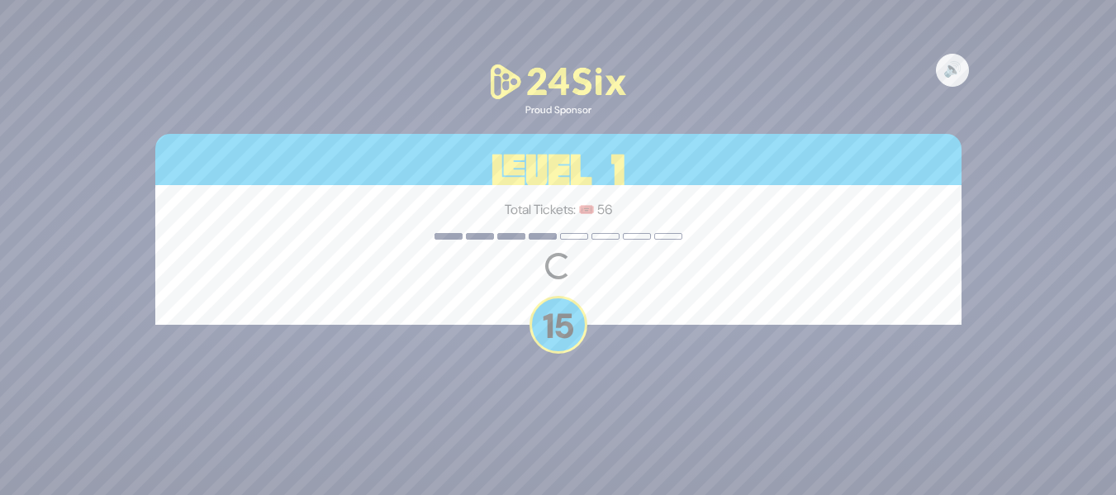
scroll to position [0, 0]
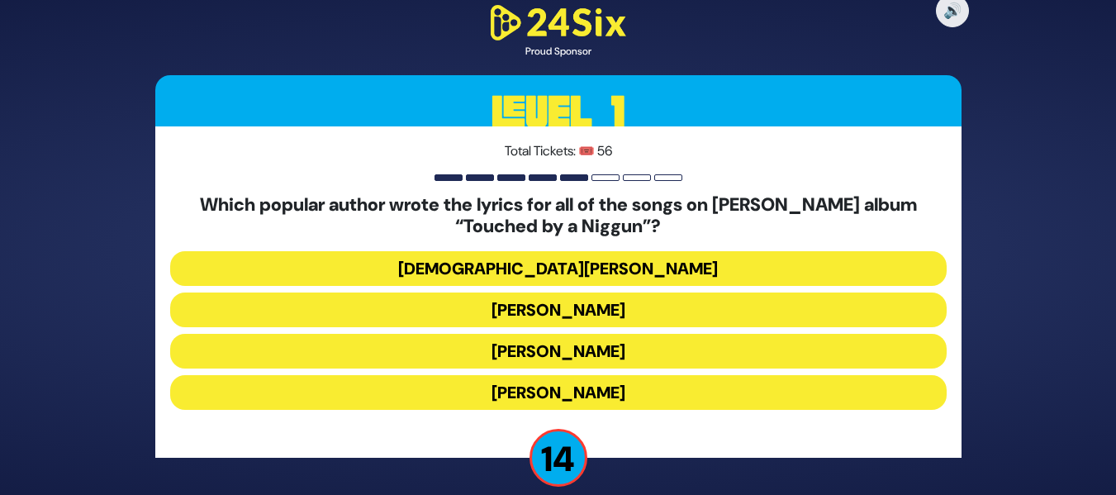
click at [626, 283] on button "[DEMOGRAPHIC_DATA][PERSON_NAME]" at bounding box center [558, 268] width 777 height 35
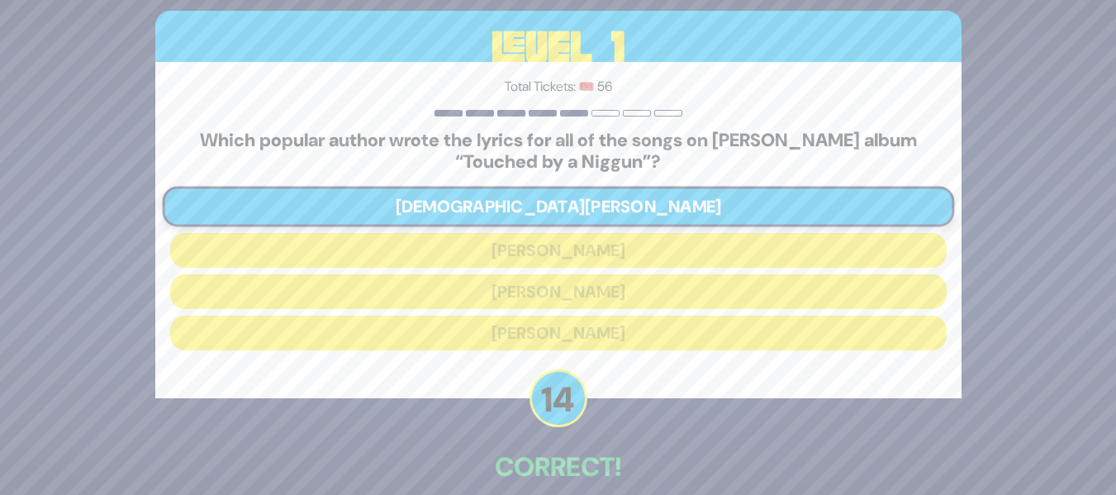
scroll to position [83, 0]
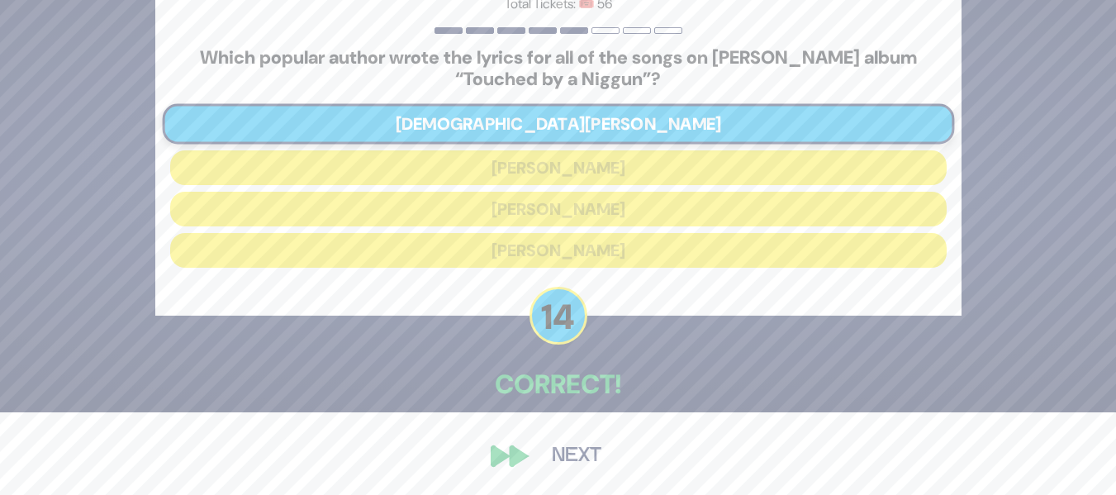
click at [588, 462] on button "Next" at bounding box center [577, 456] width 96 height 38
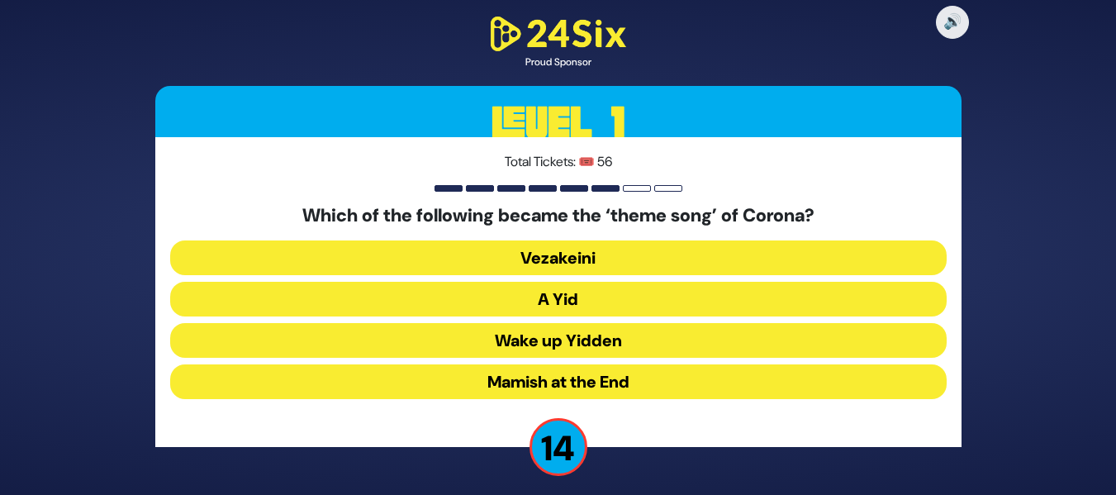
click at [631, 313] on button "A Yid" at bounding box center [558, 299] width 777 height 35
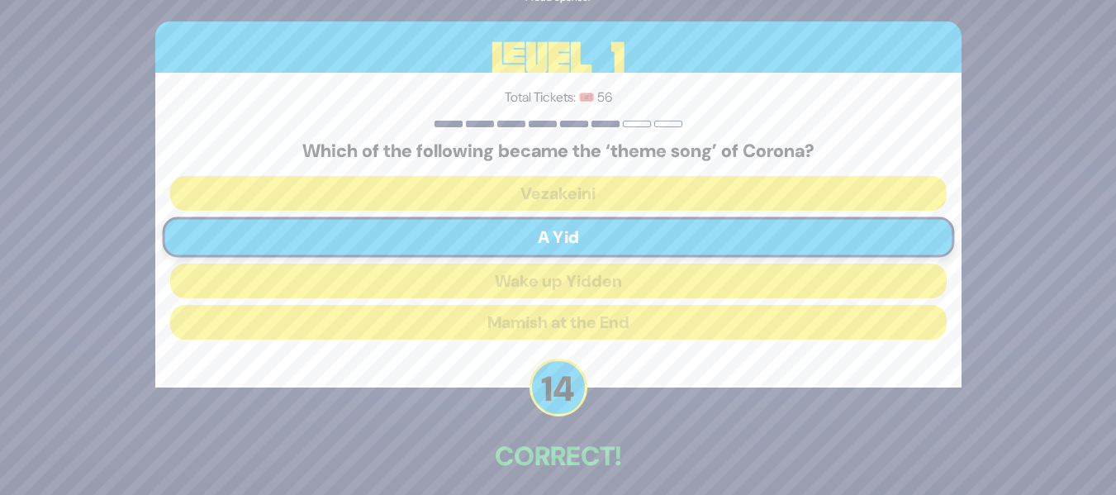
scroll to position [72, 0]
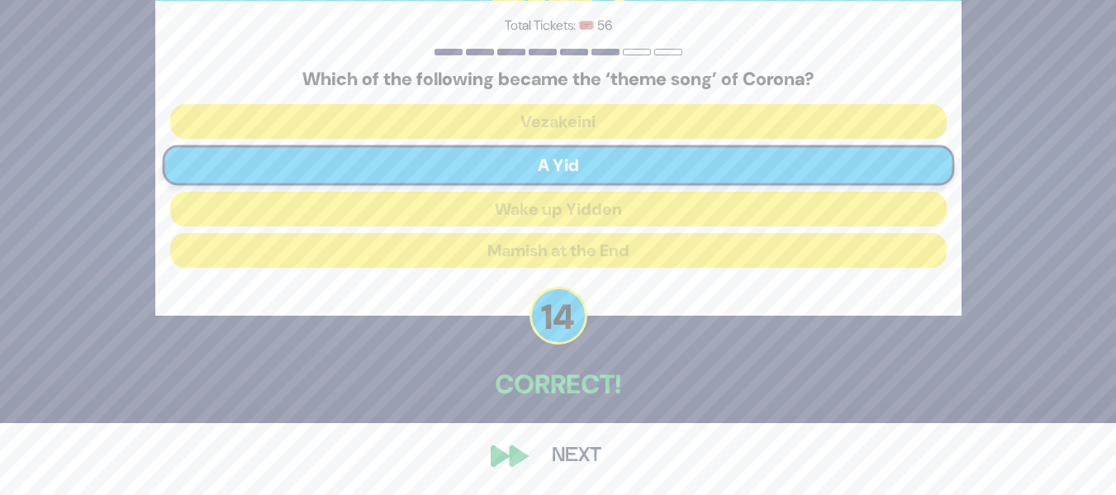
click at [583, 466] on button "Next" at bounding box center [577, 456] width 96 height 38
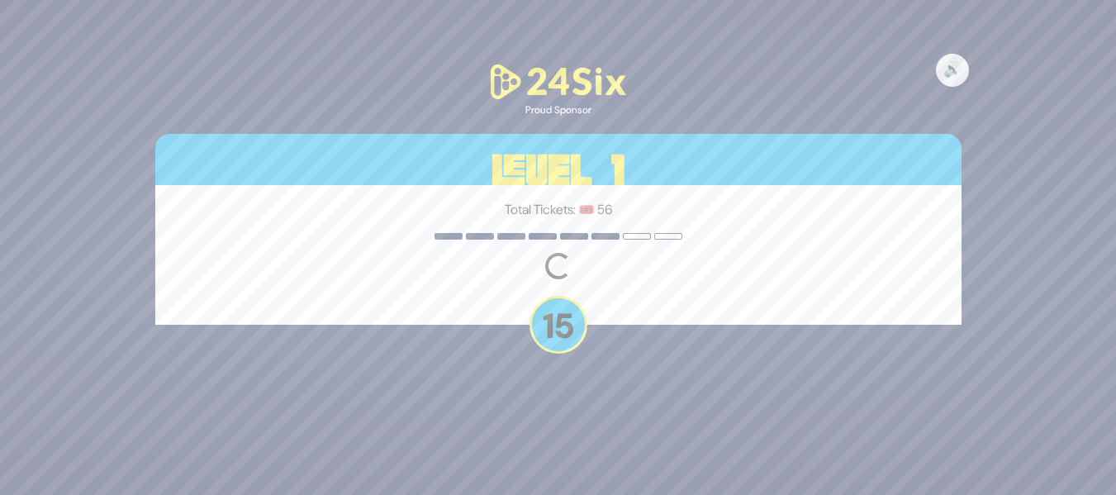
scroll to position [0, 0]
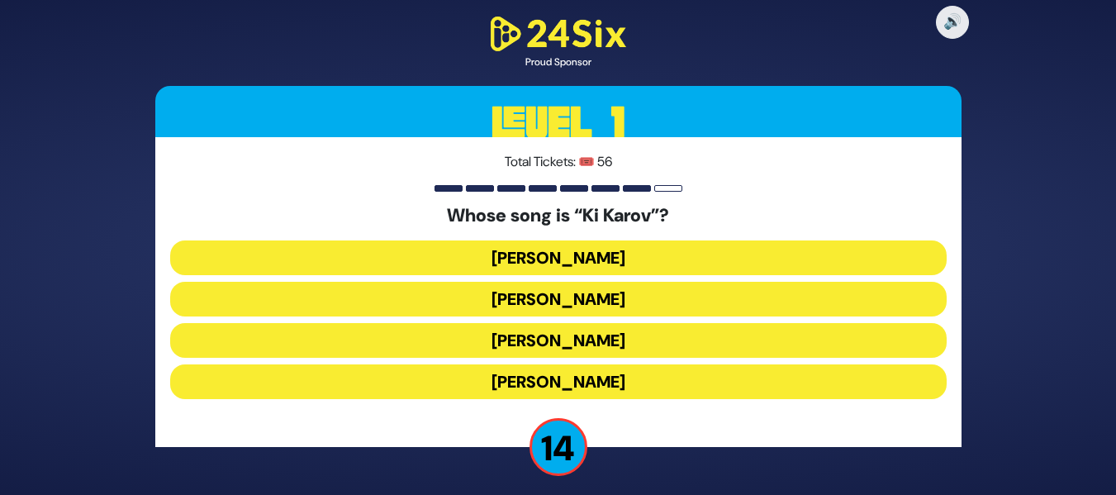
click at [711, 302] on button "[PERSON_NAME]" at bounding box center [558, 299] width 777 height 35
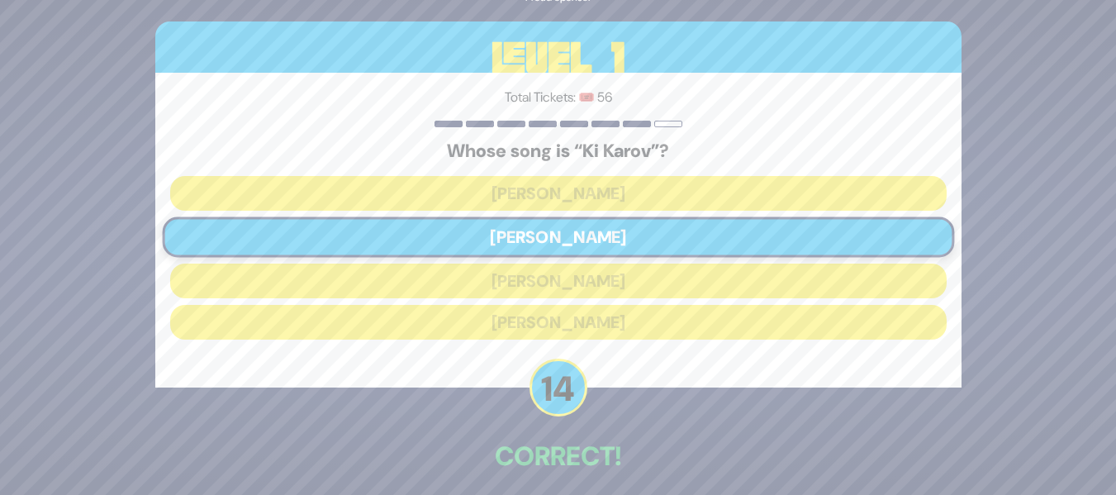
scroll to position [72, 0]
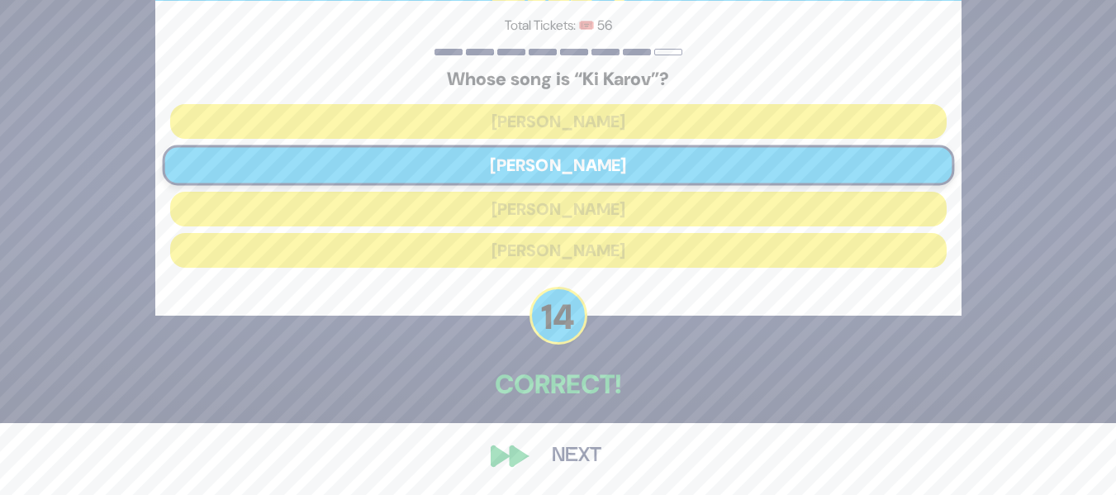
click at [592, 454] on button "Next" at bounding box center [577, 456] width 96 height 38
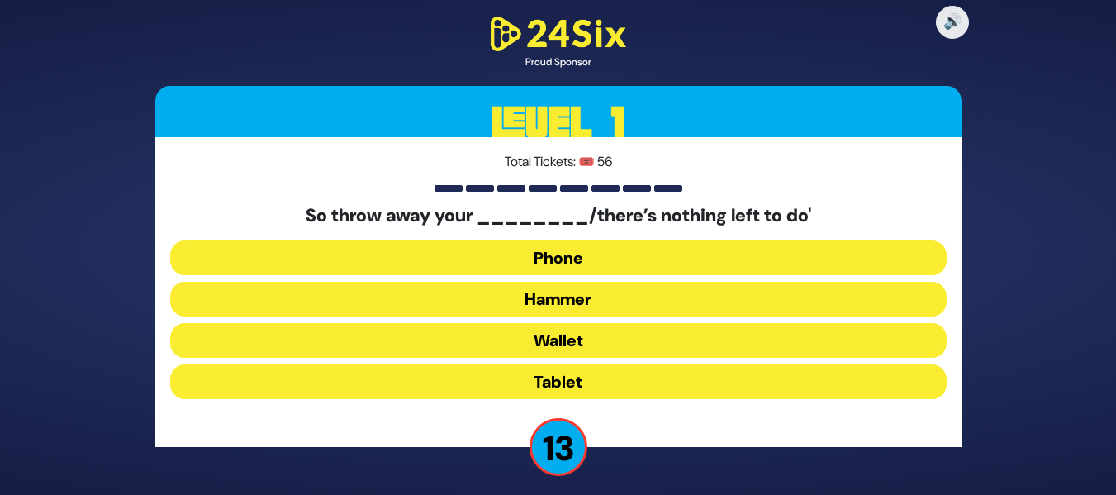
click at [651, 293] on button "Hammer" at bounding box center [558, 299] width 777 height 35
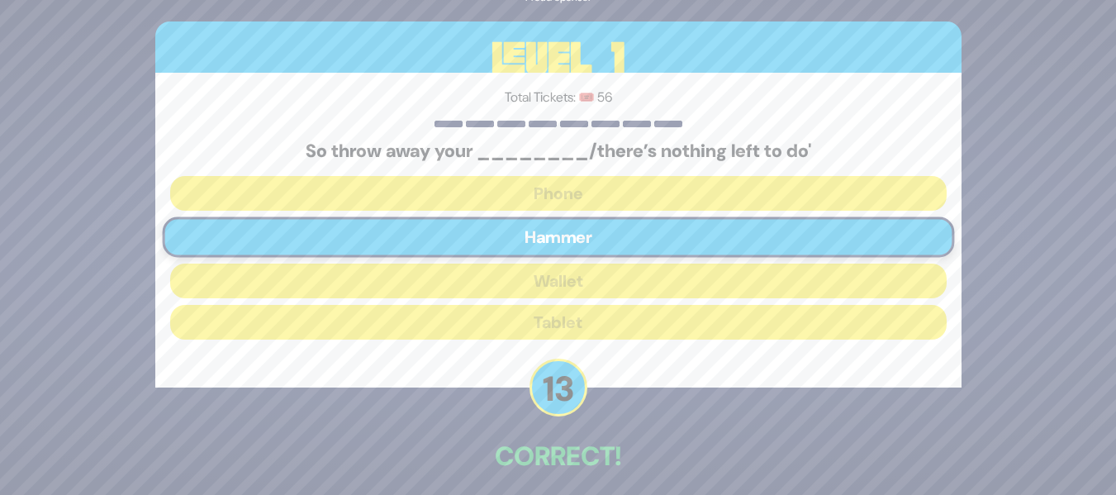
scroll to position [72, 0]
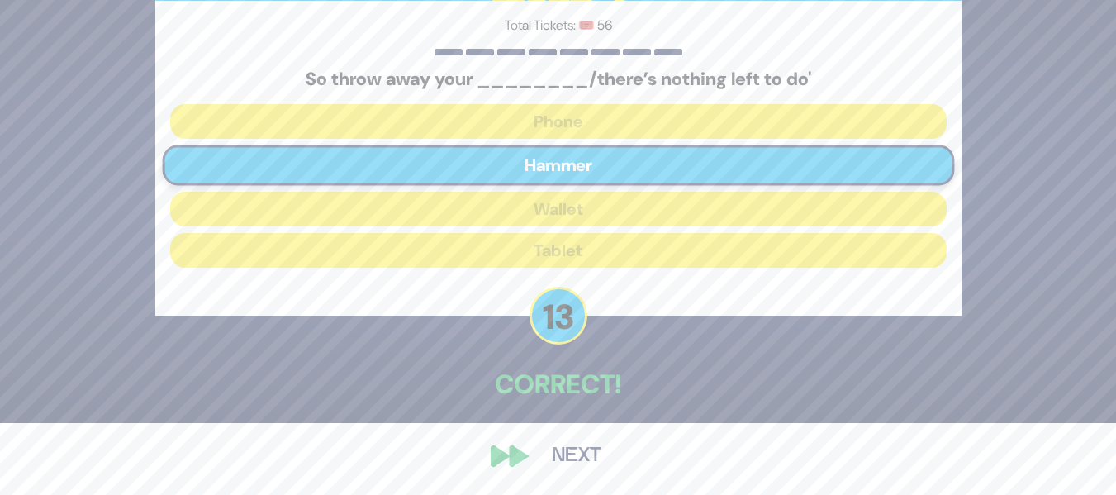
click at [574, 454] on button "Next" at bounding box center [577, 456] width 96 height 38
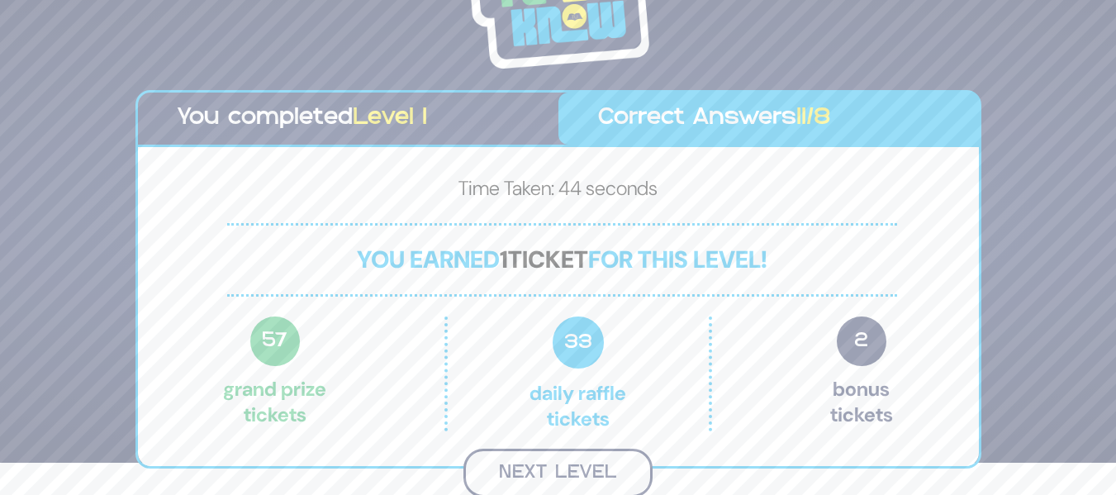
scroll to position [30, 0]
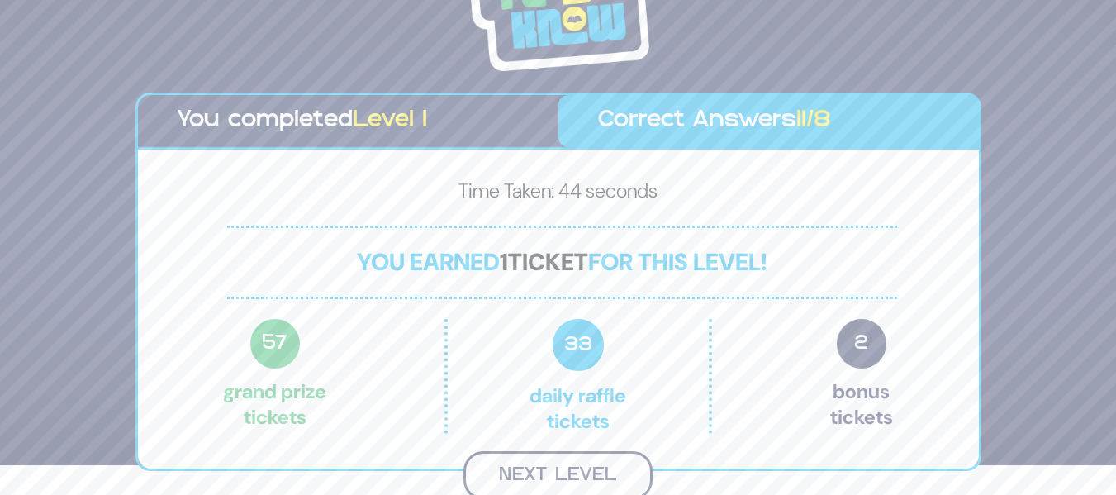
click at [549, 459] on button "Next Level" at bounding box center [558, 475] width 189 height 49
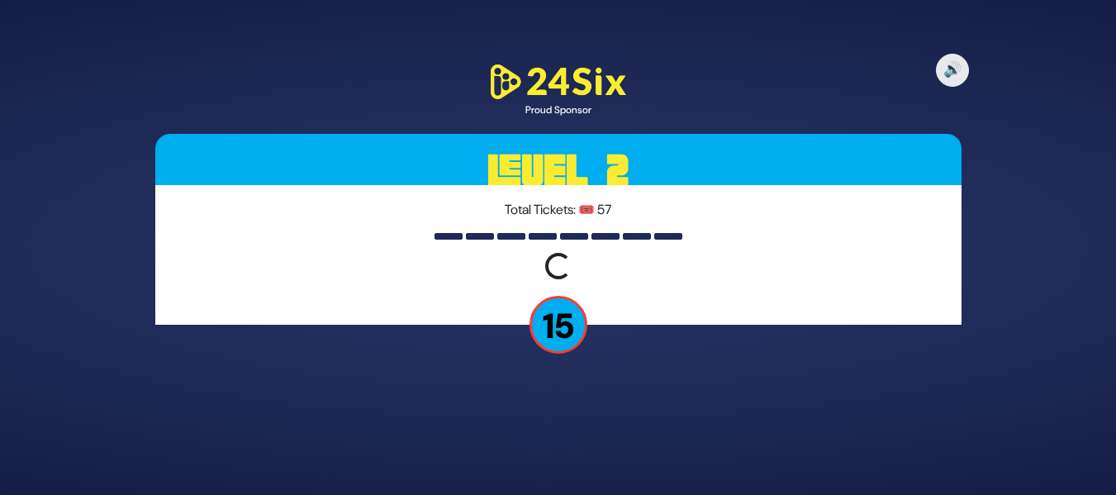
scroll to position [0, 0]
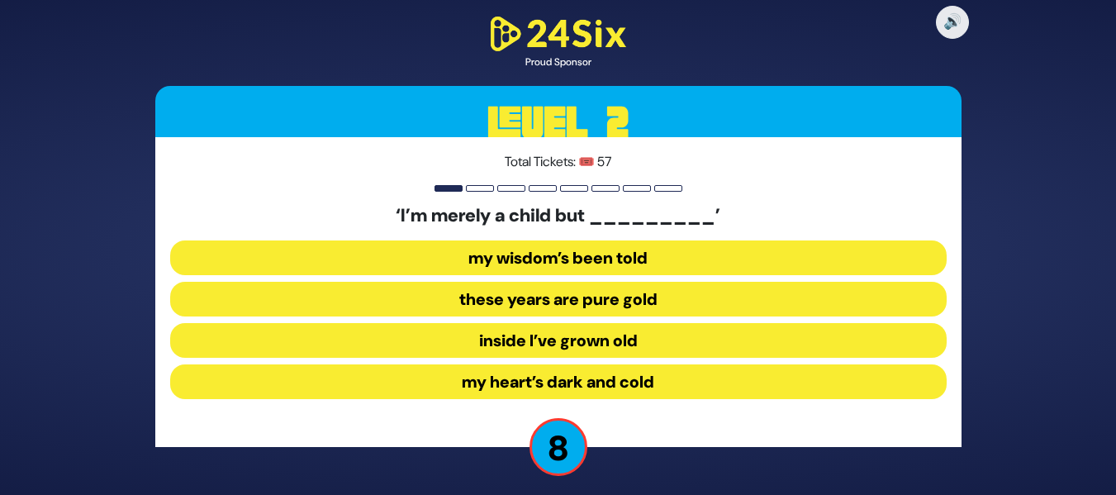
click at [595, 345] on button "inside I’ve grown old" at bounding box center [558, 340] width 777 height 35
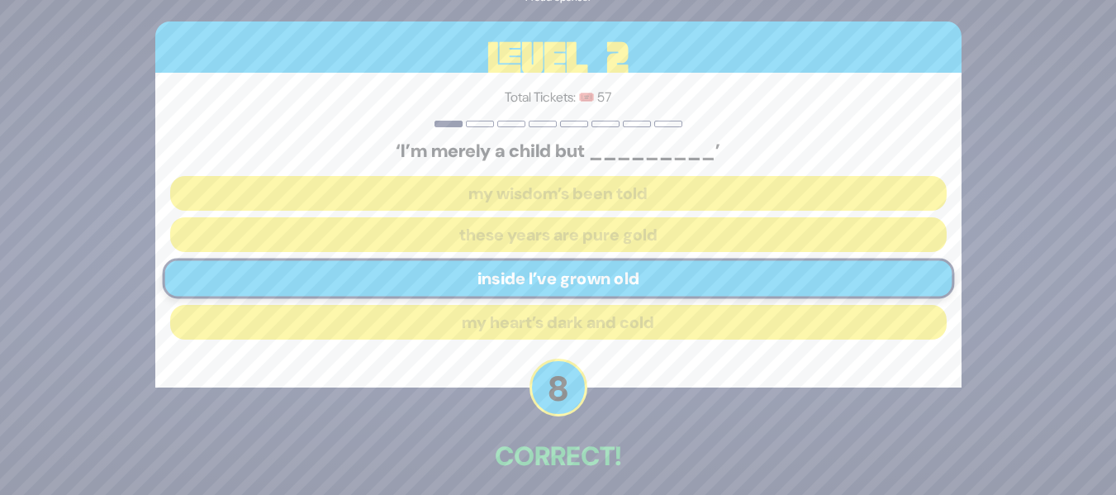
scroll to position [72, 0]
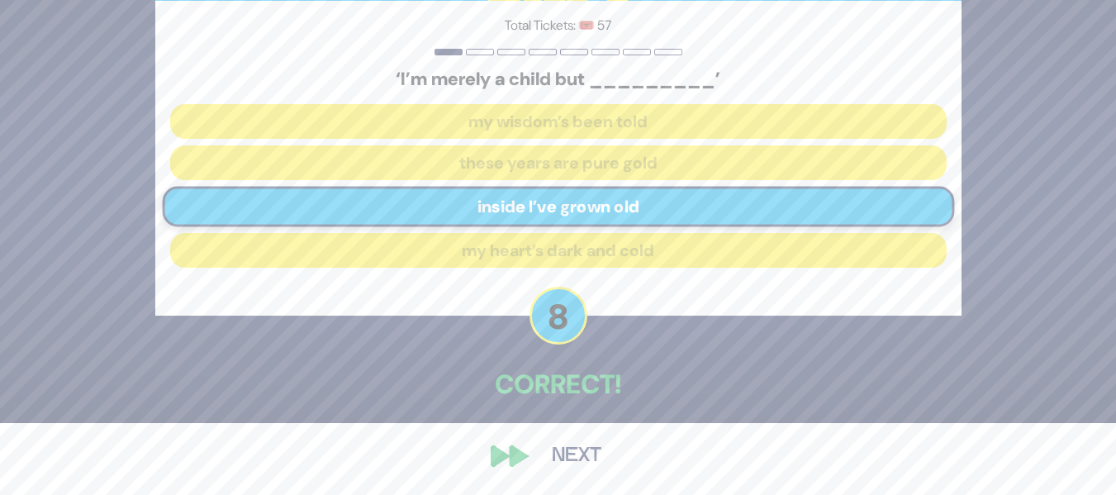
click at [571, 463] on button "Next" at bounding box center [577, 456] width 96 height 38
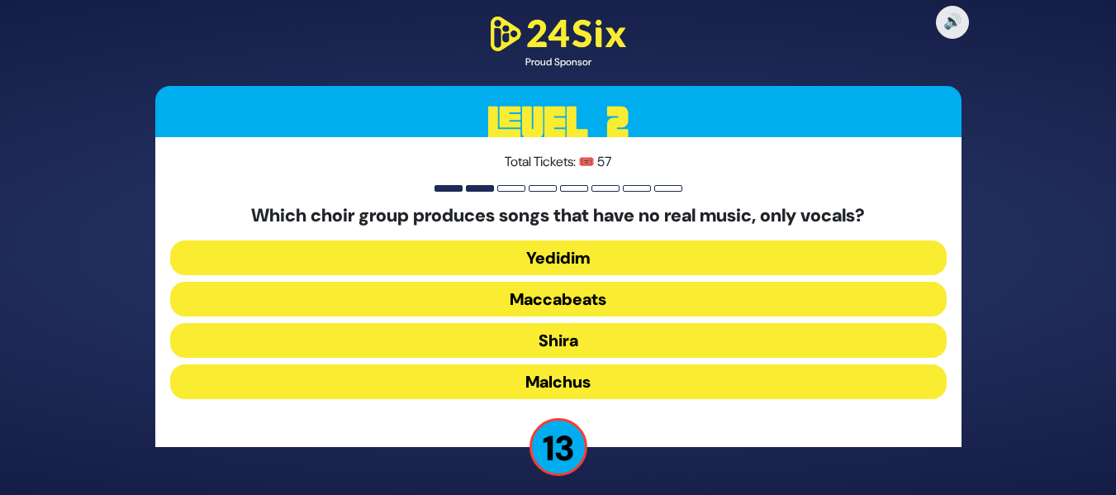
click at [714, 283] on button "Maccabeats" at bounding box center [558, 299] width 777 height 35
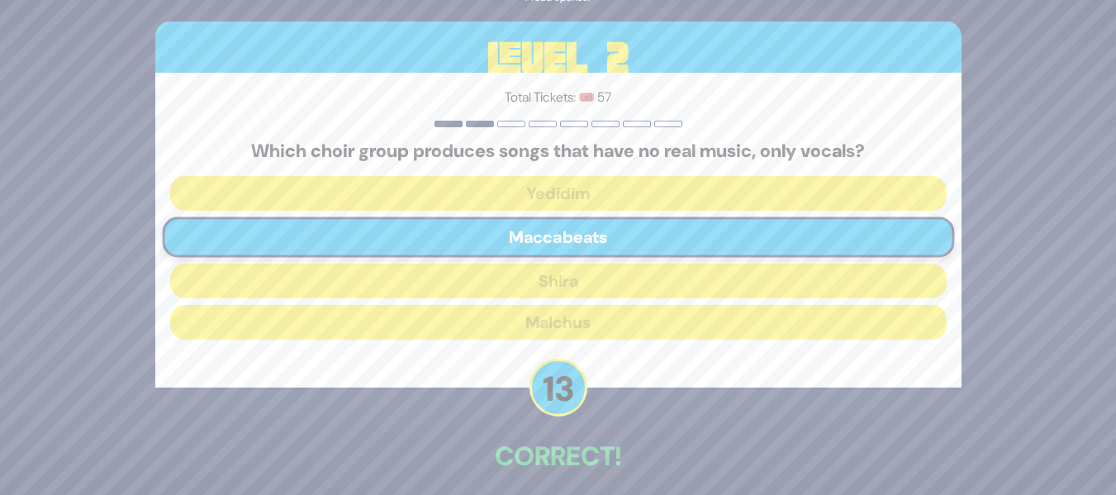
scroll to position [72, 0]
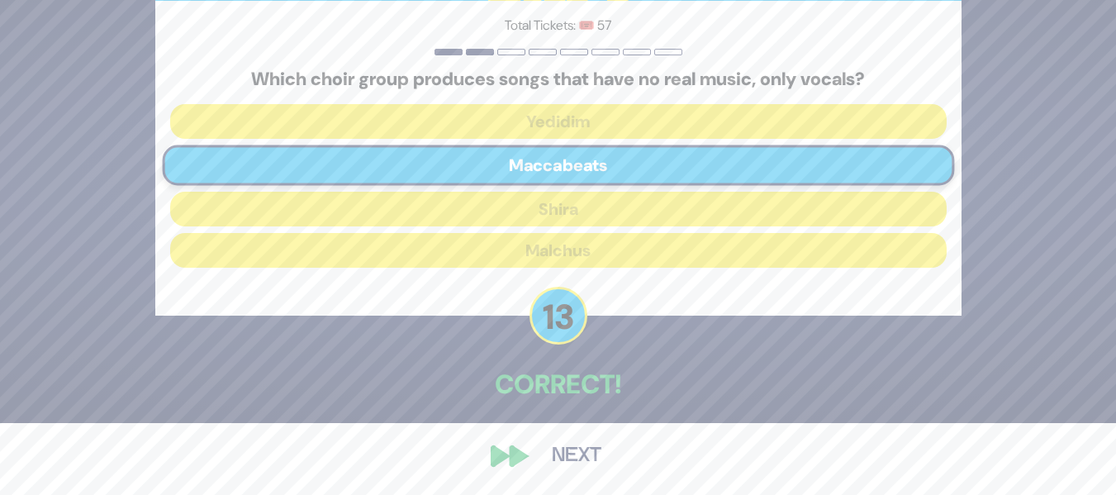
click at [577, 456] on button "Next" at bounding box center [577, 456] width 96 height 38
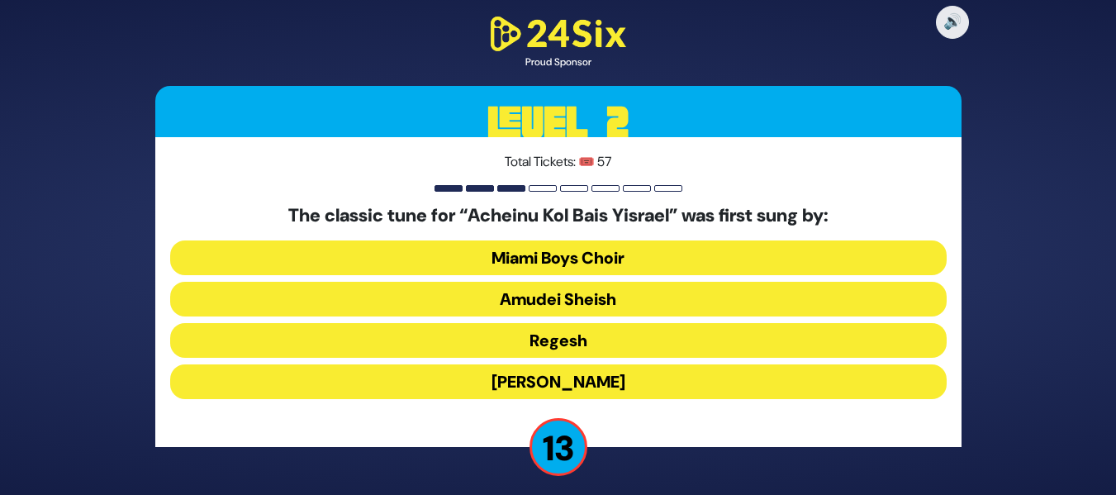
click at [625, 371] on button "[PERSON_NAME]" at bounding box center [558, 381] width 777 height 35
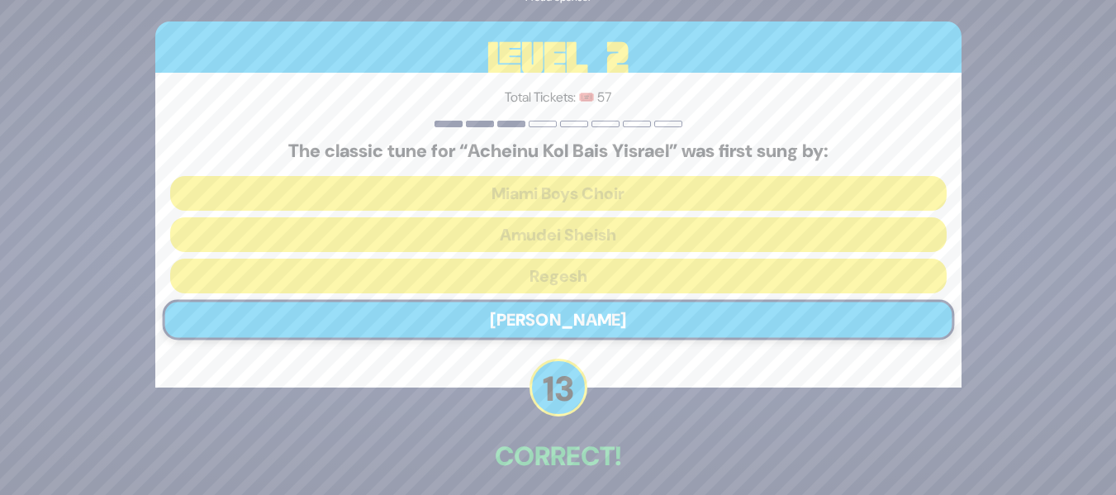
scroll to position [72, 0]
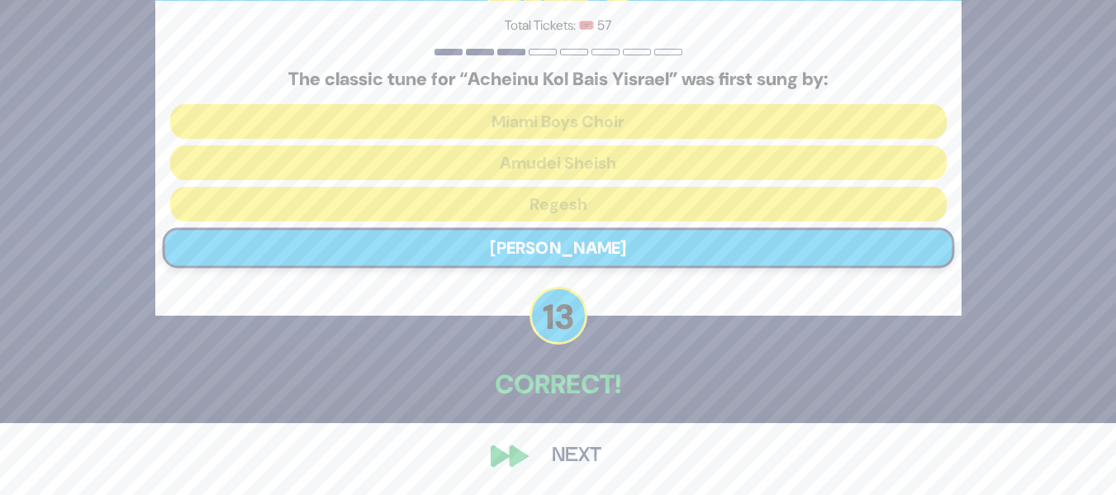
click at [541, 445] on button "Next" at bounding box center [577, 456] width 96 height 38
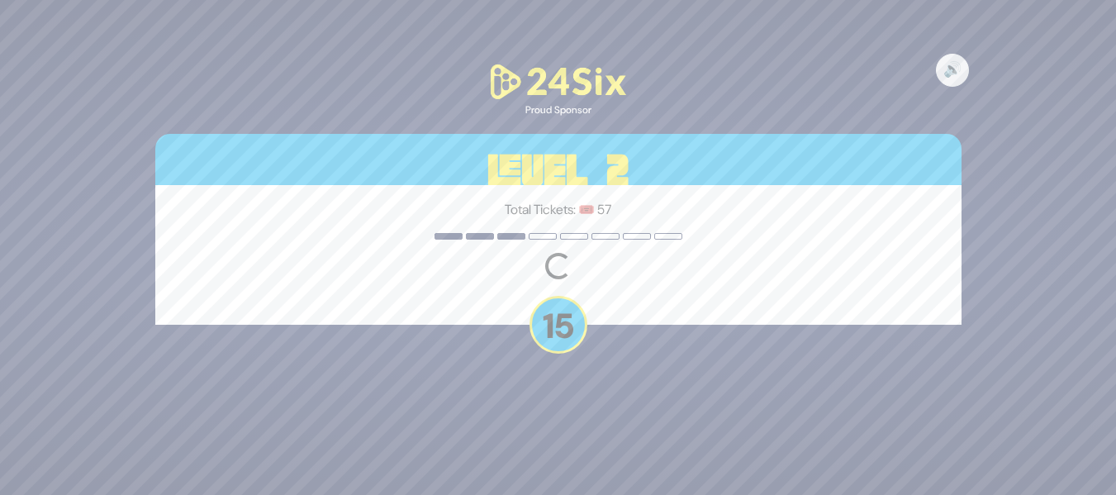
scroll to position [0, 0]
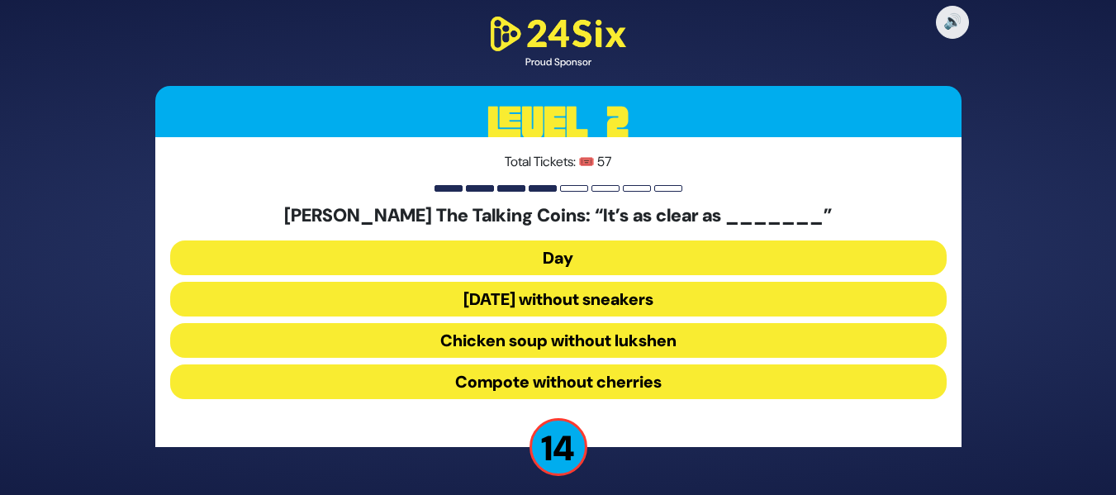
click at [688, 331] on button "Chicken soup without lukshen" at bounding box center [558, 340] width 777 height 35
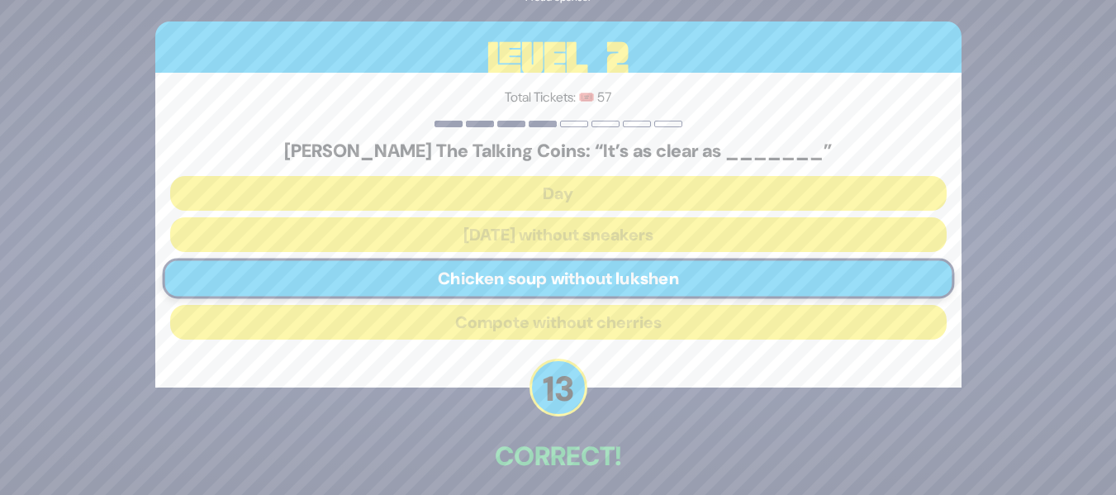
scroll to position [72, 0]
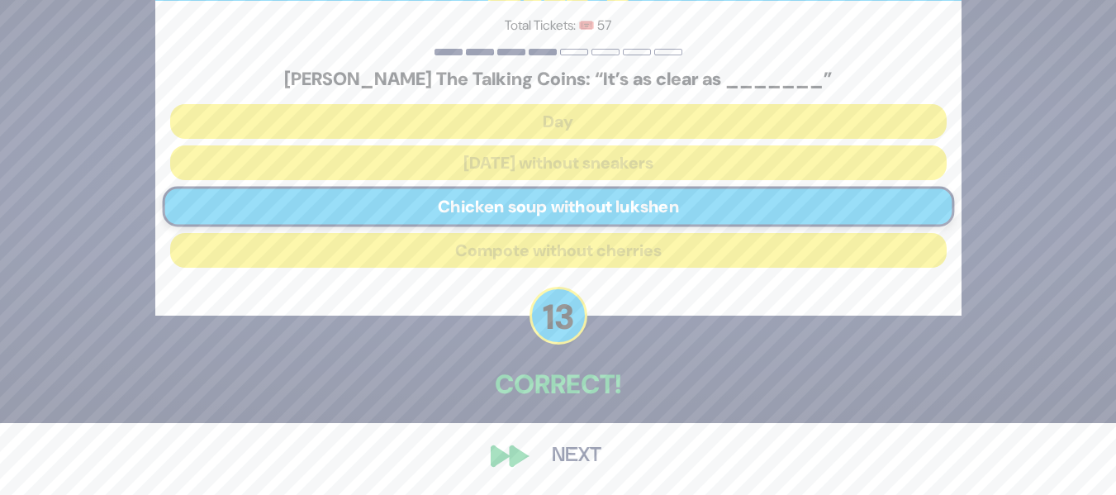
click at [572, 459] on button "Next" at bounding box center [577, 456] width 96 height 38
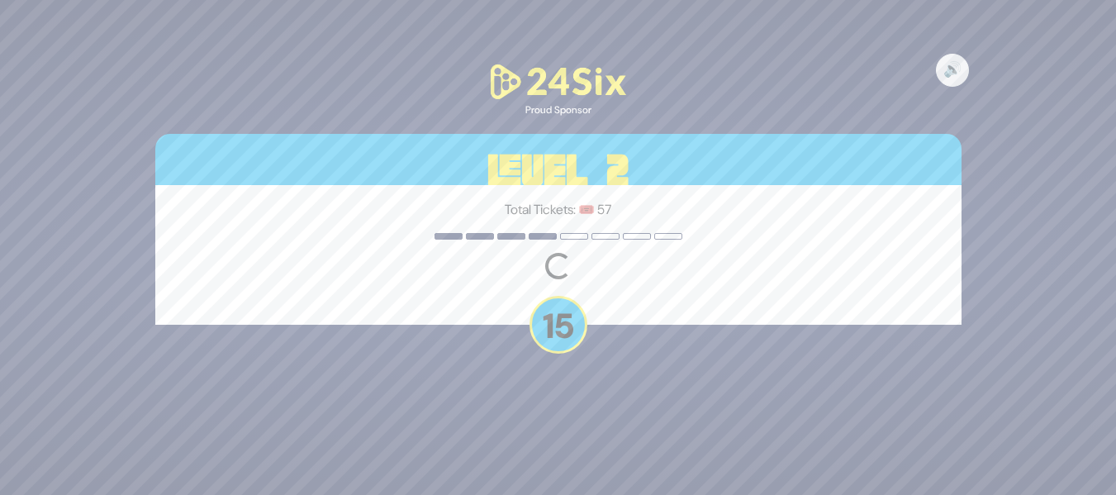
scroll to position [0, 0]
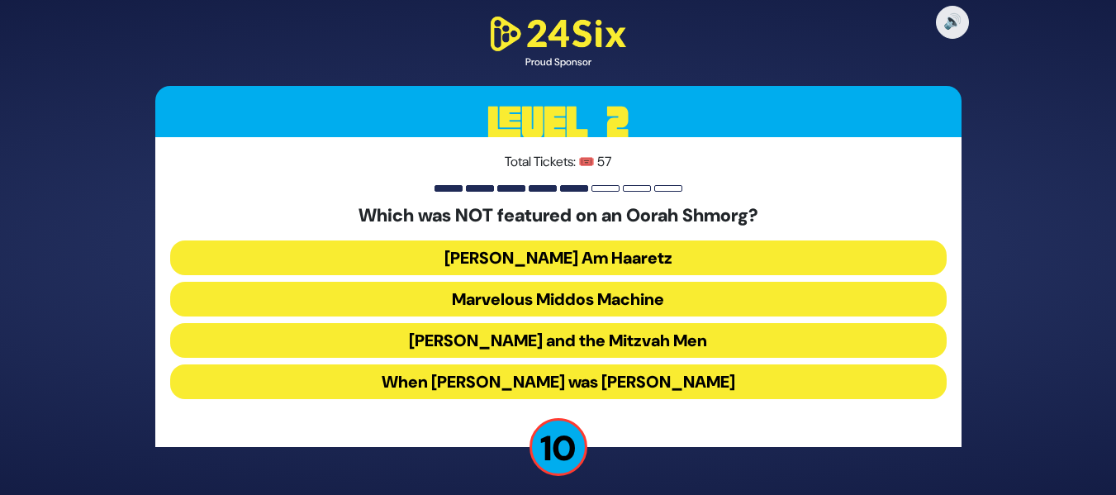
click at [778, 339] on button "[PERSON_NAME] and the Mitzvah Men" at bounding box center [558, 340] width 777 height 35
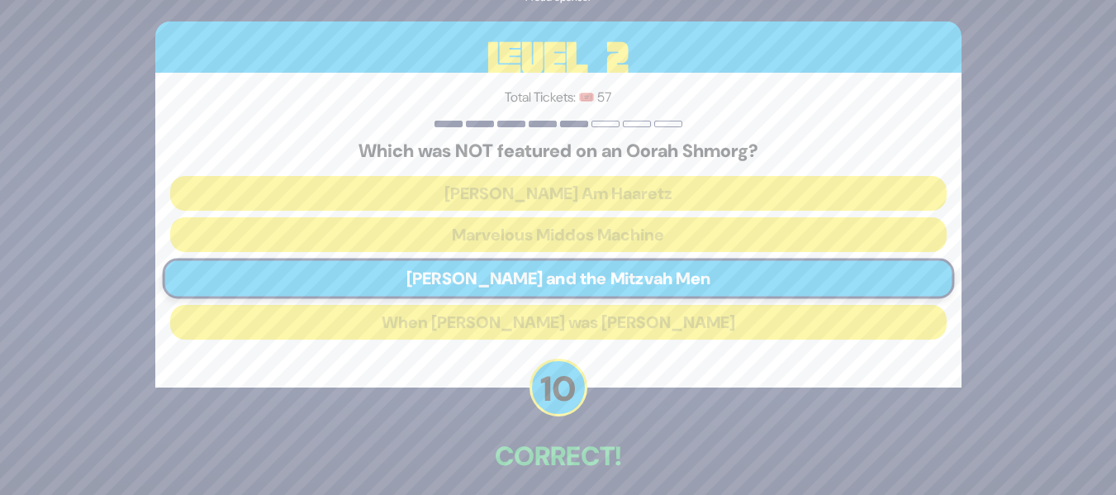
scroll to position [72, 0]
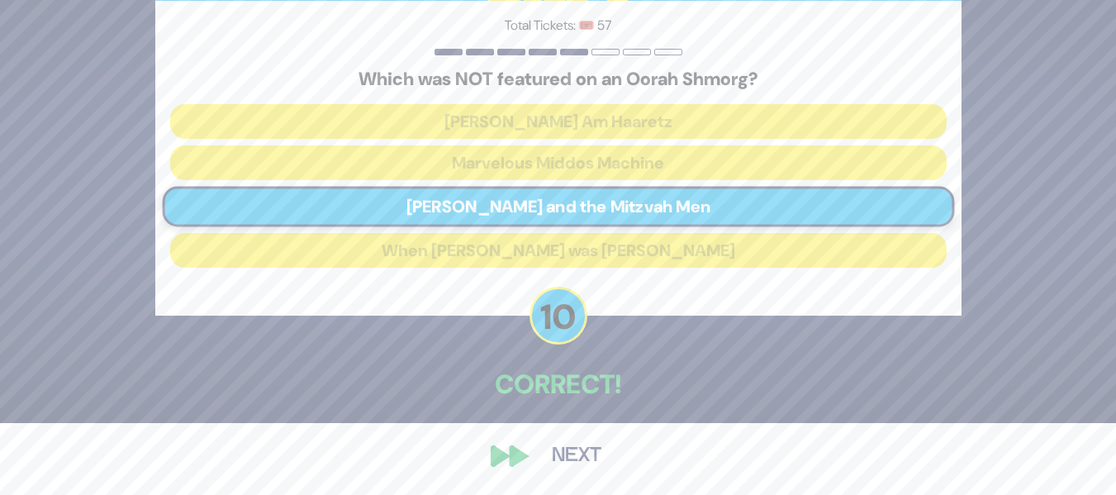
click at [577, 461] on button "Next" at bounding box center [577, 456] width 96 height 38
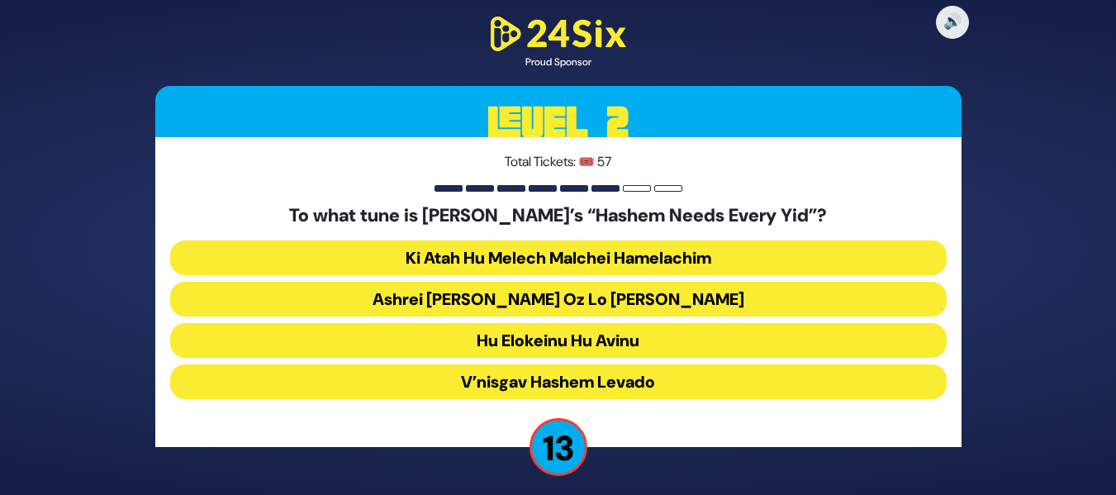
click at [786, 297] on button "Ashrei [PERSON_NAME] Oz Lo [PERSON_NAME]" at bounding box center [558, 299] width 777 height 35
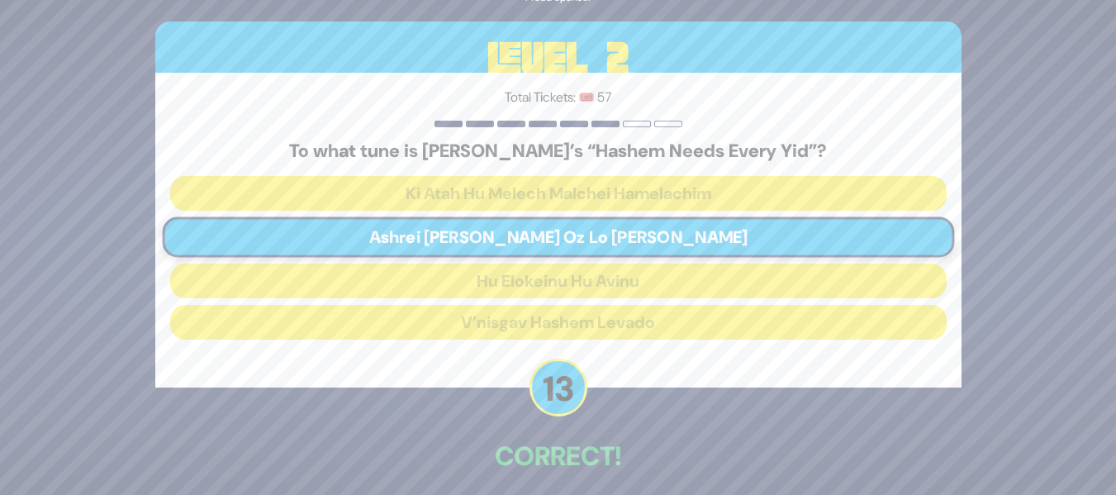
scroll to position [72, 0]
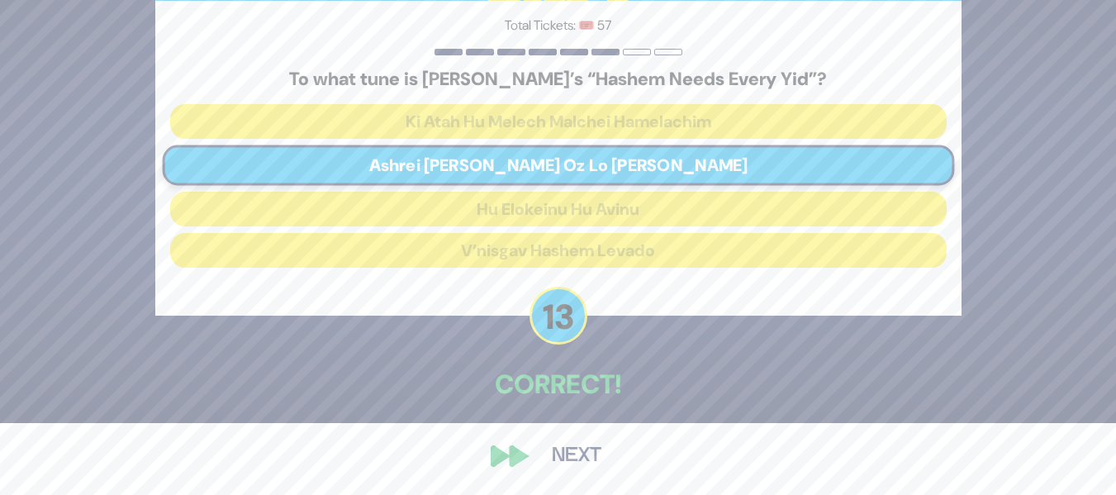
click at [574, 450] on button "Next" at bounding box center [577, 456] width 96 height 38
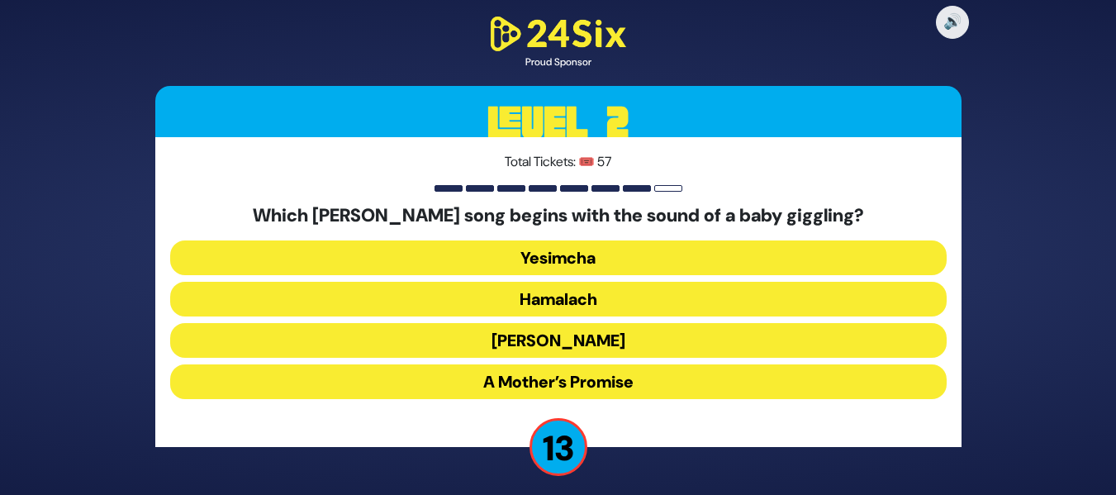
click at [772, 342] on button "[PERSON_NAME]" at bounding box center [558, 340] width 777 height 35
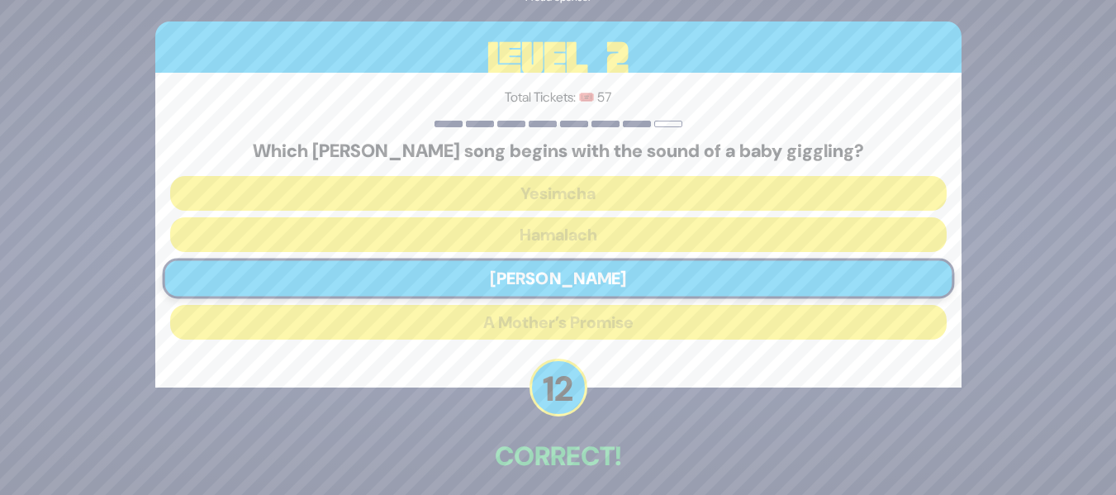
scroll to position [72, 0]
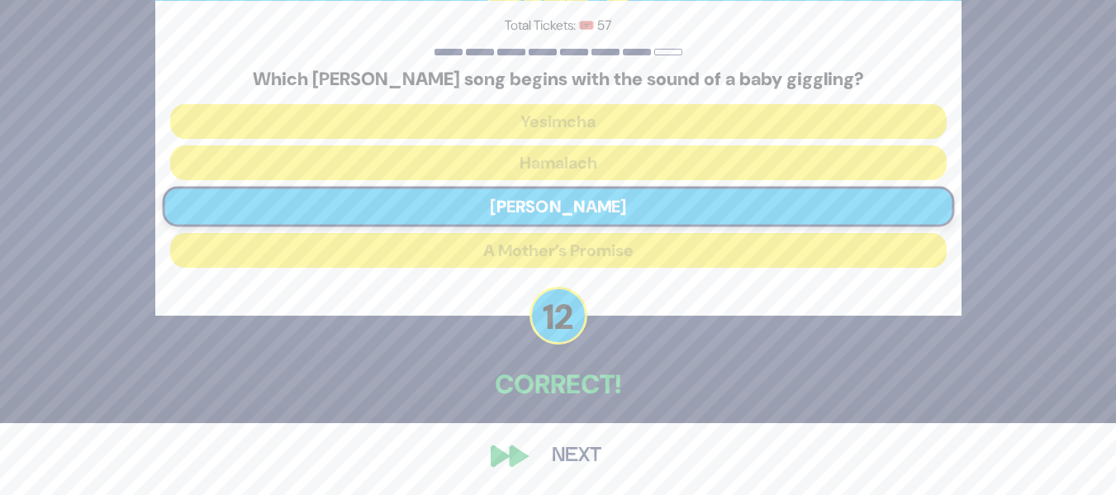
click at [586, 460] on button "Next" at bounding box center [577, 456] width 96 height 38
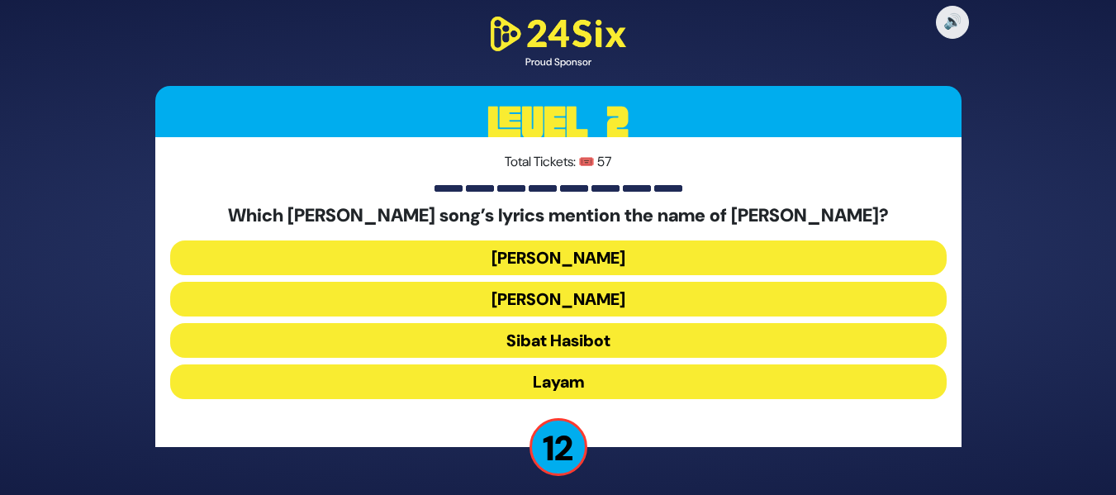
click at [697, 258] on button "[PERSON_NAME]" at bounding box center [558, 257] width 777 height 35
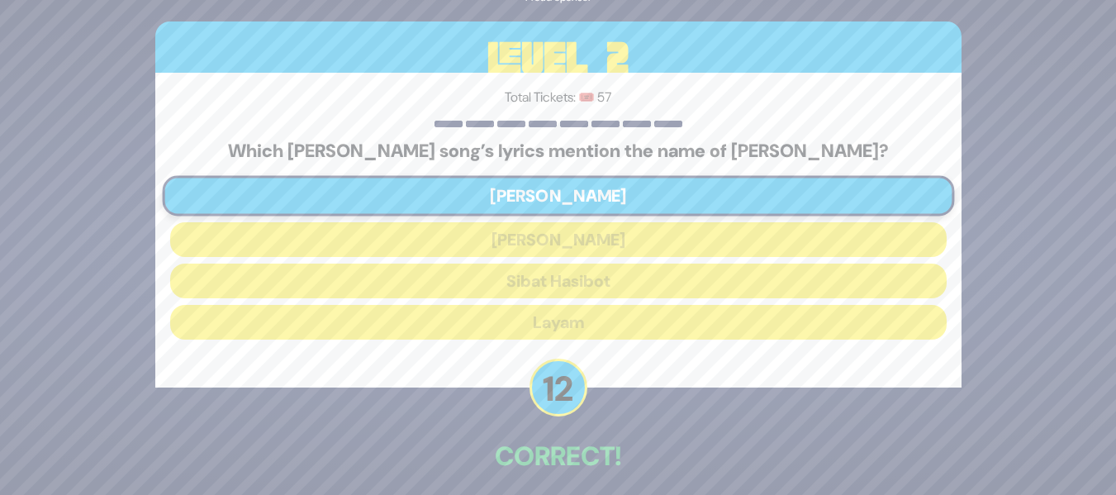
scroll to position [72, 0]
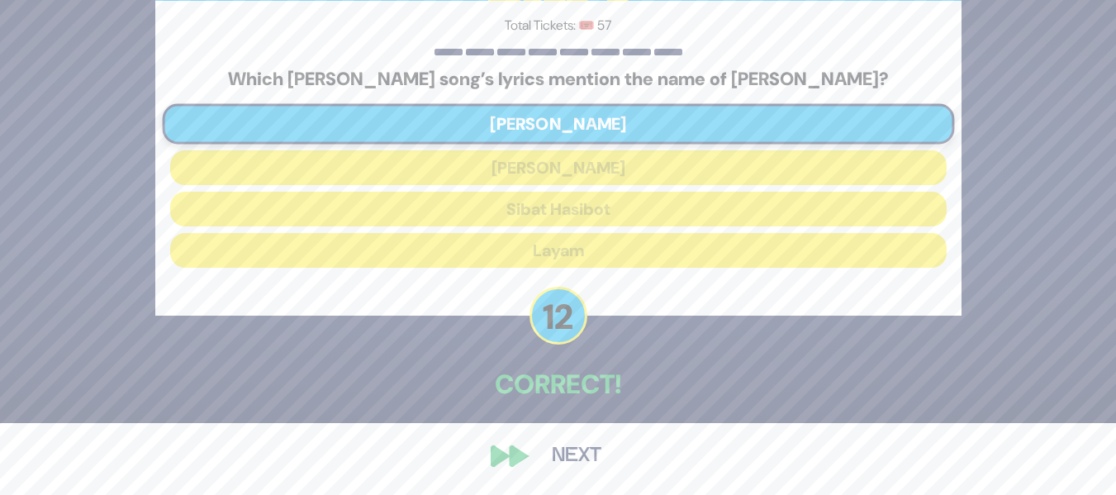
click at [576, 452] on button "Next" at bounding box center [577, 456] width 96 height 38
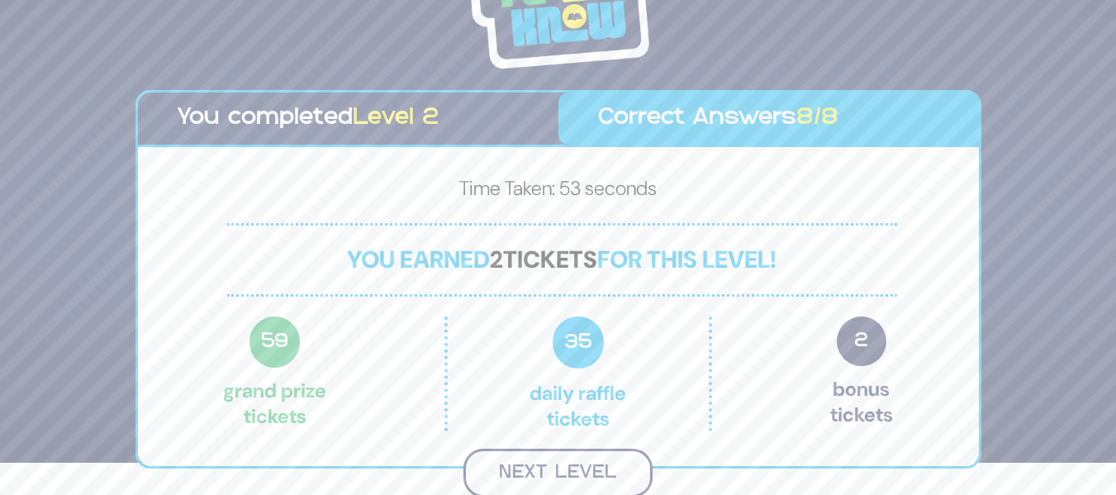
scroll to position [30, 0]
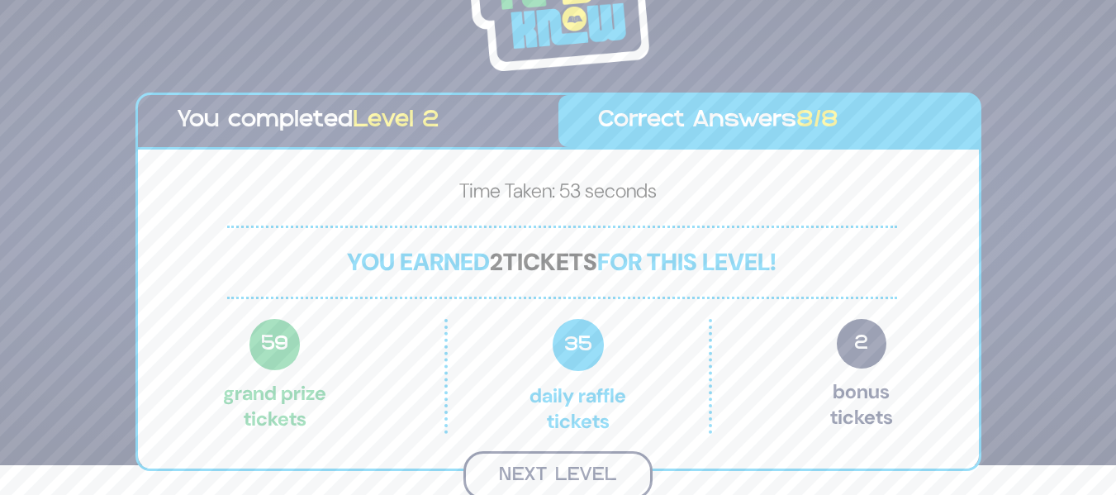
click at [615, 489] on button "Next Level" at bounding box center [558, 475] width 189 height 49
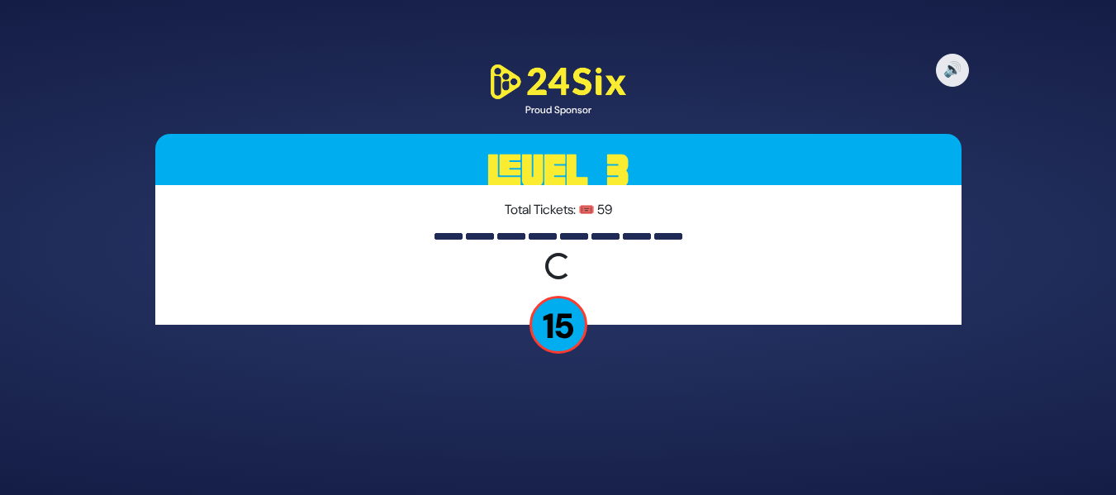
scroll to position [0, 0]
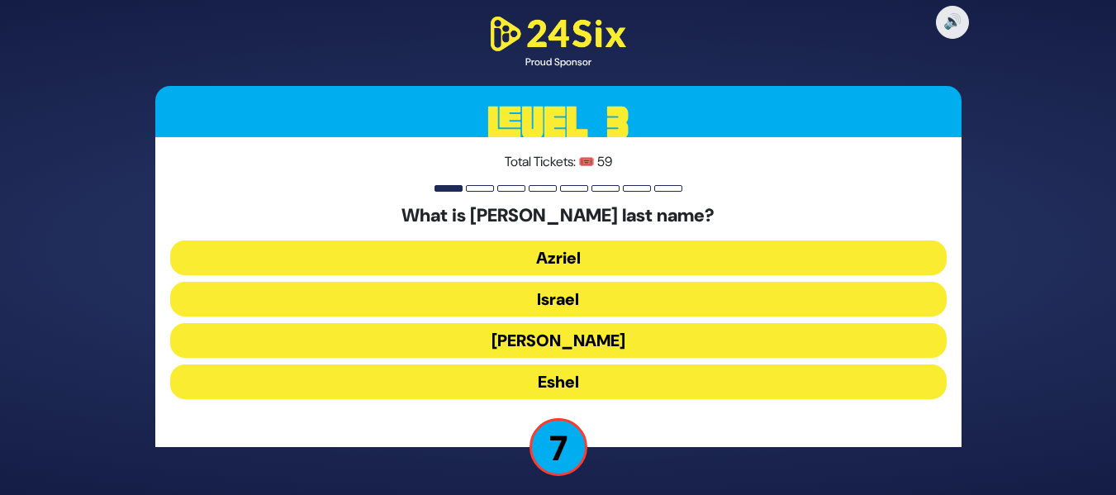
click at [673, 288] on button "Israel" at bounding box center [558, 299] width 777 height 35
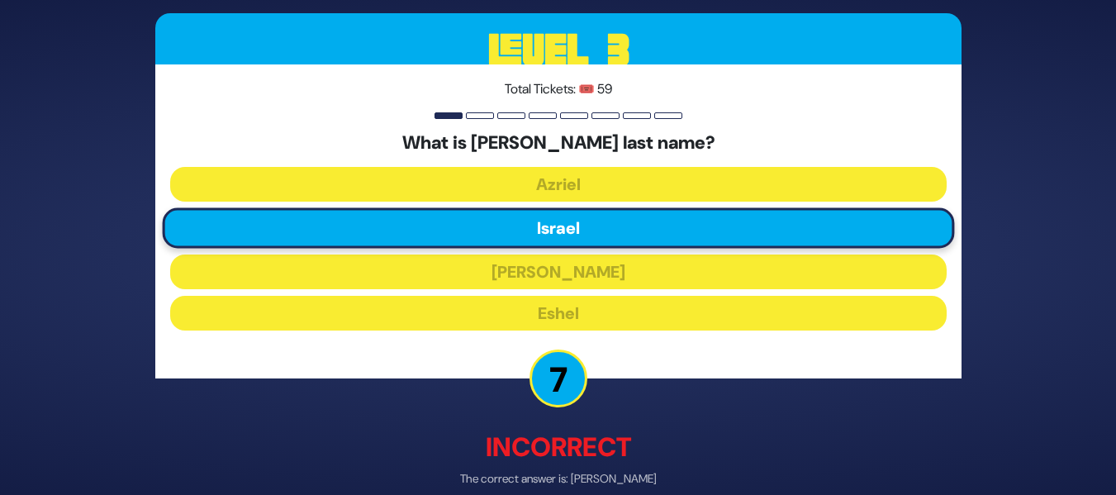
scroll to position [80, 0]
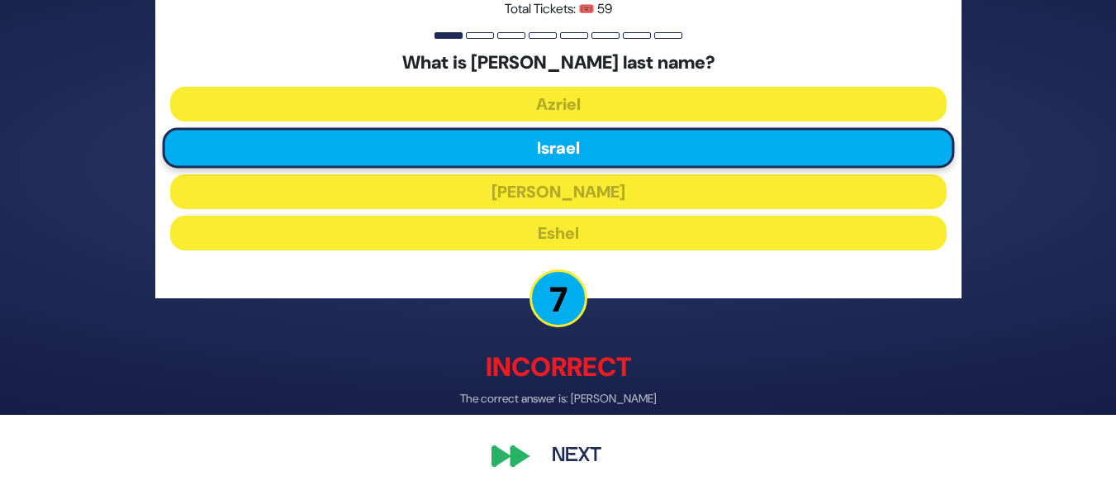
click at [573, 445] on button "Next" at bounding box center [577, 456] width 96 height 38
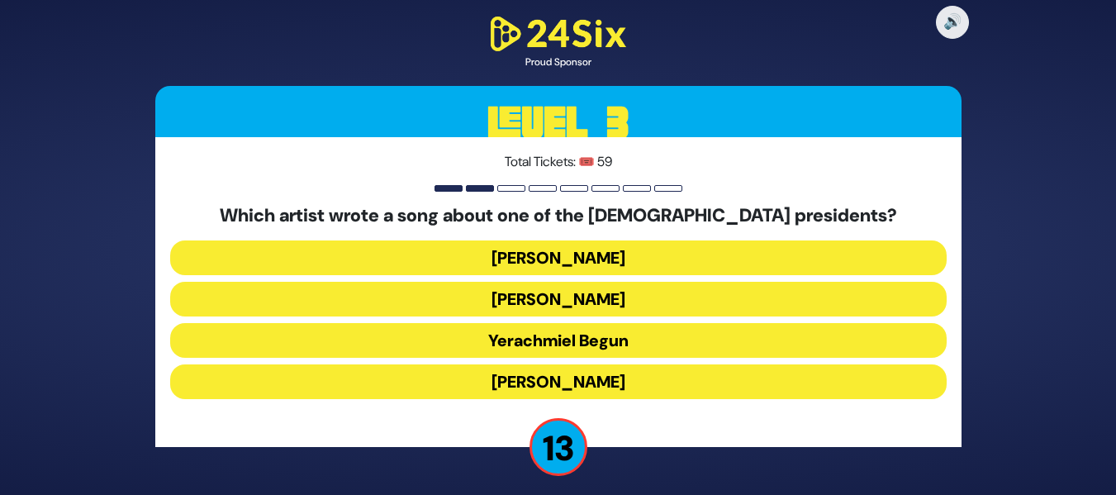
click at [679, 346] on button "Yerachmiel Begun" at bounding box center [558, 340] width 777 height 35
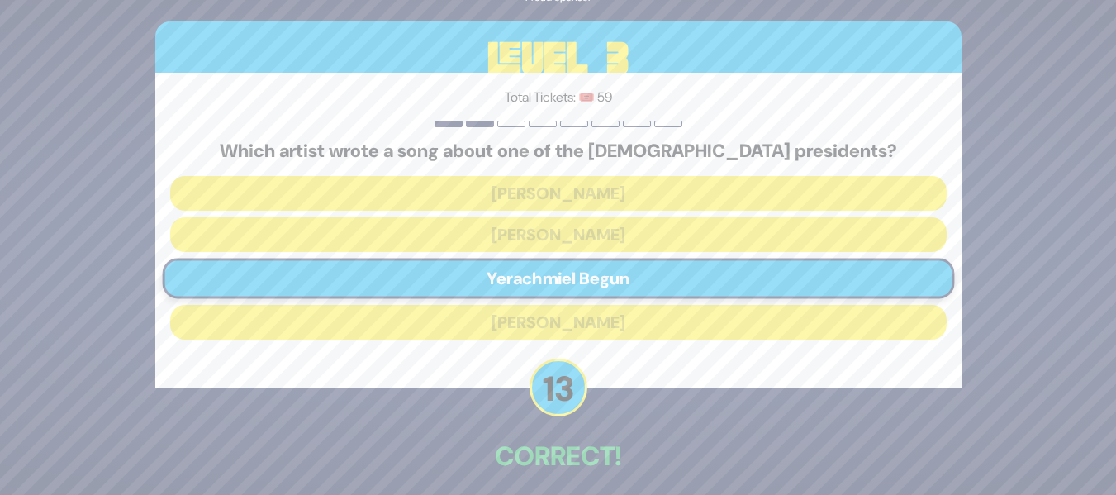
scroll to position [72, 0]
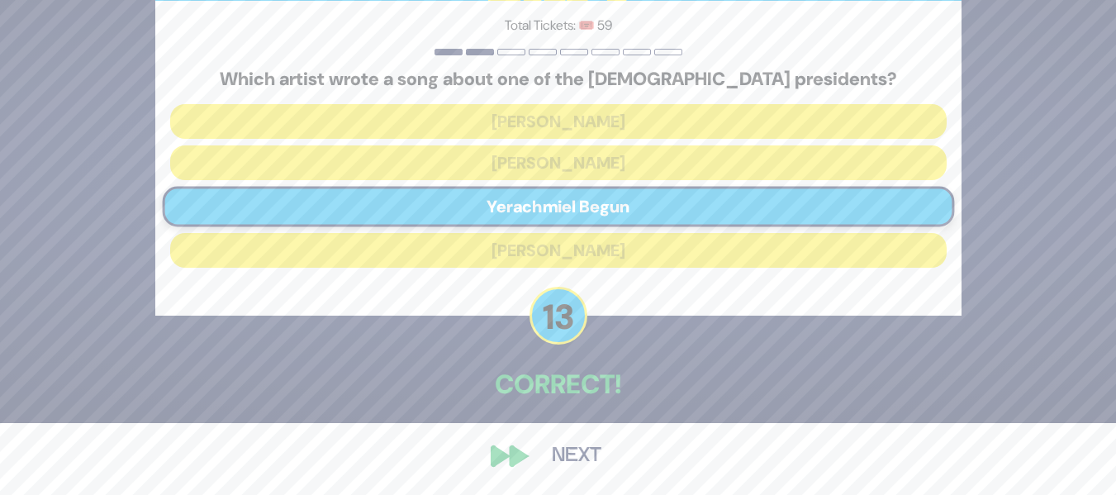
click at [595, 462] on button "Next" at bounding box center [577, 456] width 96 height 38
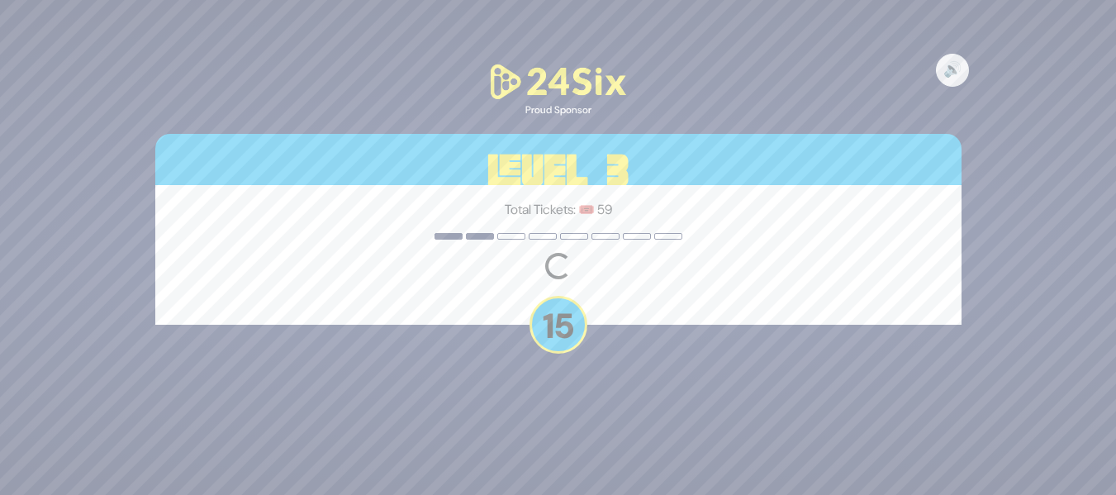
scroll to position [0, 0]
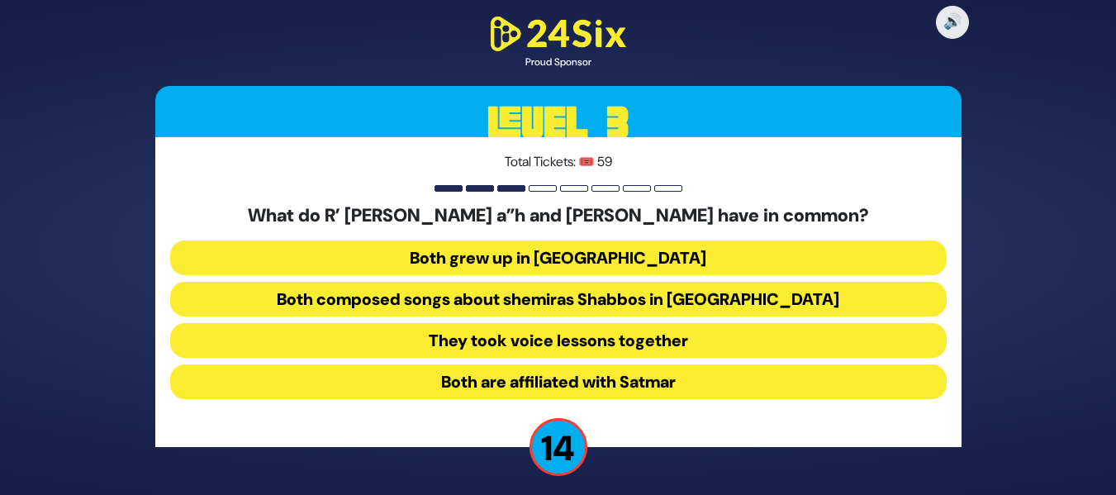
click at [741, 302] on button "Both composed songs about shemiras Shabbos in [GEOGRAPHIC_DATA]" at bounding box center [558, 299] width 777 height 35
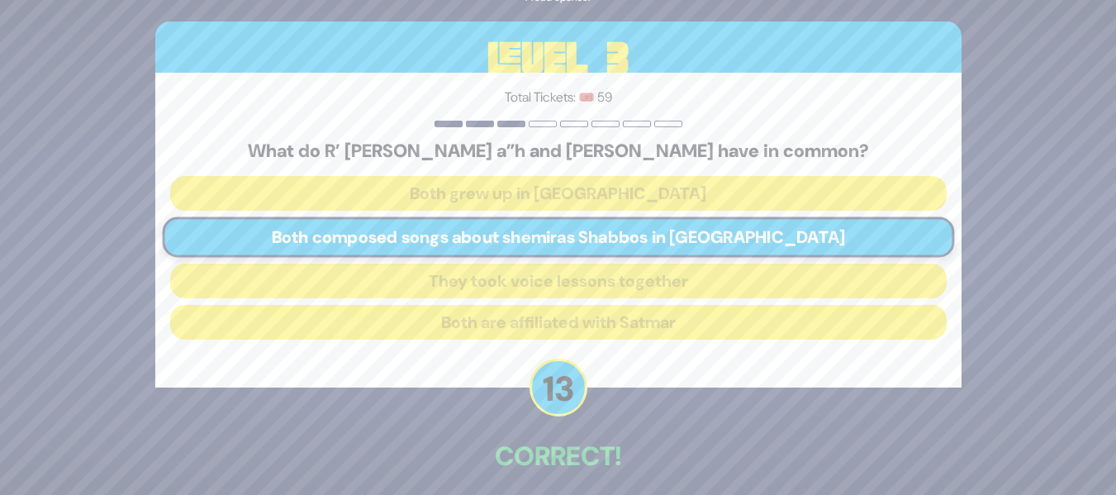
scroll to position [72, 0]
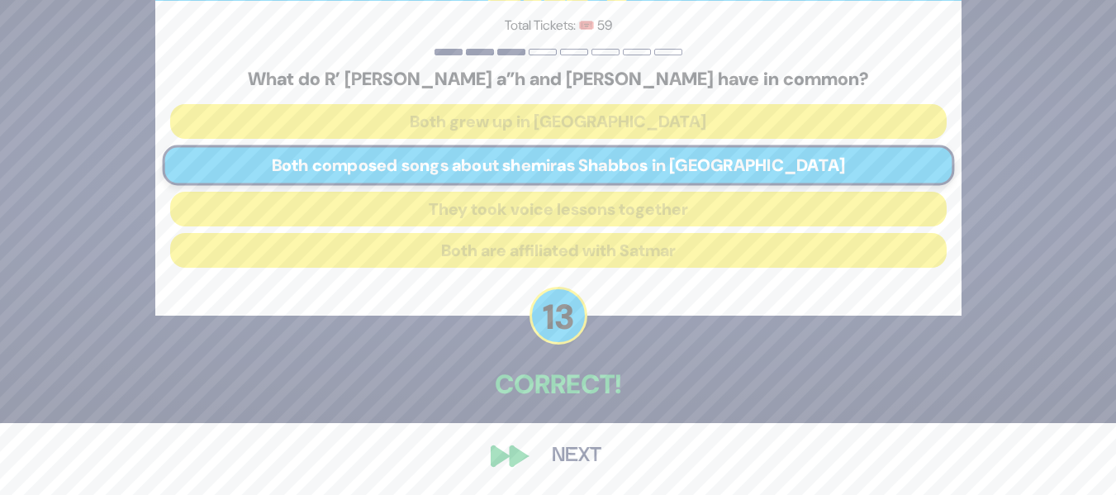
click at [569, 457] on button "Next" at bounding box center [577, 456] width 96 height 38
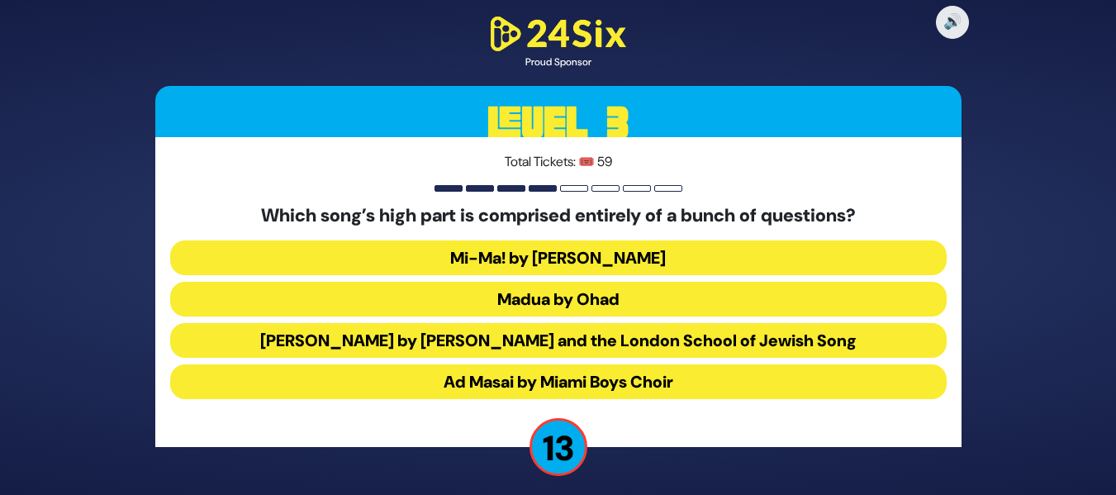
click at [783, 246] on button "Mi-Ma! by [PERSON_NAME]" at bounding box center [558, 257] width 777 height 35
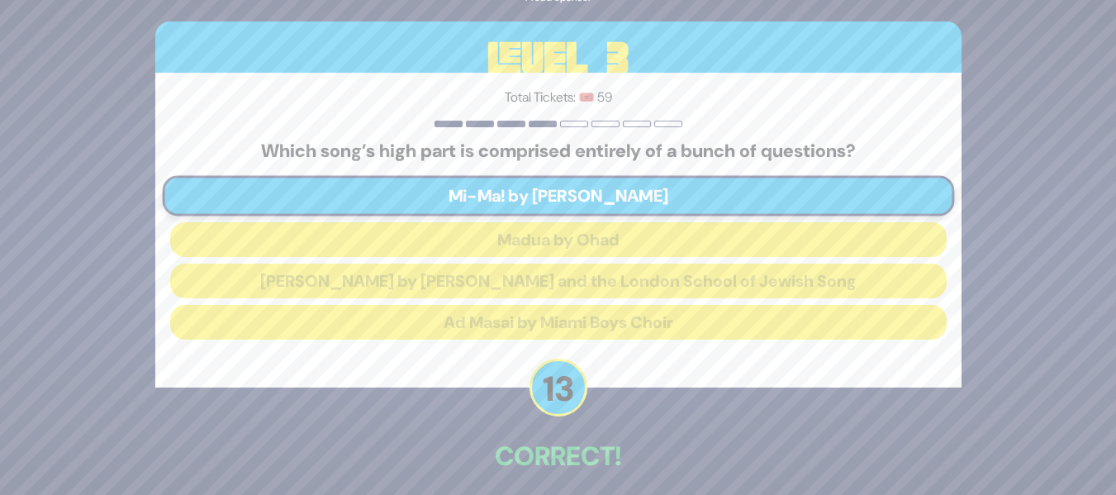
scroll to position [72, 0]
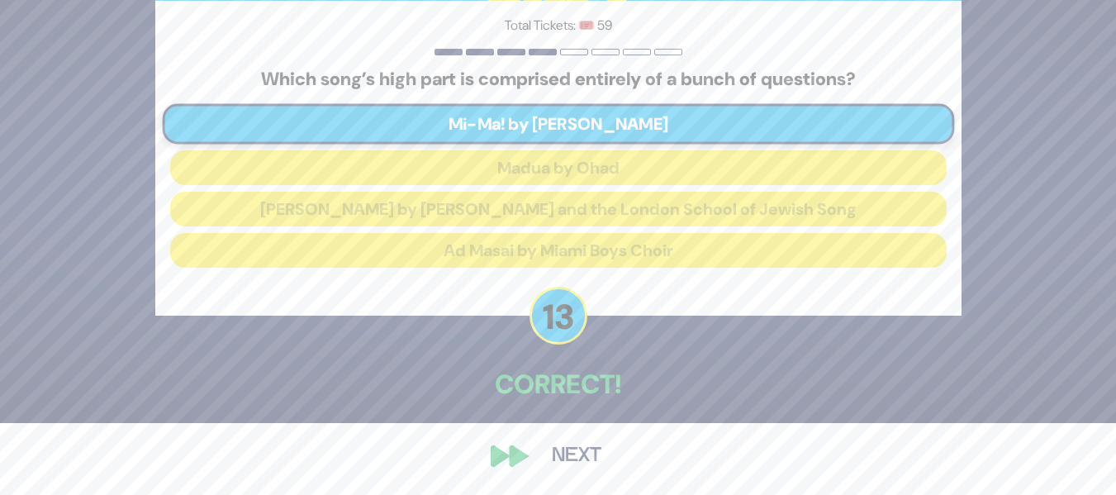
click at [583, 453] on button "Next" at bounding box center [577, 456] width 96 height 38
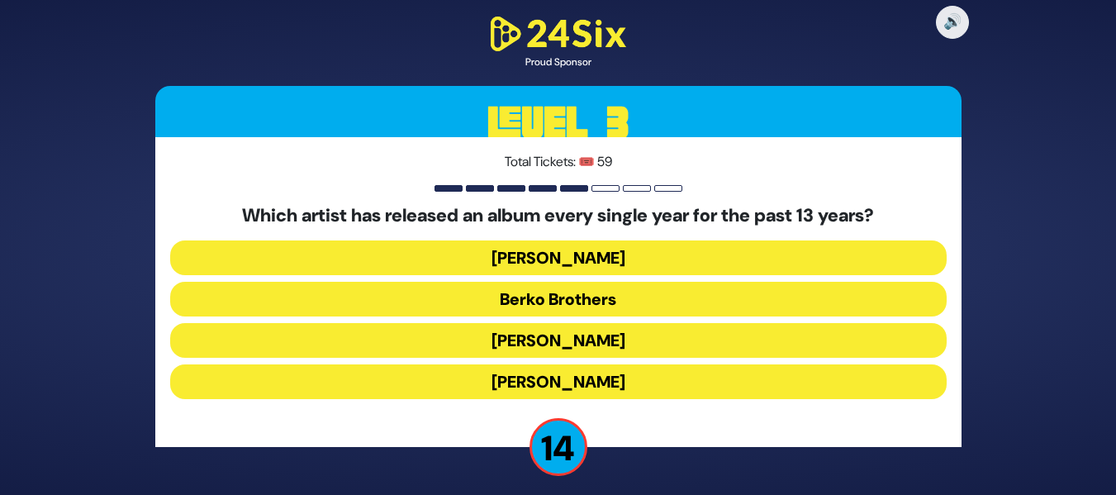
click at [749, 290] on button "Berko Brothers" at bounding box center [558, 299] width 777 height 35
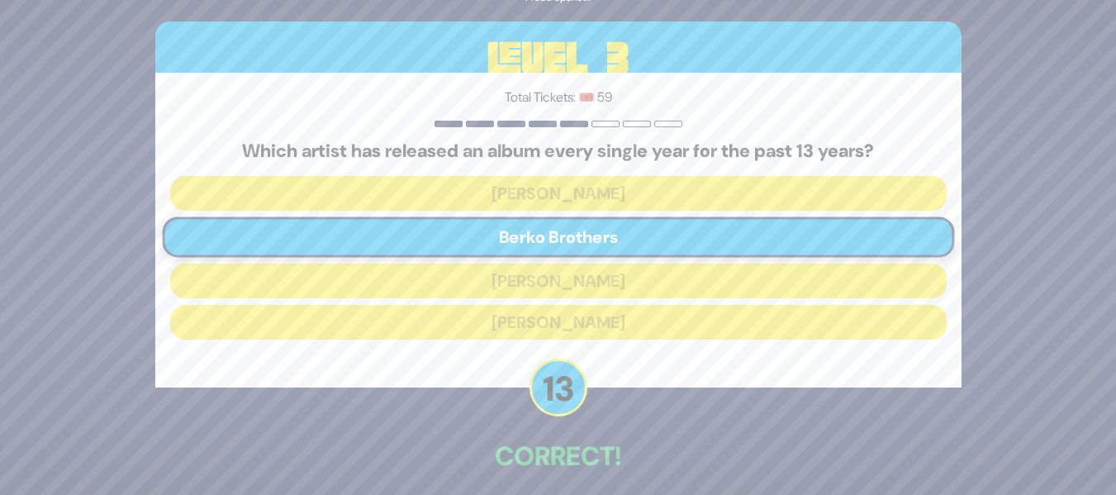
scroll to position [72, 0]
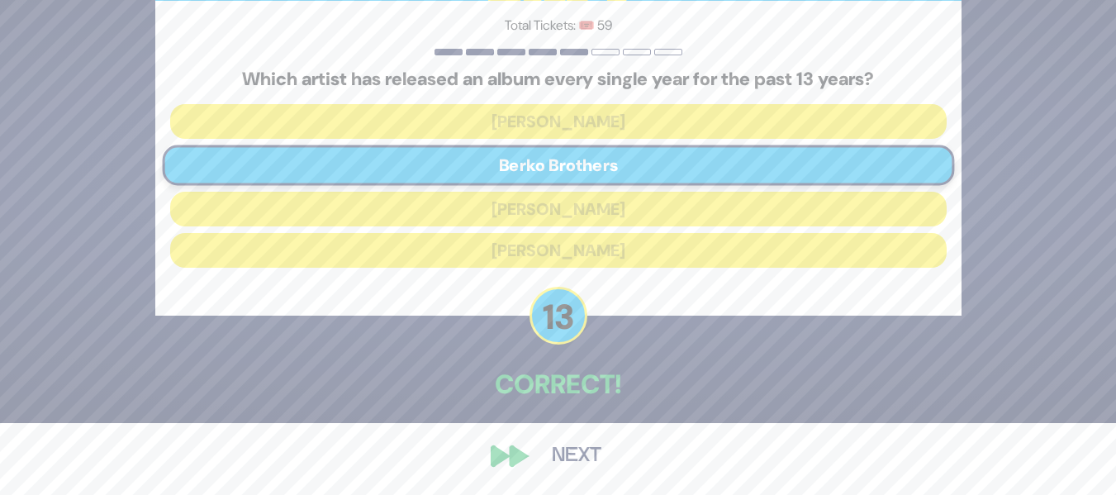
click at [573, 461] on button "Next" at bounding box center [577, 456] width 96 height 38
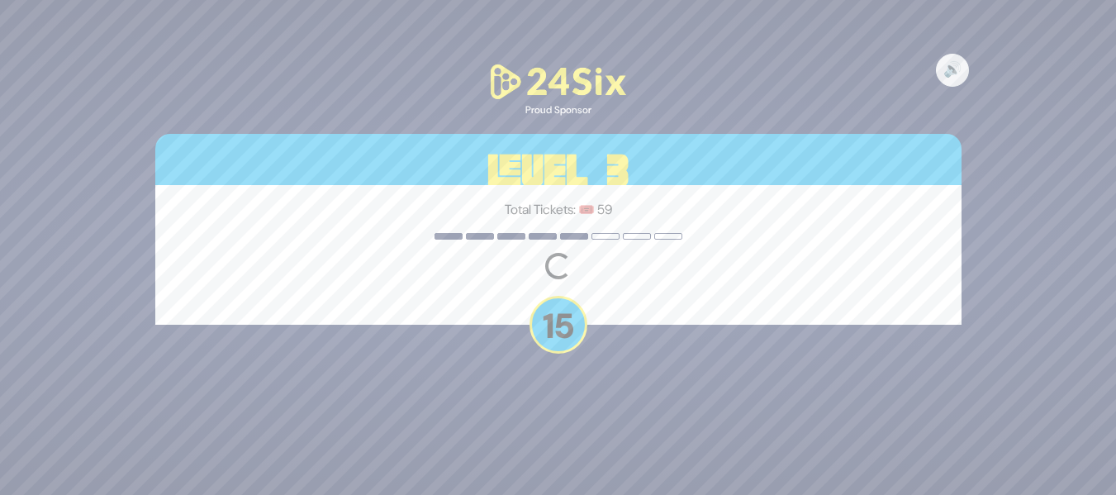
scroll to position [0, 0]
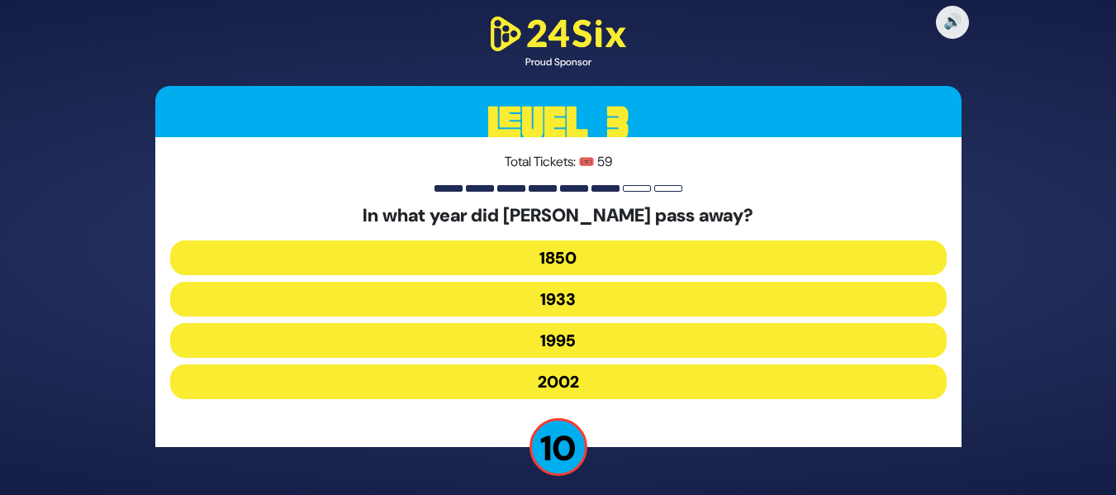
click at [664, 284] on button "1933" at bounding box center [558, 299] width 777 height 35
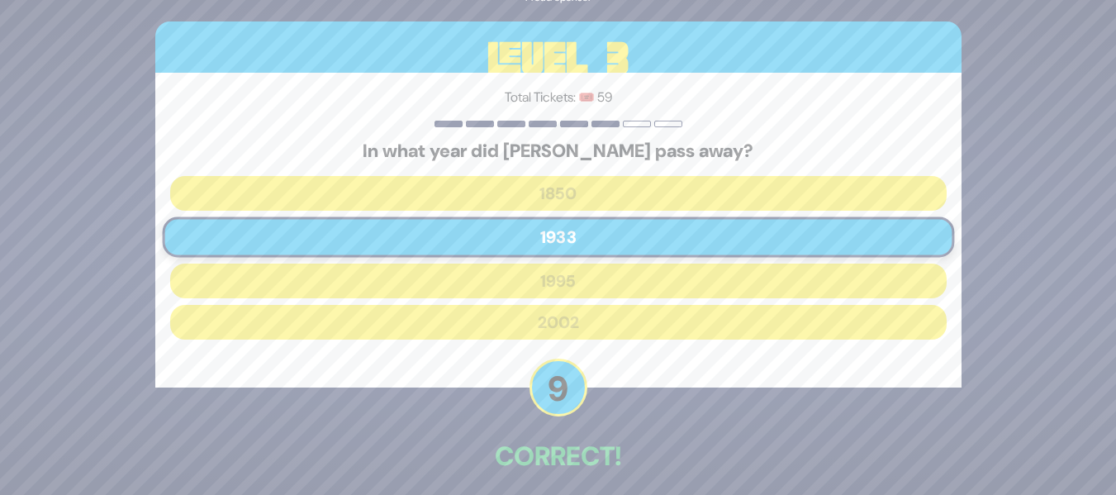
scroll to position [72, 0]
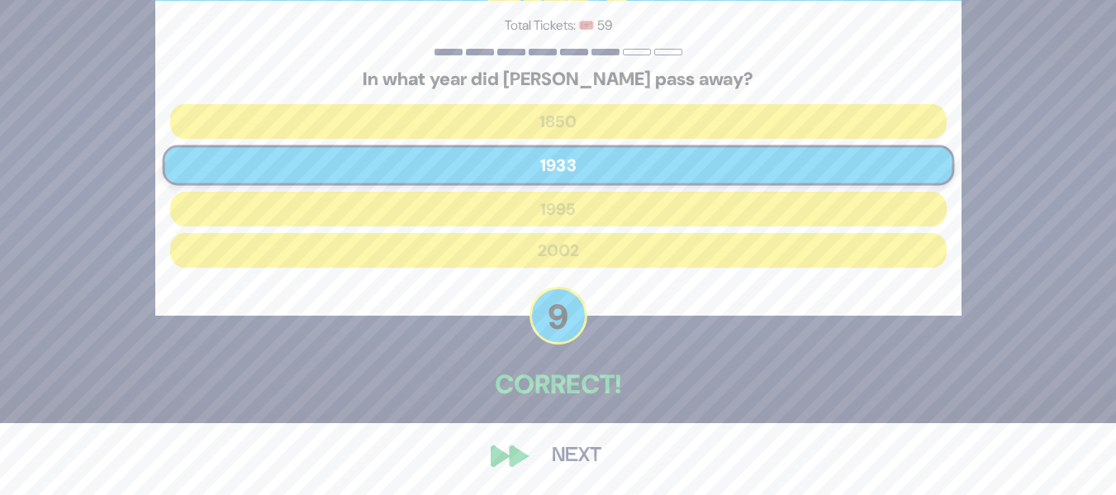
click at [593, 445] on button "Next" at bounding box center [577, 456] width 96 height 38
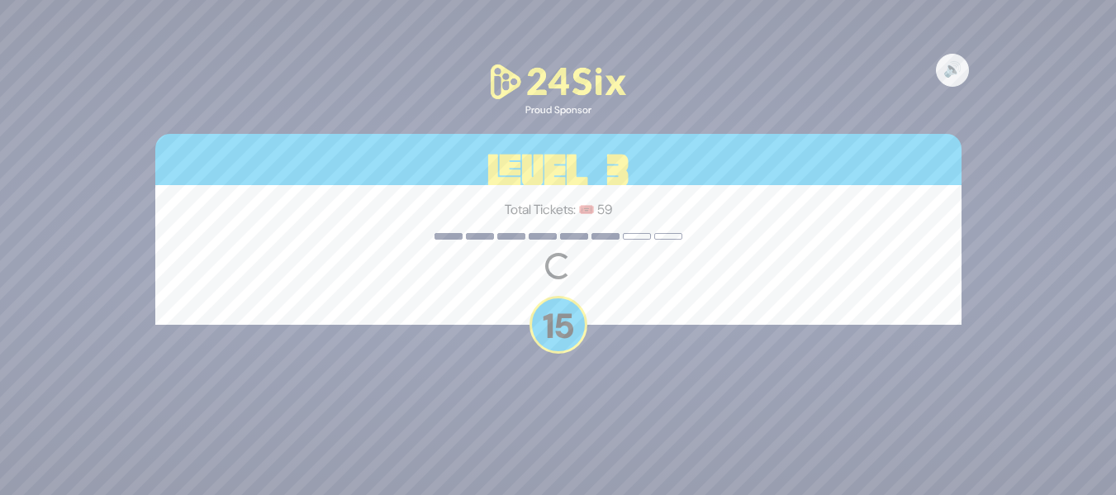
scroll to position [0, 0]
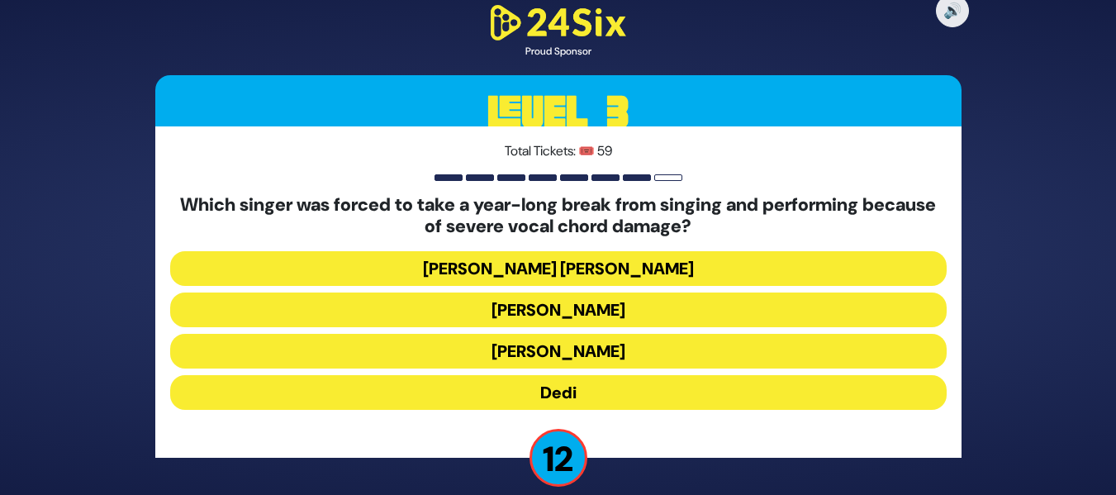
click at [685, 353] on button "[PERSON_NAME]" at bounding box center [558, 351] width 777 height 35
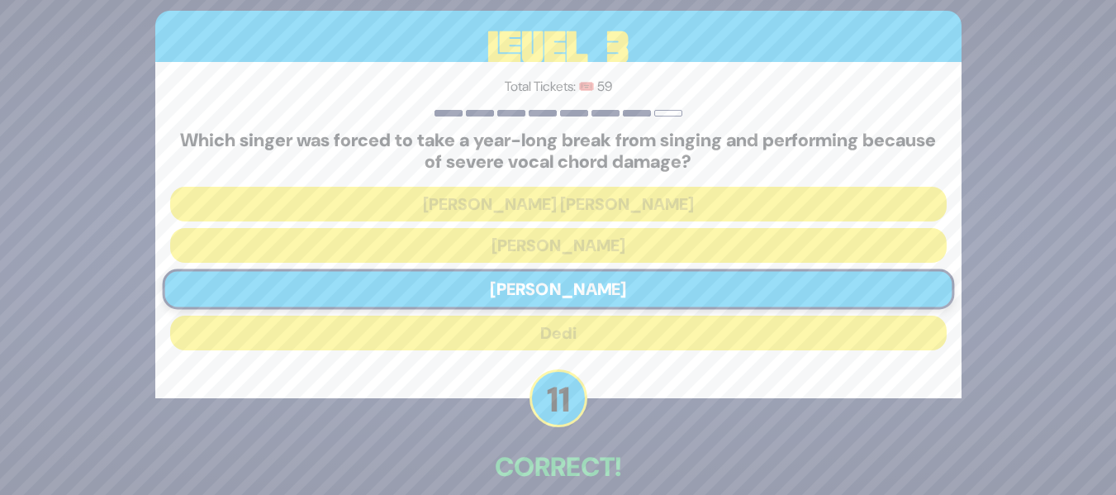
scroll to position [83, 0]
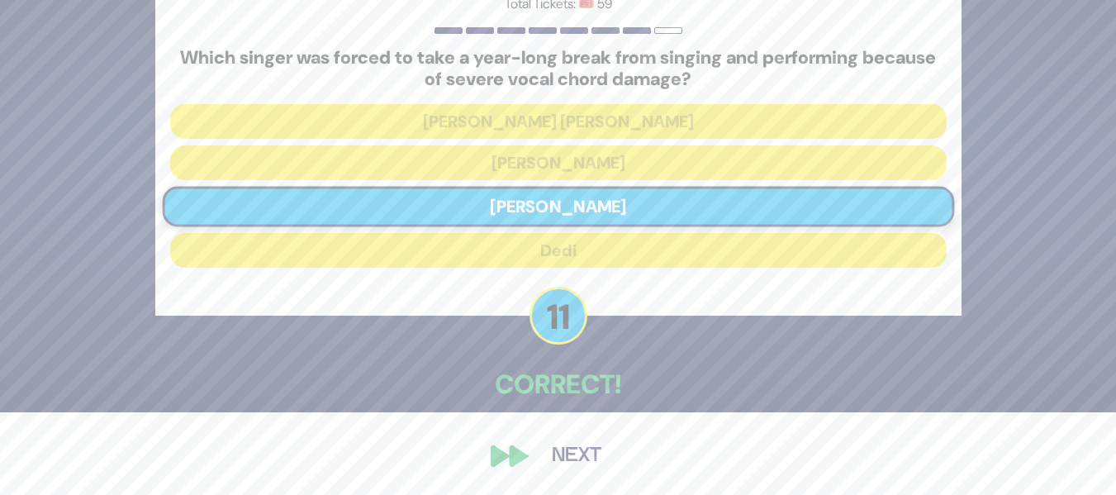
click at [572, 459] on button "Next" at bounding box center [577, 456] width 96 height 38
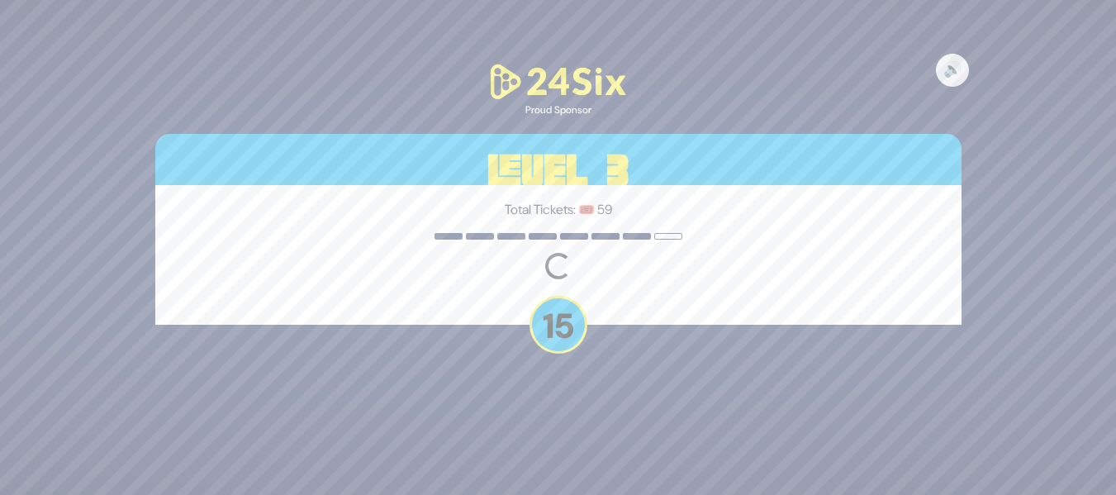
scroll to position [0, 0]
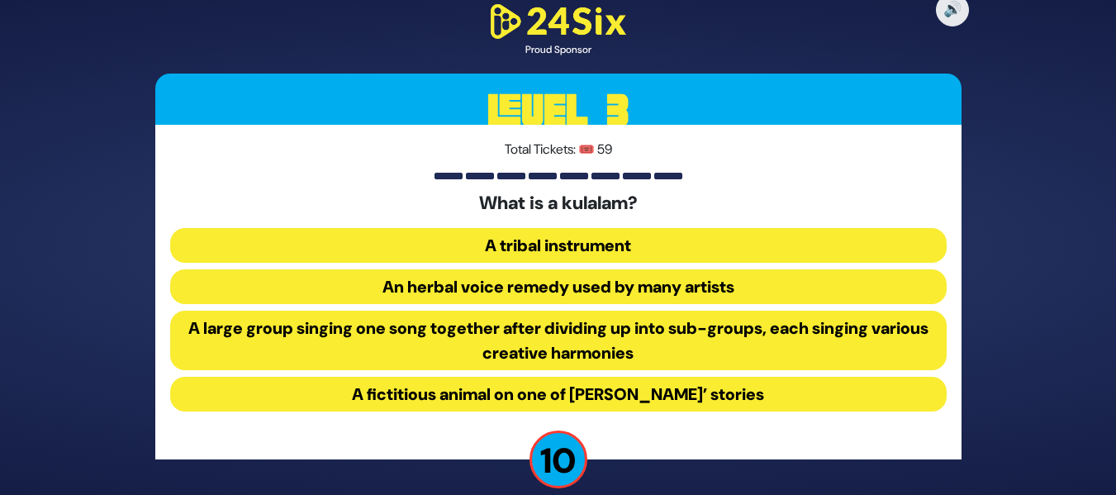
click at [648, 331] on button "A large group singing one song together after dividing up into sub-groups, each…" at bounding box center [558, 340] width 777 height 59
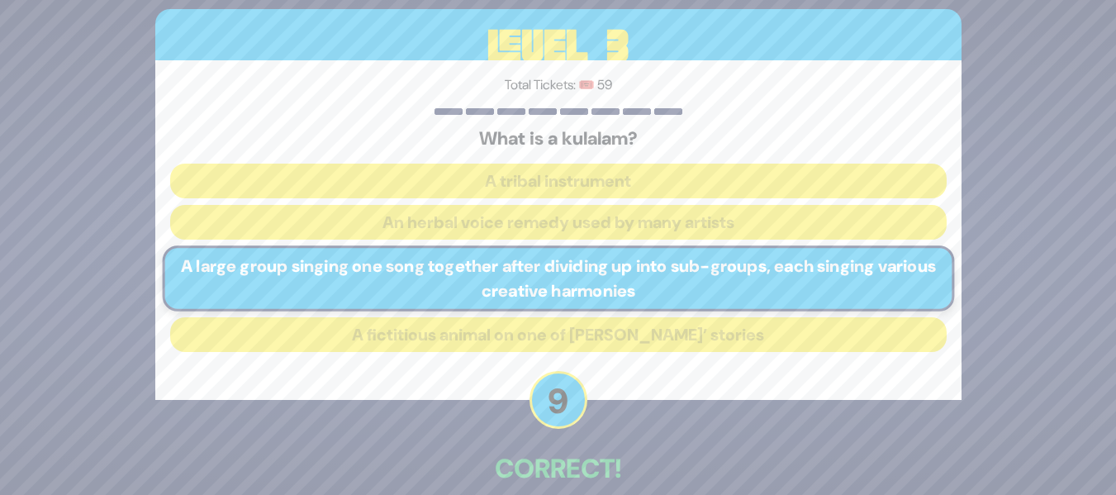
scroll to position [84, 0]
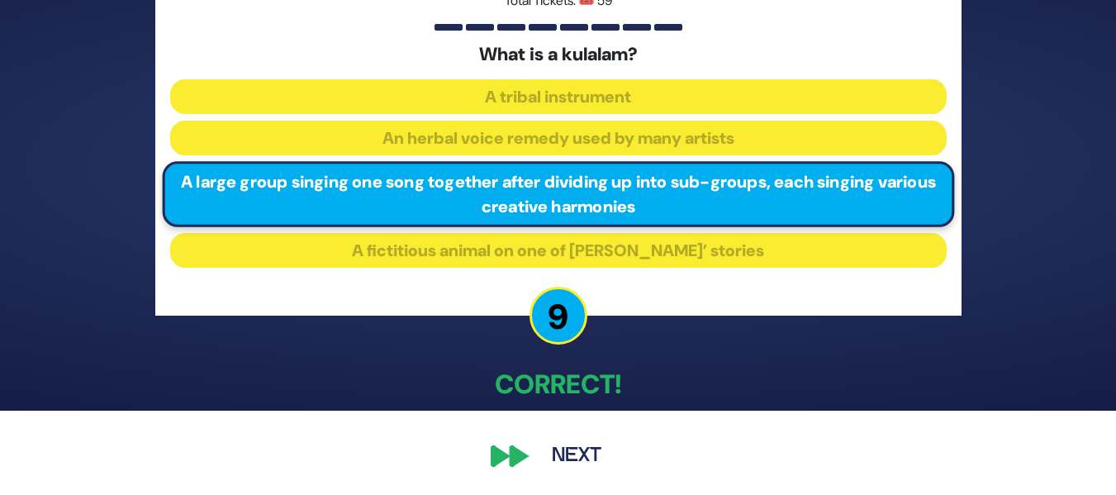
click at [566, 443] on button "Next" at bounding box center [577, 456] width 96 height 38
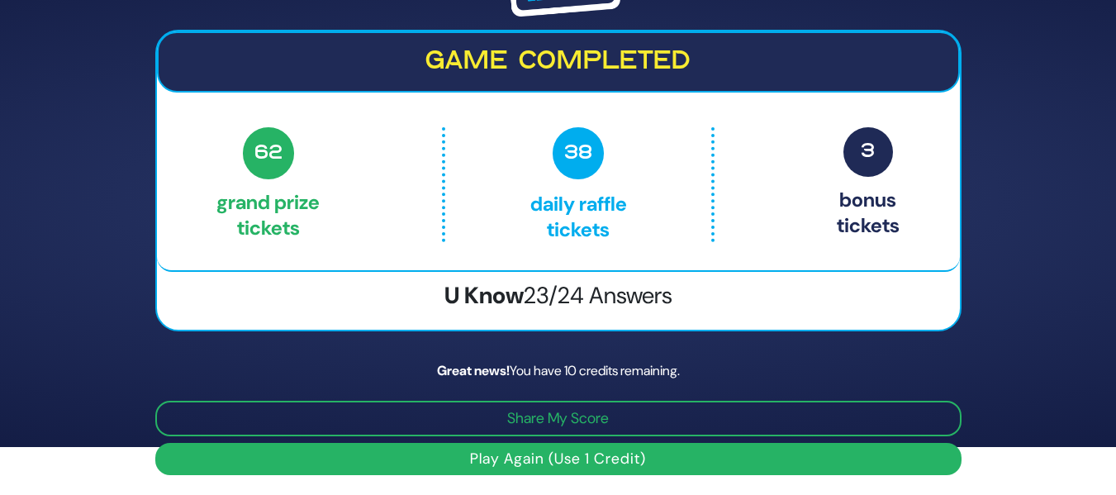
scroll to position [0, 0]
